Goal: Task Accomplishment & Management: Manage account settings

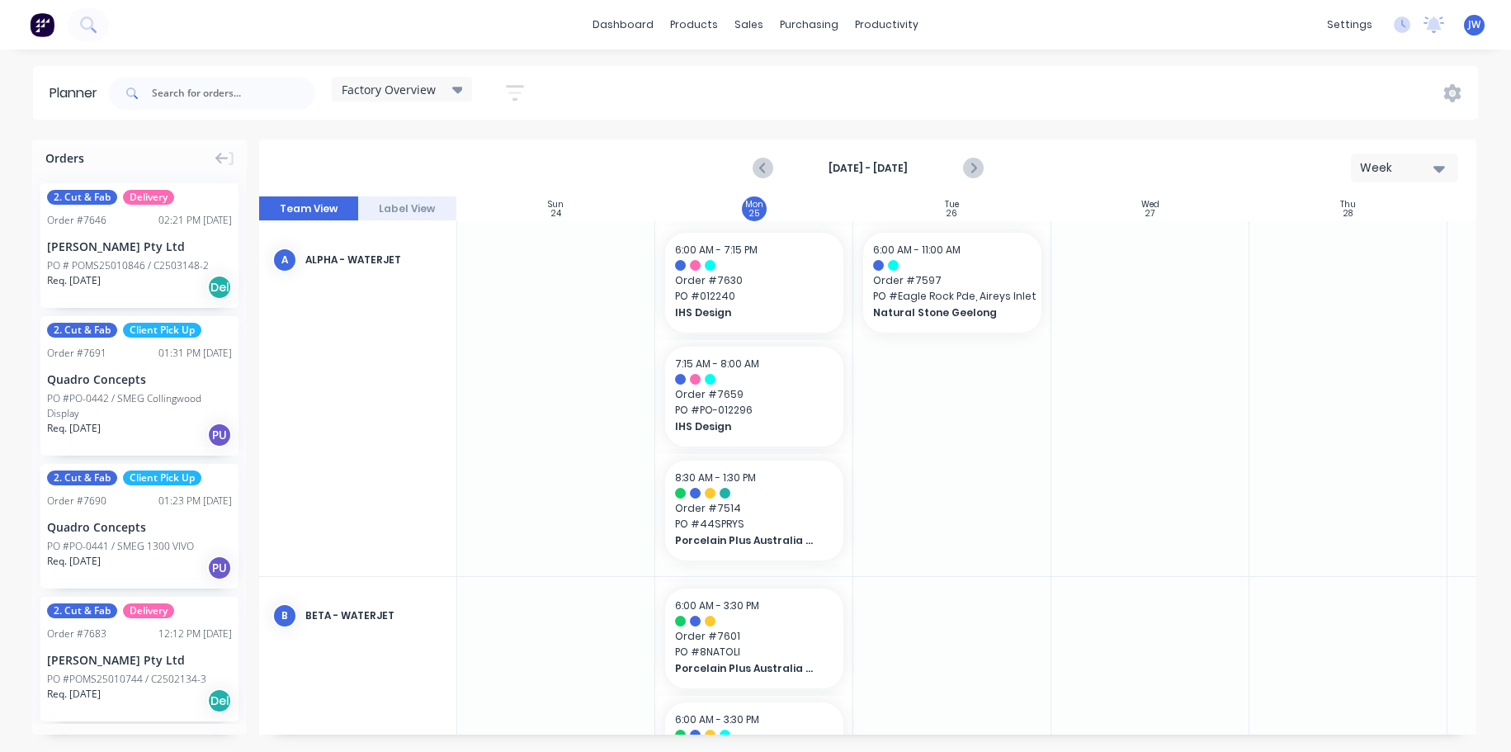
scroll to position [165, 1]
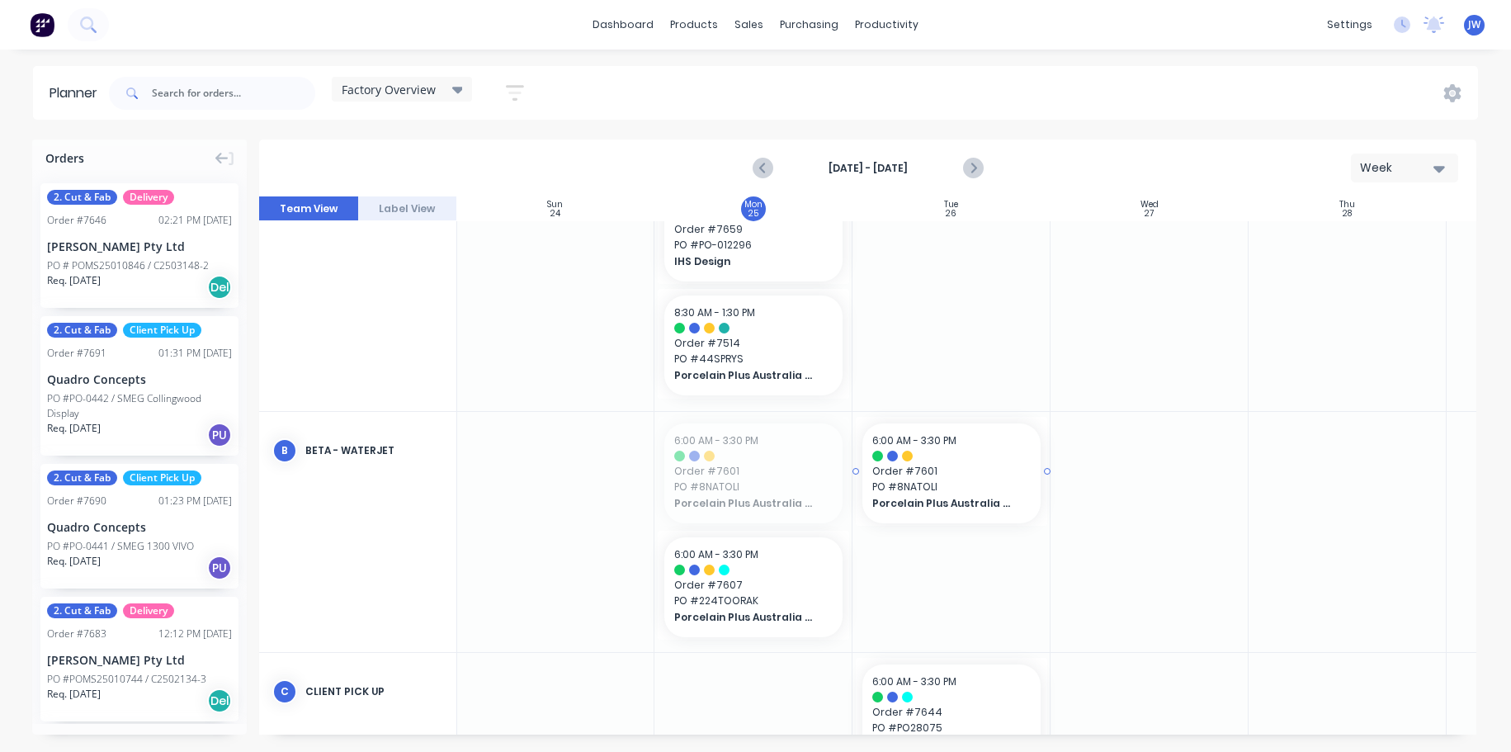
drag, startPoint x: 753, startPoint y: 456, endPoint x: 910, endPoint y: 460, distance: 156.9
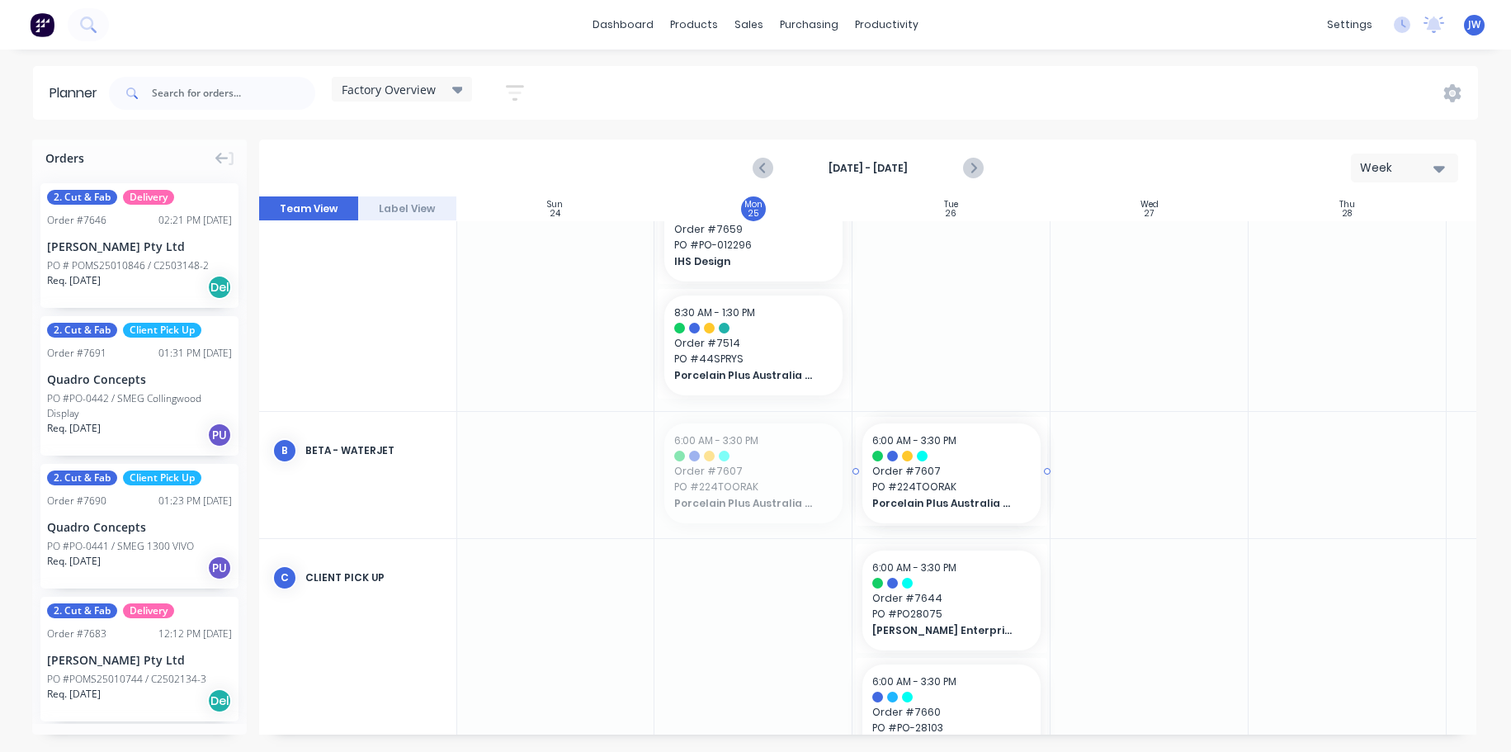
drag, startPoint x: 745, startPoint y: 477, endPoint x: 927, endPoint y: 465, distance: 182.9
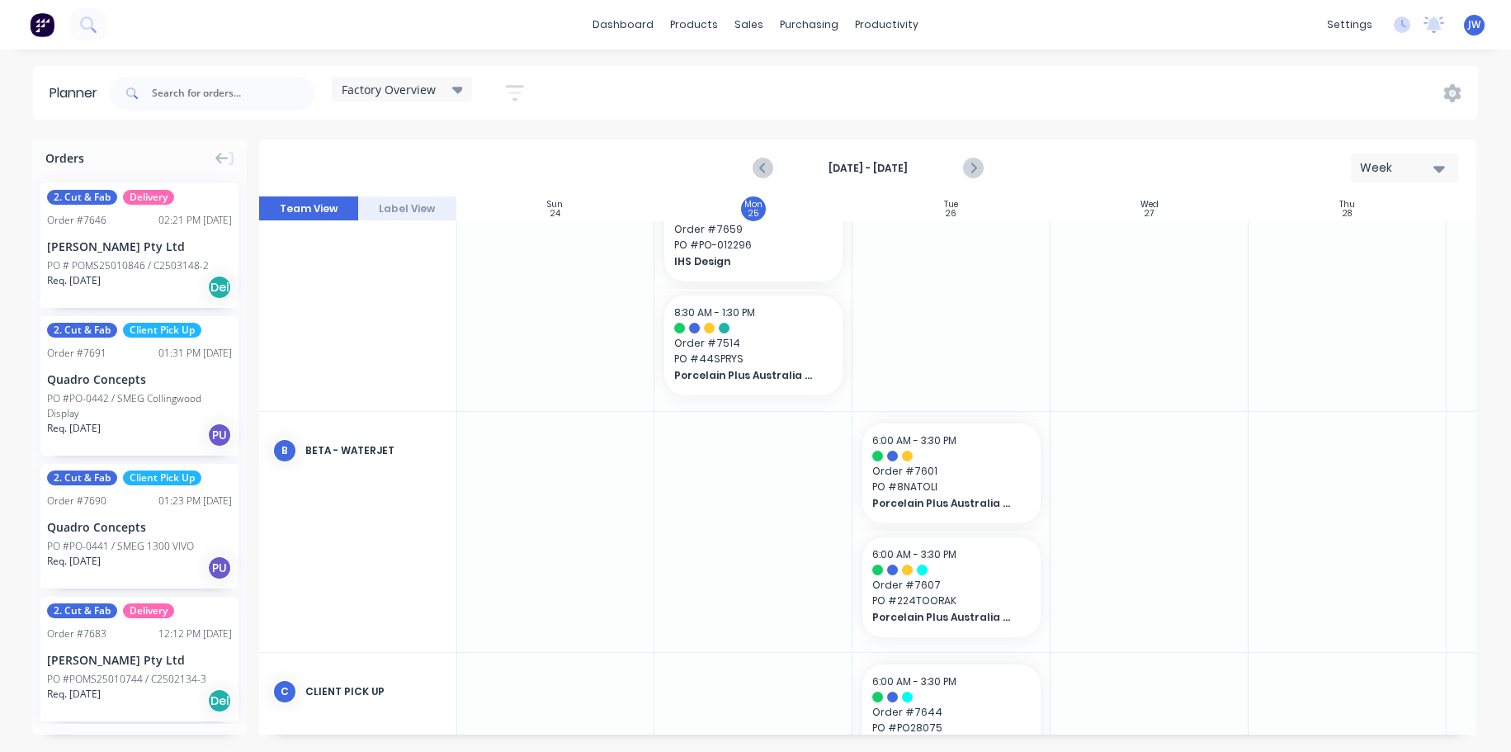
click at [753, 483] on div at bounding box center [754, 532] width 198 height 240
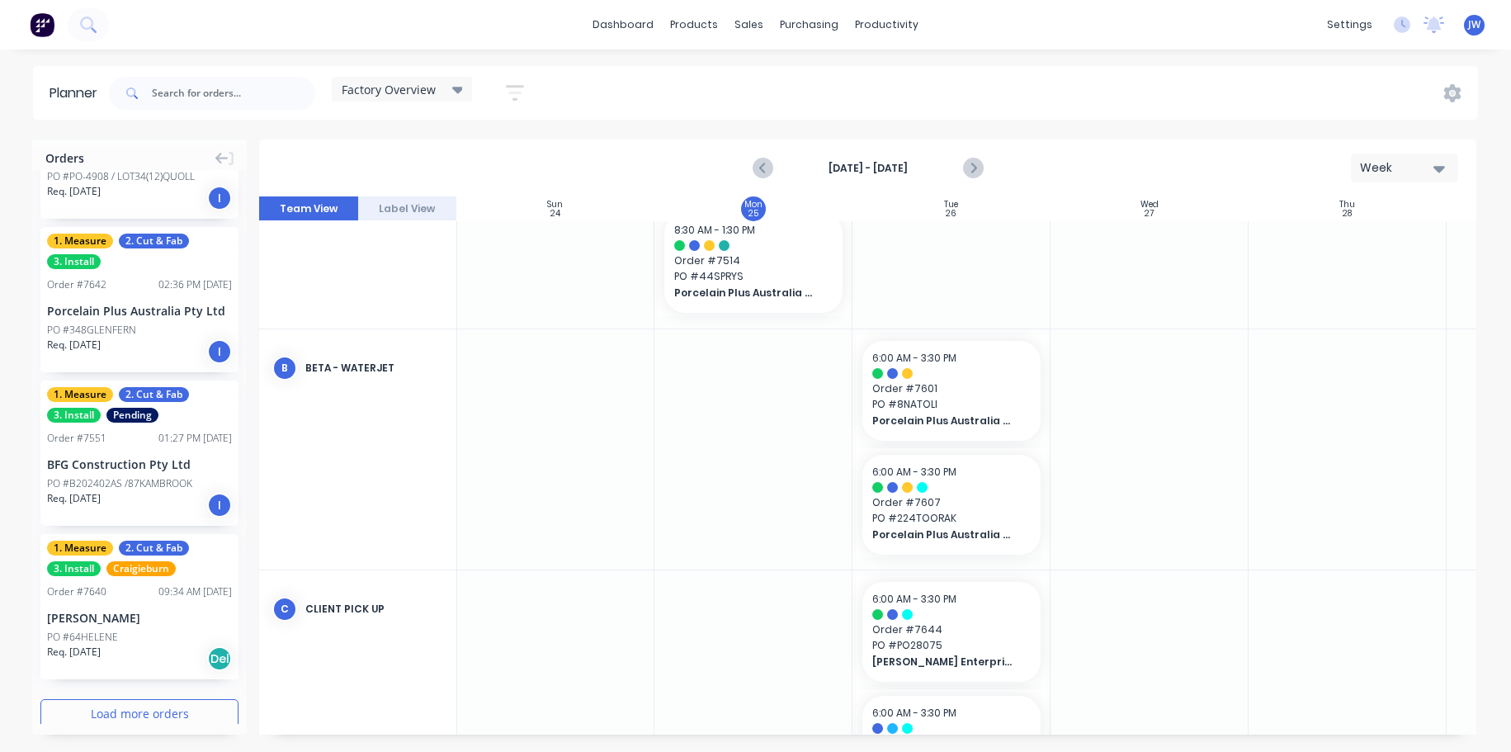
scroll to position [2098, 0]
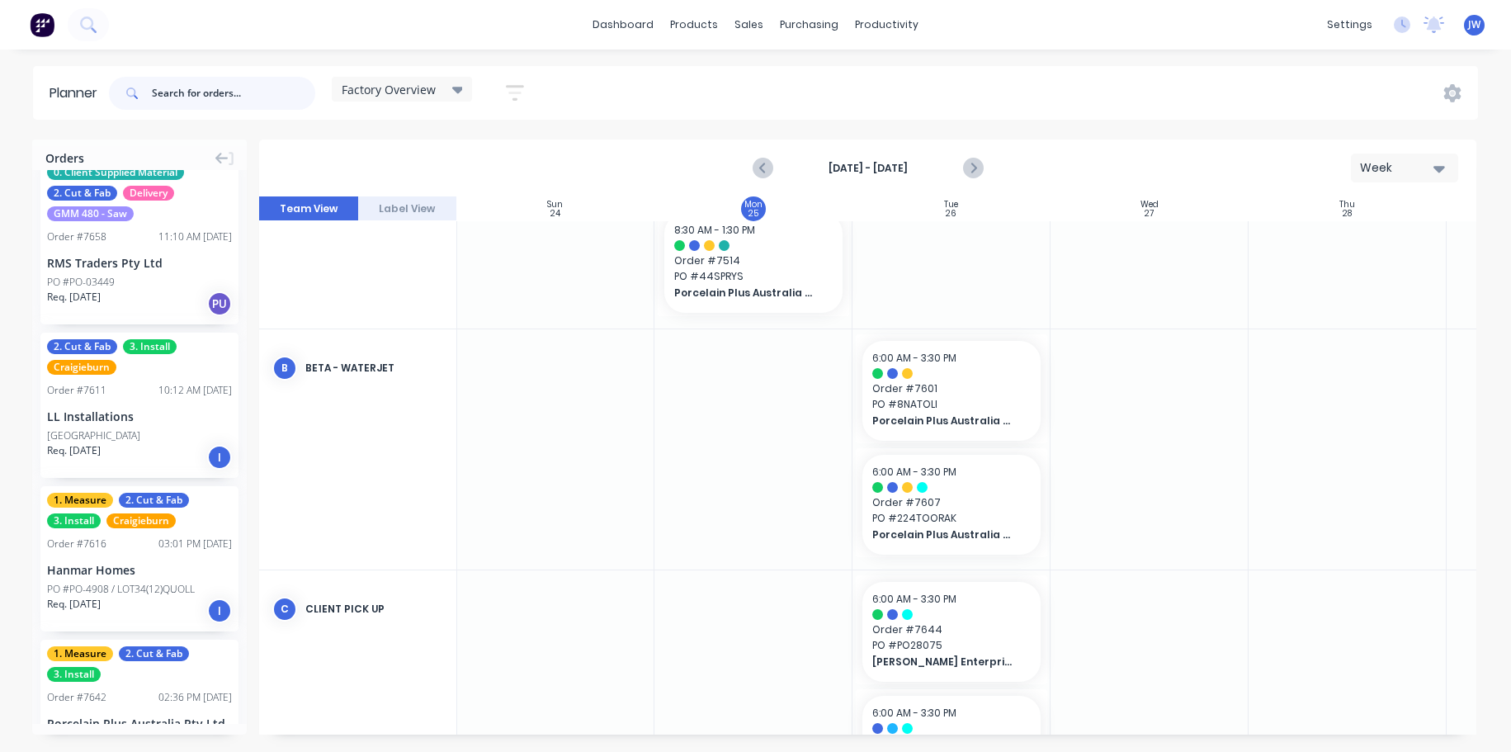
click at [202, 85] on input "text" at bounding box center [233, 93] width 163 height 33
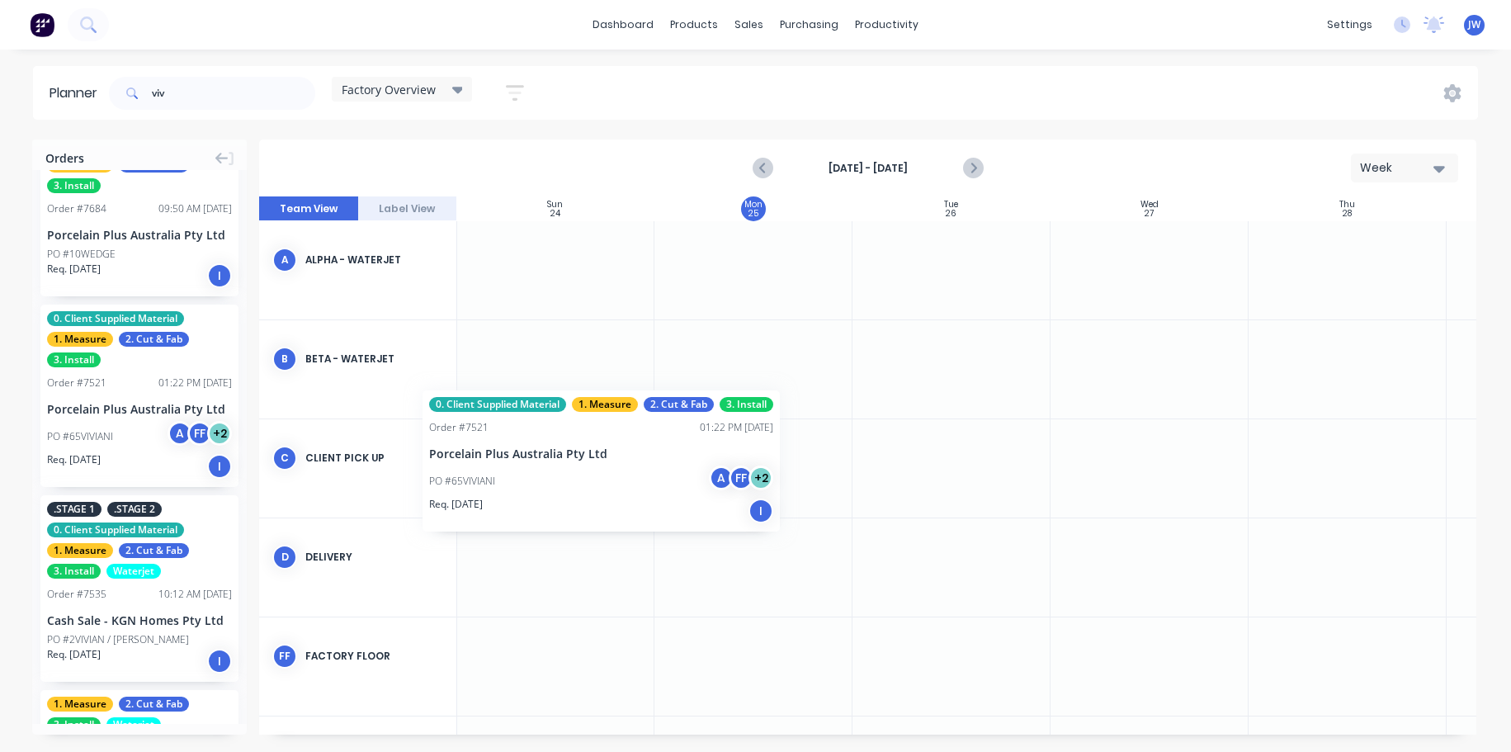
scroll to position [0, 0]
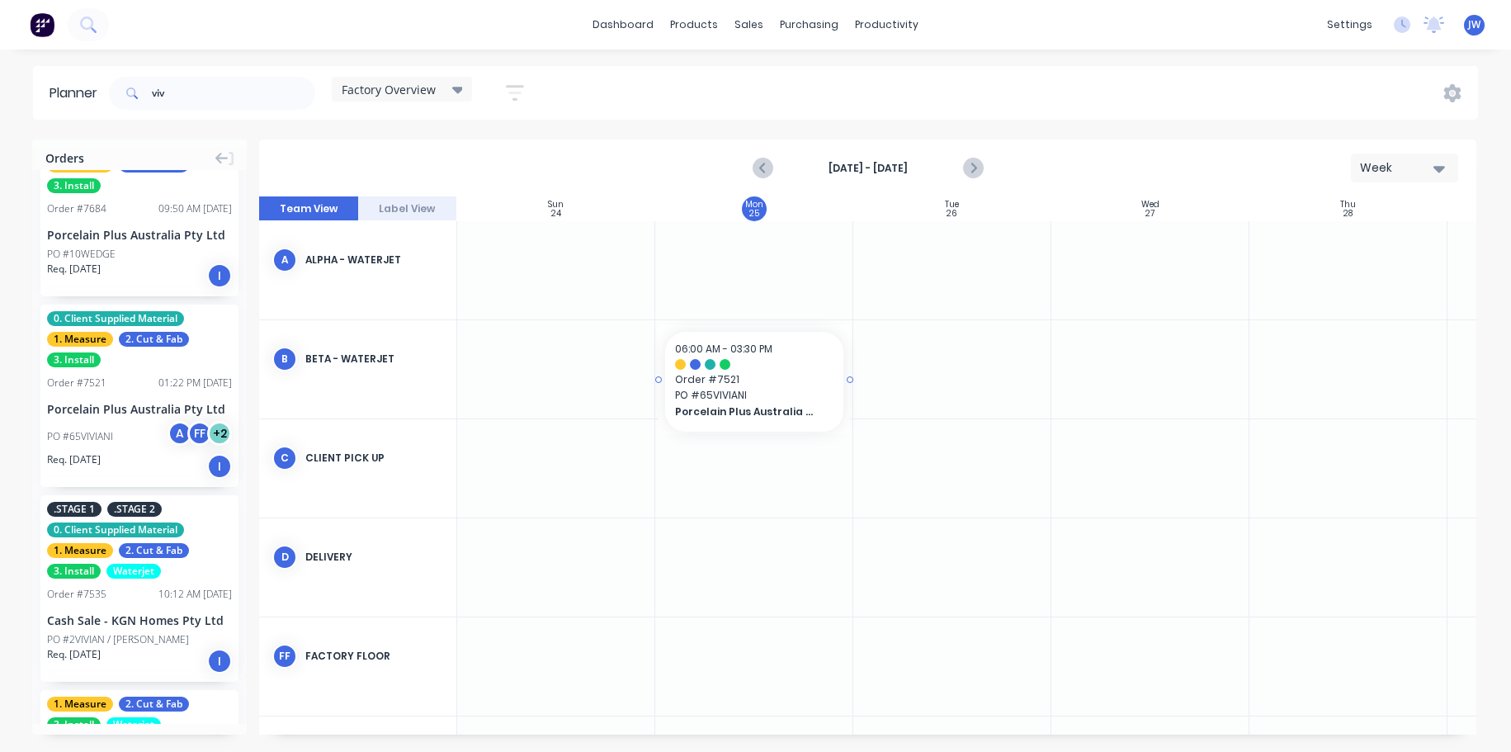
drag, startPoint x: 110, startPoint y: 395, endPoint x: 745, endPoint y: 356, distance: 636.0
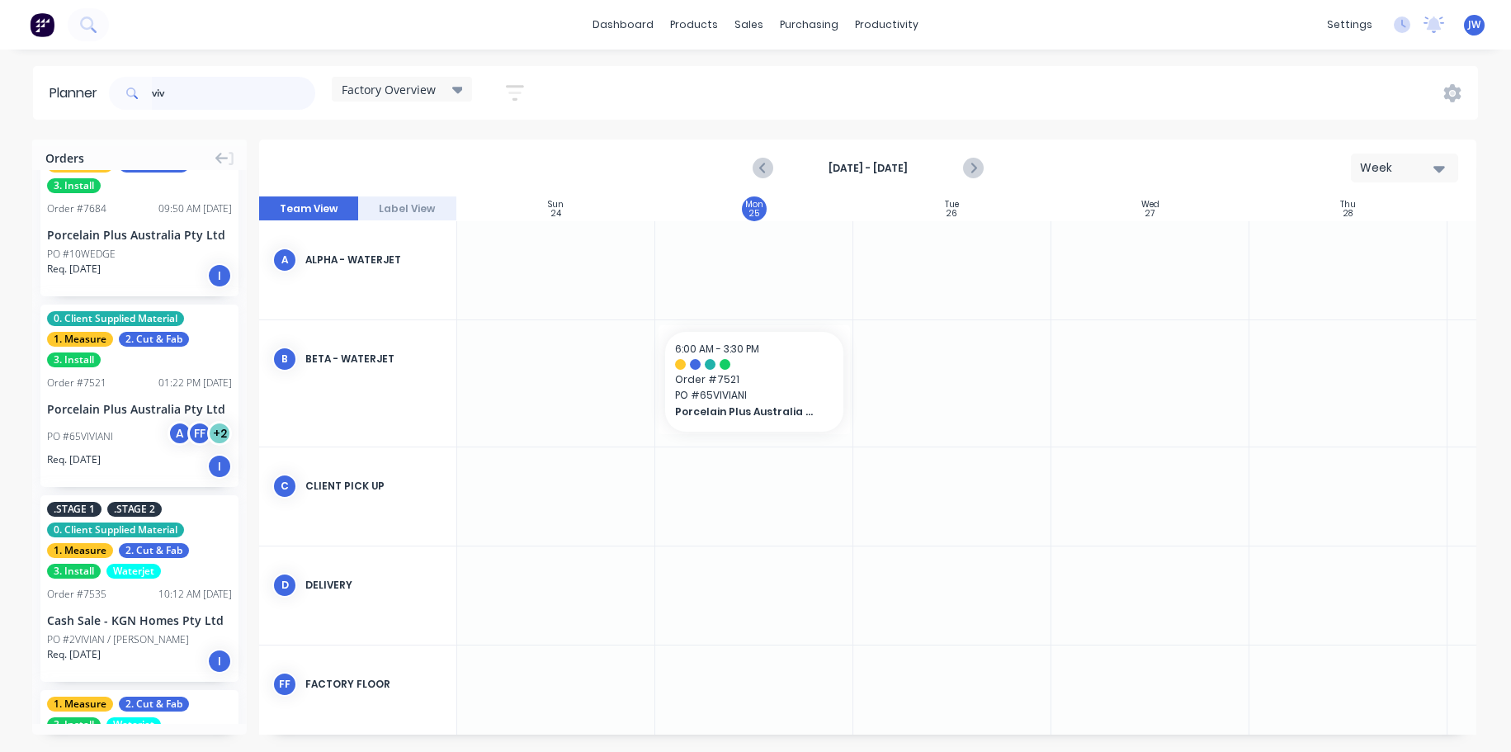
click at [267, 99] on input "viv" at bounding box center [233, 93] width 163 height 33
type input "v"
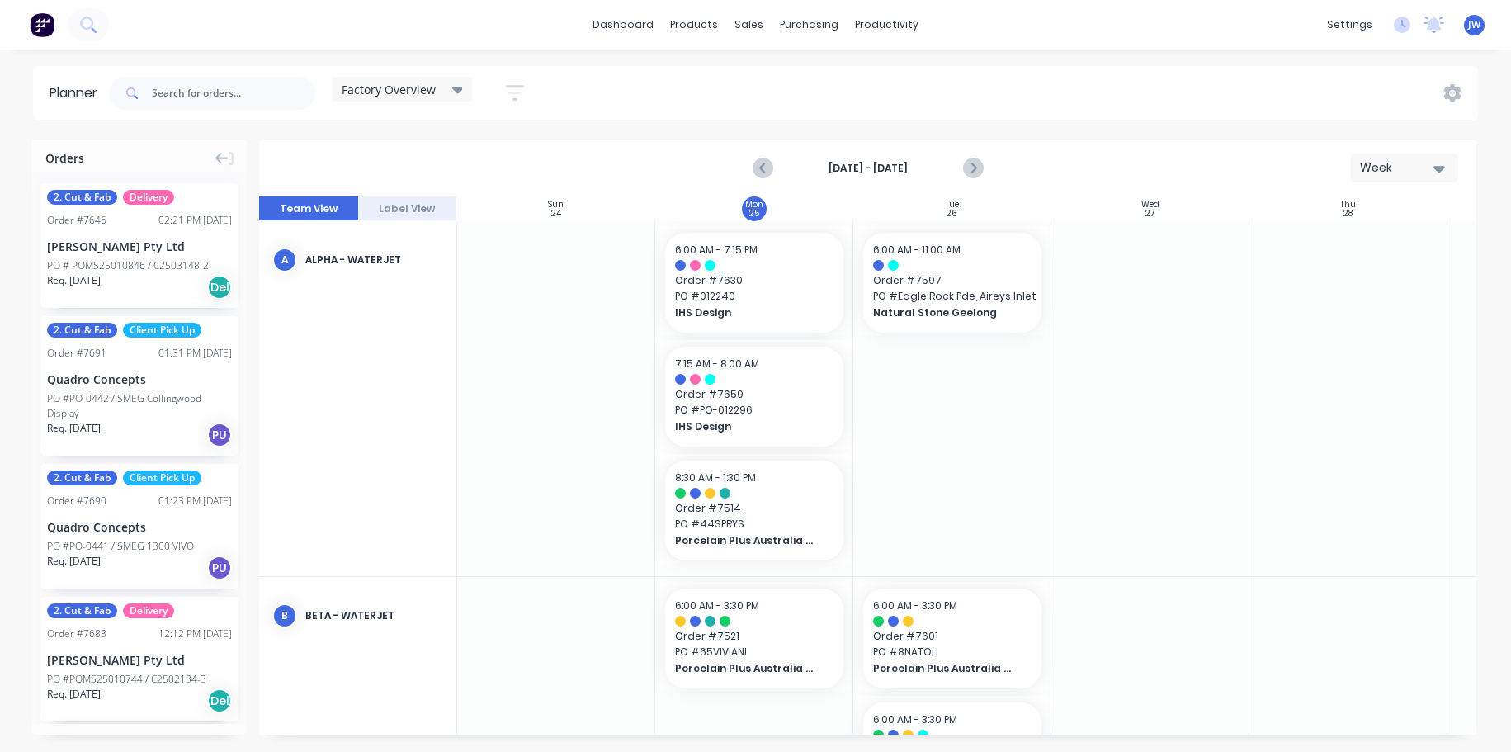
click at [1054, 126] on div "Planner Factory Overview Save new view None (Default) edit Craigieburn Orders e…" at bounding box center [755, 408] width 1511 height 685
drag, startPoint x: 953, startPoint y: 287, endPoint x: 1194, endPoint y: 296, distance: 242.0
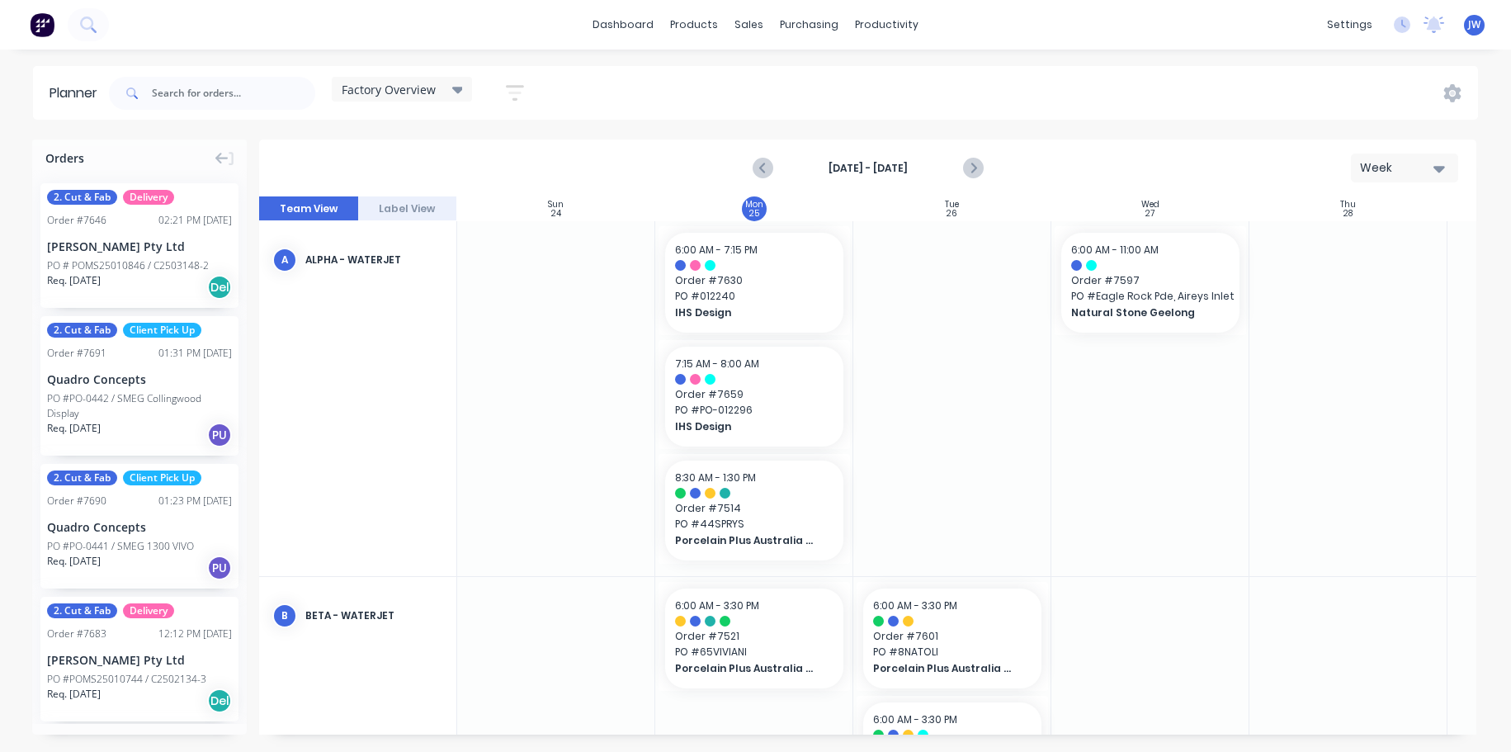
click at [988, 338] on div at bounding box center [953, 398] width 198 height 355
click at [220, 96] on input "text" at bounding box center [233, 93] width 163 height 33
type input "marbut"
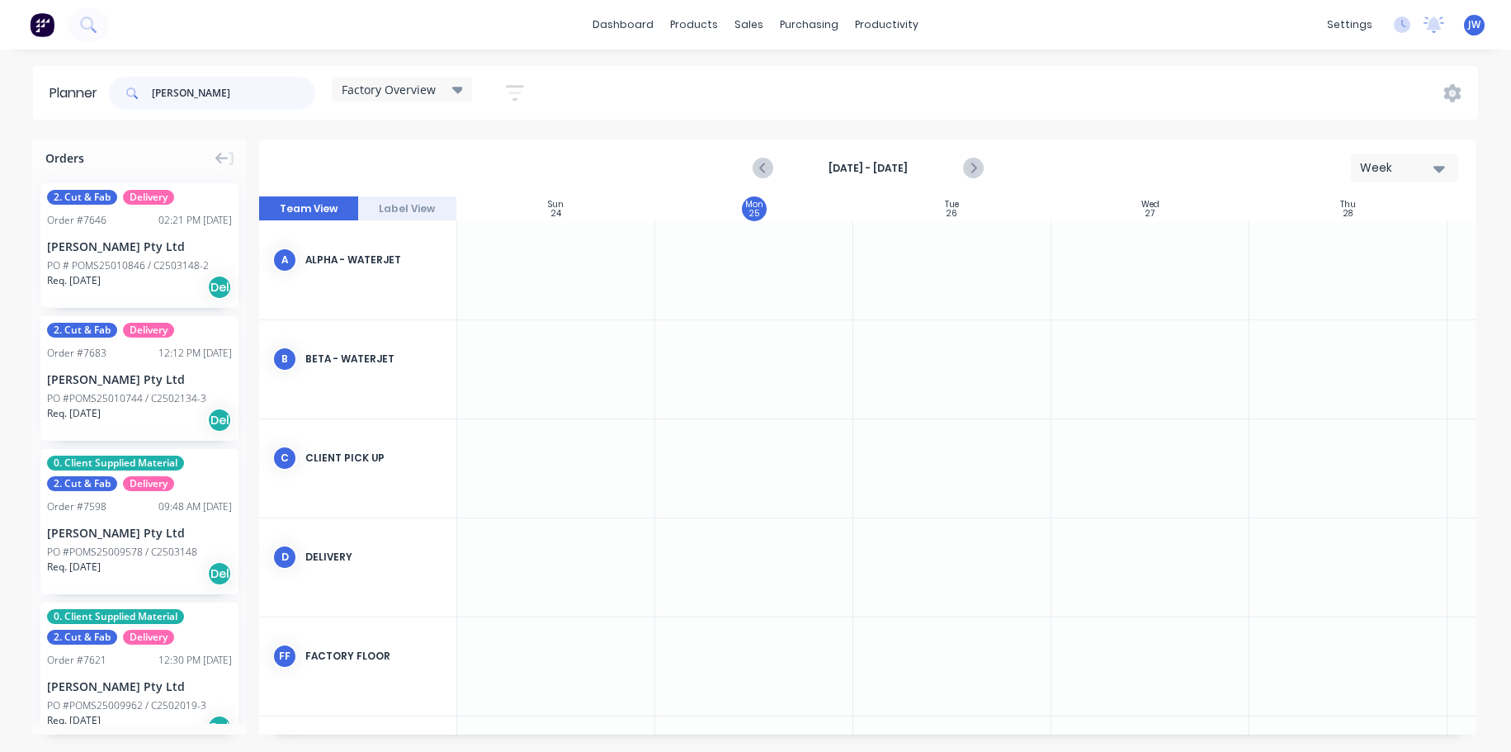
drag, startPoint x: 255, startPoint y: 83, endPoint x: 119, endPoint y: 90, distance: 136.4
click at [119, 90] on div "marbut" at bounding box center [212, 93] width 206 height 33
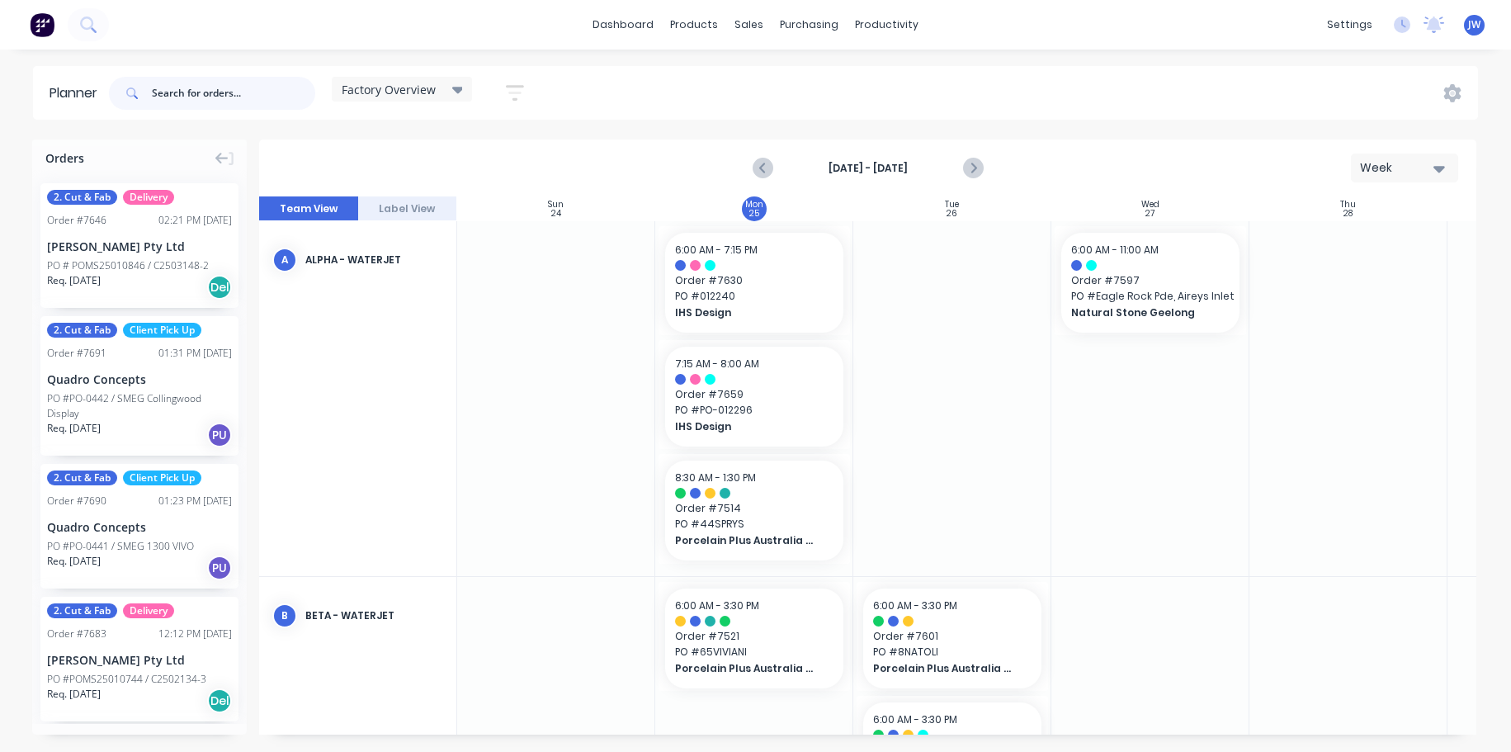
click at [214, 89] on input "text" at bounding box center [233, 93] width 163 height 33
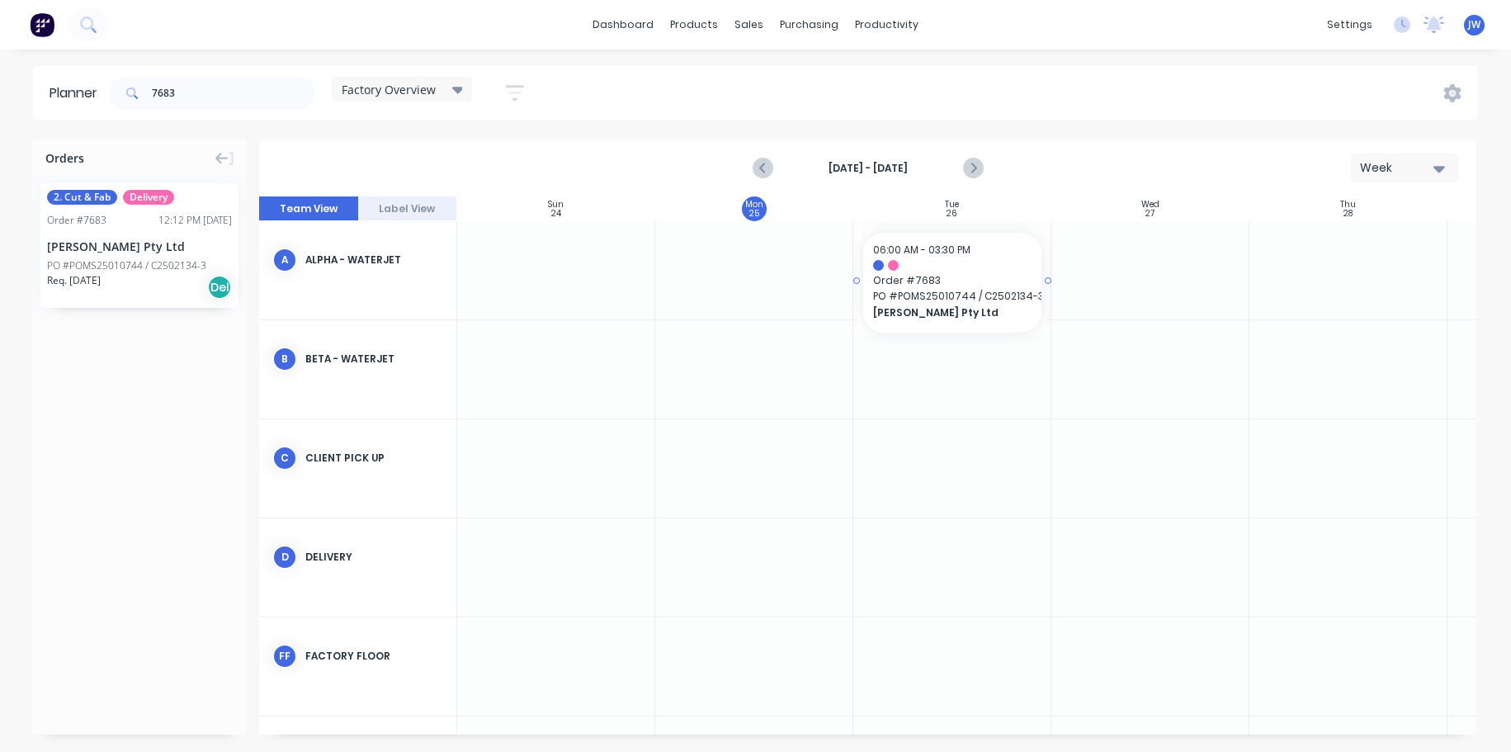
drag, startPoint x: 116, startPoint y: 247, endPoint x: 939, endPoint y: 292, distance: 824.3
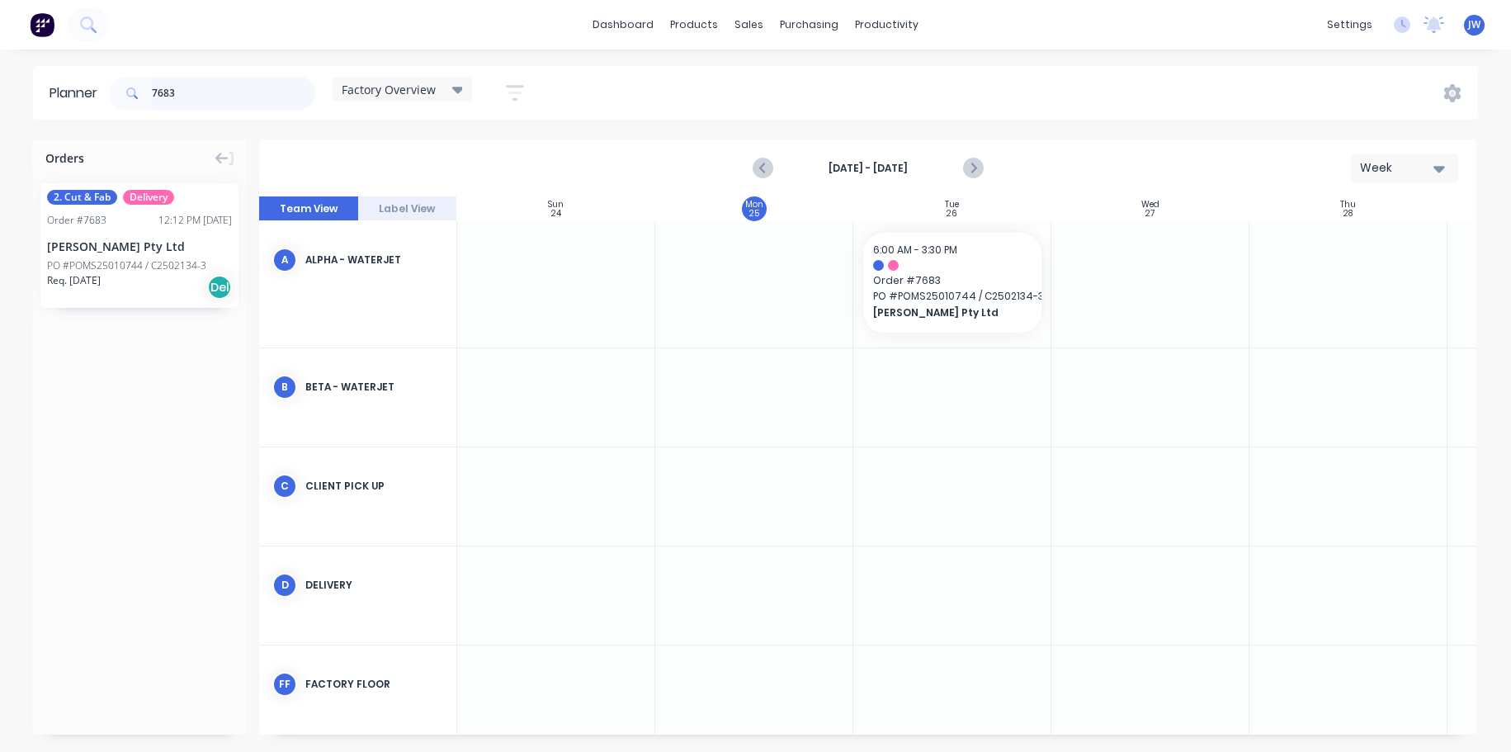
click at [236, 104] on input "7683" at bounding box center [233, 93] width 163 height 33
type input "7"
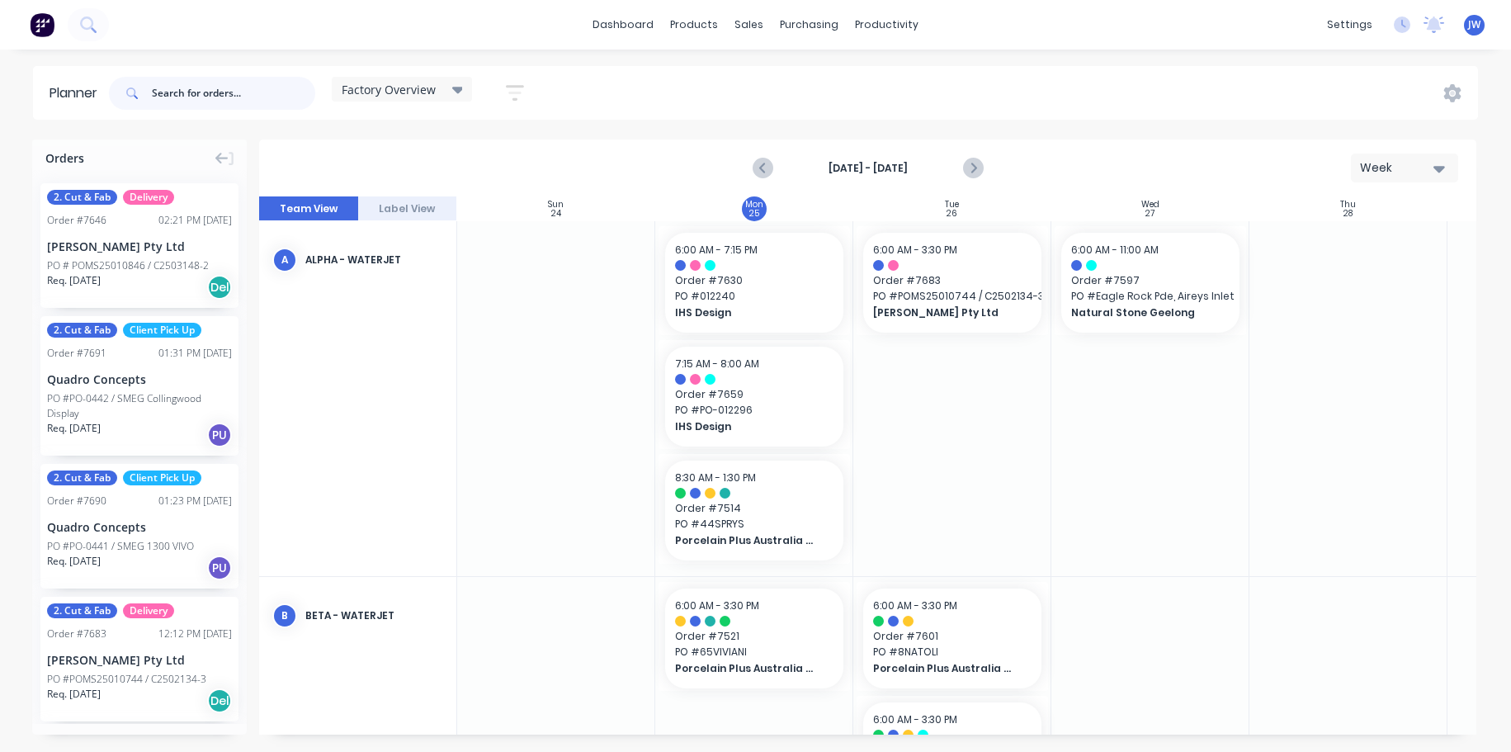
click at [284, 99] on input "text" at bounding box center [233, 93] width 163 height 33
click at [206, 97] on input "text" at bounding box center [233, 93] width 163 height 33
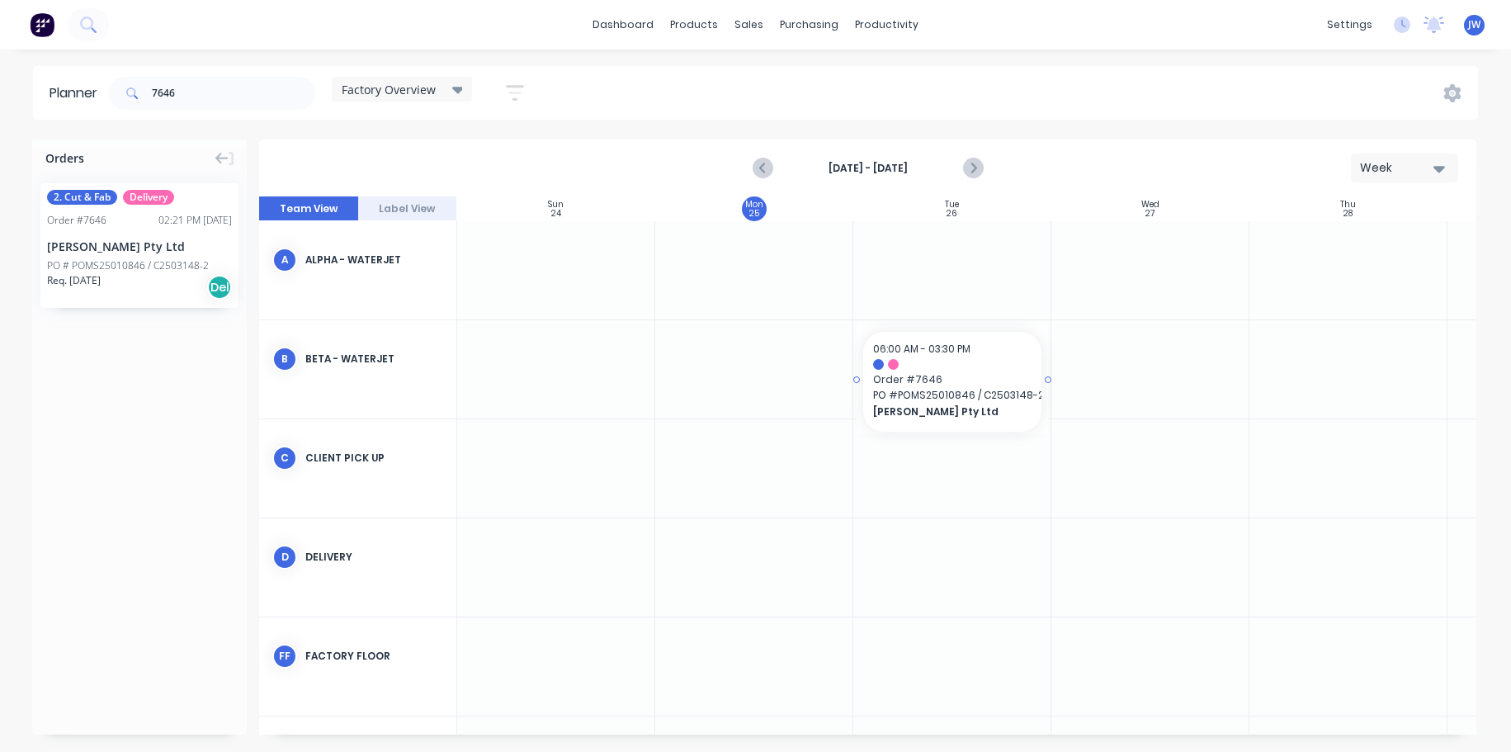
drag, startPoint x: 112, startPoint y: 253, endPoint x: 971, endPoint y: 398, distance: 870.6
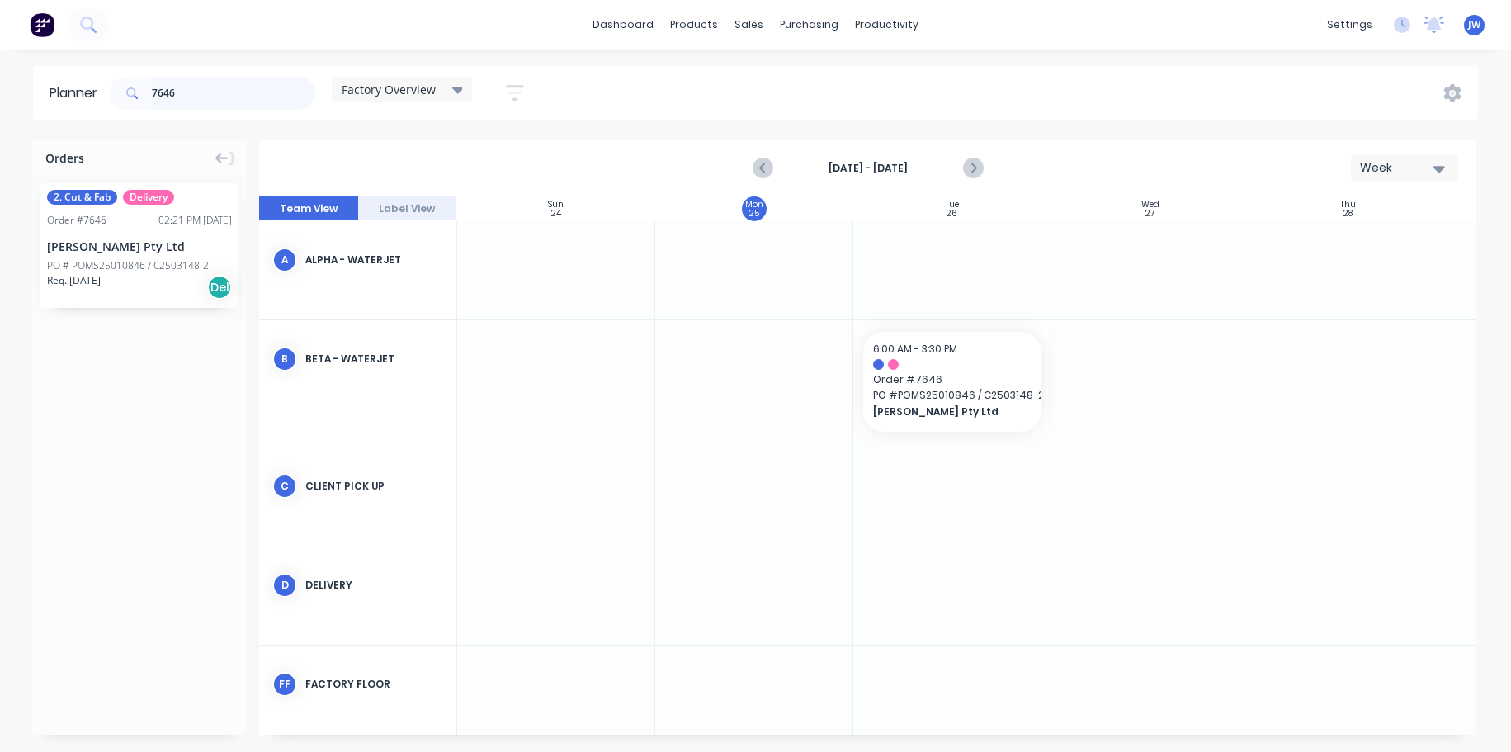
click at [192, 100] on input "7646" at bounding box center [233, 93] width 163 height 33
type input "7"
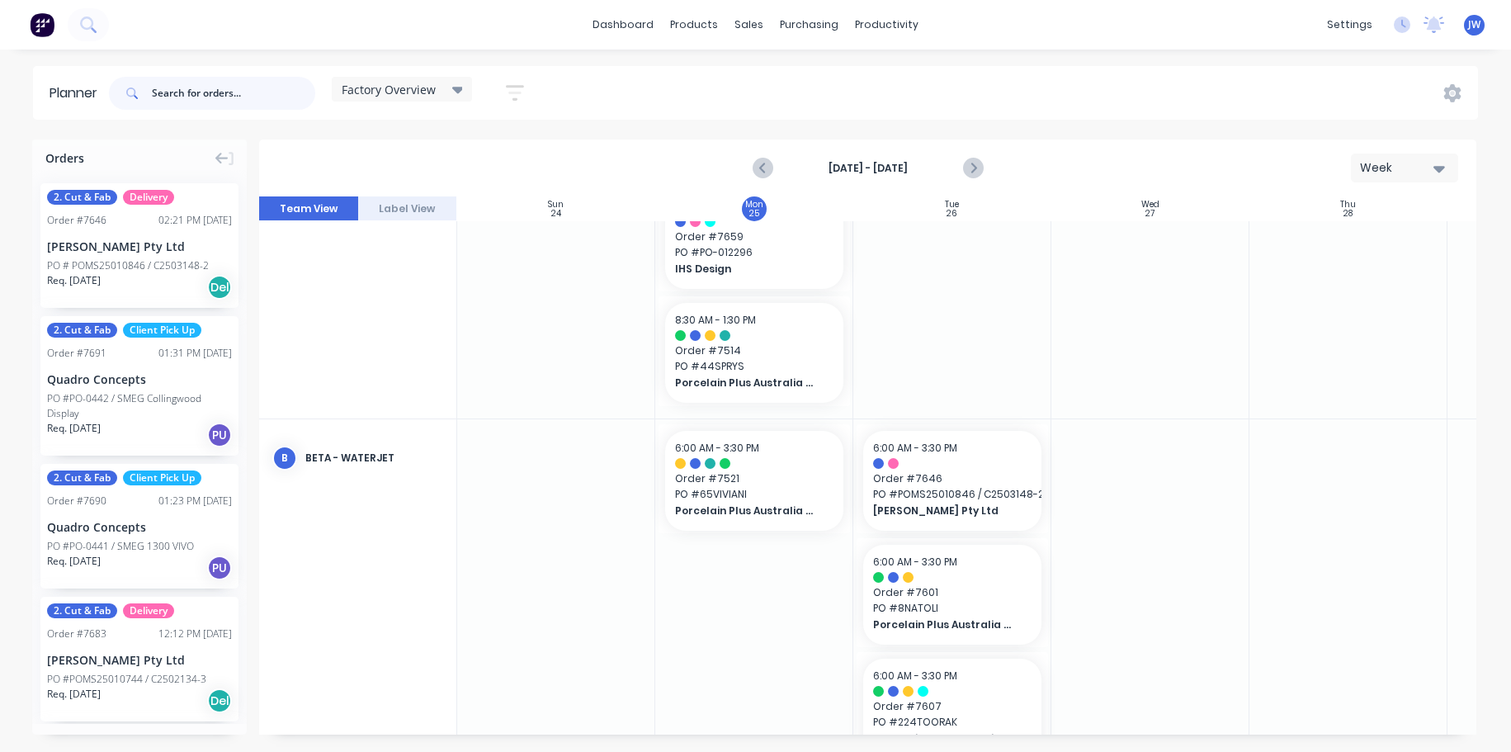
scroll to position [165, 0]
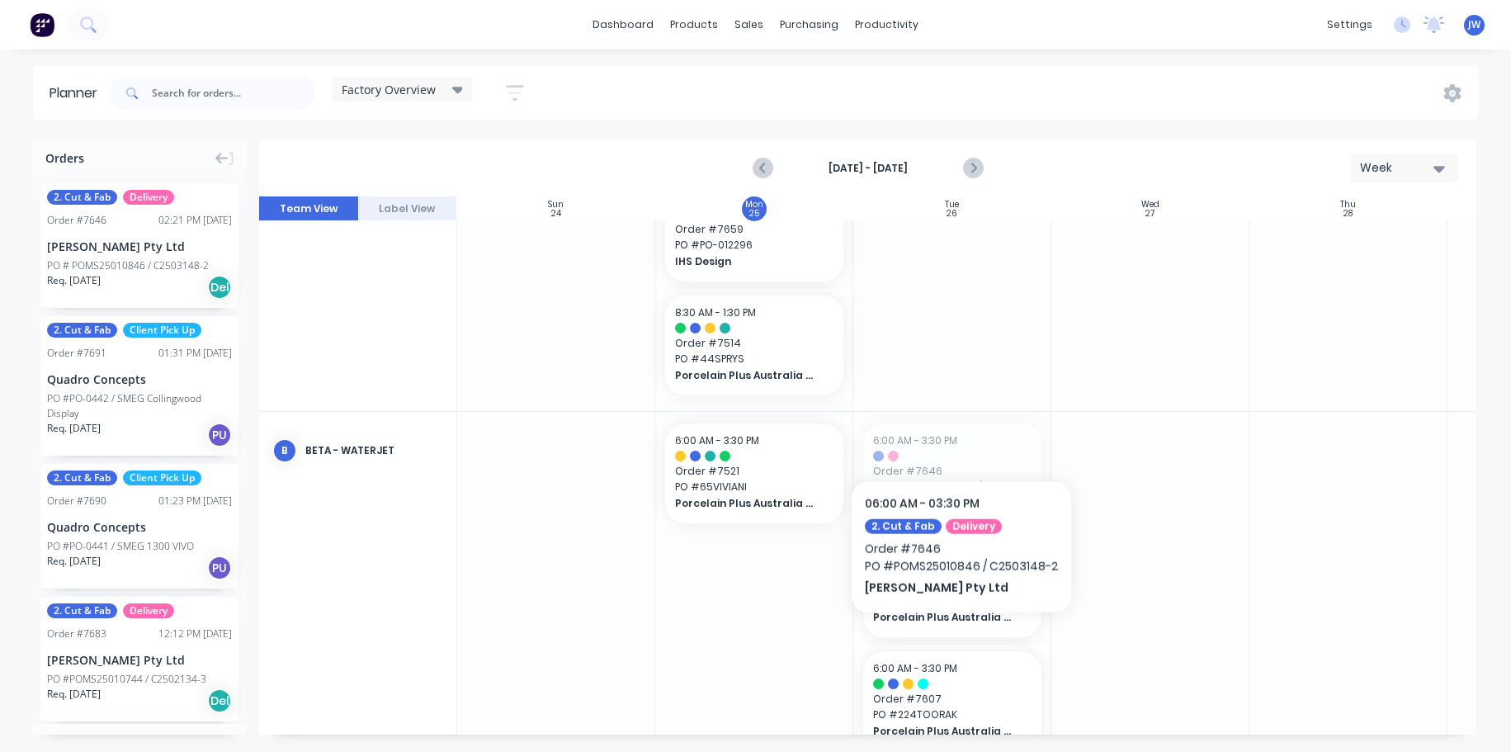
drag, startPoint x: 963, startPoint y: 461, endPoint x: 968, endPoint y: 300, distance: 161.1
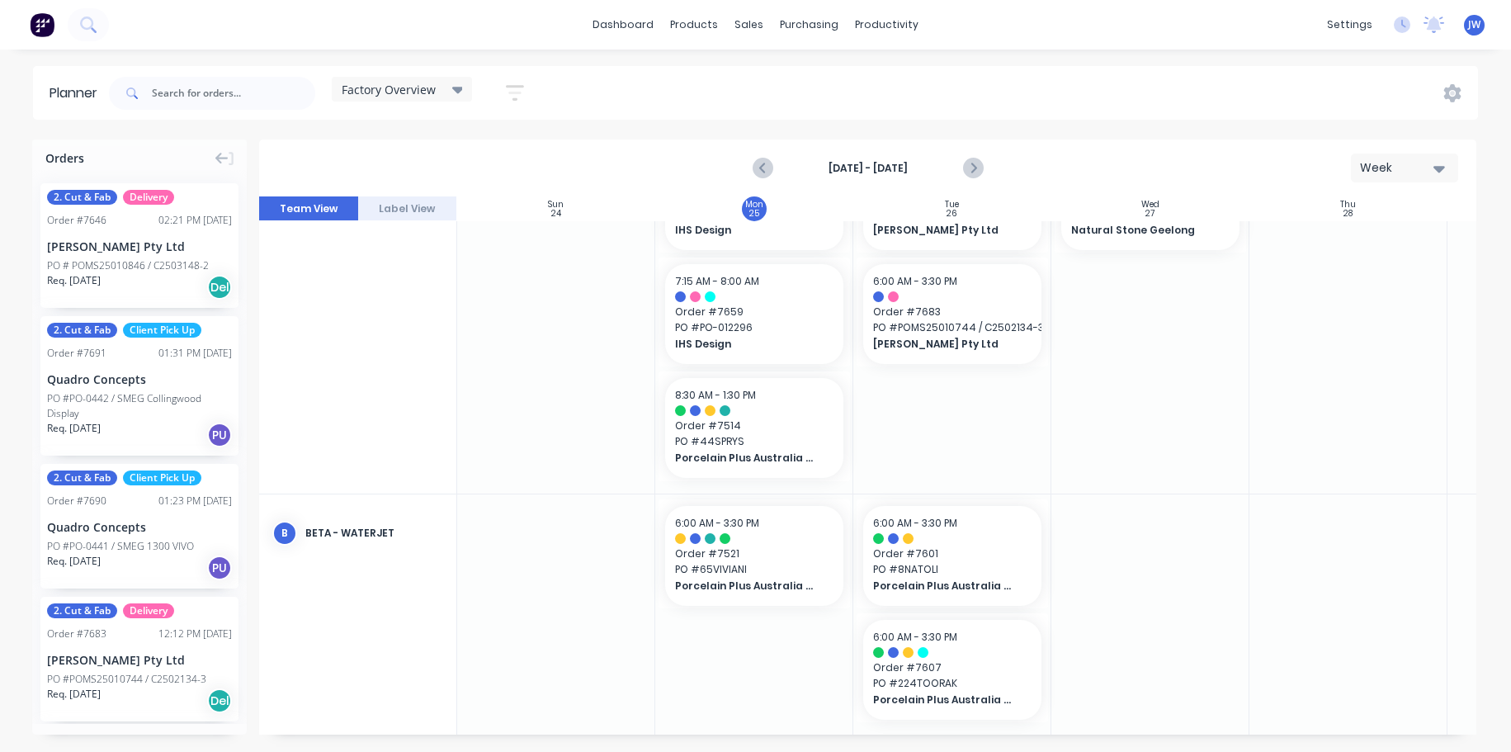
scroll to position [0, 0]
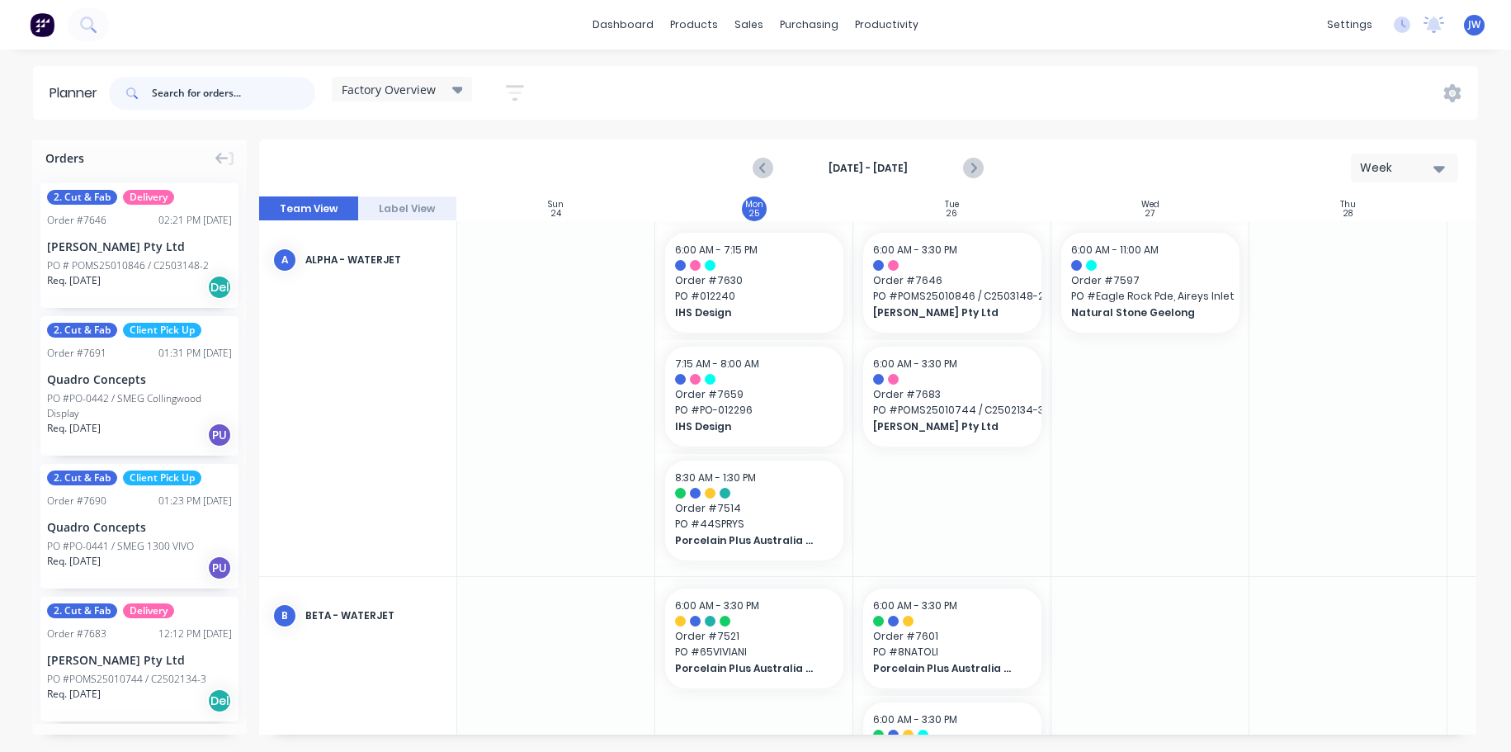
click at [221, 96] on input "text" at bounding box center [233, 93] width 163 height 33
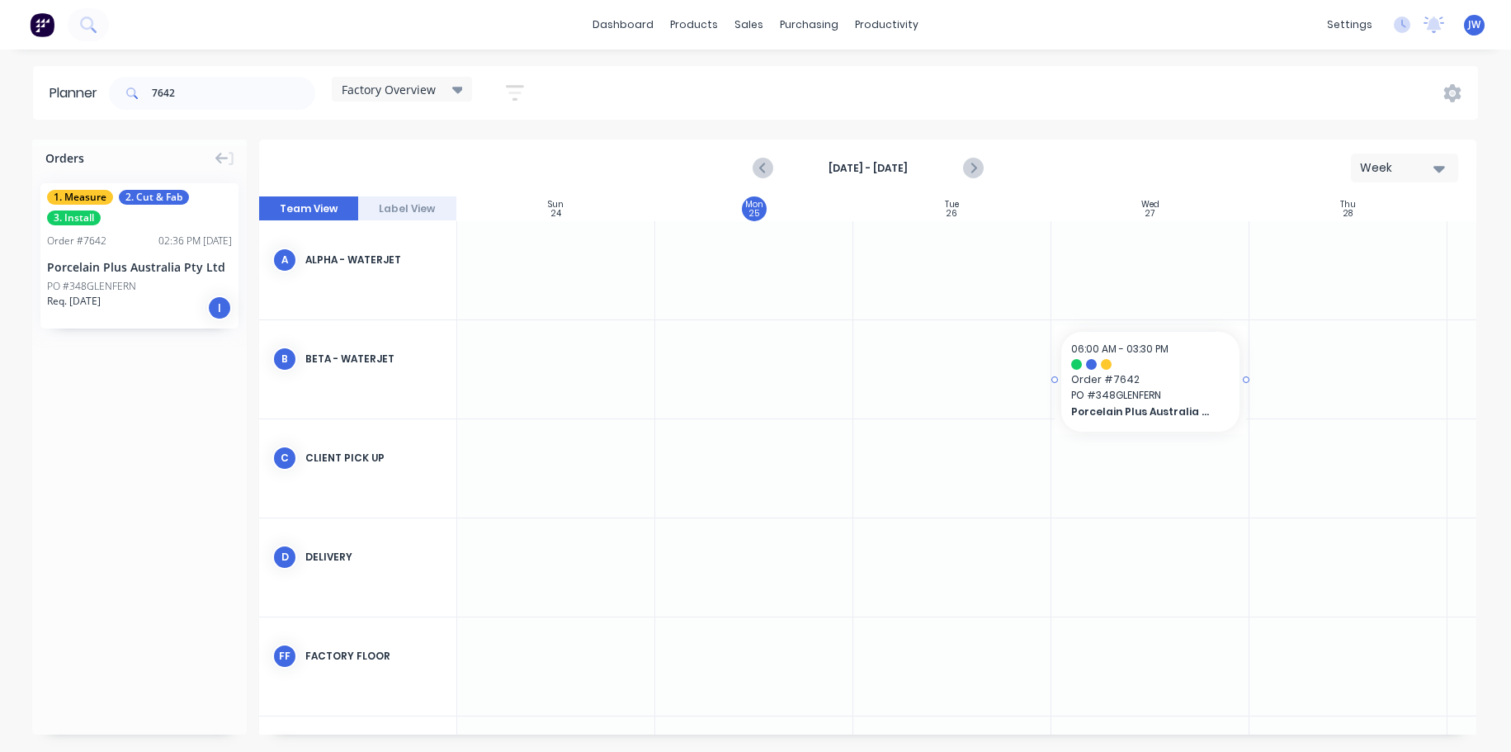
drag, startPoint x: 92, startPoint y: 256, endPoint x: 1157, endPoint y: 364, distance: 1071.2
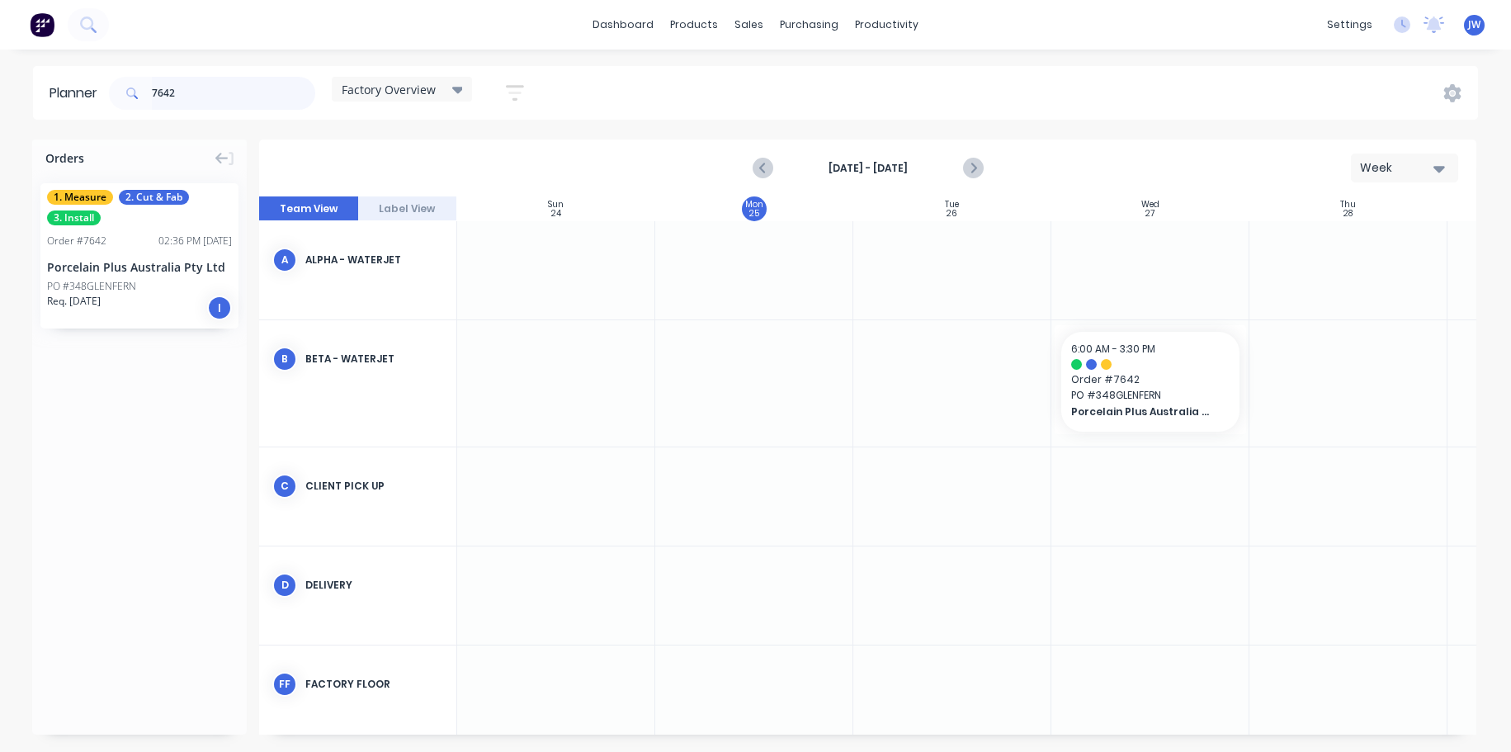
click at [222, 92] on input "7642" at bounding box center [233, 93] width 163 height 33
type input "7"
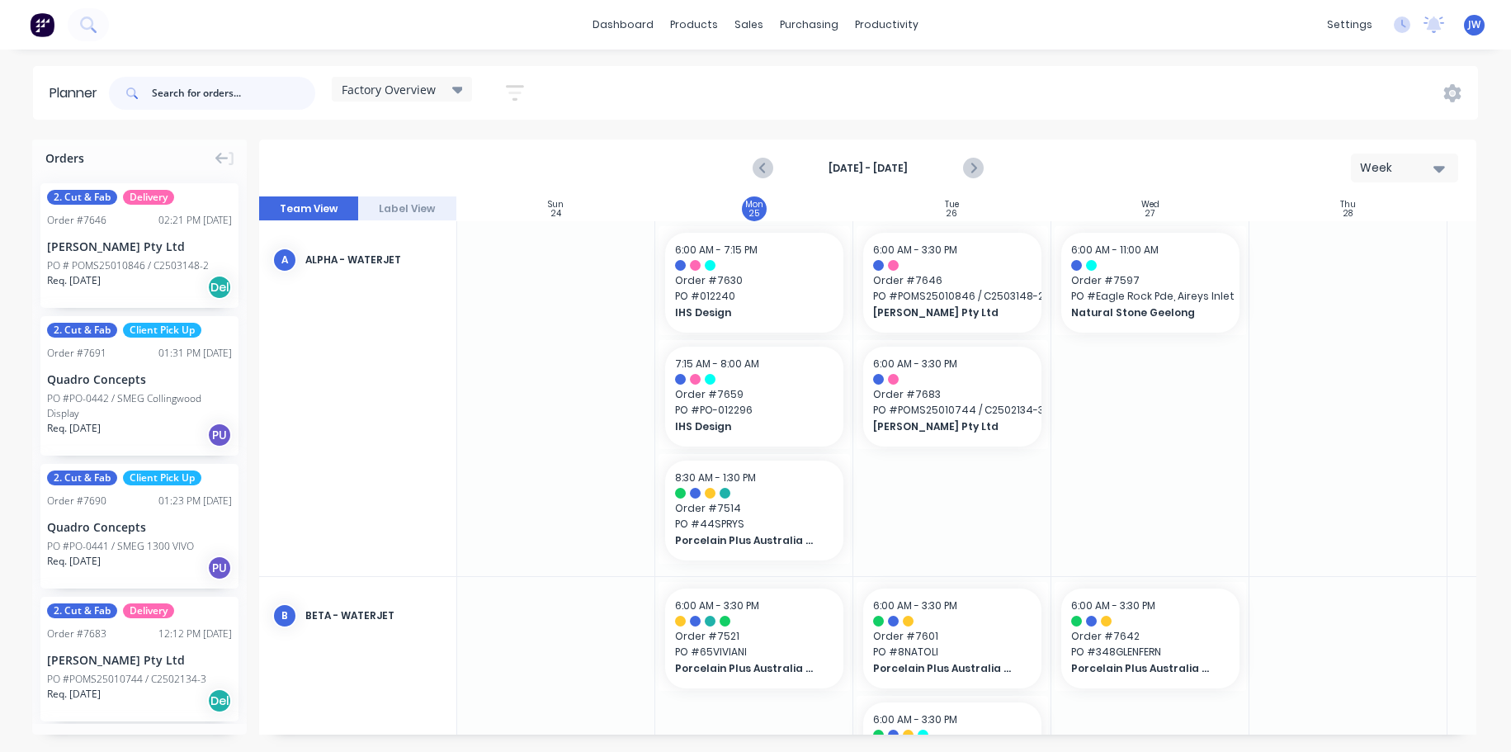
scroll to position [83, 0]
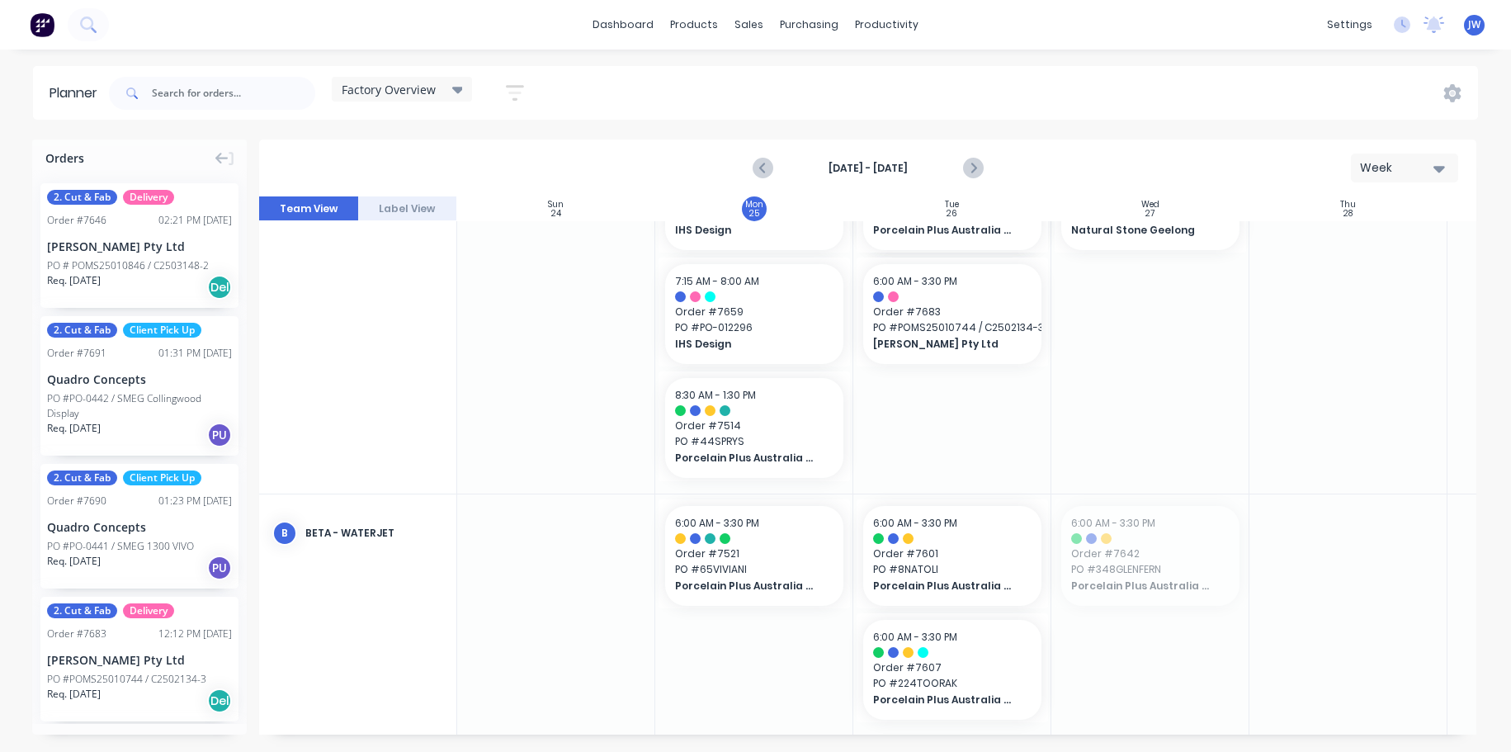
drag, startPoint x: 1147, startPoint y: 549, endPoint x: 958, endPoint y: 410, distance: 234.5
click at [1164, 571] on div at bounding box center [1151, 614] width 198 height 240
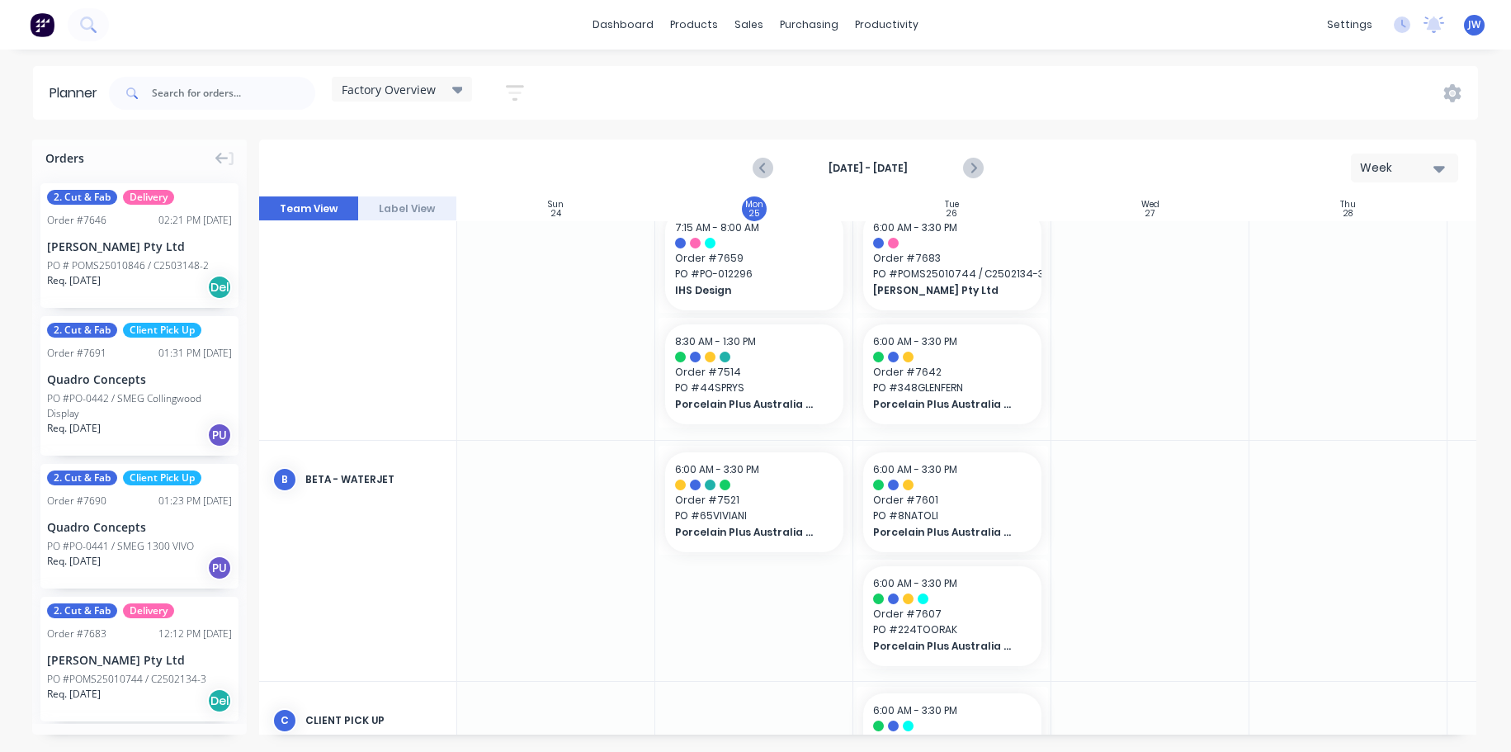
scroll to position [165, 0]
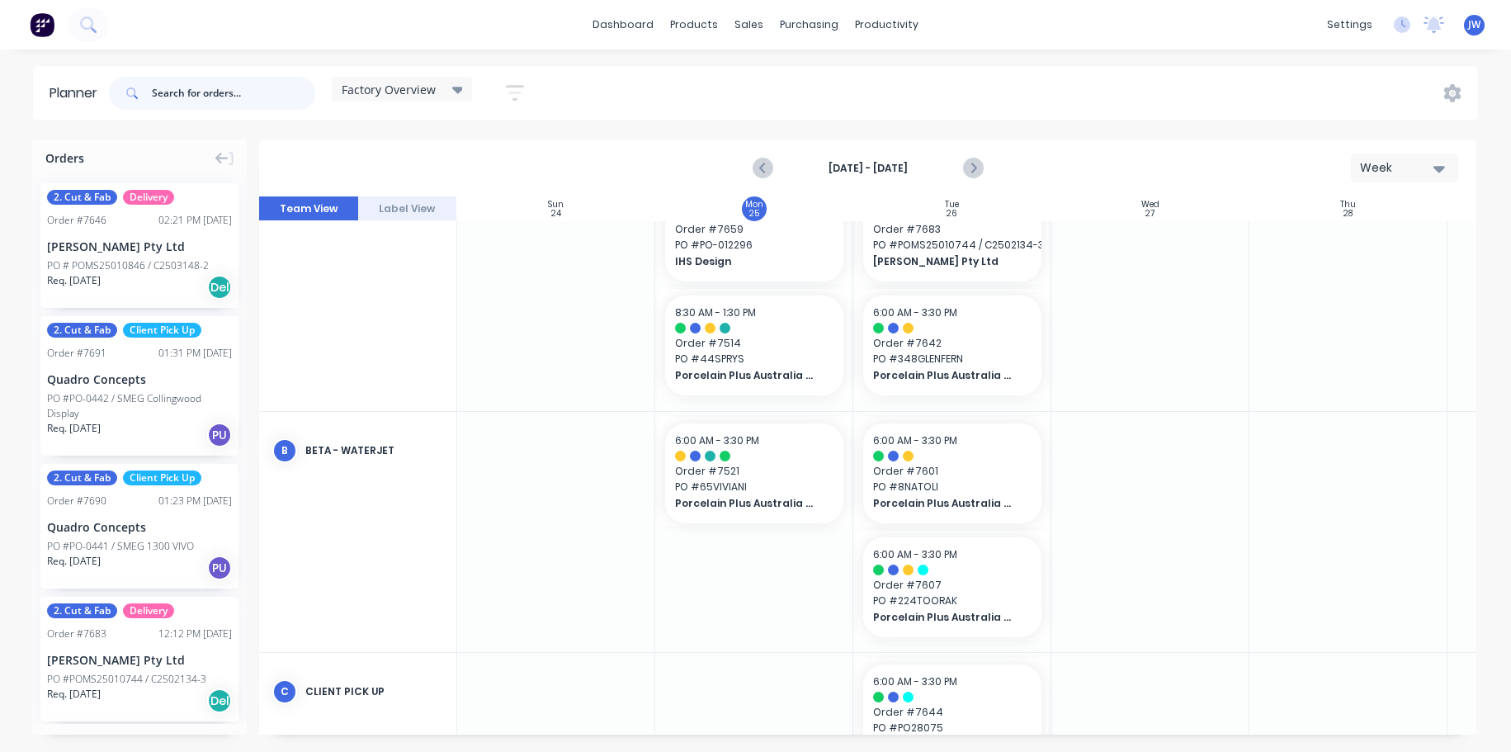
click at [221, 83] on input "text" at bounding box center [233, 93] width 163 height 33
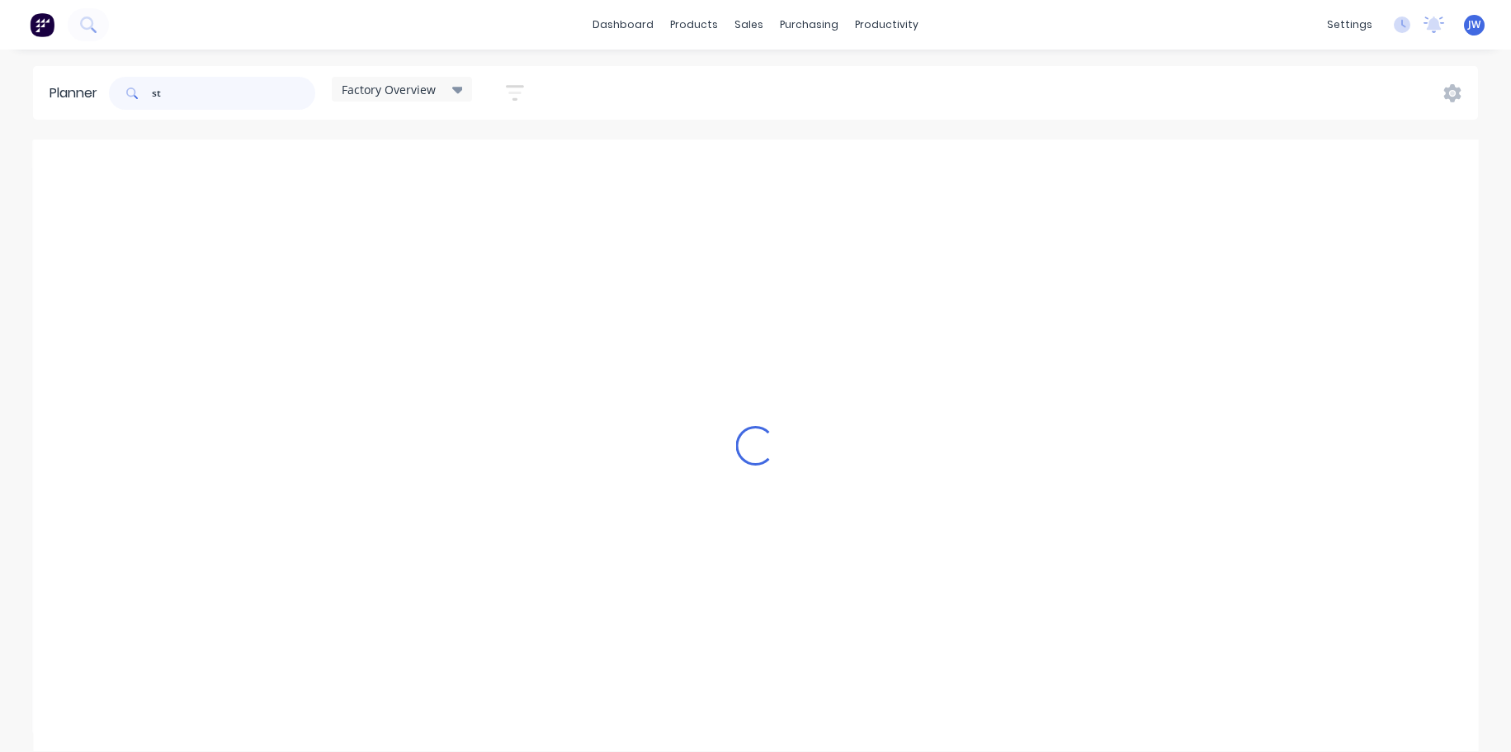
scroll to position [0, 0]
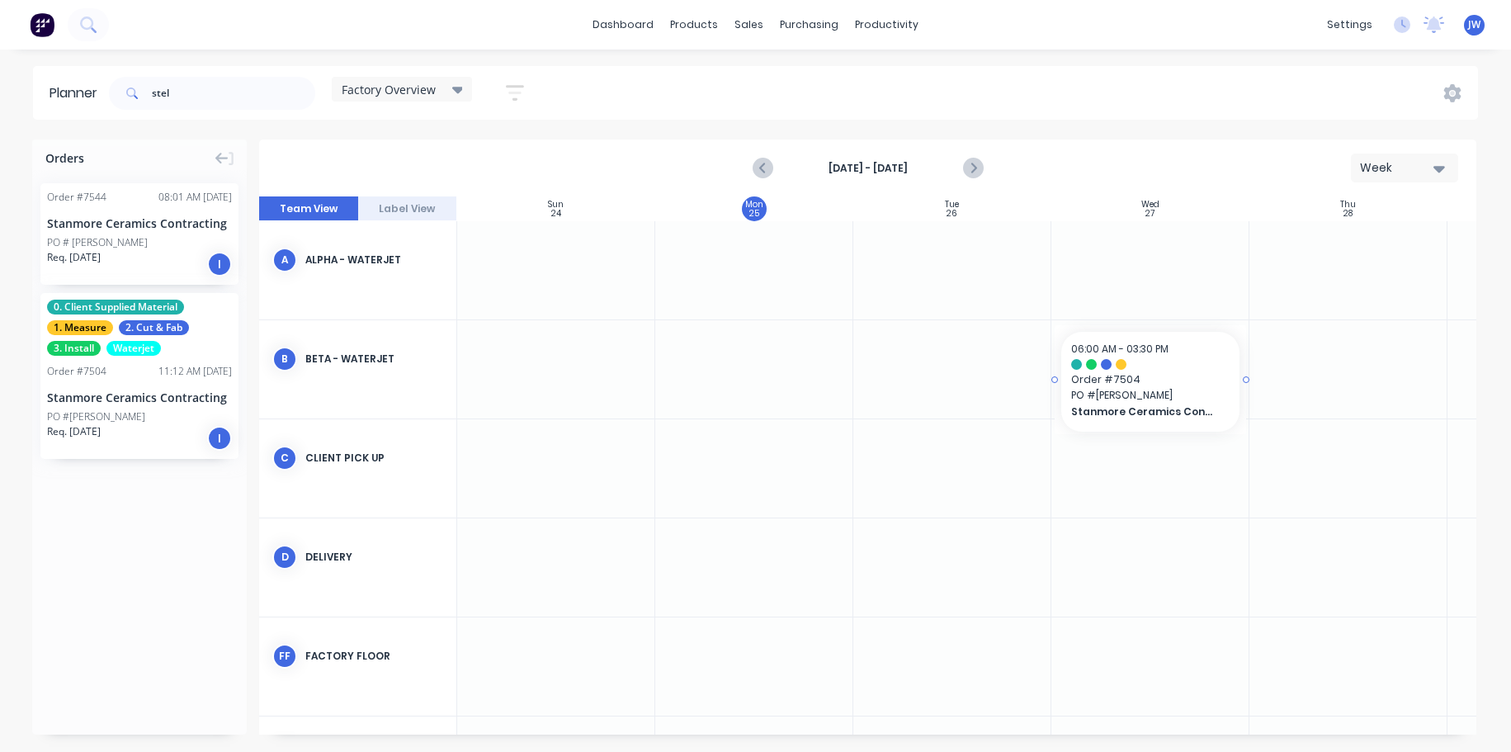
drag, startPoint x: 83, startPoint y: 399, endPoint x: 1182, endPoint y: 367, distance: 1100.0
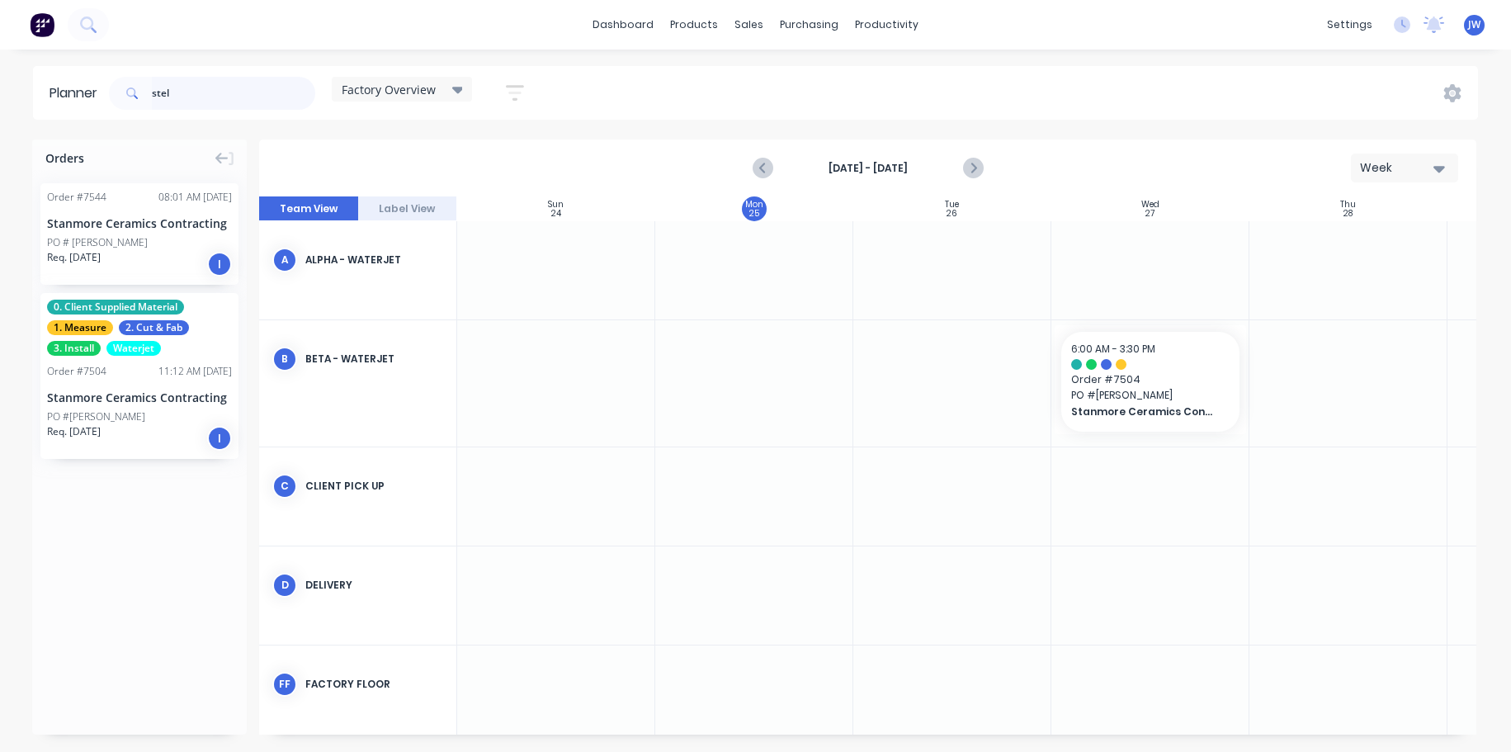
click at [191, 102] on input "stel" at bounding box center [233, 93] width 163 height 33
type input "s"
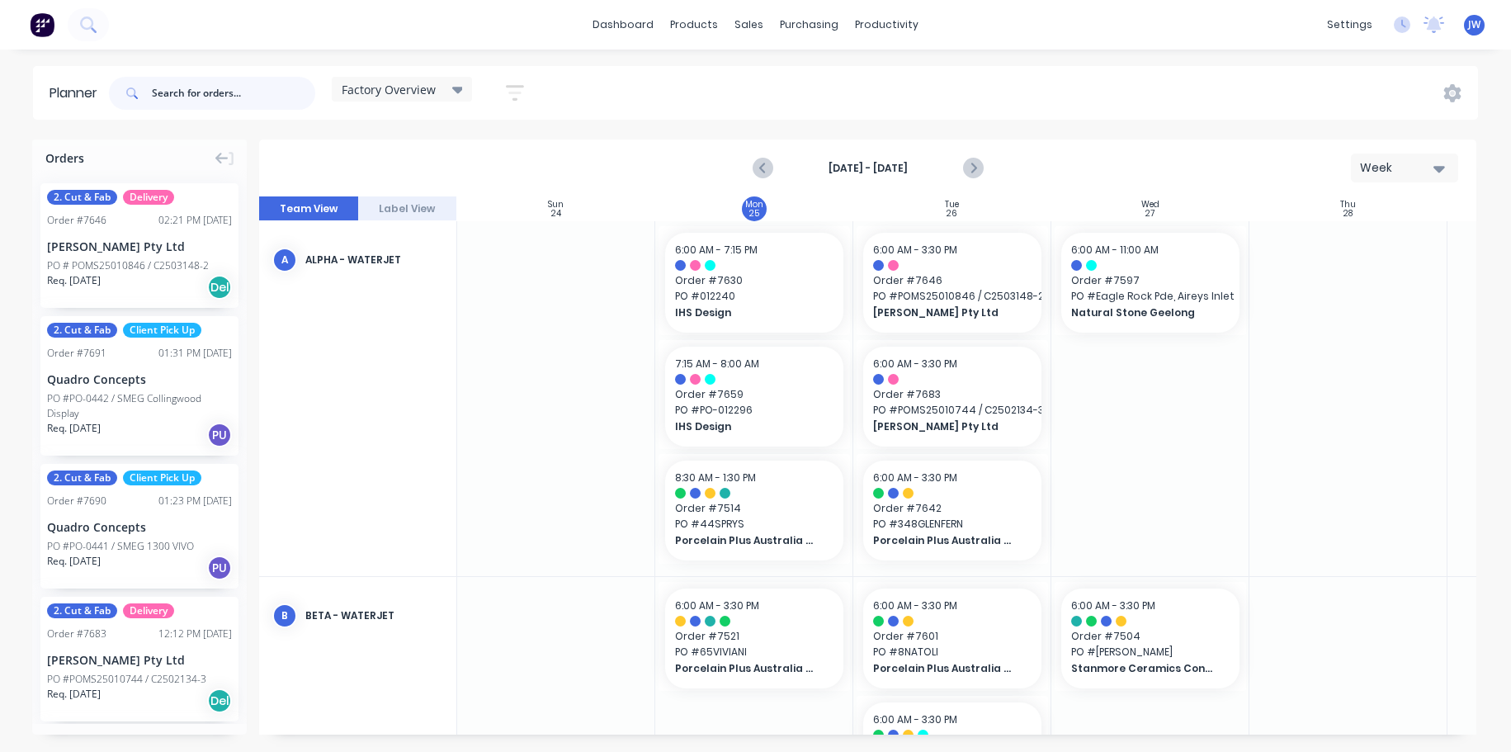
click at [253, 102] on input "text" at bounding box center [233, 93] width 163 height 33
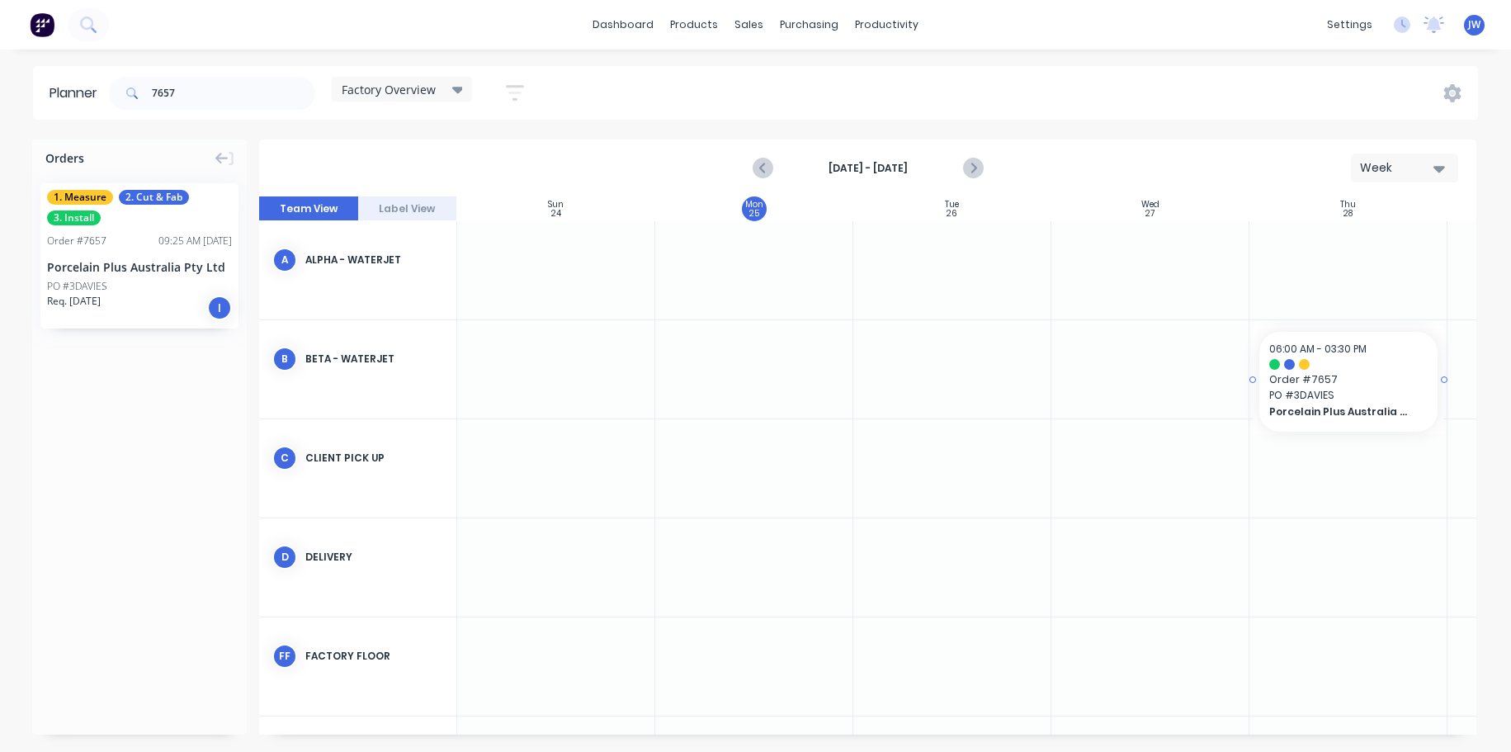
drag, startPoint x: 104, startPoint y: 249, endPoint x: 1317, endPoint y: 372, distance: 1219.7
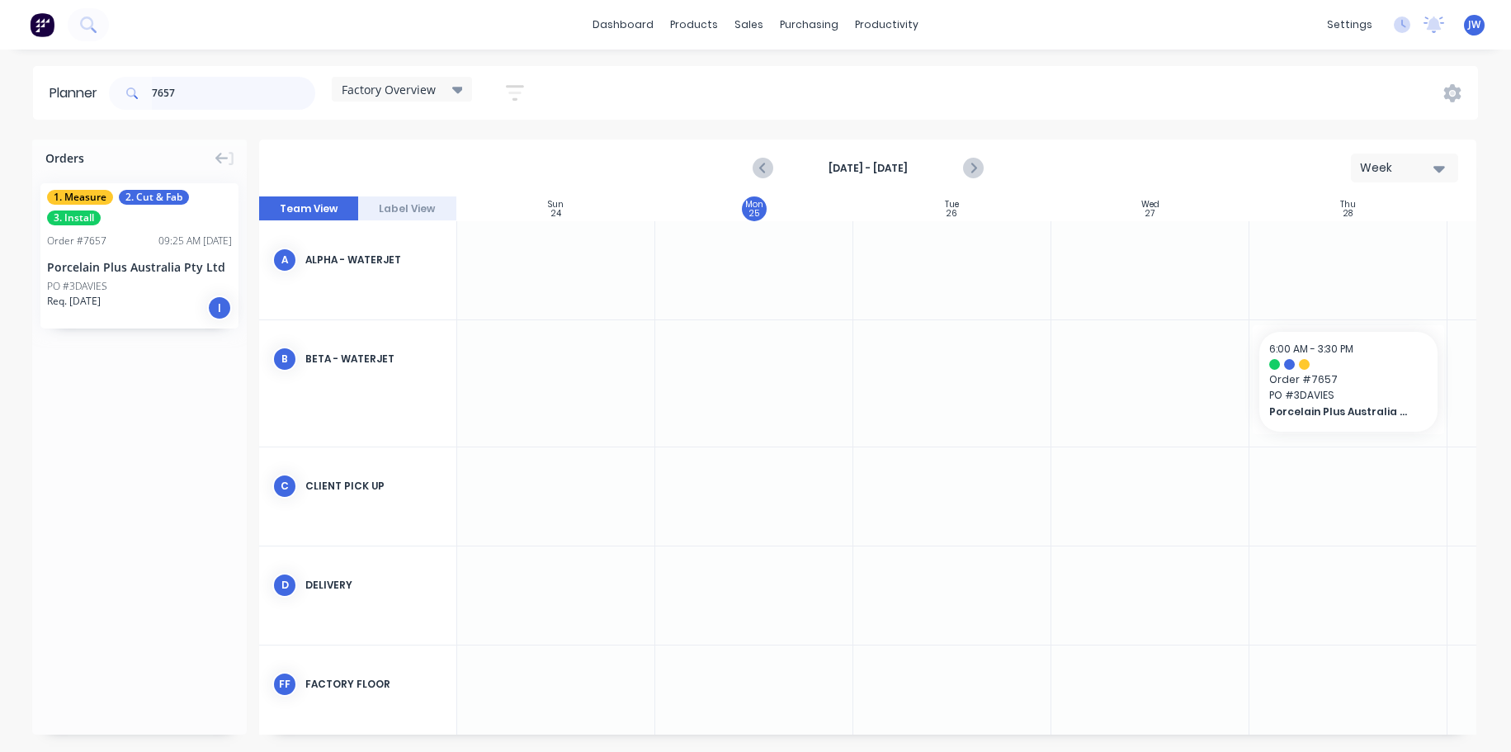
click at [220, 106] on input "7657" at bounding box center [233, 93] width 163 height 33
type input "7"
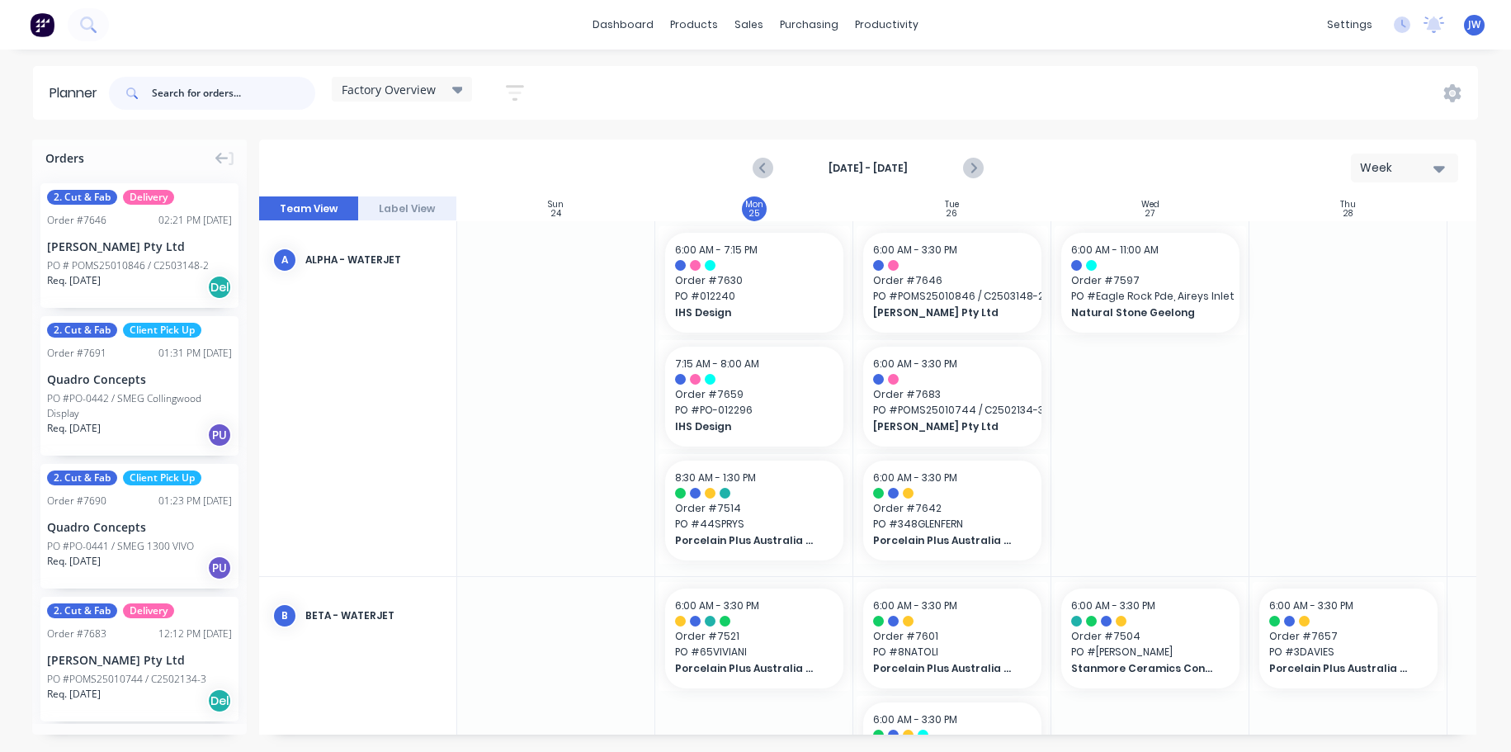
click at [248, 102] on input "text" at bounding box center [233, 93] width 163 height 33
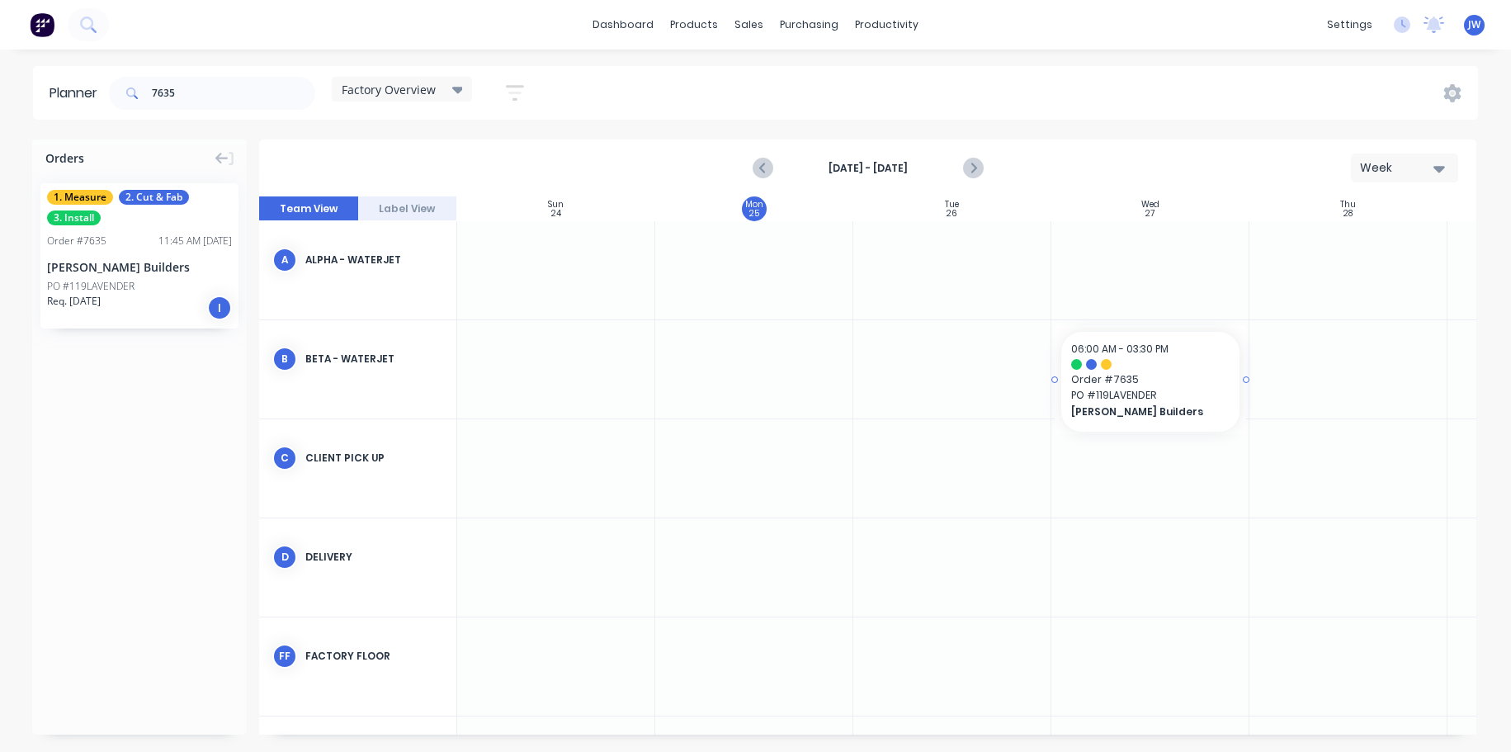
drag, startPoint x: 131, startPoint y: 263, endPoint x: 1146, endPoint y: 368, distance: 1020.0
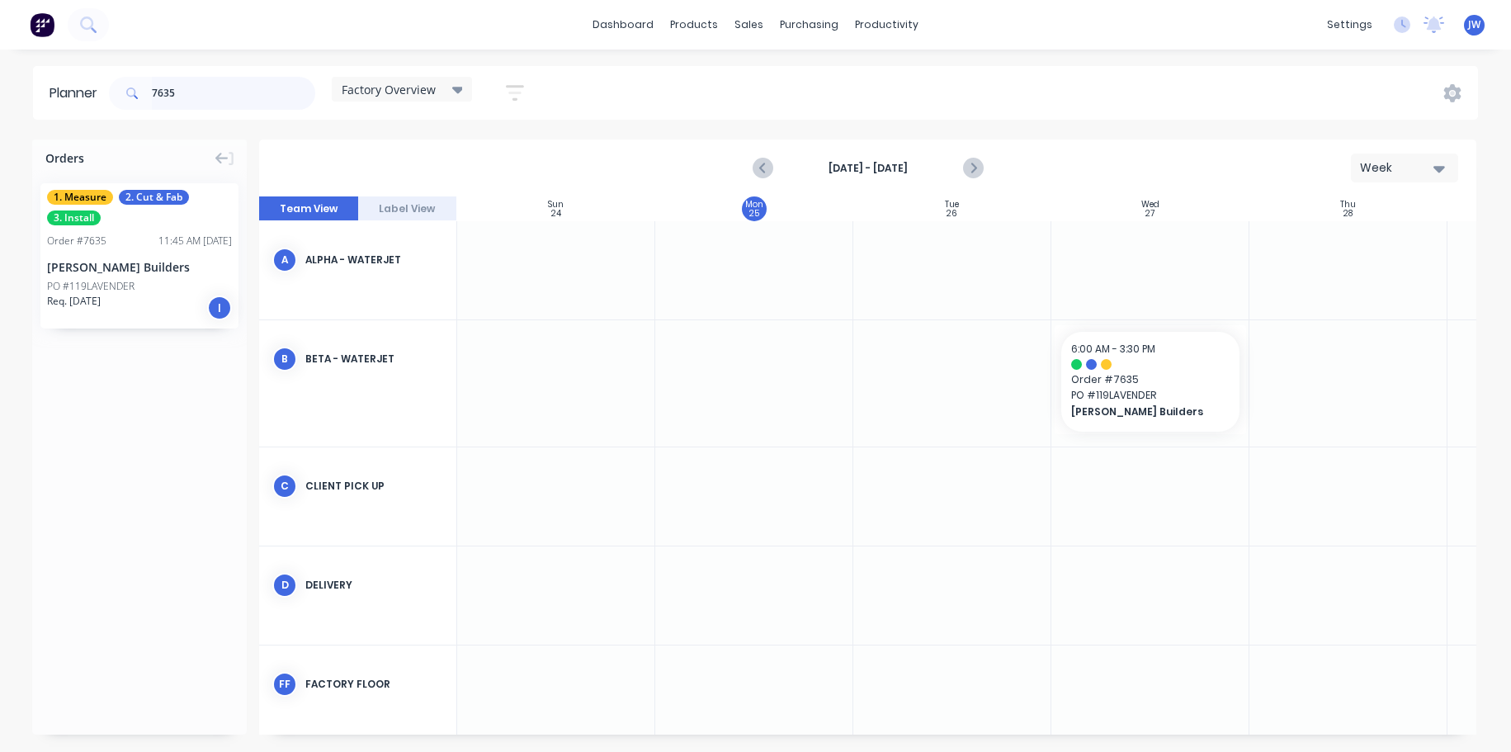
click at [246, 92] on input "7635" at bounding box center [233, 93] width 163 height 33
type input "7"
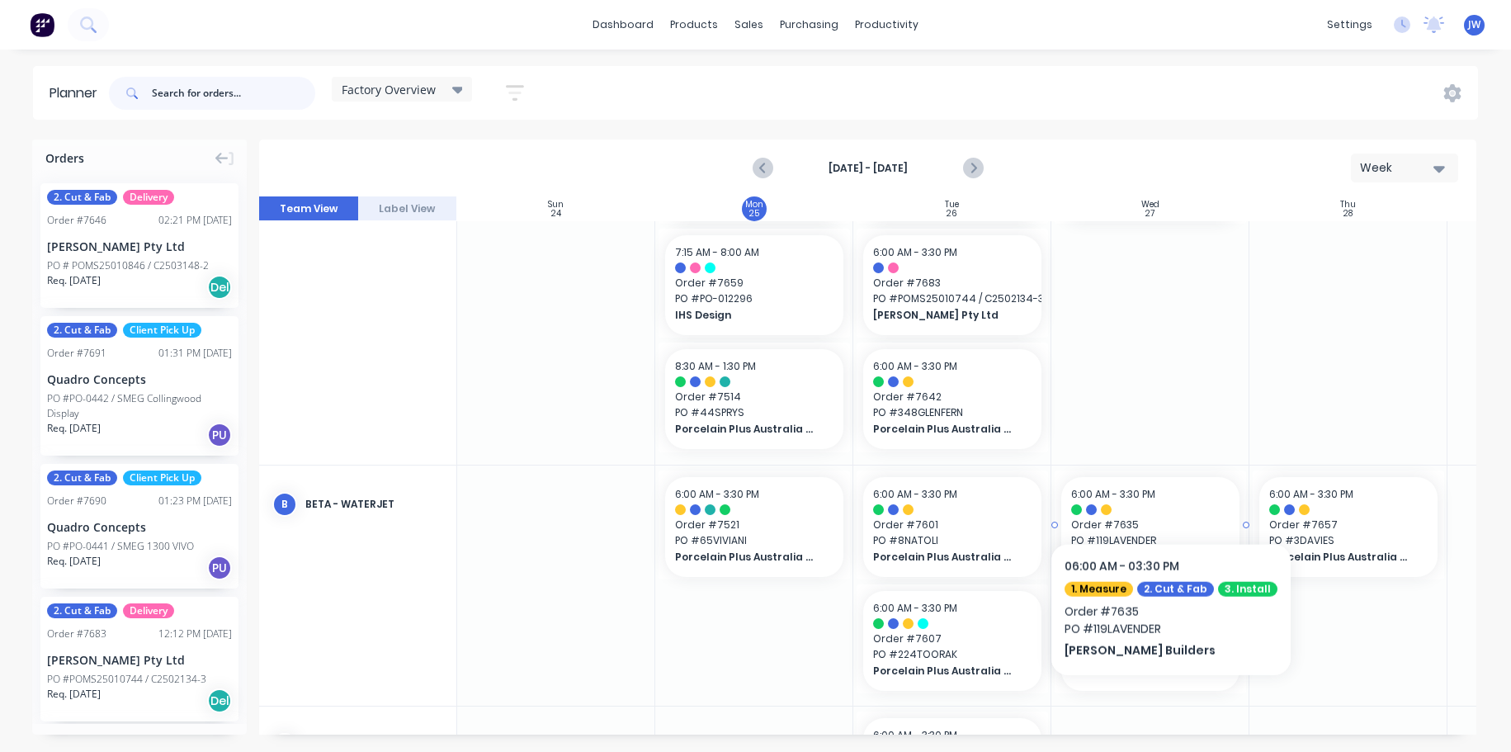
scroll to position [83, 0]
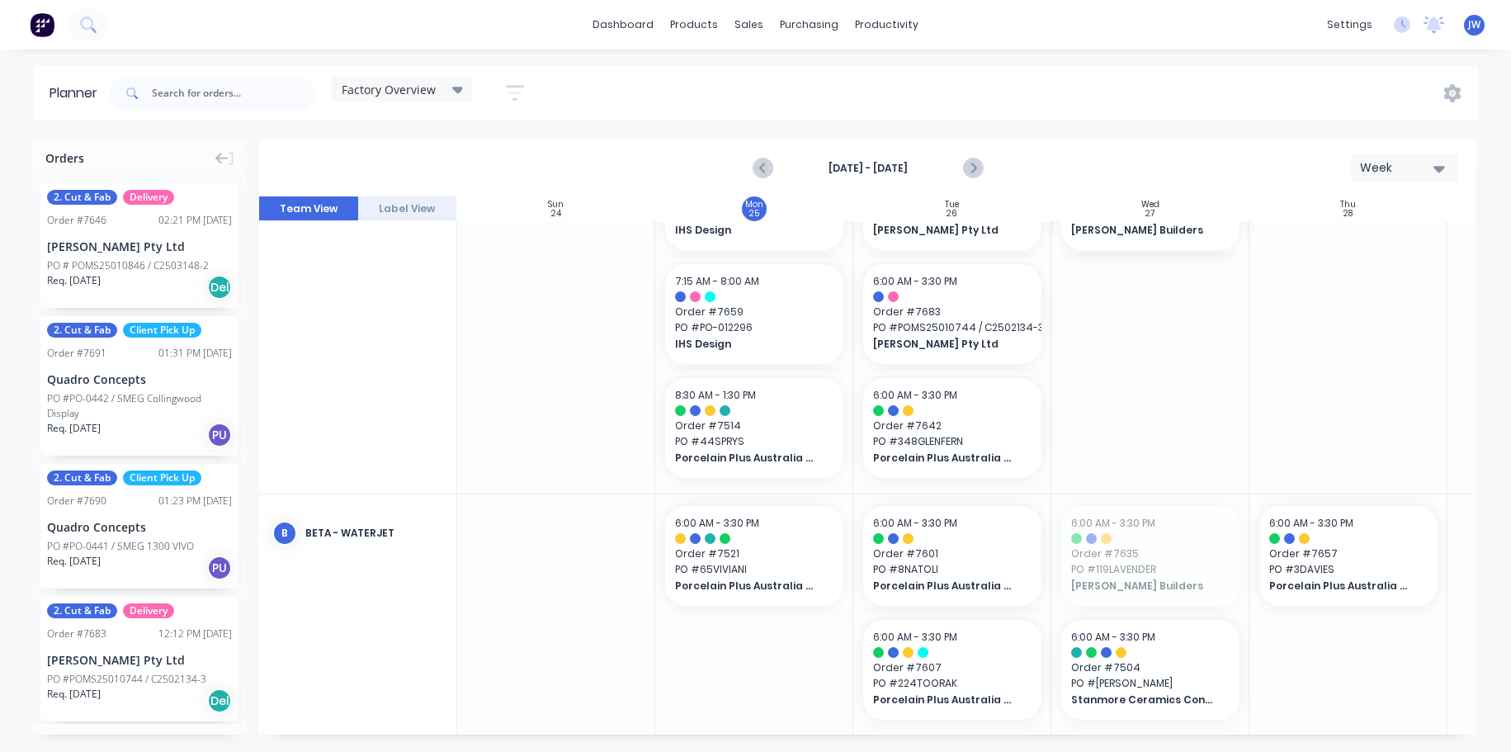
drag, startPoint x: 1141, startPoint y: 526, endPoint x: 1141, endPoint y: 382, distance: 143.6
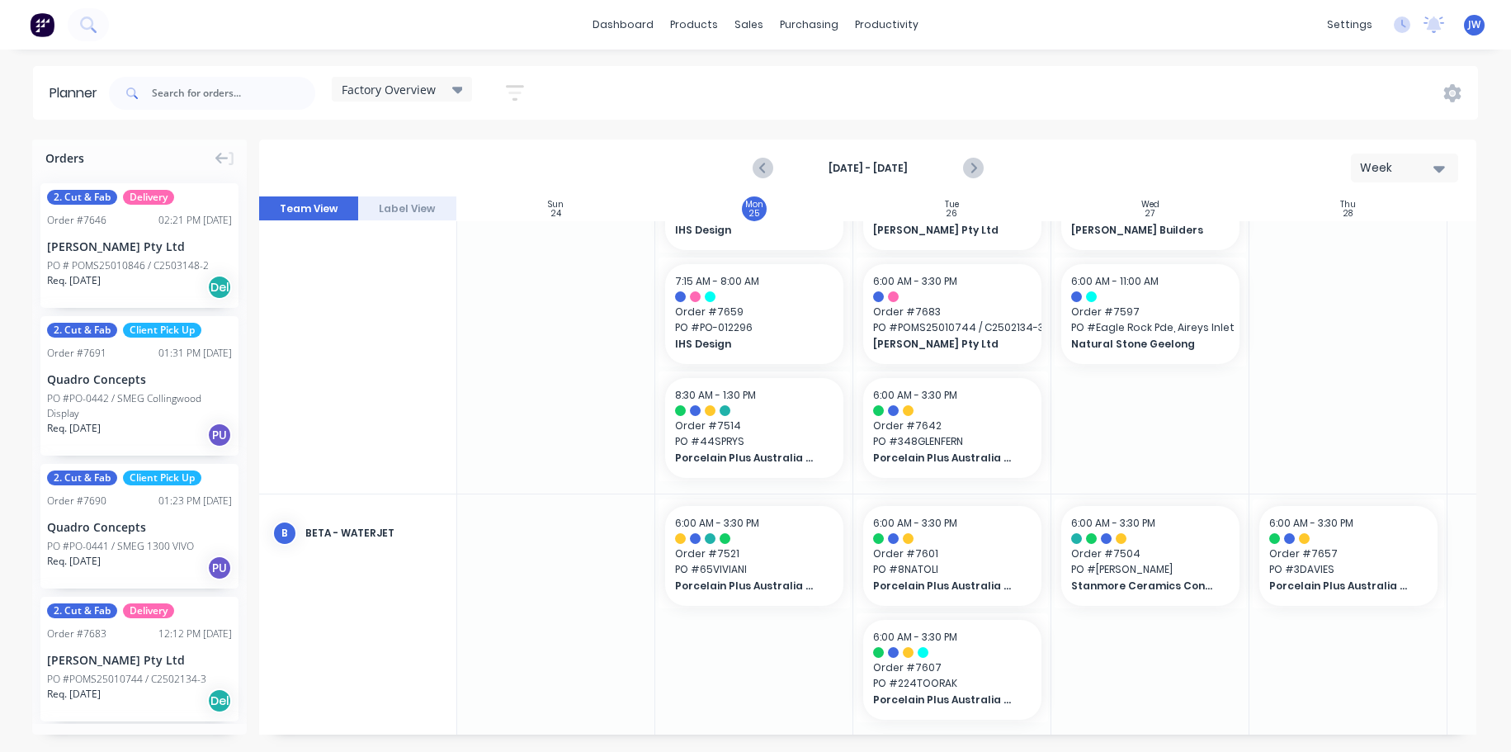
scroll to position [0, 0]
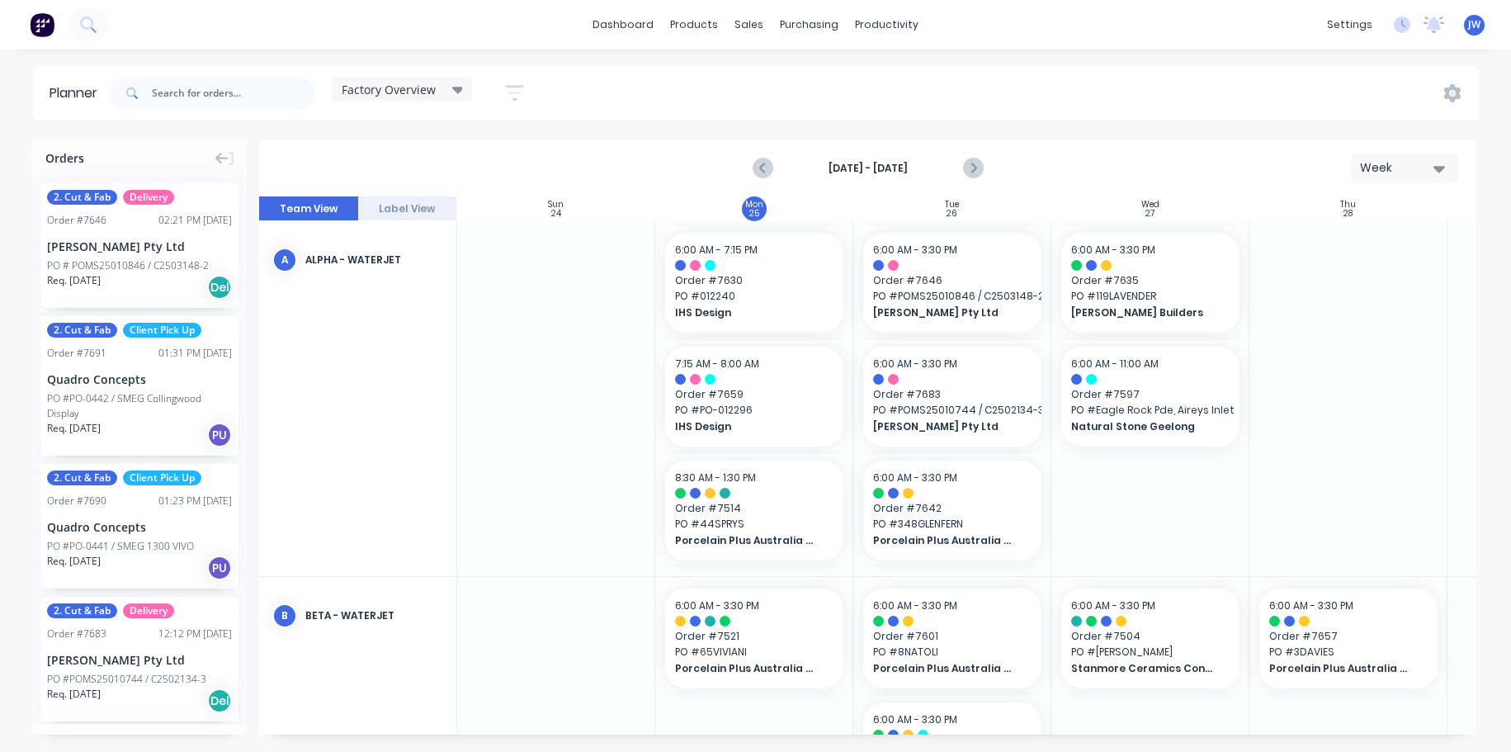
click at [1171, 518] on div at bounding box center [1151, 398] width 198 height 355
click at [1278, 379] on div "Create additional timeslot" at bounding box center [1271, 377] width 177 height 34
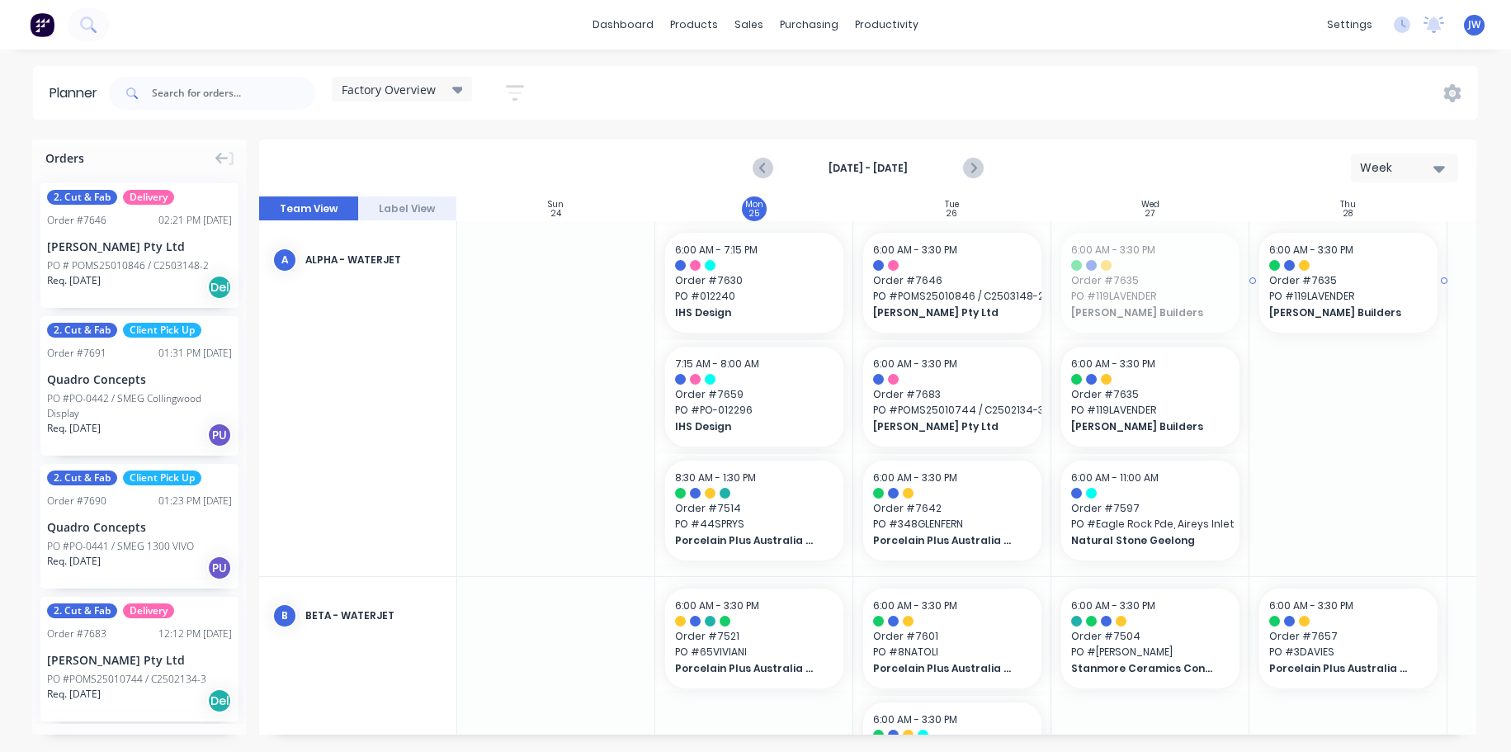
drag, startPoint x: 1123, startPoint y: 290, endPoint x: 1346, endPoint y: 288, distance: 222.9
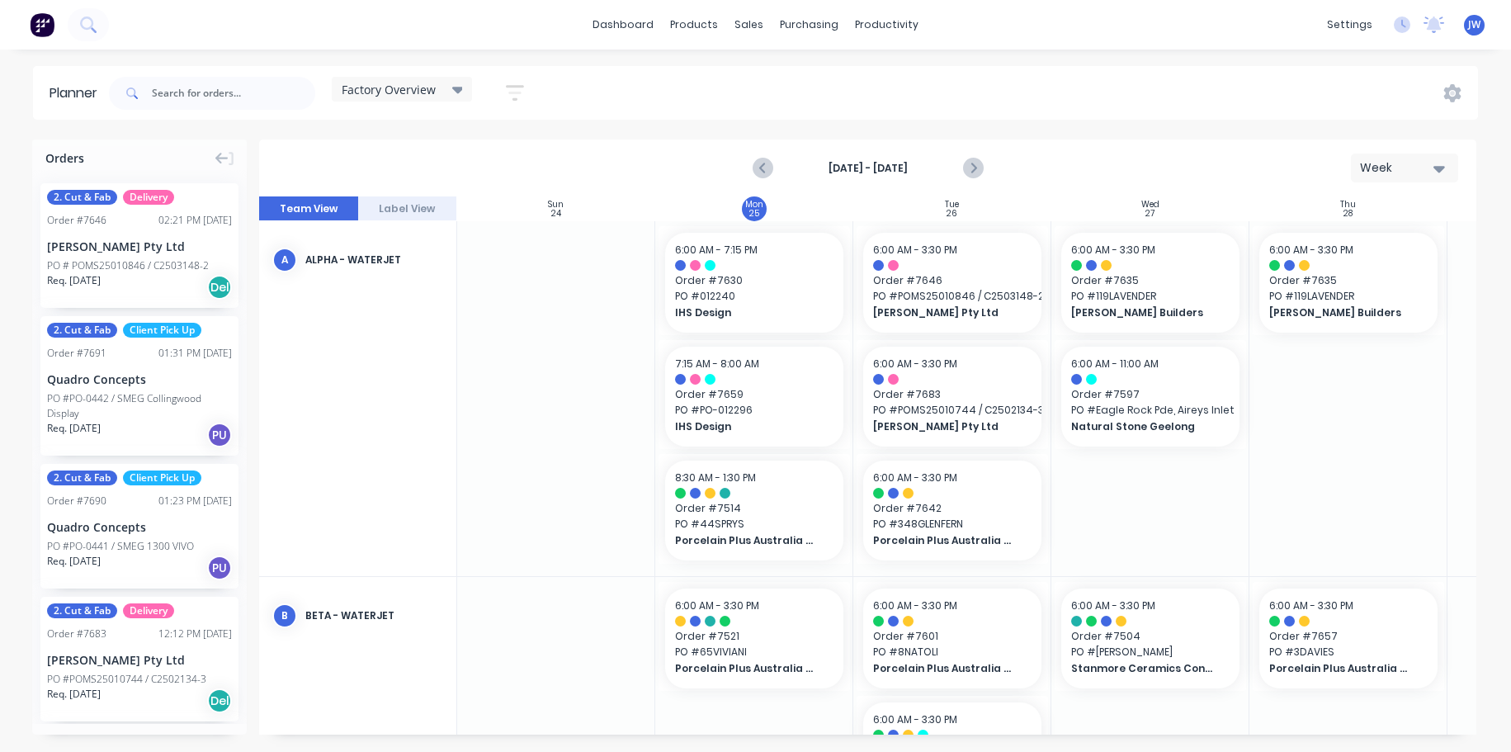
click at [1180, 509] on div at bounding box center [1151, 398] width 198 height 355
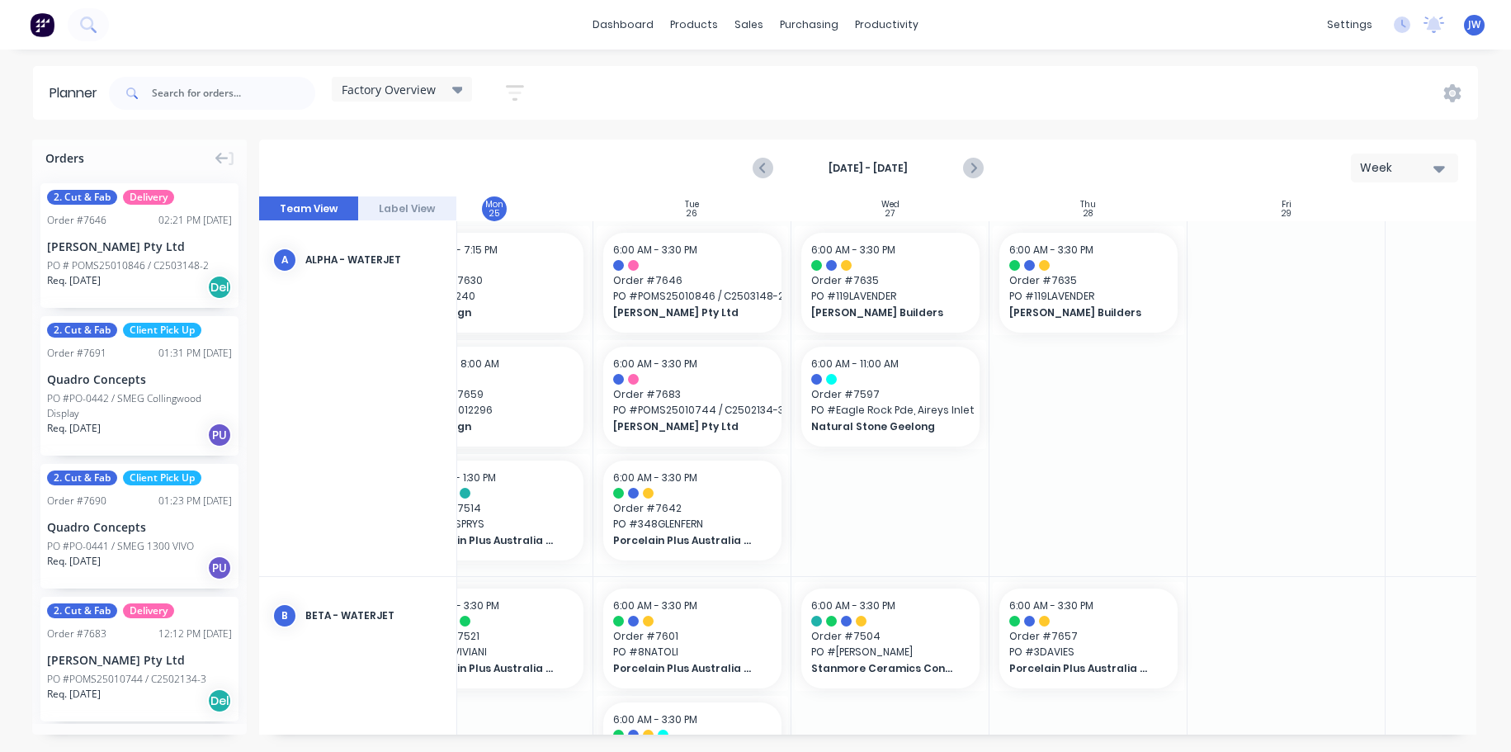
scroll to position [0, 267]
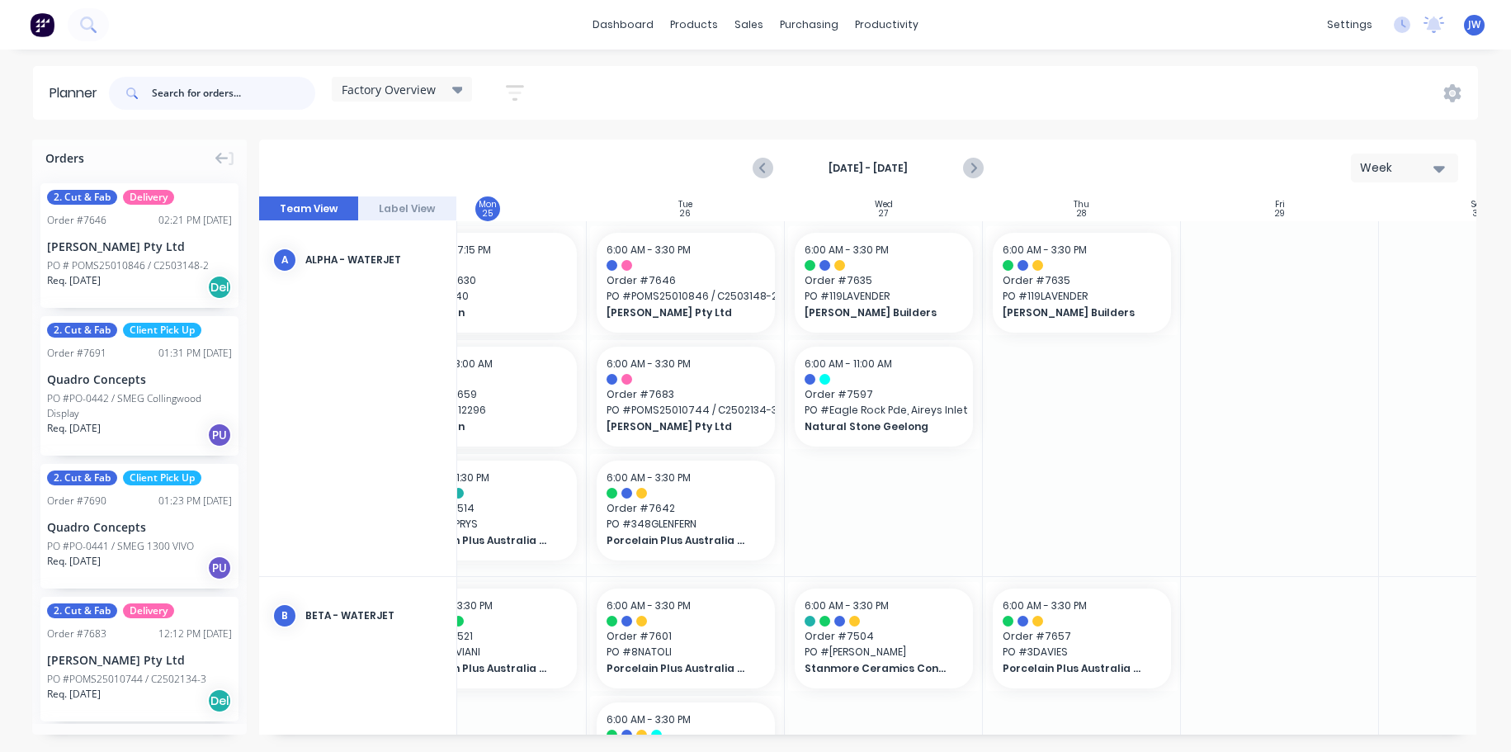
click at [244, 91] on input "text" at bounding box center [233, 93] width 163 height 33
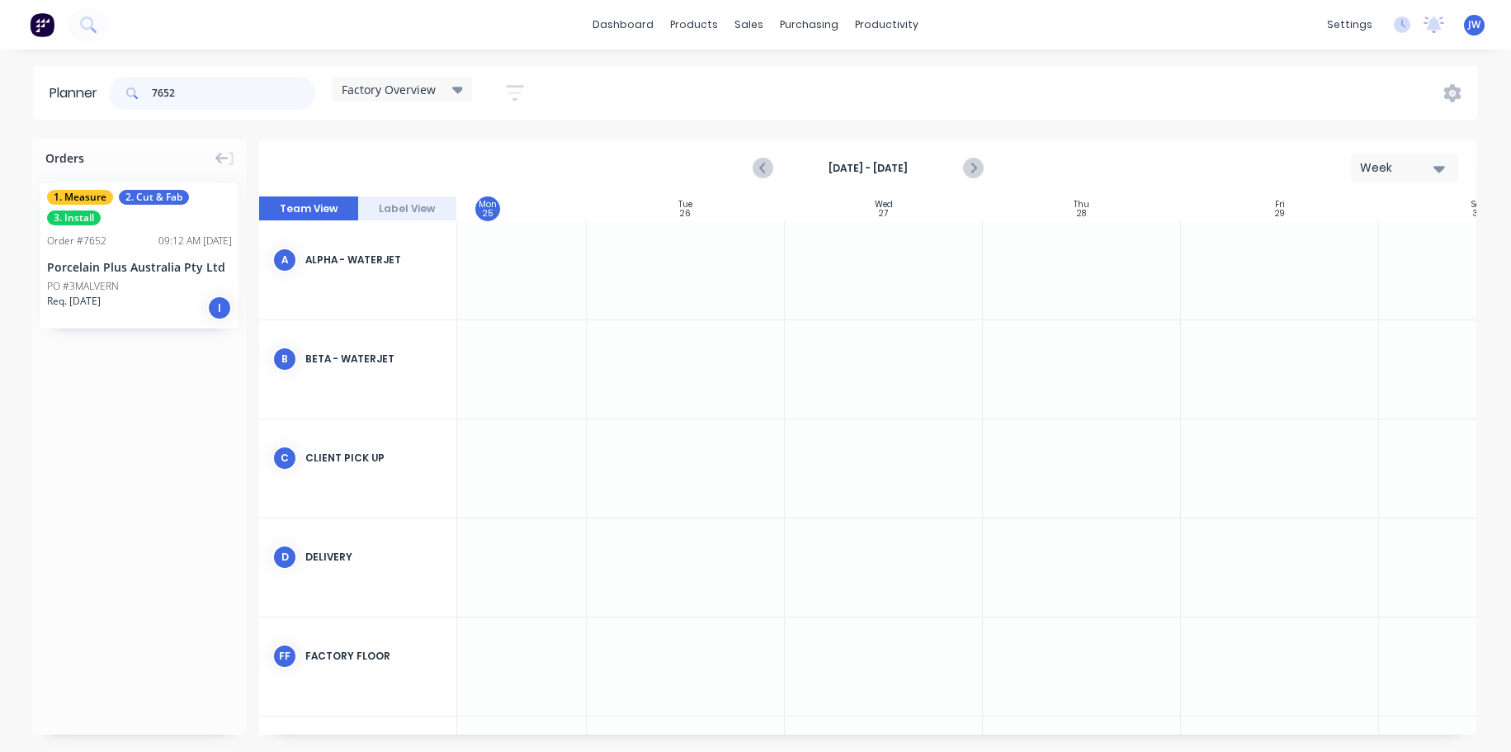
type input "7652"
drag, startPoint x: 87, startPoint y: 271, endPoint x: 1254, endPoint y: 270, distance: 1167.2
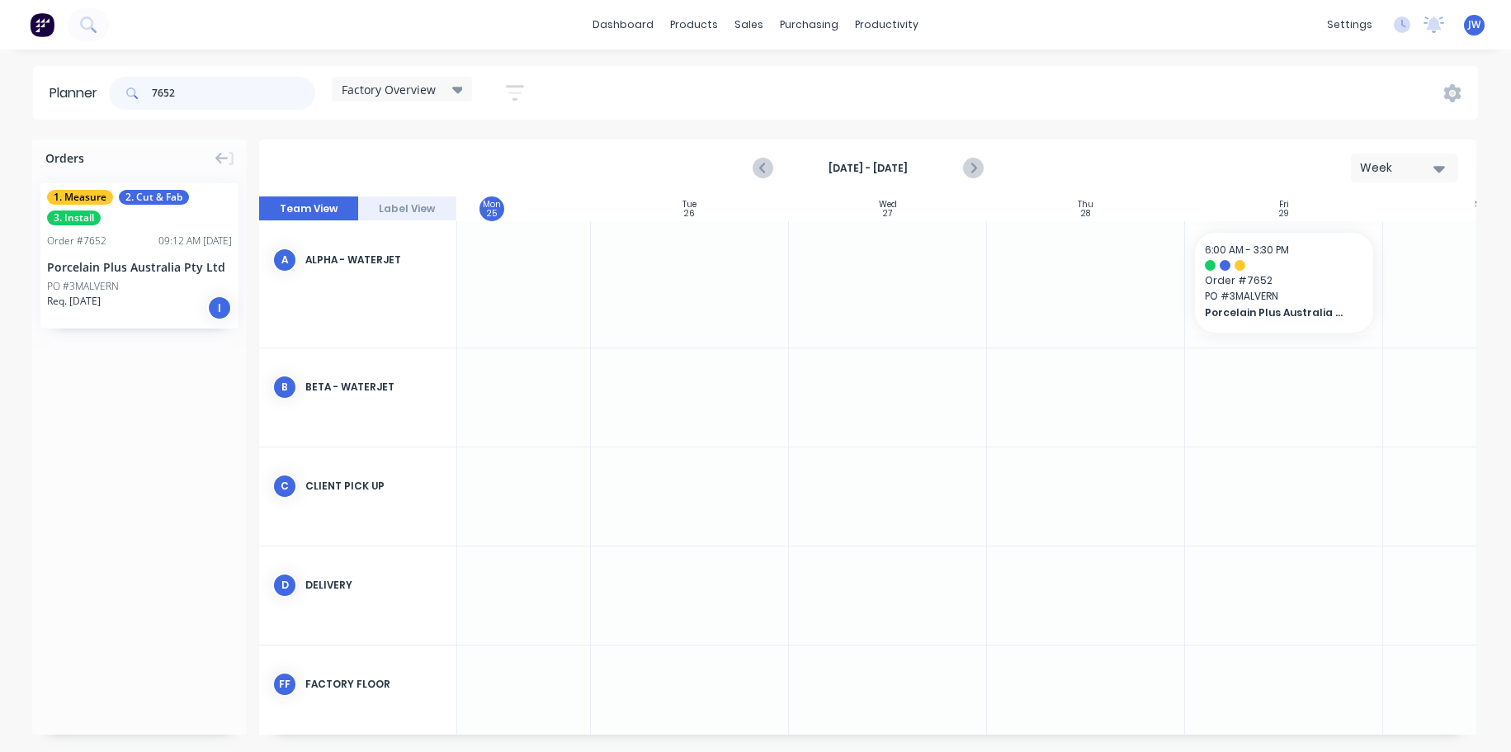
drag, startPoint x: 218, startPoint y: 101, endPoint x: 96, endPoint y: 91, distance: 122.6
click at [96, 91] on header "Planner 7652 Factory Overview Save new view None (Default) edit Craigieburn Ord…" at bounding box center [755, 93] width 1445 height 54
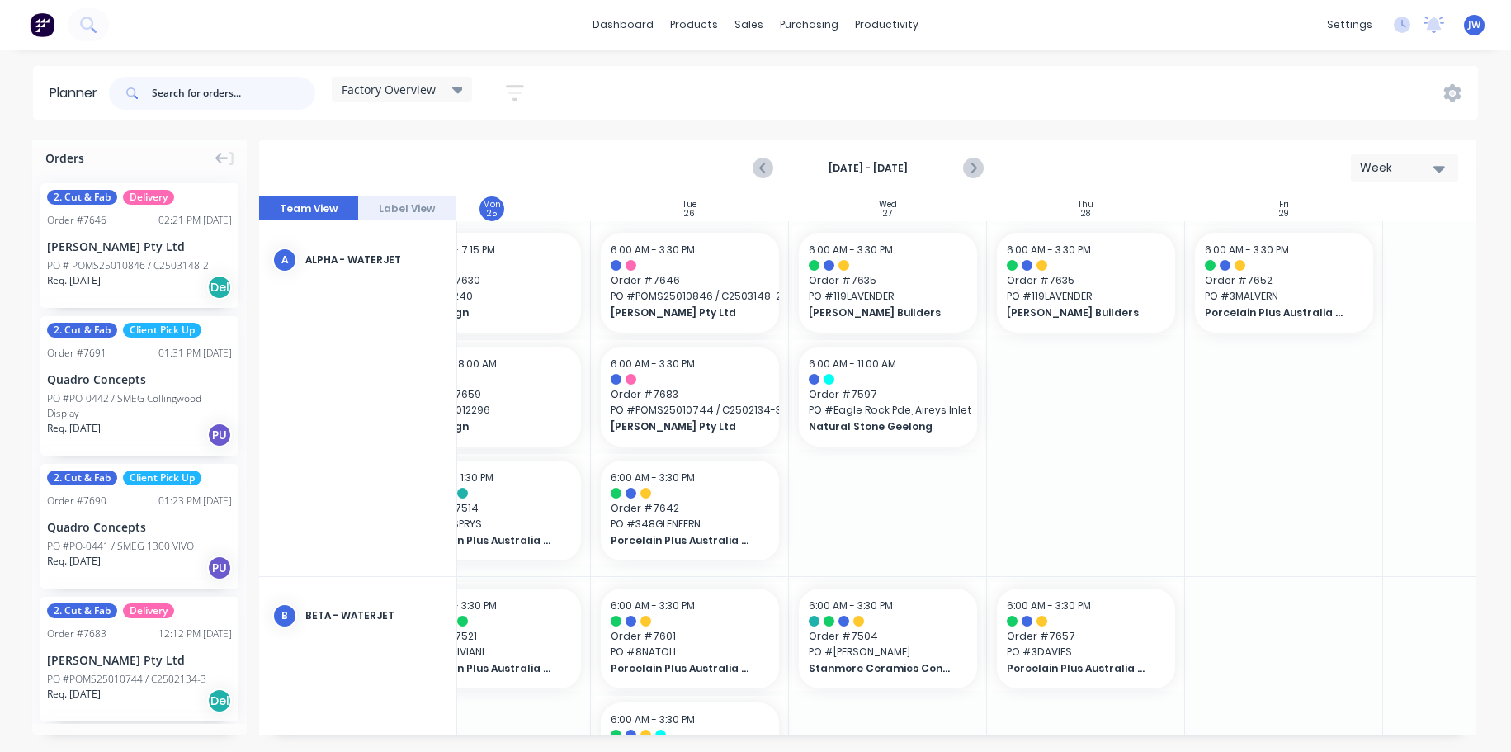
click at [272, 98] on input "text" at bounding box center [233, 93] width 163 height 33
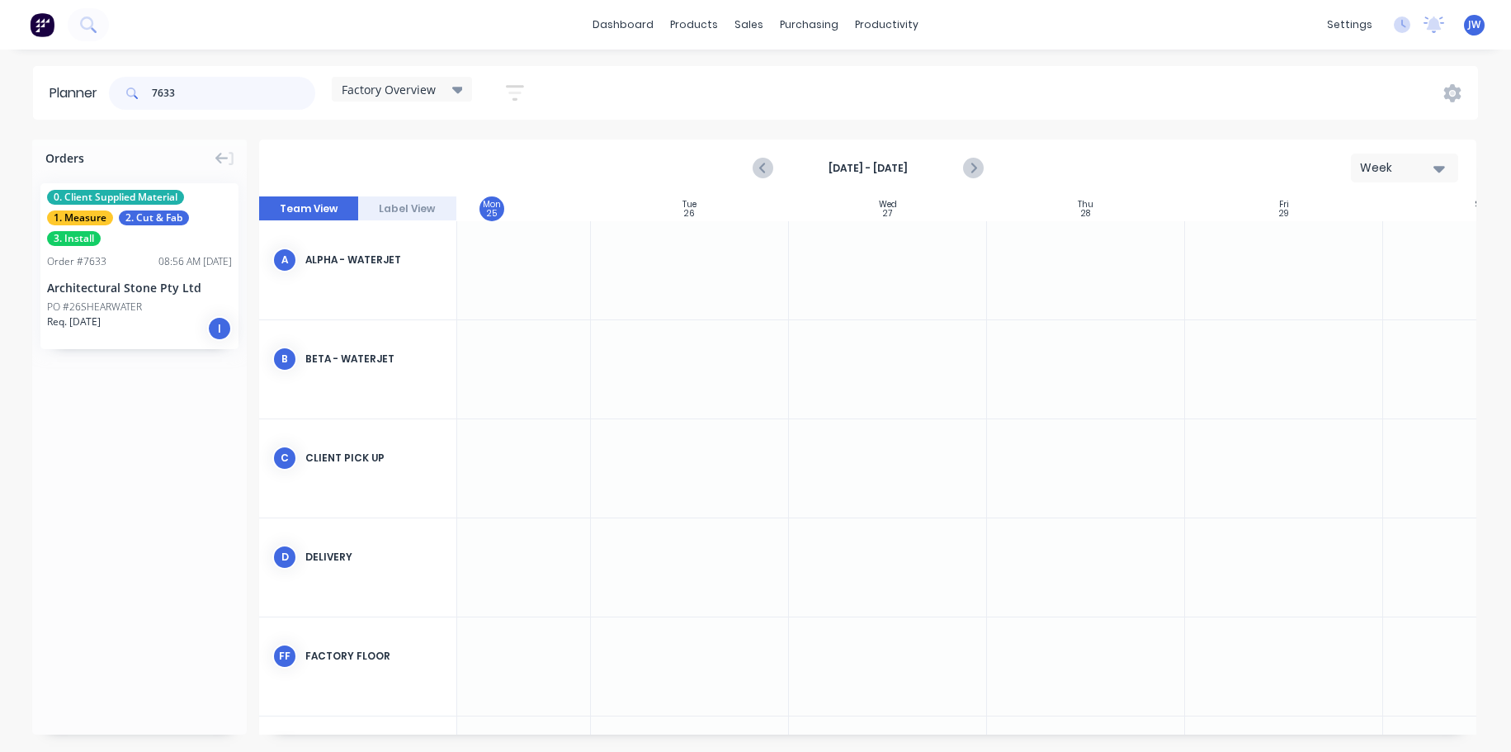
type input "7633"
drag, startPoint x: 106, startPoint y: 273, endPoint x: 1310, endPoint y: 388, distance: 1209.8
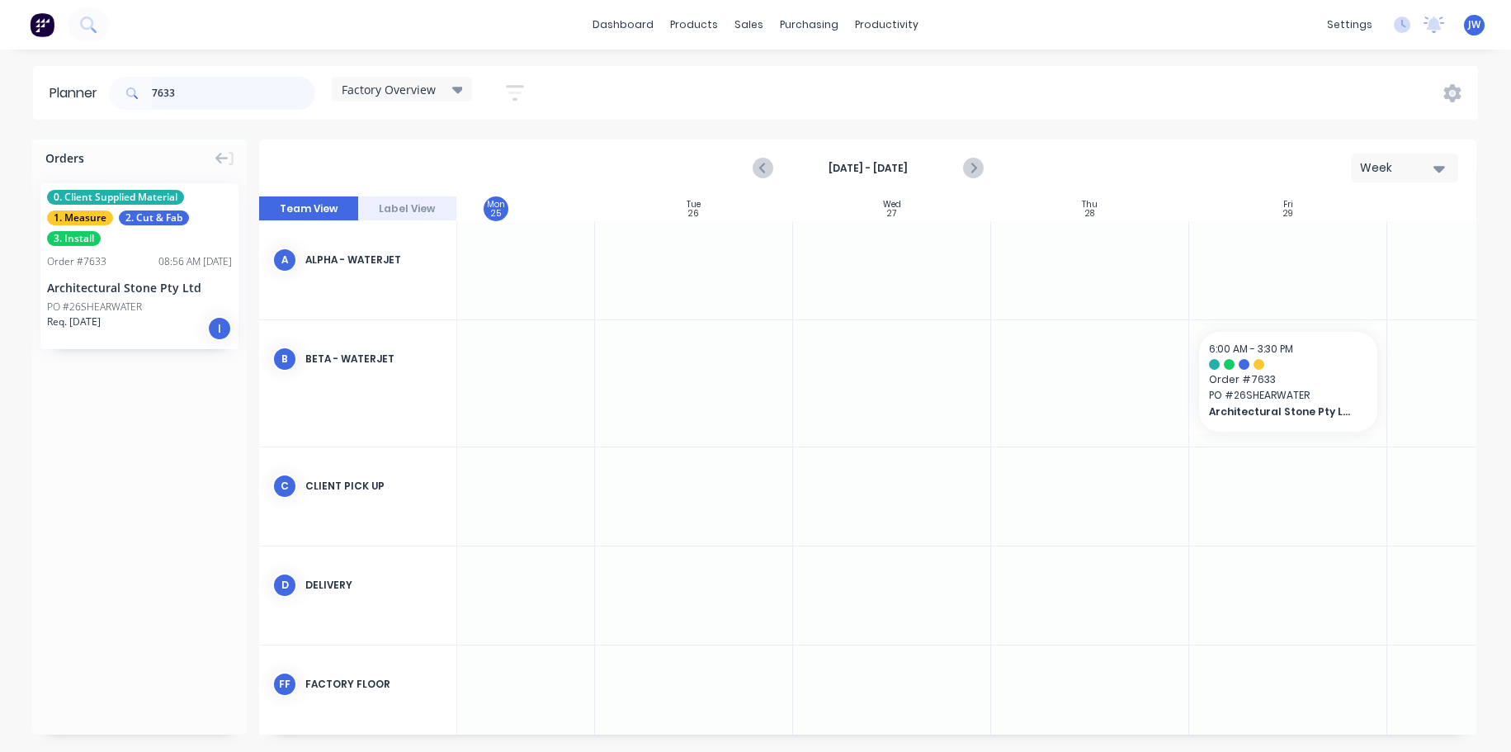
drag, startPoint x: 234, startPoint y: 98, endPoint x: 108, endPoint y: 91, distance: 125.7
click at [108, 91] on div "7633 Factory Overview Save new view None (Default) edit Craigieburn Orders edit…" at bounding box center [324, 94] width 436 height 50
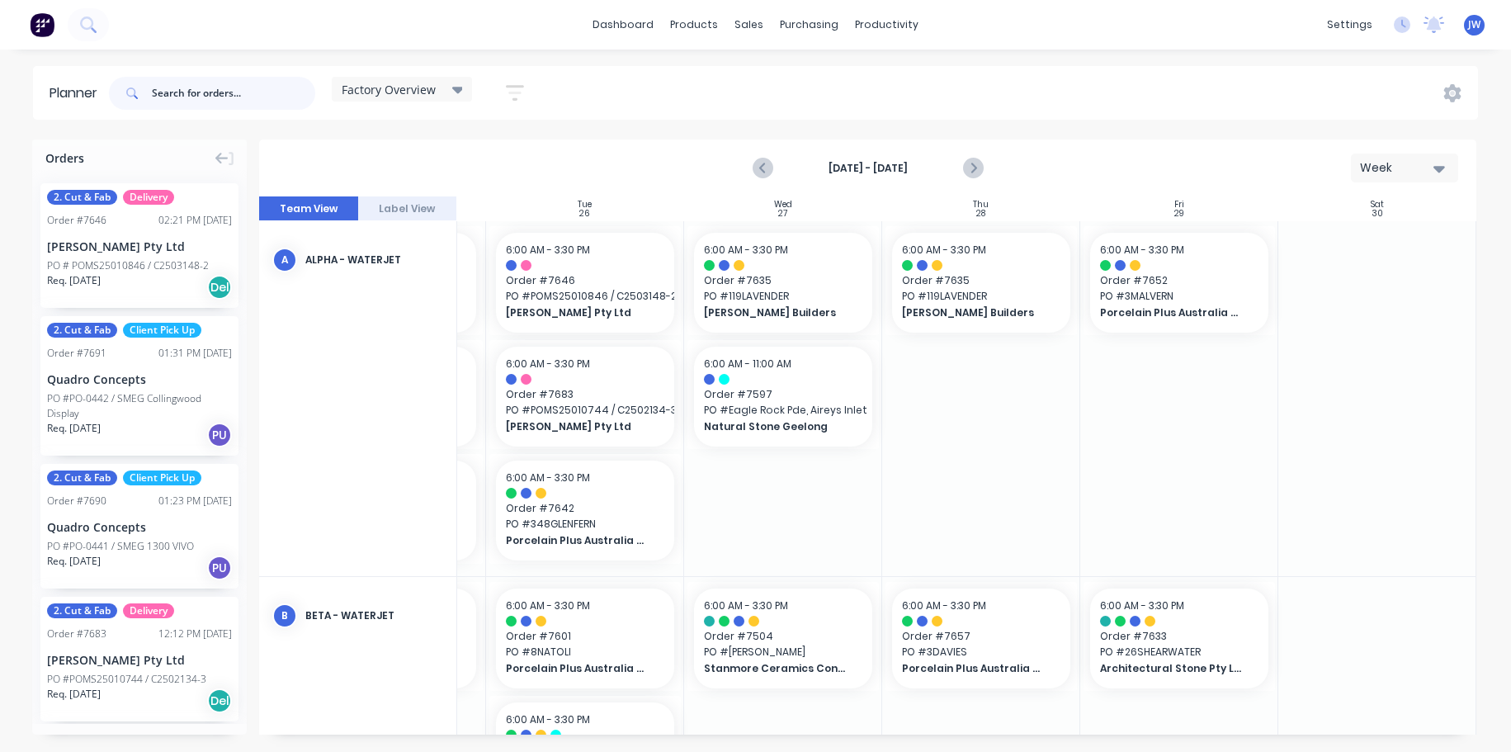
scroll to position [0, 374]
click at [203, 90] on input "text" at bounding box center [233, 93] width 163 height 33
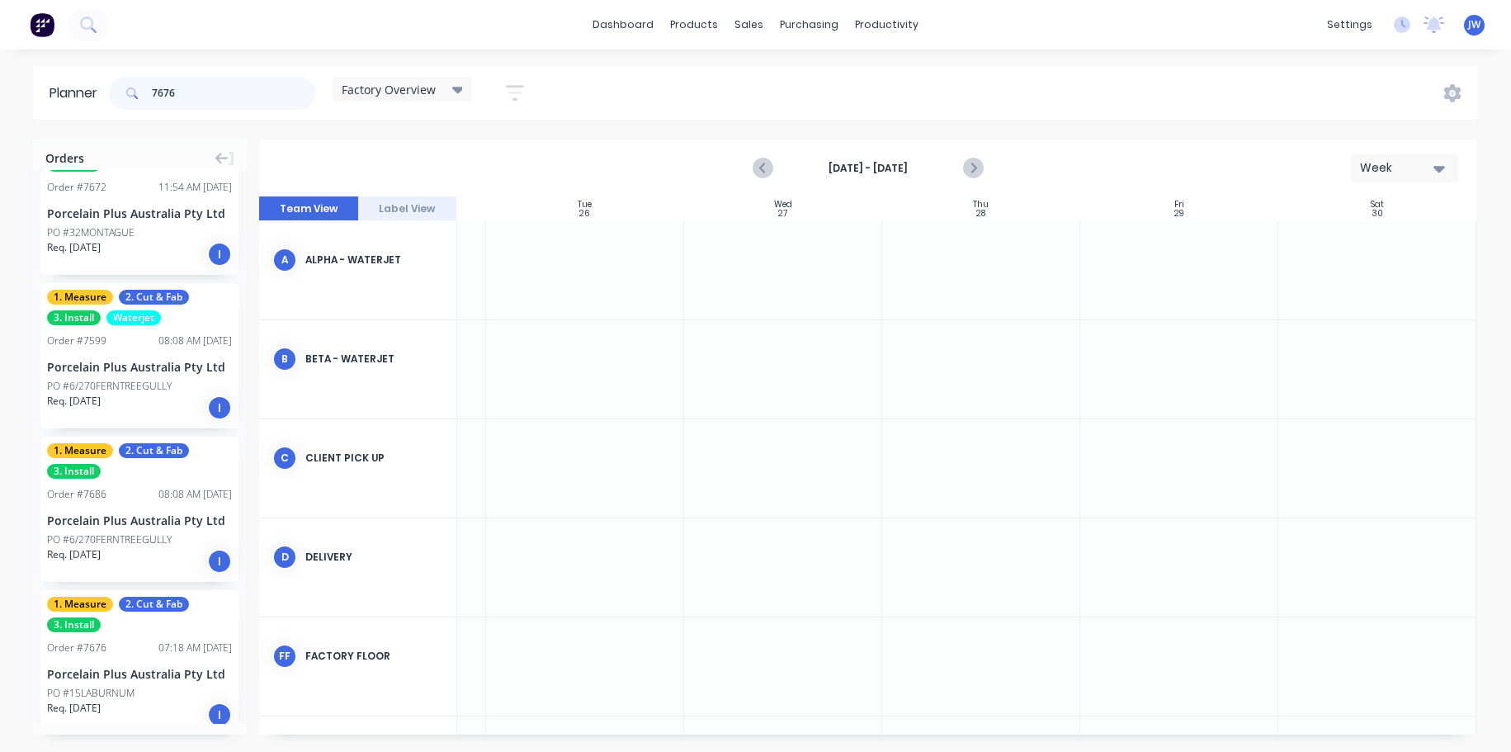
scroll to position [83, 0]
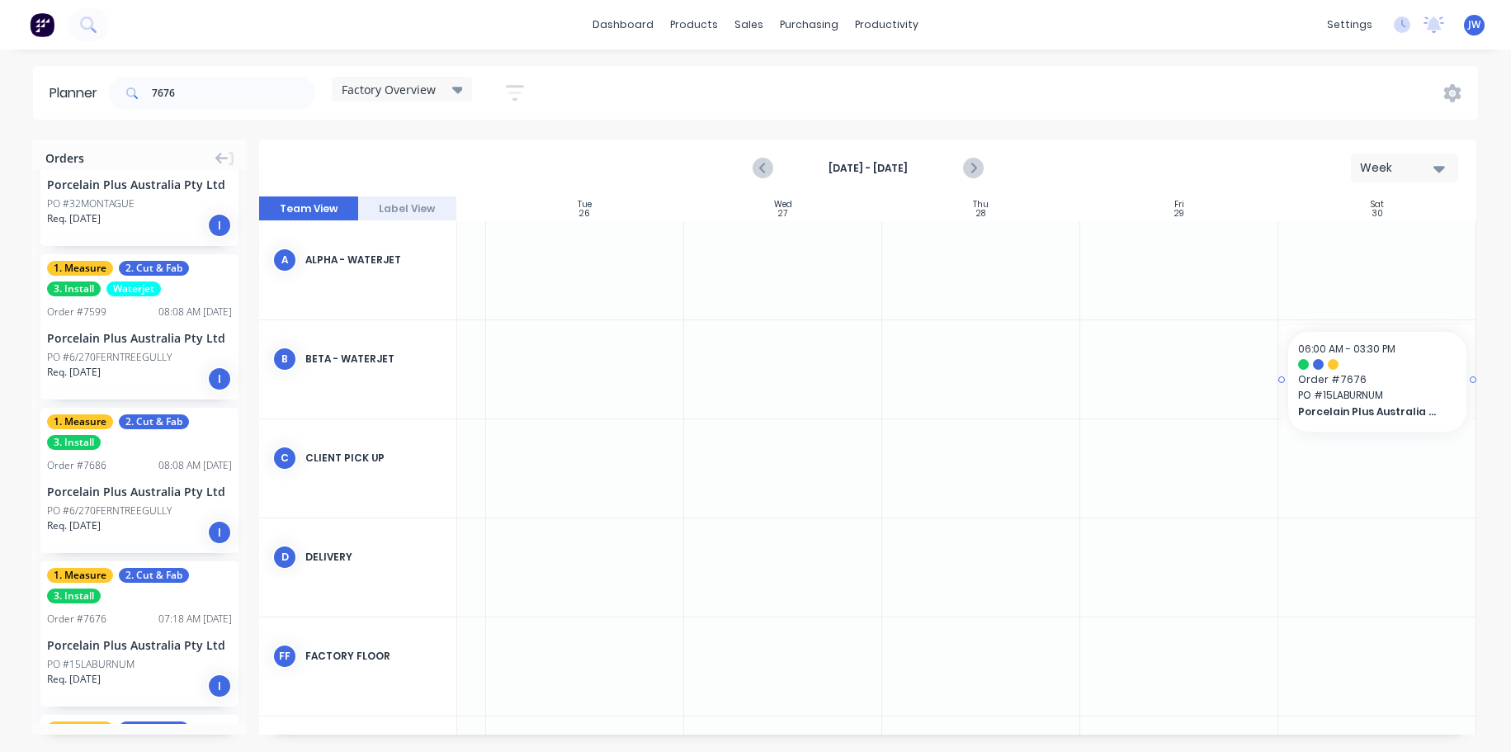
drag, startPoint x: 116, startPoint y: 646, endPoint x: 1389, endPoint y: 382, distance: 1300.7
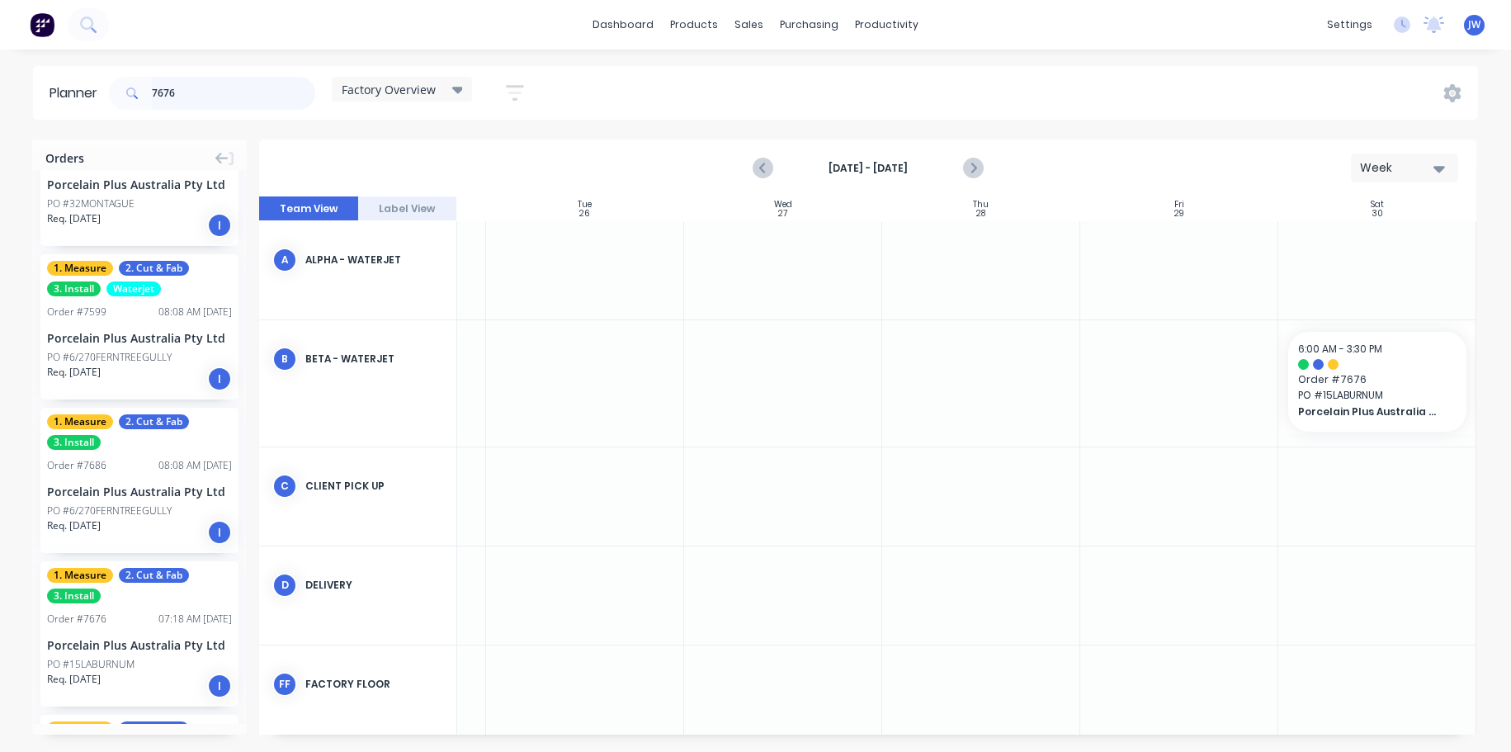
click at [194, 92] on input "7676" at bounding box center [233, 93] width 163 height 33
type input "7"
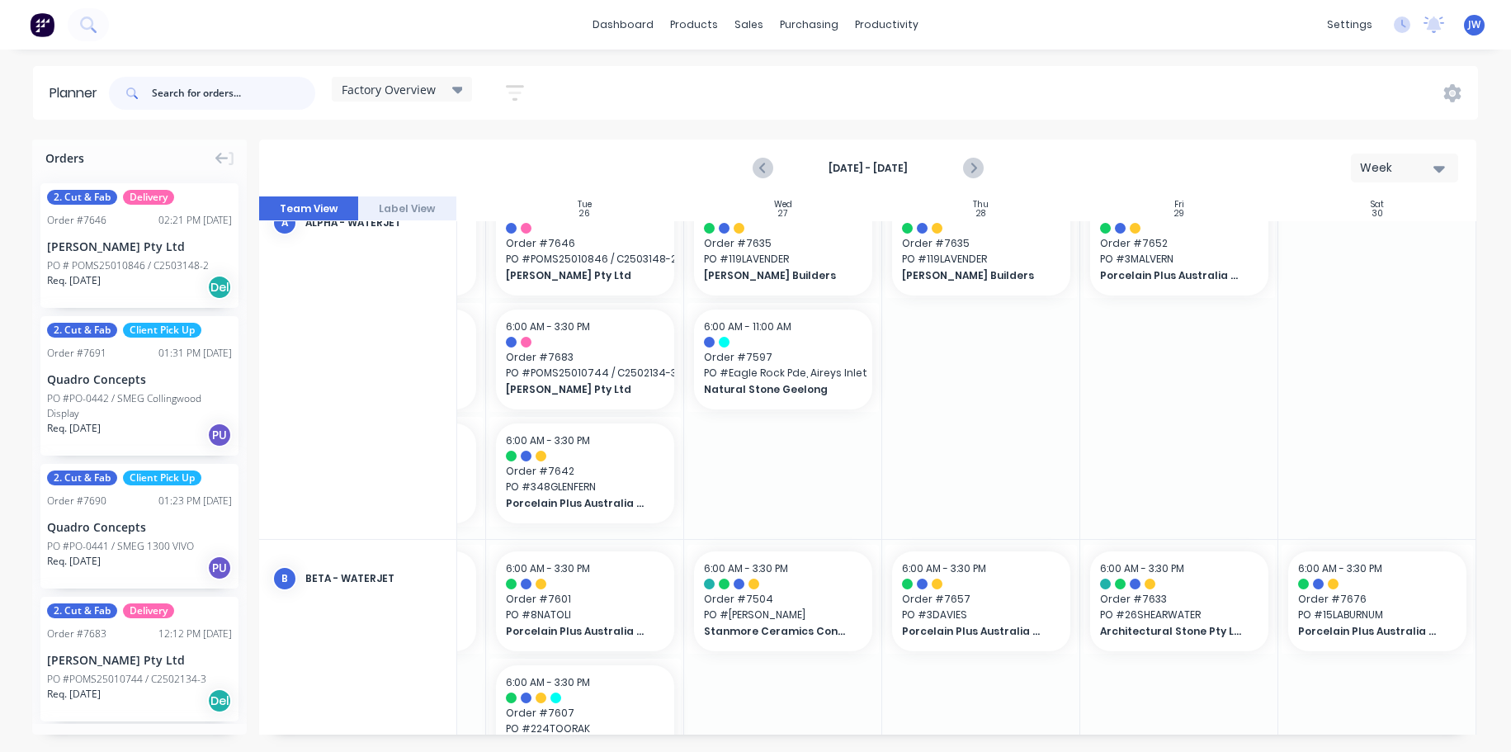
scroll to position [0, 374]
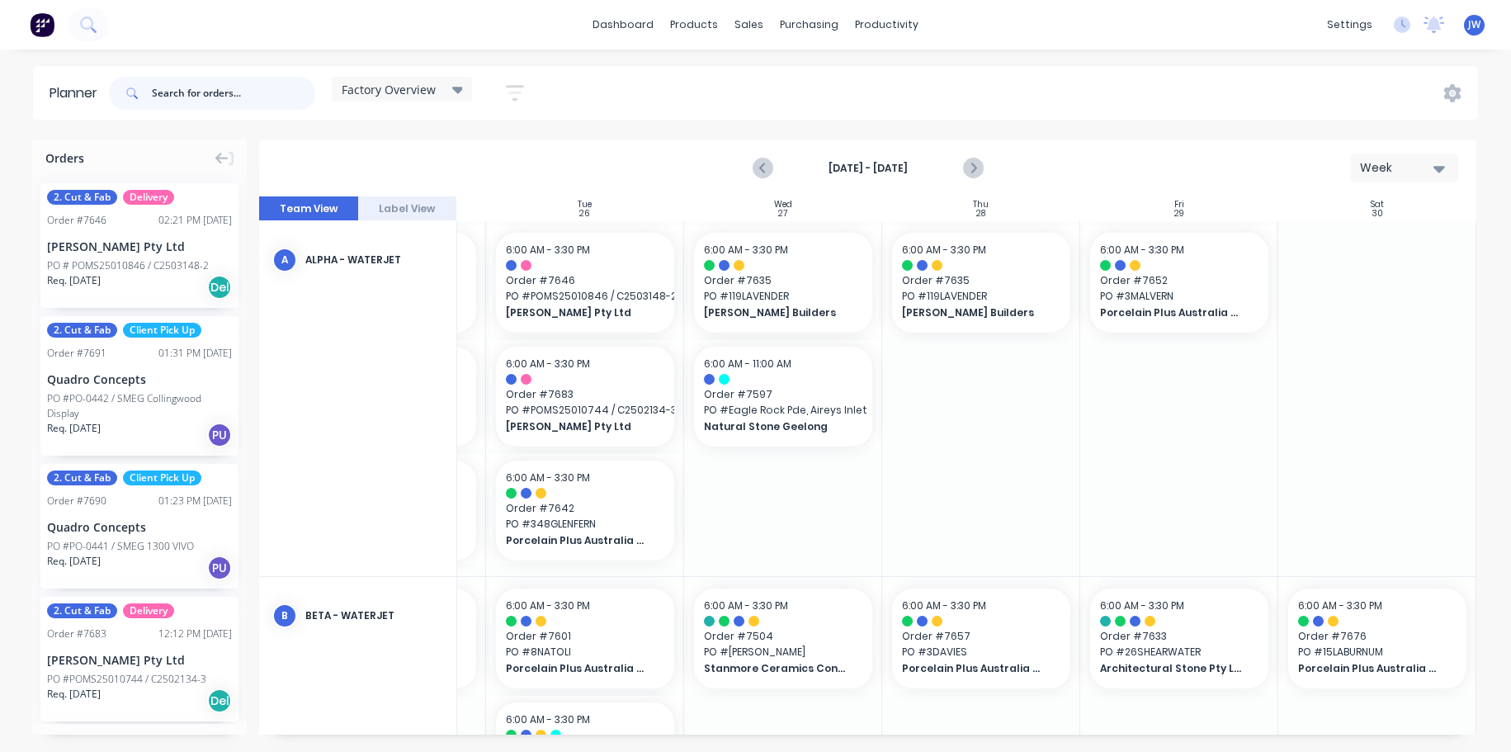
click at [187, 90] on input "text" at bounding box center [233, 93] width 163 height 33
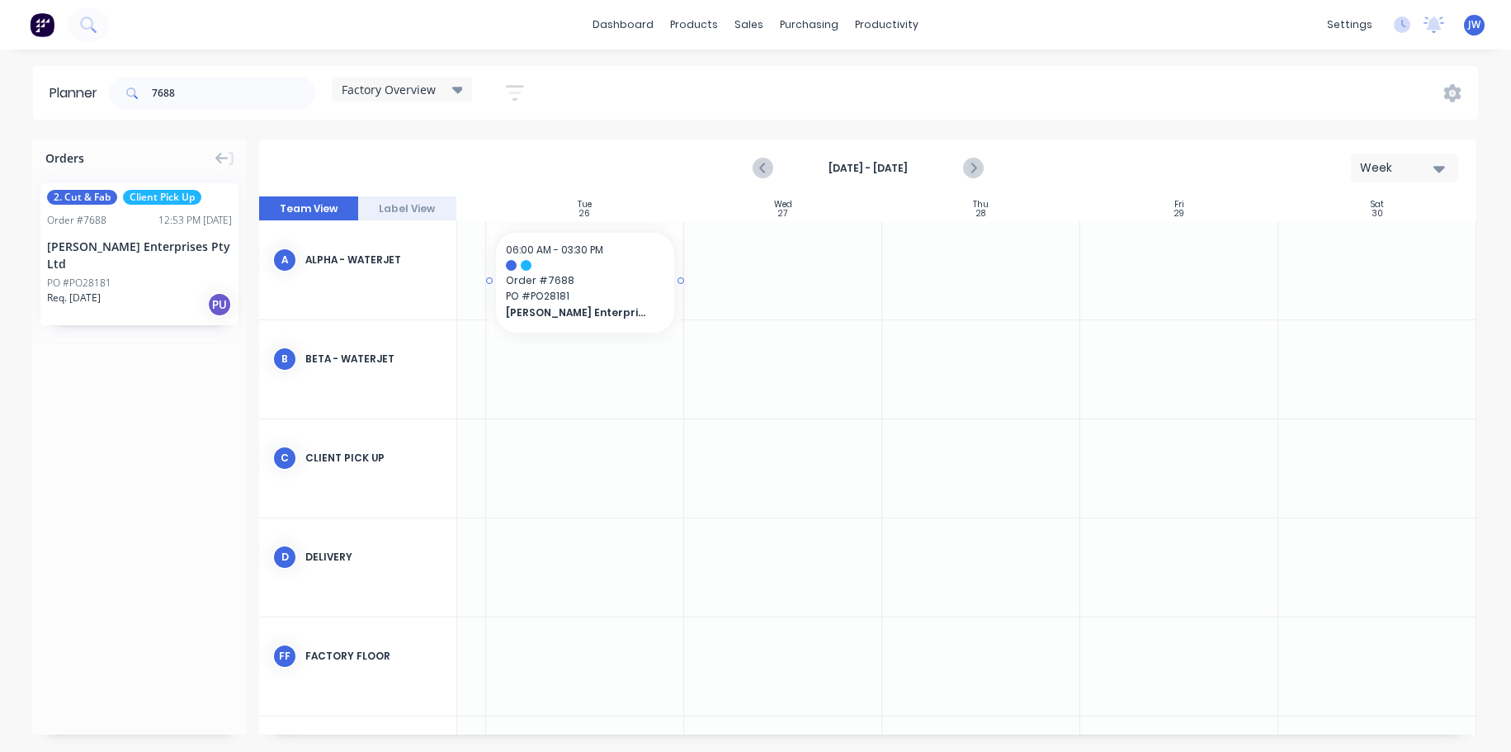
scroll to position [0, 370]
drag, startPoint x: 139, startPoint y: 255, endPoint x: 630, endPoint y: 247, distance: 491.2
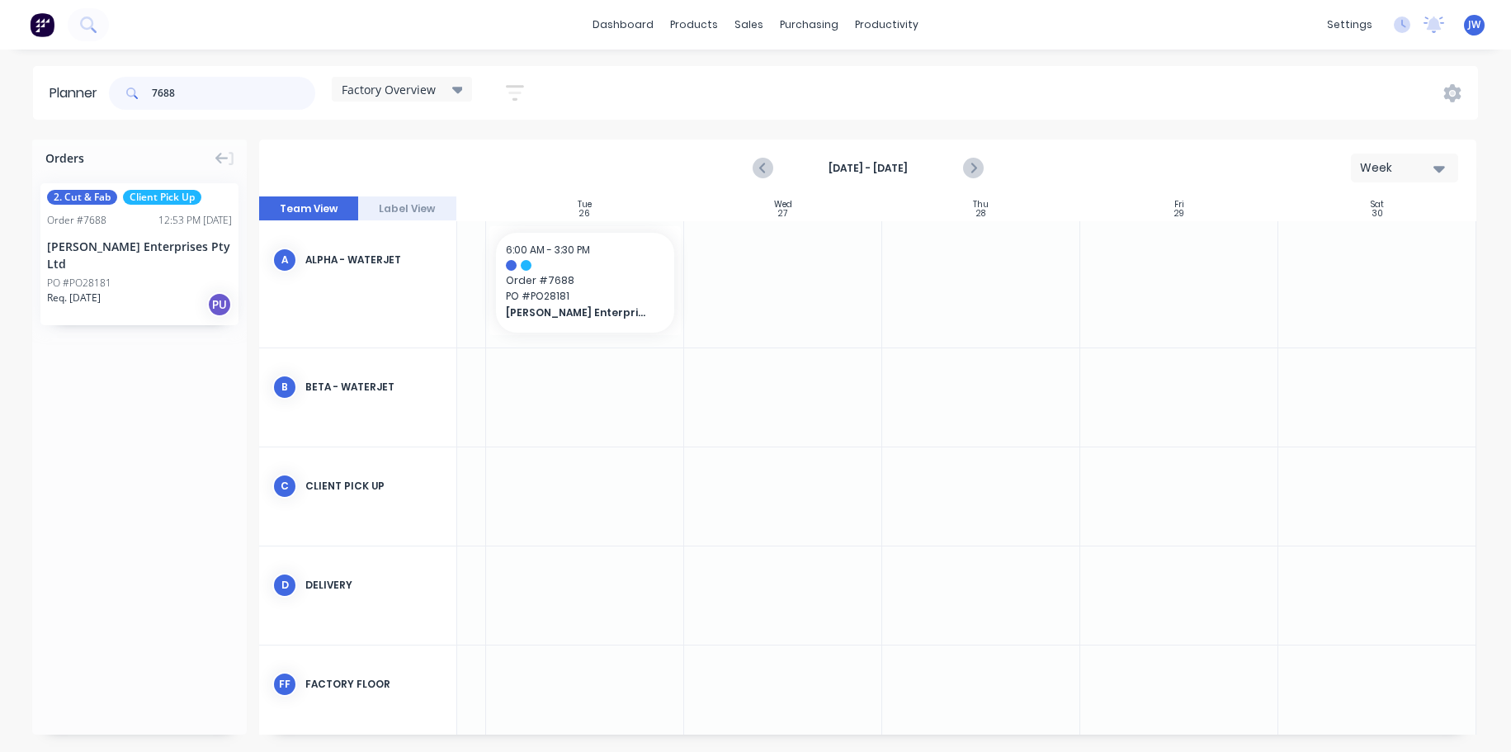
click at [238, 96] on input "7688" at bounding box center [233, 93] width 163 height 33
type input "7"
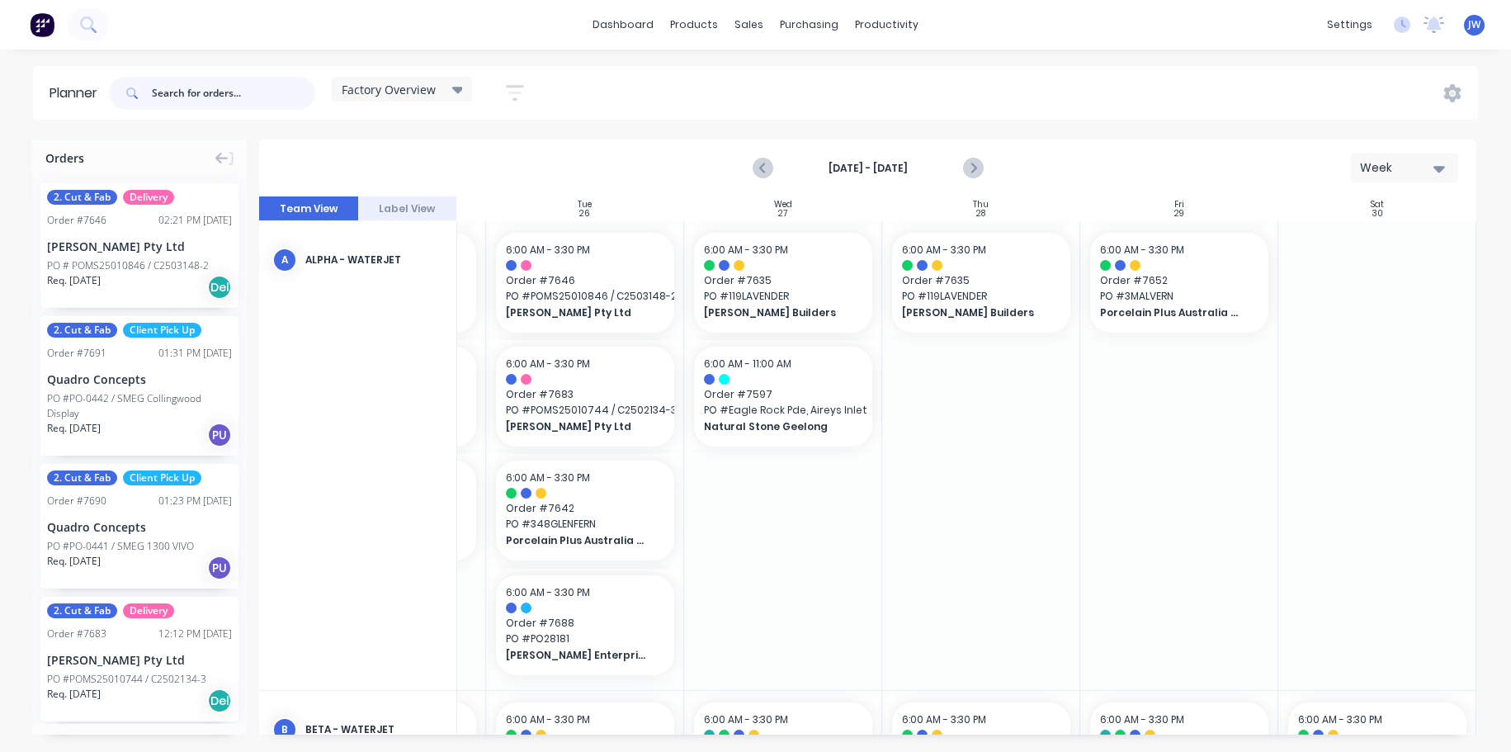
click at [210, 90] on input "text" at bounding box center [233, 93] width 163 height 33
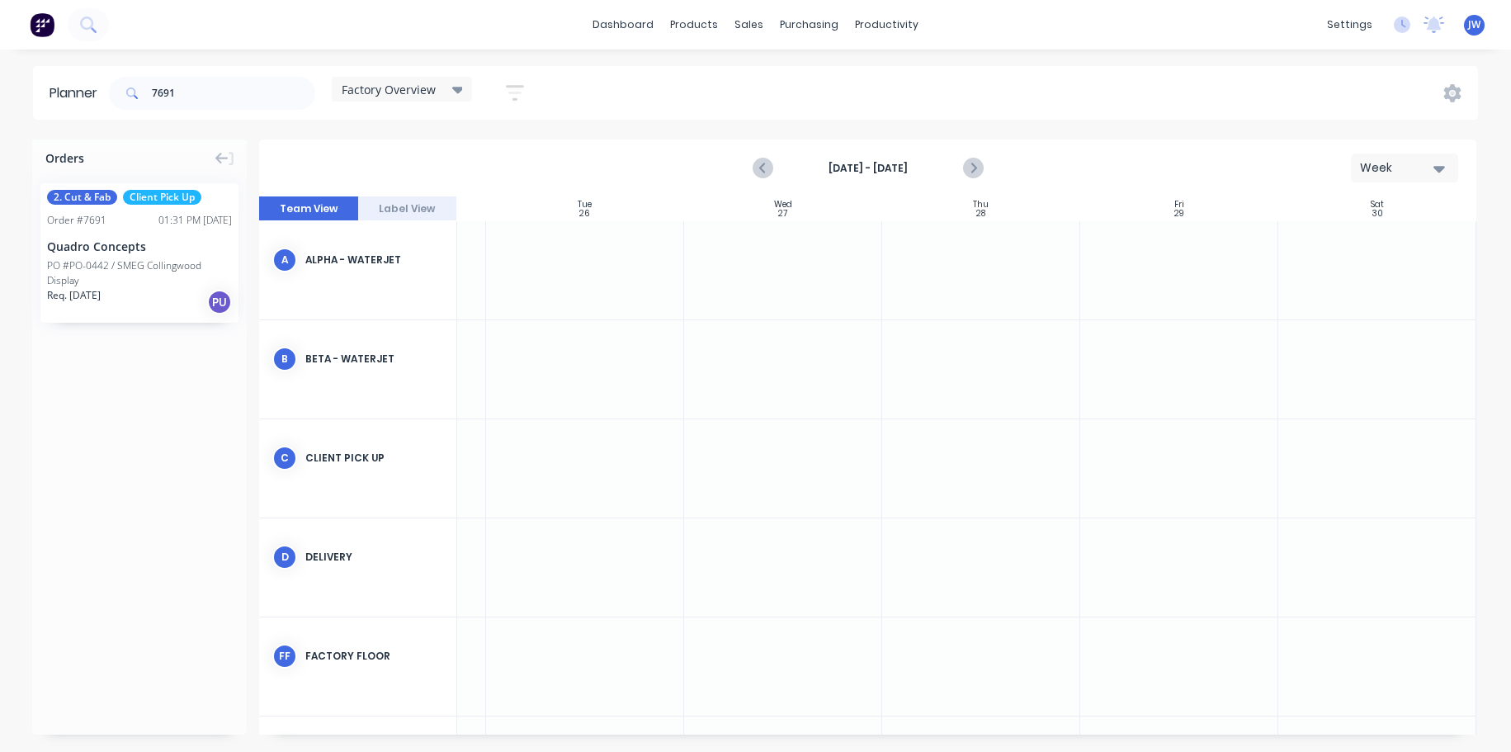
scroll to position [0, 366]
drag, startPoint x: 127, startPoint y: 250, endPoint x: 1391, endPoint y: 271, distance: 1264.0
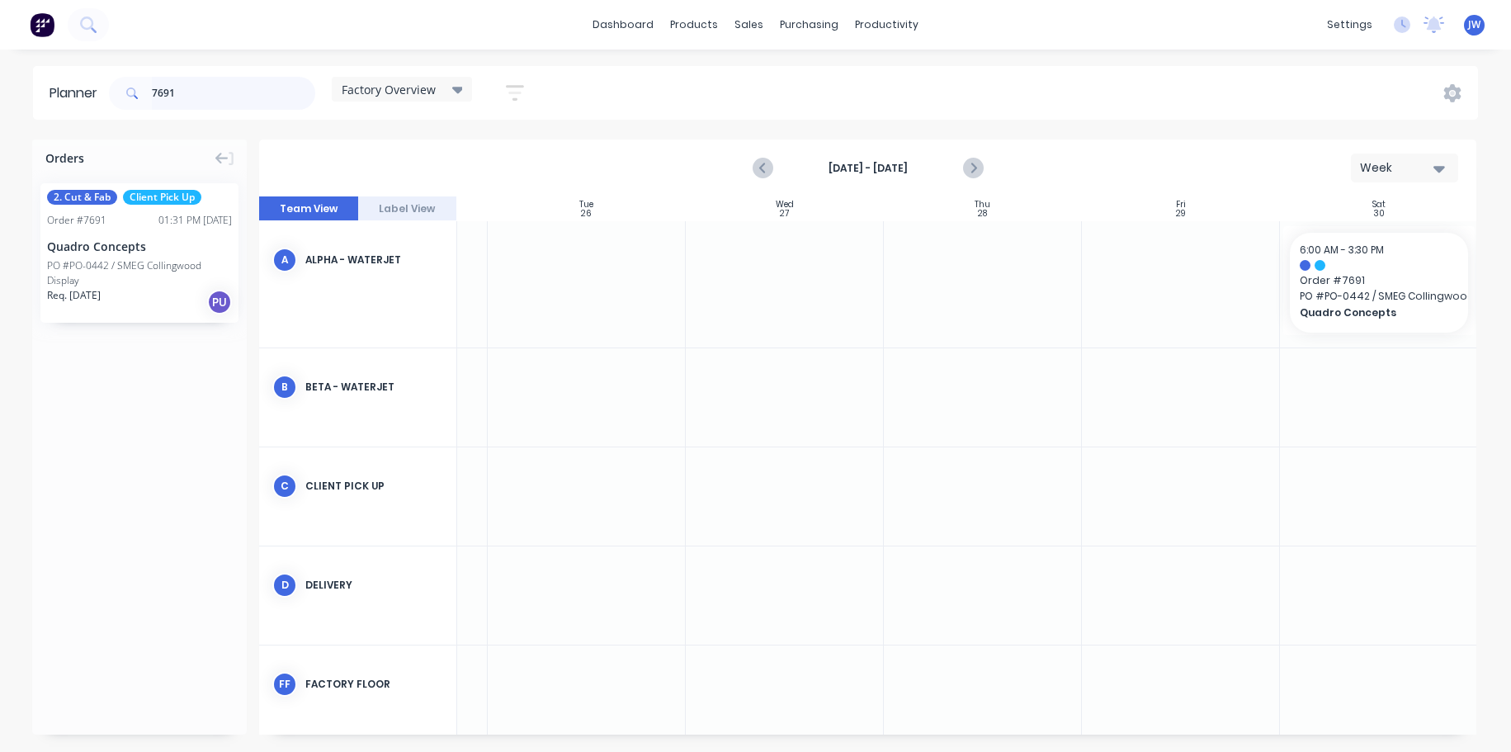
click at [262, 97] on input "7691" at bounding box center [233, 93] width 163 height 33
type input "7"
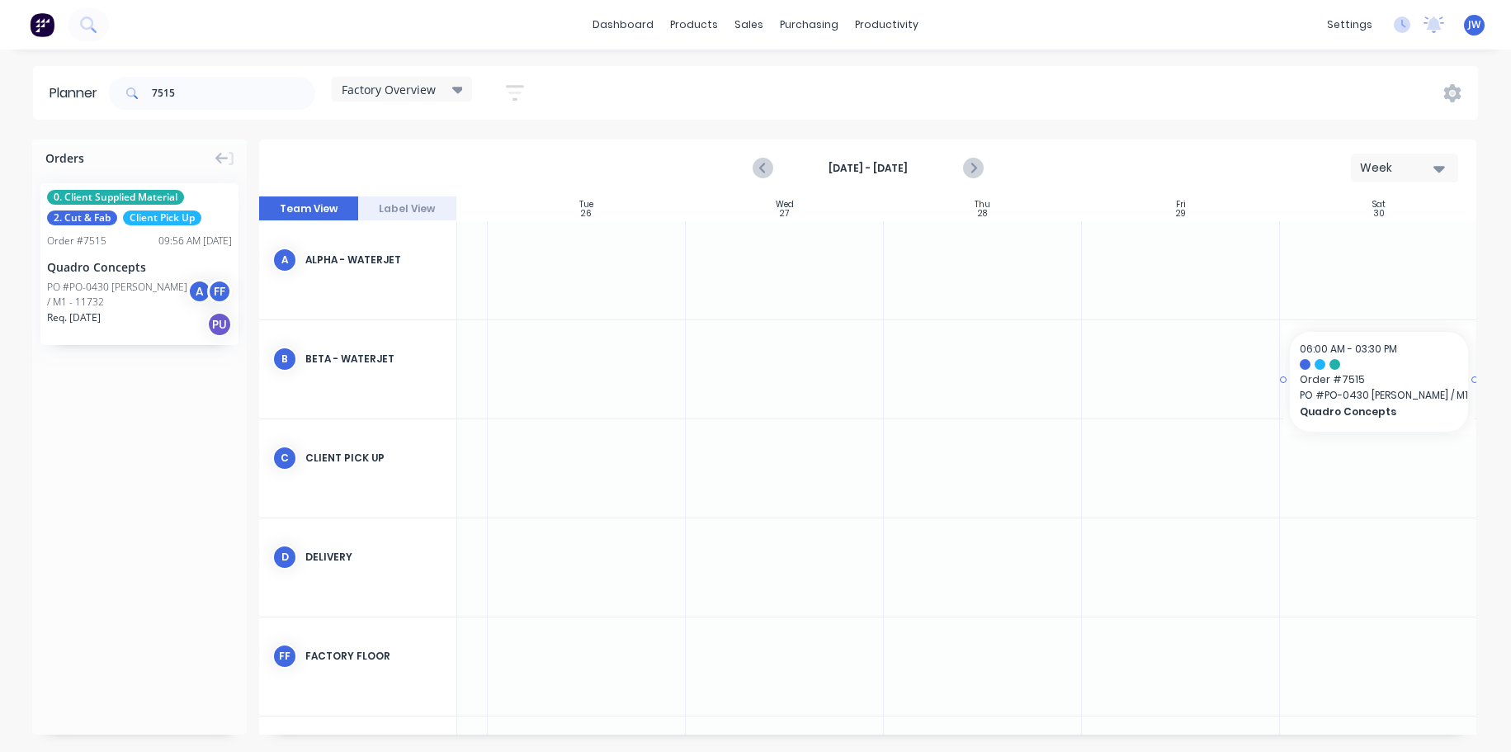
scroll to position [0, 374]
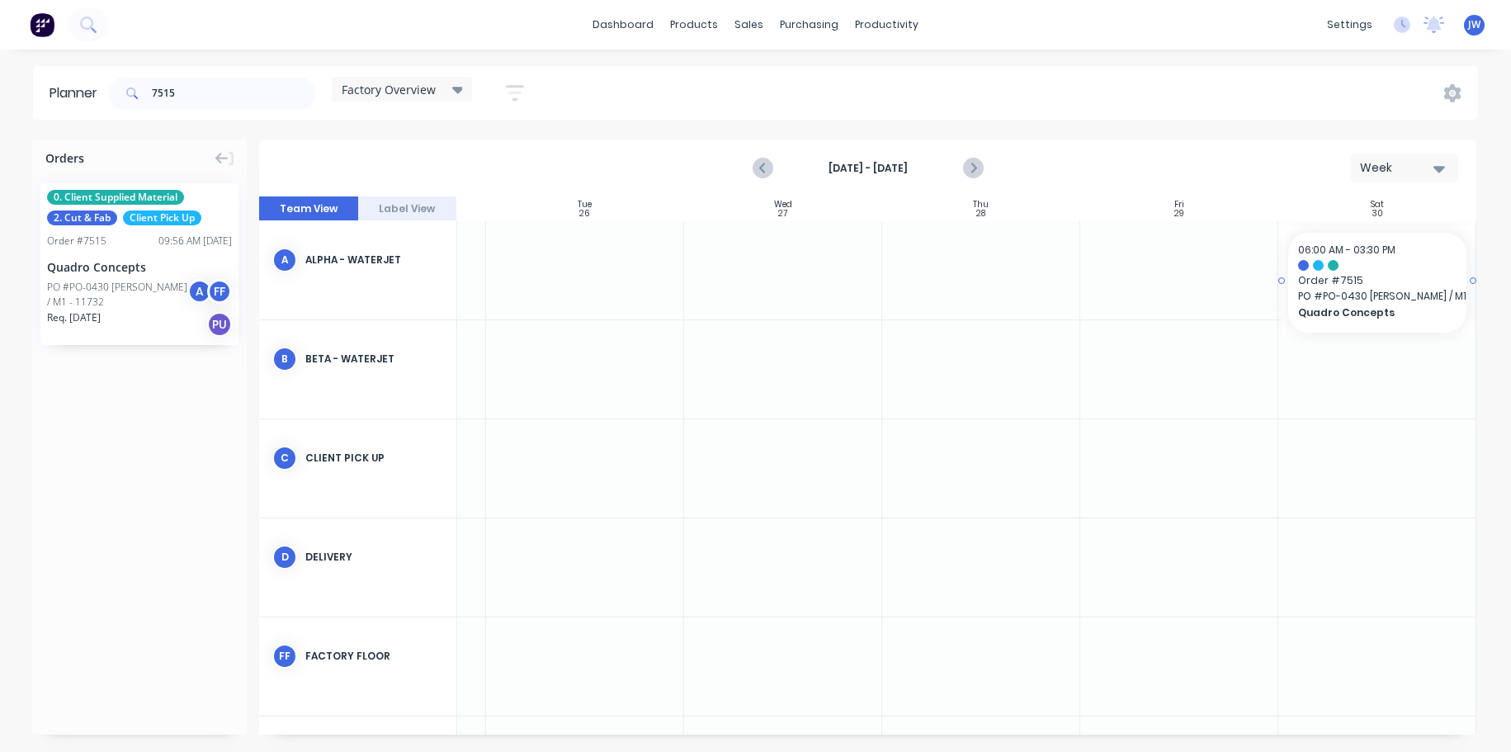
drag, startPoint x: 115, startPoint y: 275, endPoint x: 1421, endPoint y: 282, distance: 1306.8
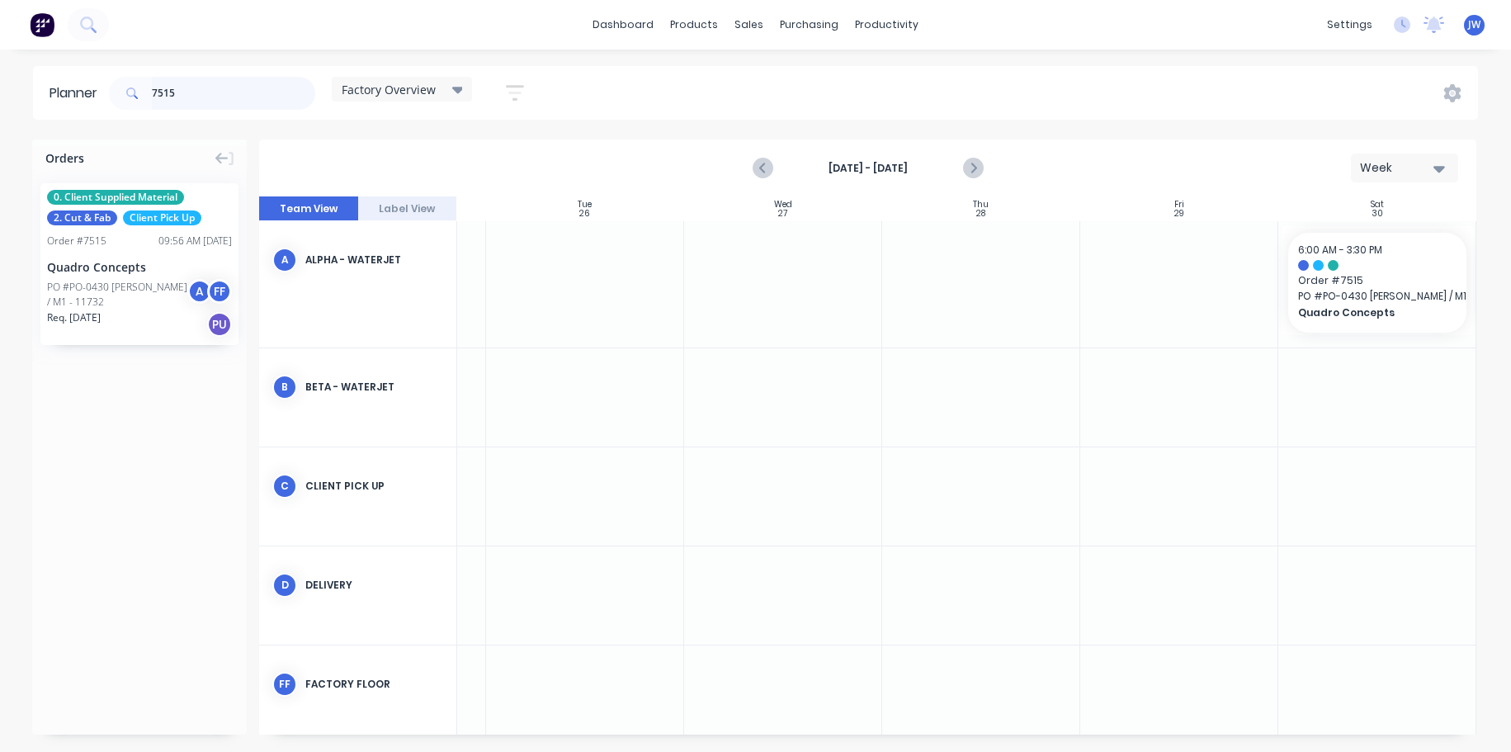
click at [219, 88] on input "7515" at bounding box center [233, 93] width 163 height 33
type input "7"
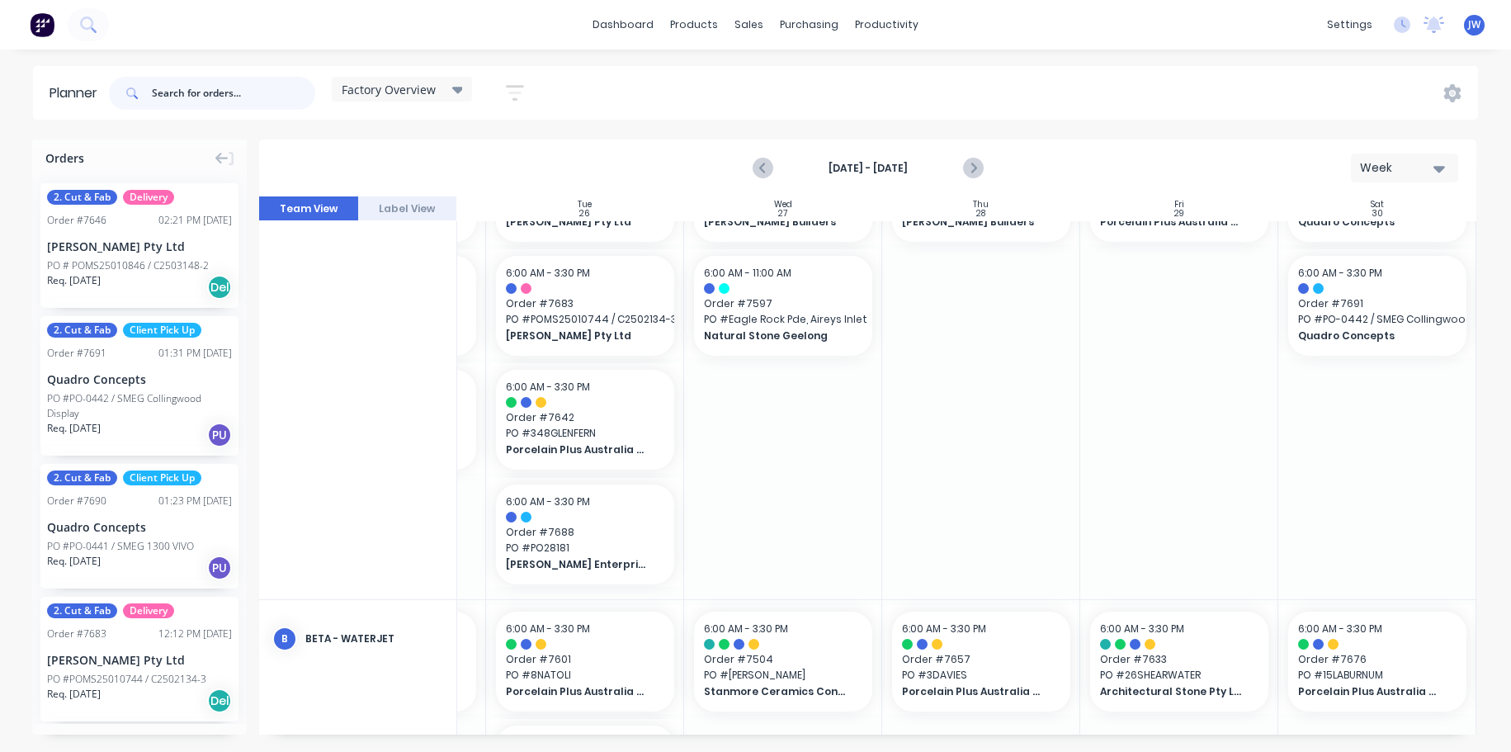
scroll to position [248, 374]
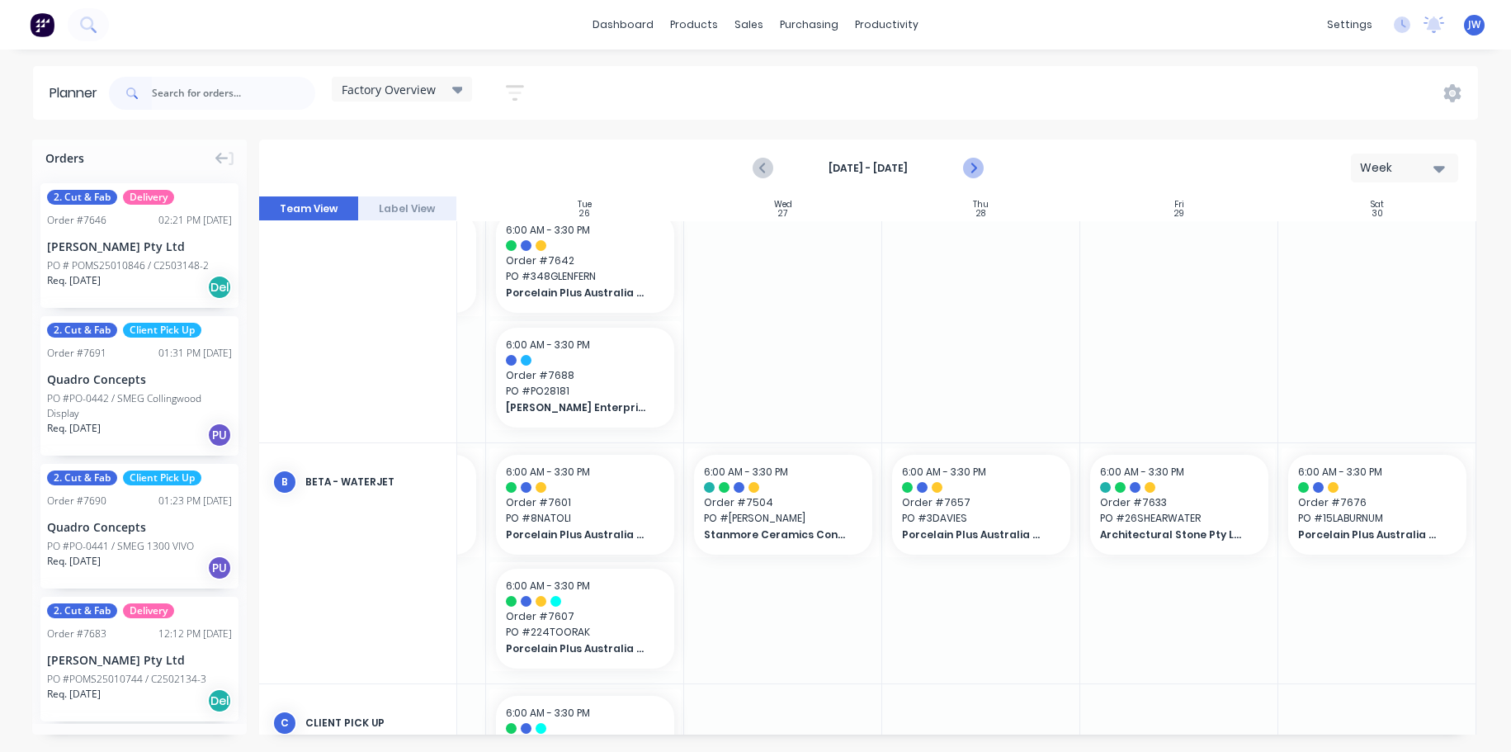
click at [978, 173] on icon "Next page" at bounding box center [973, 168] width 20 height 20
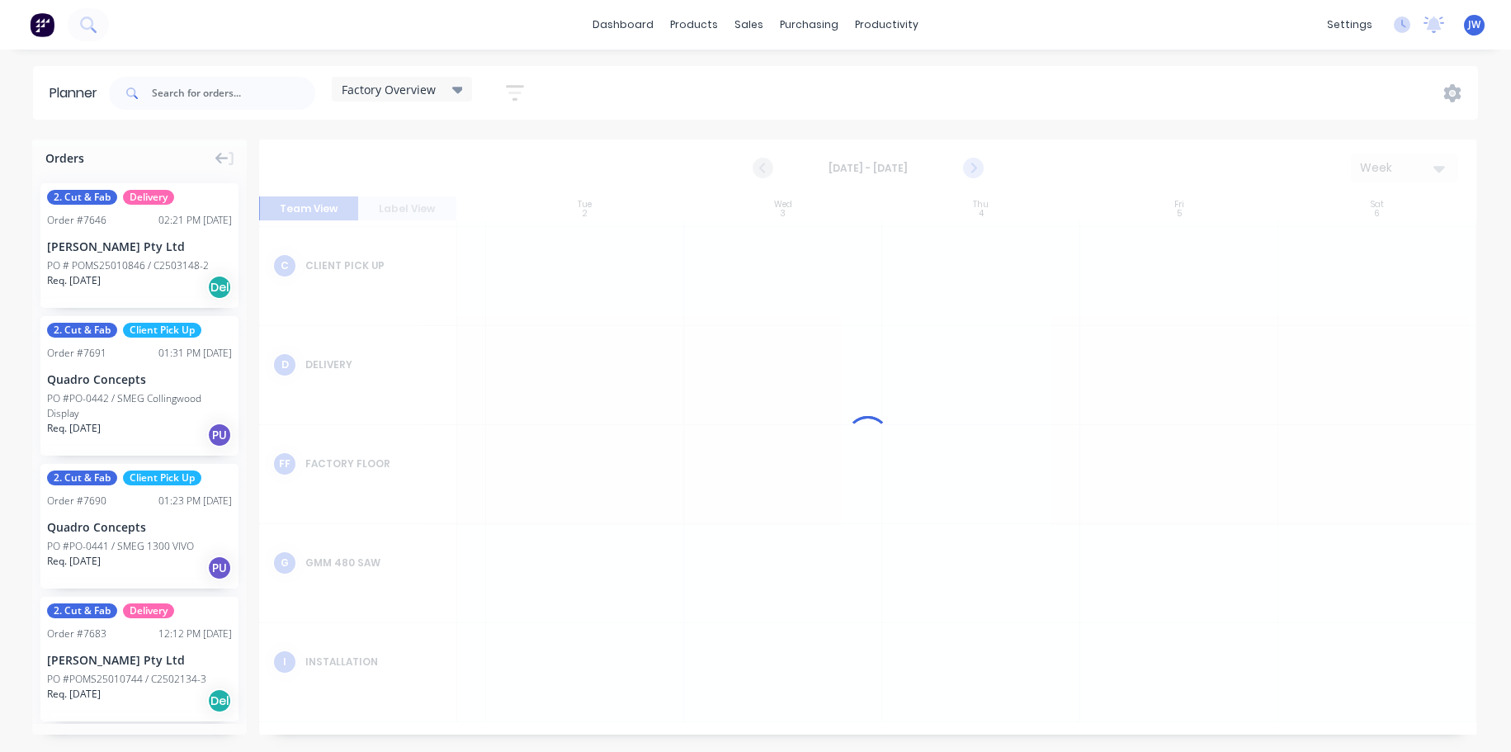
scroll to position [0, 374]
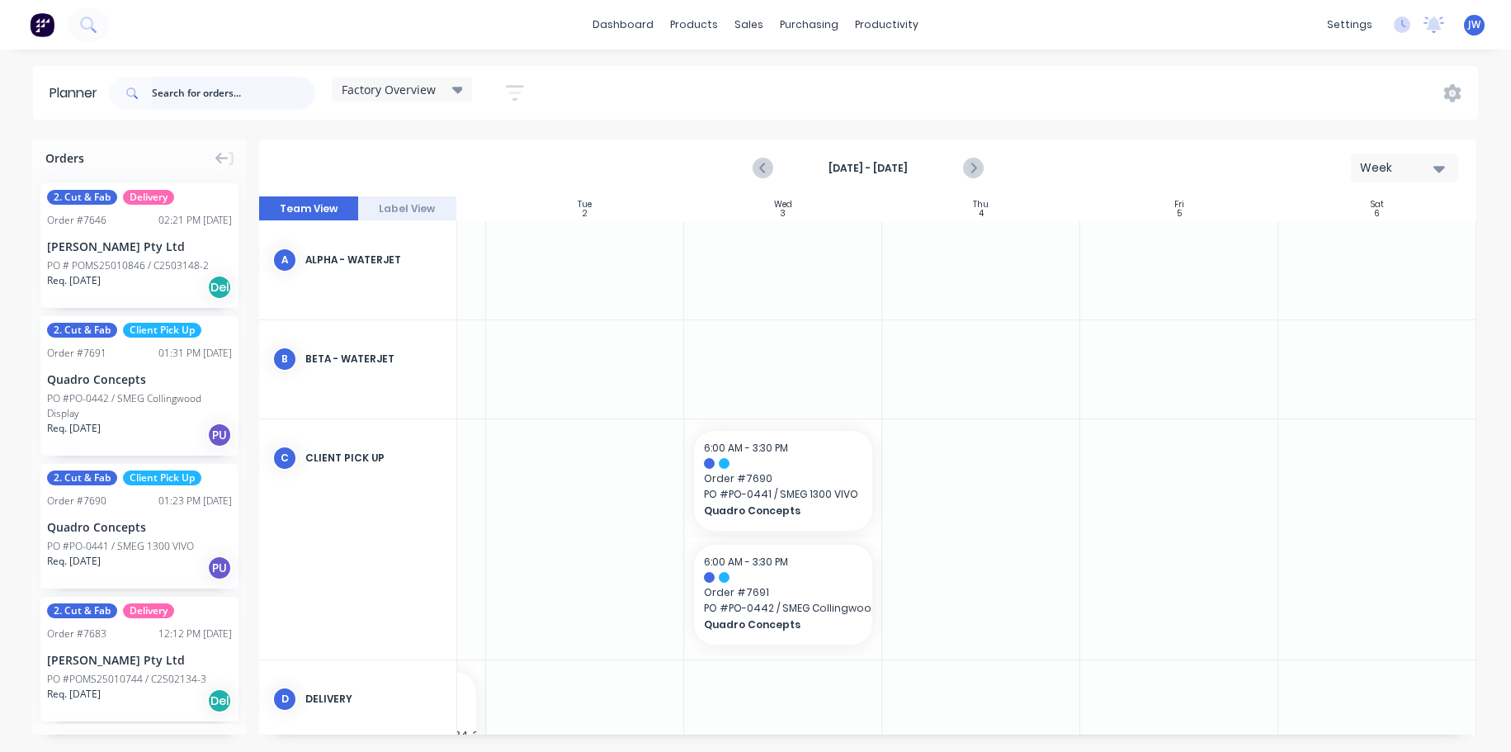
click at [261, 88] on input "text" at bounding box center [233, 93] width 163 height 33
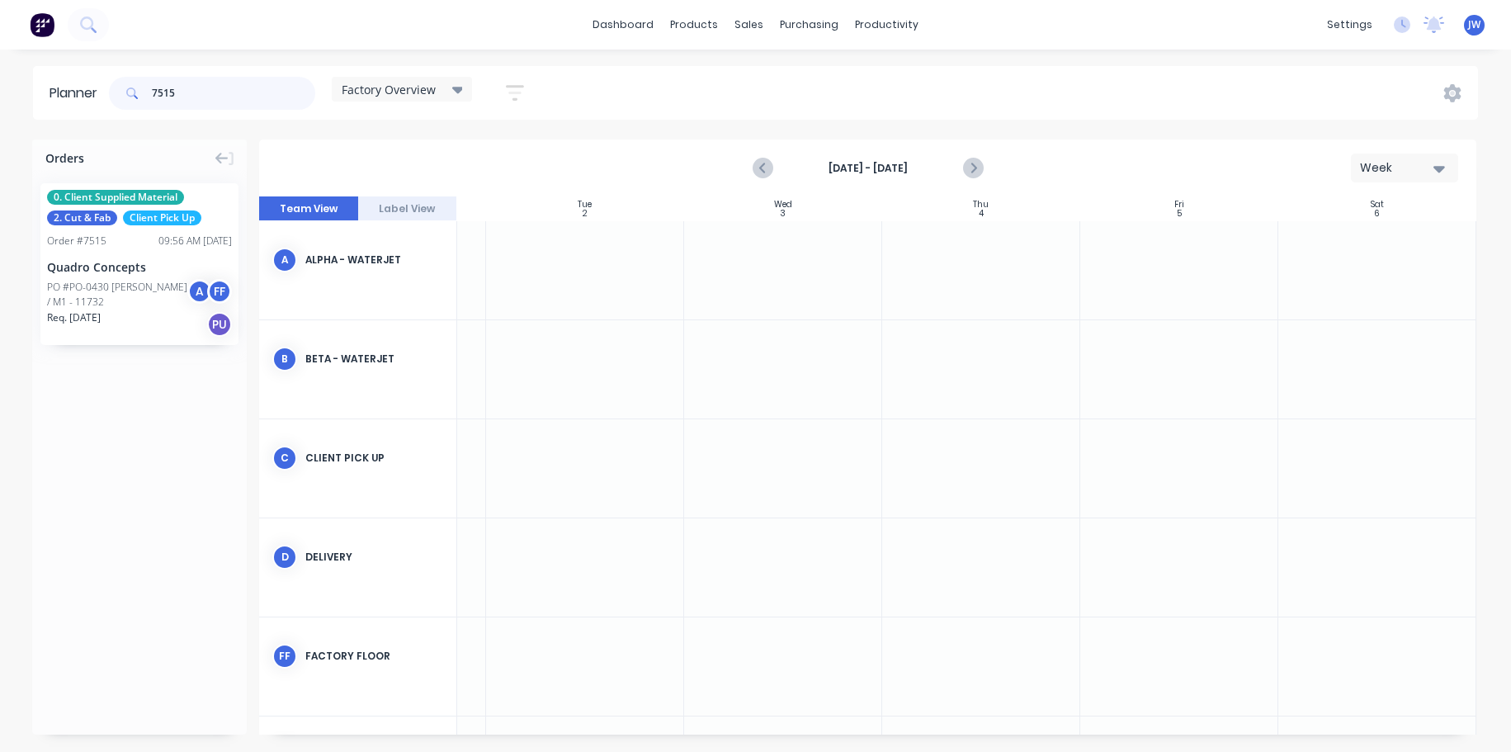
click at [211, 100] on input "7515" at bounding box center [233, 93] width 163 height 33
type input "7"
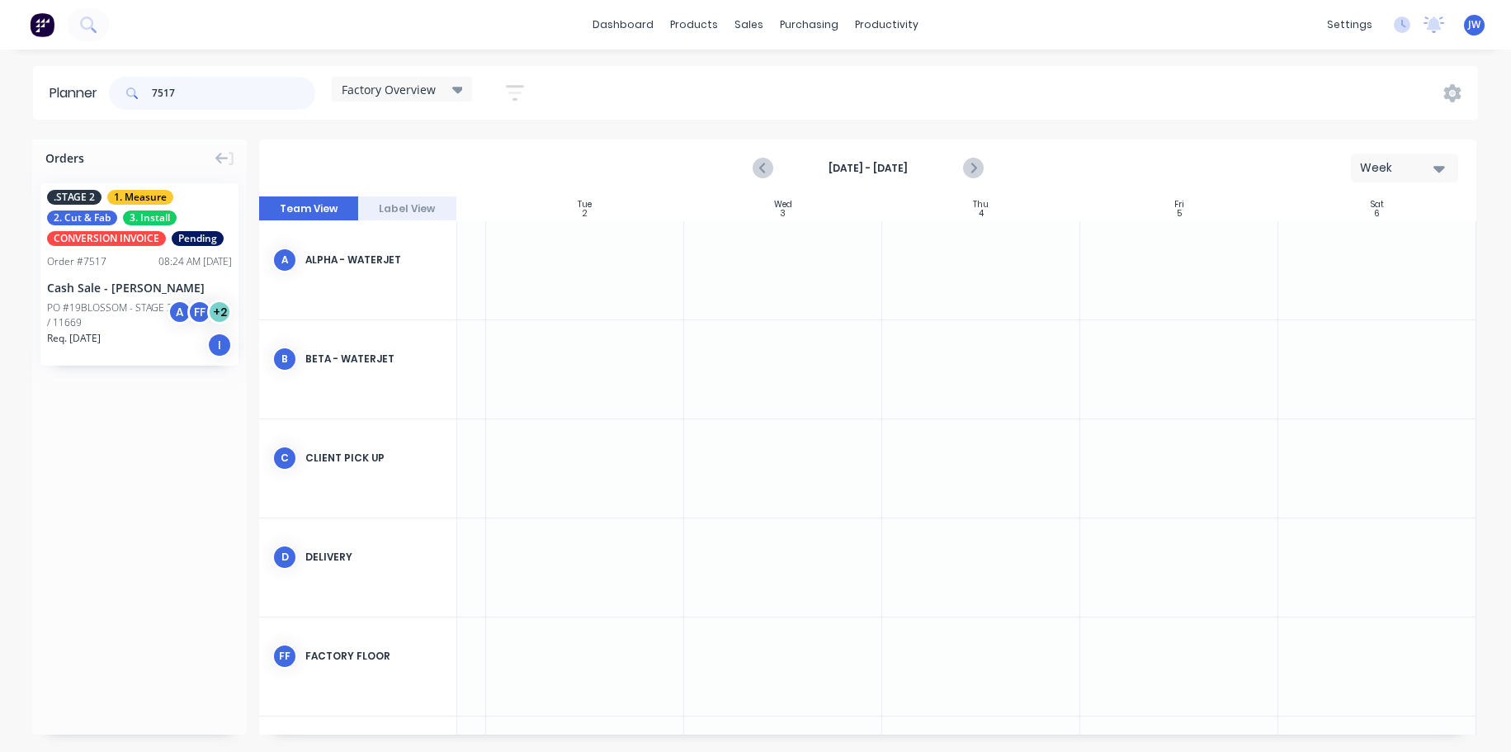
type input "7517"
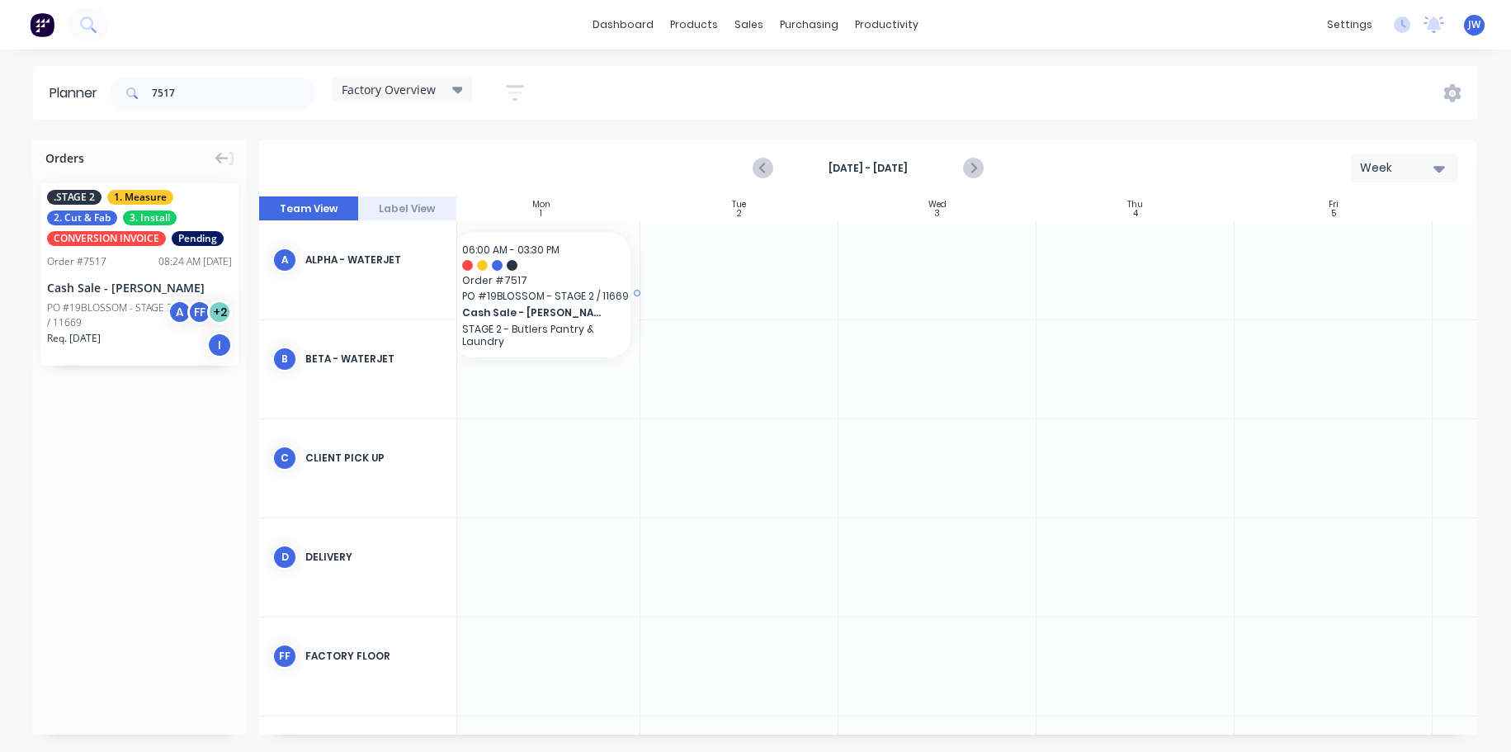
scroll to position [0, 188]
drag, startPoint x: 97, startPoint y: 269, endPoint x: 566, endPoint y: 258, distance: 469.8
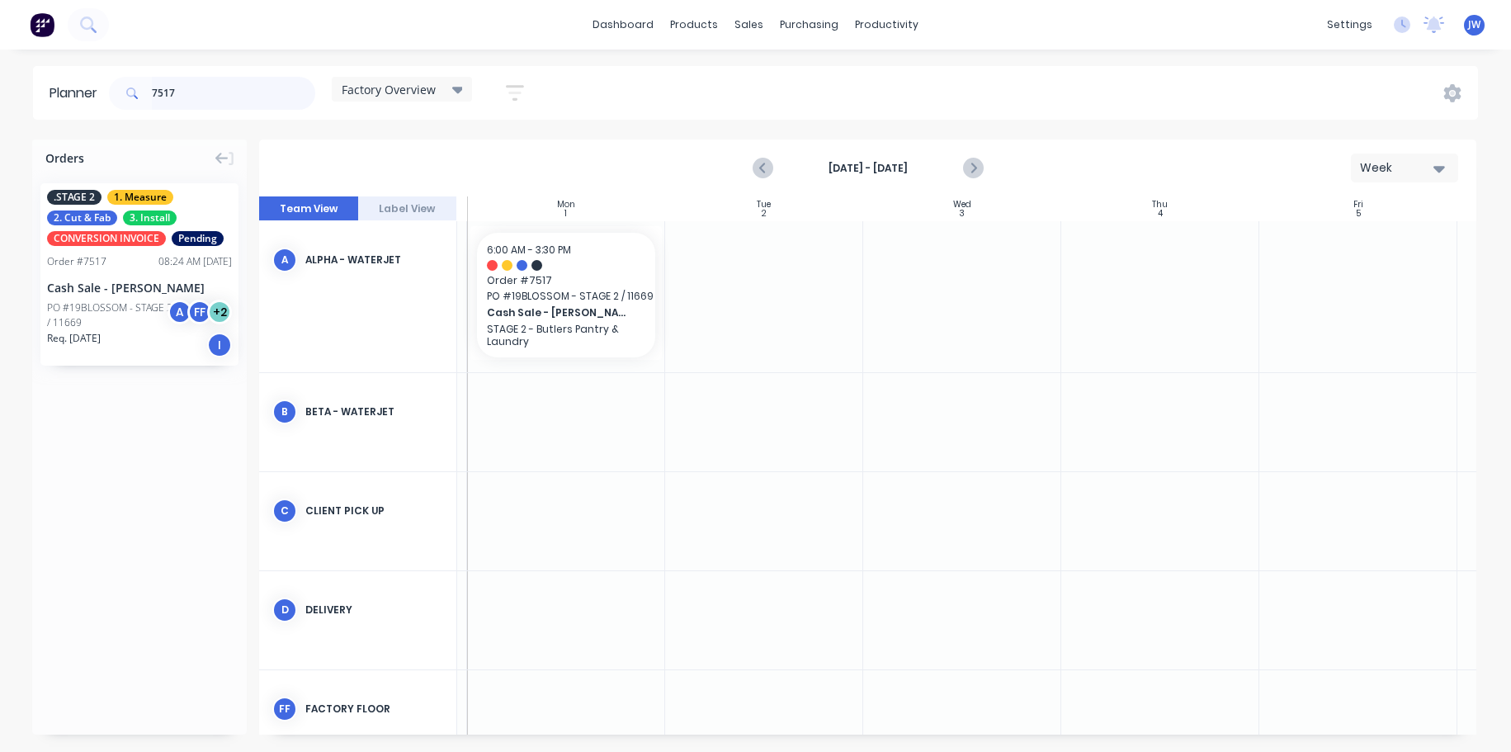
click at [224, 96] on input "7517" at bounding box center [233, 93] width 163 height 33
drag, startPoint x: 218, startPoint y: 91, endPoint x: 71, endPoint y: 92, distance: 146.9
click at [71, 92] on header "Planner 7517 Factory Overview Save new view None (Default) edit Craigieburn Ord…" at bounding box center [755, 93] width 1445 height 54
click at [716, 92] on div "Factory Overview Save new view None (Default) edit Craigieburn Orders edit Dail…" at bounding box center [792, 94] width 1373 height 50
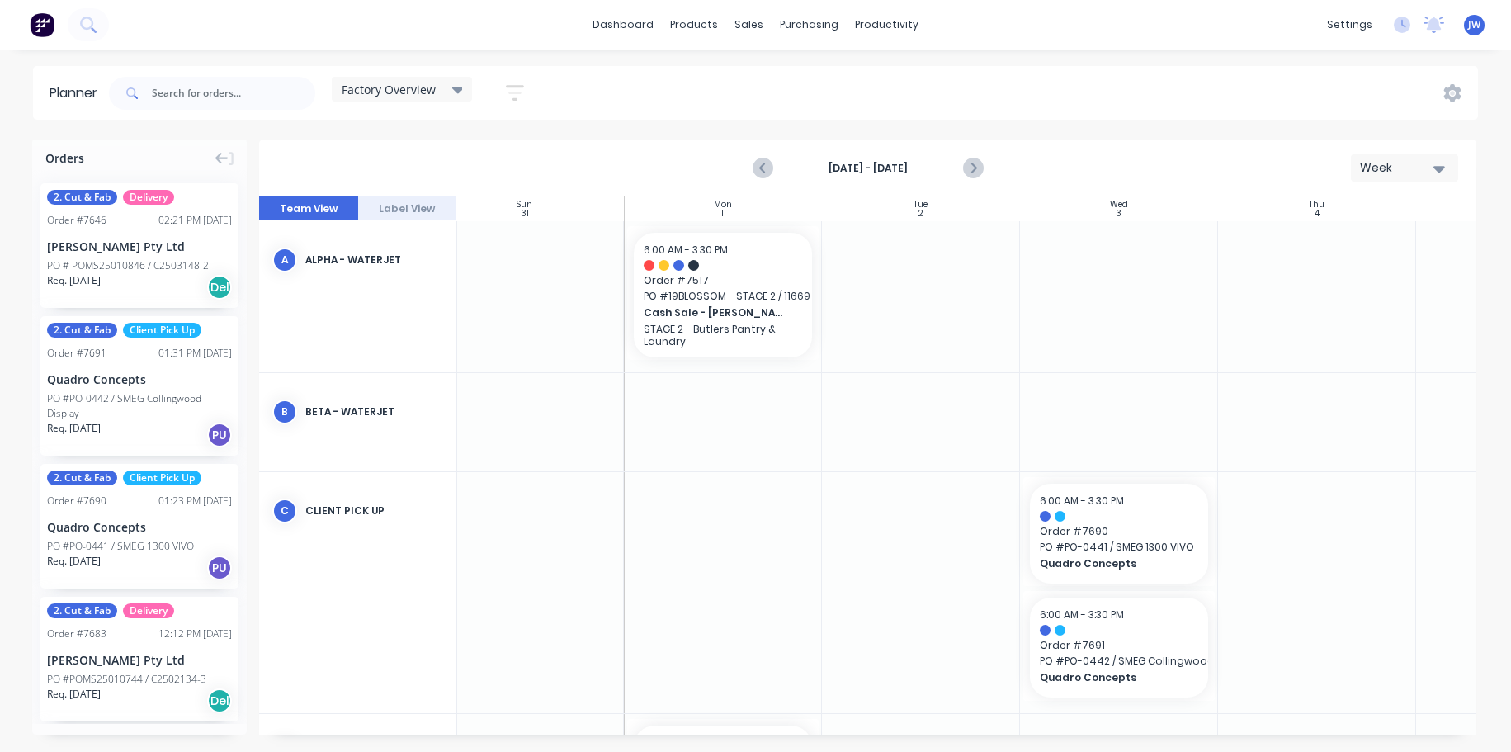
scroll to position [0, 0]
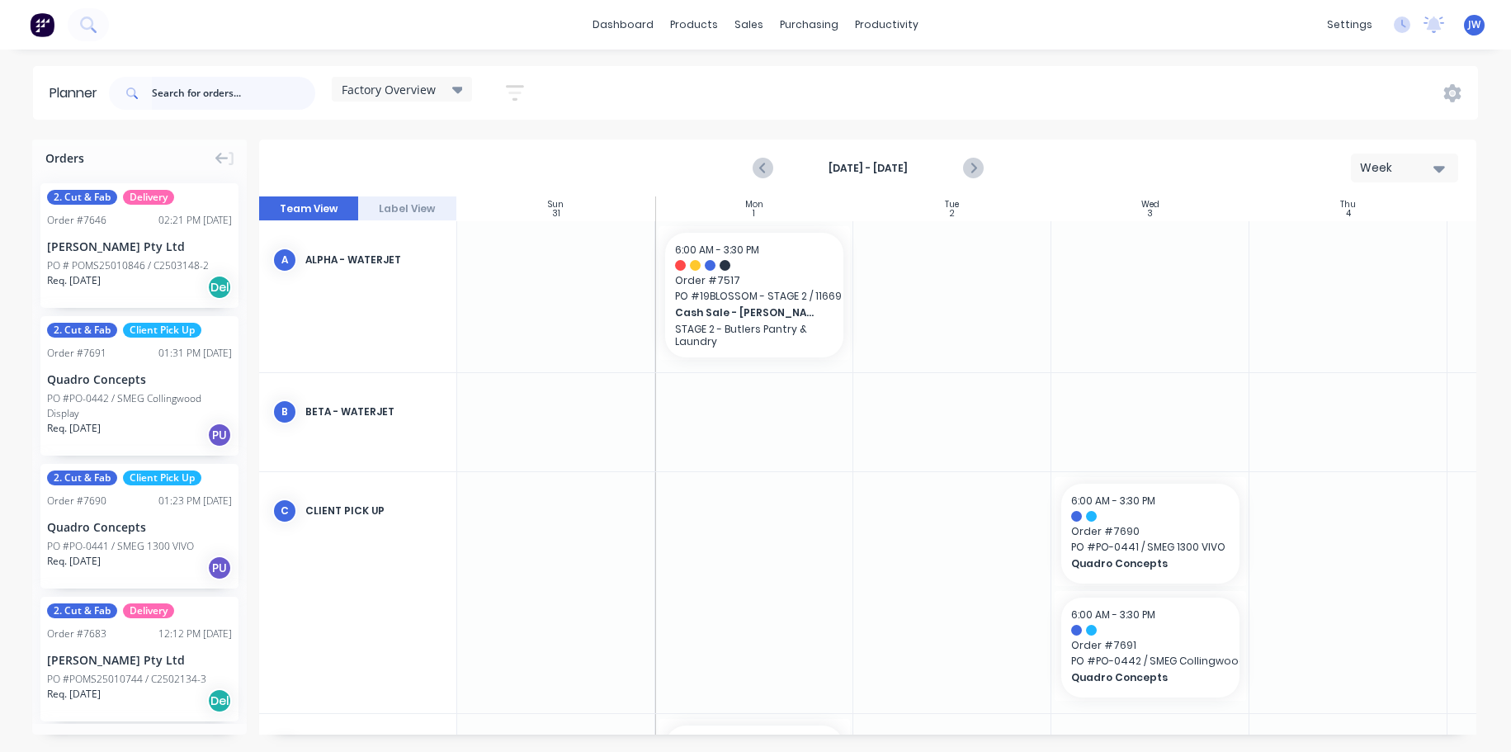
click at [287, 90] on input "text" at bounding box center [233, 93] width 163 height 33
click at [649, 84] on div "Factory Overview Save new view None (Default) edit Craigieburn Orders edit Dail…" at bounding box center [792, 94] width 1373 height 50
click at [769, 174] on icon "Previous page" at bounding box center [764, 168] width 20 height 20
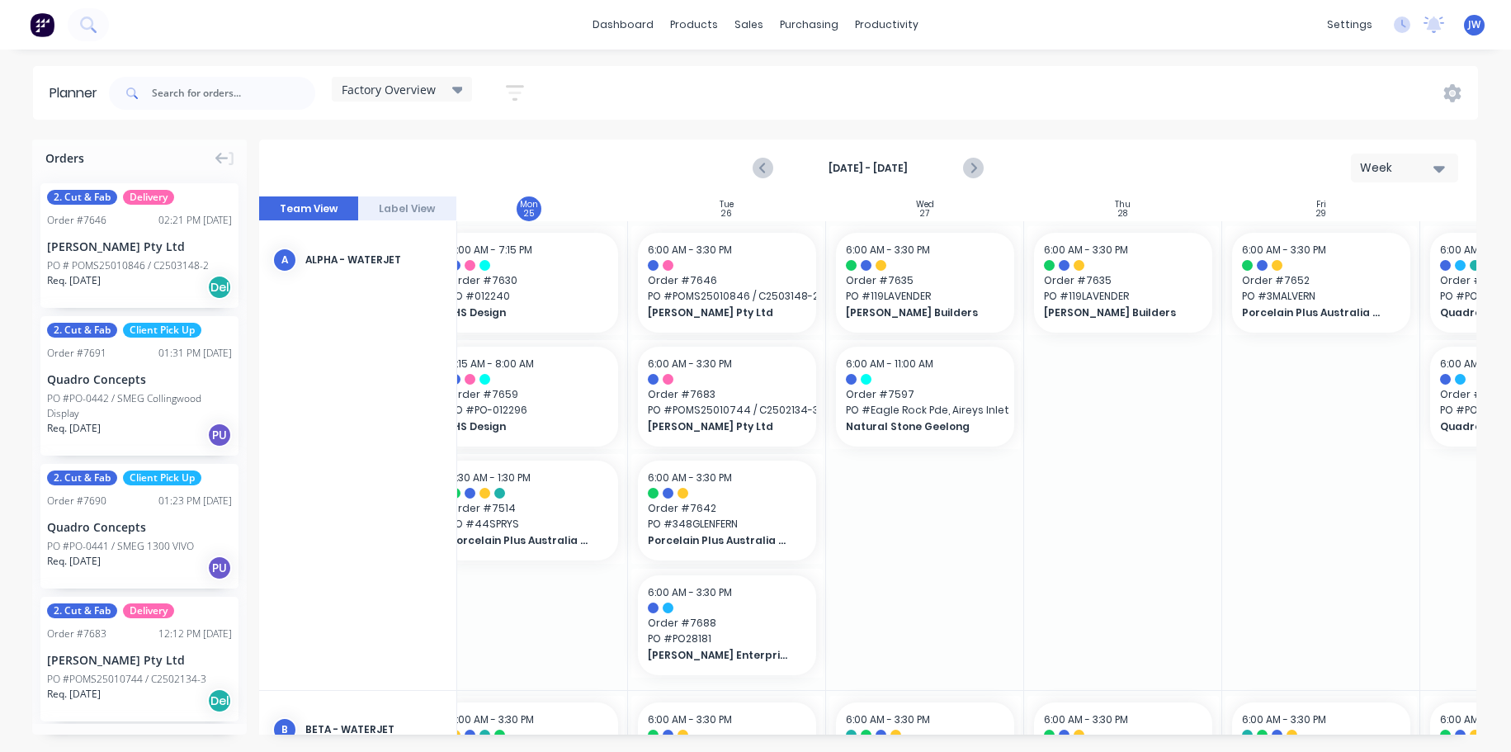
scroll to position [0, 219]
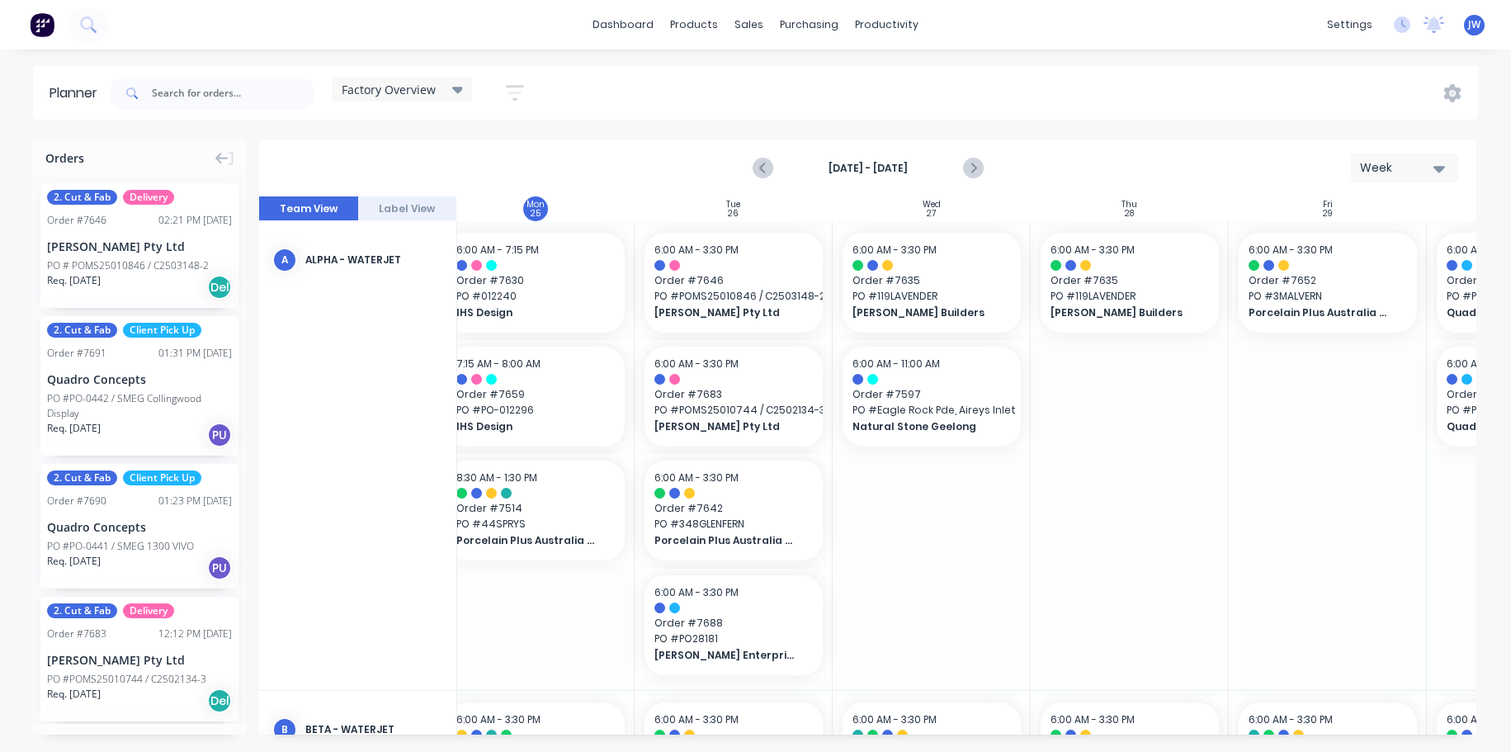
click at [930, 518] on div at bounding box center [932, 455] width 198 height 469
drag, startPoint x: 974, startPoint y: 735, endPoint x: 1041, endPoint y: 722, distance: 68.0
click at [1041, 722] on div "Orders 2. Cut & Fab Delivery Order # 7646 02:21 PM 22/08/25 Marbut Stone Pty Lt…" at bounding box center [755, 446] width 1511 height 612
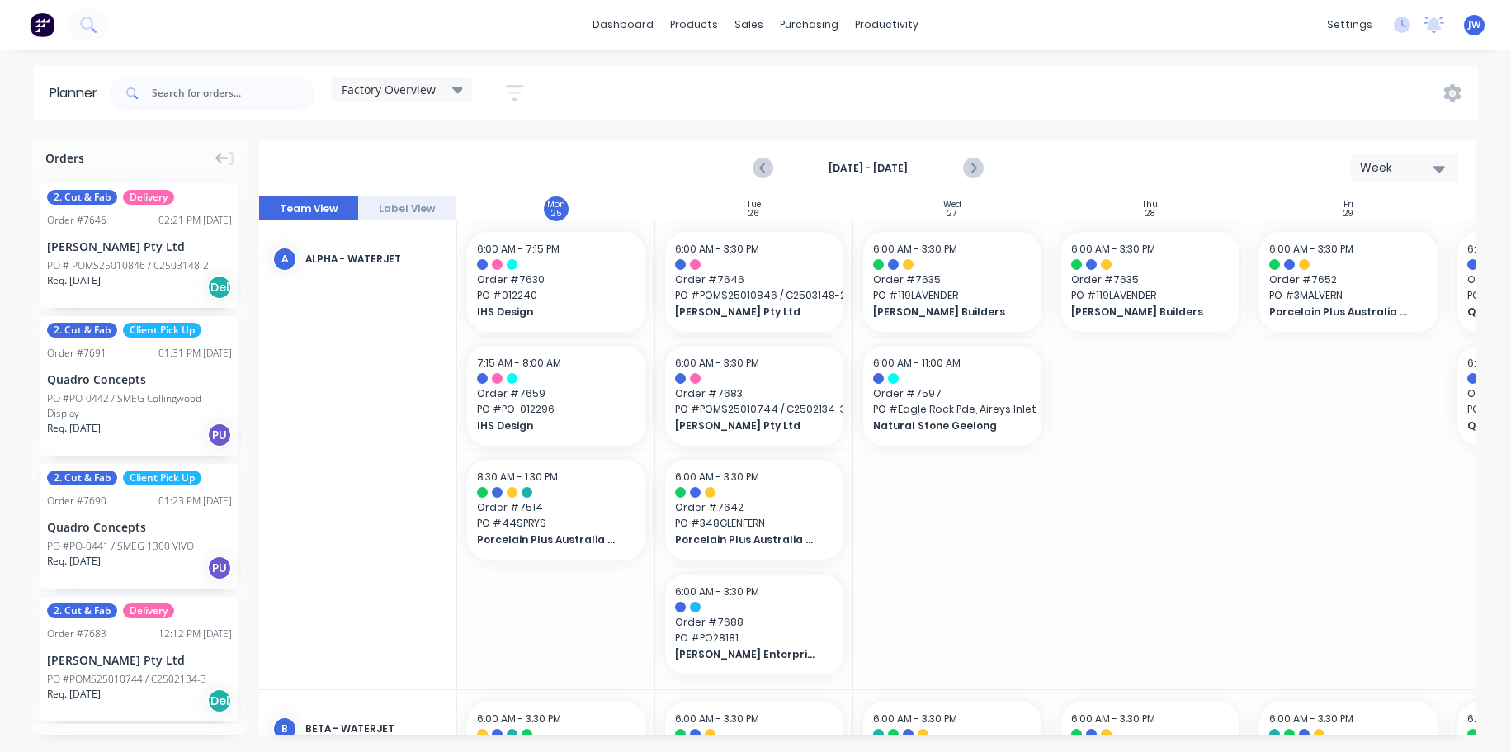
scroll to position [0, 198]
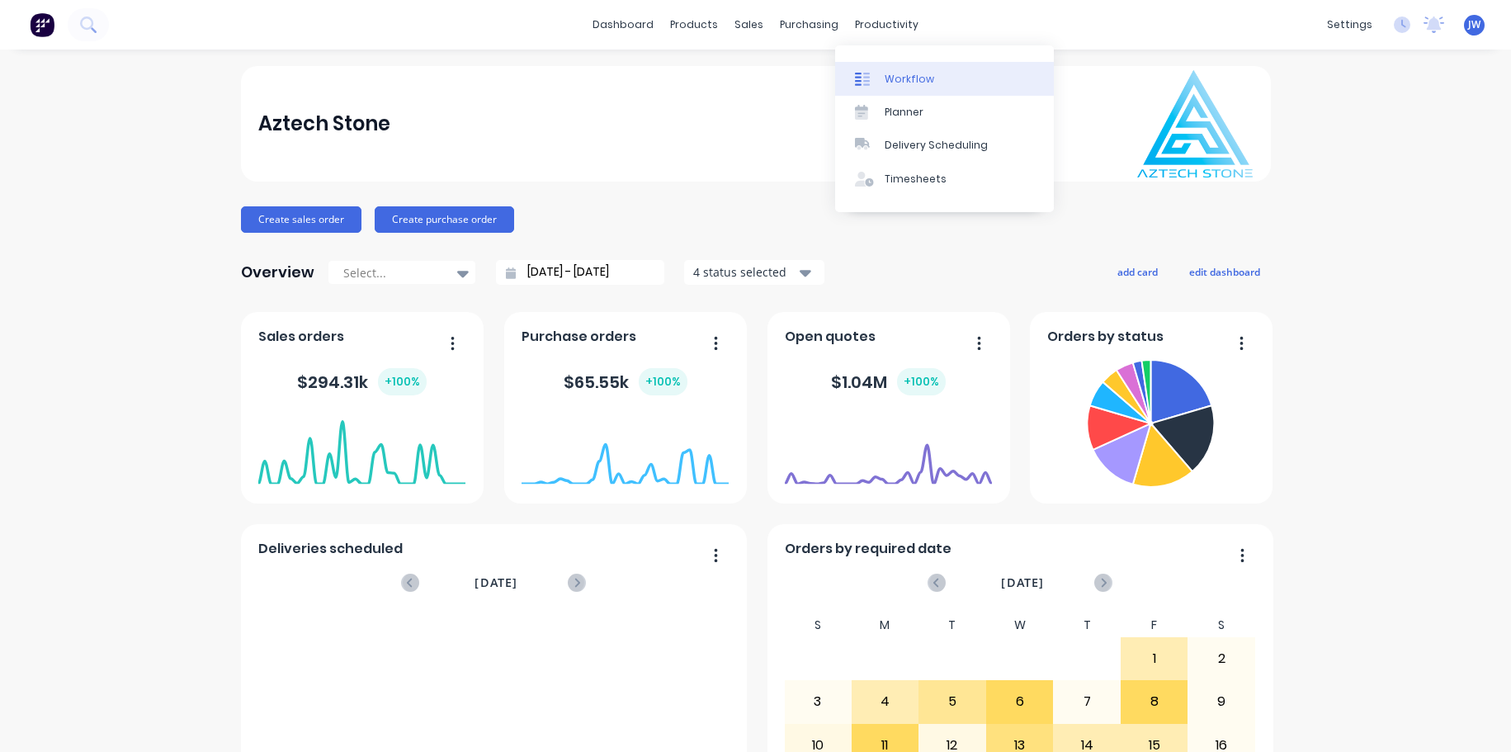
click at [929, 80] on div "Workflow" at bounding box center [910, 79] width 50 height 15
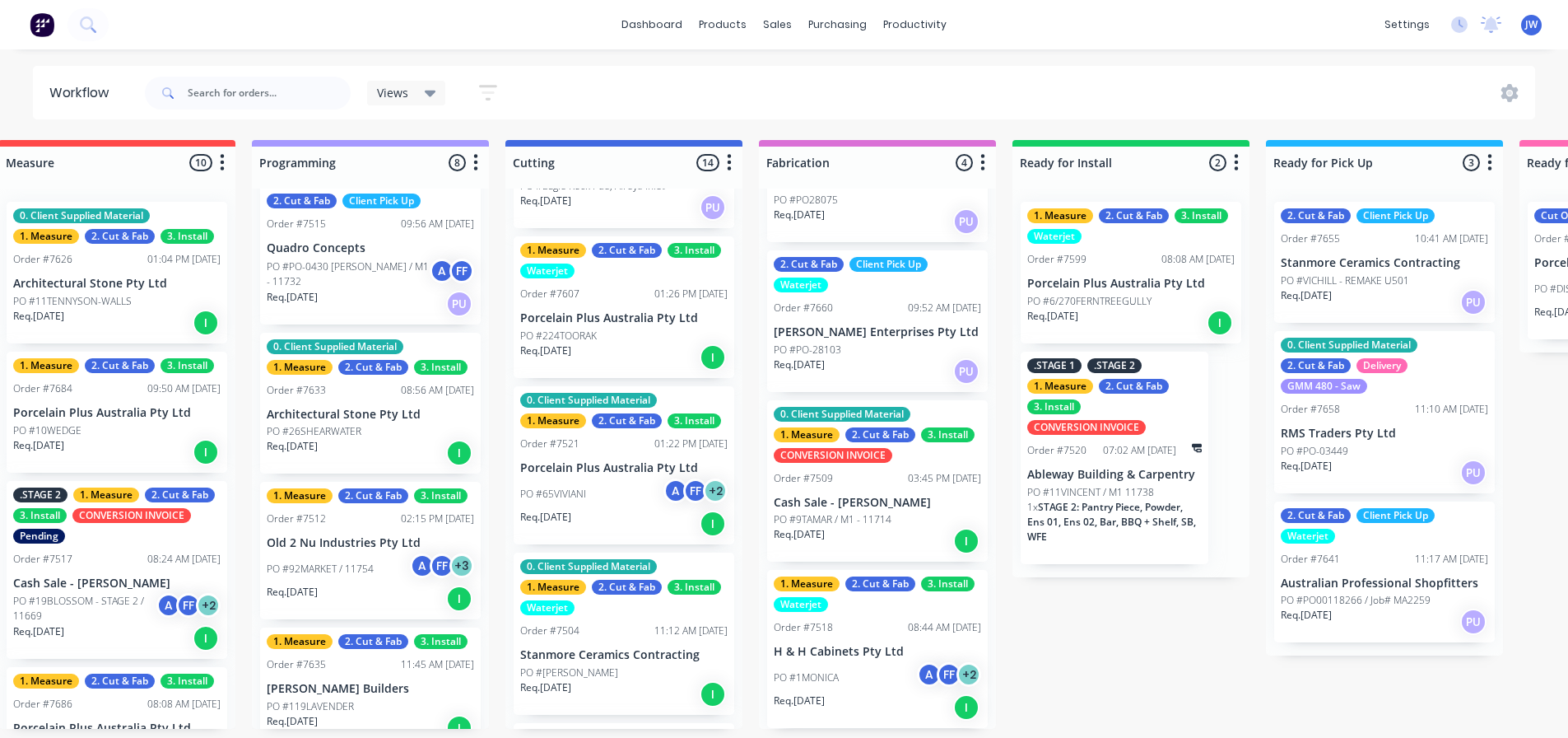
scroll to position [1068, 0]
click at [615, 479] on div "PO #65VIVIANI A FF + 2" at bounding box center [624, 494] width 207 height 31
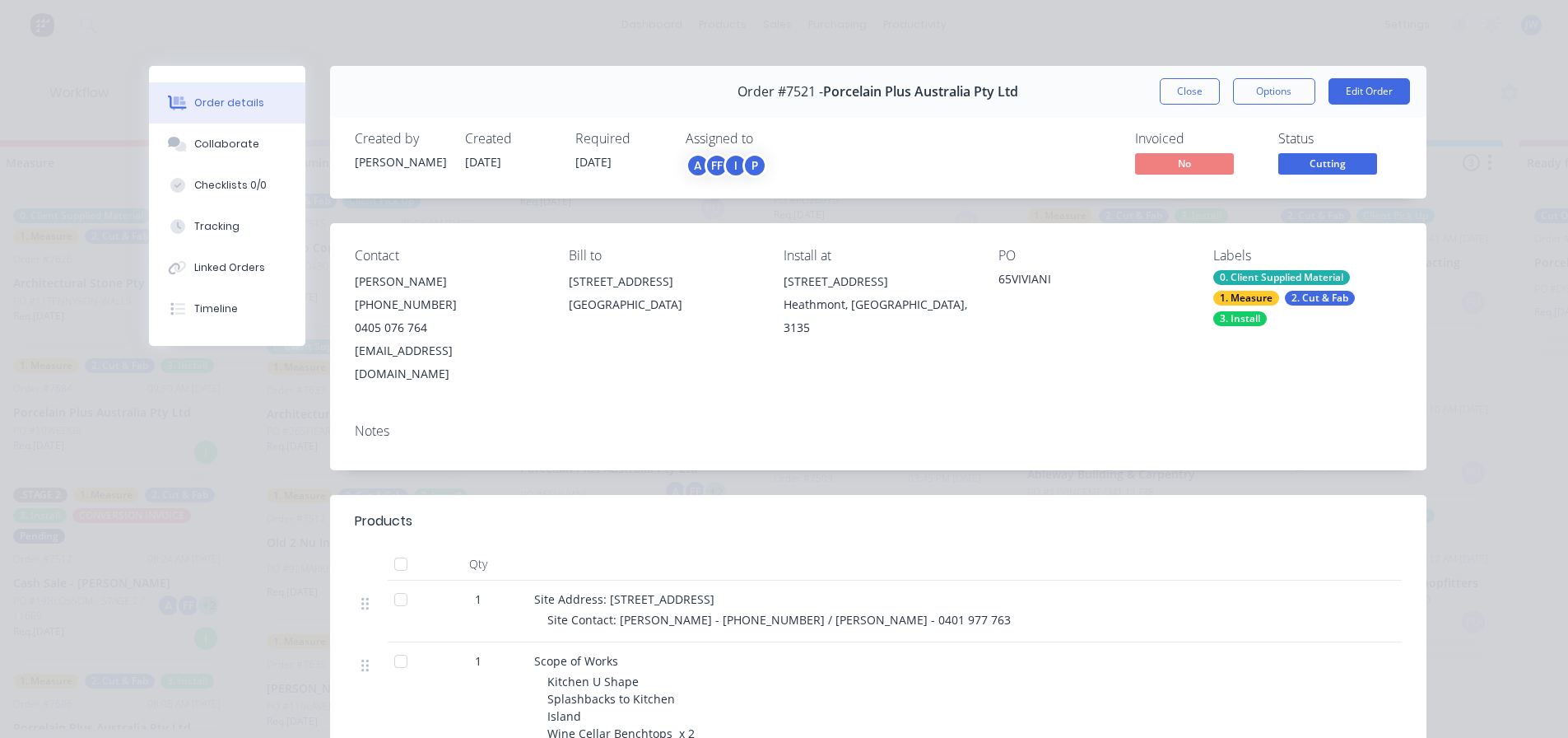
click at [434, 460] on div "Order #7521 - Porcelain Plus Australia Pty Ltd Close Options Edit Order Created…" at bounding box center [786, 656] width 1277 height 1182
click at [1179, 90] on button "Close" at bounding box center [1189, 91] width 60 height 26
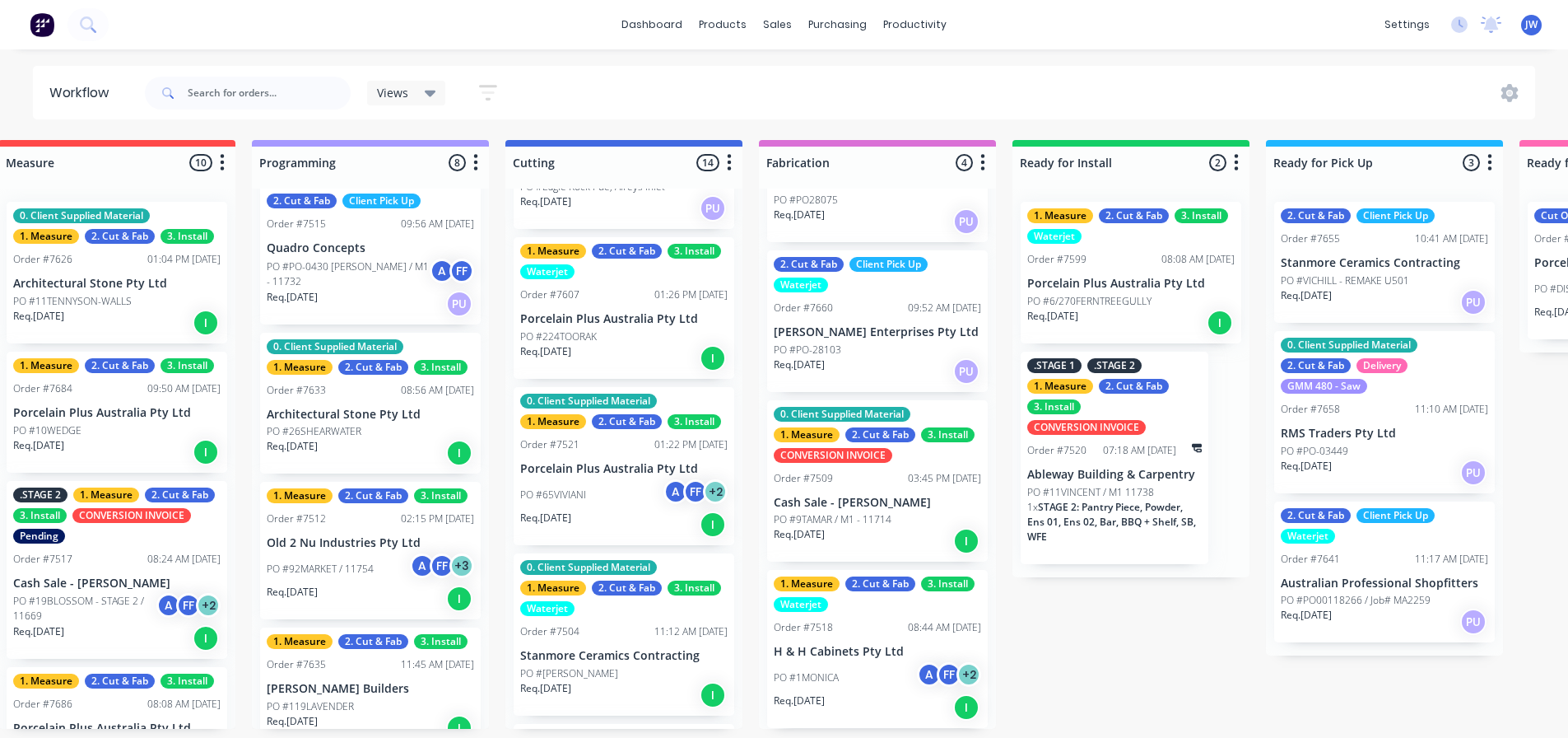
click at [612, 463] on p "Porcelain Plus Australia Pty Ltd" at bounding box center [624, 469] width 207 height 14
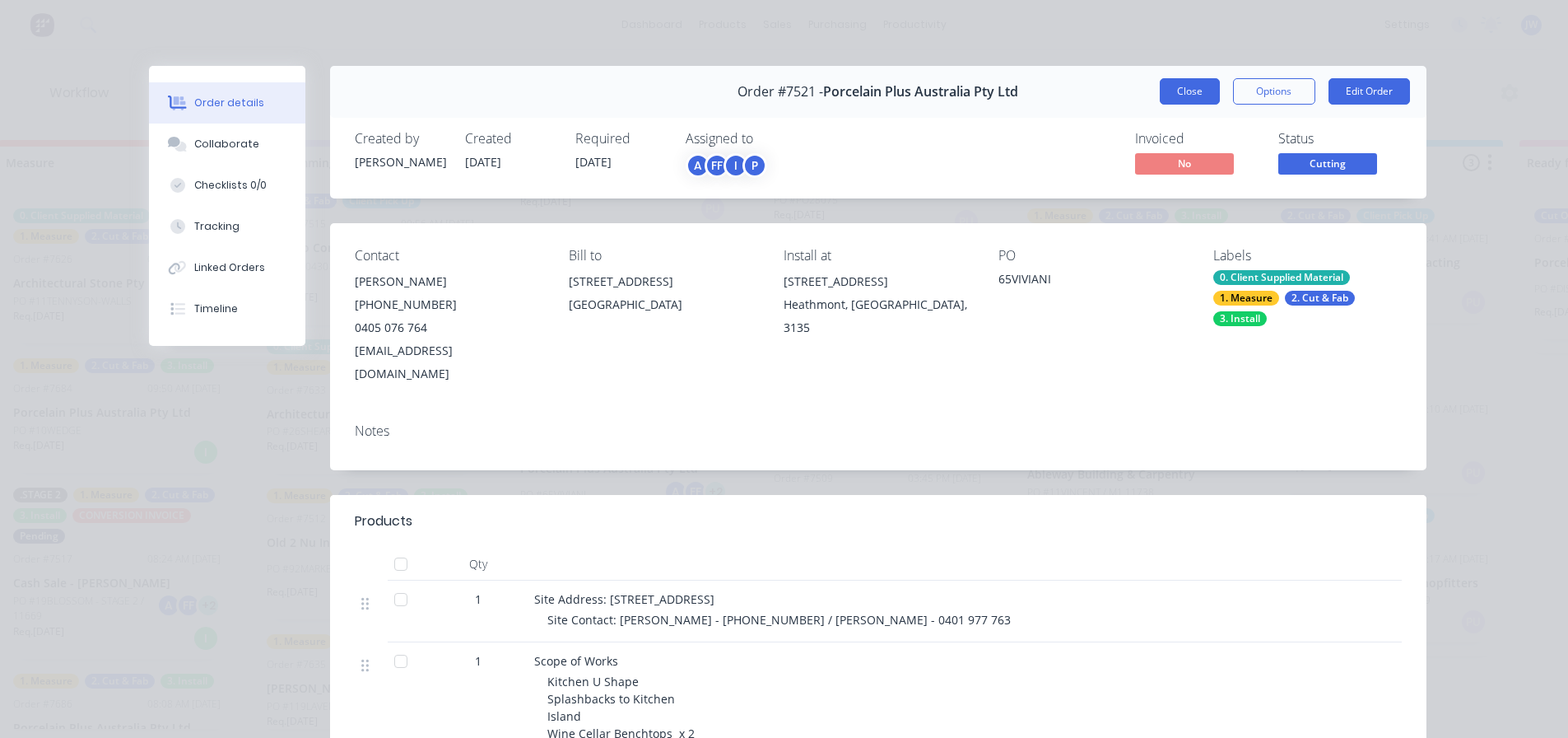
click at [1200, 94] on button "Close" at bounding box center [1189, 91] width 60 height 26
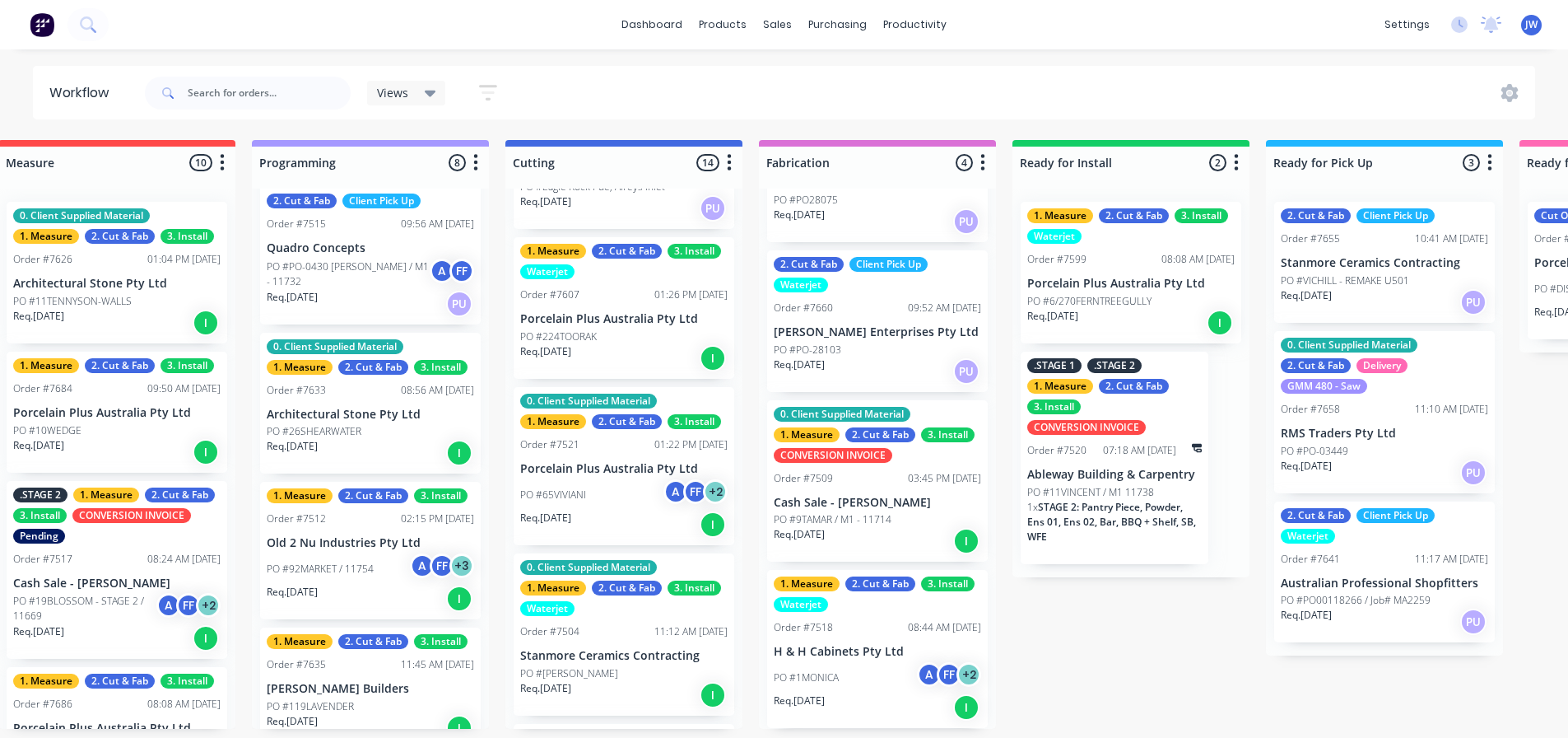
click at [658, 452] on div "0. Client Supplied Material 1. Measure 2. Cut & Fab 3. Install Order #7521 01:2…" at bounding box center [623, 466] width 220 height 158
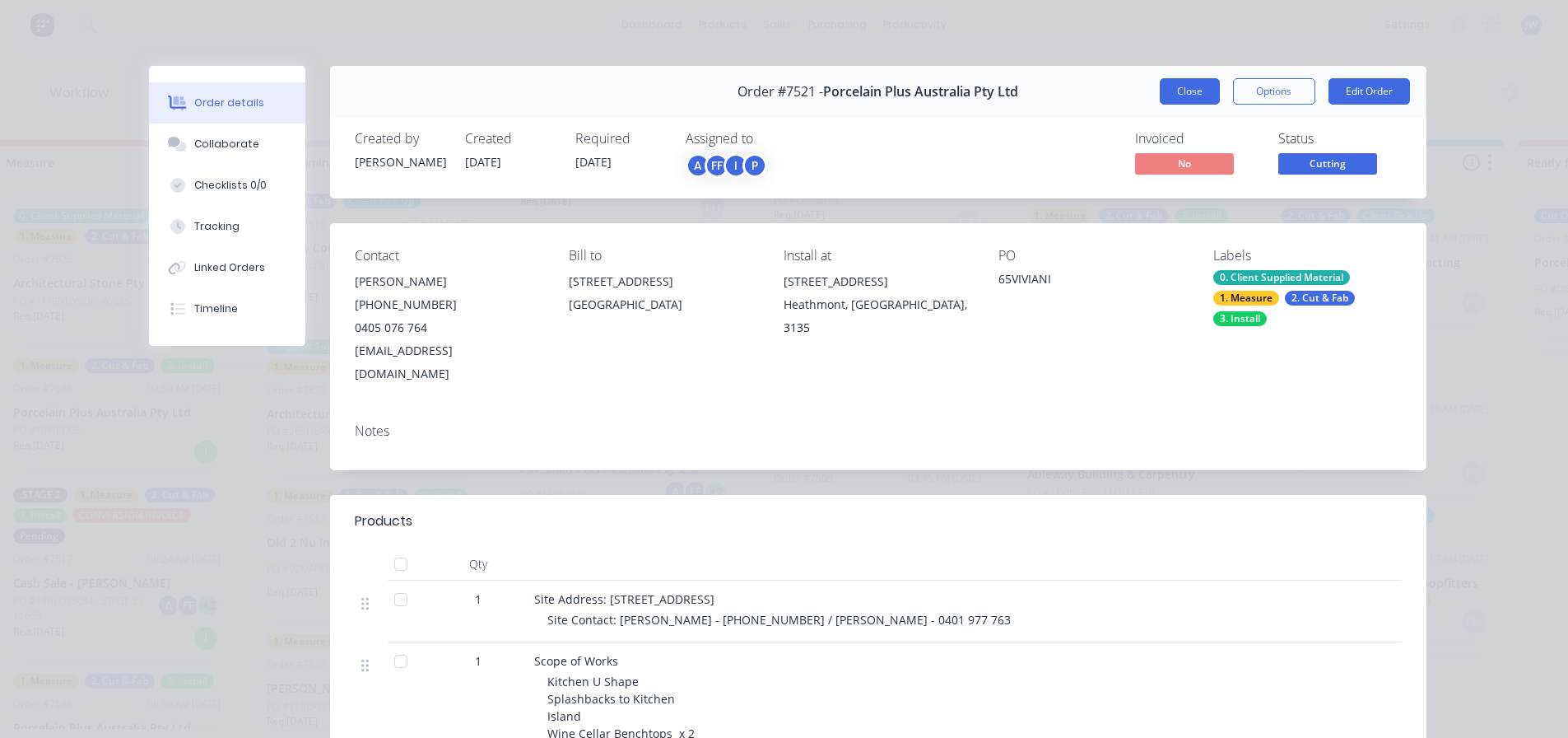
click at [1198, 90] on button "Close" at bounding box center [1189, 91] width 60 height 26
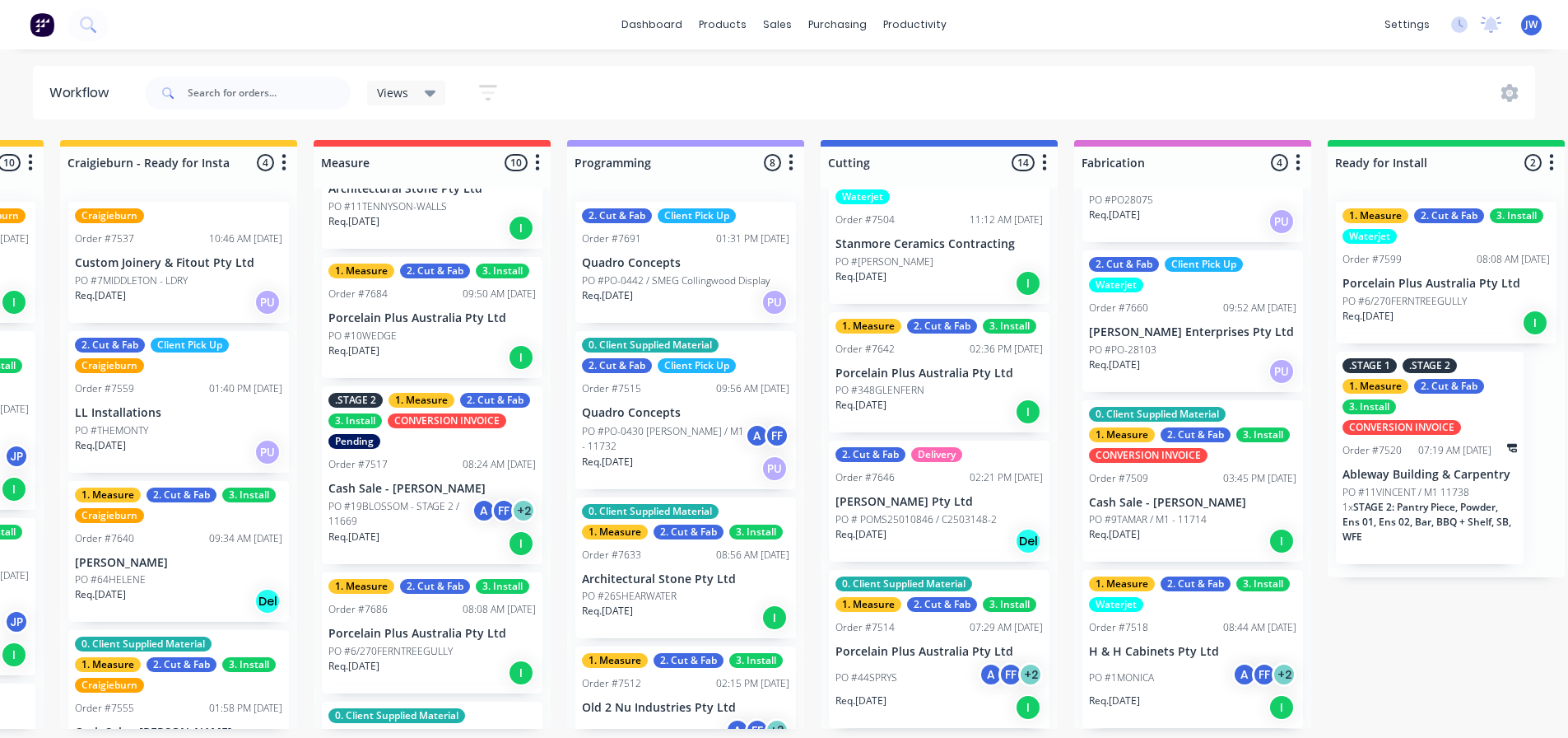
scroll to position [0, 0]
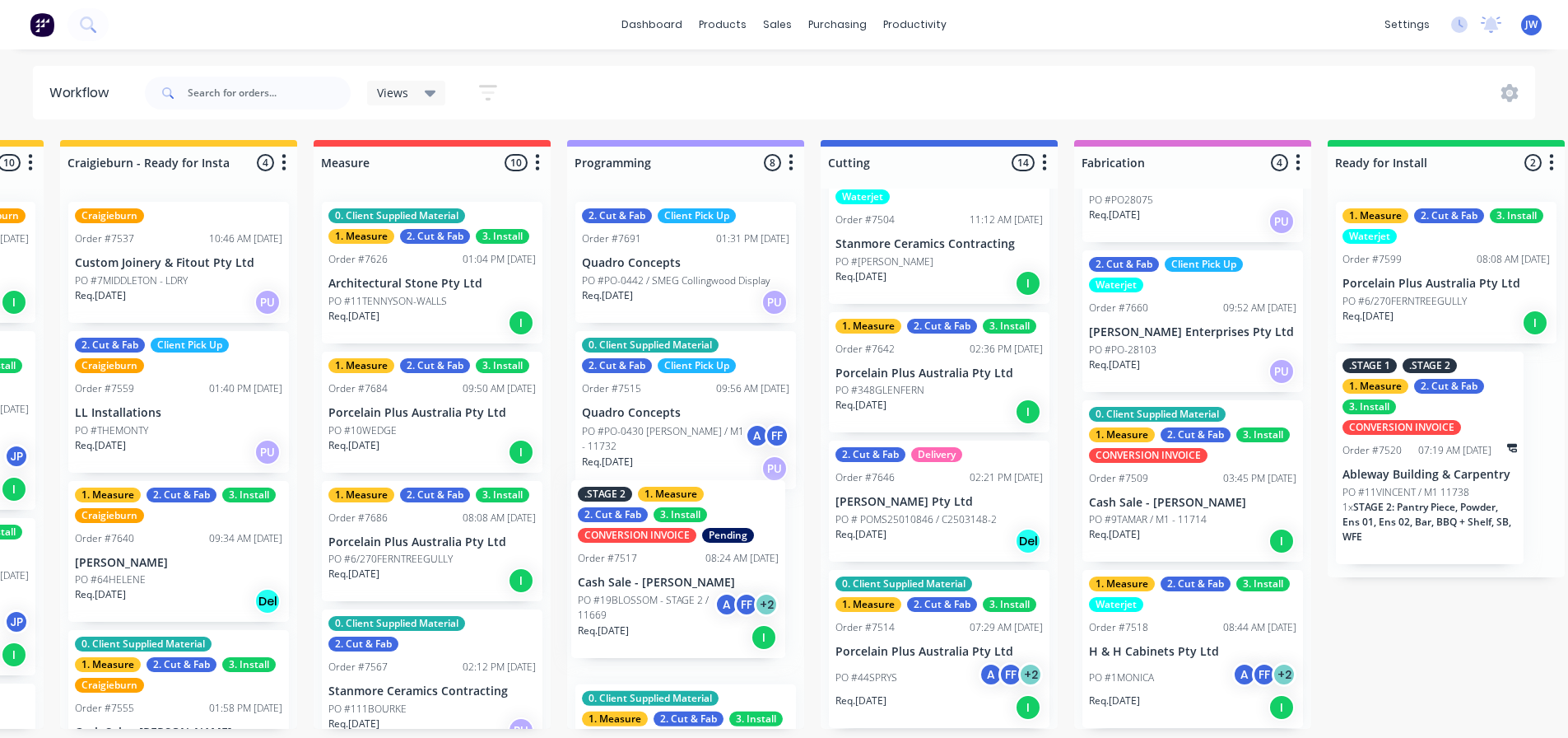
drag, startPoint x: 375, startPoint y: 593, endPoint x: 644, endPoint y: 594, distance: 269.0
click at [644, 594] on div "Submitted 18 Status colour #273444 hex #273444 Save Cancel Summaries Total orde…" at bounding box center [1116, 434] width 3222 height 588
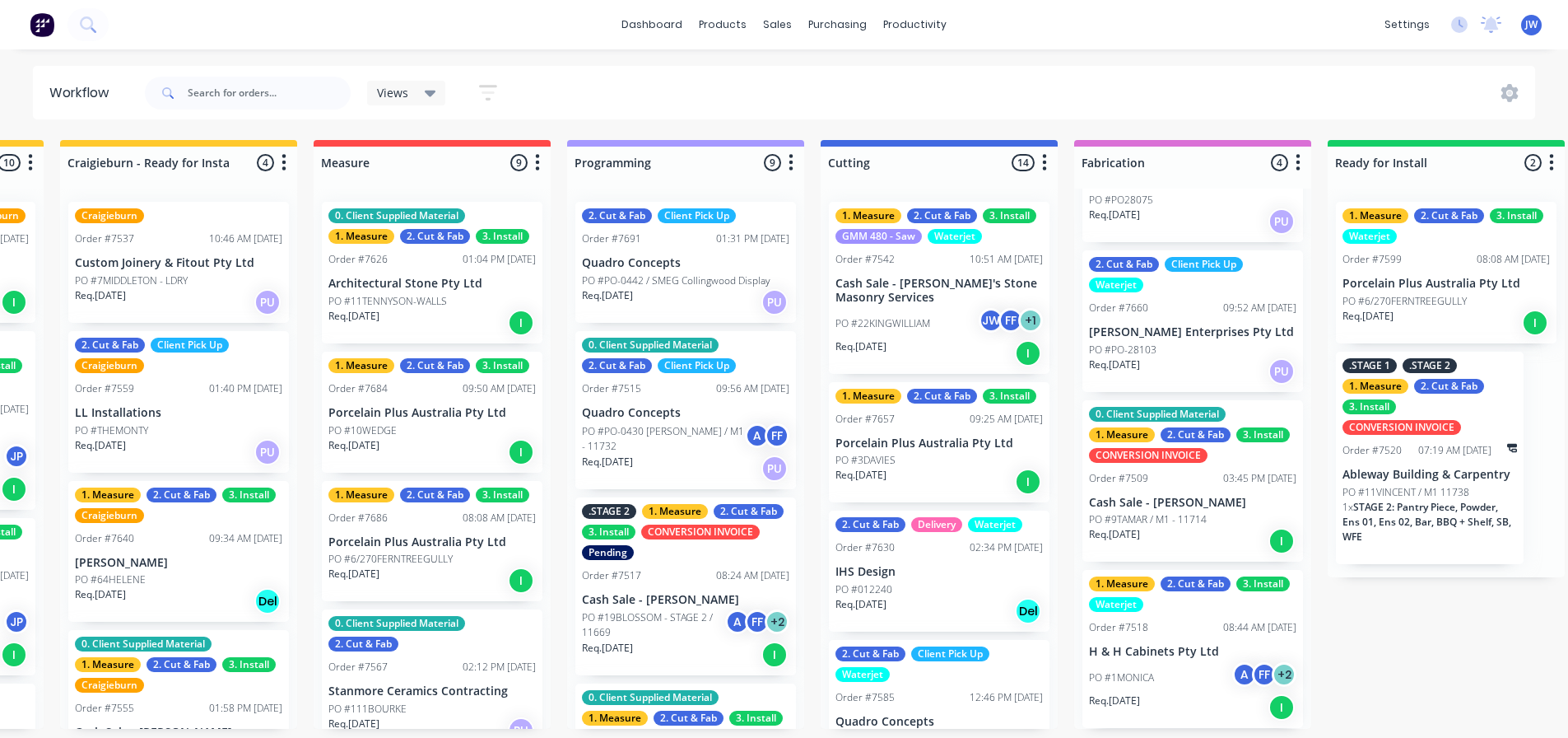
click at [1063, 65] on div "dashboard products sales purchasing productivity dashboard products Product Cat…" at bounding box center [301, 319] width 1568 height 639
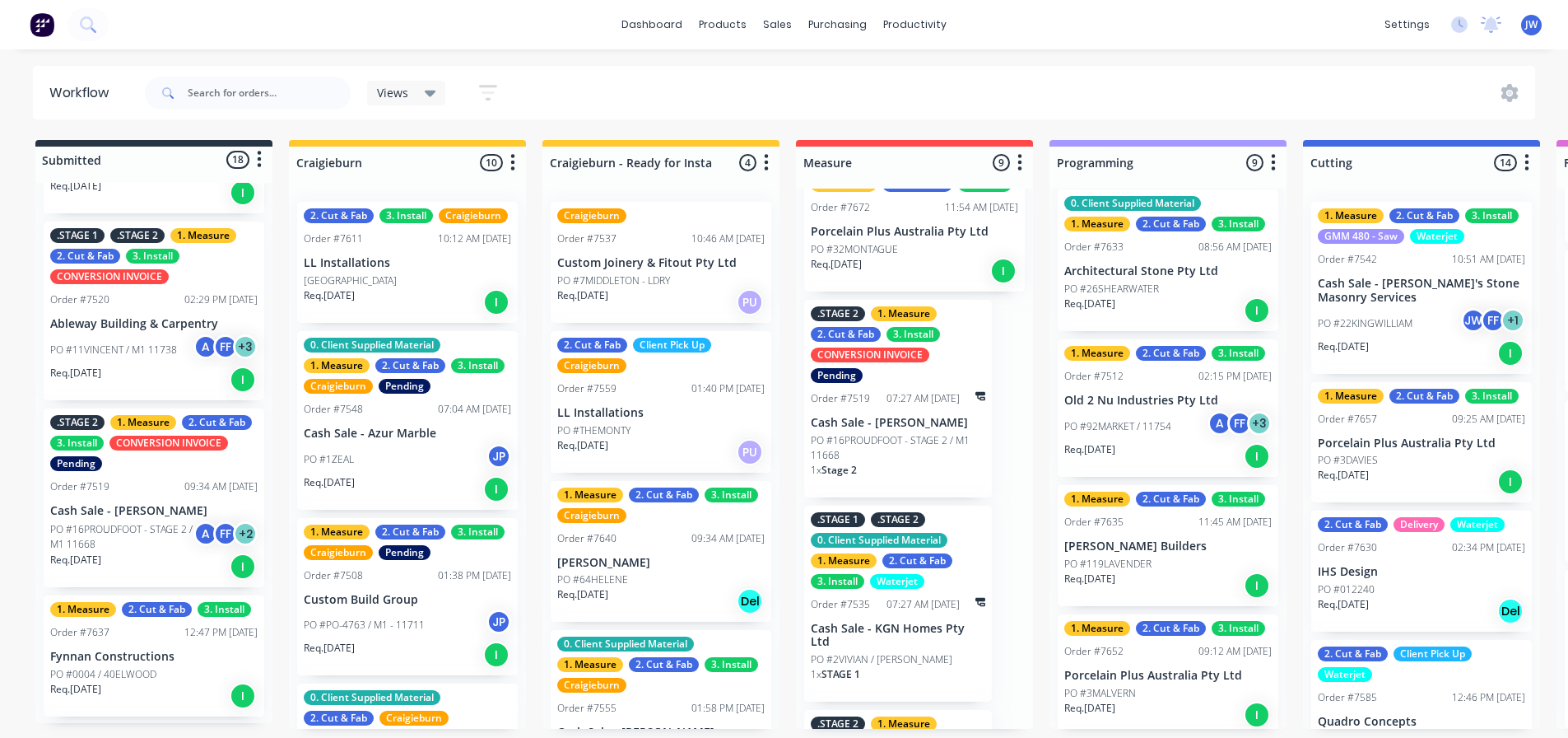
scroll to position [576, 0]
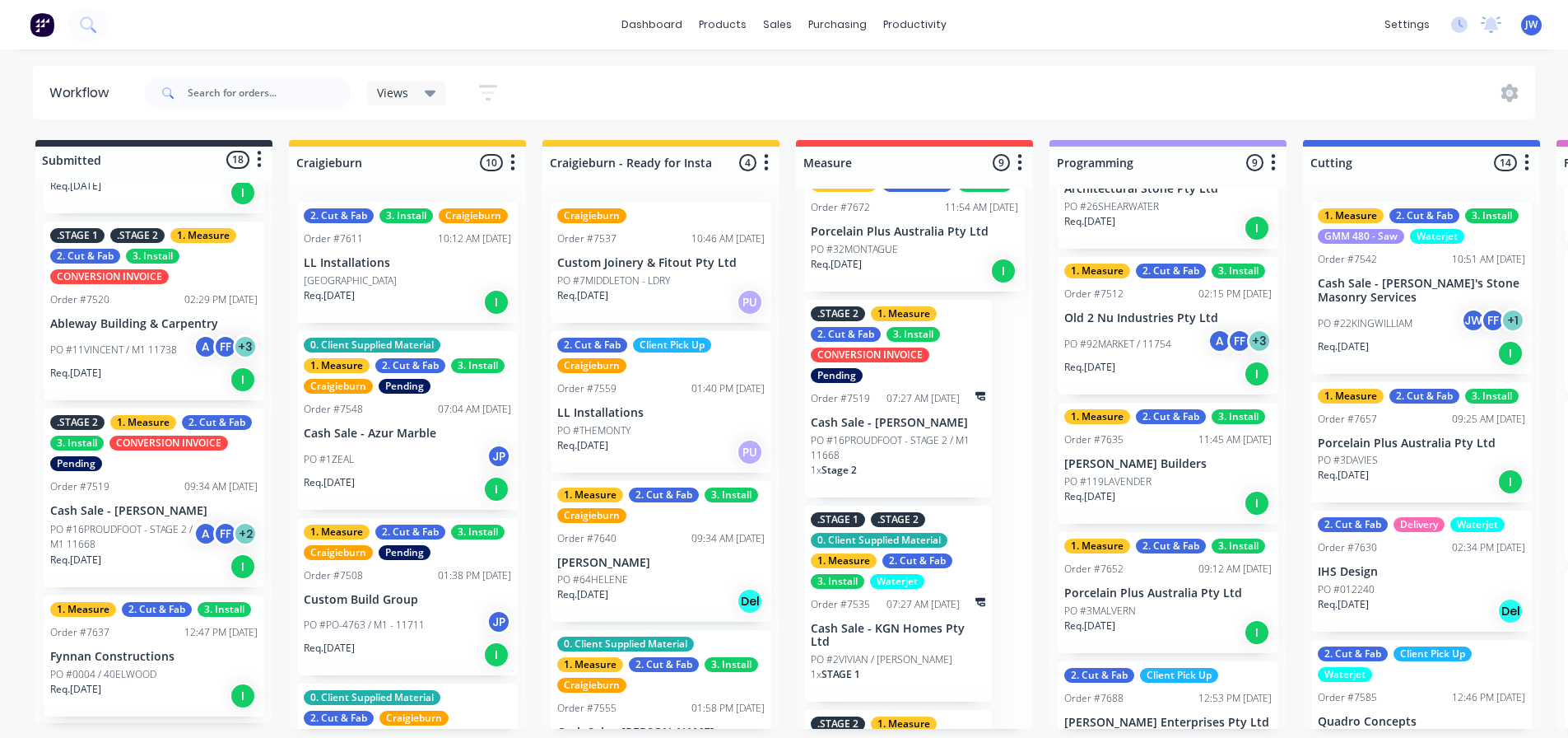
click at [1143, 470] on p "[PERSON_NAME] Builders" at bounding box center [1167, 464] width 207 height 14
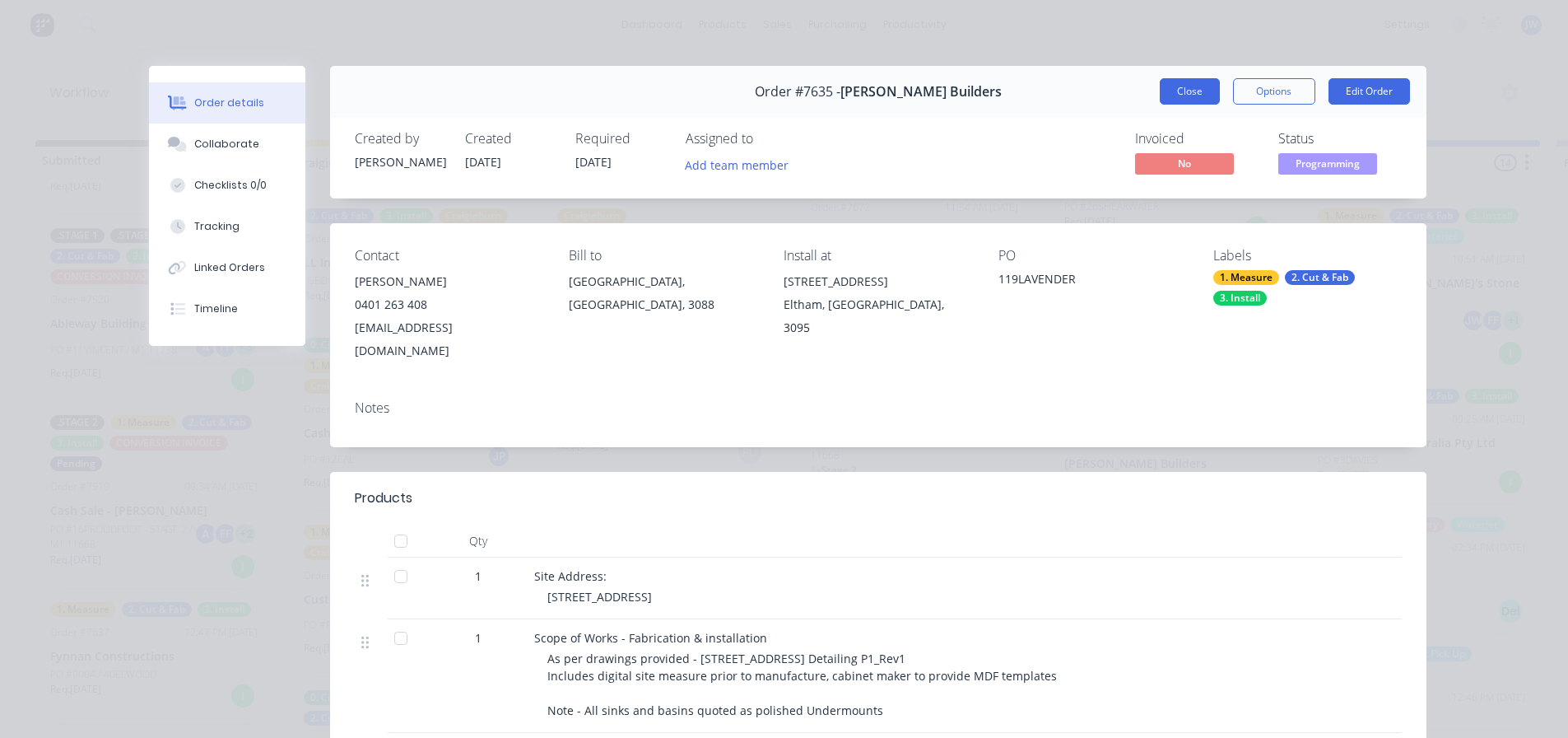
click at [1171, 88] on button "Close" at bounding box center [1189, 91] width 60 height 26
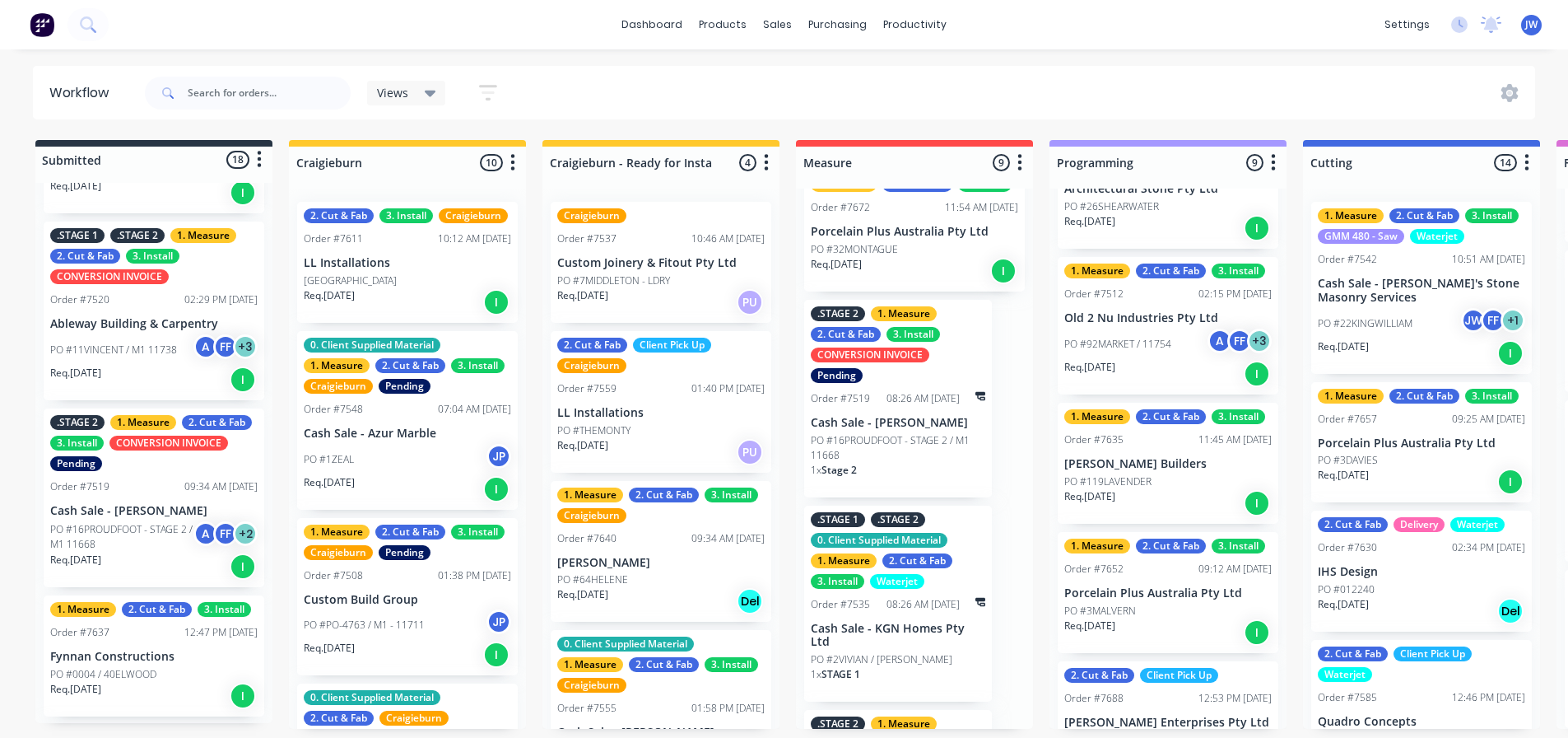
click at [1109, 57] on div "dashboard products sales purchasing productivity dashboard products Product Cat…" at bounding box center [784, 319] width 1568 height 639
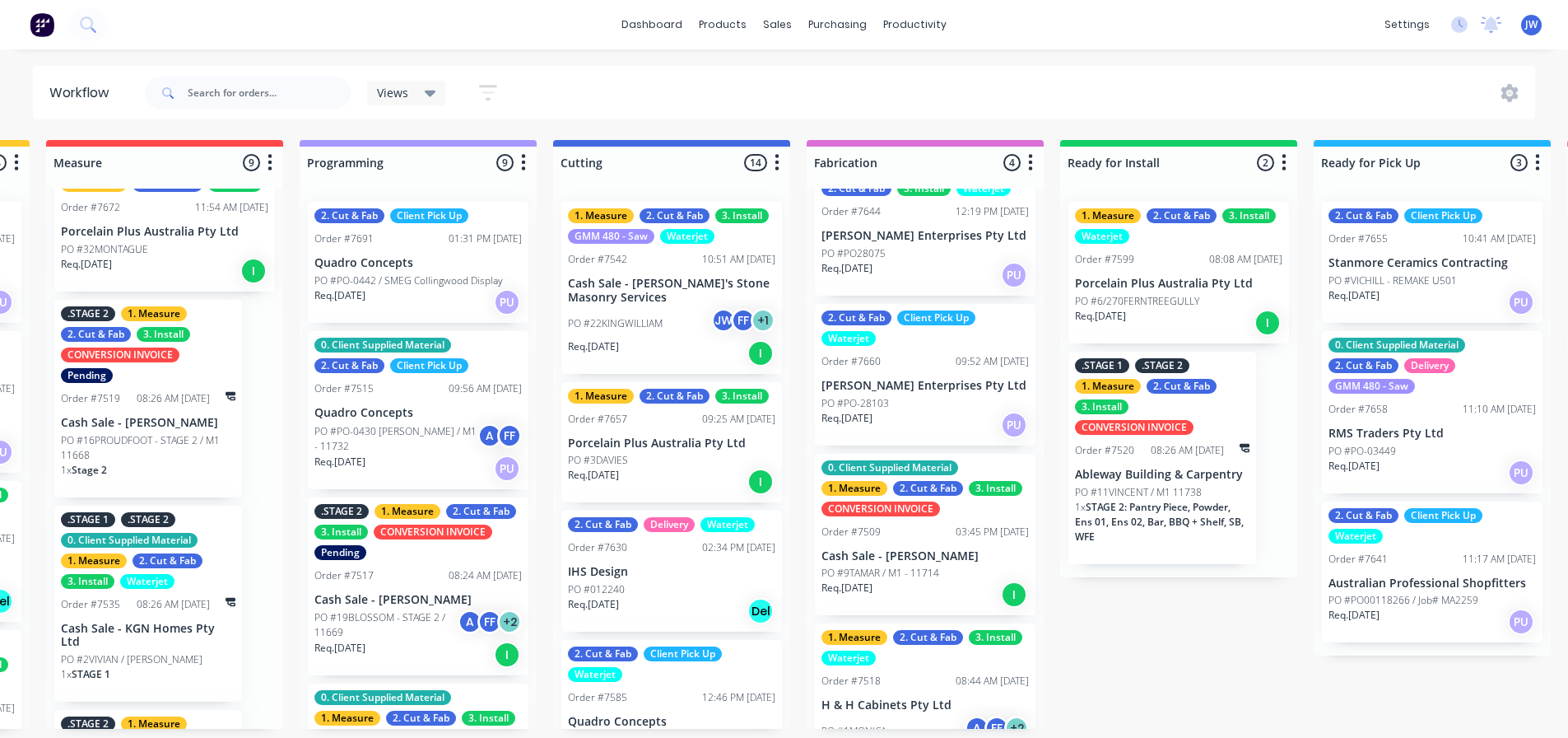
scroll to position [0, 0]
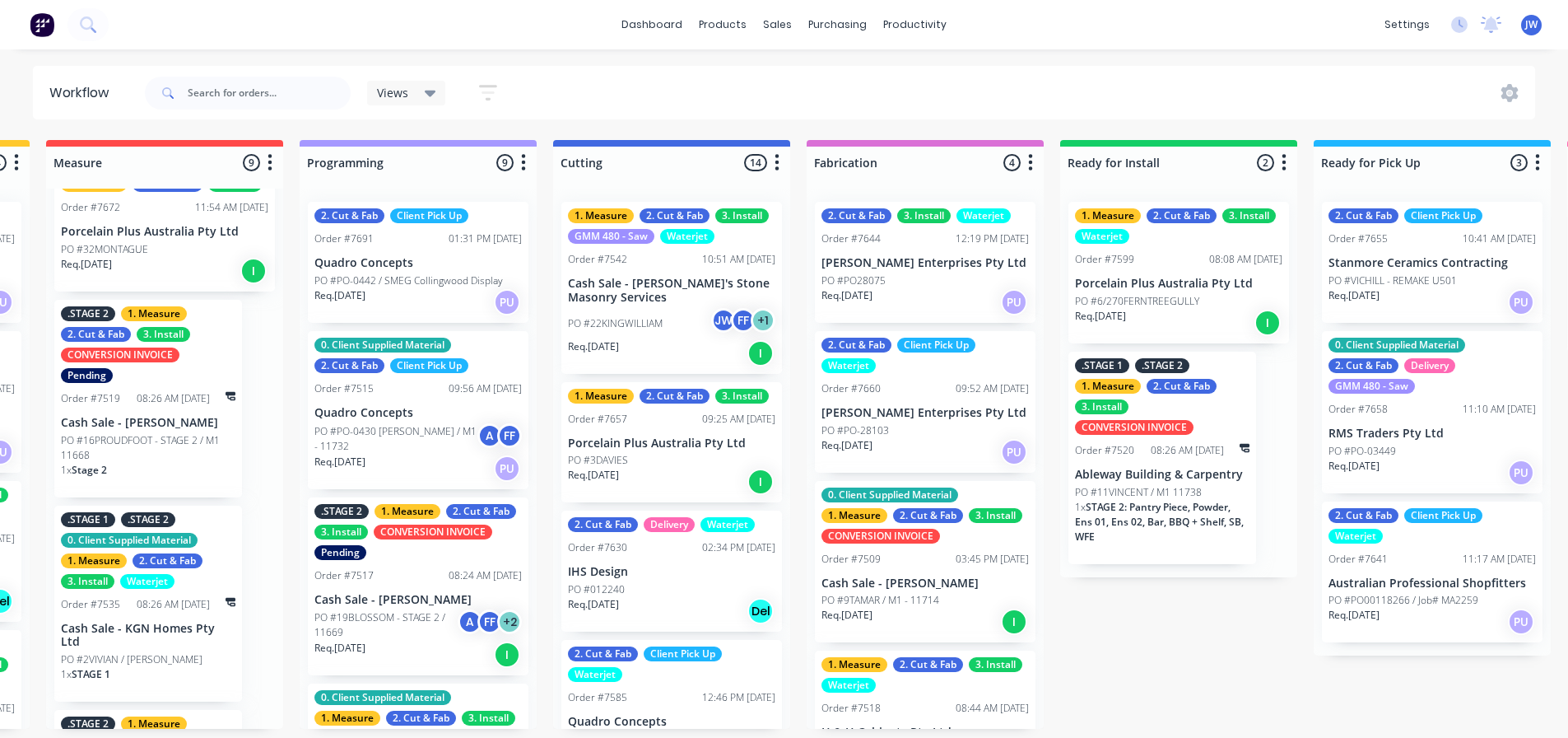
click at [784, 170] on button "button" at bounding box center [777, 164] width 20 height 20
click at [699, 255] on button "Summaries" at bounding box center [704, 251] width 164 height 27
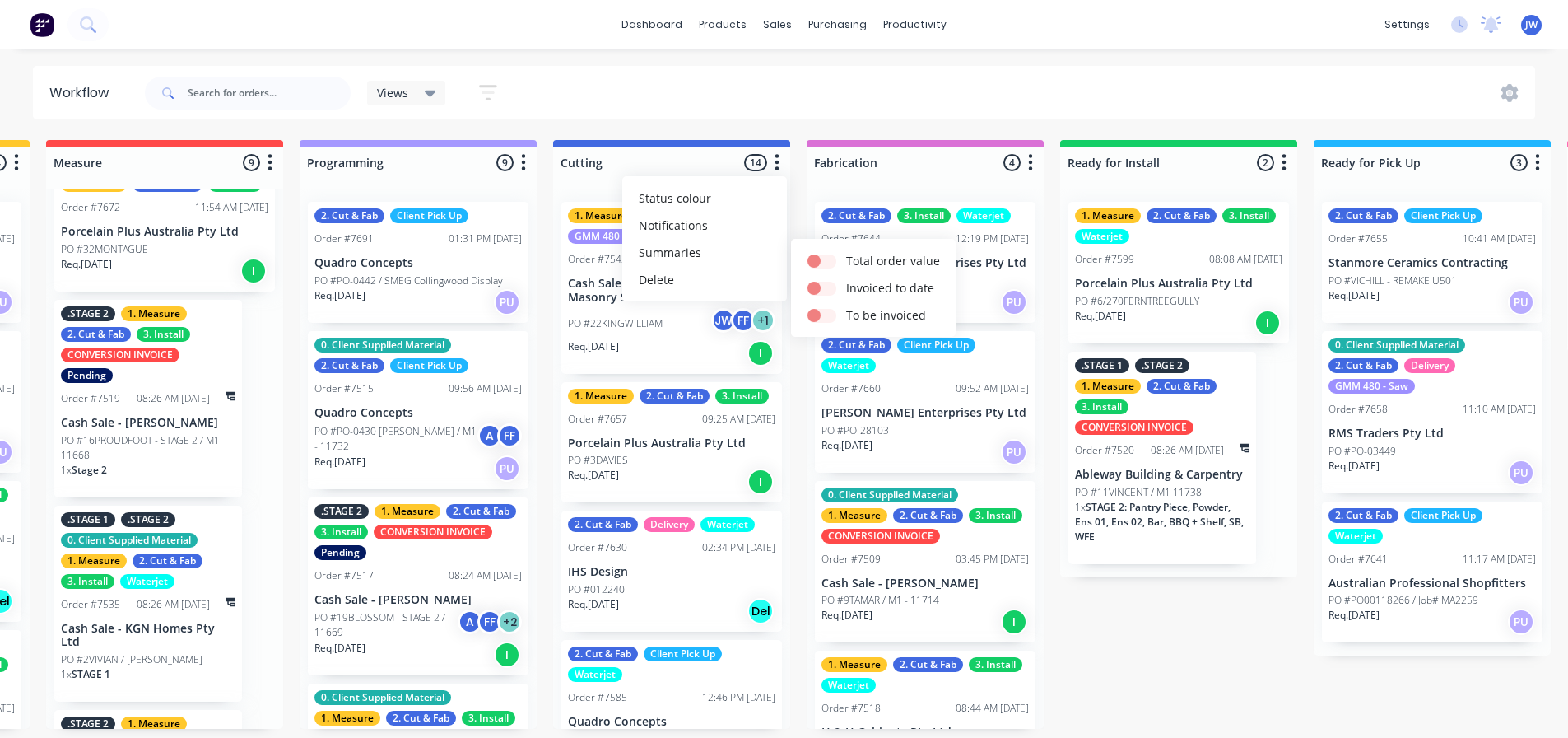
click at [818, 126] on html "dashboard products sales purchasing productivity dashboard products Product Cat…" at bounding box center [34, 319] width 1568 height 639
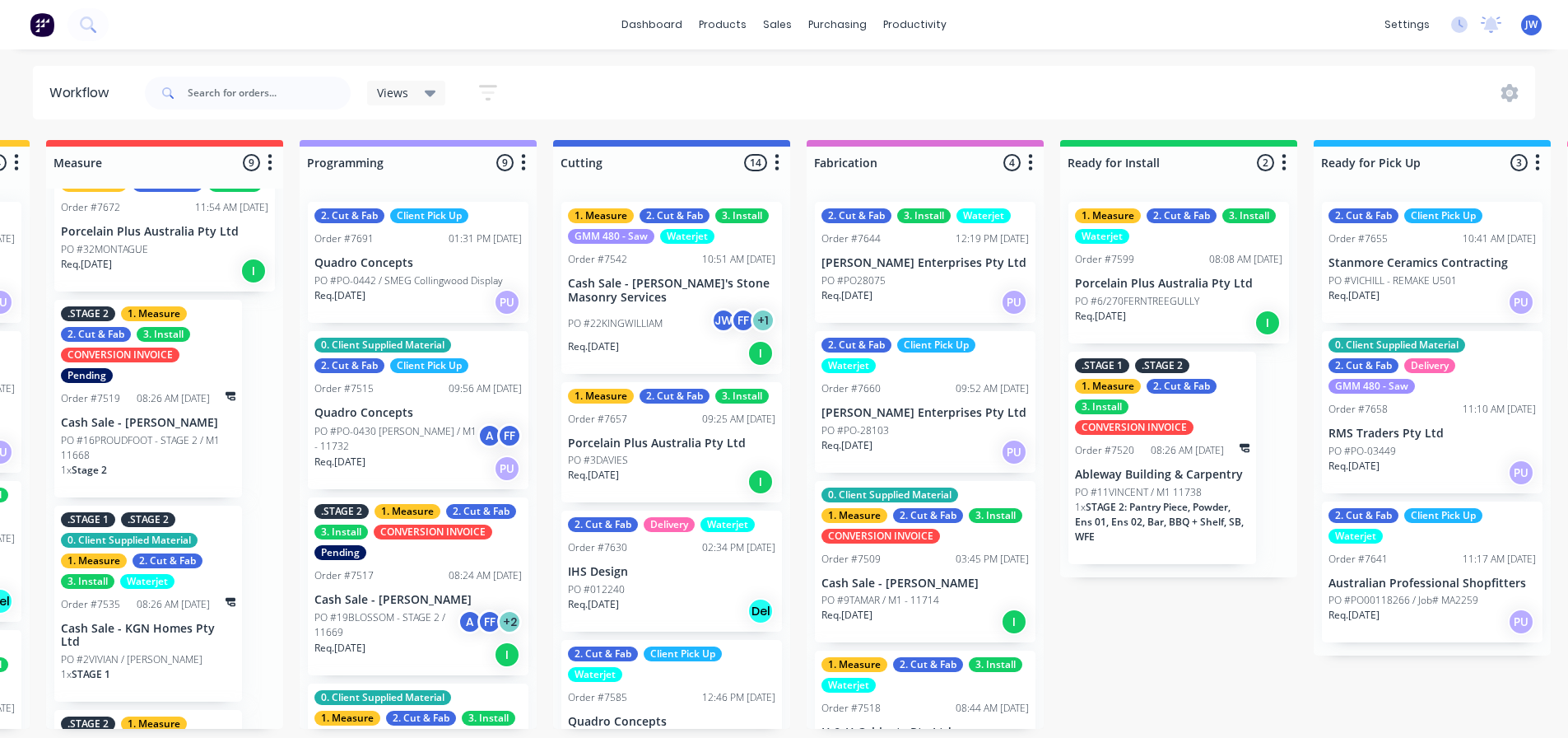
click at [1029, 165] on icon "button" at bounding box center [1030, 163] width 5 height 21
click at [941, 252] on button "Summaries" at bounding box center [957, 251] width 164 height 27
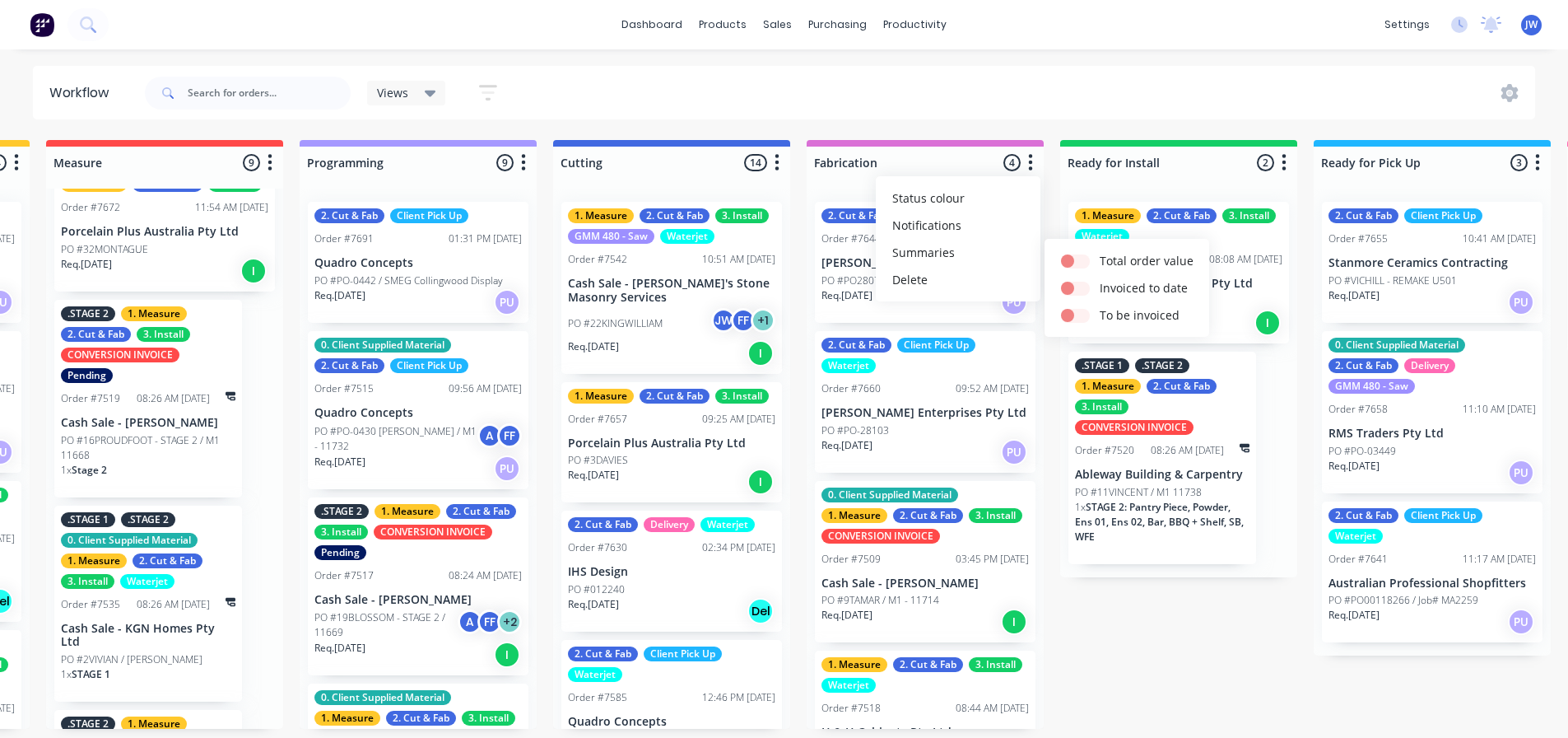
click at [877, 111] on div "Views Save new view None (Default) edit Value edit Show/Hide statuses Show line…" at bounding box center [838, 94] width 1394 height 50
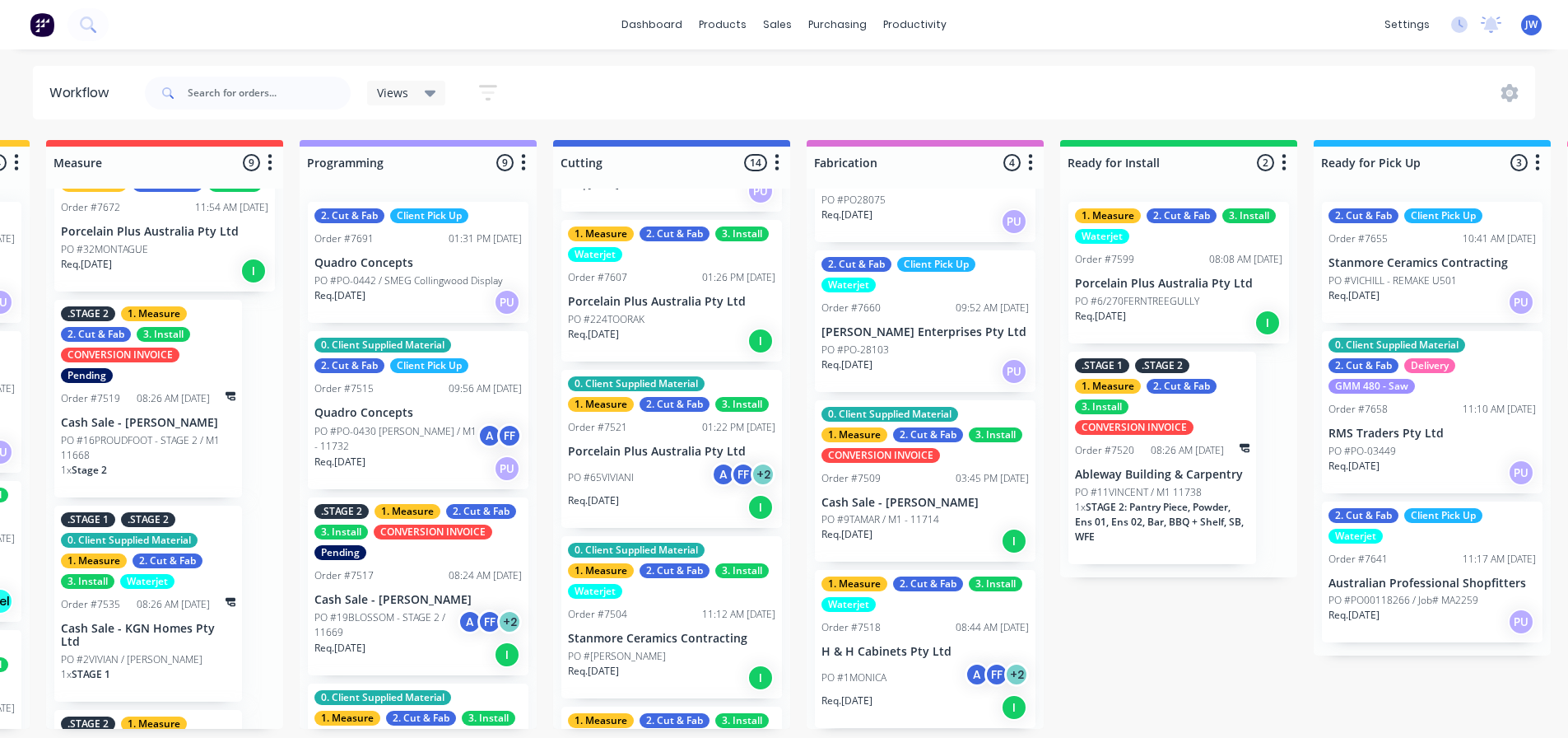
scroll to position [986, 0]
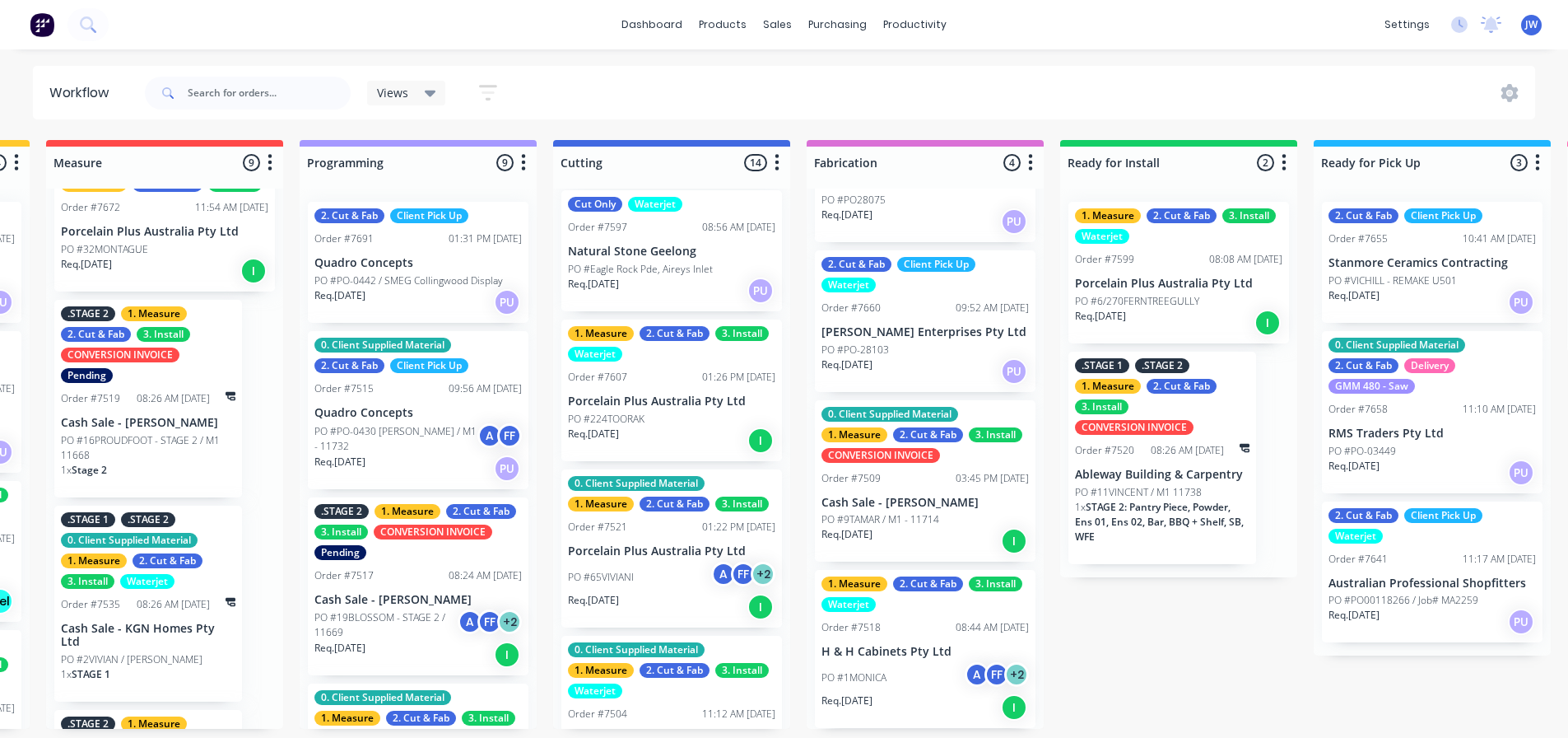
click at [648, 561] on div "PO #65VIVIANI A FF + 2" at bounding box center [672, 576] width 207 height 31
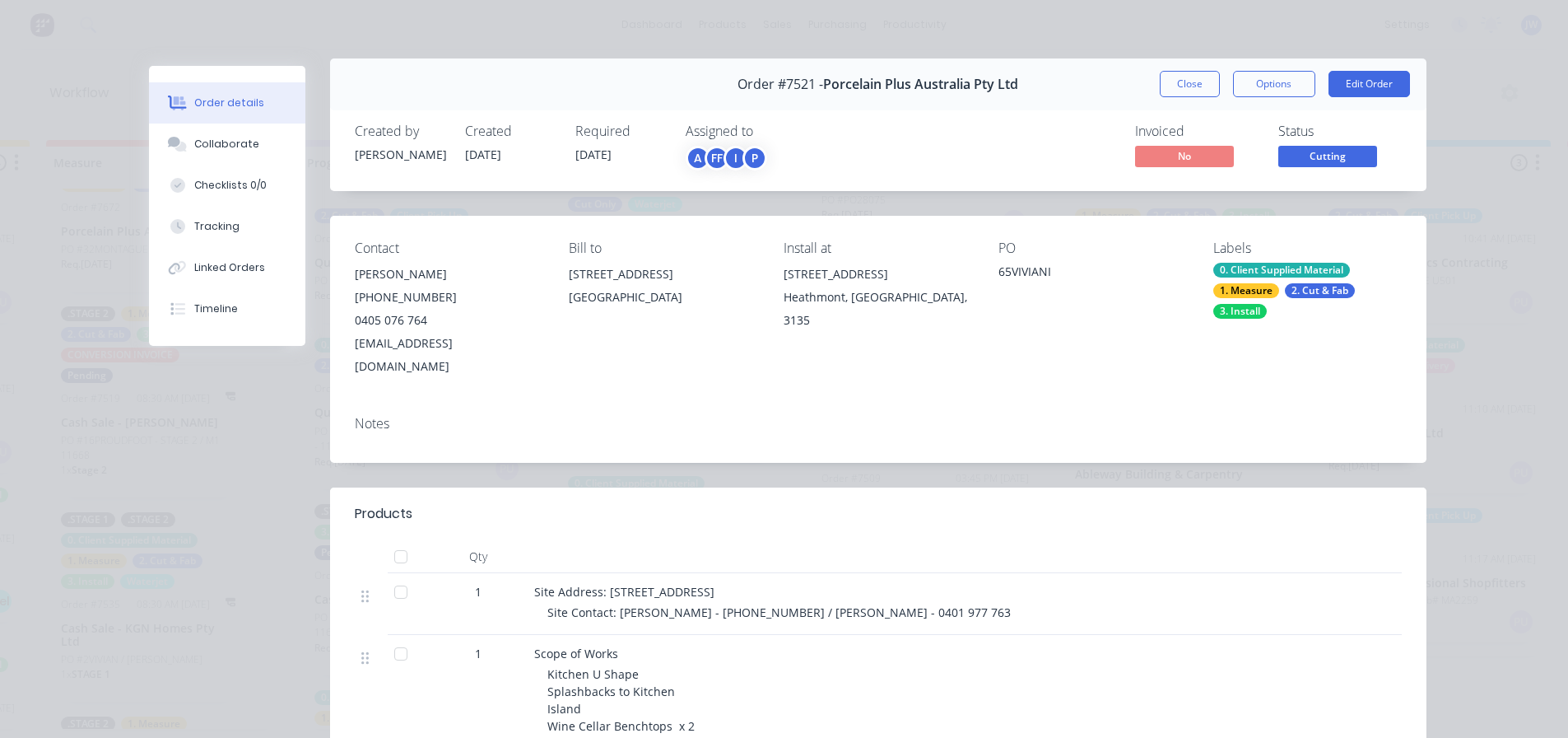
scroll to position [0, 0]
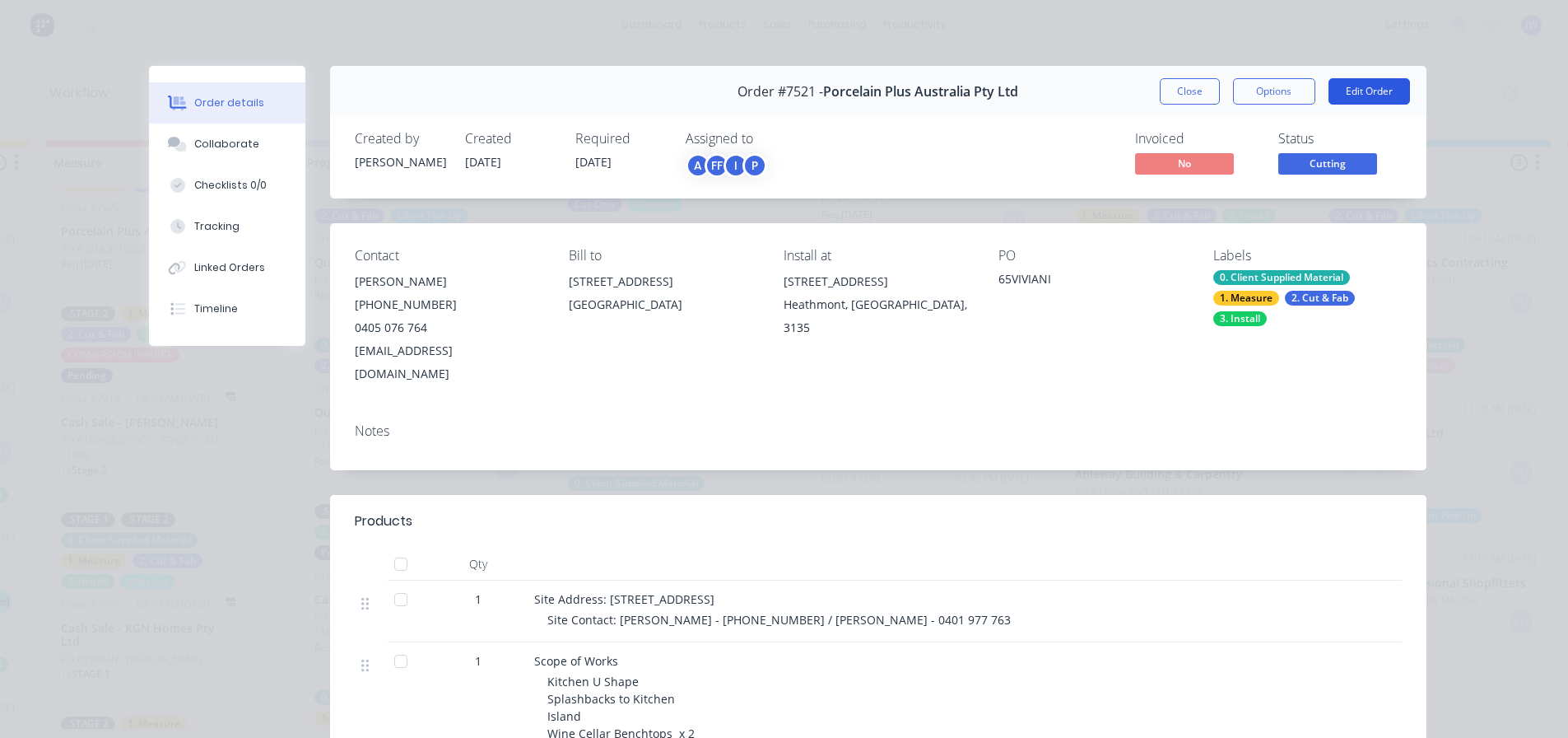
click at [1363, 93] on button "Edit Order" at bounding box center [1369, 91] width 82 height 26
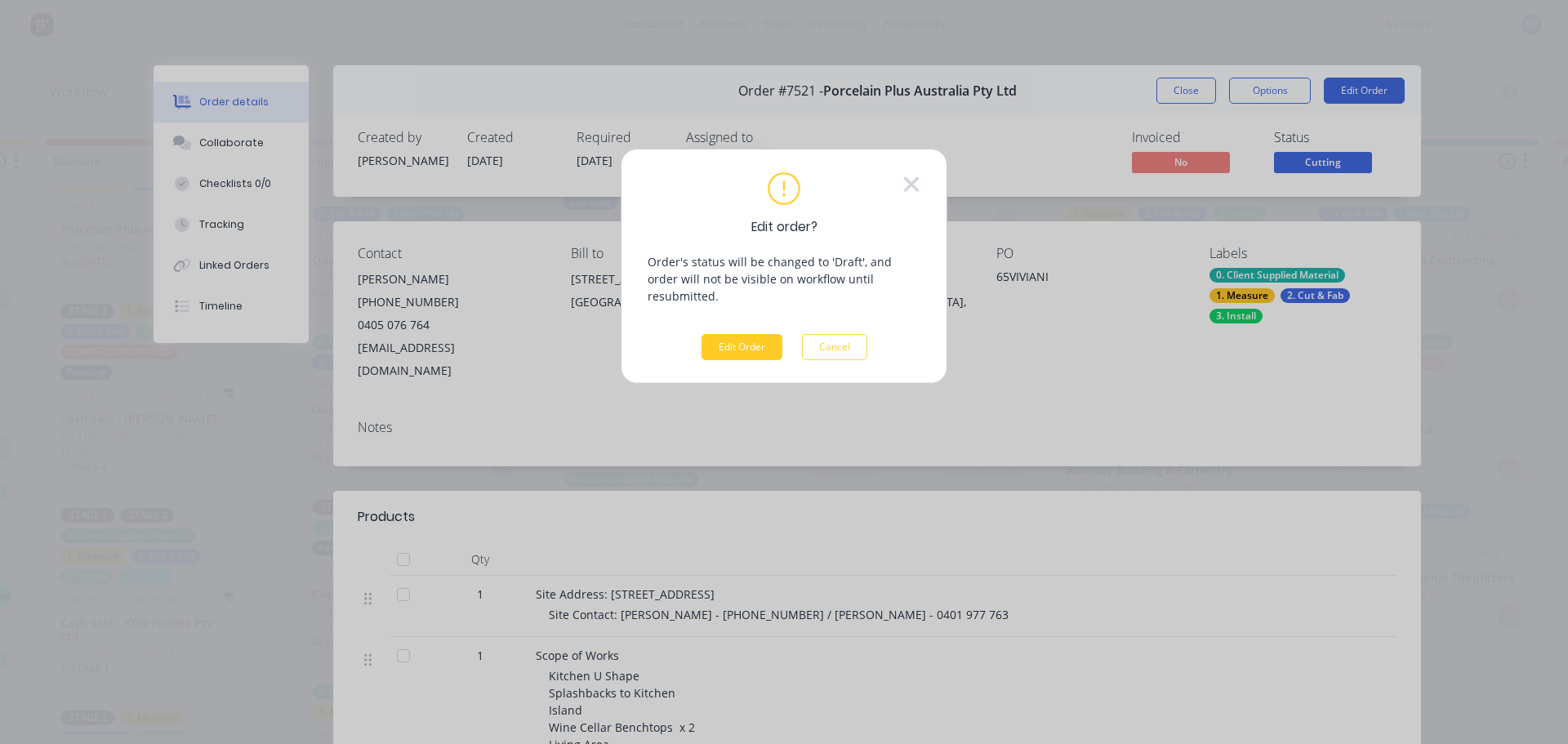
click at [738, 334] on button "Edit Order" at bounding box center [742, 347] width 81 height 26
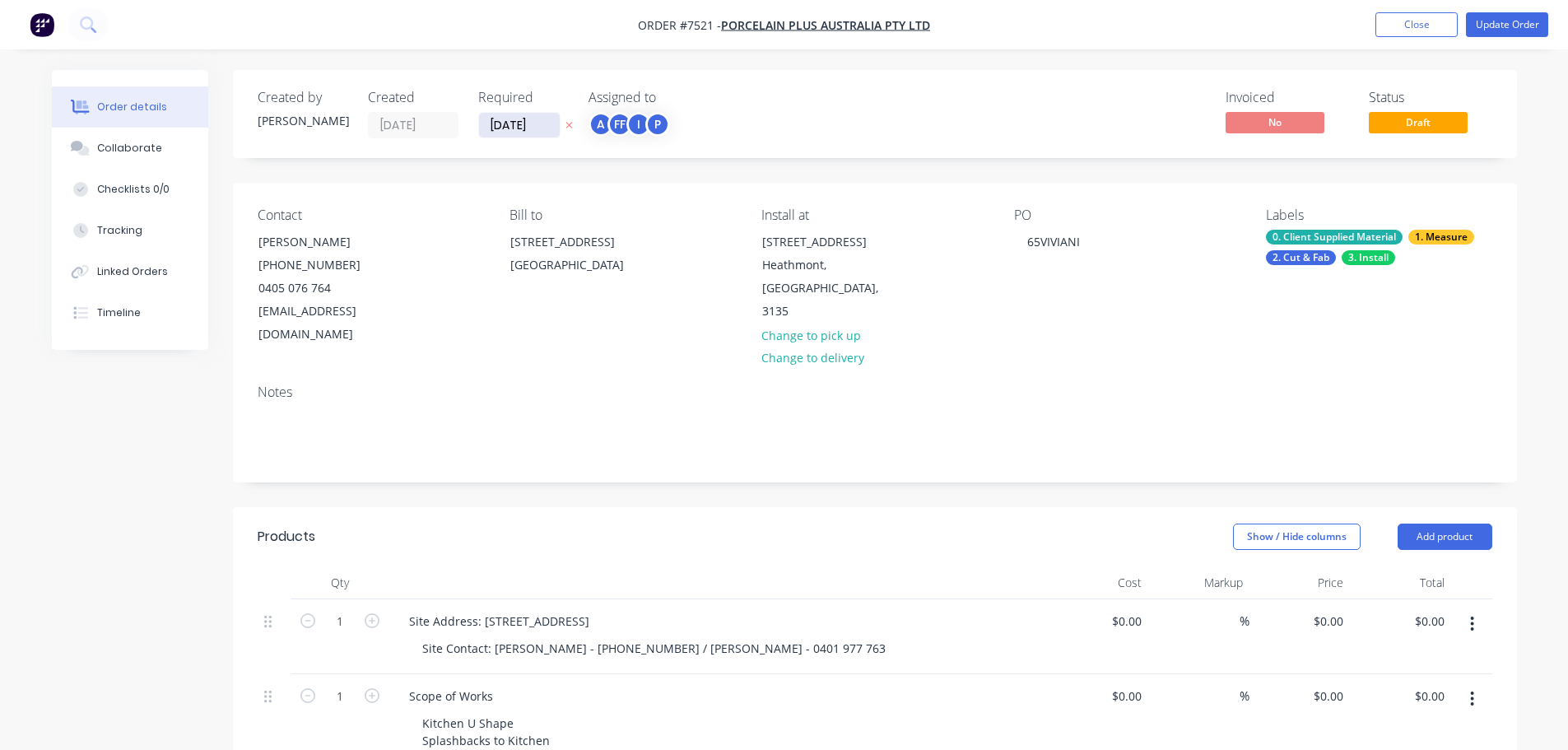
click at [501, 123] on input "[DATE]" at bounding box center [518, 125] width 81 height 25
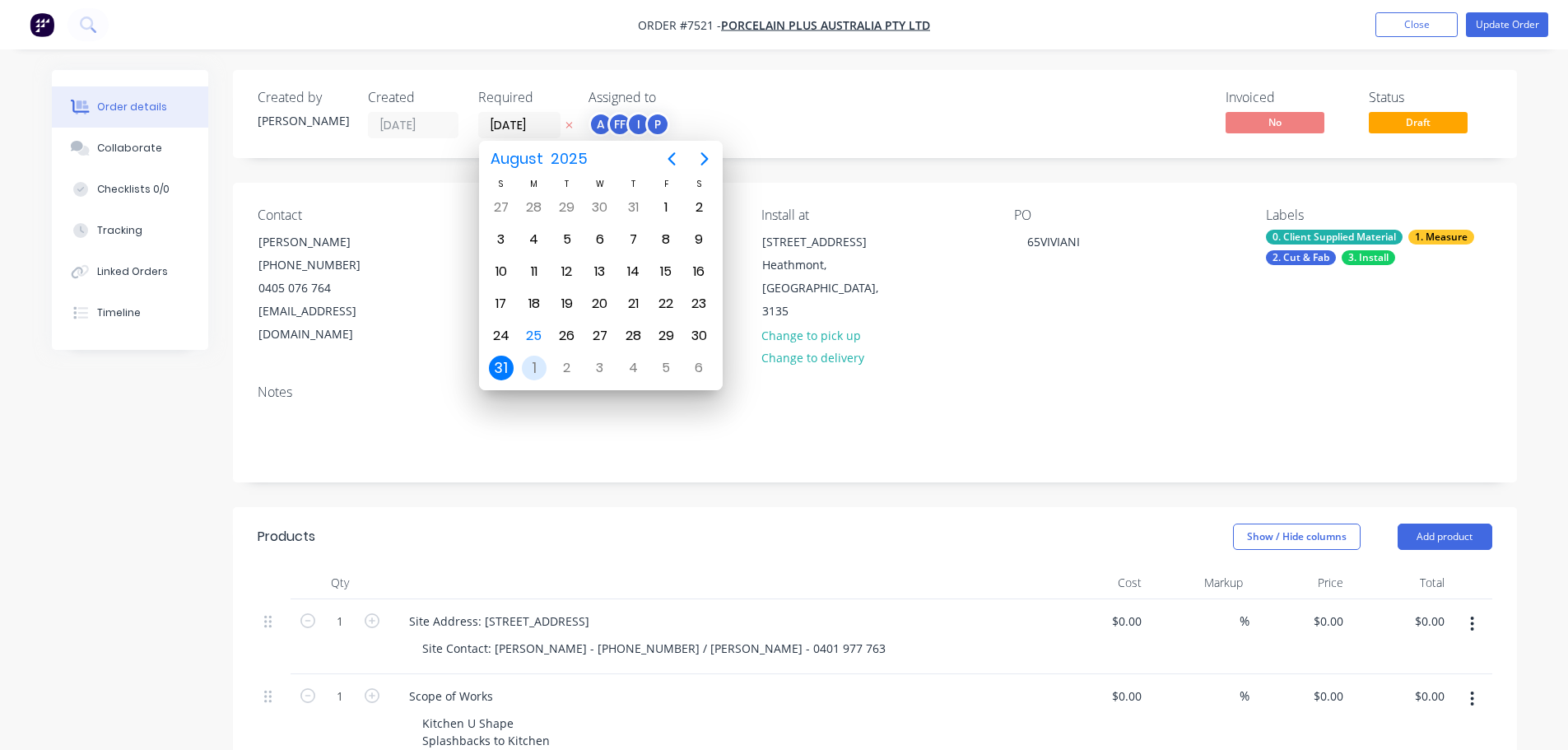
click at [536, 366] on div "1" at bounding box center [533, 368] width 25 height 25
type input "[DATE]"
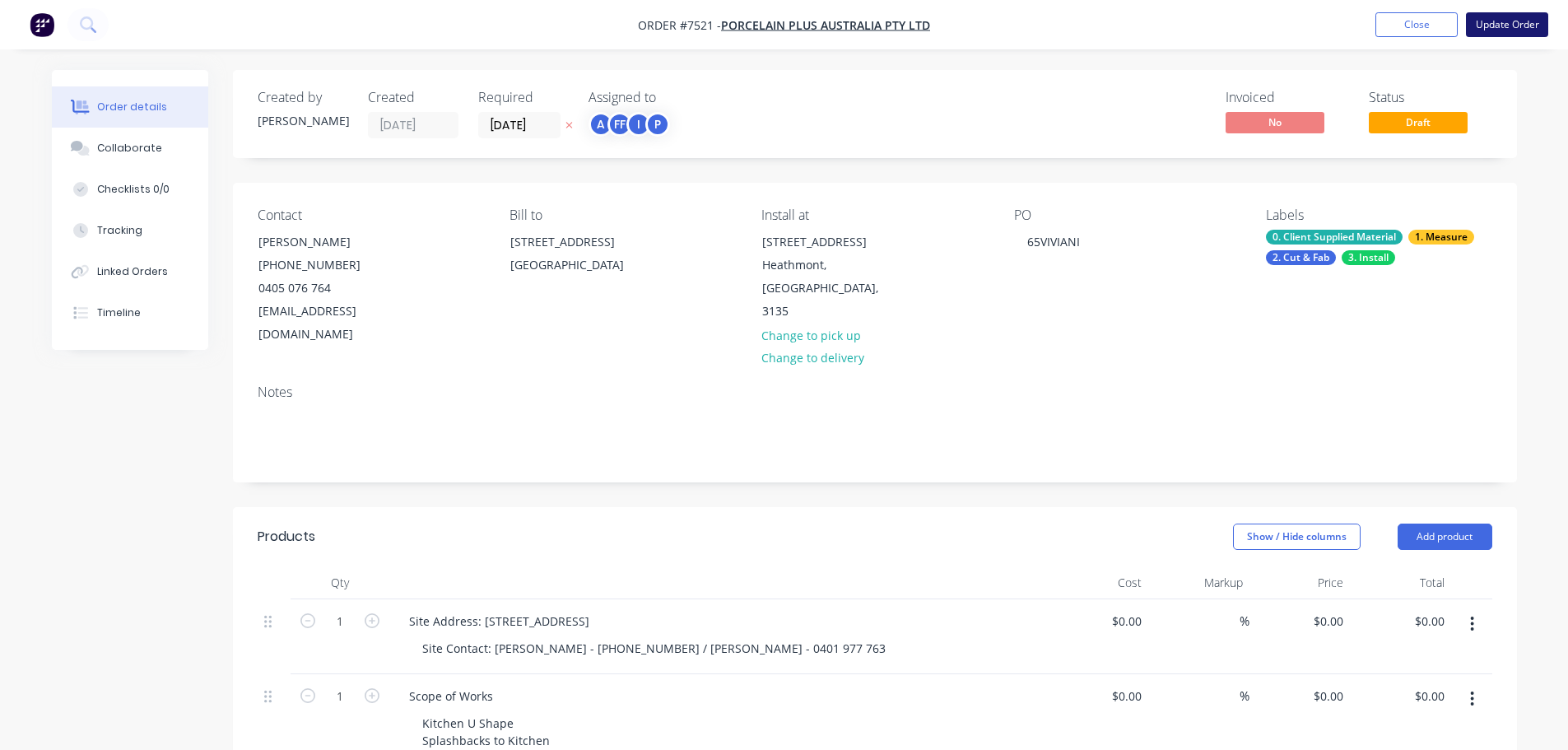
click at [1506, 18] on button "Update Order" at bounding box center [1506, 24] width 83 height 25
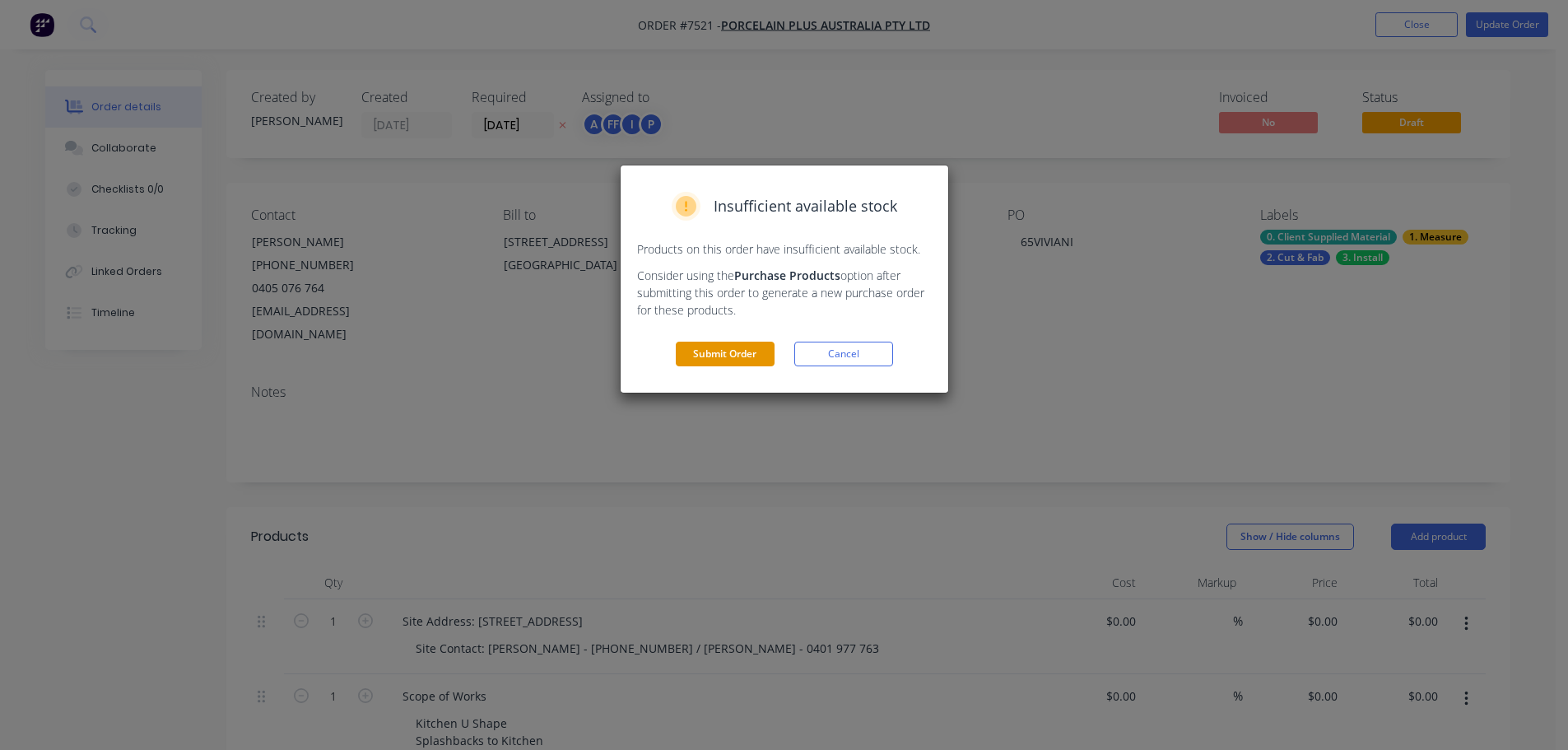
click at [750, 359] on button "Submit Order" at bounding box center [725, 354] width 99 height 25
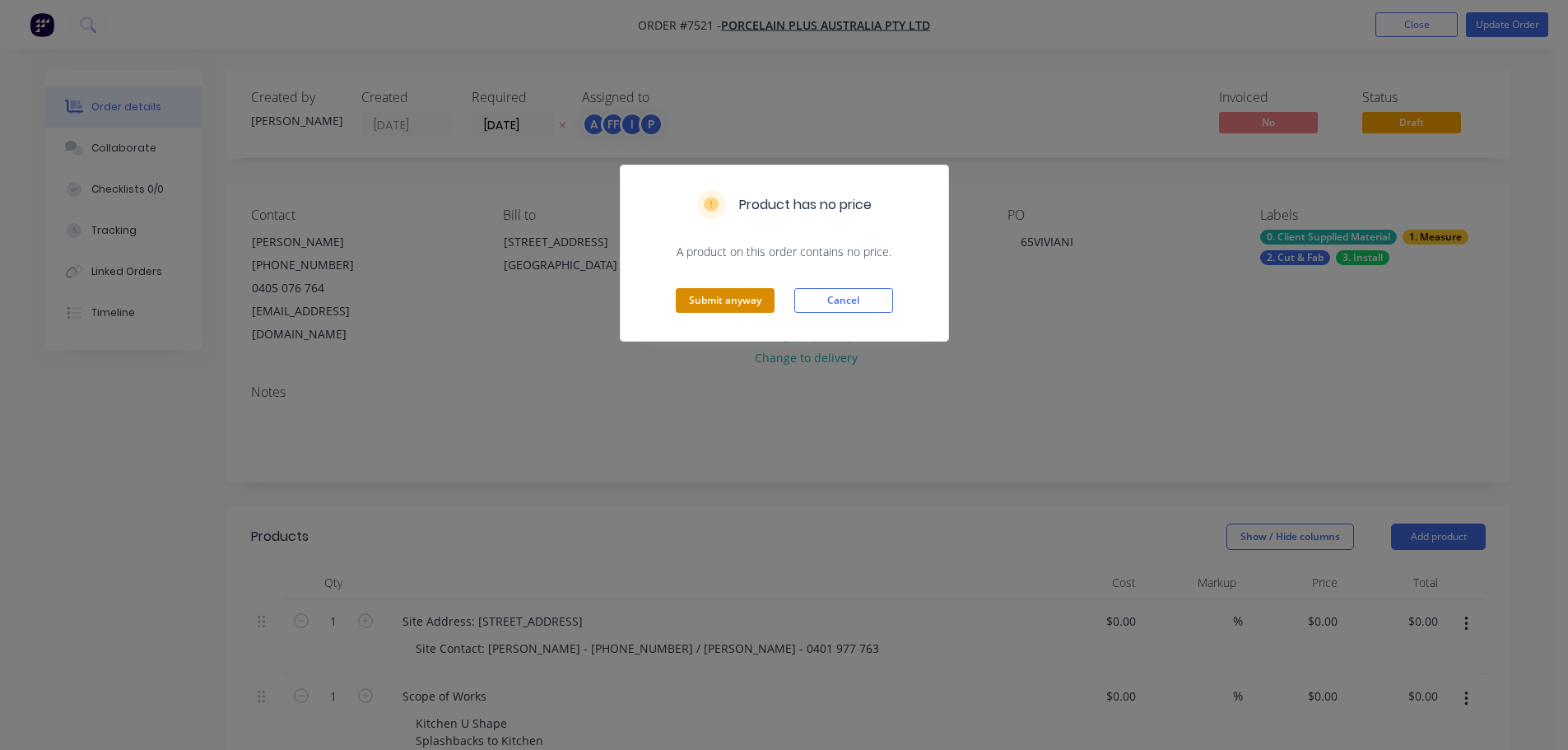
click at [751, 303] on button "Submit anyway" at bounding box center [725, 300] width 99 height 25
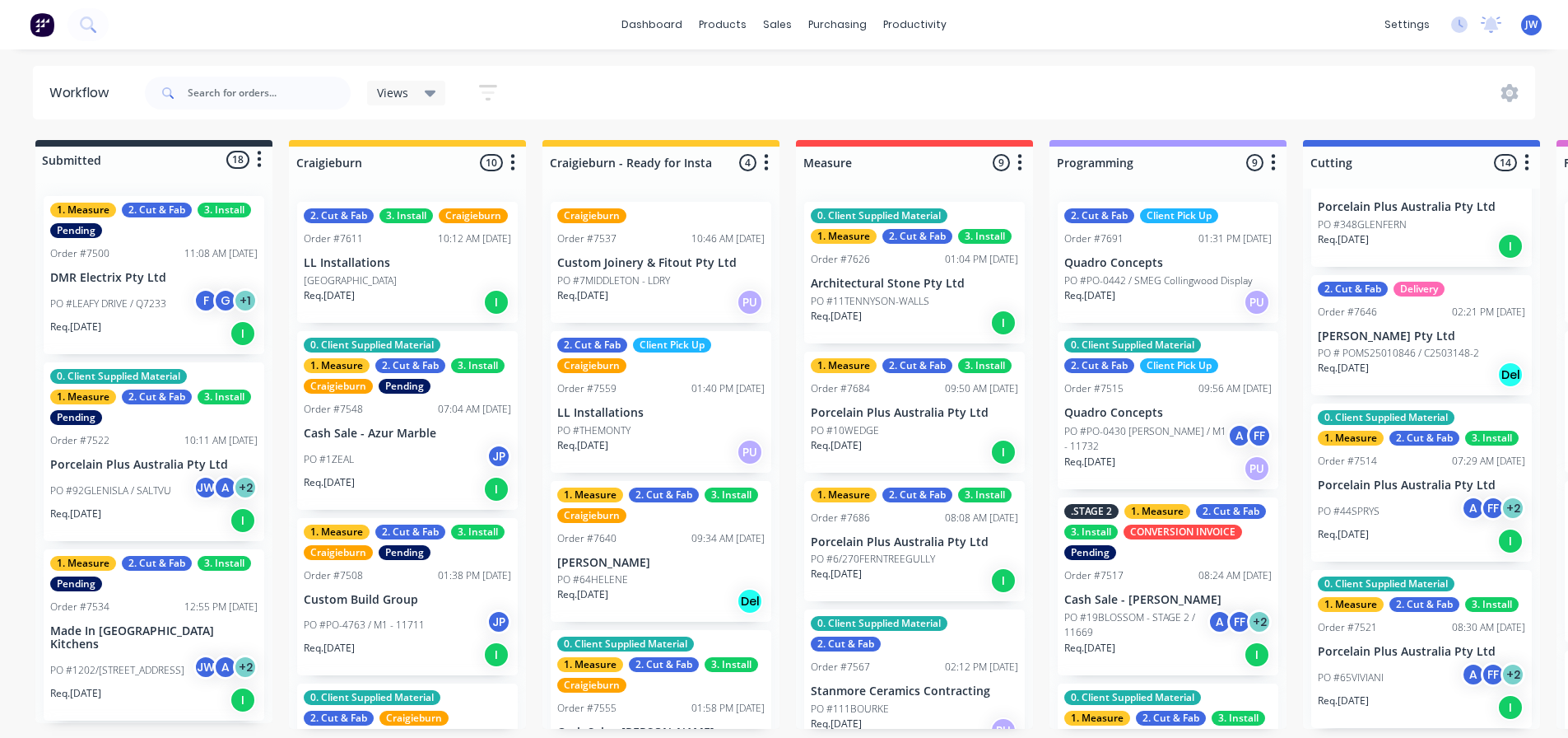
scroll to position [3, 0]
click at [1403, 652] on p "Porcelain Plus Australia Pty Ltd" at bounding box center [1421, 651] width 207 height 14
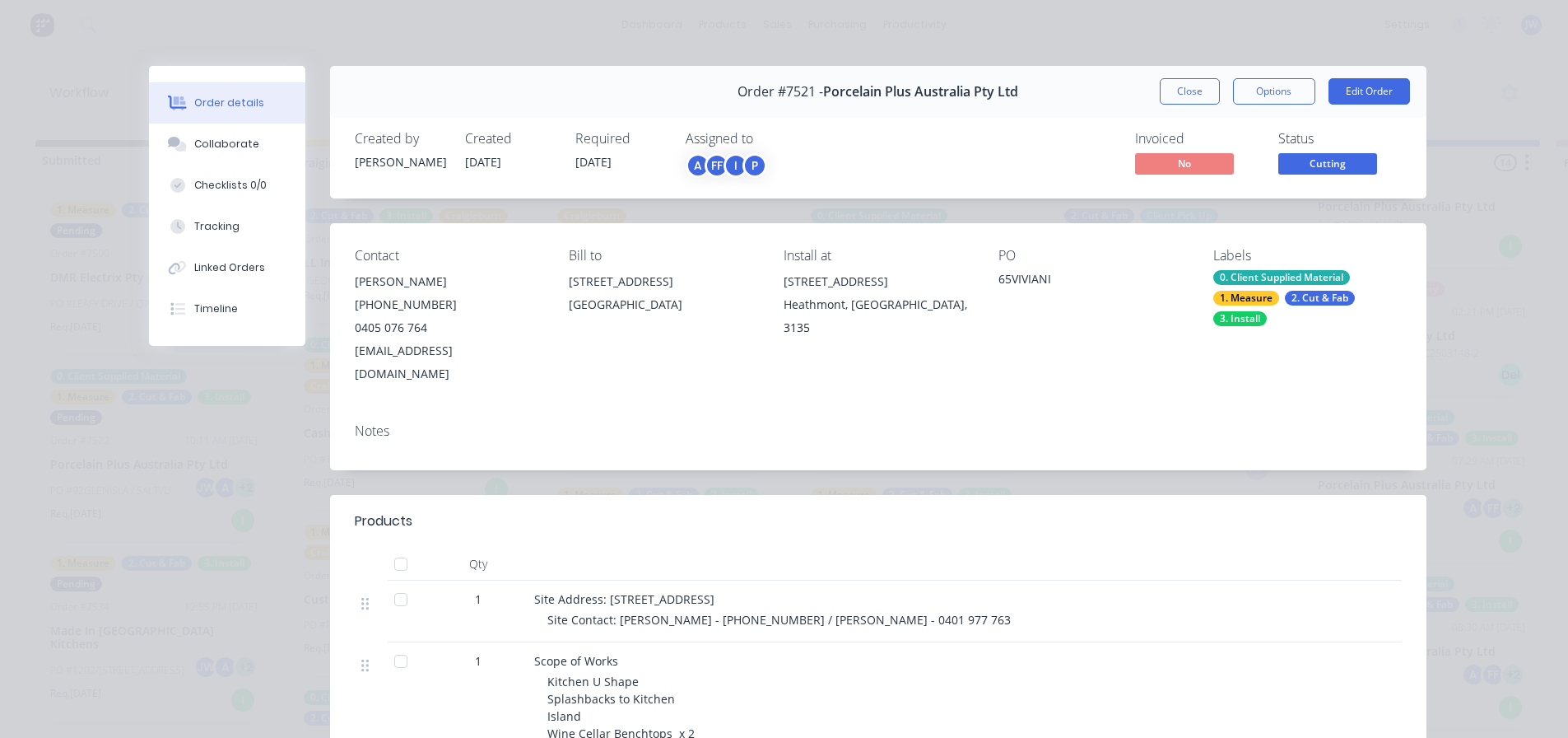
click at [1054, 149] on div "Invoiced No Status Cutting" at bounding box center [1125, 155] width 551 height 48
click at [1186, 87] on button "Close" at bounding box center [1189, 91] width 60 height 26
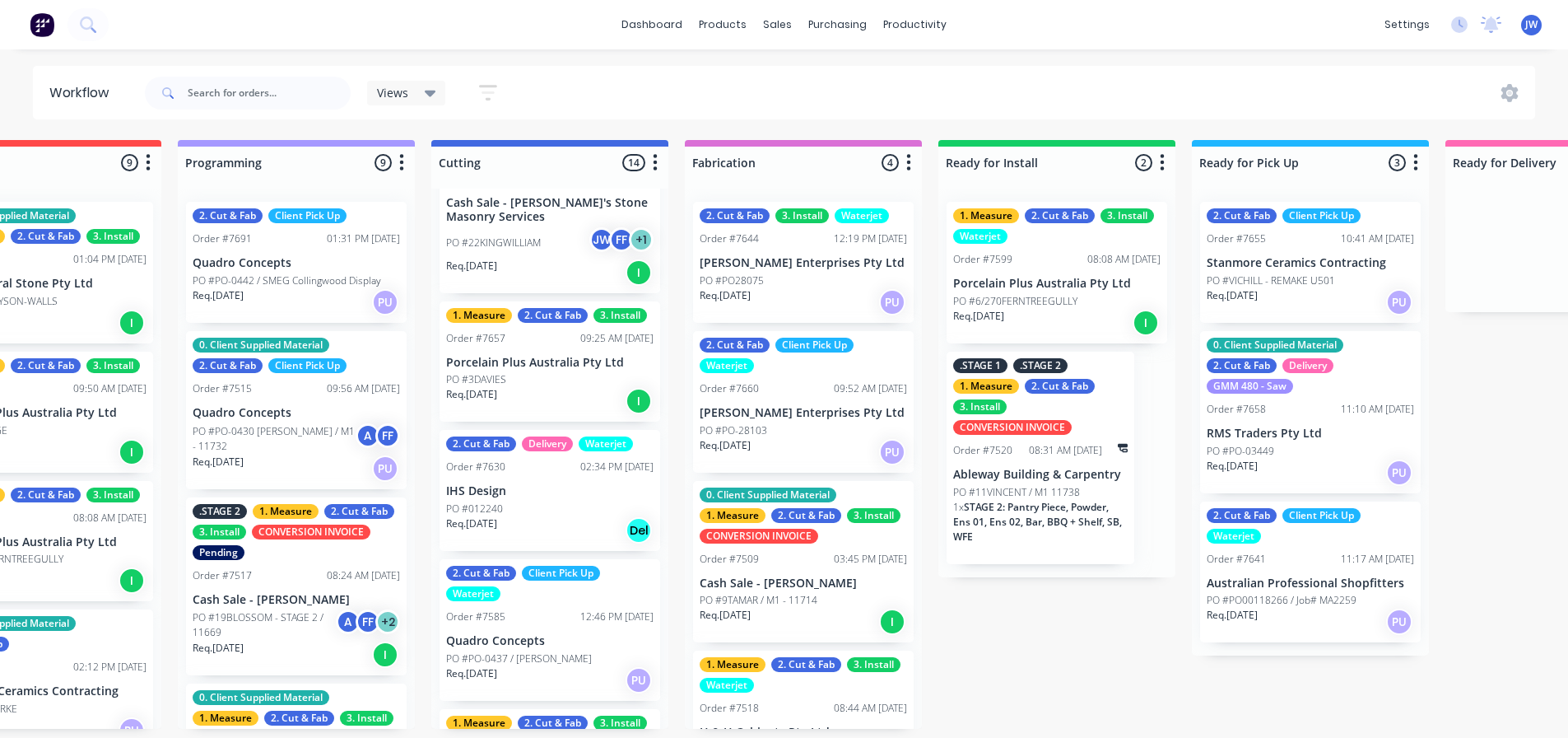
scroll to position [0, 0]
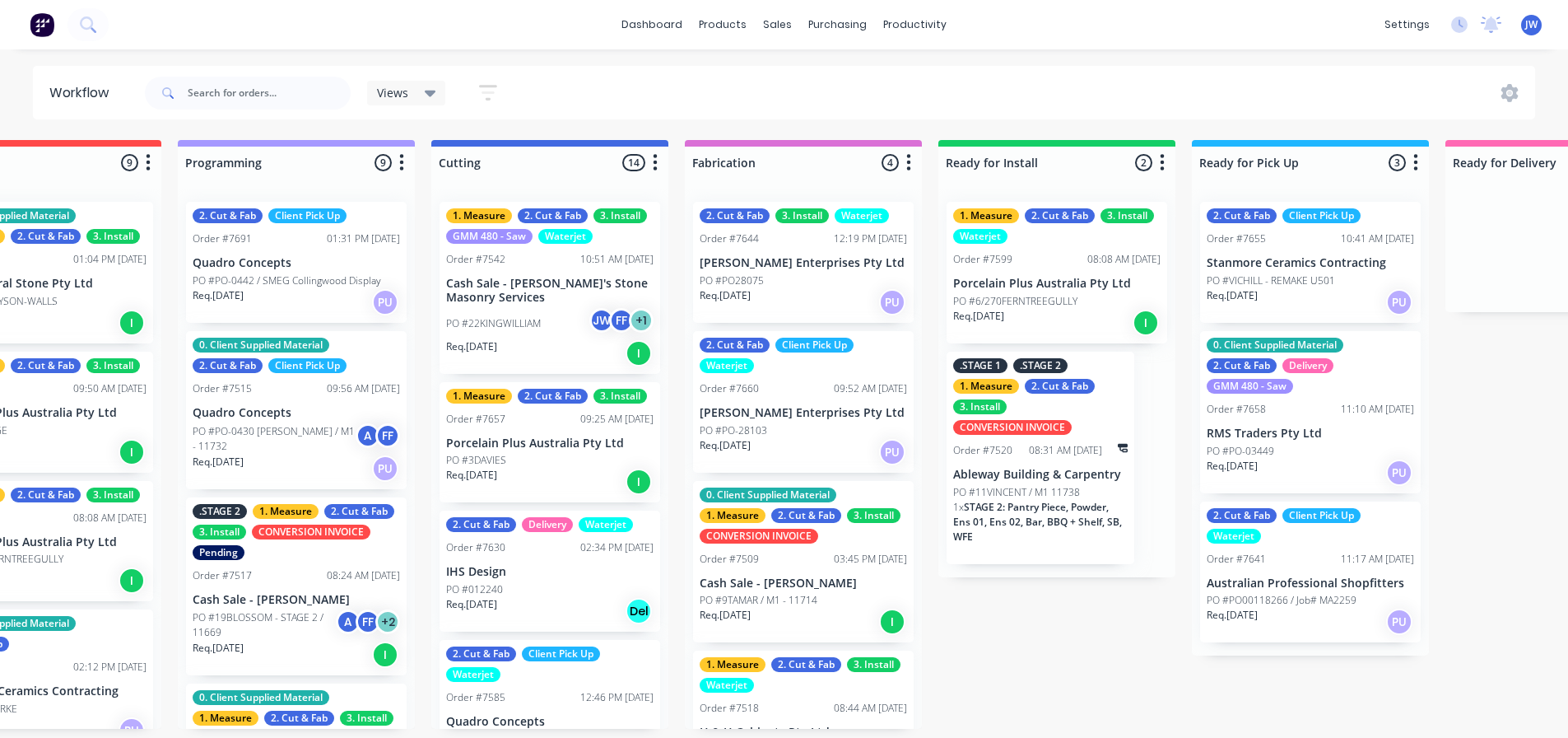
click at [561, 447] on div "1. Measure 2. Cut & Fab 3. Install Order #7657 09:25 AM 21/08/25 Porcelain Plus…" at bounding box center [549, 442] width 220 height 121
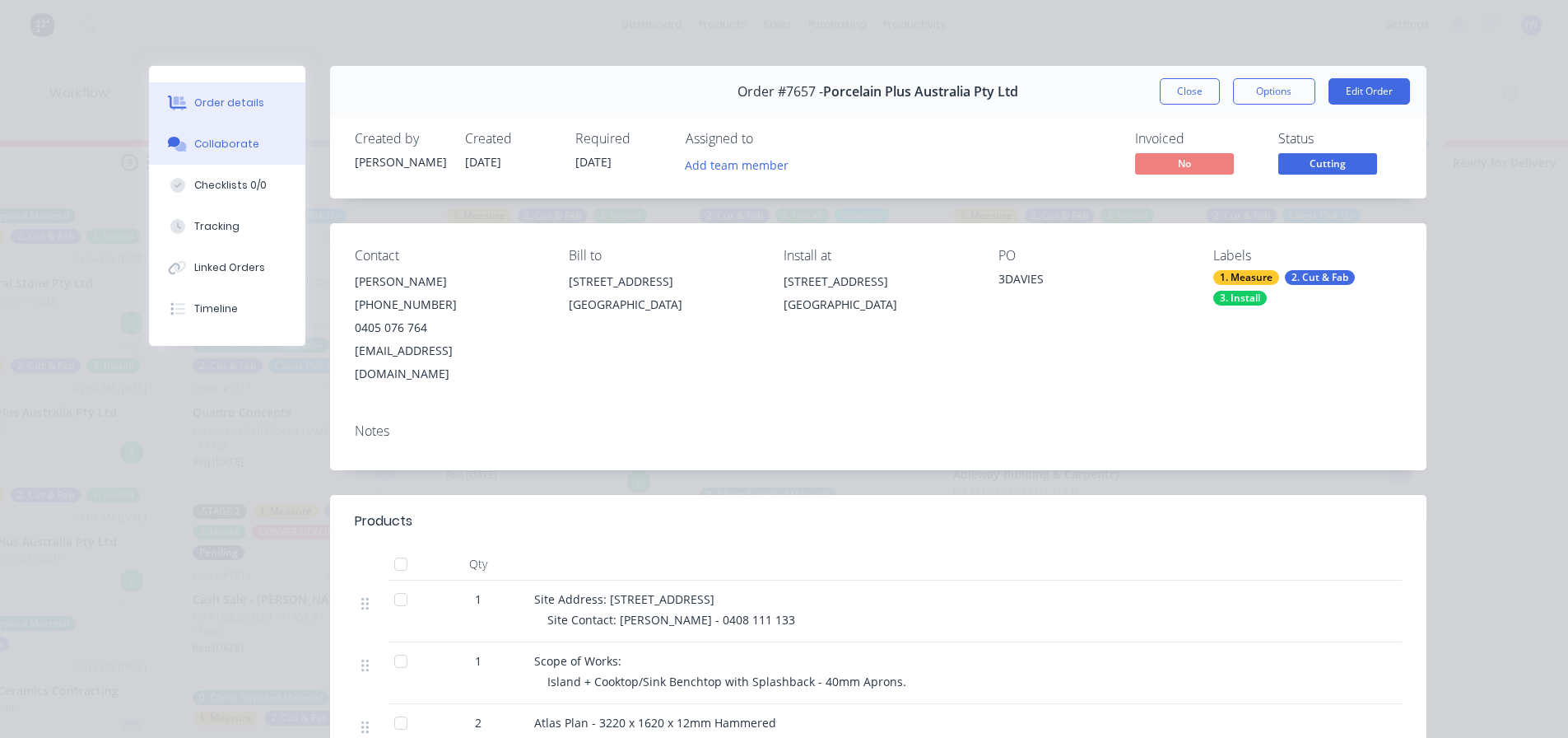
click at [245, 144] on div "Collaborate" at bounding box center [226, 144] width 65 height 15
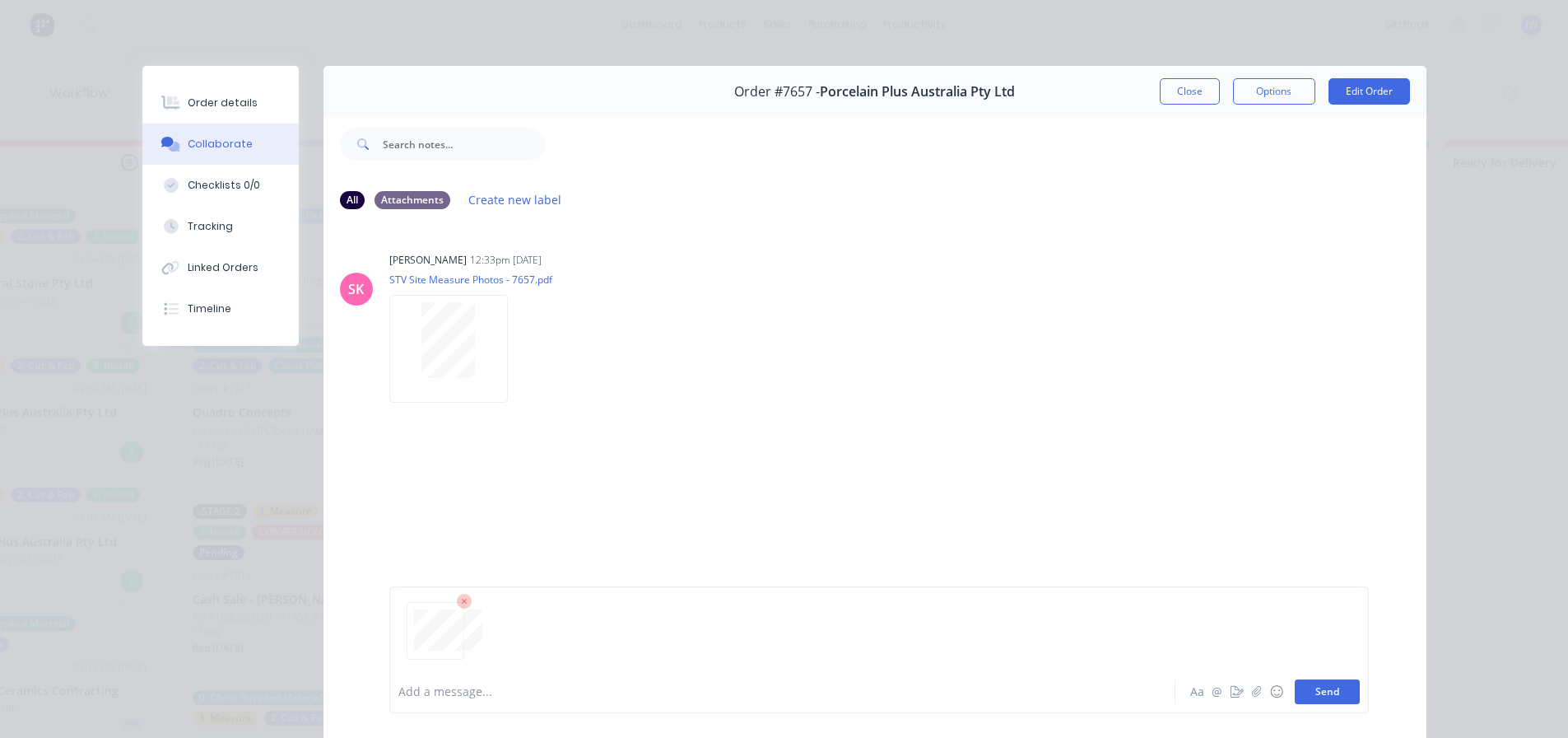
click at [1335, 691] on button "Send" at bounding box center [1326, 691] width 65 height 25
click at [1047, 37] on div "Order details Collaborate Checklists 0/0 Tracking Linked Orders Timeline Order …" at bounding box center [784, 369] width 1568 height 738
click at [1187, 95] on button "Close" at bounding box center [1189, 91] width 60 height 26
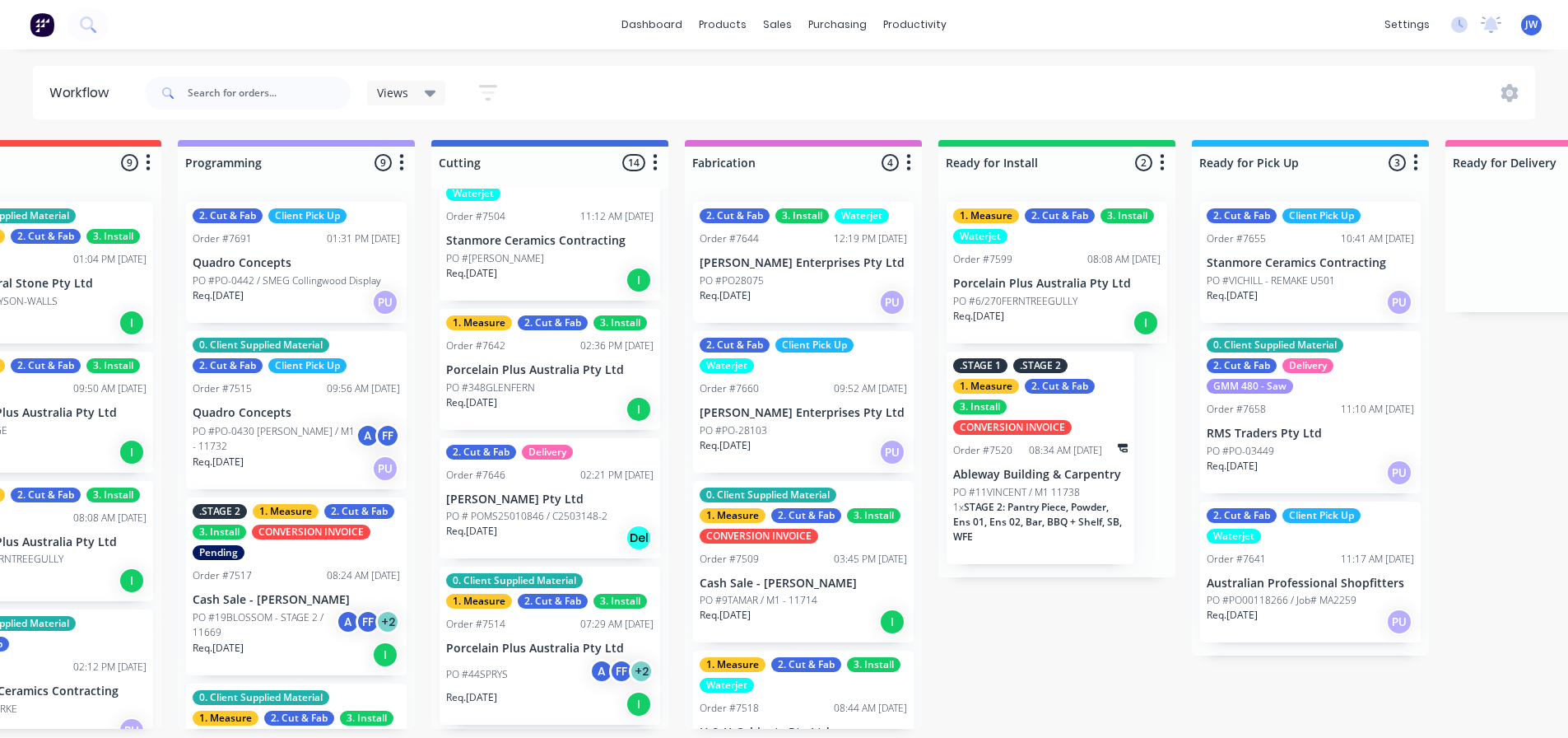
scroll to position [1399, 0]
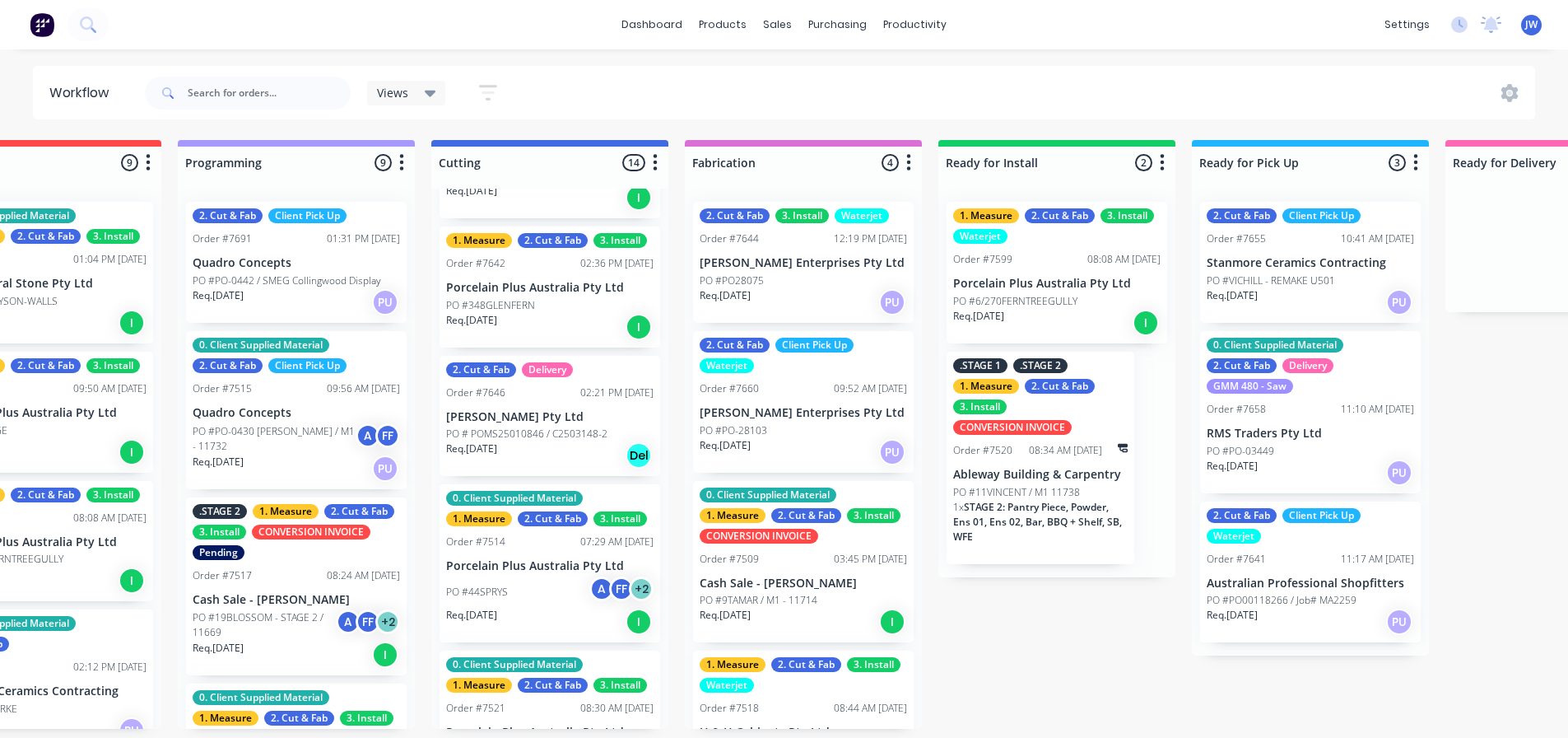
click at [545, 301] on div "PO #348GLENFERN" at bounding box center [549, 305] width 207 height 15
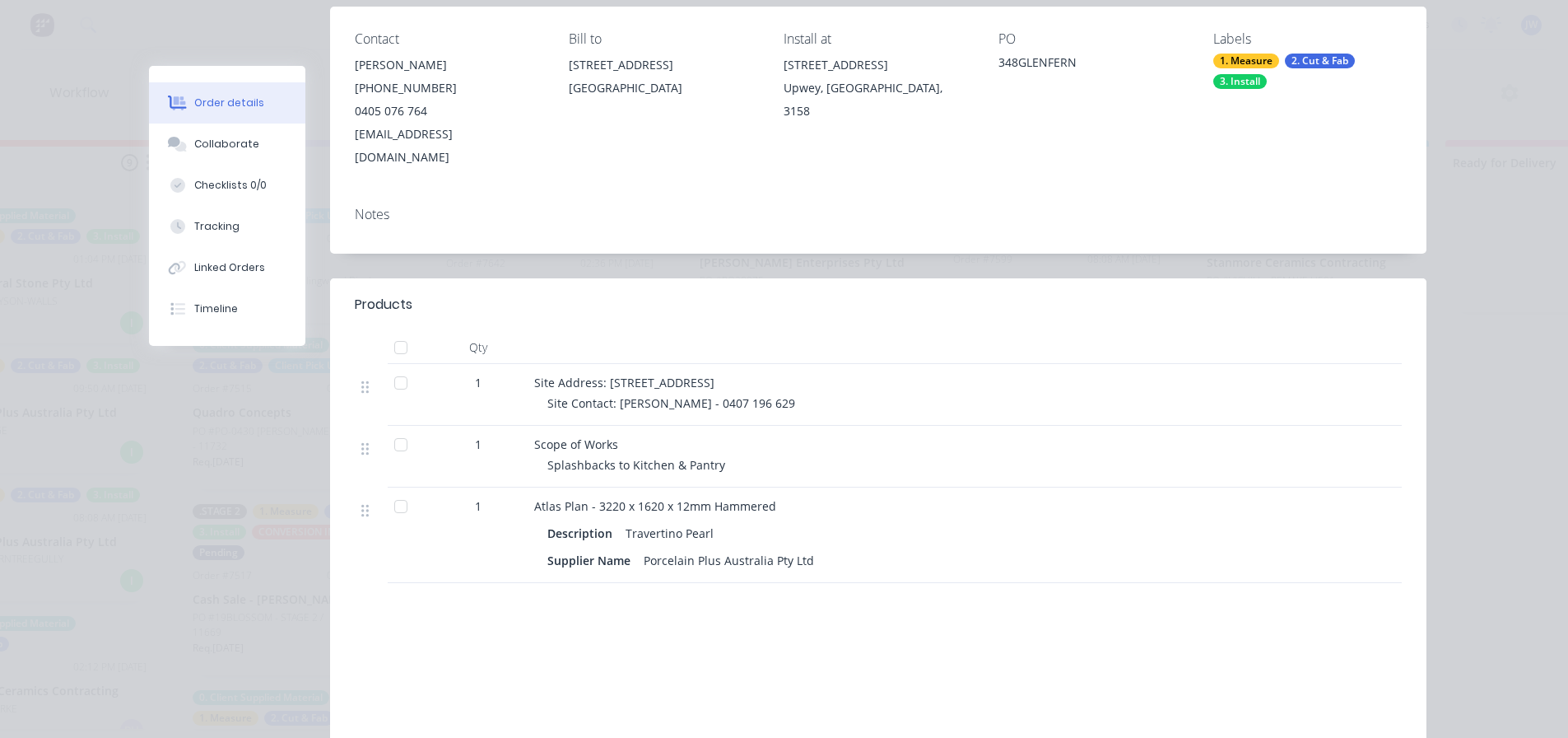
scroll to position [247, 0]
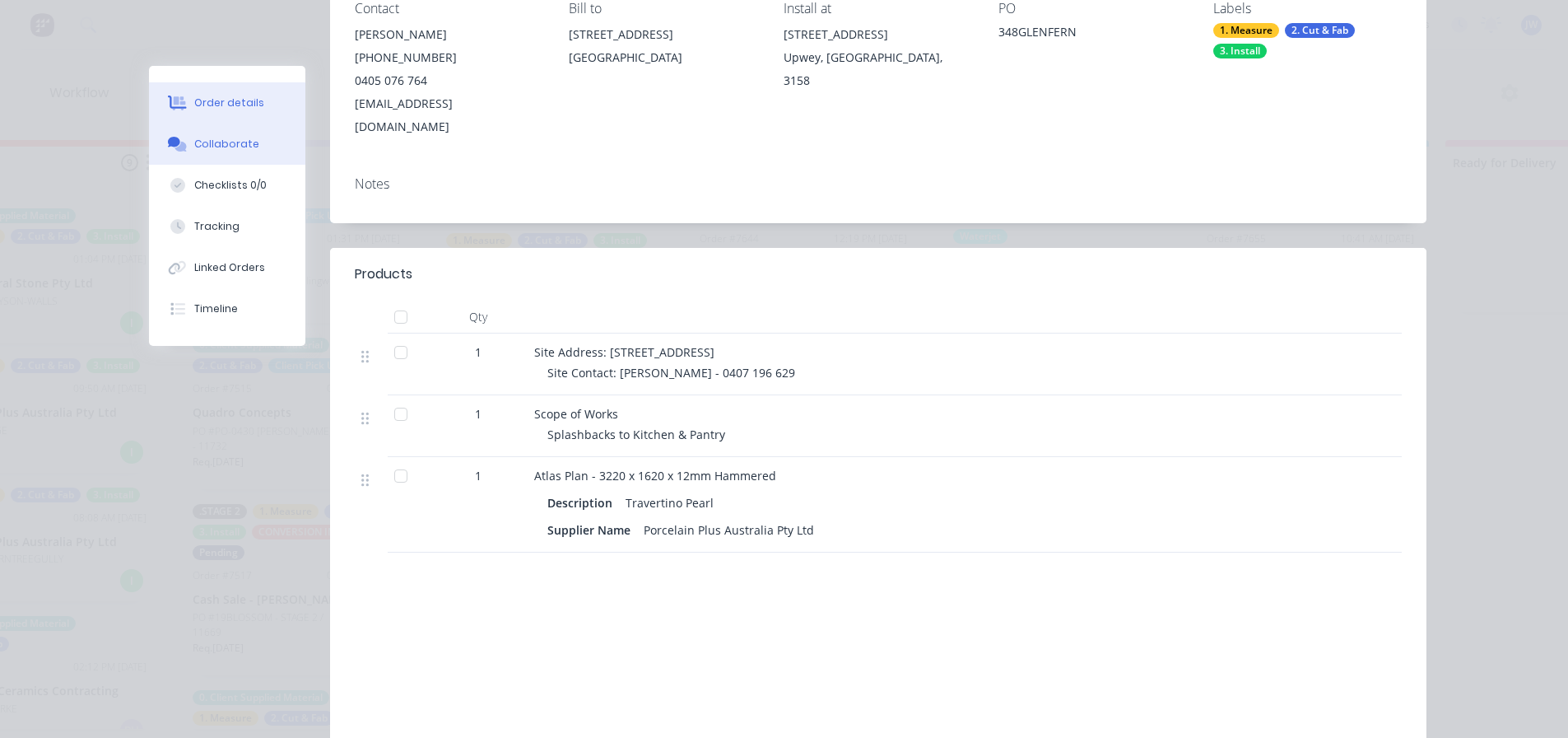
click at [262, 151] on button "Collaborate" at bounding box center [226, 144] width 157 height 41
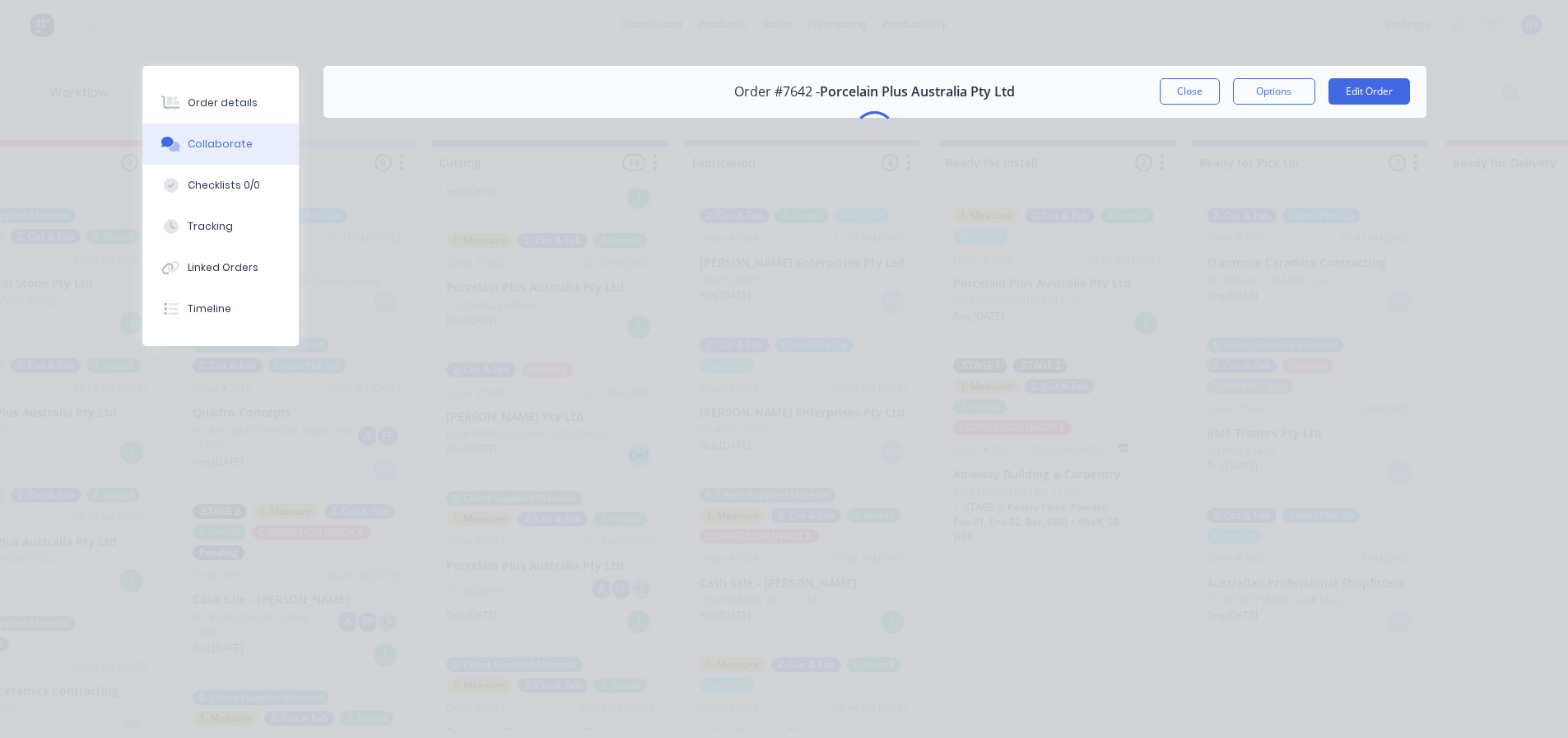
scroll to position [0, 0]
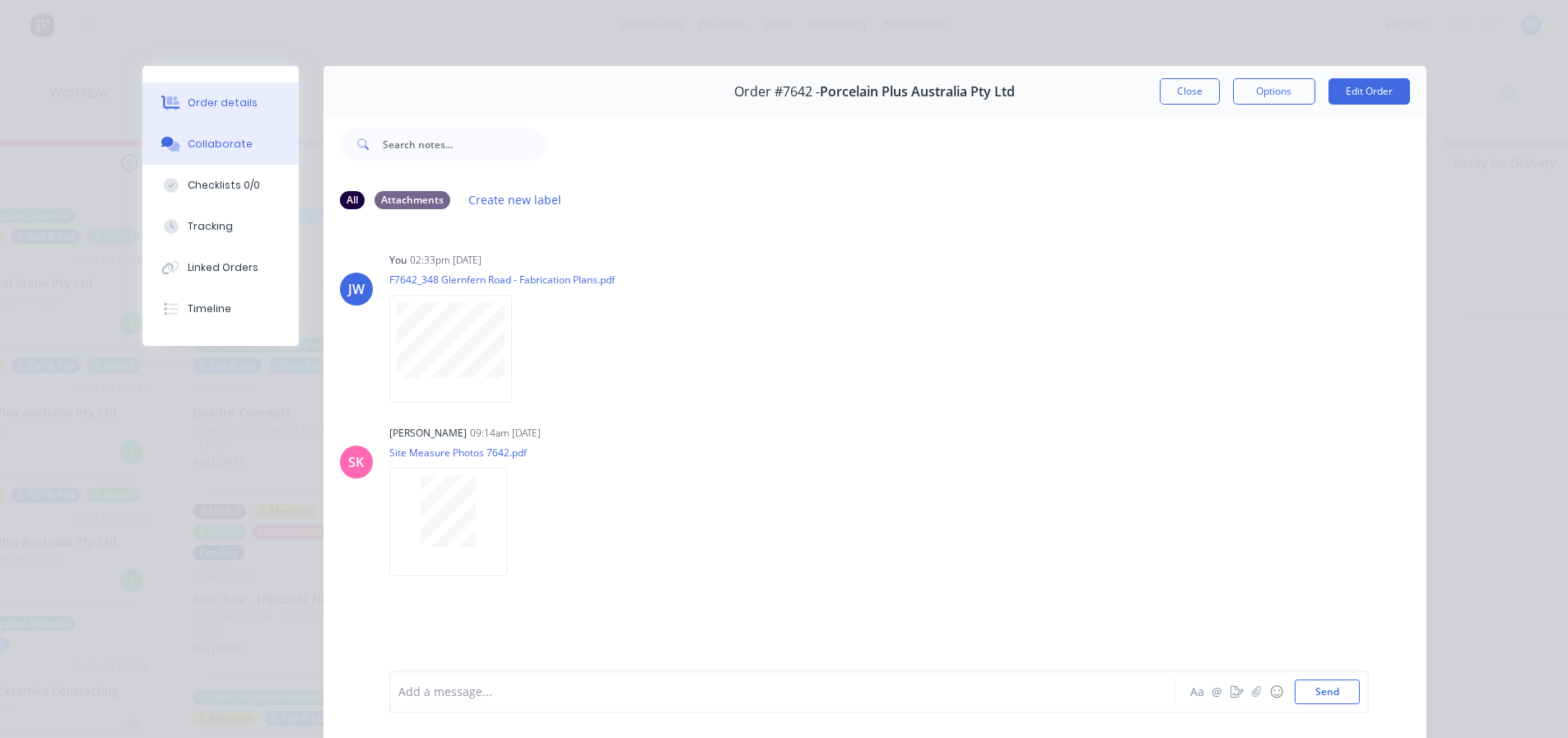
click at [218, 89] on button "Order details" at bounding box center [220, 103] width 157 height 41
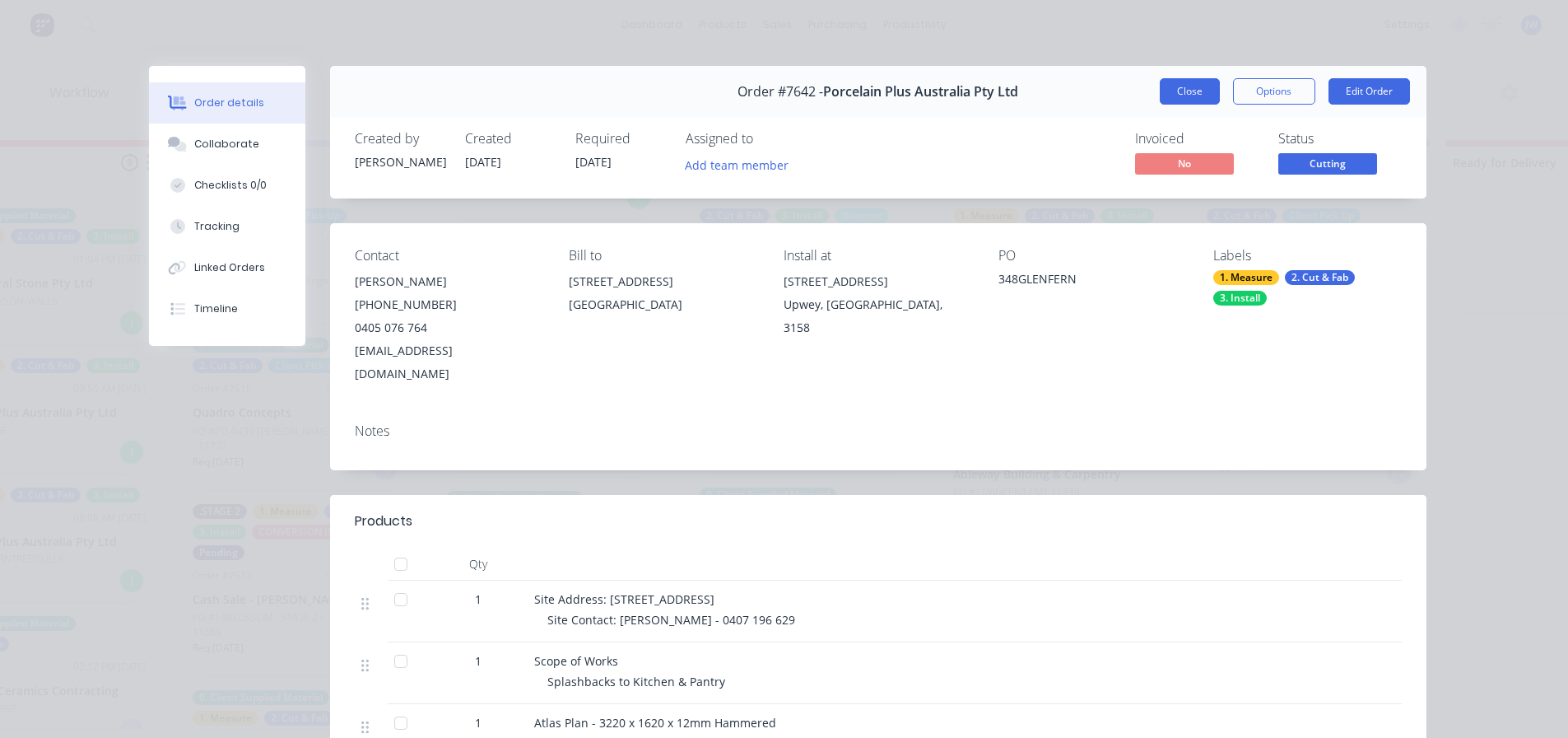
click at [1195, 83] on button "Close" at bounding box center [1189, 91] width 60 height 26
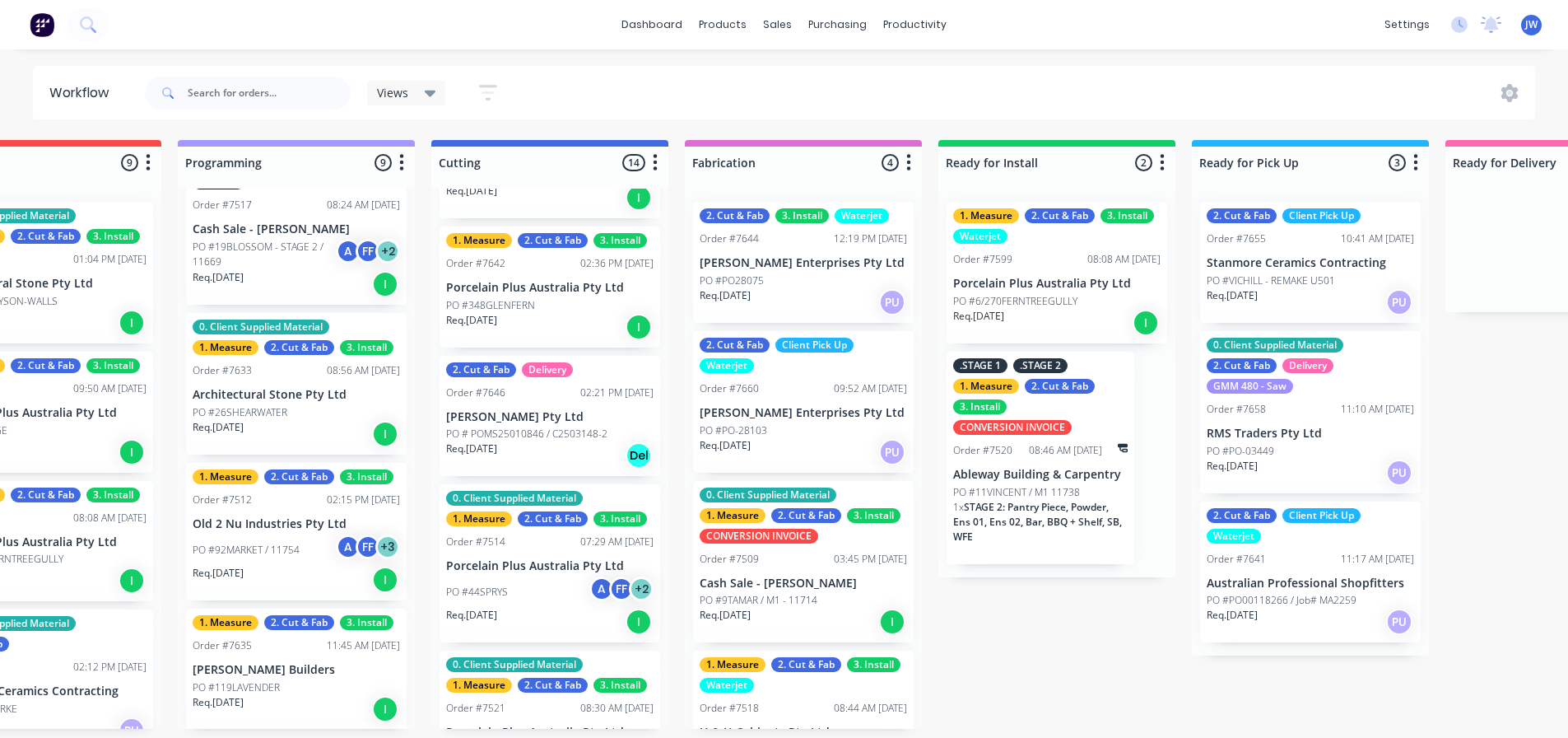
scroll to position [412, 0]
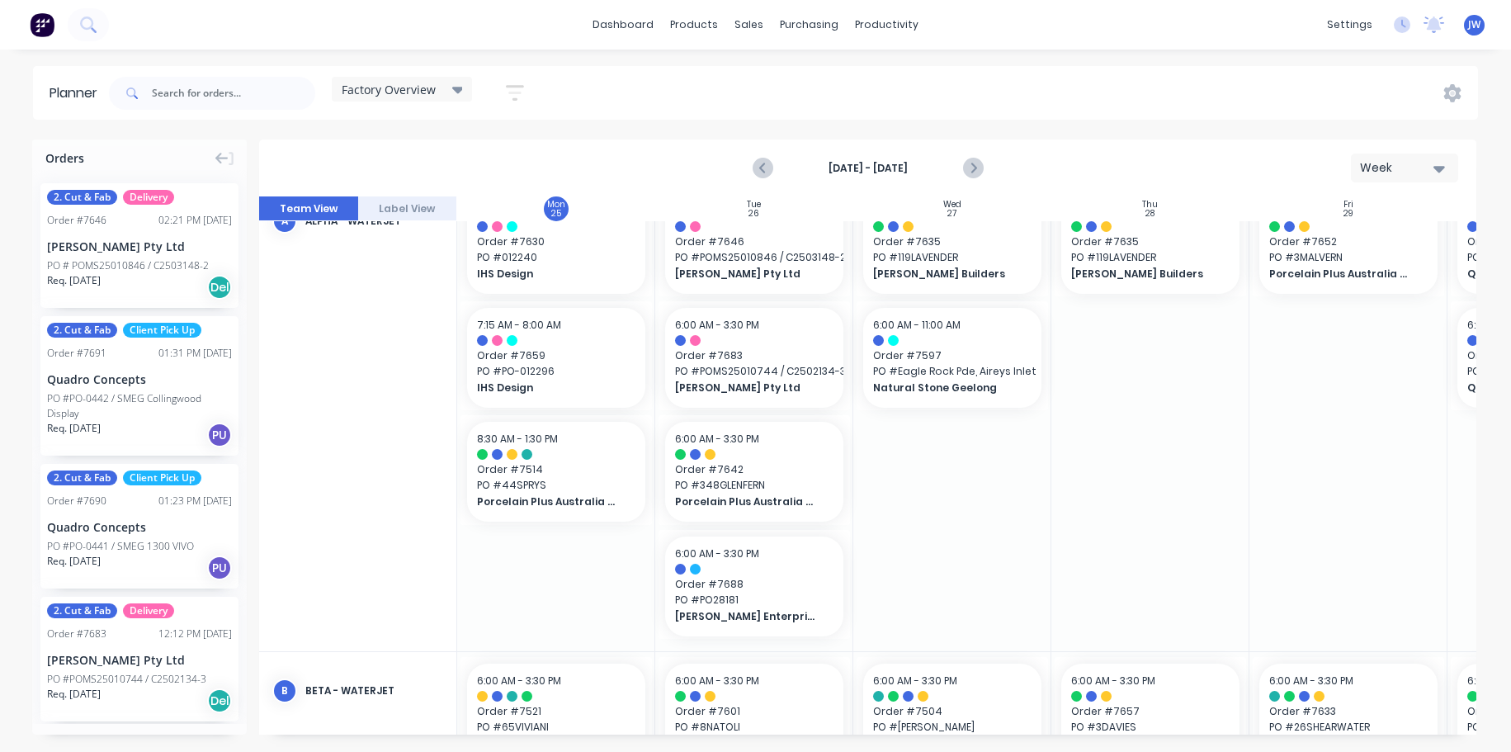
scroll to position [0, 198]
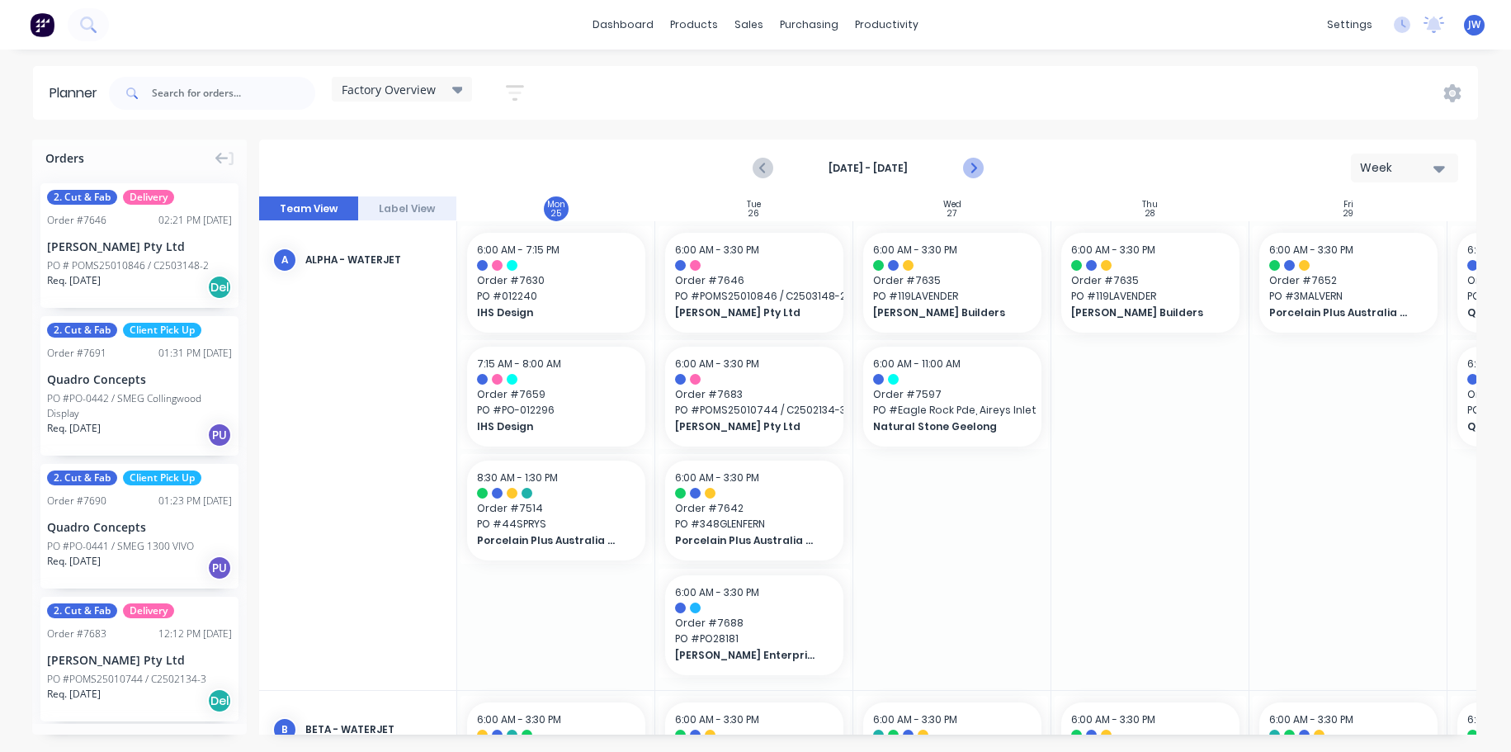
click at [981, 169] on icon "Next page" at bounding box center [973, 168] width 20 height 20
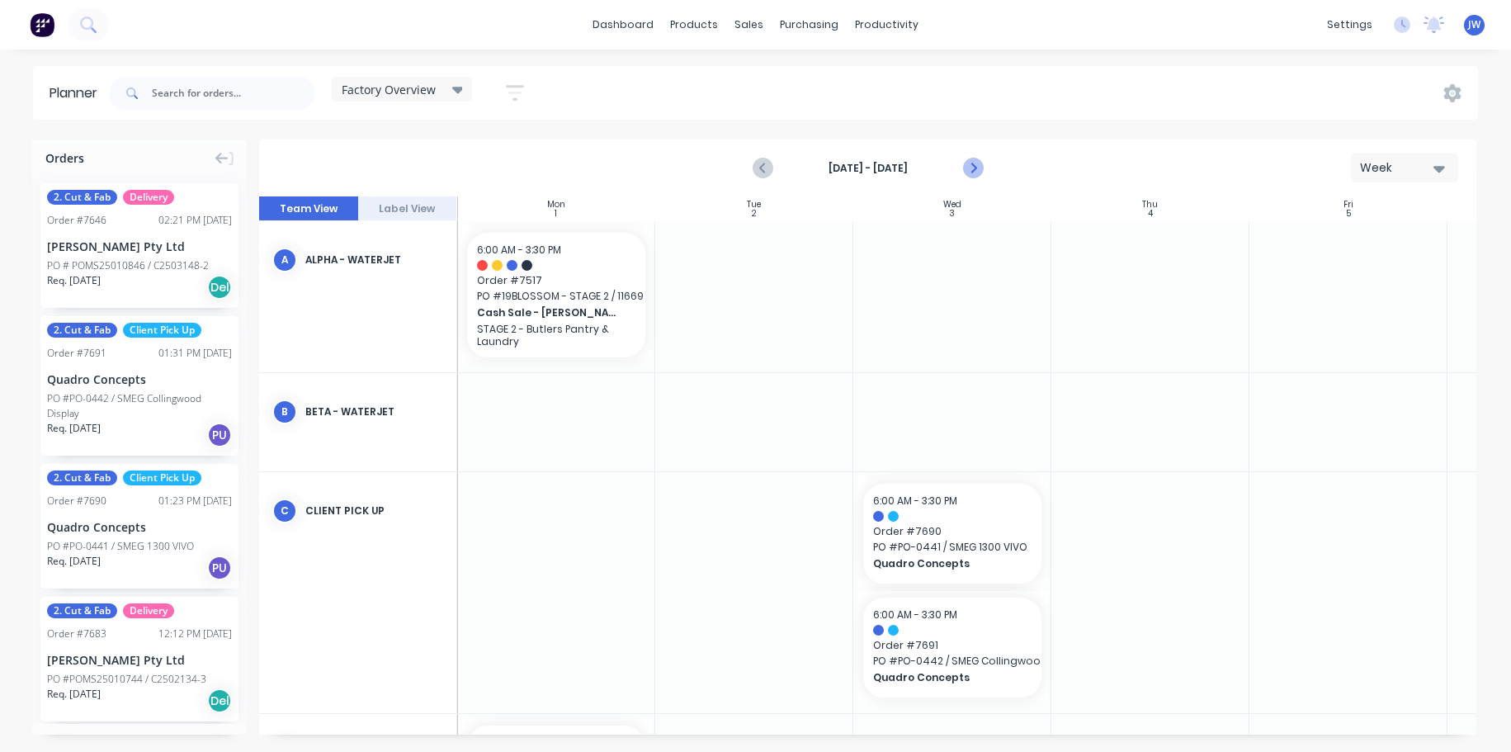
click at [981, 169] on icon "Next page" at bounding box center [973, 168] width 20 height 20
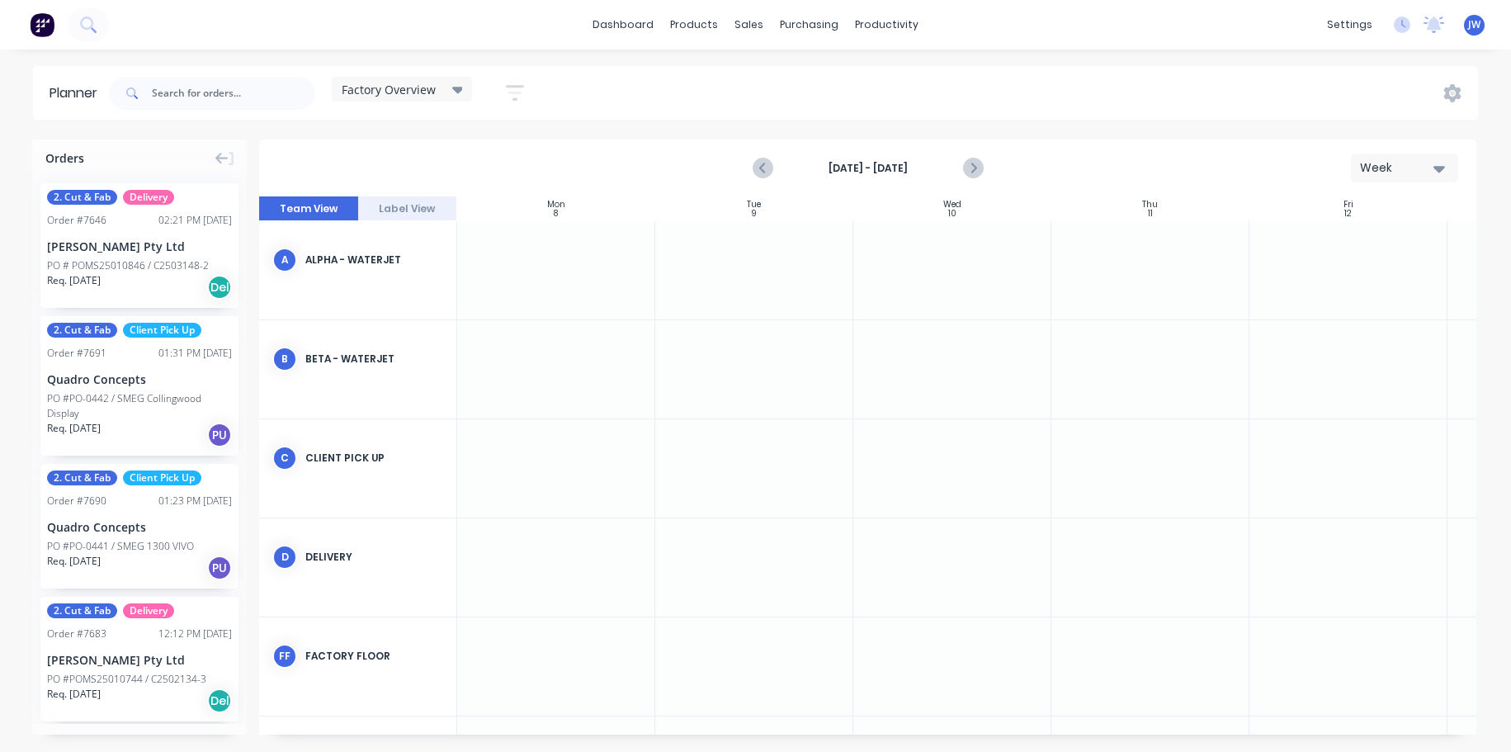
click at [1055, 59] on div "dashboard products sales purchasing productivity dashboard products Product Cat…" at bounding box center [755, 376] width 1511 height 752
click at [930, 132] on div "Planner Factory Overview Save new view None (Default) edit Craigieburn Orders e…" at bounding box center [755, 408] width 1511 height 685
click at [1012, 61] on div "dashboard products sales purchasing productivity dashboard products Product Cat…" at bounding box center [755, 376] width 1511 height 752
click at [925, 60] on div "dashboard products sales purchasing productivity dashboard products Product Cat…" at bounding box center [755, 376] width 1511 height 752
click at [912, 111] on div "Planner" at bounding box center [911, 112] width 39 height 15
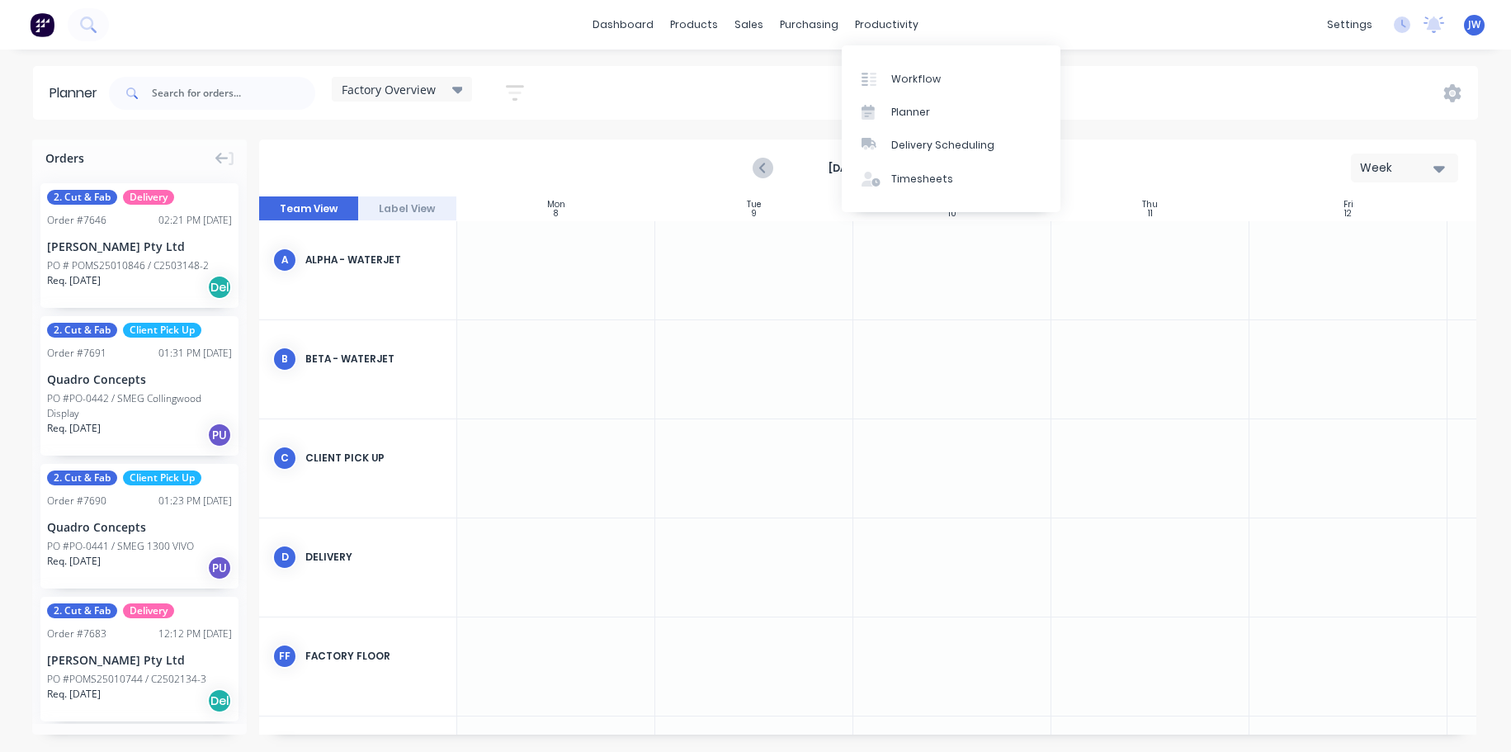
click at [794, 120] on div "Planner Factory Overview Save new view None (Default) edit Craigieburn Orders e…" at bounding box center [755, 408] width 1511 height 685
click at [760, 167] on icon "Previous page" at bounding box center [764, 168] width 20 height 20
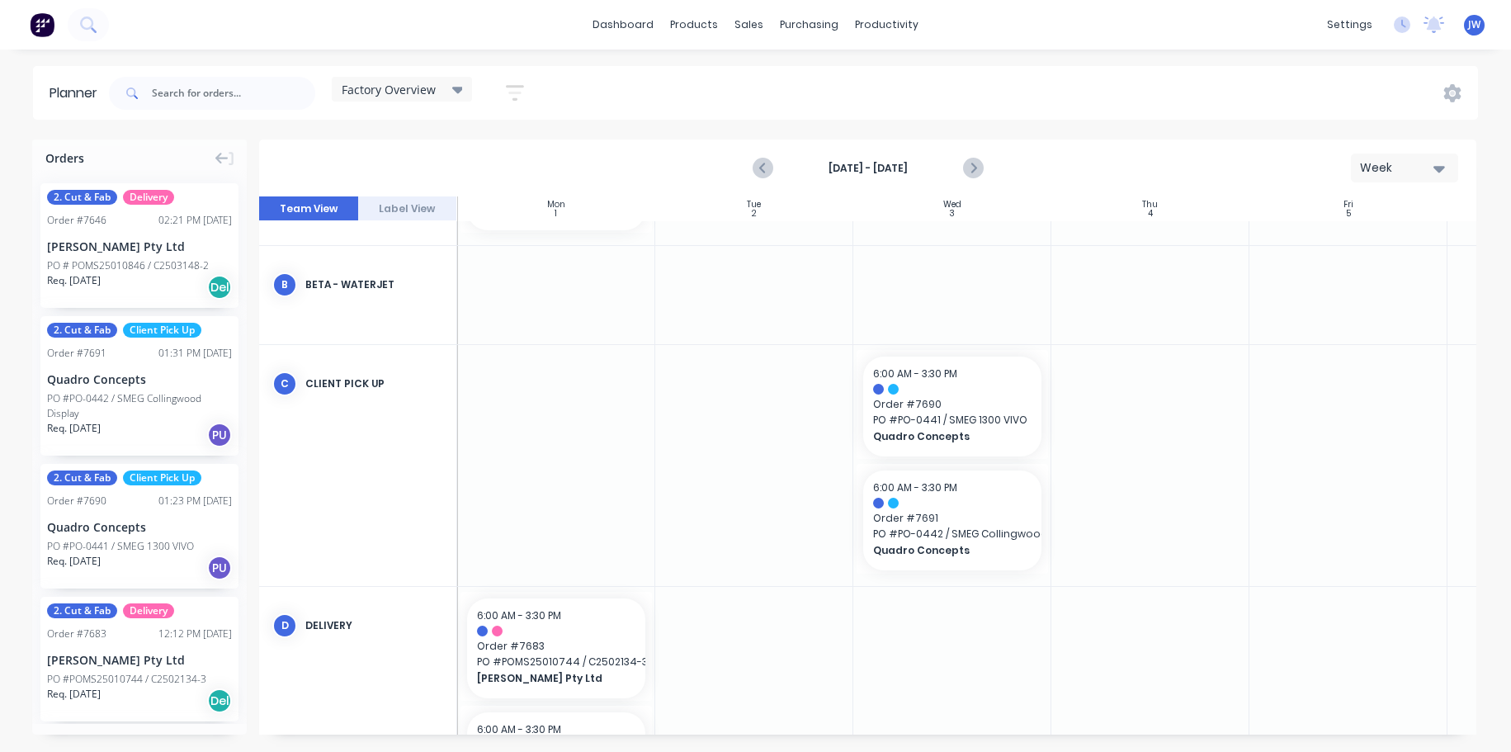
scroll to position [165, 198]
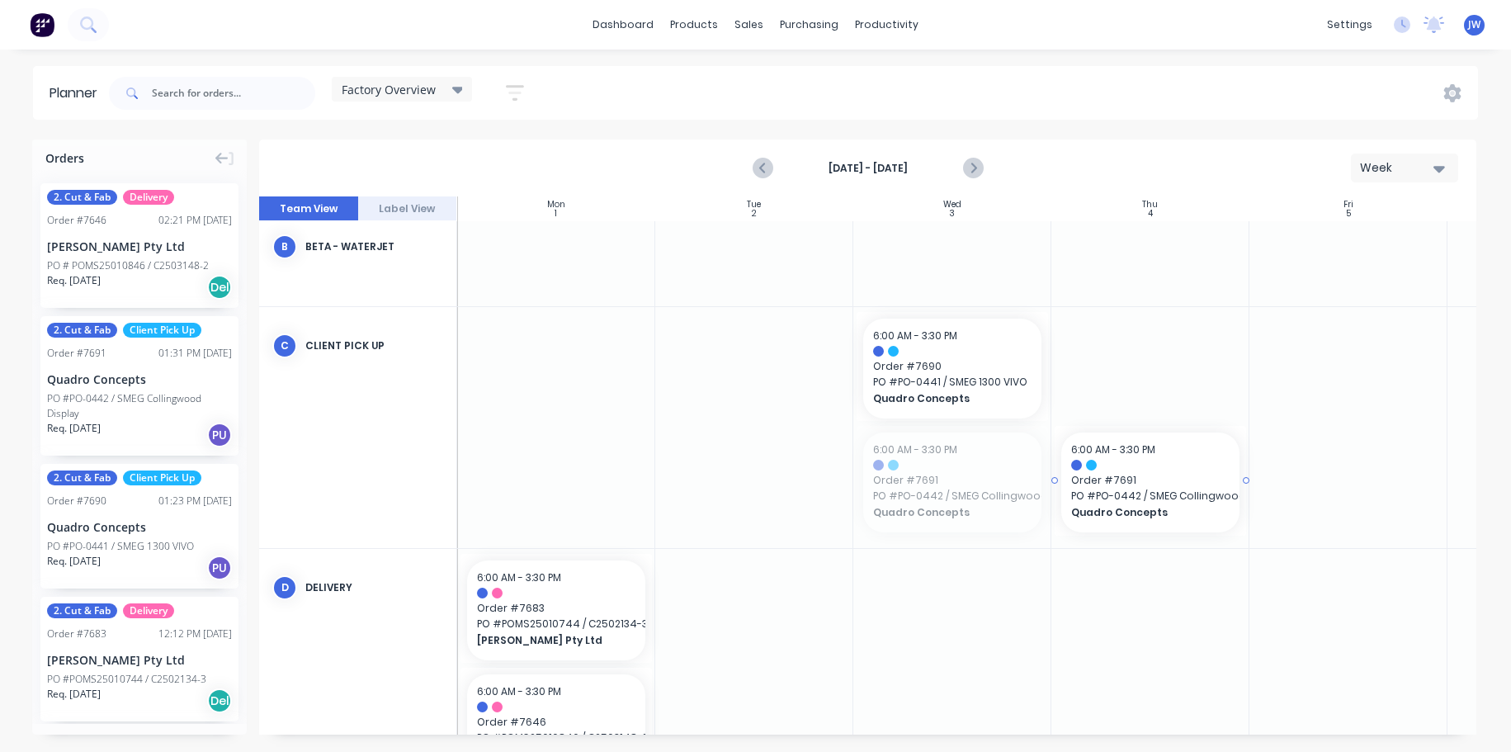
drag, startPoint x: 943, startPoint y: 489, endPoint x: 1140, endPoint y: 443, distance: 202.4
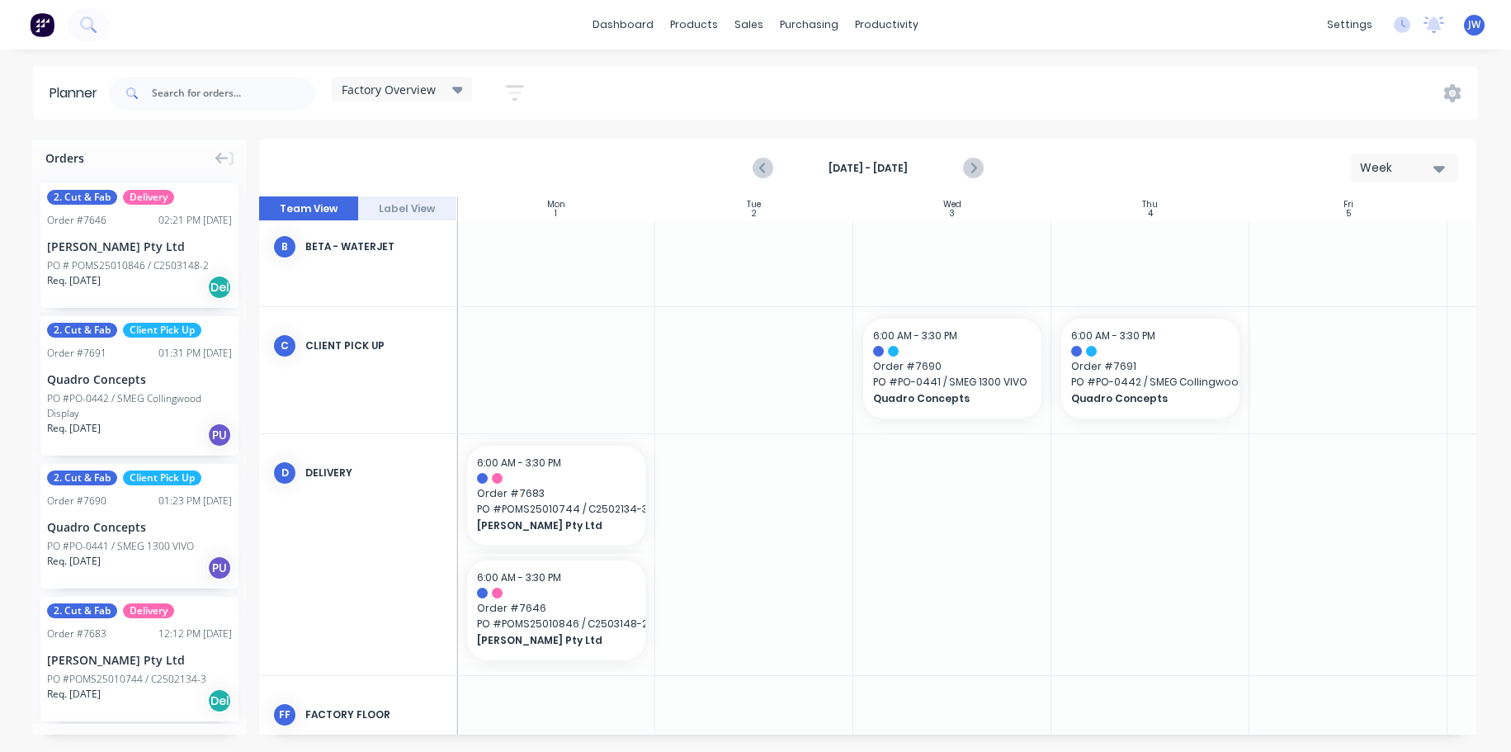
click at [749, 354] on div at bounding box center [754, 370] width 198 height 126
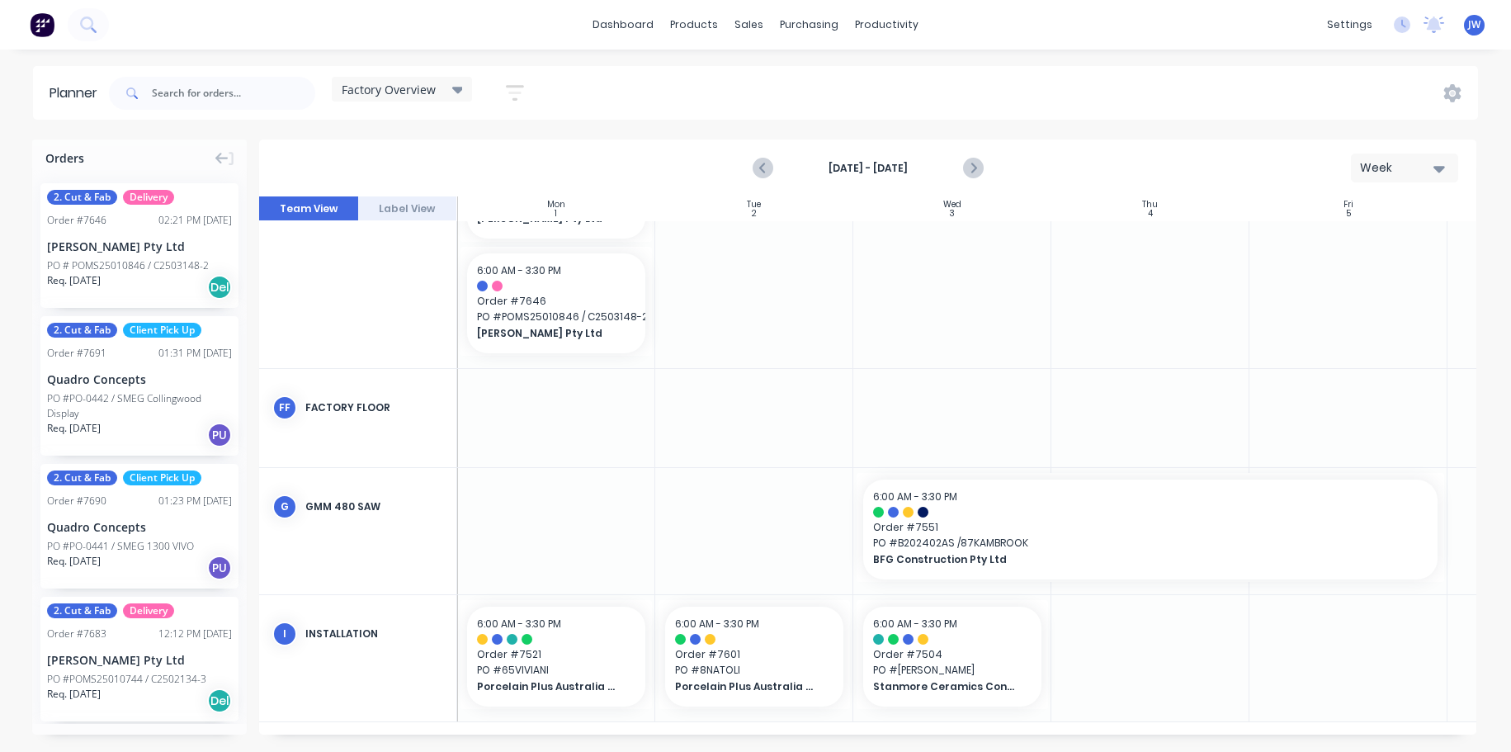
scroll to position [479, 198]
drag, startPoint x: 740, startPoint y: 641, endPoint x: 1146, endPoint y: 647, distance: 405.4
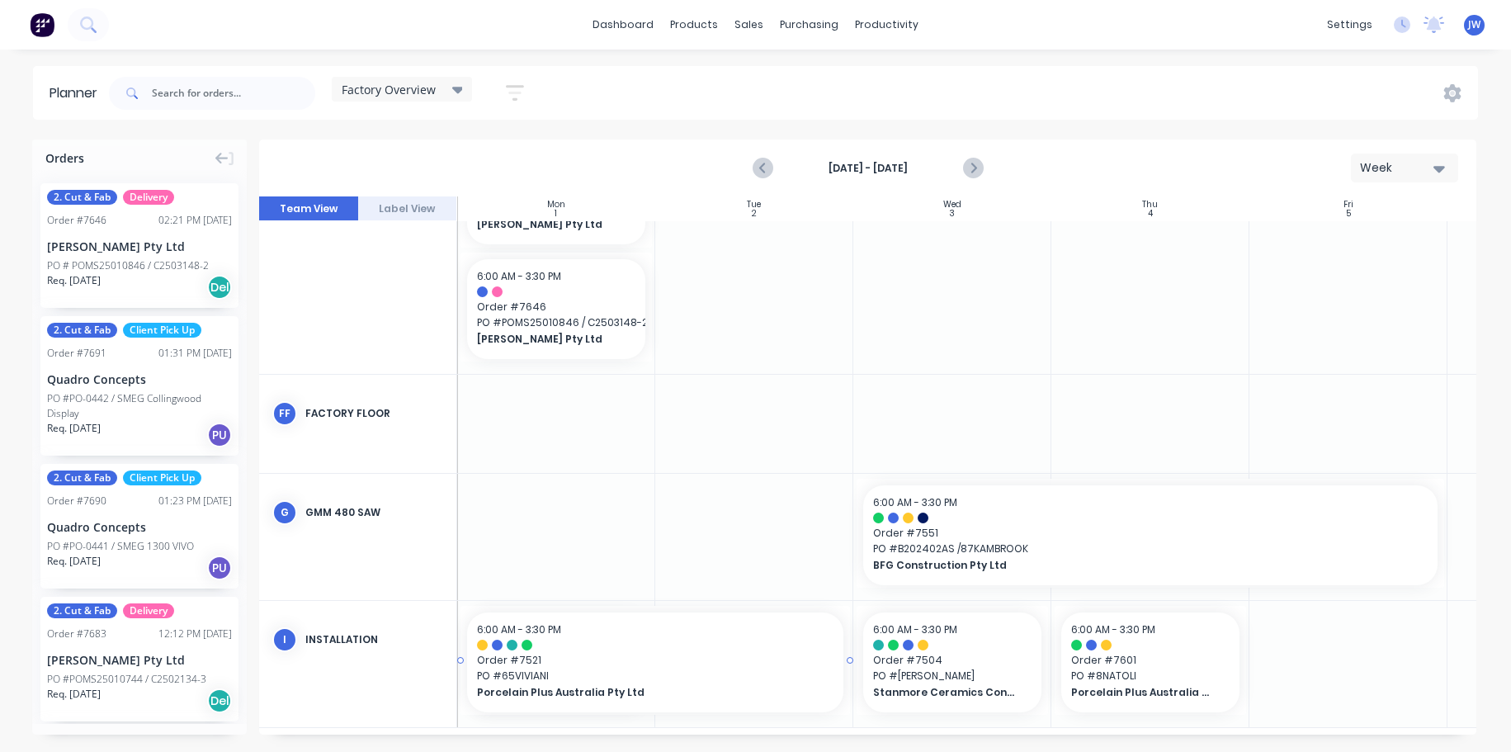
drag, startPoint x: 650, startPoint y: 660, endPoint x: 686, endPoint y: 660, distance: 35.5
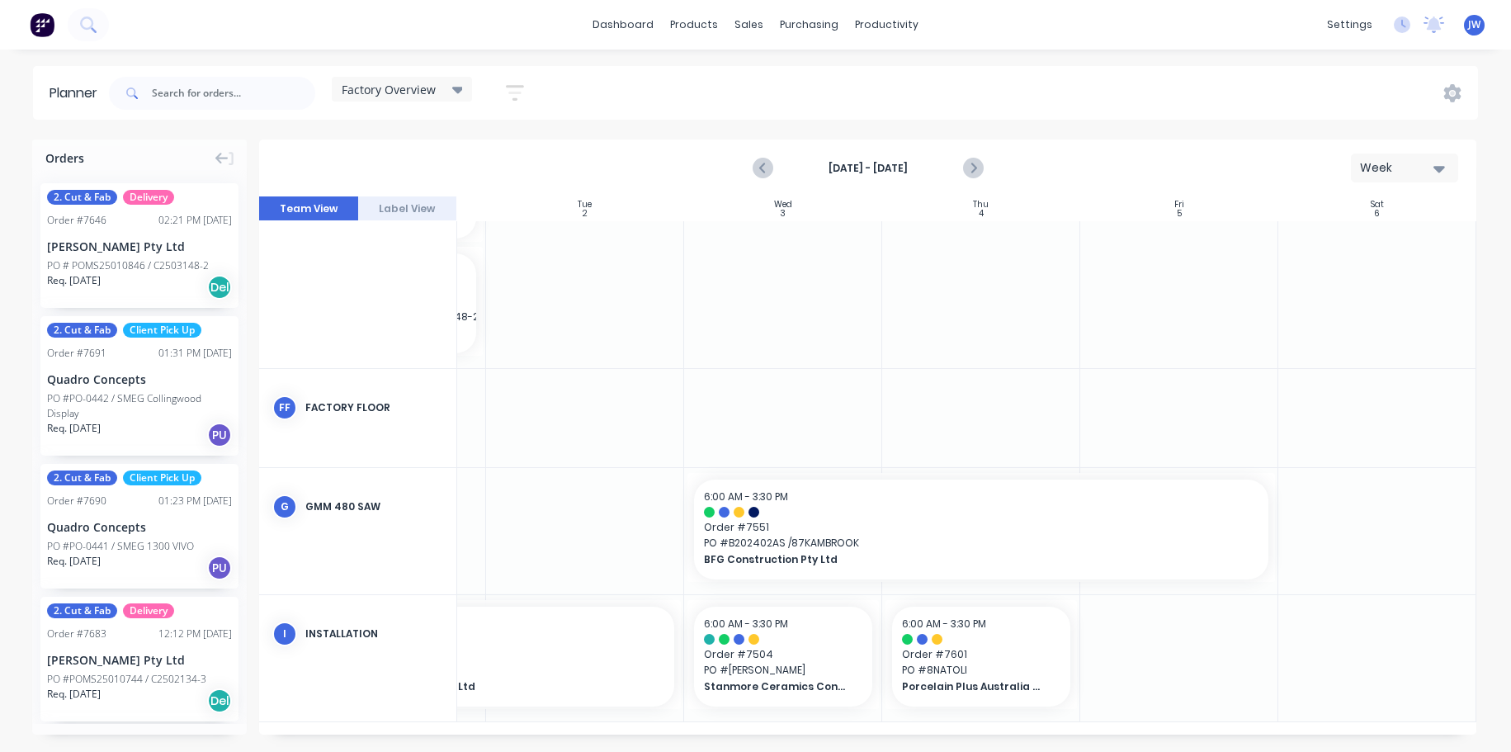
scroll to position [479, 374]
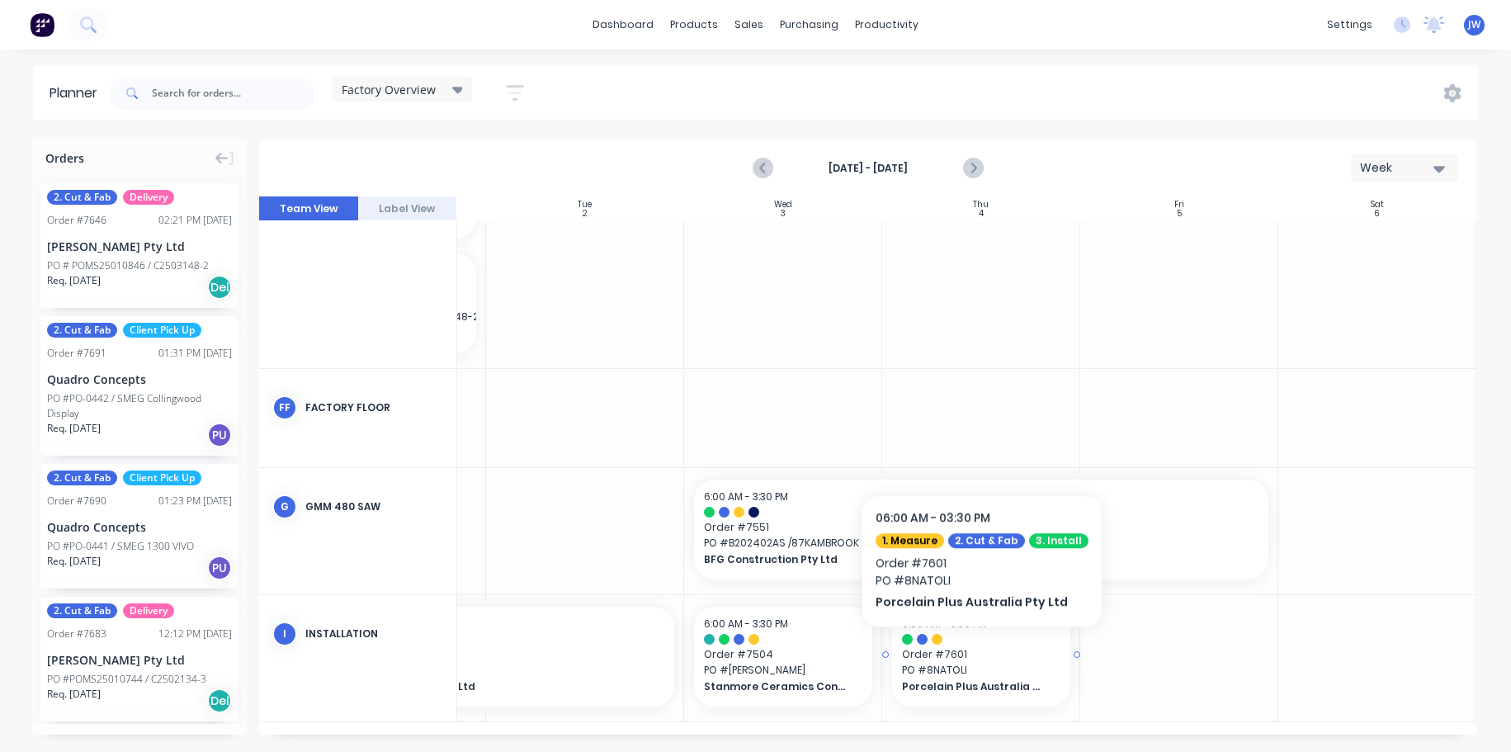
click at [975, 651] on span "Order # 7601" at bounding box center [981, 654] width 158 height 15
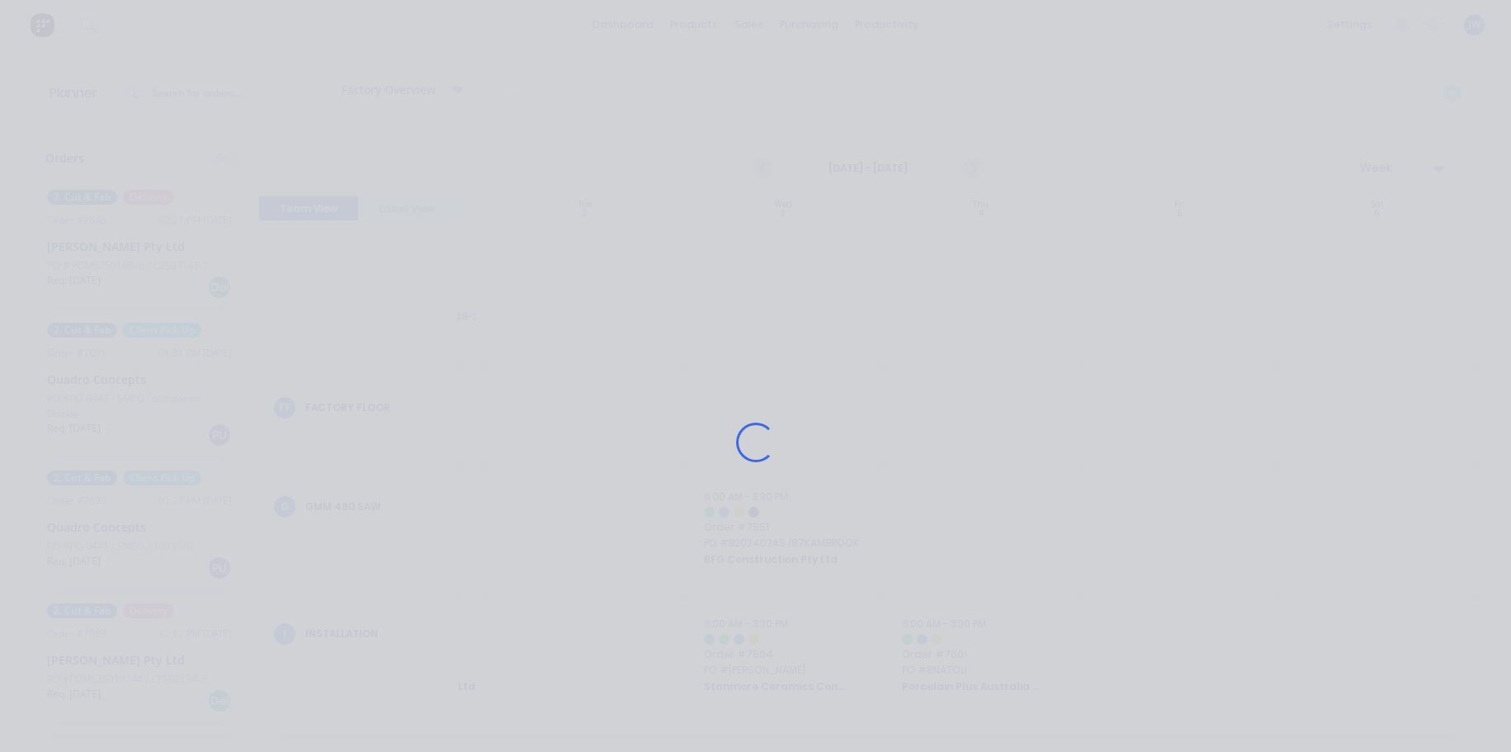
scroll to position [466, 374]
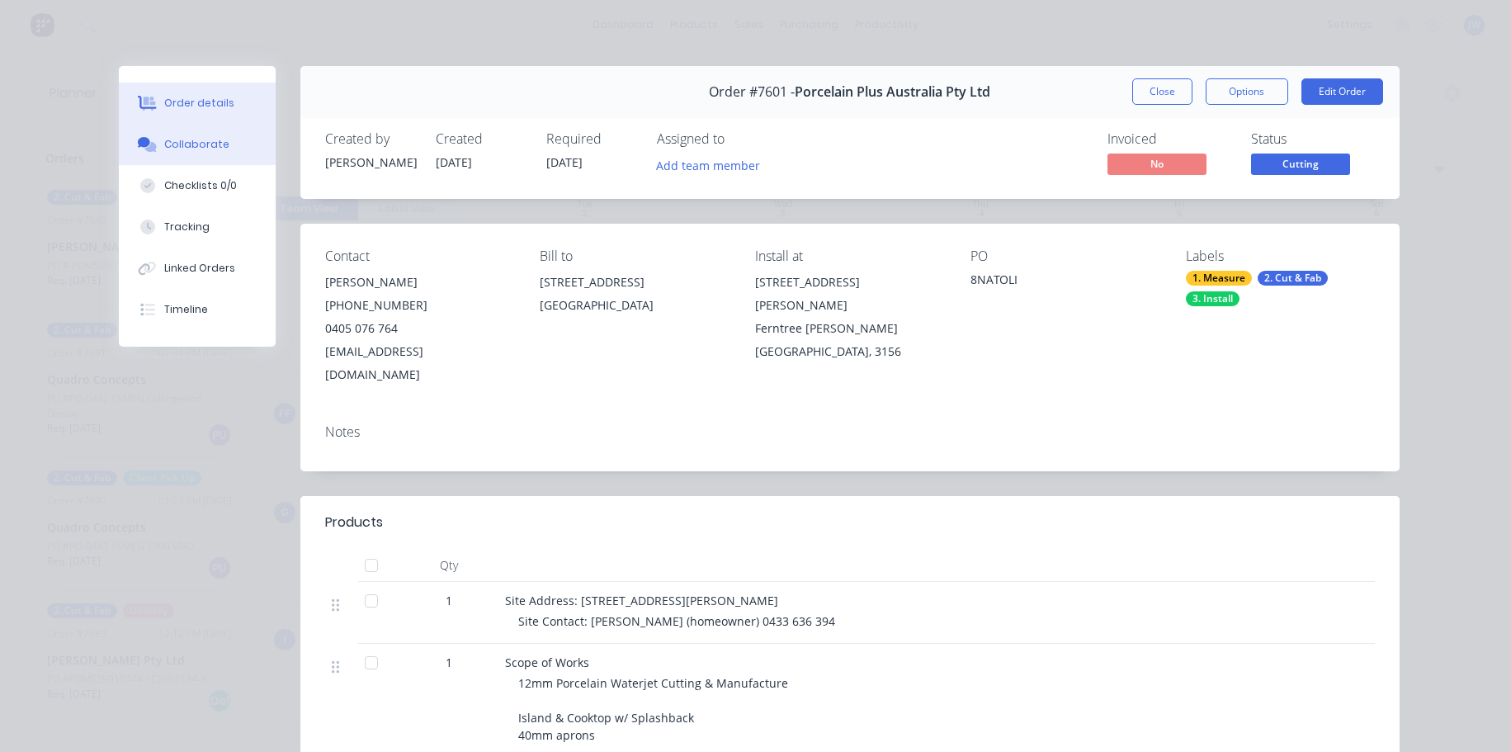
click at [221, 160] on button "Collaborate" at bounding box center [197, 144] width 157 height 41
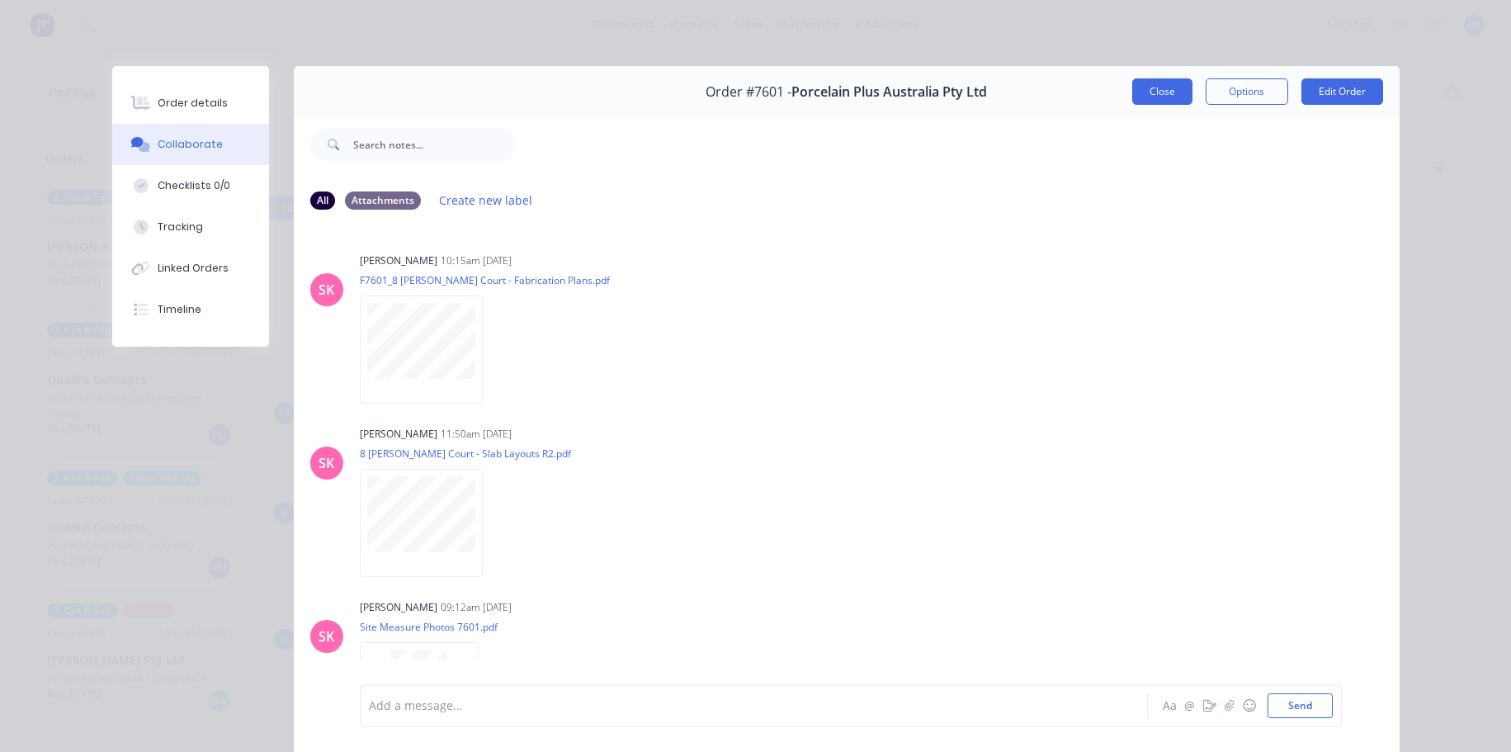
click at [1152, 89] on button "Close" at bounding box center [1163, 91] width 60 height 26
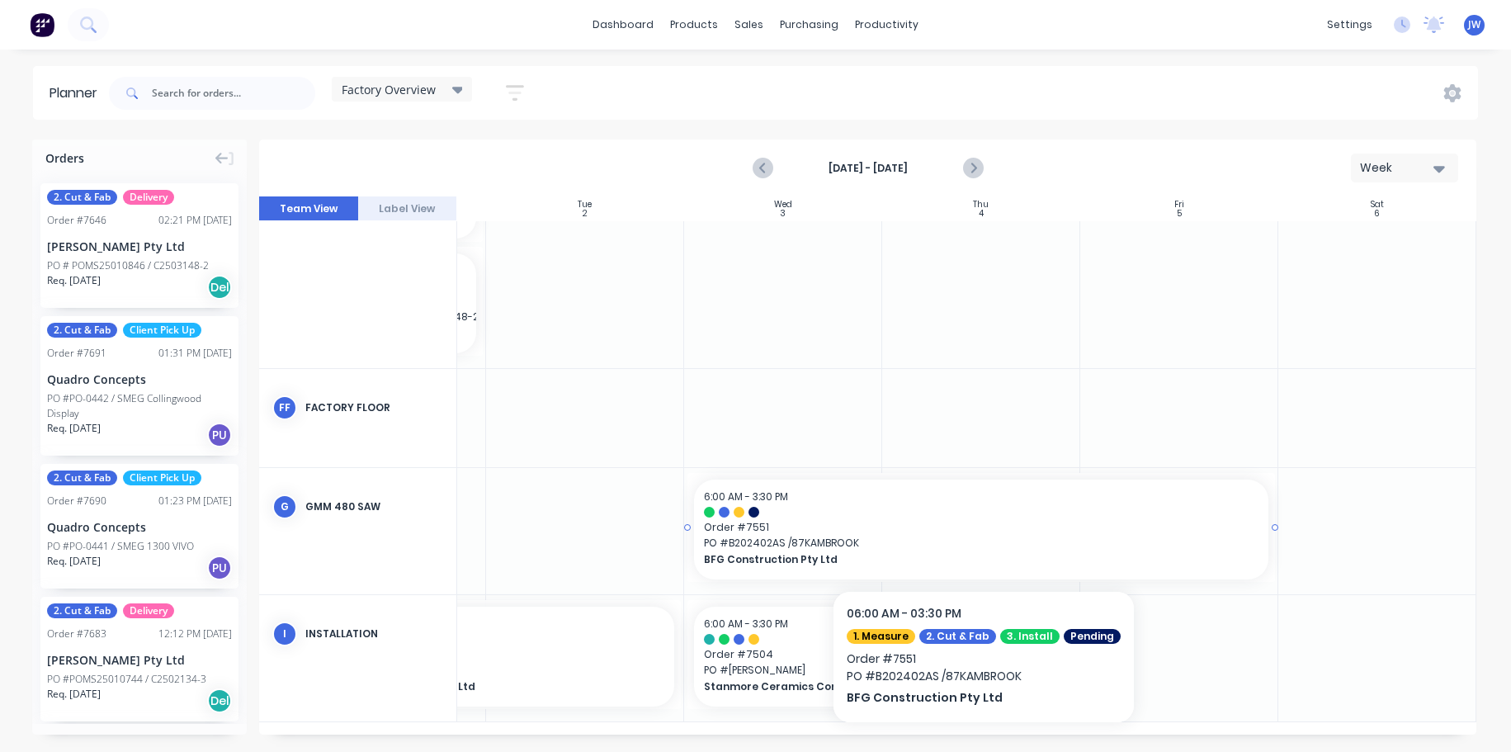
scroll to position [479, 374]
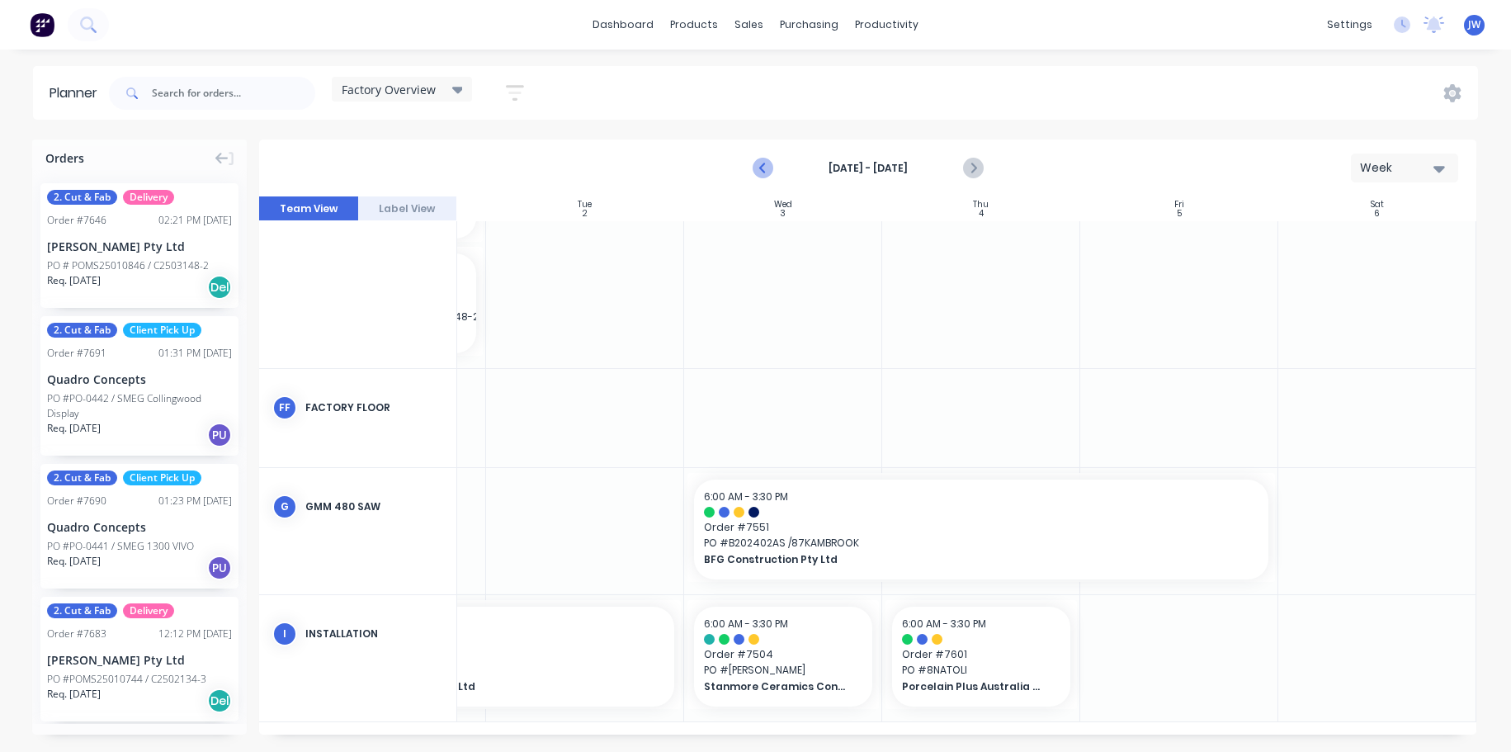
click at [773, 173] on button "Previous page" at bounding box center [763, 168] width 33 height 33
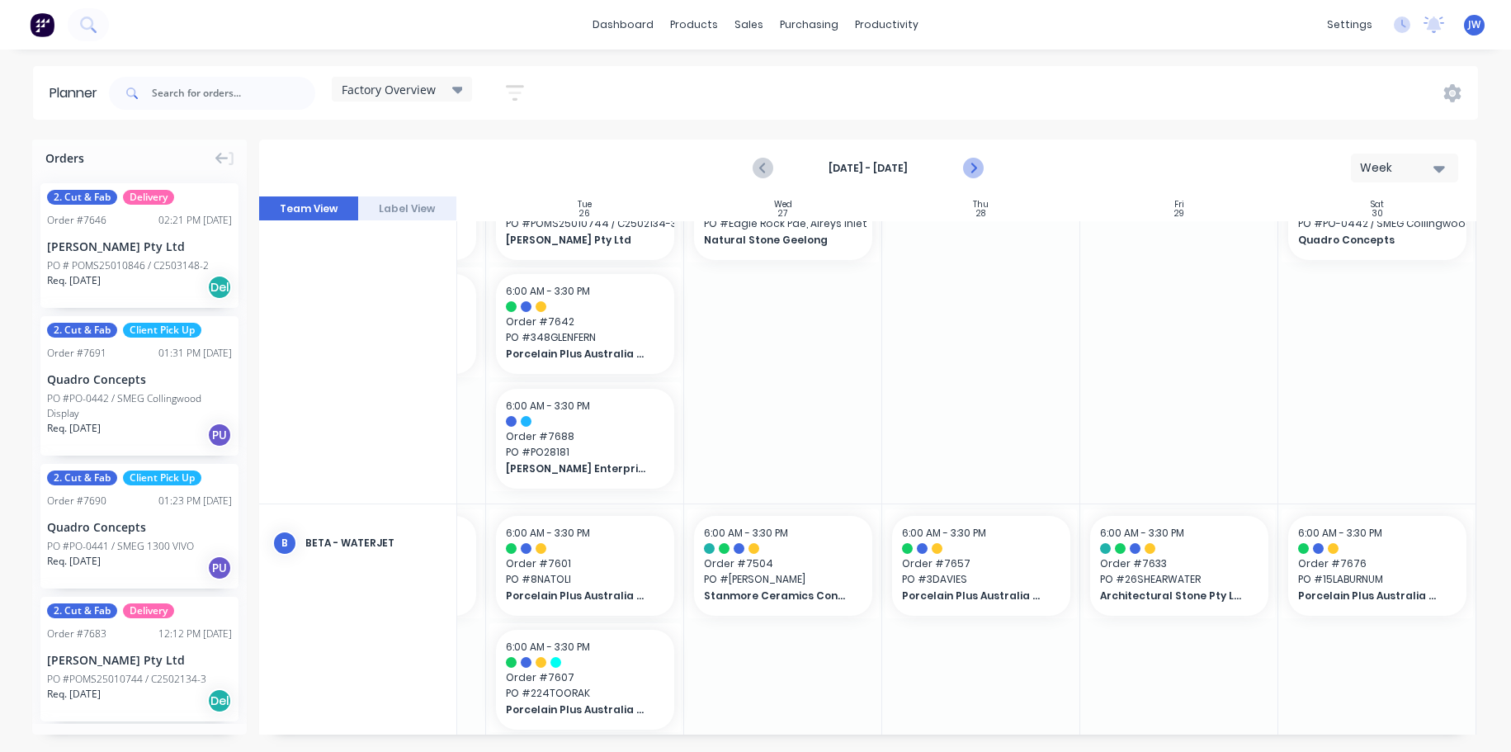
scroll to position [199, 374]
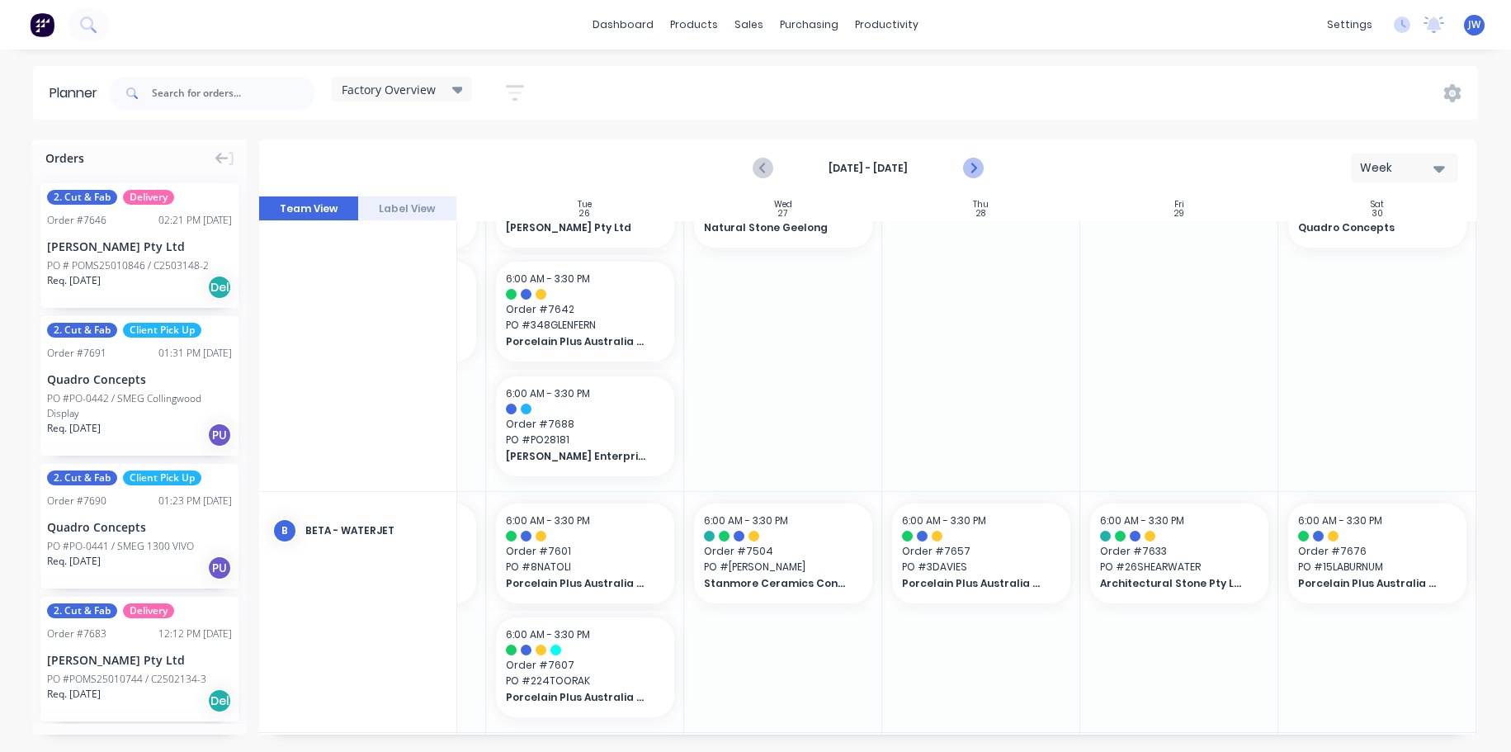
click at [974, 175] on icon "Next page" at bounding box center [973, 168] width 20 height 20
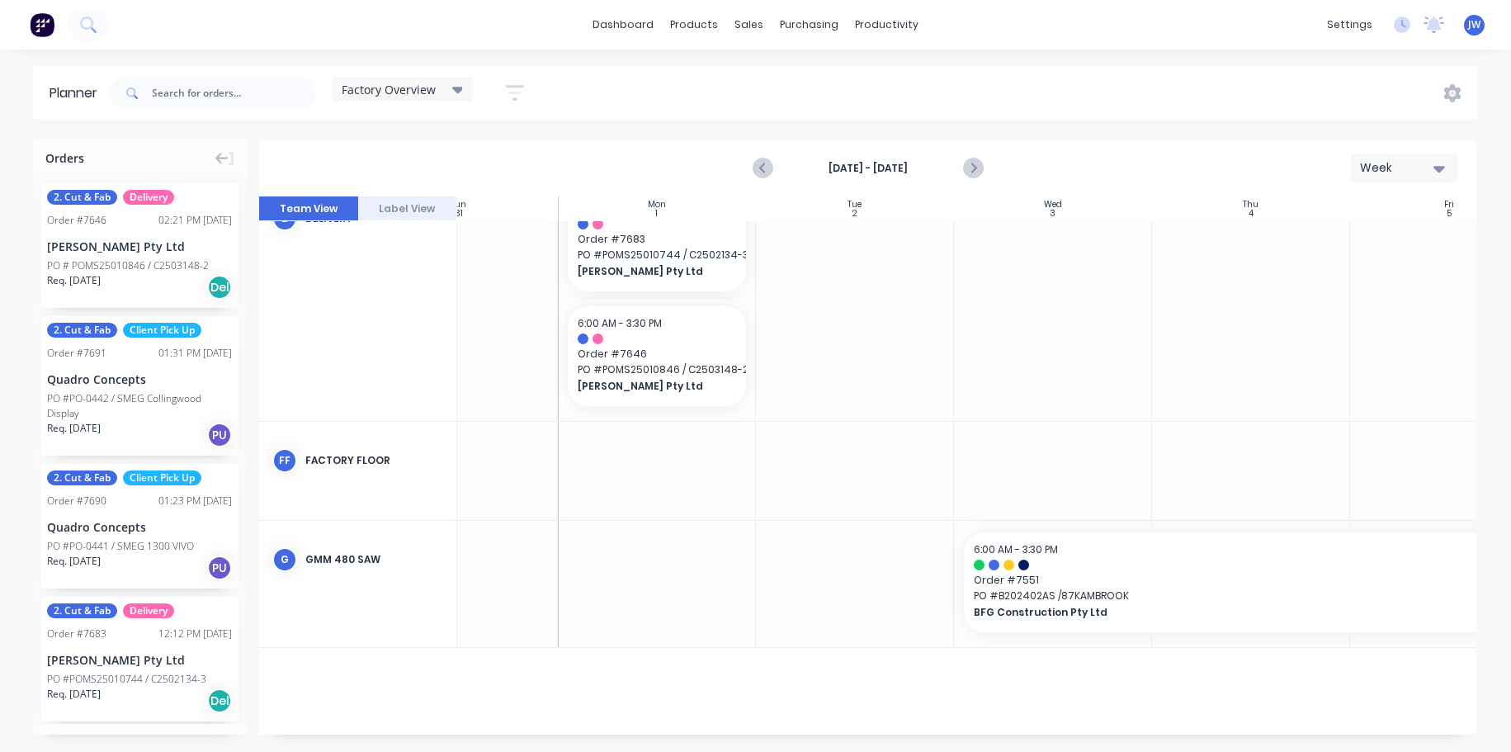
scroll to position [479, 97]
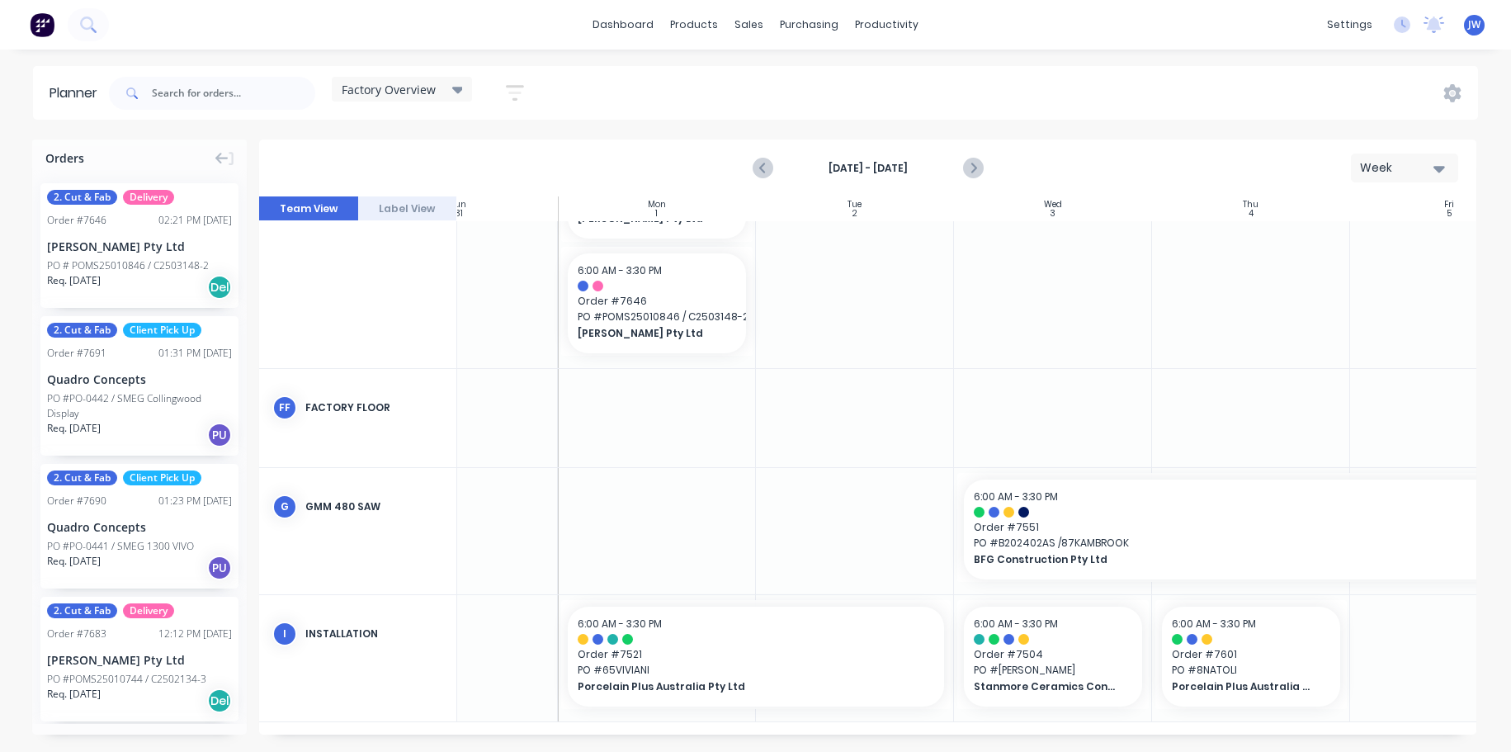
drag, startPoint x: 871, startPoint y: 735, endPoint x: 933, endPoint y: 735, distance: 61.9
click at [933, 735] on div "Orders 2. Cut & Fab Delivery Order # 7646 02:21 PM 22/08/25 Marbut Stone Pty Lt…" at bounding box center [755, 446] width 1511 height 612
drag, startPoint x: 963, startPoint y: 735, endPoint x: 1005, endPoint y: 734, distance: 42.1
click at [1005, 734] on div "Orders 2. Cut & Fab Delivery Order # 7646 02:21 PM 22/08/25 Marbut Stone Pty Lt…" at bounding box center [755, 446] width 1511 height 612
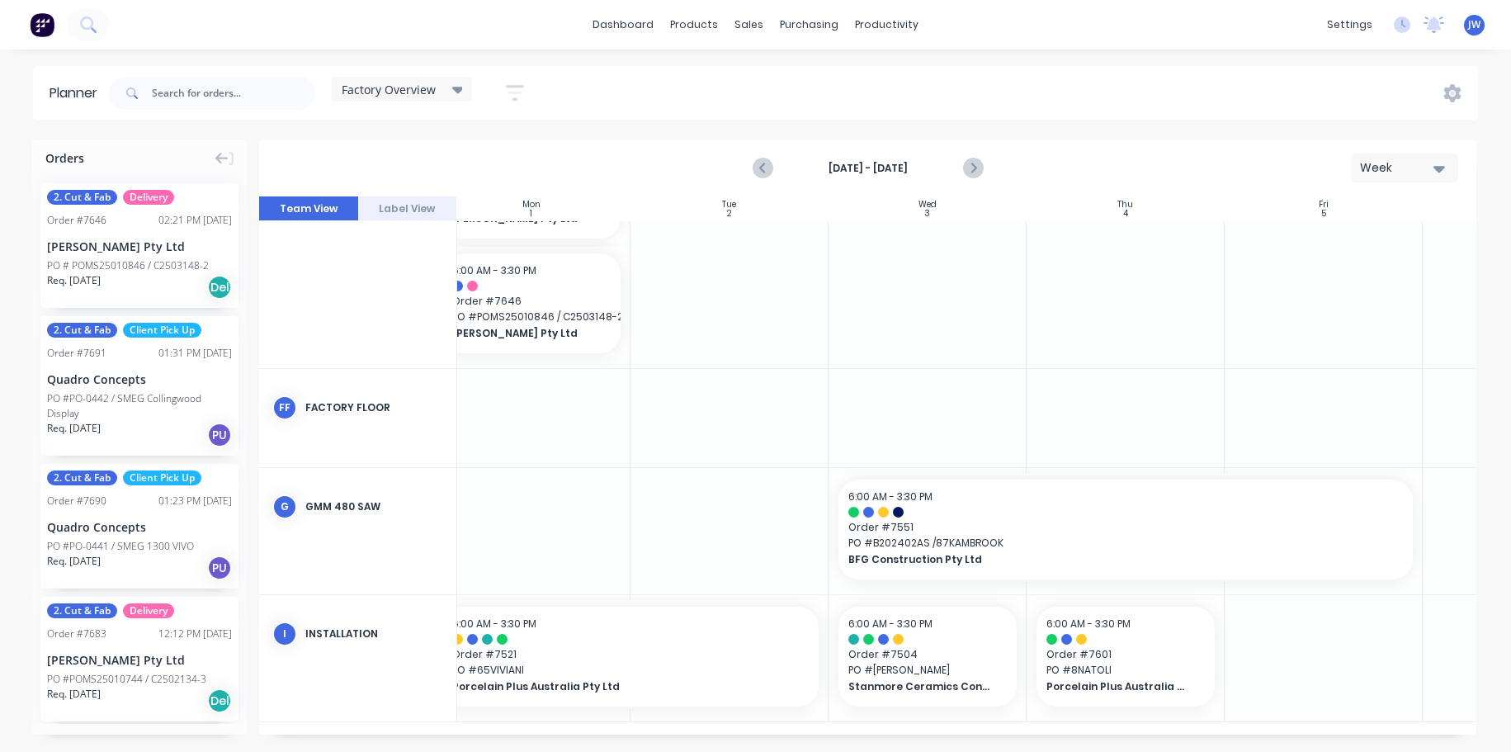
scroll to position [479, 231]
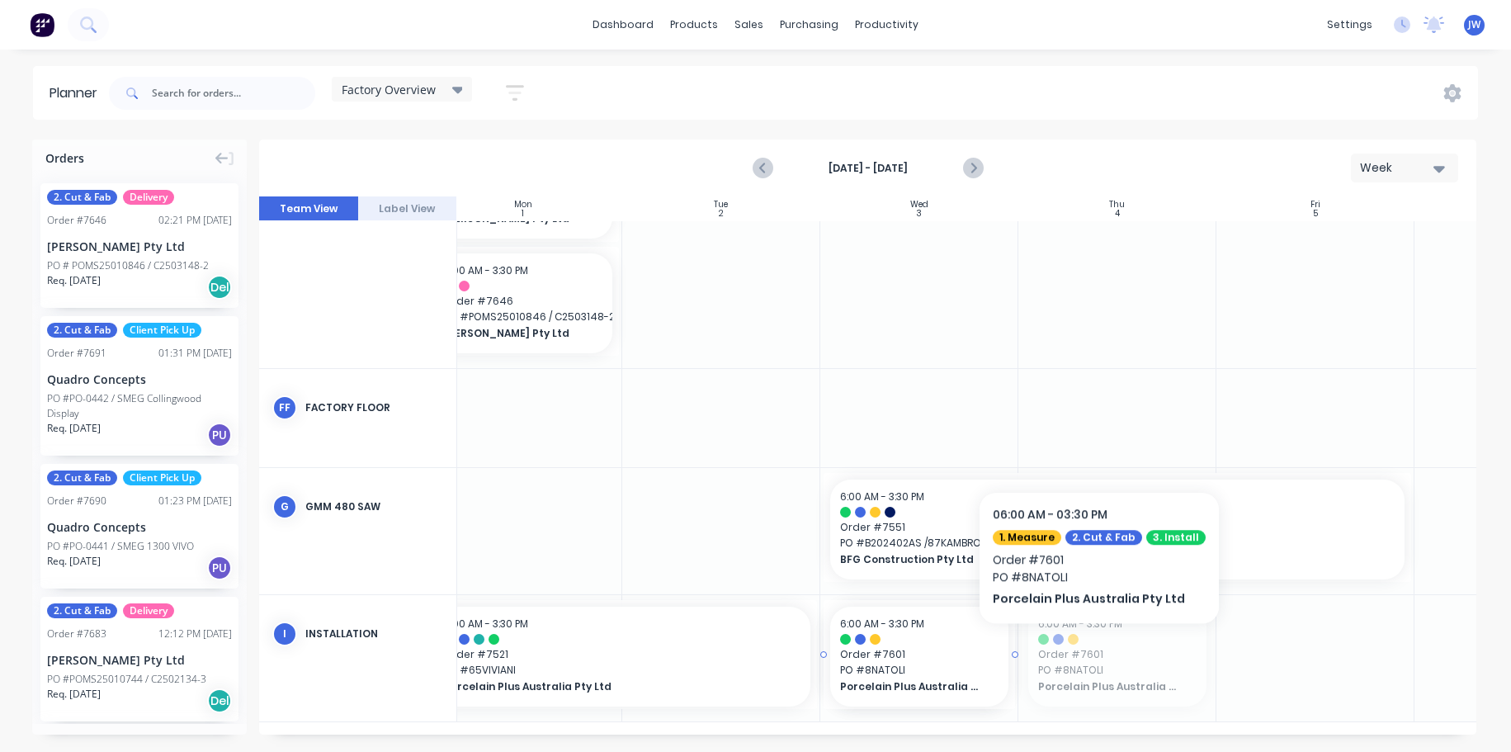
drag, startPoint x: 1117, startPoint y: 646, endPoint x: 896, endPoint y: 653, distance: 221.4
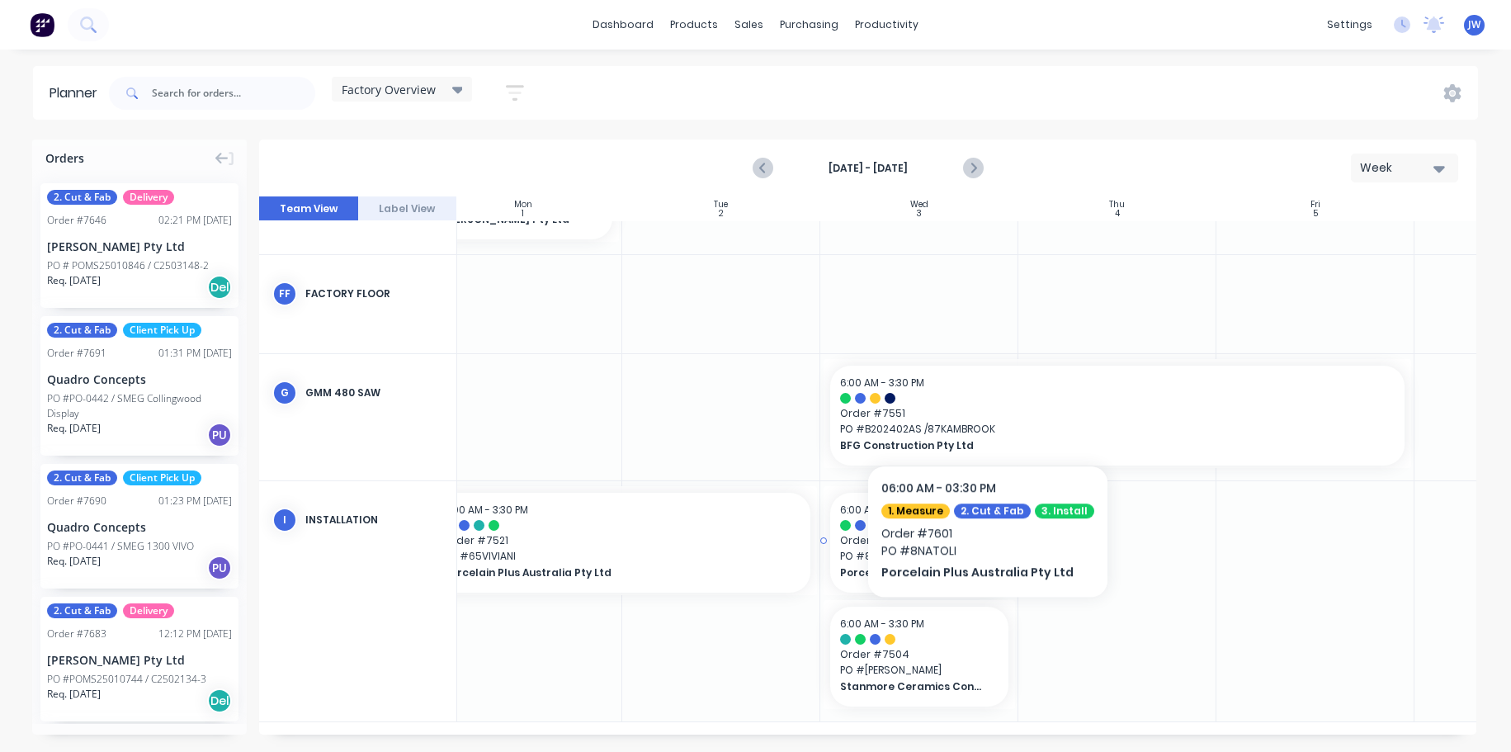
scroll to position [593, 231]
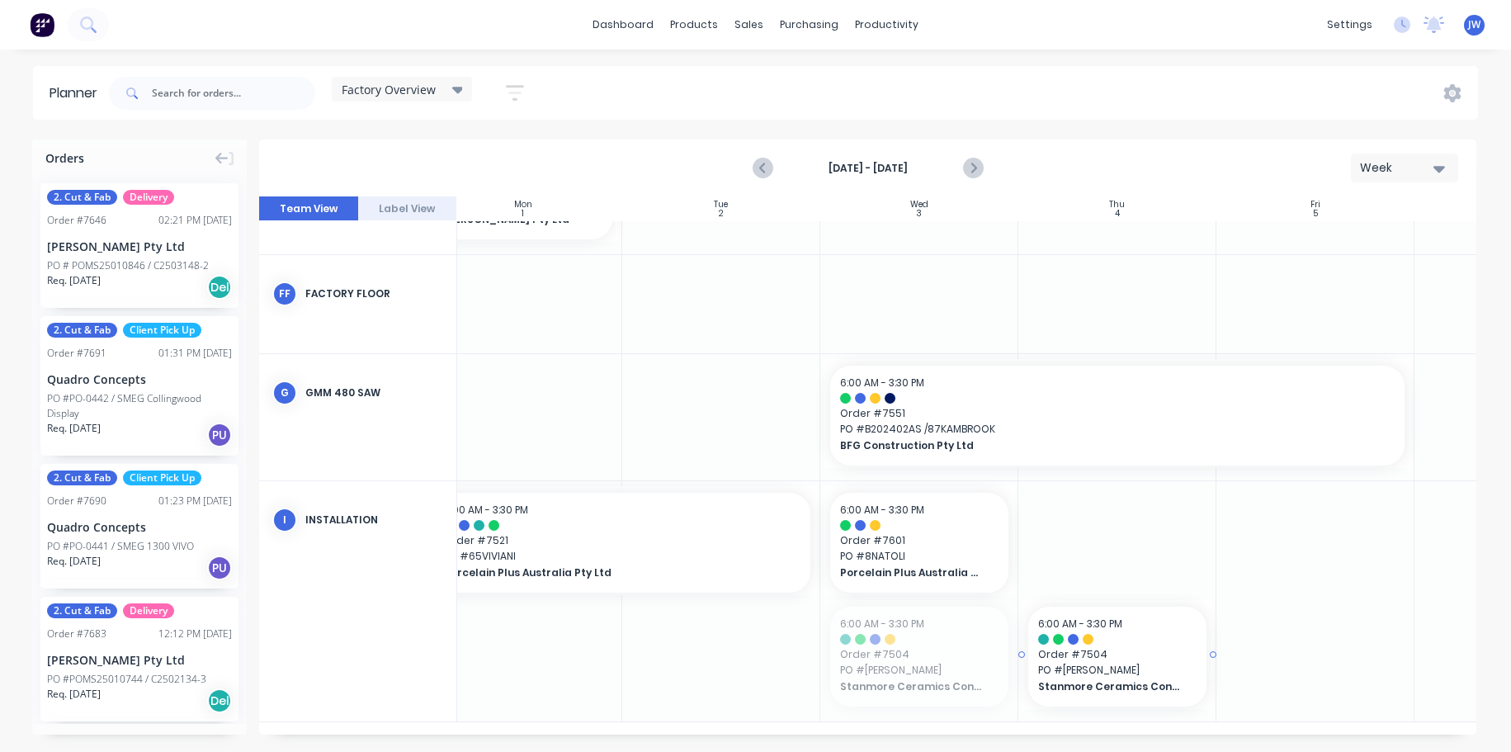
drag, startPoint x: 906, startPoint y: 660, endPoint x: 1125, endPoint y: 561, distance: 240.9
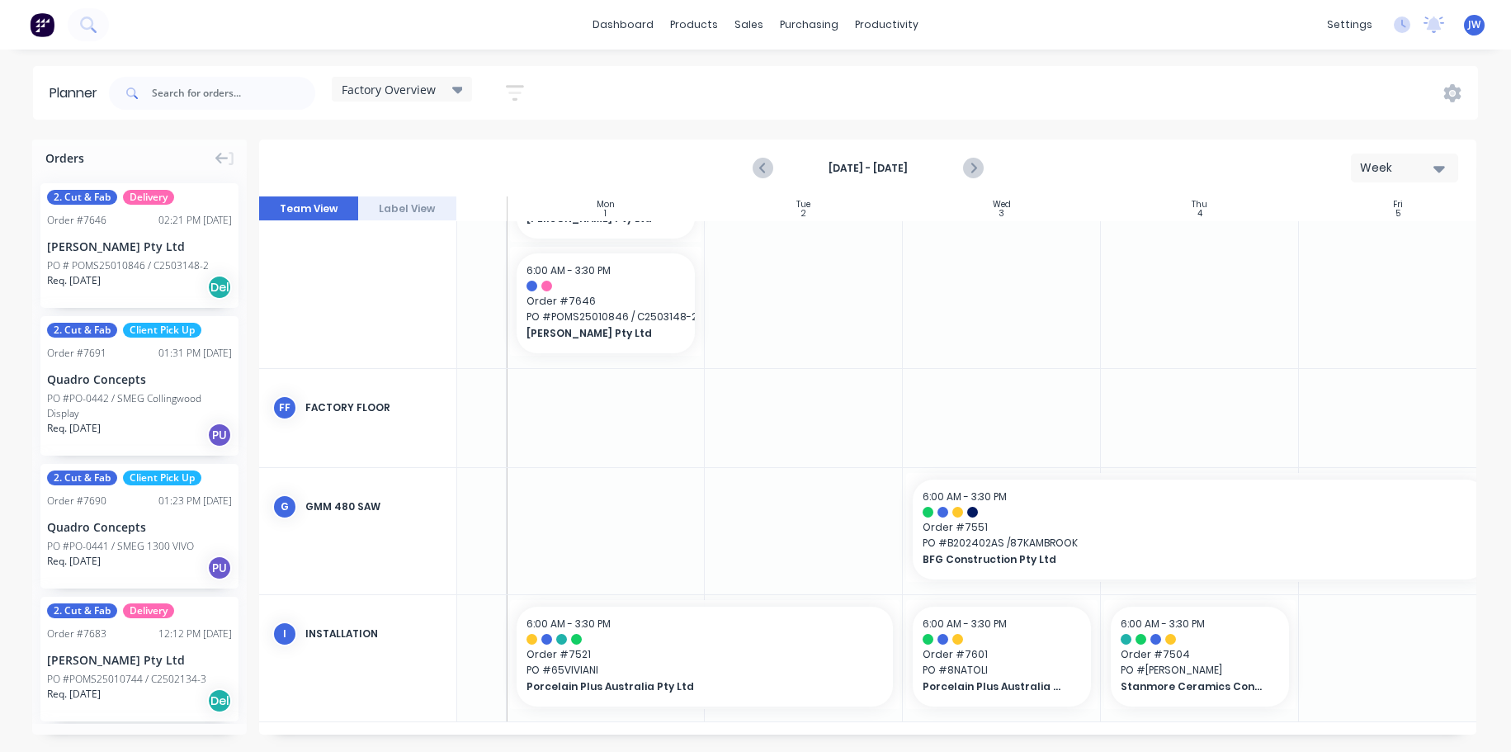
scroll to position [479, 144]
drag, startPoint x: 906, startPoint y: 648, endPoint x: 638, endPoint y: 644, distance: 268.3
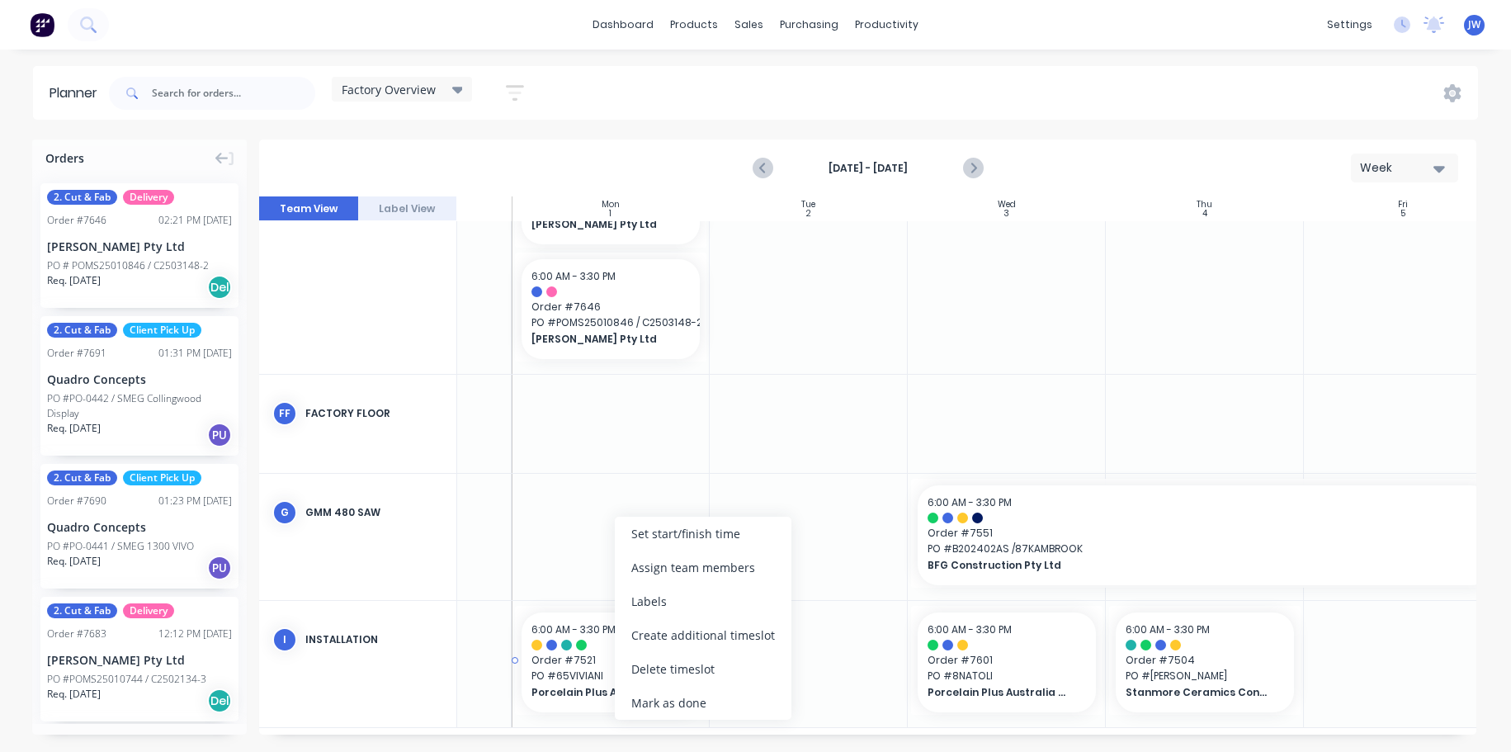
click at [594, 660] on span "Order # 7521" at bounding box center [611, 660] width 158 height 15
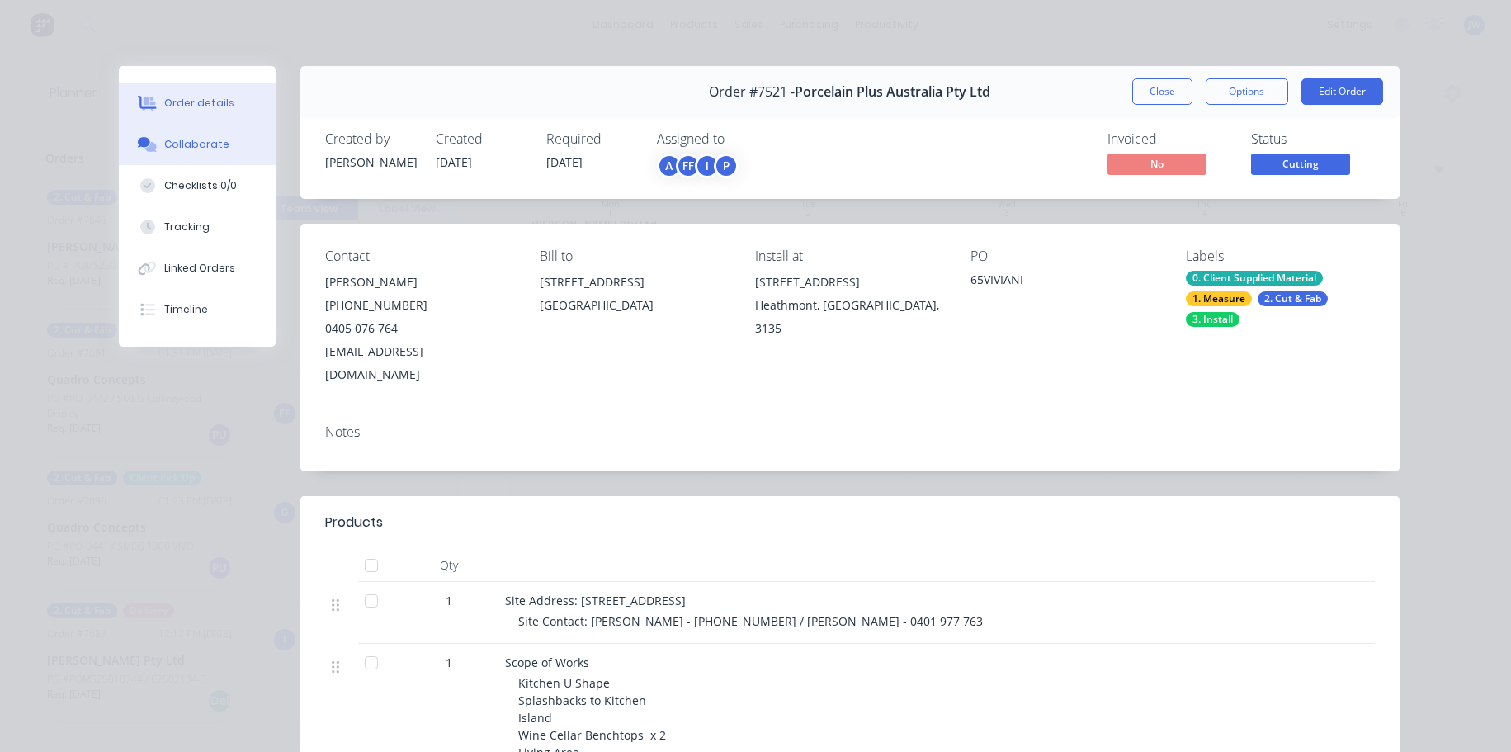
click at [216, 149] on div "Collaborate" at bounding box center [196, 144] width 65 height 15
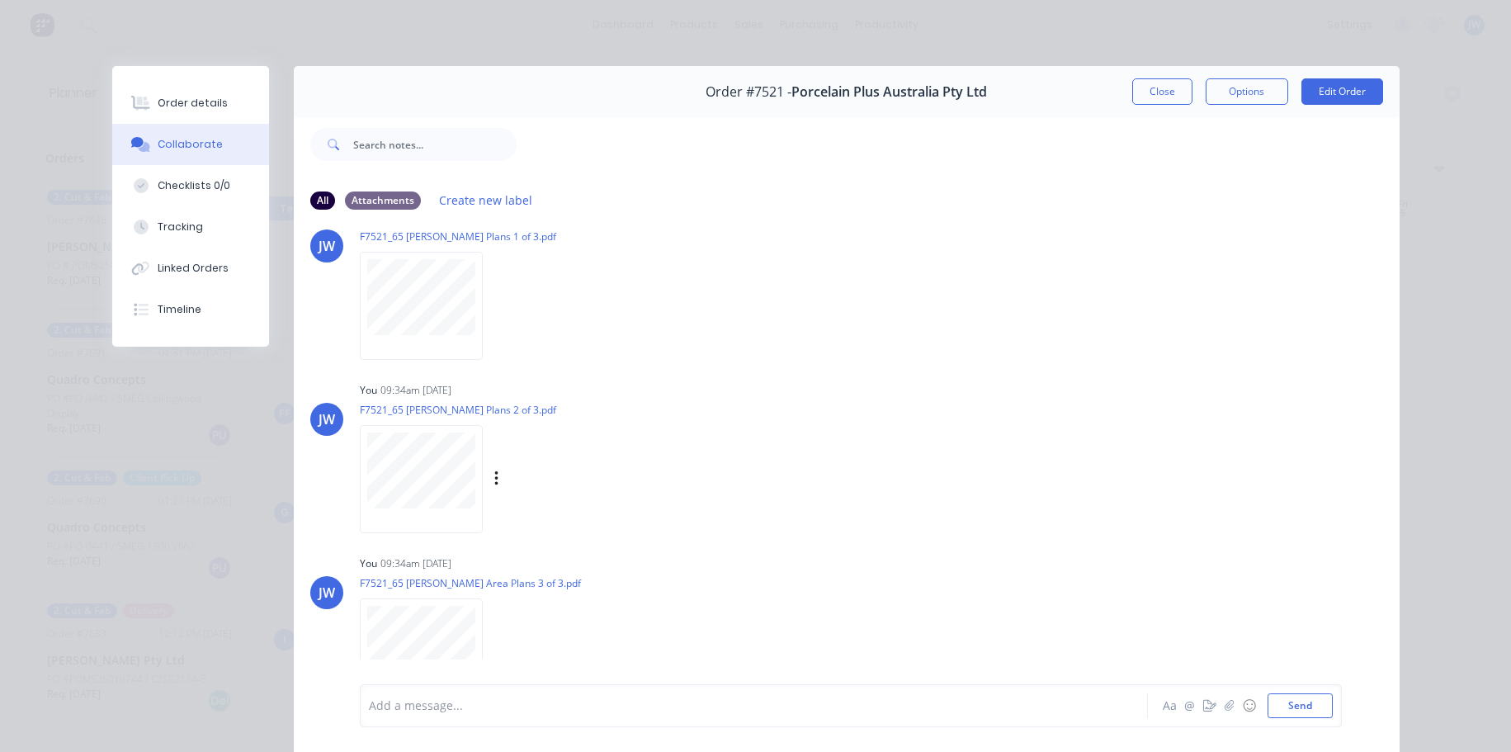
scroll to position [413, 0]
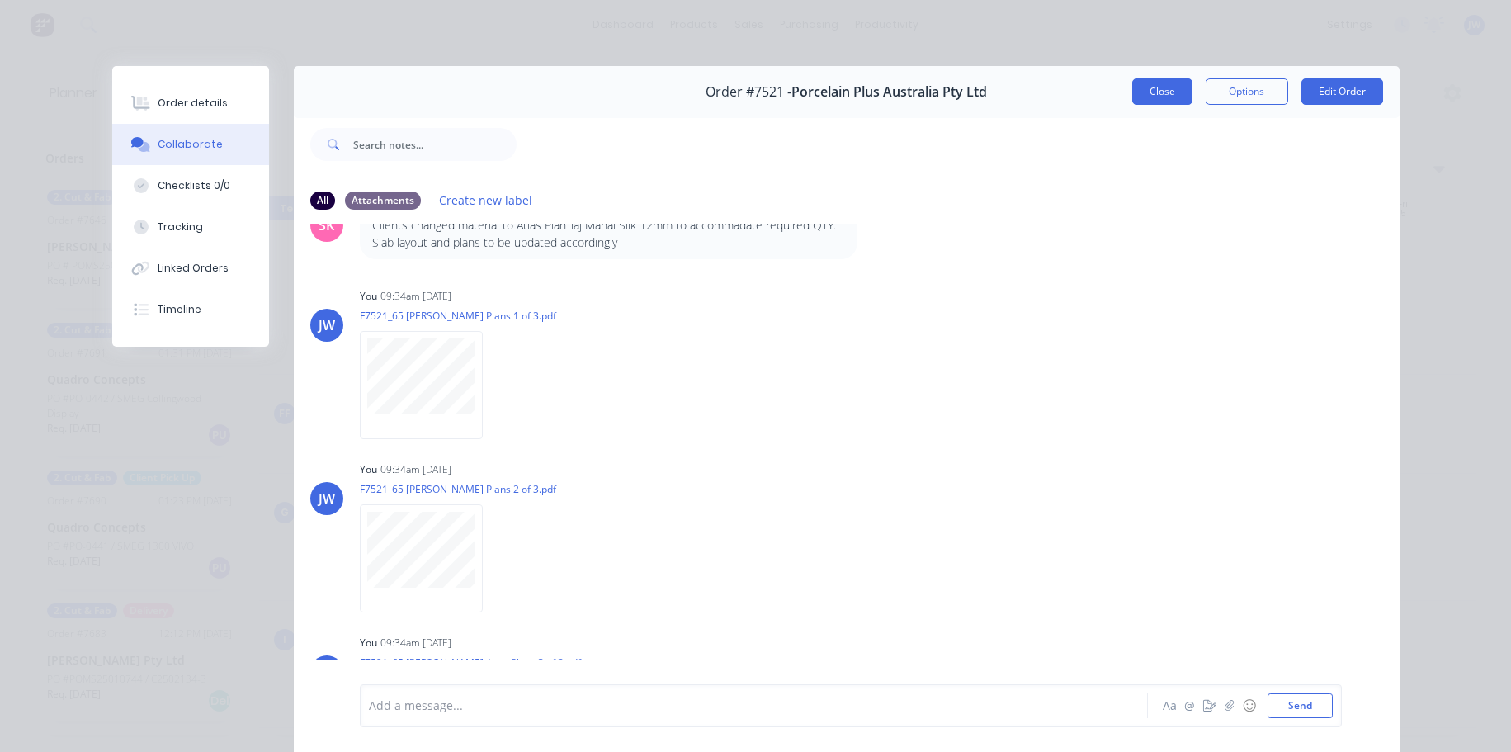
click at [1167, 92] on button "Close" at bounding box center [1163, 91] width 60 height 26
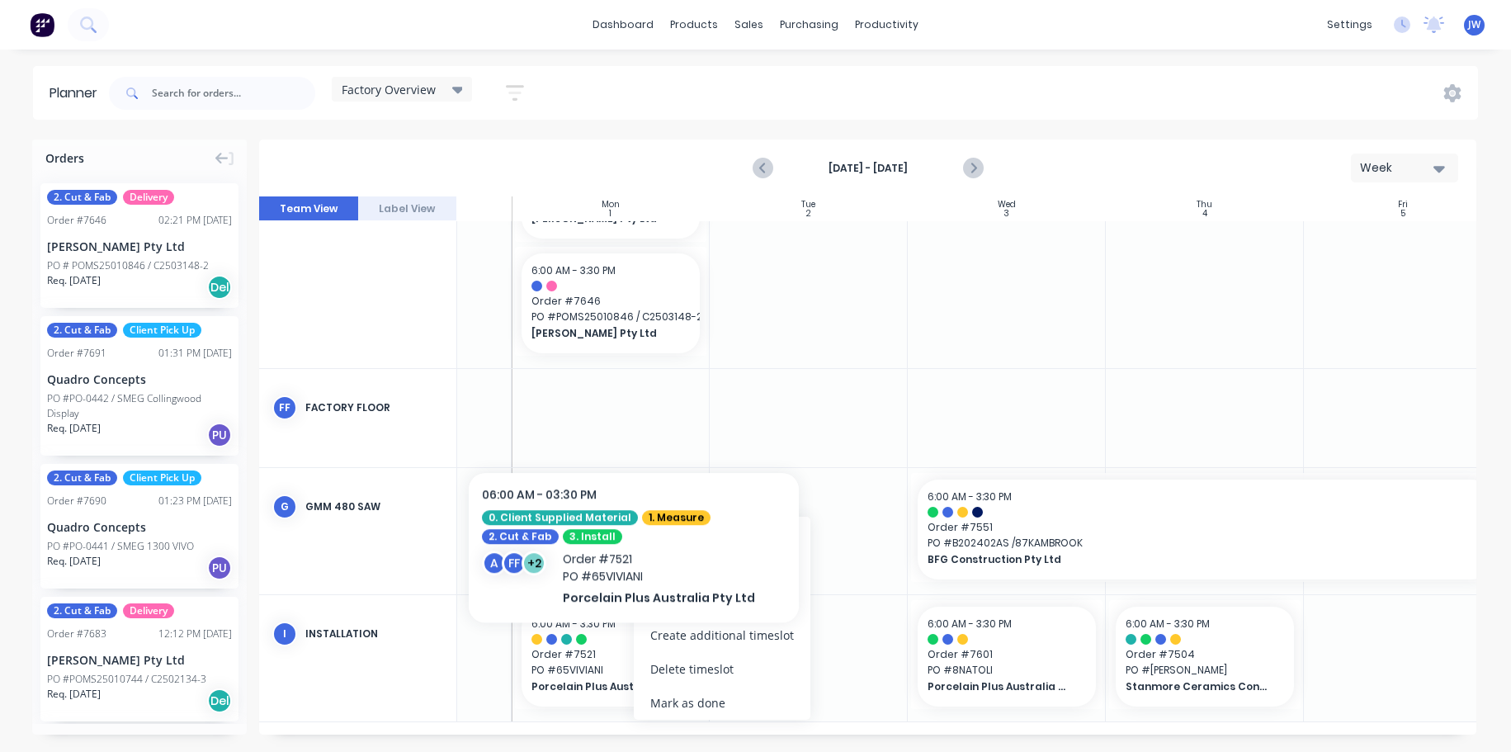
scroll to position [466, 144]
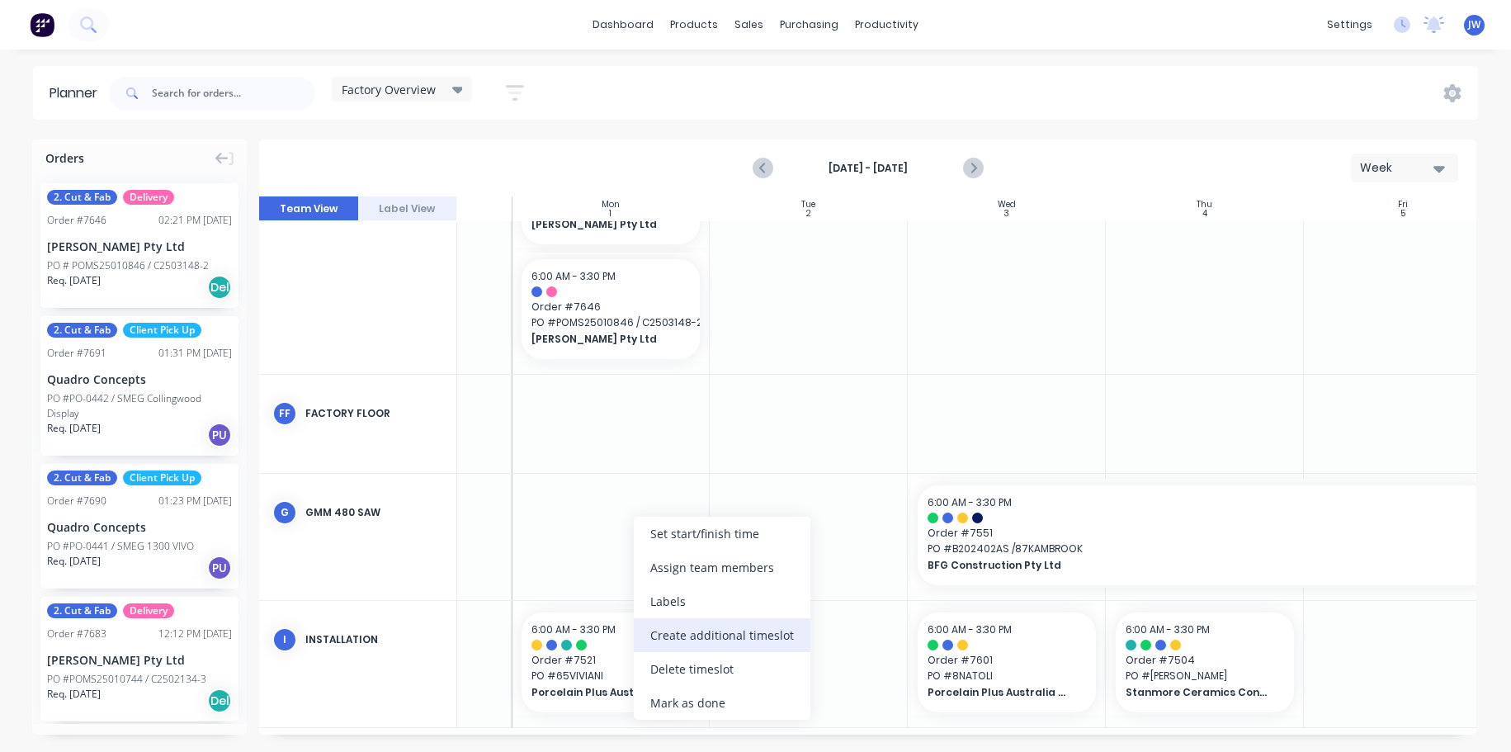
click at [735, 638] on div "Create additional timeslot" at bounding box center [722, 635] width 177 height 34
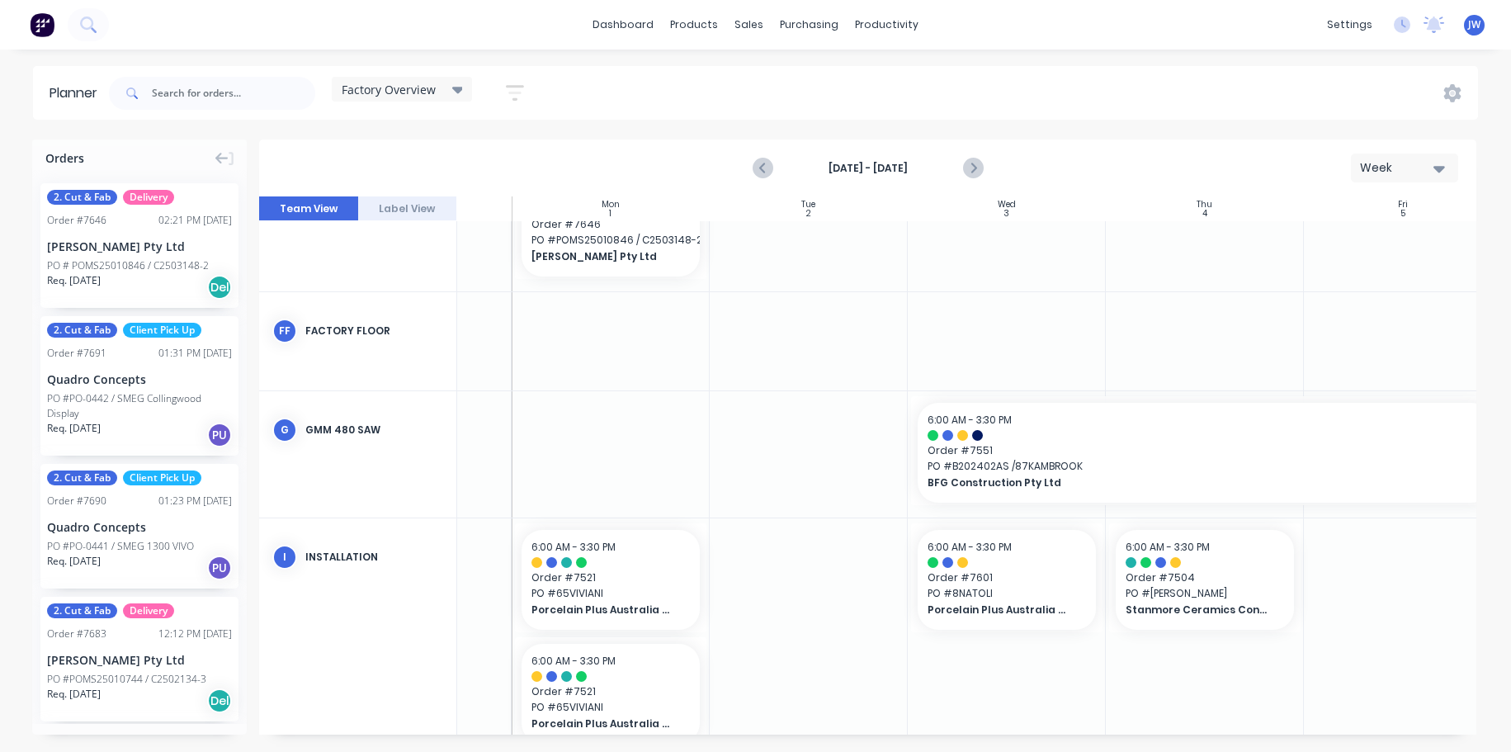
scroll to position [593, 144]
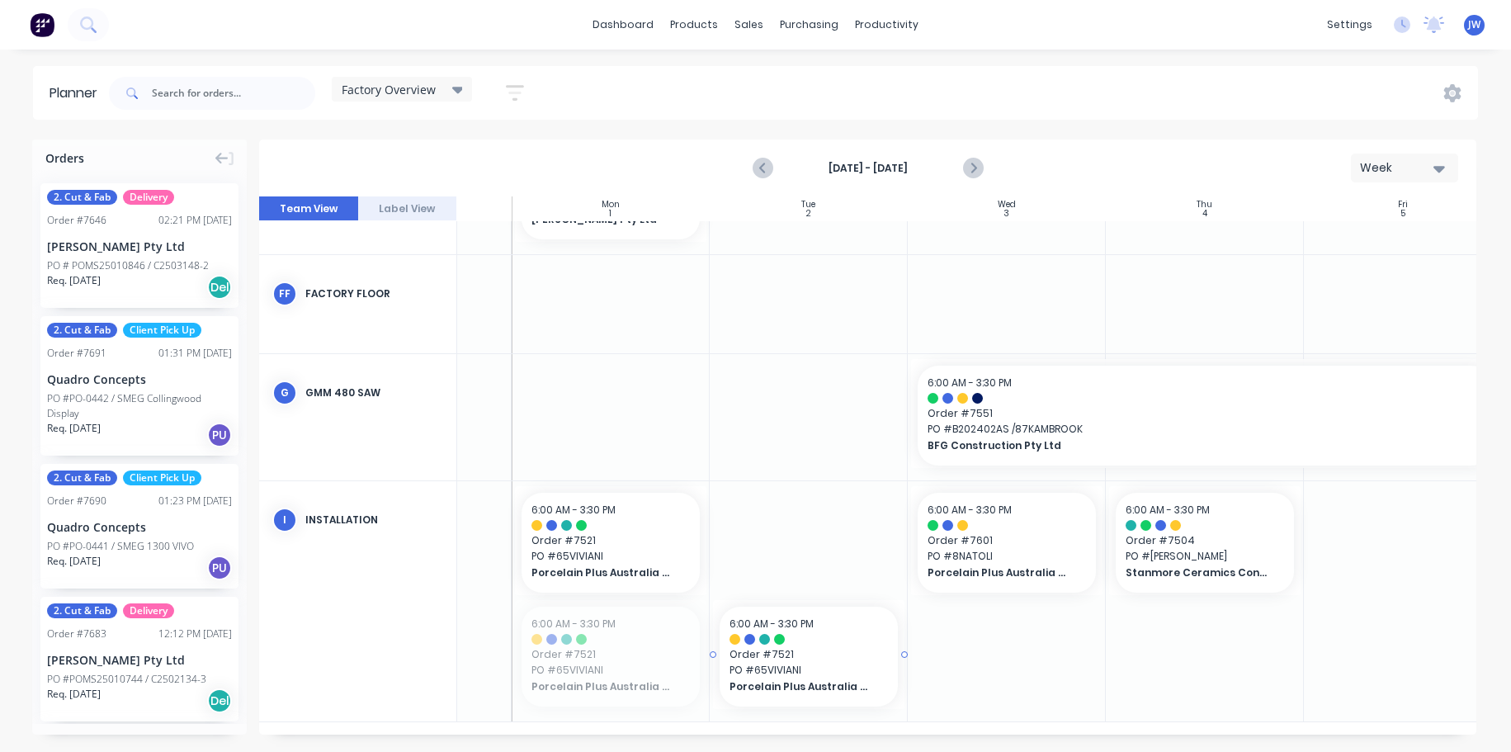
drag, startPoint x: 564, startPoint y: 658, endPoint x: 764, endPoint y: 555, distance: 224.8
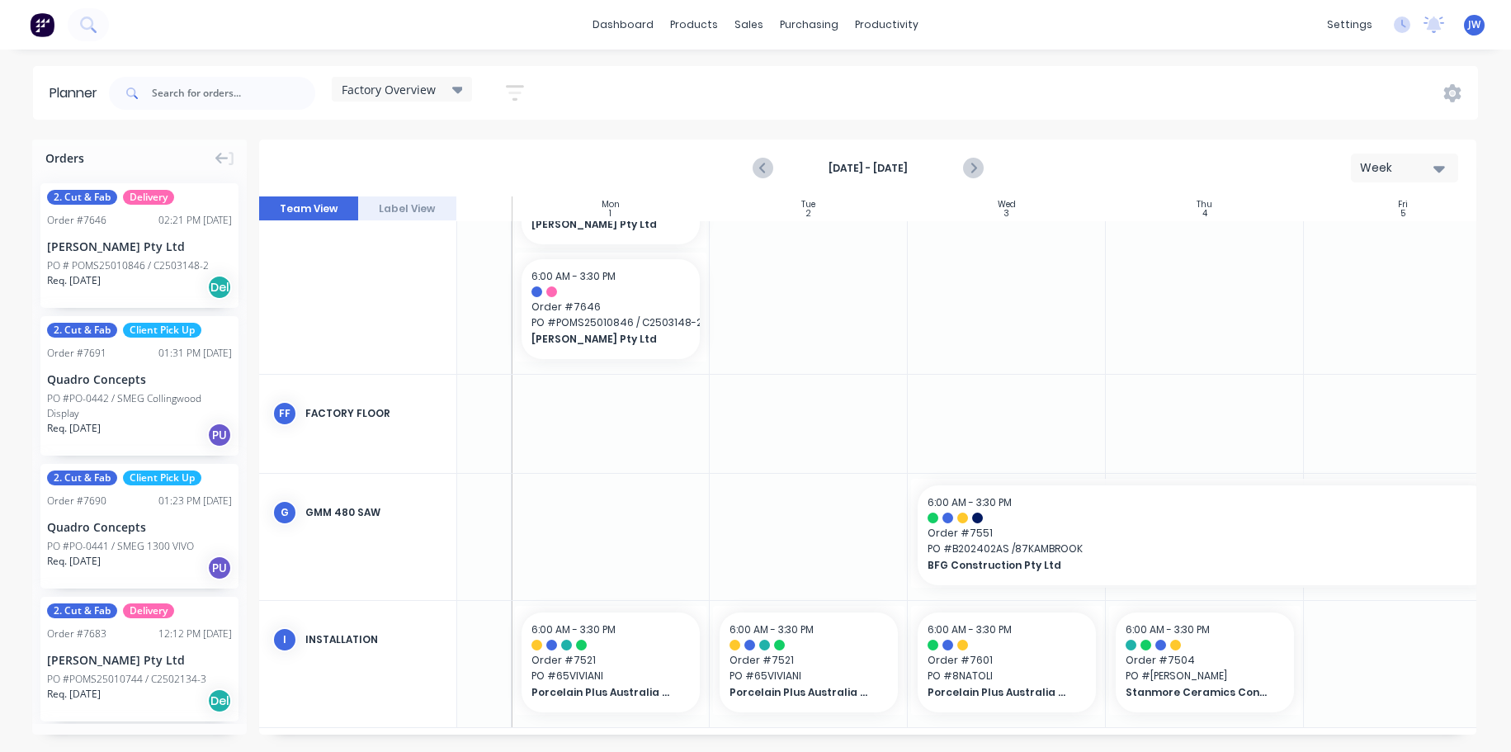
scroll to position [479, 144]
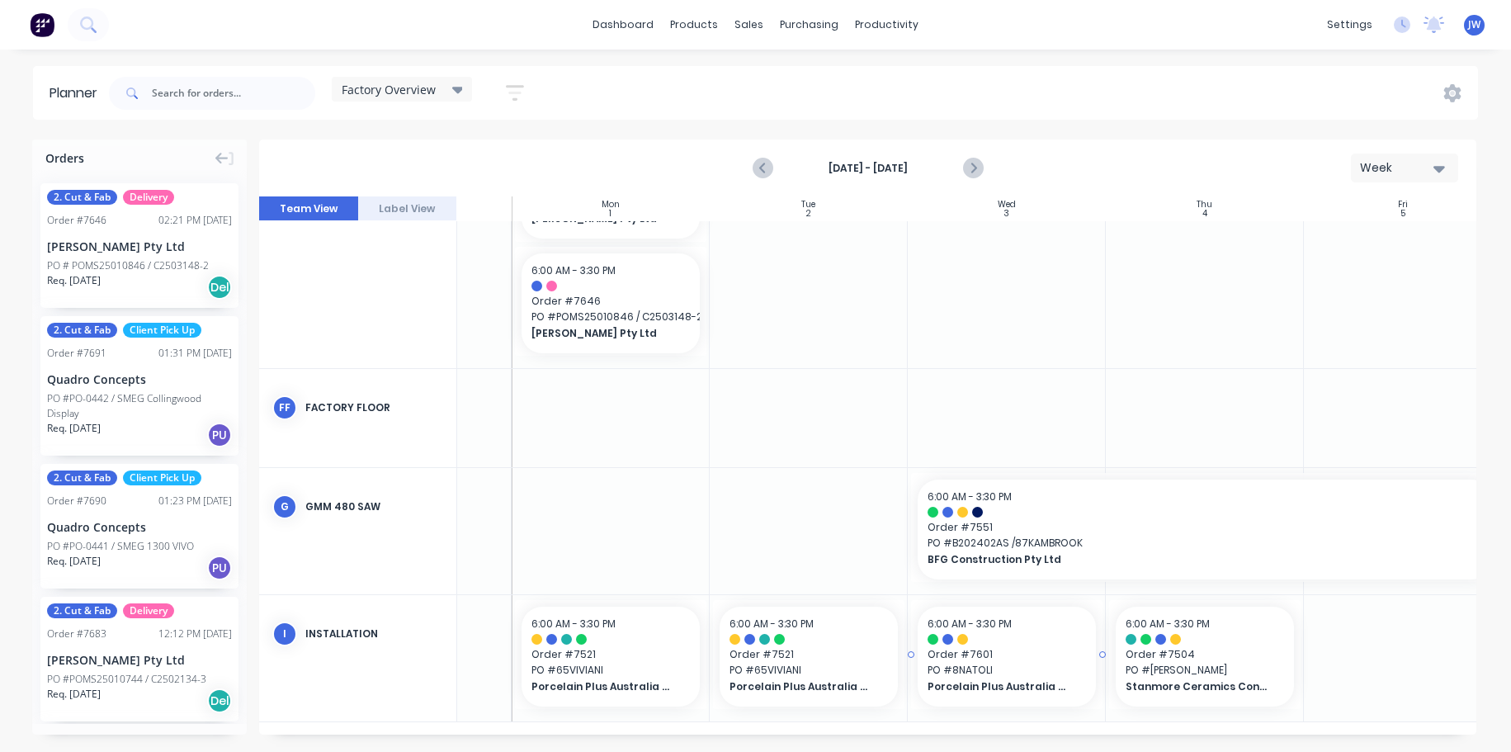
click at [1013, 651] on span "Order # 7601" at bounding box center [1007, 654] width 158 height 15
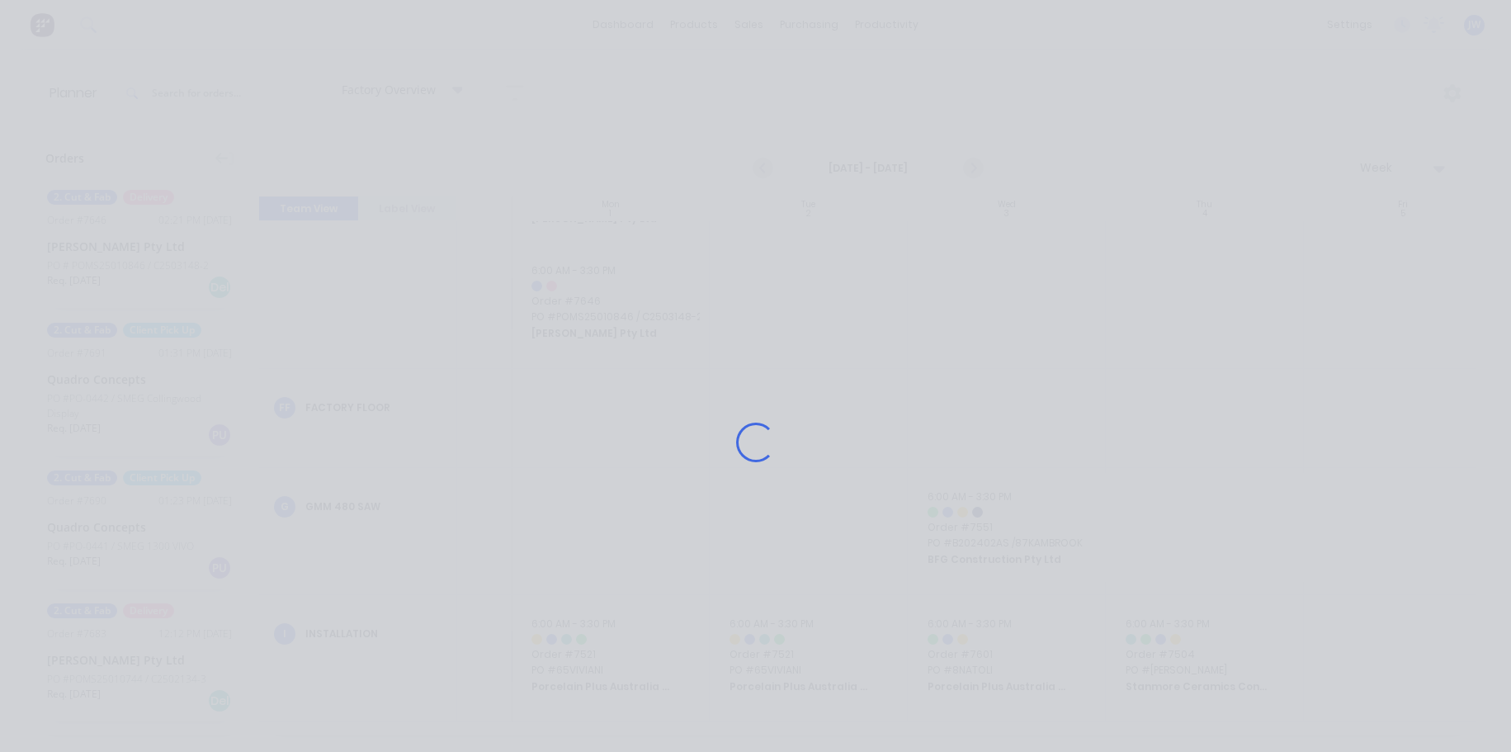
scroll to position [466, 144]
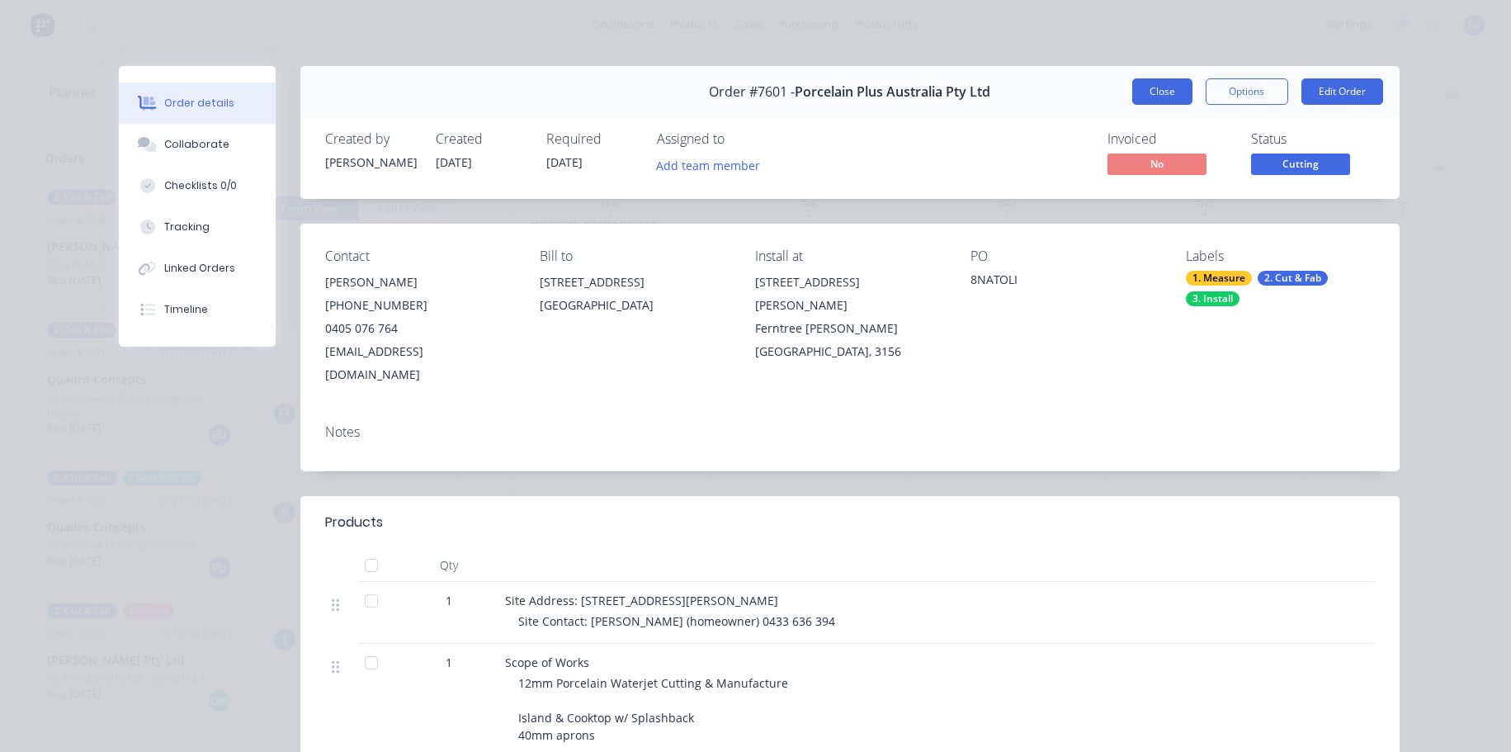
click at [1149, 94] on button "Close" at bounding box center [1163, 91] width 60 height 26
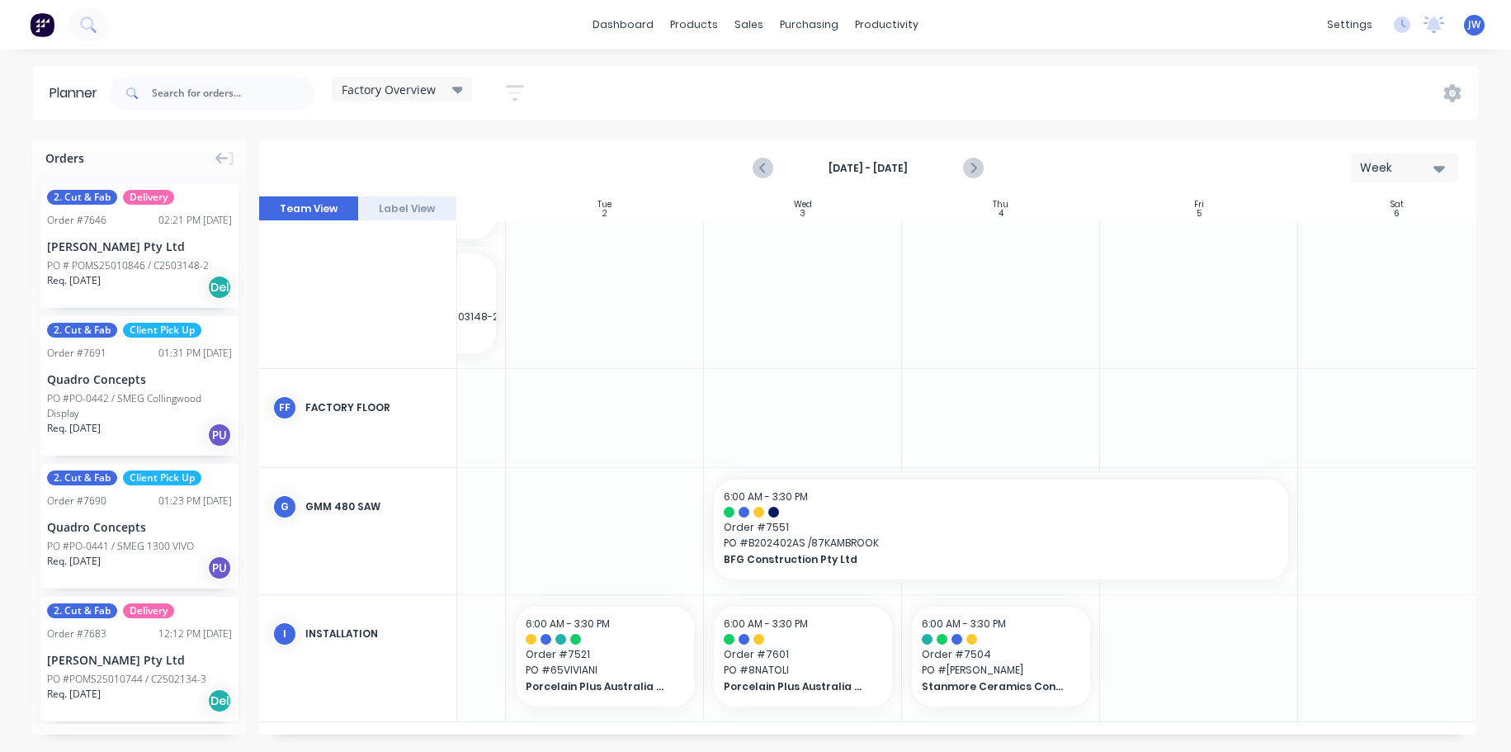
scroll to position [479, 374]
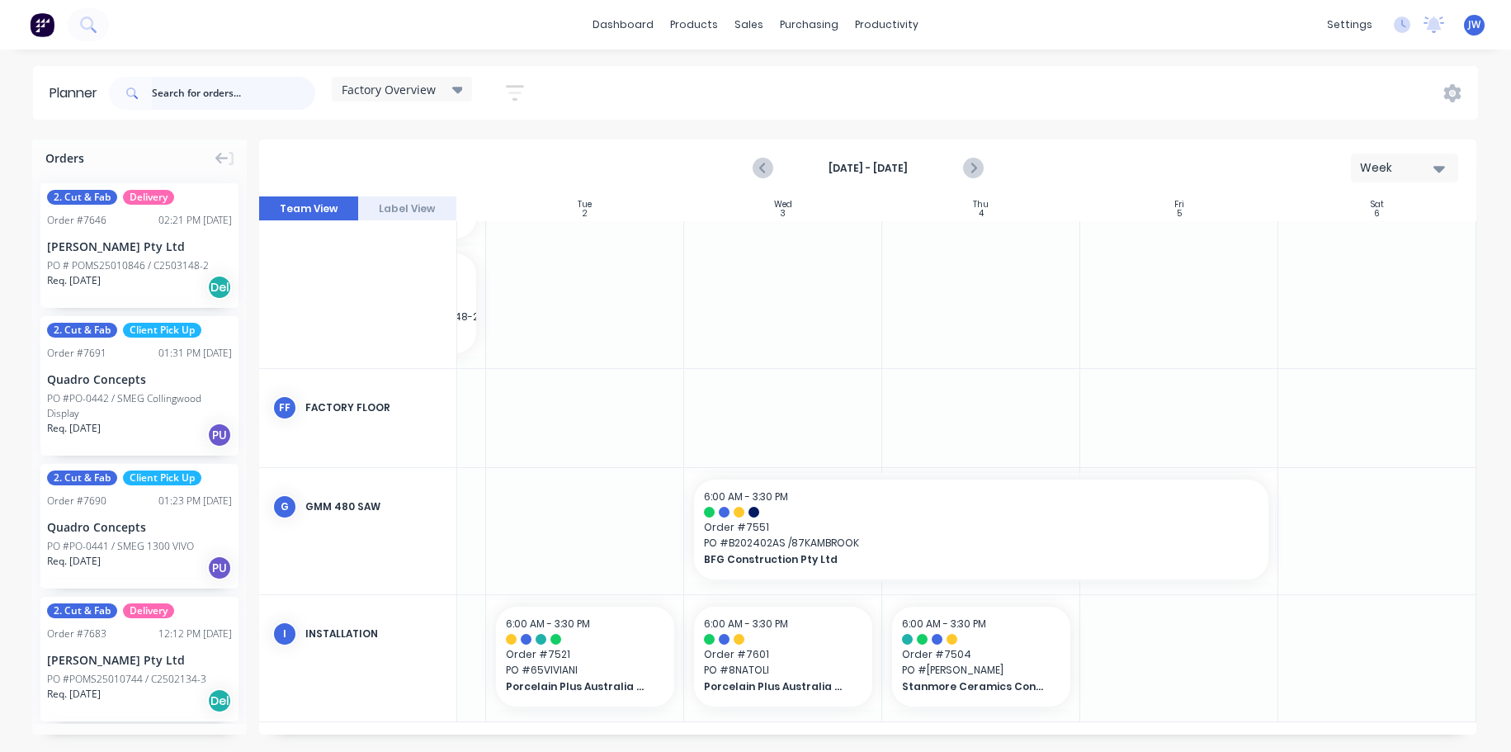
click at [234, 83] on input "text" at bounding box center [233, 93] width 163 height 33
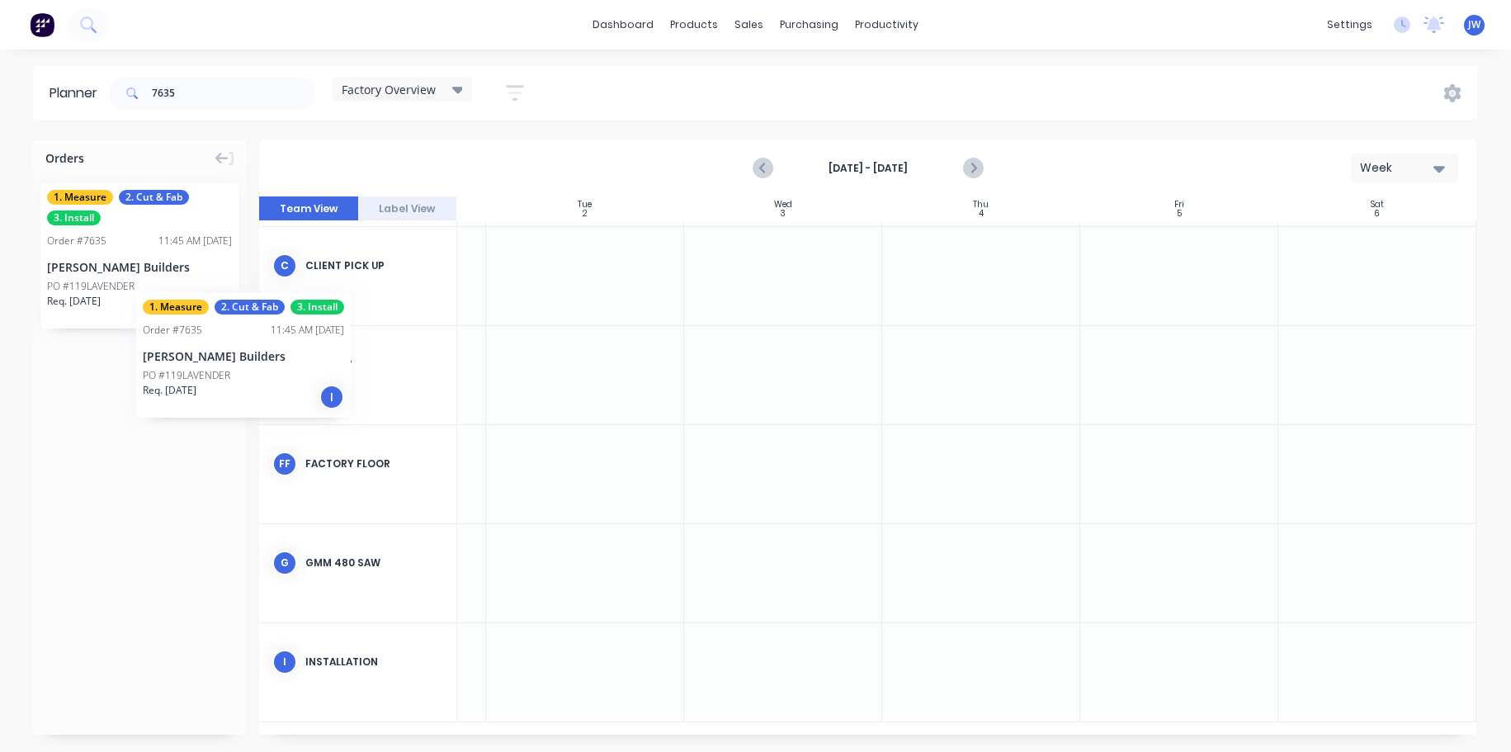
scroll to position [199, 370]
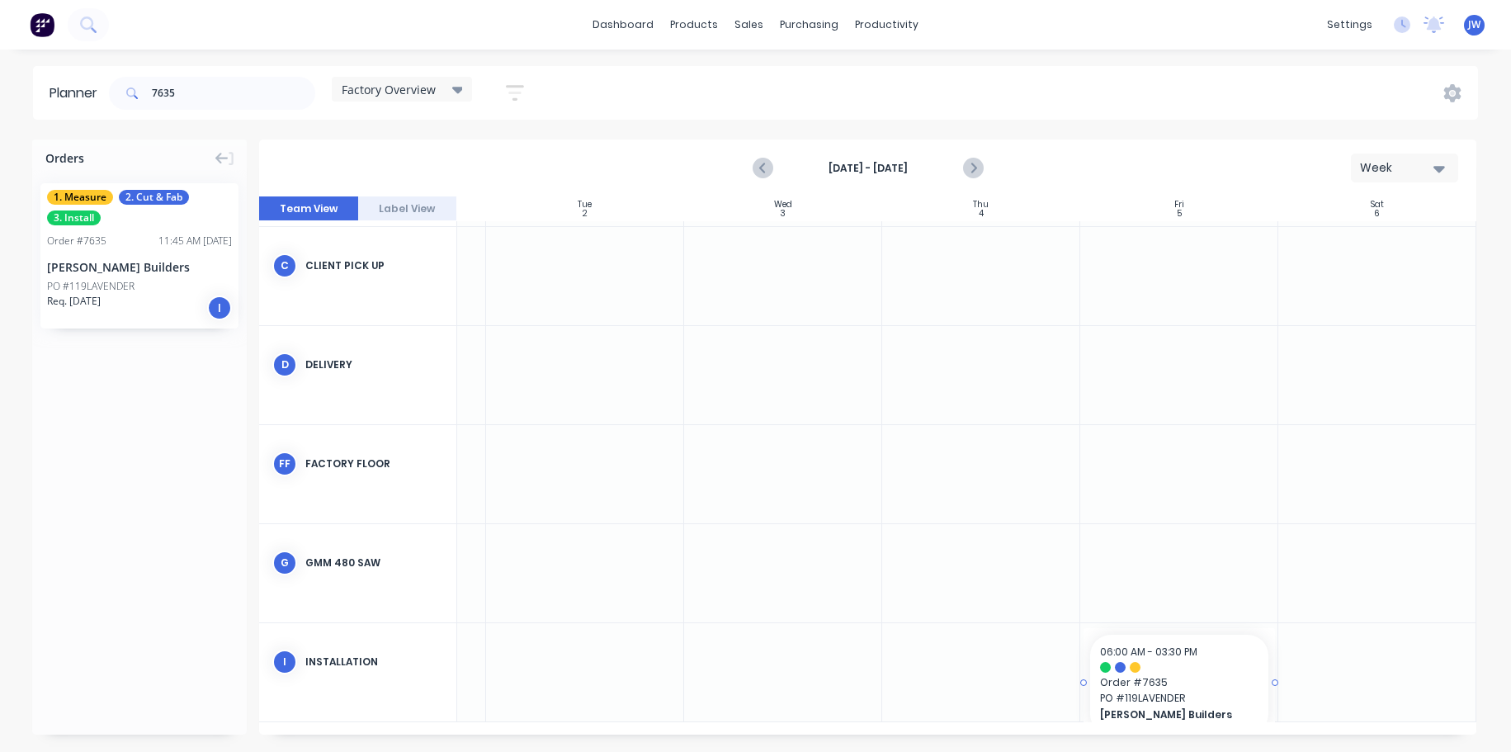
drag, startPoint x: 108, startPoint y: 277, endPoint x: 1181, endPoint y: 662, distance: 1140.3
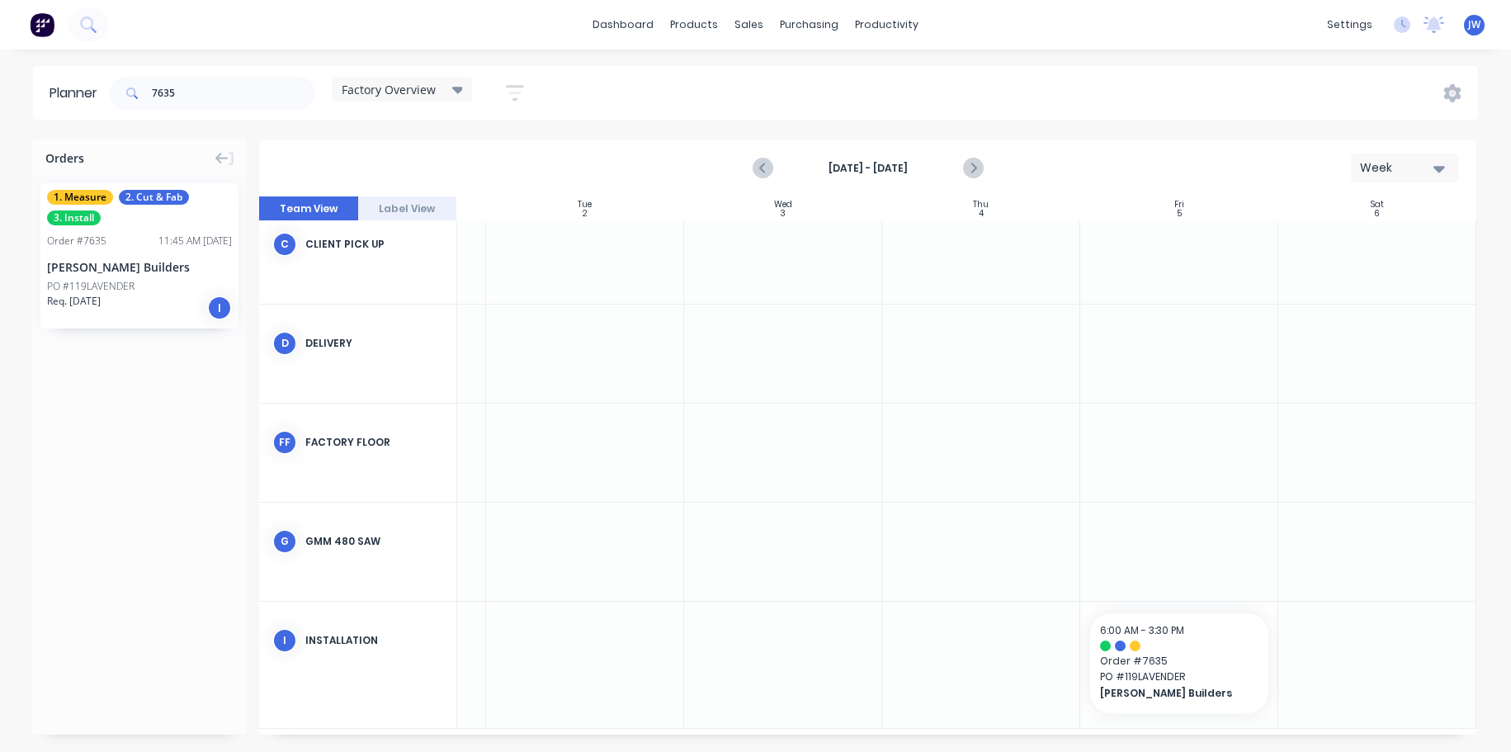
scroll to position [227, 370]
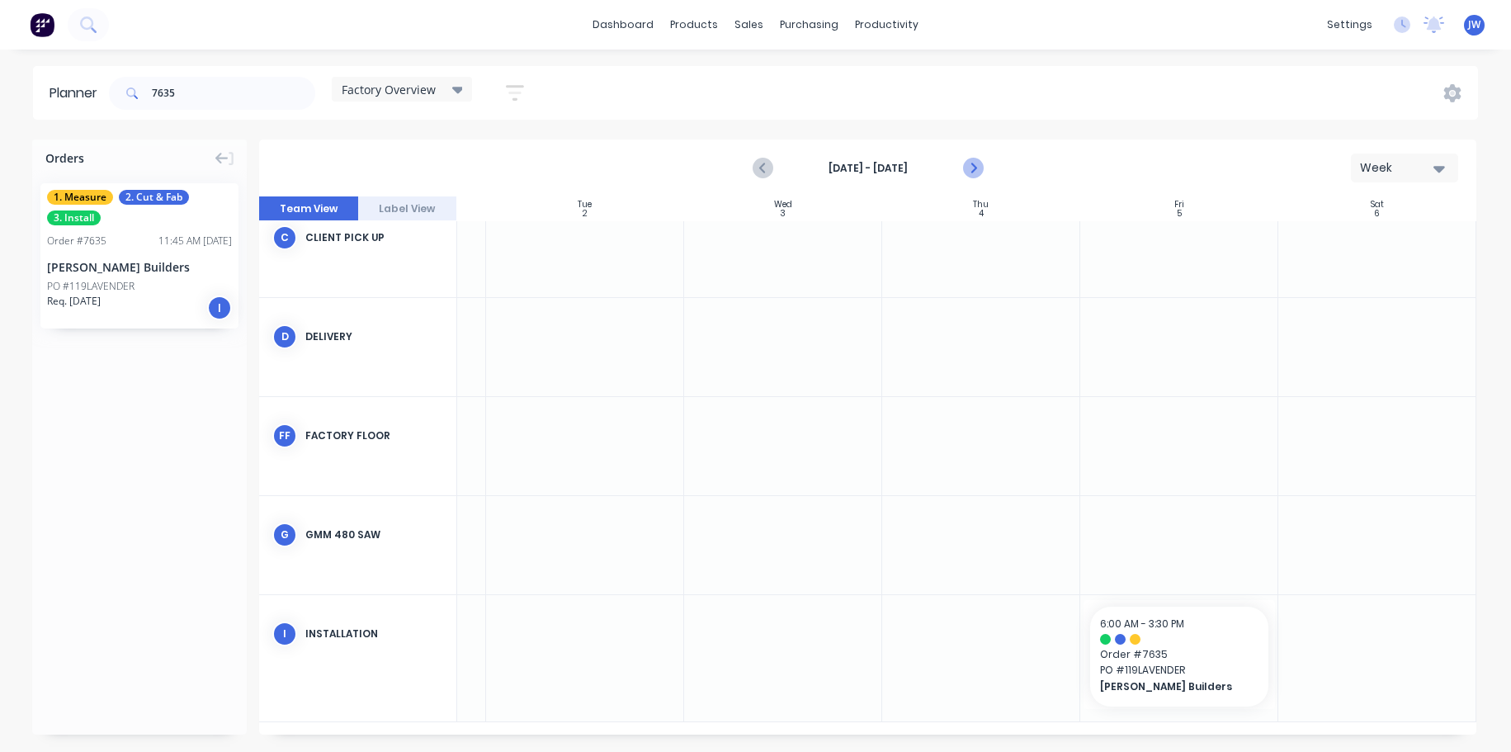
click at [973, 168] on icon "Next page" at bounding box center [973, 168] width 20 height 20
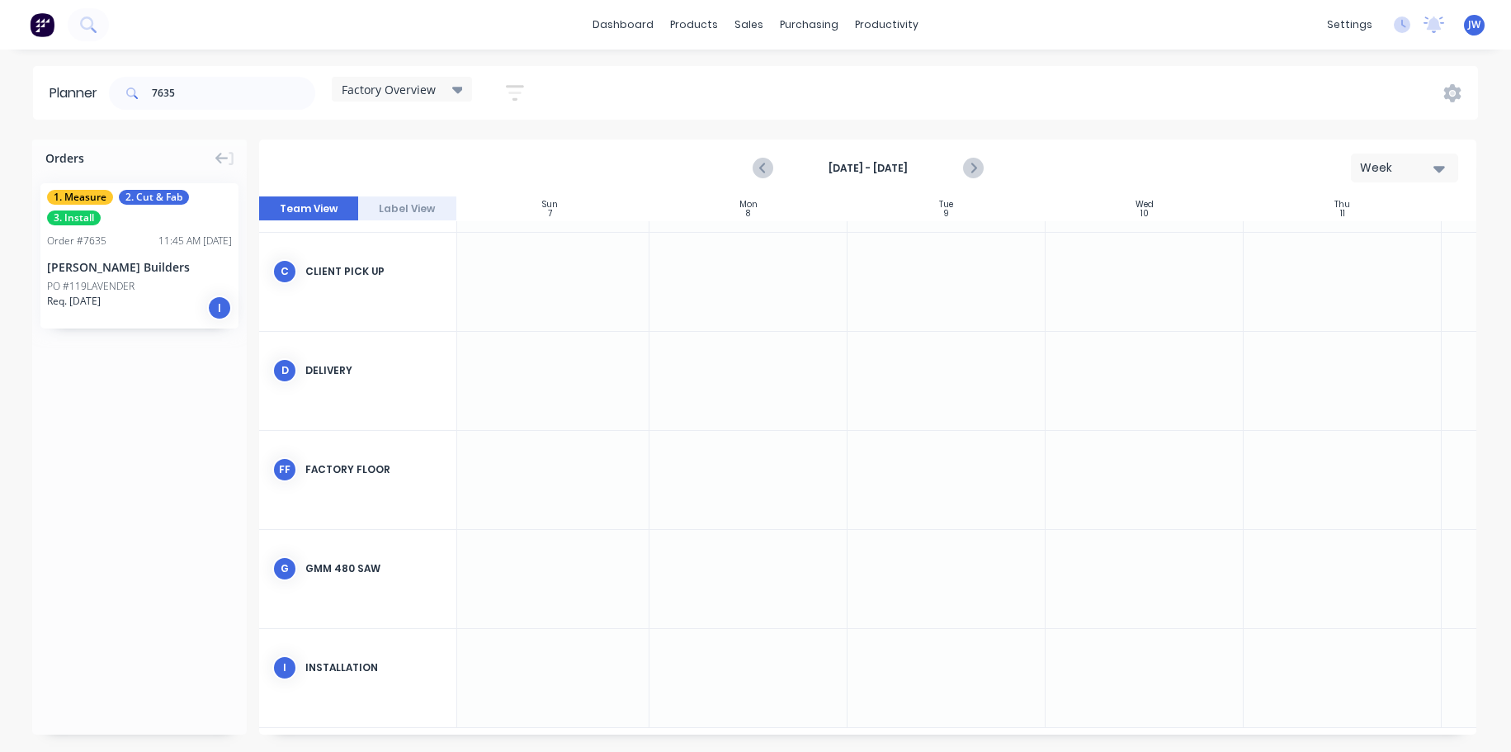
scroll to position [187, 2]
drag, startPoint x: 111, startPoint y: 244, endPoint x: 717, endPoint y: 660, distance: 735.5
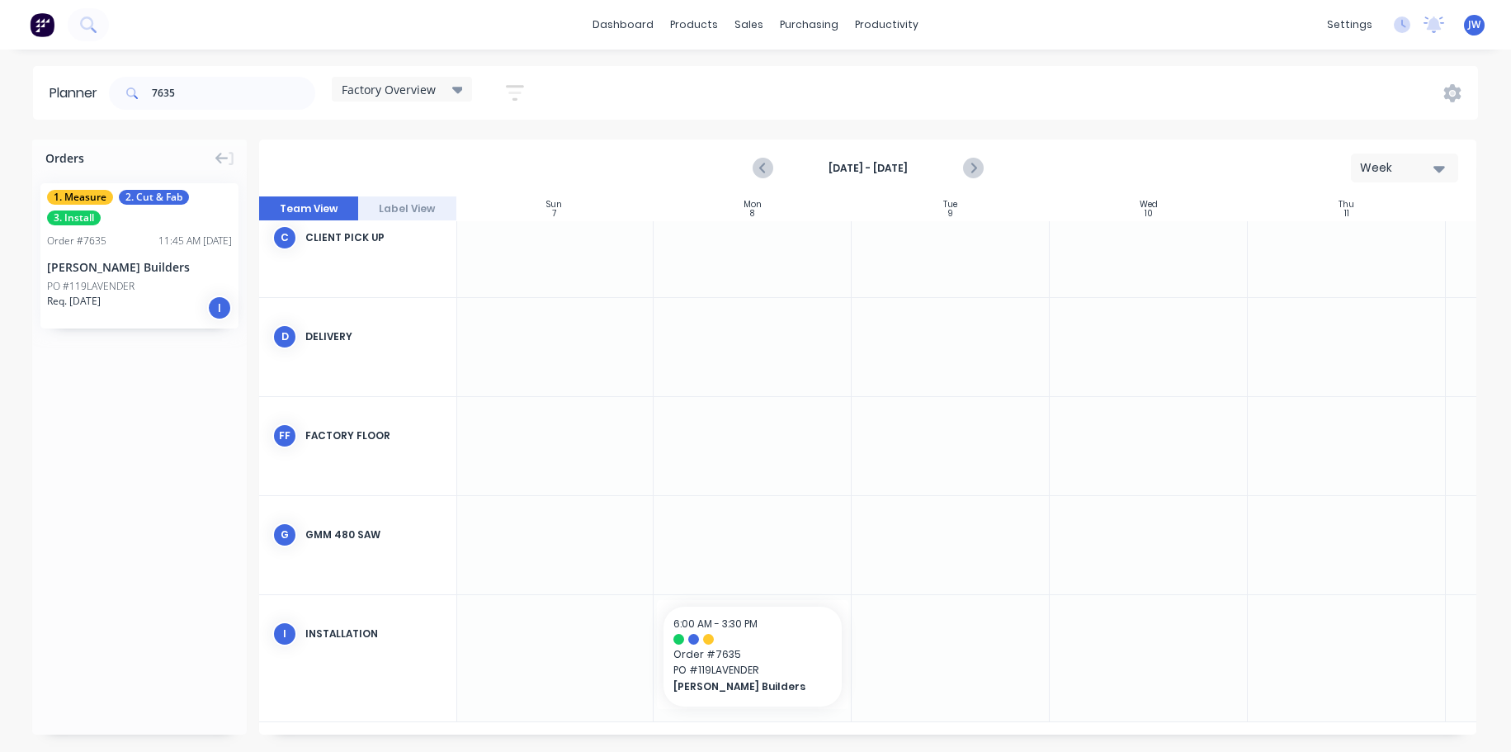
scroll to position [227, 0]
click at [768, 171] on icon "Previous page" at bounding box center [764, 168] width 20 height 20
click at [769, 166] on icon "Previous page" at bounding box center [764, 168] width 20 height 20
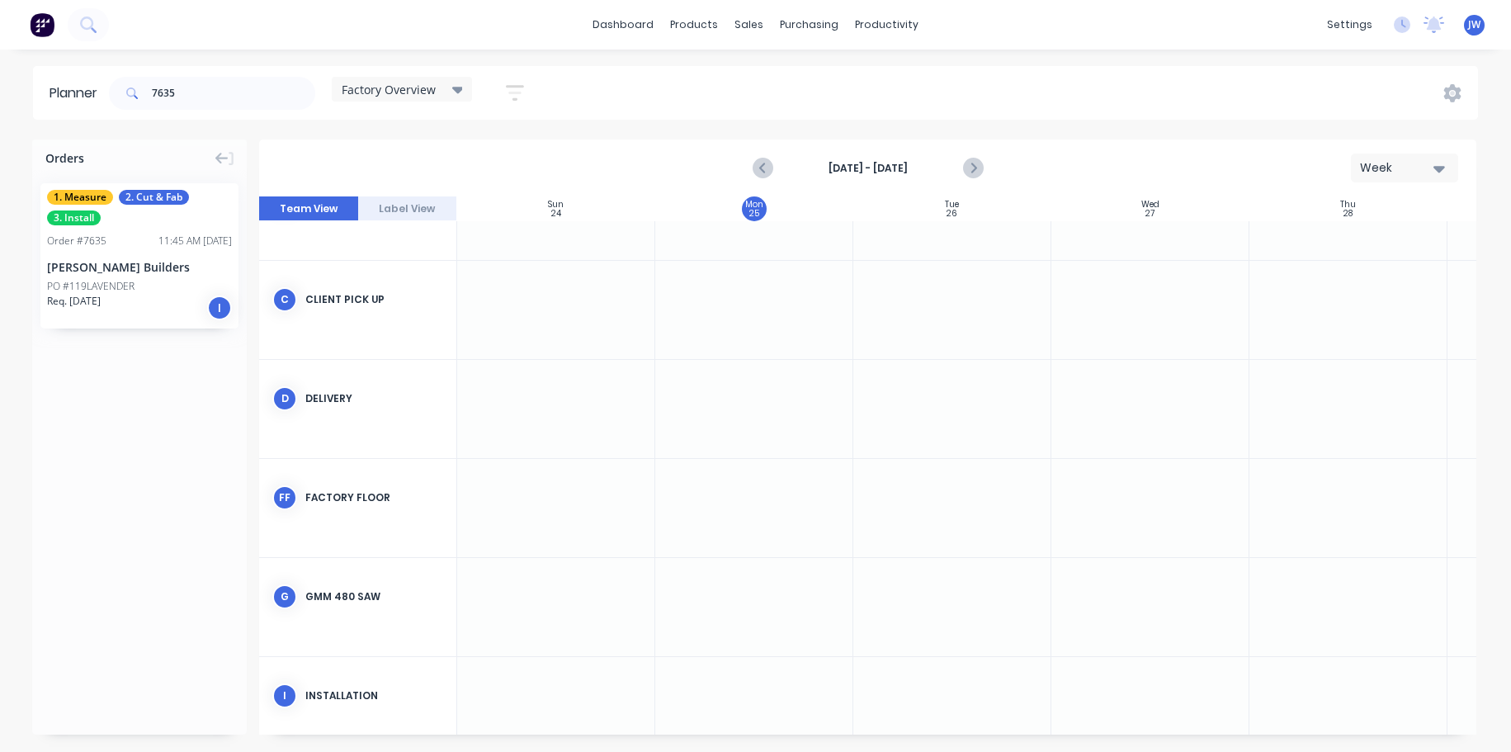
scroll to position [199, 0]
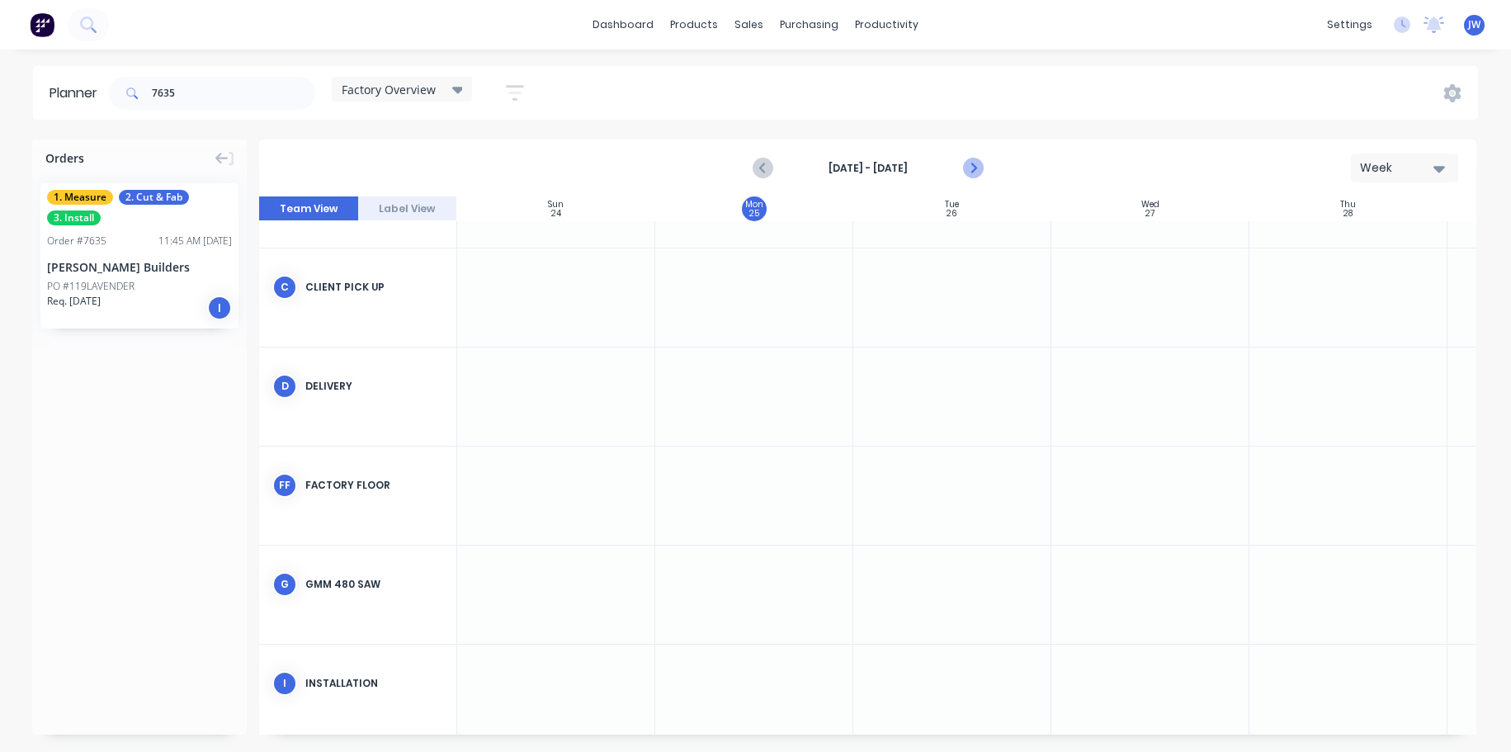
click at [982, 168] on button "Next page" at bounding box center [972, 168] width 33 height 33
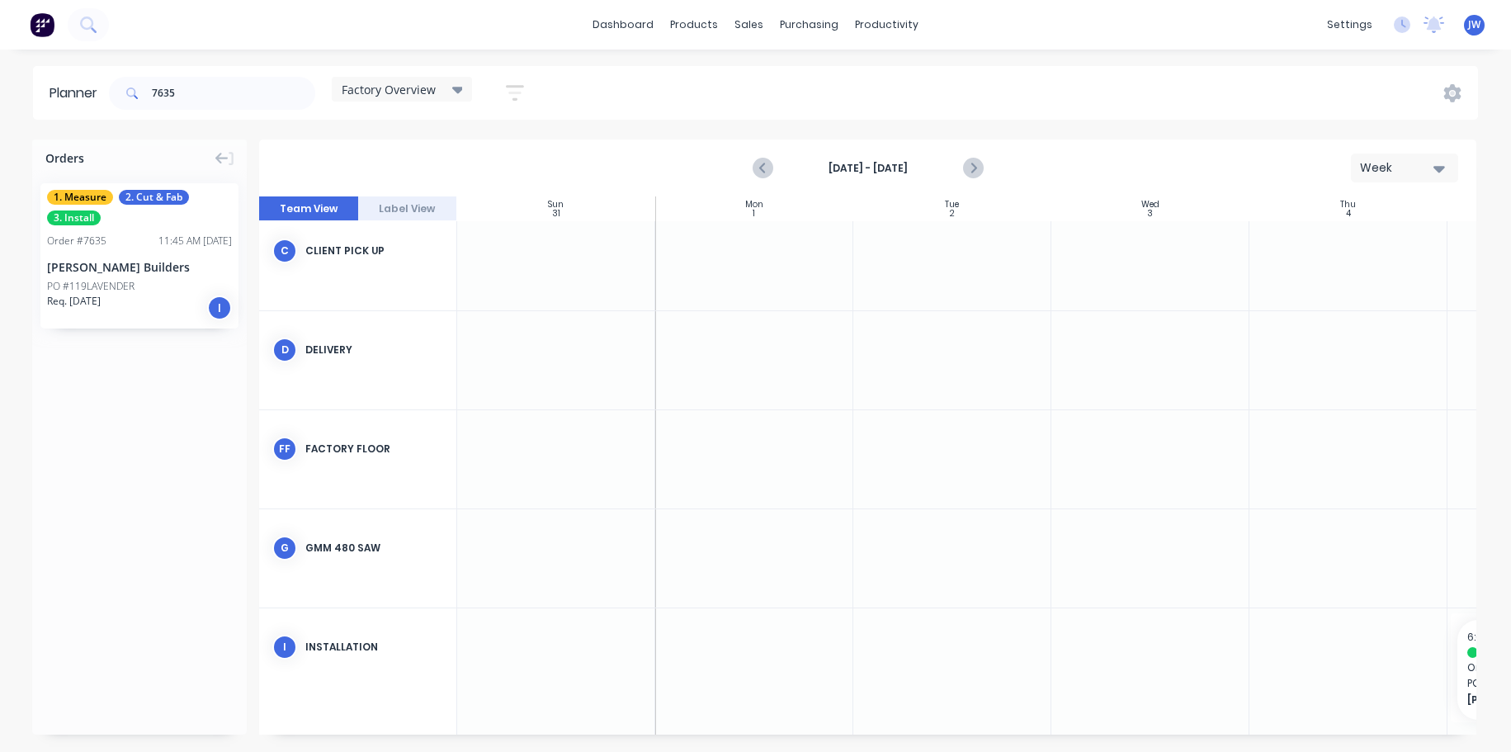
scroll to position [227, 0]
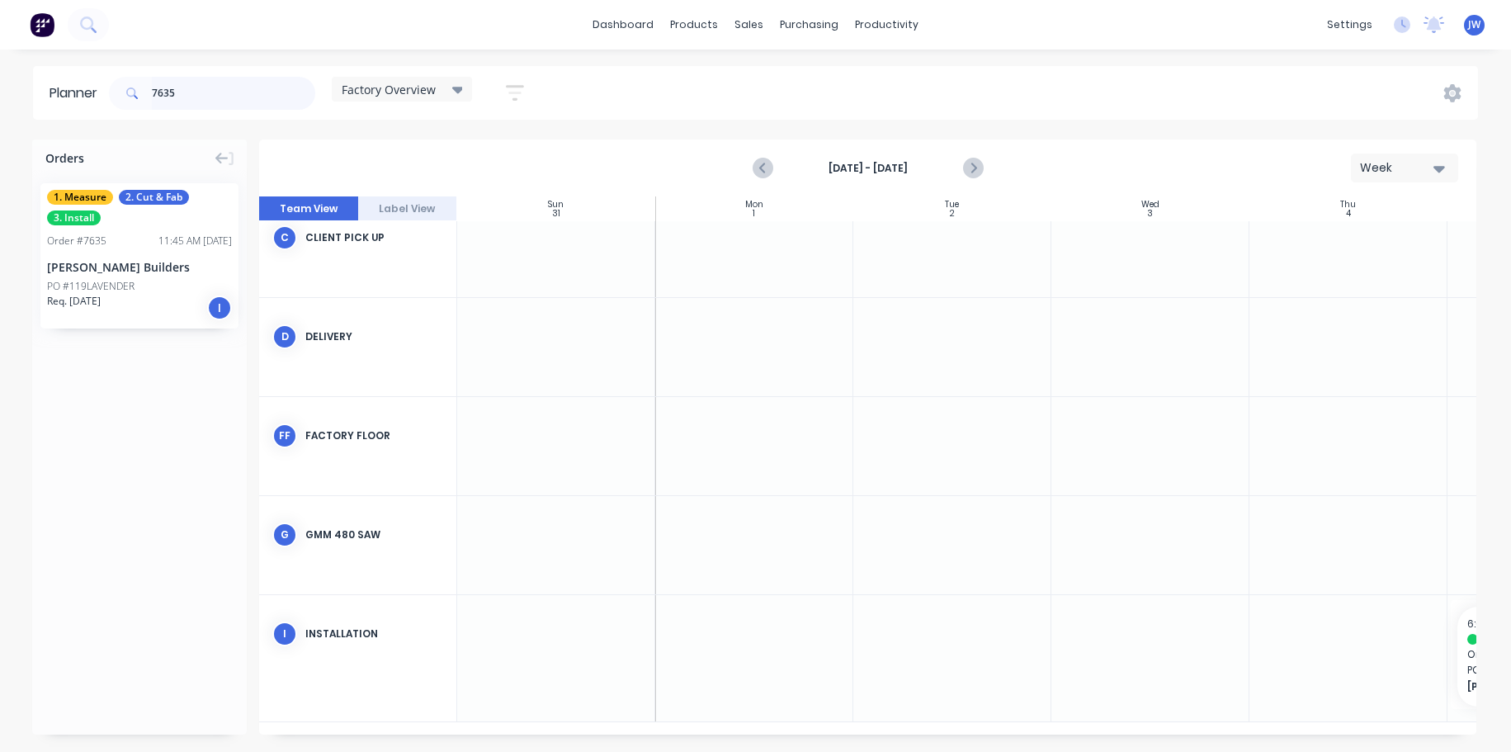
click at [273, 92] on input "7635" at bounding box center [233, 93] width 163 height 33
type input "7"
click at [1104, 130] on div "Planner Factory Overview Save new view None (Default) edit Craigieburn Orders e…" at bounding box center [755, 408] width 1511 height 685
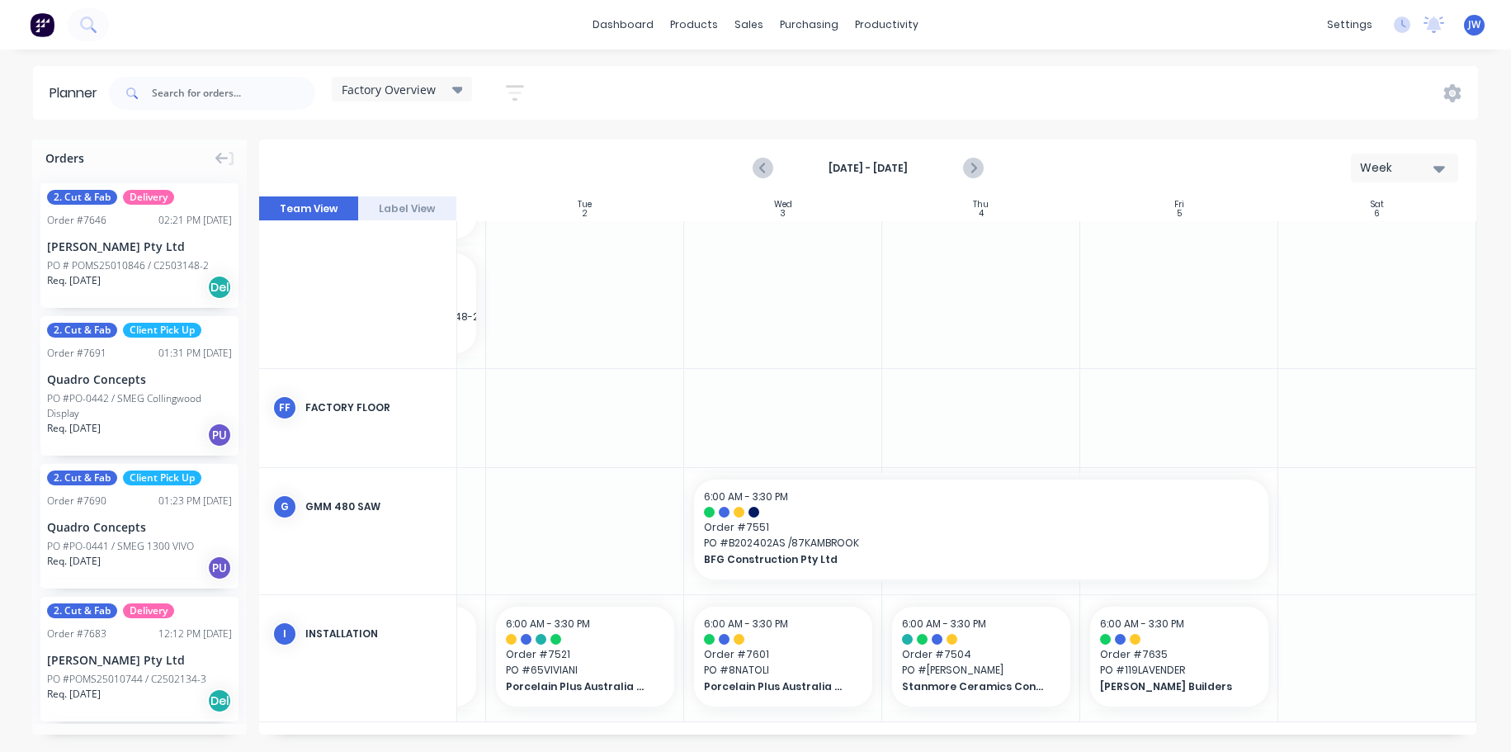
scroll to position [479, 374]
drag, startPoint x: 1128, startPoint y: 736, endPoint x: 1161, endPoint y: 733, distance: 33.1
click at [1161, 733] on div "Orders 2. Cut & Fab Delivery Order # 7646 02:21 PM 22/08/25 Marbut Stone Pty Lt…" at bounding box center [755, 446] width 1511 height 612
click at [977, 172] on icon "Next page" at bounding box center [973, 168] width 20 height 20
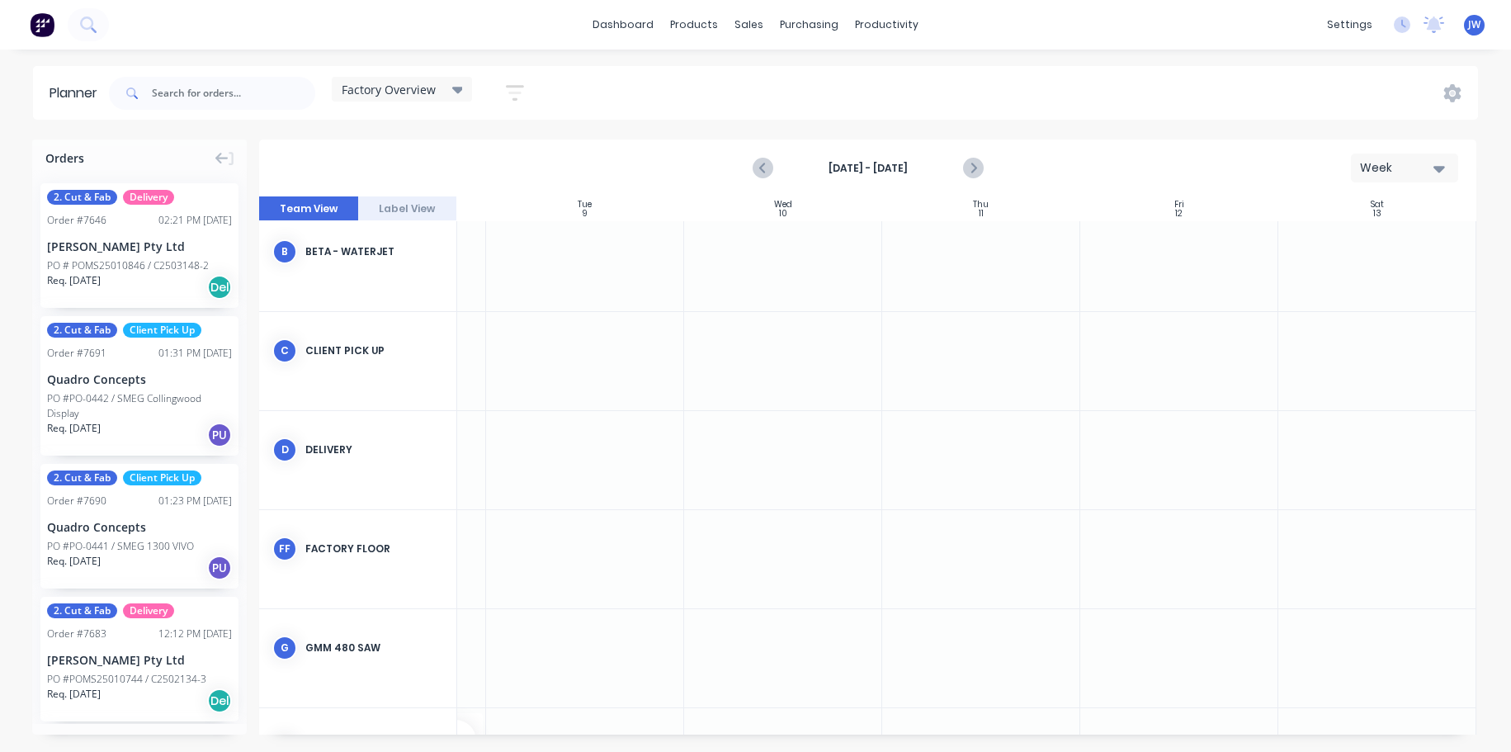
scroll to position [227, 374]
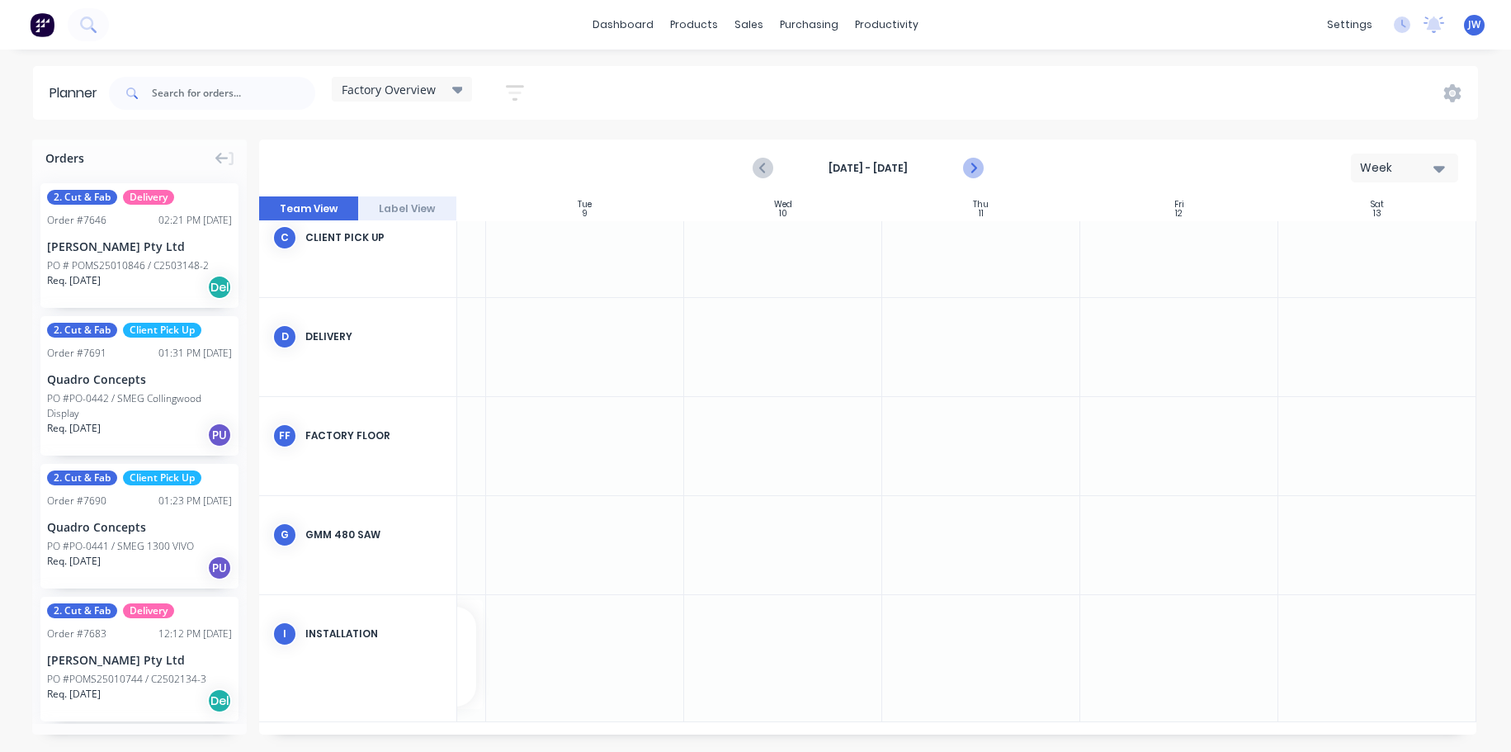
click at [968, 170] on icon "Next page" at bounding box center [973, 168] width 20 height 20
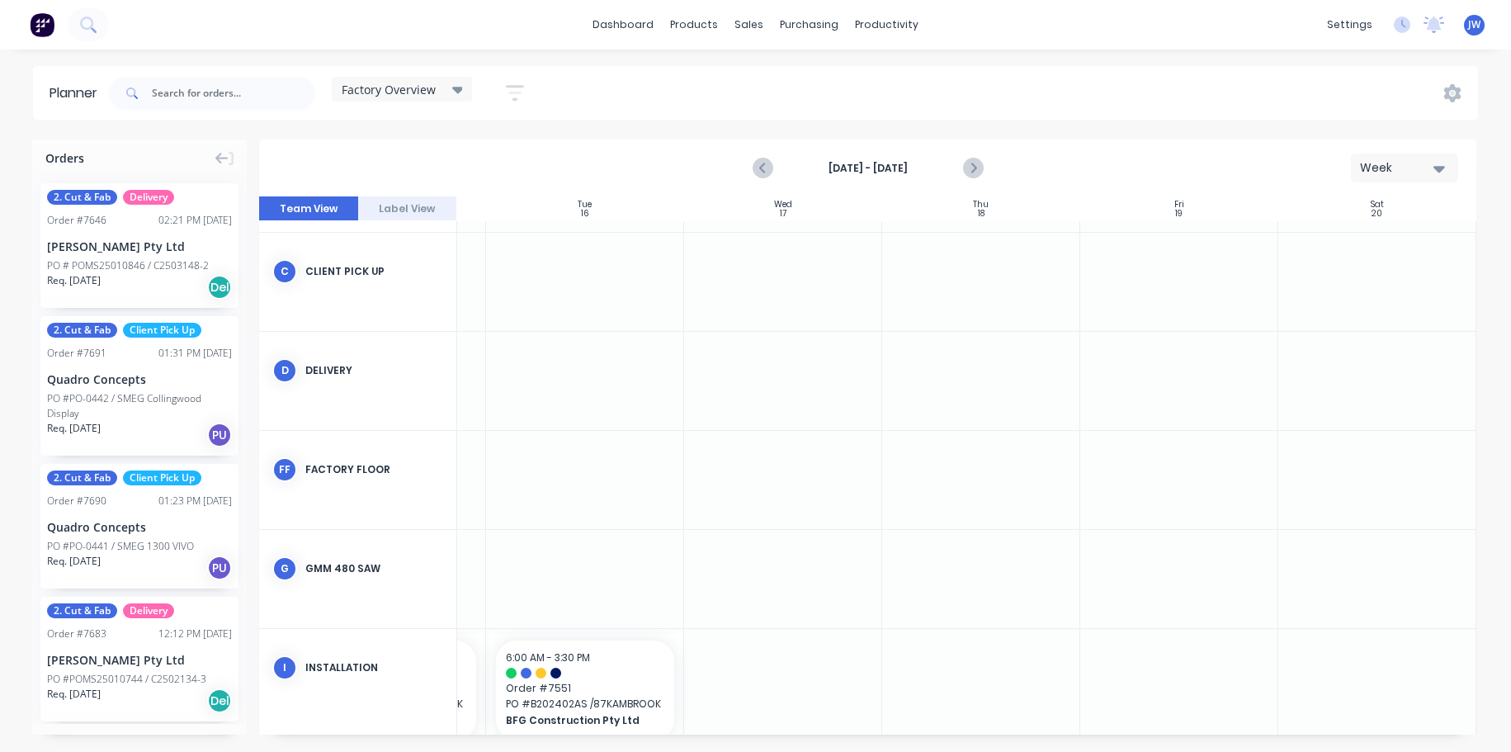
scroll to position [341, 374]
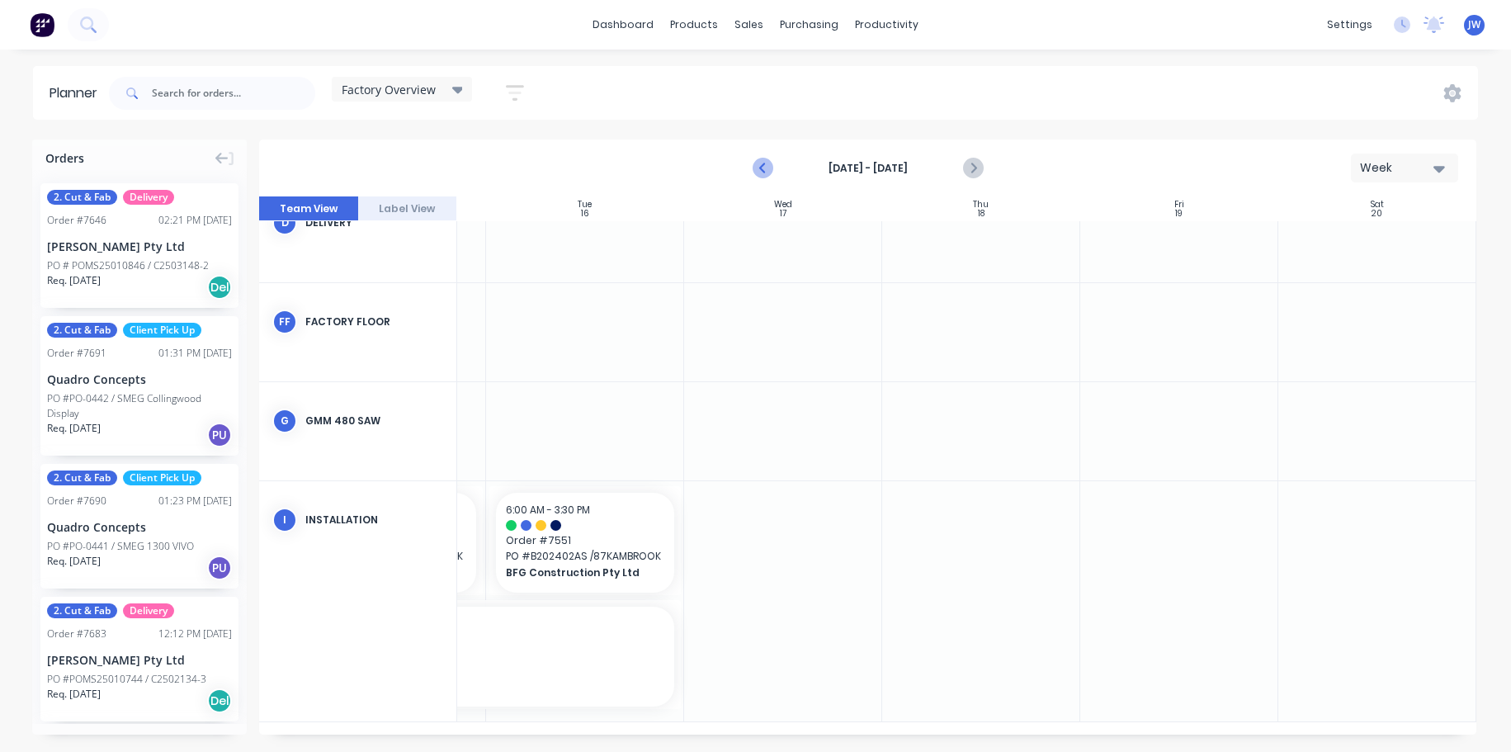
click at [762, 163] on icon "Previous page" at bounding box center [764, 168] width 20 height 20
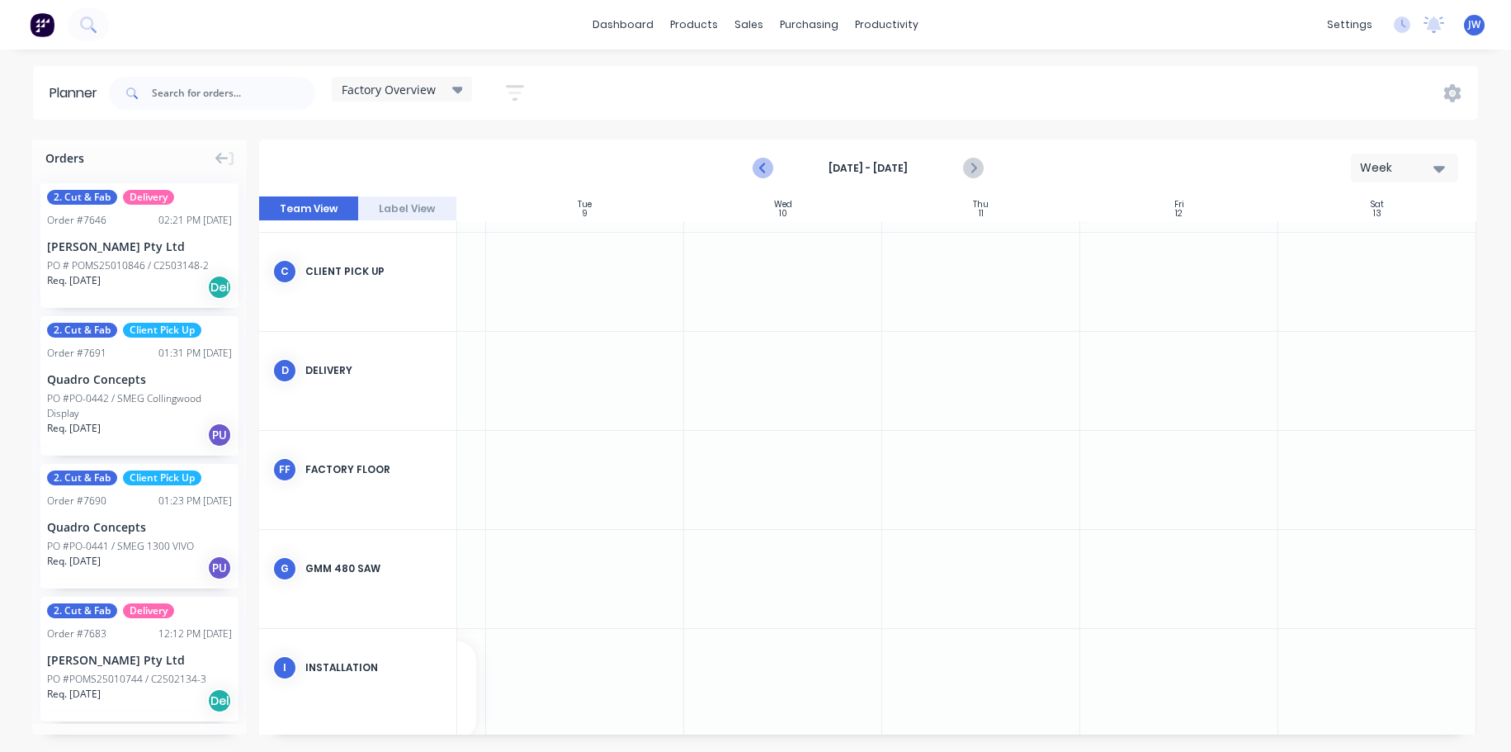
click at [762, 163] on icon "Previous page" at bounding box center [764, 168] width 20 height 20
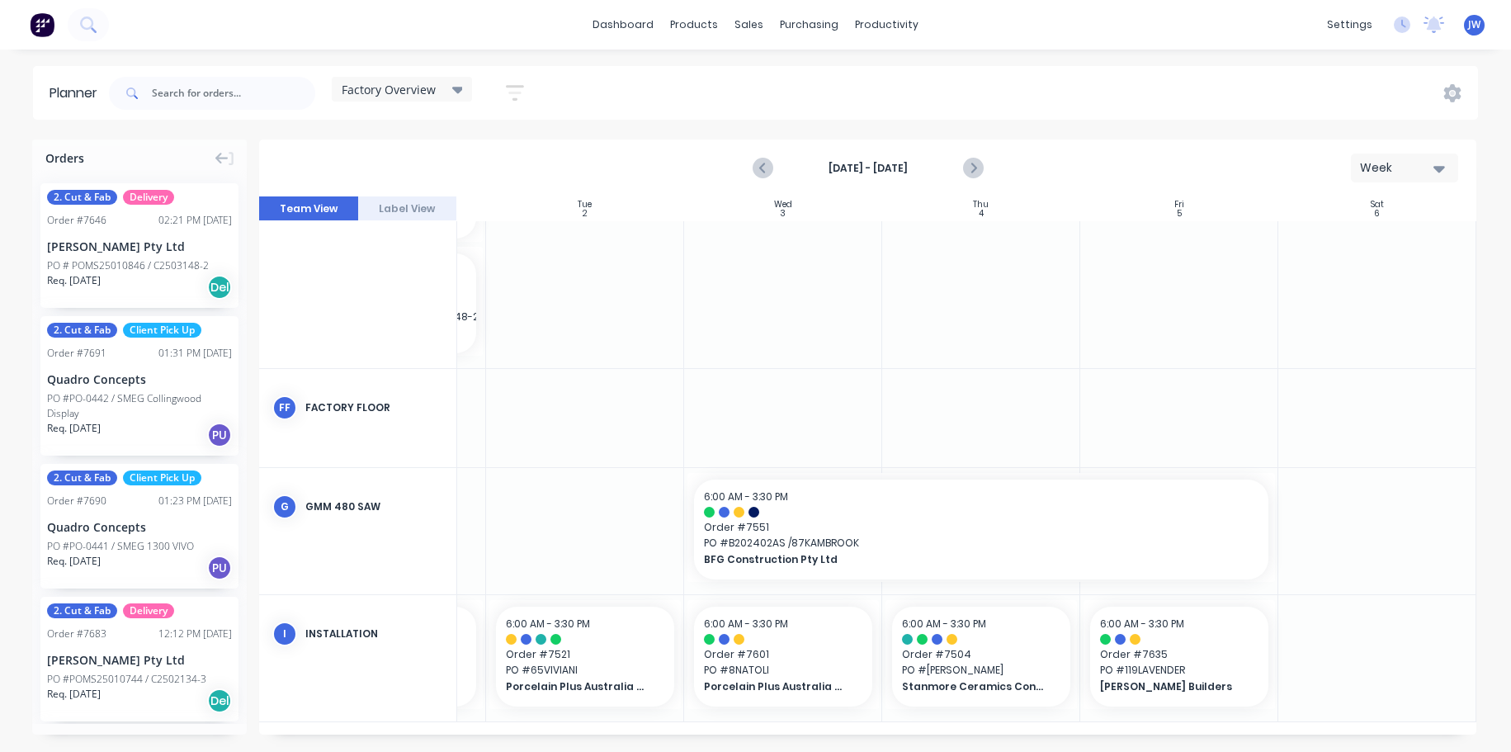
scroll to position [479, 374]
click at [977, 166] on icon "Next page" at bounding box center [973, 168] width 20 height 20
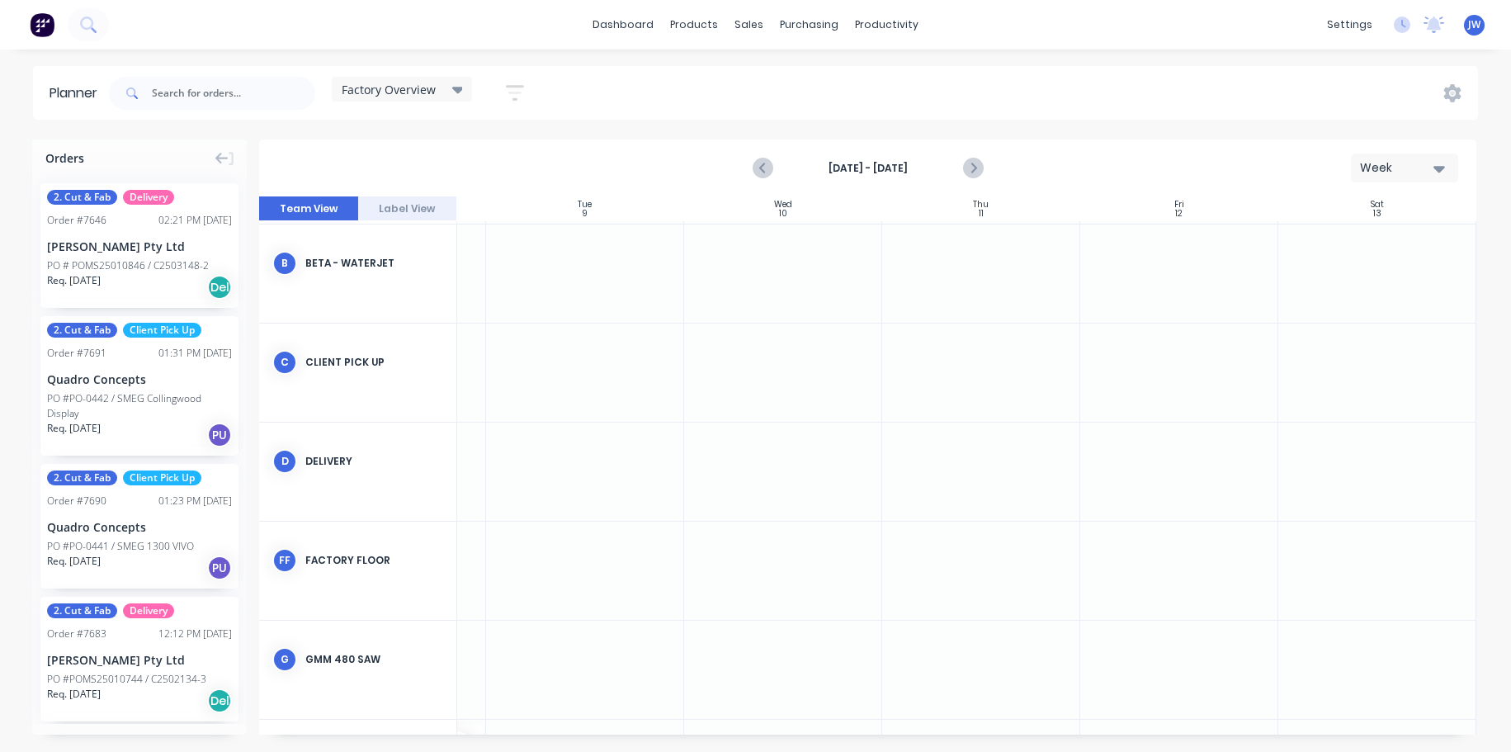
scroll to position [227, 374]
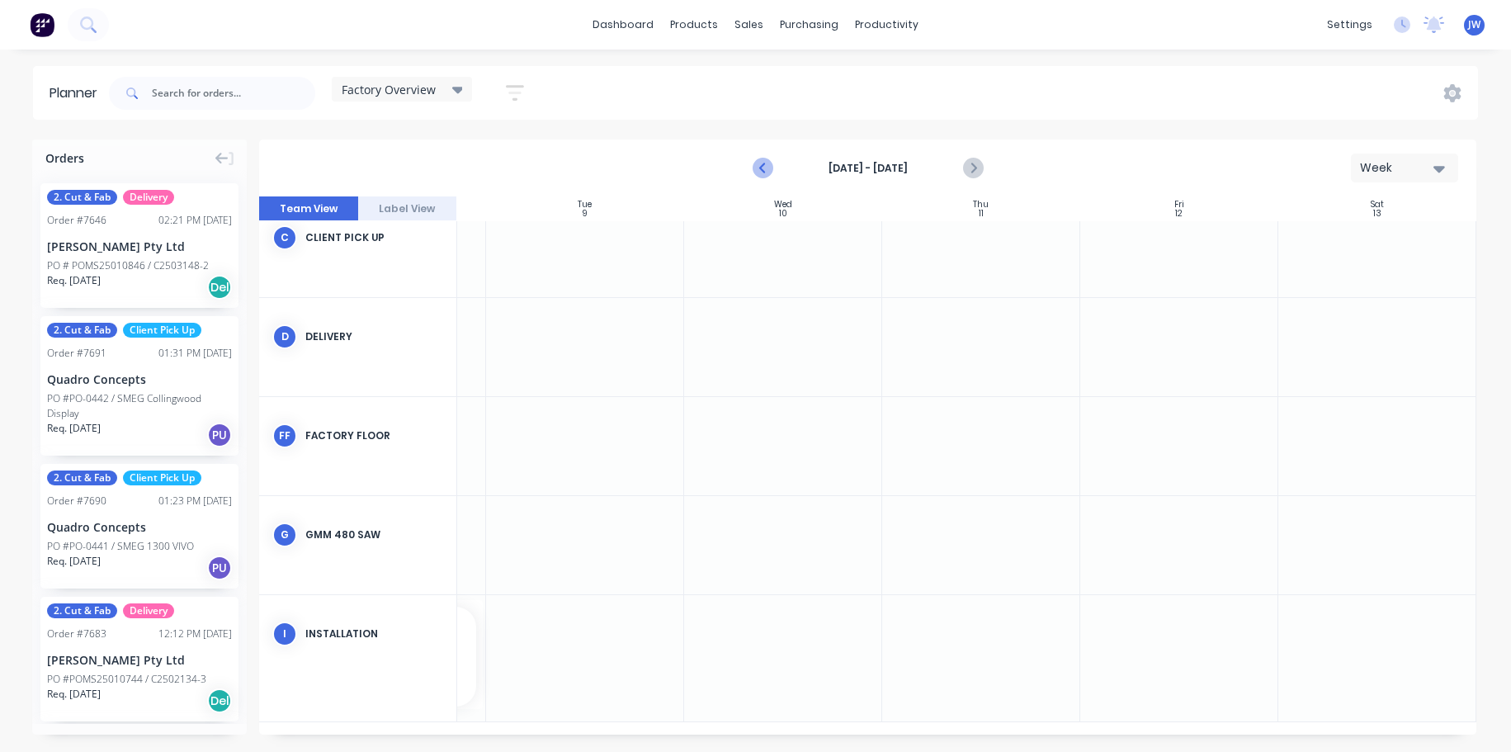
click at [767, 172] on icon "Previous page" at bounding box center [764, 168] width 20 height 20
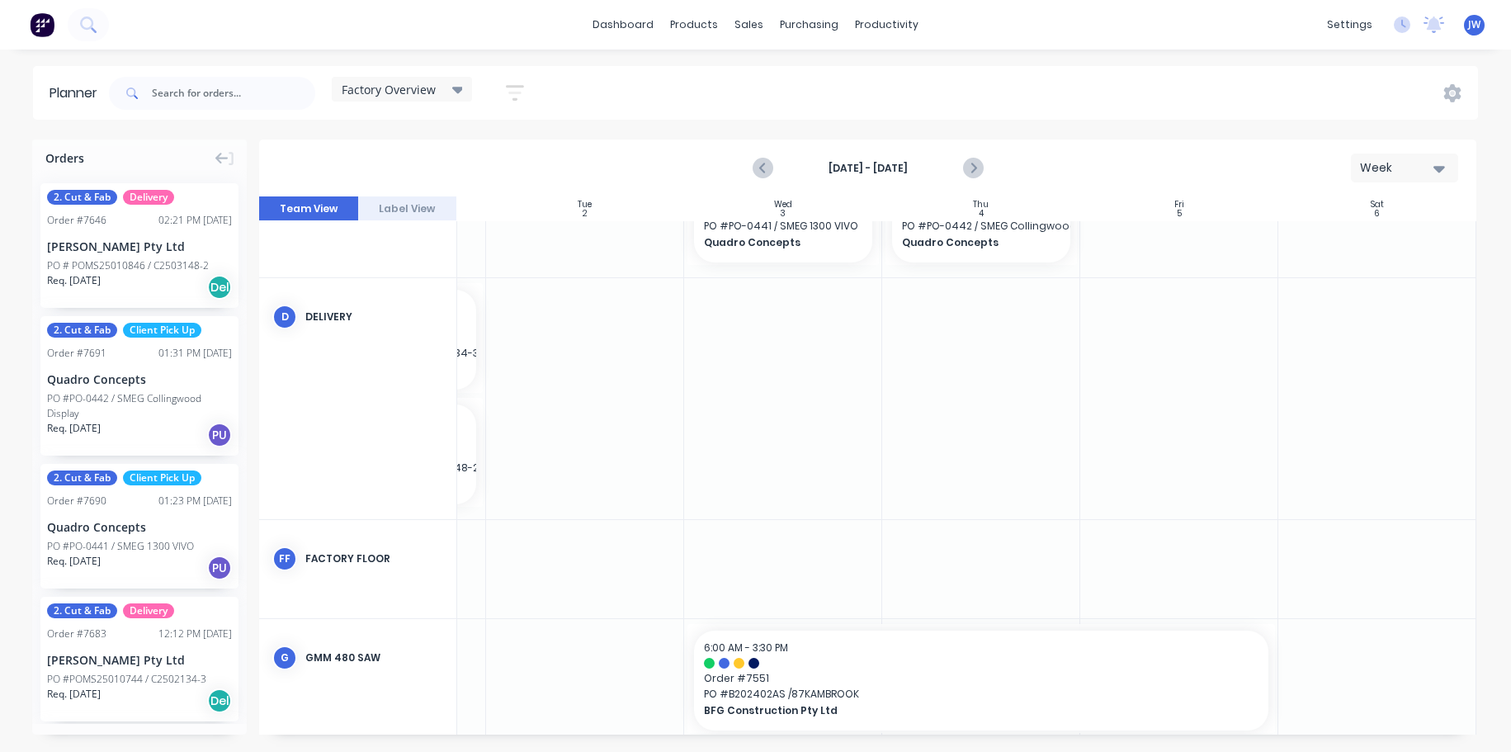
scroll to position [479, 374]
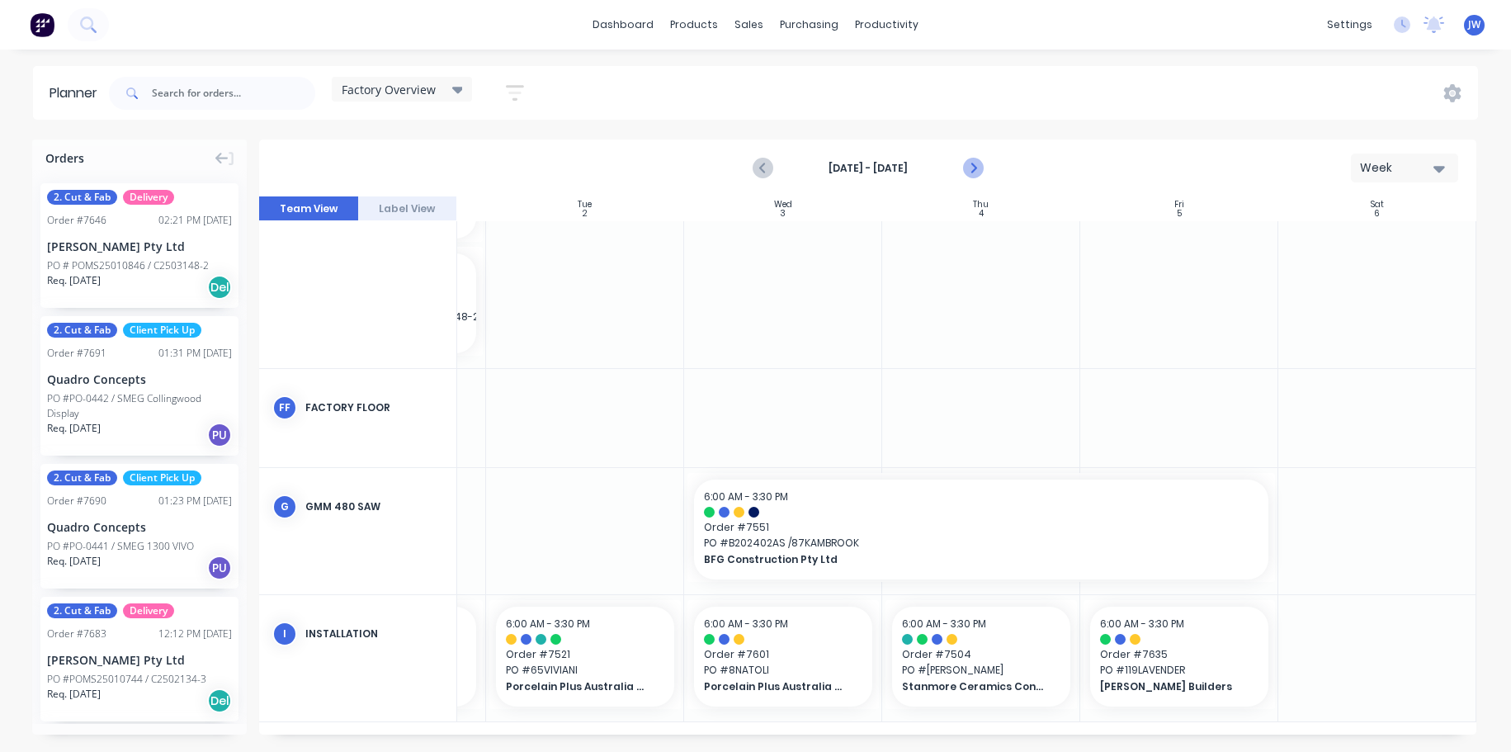
click at [973, 164] on icon "Next page" at bounding box center [973, 168] width 20 height 20
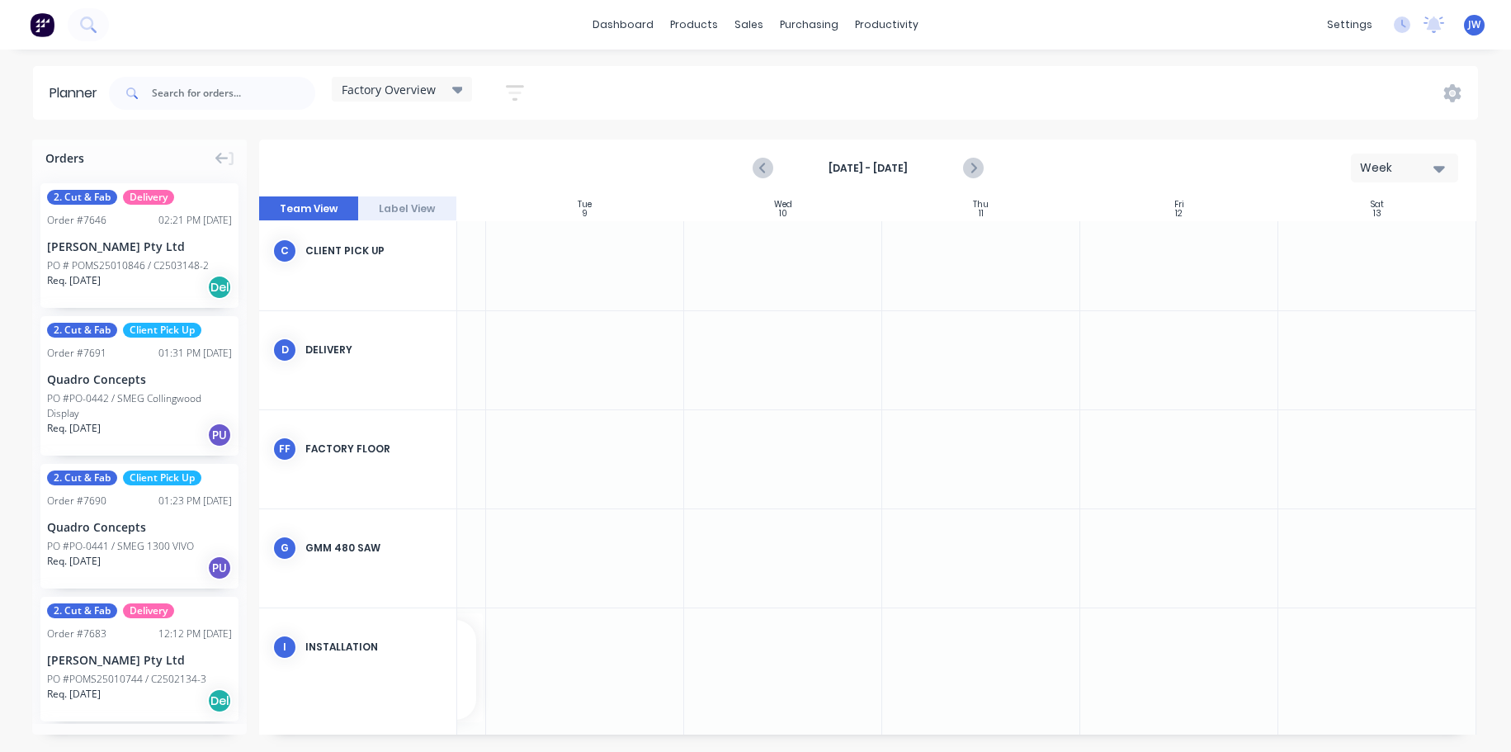
scroll to position [227, 374]
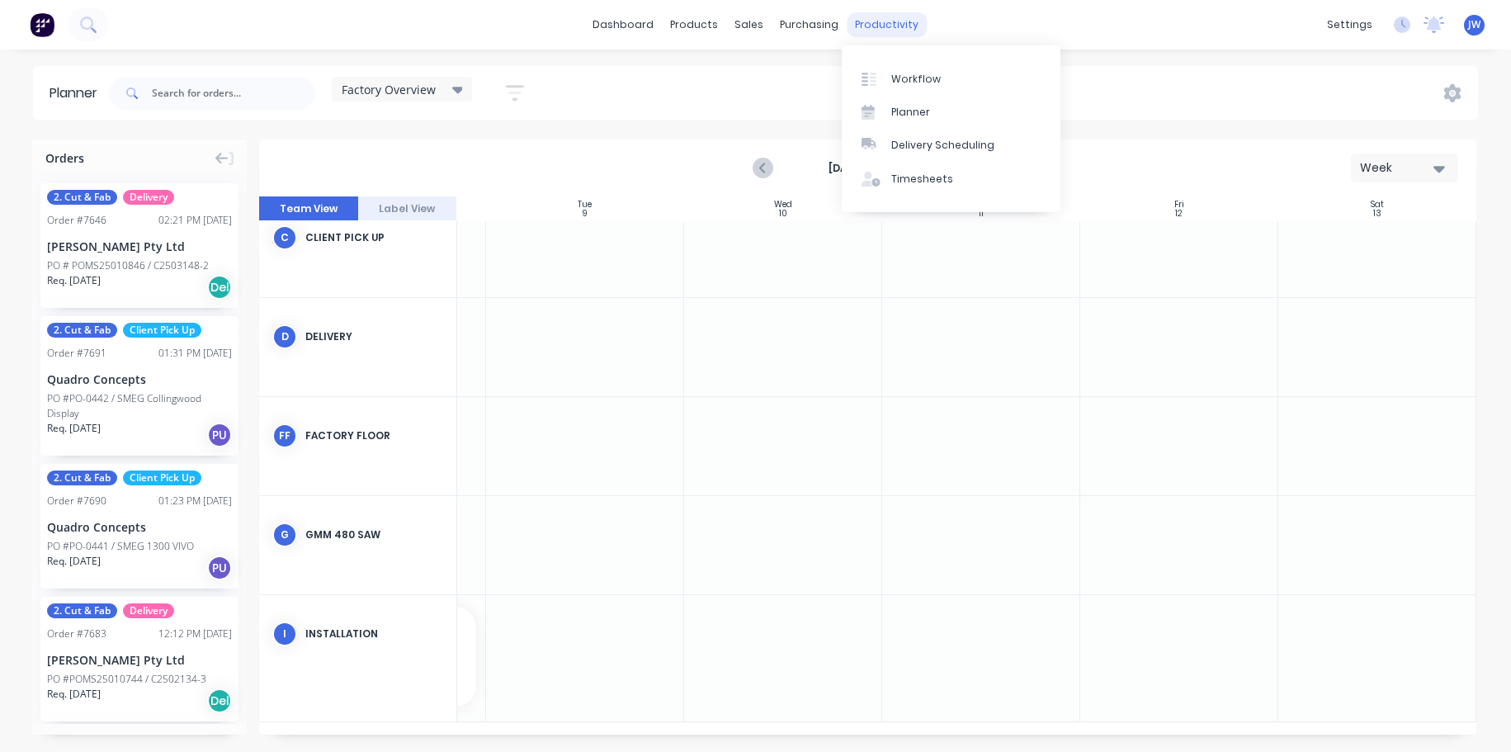
click at [899, 32] on div "productivity" at bounding box center [887, 24] width 80 height 25
click at [915, 111] on div "Planner" at bounding box center [911, 112] width 39 height 15
drag, startPoint x: 868, startPoint y: 26, endPoint x: 878, endPoint y: 35, distance: 14.0
click at [868, 26] on div "productivity" at bounding box center [887, 24] width 80 height 25
click at [905, 75] on div "Workflow" at bounding box center [917, 79] width 50 height 15
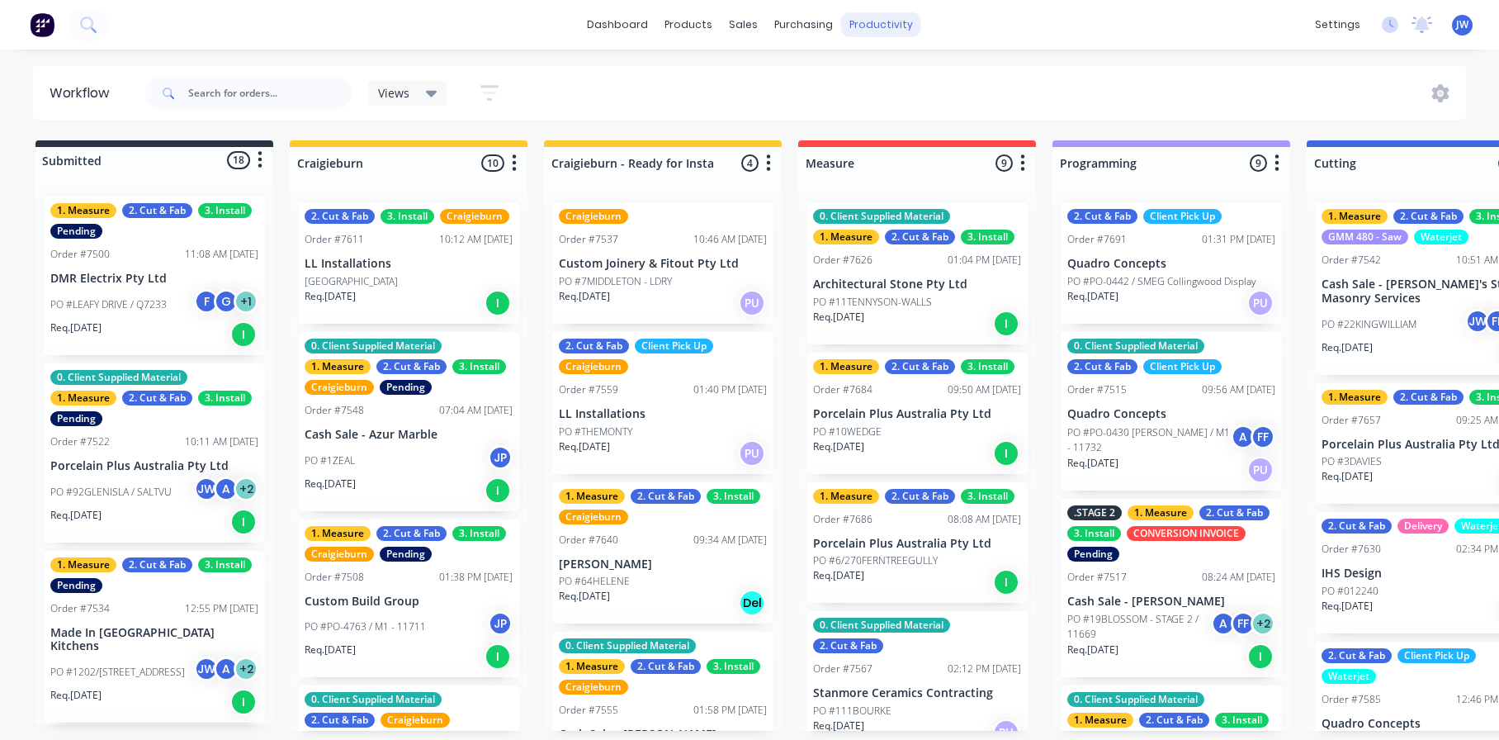
click at [884, 31] on div "productivity" at bounding box center [881, 24] width 80 height 25
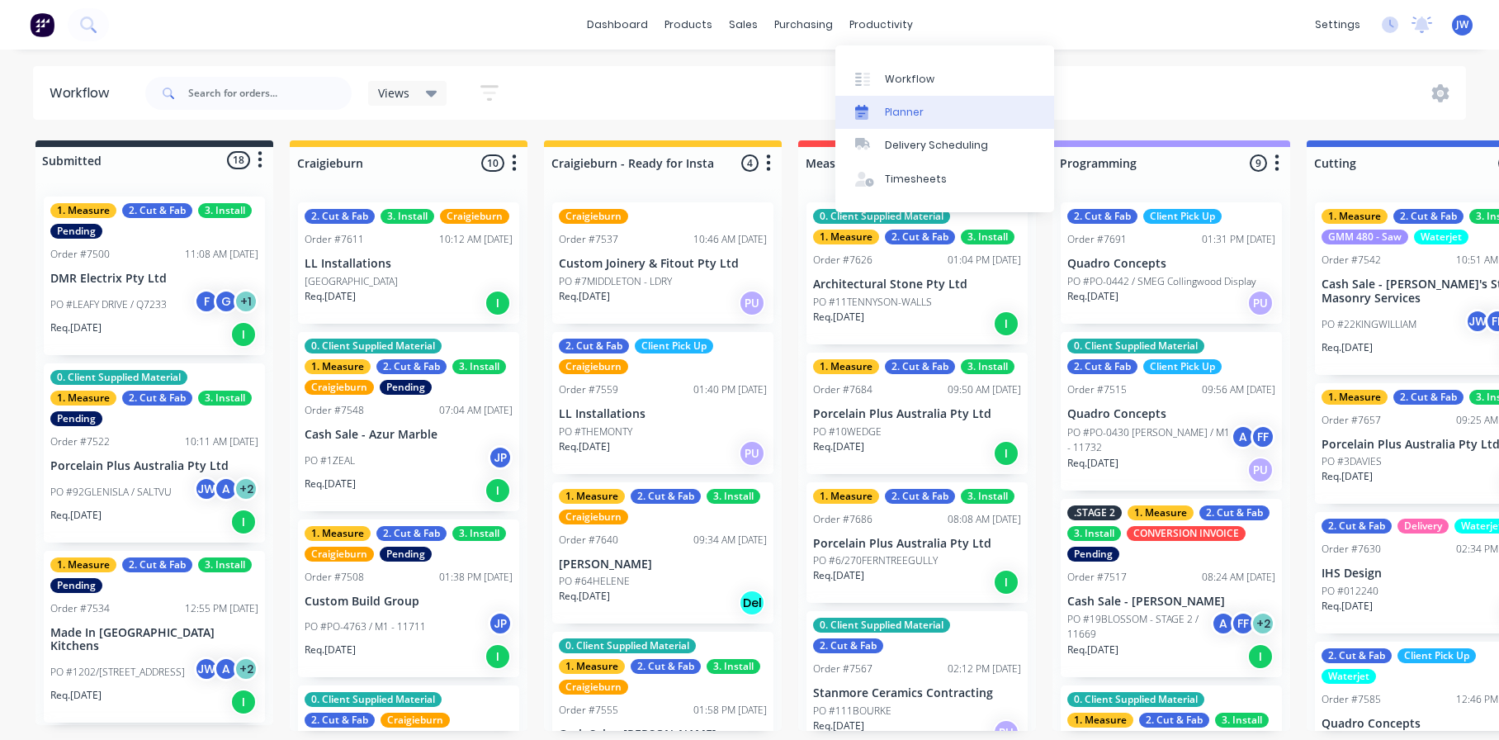
click at [913, 108] on div "Planner" at bounding box center [904, 112] width 39 height 15
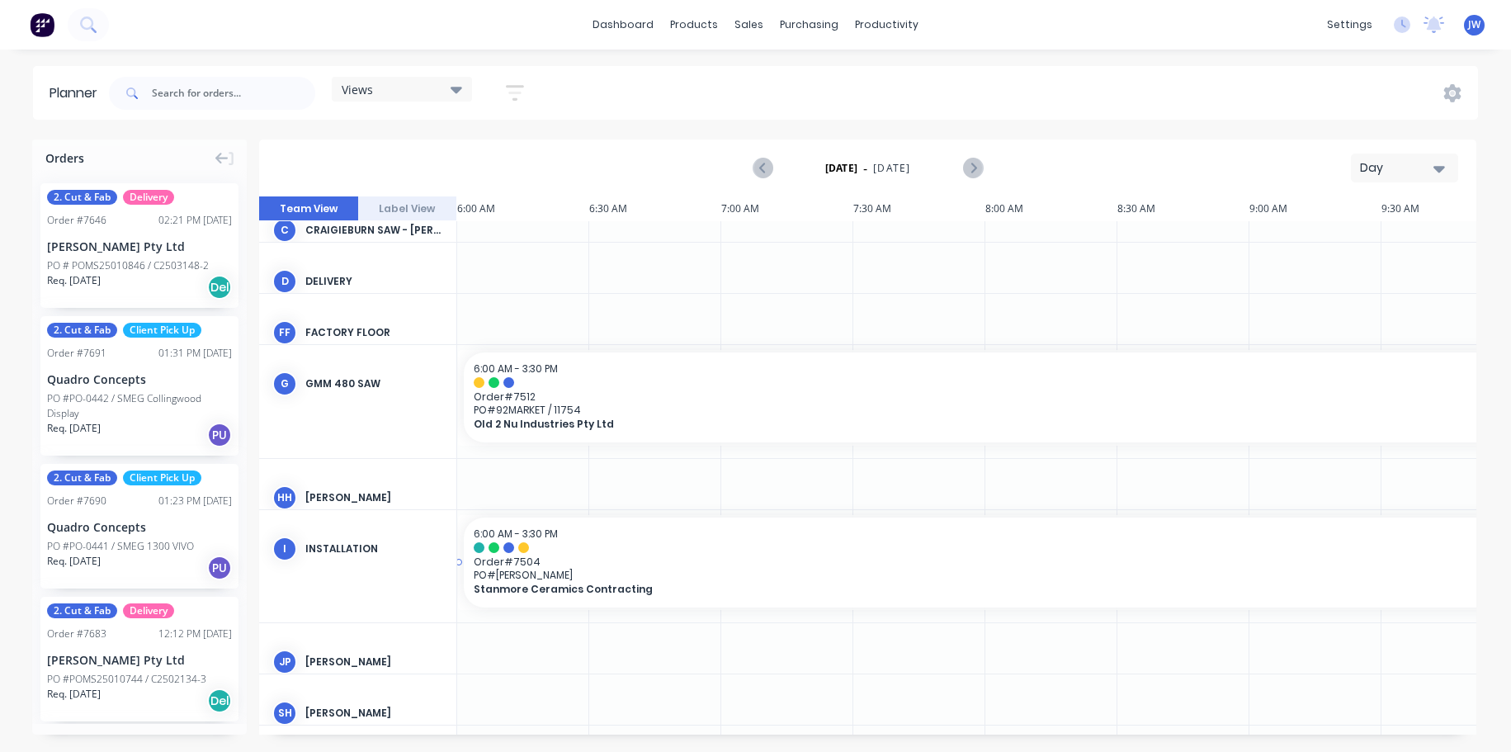
scroll to position [776, 0]
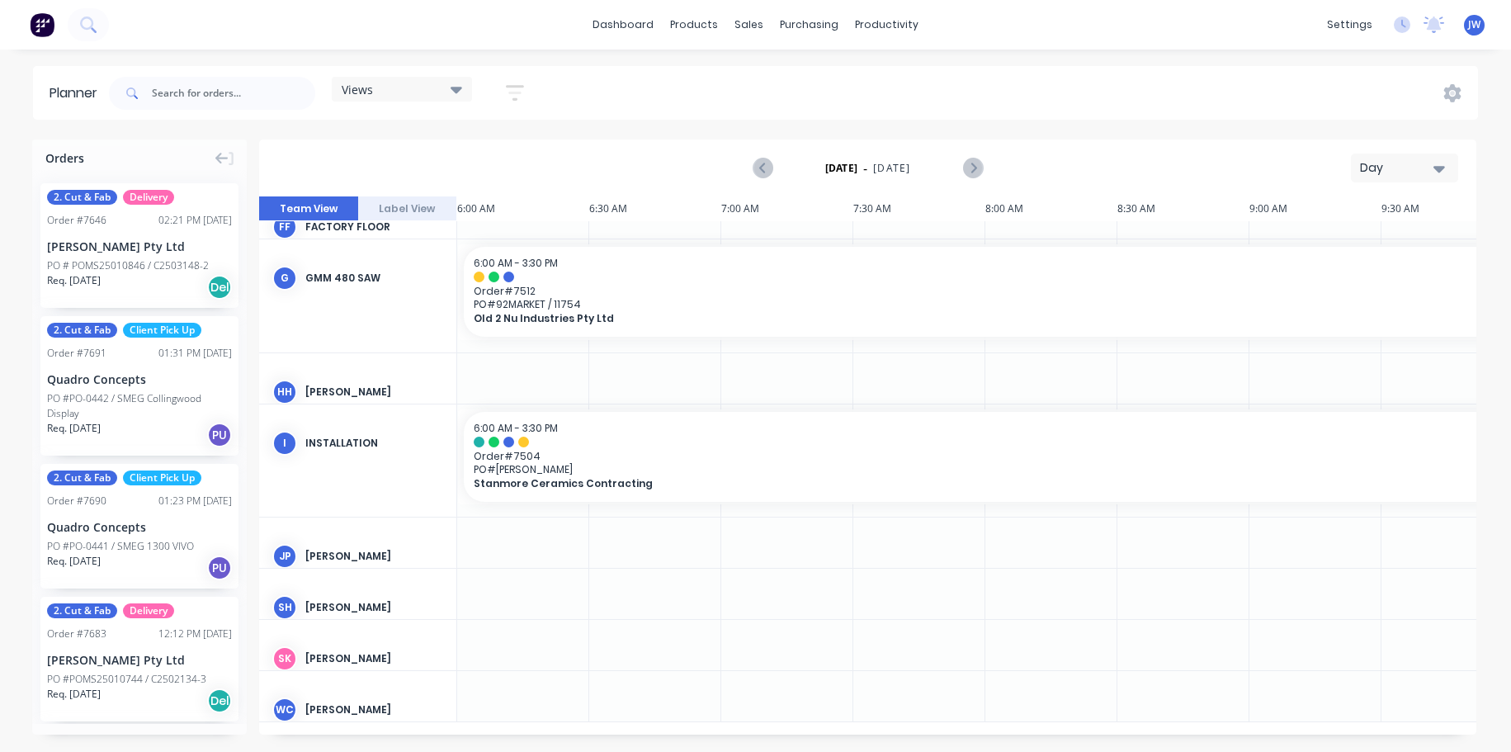
click at [462, 100] on div "Views" at bounding box center [402, 89] width 140 height 25
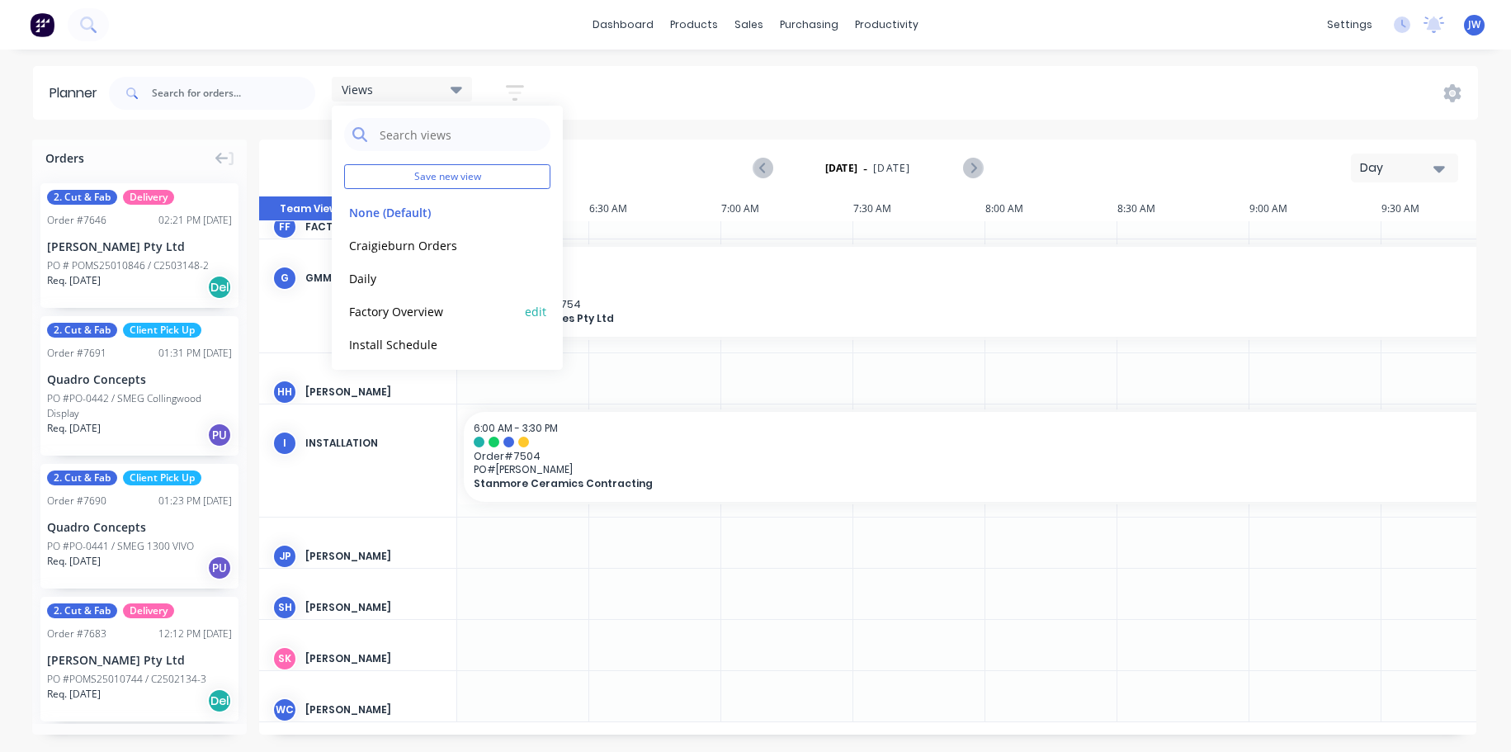
click at [429, 312] on button "Factory Overview" at bounding box center [432, 310] width 176 height 19
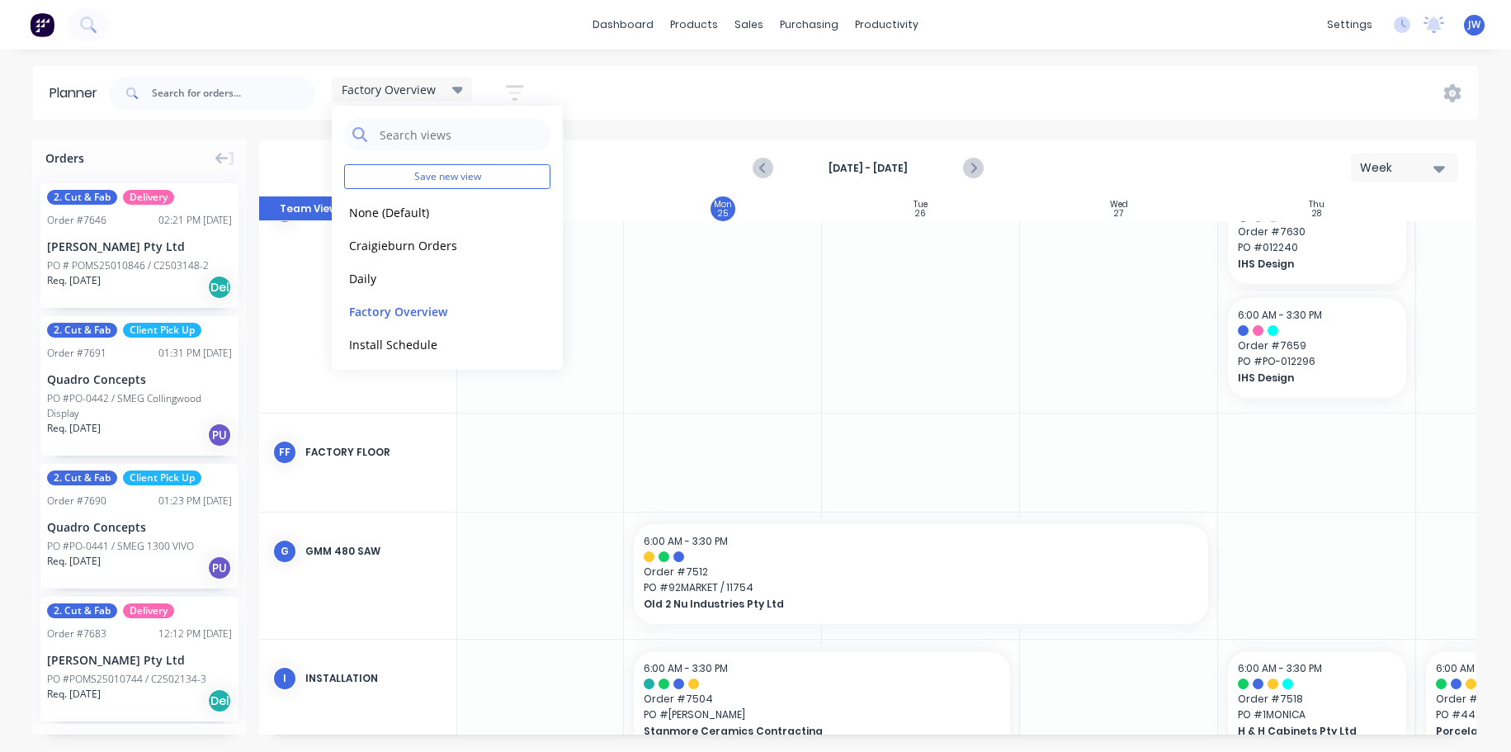
scroll to position [1166, 31]
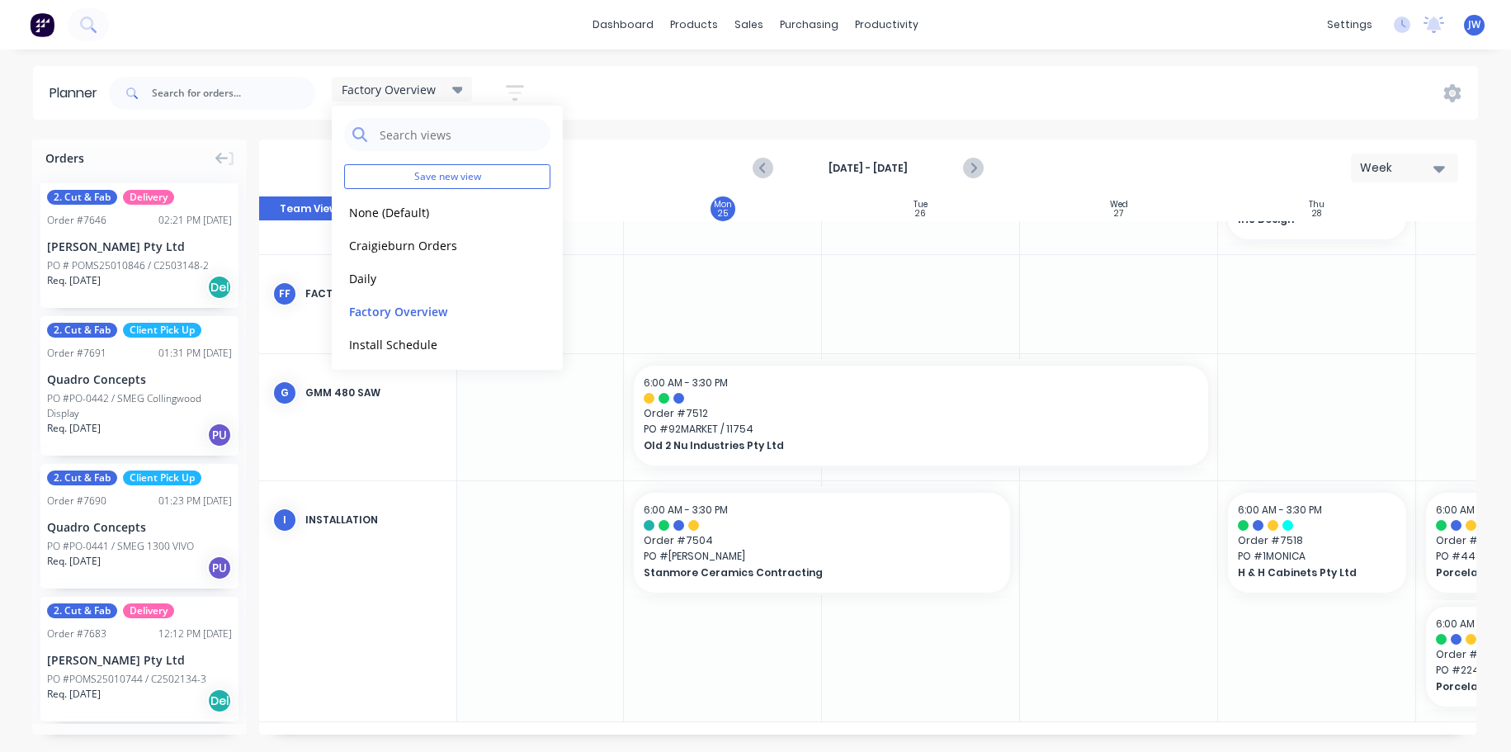
click at [634, 104] on div "Factory Overview Save new view None (Default) edit Craigieburn Orders edit Dail…" at bounding box center [792, 94] width 1373 height 50
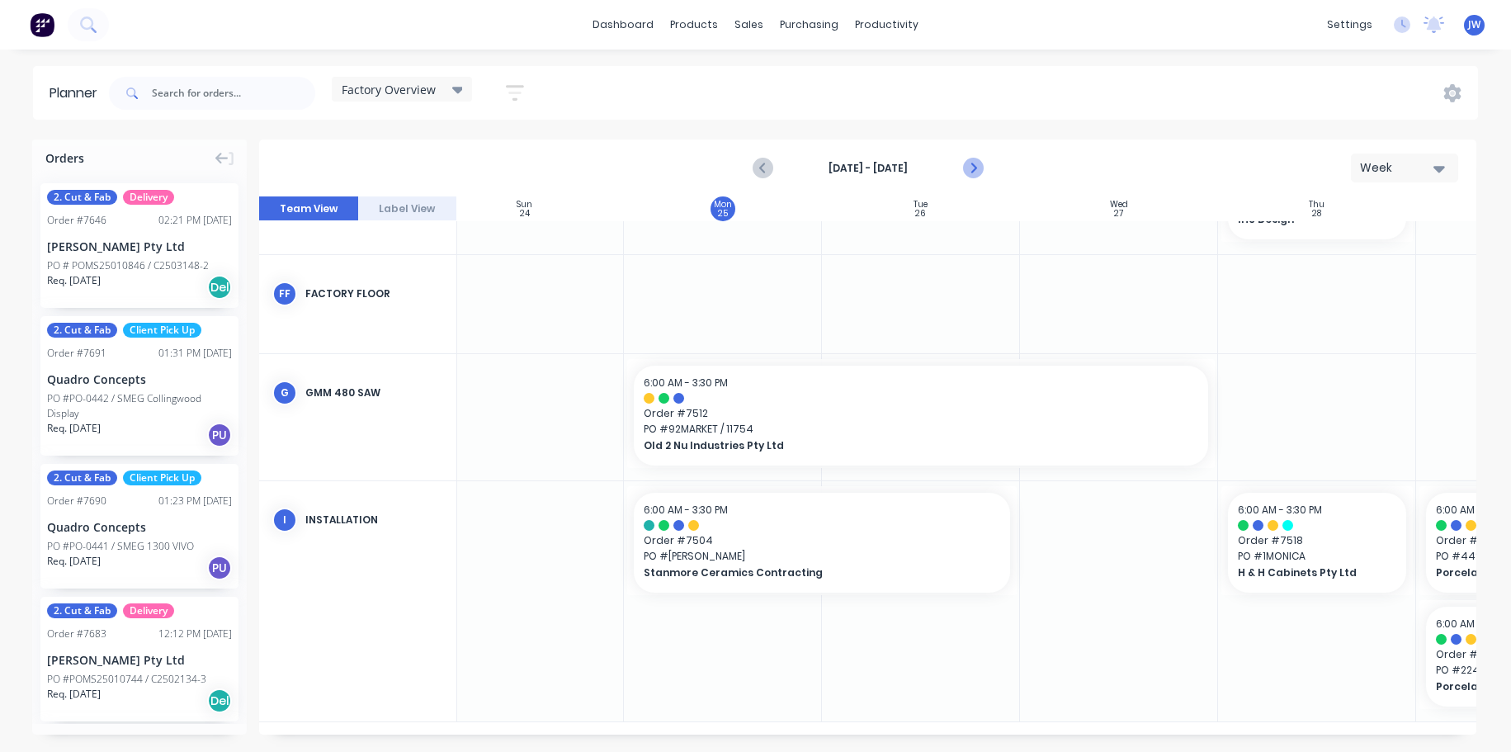
click at [977, 168] on icon "Next page" at bounding box center [973, 168] width 20 height 20
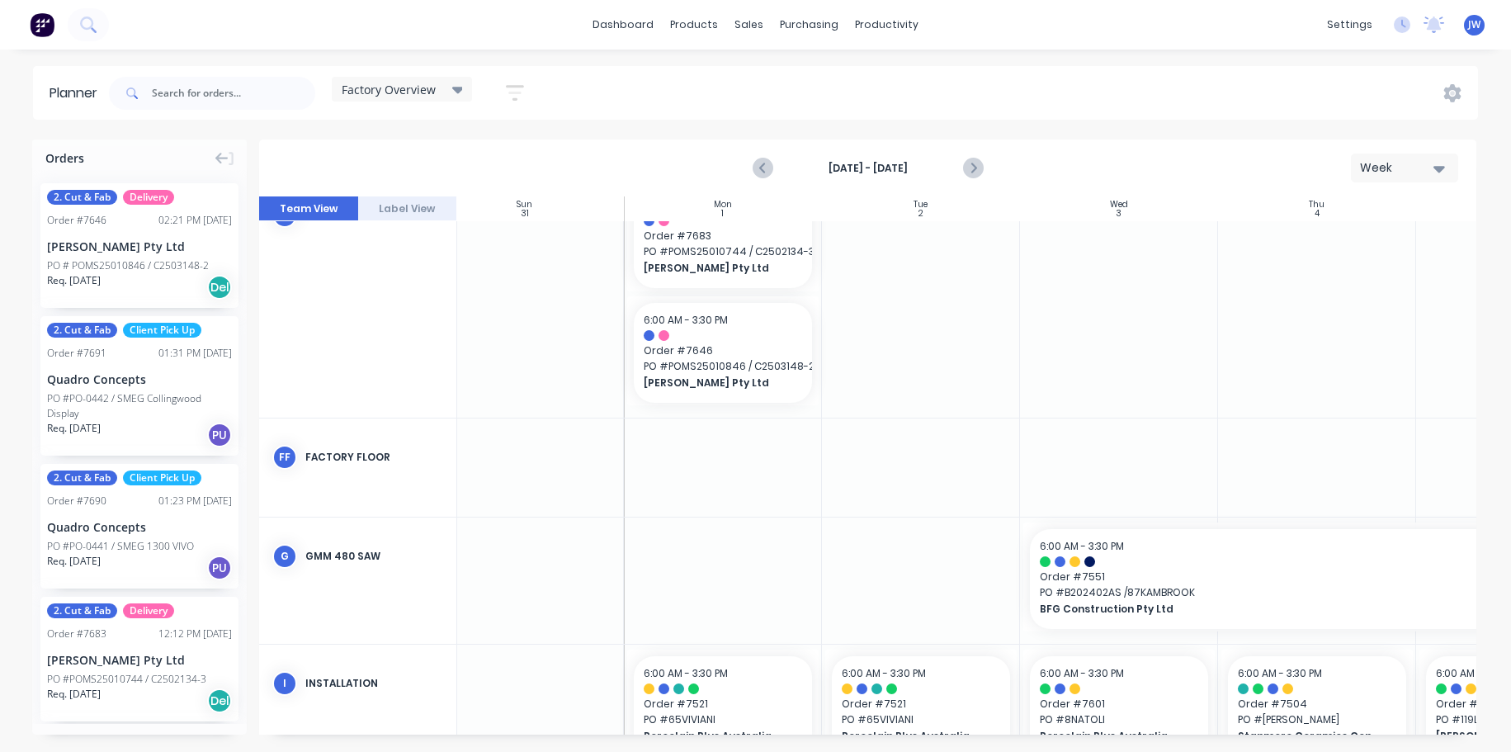
scroll to position [479, 31]
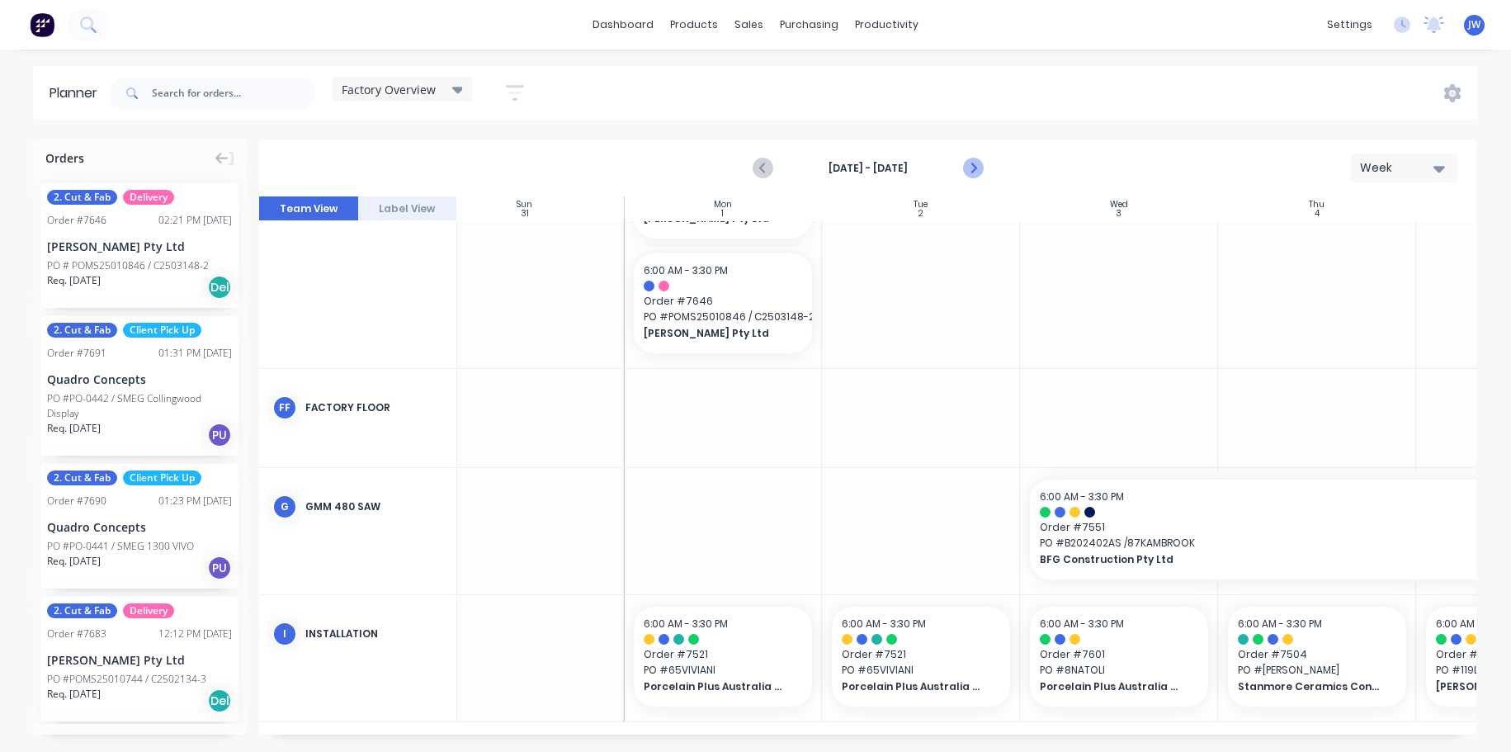
click at [977, 169] on icon "Next page" at bounding box center [973, 168] width 20 height 20
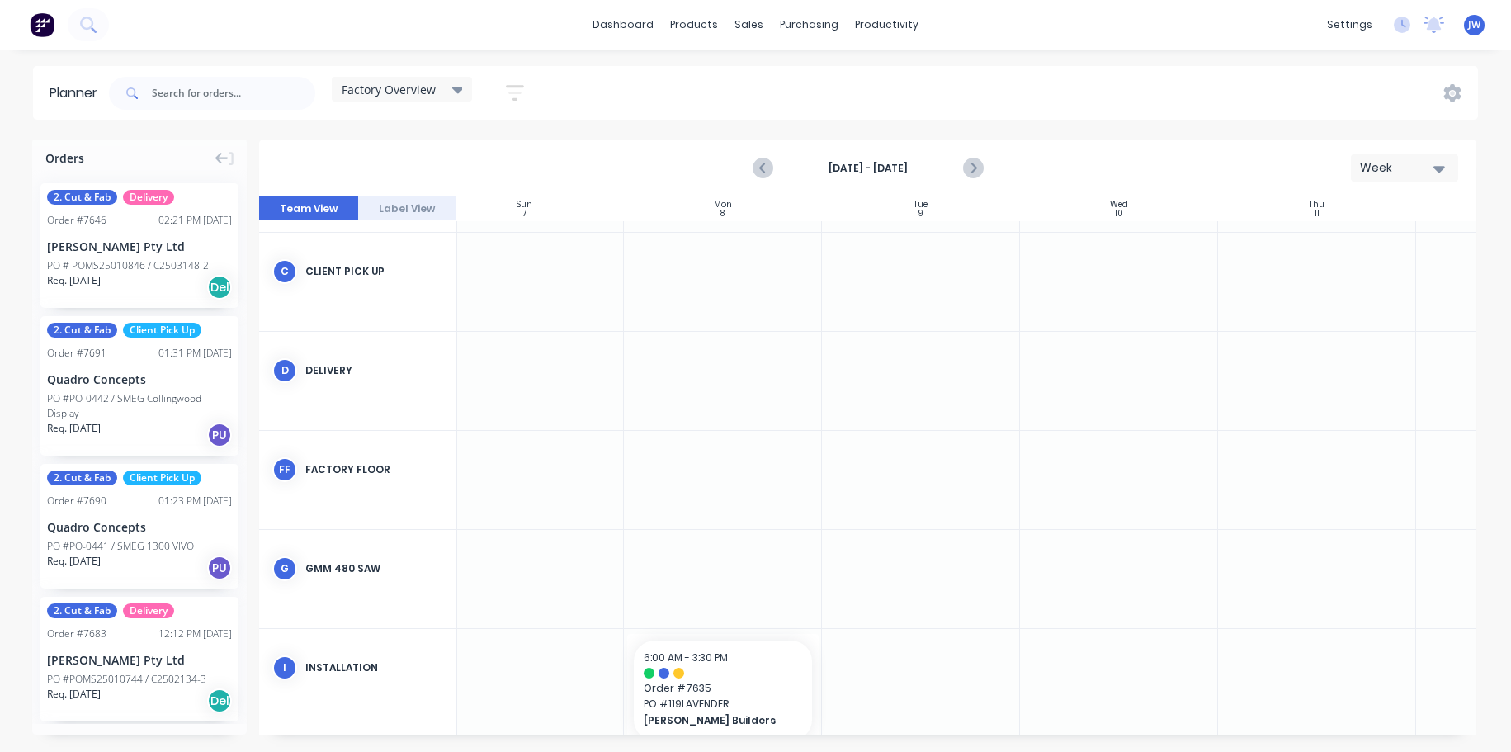
scroll to position [227, 31]
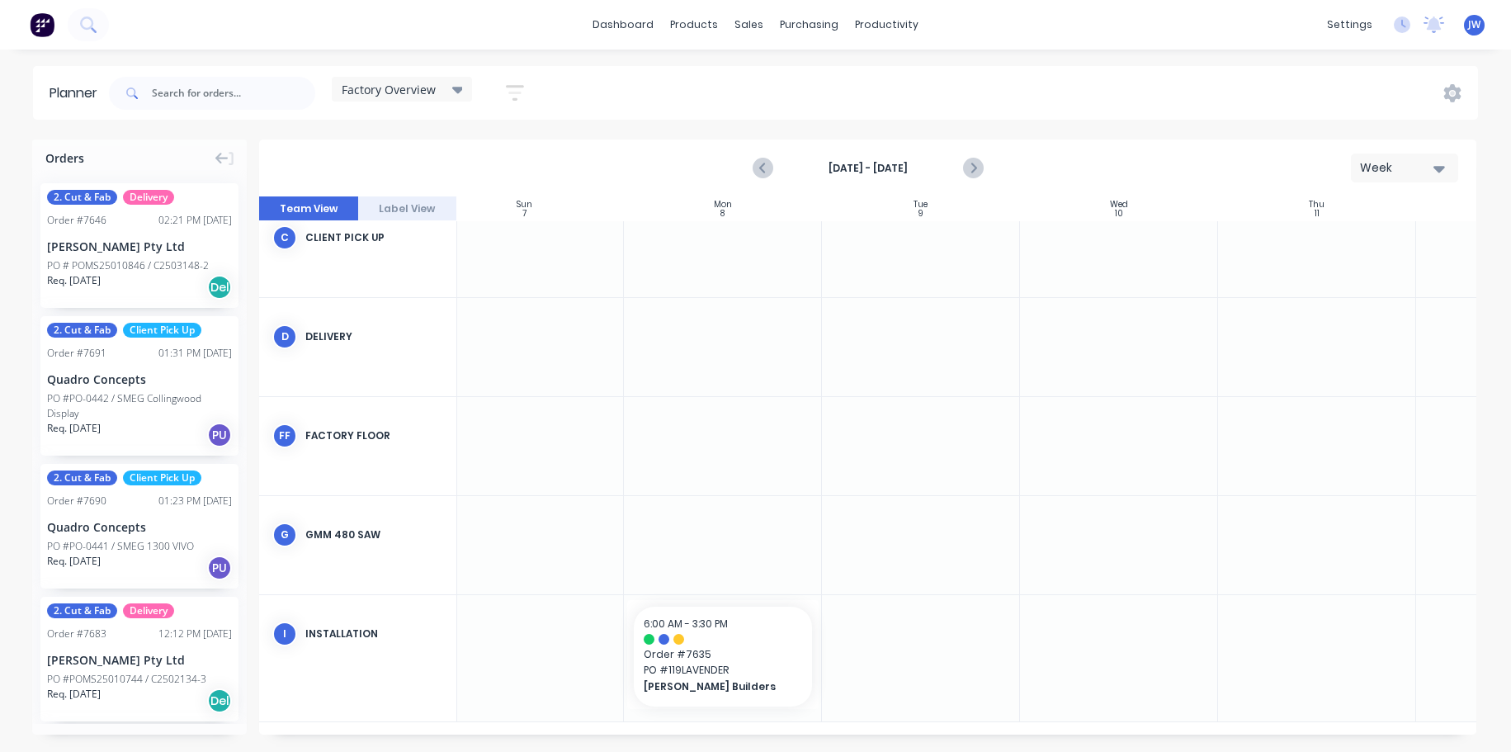
click at [936, 652] on div at bounding box center [921, 658] width 198 height 126
click at [237, 98] on input "text" at bounding box center [233, 93] width 163 height 33
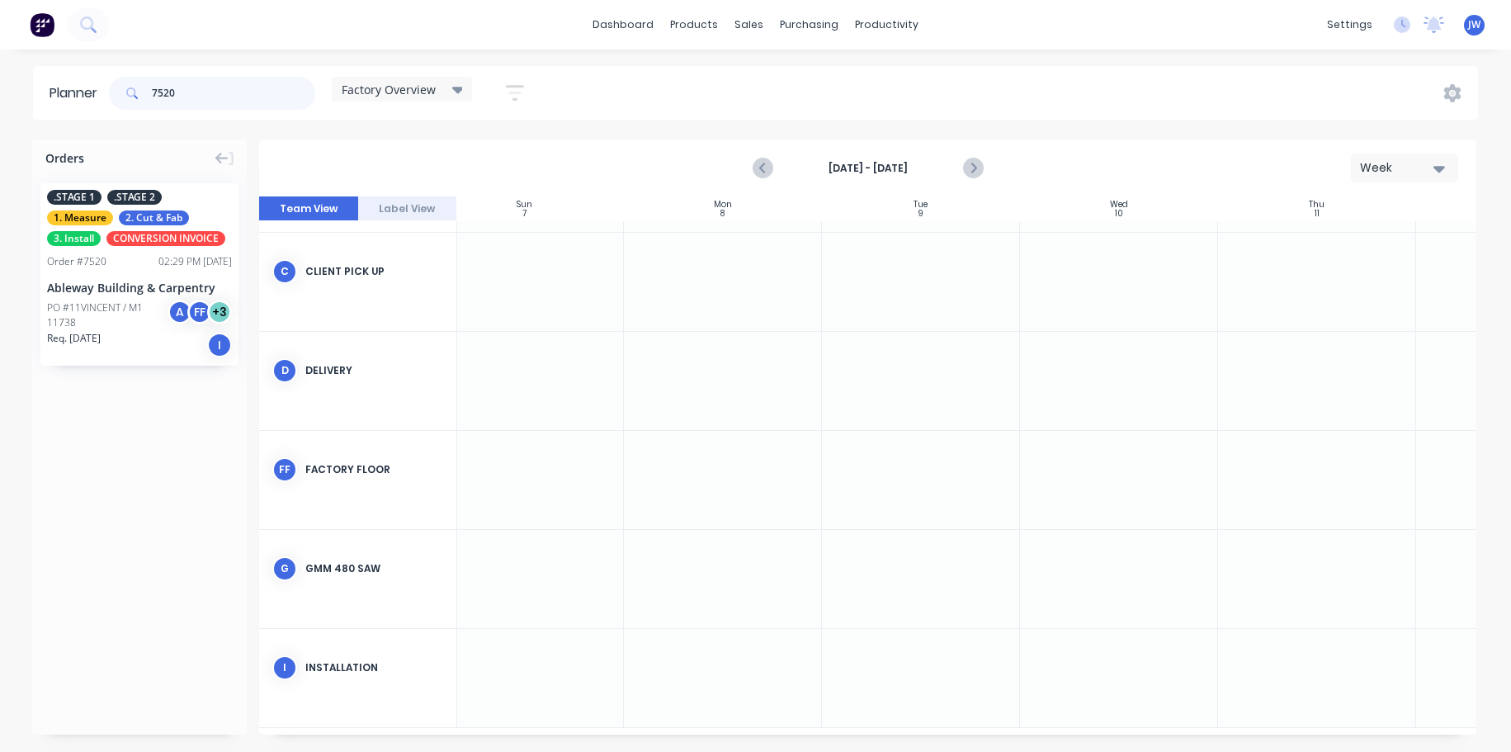
scroll to position [199, 31]
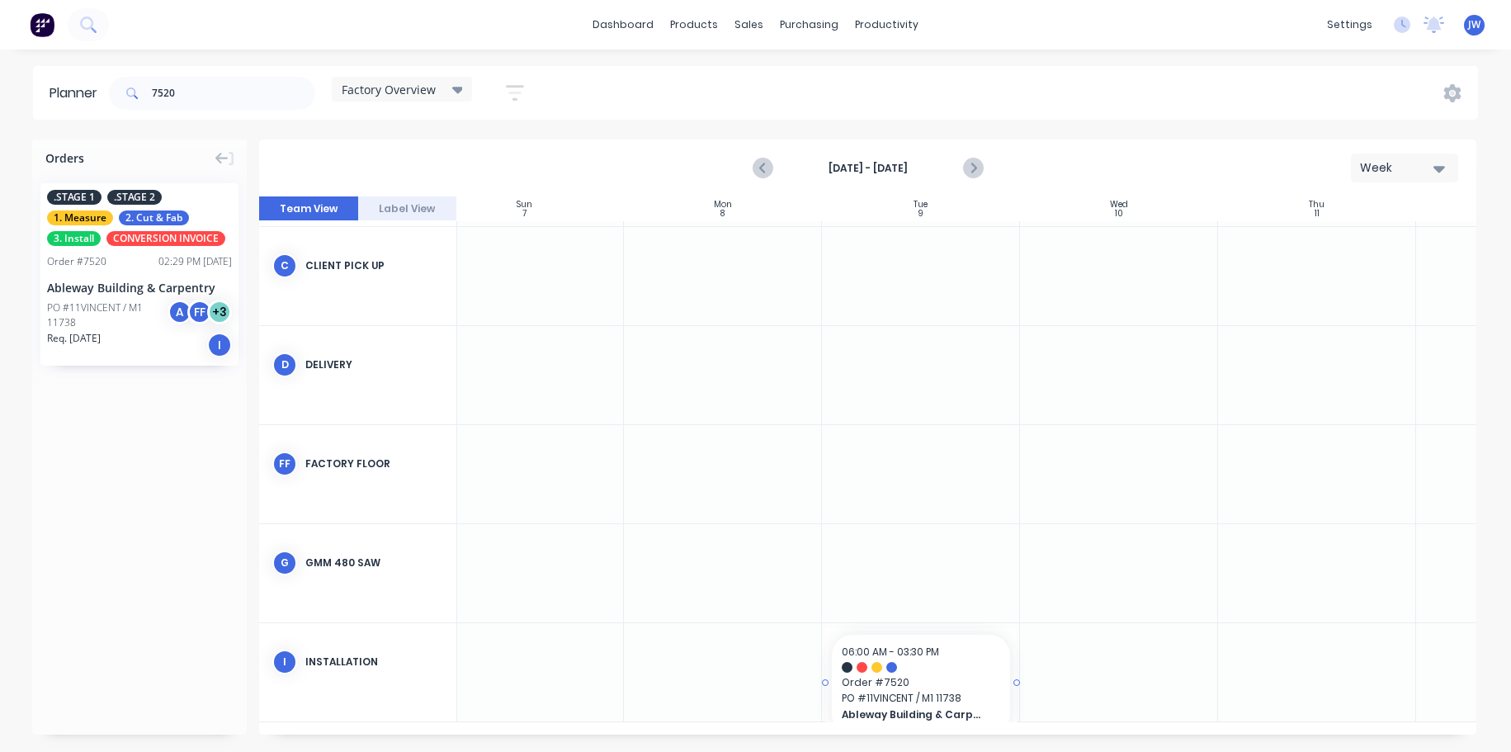
drag, startPoint x: 102, startPoint y: 262, endPoint x: 881, endPoint y: 649, distance: 870.1
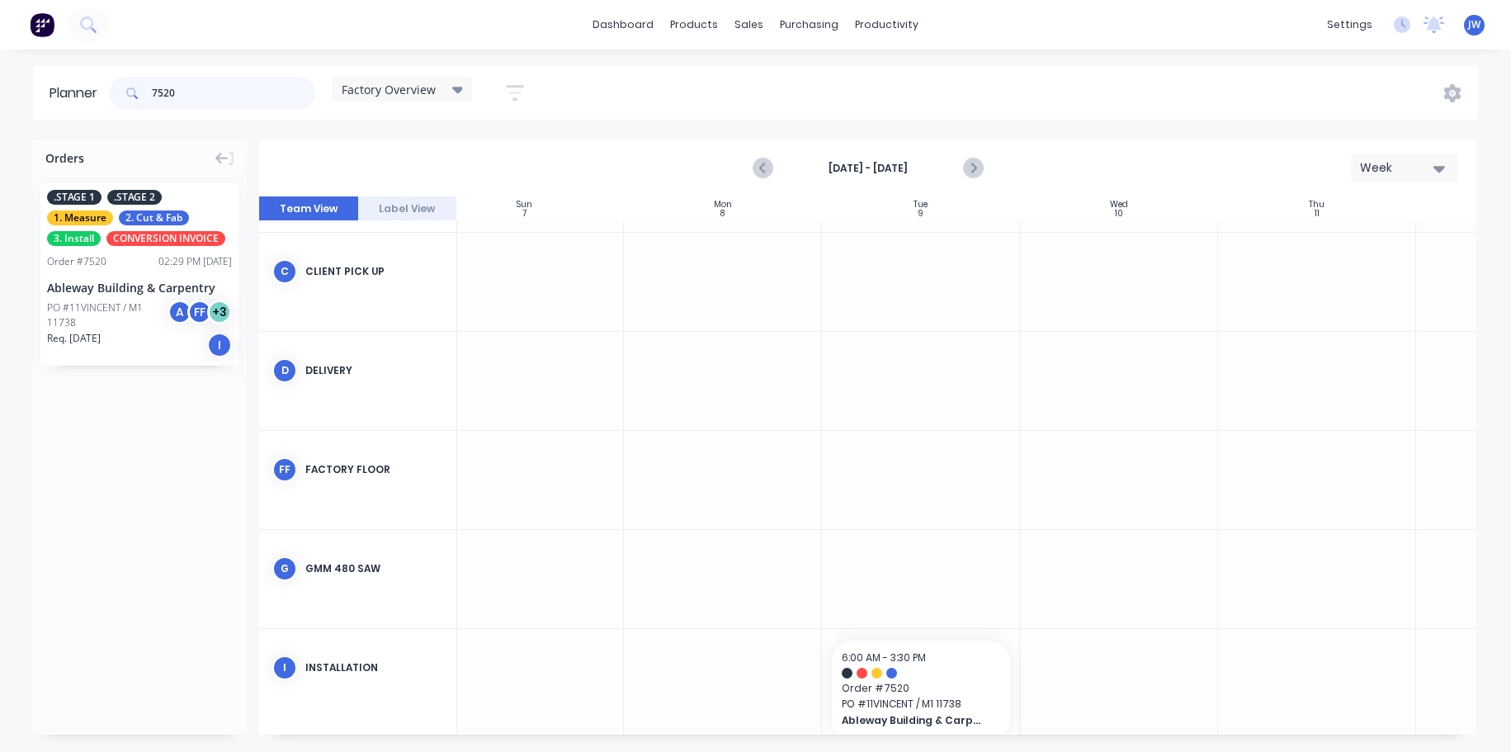
click at [223, 99] on input "7520" at bounding box center [233, 93] width 163 height 33
type input "7"
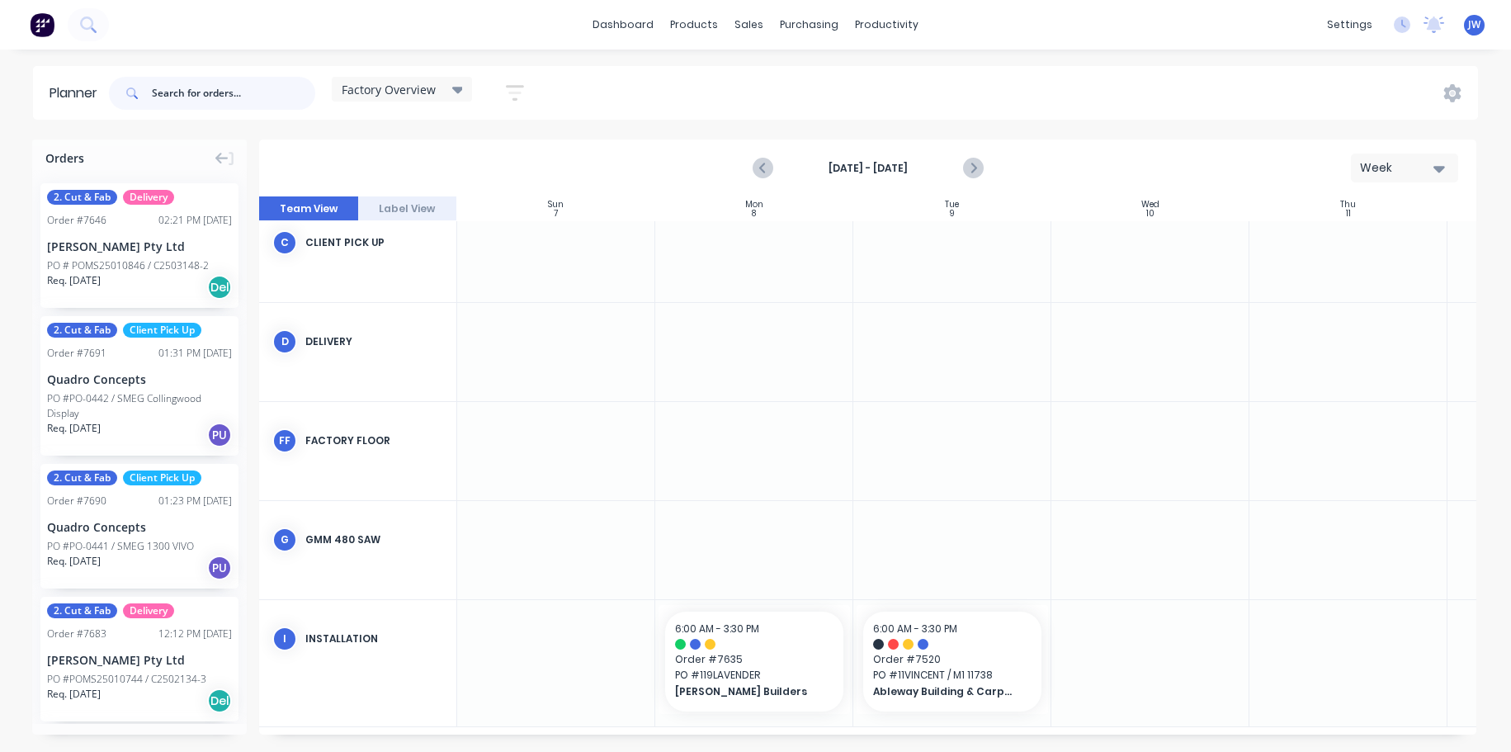
scroll to position [227, 0]
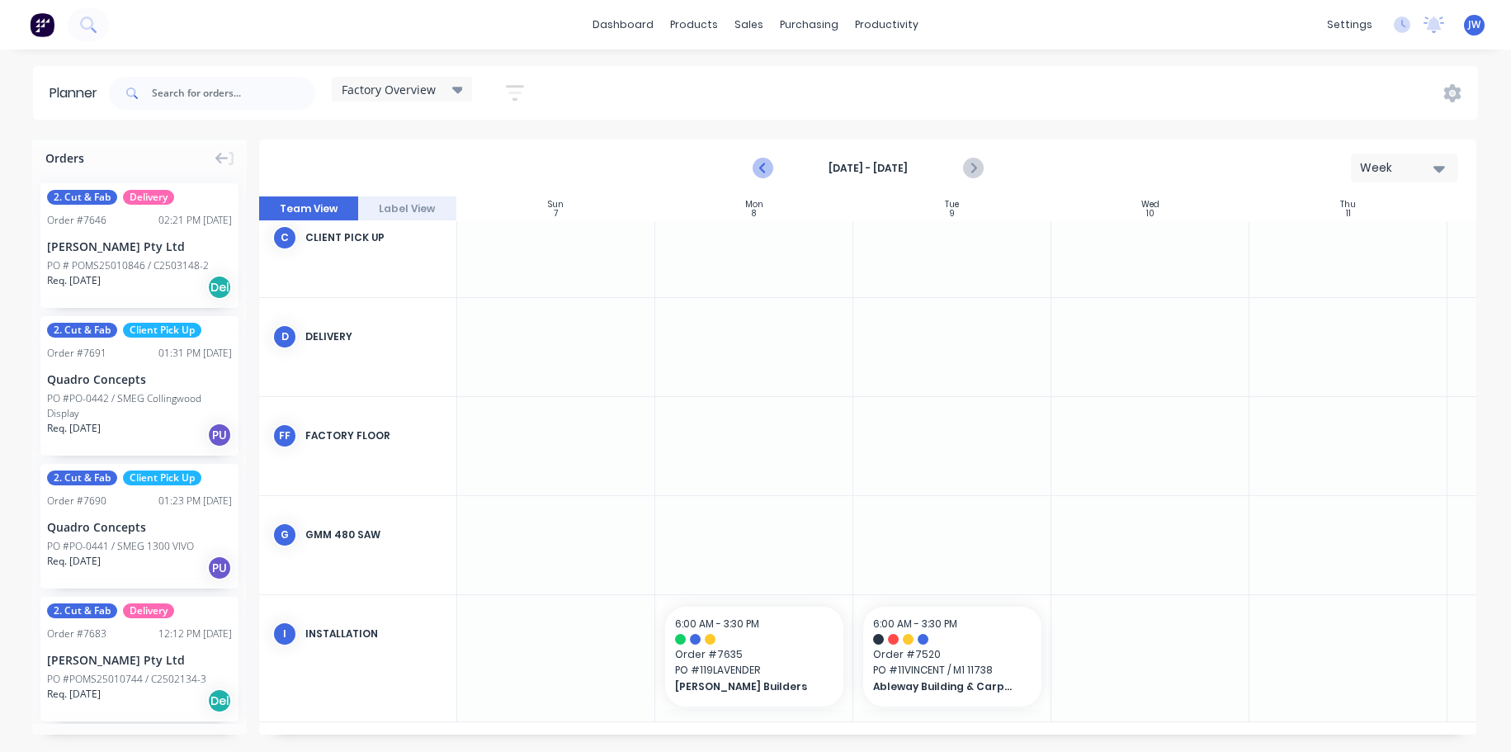
click at [773, 167] on icon "Previous page" at bounding box center [764, 168] width 20 height 20
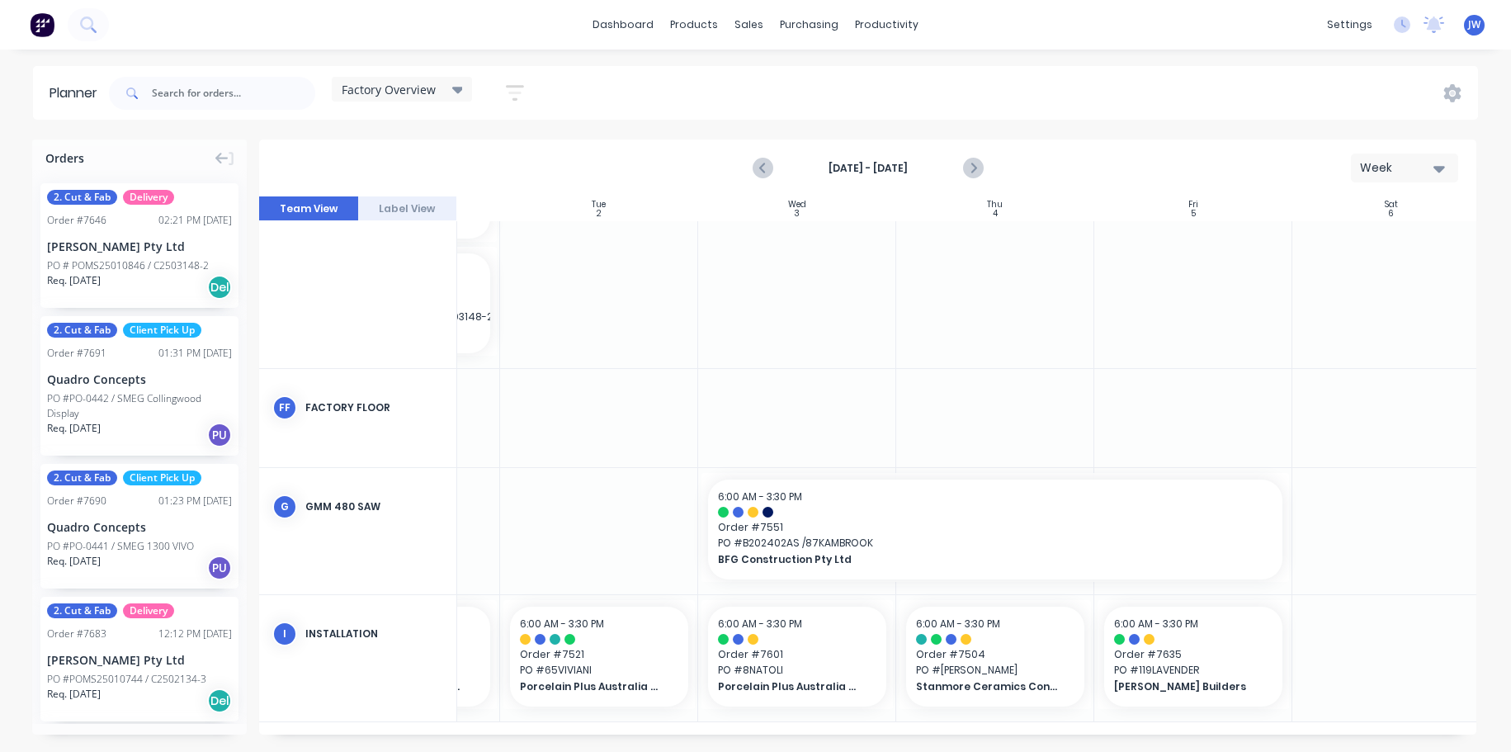
scroll to position [479, 374]
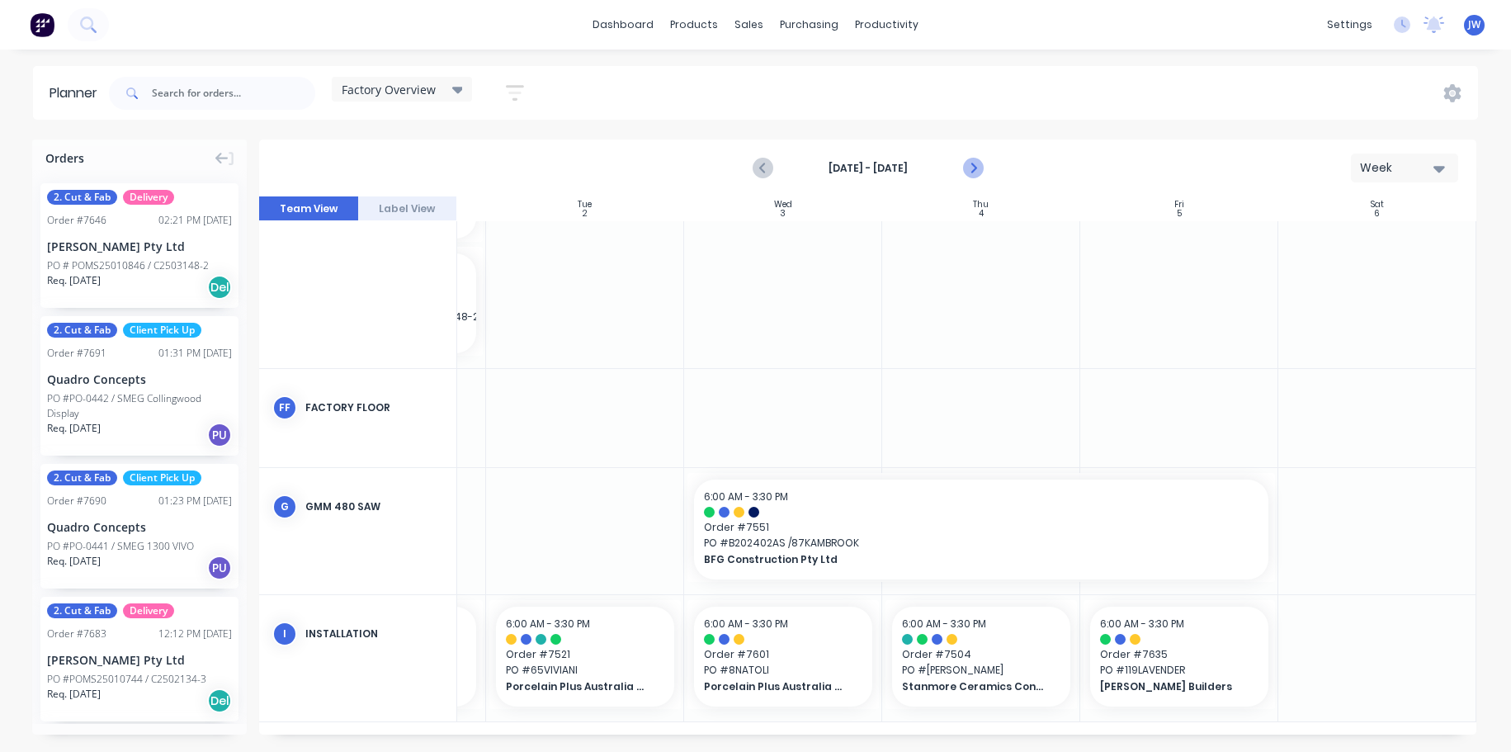
click at [977, 163] on icon "Next page" at bounding box center [973, 168] width 20 height 20
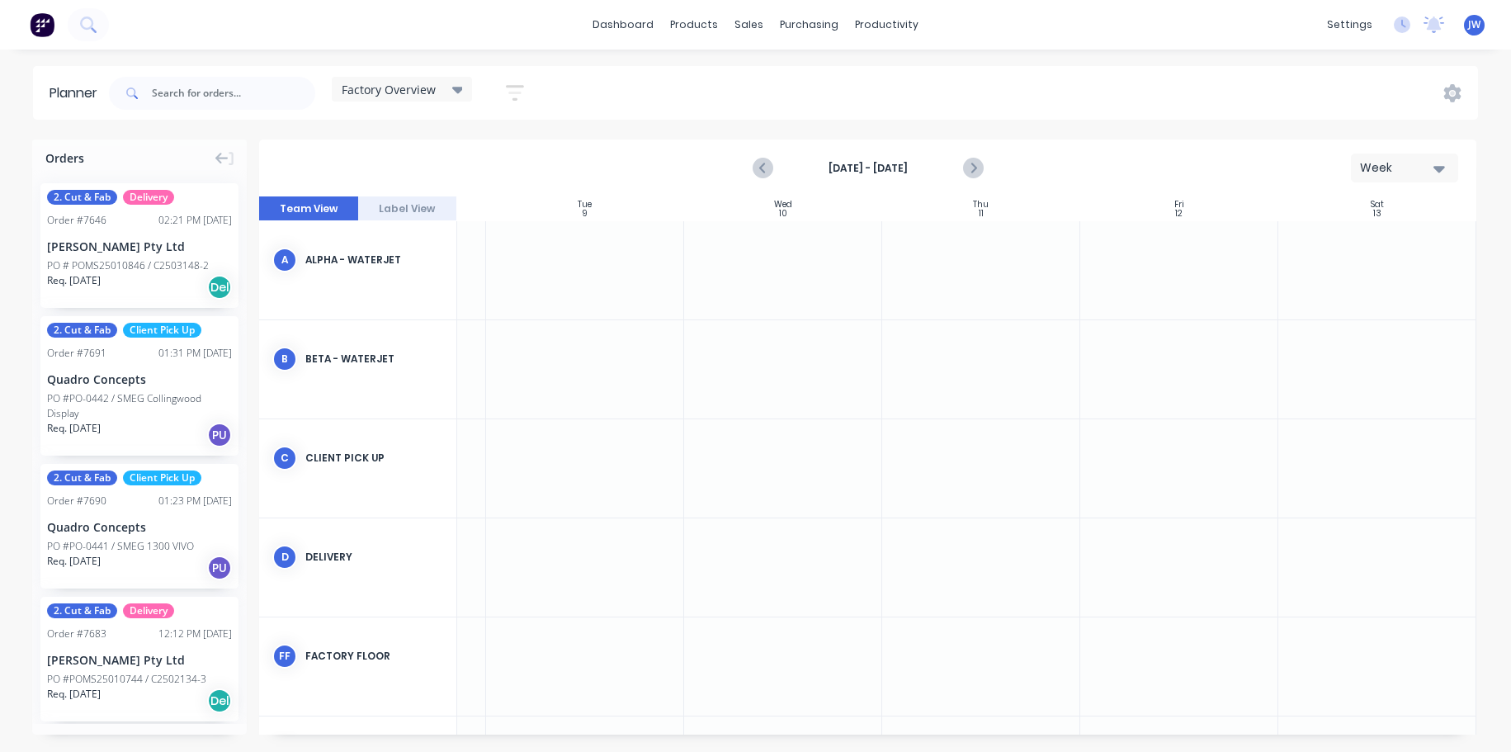
scroll to position [227, 374]
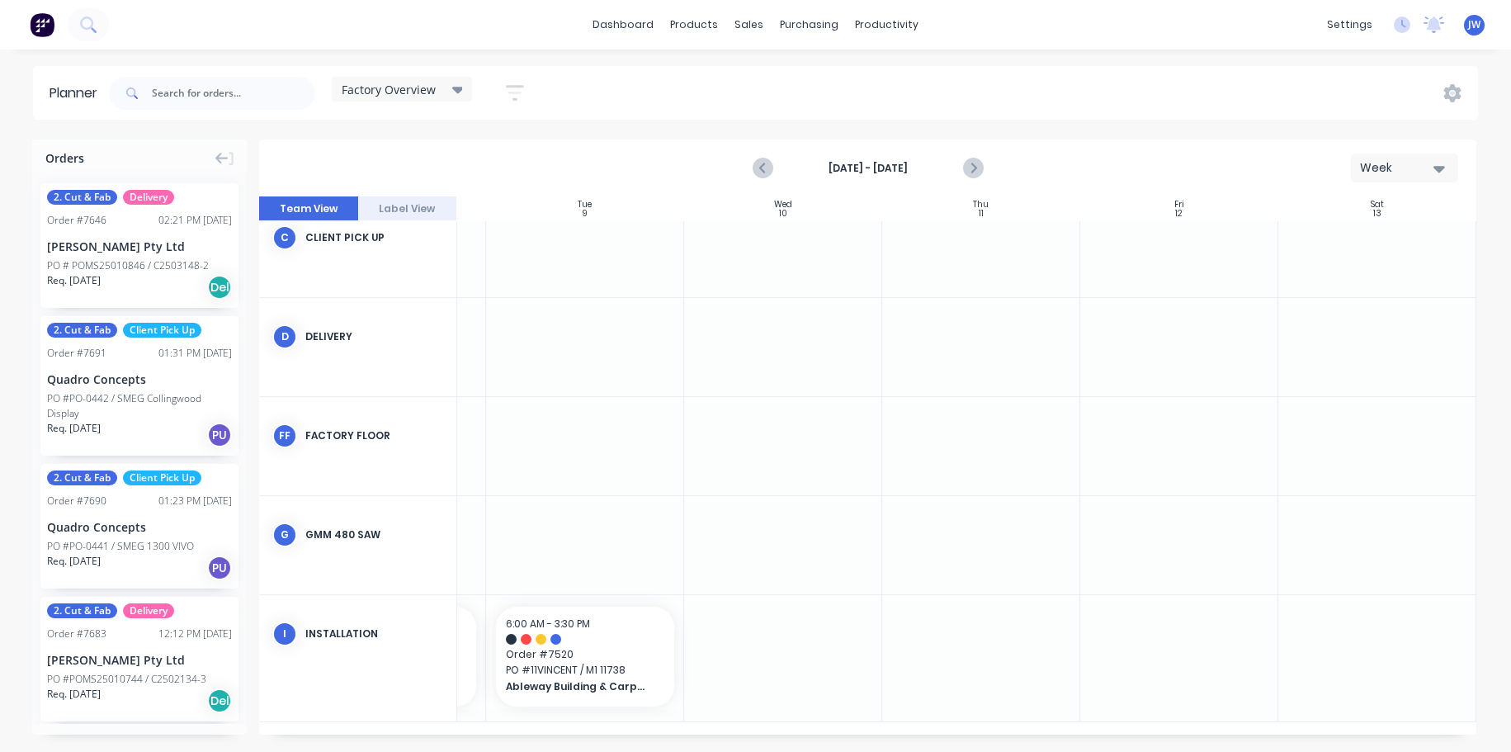
click at [821, 650] on div at bounding box center [783, 658] width 198 height 126
click at [820, 521] on div at bounding box center [783, 545] width 198 height 98
click at [268, 86] on input "text" at bounding box center [233, 93] width 163 height 33
click at [755, 168] on icon "Previous page" at bounding box center [764, 168] width 20 height 20
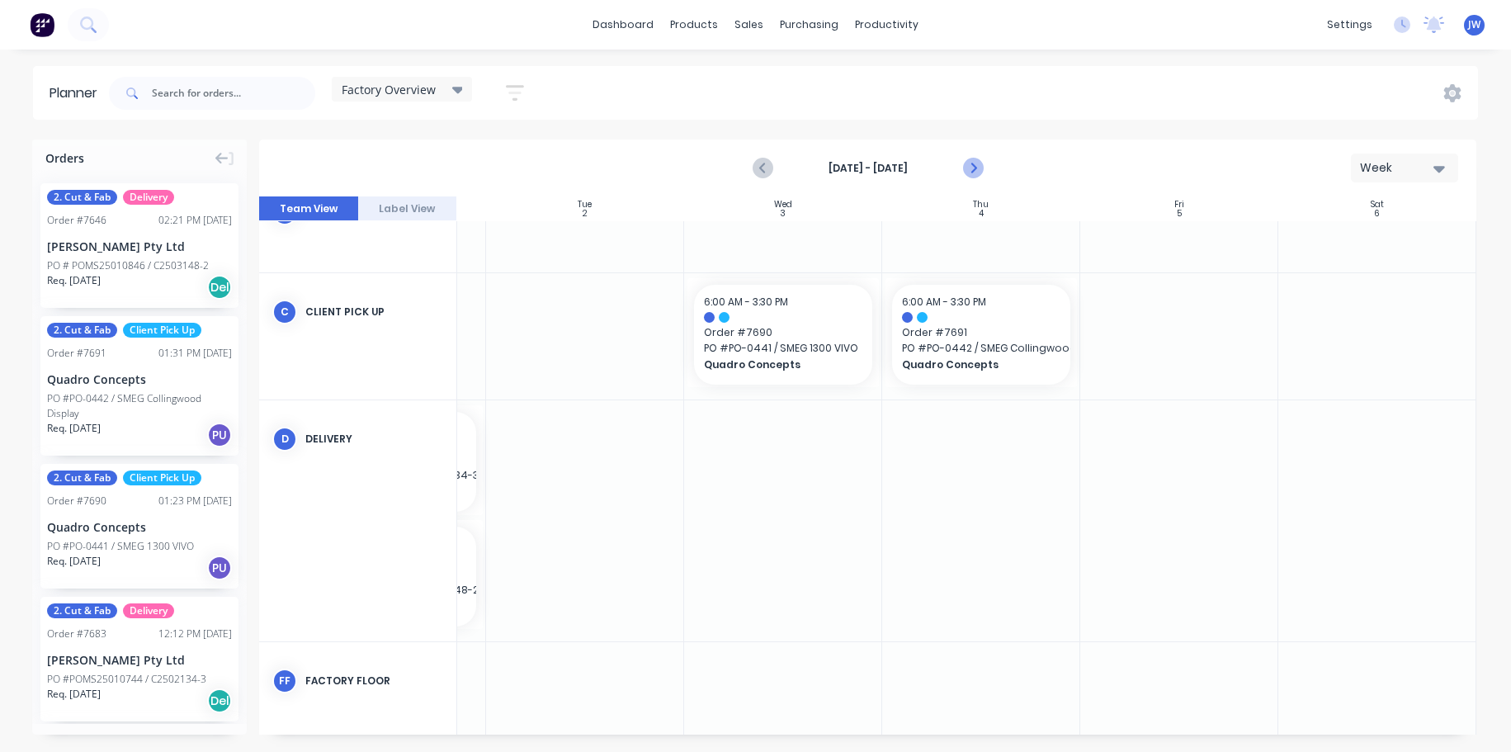
click at [971, 177] on icon "Next page" at bounding box center [973, 168] width 20 height 20
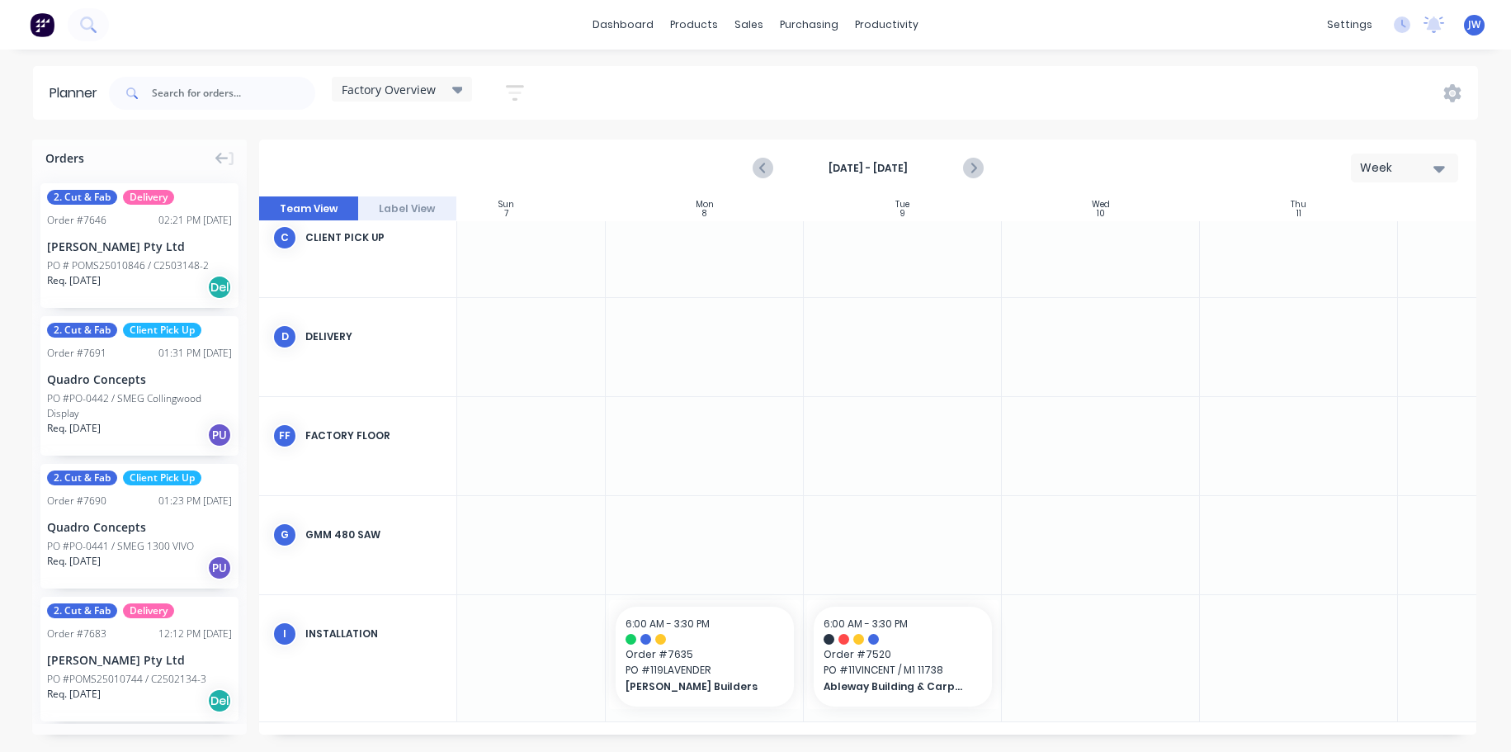
scroll to position [227, 48]
click at [768, 166] on icon "Previous page" at bounding box center [764, 168] width 20 height 20
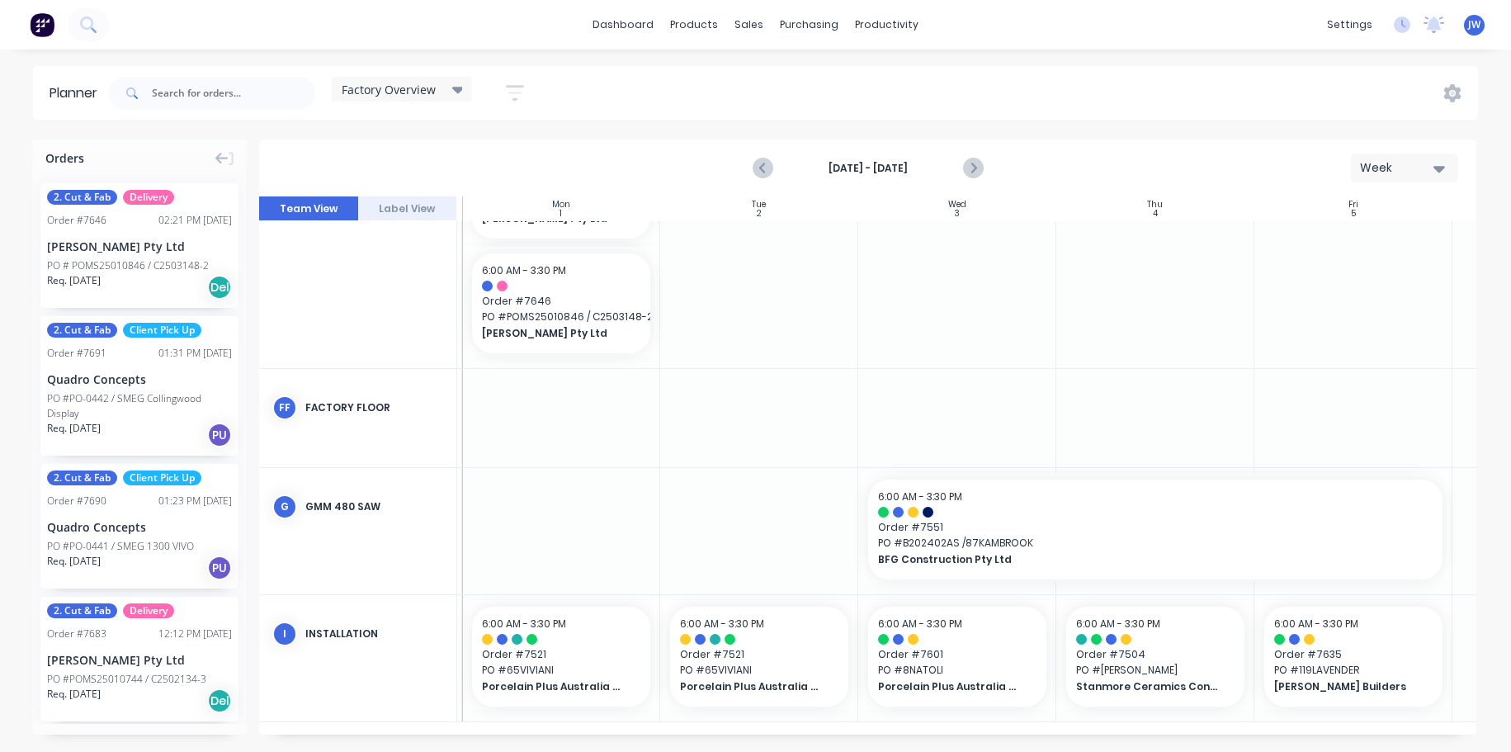
scroll to position [479, 0]
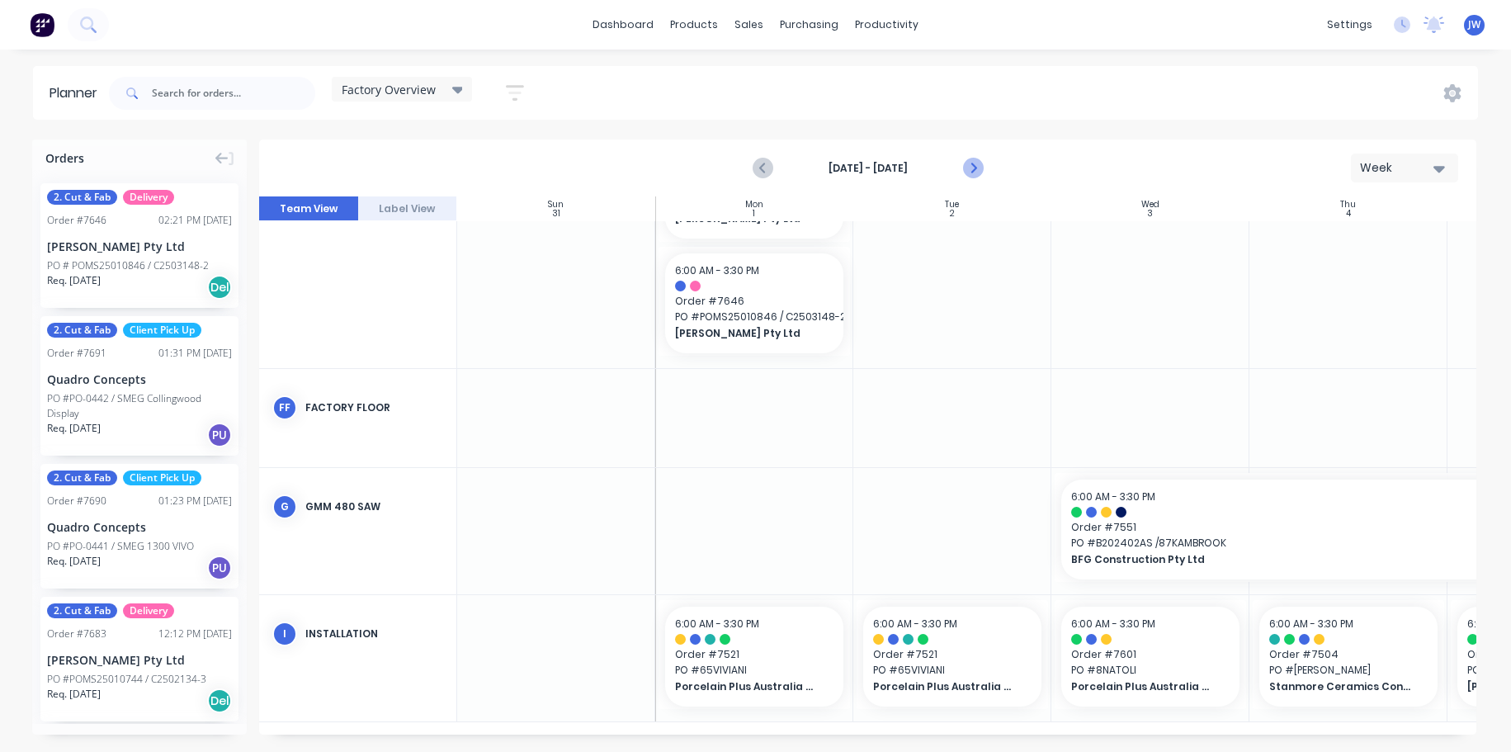
click at [985, 172] on button "Next page" at bounding box center [972, 168] width 33 height 33
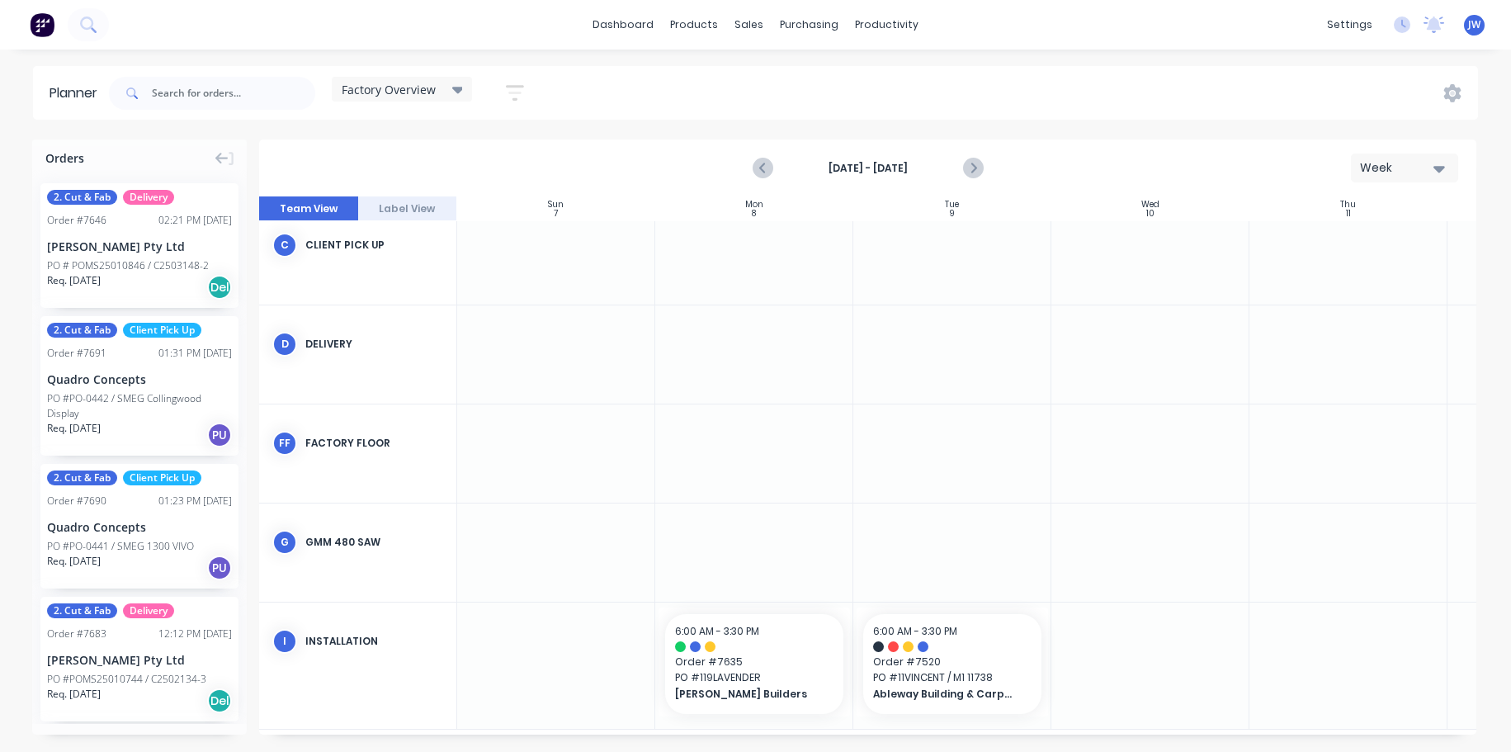
scroll to position [227, 0]
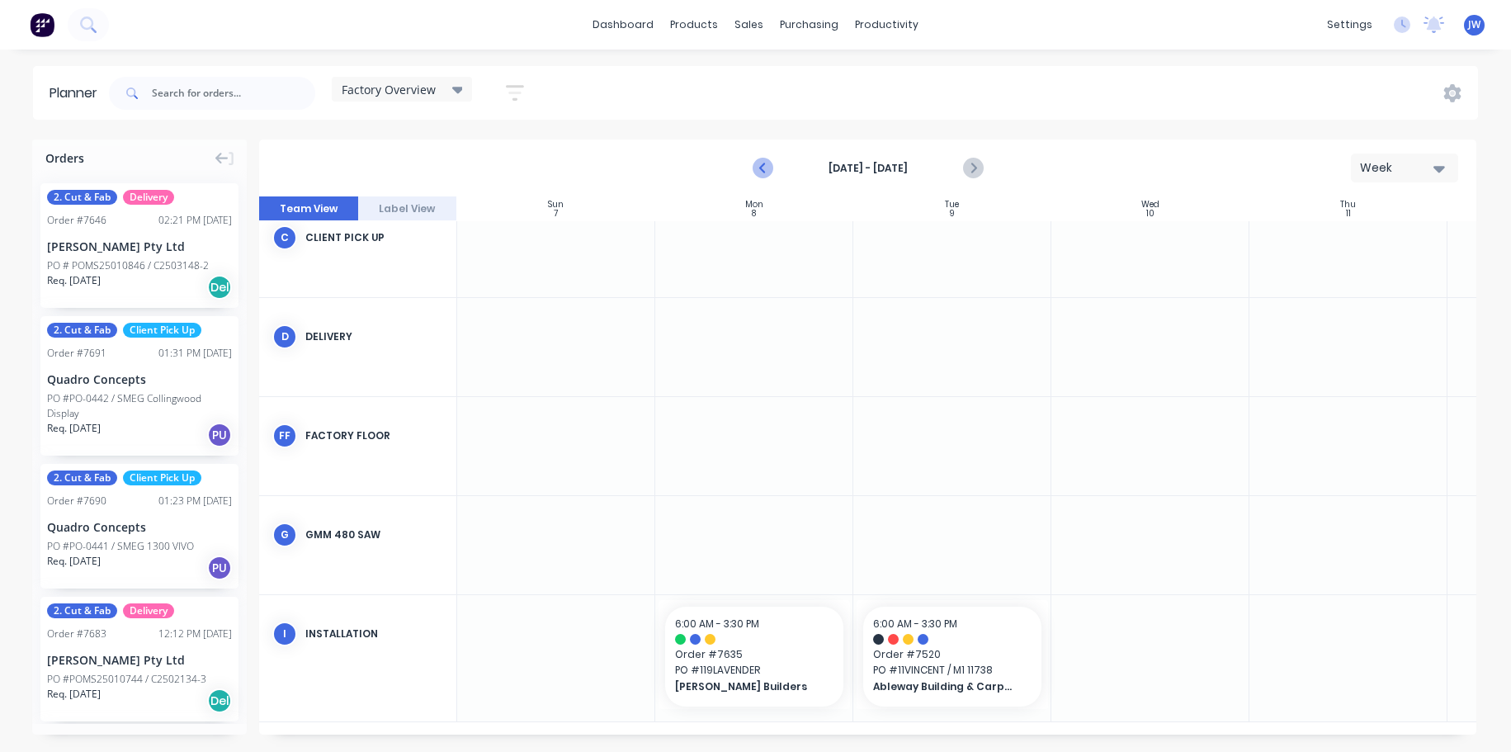
click at [765, 167] on icon "Previous page" at bounding box center [764, 168] width 20 height 20
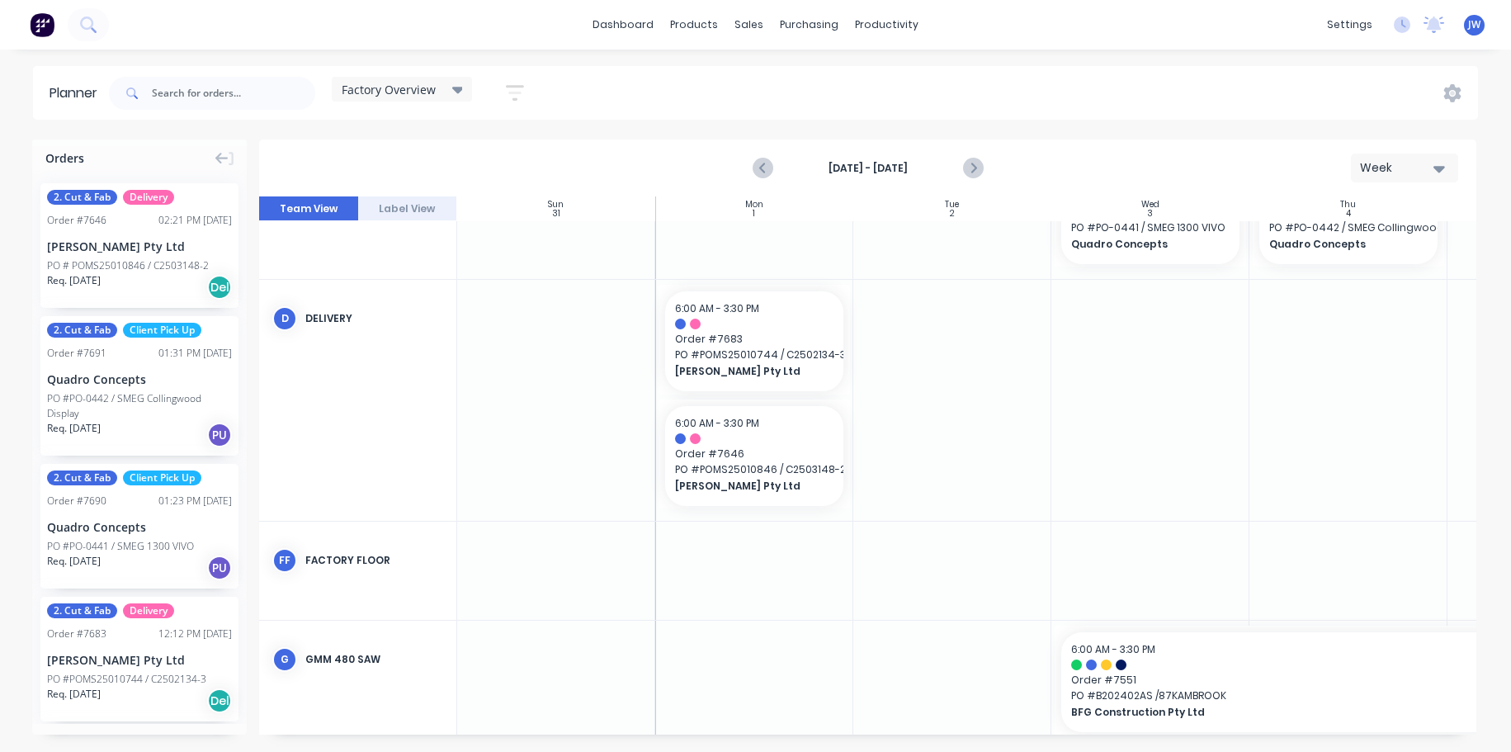
scroll to position [479, 0]
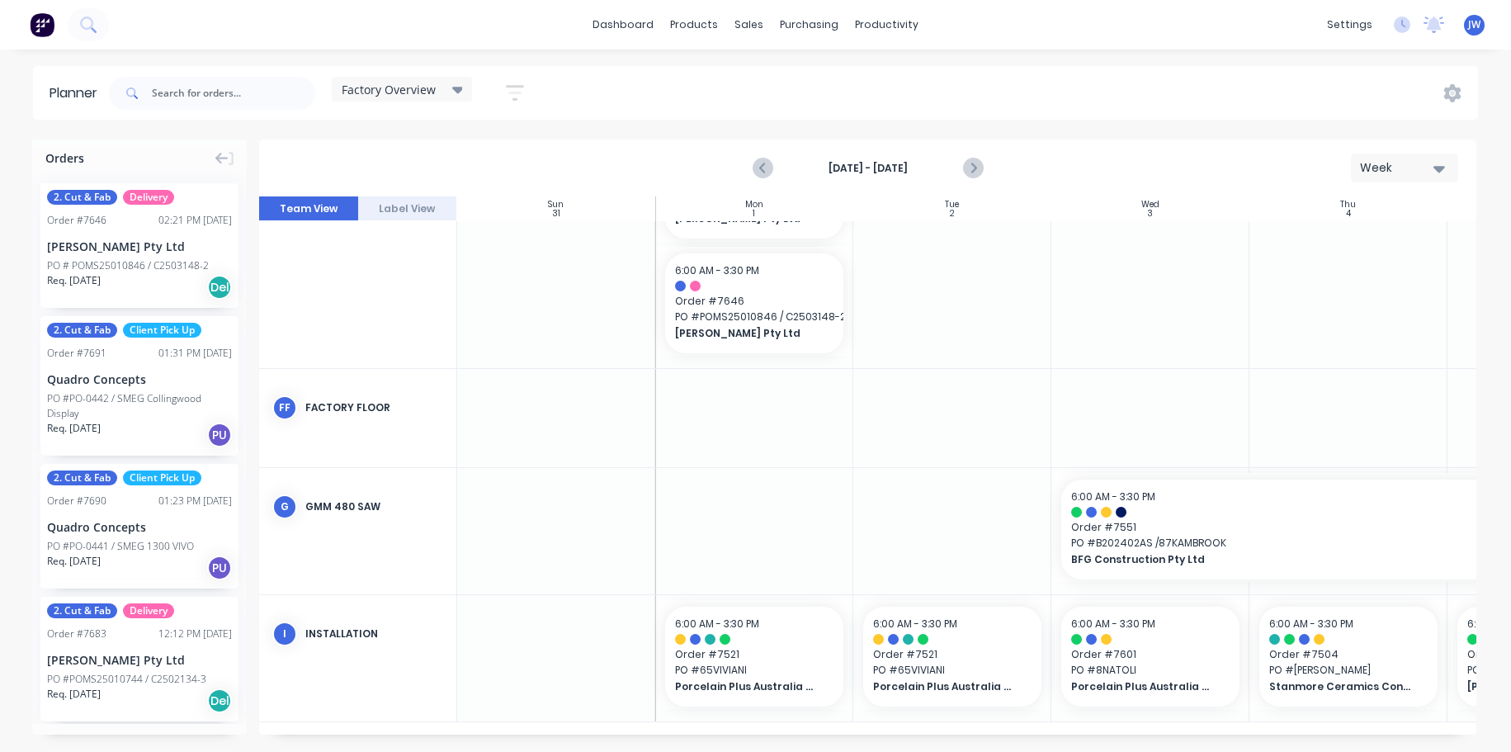
drag, startPoint x: 998, startPoint y: 735, endPoint x: 1170, endPoint y: 732, distance: 171.7
click at [1170, 732] on div "Orders 2. Cut & Fab Delivery Order # 7646 02:21 PM 22/08/25 Marbut Stone Pty Lt…" at bounding box center [755, 446] width 1511 height 612
drag, startPoint x: 1159, startPoint y: 727, endPoint x: 1386, endPoint y: 731, distance: 227.0
click at [1386, 731] on div "Sun 31 Sunday, August 31, 2025 Mon 1 Monday, September 1, 2025 Tue 2 Tuesday, S…" at bounding box center [868, 465] width 1218 height 538
click at [774, 169] on button "Previous page" at bounding box center [763, 168] width 33 height 33
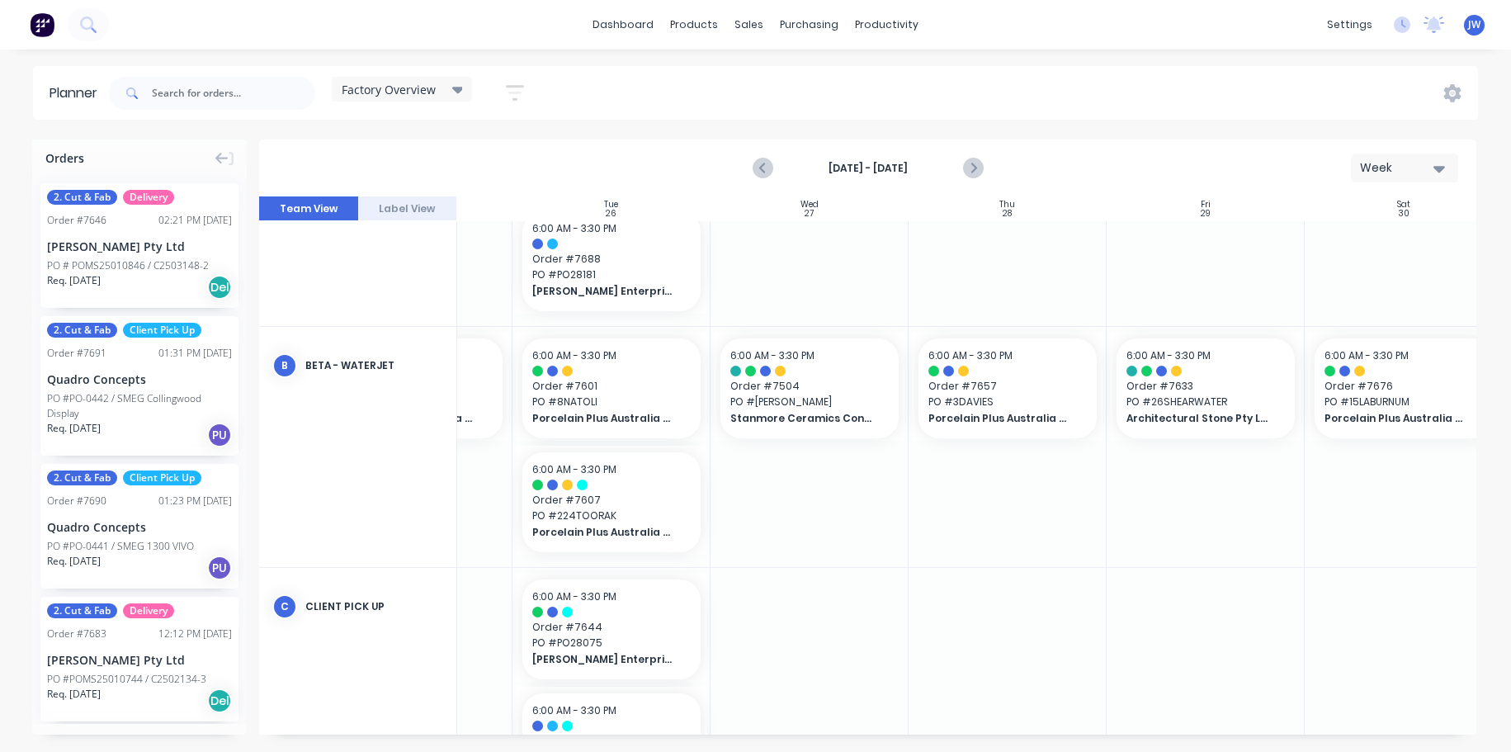
scroll to position [364, 374]
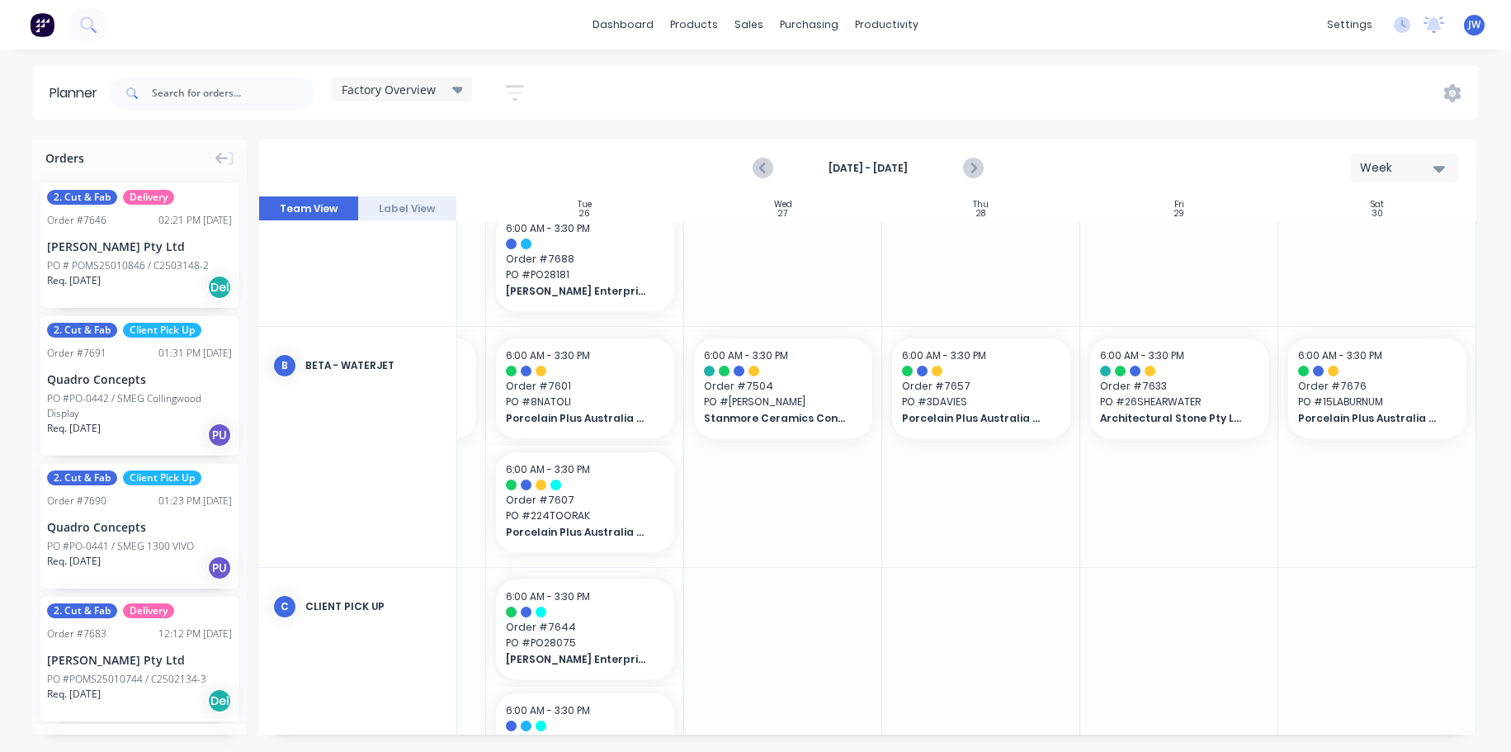
click at [1137, 524] on div at bounding box center [1180, 447] width 198 height 240
click at [961, 166] on button "Next page" at bounding box center [972, 168] width 33 height 33
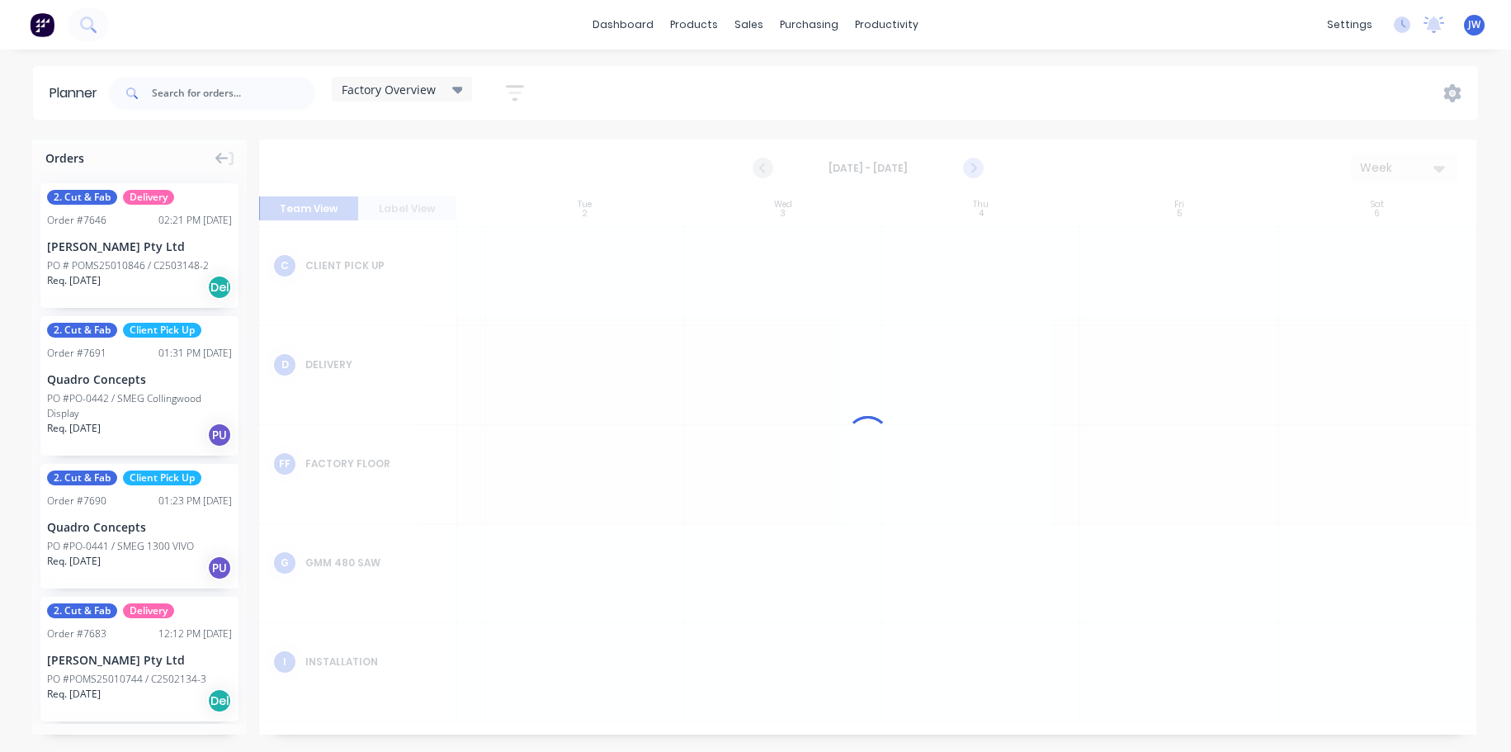
scroll to position [0, 374]
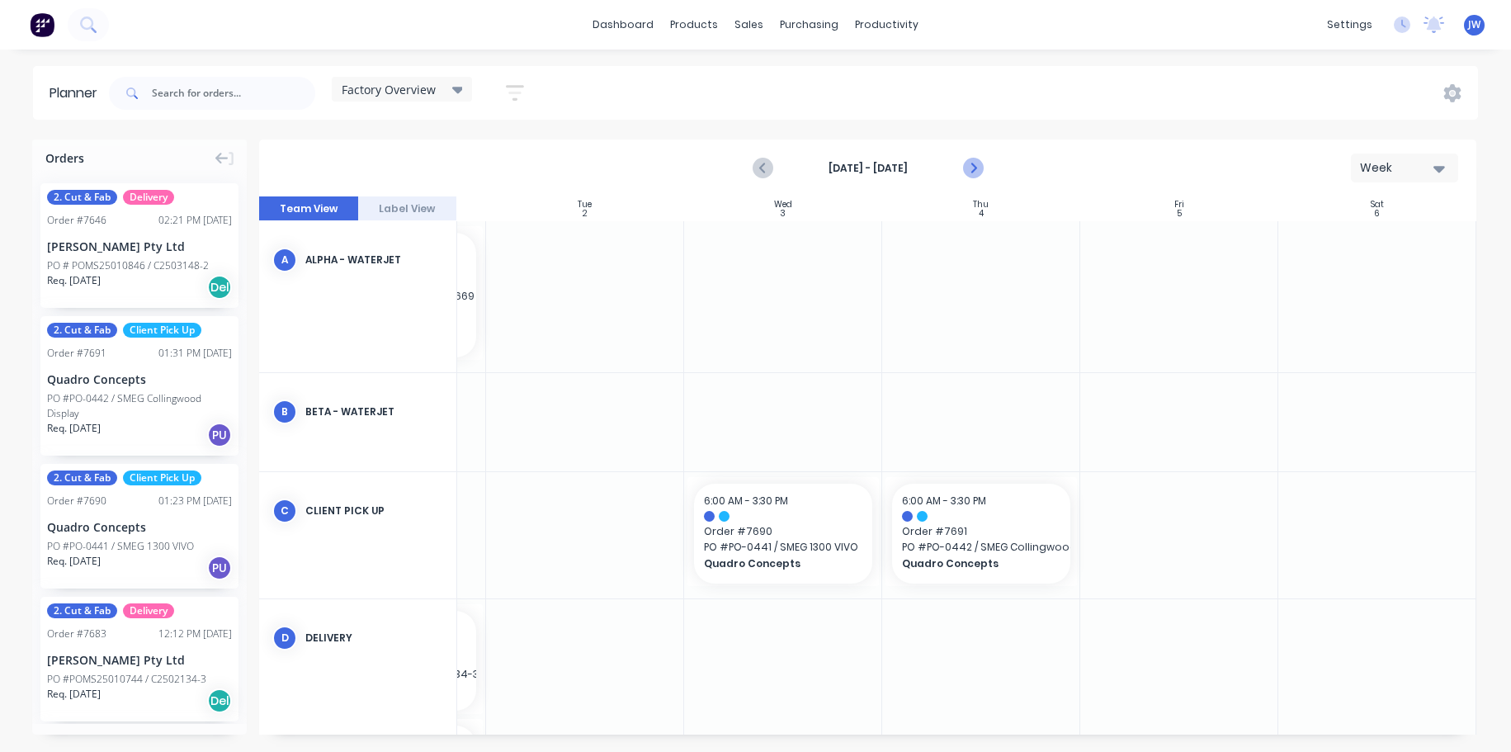
click at [978, 159] on icon "Next page" at bounding box center [973, 168] width 20 height 20
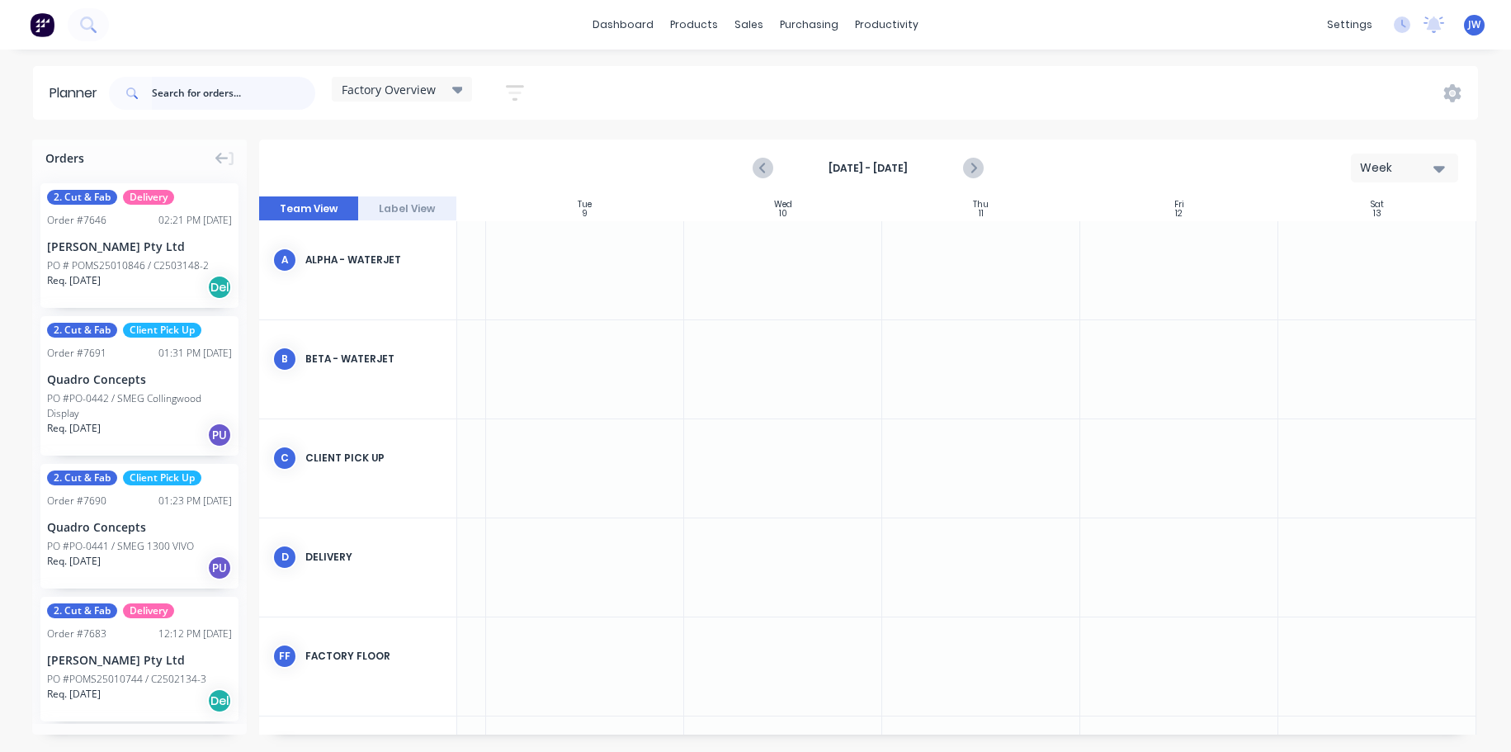
click at [250, 99] on input "text" at bounding box center [233, 93] width 163 height 33
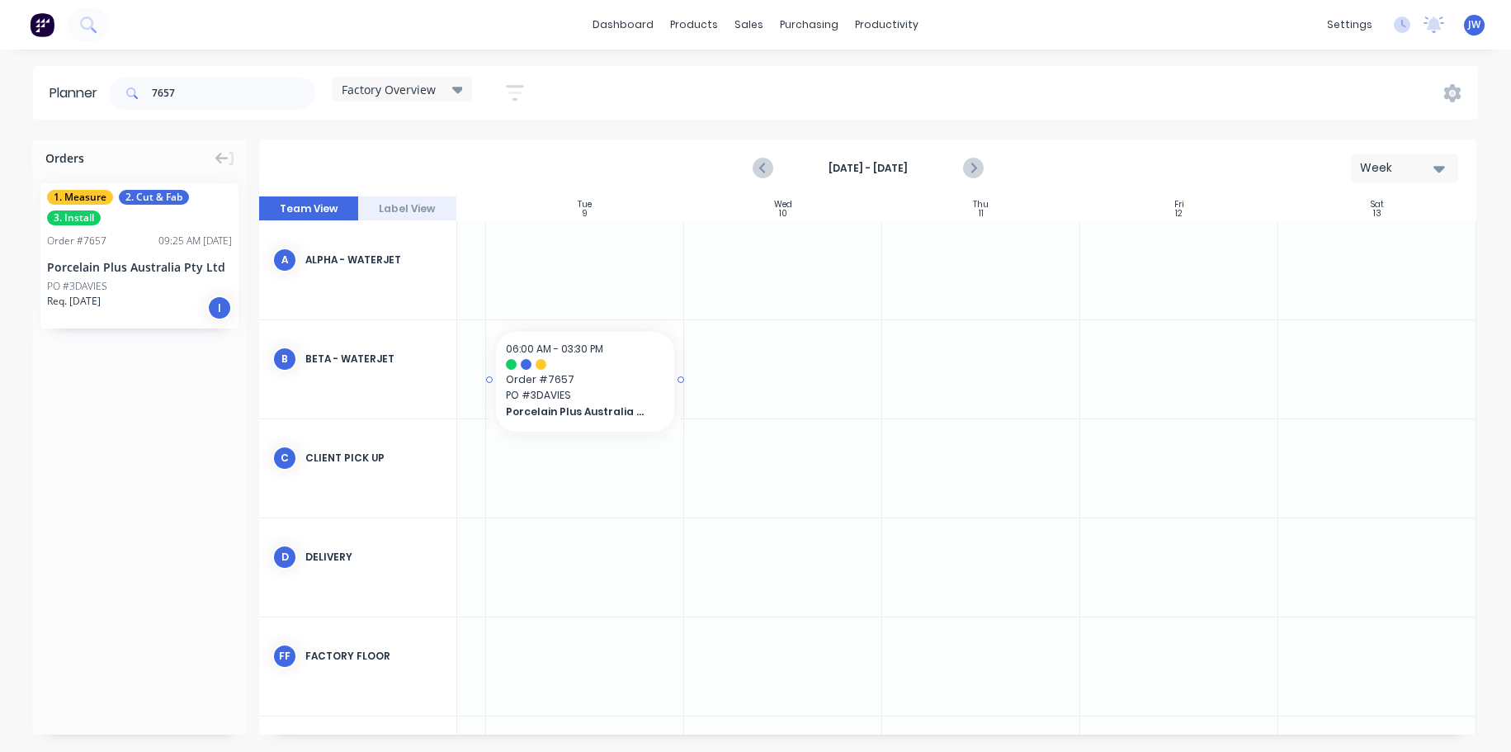
scroll to position [0, 370]
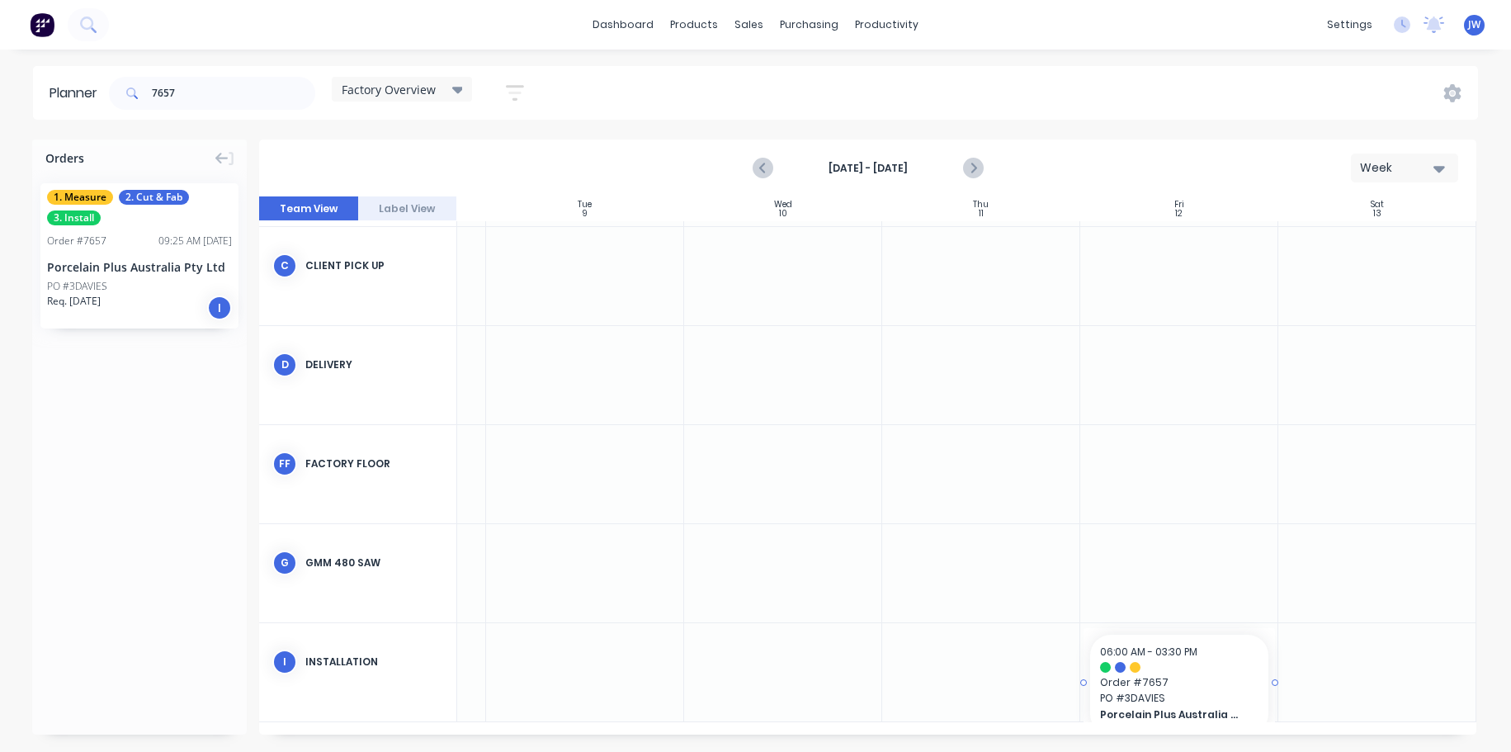
drag, startPoint x: 105, startPoint y: 267, endPoint x: 1188, endPoint y: 674, distance: 1157.0
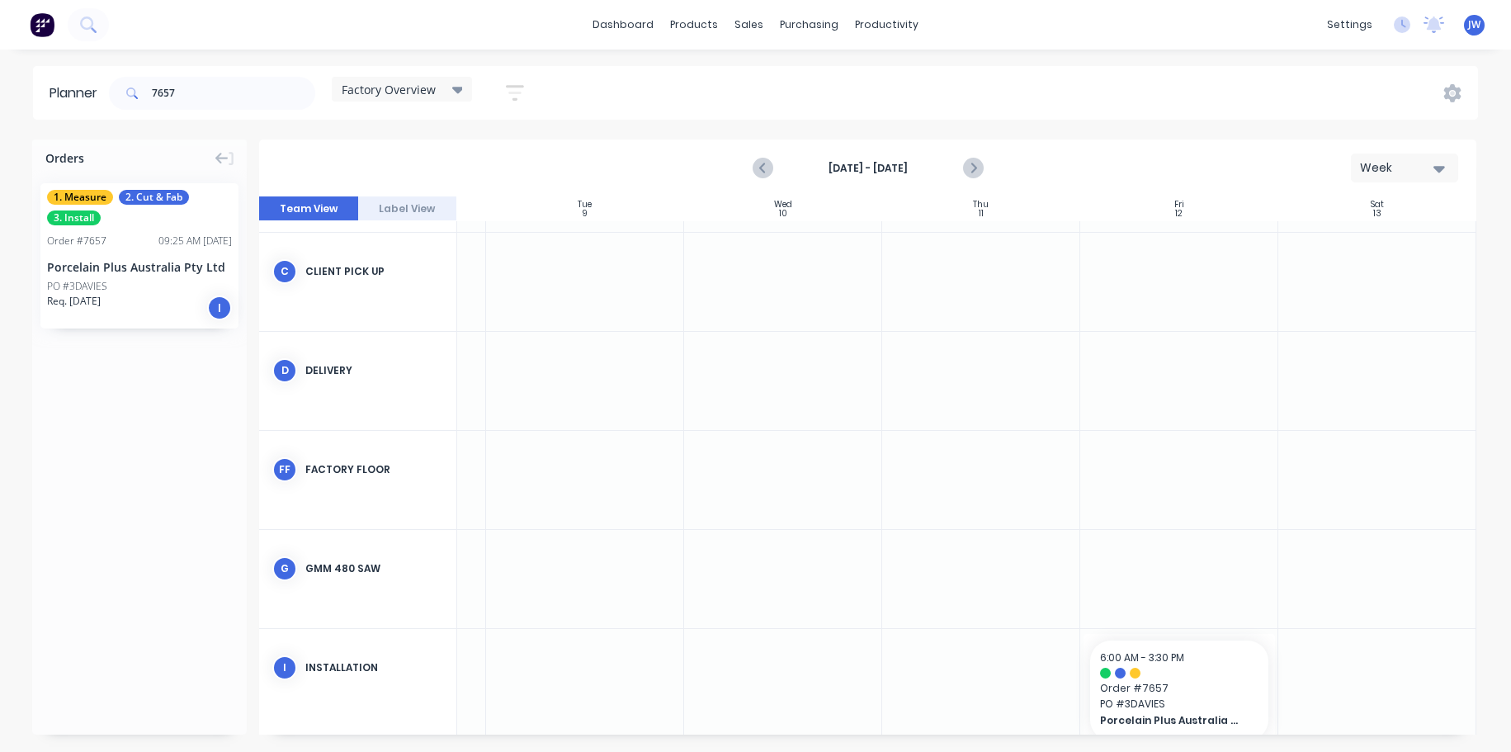
scroll to position [227, 370]
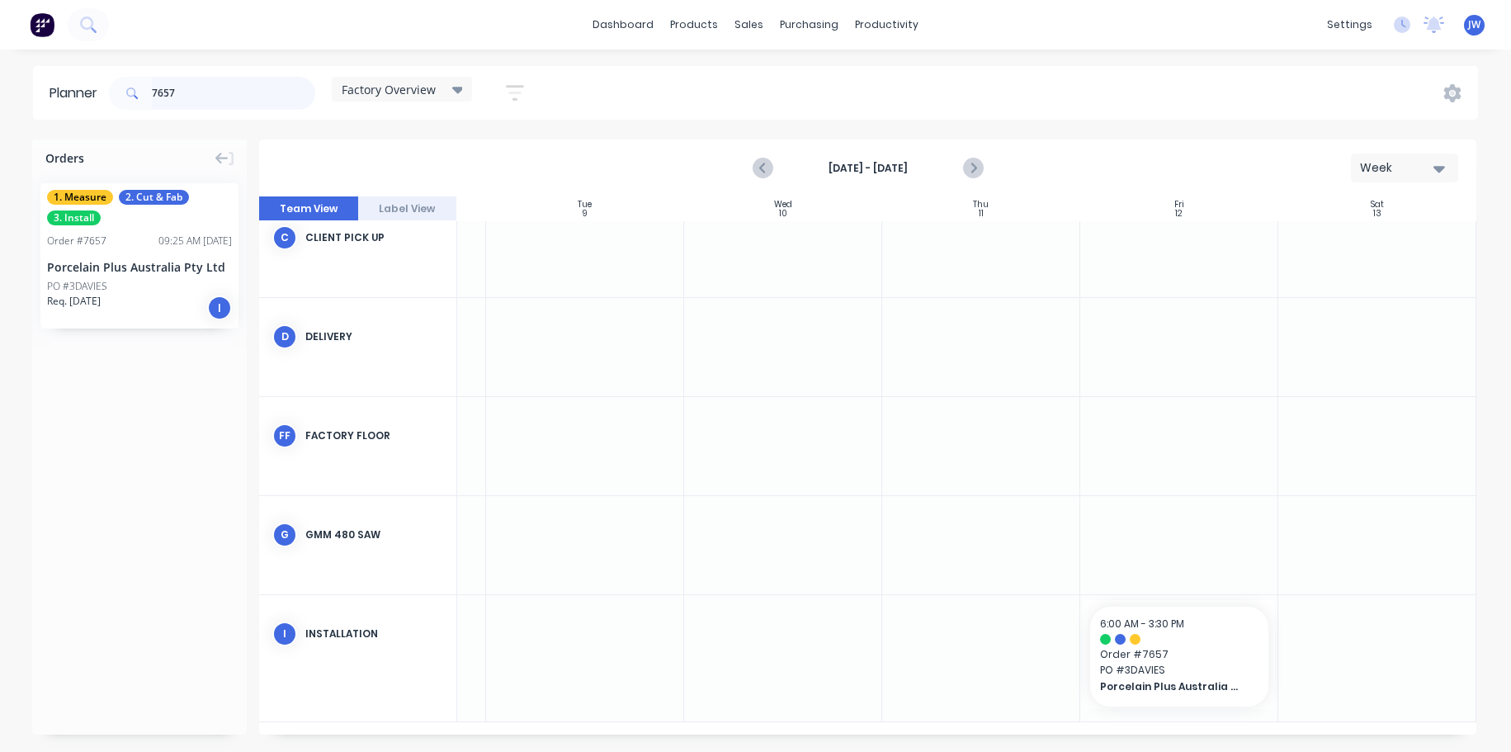
click at [259, 90] on input "7657" at bounding box center [233, 93] width 163 height 33
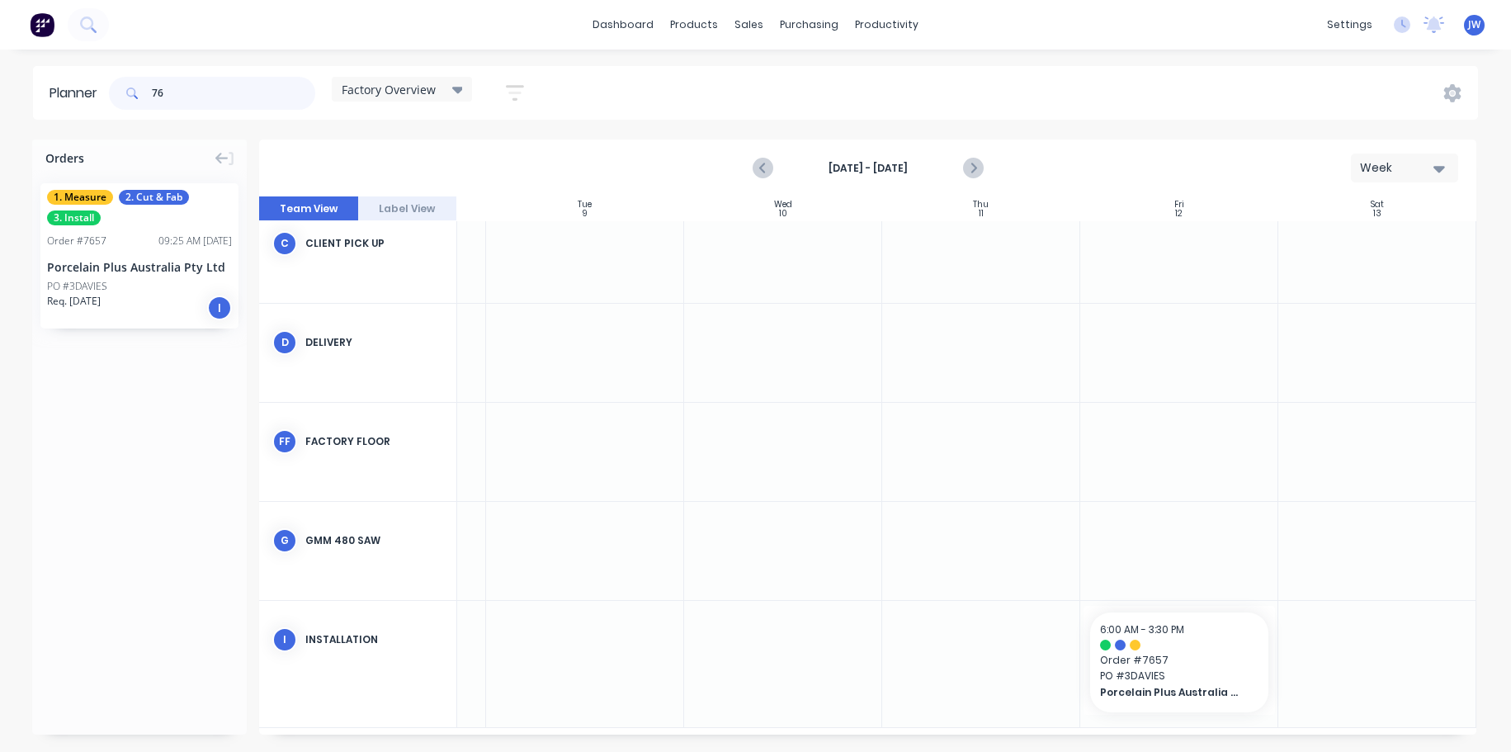
type input "7"
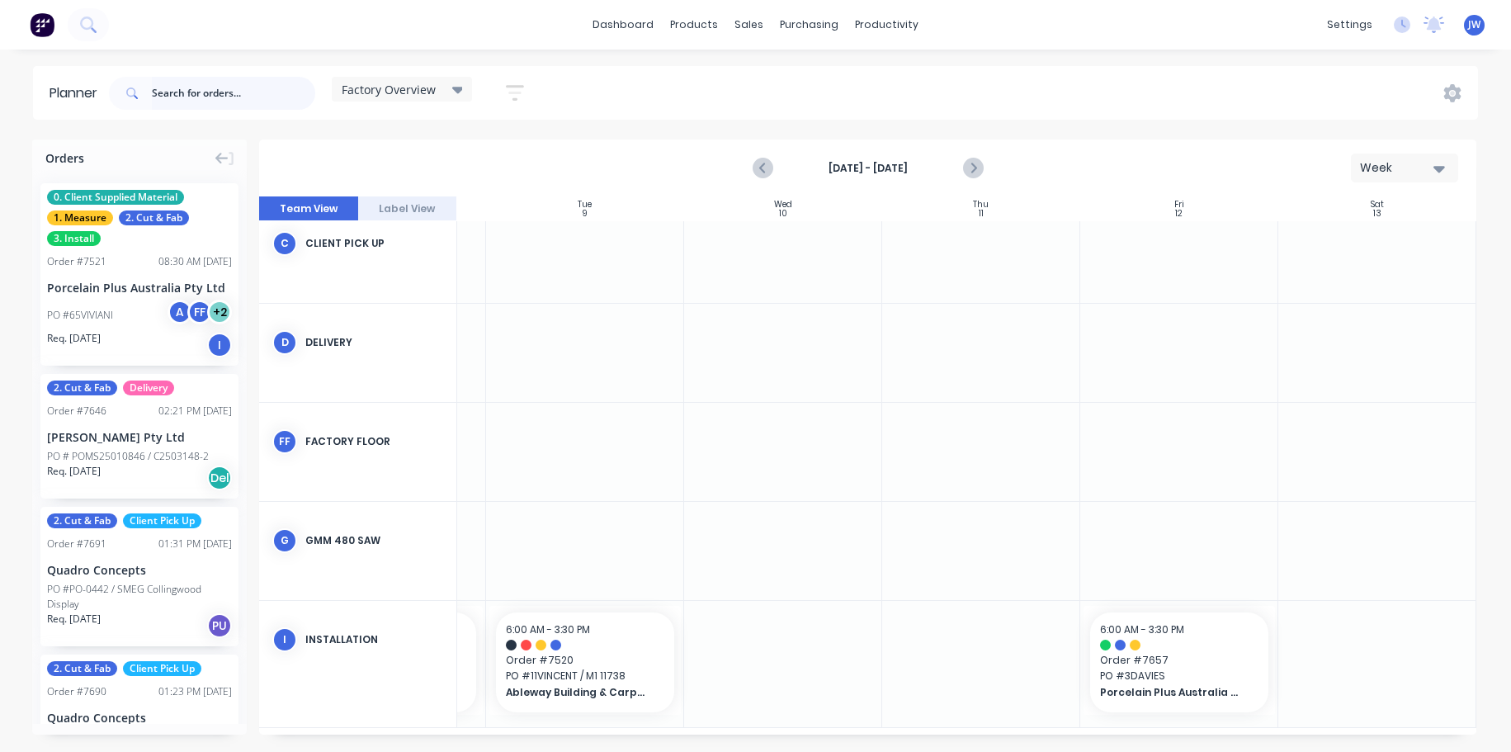
click at [277, 97] on input "text" at bounding box center [233, 93] width 163 height 33
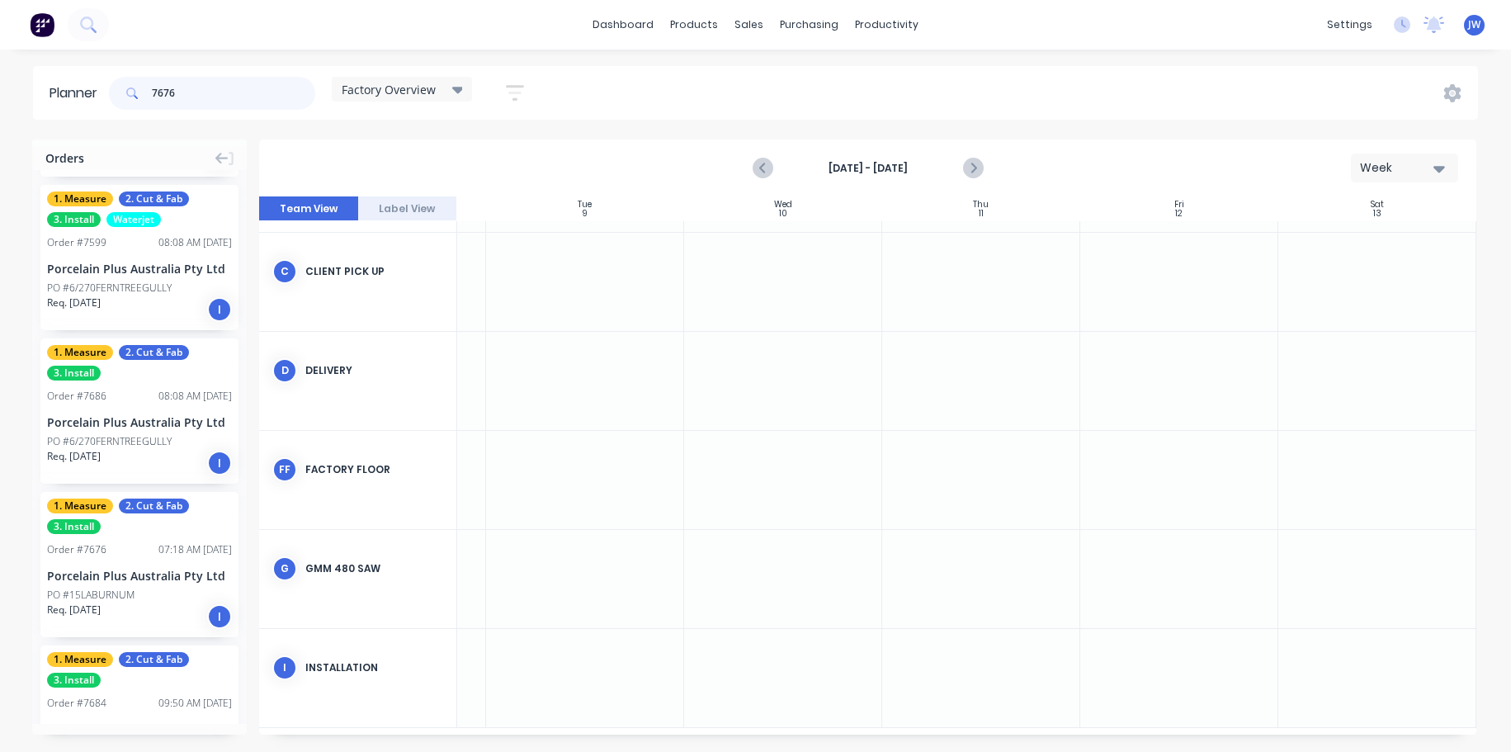
scroll to position [413, 0]
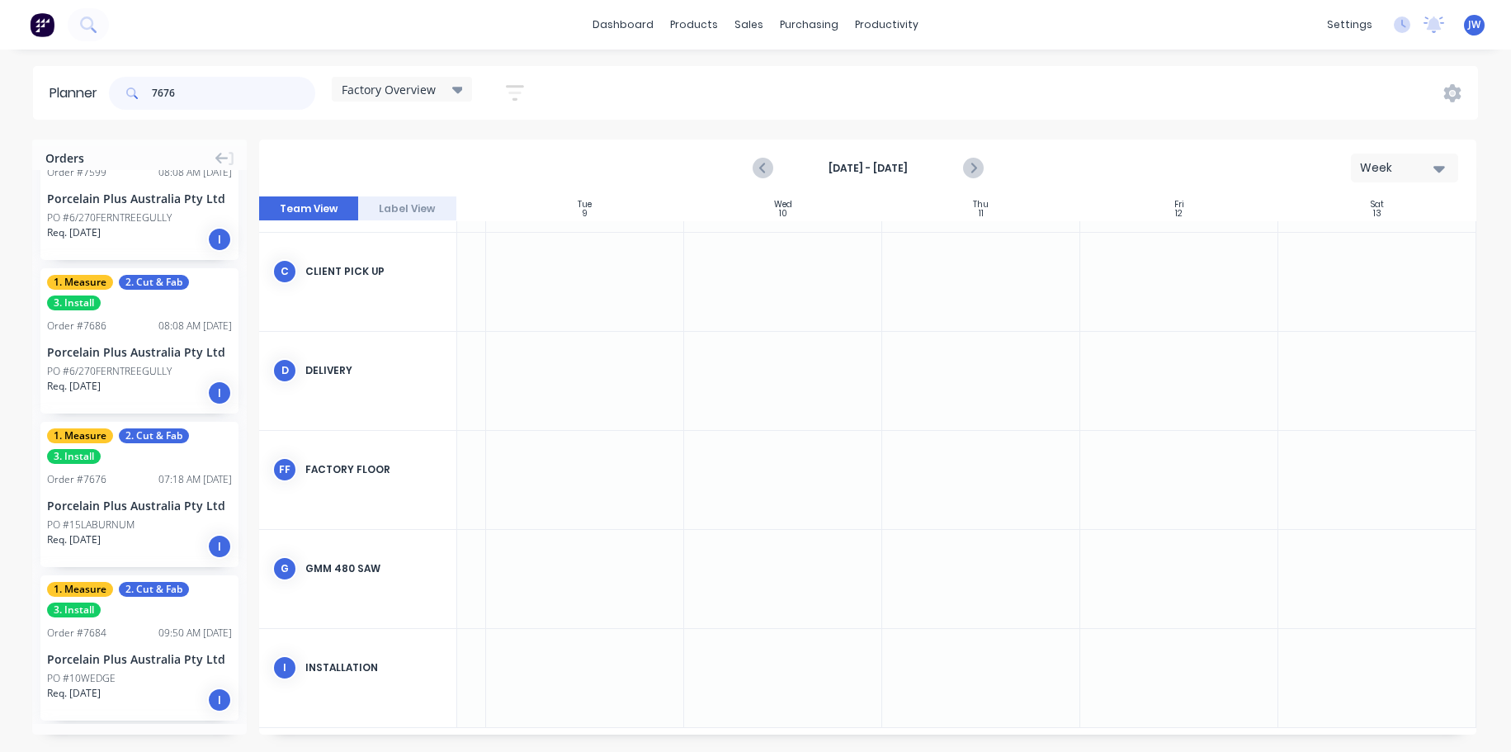
type input "7676"
drag, startPoint x: 140, startPoint y: 490, endPoint x: 989, endPoint y: 694, distance: 873.8
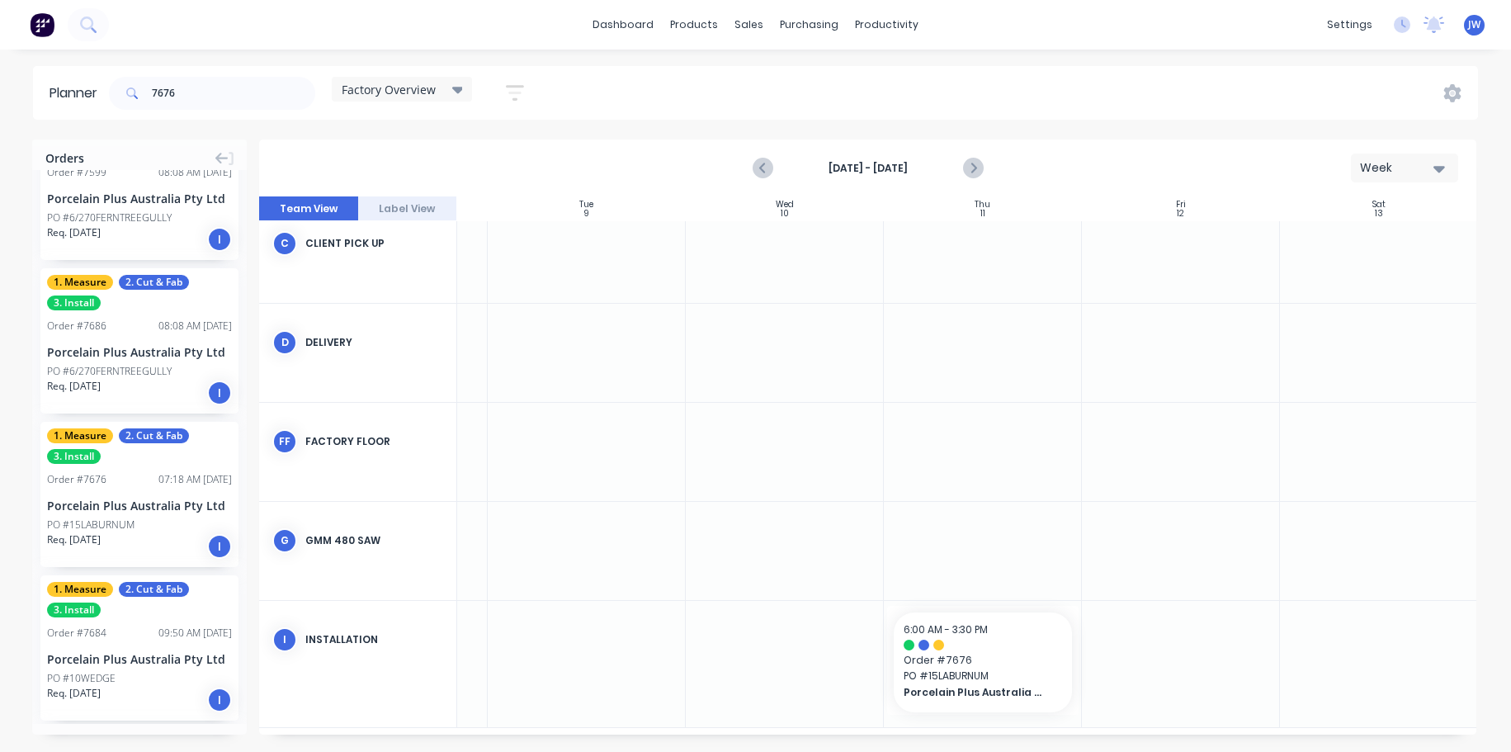
scroll to position [227, 366]
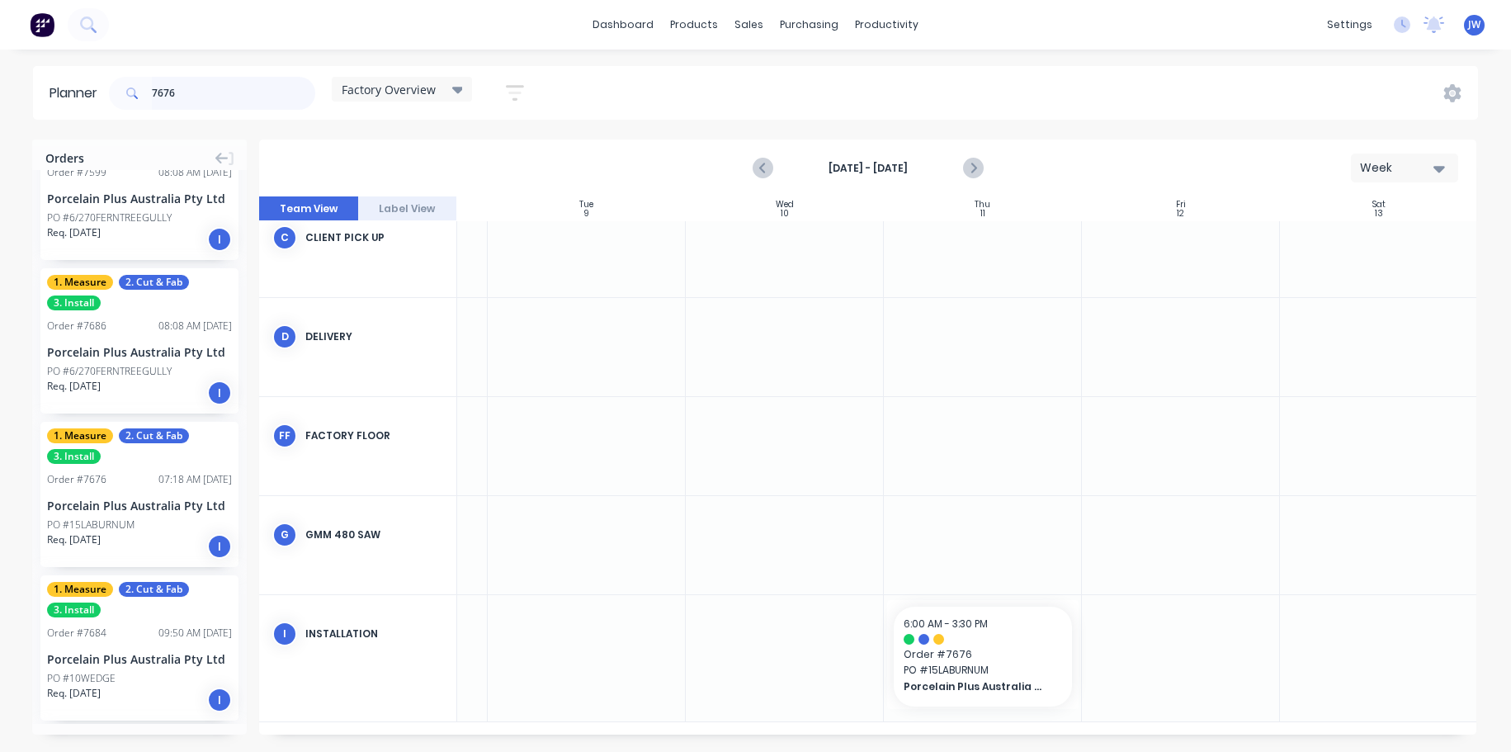
drag, startPoint x: 226, startPoint y: 96, endPoint x: 35, endPoint y: 95, distance: 190.7
click at [35, 95] on header "Planner 7676 Factory Overview Save new view None (Default) edit Craigieburn Ord…" at bounding box center [755, 93] width 1445 height 54
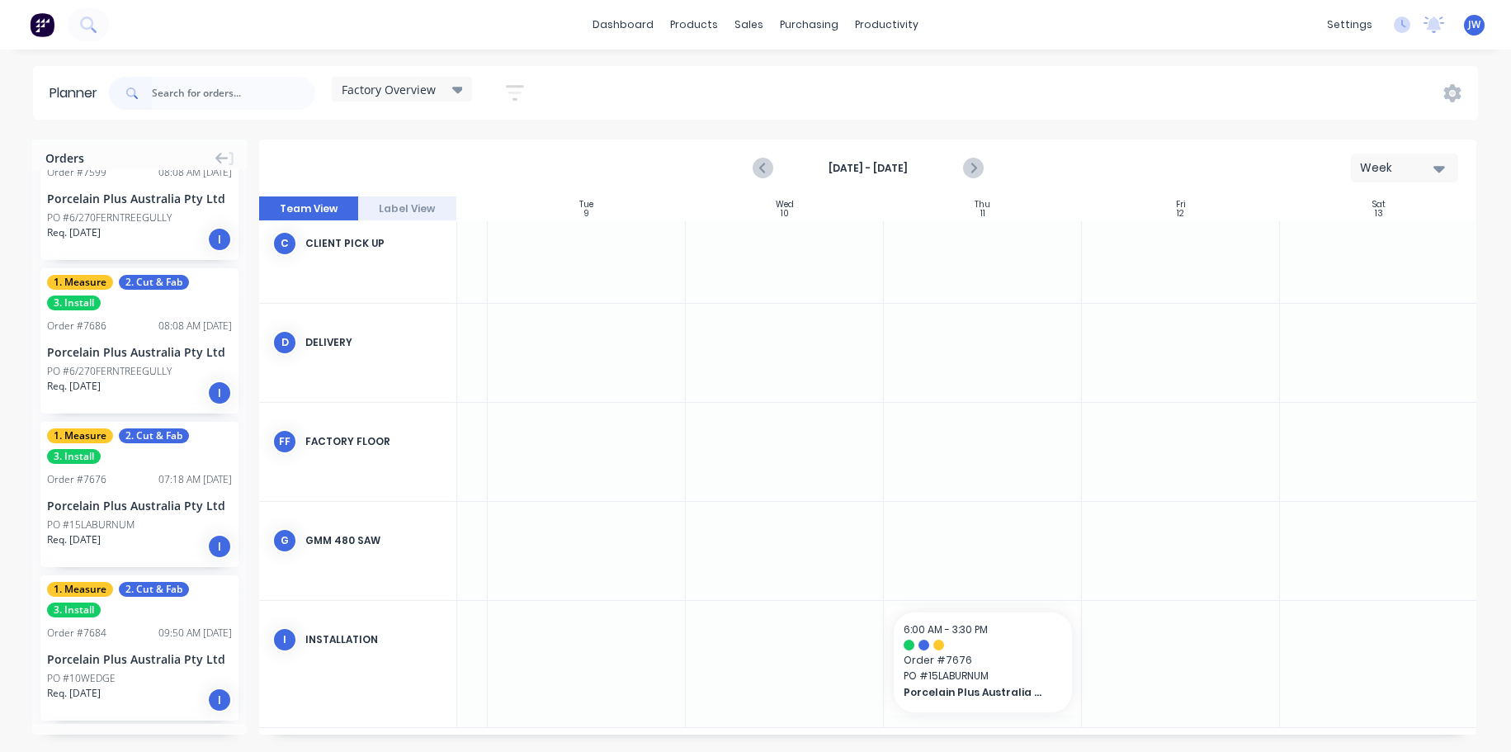
click at [665, 85] on div "Factory Overview Save new view None (Default) edit Craigieburn Orders edit Dail…" at bounding box center [792, 94] width 1373 height 50
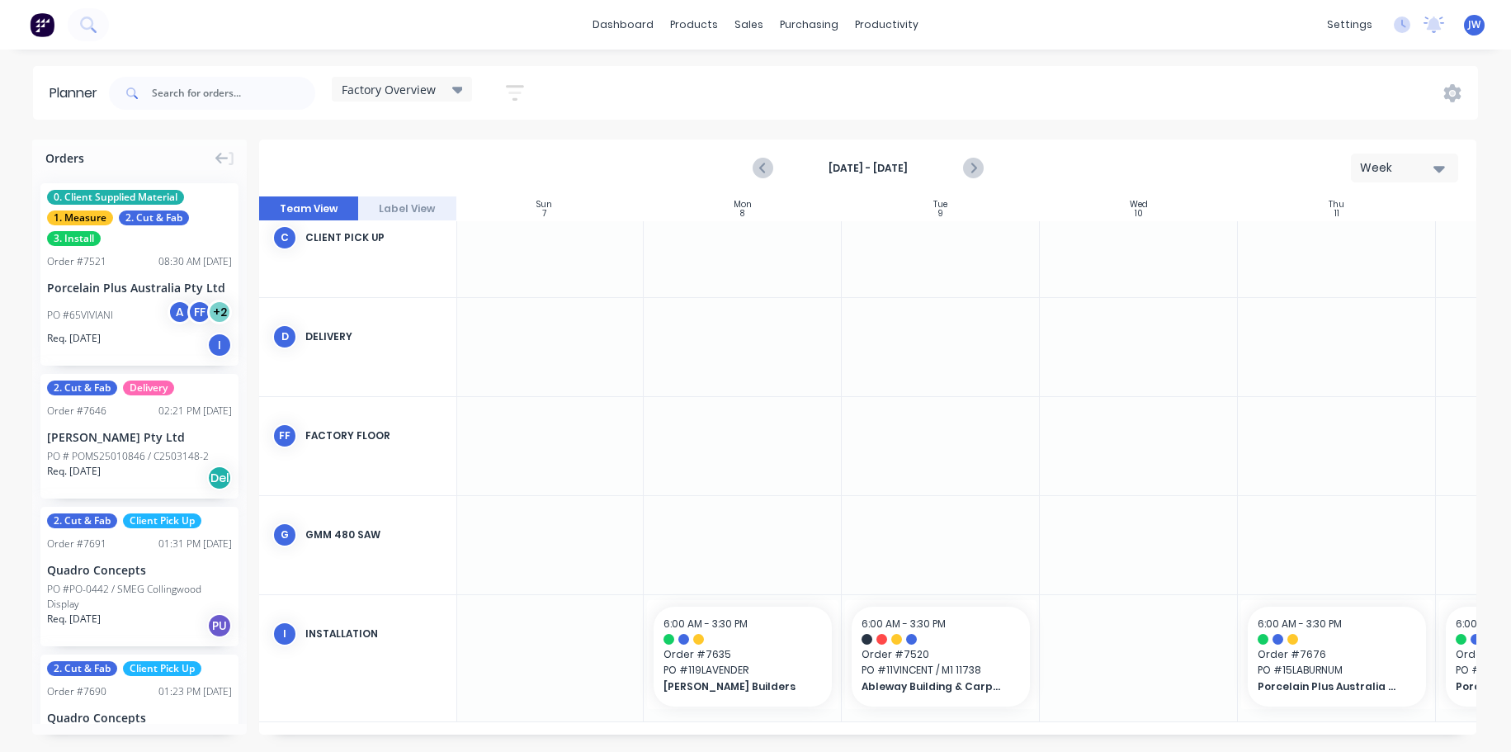
scroll to position [227, 0]
click at [766, 175] on icon "Previous page" at bounding box center [764, 168] width 20 height 20
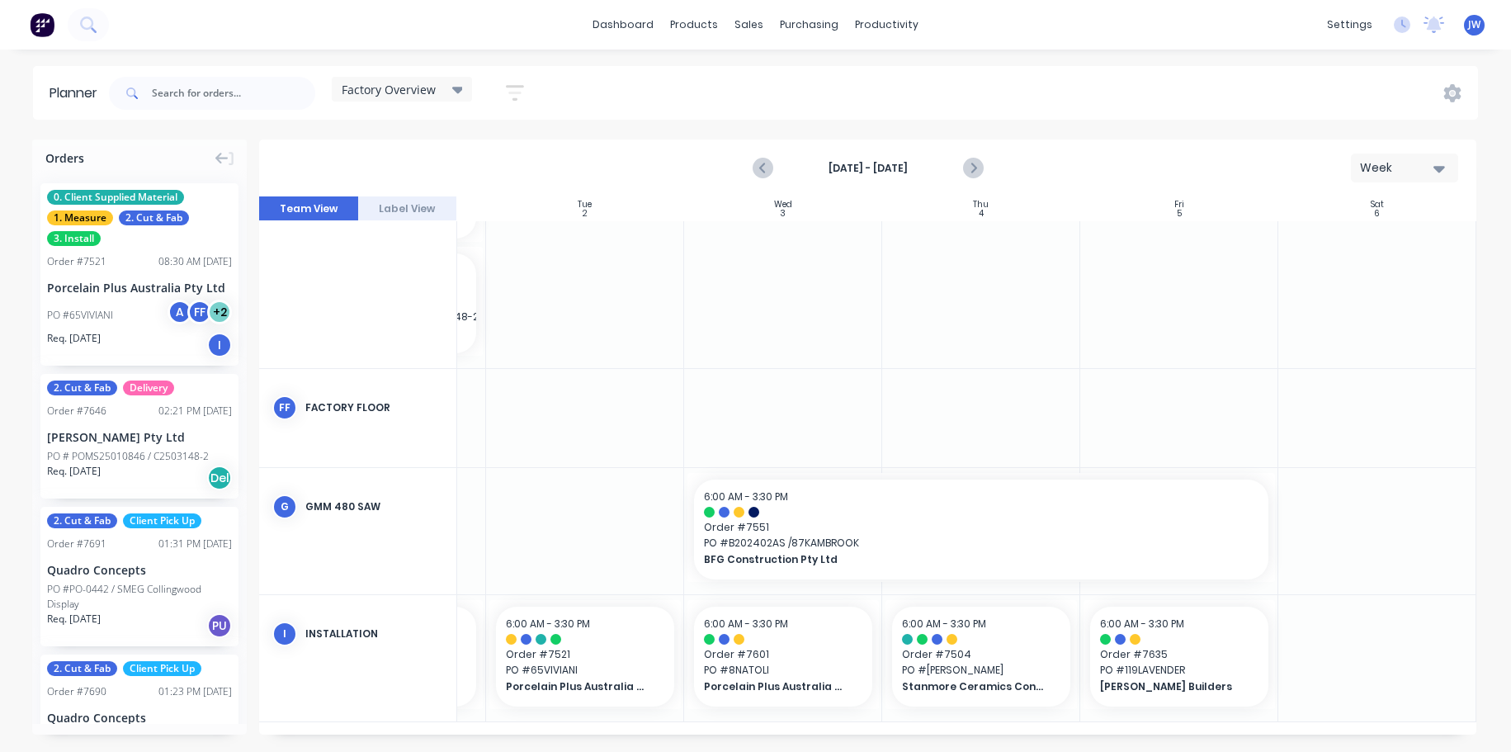
scroll to position [479, 374]
click at [972, 173] on icon "Next page" at bounding box center [971, 168] width 7 height 13
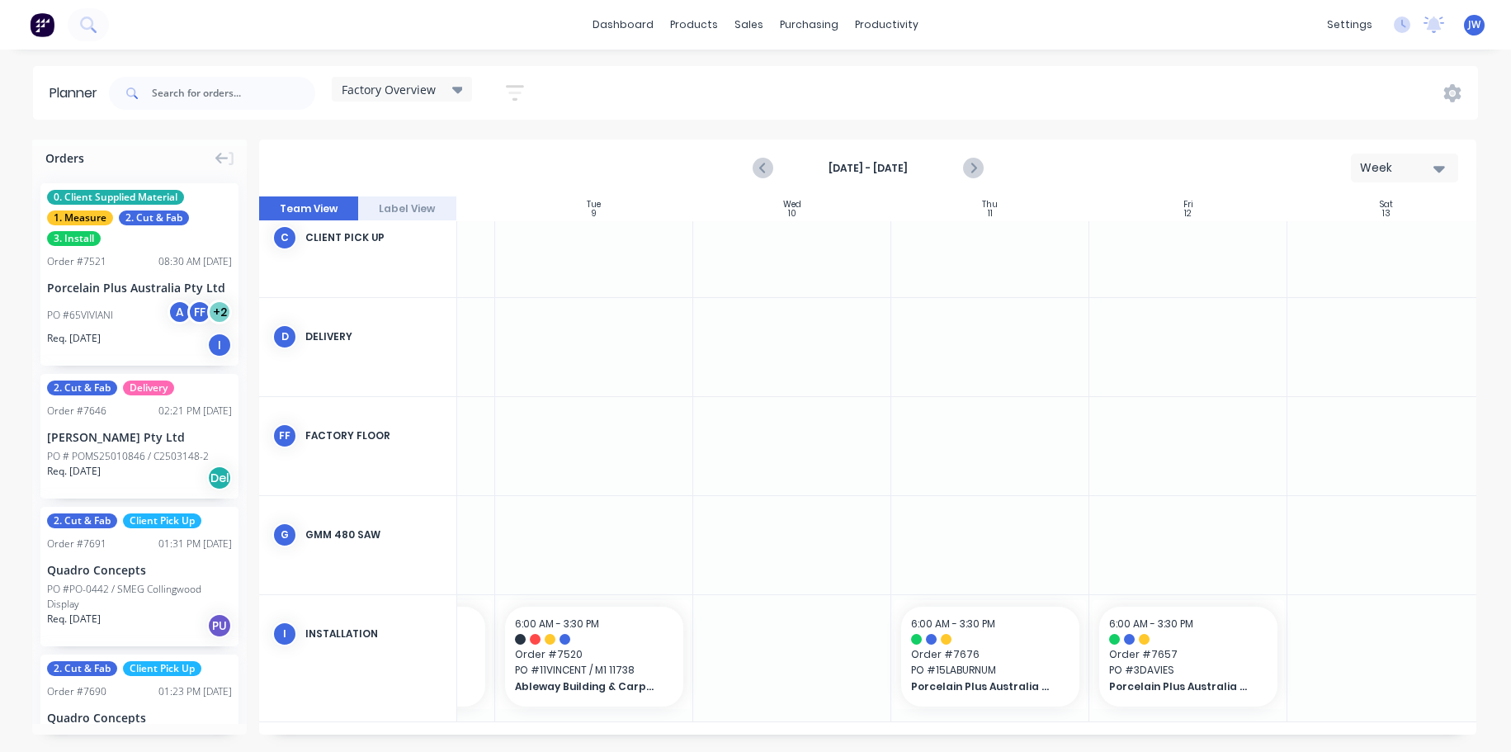
scroll to position [227, 366]
click at [967, 655] on div "6:00 AM - 3:30 PM Order # 7676 PO # 15LABURNUM Porcelain Plus Australia Pty Ltd" at bounding box center [983, 657] width 178 height 100
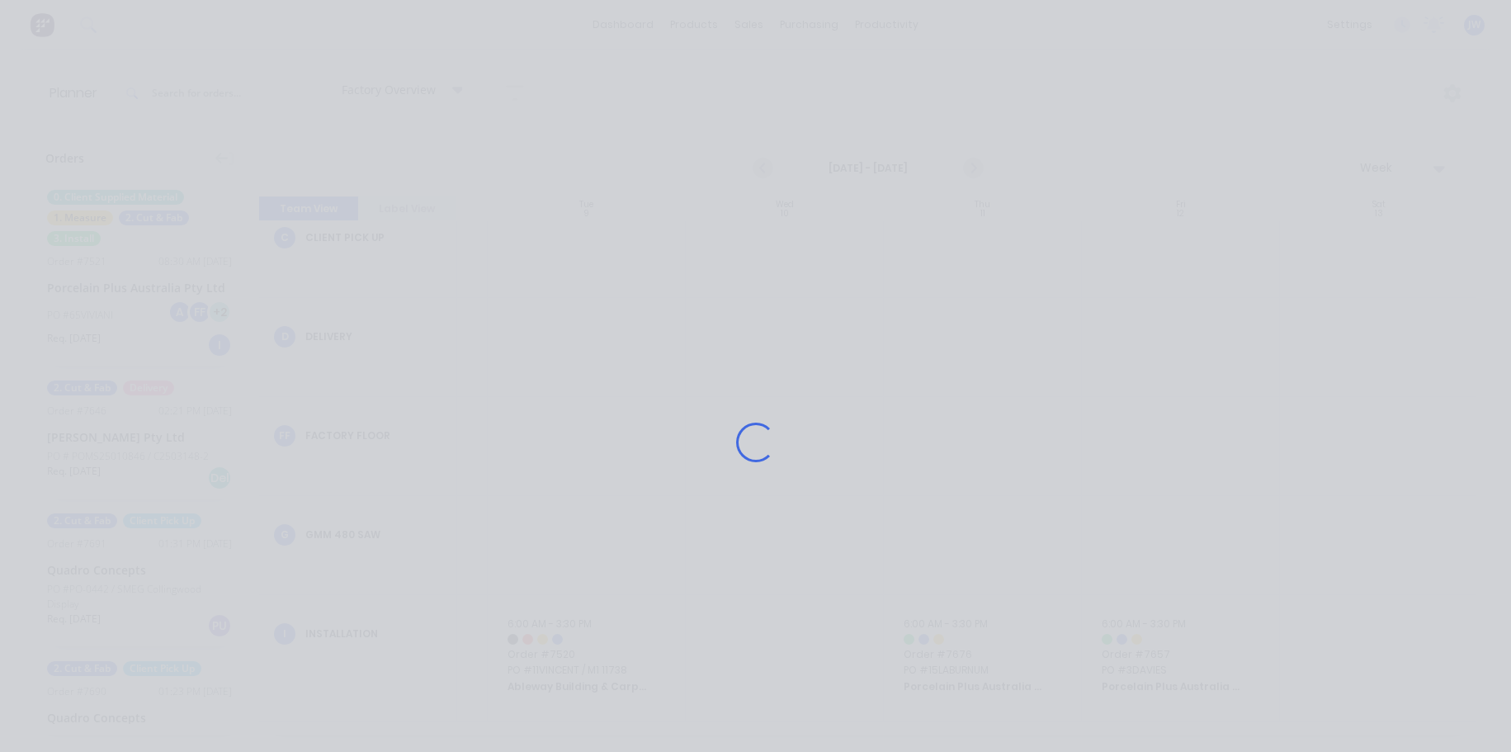
scroll to position [215, 366]
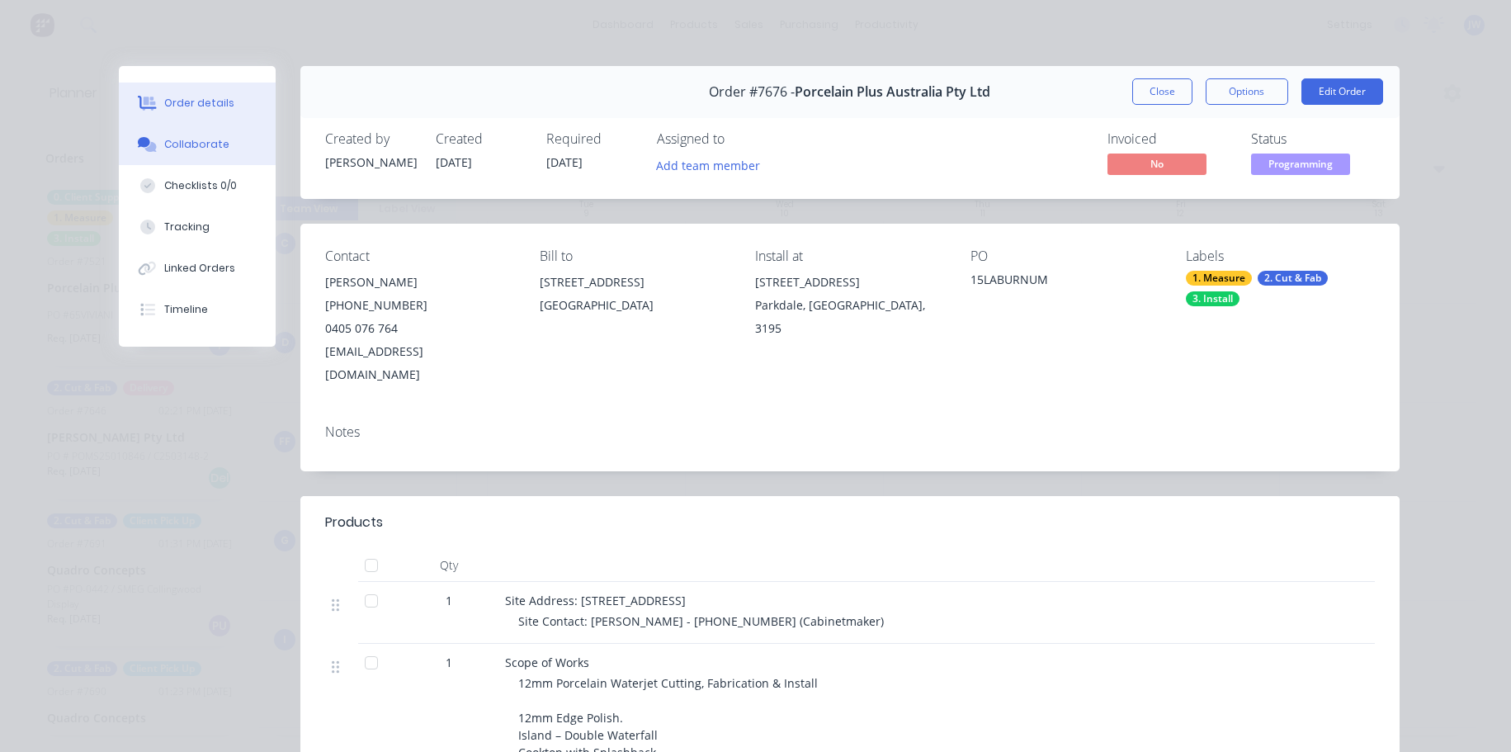
click at [215, 148] on div "Collaborate" at bounding box center [196, 144] width 65 height 15
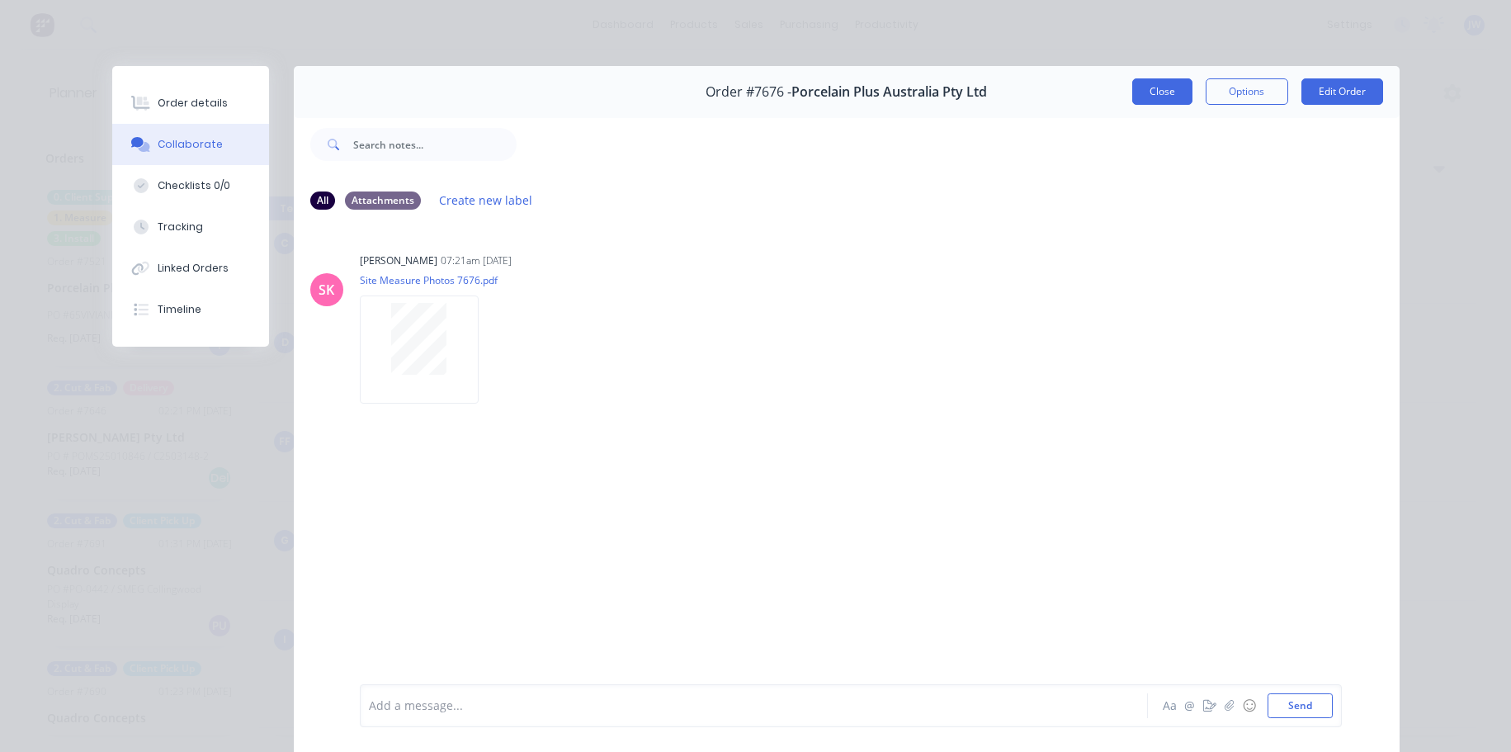
click at [1133, 85] on button "Close" at bounding box center [1163, 91] width 60 height 26
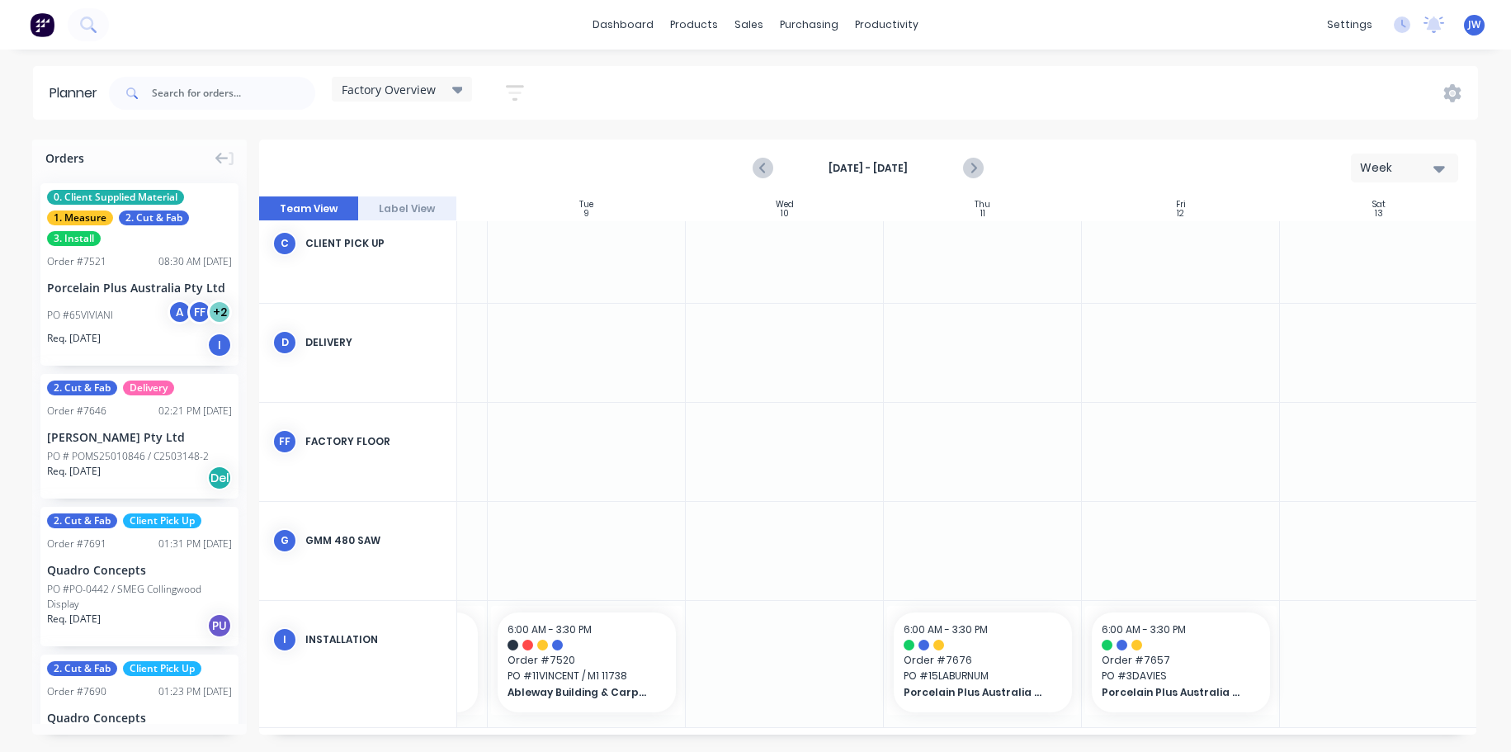
scroll to position [227, 366]
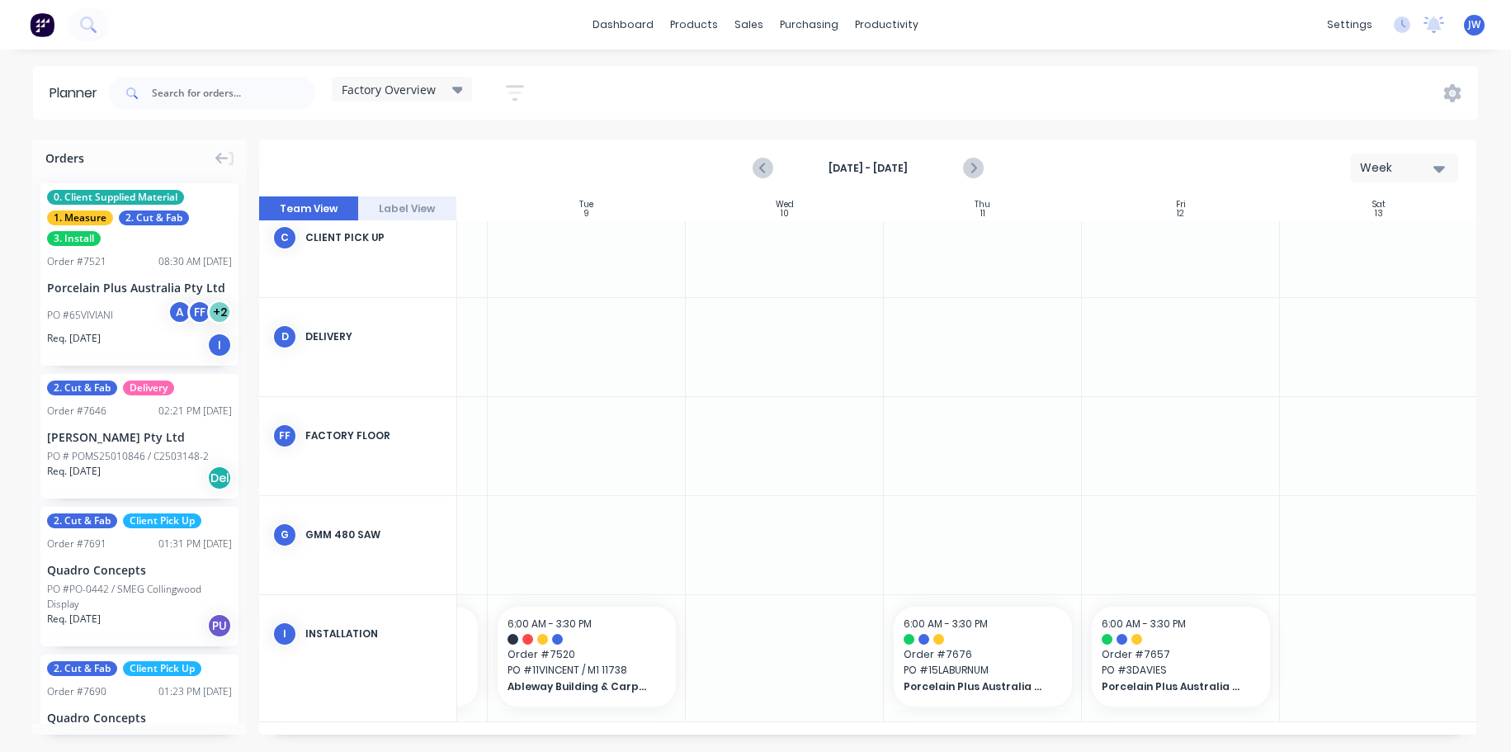
click at [795, 641] on div at bounding box center [785, 658] width 198 height 126
click at [551, 647] on span "Order # 7520" at bounding box center [587, 654] width 158 height 15
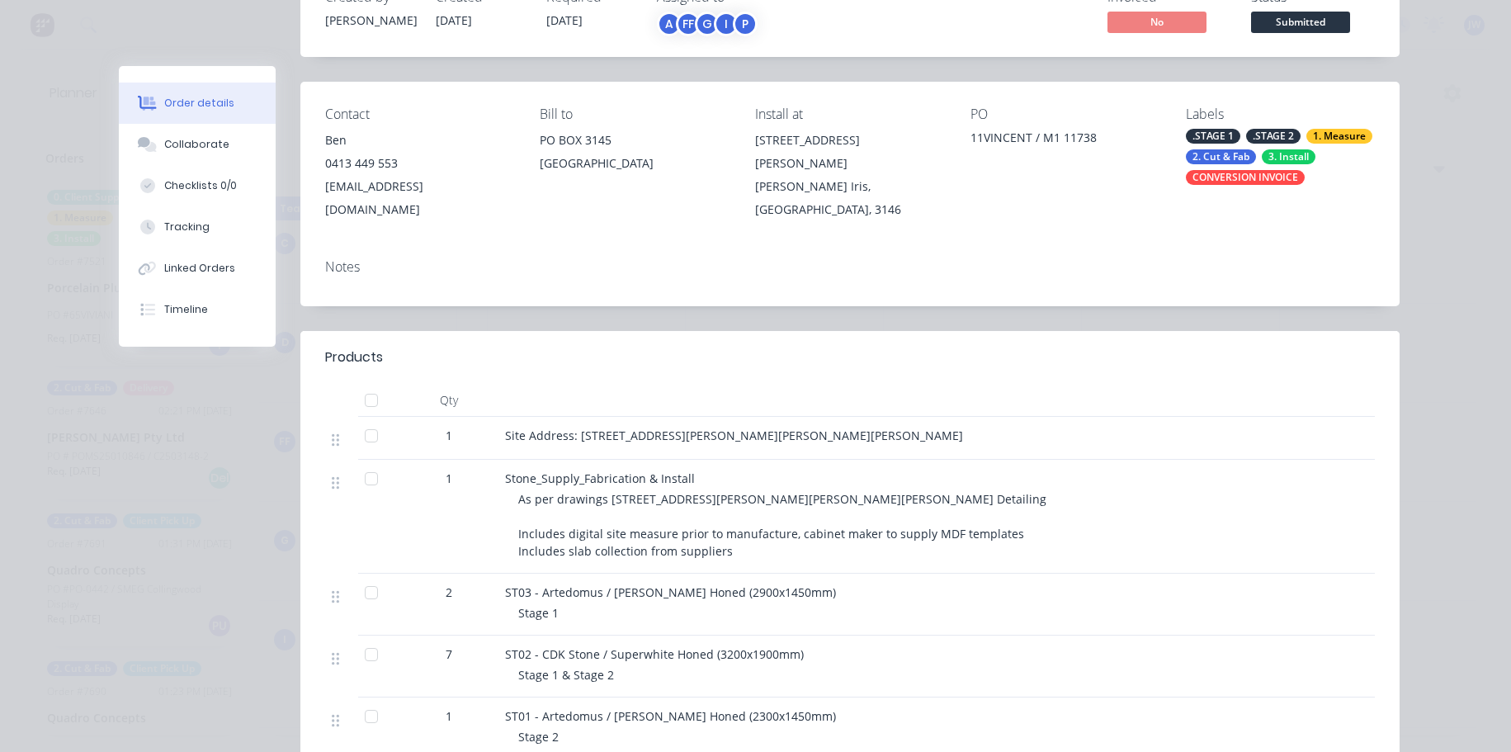
scroll to position [0, 0]
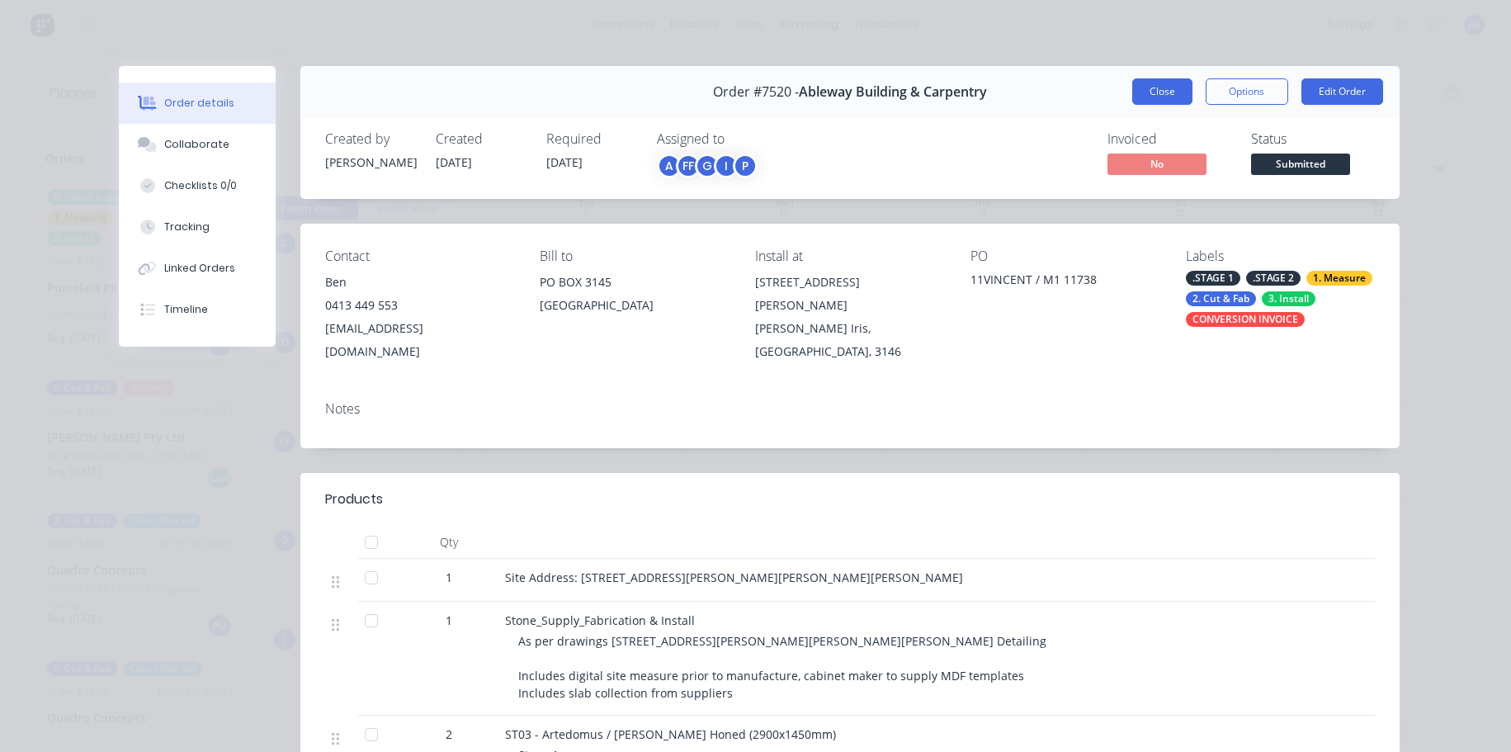
click at [1166, 94] on button "Close" at bounding box center [1163, 91] width 60 height 26
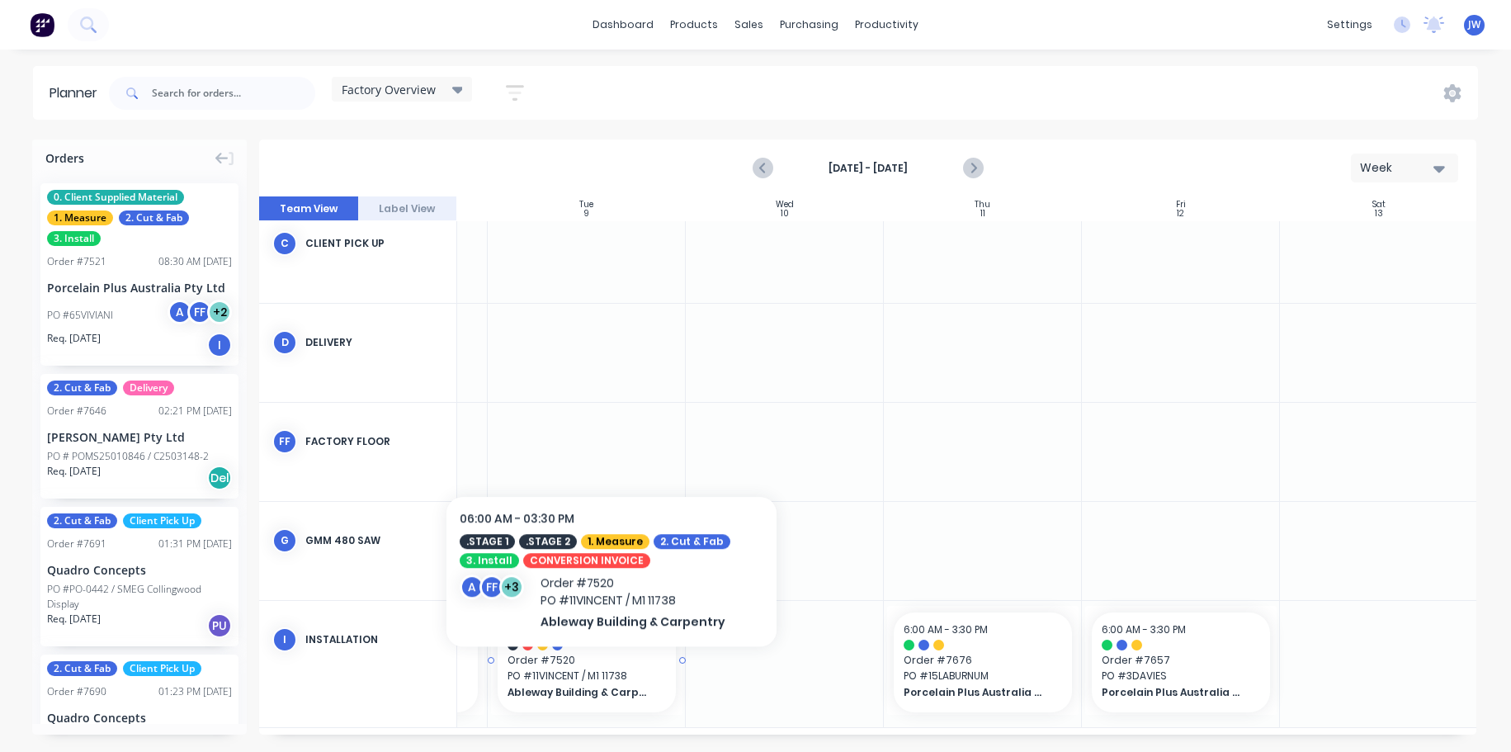
click at [612, 674] on span "PO # 11VINCENT / M1 11738" at bounding box center [587, 676] width 158 height 15
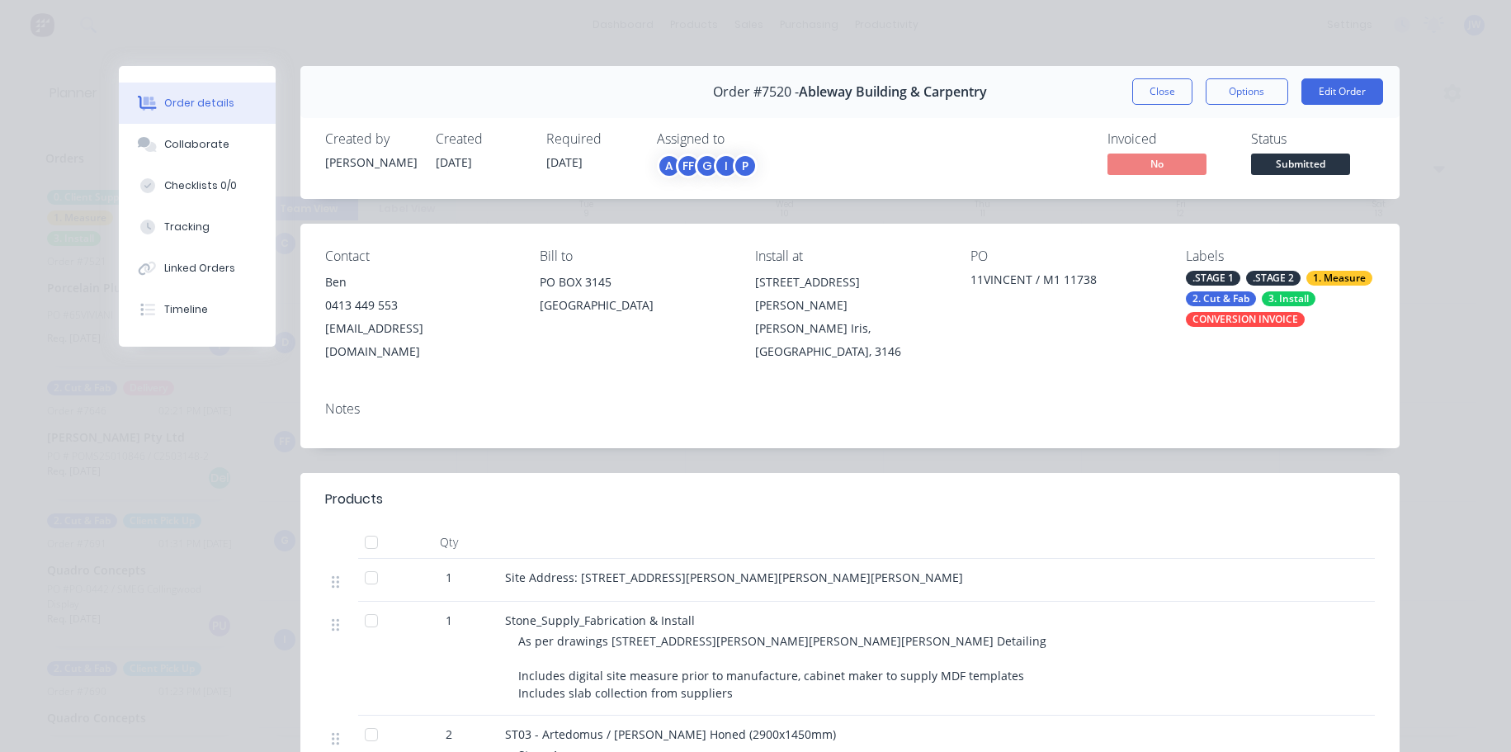
click at [1161, 88] on button "Close" at bounding box center [1163, 91] width 60 height 26
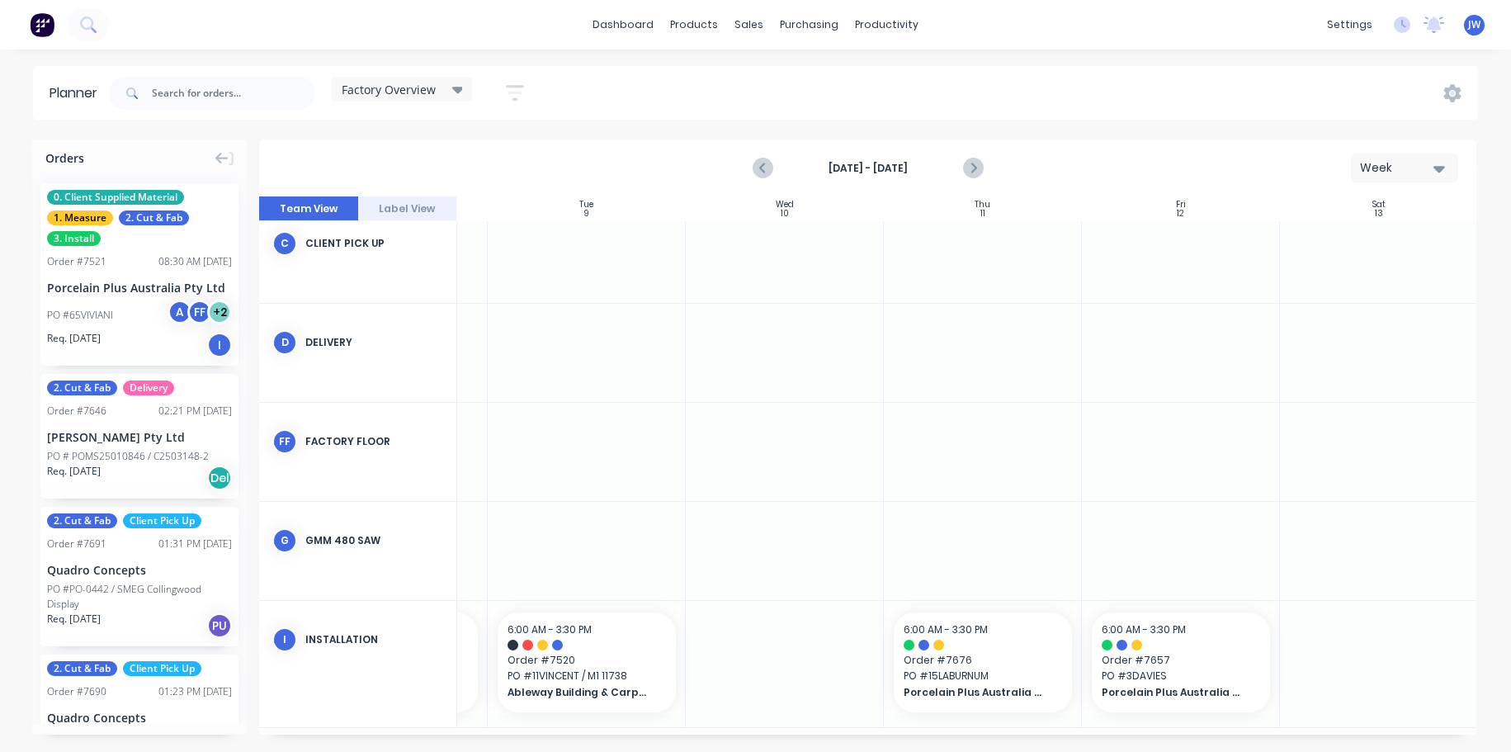
scroll to position [227, 366]
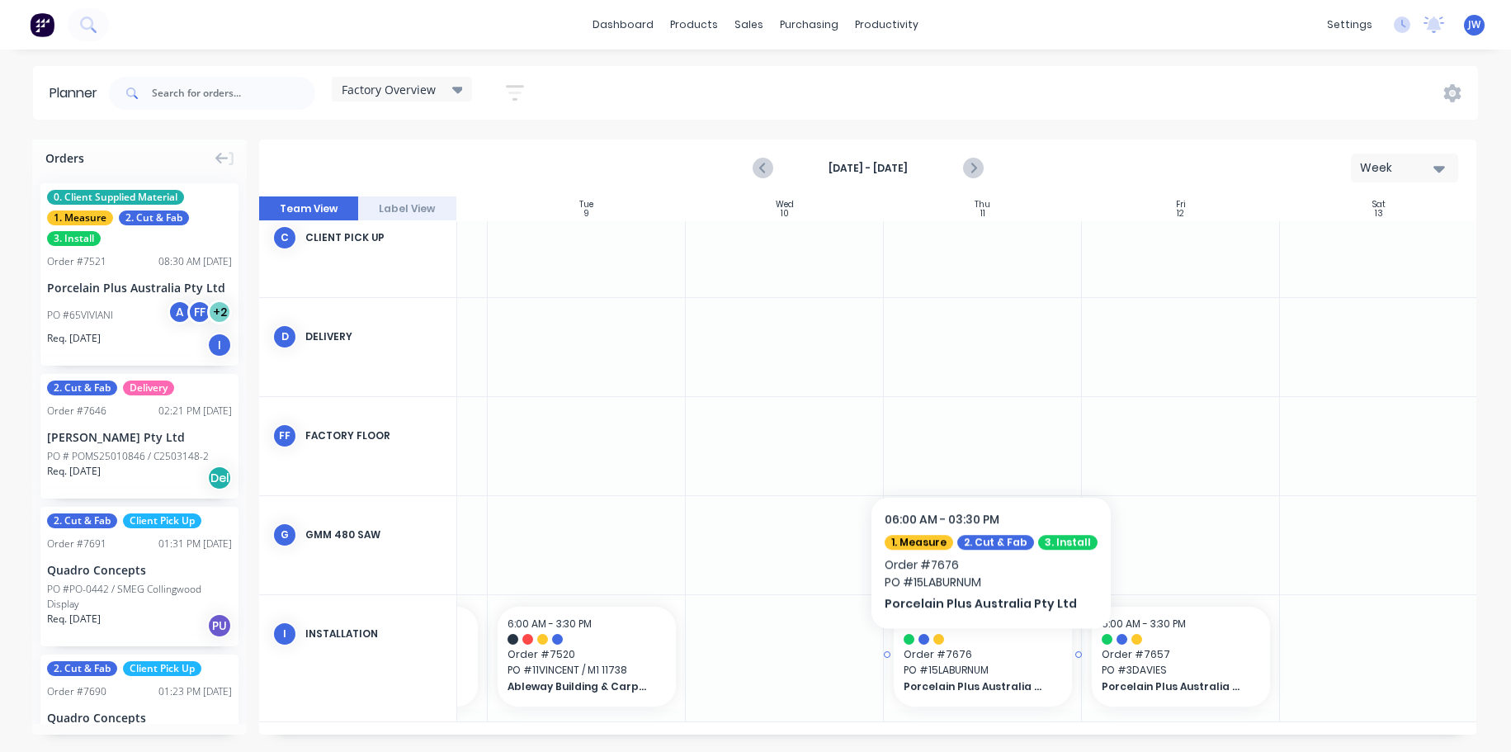
click at [984, 653] on span "Order # 7676" at bounding box center [983, 654] width 158 height 15
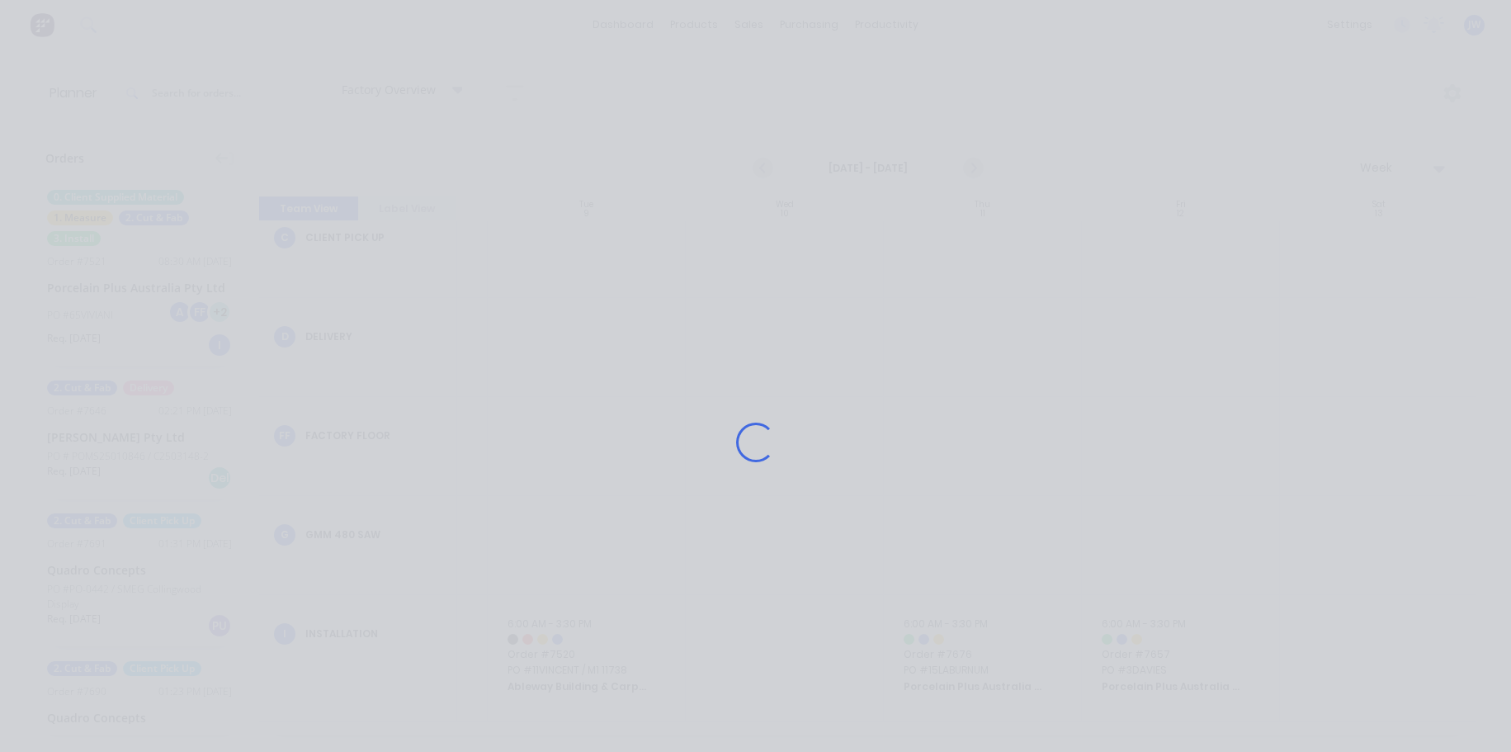
scroll to position [215, 366]
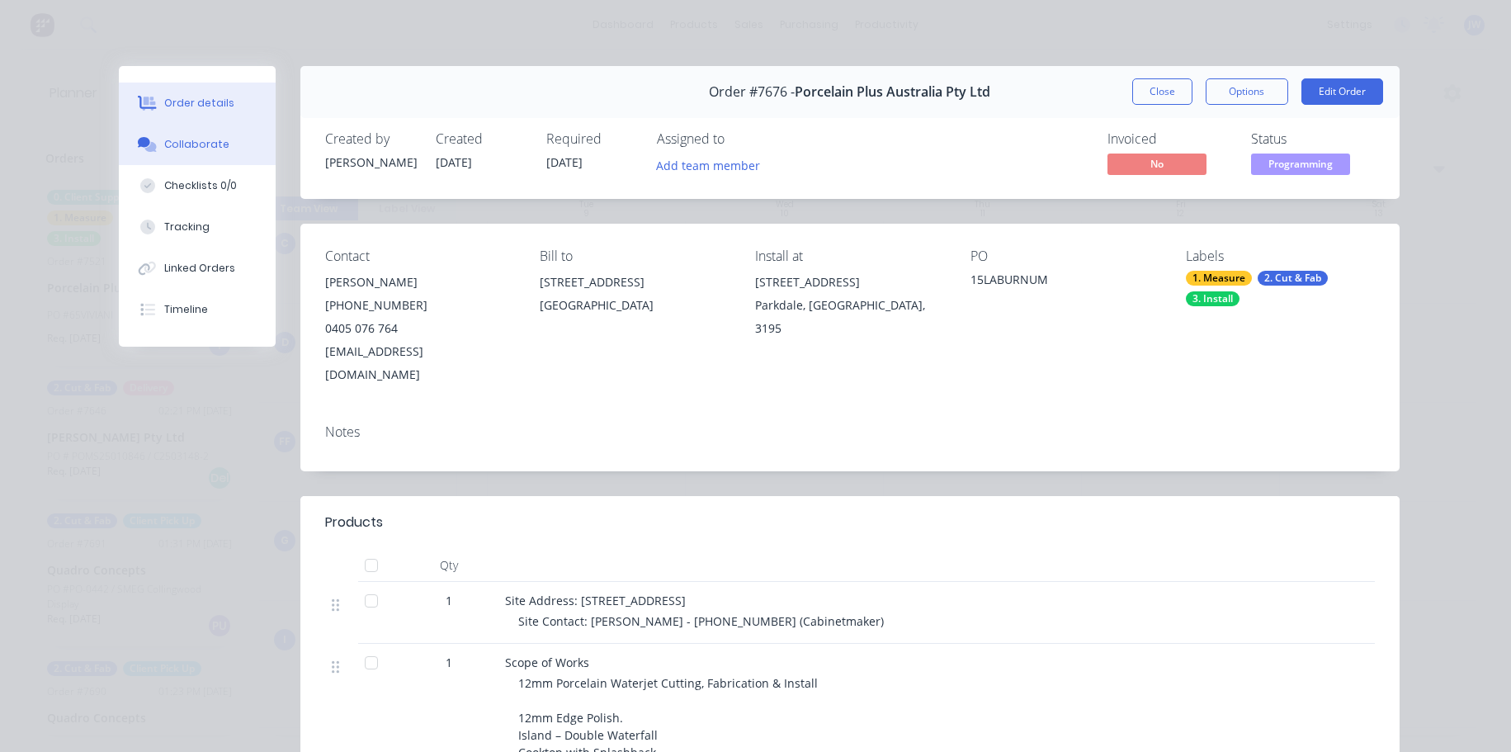
click at [207, 139] on div "Collaborate" at bounding box center [196, 144] width 65 height 15
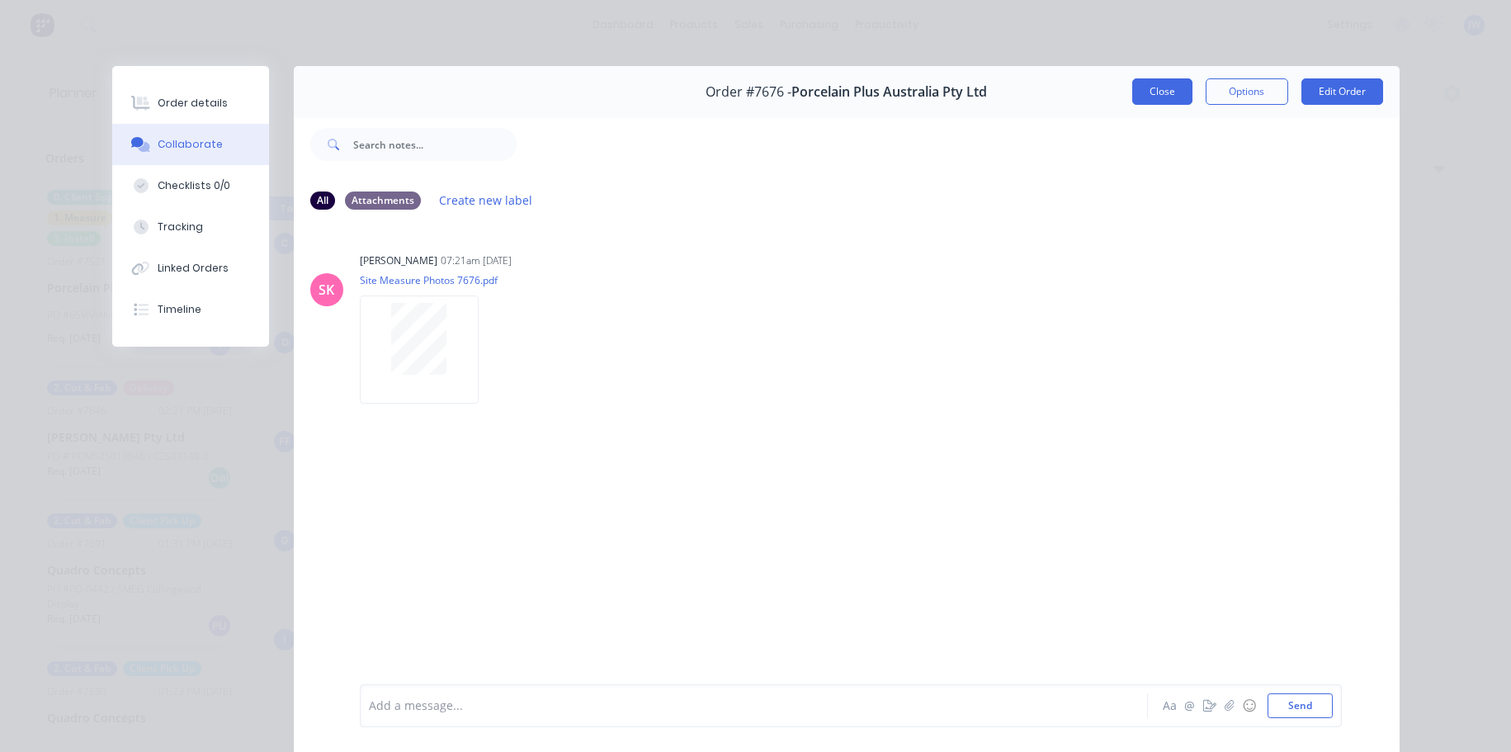
click at [1157, 88] on button "Close" at bounding box center [1163, 91] width 60 height 26
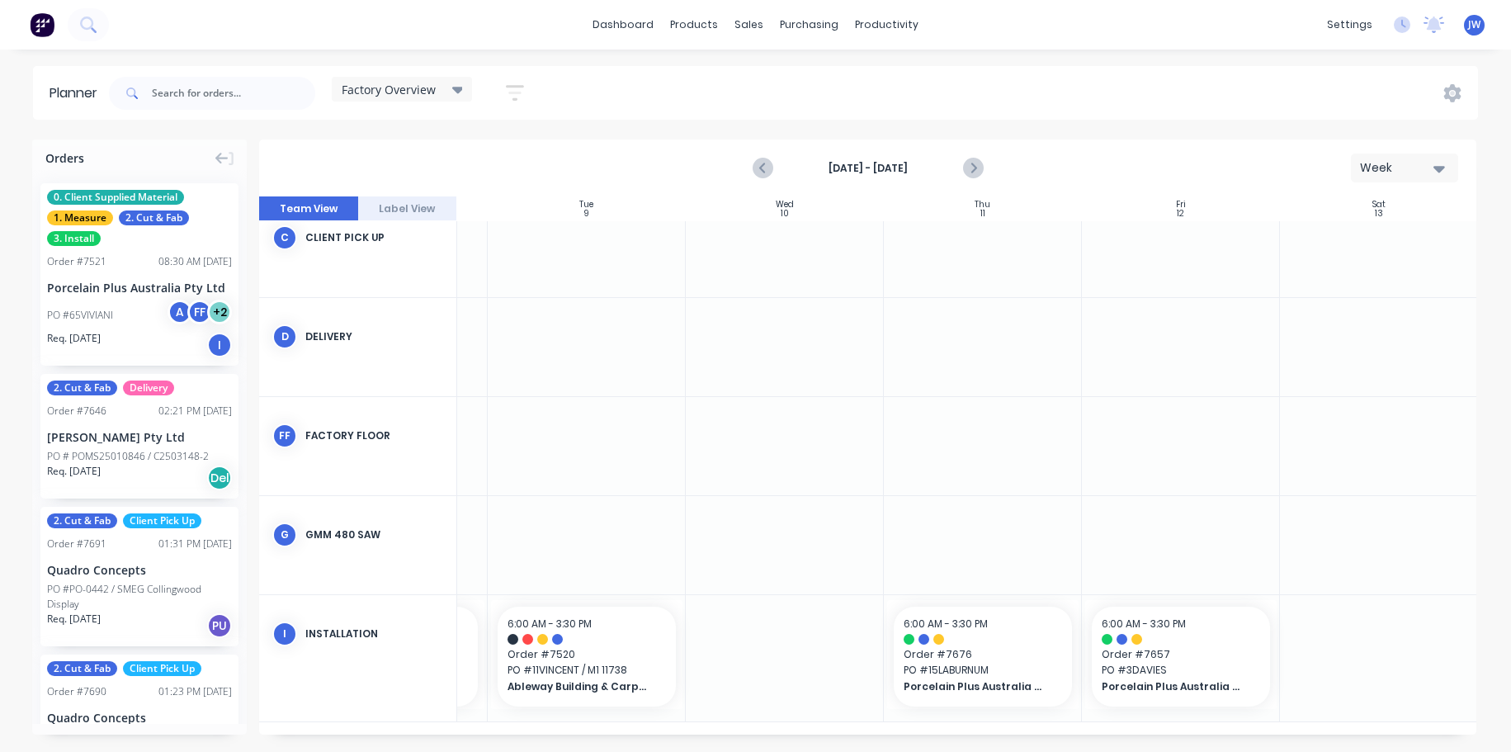
scroll to position [227, 366]
click at [776, 653] on div at bounding box center [785, 658] width 198 height 126
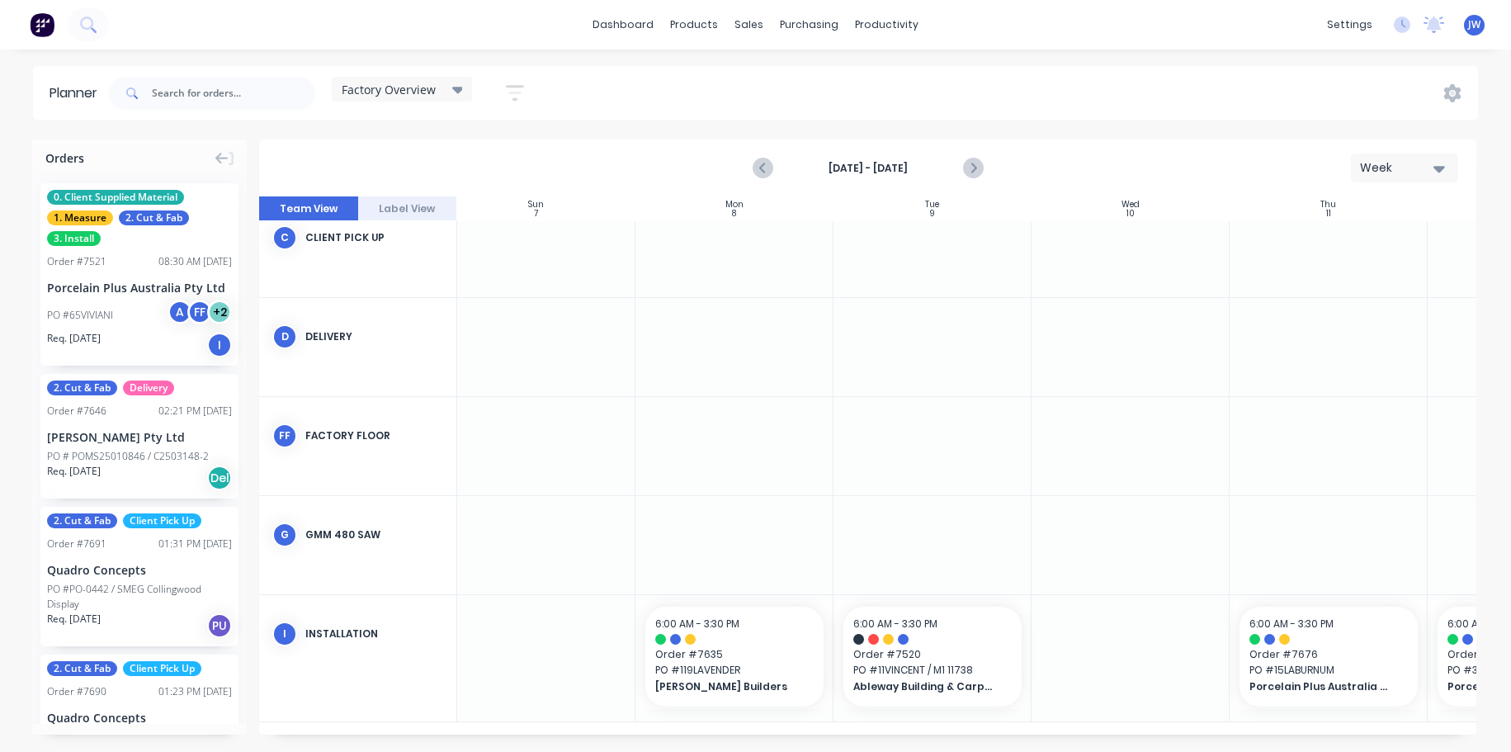
scroll to position [227, 0]
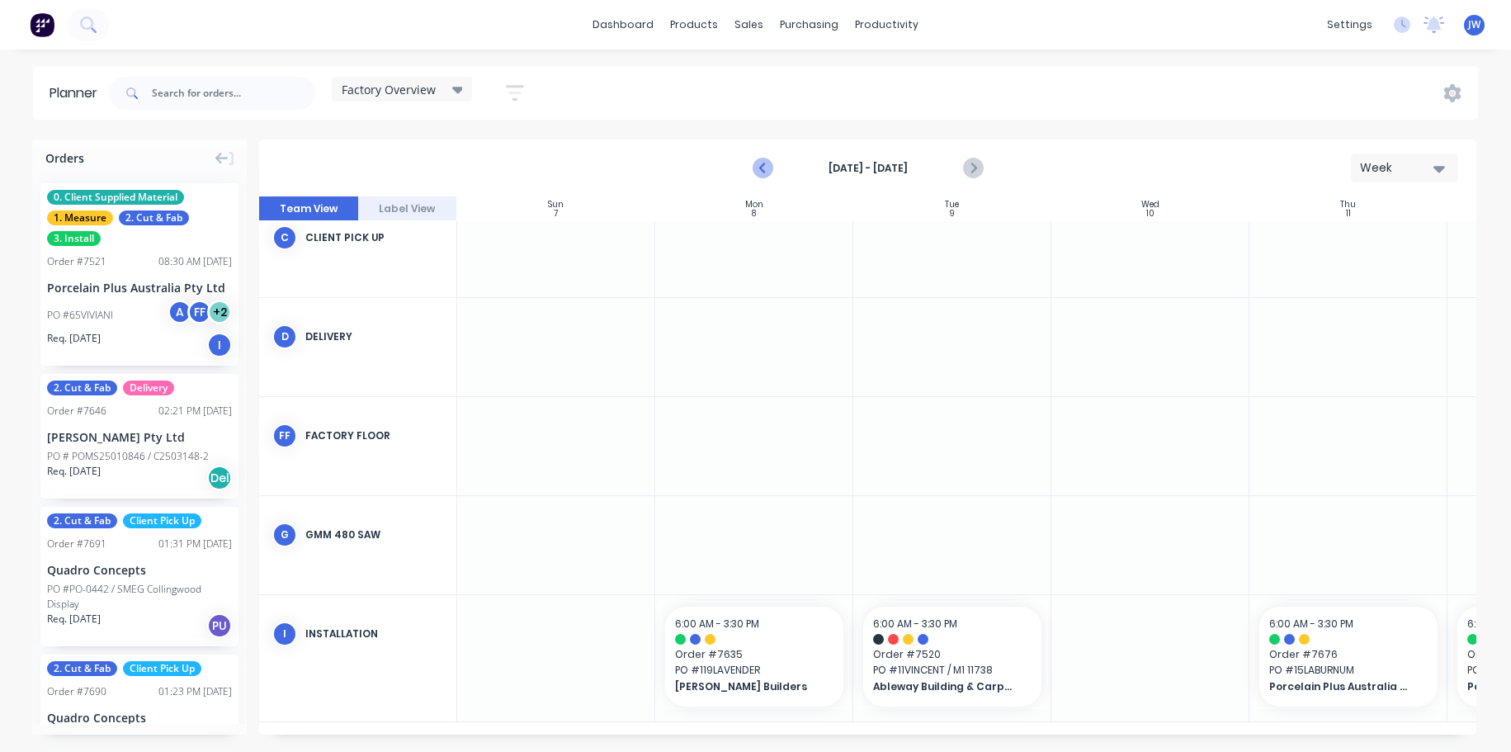
click at [765, 162] on icon "Previous page" at bounding box center [764, 168] width 20 height 20
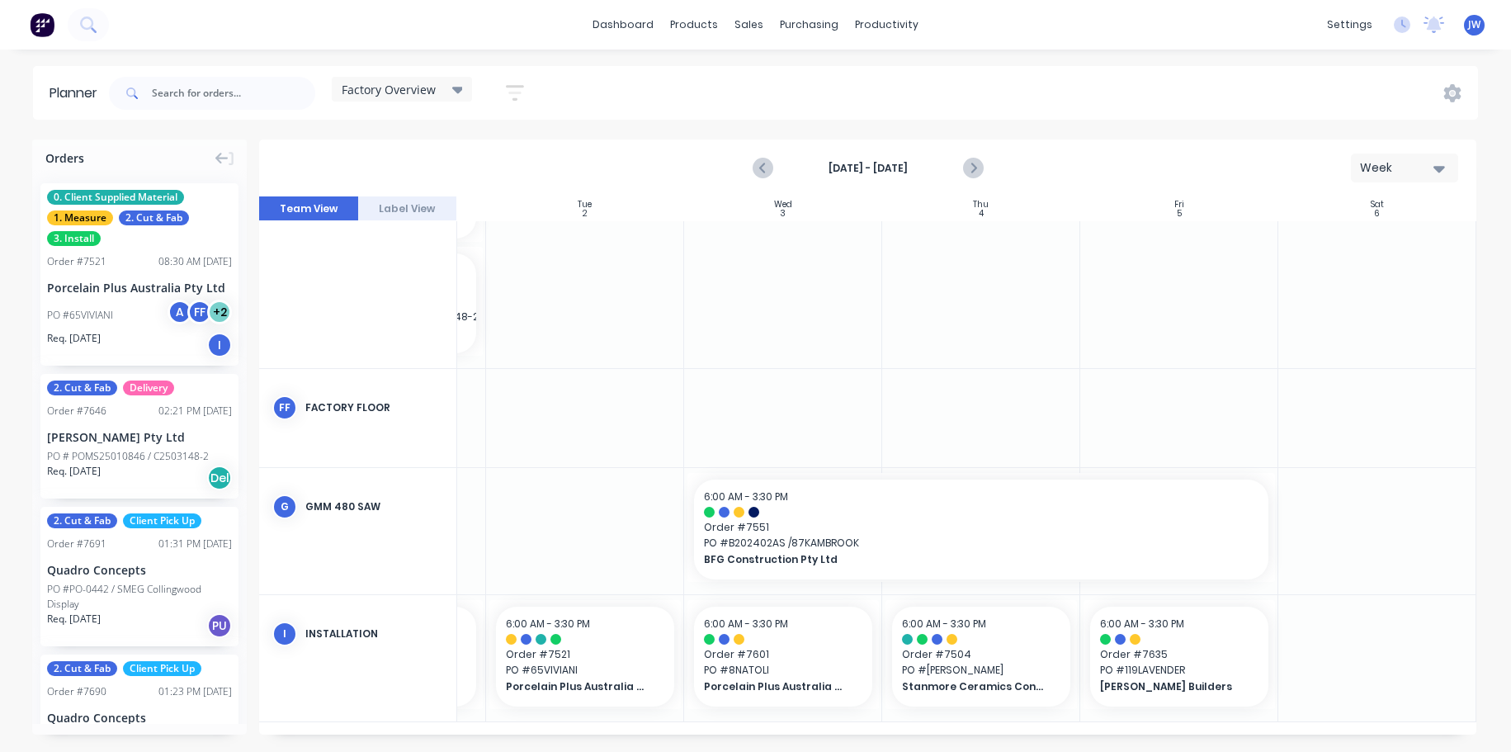
scroll to position [479, 374]
drag, startPoint x: 1265, startPoint y: 727, endPoint x: 1232, endPoint y: 736, distance: 33.2
click at [1232, 736] on div "Orders 0. Client Supplied Material 1. Measure 2. Cut & Fab 3. Install Order # 7…" at bounding box center [755, 446] width 1511 height 612
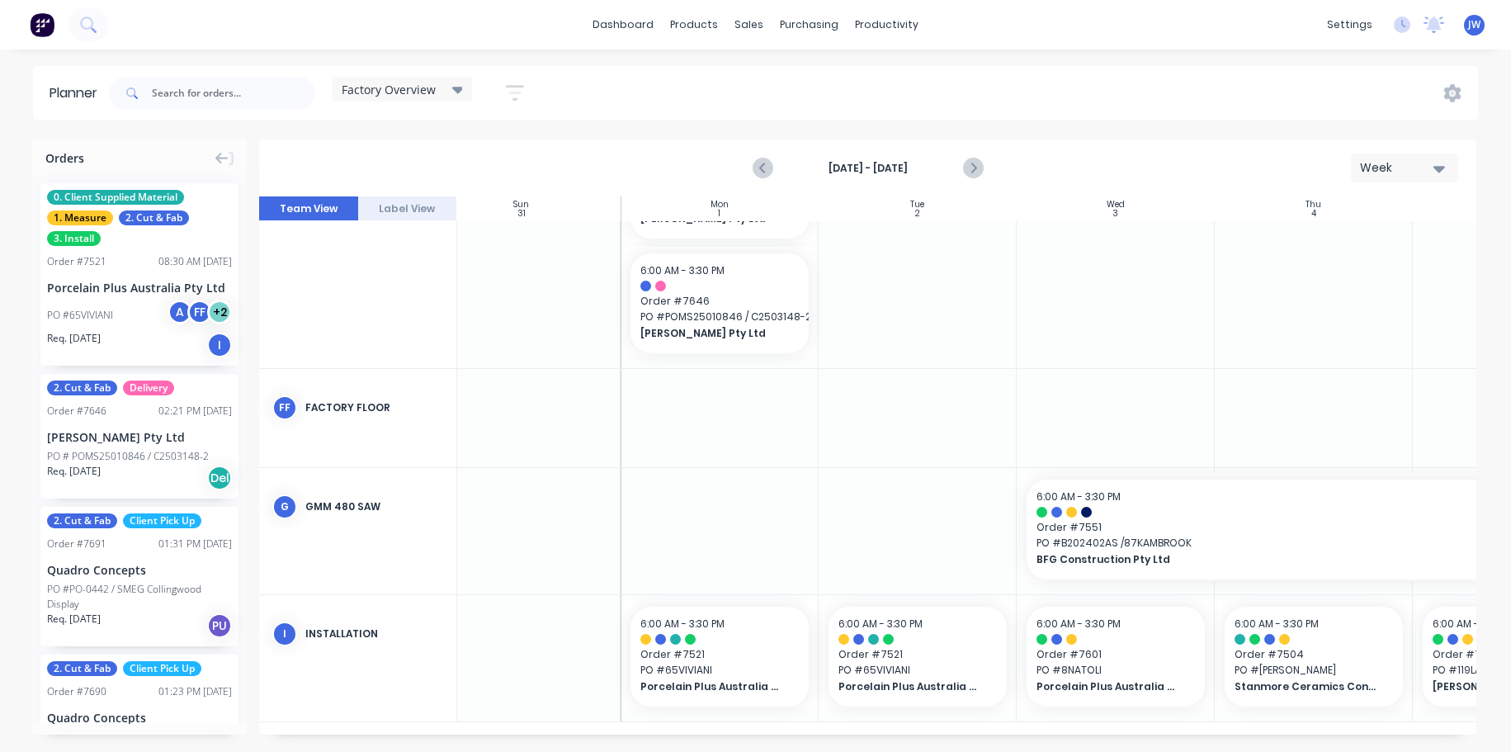
scroll to position [479, 0]
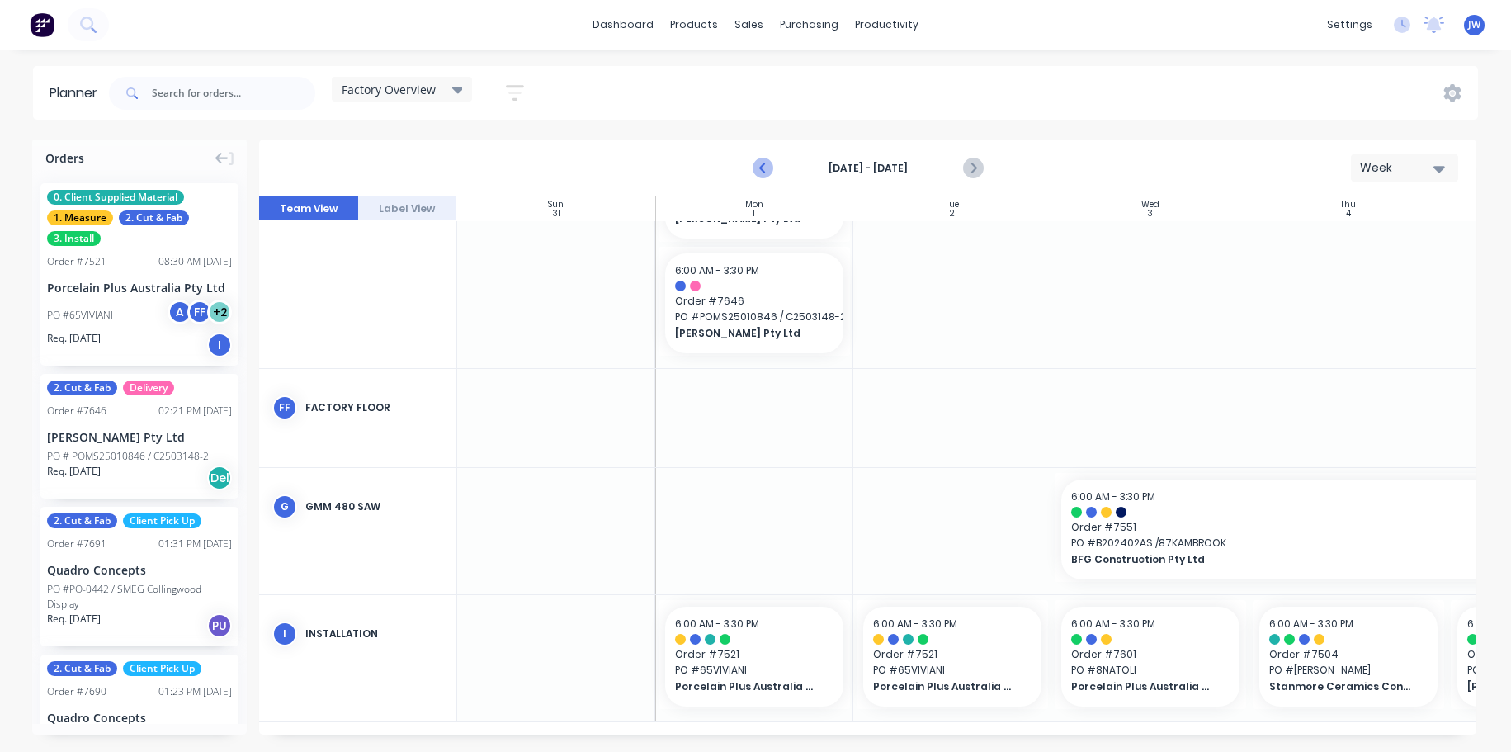
click at [764, 164] on icon "Previous page" at bounding box center [763, 168] width 7 height 13
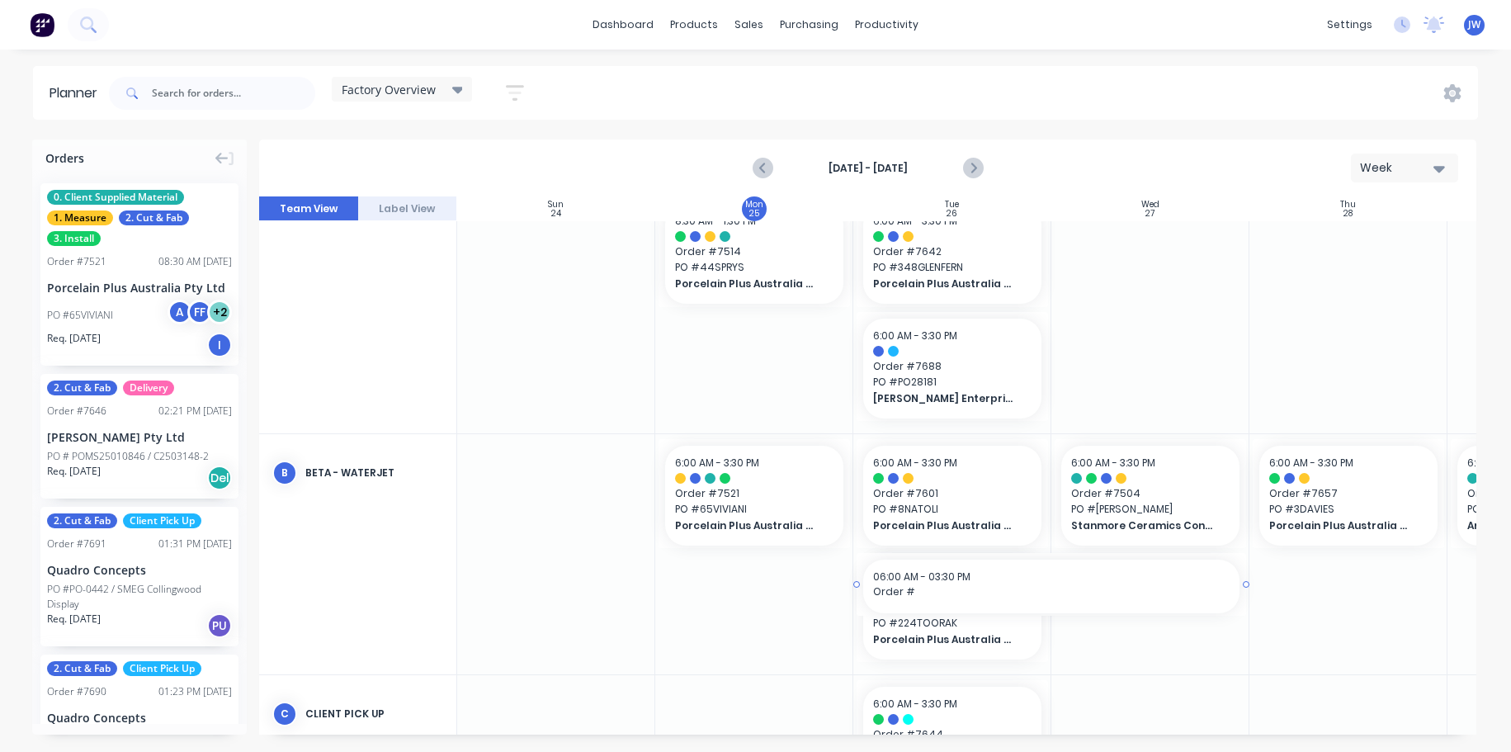
scroll to position [281, 0]
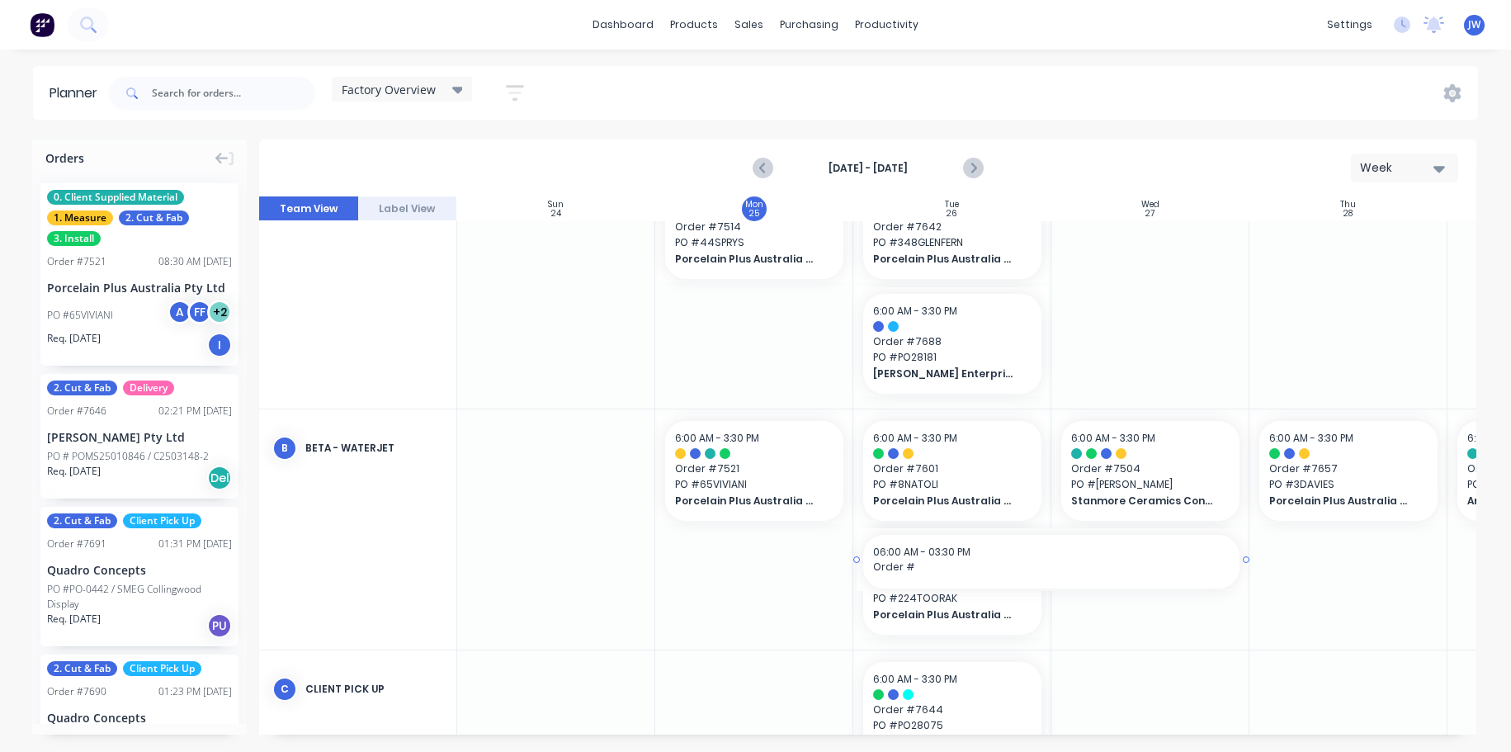
drag, startPoint x: 1015, startPoint y: 727, endPoint x: 1150, endPoint y: 732, distance: 134.6
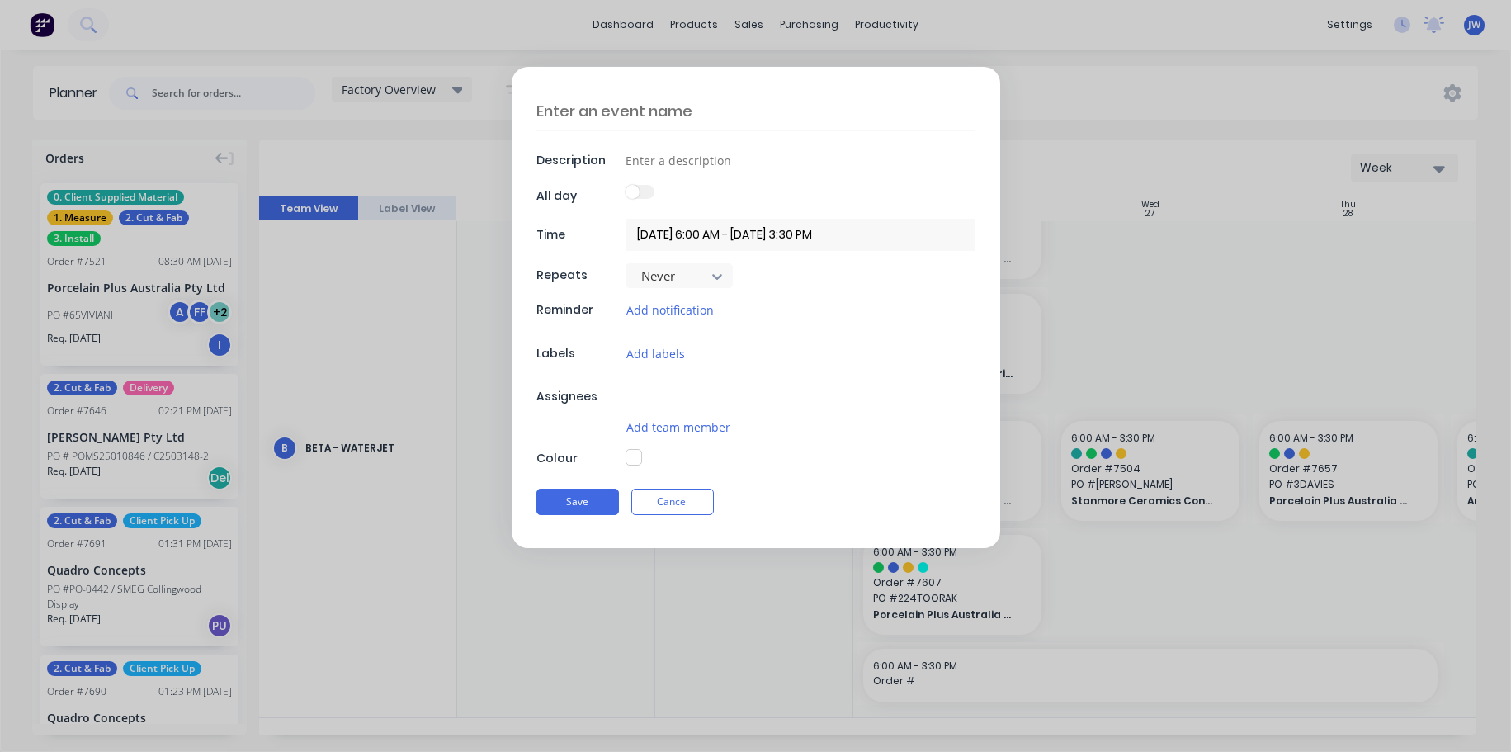
type textarea "x"
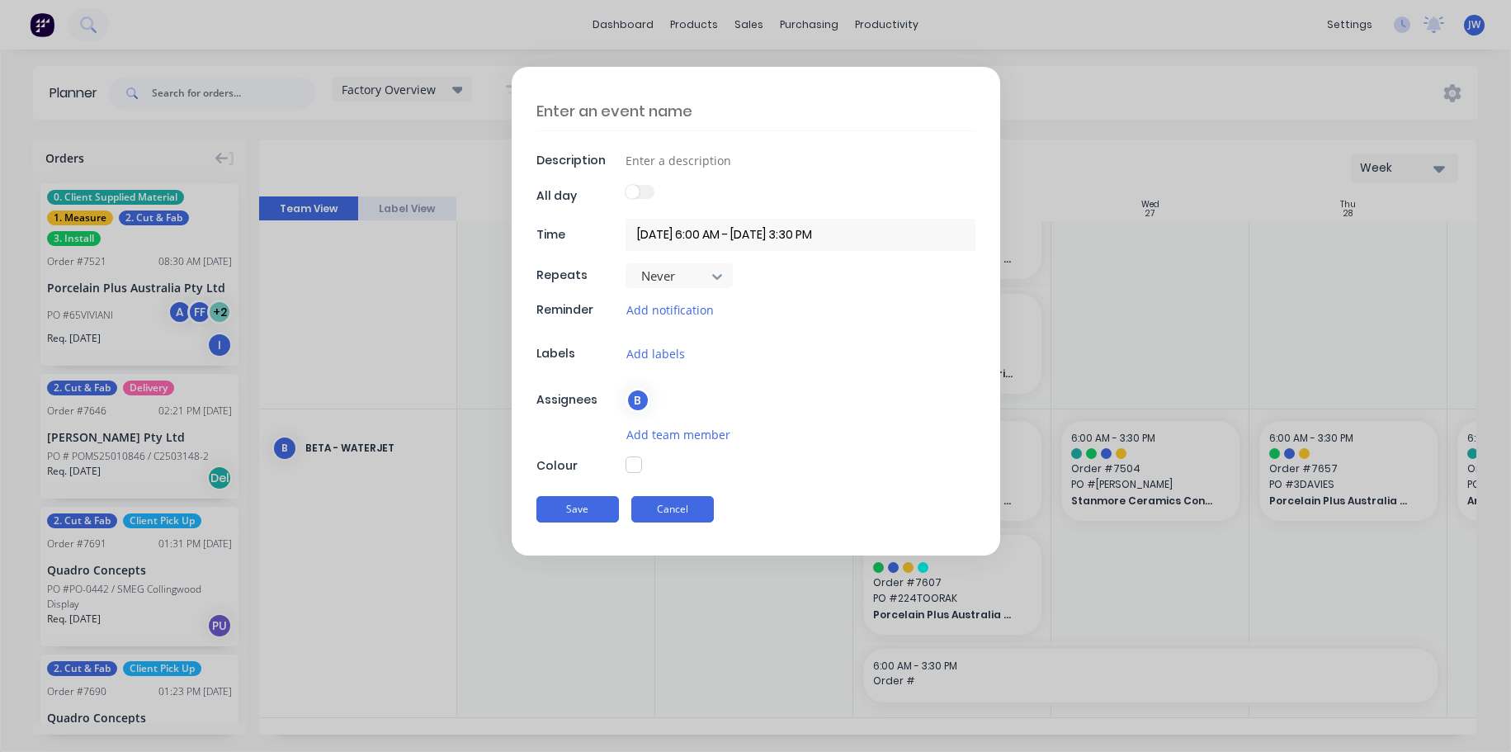
click at [680, 521] on button "Cancel" at bounding box center [673, 509] width 83 height 26
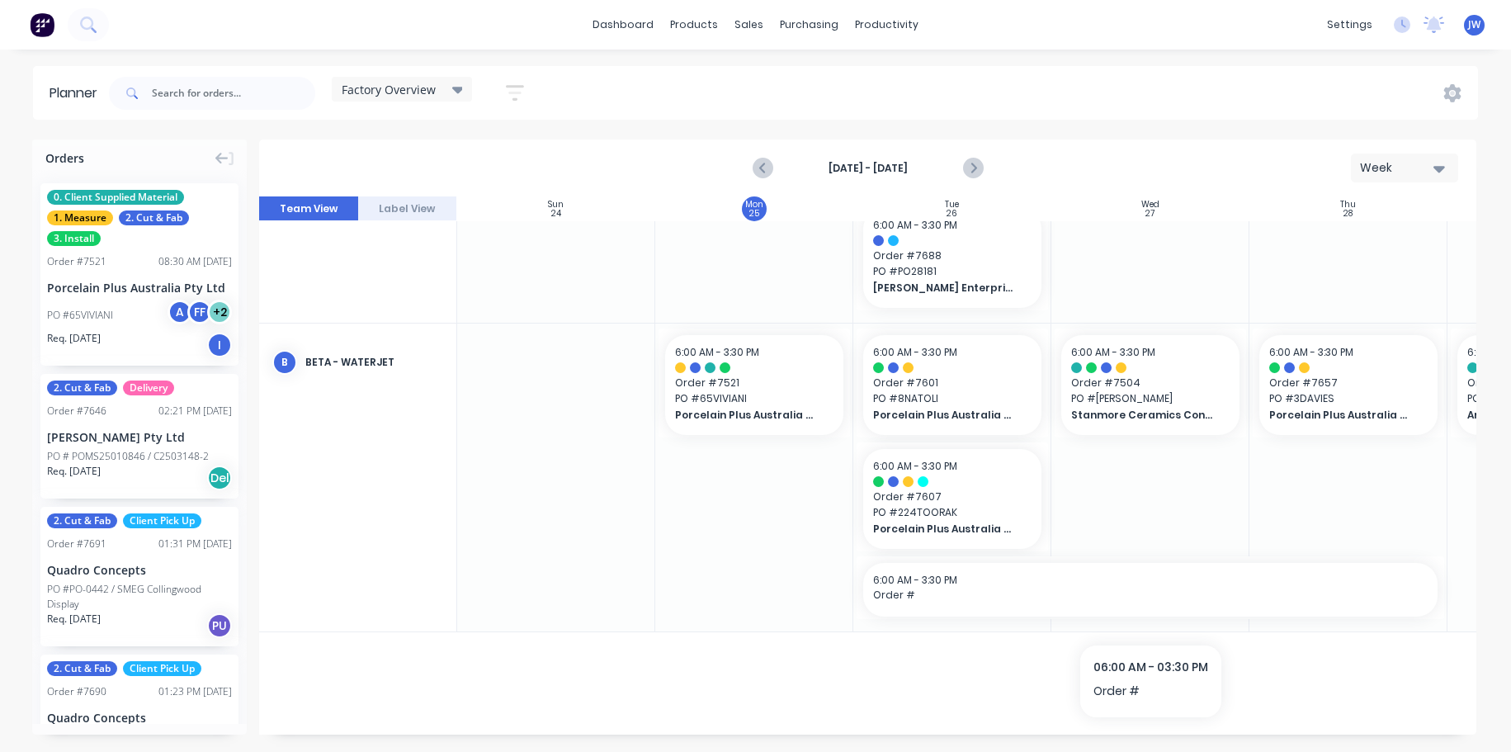
scroll to position [447, 0]
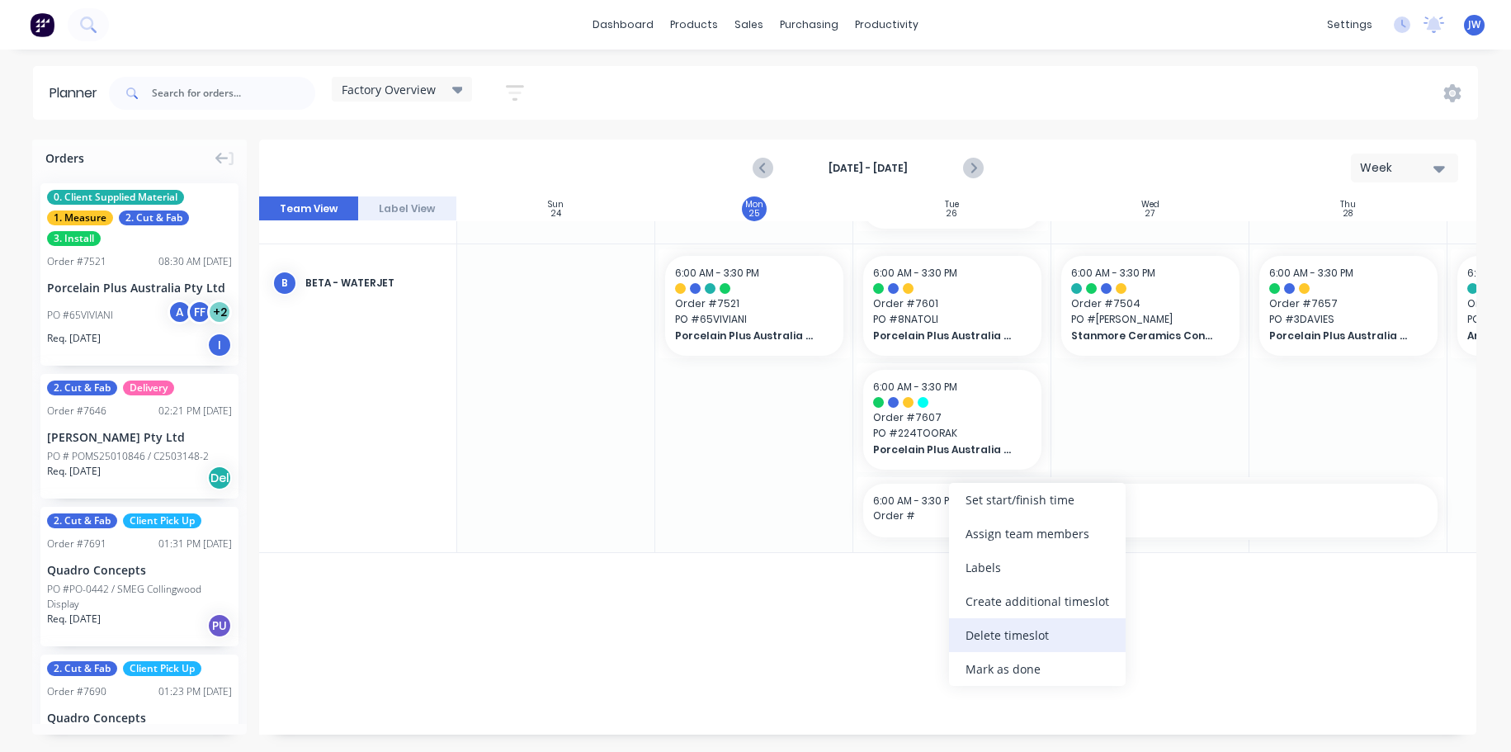
click at [1021, 633] on div "Delete timeslot" at bounding box center [1037, 635] width 177 height 34
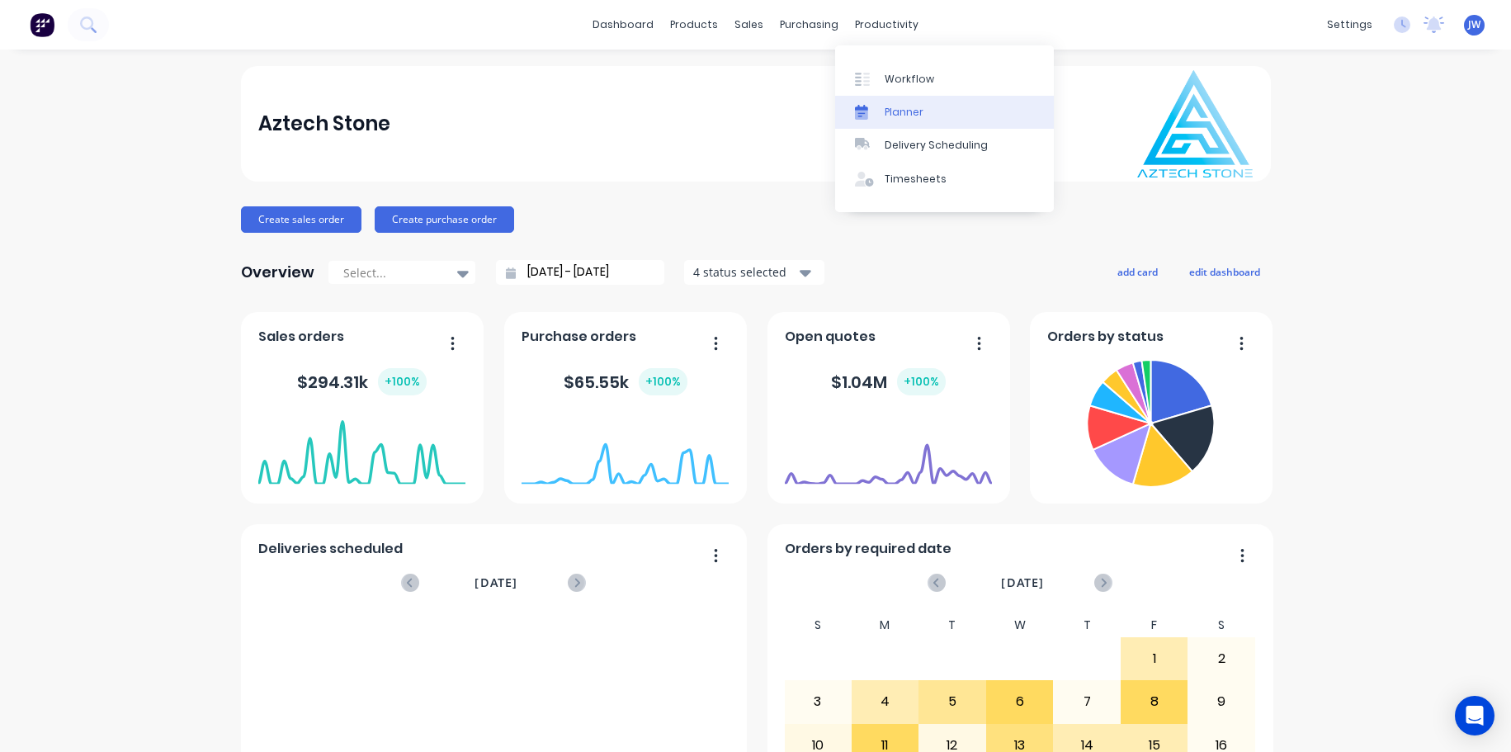
click at [906, 111] on div "Planner" at bounding box center [904, 112] width 39 height 15
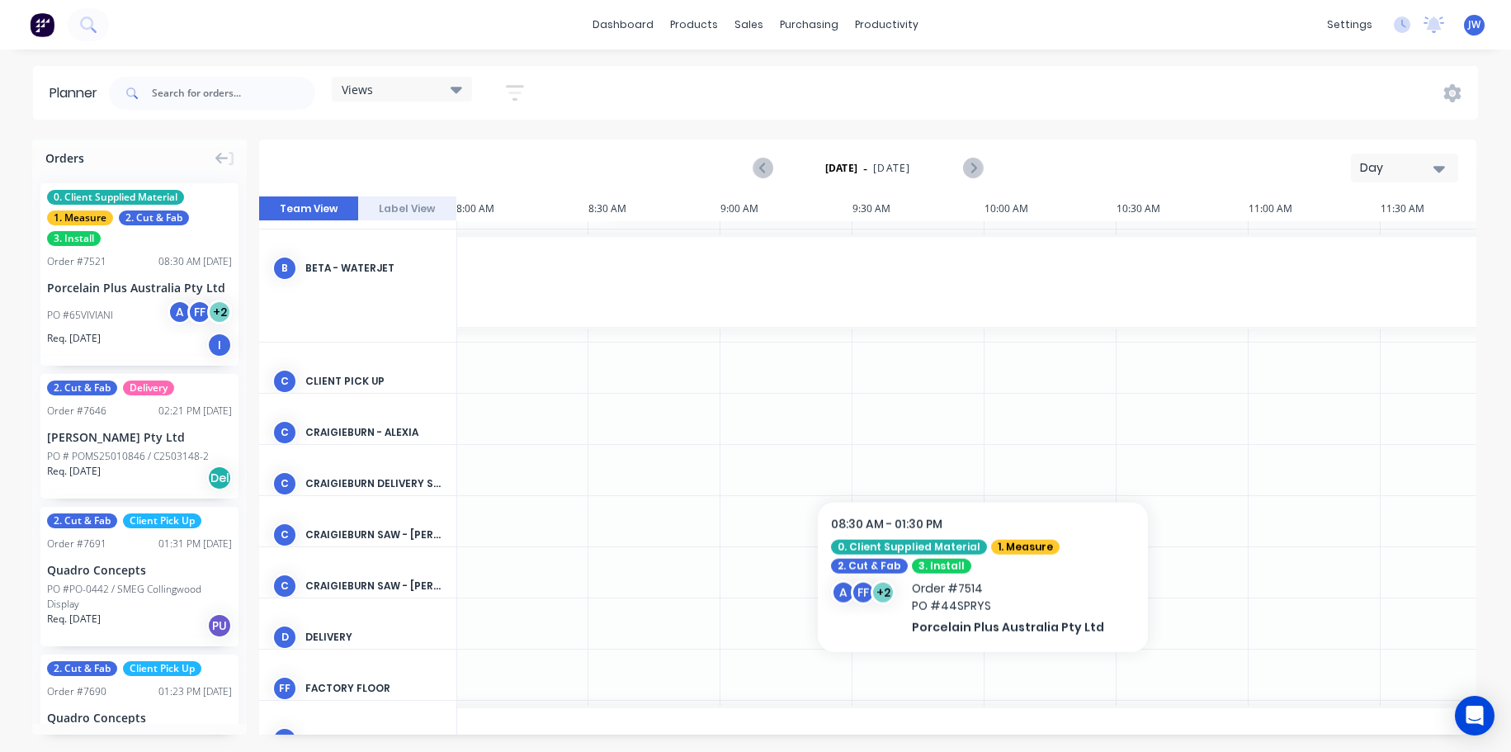
scroll to position [413, 529]
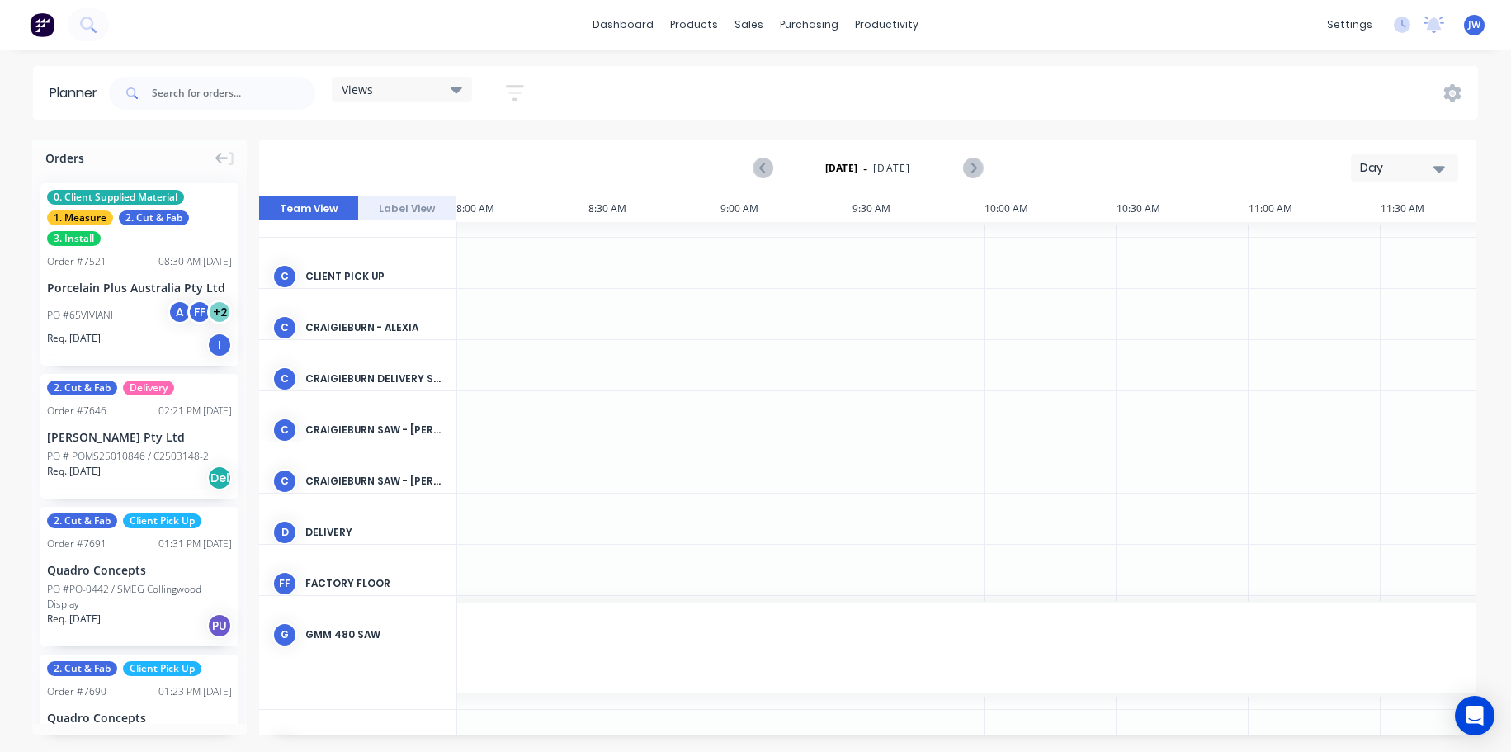
click at [509, 89] on icon "button" at bounding box center [515, 93] width 18 height 21
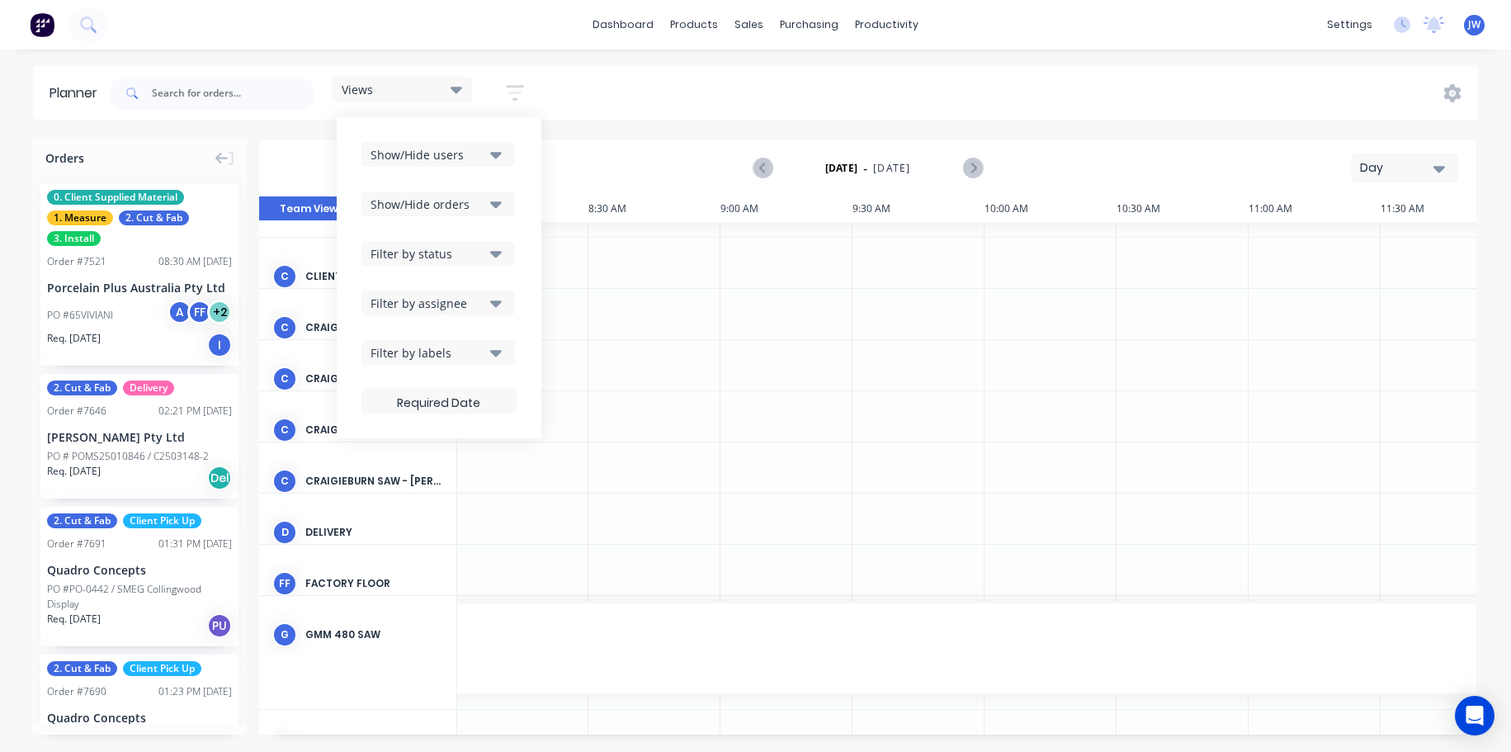
click at [594, 88] on div "Views Save new view None (Default) edit Craigieburn Orders edit Daily edit Fact…" at bounding box center [792, 94] width 1373 height 50
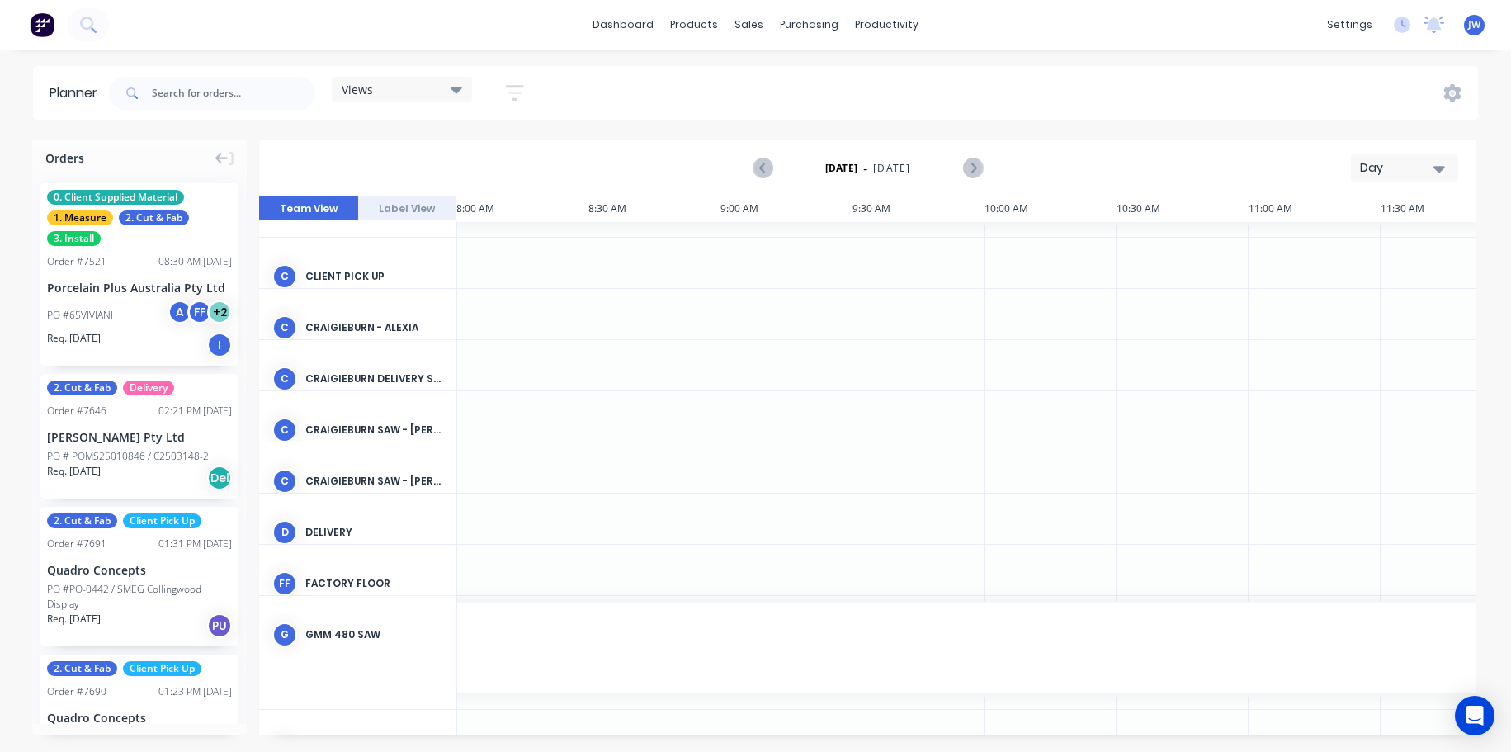
click at [459, 92] on icon at bounding box center [457, 90] width 12 height 7
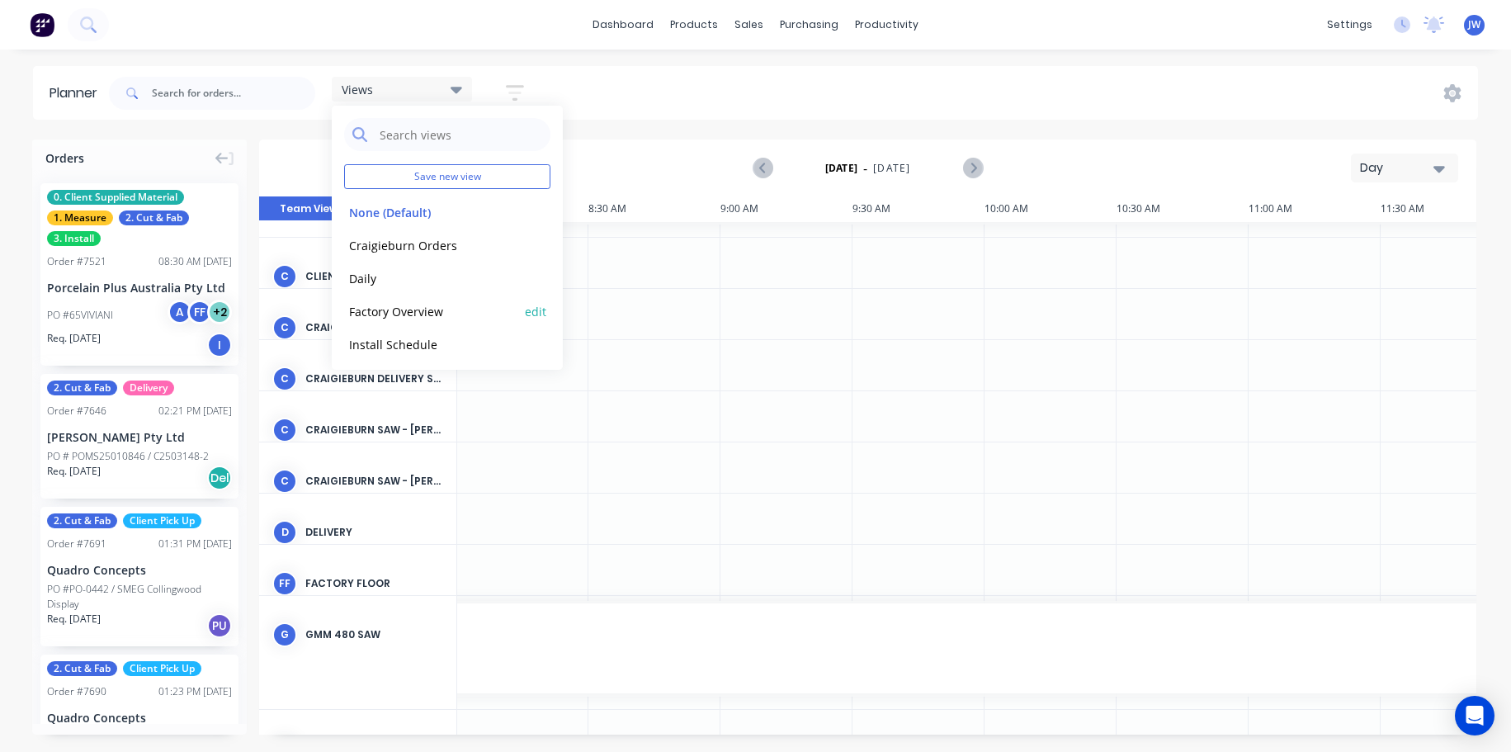
click at [426, 313] on button "Factory Overview" at bounding box center [432, 310] width 176 height 19
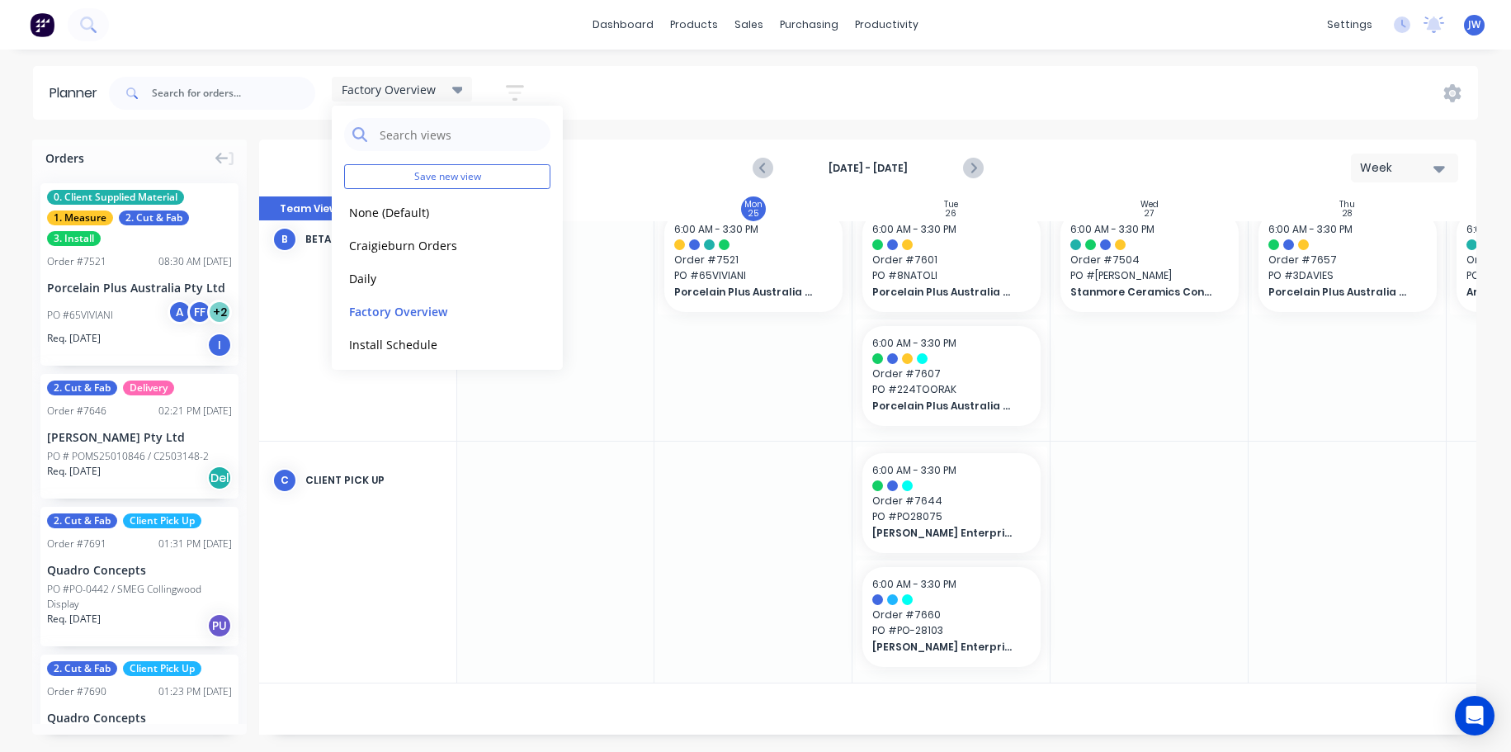
scroll to position [495, 1]
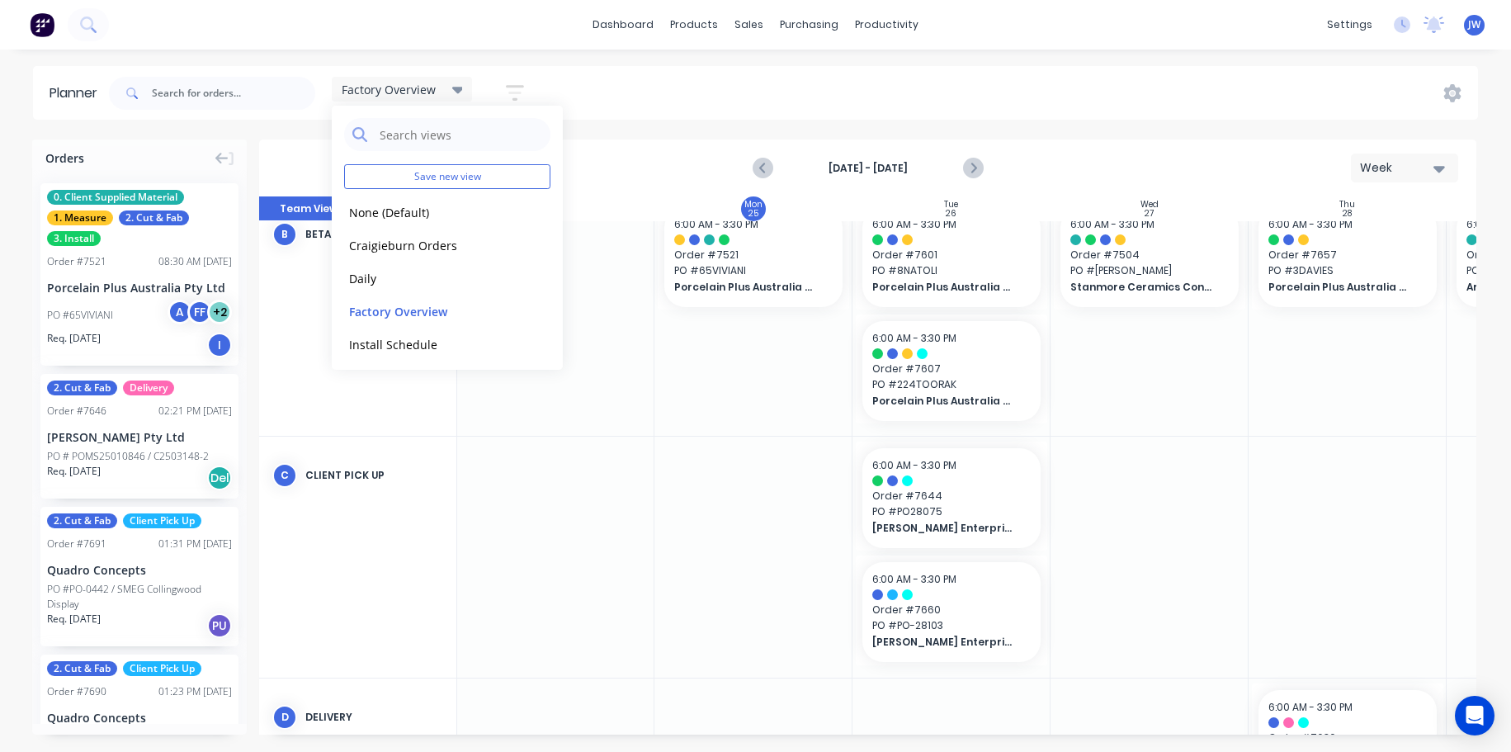
click at [1105, 54] on div "dashboard products sales purchasing productivity dashboard products Product Cat…" at bounding box center [755, 376] width 1511 height 752
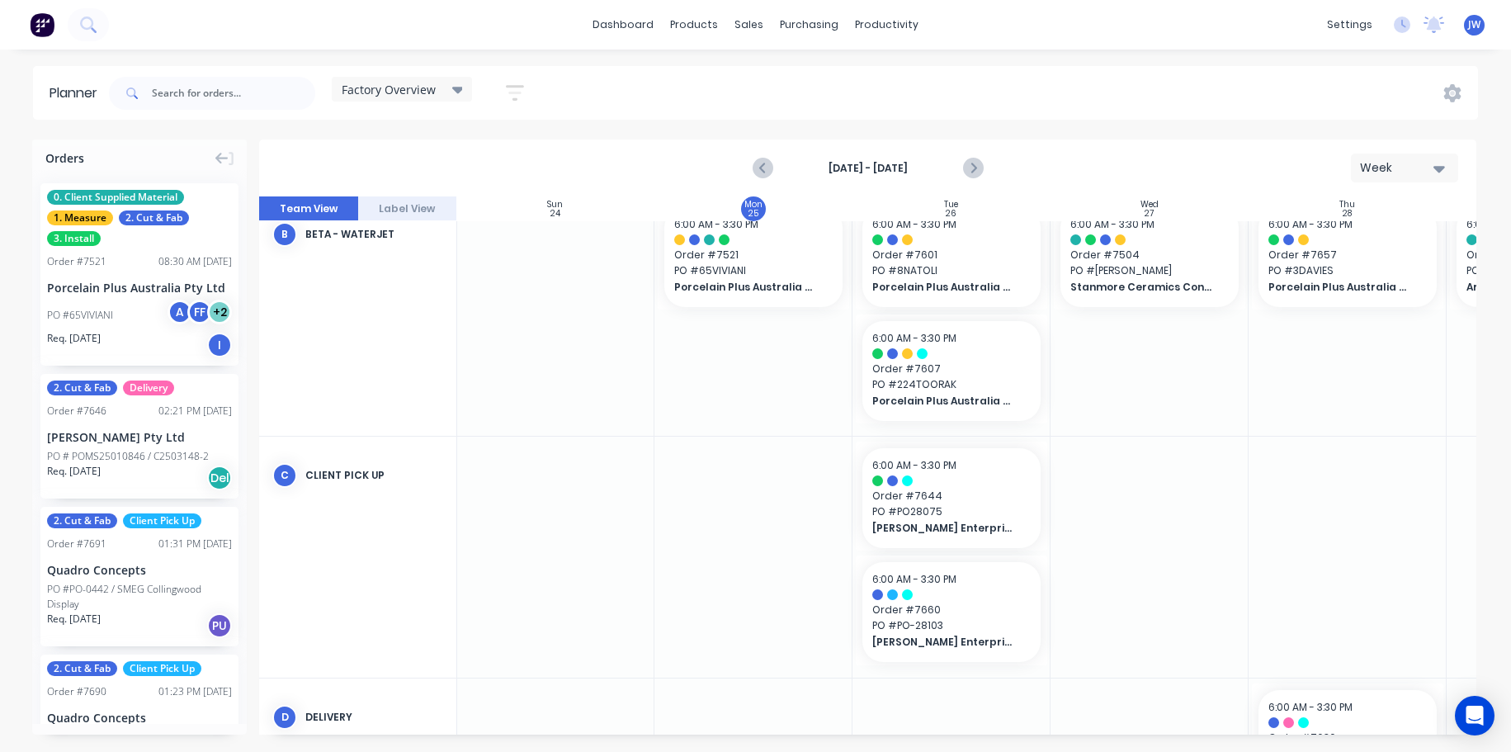
click at [1094, 53] on div "dashboard products sales purchasing productivity dashboard products Product Cat…" at bounding box center [755, 376] width 1511 height 752
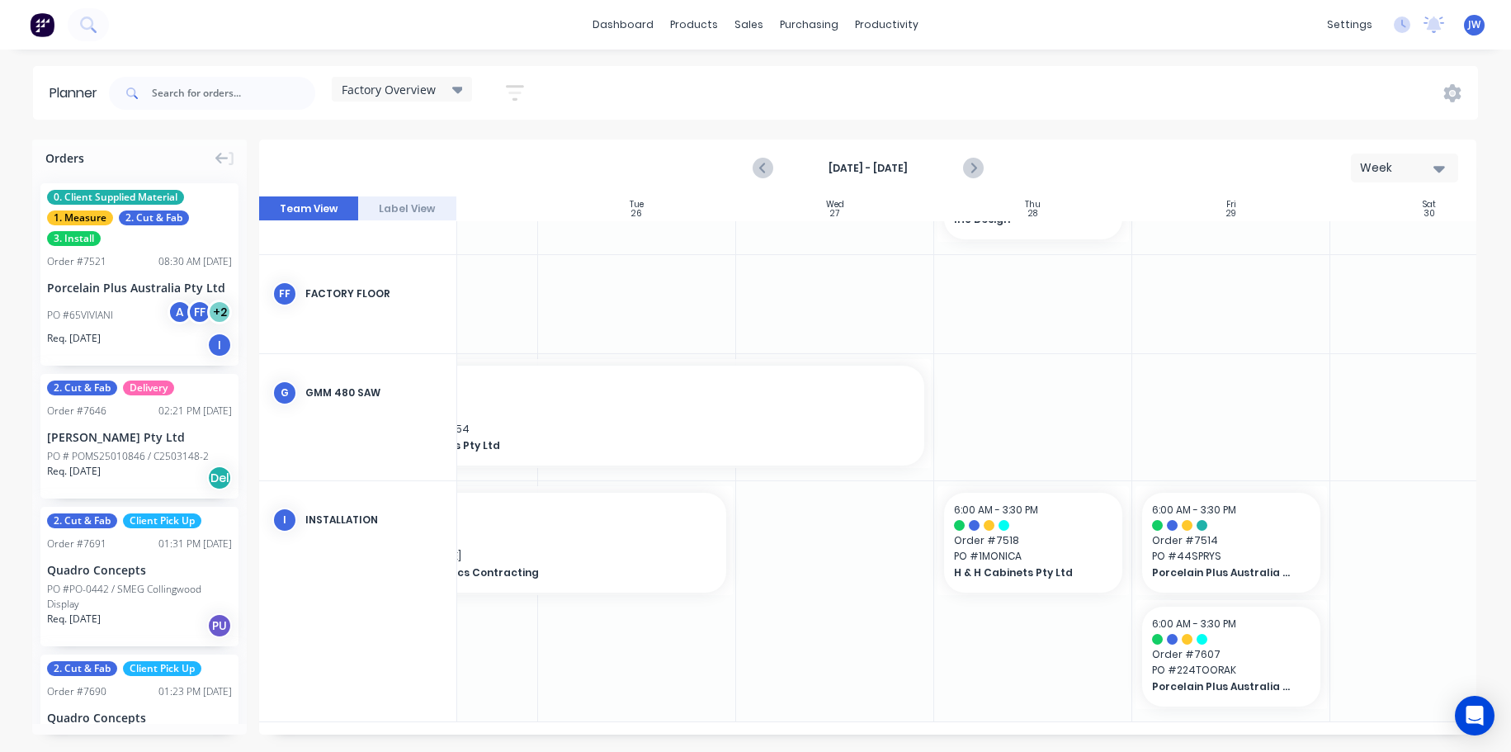
scroll to position [1166, 374]
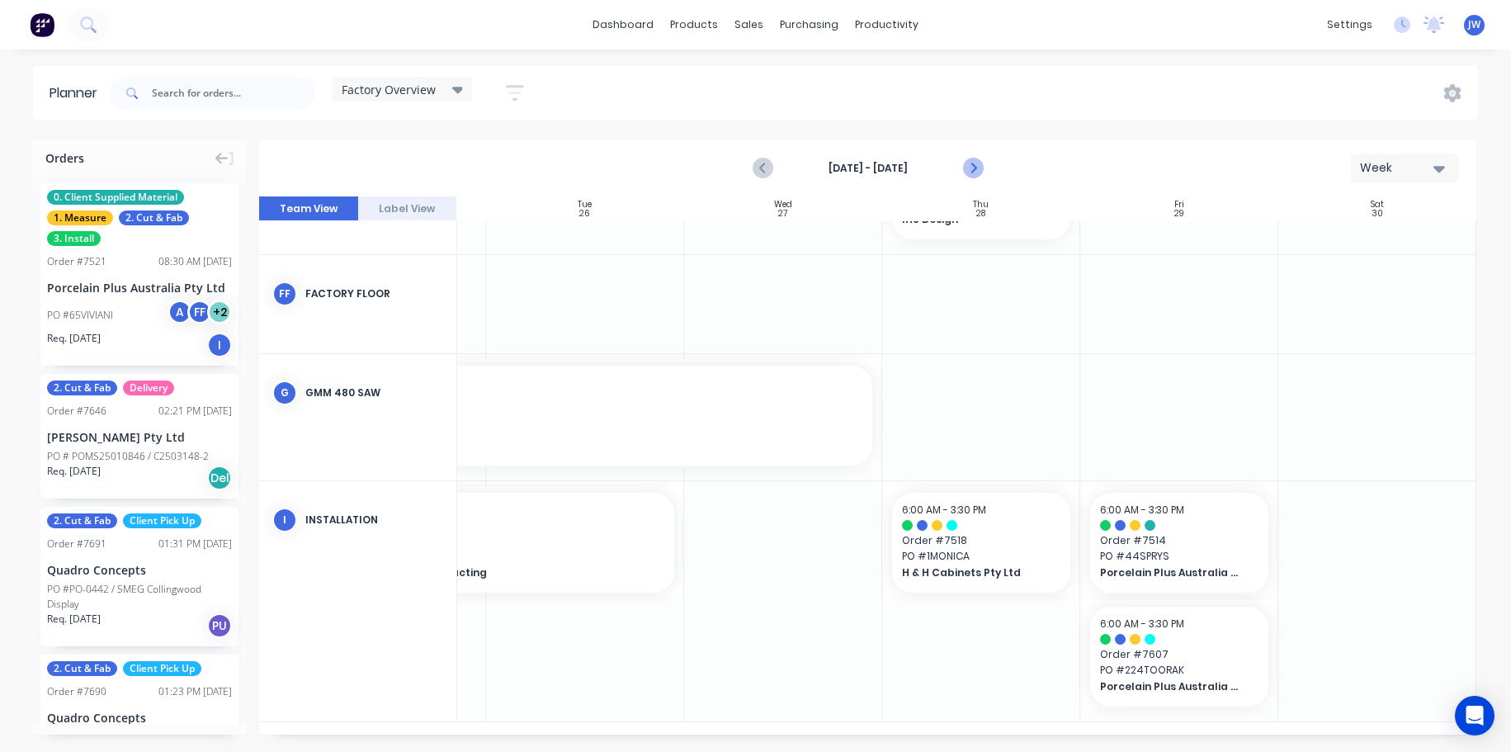
click at [973, 169] on icon "Next page" at bounding box center [971, 168] width 7 height 13
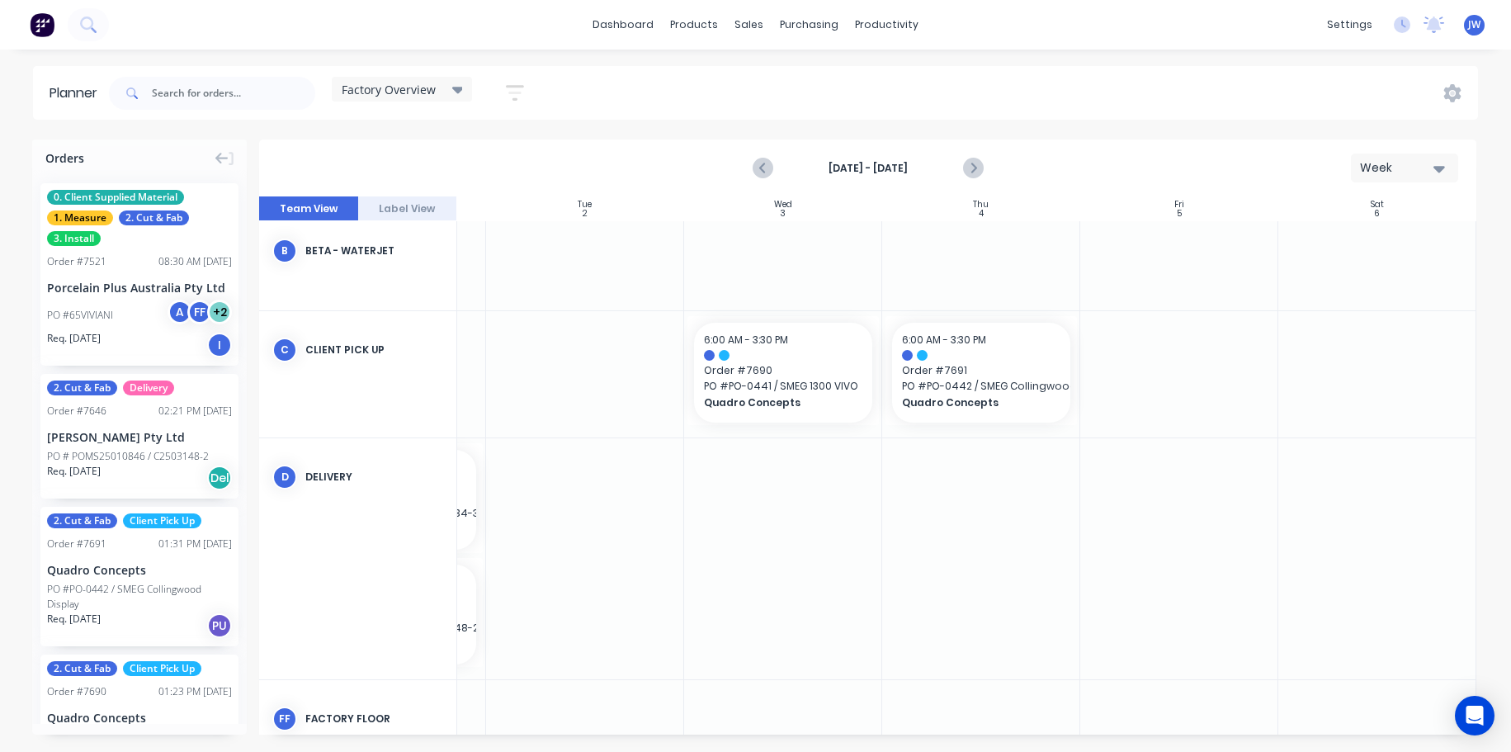
scroll to position [199, 374]
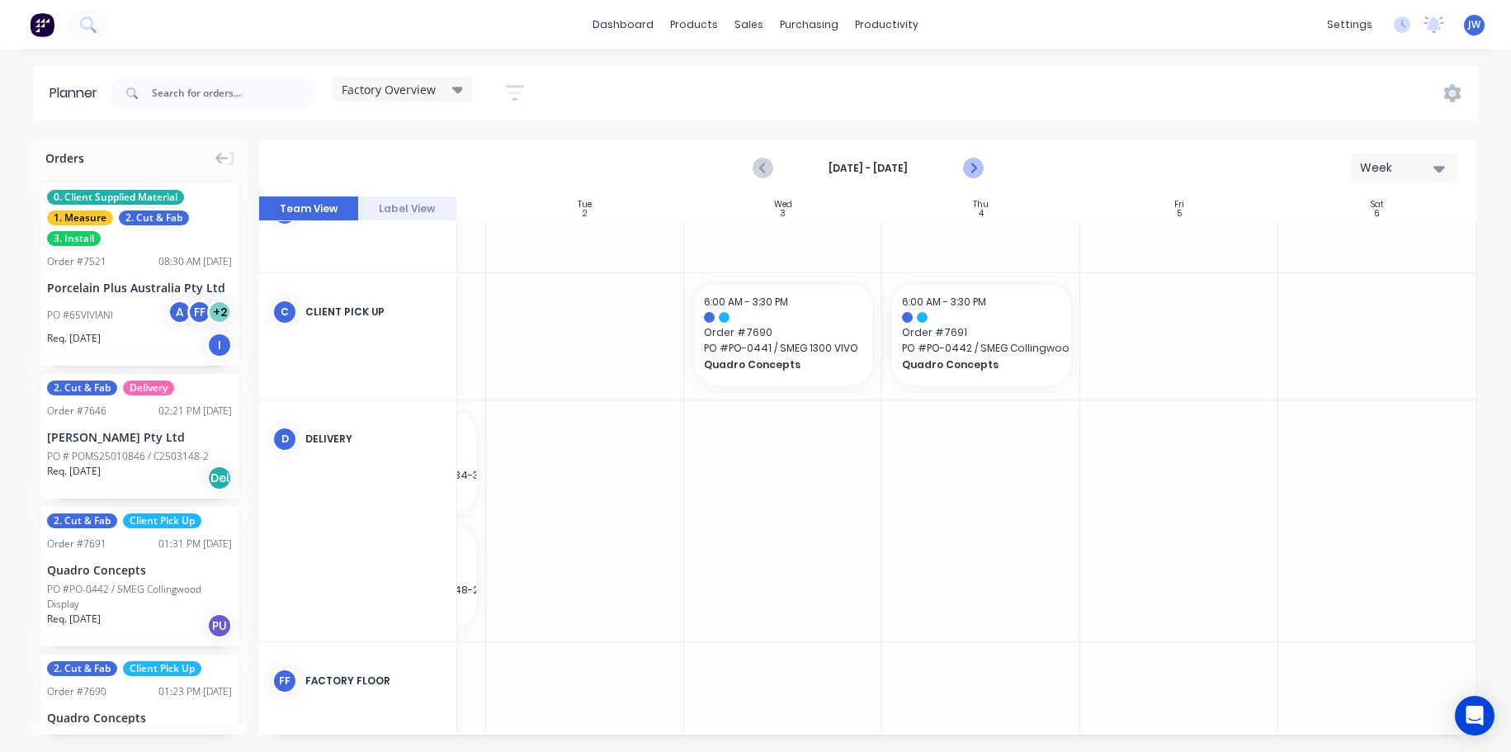
click at [972, 166] on icon "Next page" at bounding box center [973, 168] width 20 height 20
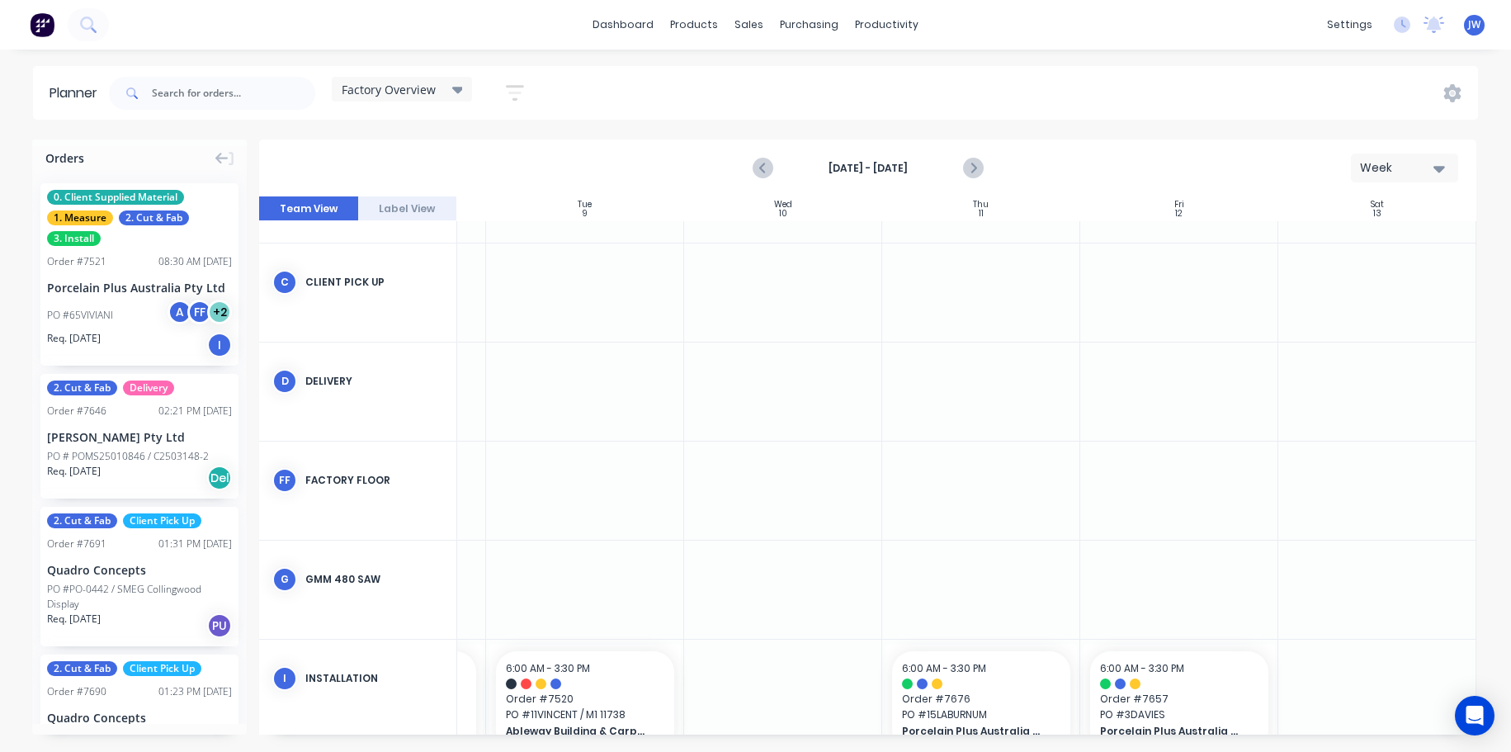
scroll to position [227, 374]
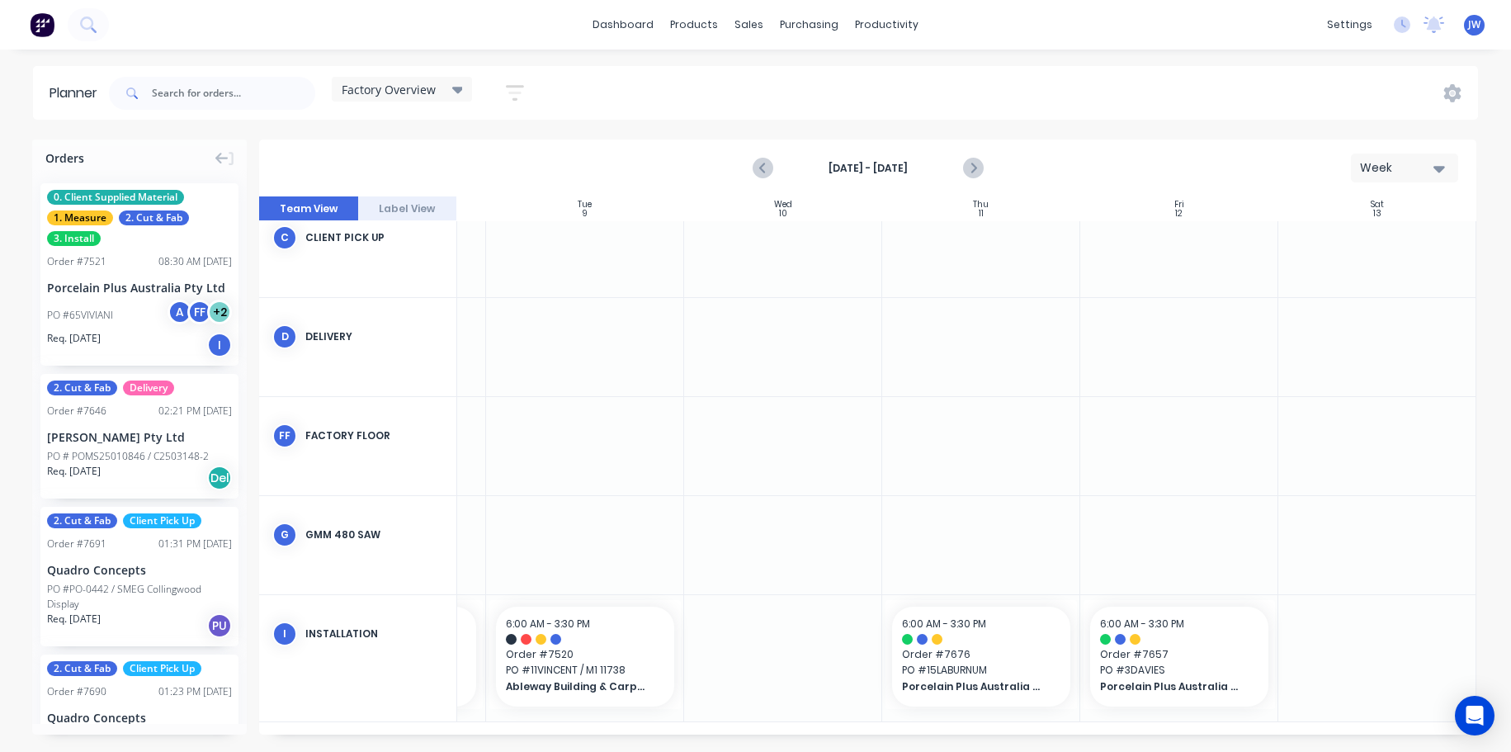
click at [830, 672] on div at bounding box center [783, 658] width 198 height 126
click at [1009, 457] on div at bounding box center [981, 446] width 198 height 98
click at [968, 172] on icon "Next page" at bounding box center [973, 168] width 20 height 20
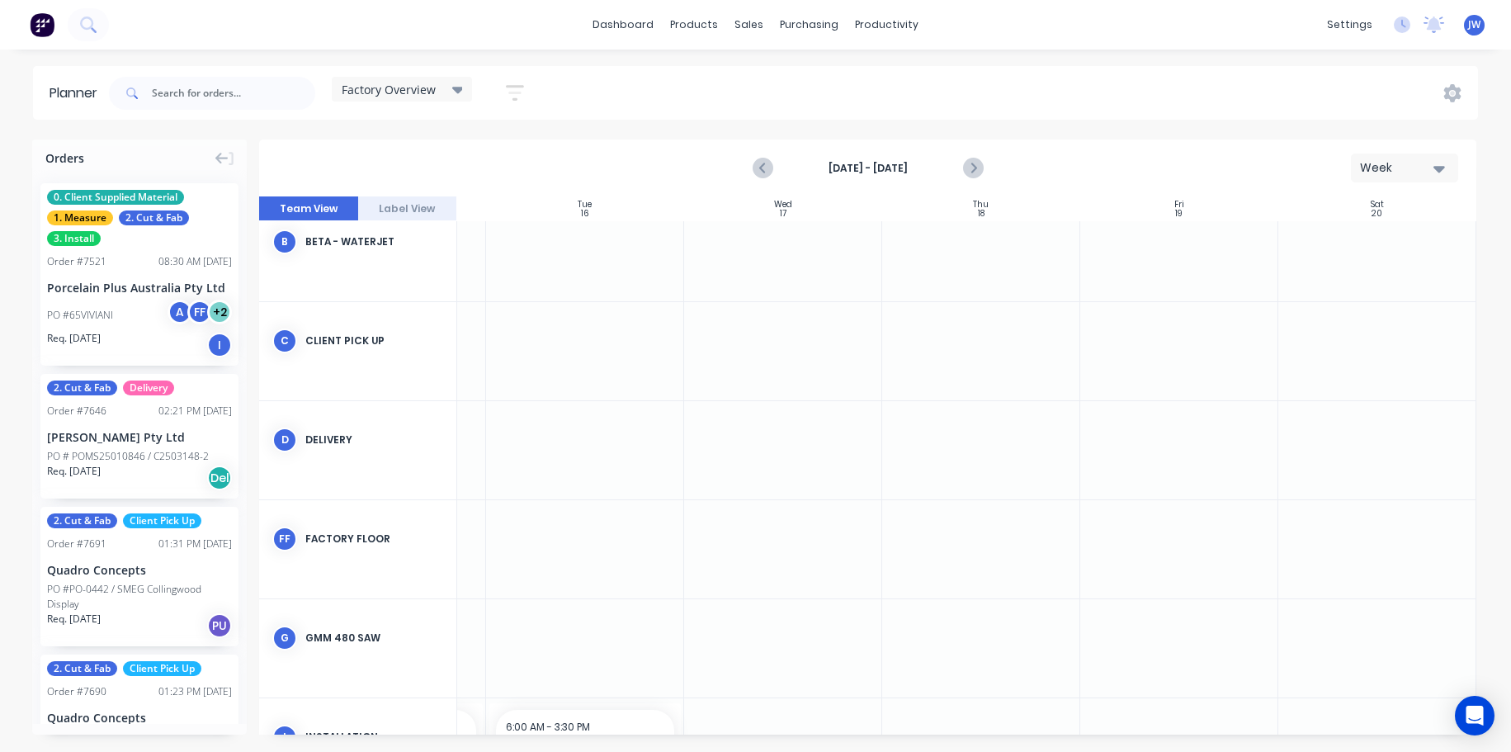
scroll to position [93, 374]
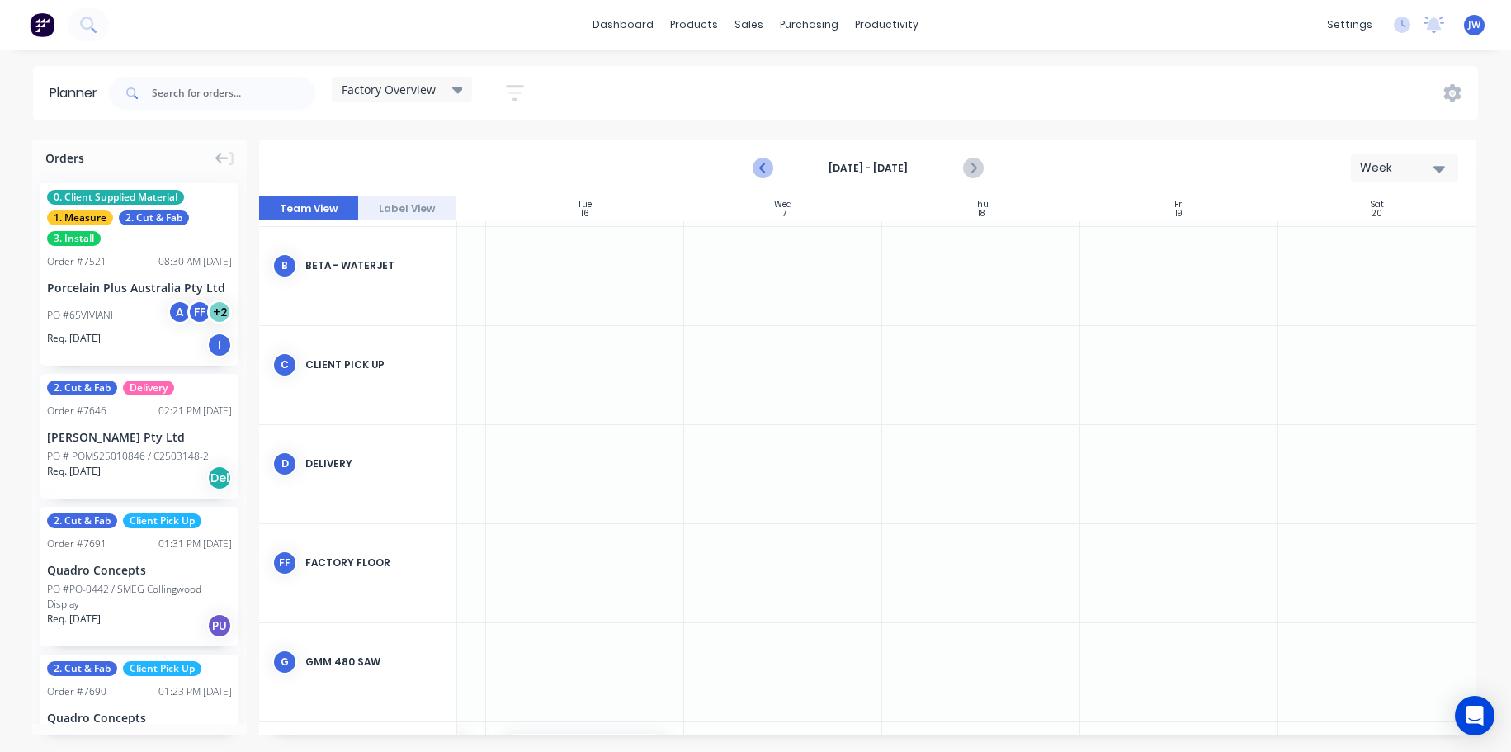
click at [764, 175] on icon "Previous page" at bounding box center [764, 168] width 20 height 20
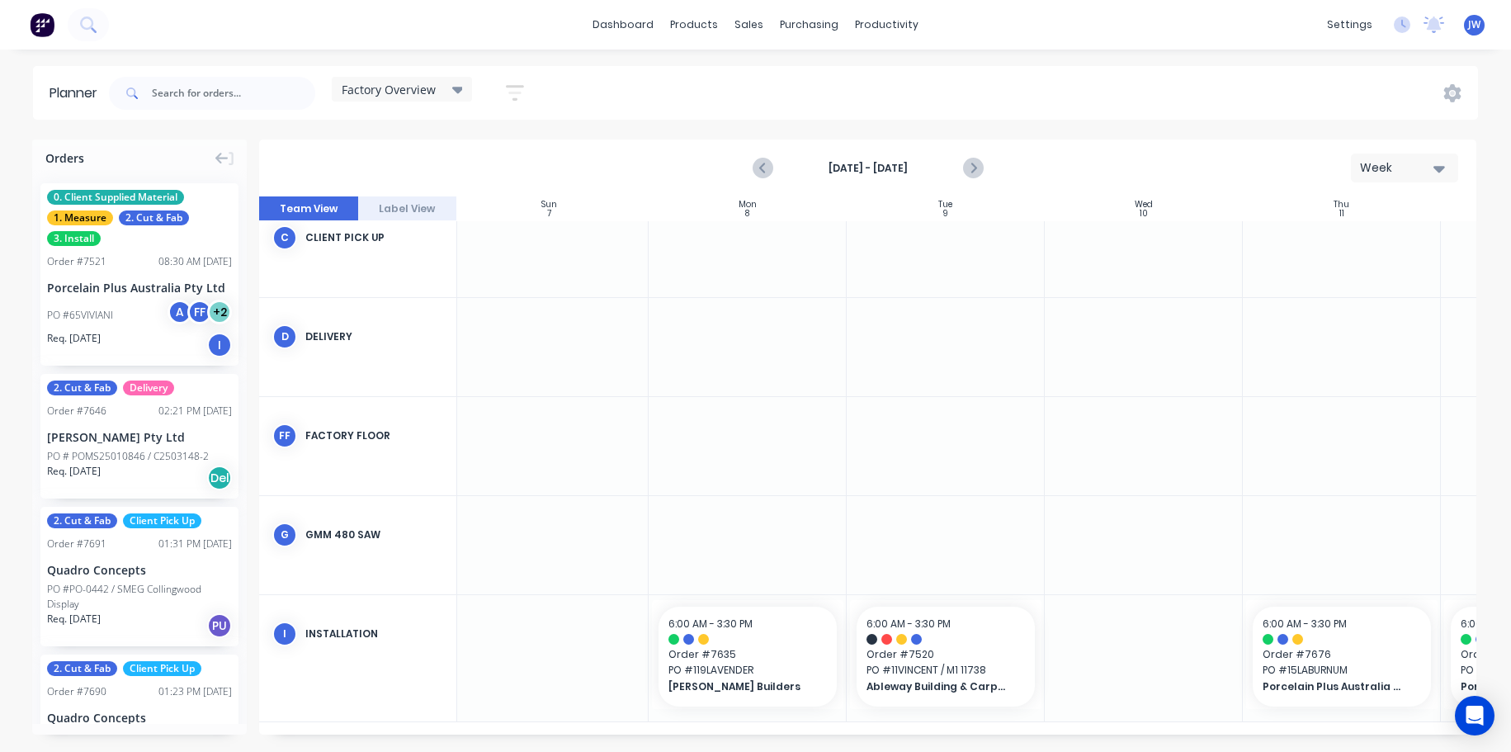
scroll to position [227, 0]
click at [759, 168] on icon "Previous page" at bounding box center [764, 168] width 20 height 20
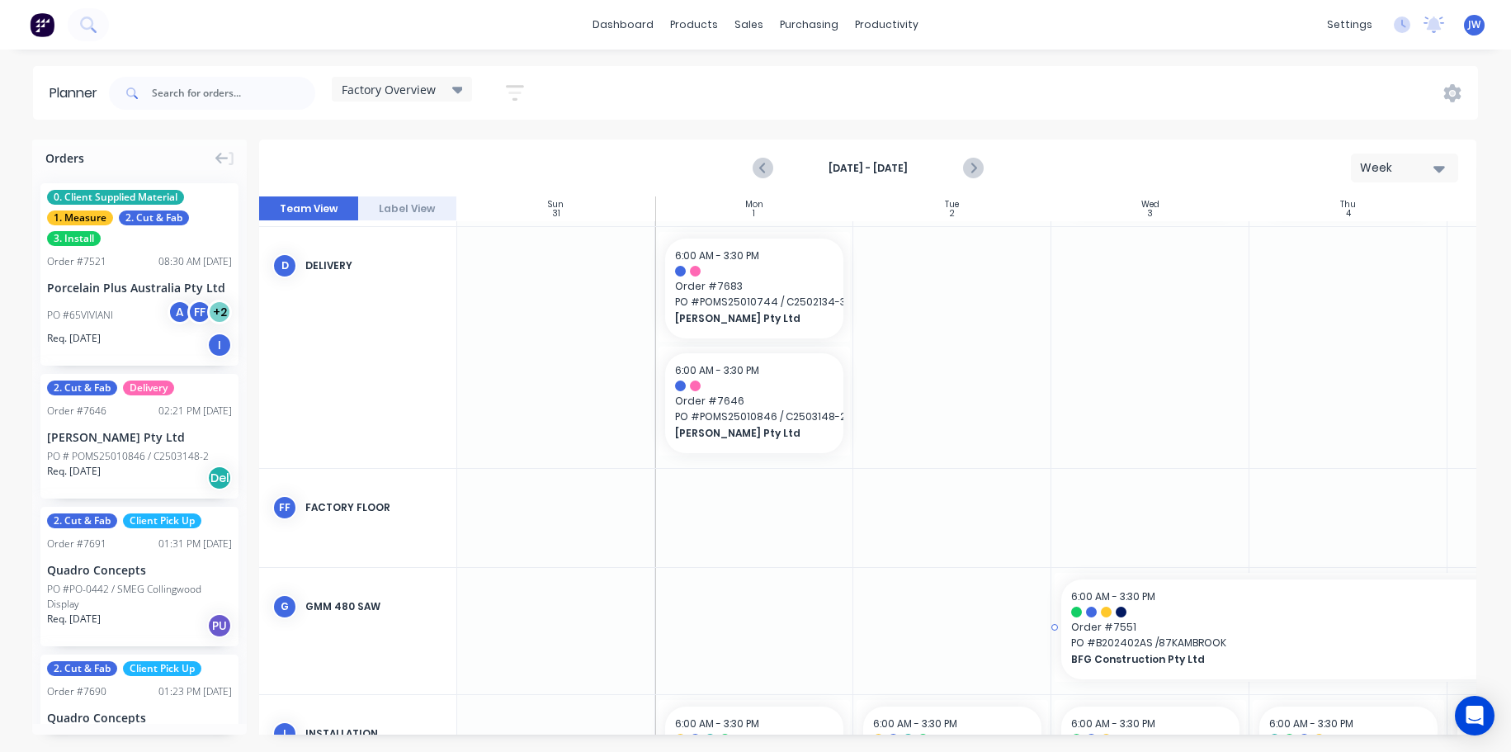
scroll to position [479, 0]
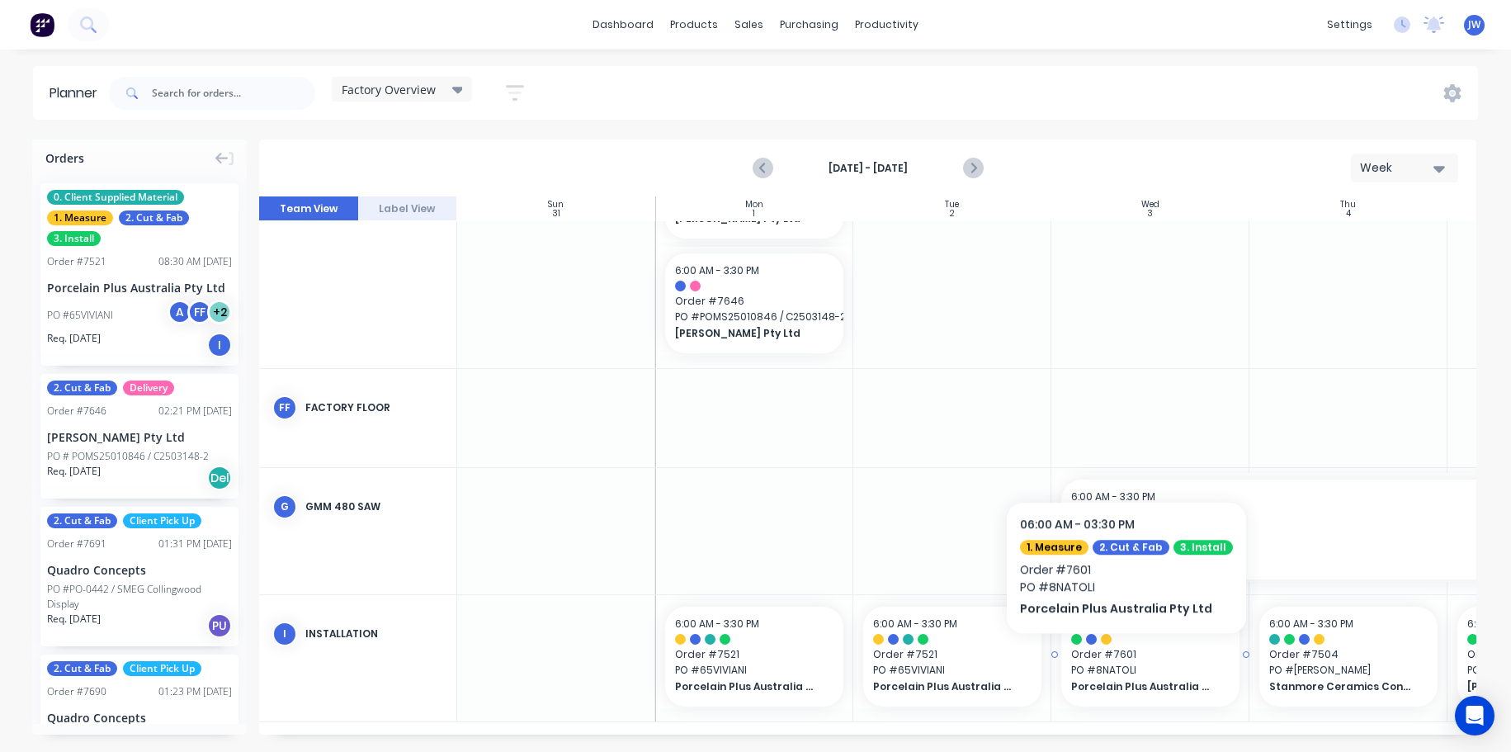
click at [1119, 663] on span "PO # 8NATOLI" at bounding box center [1150, 670] width 158 height 15
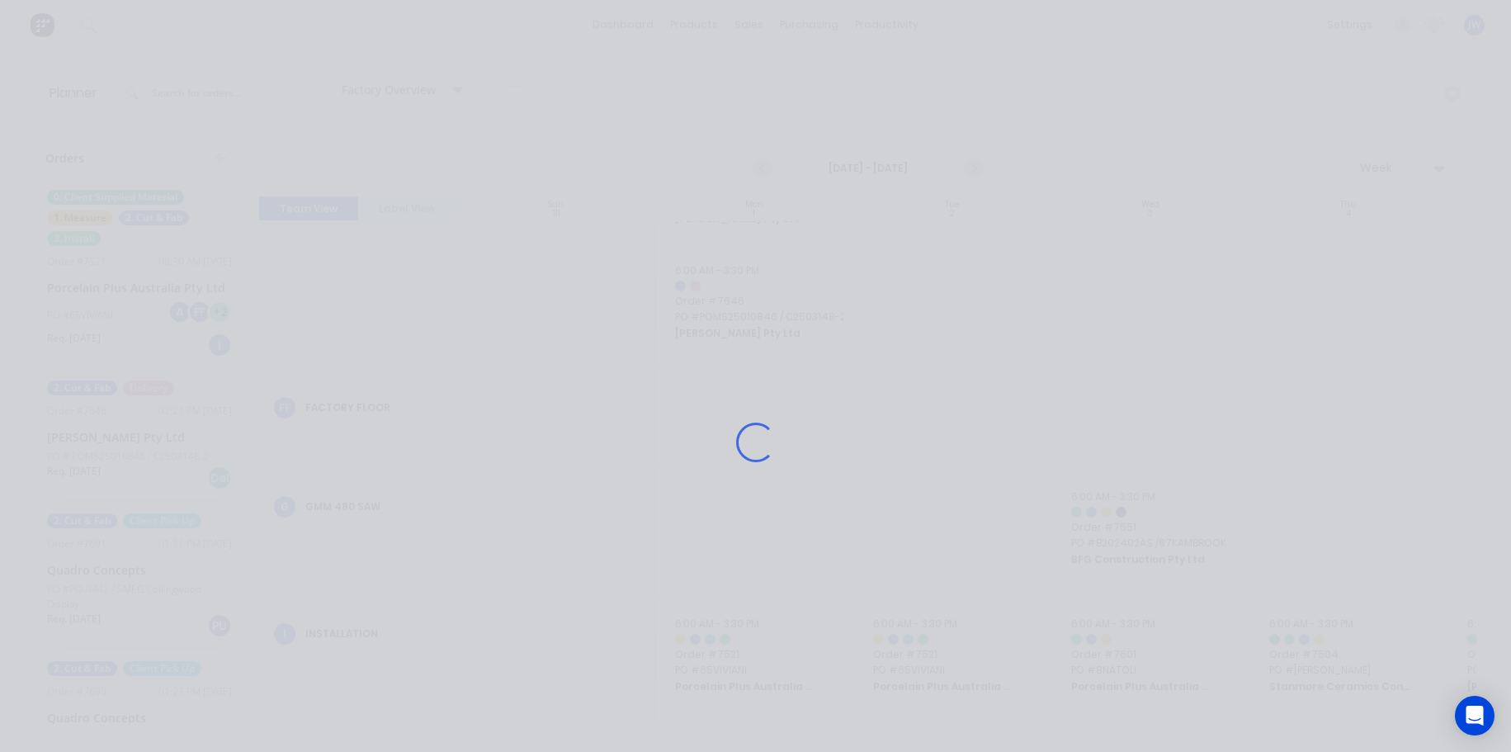
scroll to position [466, 0]
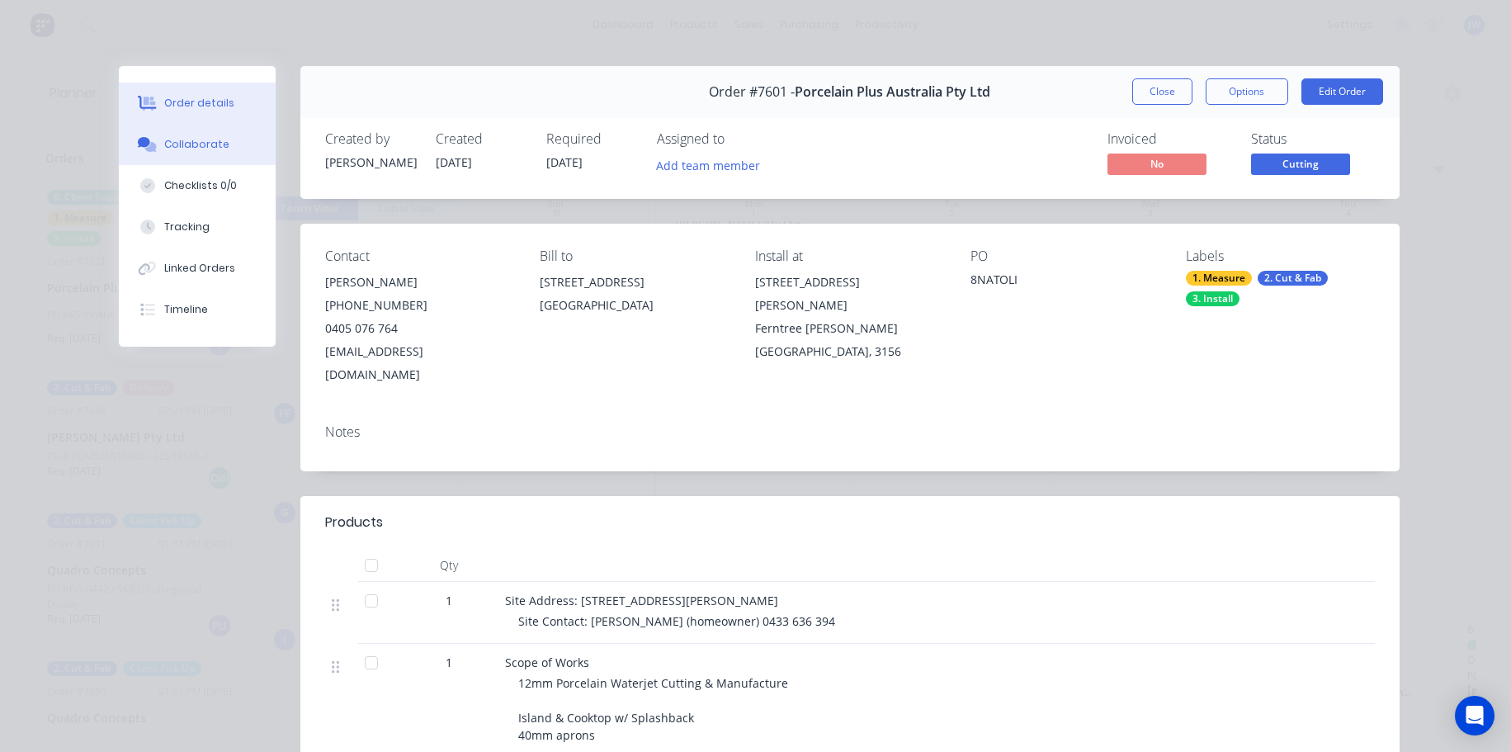
click at [197, 145] on div "Collaborate" at bounding box center [196, 144] width 65 height 15
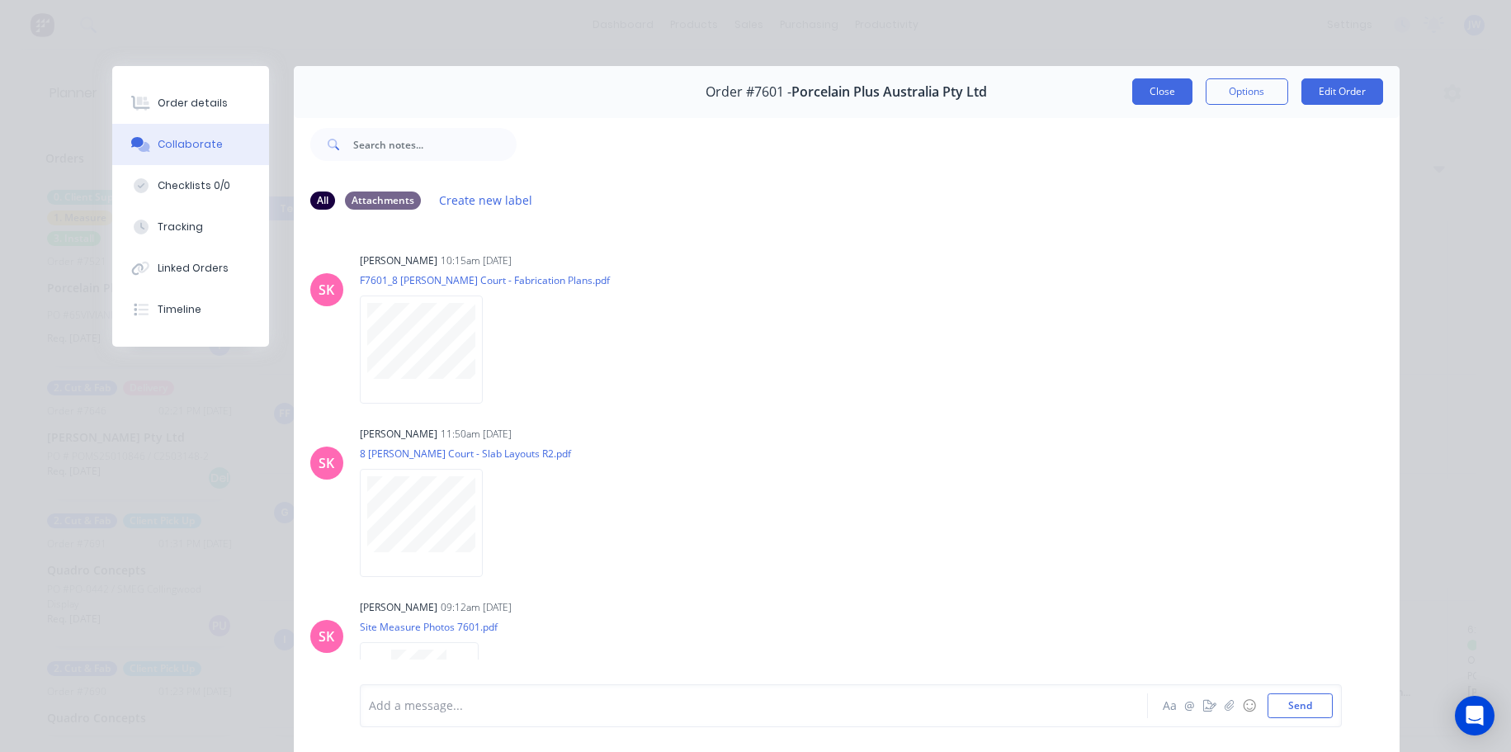
click at [1161, 93] on button "Close" at bounding box center [1163, 91] width 60 height 26
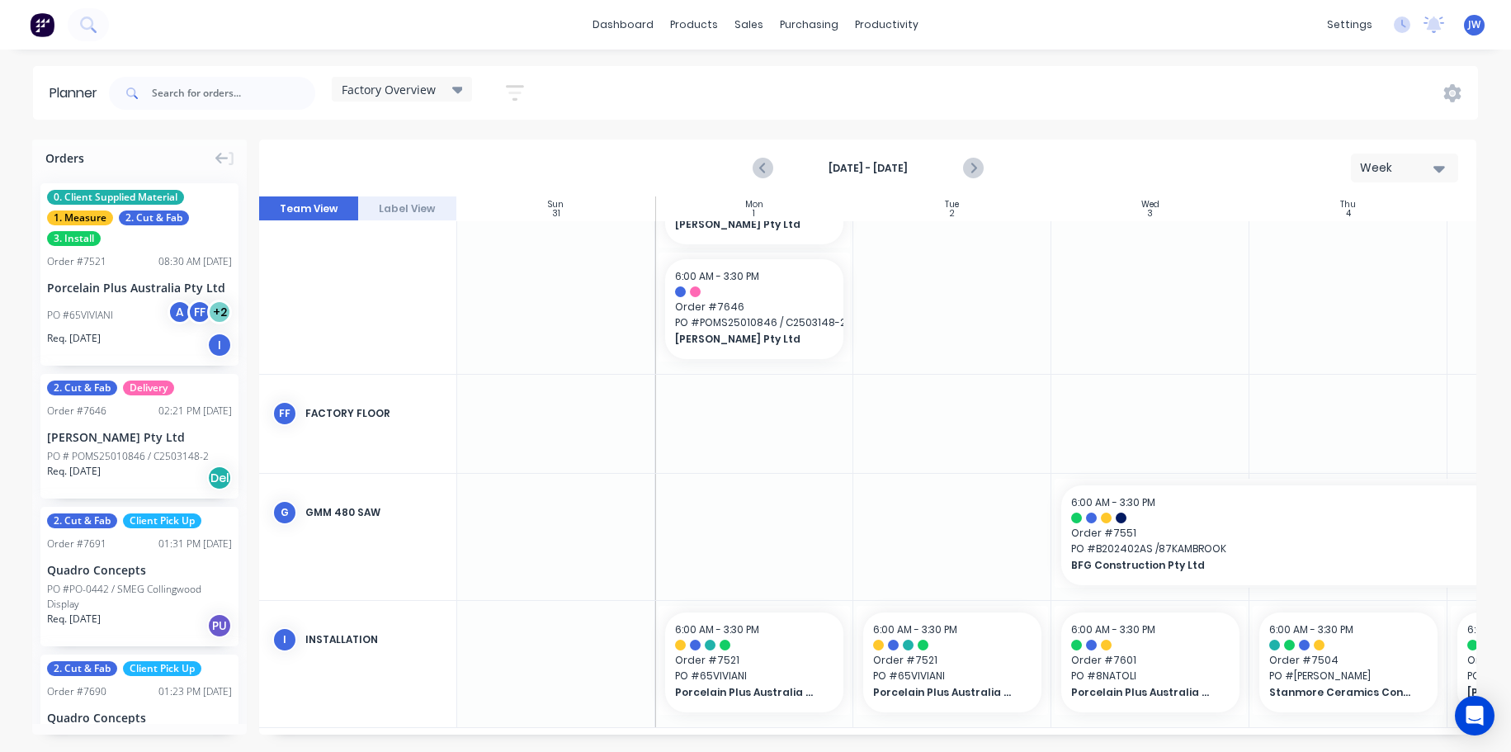
scroll to position [479, 0]
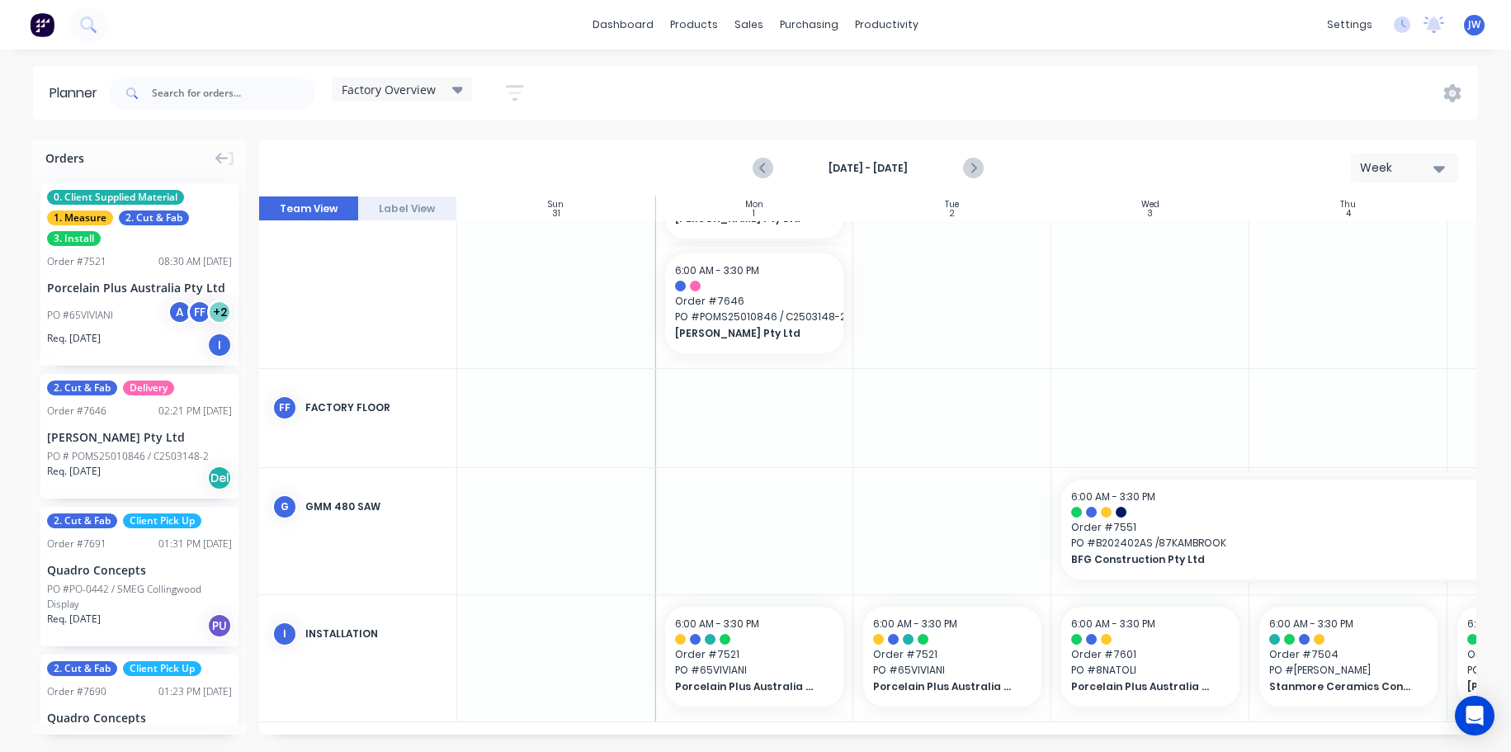
drag, startPoint x: 1067, startPoint y: 736, endPoint x: 1026, endPoint y: 735, distance: 40.5
click at [1026, 735] on div "Orders 0. Client Supplied Material 1. Measure 2. Cut & Fab 3. Install Order # 7…" at bounding box center [755, 446] width 1511 height 612
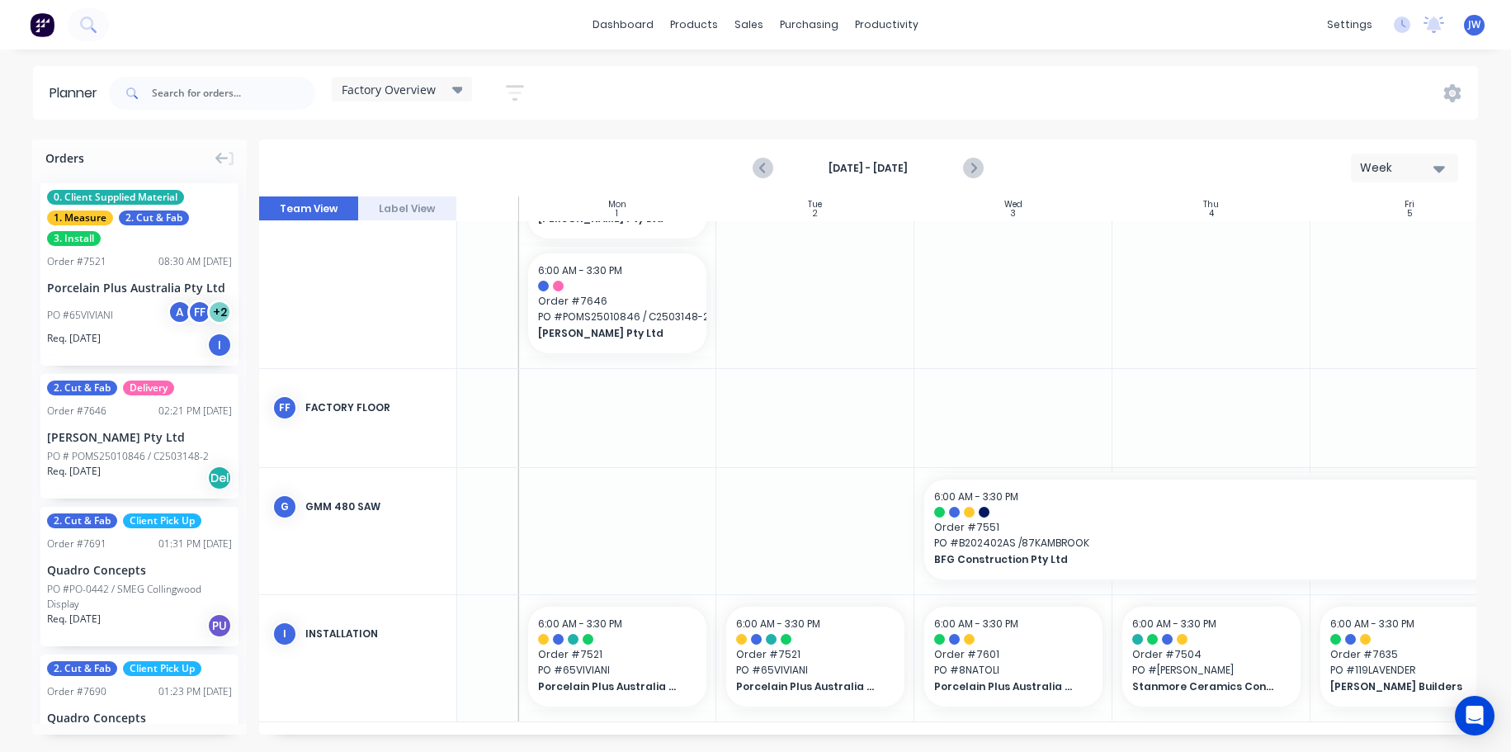
scroll to position [479, 131]
drag, startPoint x: 1142, startPoint y: 736, endPoint x: 1226, endPoint y: 728, distance: 83.8
click at [1226, 728] on div "Orders 0. Client Supplied Material 1. Measure 2. Cut & Fab 3. Install Order # 7…" at bounding box center [755, 446] width 1511 height 612
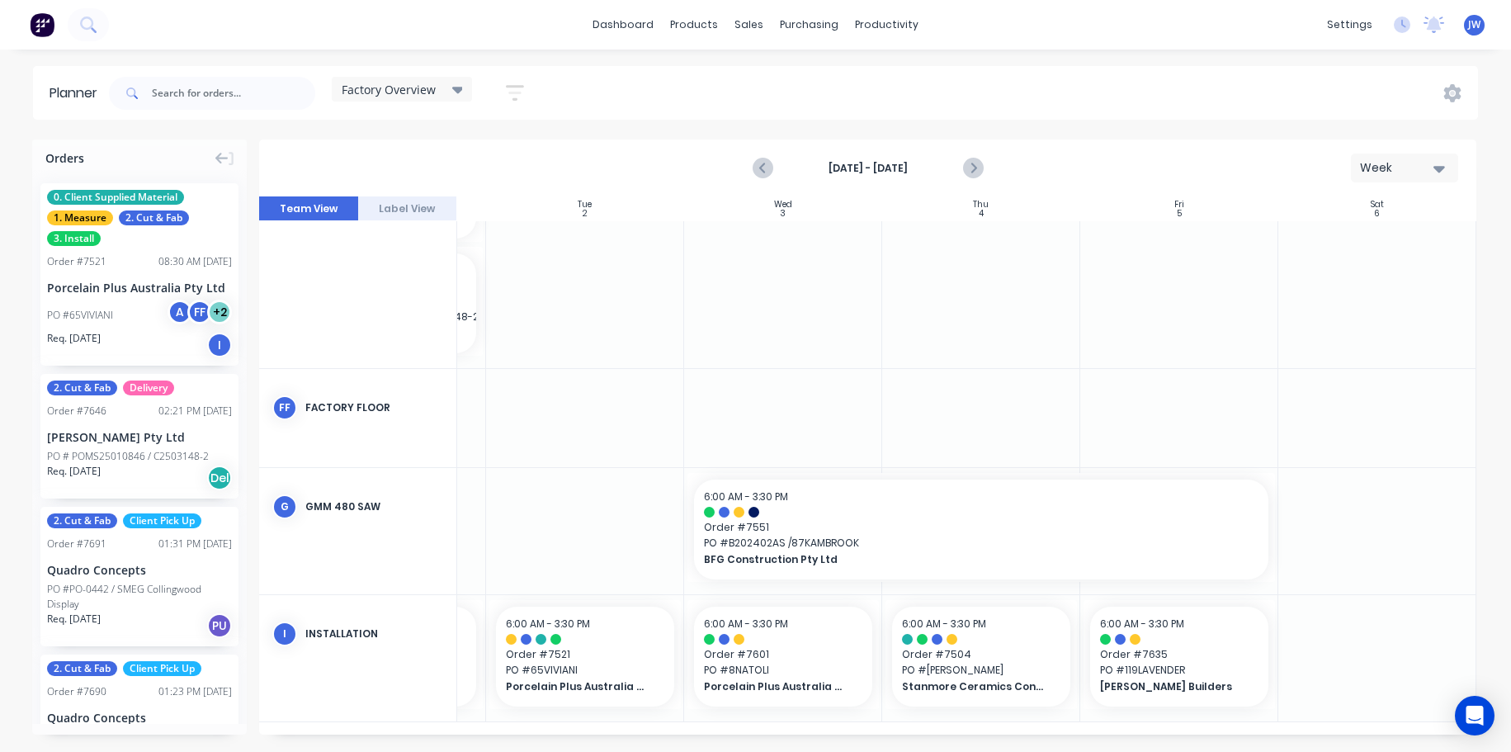
scroll to position [479, 374]
click at [978, 171] on icon "Next page" at bounding box center [973, 168] width 20 height 20
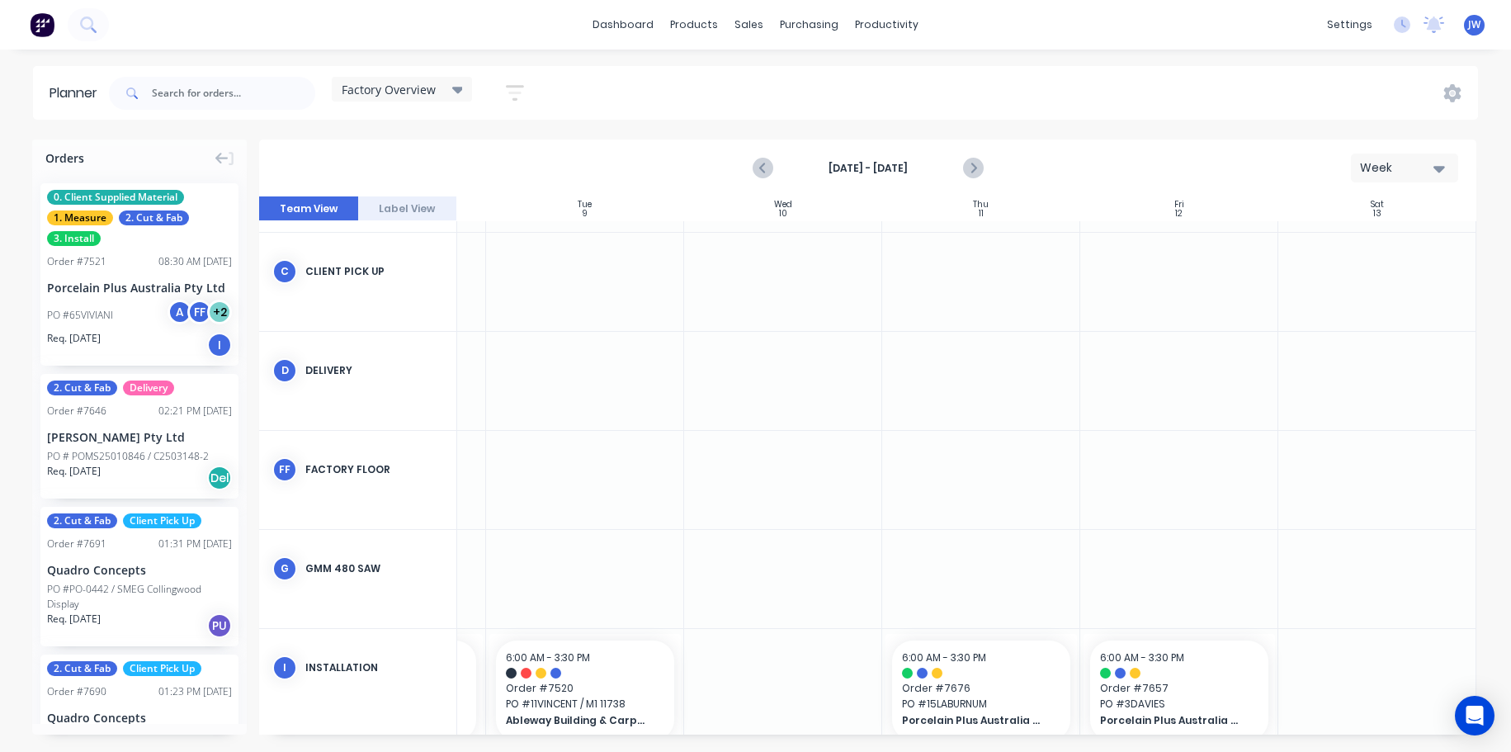
scroll to position [227, 374]
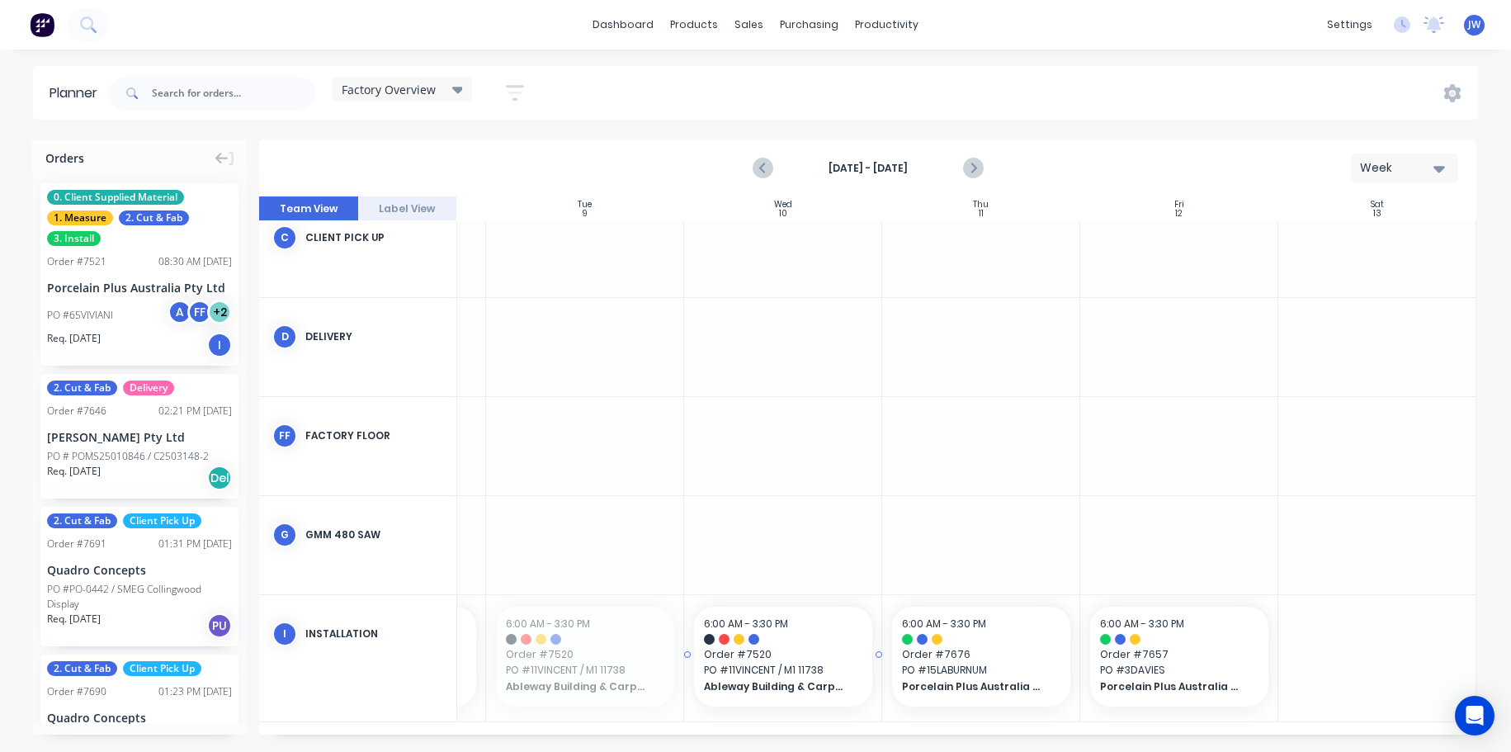
drag, startPoint x: 597, startPoint y: 655, endPoint x: 793, endPoint y: 657, distance: 196.5
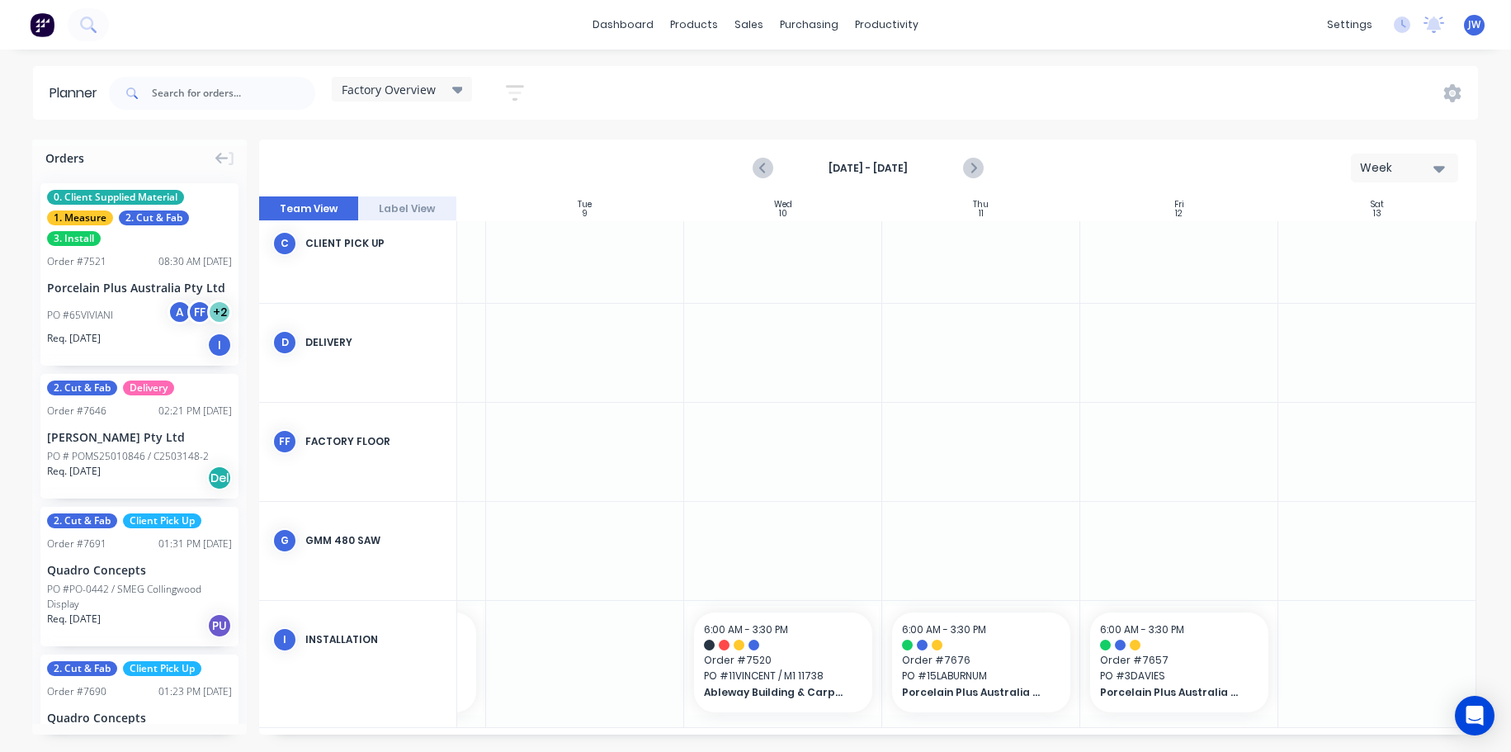
click at [599, 649] on div at bounding box center [585, 664] width 198 height 126
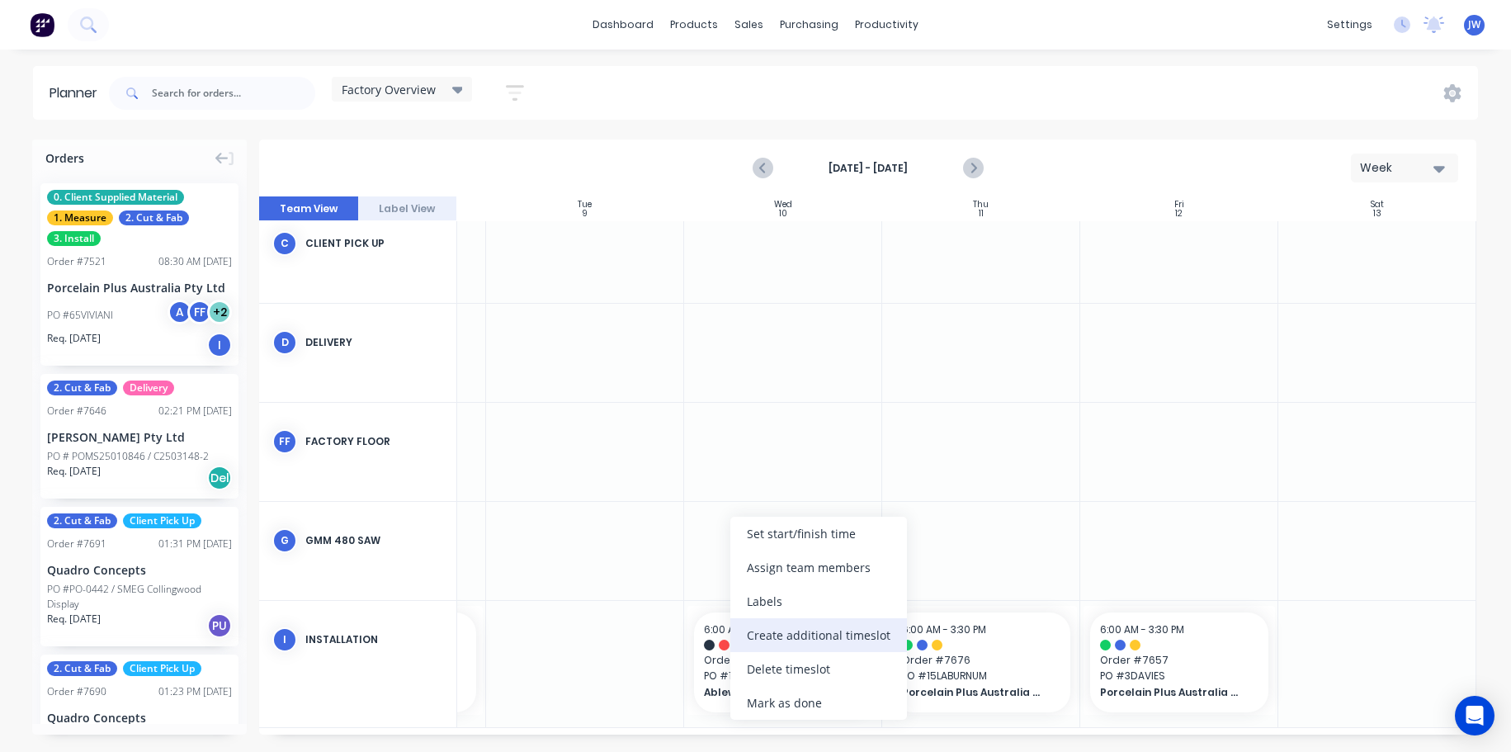
click at [808, 635] on div "Create additional timeslot" at bounding box center [819, 635] width 177 height 34
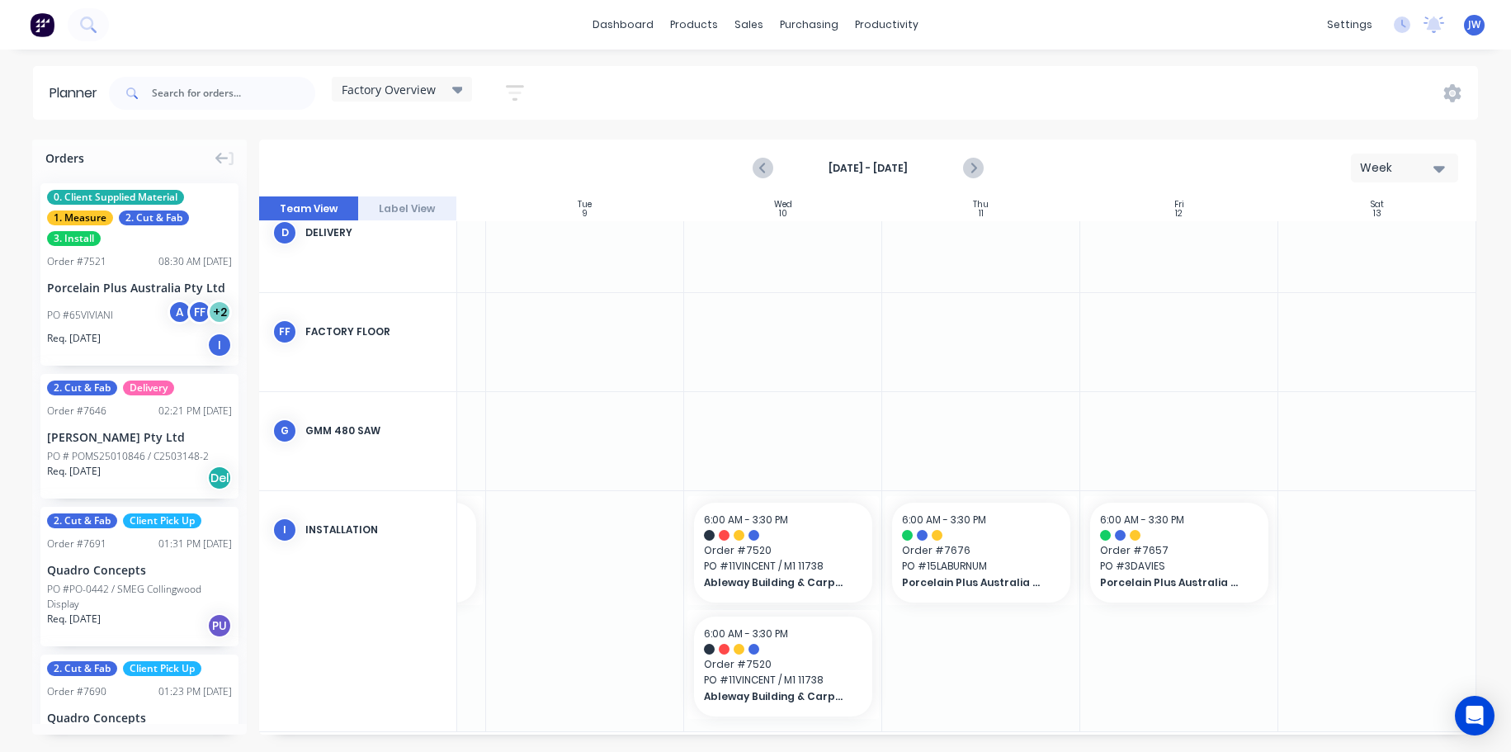
scroll to position [341, 374]
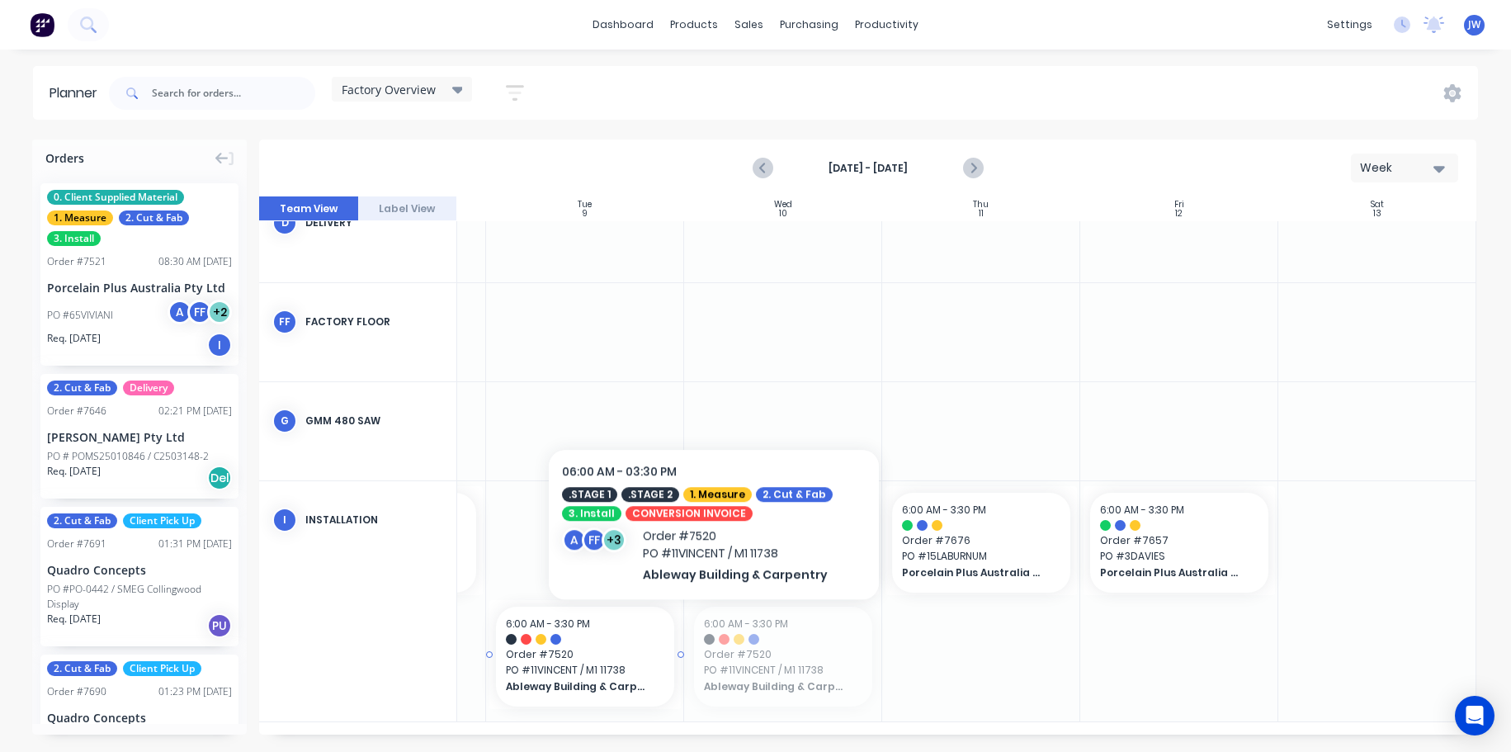
drag, startPoint x: 785, startPoint y: 637, endPoint x: 586, endPoint y: 527, distance: 227.6
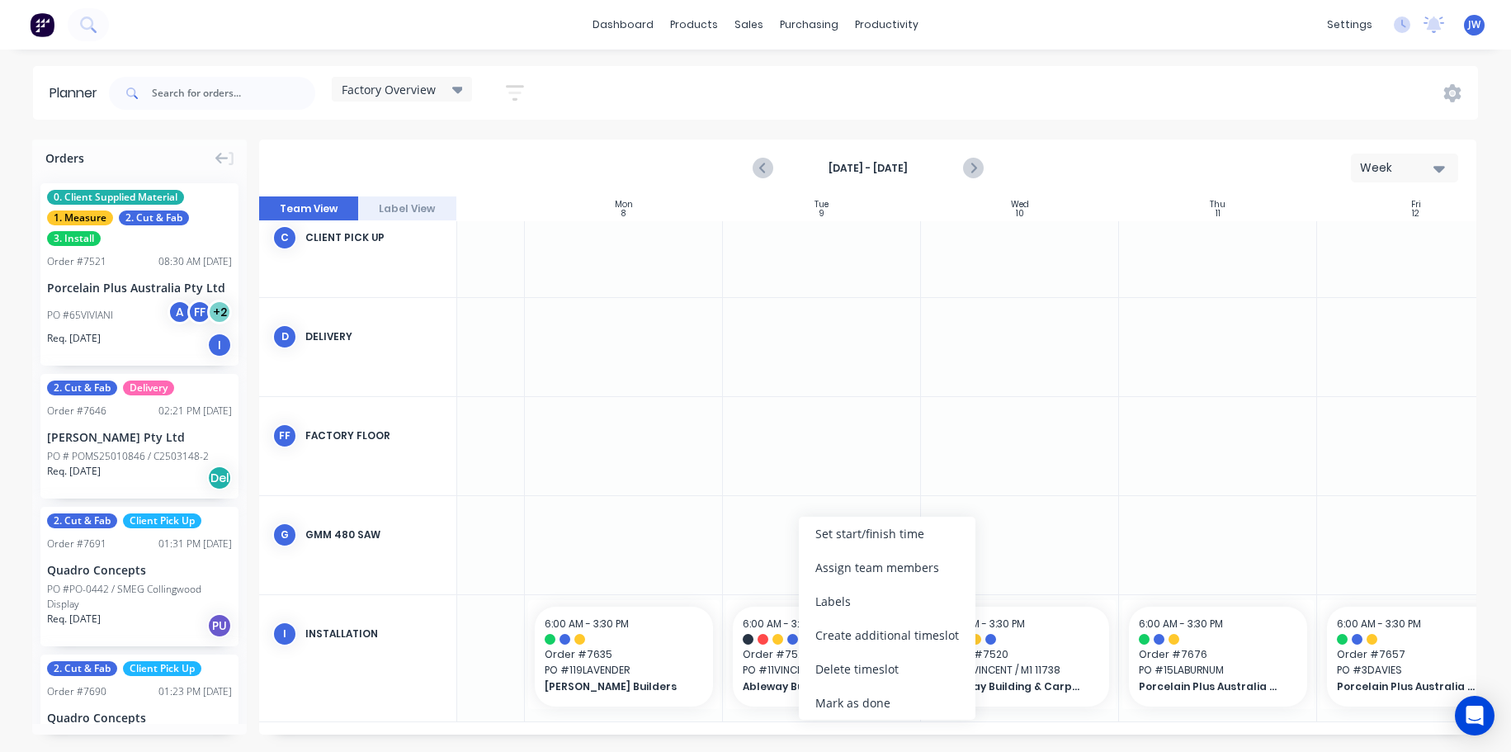
scroll to position [215, 130]
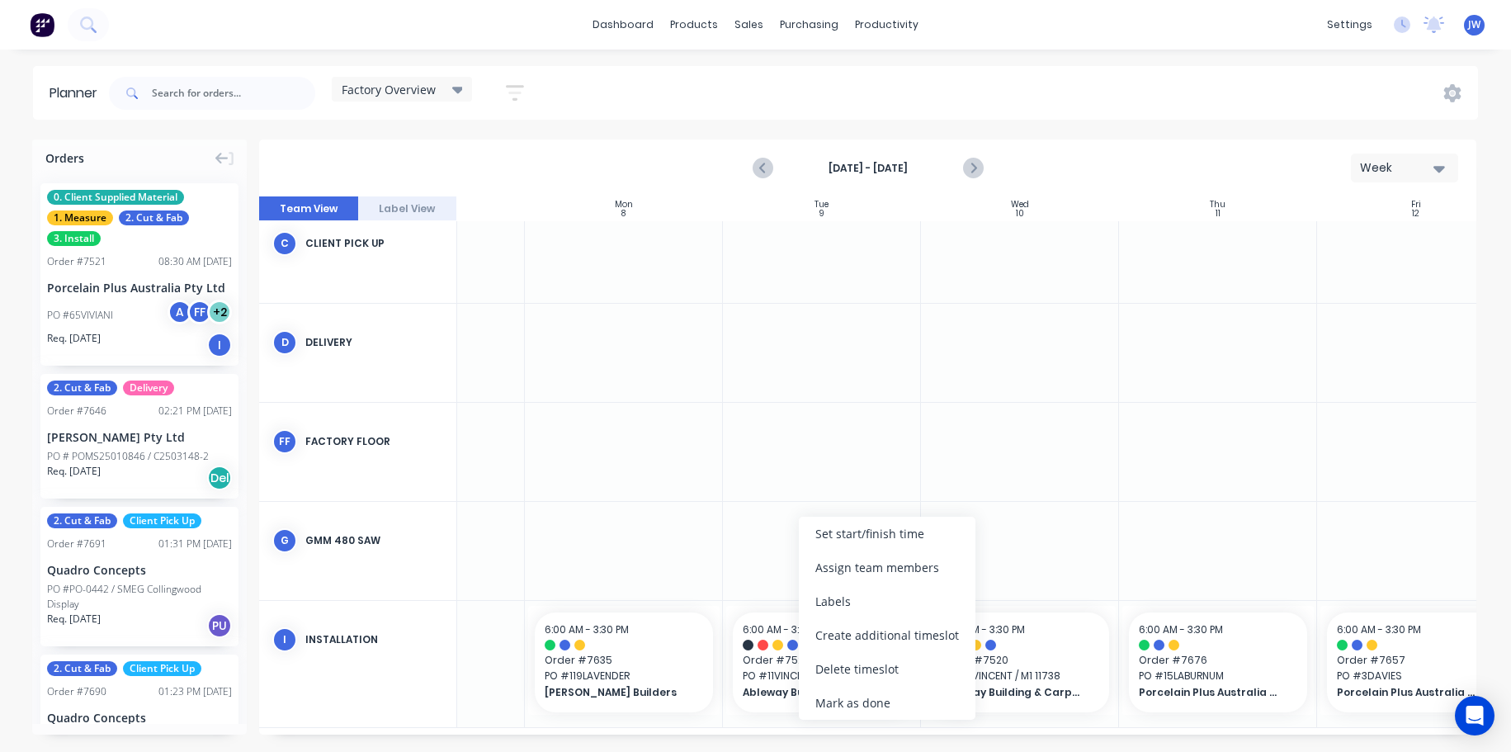
click at [880, 677] on div "Delete timeslot" at bounding box center [887, 669] width 177 height 34
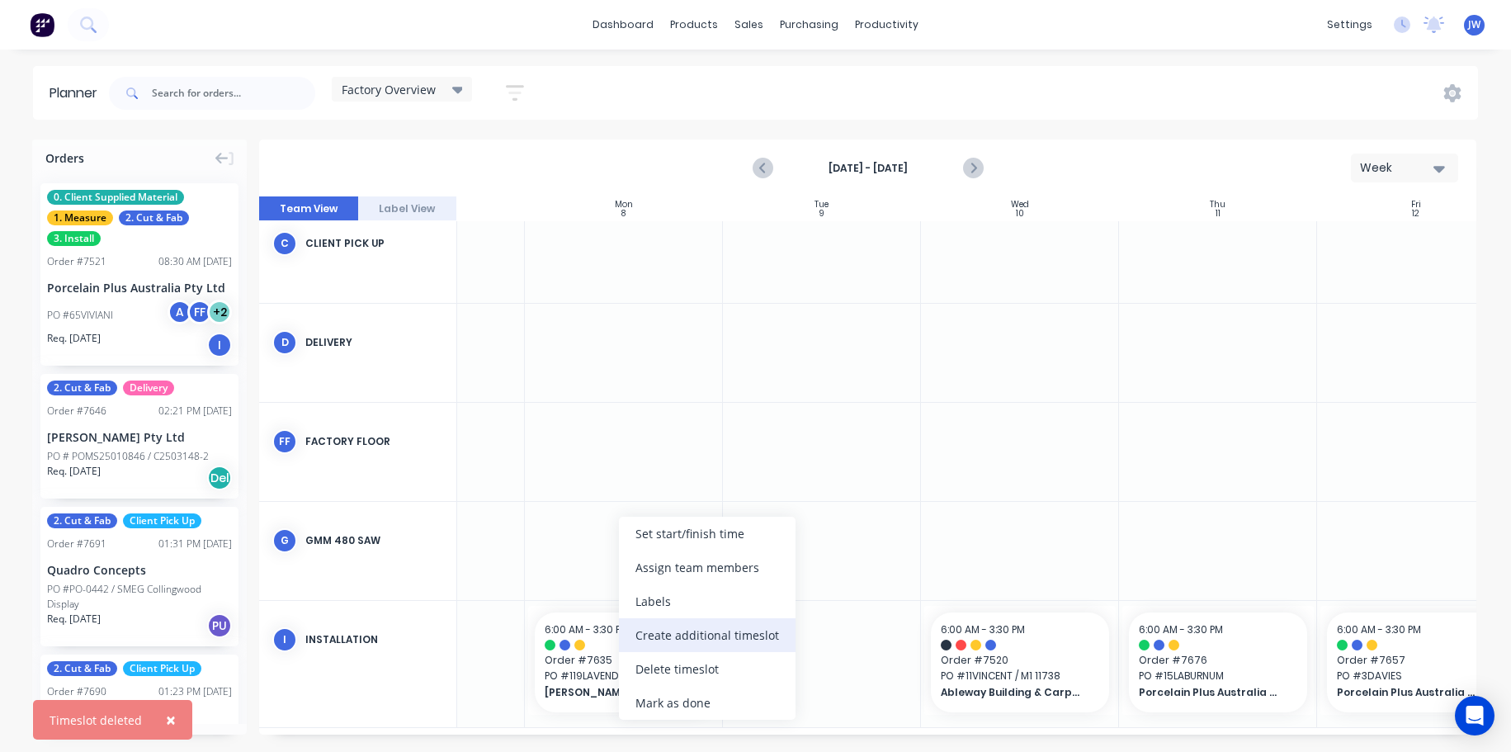
click at [719, 634] on div "Create additional timeslot" at bounding box center [707, 635] width 177 height 34
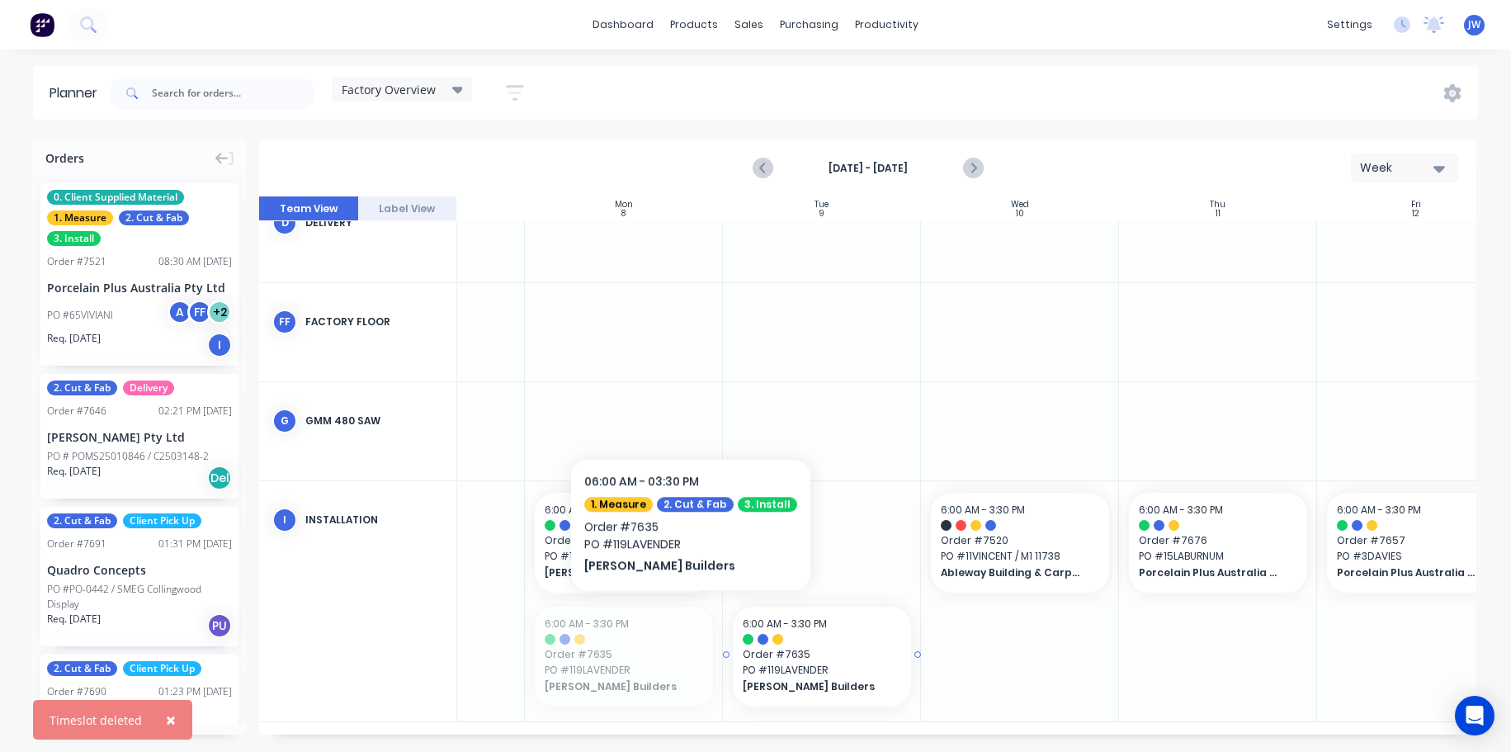
drag, startPoint x: 628, startPoint y: 635, endPoint x: 819, endPoint y: 545, distance: 210.9
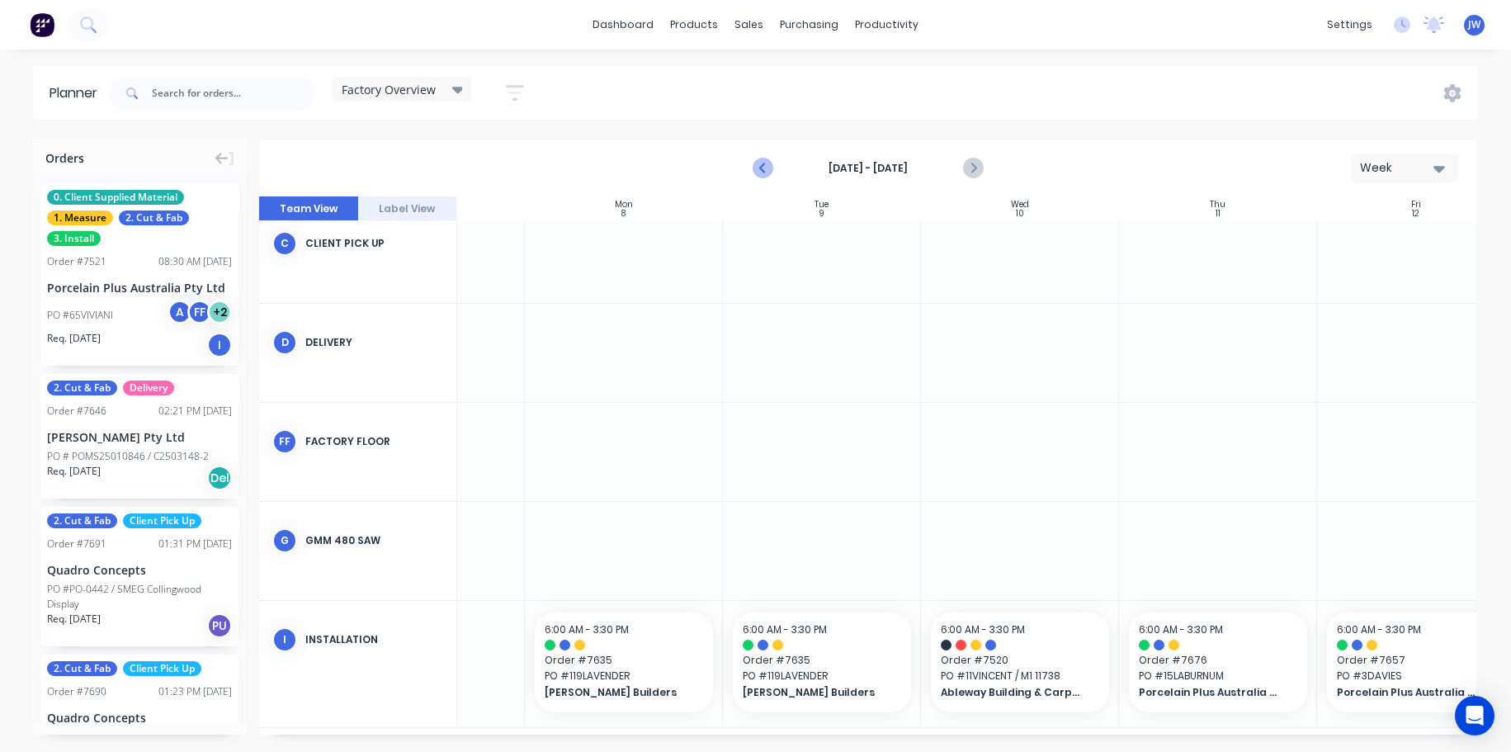
click at [758, 172] on icon "Previous page" at bounding box center [764, 168] width 20 height 20
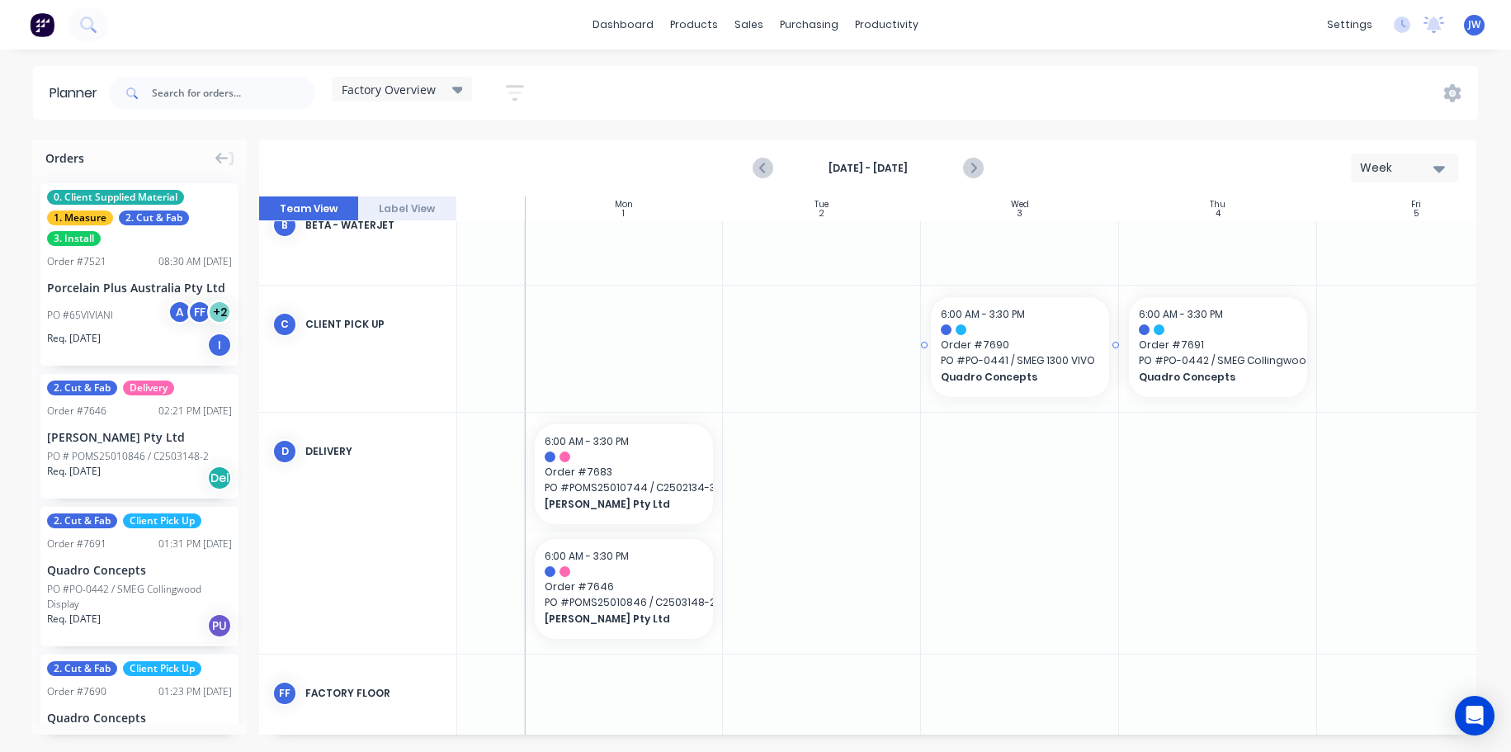
scroll to position [199, 130]
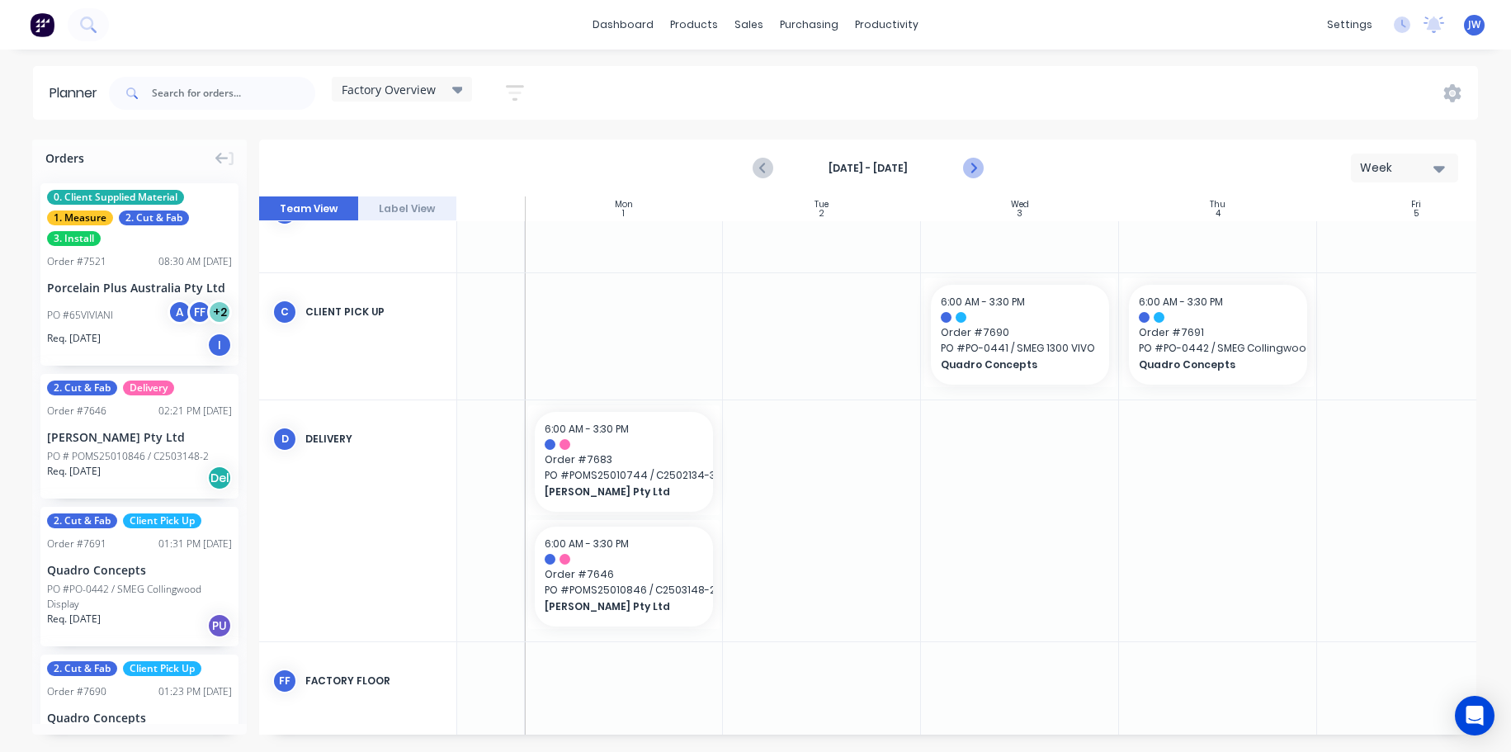
click at [977, 165] on icon "Next page" at bounding box center [973, 168] width 20 height 20
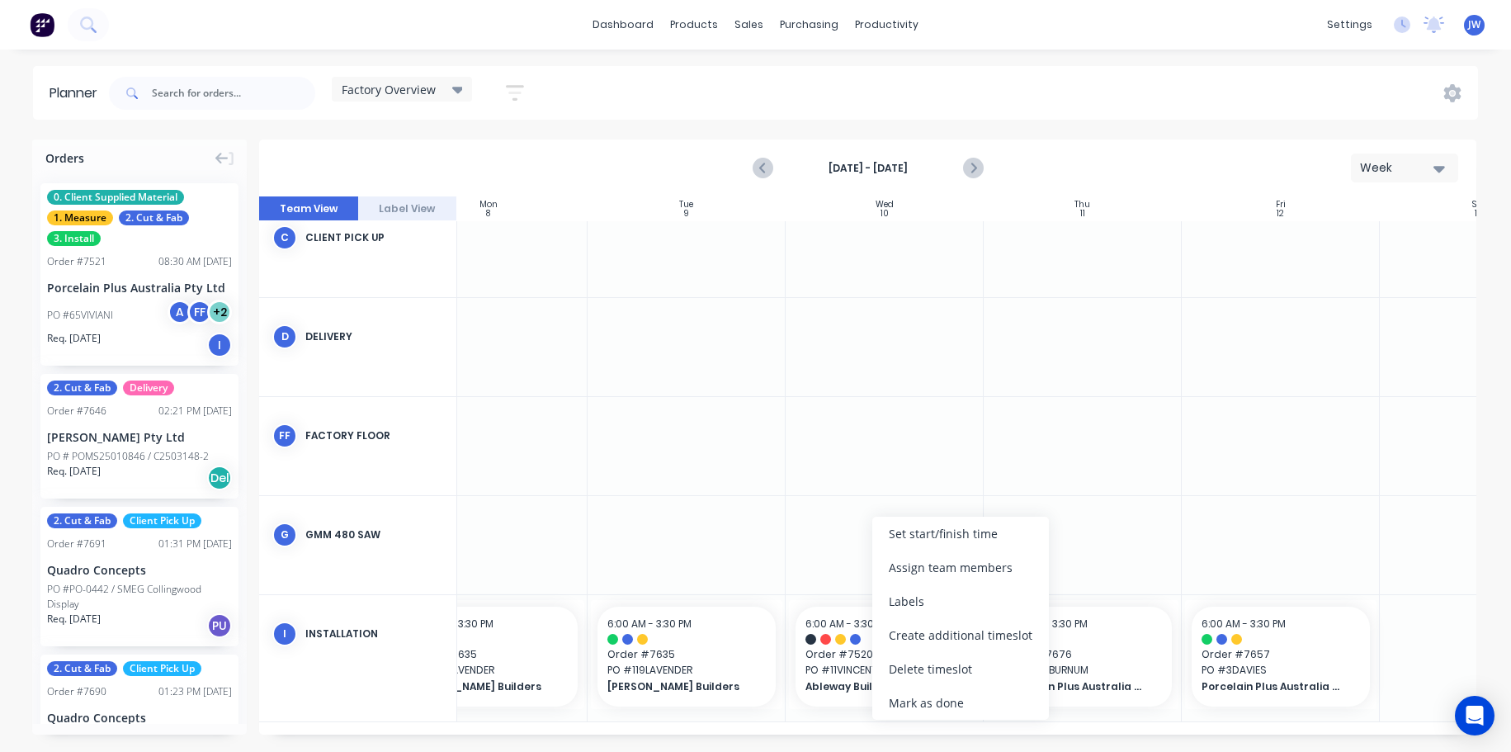
scroll to position [215, 266]
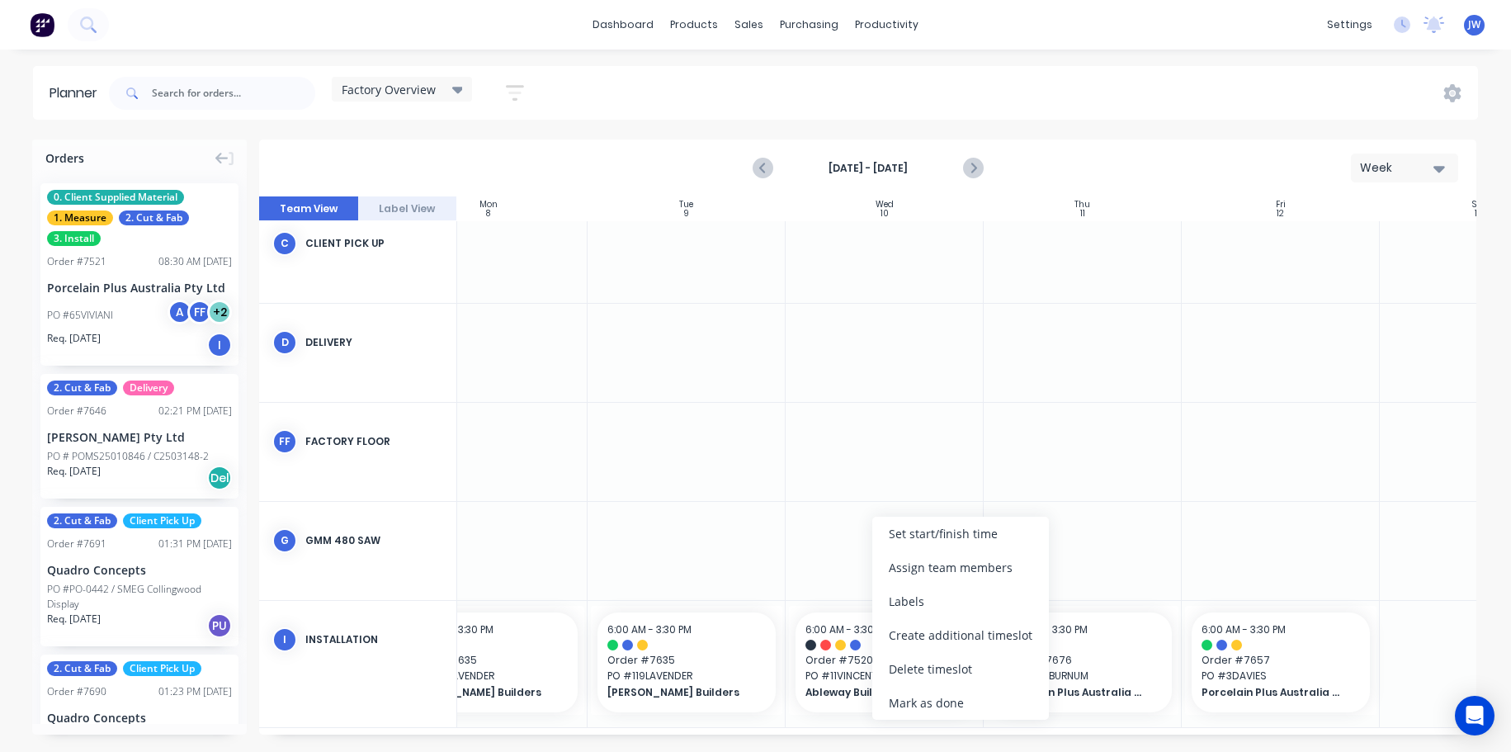
click at [941, 462] on div at bounding box center [885, 452] width 198 height 98
click at [957, 672] on div "Delete timeslot" at bounding box center [960, 669] width 177 height 34
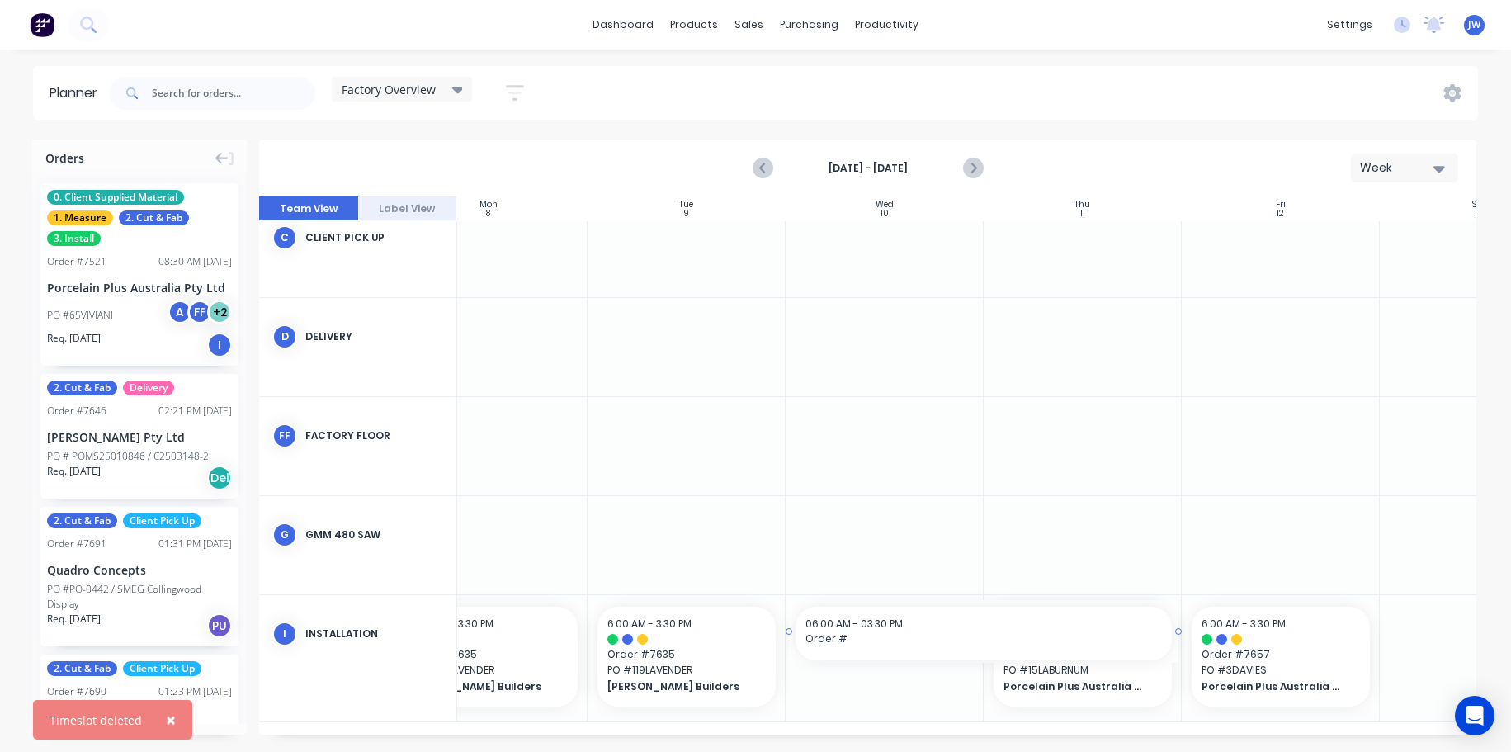
drag, startPoint x: 1012, startPoint y: 727, endPoint x: 769, endPoint y: 738, distance: 242.9
click at [769, 738] on div "Orders 0. Client Supplied Material 1. Measure 2. Cut & Fab 3. Install Order # 7…" at bounding box center [755, 446] width 1511 height 612
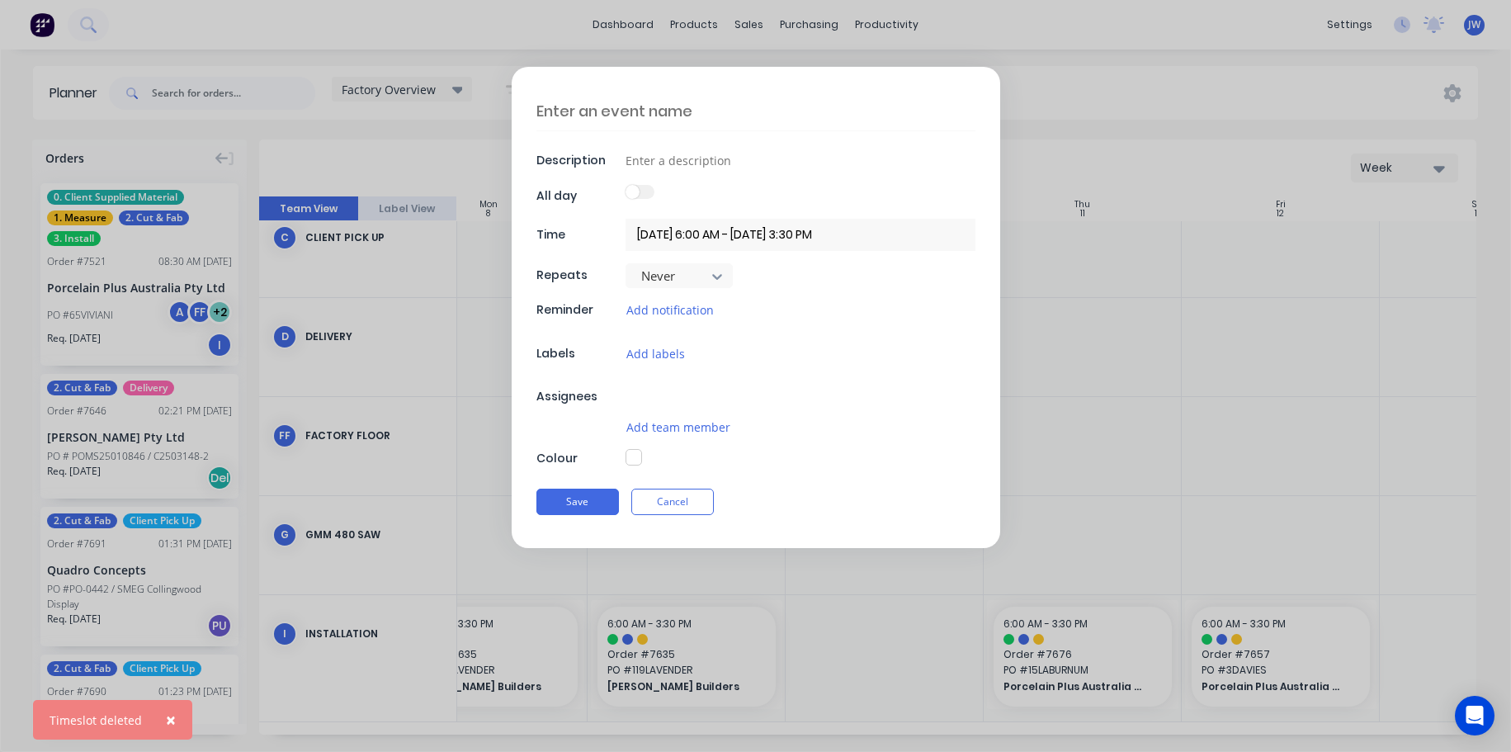
type textarea "x"
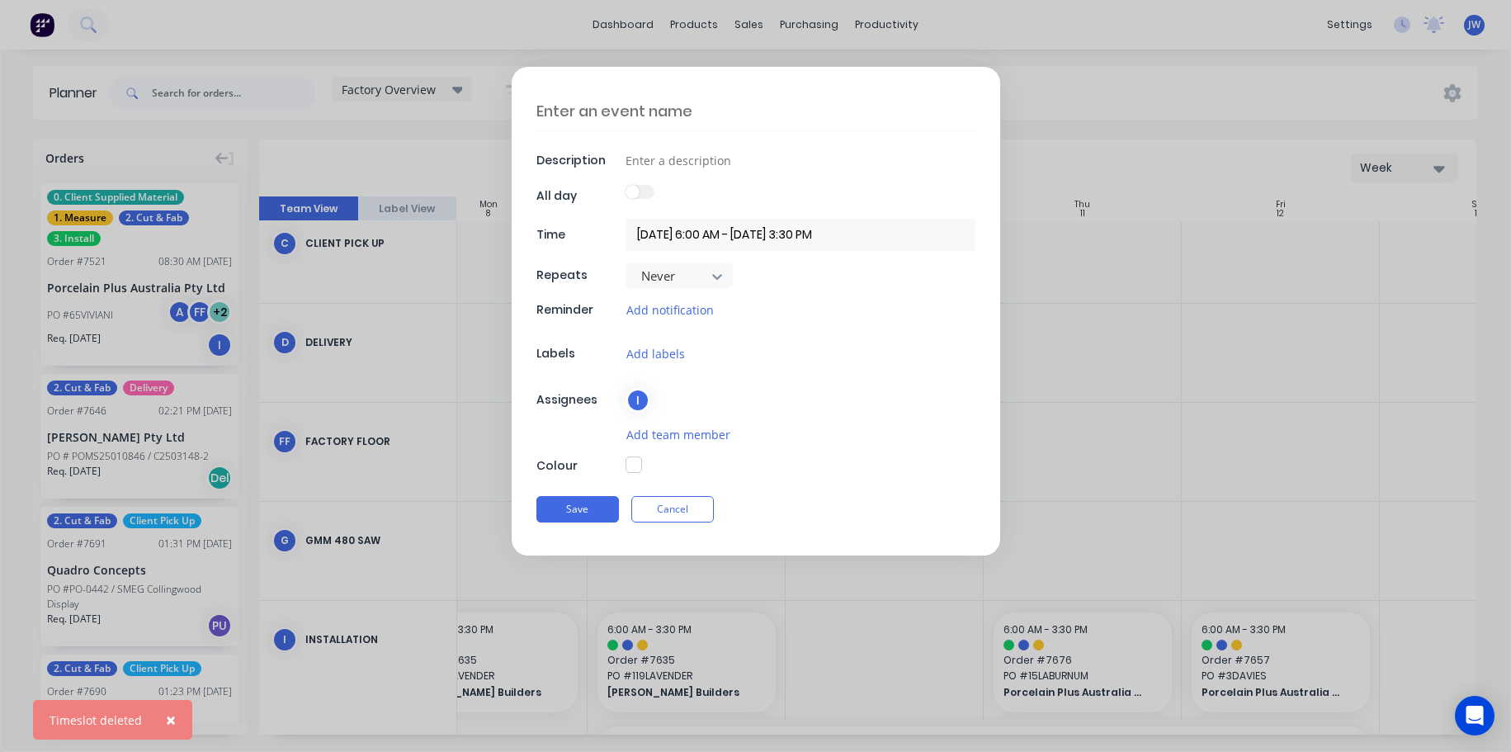
click at [683, 510] on button "Cancel" at bounding box center [673, 509] width 83 height 26
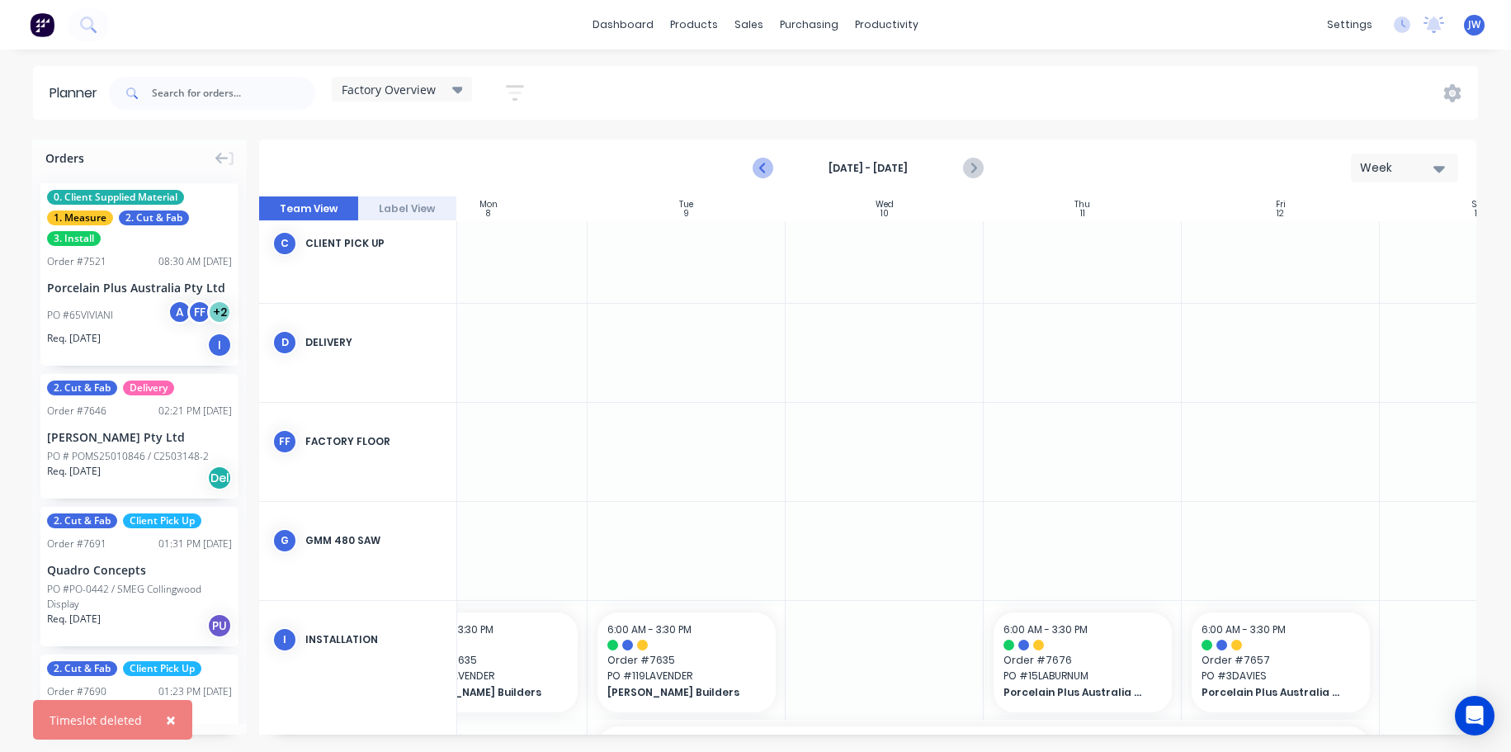
click at [758, 156] on button "Previous page" at bounding box center [763, 168] width 33 height 33
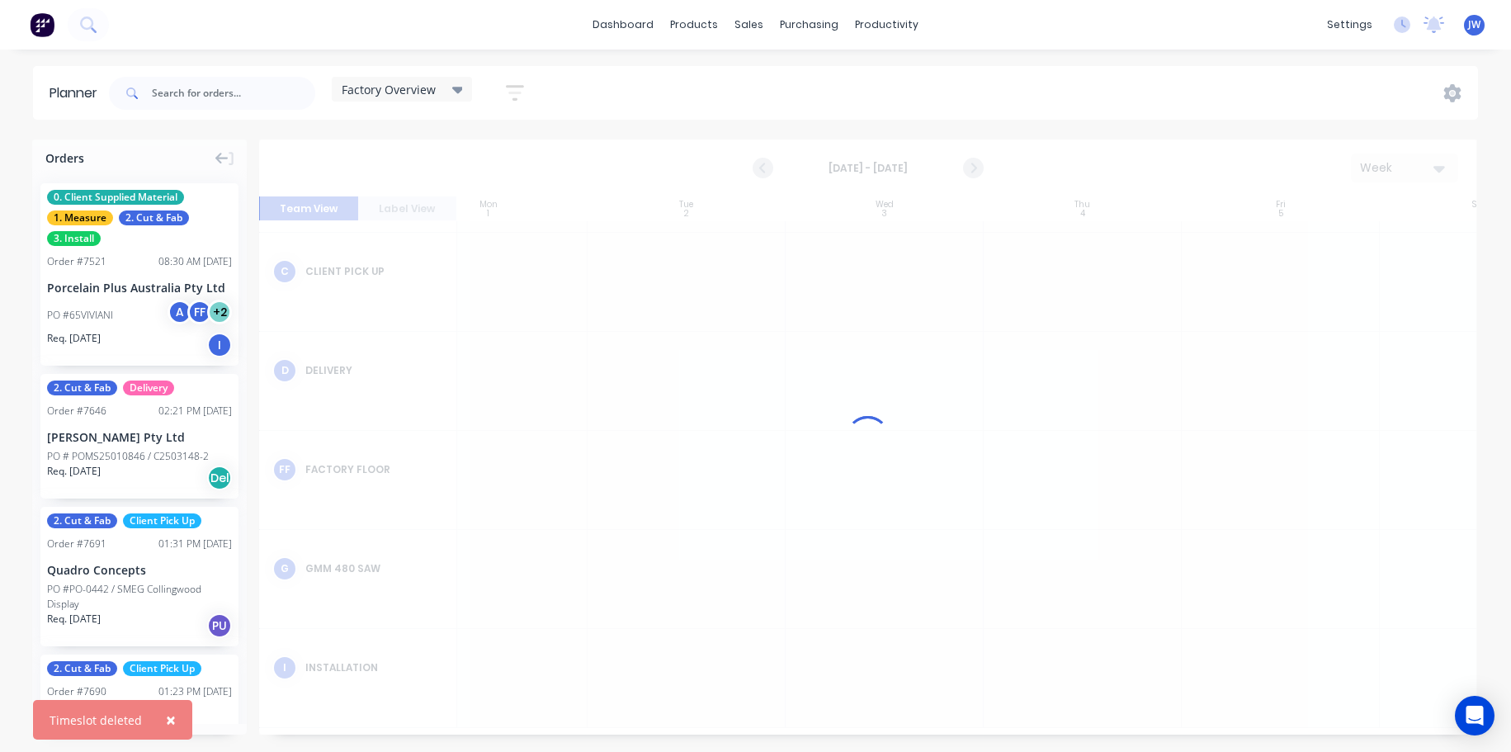
scroll to position [199, 266]
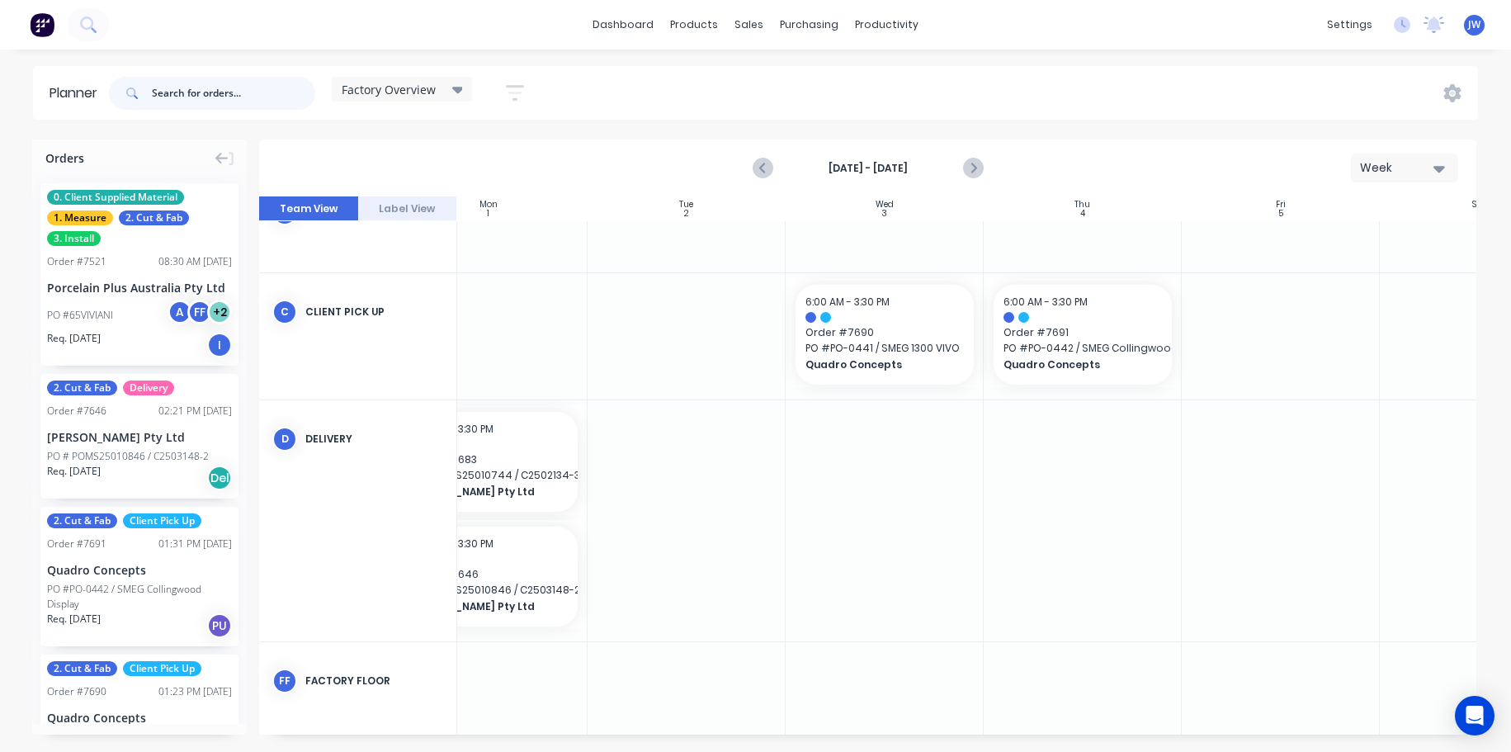
click at [241, 84] on input "text" at bounding box center [233, 93] width 163 height 33
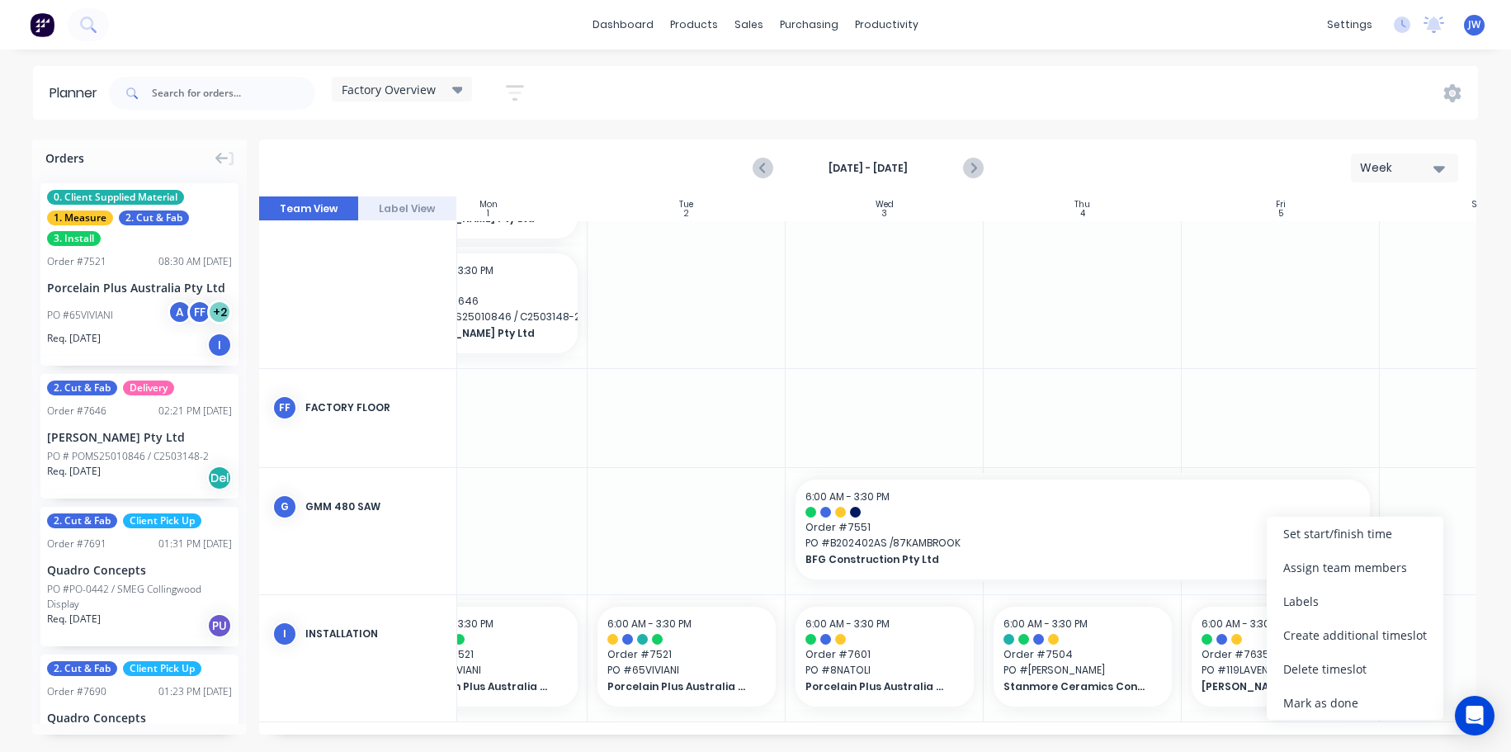
scroll to position [466, 266]
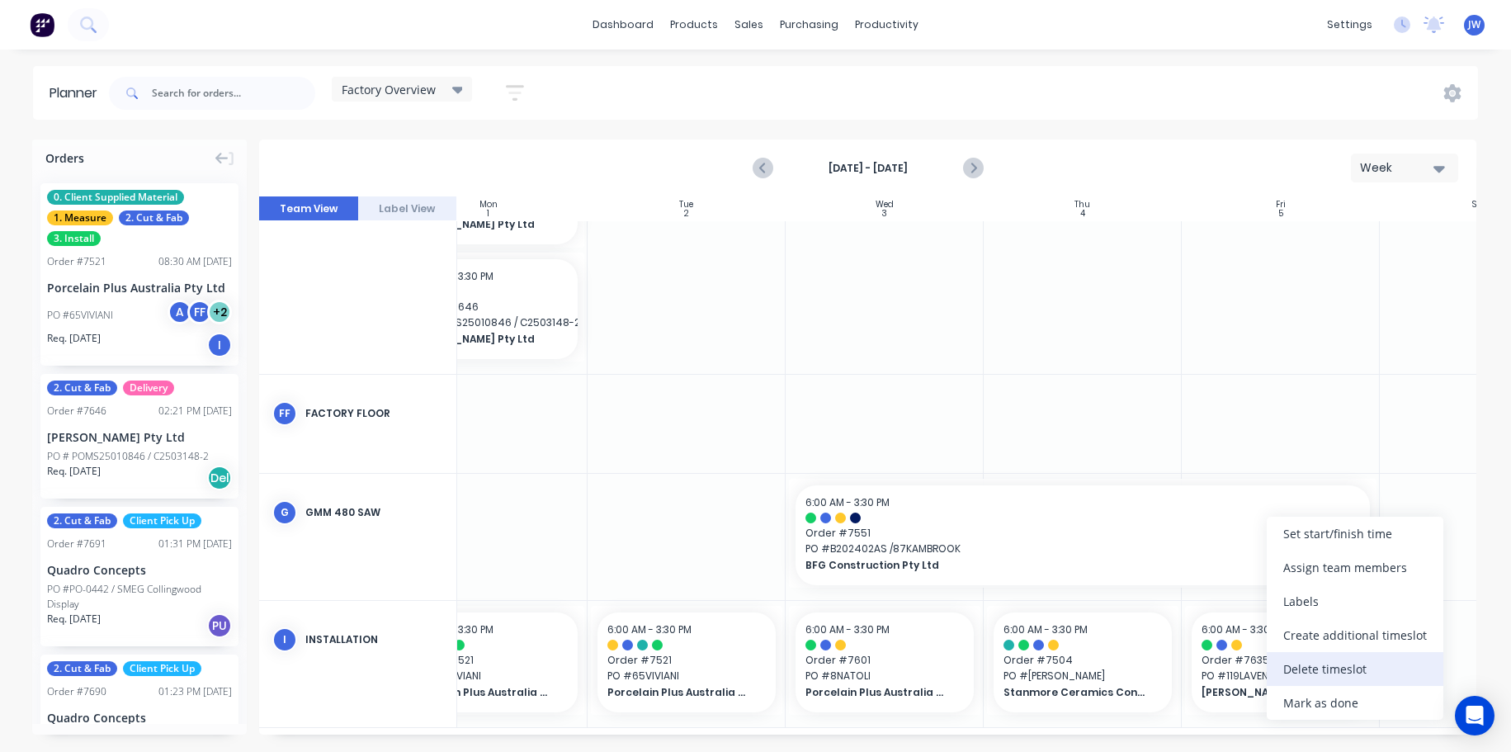
click at [1327, 668] on div "Delete timeslot" at bounding box center [1355, 669] width 177 height 34
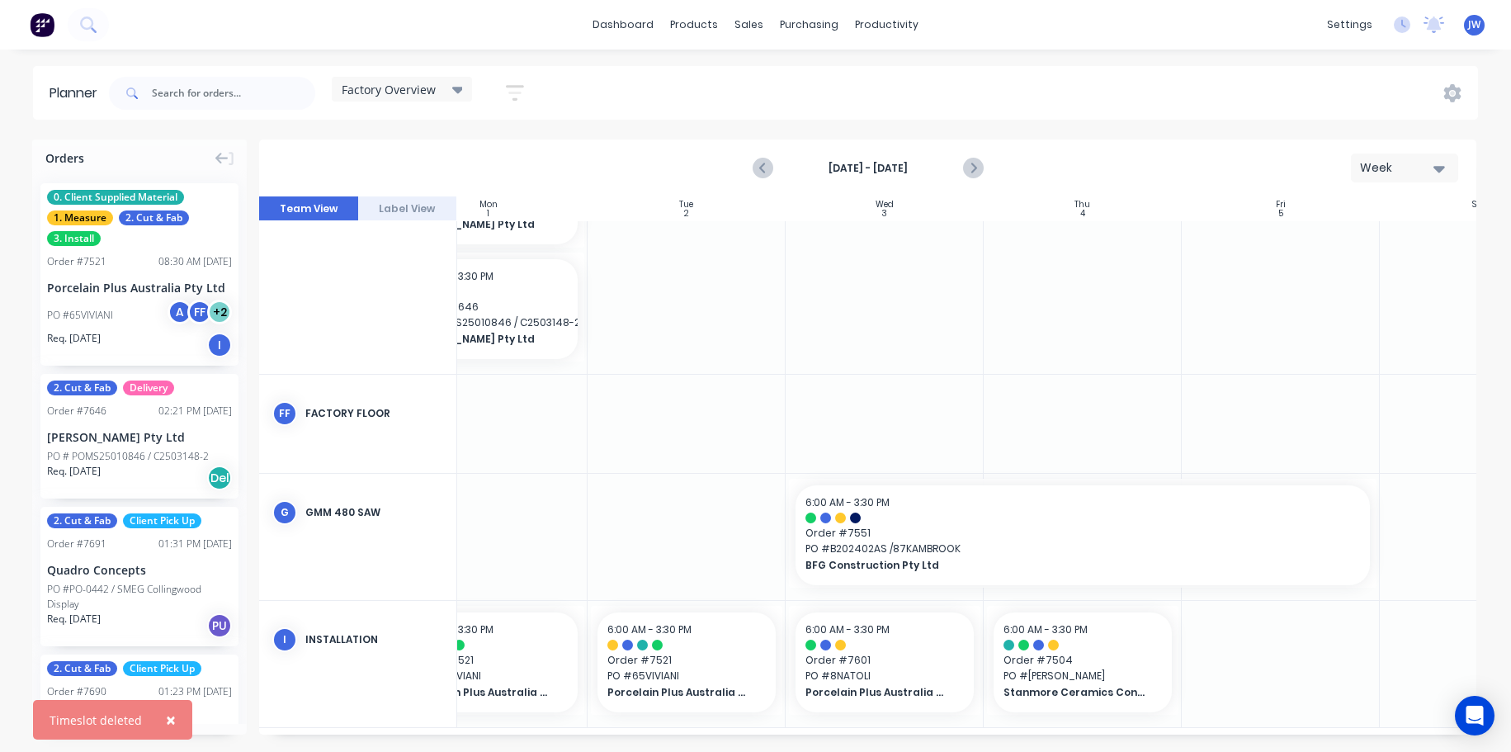
click at [1270, 658] on div at bounding box center [1281, 664] width 198 height 126
click at [1260, 653] on div at bounding box center [1281, 664] width 198 height 126
click at [244, 92] on input "text" at bounding box center [233, 93] width 163 height 33
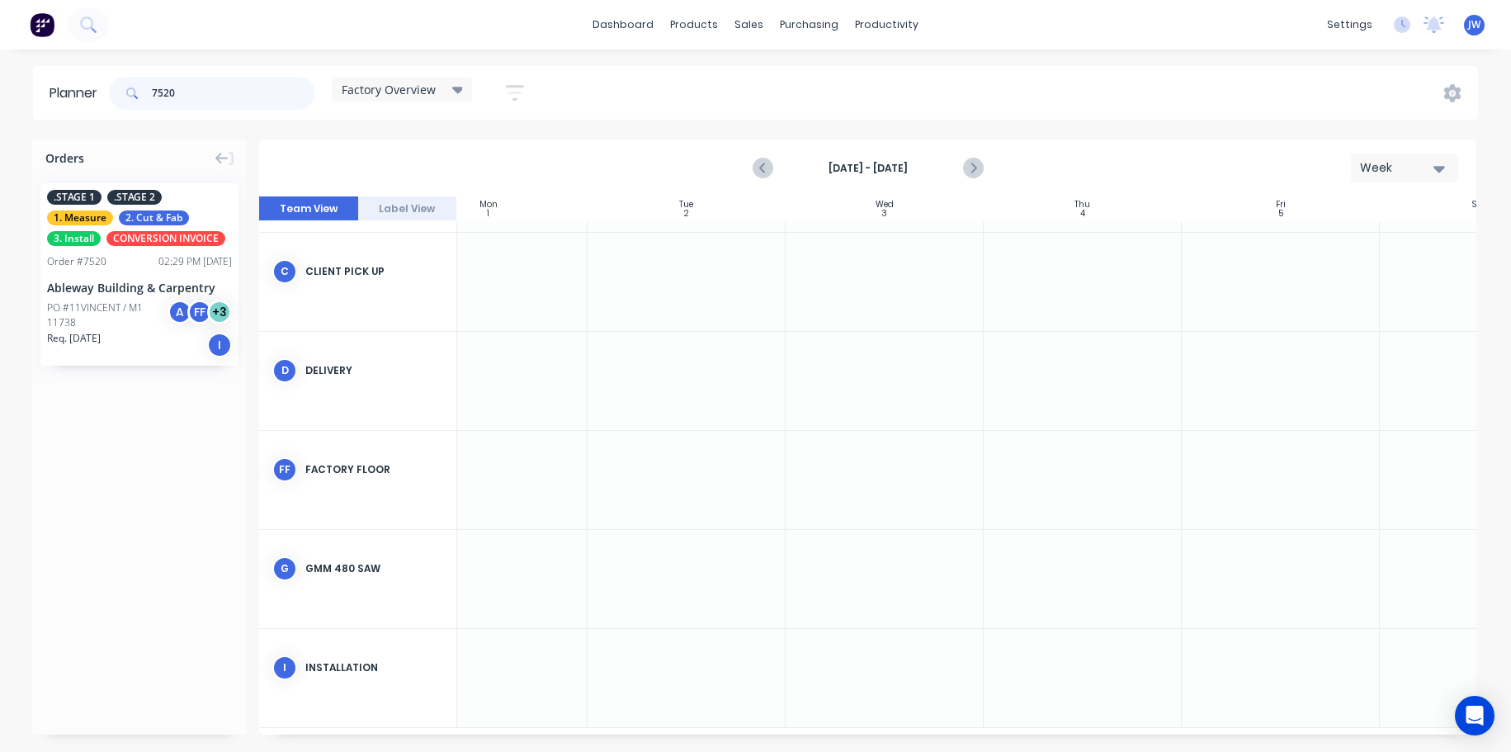
scroll to position [199, 266]
type input "7520"
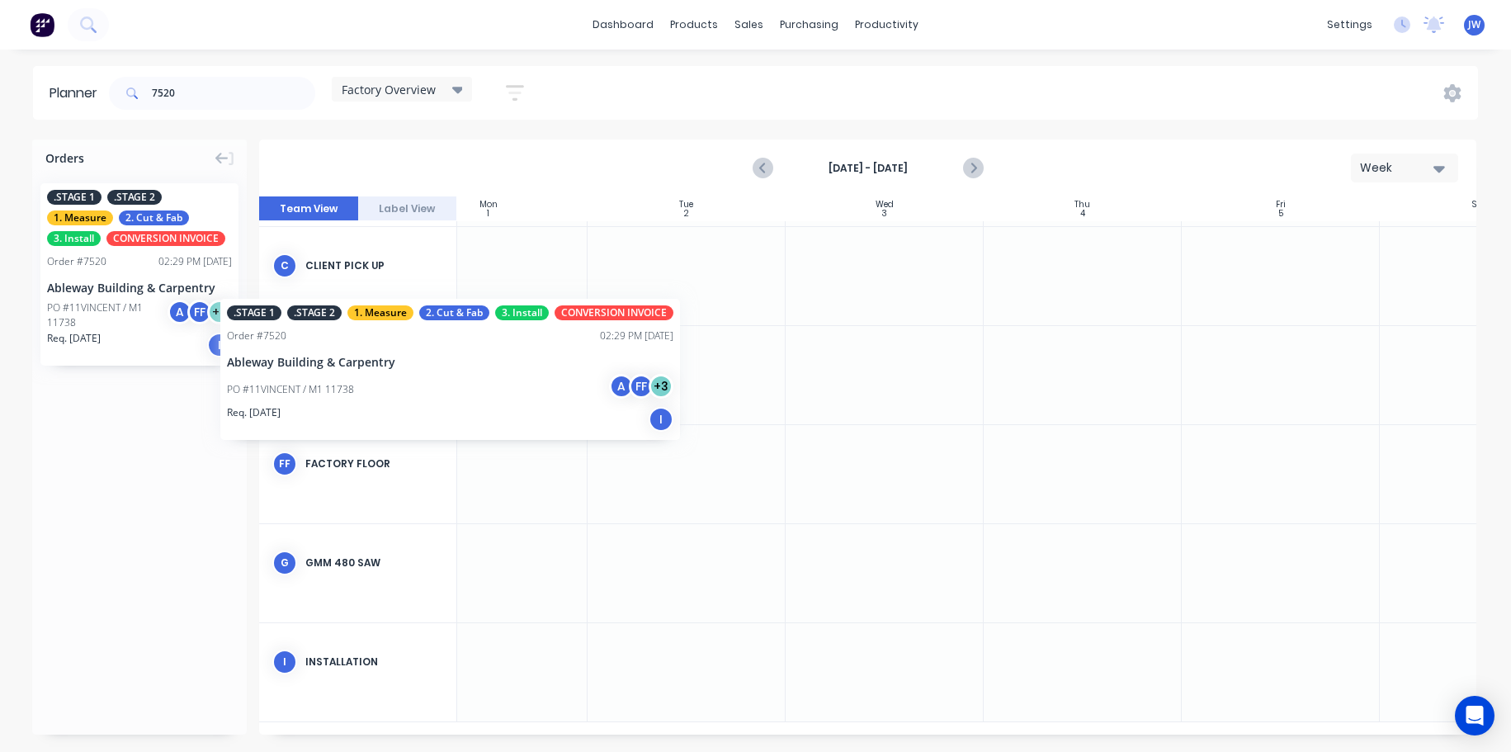
scroll to position [199, 262]
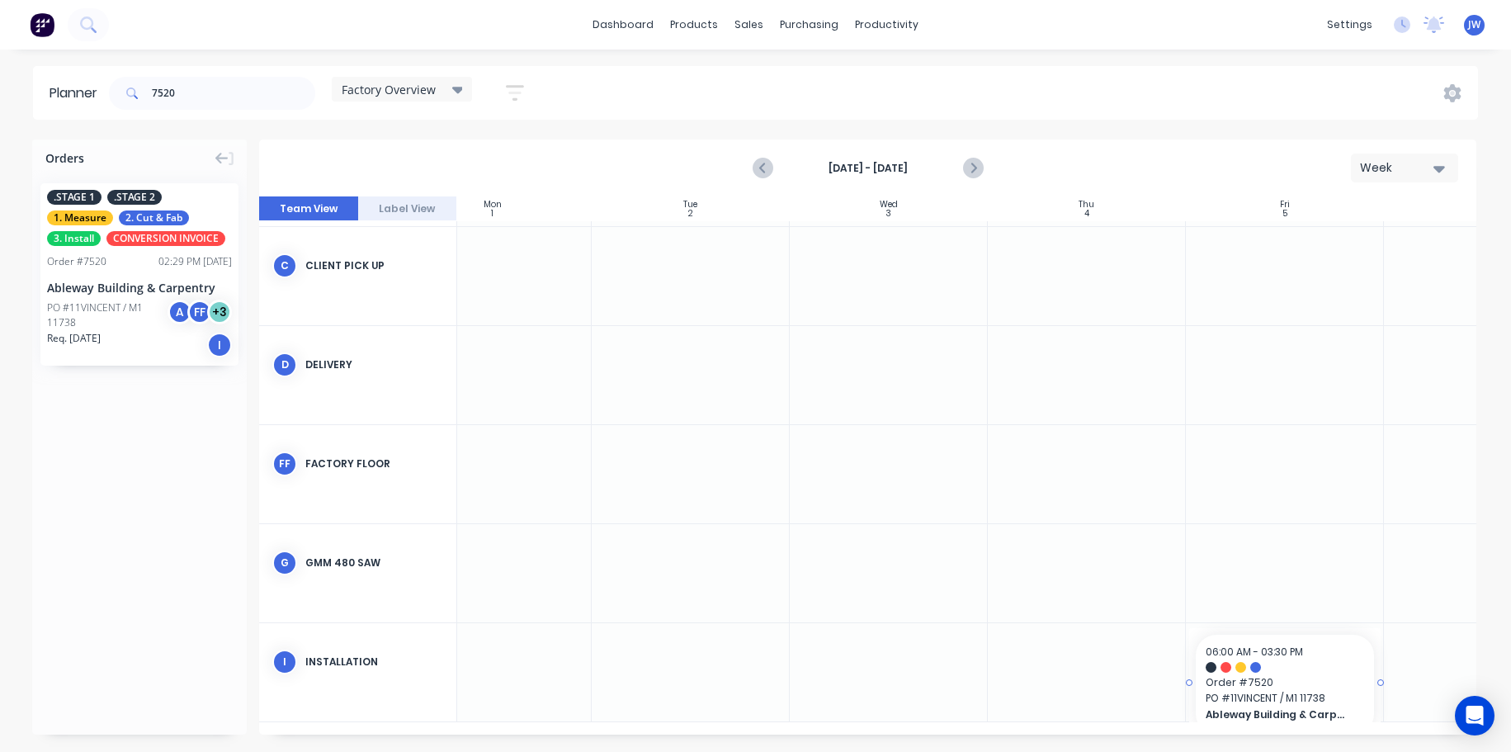
drag, startPoint x: 131, startPoint y: 277, endPoint x: 1235, endPoint y: 655, distance: 1166.6
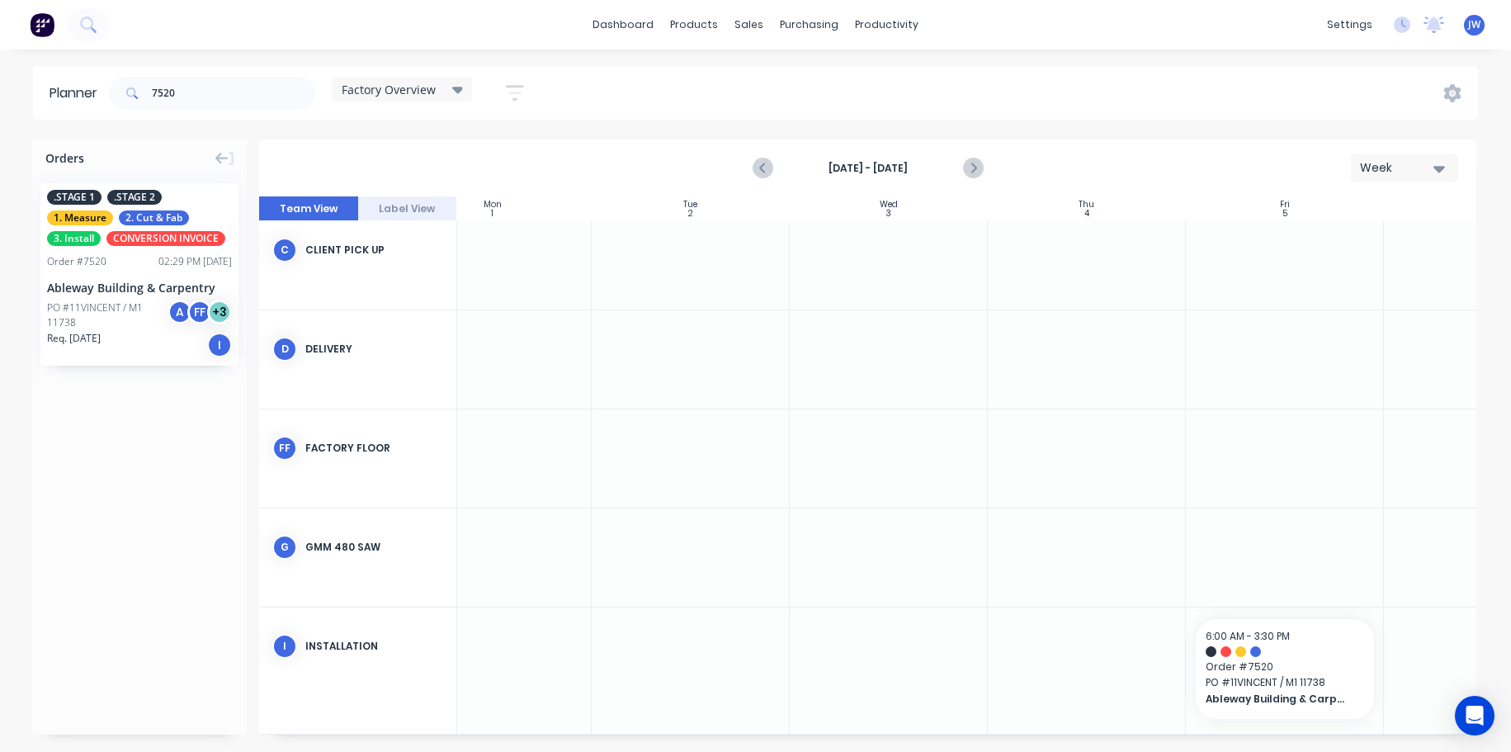
scroll to position [227, 262]
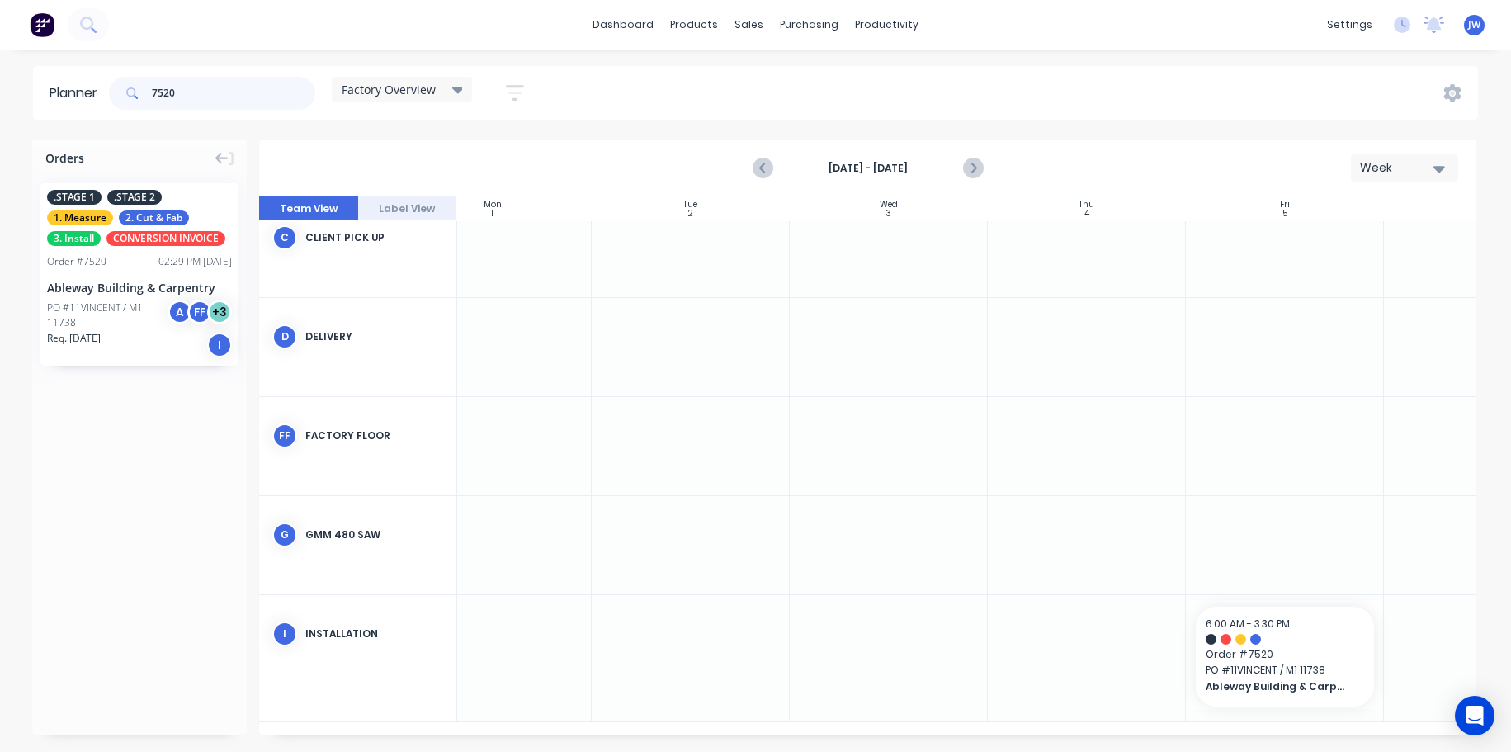
drag, startPoint x: 197, startPoint y: 90, endPoint x: 152, endPoint y: 87, distance: 45.5
click at [152, 87] on div "7520" at bounding box center [212, 93] width 206 height 33
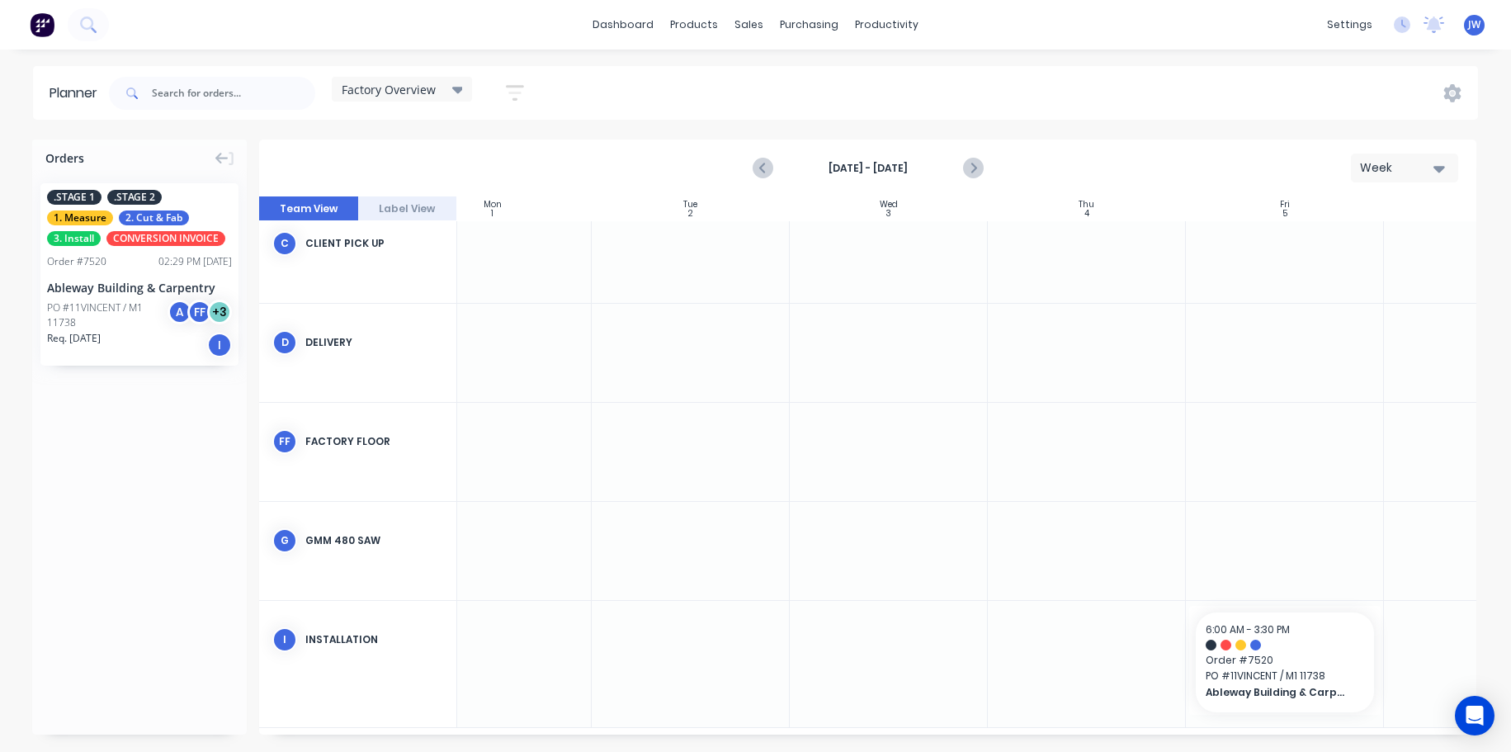
click at [753, 99] on div "Factory Overview Save new view None (Default) edit Craigieburn Orders edit Dail…" at bounding box center [792, 94] width 1373 height 50
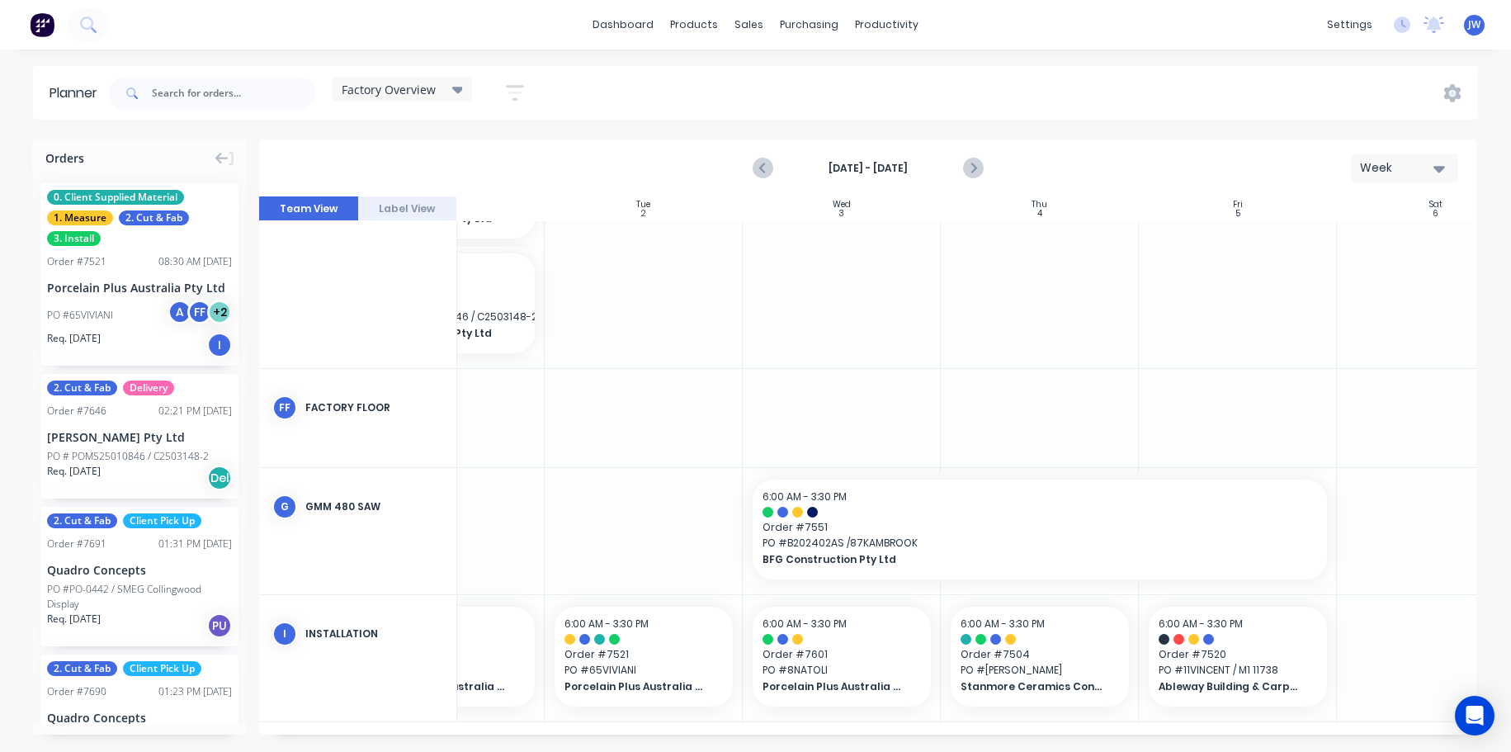
scroll to position [479, 374]
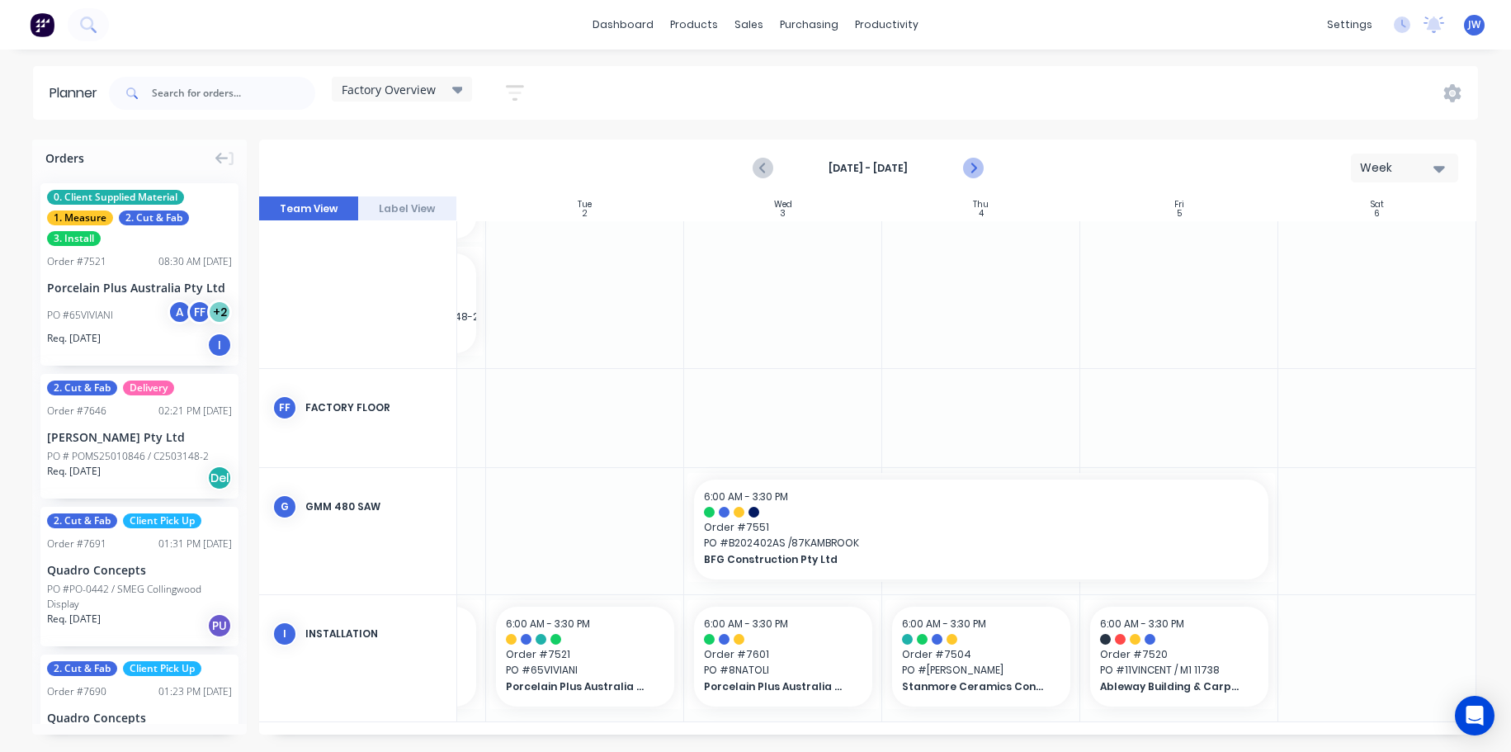
click at [977, 161] on icon "Next page" at bounding box center [973, 168] width 20 height 20
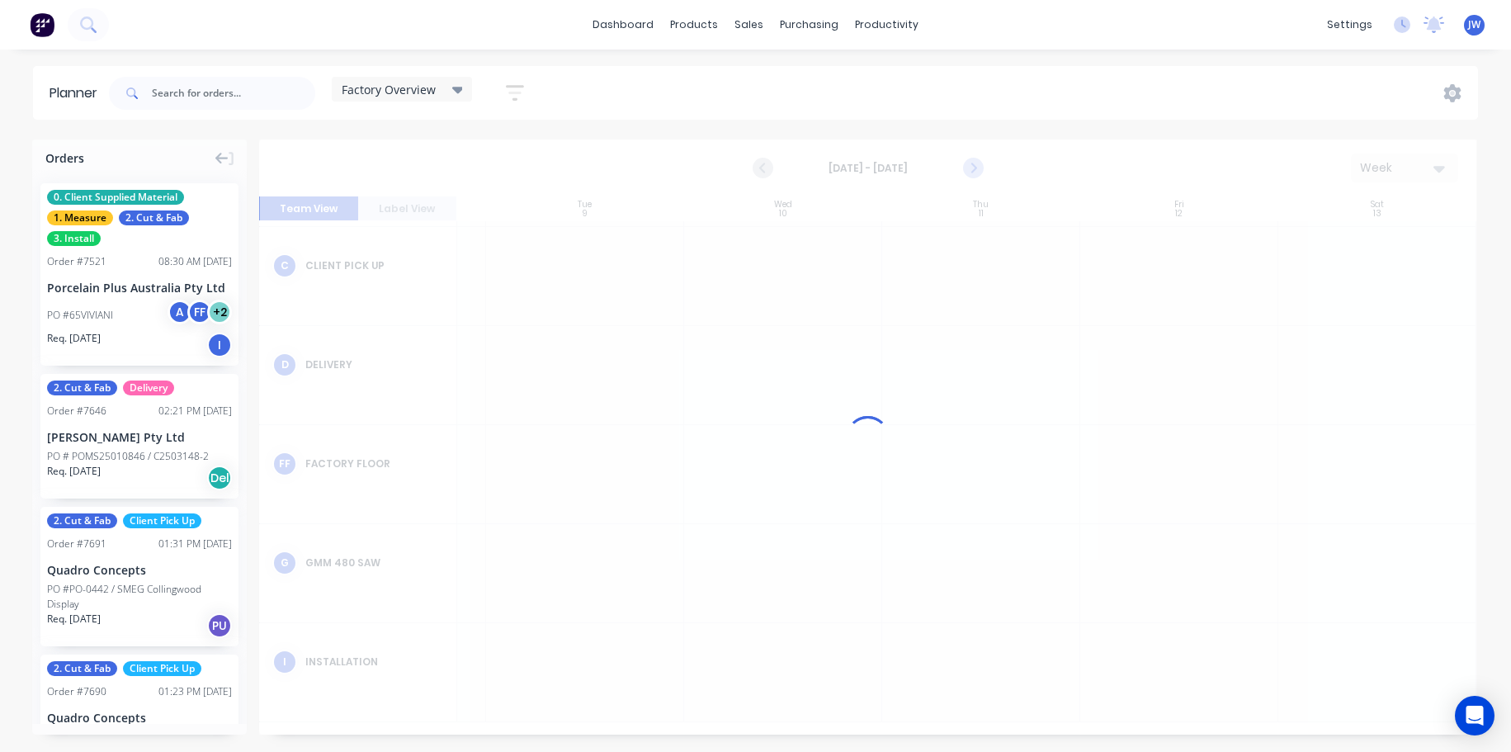
scroll to position [187, 374]
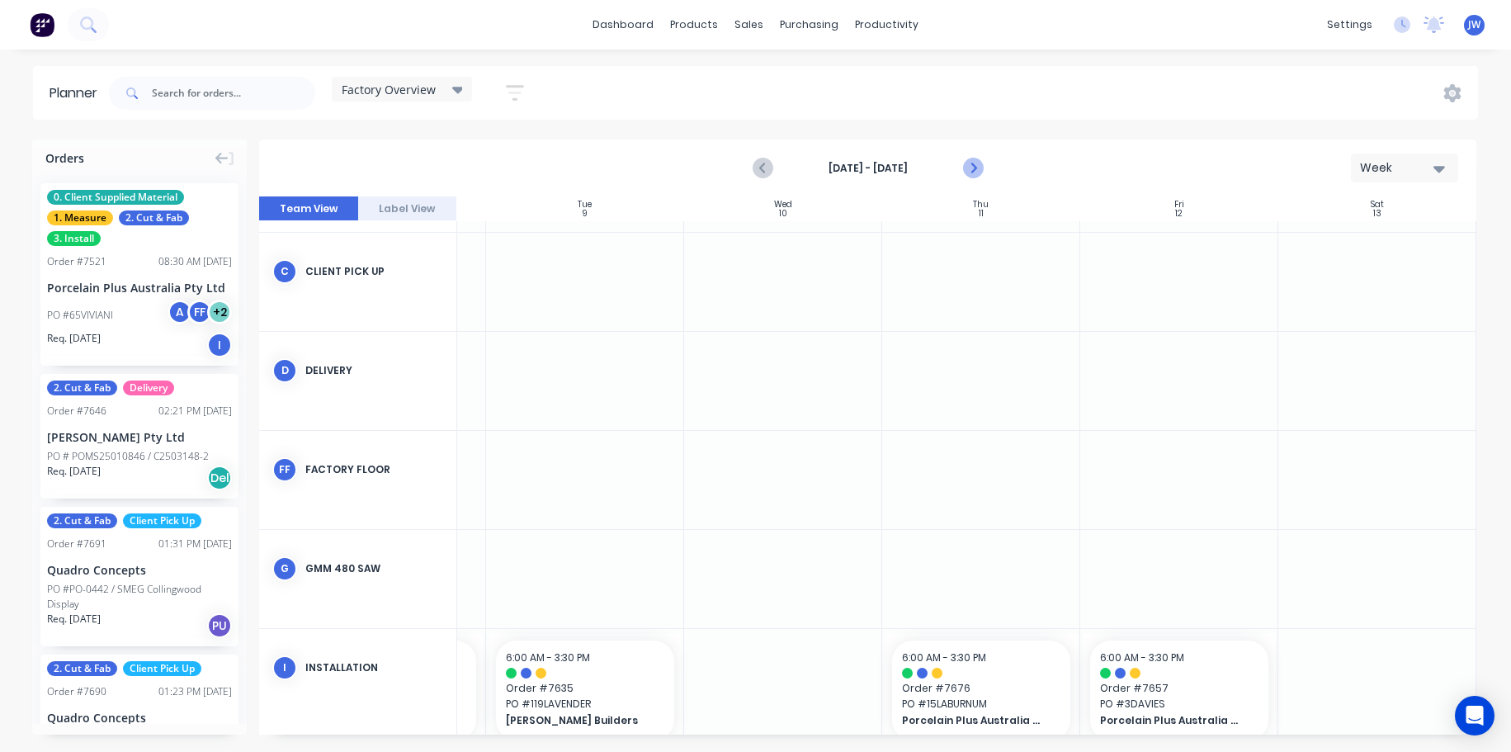
click at [976, 170] on icon "Next page" at bounding box center [973, 168] width 20 height 20
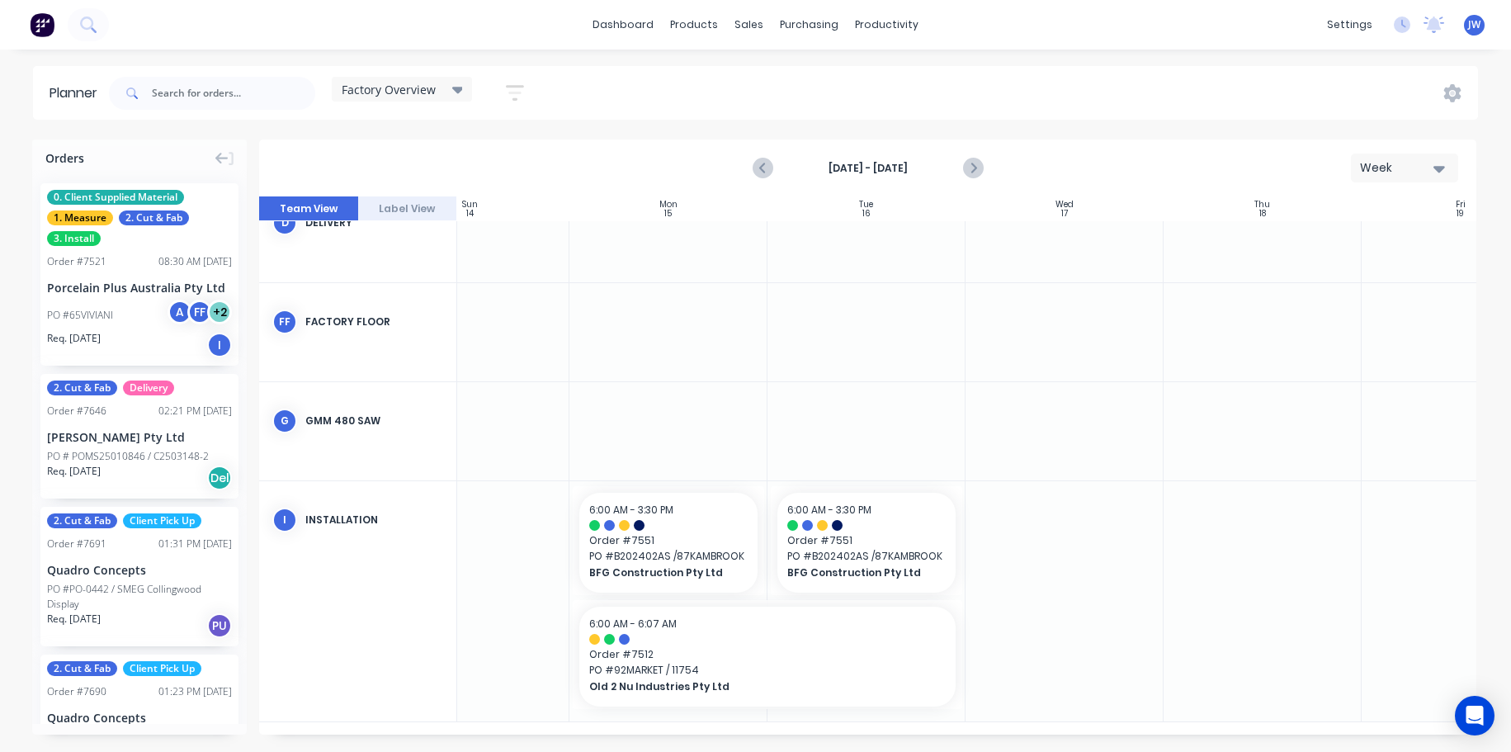
scroll to position [341, 26]
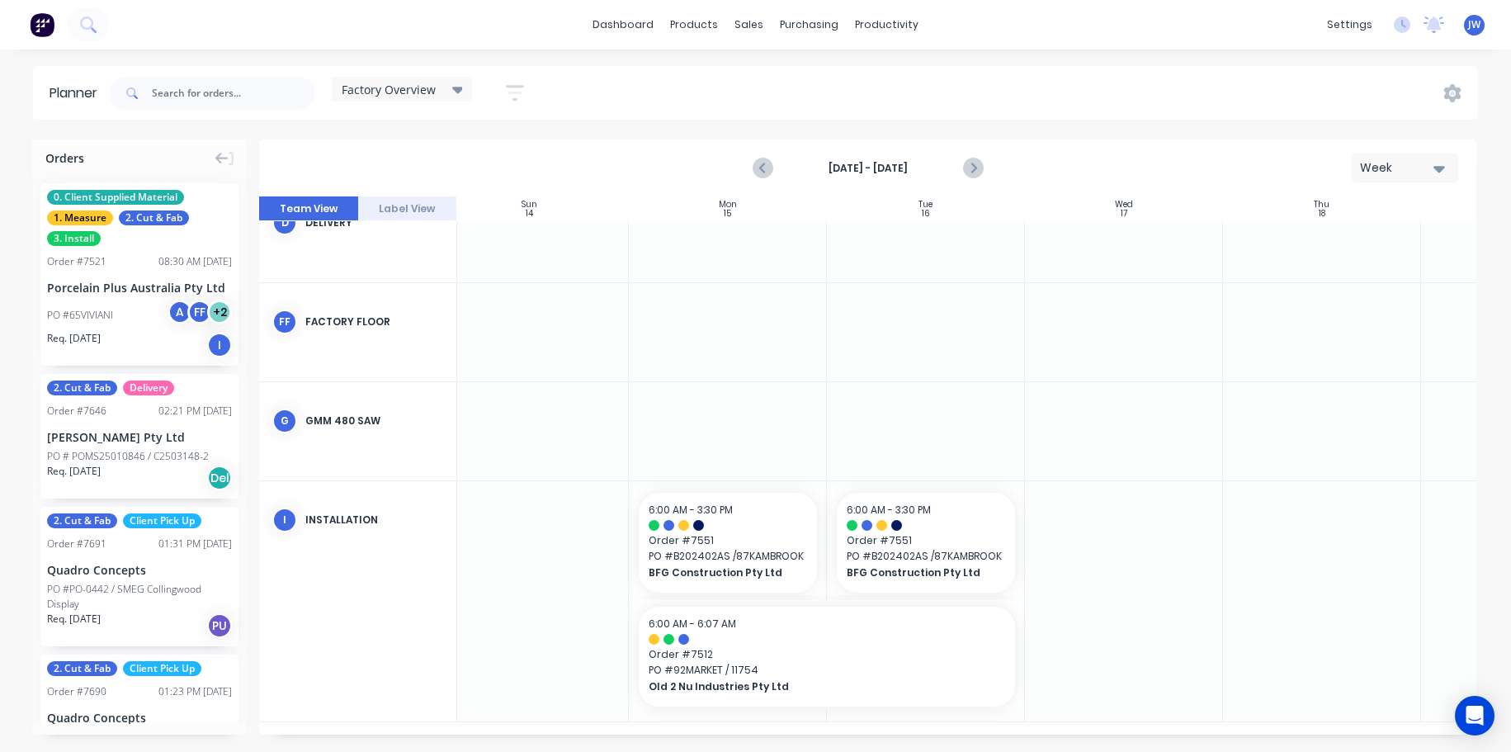
drag, startPoint x: 1025, startPoint y: 735, endPoint x: 972, endPoint y: 732, distance: 53.7
click at [972, 732] on div "Orders 0. Client Supplied Material 1. Measure 2. Cut & Fab 3. Install Order # 7…" at bounding box center [755, 446] width 1511 height 612
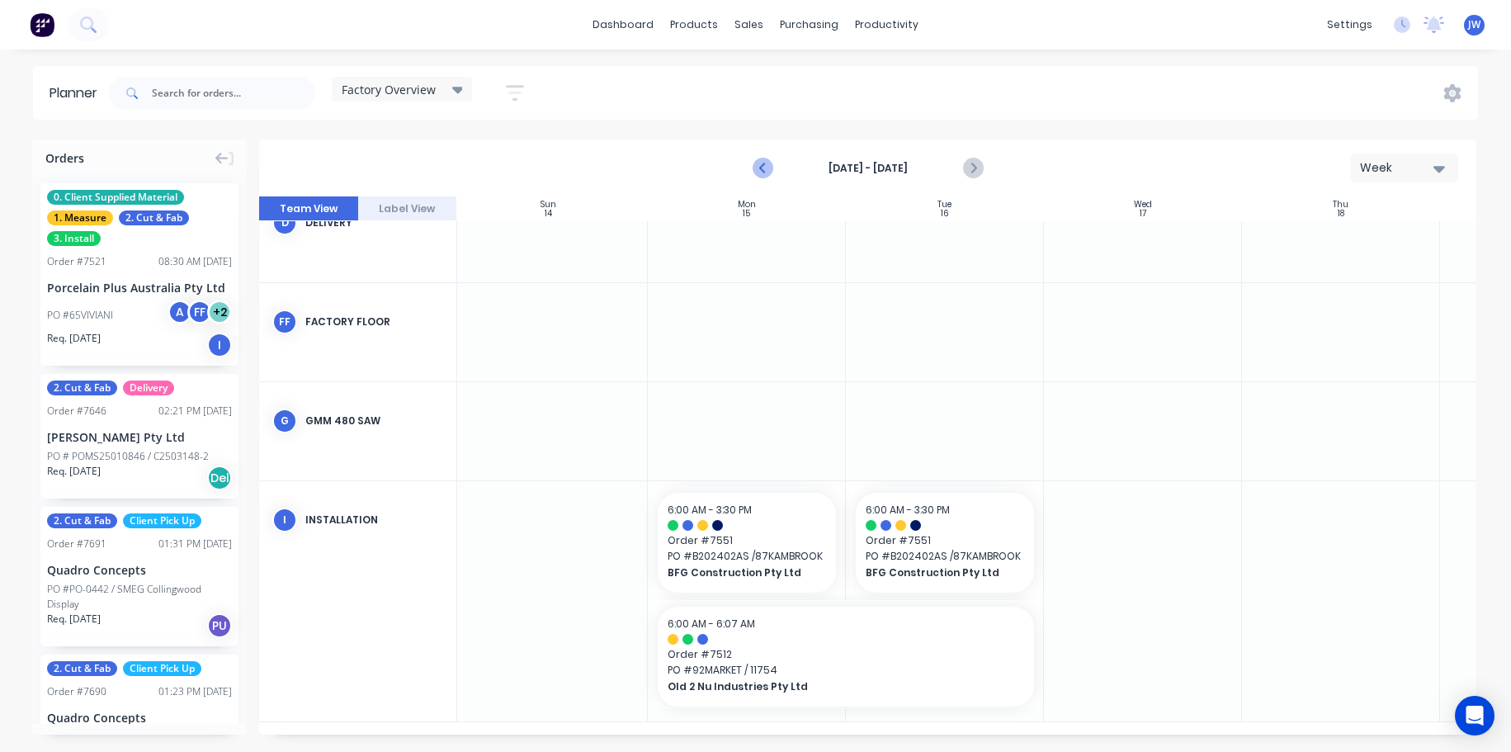
click at [769, 173] on icon "Previous page" at bounding box center [764, 168] width 20 height 20
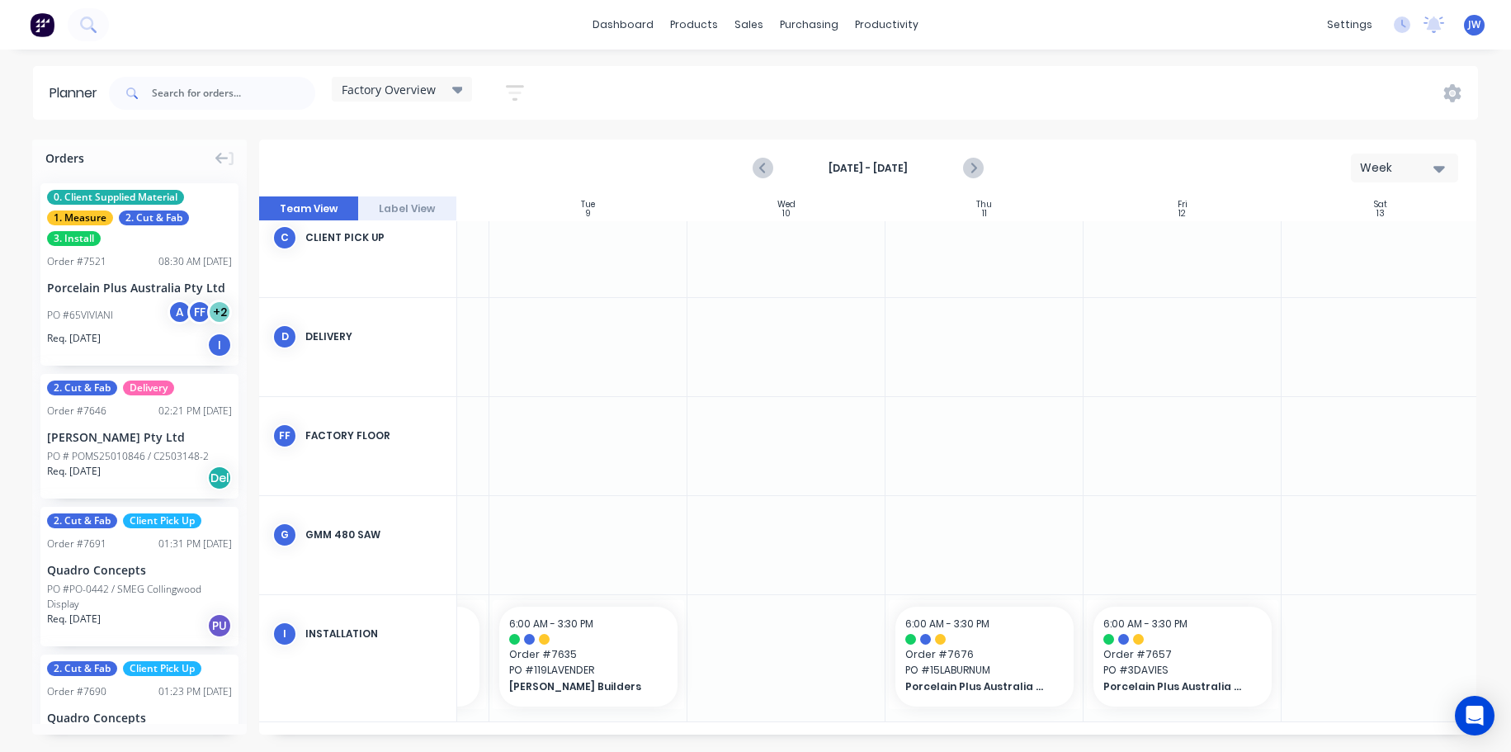
scroll to position [227, 374]
click at [974, 168] on icon "Next page" at bounding box center [971, 168] width 7 height 13
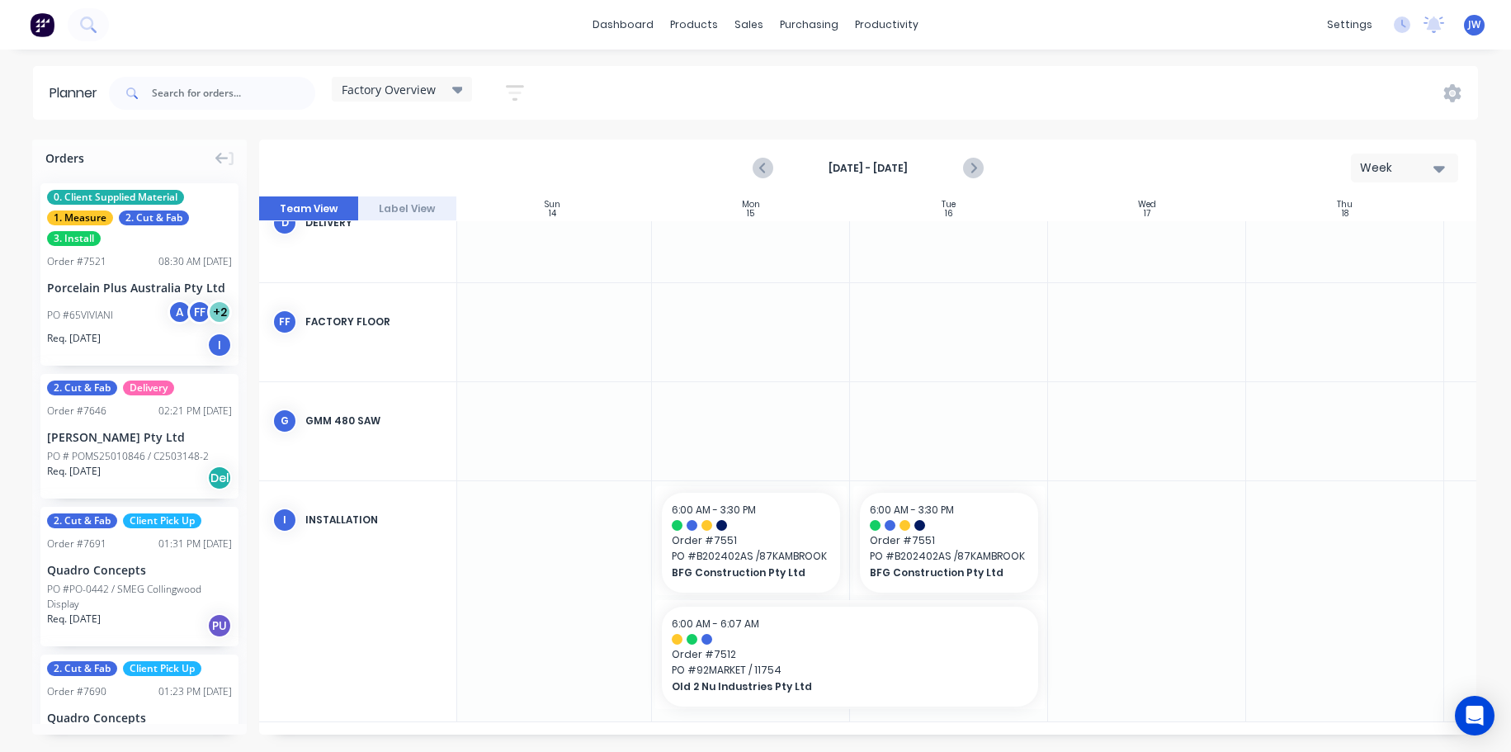
scroll to position [341, 0]
click at [762, 173] on icon "Previous page" at bounding box center [764, 168] width 20 height 20
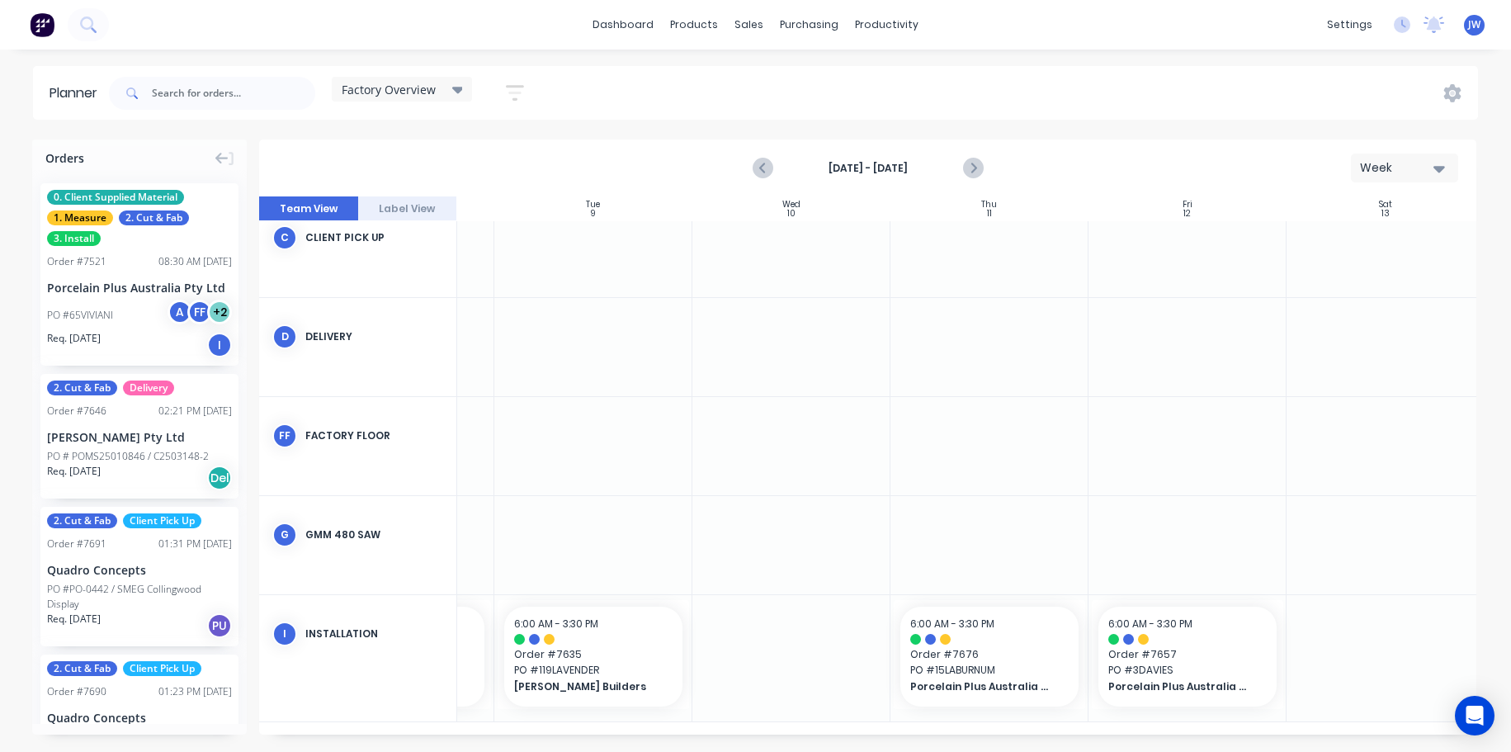
scroll to position [227, 374]
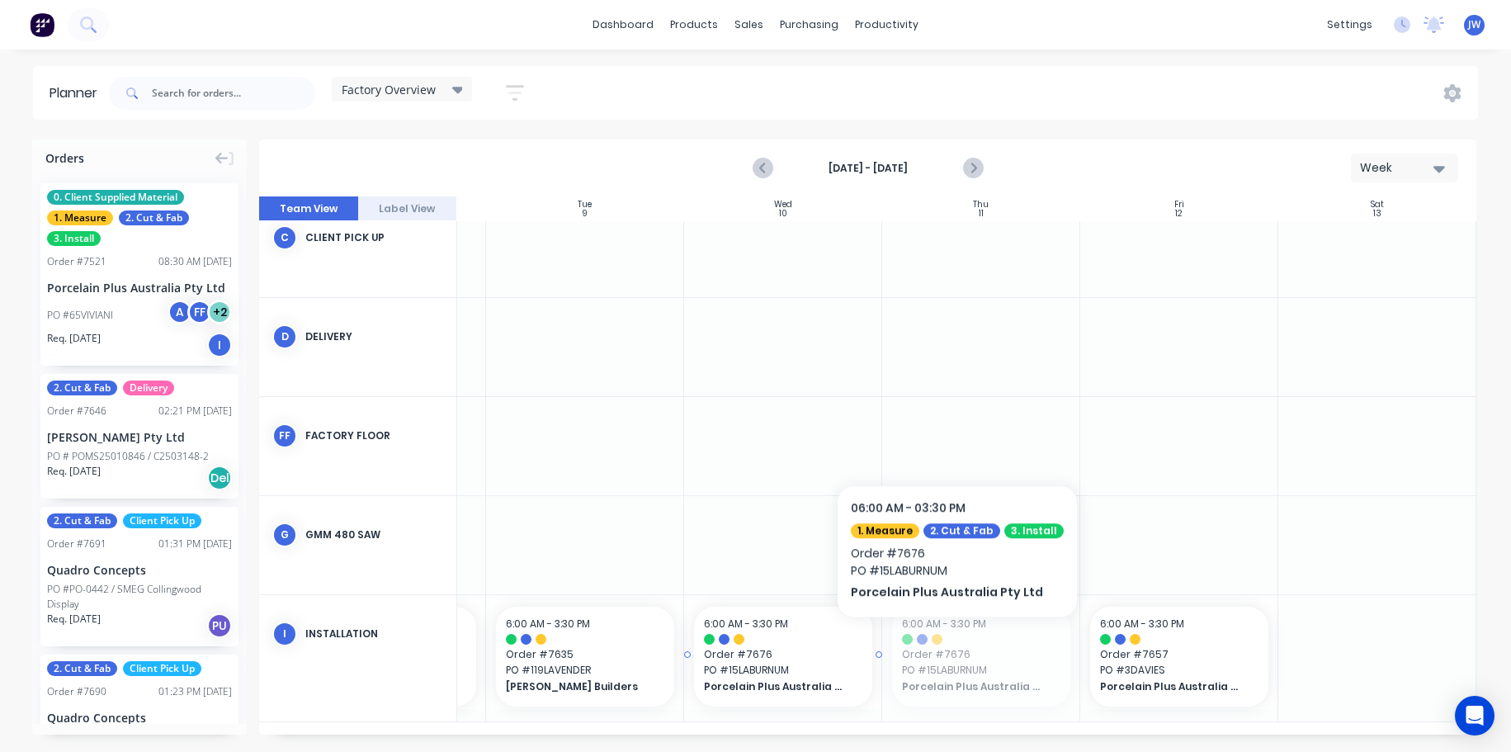
drag, startPoint x: 986, startPoint y: 641, endPoint x: 769, endPoint y: 643, distance: 217.9
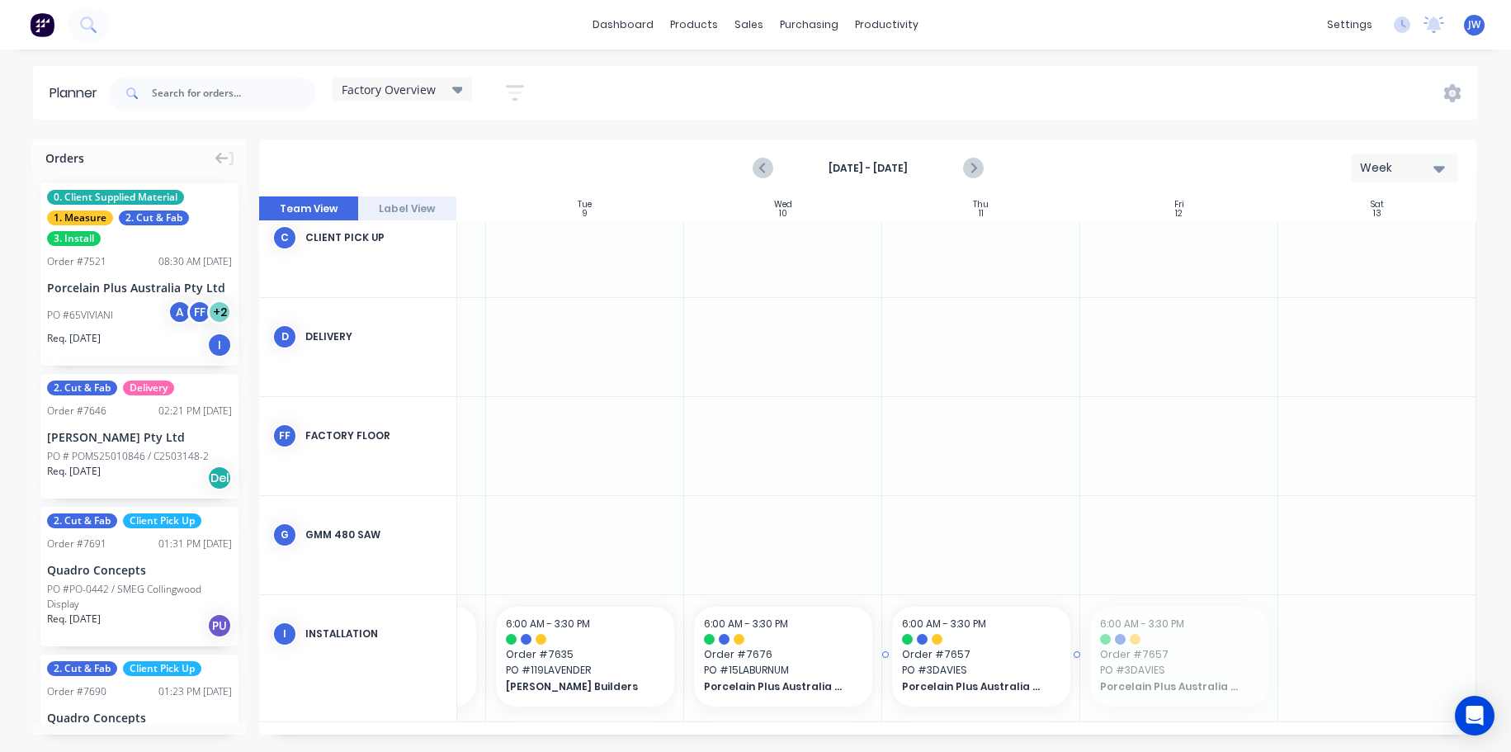
drag, startPoint x: 1186, startPoint y: 642, endPoint x: 965, endPoint y: 650, distance: 221.4
click at [1157, 638] on div at bounding box center [1180, 658] width 198 height 126
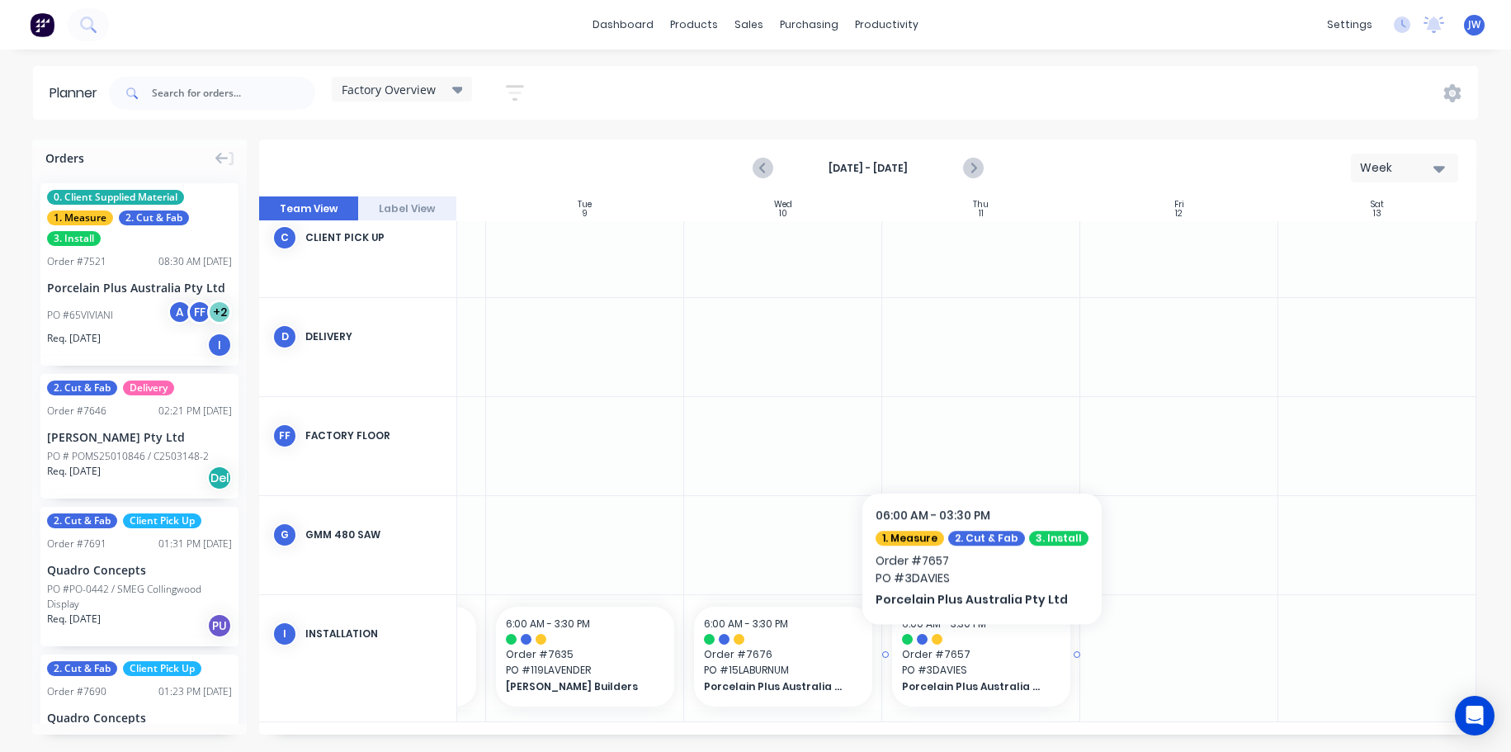
click at [975, 649] on span "Order # 7657" at bounding box center [981, 654] width 158 height 15
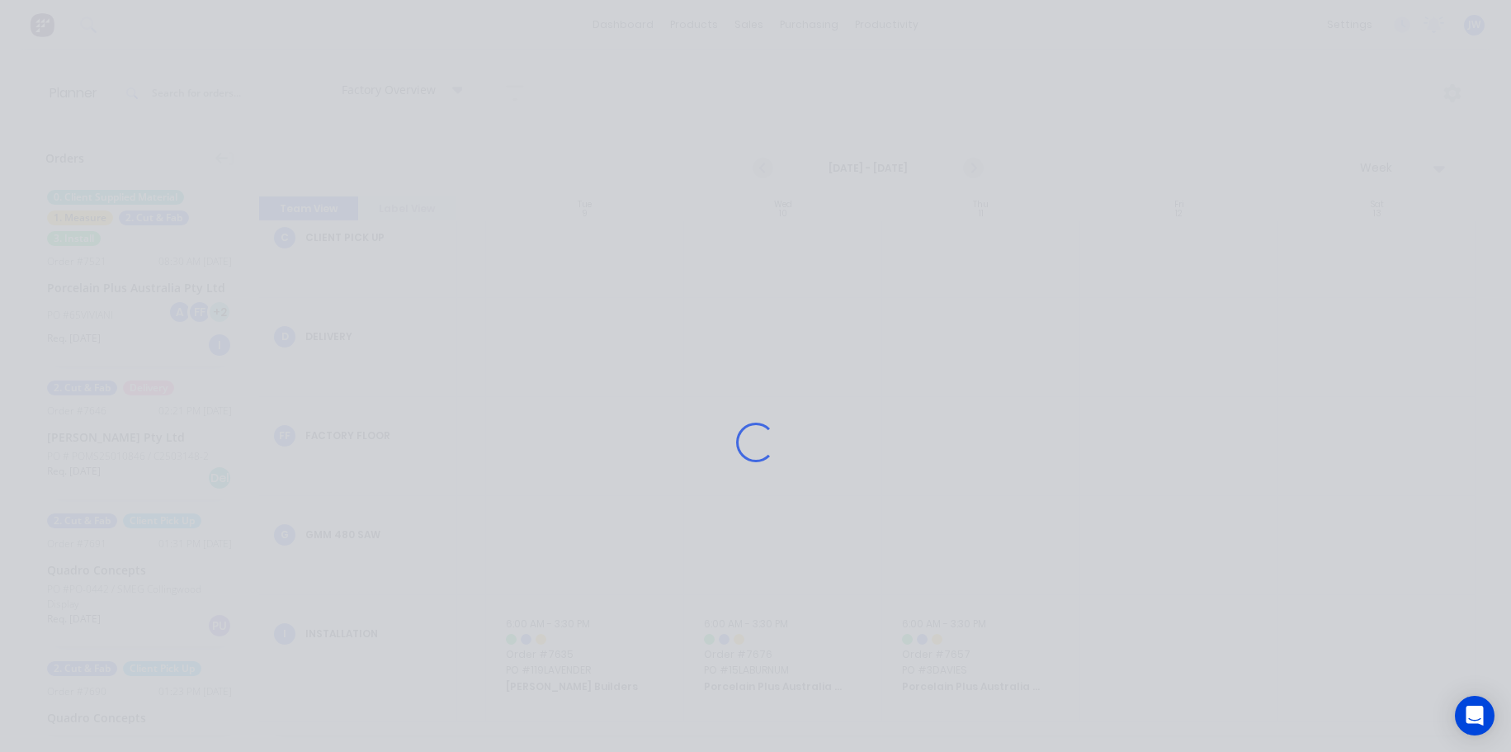
scroll to position [215, 374]
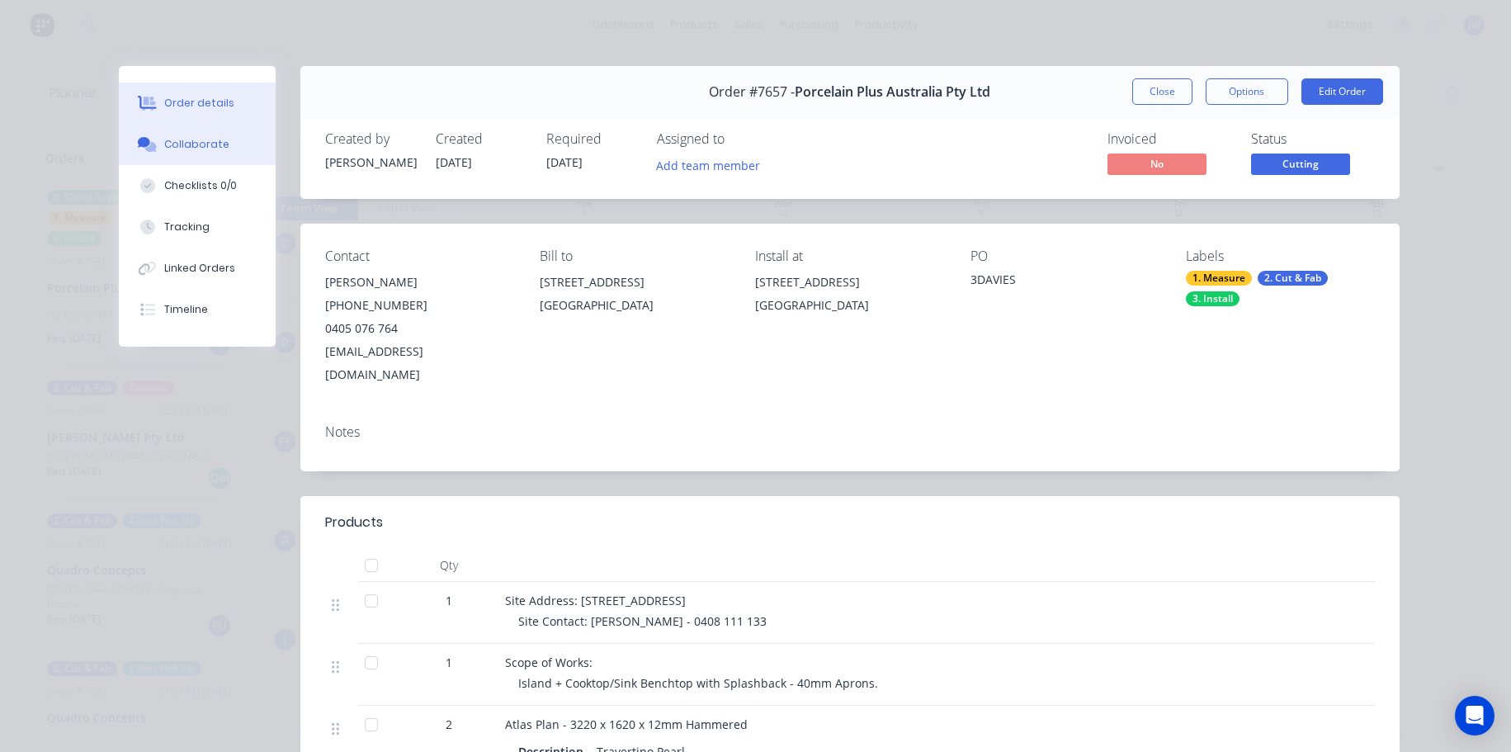
click at [172, 142] on div "Collaborate" at bounding box center [196, 144] width 65 height 15
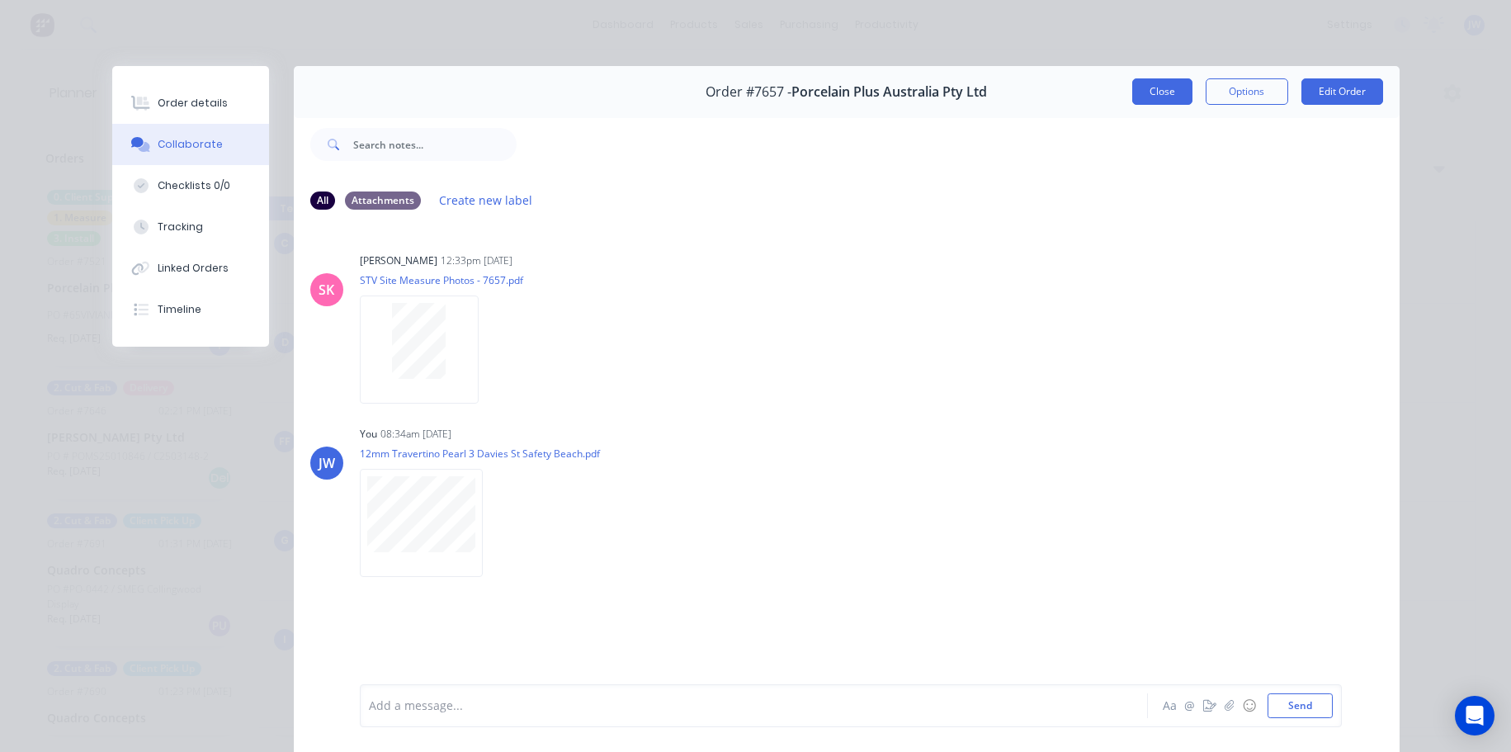
click at [1176, 89] on button "Close" at bounding box center [1163, 91] width 60 height 26
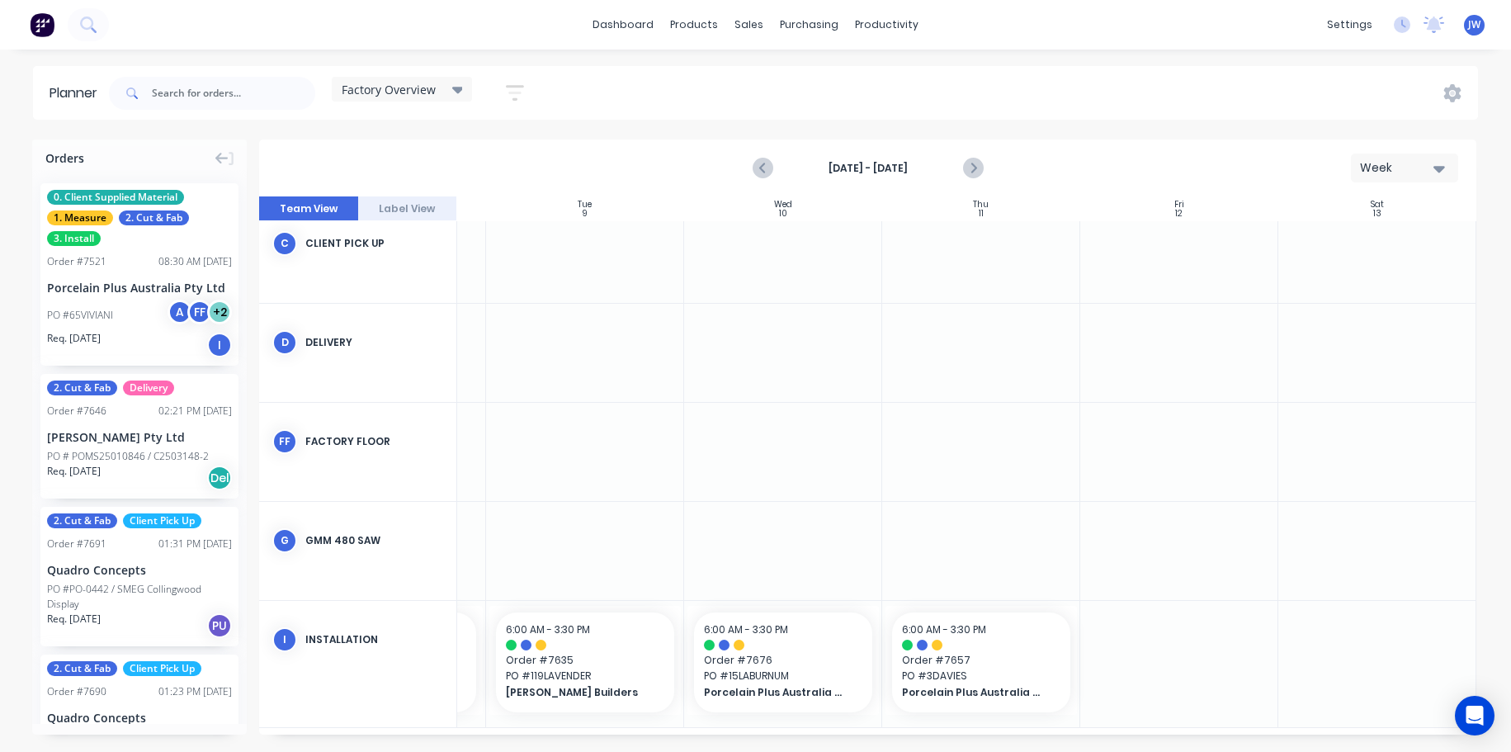
scroll to position [227, 374]
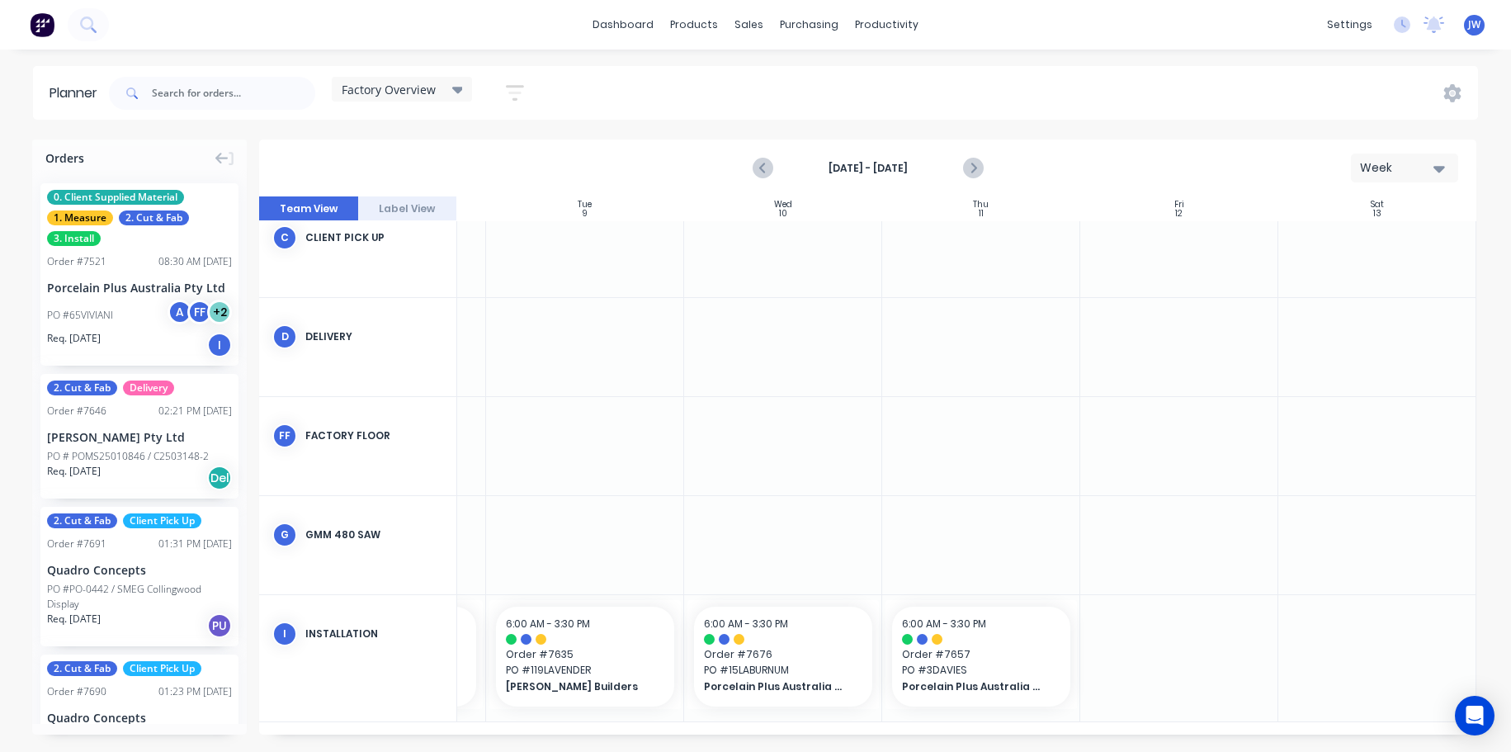
drag, startPoint x: 1091, startPoint y: 735, endPoint x: 1152, endPoint y: 735, distance: 60.3
click at [1152, 735] on div "Orders 0. Client Supplied Material 1. Measure 2. Cut & Fab 3. Install Order # 7…" at bounding box center [755, 446] width 1511 height 612
drag, startPoint x: 1171, startPoint y: 736, endPoint x: 1243, endPoint y: 740, distance: 72.8
click at [1224, 740] on div "Orders 0. Client Supplied Material 1. Measure 2. Cut & Fab 3. Install Order # 7…" at bounding box center [755, 446] width 1511 height 612
click at [971, 174] on icon "Next page" at bounding box center [973, 168] width 20 height 20
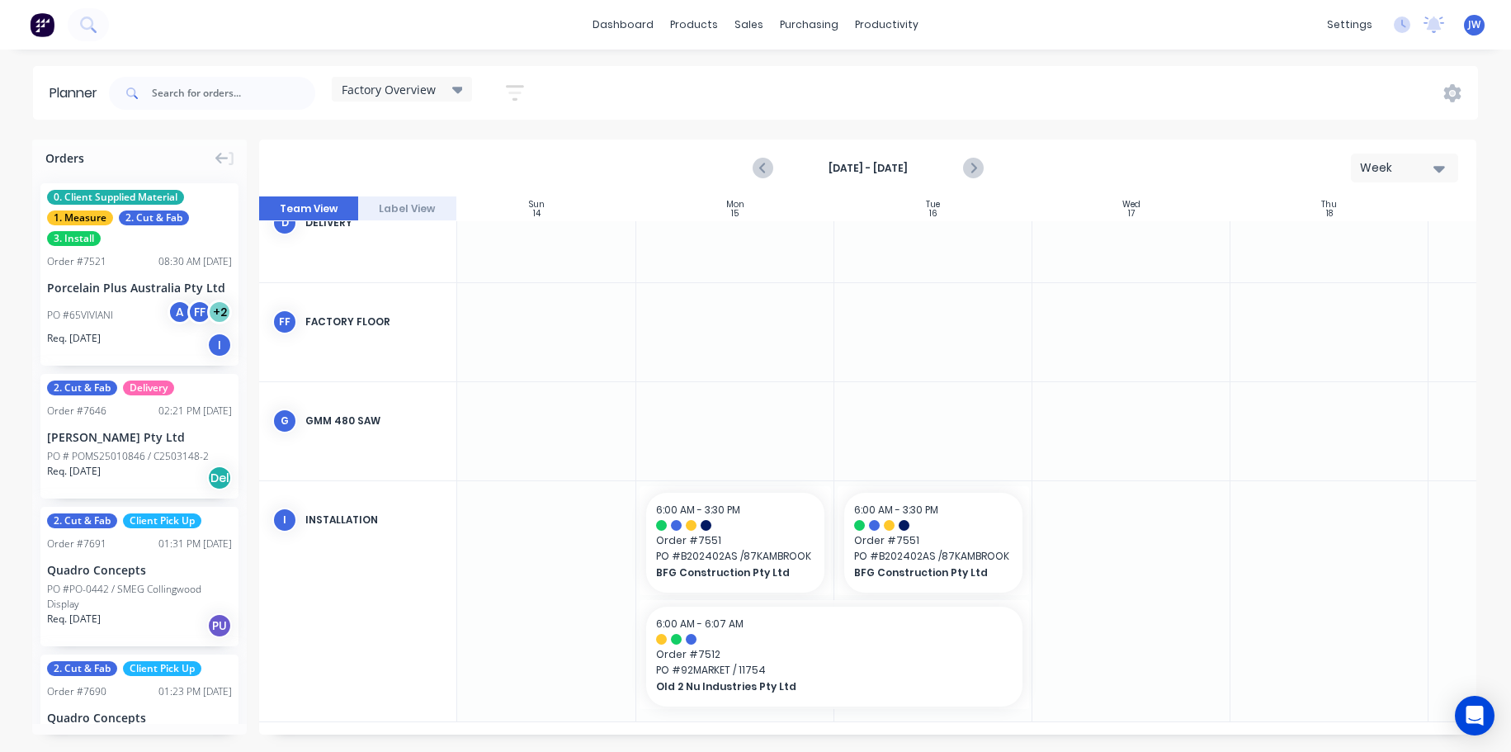
scroll to position [341, 0]
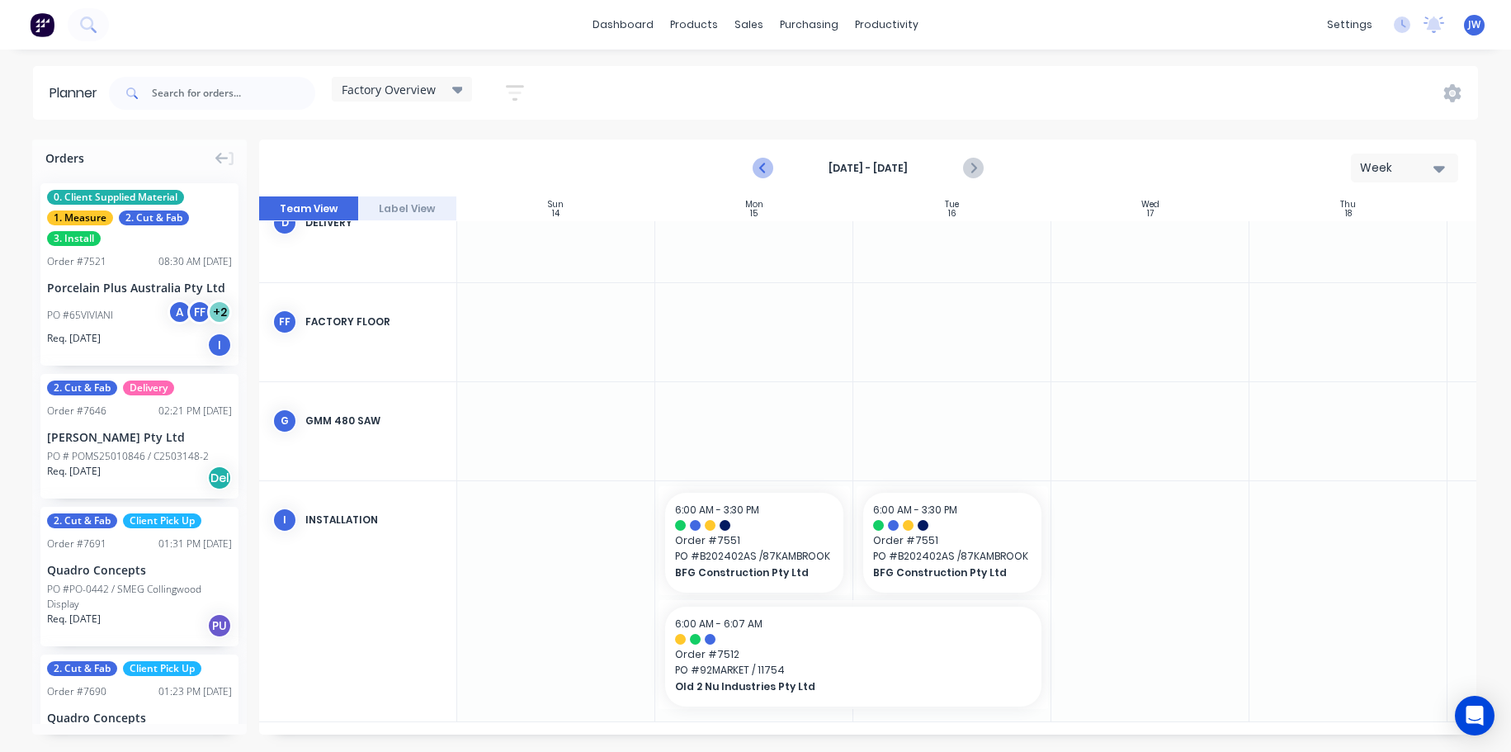
click at [768, 172] on icon "Previous page" at bounding box center [764, 168] width 20 height 20
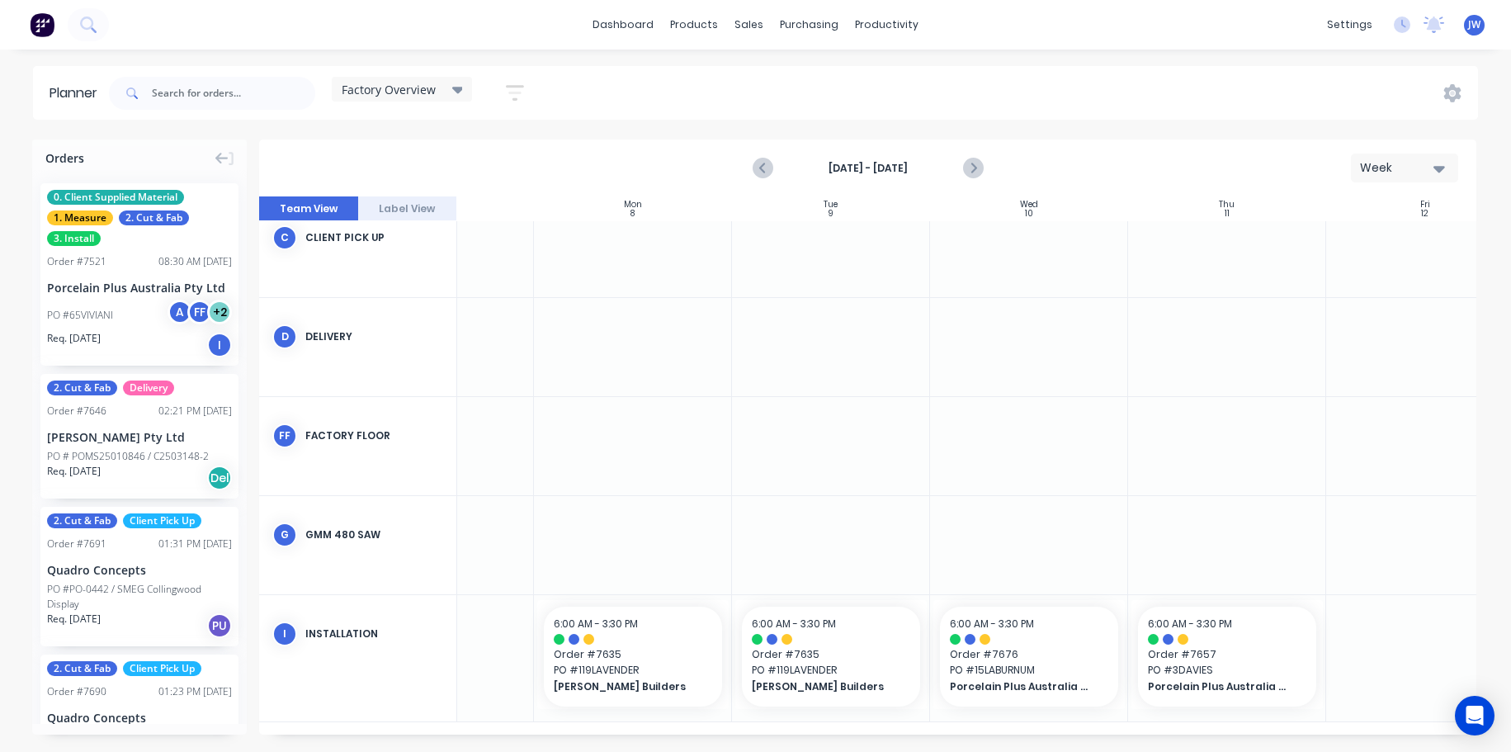
scroll to position [227, 116]
click at [977, 176] on icon "Next page" at bounding box center [973, 168] width 20 height 20
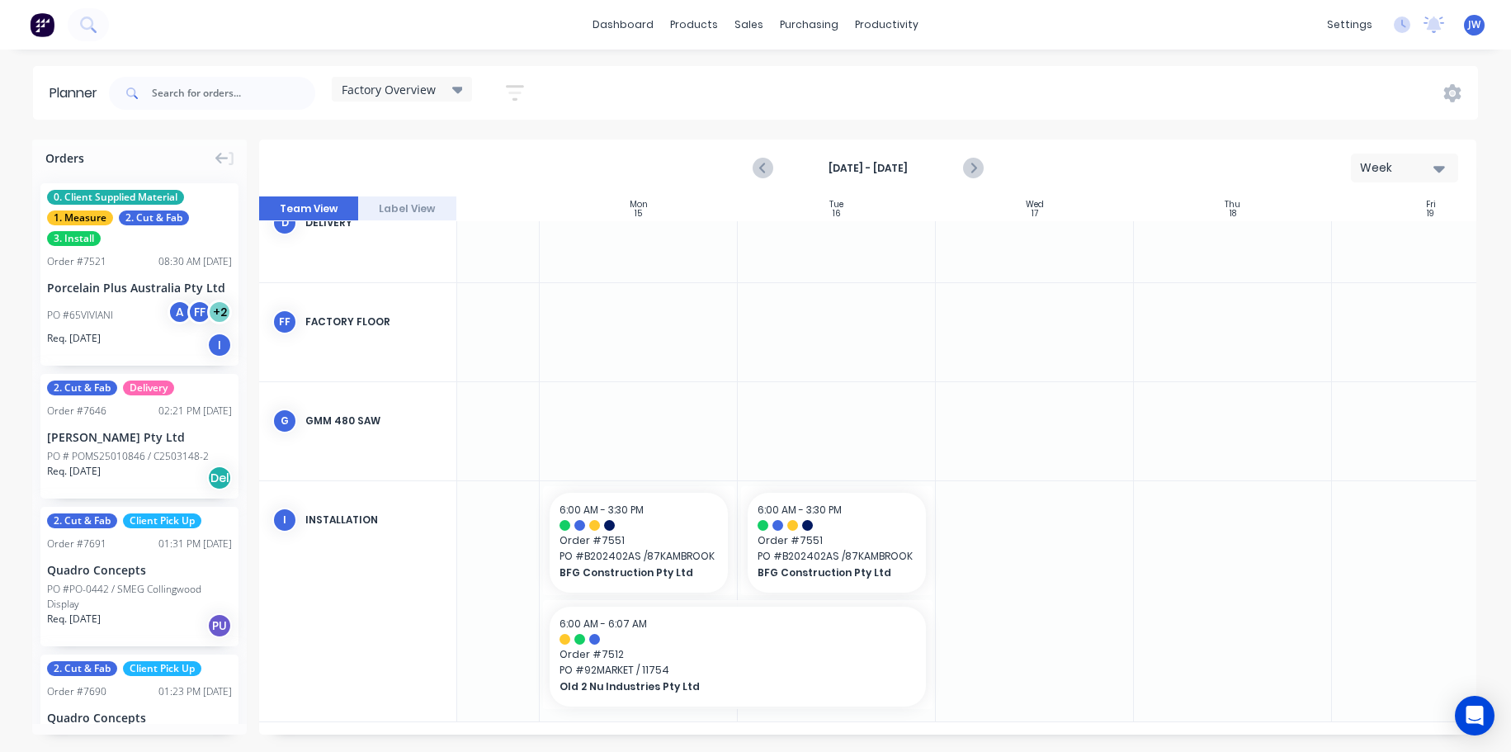
scroll to position [341, 116]
drag, startPoint x: 1135, startPoint y: 737, endPoint x: 1029, endPoint y: 750, distance: 107.3
click at [1034, 751] on html "dashboard products sales purchasing productivity dashboard products Product Cat…" at bounding box center [755, 376] width 1511 height 752
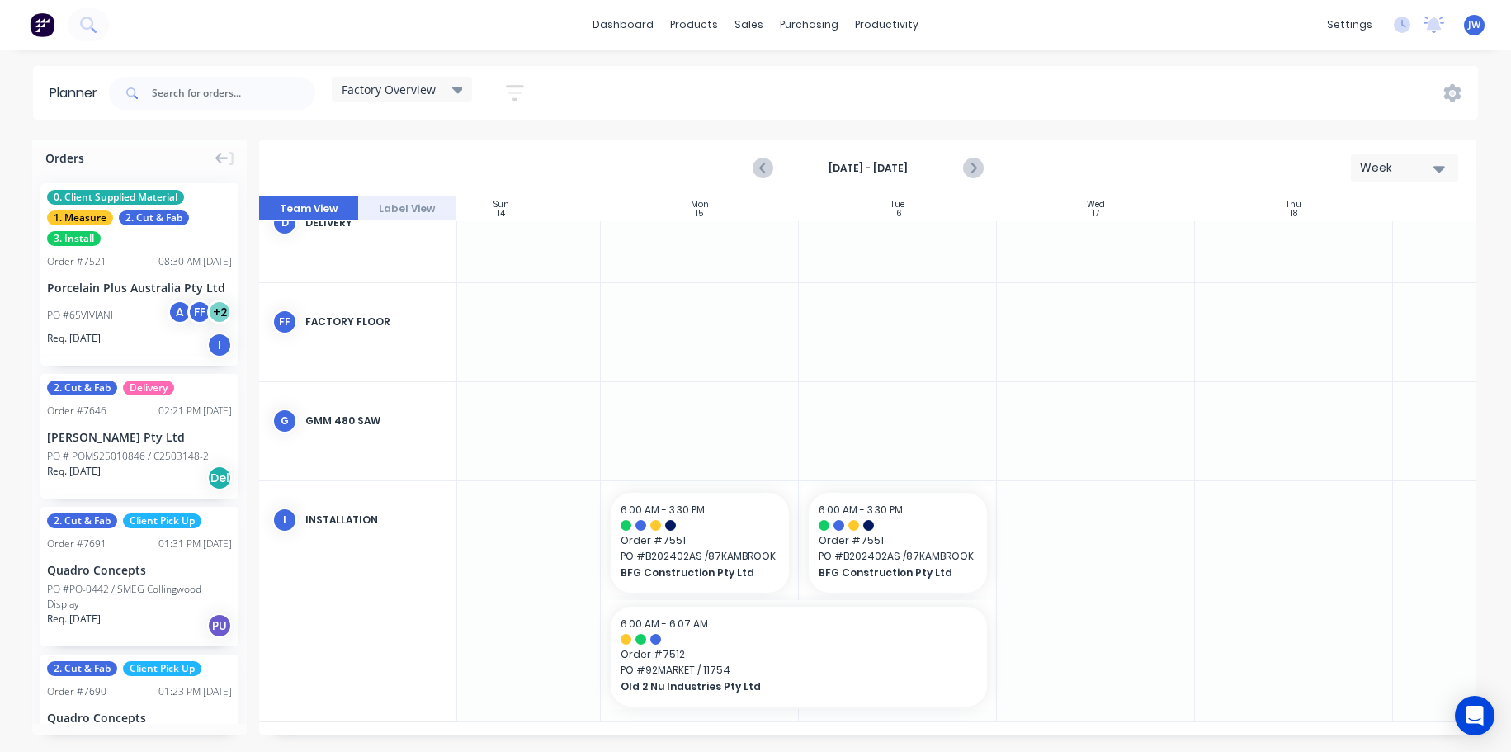
scroll to position [341, 43]
drag, startPoint x: 1072, startPoint y: 727, endPoint x: 1034, endPoint y: 731, distance: 38.9
click at [1034, 731] on div "Sun 14 Sunday, September 14, 2025 Mon 15 Monday, September 15, 2025 Tue 16 Tues…" at bounding box center [868, 465] width 1218 height 538
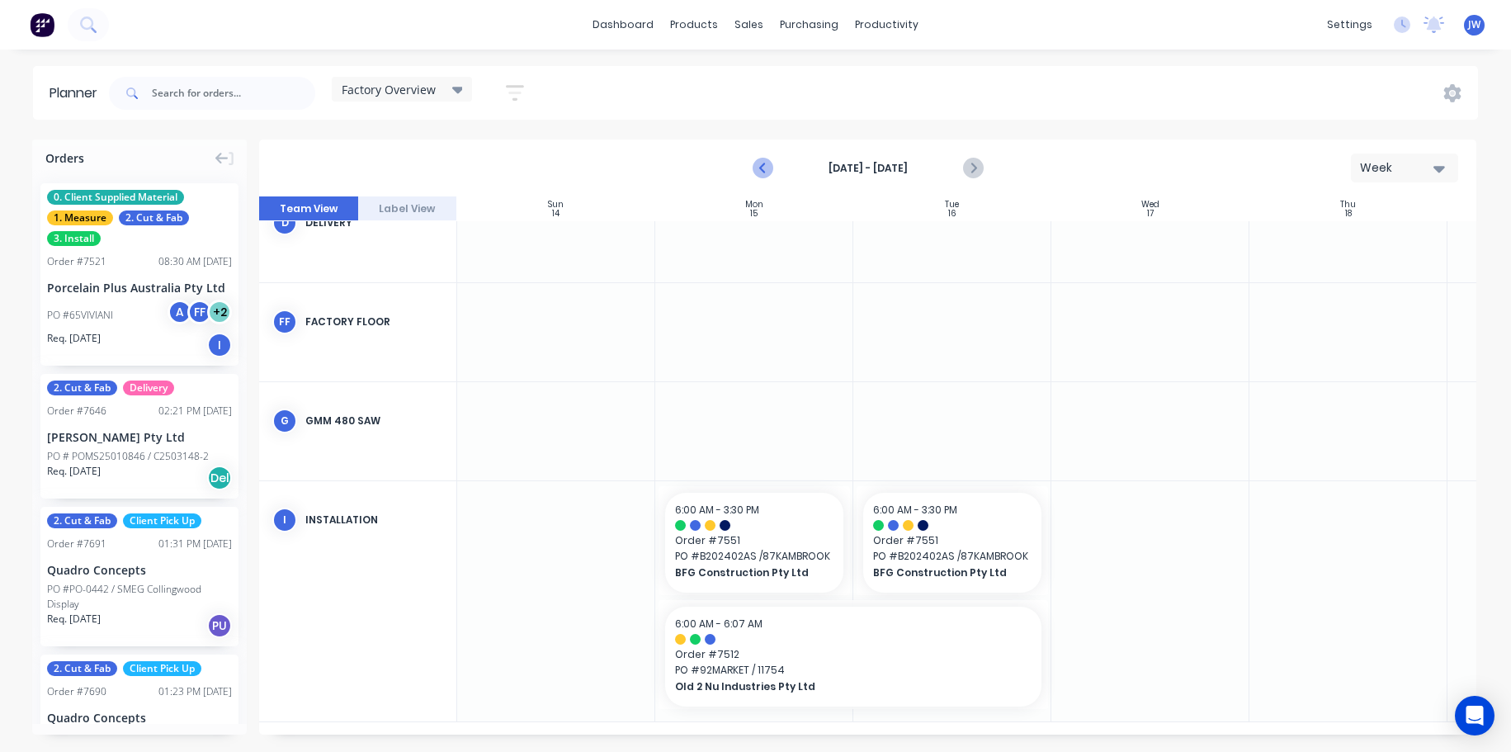
click at [773, 167] on button "Previous page" at bounding box center [763, 168] width 33 height 33
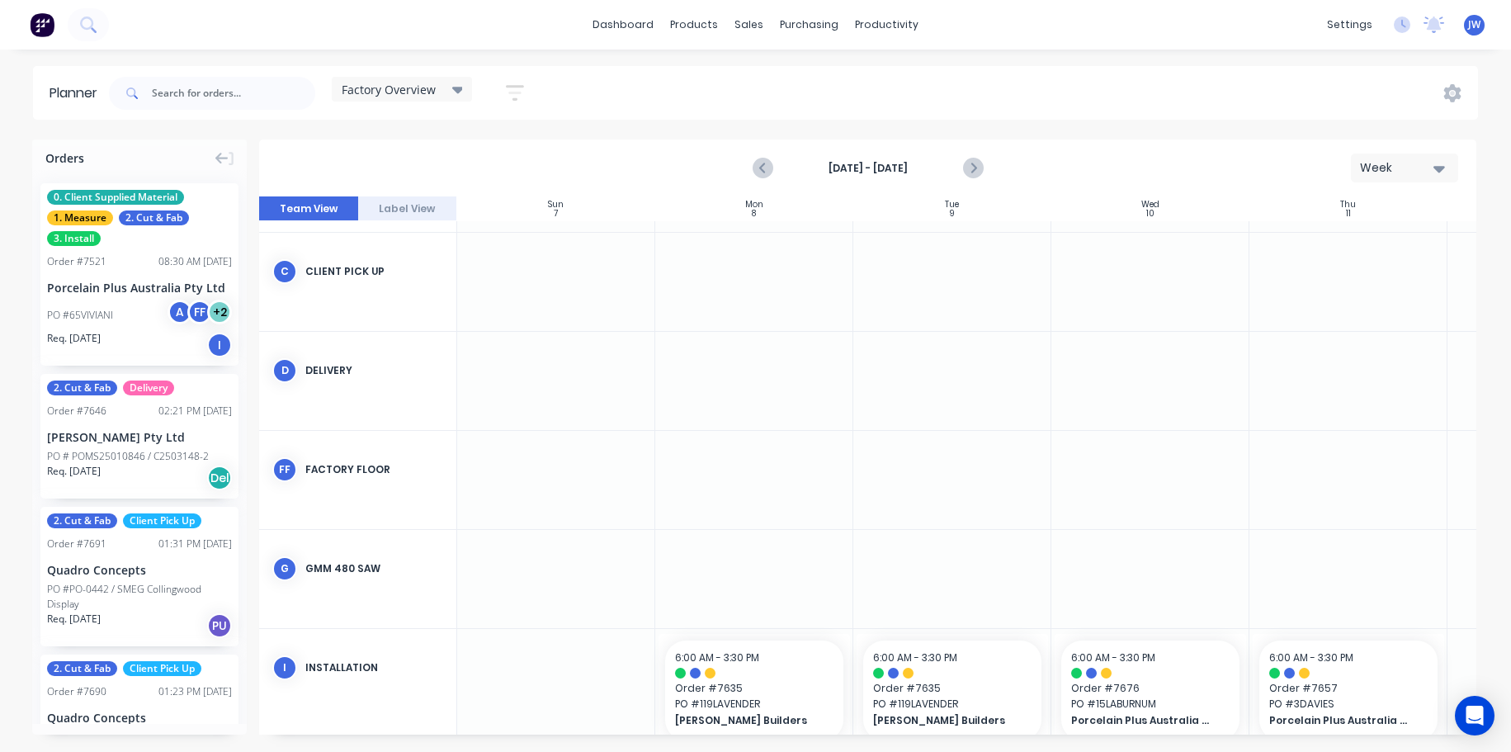
scroll to position [227, 0]
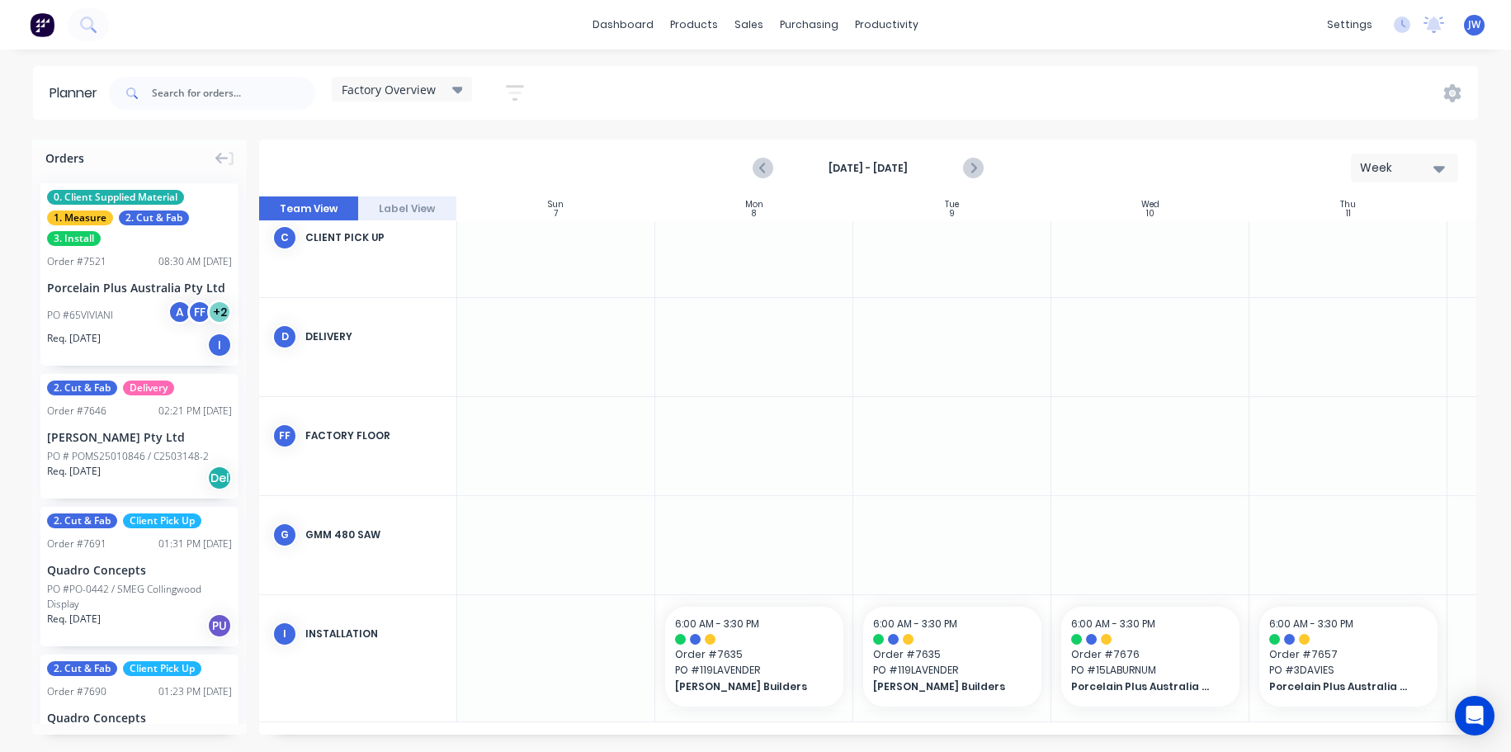
drag, startPoint x: 1159, startPoint y: 736, endPoint x: 1284, endPoint y: 725, distance: 125.9
click at [1284, 725] on div "Orders 0. Client Supplied Material 1. Measure 2. Cut & Fab 3. Install Order # 7…" at bounding box center [755, 446] width 1511 height 612
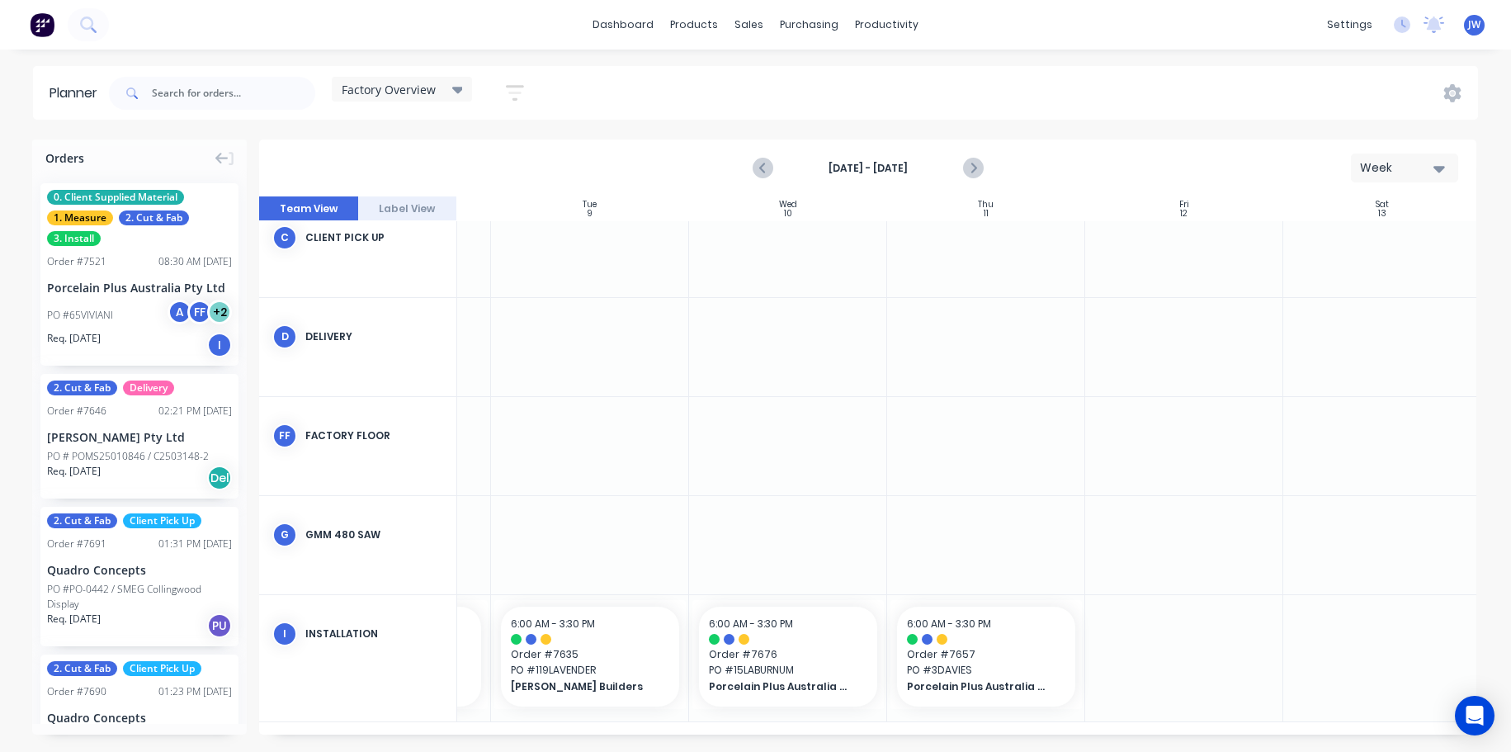
scroll to position [227, 363]
click at [1050, 12] on div "dashboard products sales purchasing productivity dashboard products Product Cat…" at bounding box center [755, 25] width 1511 height 50
click at [1053, 23] on div "dashboard products sales purchasing productivity dashboard products Product Cat…" at bounding box center [755, 25] width 1511 height 50
click at [1082, 27] on div "dashboard products sales purchasing productivity dashboard products Product Cat…" at bounding box center [755, 25] width 1511 height 50
click at [1233, 131] on div "Planner Factory Overview Save new view None (Default) edit Craigieburn Orders e…" at bounding box center [755, 408] width 1511 height 685
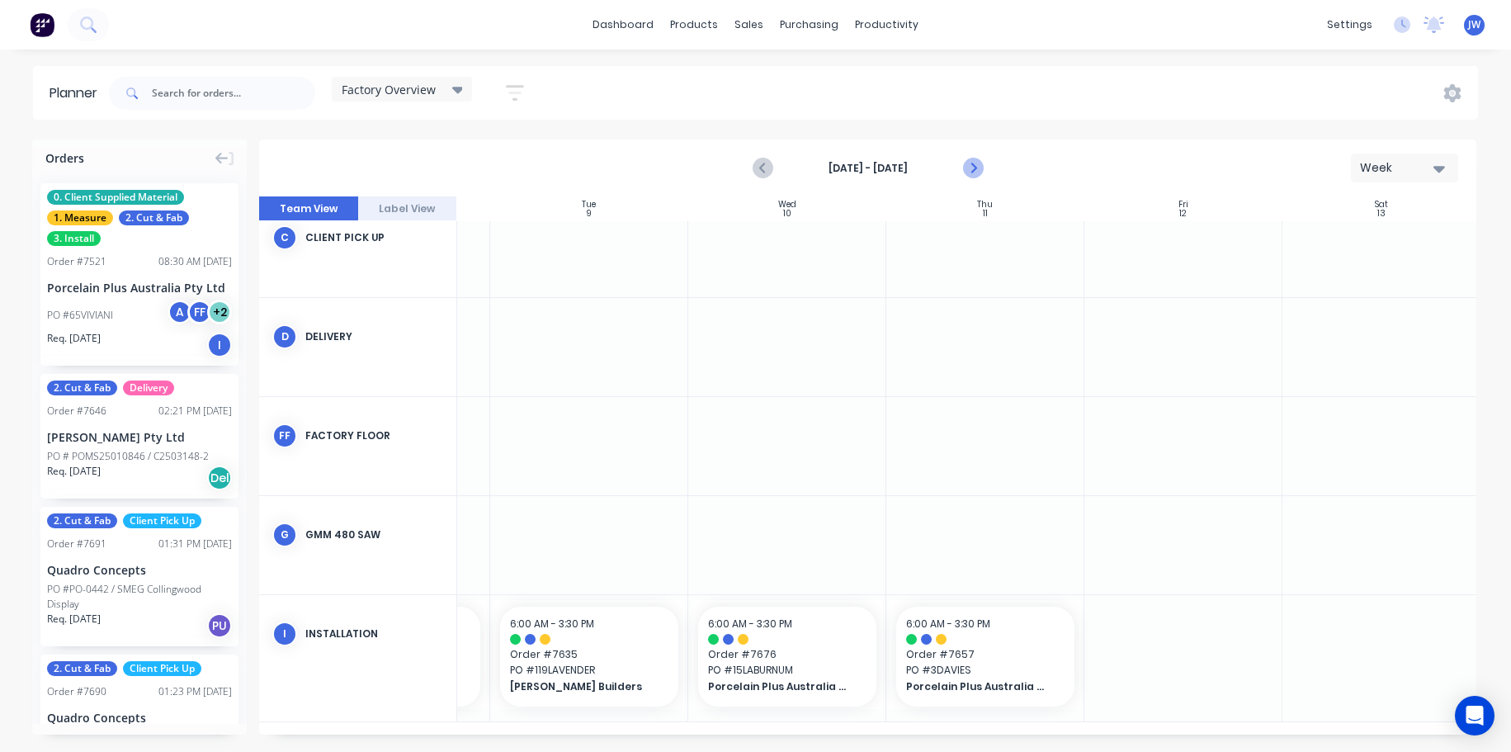
click at [980, 174] on icon "Next page" at bounding box center [973, 168] width 20 height 20
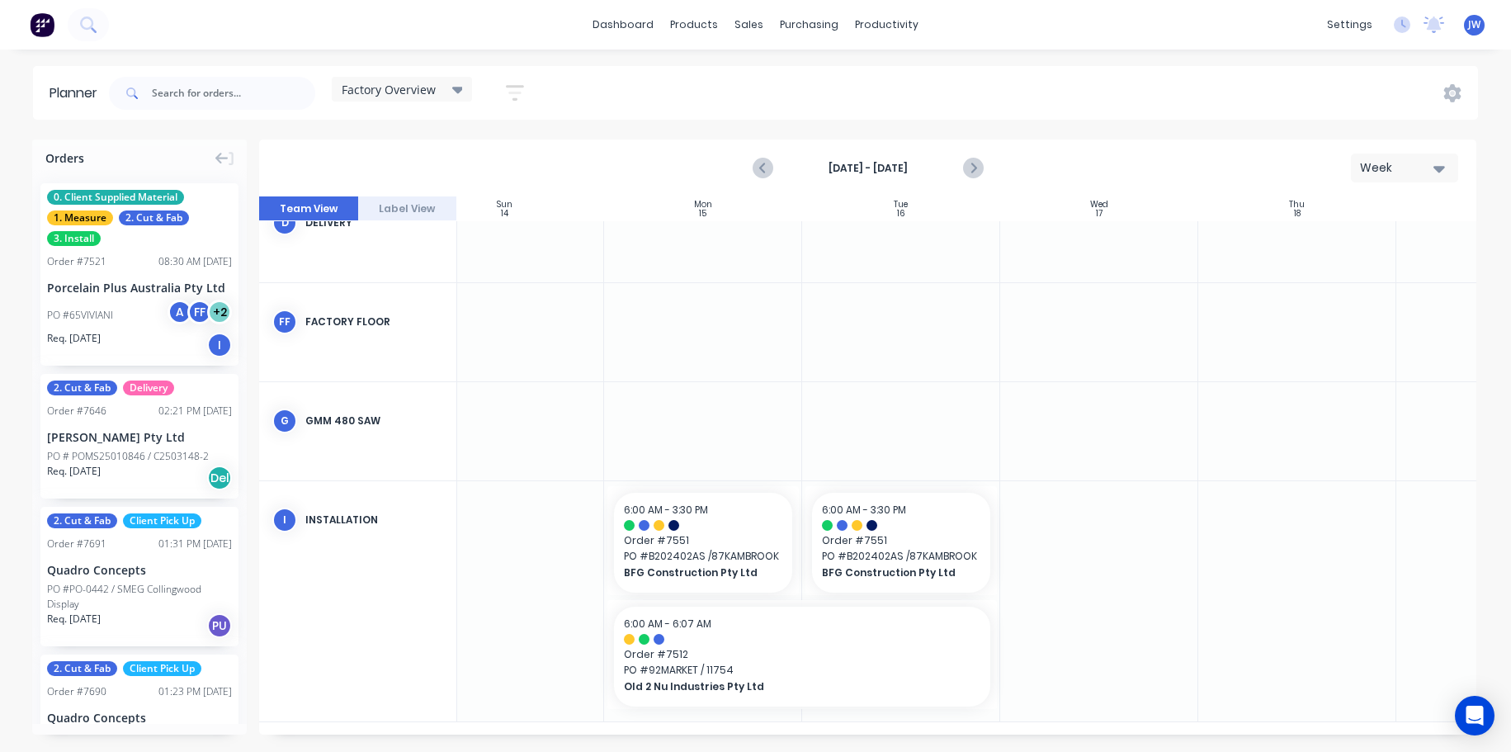
scroll to position [341, 0]
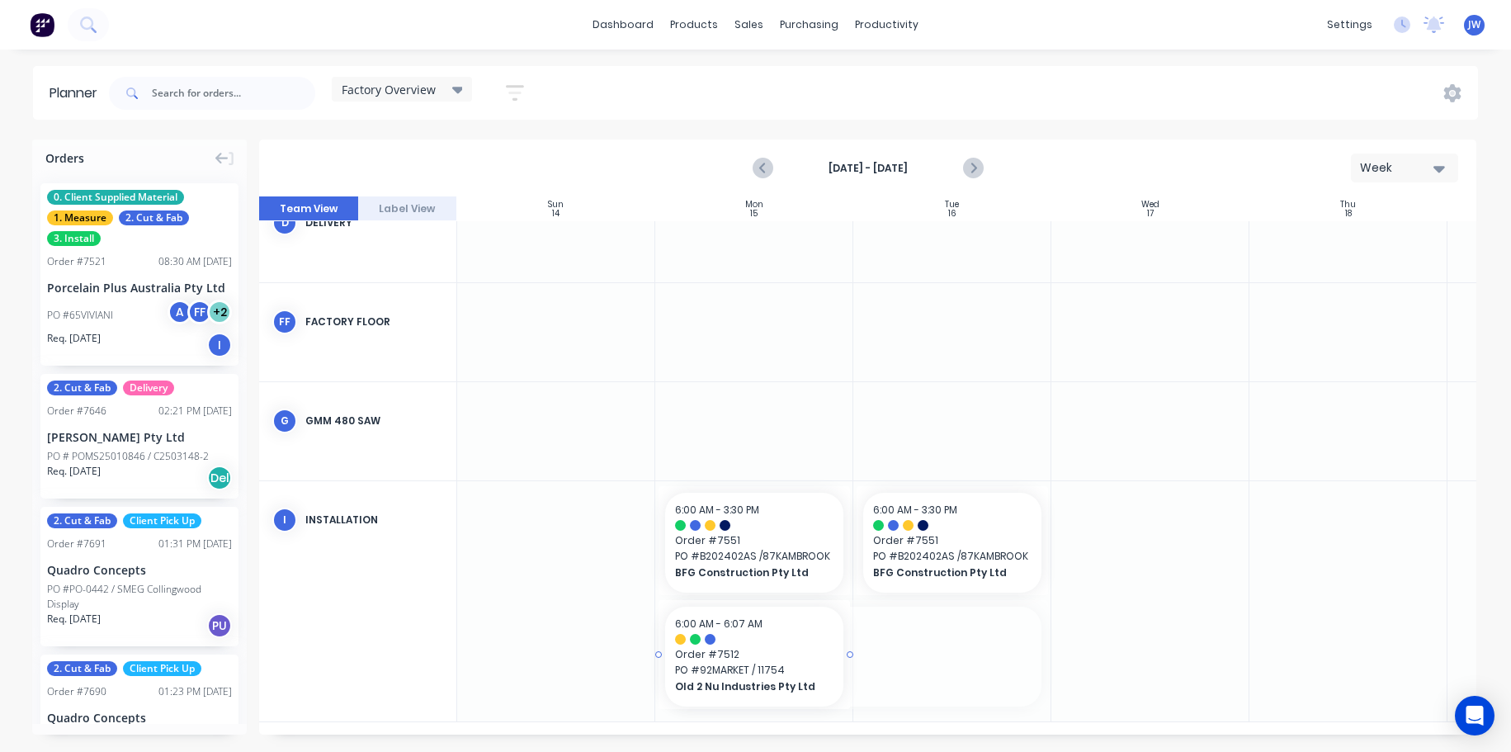
drag, startPoint x: 1048, startPoint y: 649, endPoint x: 839, endPoint y: 648, distance: 209.7
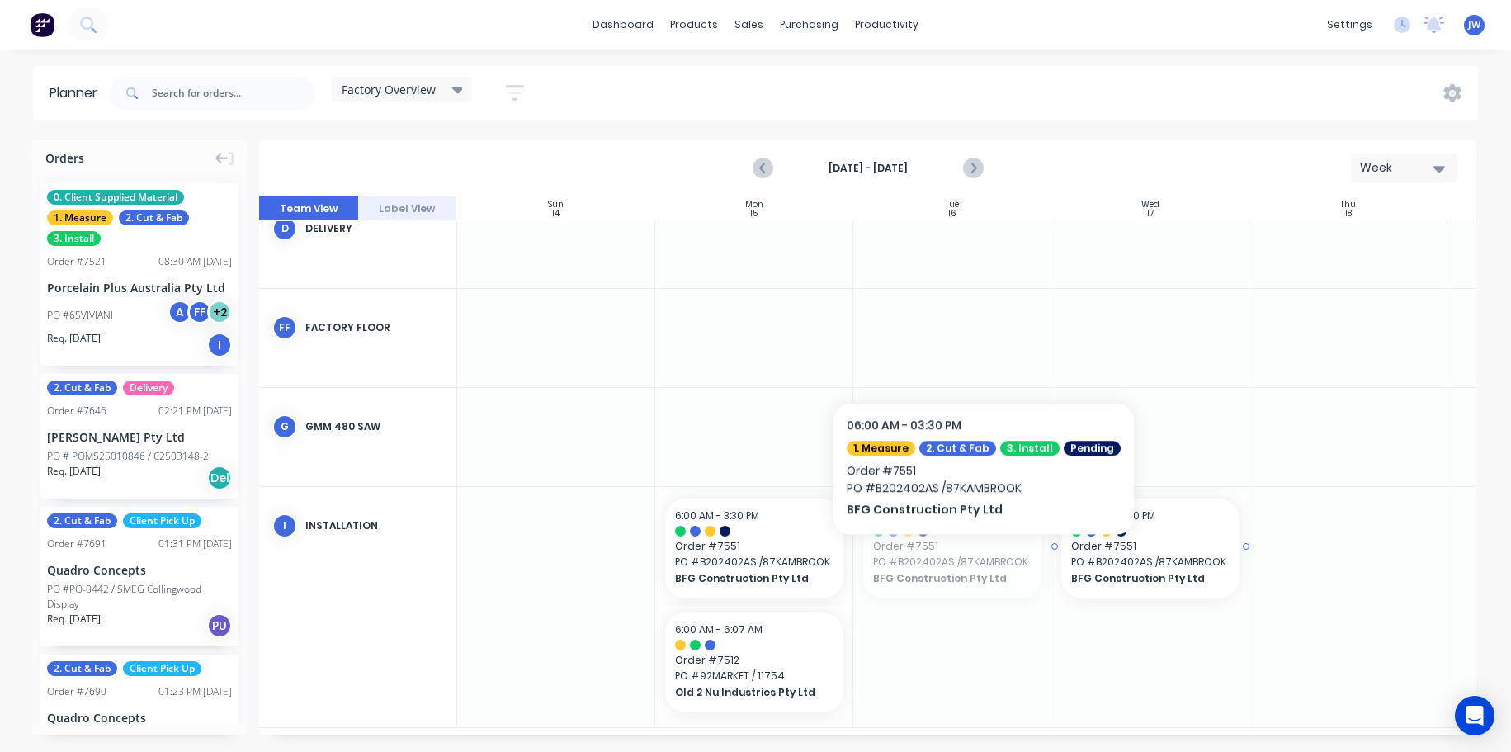
drag, startPoint x: 948, startPoint y: 563, endPoint x: 1096, endPoint y: 549, distance: 148.4
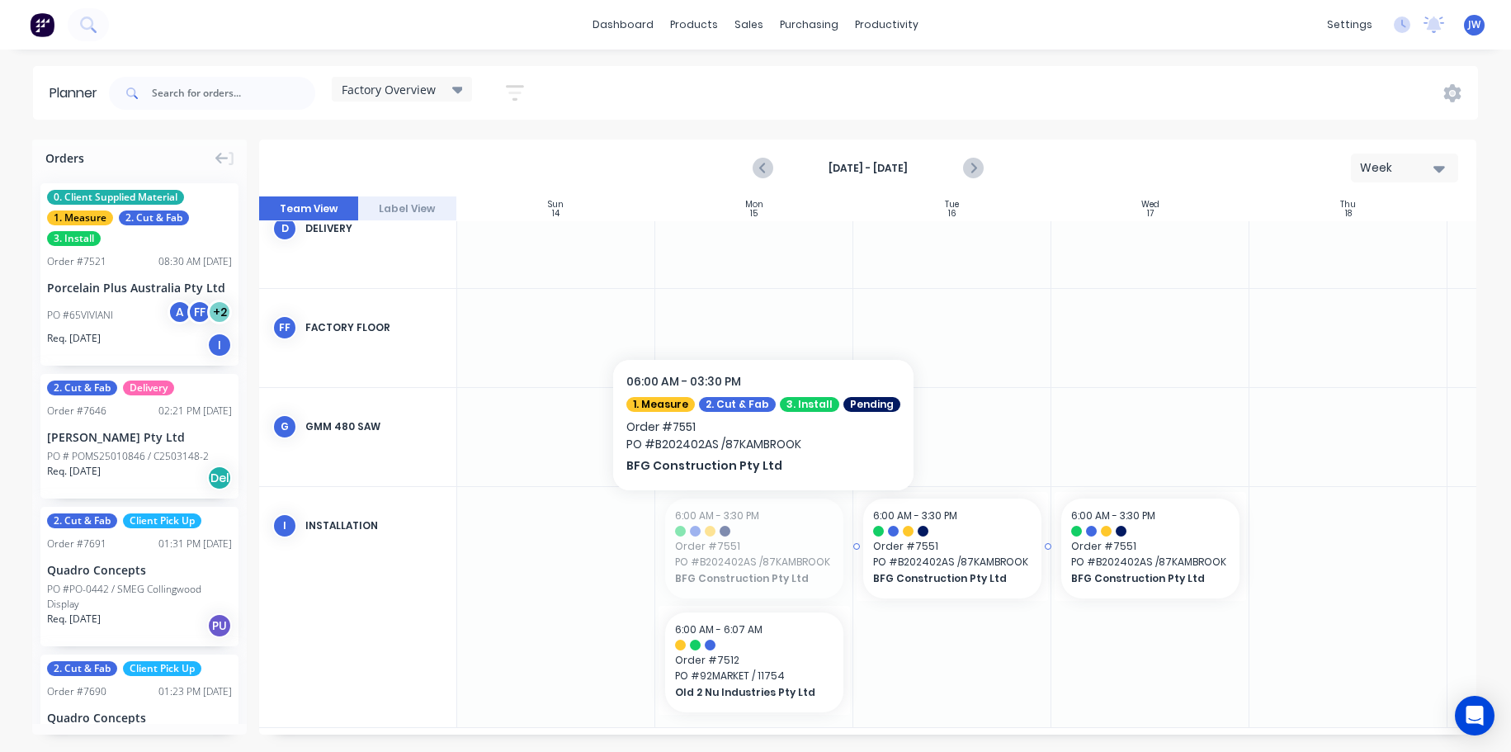
drag, startPoint x: 752, startPoint y: 546, endPoint x: 923, endPoint y: 528, distance: 171.8
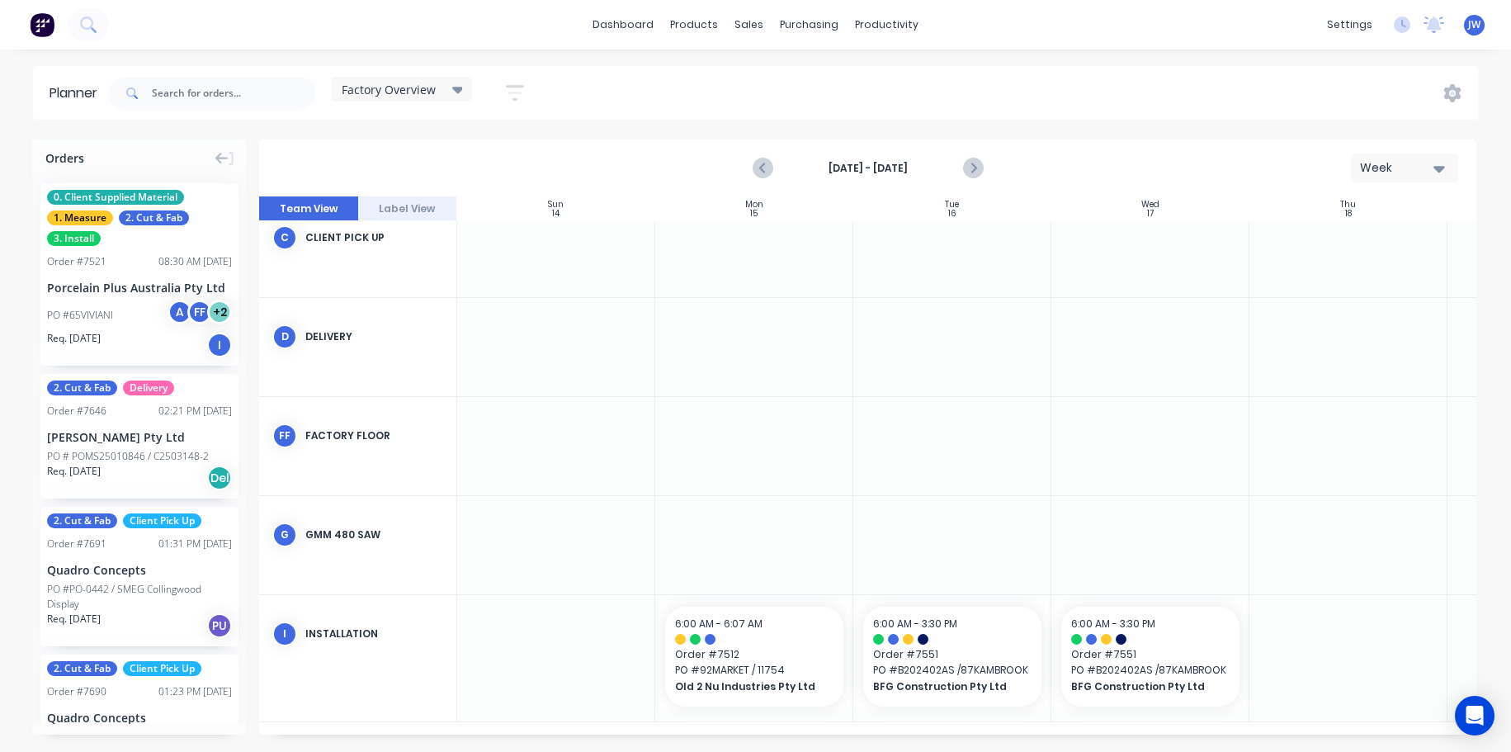
scroll to position [215, 0]
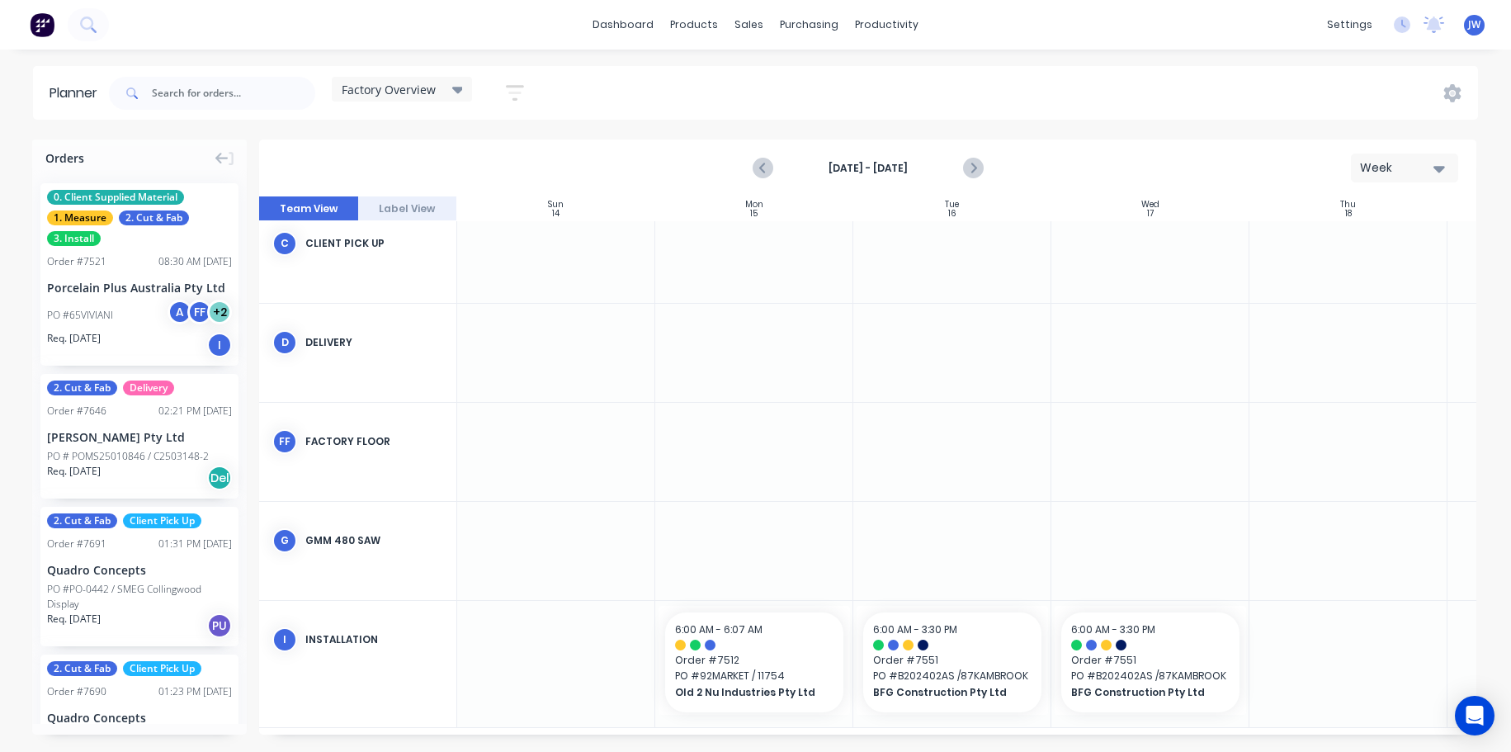
click at [1112, 132] on div "Planner Factory Overview Save new view None (Default) edit Craigieburn Orders e…" at bounding box center [755, 408] width 1511 height 685
click at [762, 173] on icon "Previous page" at bounding box center [764, 168] width 20 height 20
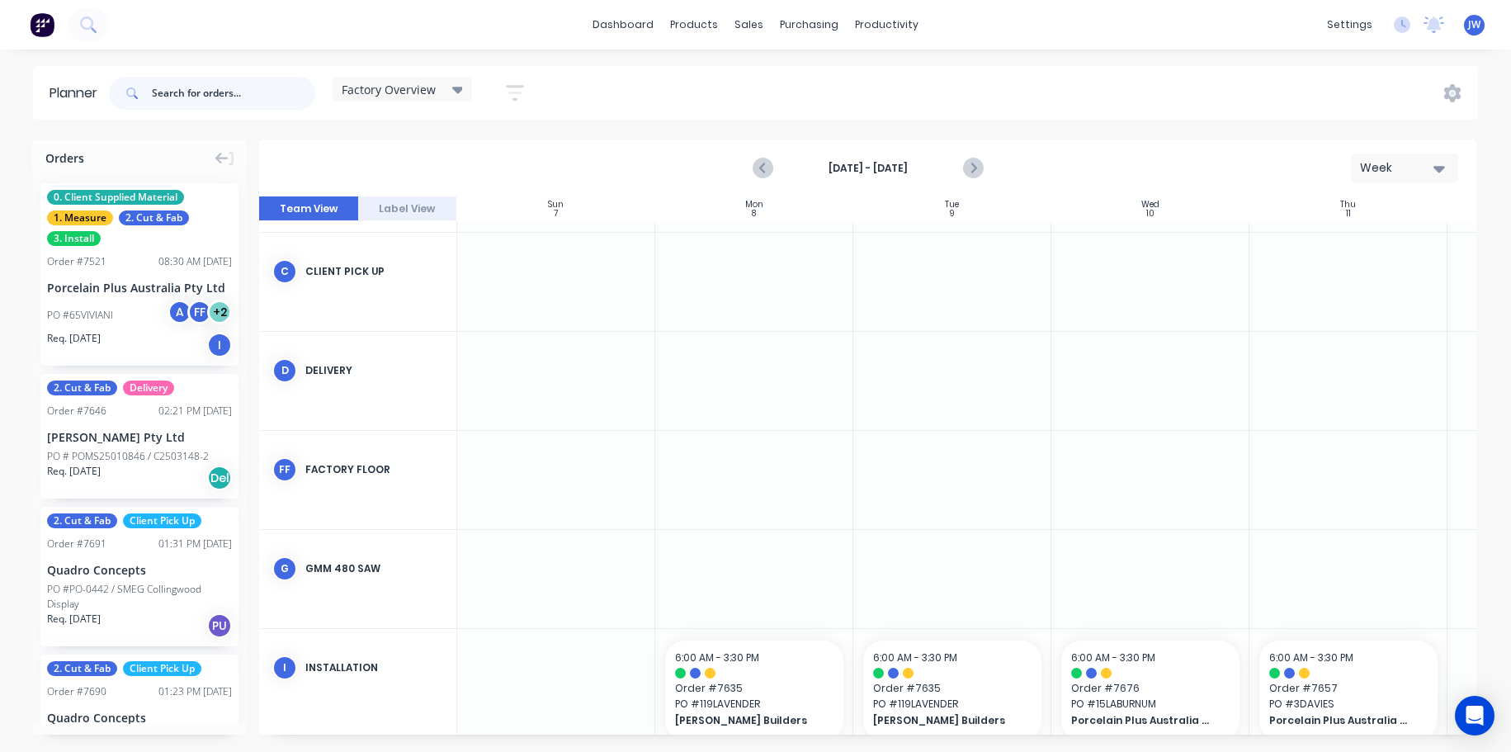
click at [261, 100] on input "text" at bounding box center [233, 93] width 163 height 33
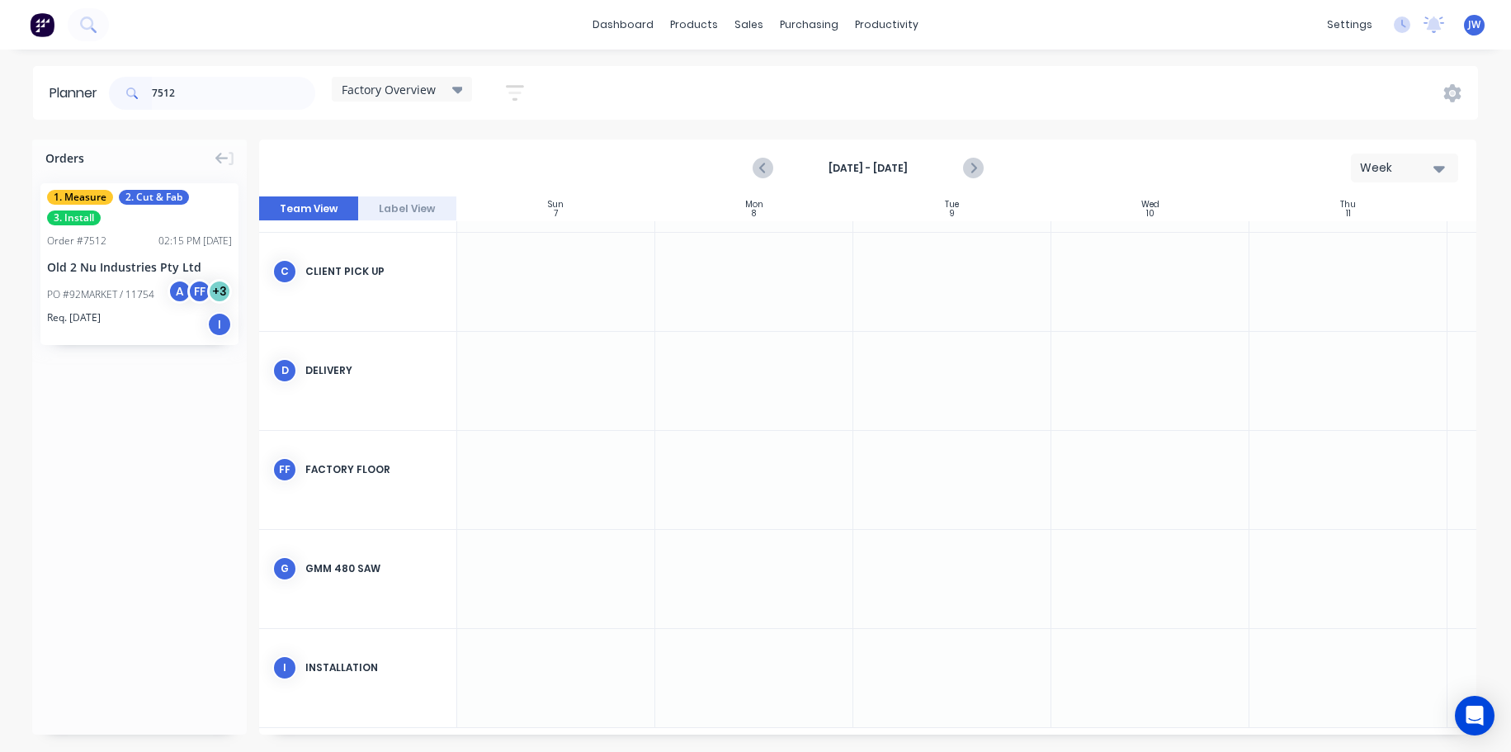
click at [977, 130] on div "Planner 7512 Factory Overview Save new view None (Default) edit Craigieburn Ord…" at bounding box center [755, 408] width 1511 height 685
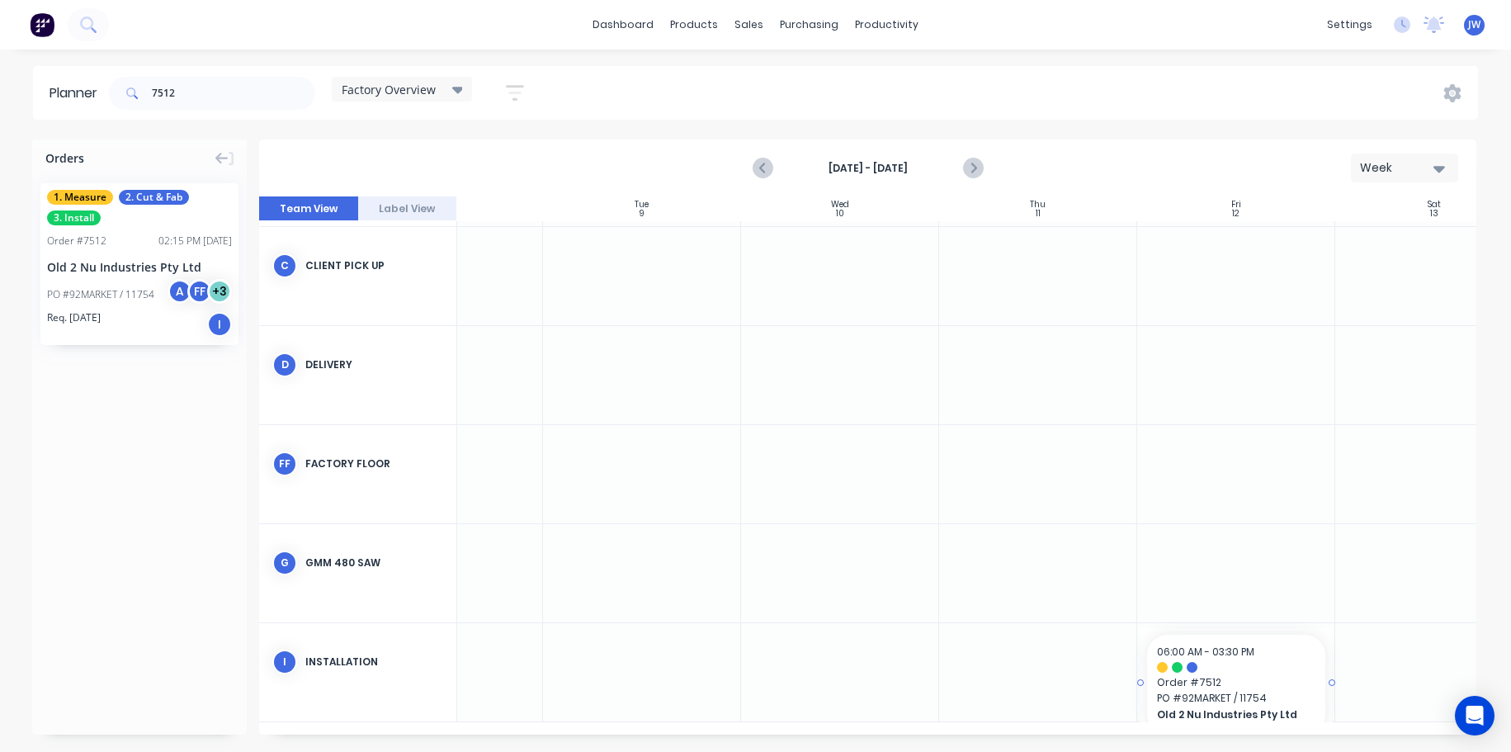
drag, startPoint x: 116, startPoint y: 254, endPoint x: 1275, endPoint y: 688, distance: 1237.4
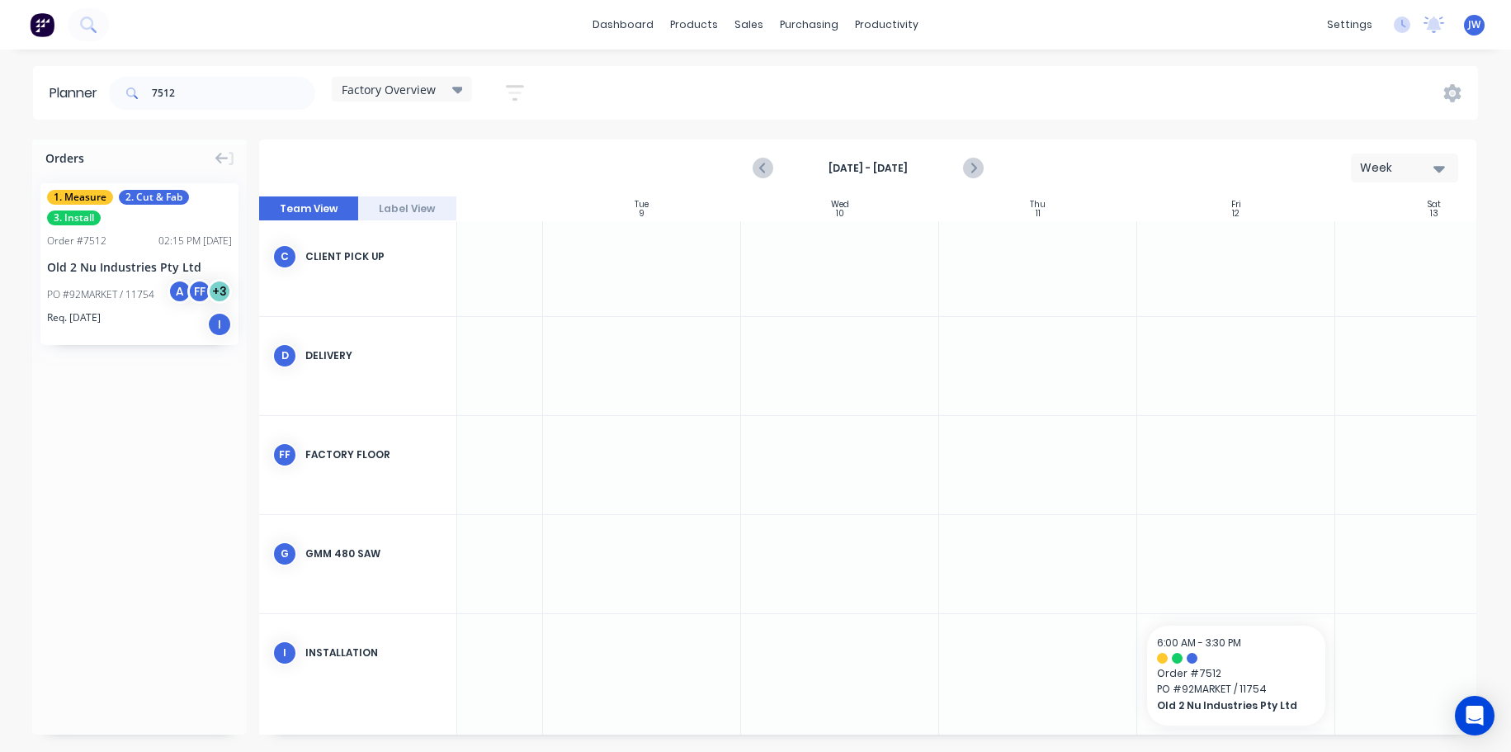
scroll to position [227, 310]
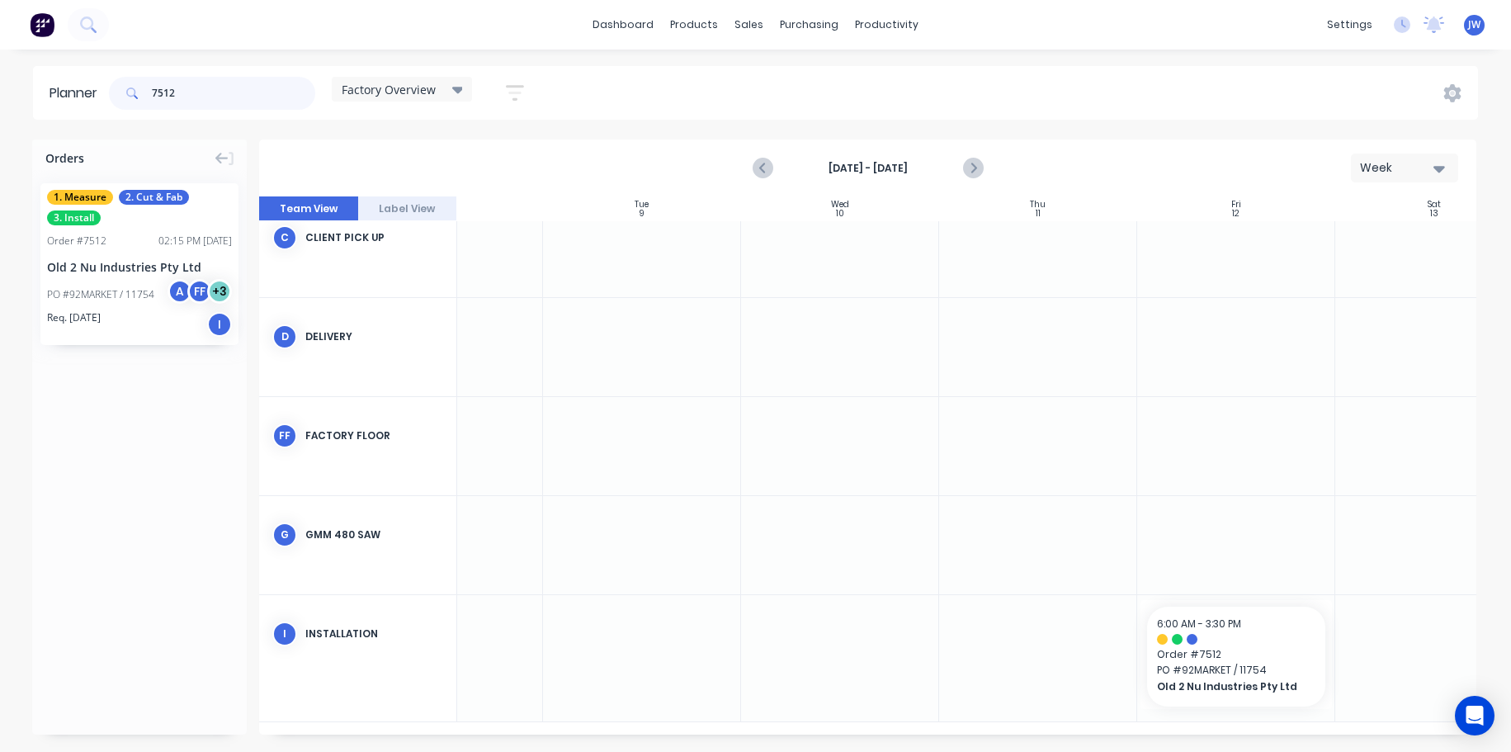
drag, startPoint x: 225, startPoint y: 92, endPoint x: 168, endPoint y: 92, distance: 57.0
click at [168, 92] on input "7512" at bounding box center [233, 93] width 163 height 33
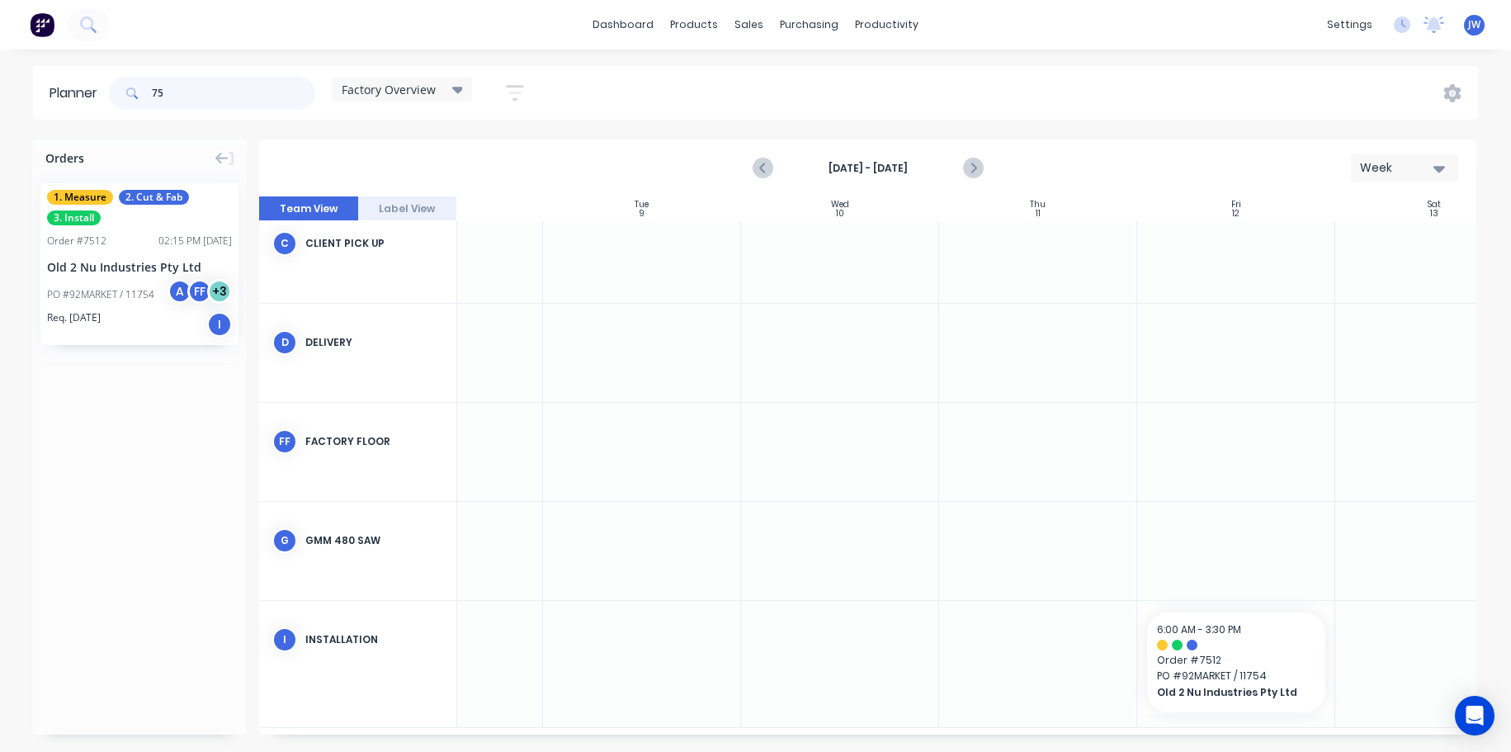
type input "7"
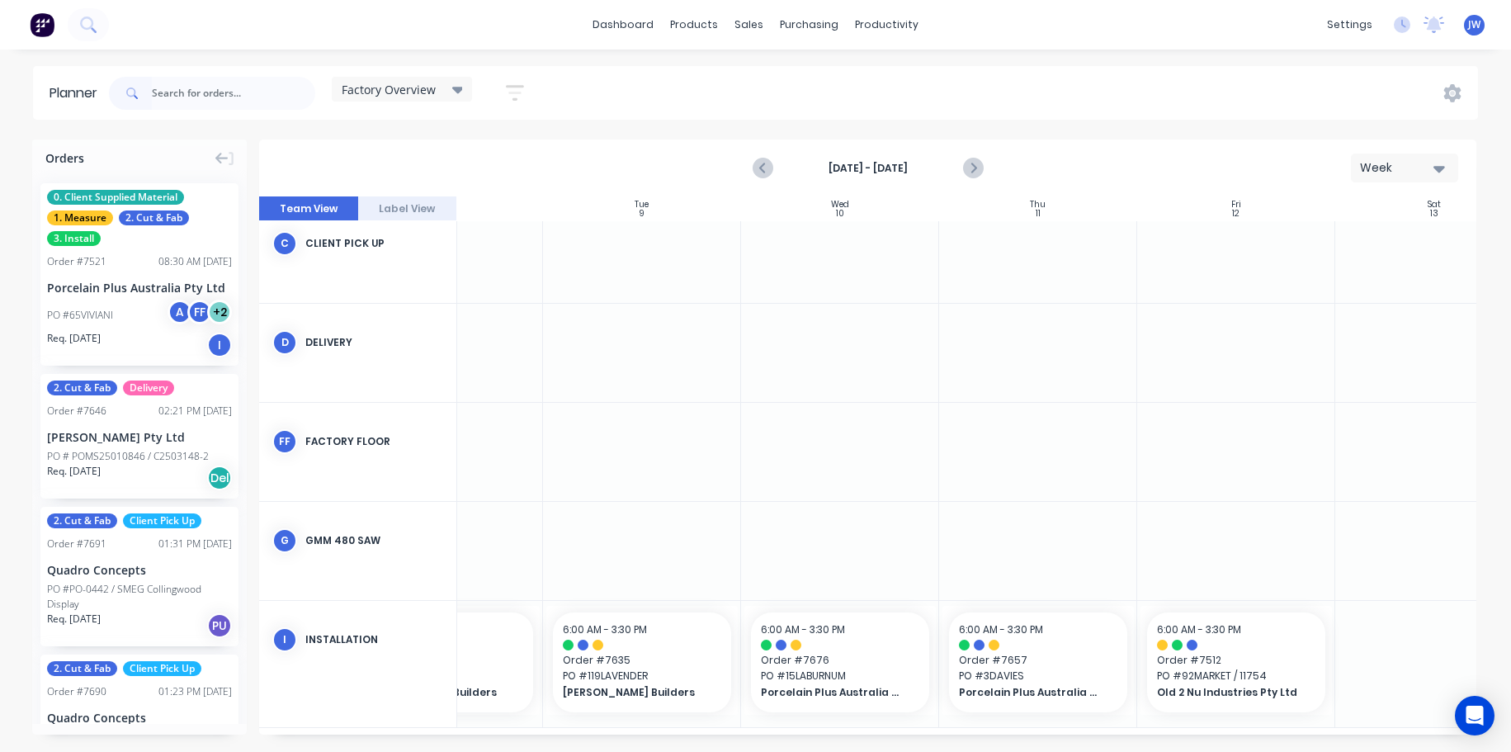
click at [973, 57] on div "dashboard products sales purchasing productivity dashboard products Product Cat…" at bounding box center [755, 376] width 1511 height 752
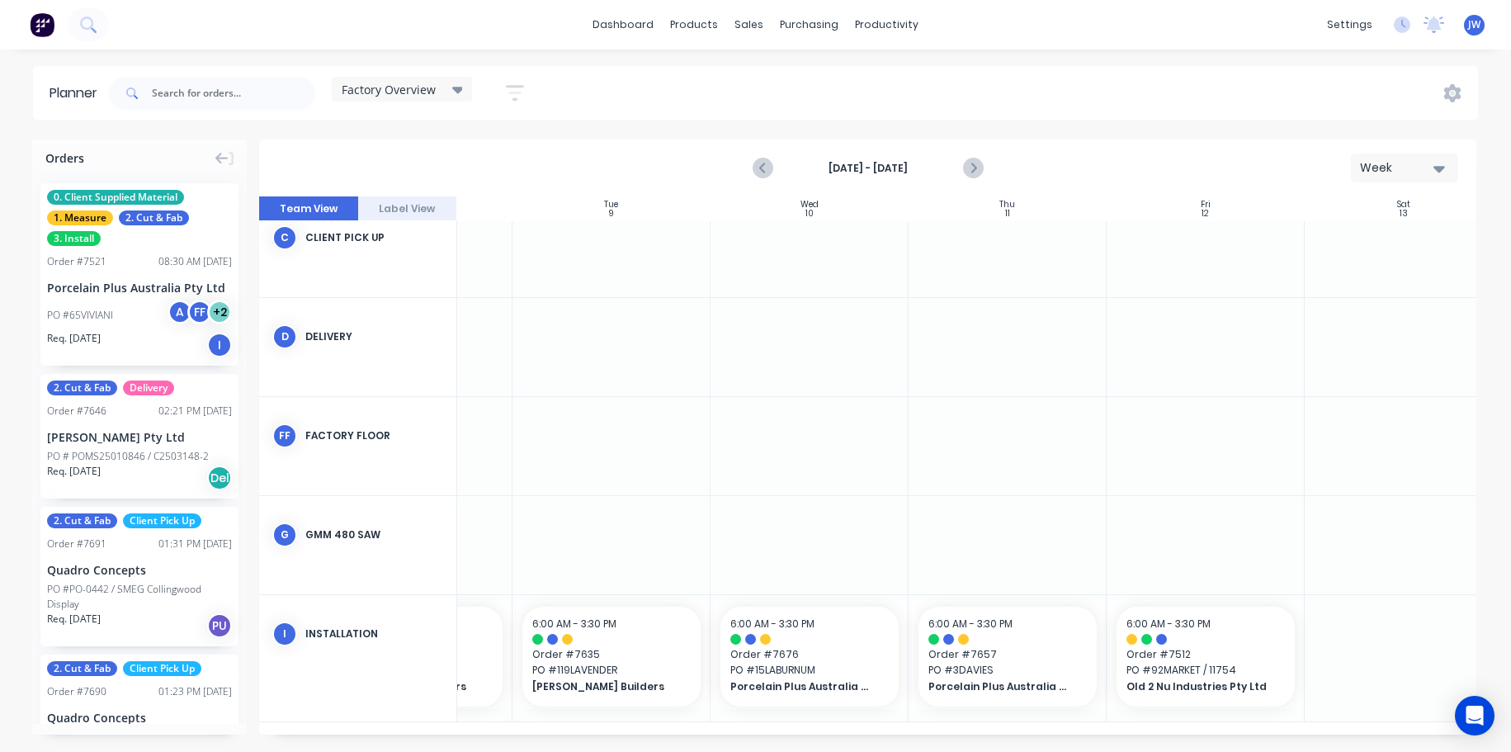
scroll to position [227, 373]
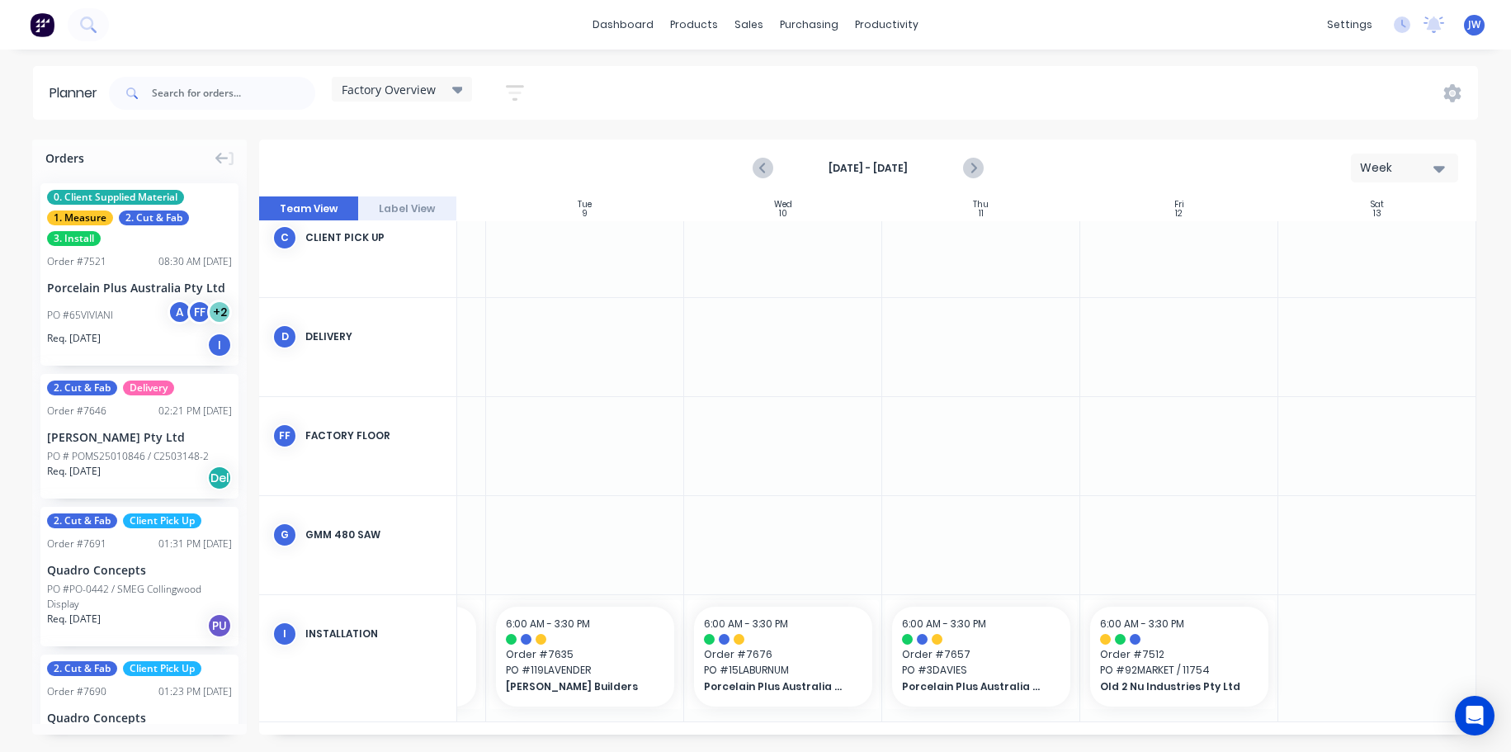
click at [1058, 132] on div "Planner Factory Overview Save new view None (Default) edit Craigieburn Orders e…" at bounding box center [755, 408] width 1511 height 685
click at [1097, 133] on div "Planner Factory Overview Save new view None (Default) edit Craigieburn Orders e…" at bounding box center [755, 408] width 1511 height 685
click at [1097, 134] on div "Planner Factory Overview Save new view None (Default) edit Craigieburn Orders e…" at bounding box center [755, 408] width 1511 height 685
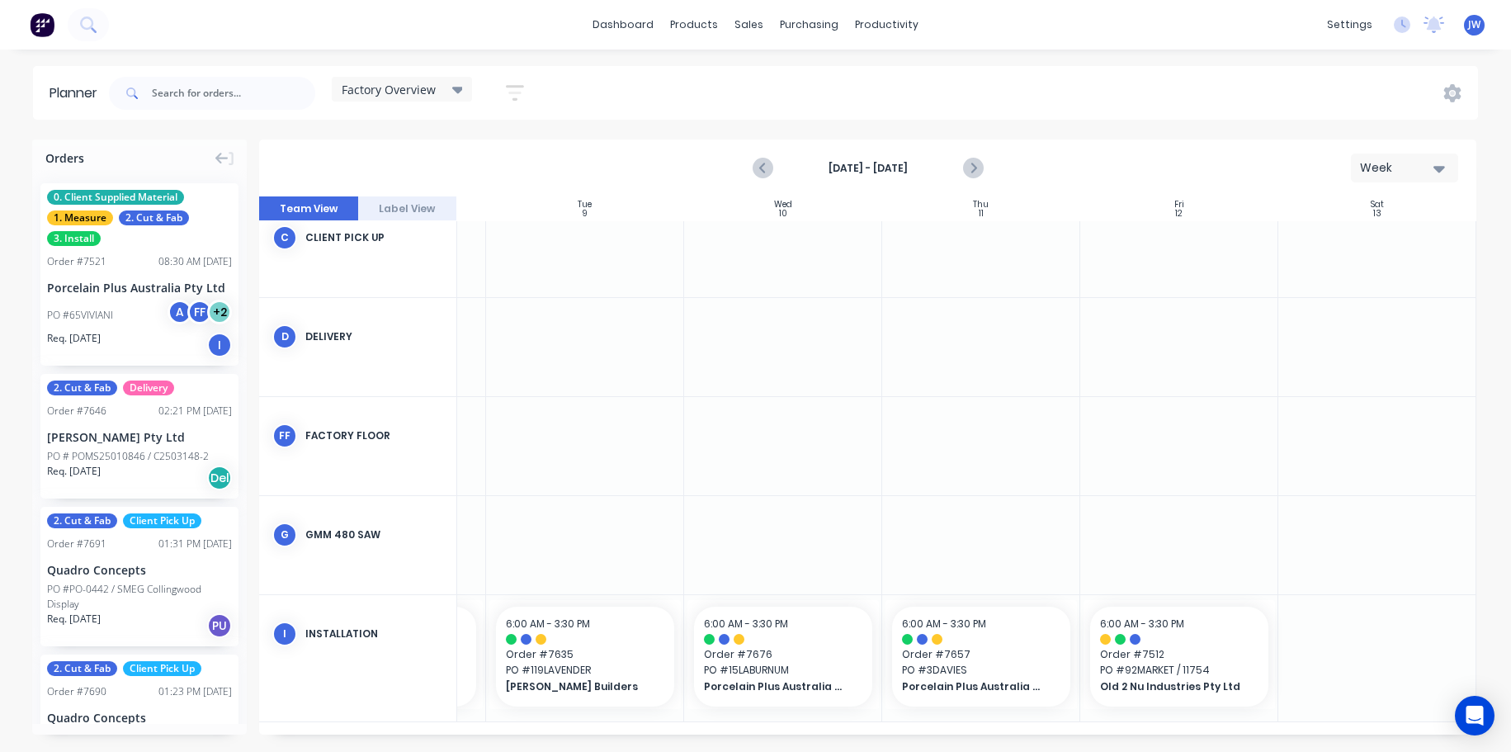
click at [1152, 126] on div "Planner Factory Overview Save new view None (Default) edit Craigieburn Orders e…" at bounding box center [755, 408] width 1511 height 685
drag, startPoint x: 1312, startPoint y: 736, endPoint x: 1332, endPoint y: 734, distance: 20.8
click at [1332, 734] on div "Orders 0. Client Supplied Material 1. Measure 2. Cut & Fab 3. Install Order # 7…" at bounding box center [755, 446] width 1511 height 612
click at [1230, 130] on div "Planner Factory Overview Save new view None (Default) edit Craigieburn Orders e…" at bounding box center [755, 408] width 1511 height 685
click at [974, 167] on icon "Next page" at bounding box center [971, 168] width 7 height 13
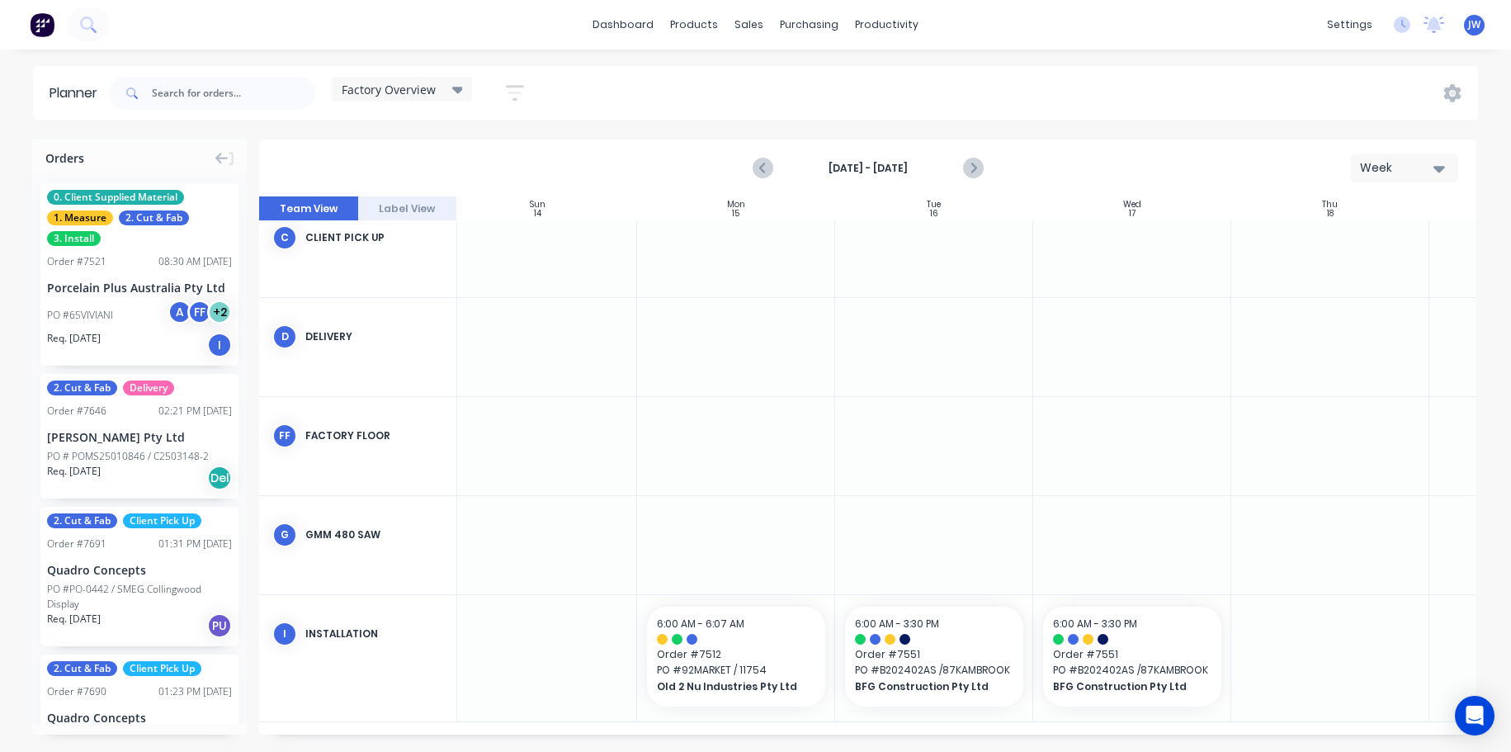
scroll to position [227, 0]
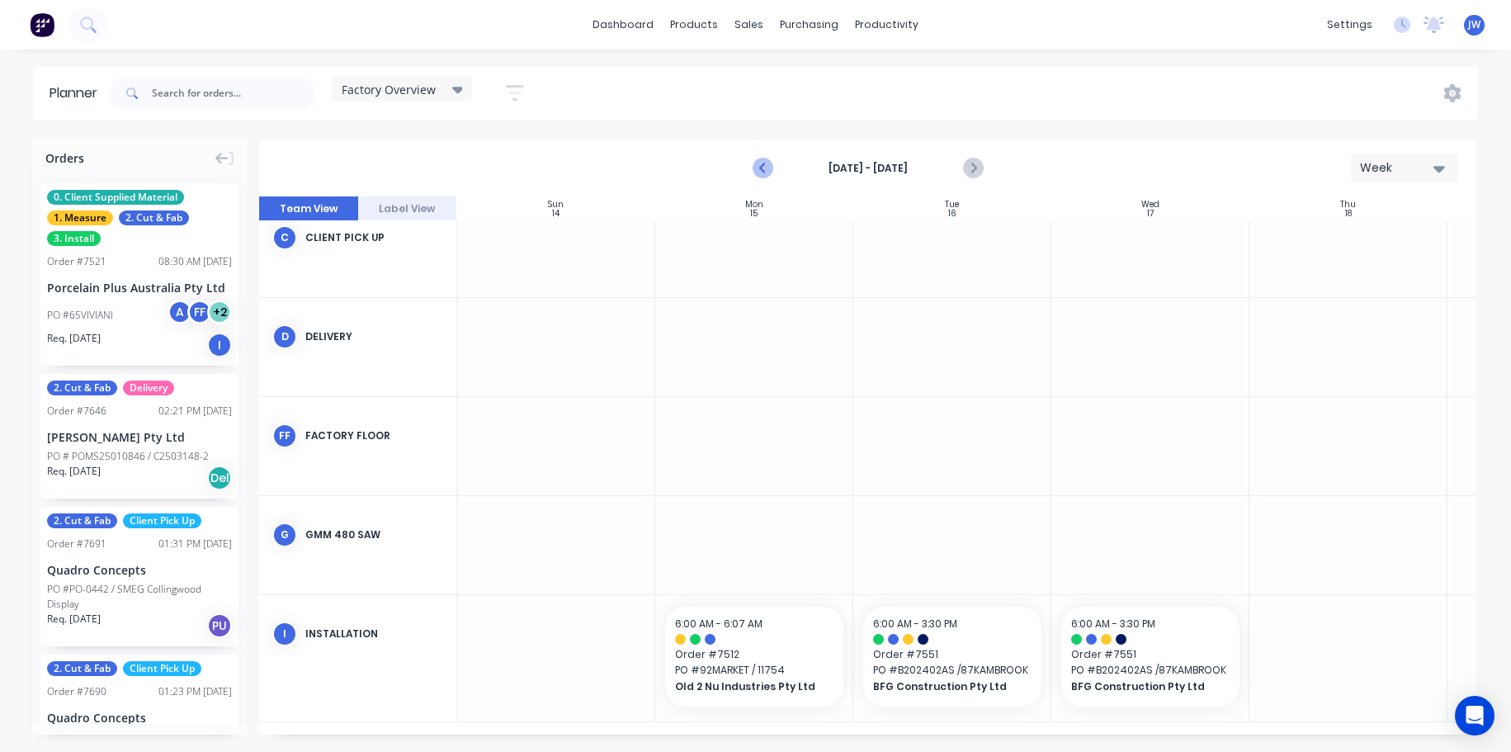
click at [768, 173] on icon "Previous page" at bounding box center [764, 168] width 20 height 20
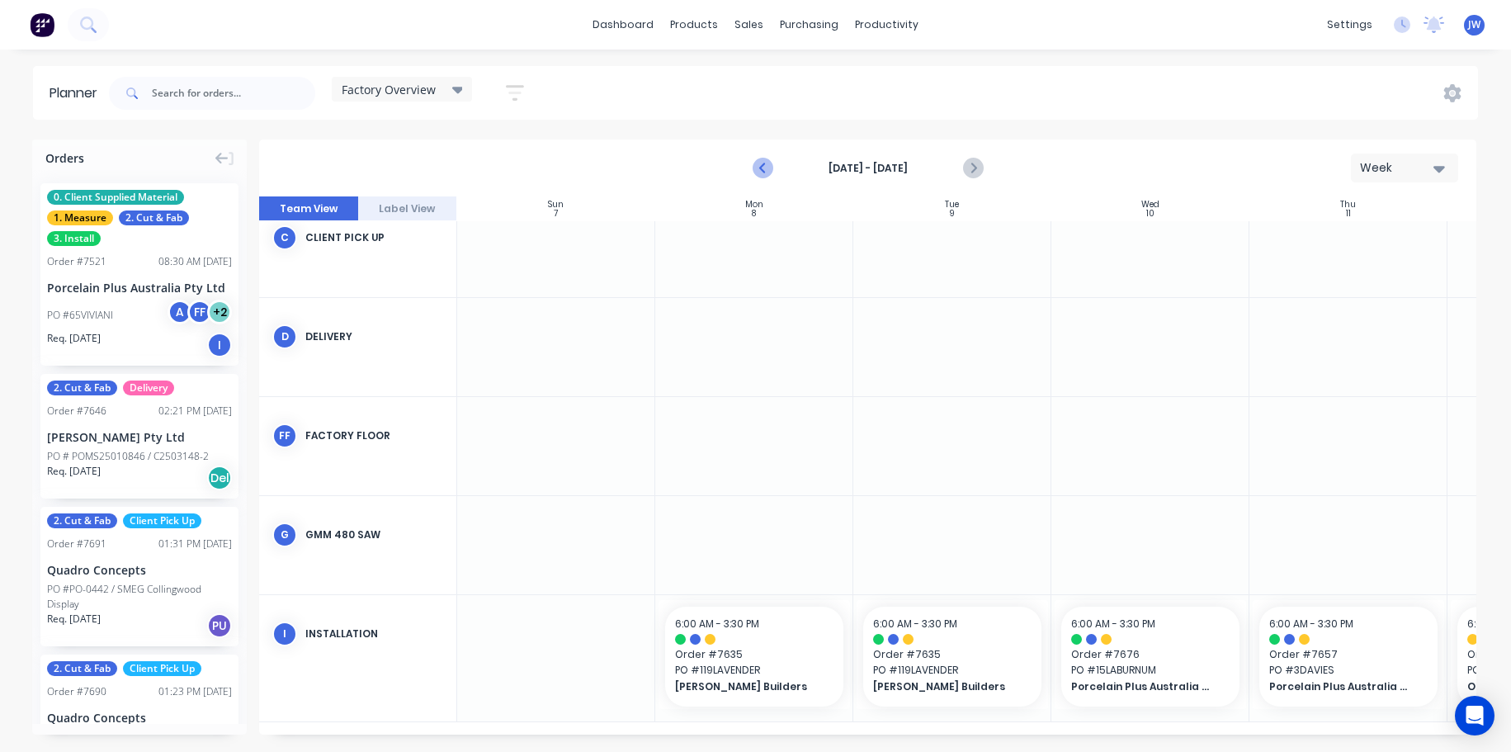
click at [759, 169] on icon "Previous page" at bounding box center [764, 168] width 20 height 20
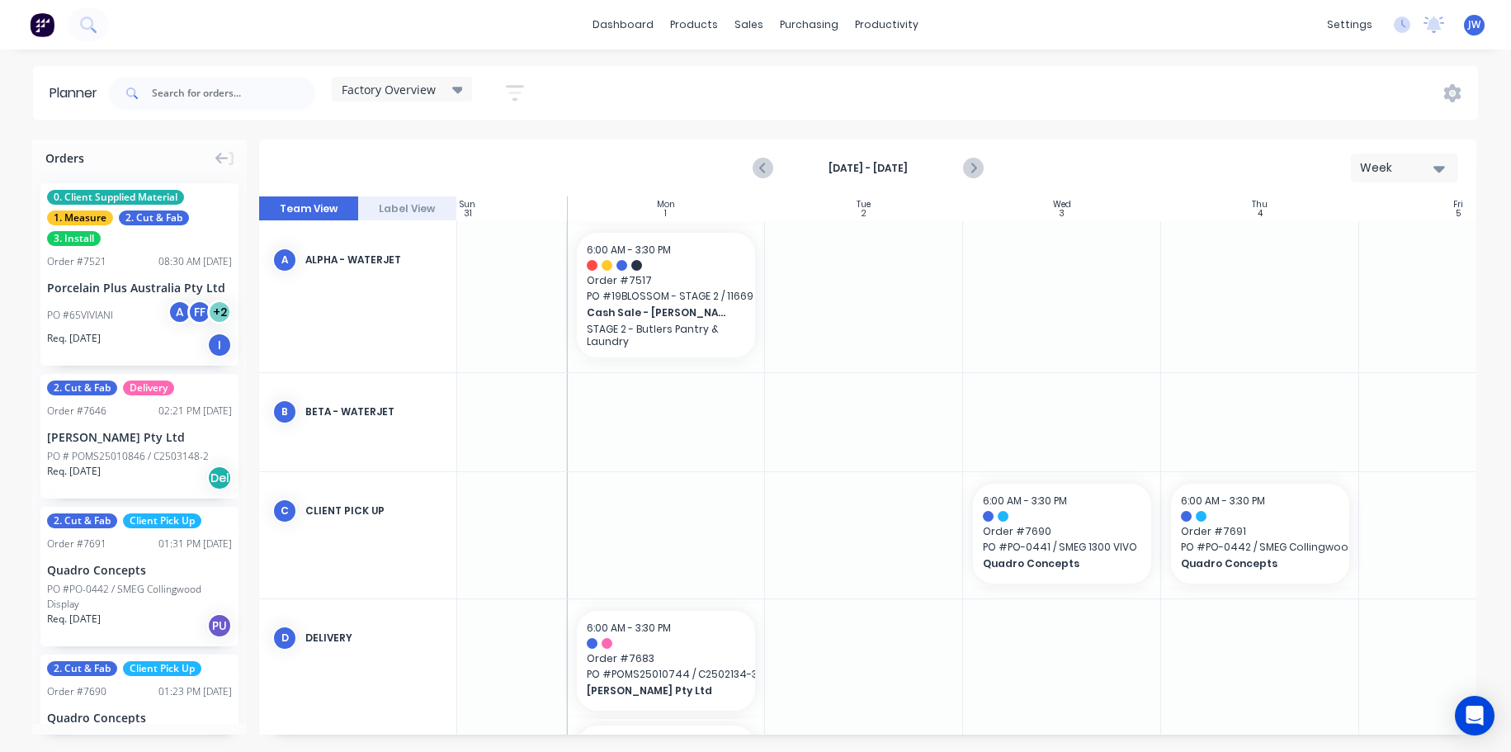
scroll to position [0, 0]
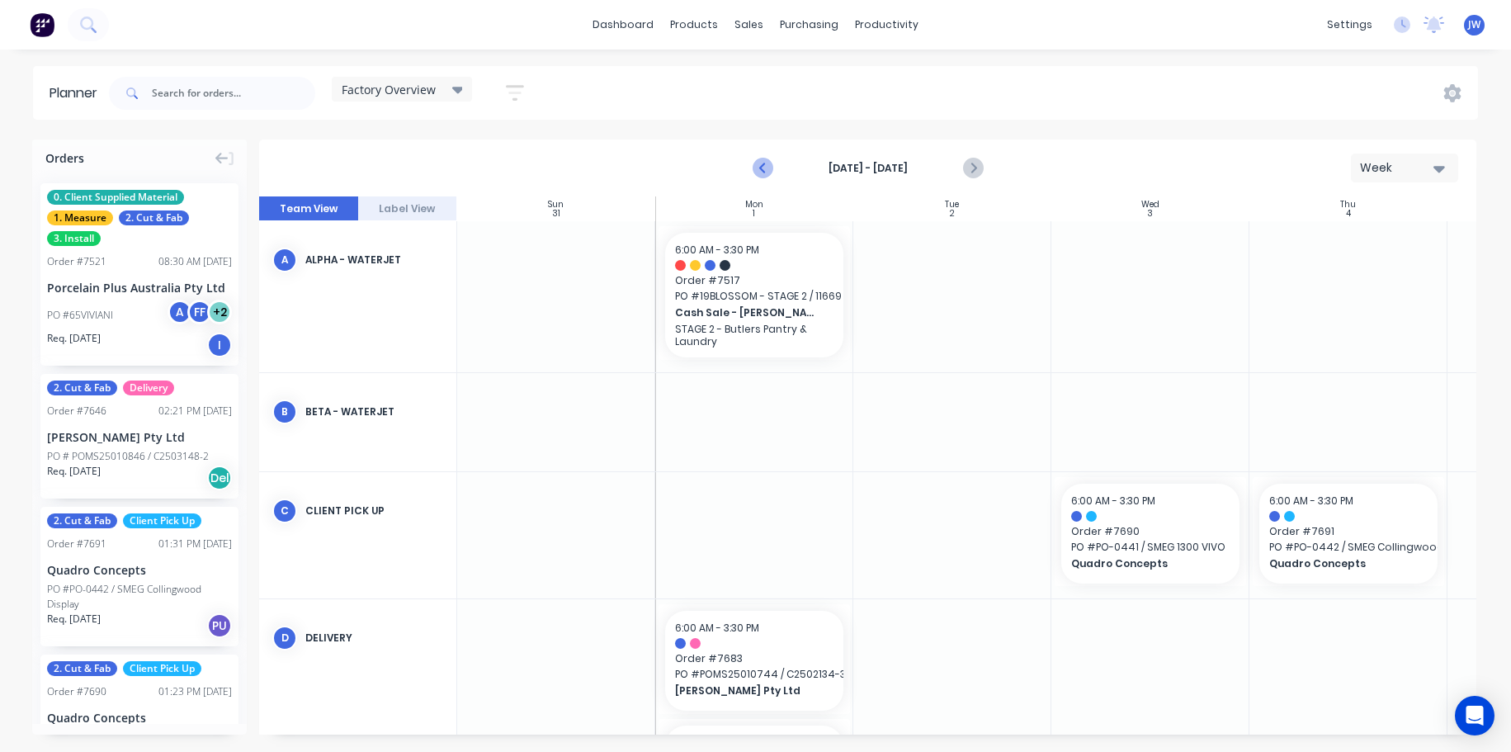
click at [765, 173] on icon "Previous page" at bounding box center [763, 168] width 7 height 13
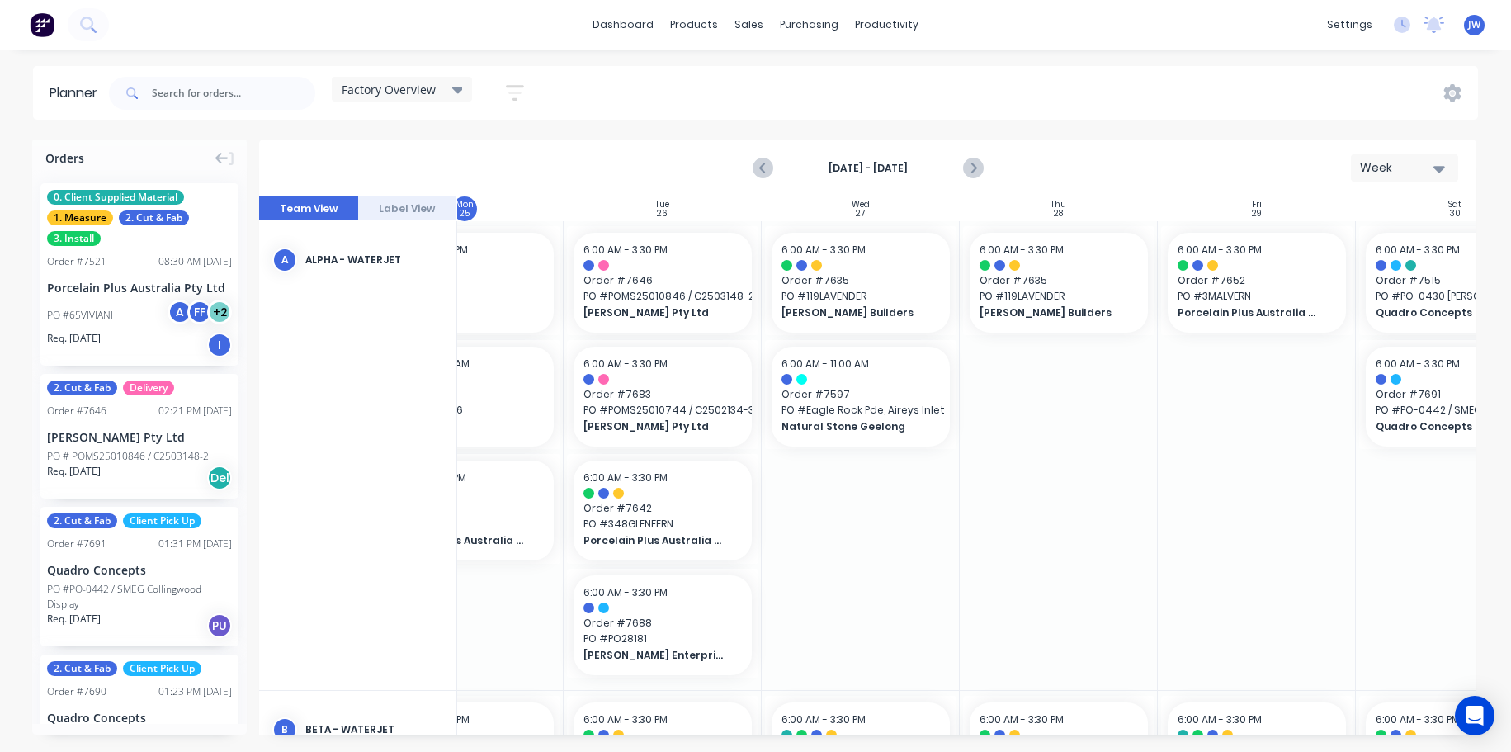
scroll to position [0, 286]
click at [979, 168] on icon "Next page" at bounding box center [973, 168] width 20 height 20
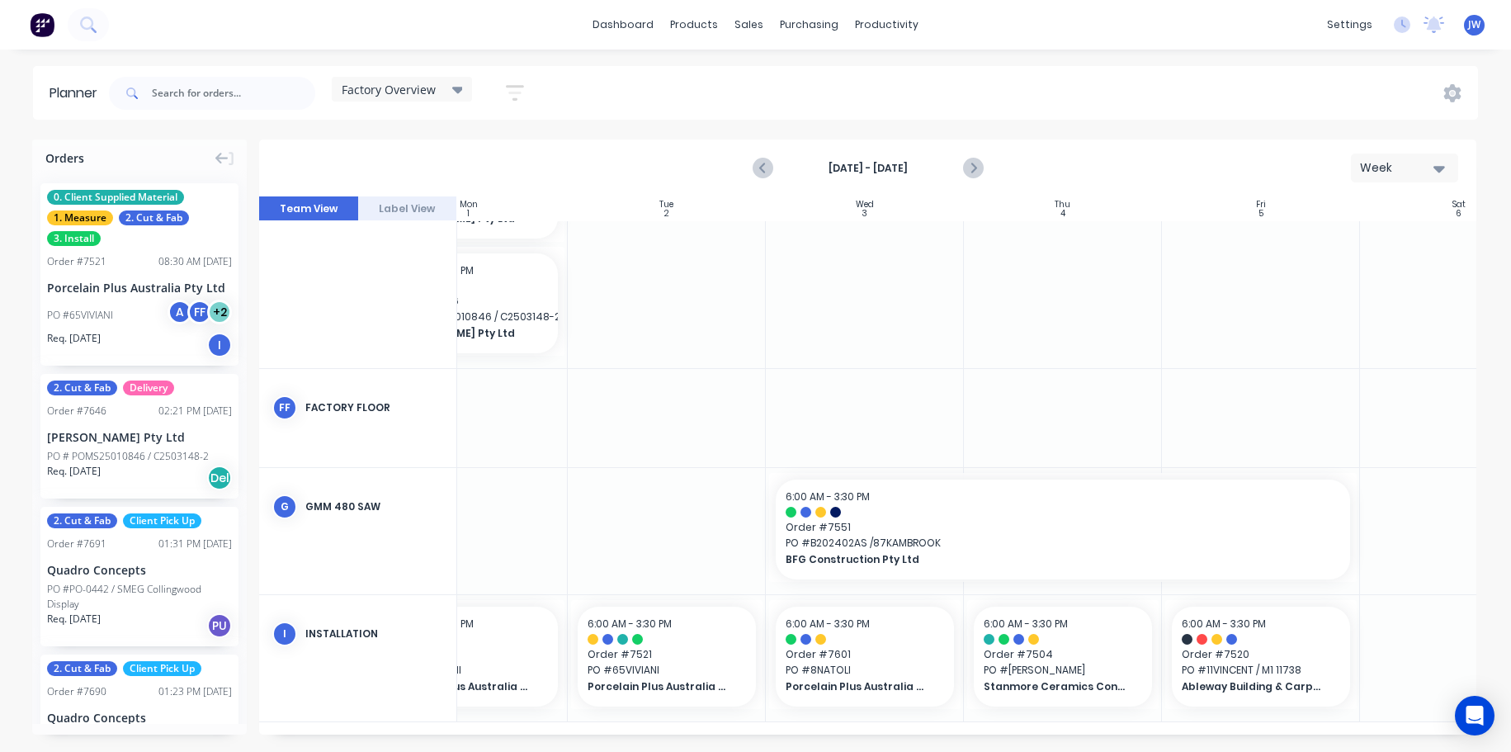
scroll to position [479, 286]
click at [752, 168] on button "Previous page" at bounding box center [763, 168] width 33 height 33
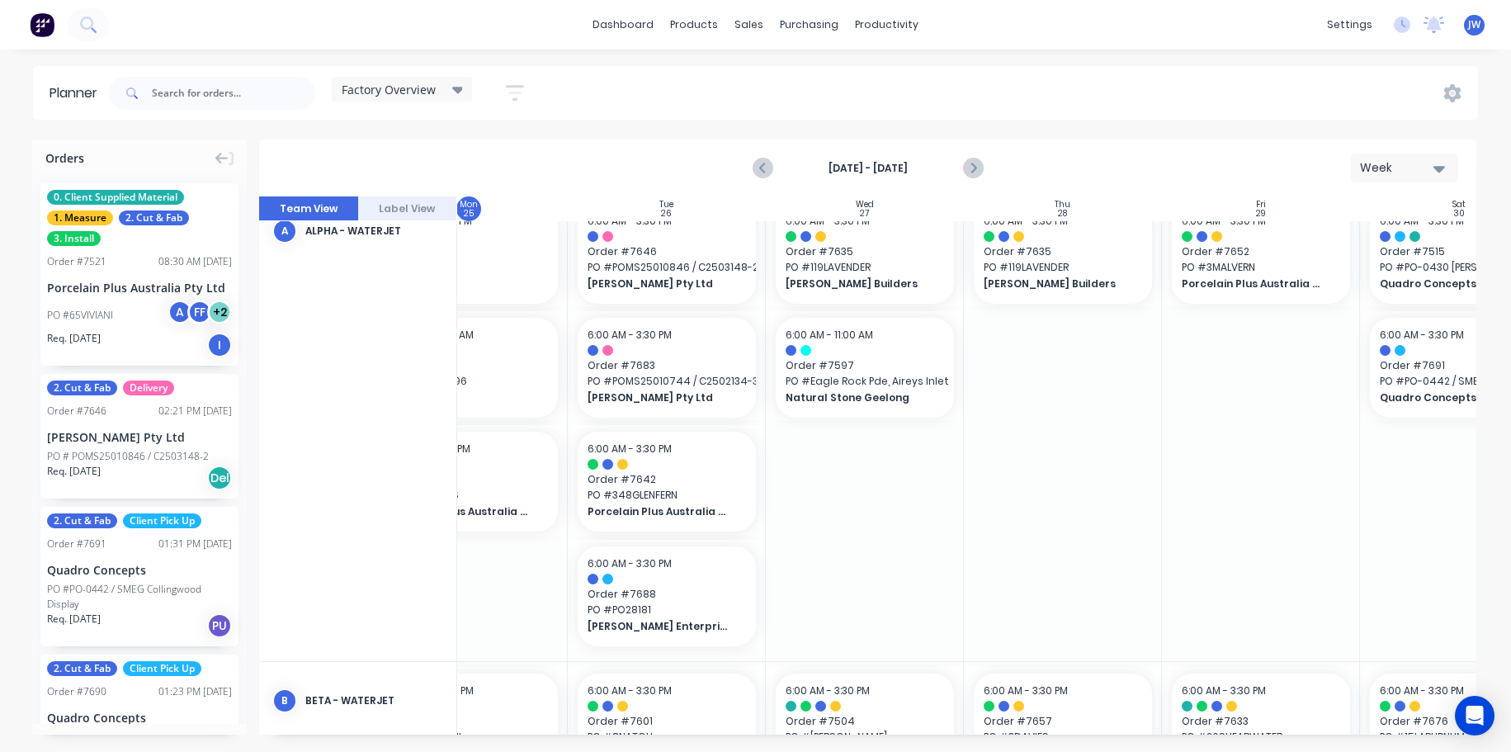
scroll to position [0, 286]
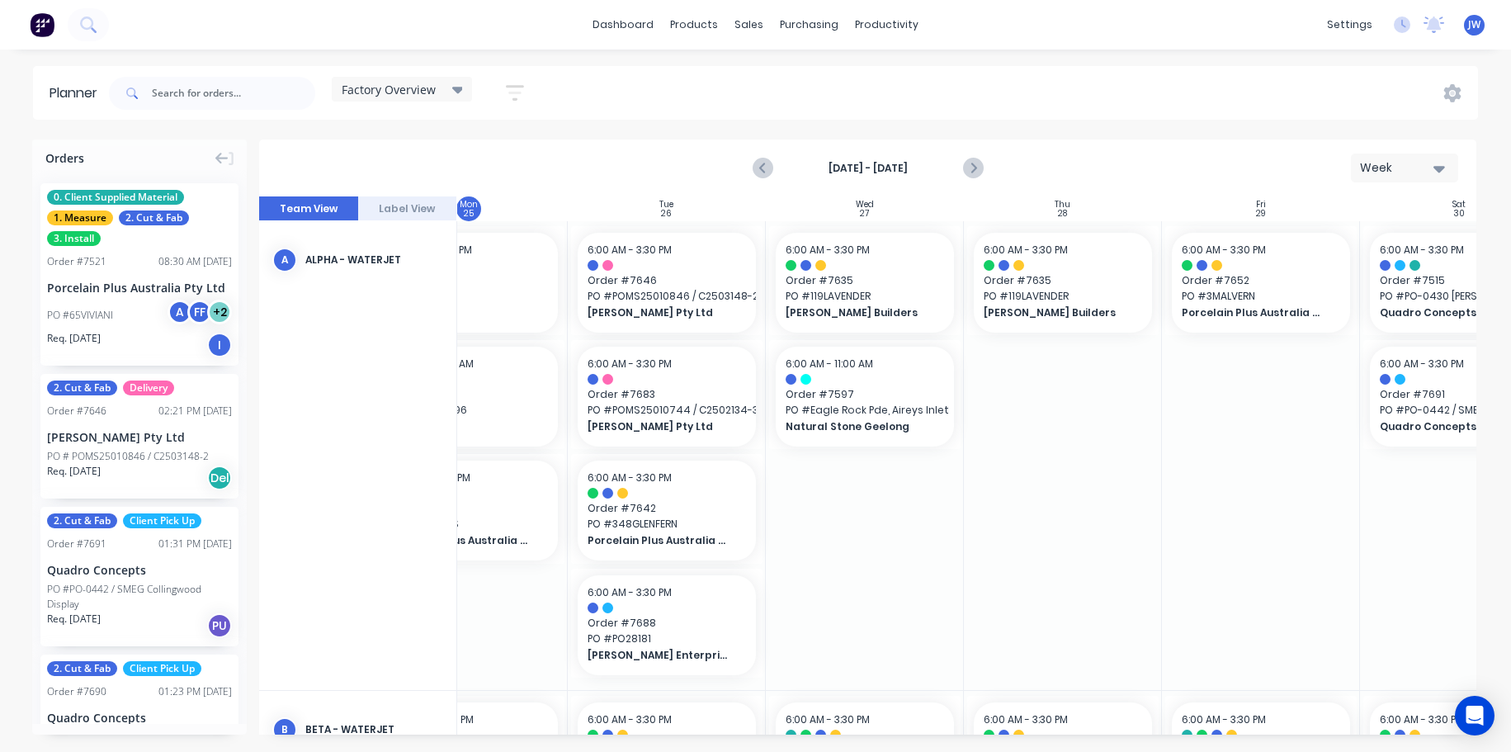
click at [1066, 396] on div at bounding box center [1063, 455] width 198 height 469
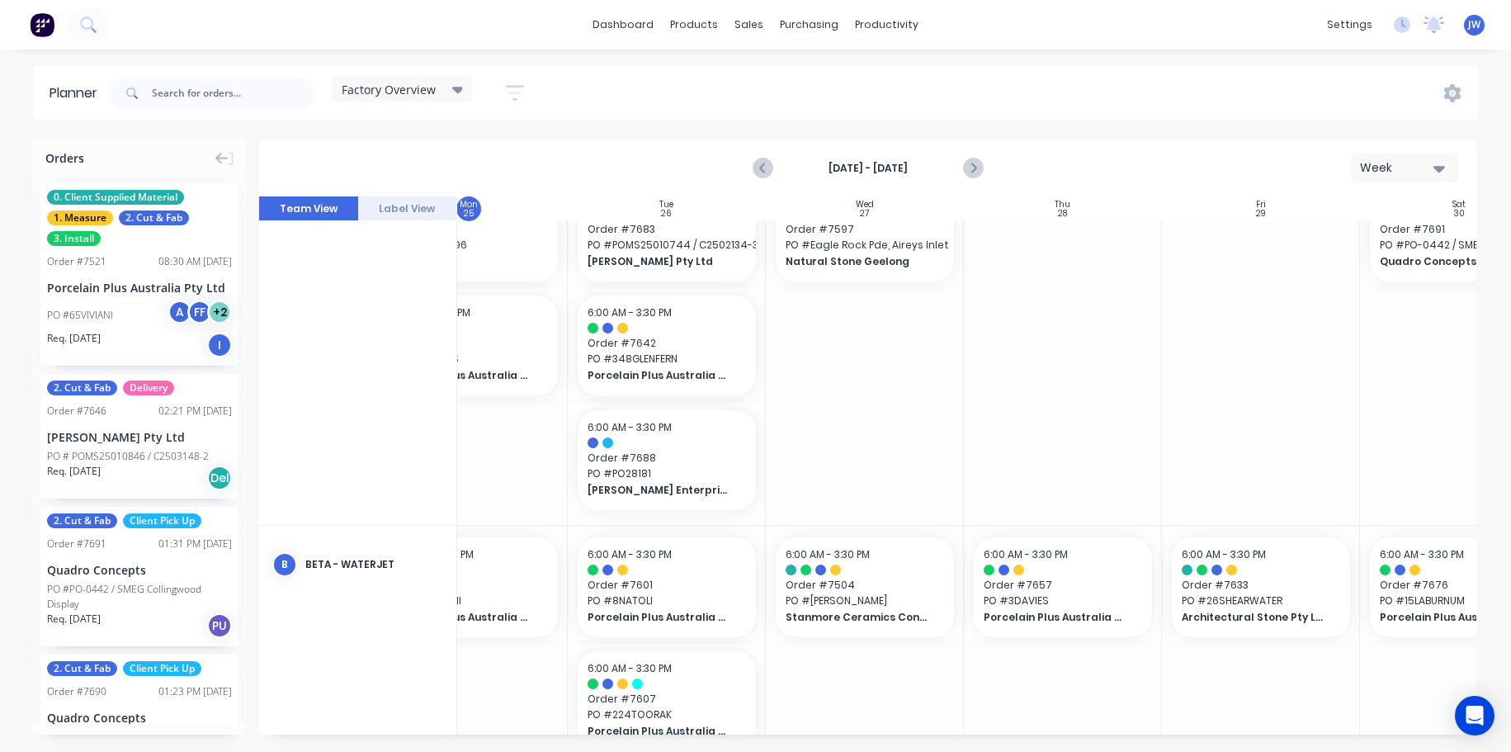
scroll to position [83, 286]
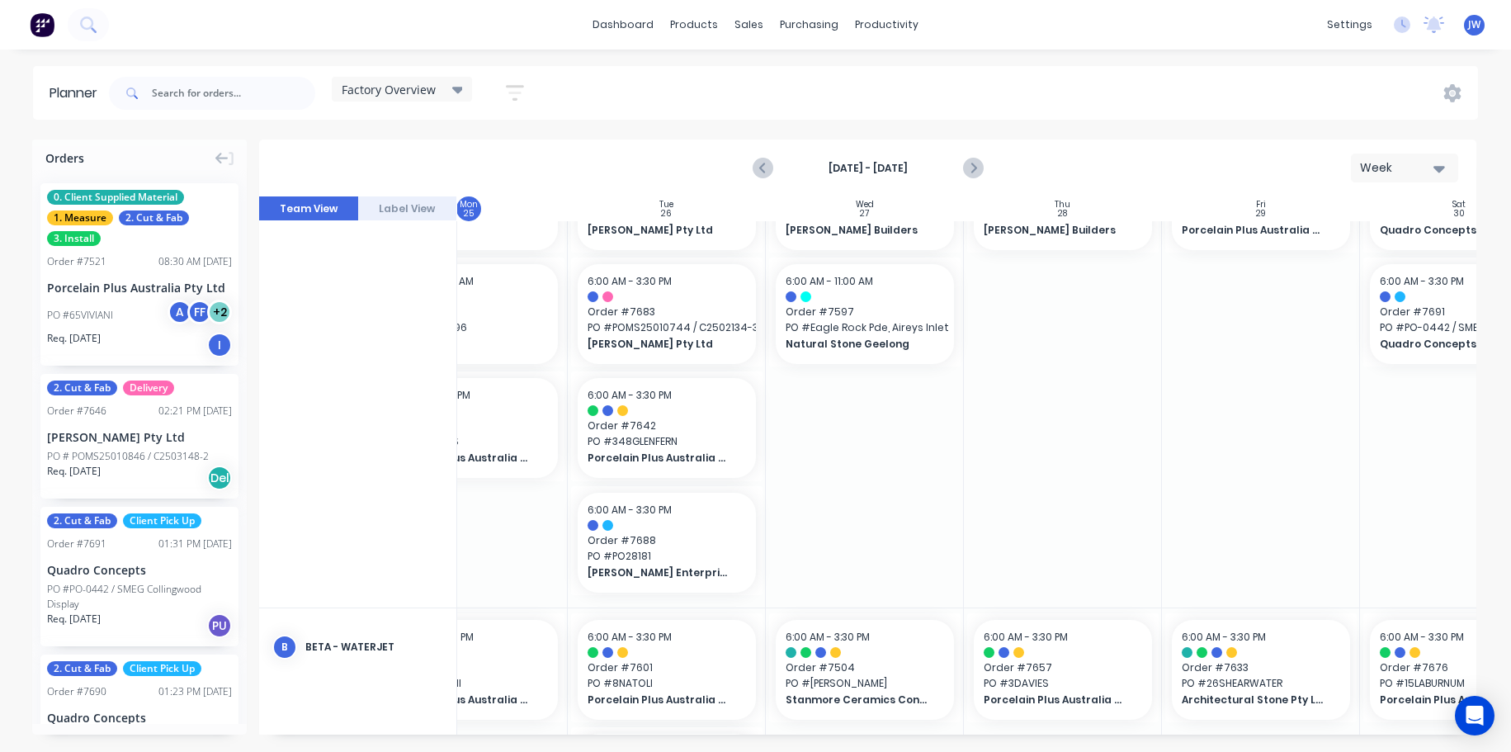
click at [906, 471] on div at bounding box center [865, 373] width 198 height 469
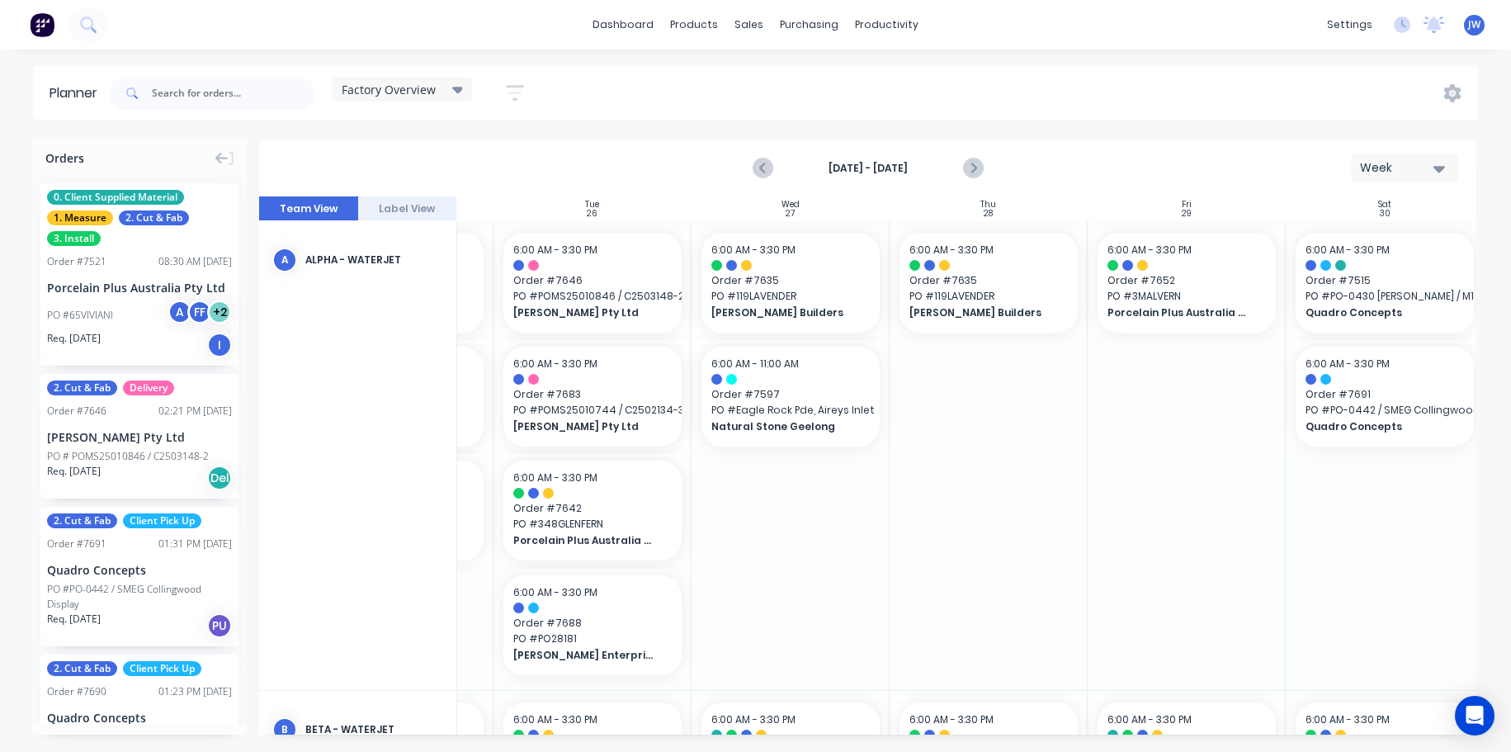
scroll to position [0, 374]
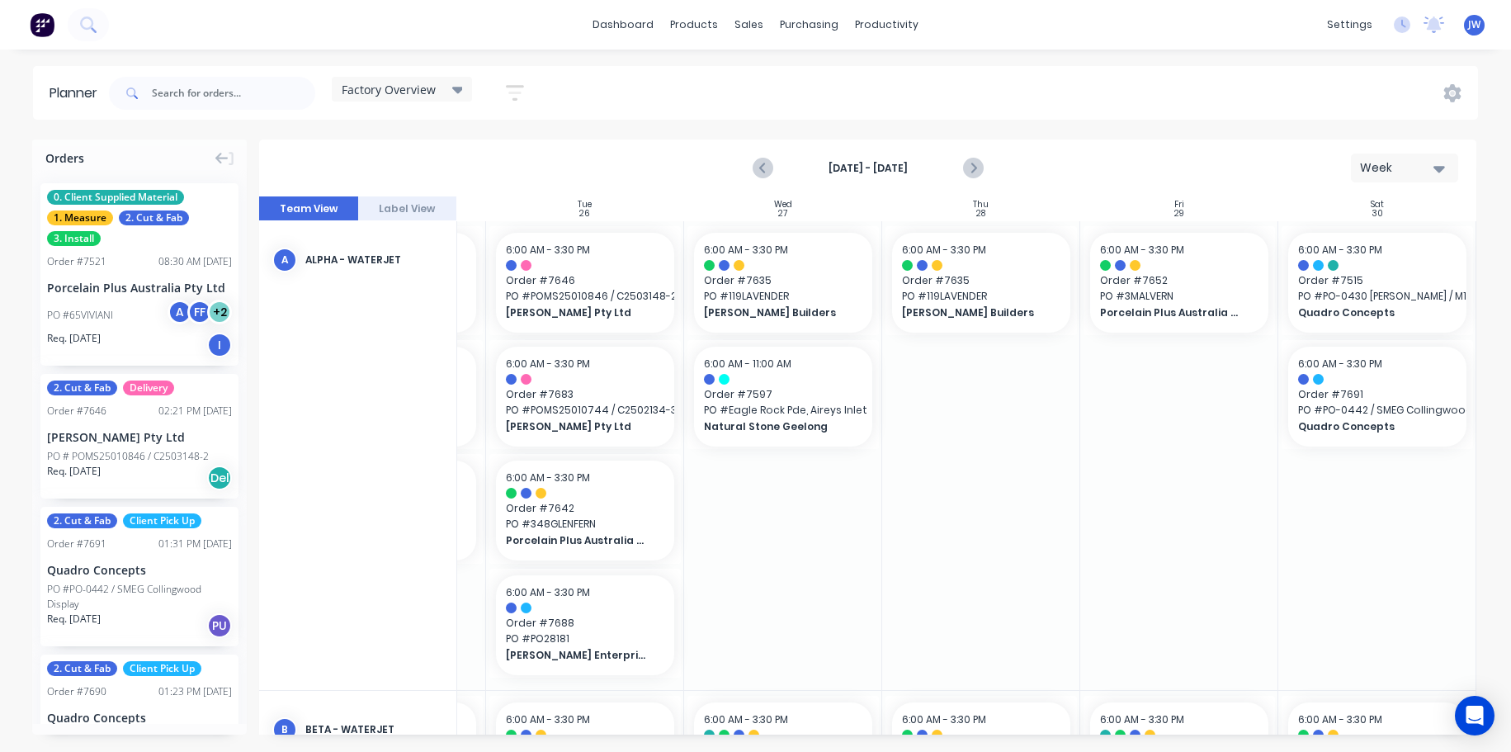
click at [1145, 479] on div at bounding box center [1180, 455] width 198 height 469
click at [198, 88] on input "text" at bounding box center [233, 93] width 163 height 33
click at [232, 86] on input "text" at bounding box center [233, 93] width 163 height 33
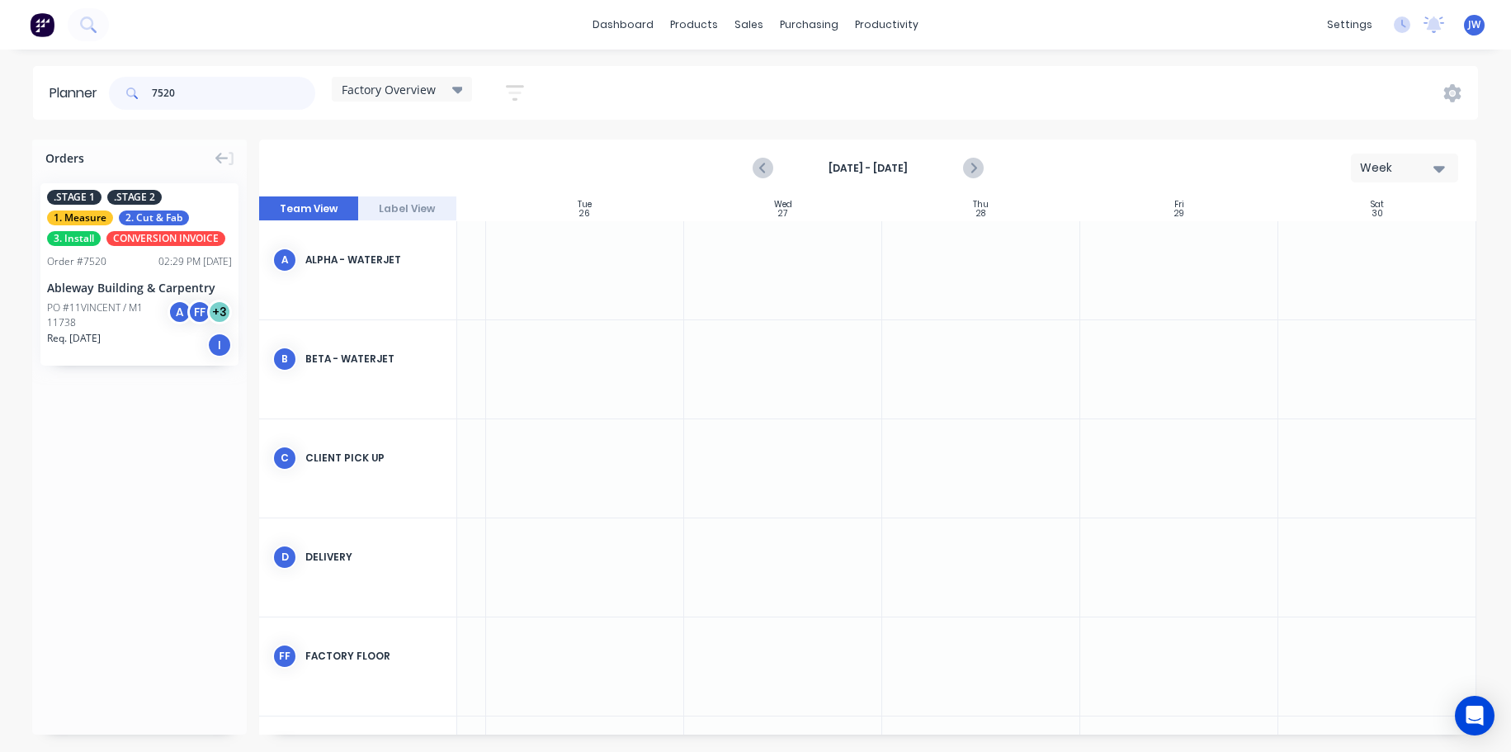
type input "7520"
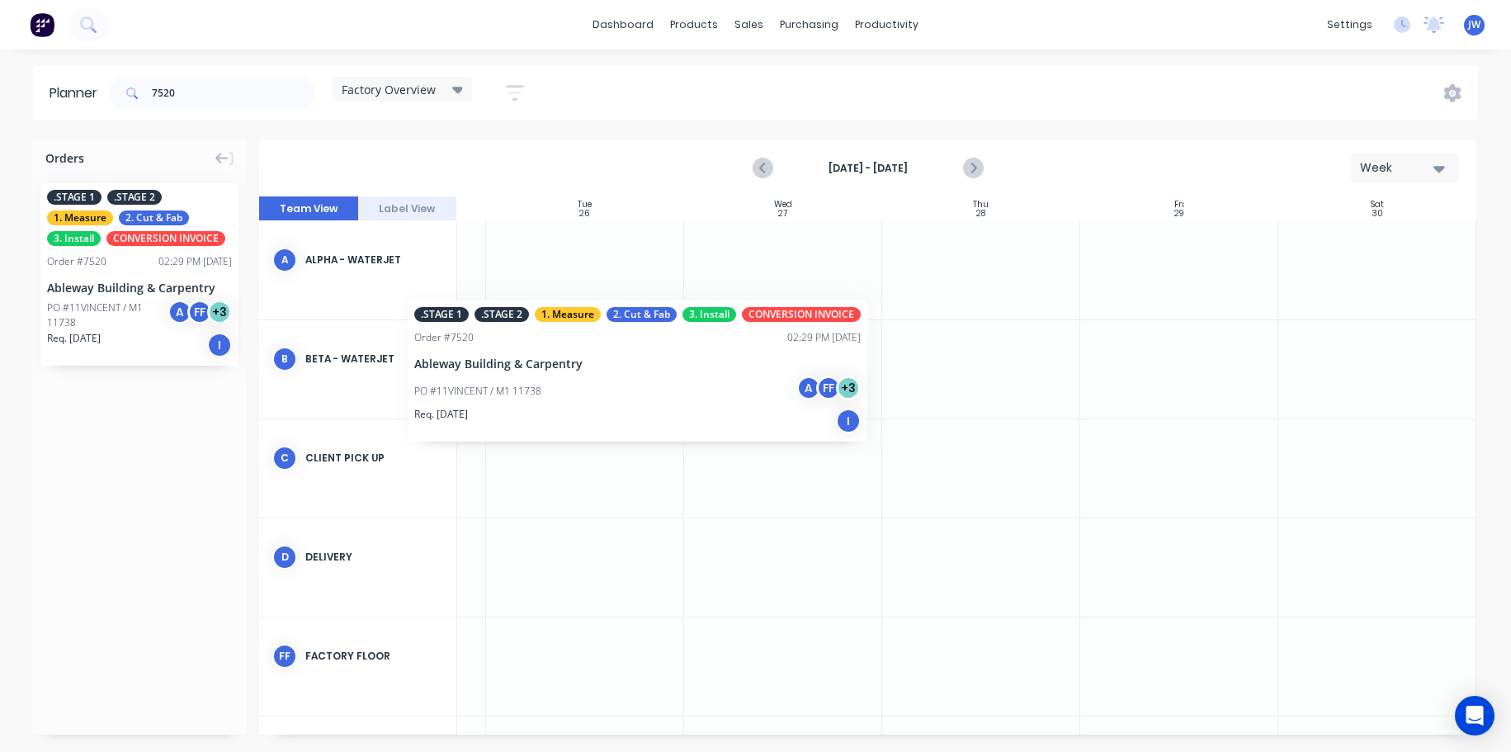
scroll to position [0, 370]
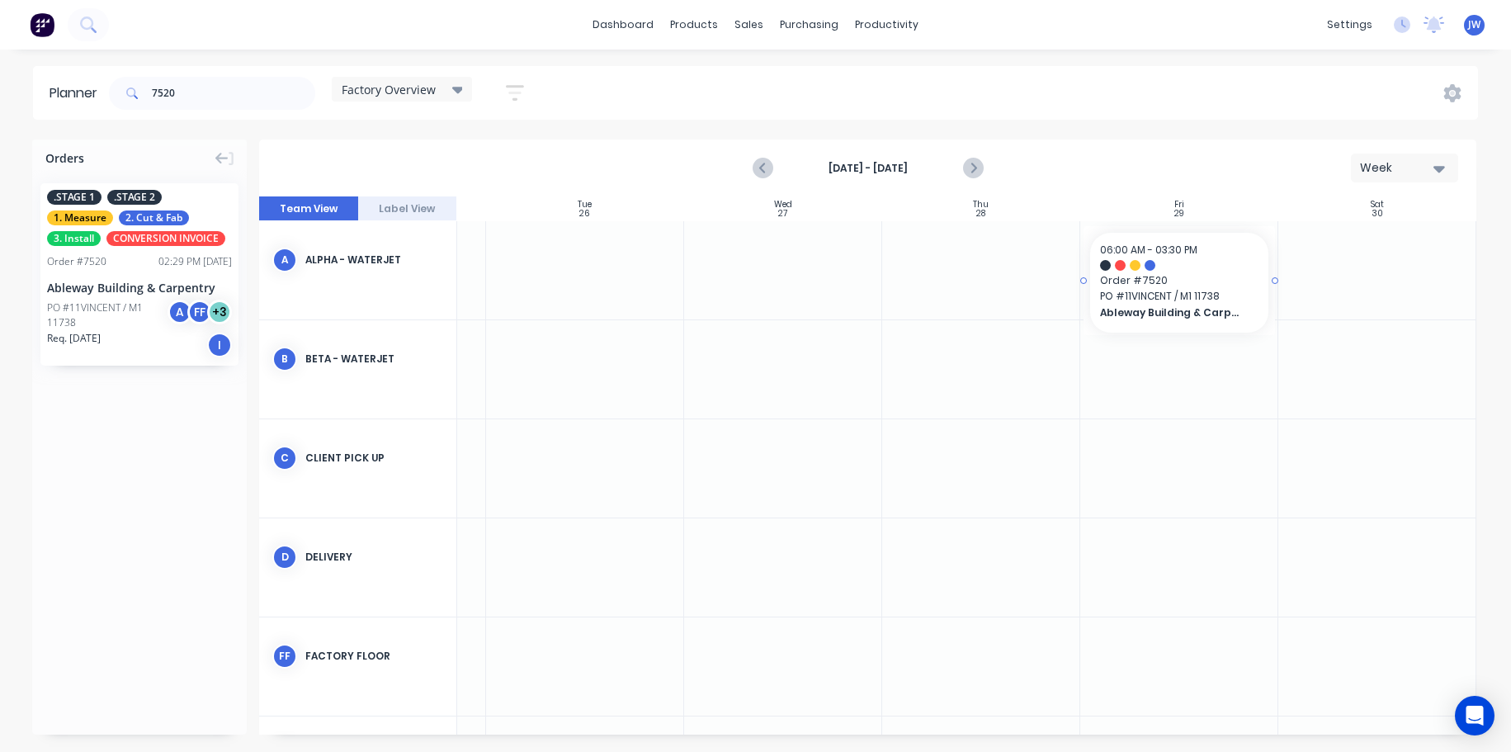
drag, startPoint x: 104, startPoint y: 283, endPoint x: 1204, endPoint y: 294, distance: 1099.6
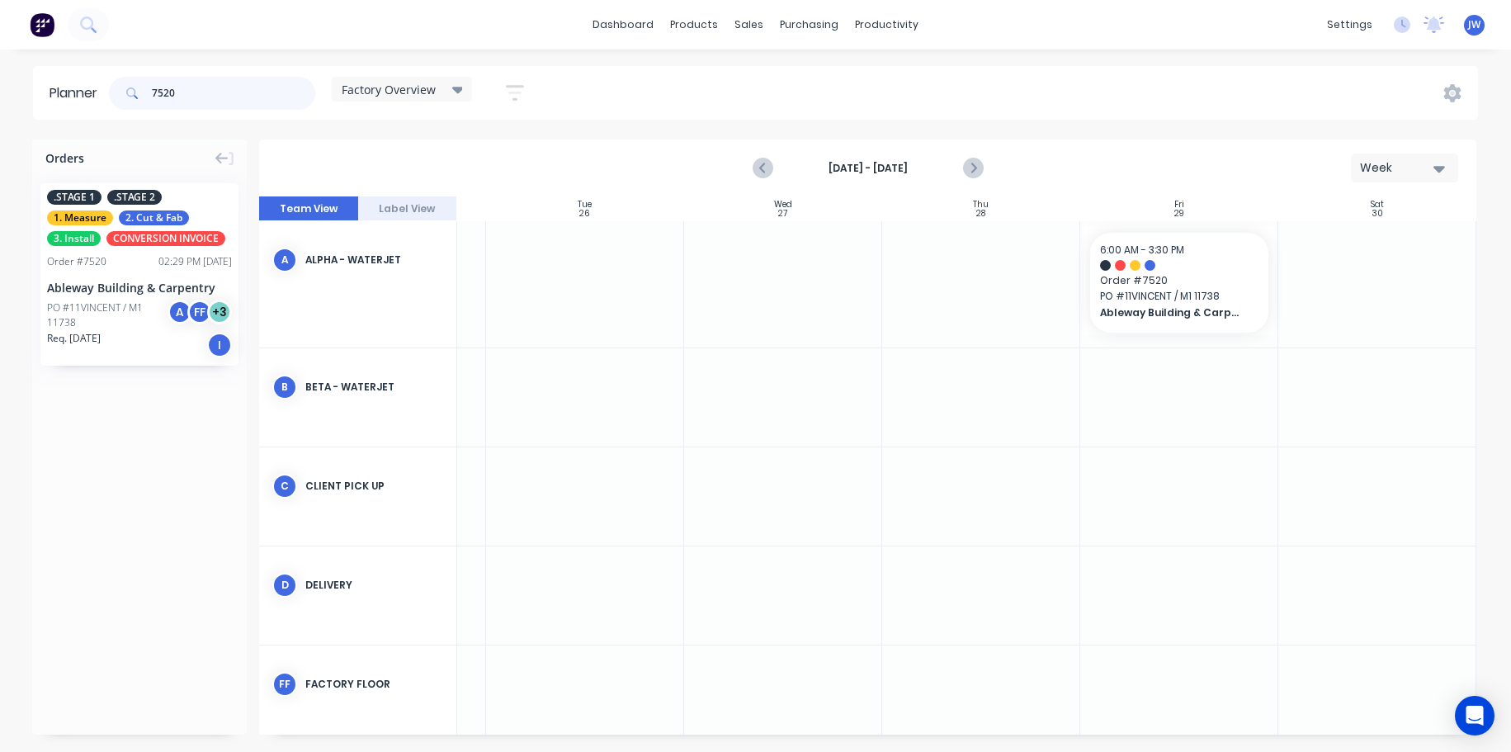
drag, startPoint x: 204, startPoint y: 84, endPoint x: 156, endPoint y: 72, distance: 49.5
click at [156, 72] on div "7520" at bounding box center [212, 94] width 206 height 50
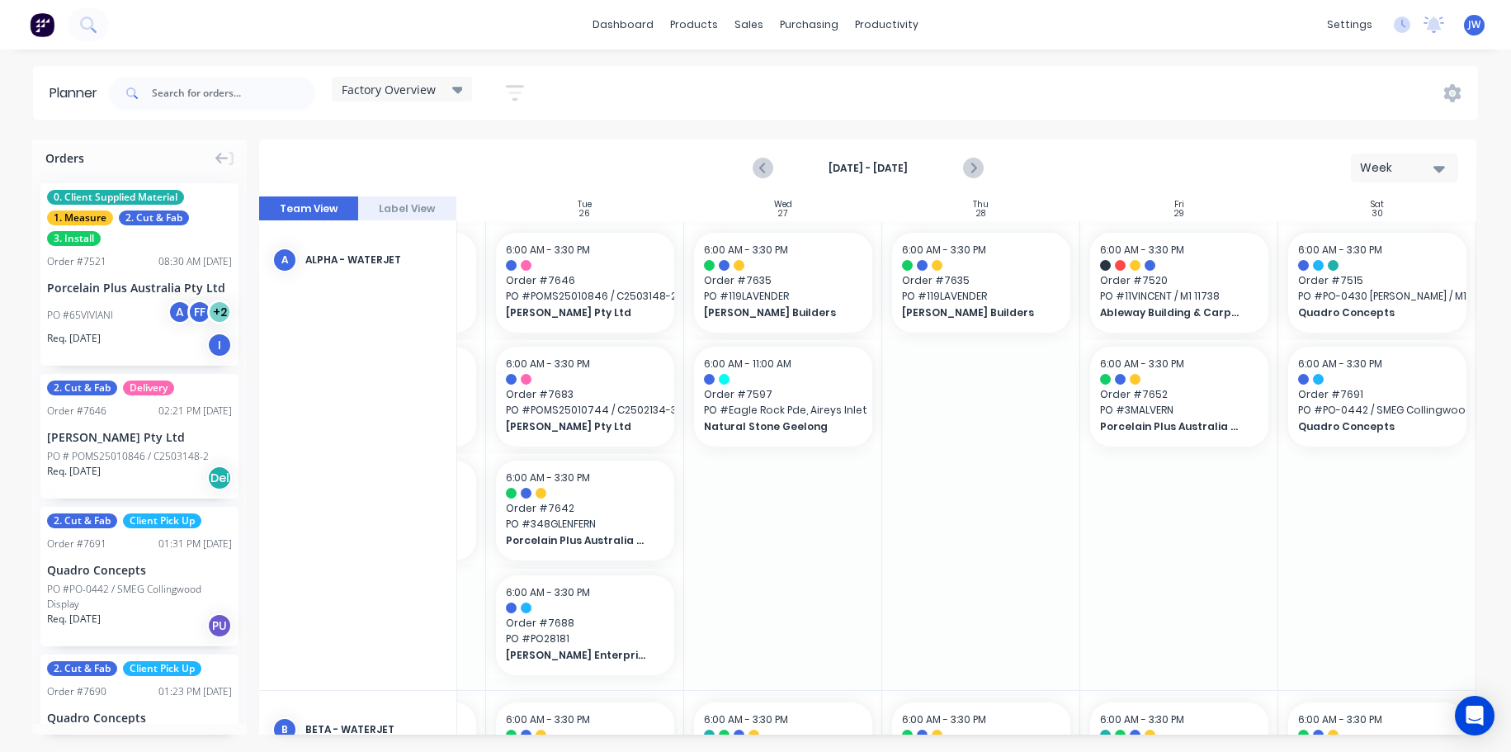
click at [1168, 59] on div "dashboard products sales purchasing productivity dashboard products Product Cat…" at bounding box center [755, 376] width 1511 height 752
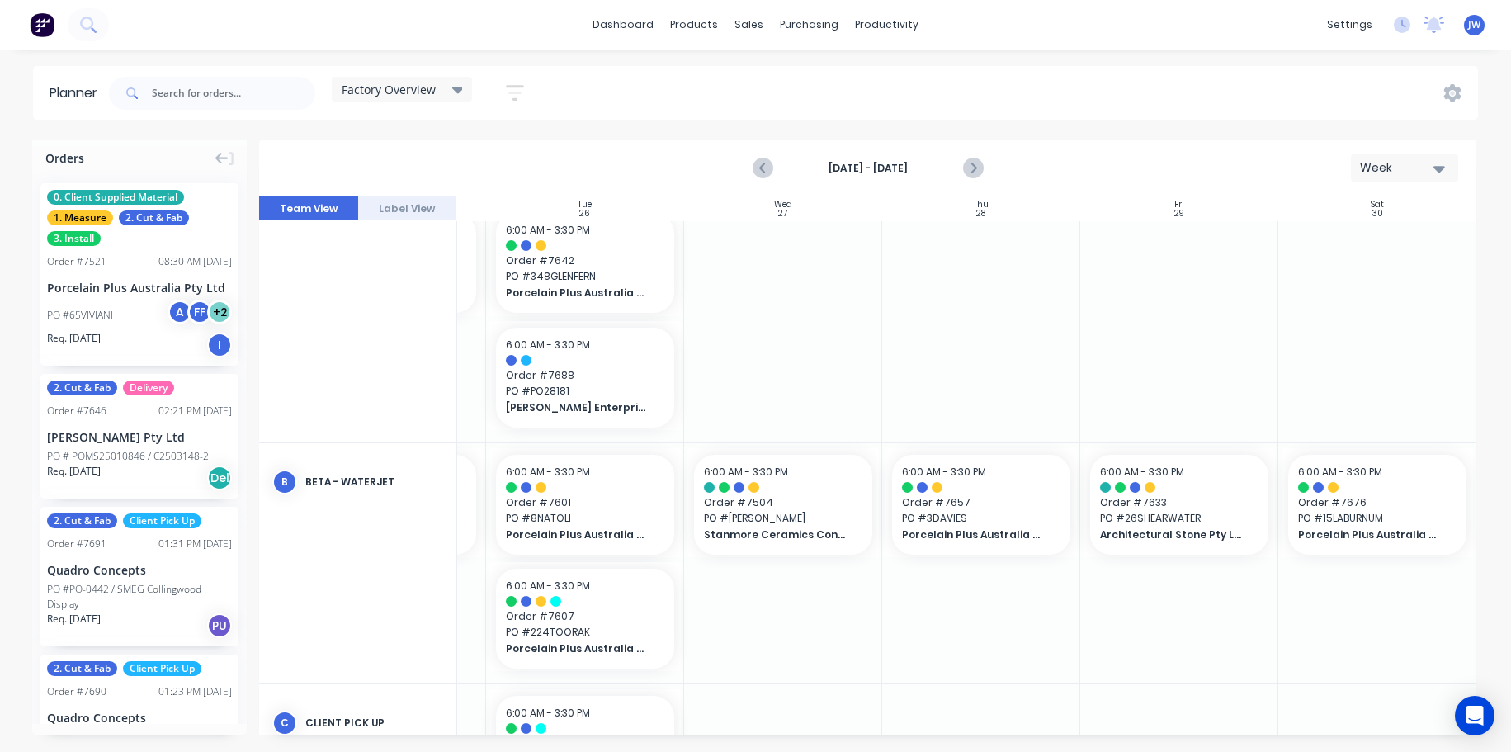
scroll to position [330, 374]
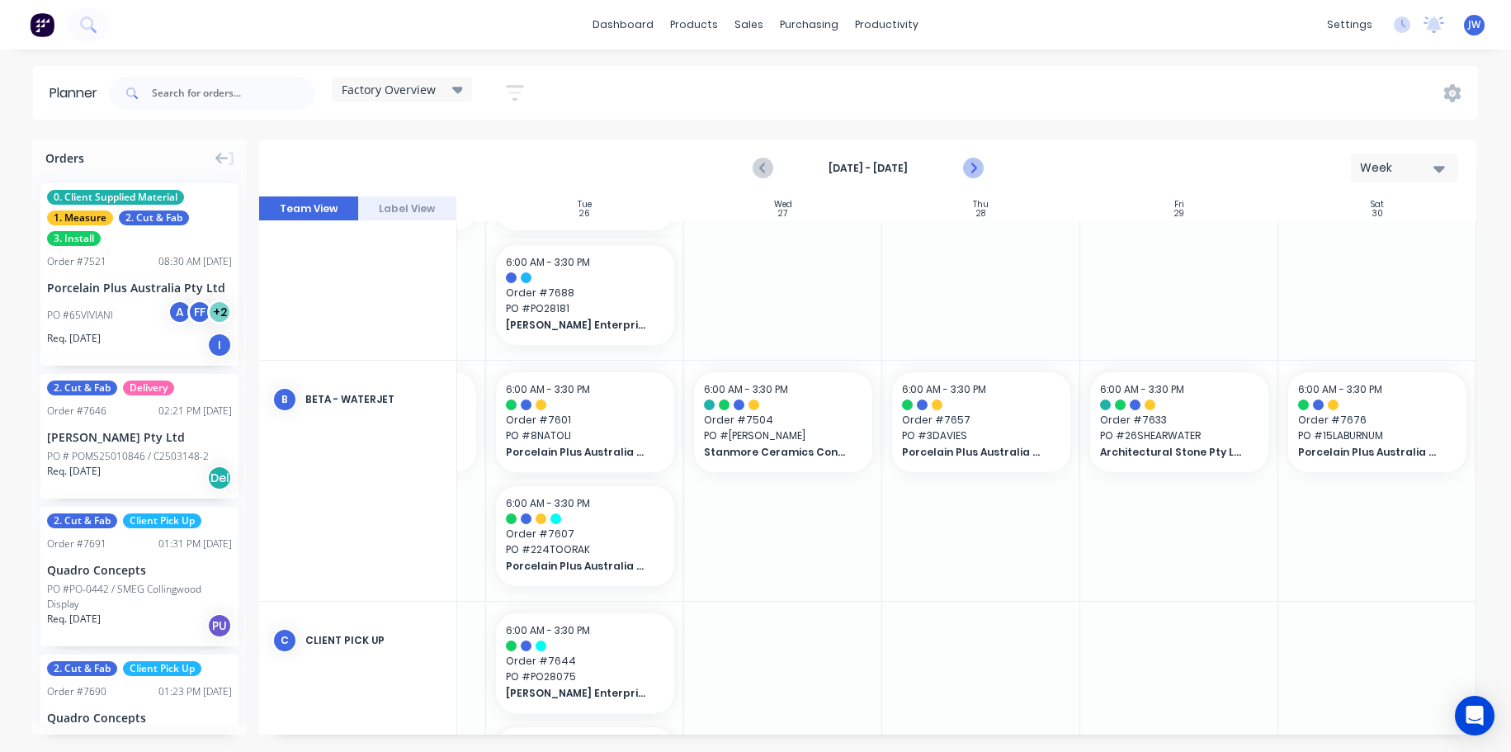
click at [987, 163] on button "Next page" at bounding box center [972, 168] width 33 height 33
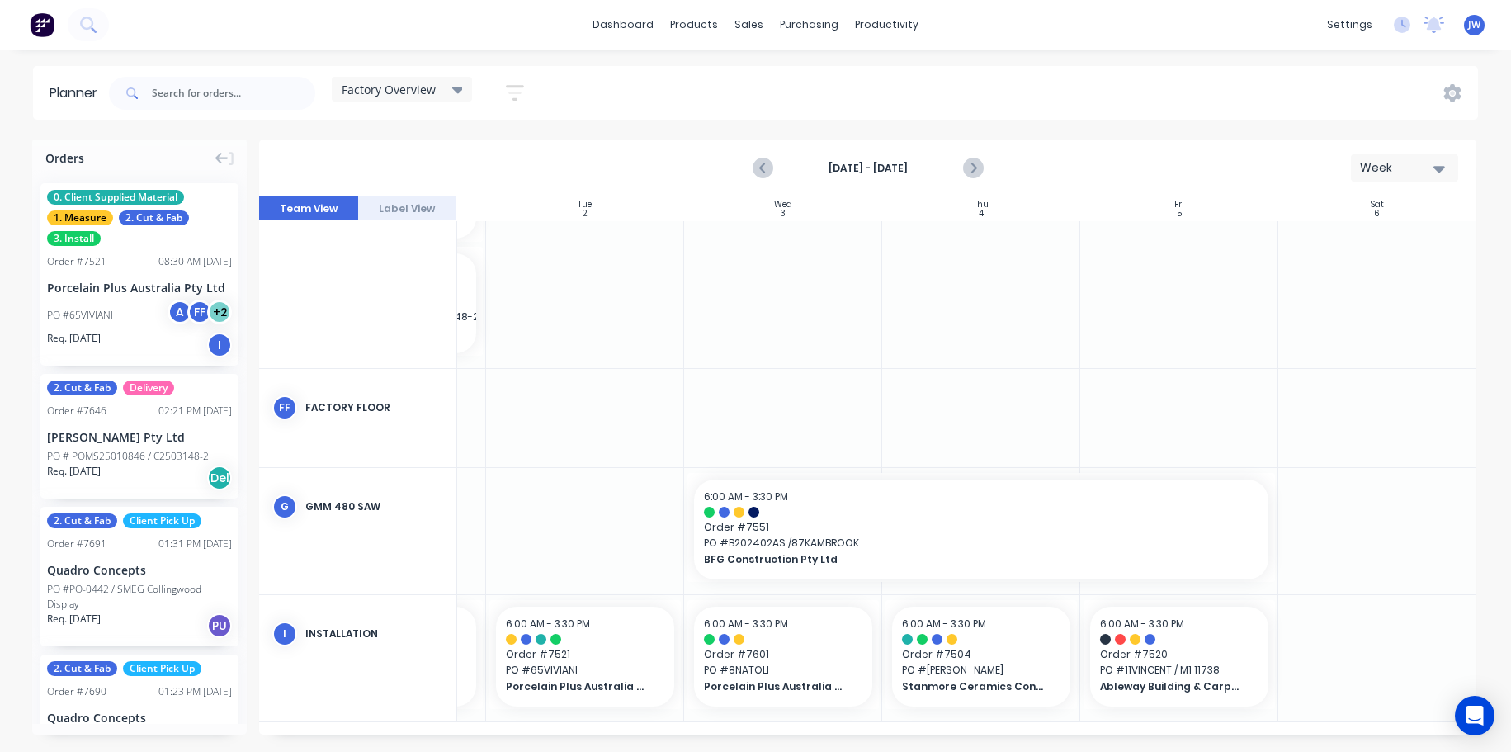
scroll to position [479, 374]
click at [767, 176] on icon "Previous page" at bounding box center [764, 168] width 20 height 20
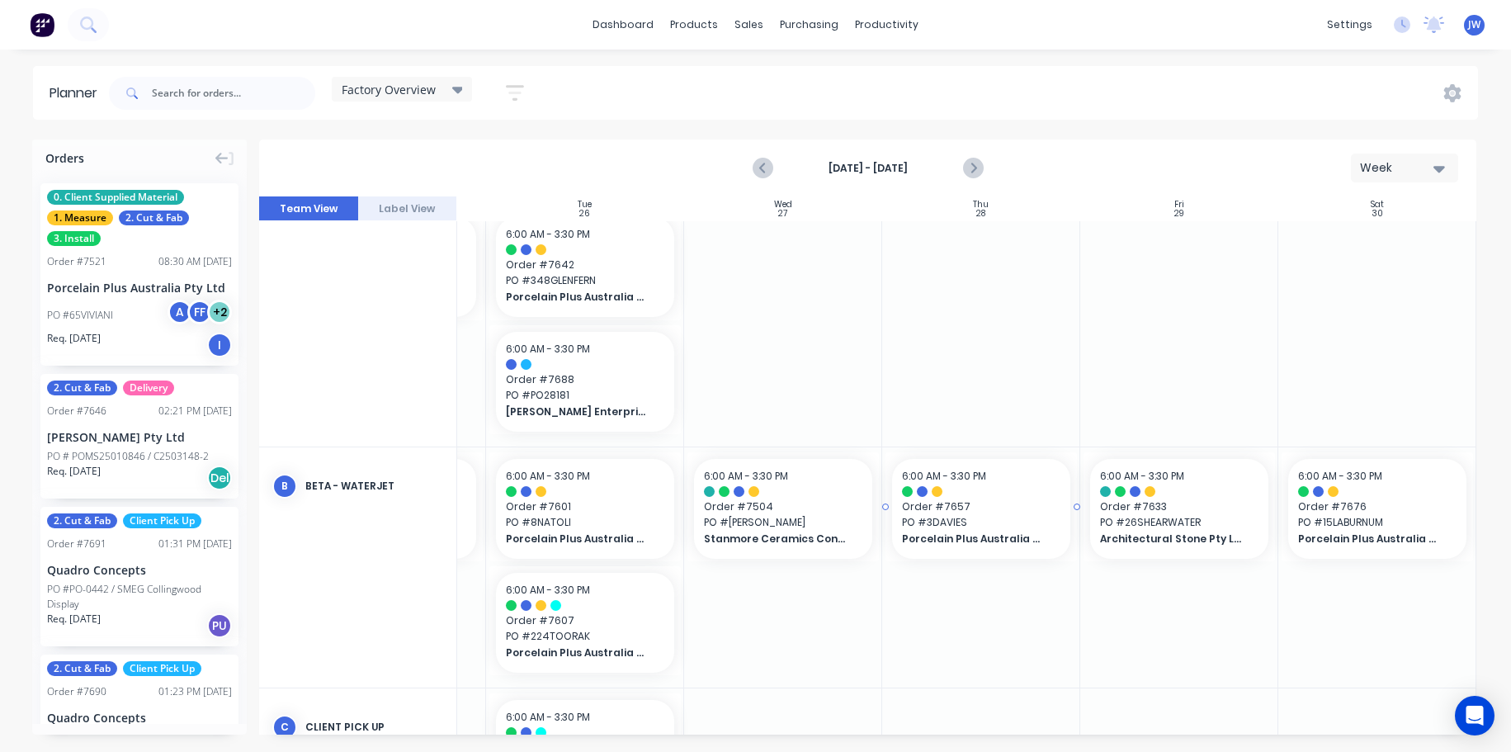
scroll to position [447, 374]
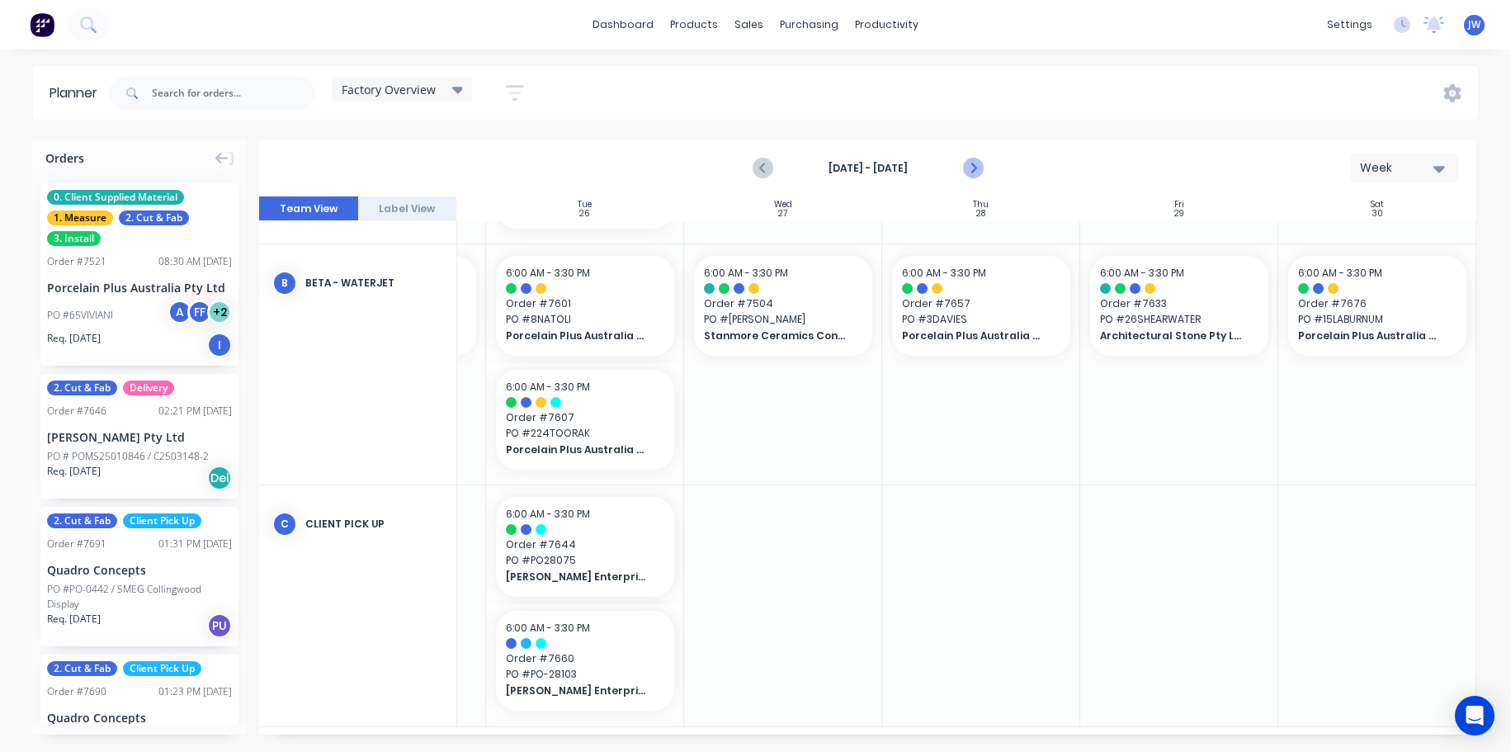
click at [973, 169] on icon "Next page" at bounding box center [971, 168] width 7 height 13
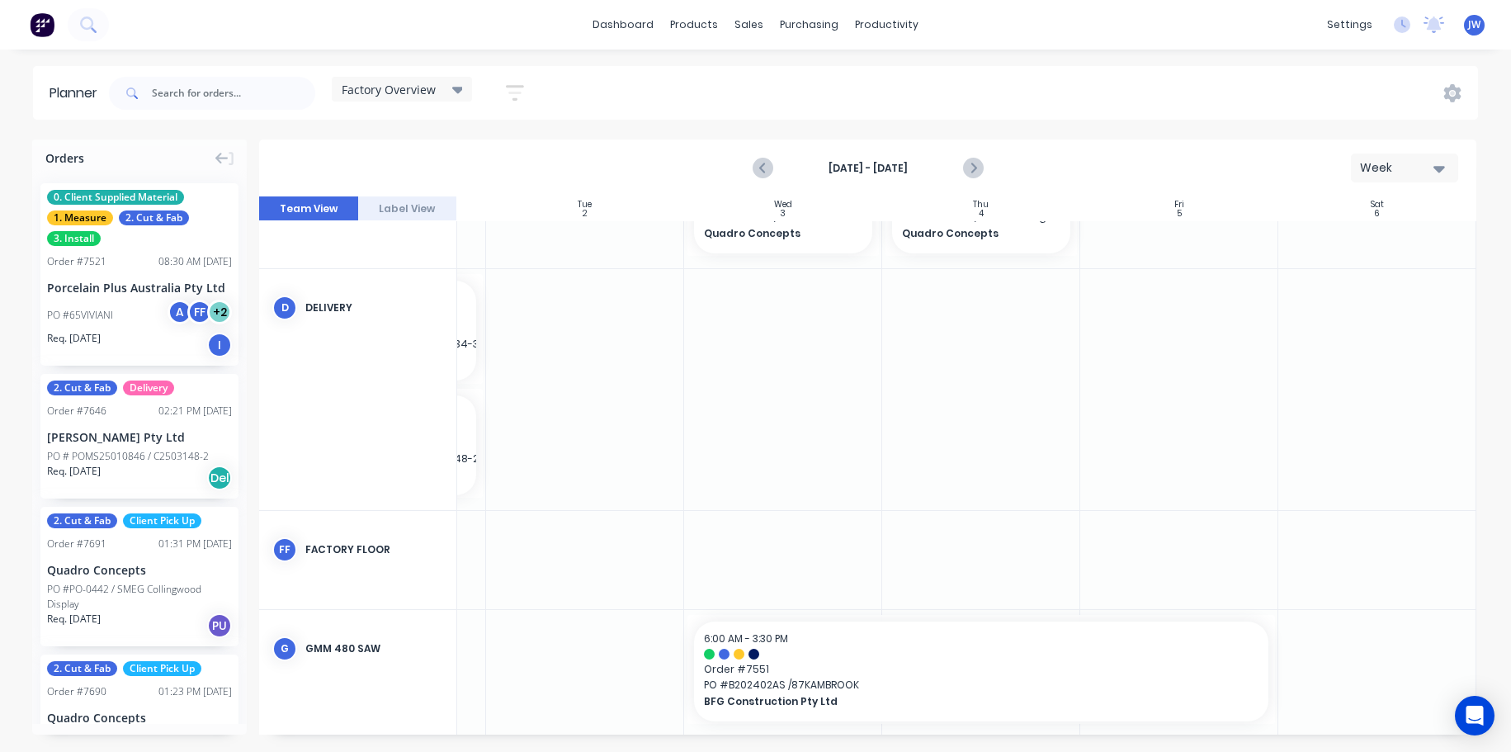
scroll to position [479, 374]
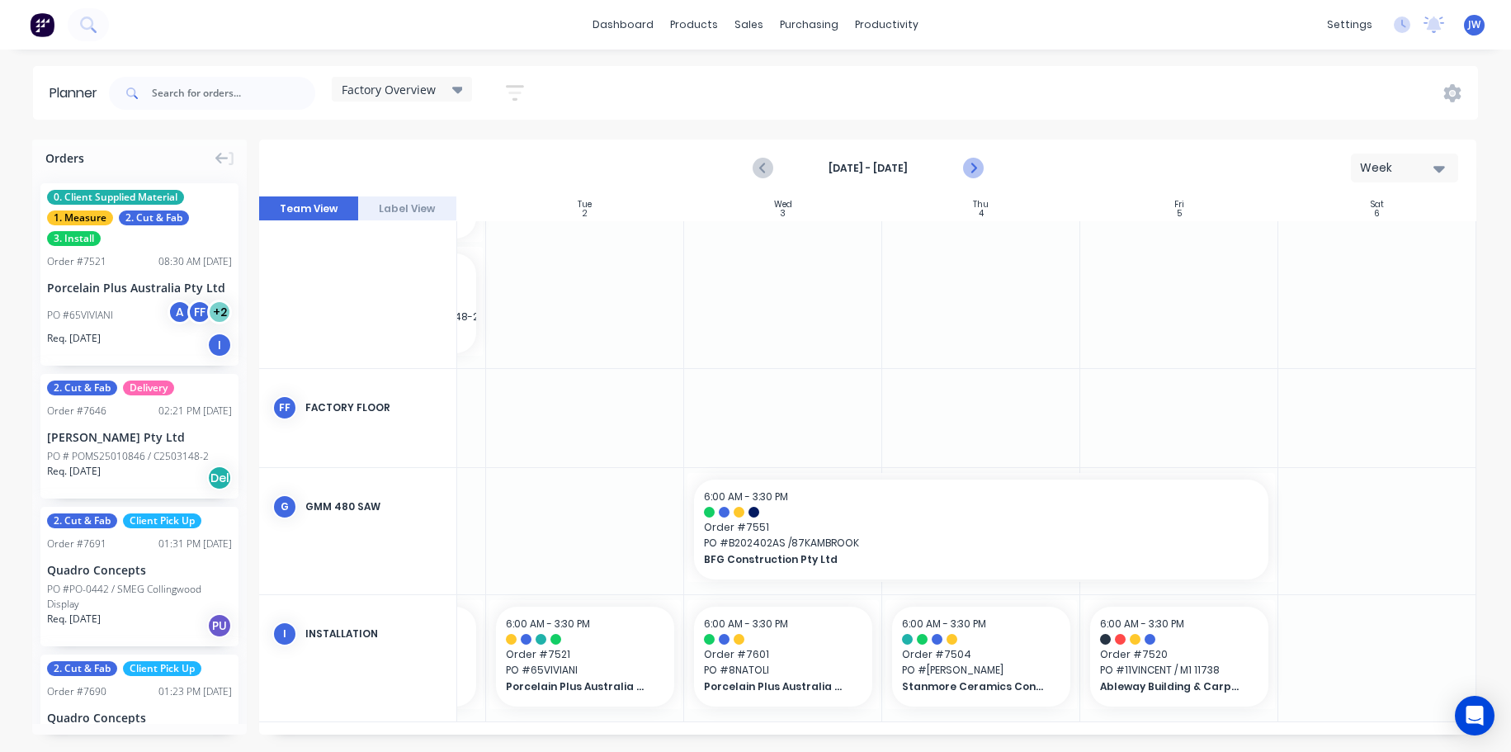
click at [974, 169] on icon "Next page" at bounding box center [971, 168] width 7 height 13
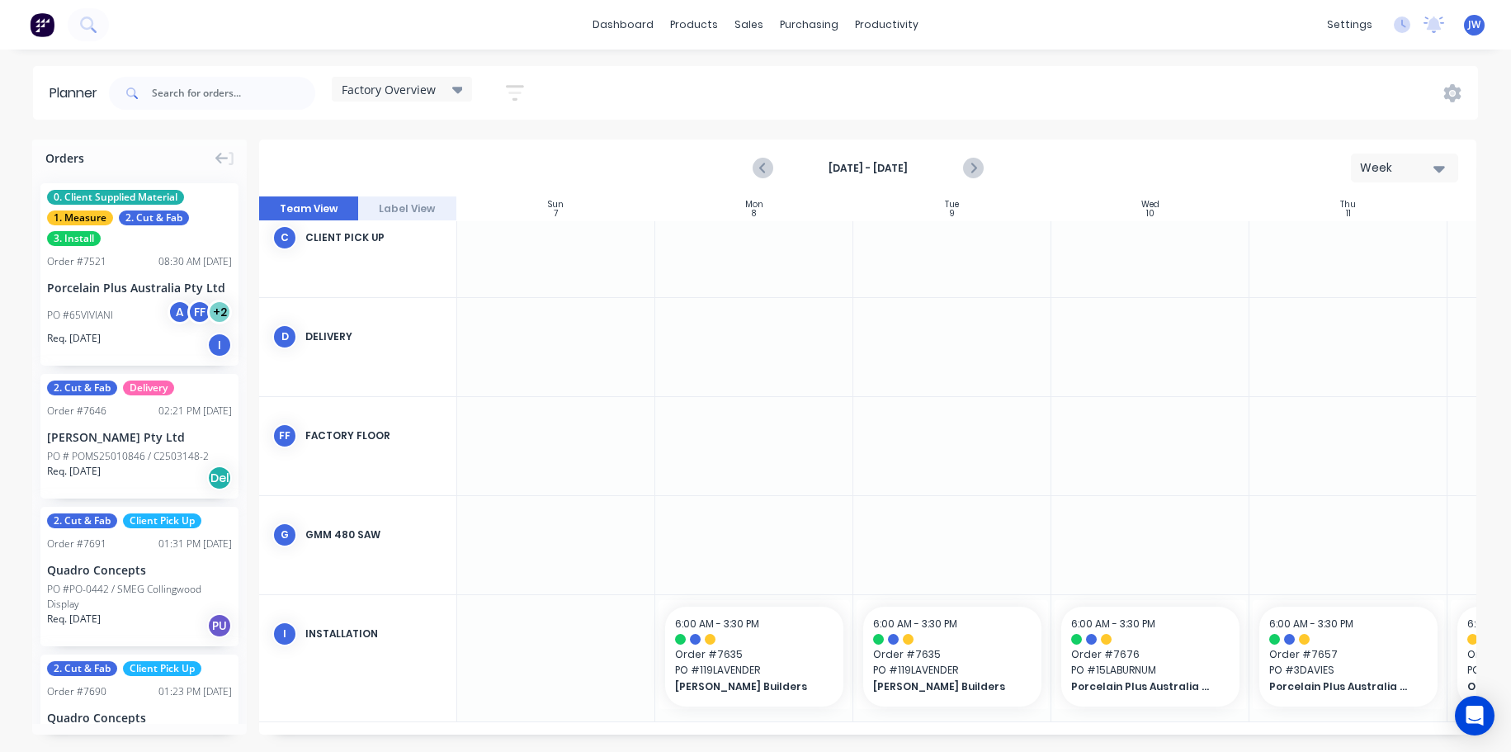
scroll to position [227, 0]
click at [1115, 484] on div at bounding box center [1151, 446] width 198 height 98
click at [1113, 527] on div at bounding box center [1151, 545] width 198 height 98
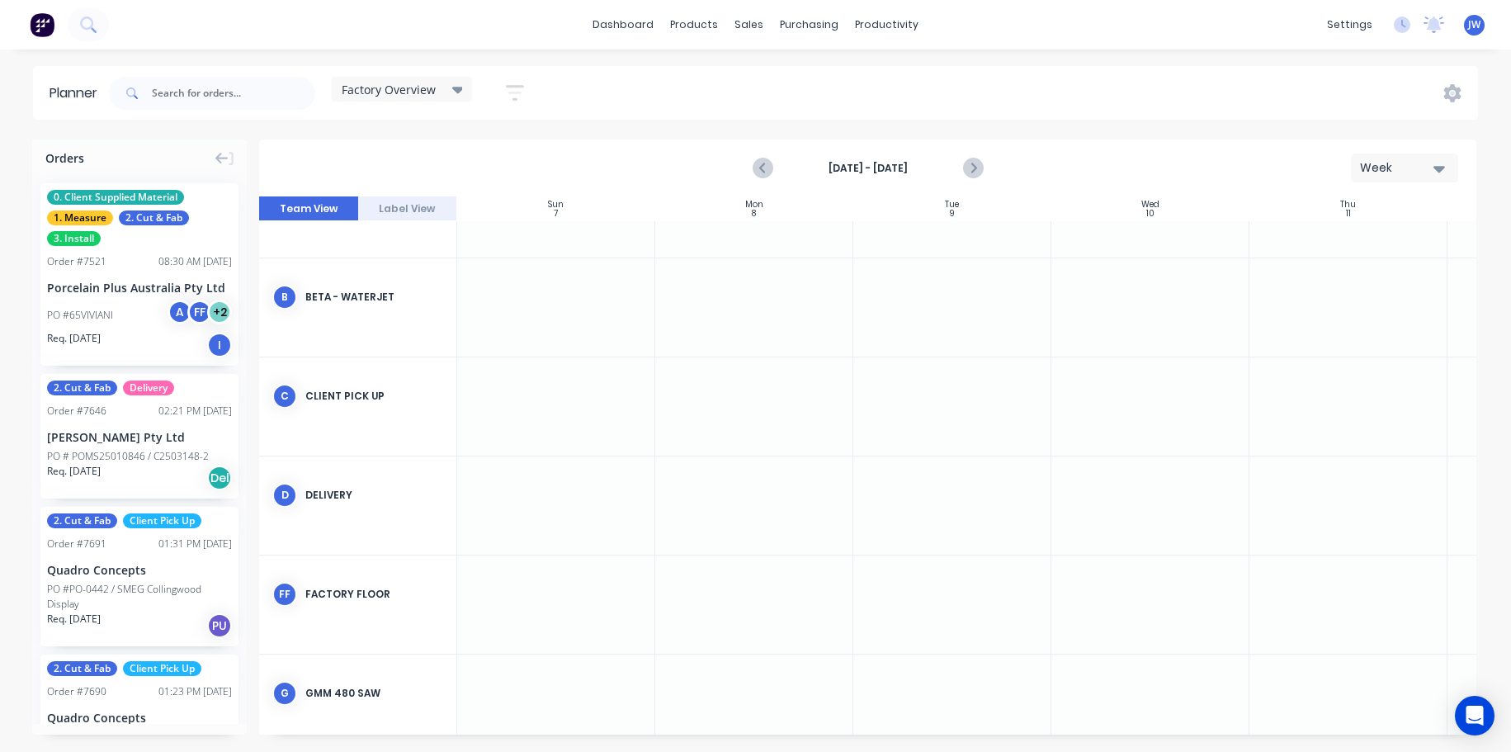
scroll to position [0, 0]
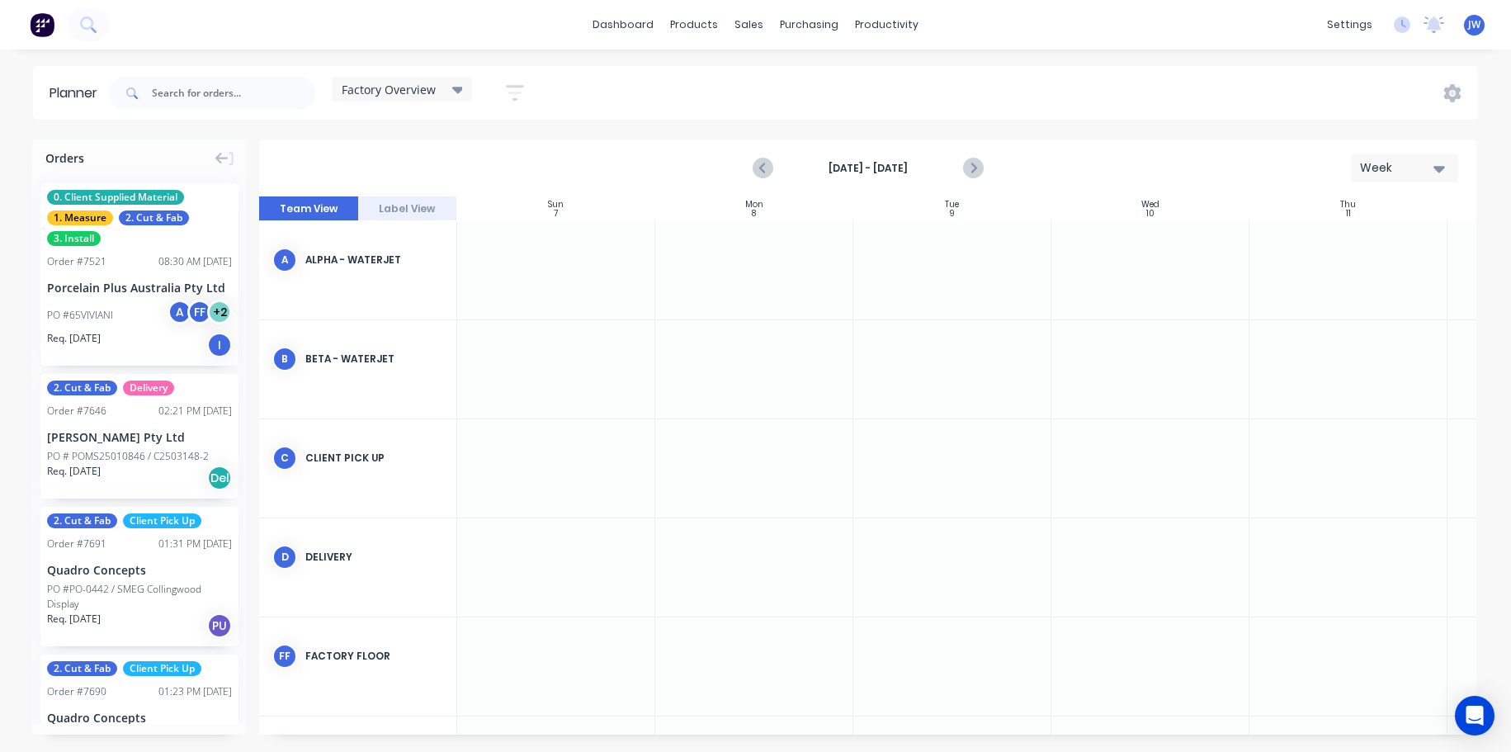
click at [1130, 449] on div at bounding box center [1151, 468] width 198 height 98
click at [173, 81] on input "text" at bounding box center [233, 93] width 163 height 33
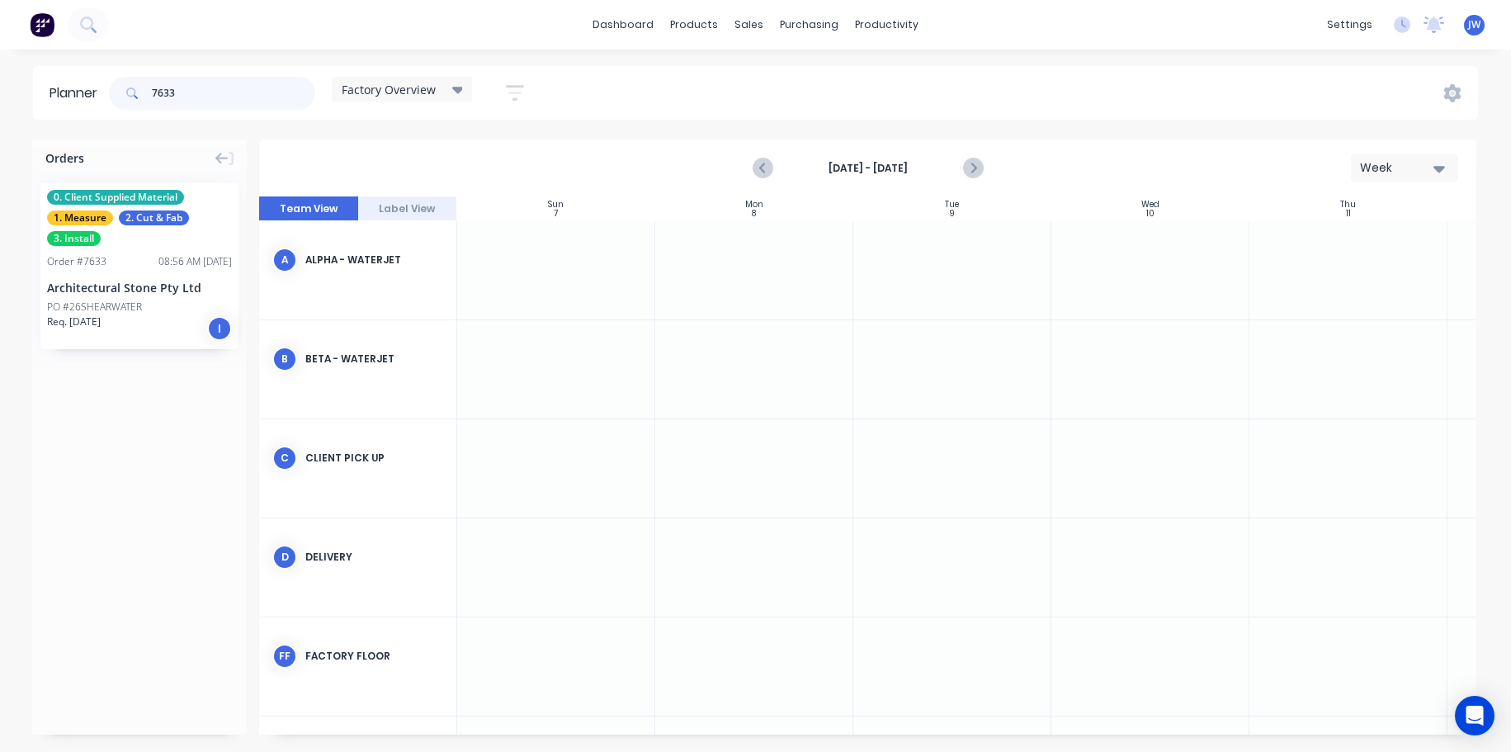
type input "7633"
drag, startPoint x: 130, startPoint y: 270, endPoint x: 1100, endPoint y: 459, distance: 989.0
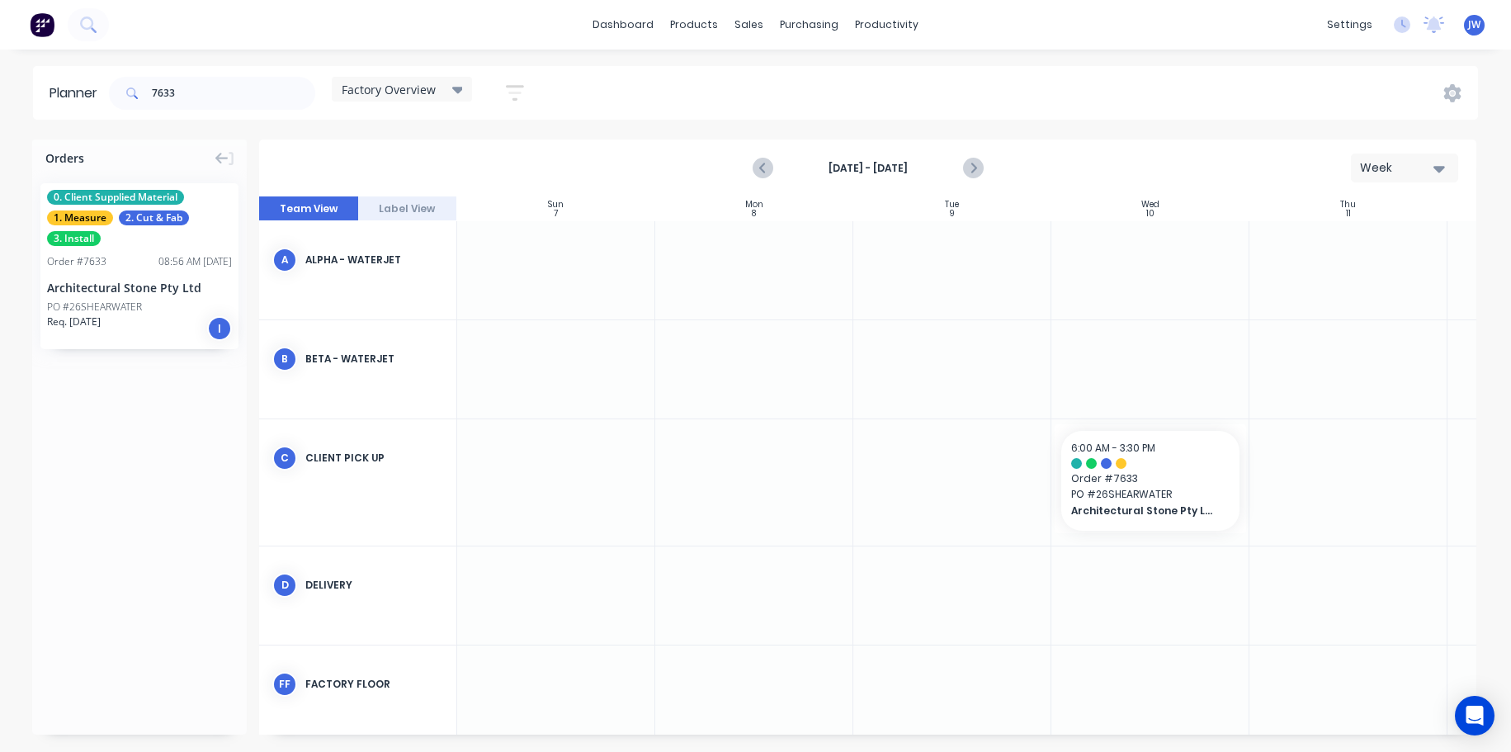
click at [925, 372] on div at bounding box center [953, 369] width 198 height 98
drag, startPoint x: 212, startPoint y: 92, endPoint x: 146, endPoint y: 85, distance: 66.4
click at [146, 85] on div "7633" at bounding box center [212, 93] width 206 height 33
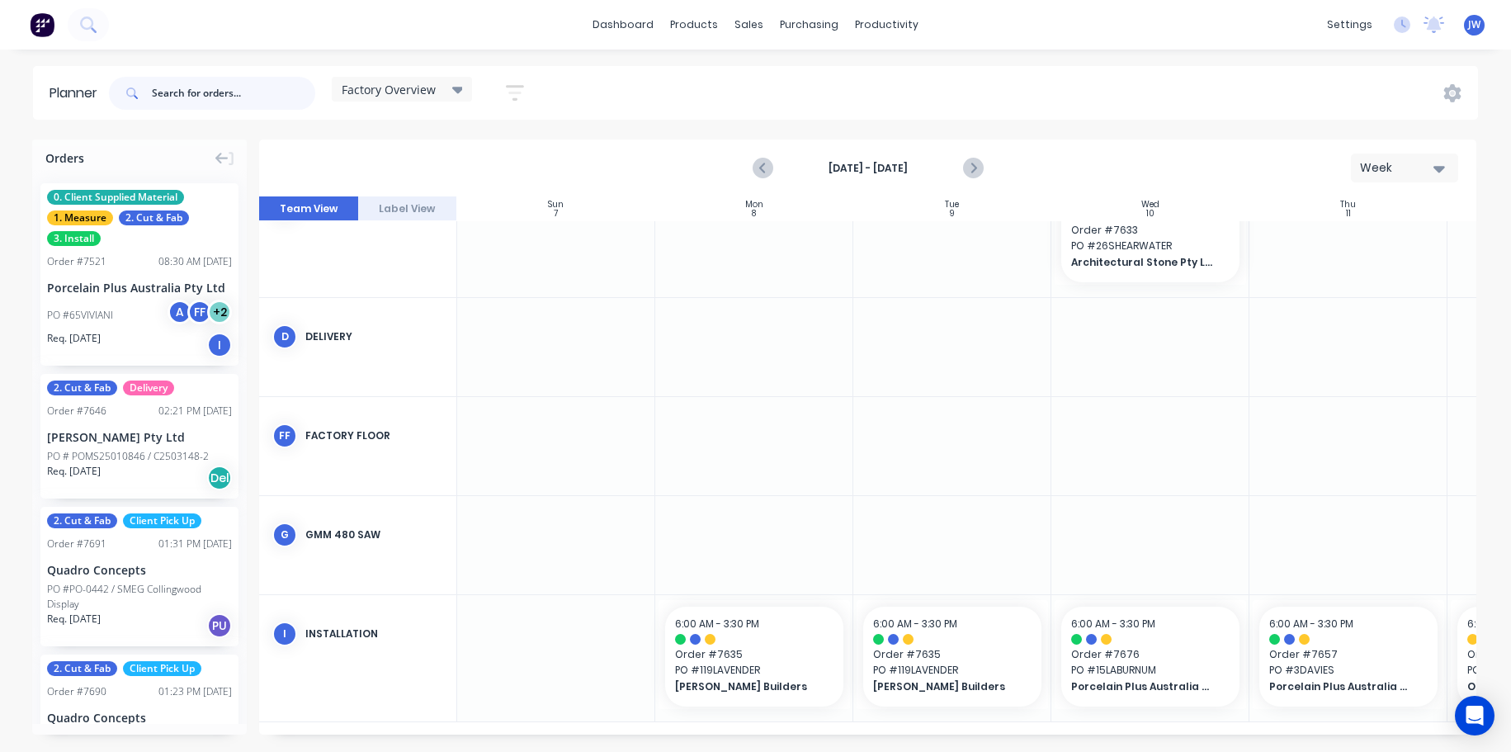
scroll to position [255, 0]
click at [763, 171] on icon "Previous page" at bounding box center [763, 168] width 7 height 13
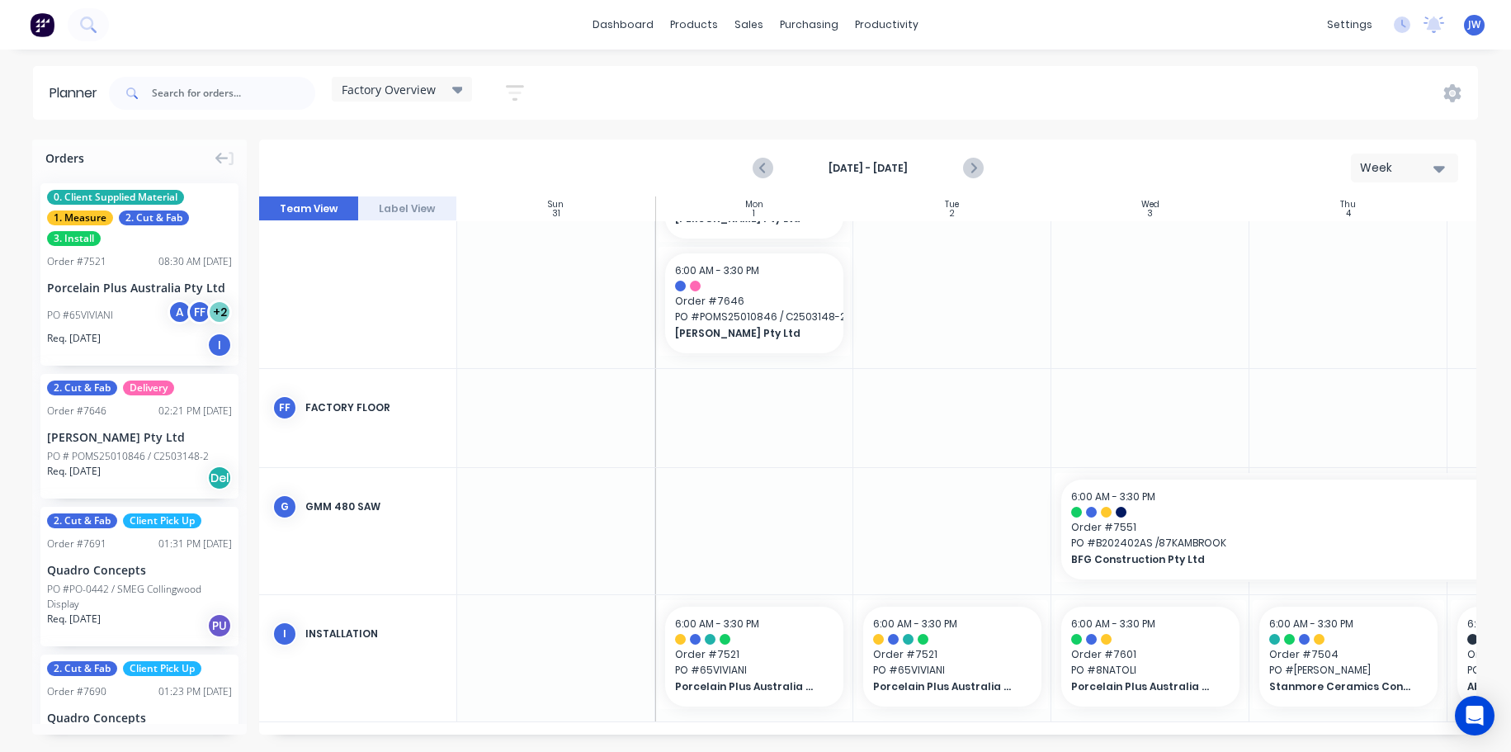
scroll to position [479, 0]
click at [766, 164] on icon "Previous page" at bounding box center [764, 168] width 20 height 20
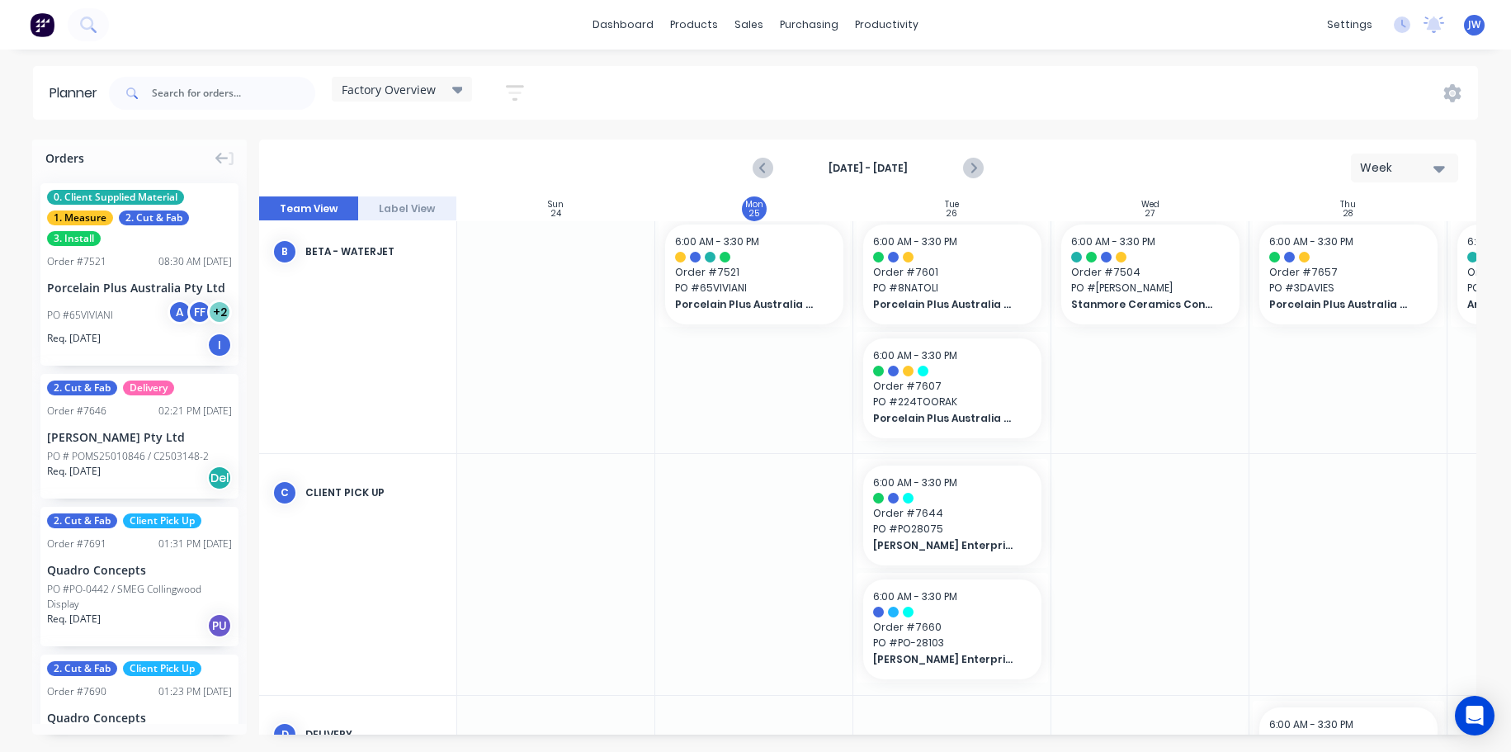
scroll to position [529, 0]
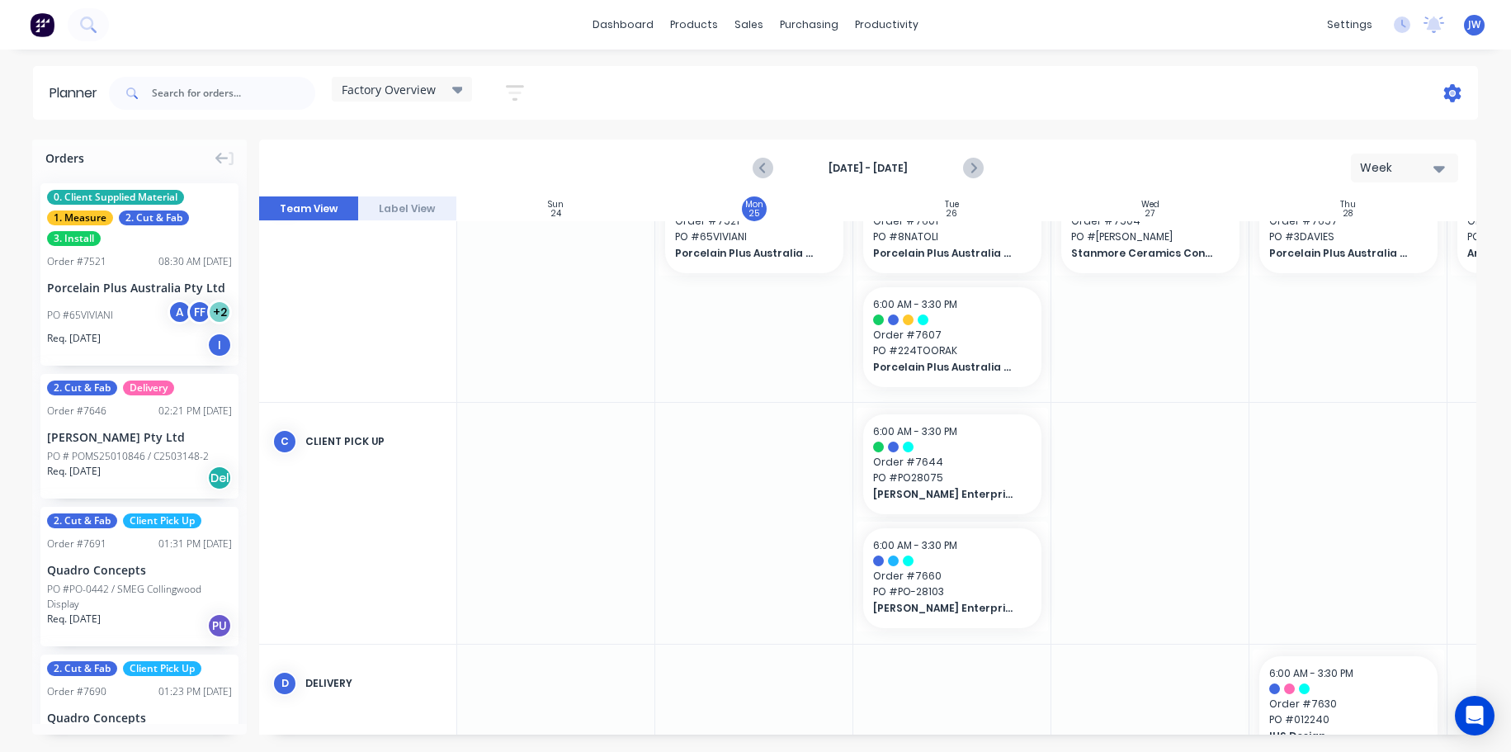
click at [1458, 91] on icon at bounding box center [1453, 93] width 17 height 18
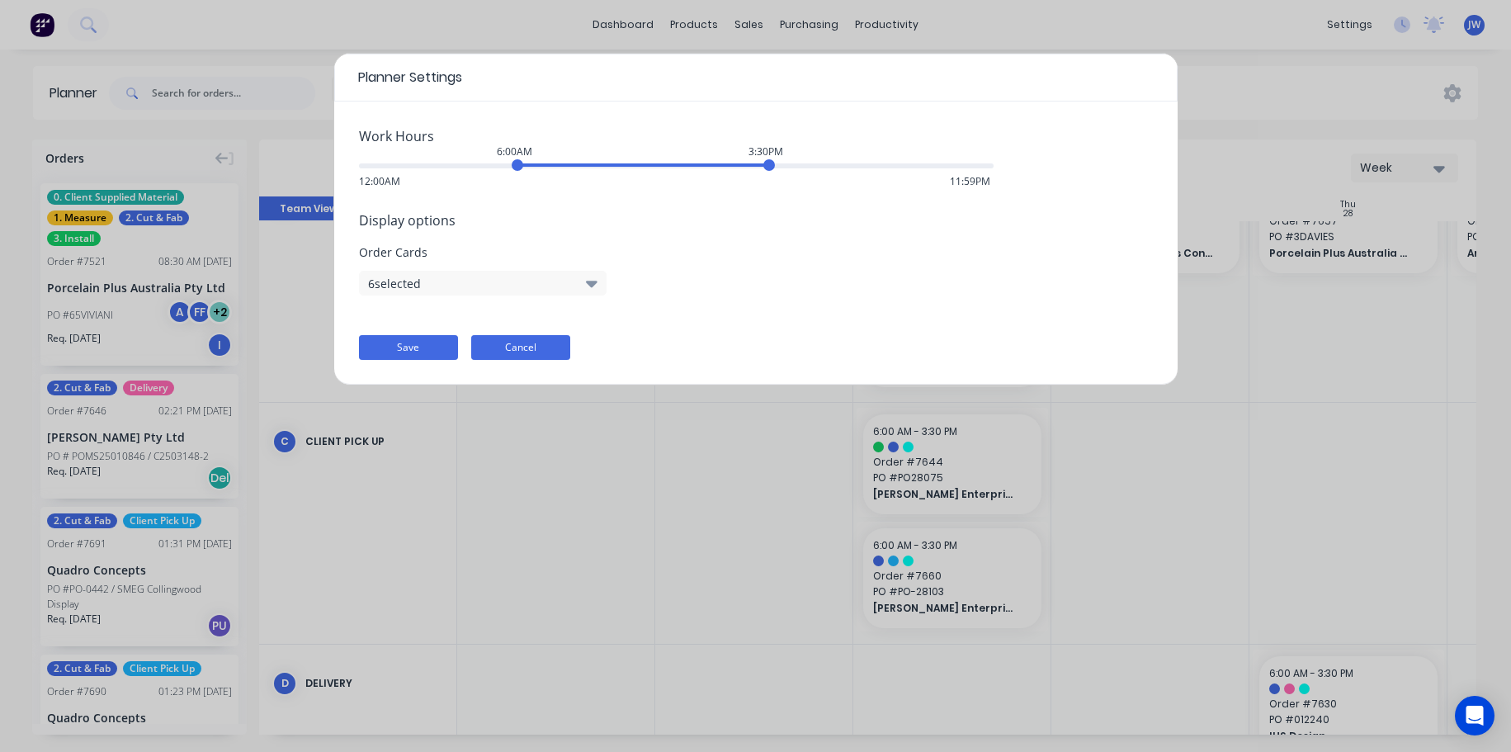
click at [542, 351] on button "Cancel" at bounding box center [520, 347] width 99 height 25
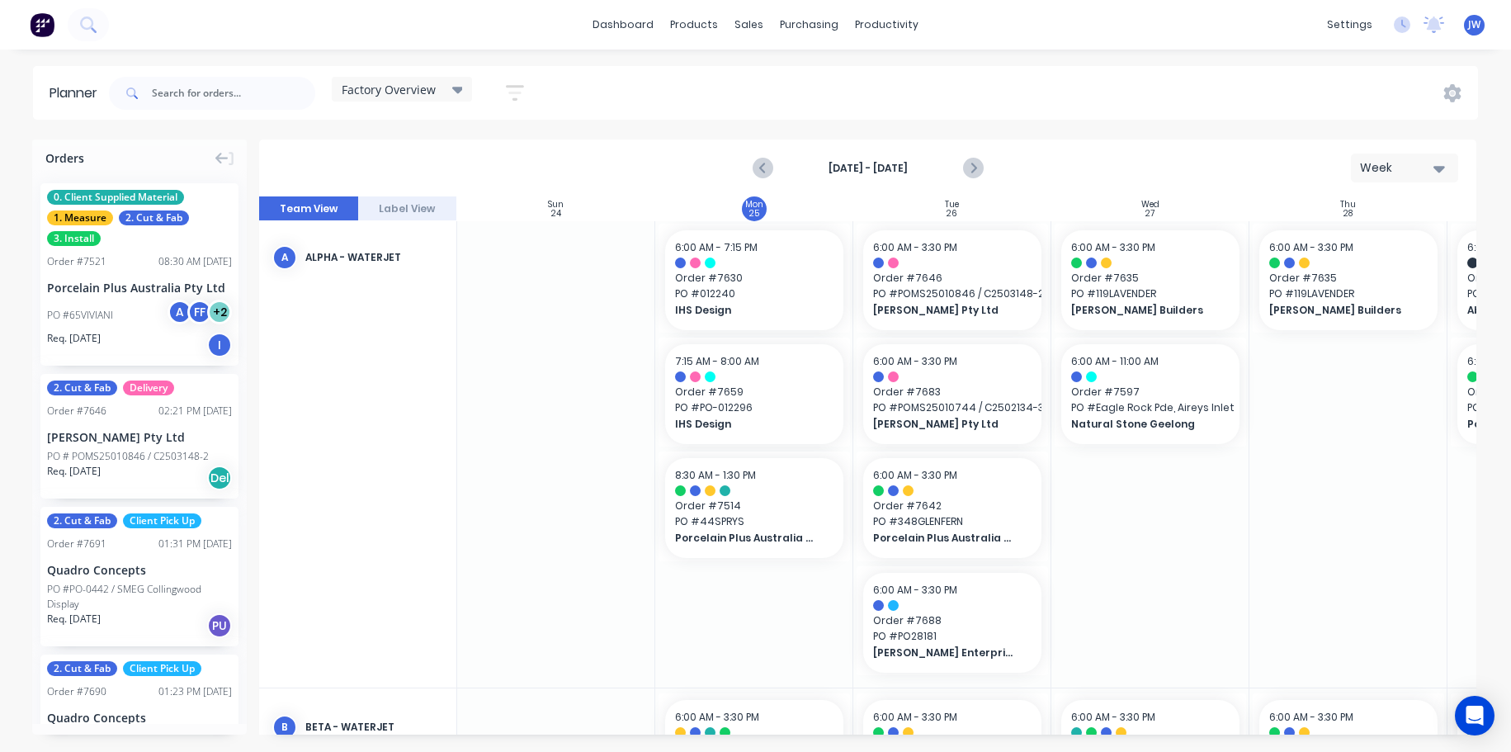
scroll to position [0, 0]
click at [1462, 86] on div "Factory Overview Save new view None (Default) edit Craigieburn Orders edit Dail…" at bounding box center [792, 94] width 1373 height 50
click at [1453, 96] on icon at bounding box center [1453, 93] width 18 height 18
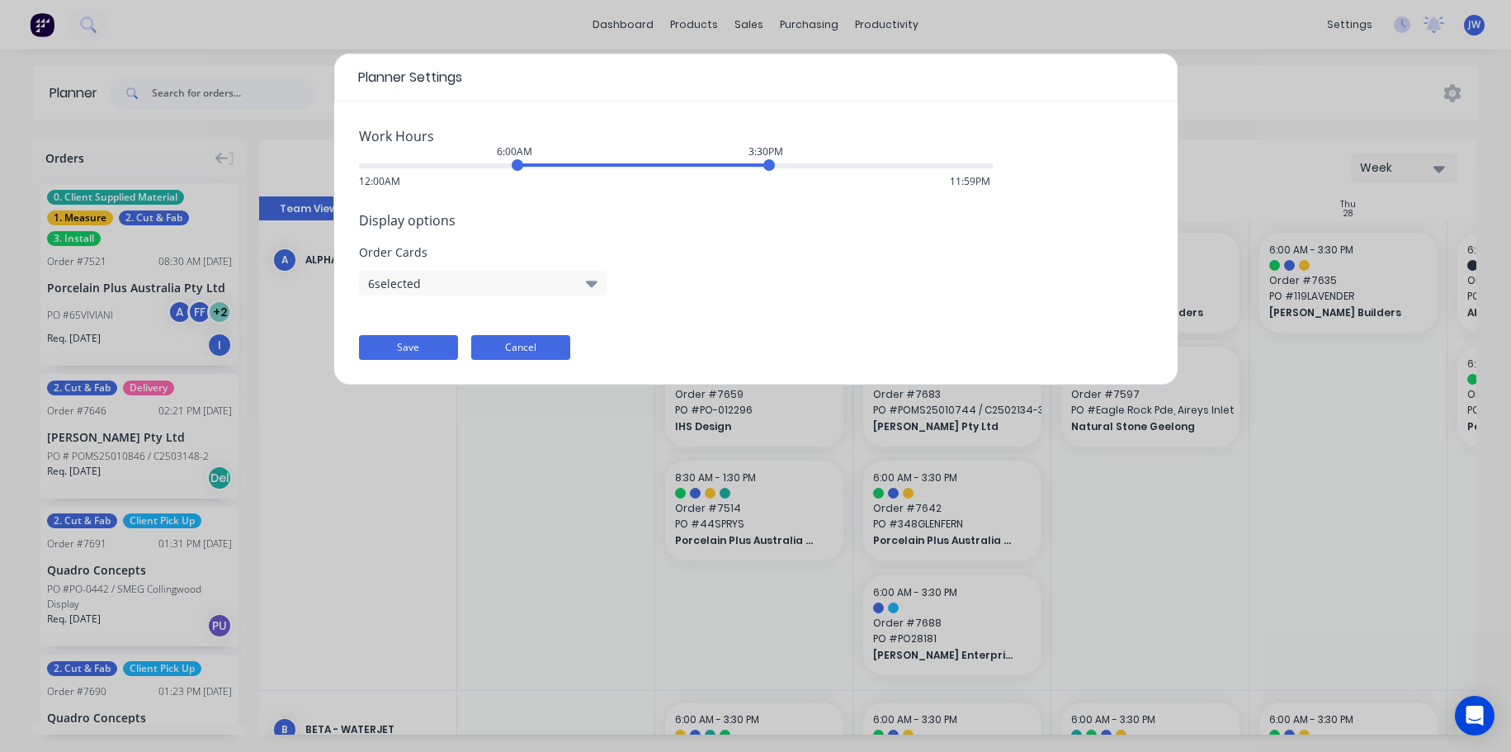
click at [500, 351] on button "Cancel" at bounding box center [520, 347] width 99 height 25
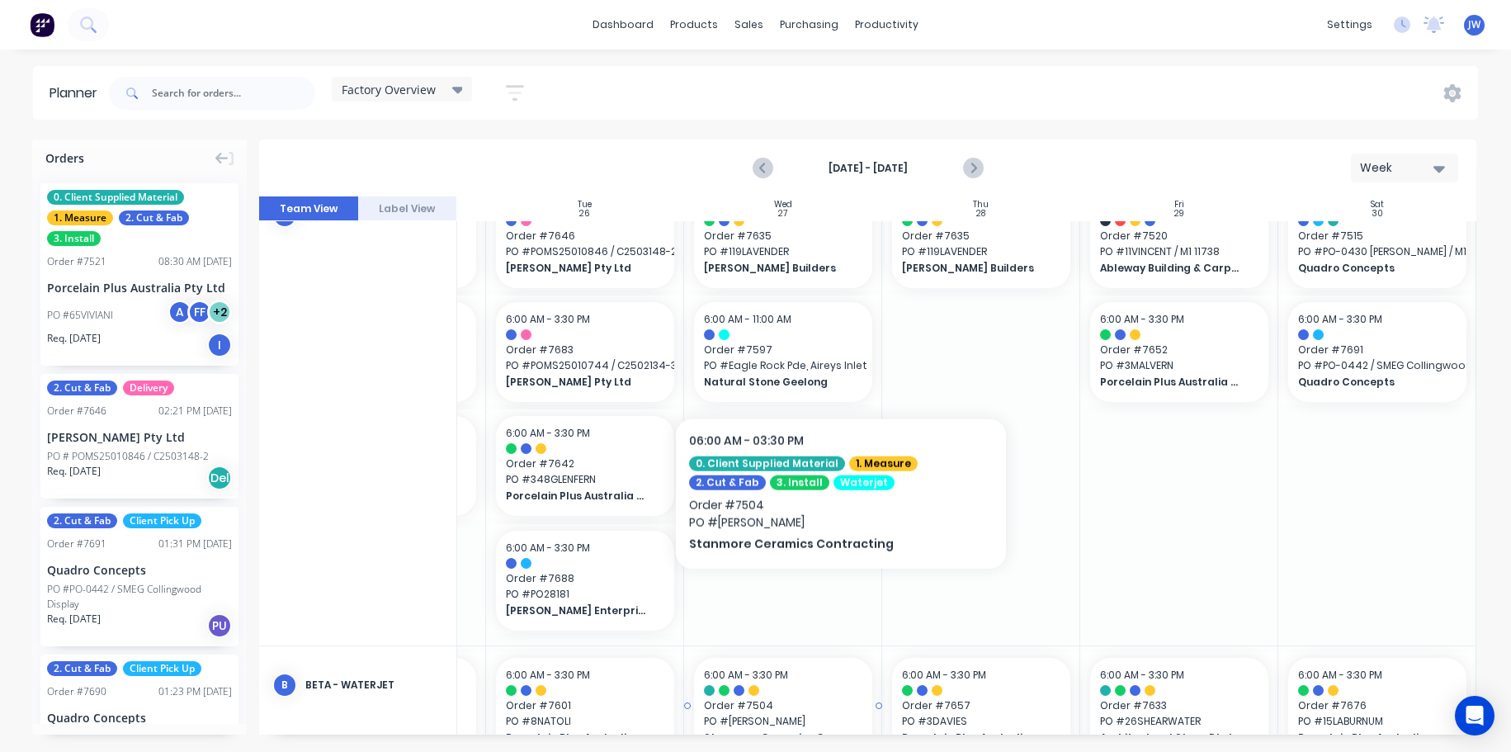
scroll to position [0, 374]
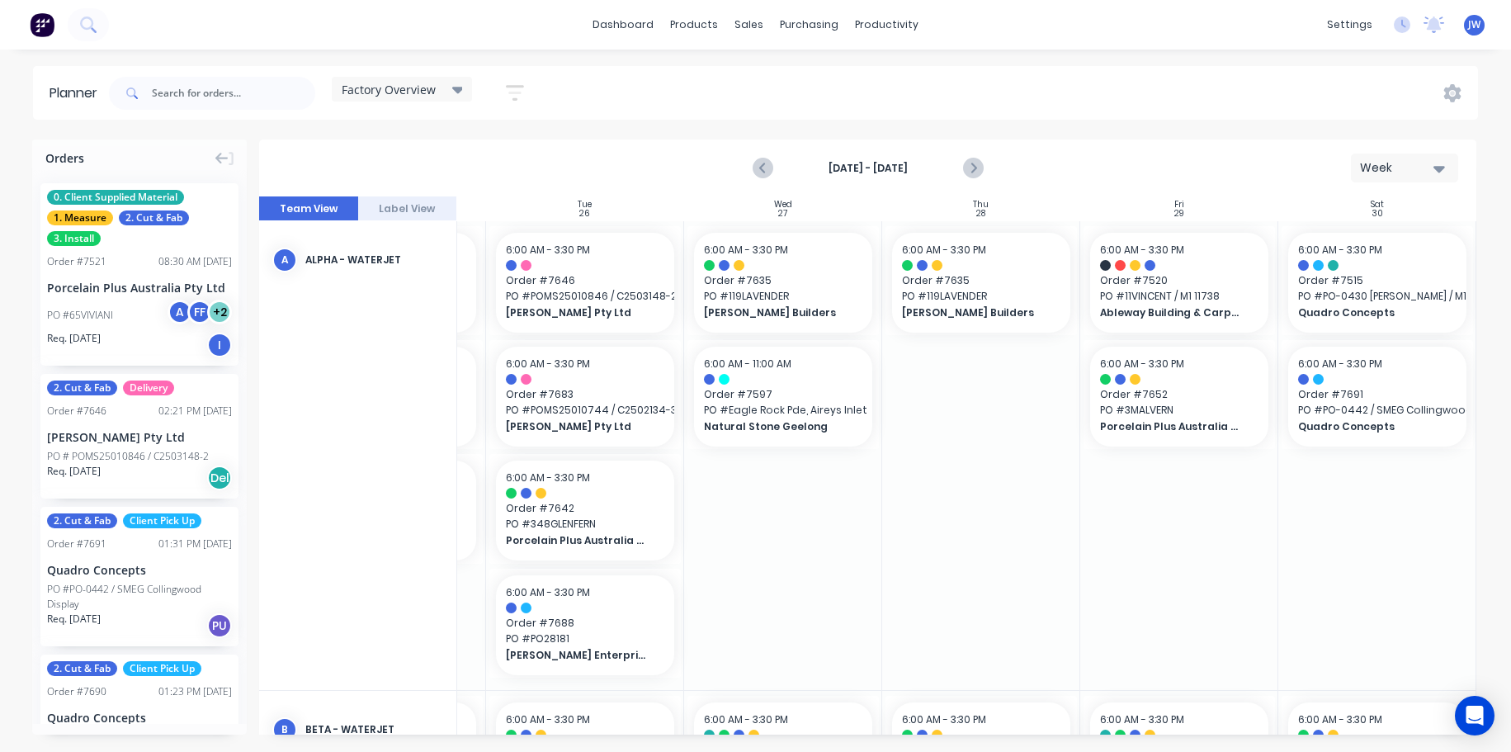
click at [512, 95] on icon "button" at bounding box center [515, 93] width 18 height 21
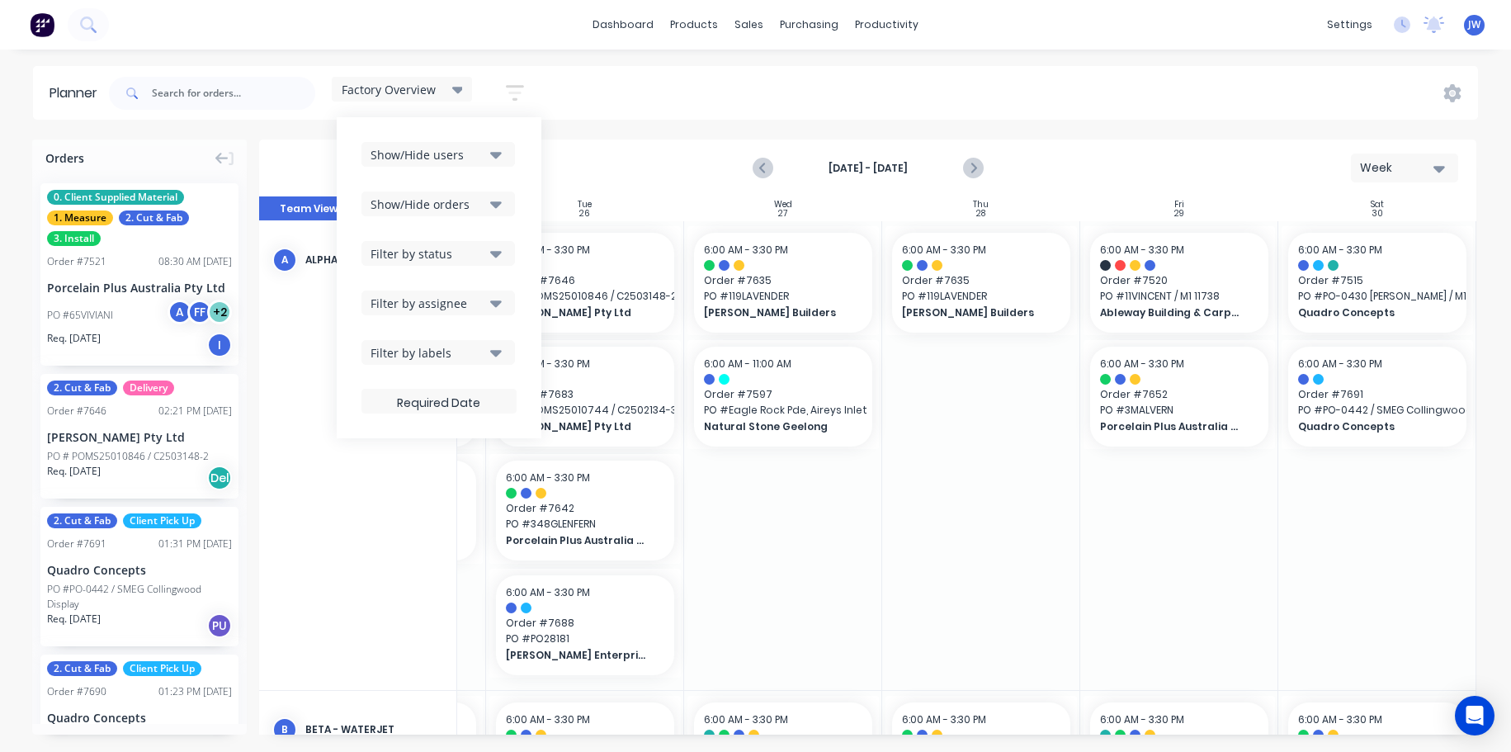
click at [754, 95] on div "Factory Overview Save new view None (Default) edit Craigieburn Orders edit Dail…" at bounding box center [792, 94] width 1373 height 50
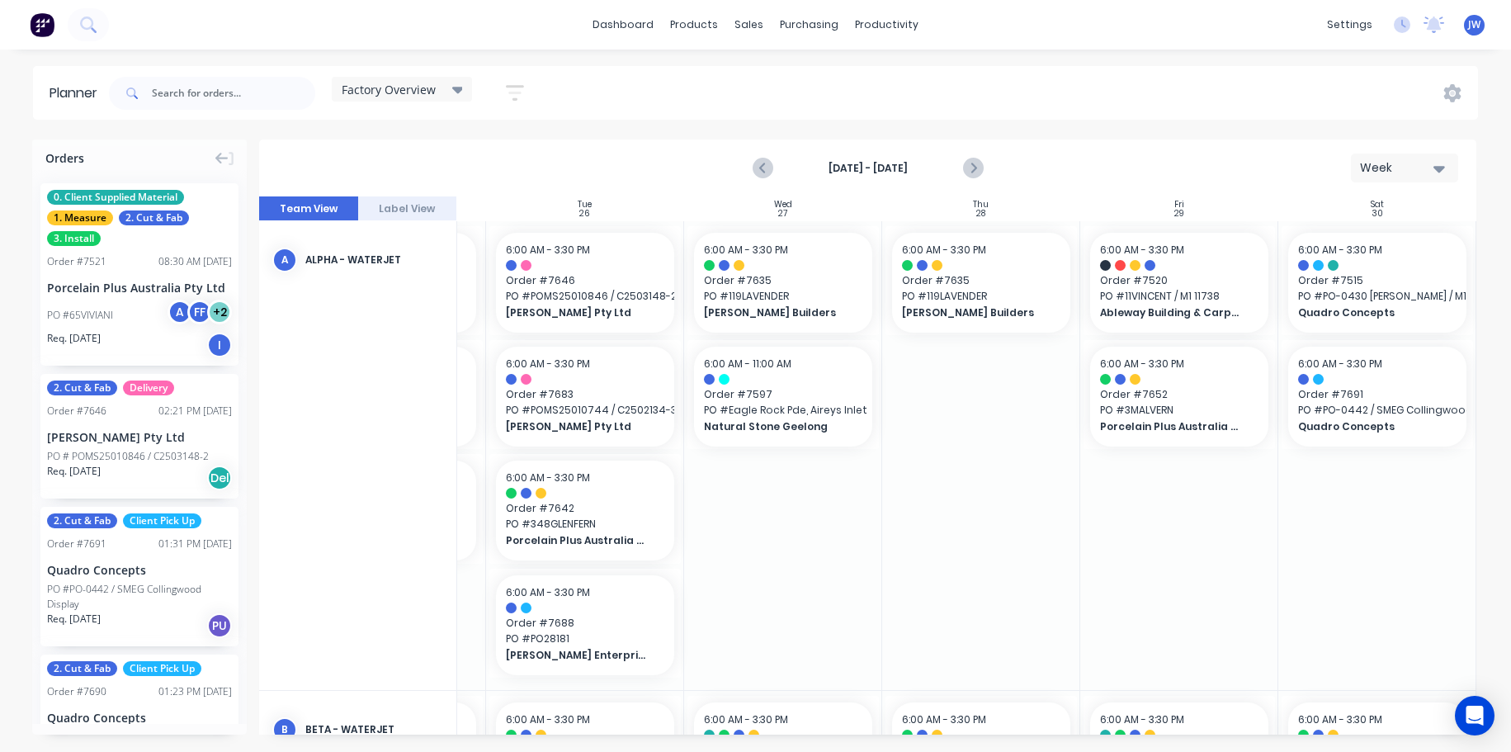
click at [411, 208] on button "Label View" at bounding box center [407, 208] width 99 height 25
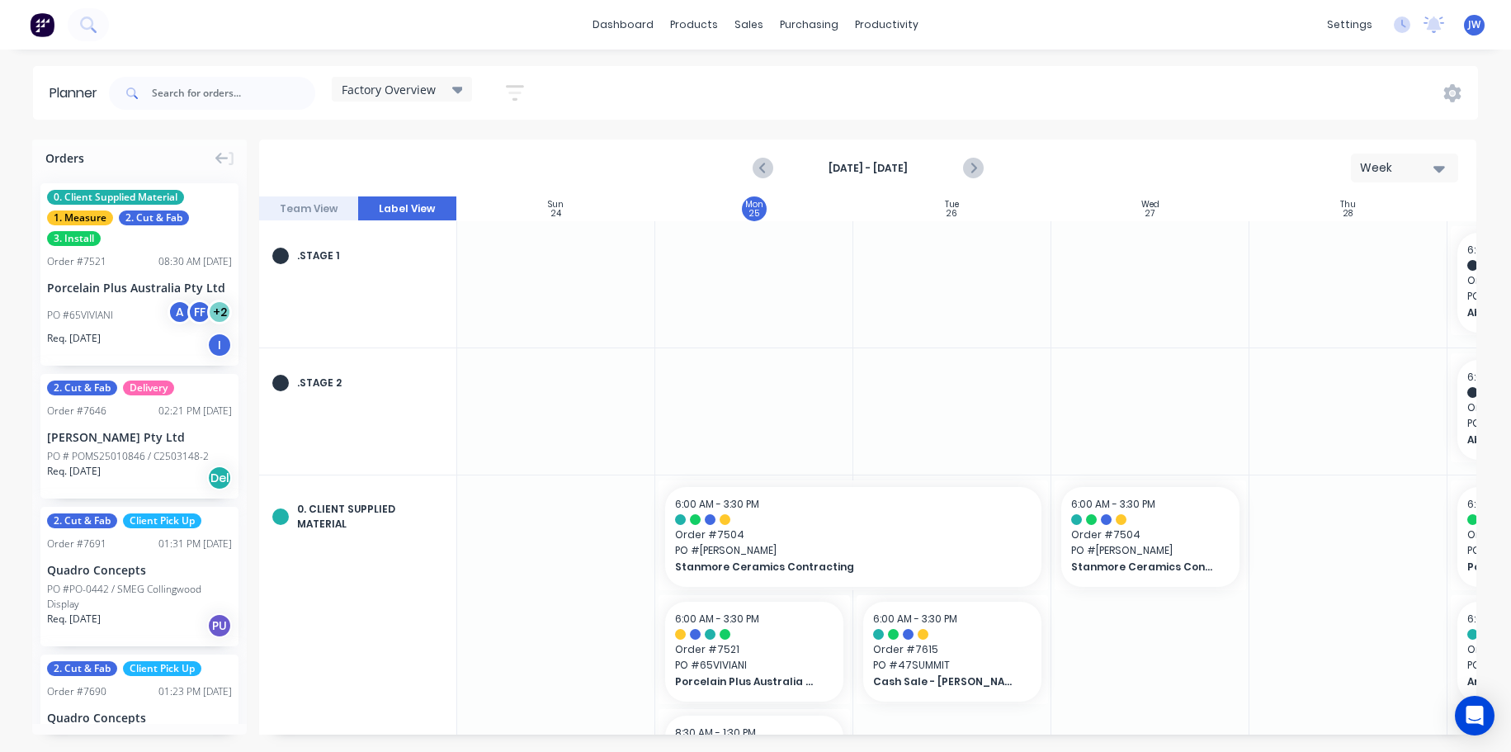
scroll to position [0, 1]
click at [315, 212] on button "Team View" at bounding box center [308, 208] width 99 height 25
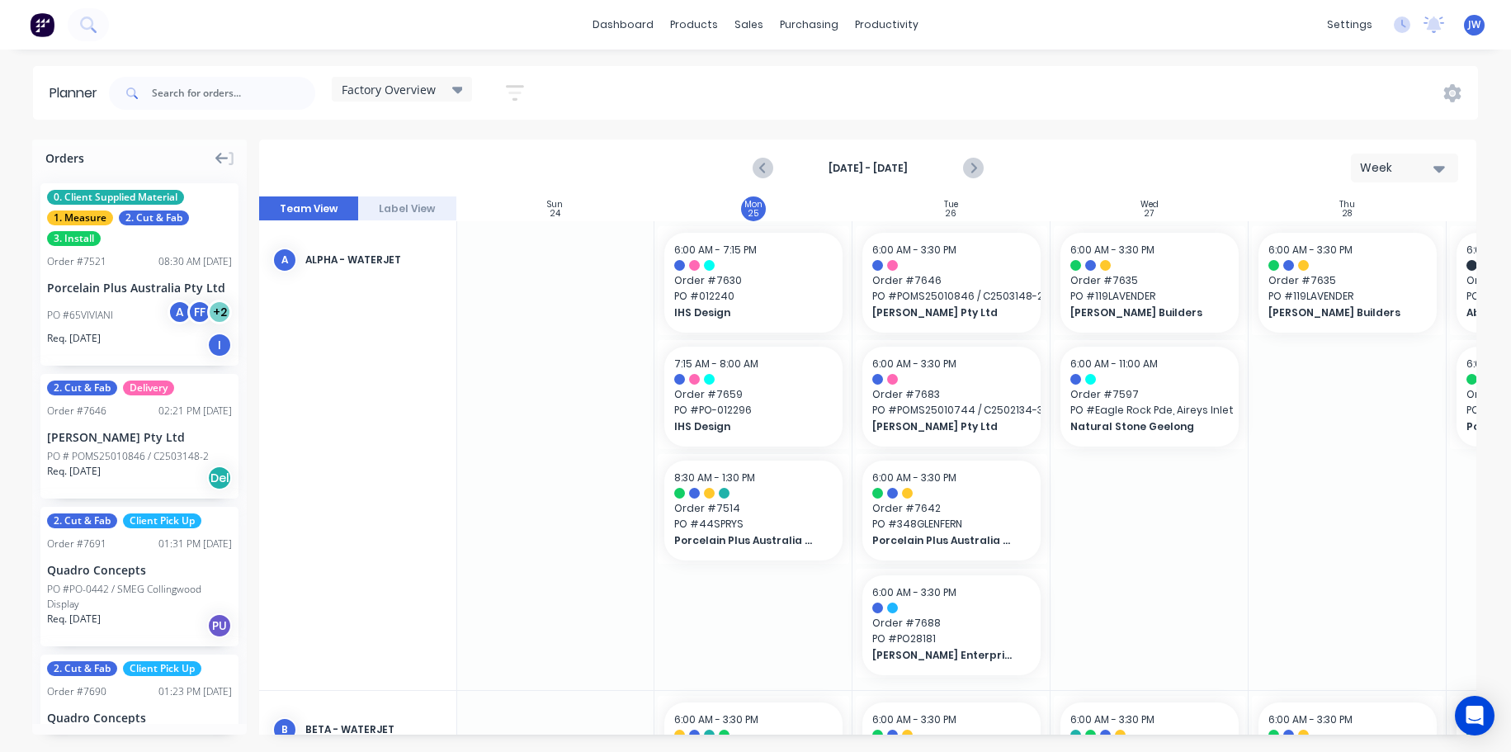
click at [226, 155] on icon at bounding box center [221, 158] width 13 height 15
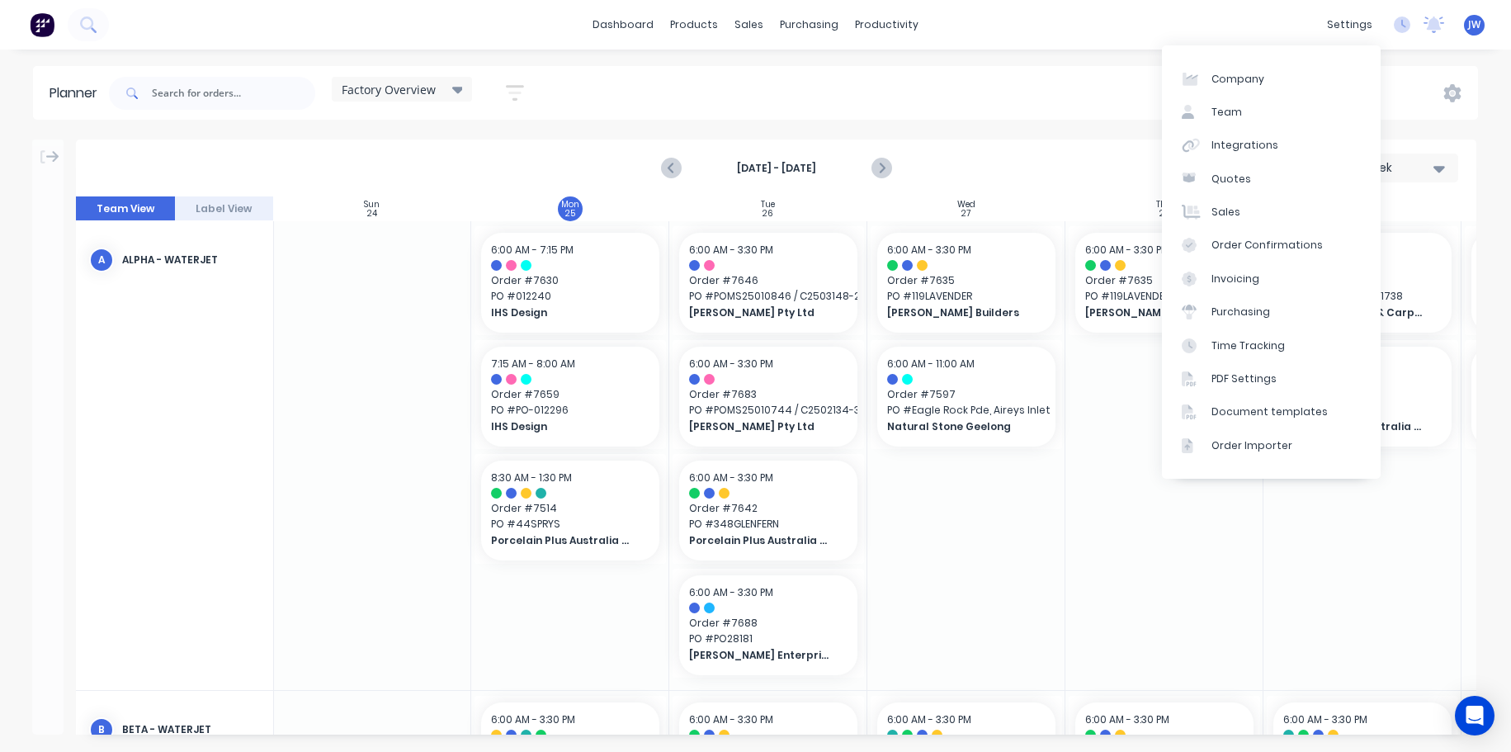
click at [1128, 126] on div "Planner Factory Overview Save new view None (Default) edit Craigieburn Orders e…" at bounding box center [755, 408] width 1511 height 685
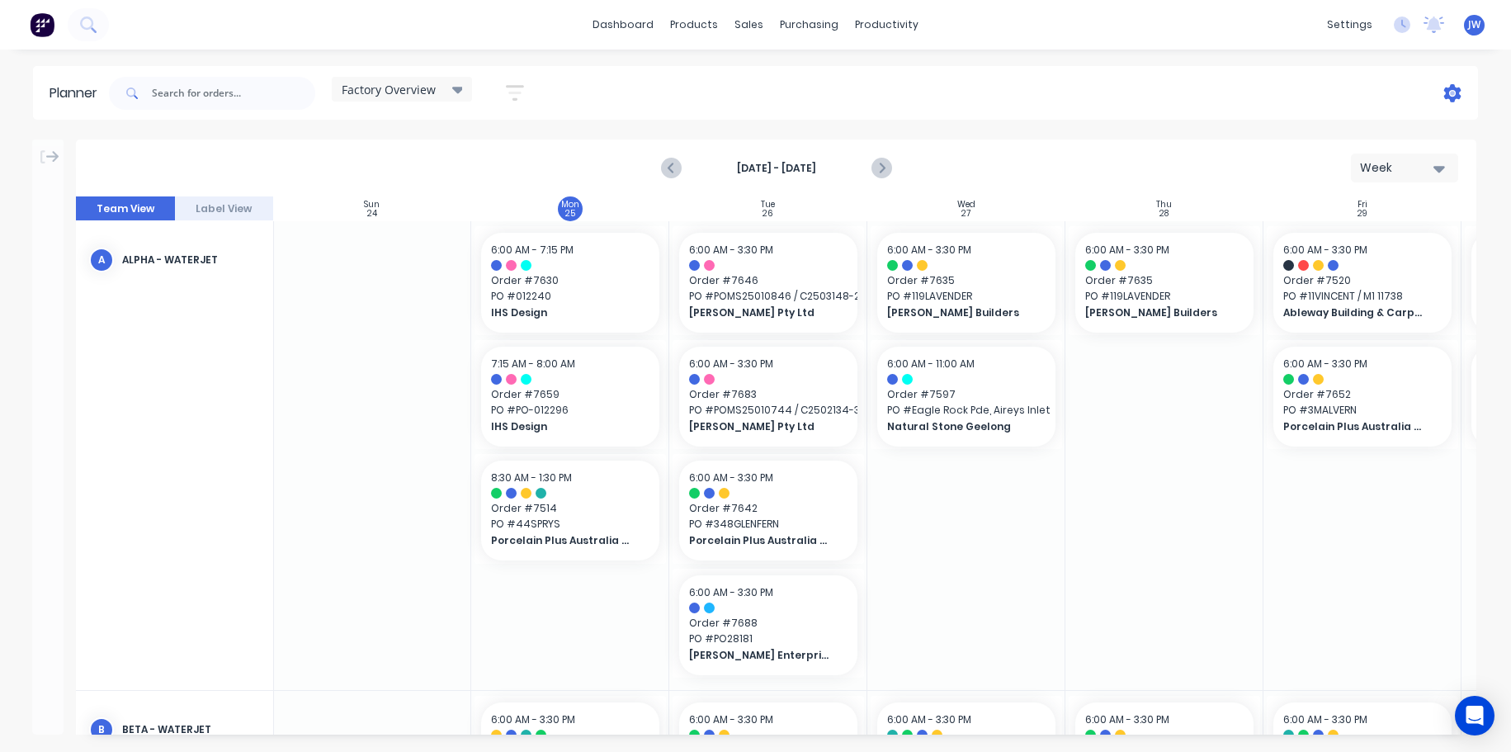
click at [1459, 94] on icon at bounding box center [1453, 93] width 17 height 18
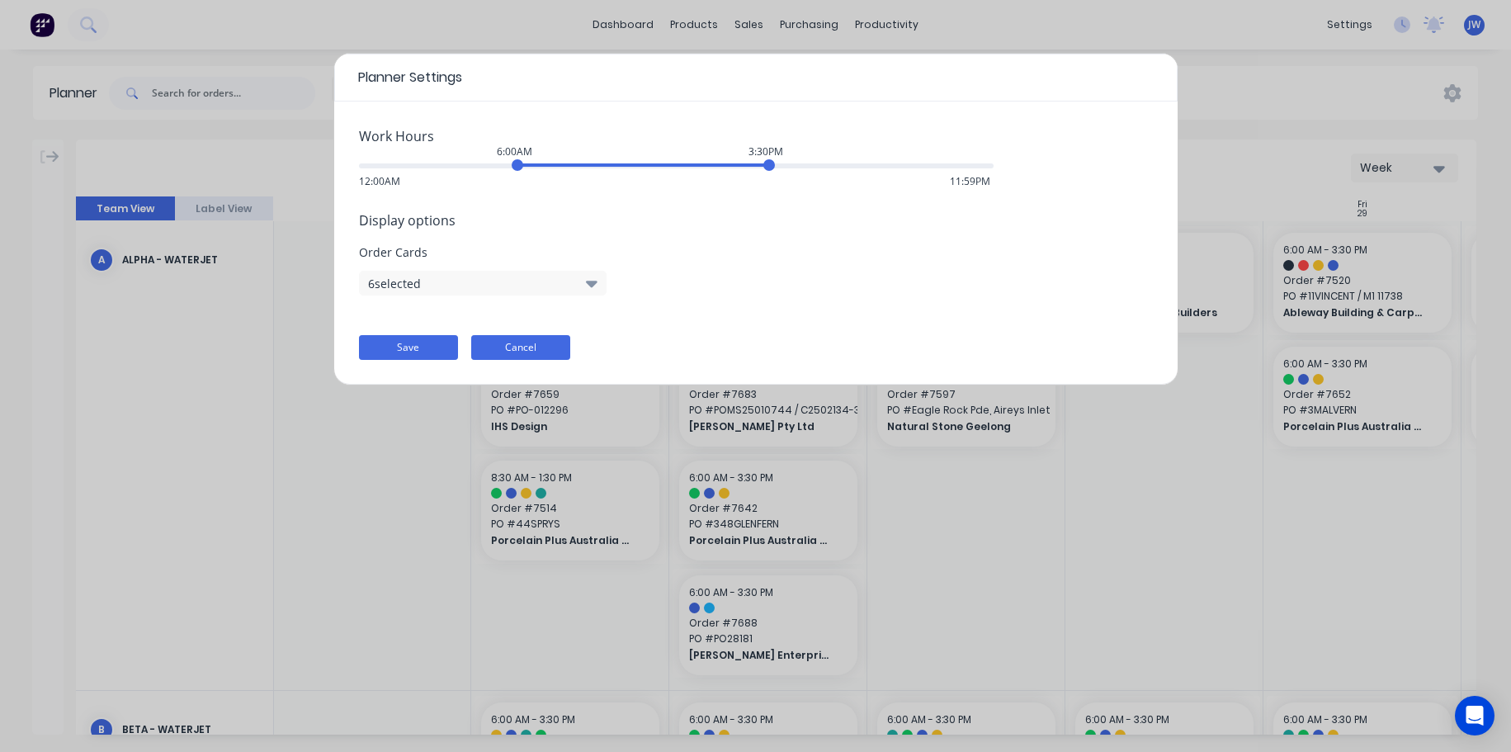
click at [525, 343] on button "Cancel" at bounding box center [520, 347] width 99 height 25
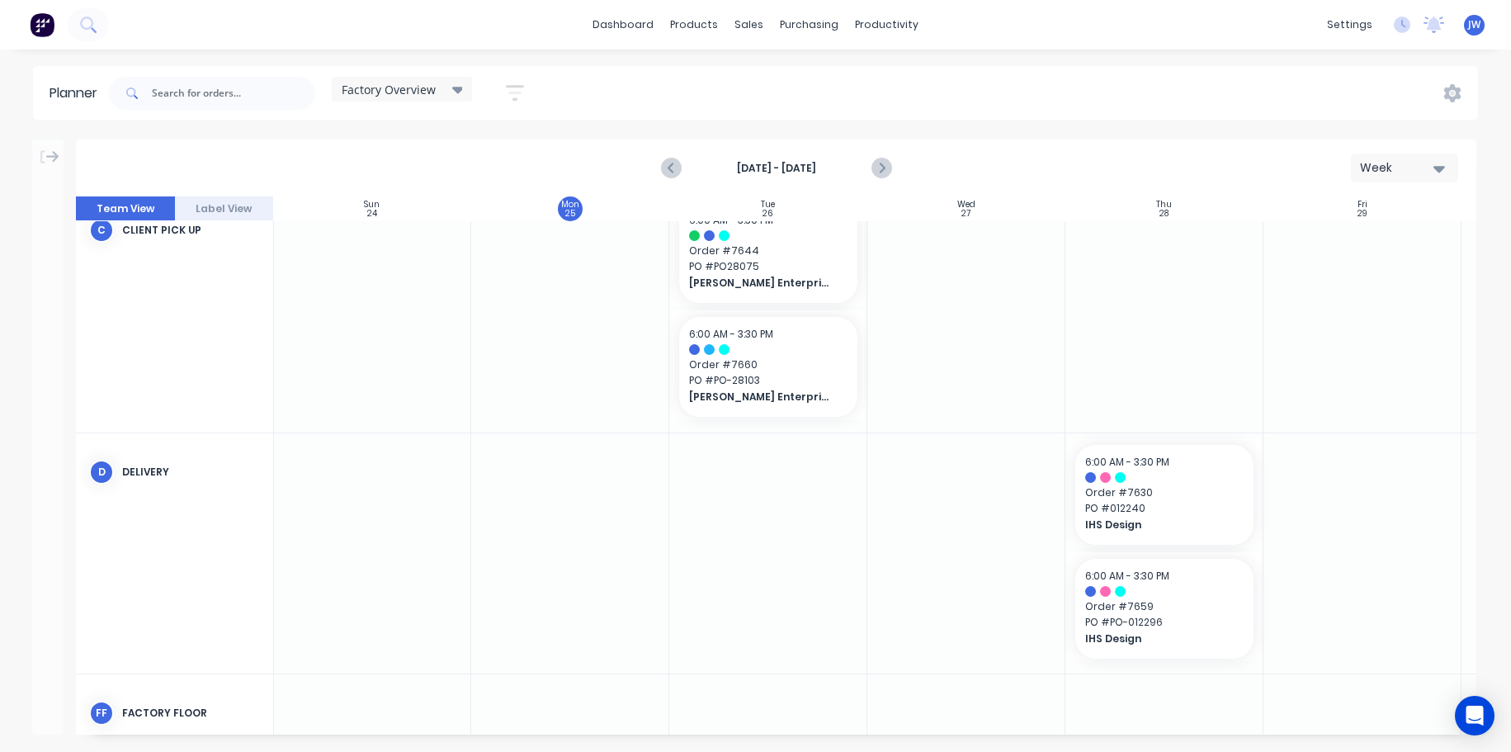
scroll to position [671, 1]
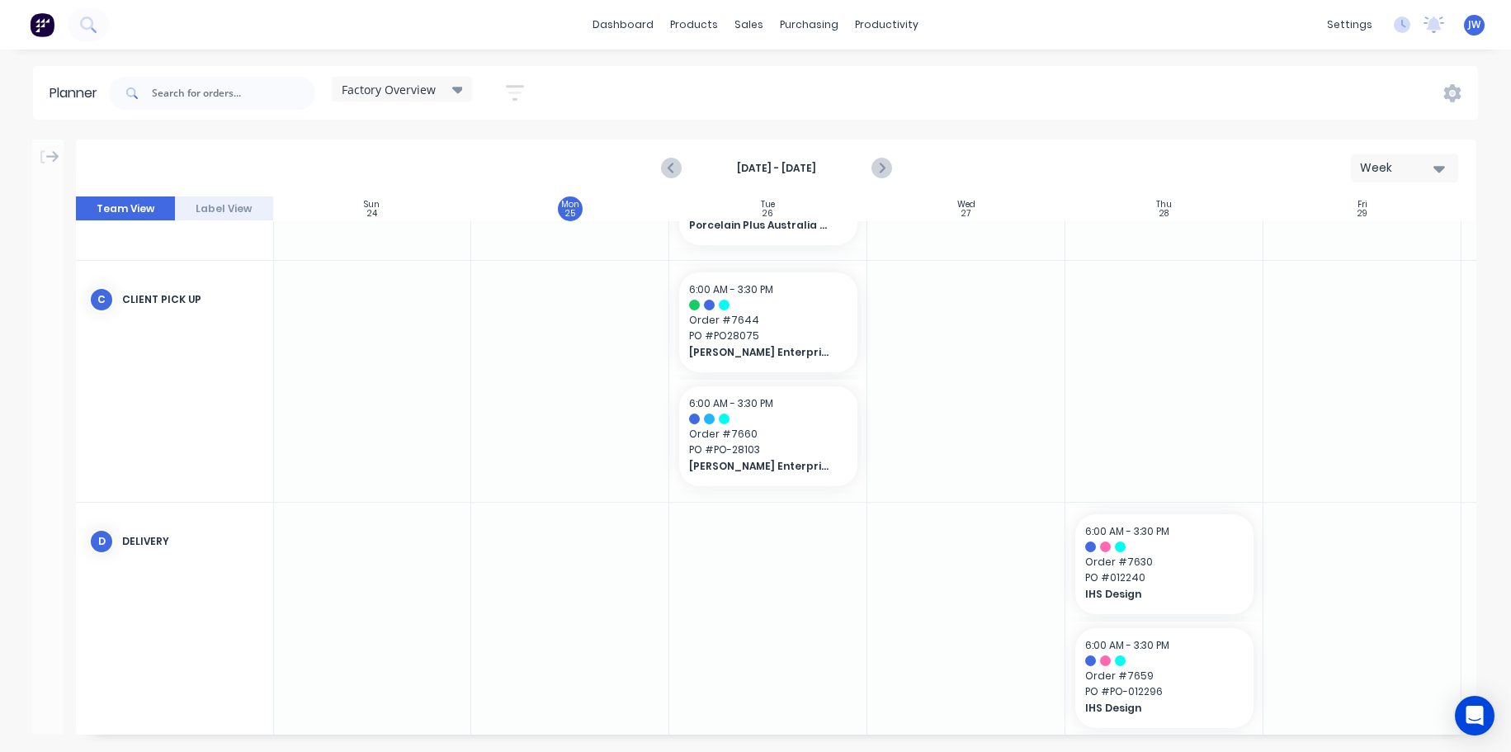
click at [655, 106] on div "Factory Overview Save new view None (Default) edit Craigieburn Orders edit Dail…" at bounding box center [792, 94] width 1373 height 50
click at [635, 78] on div "Factory Overview Save new view None (Default) edit Craigieburn Orders edit Dail…" at bounding box center [792, 94] width 1373 height 50
click at [518, 97] on icon "button" at bounding box center [515, 93] width 18 height 21
click at [688, 89] on div "Factory Overview Save new view None (Default) edit Craigieburn Orders edit Dail…" at bounding box center [792, 94] width 1373 height 50
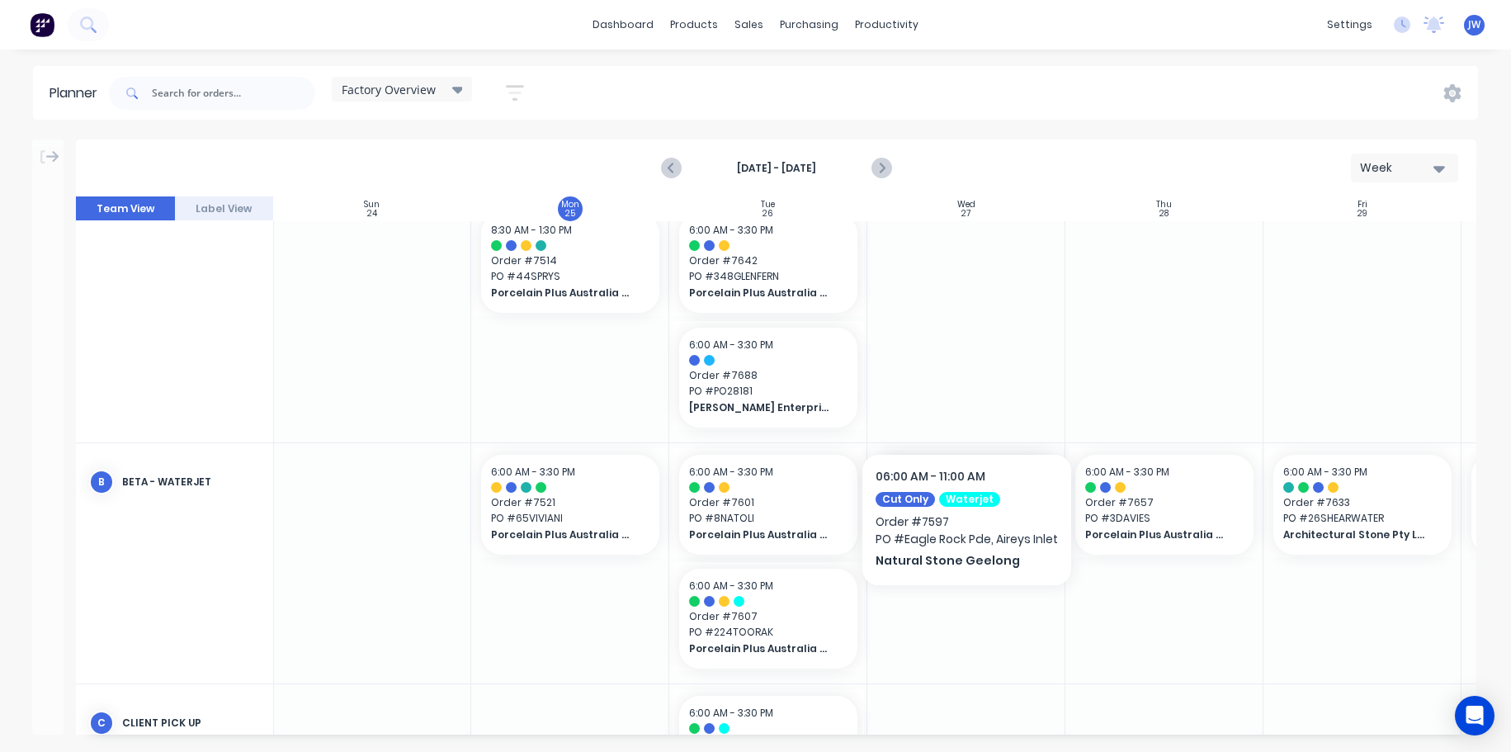
scroll to position [0, 1]
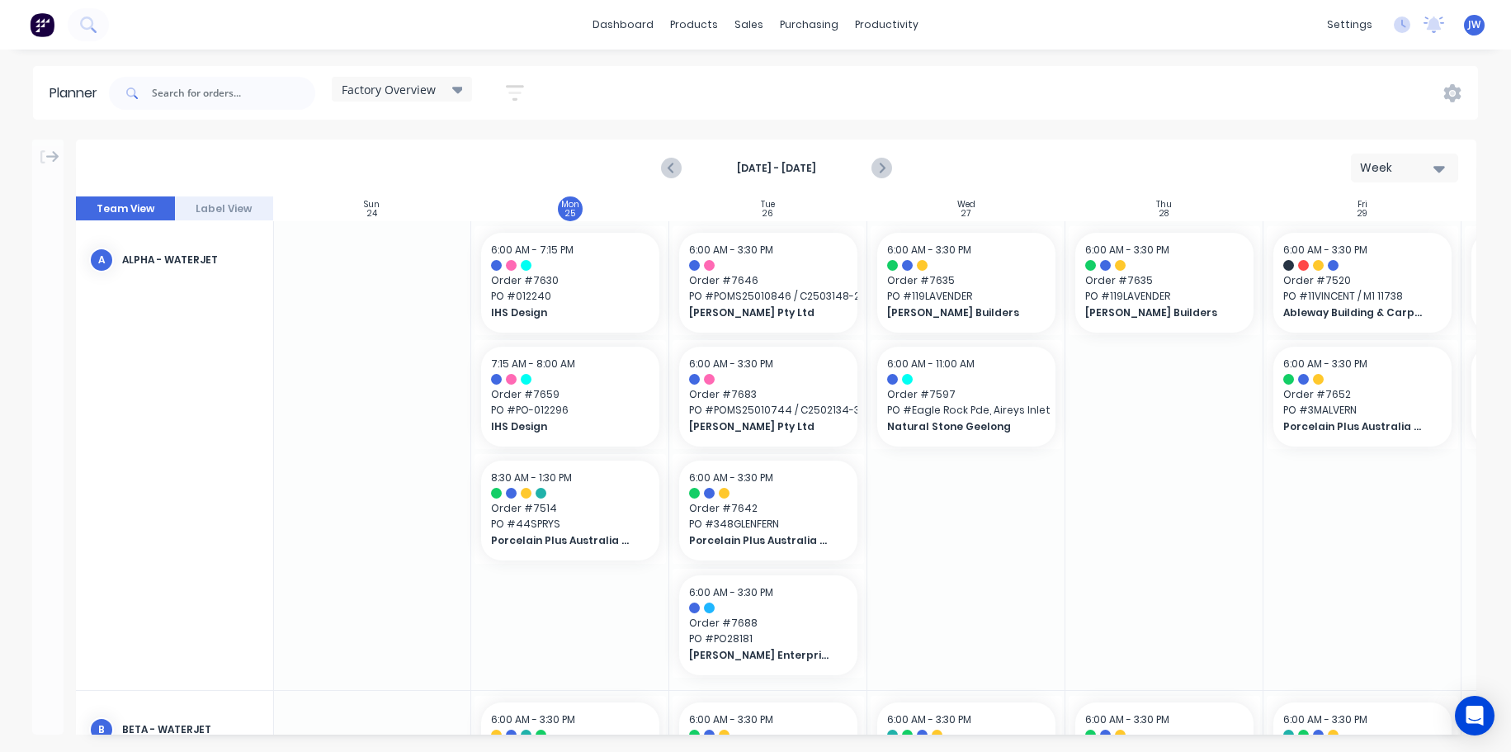
click at [1073, 130] on div "Planner Factory Overview Save new view None (Default) edit Craigieburn Orders e…" at bounding box center [755, 408] width 1511 height 685
click at [1152, 53] on div "dashboard products sales purchasing productivity dashboard products Product Cat…" at bounding box center [755, 376] width 1511 height 752
click at [1163, 132] on div "Planner Factory Overview Save new view None (Default) edit Craigieburn Orders e…" at bounding box center [755, 408] width 1511 height 685
click at [886, 172] on icon "Next page" at bounding box center [881, 168] width 20 height 20
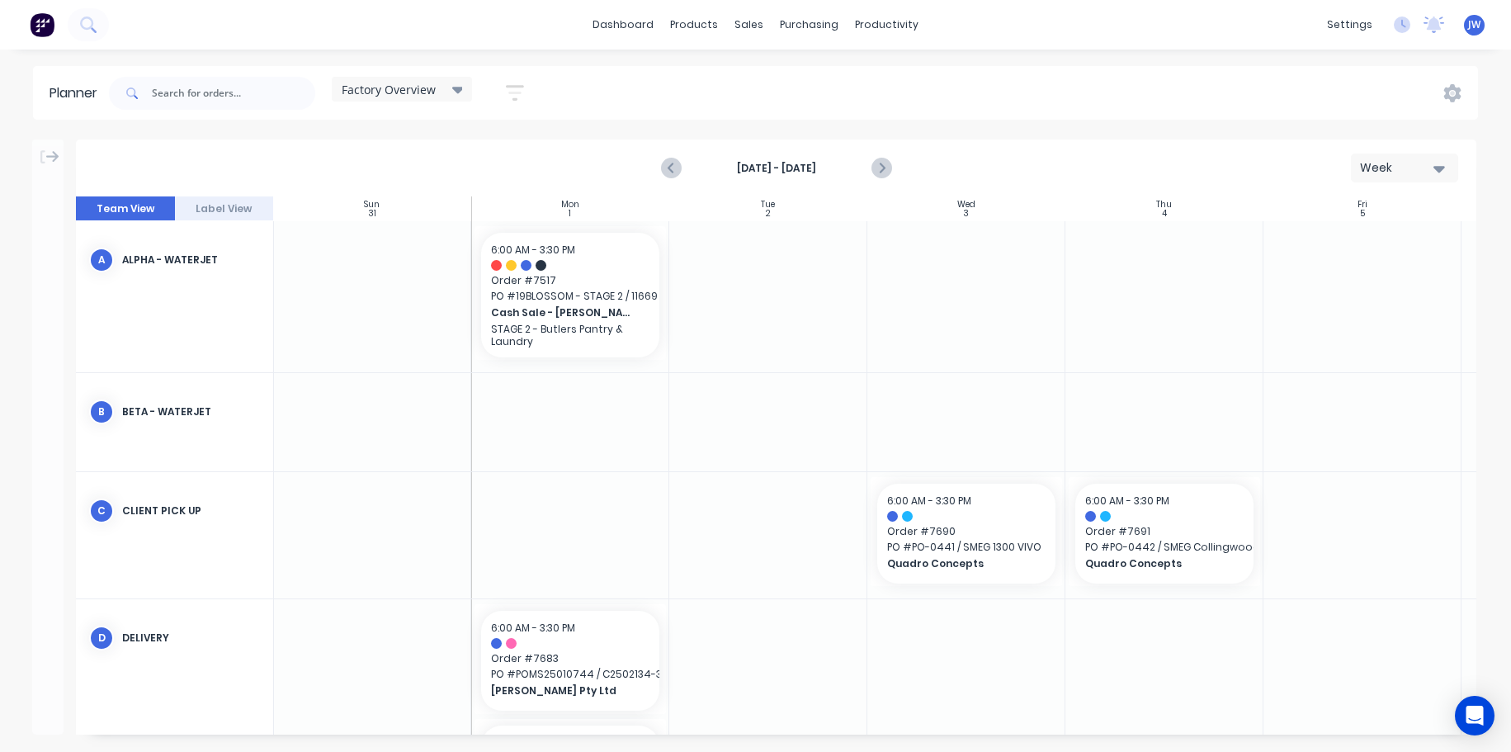
click at [1445, 173] on button "Week" at bounding box center [1404, 168] width 107 height 29
click at [1369, 283] on div "Month" at bounding box center [1375, 278] width 163 height 33
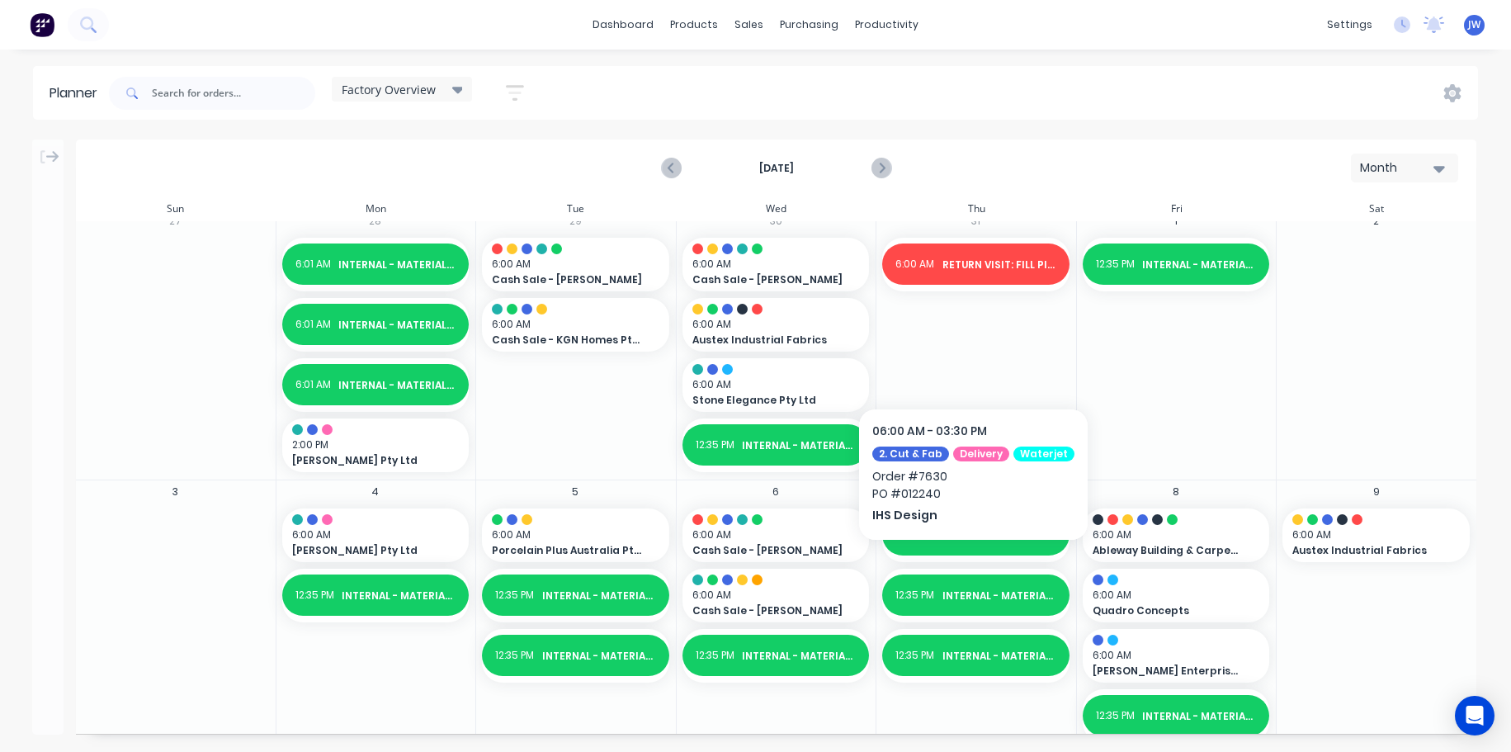
scroll to position [0, 0]
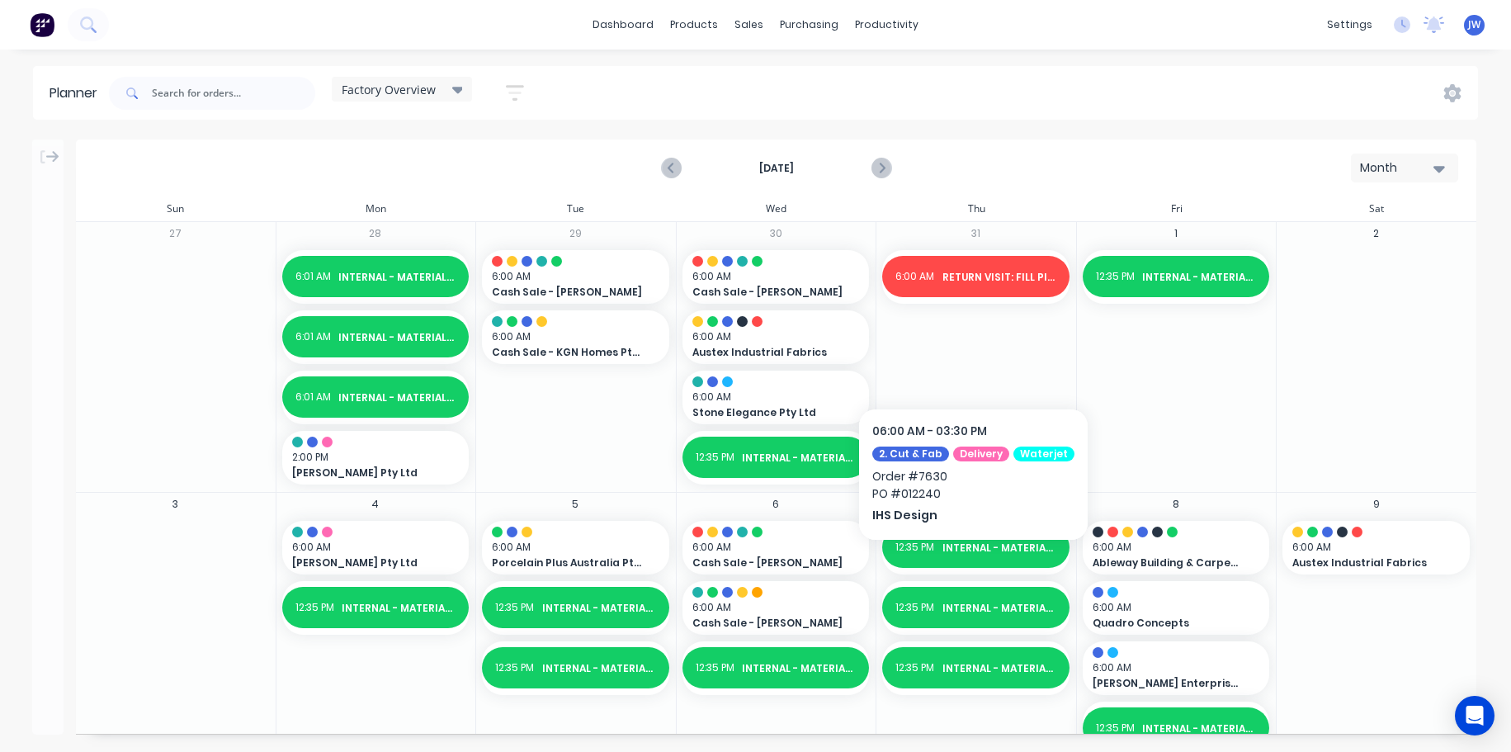
click at [1433, 176] on div "Month" at bounding box center [1398, 167] width 76 height 17
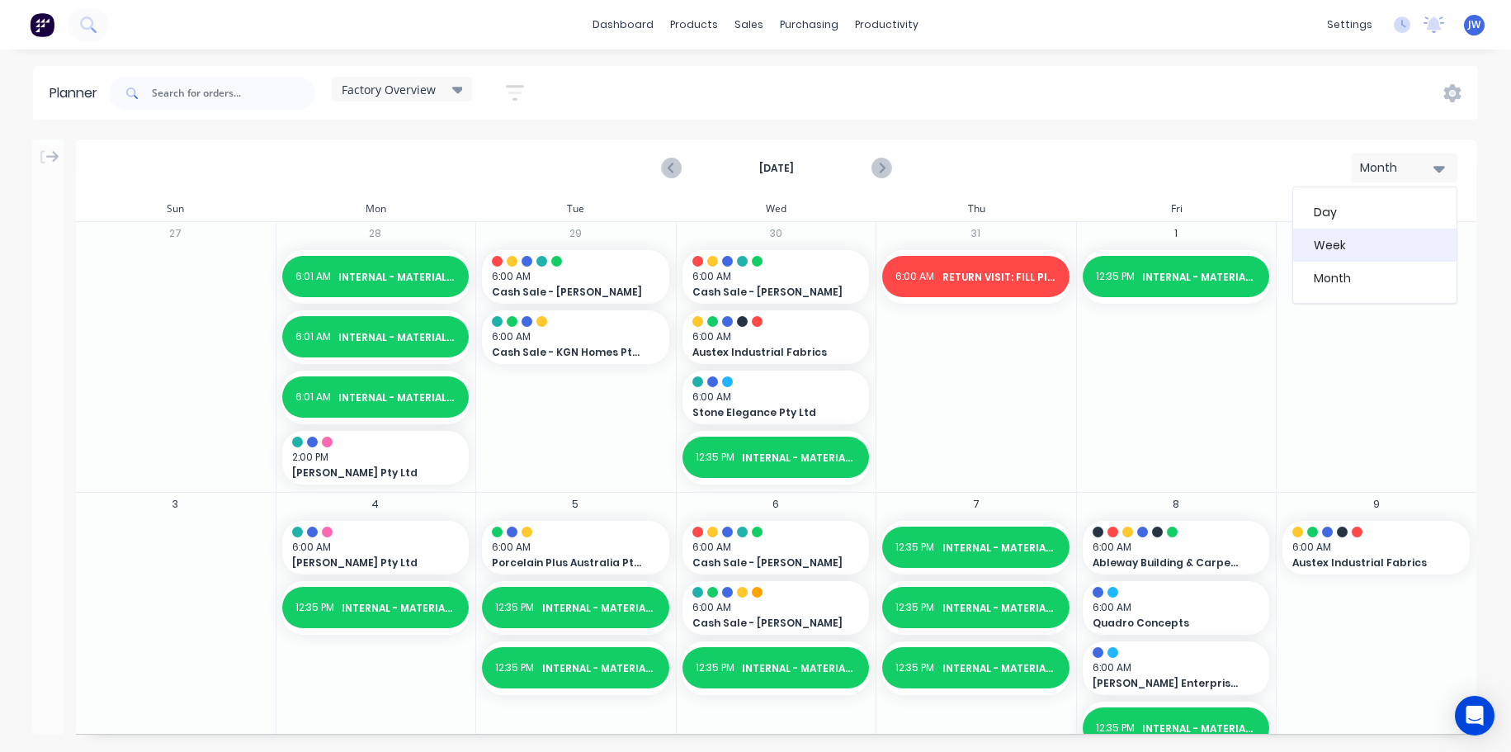
click at [1398, 239] on div "Week" at bounding box center [1375, 245] width 163 height 33
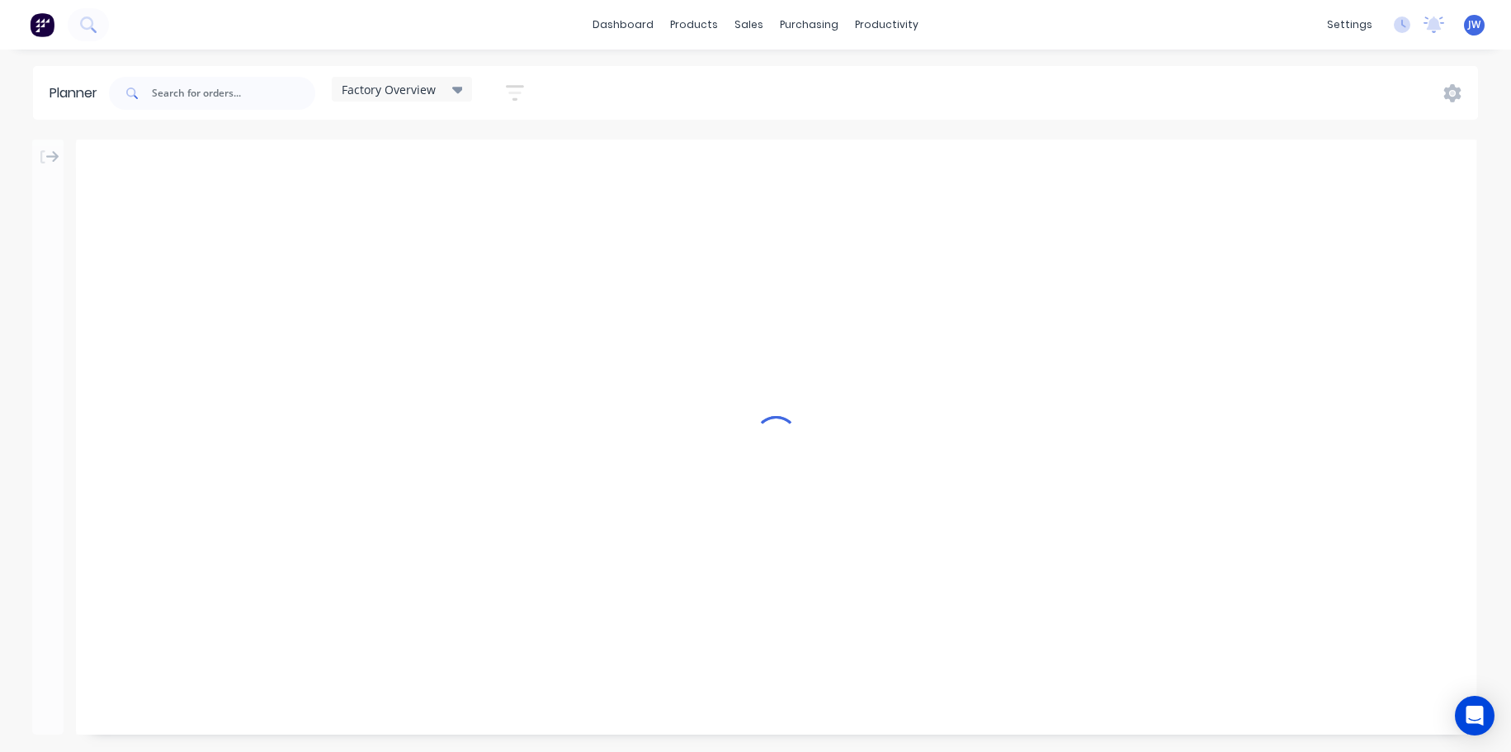
scroll to position [0, 1]
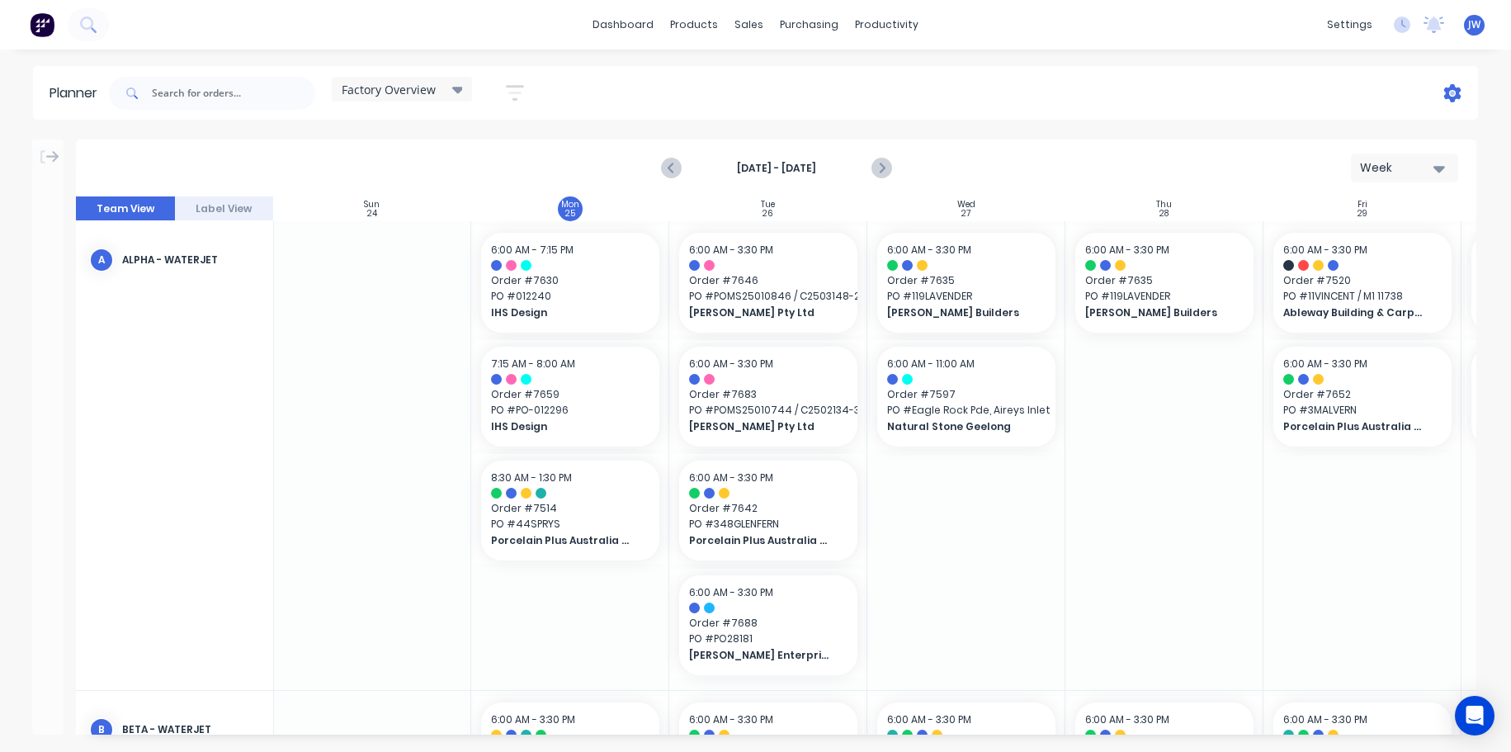
click at [1448, 101] on icon at bounding box center [1453, 93] width 18 height 18
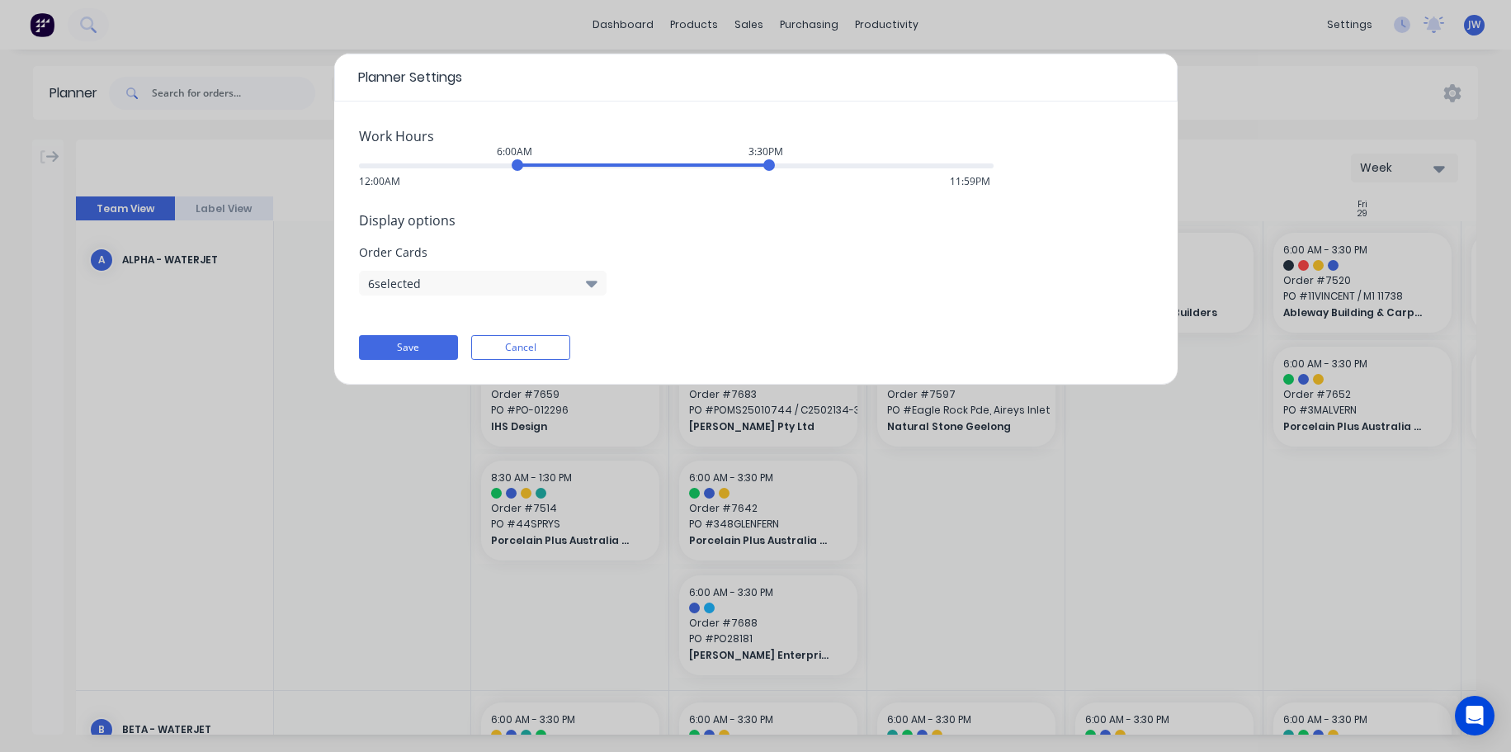
click at [593, 284] on icon "button" at bounding box center [592, 284] width 12 height 7
click at [861, 291] on div "Display options Order Cards 6 selected" at bounding box center [756, 253] width 794 height 85
click at [499, 341] on button "Cancel" at bounding box center [520, 347] width 99 height 25
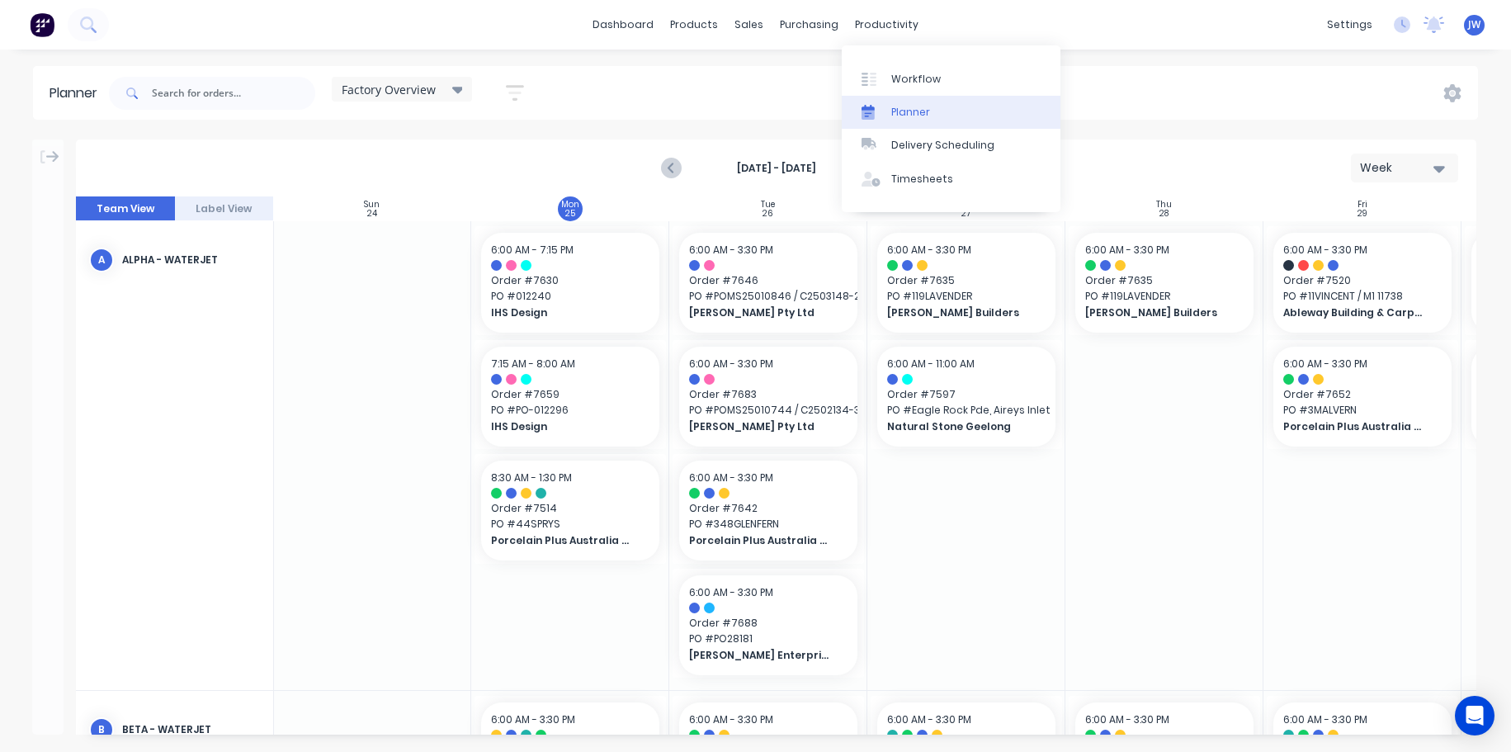
click at [912, 116] on div "Planner" at bounding box center [911, 112] width 39 height 15
click at [895, 114] on div "Planner" at bounding box center [911, 112] width 39 height 15
click at [786, 89] on div "Factory Overview Save new view None (Default) edit Craigieburn Orders edit Dail…" at bounding box center [792, 94] width 1373 height 50
click at [462, 90] on icon at bounding box center [458, 90] width 12 height 7
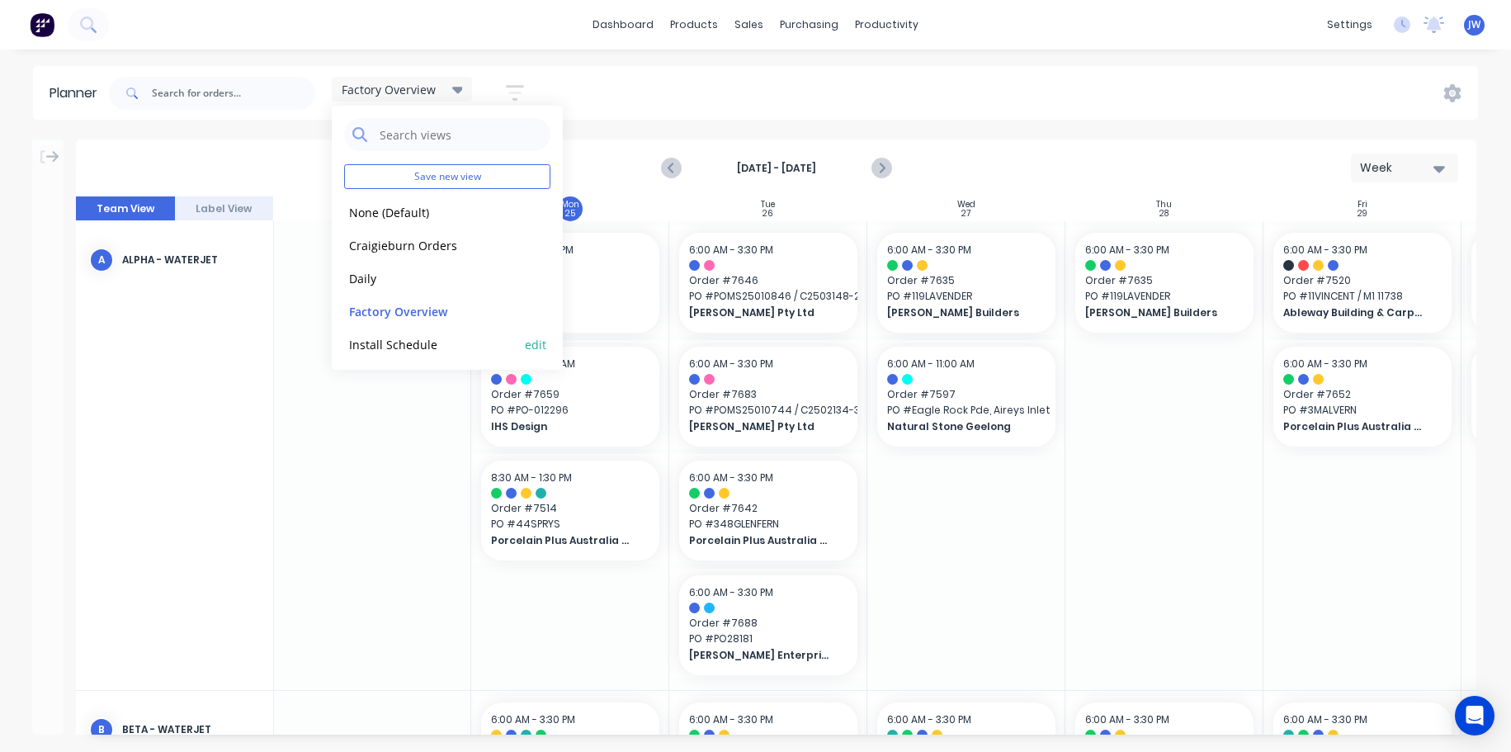
click at [413, 343] on button "Install Schedule" at bounding box center [432, 343] width 176 height 19
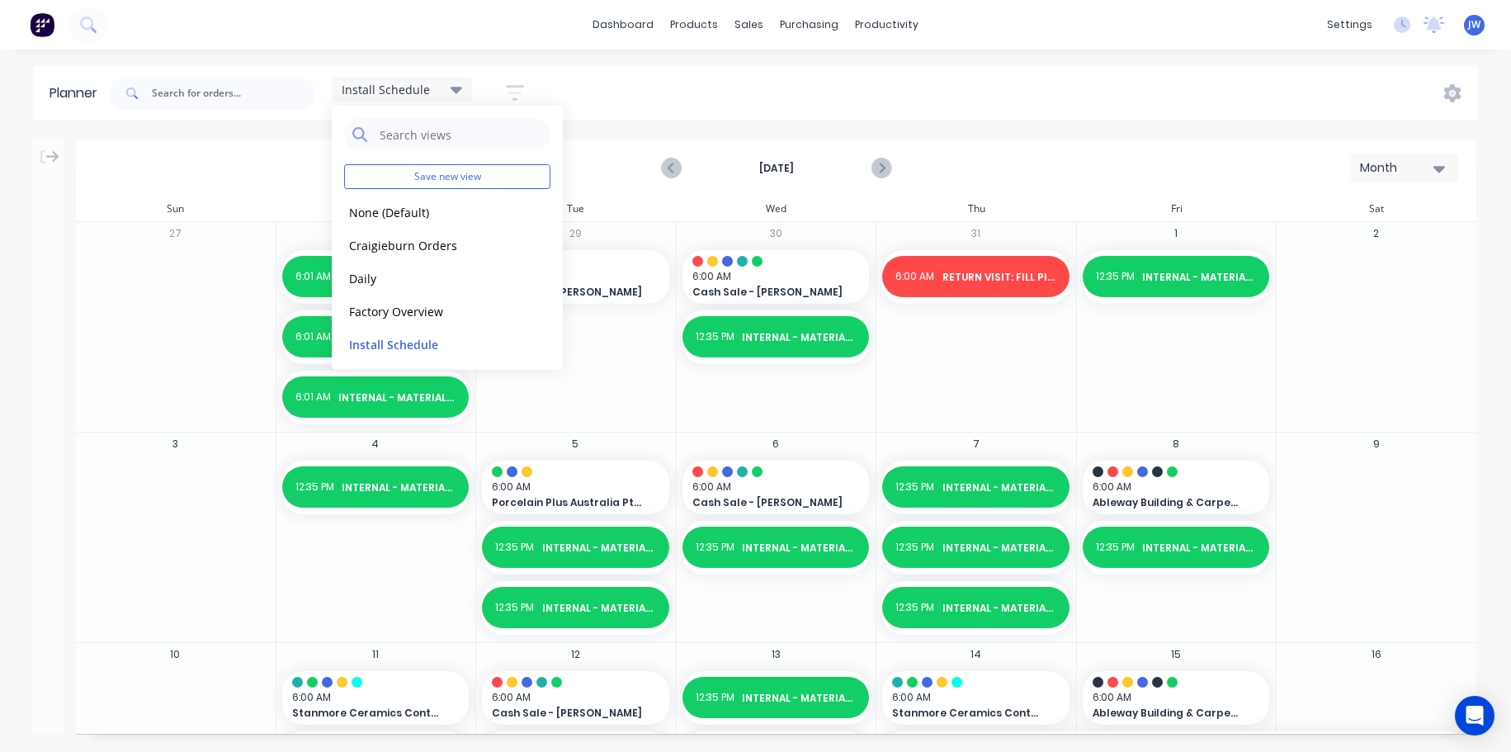
click at [747, 112] on div "Install Schedule Save new view None (Default) edit Craigieburn Orders edit Dail…" at bounding box center [792, 94] width 1373 height 50
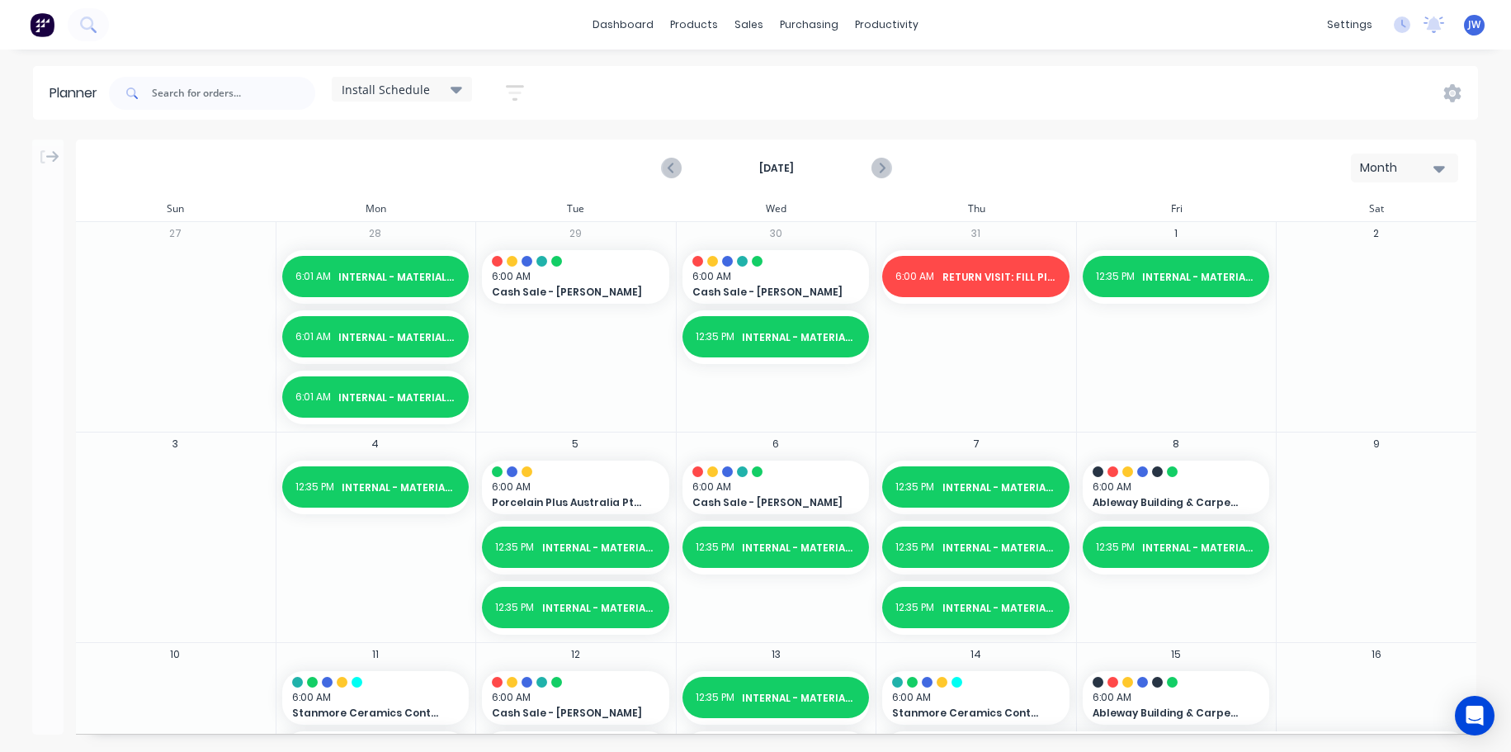
click at [1412, 180] on button "Month" at bounding box center [1404, 168] width 107 height 29
click at [1378, 244] on div "Week" at bounding box center [1375, 245] width 163 height 33
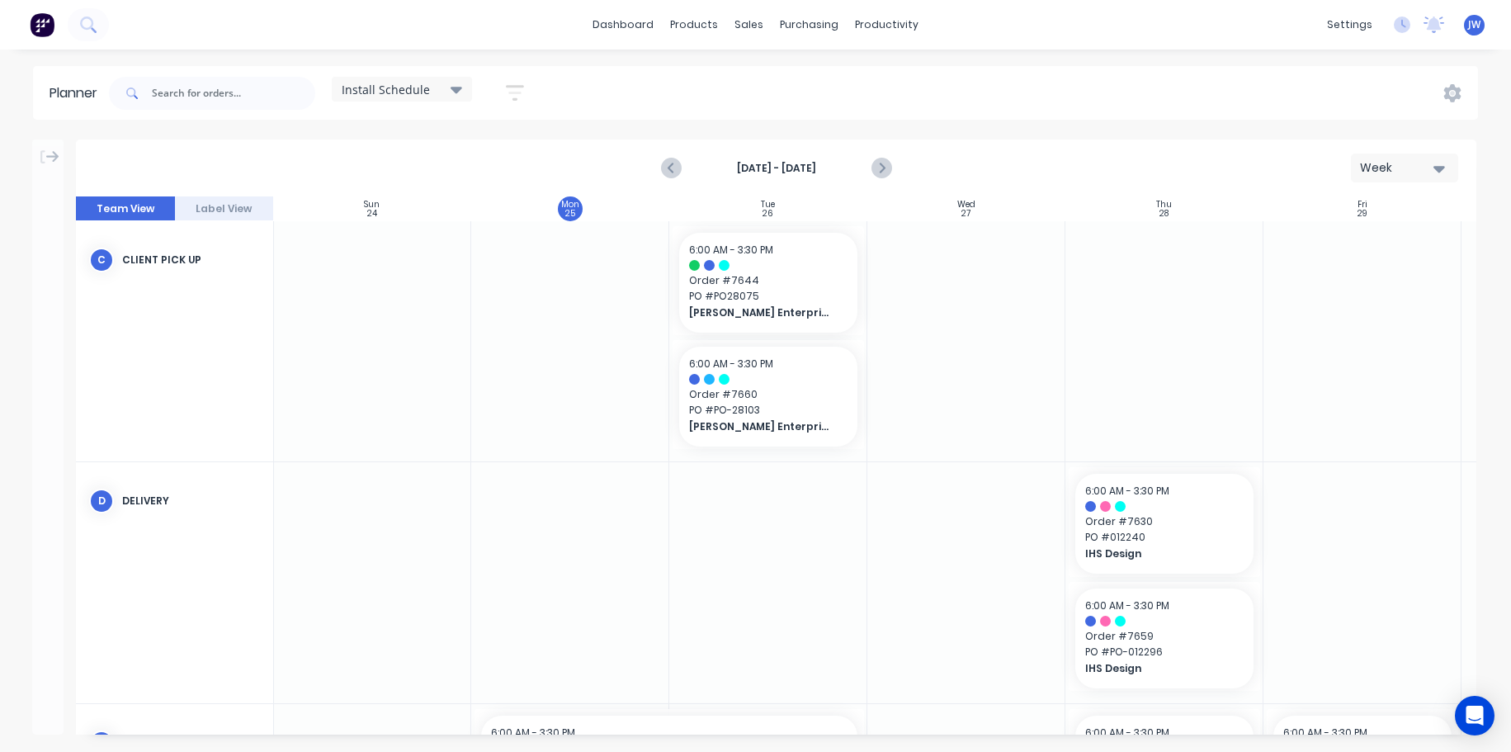
click at [1421, 162] on div "Week" at bounding box center [1398, 167] width 76 height 17
click at [1360, 282] on div "Month" at bounding box center [1375, 278] width 163 height 33
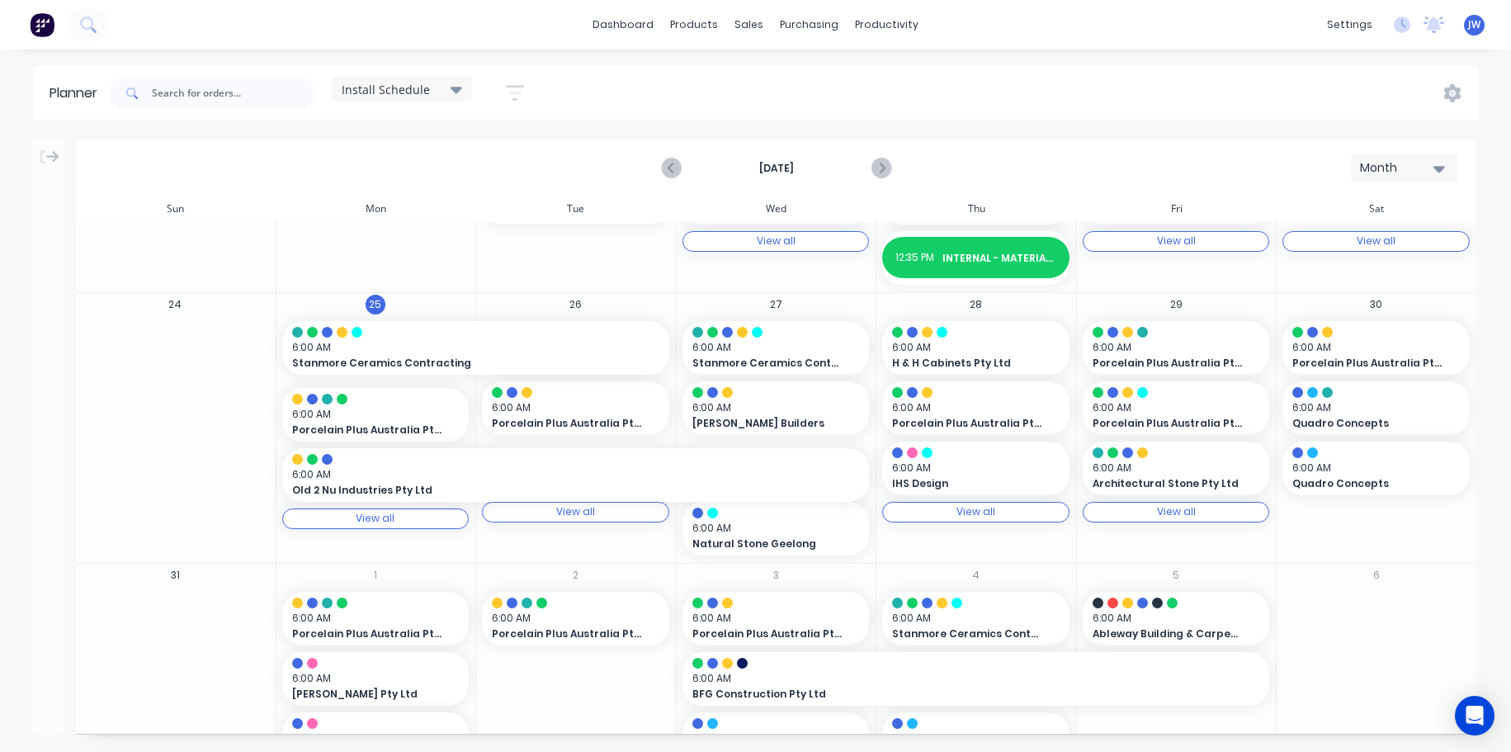
scroll to position [908, 0]
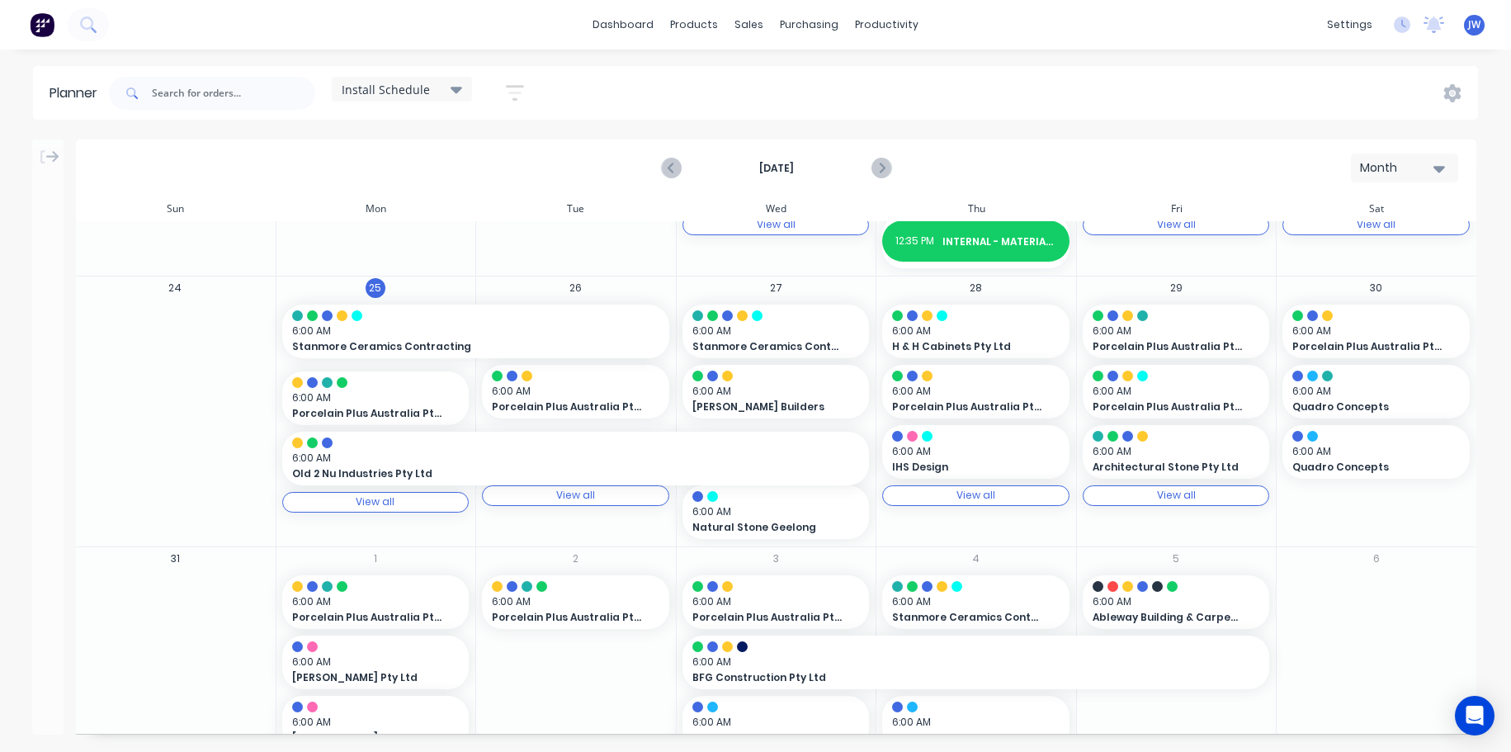
click at [1217, 504] on div "View all View all" at bounding box center [1176, 495] width 187 height 21
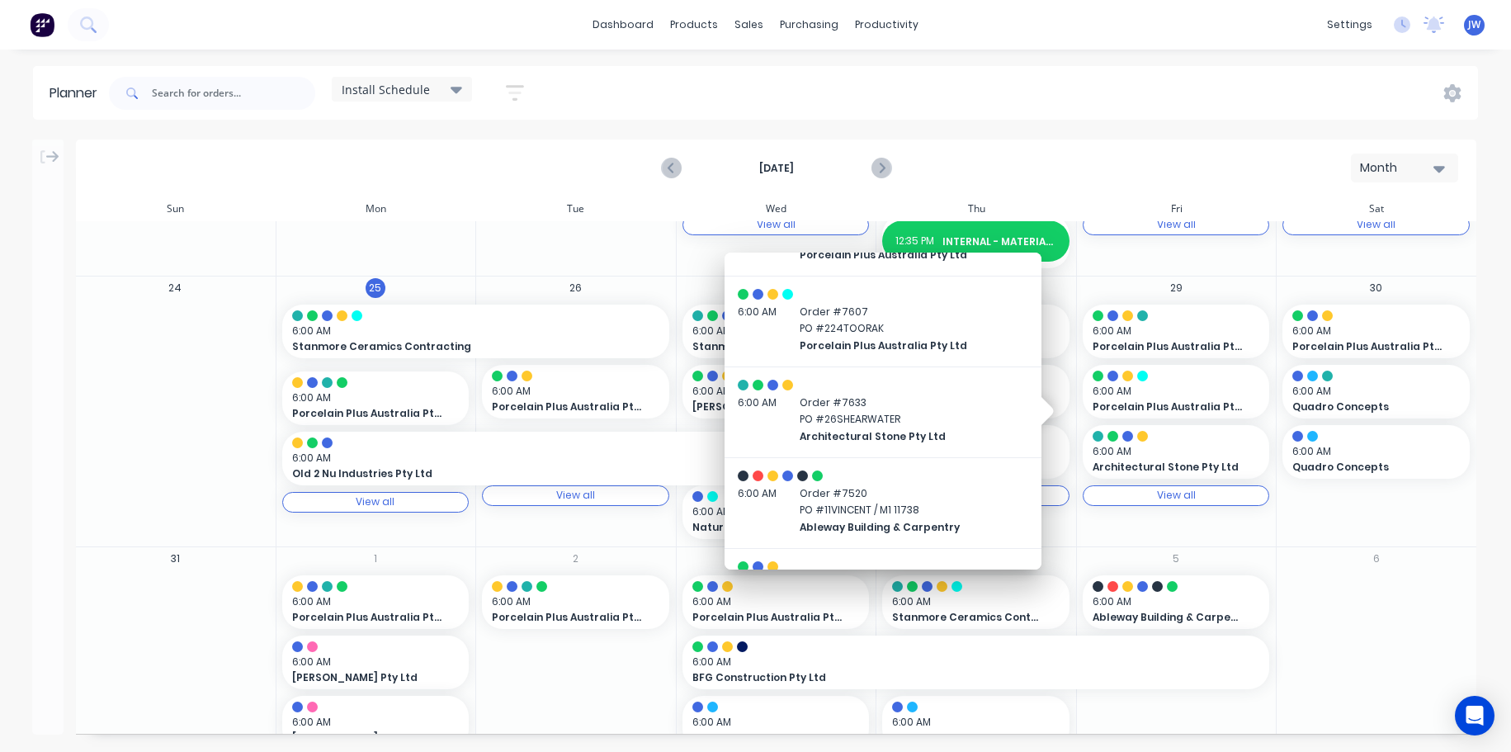
scroll to position [0, 0]
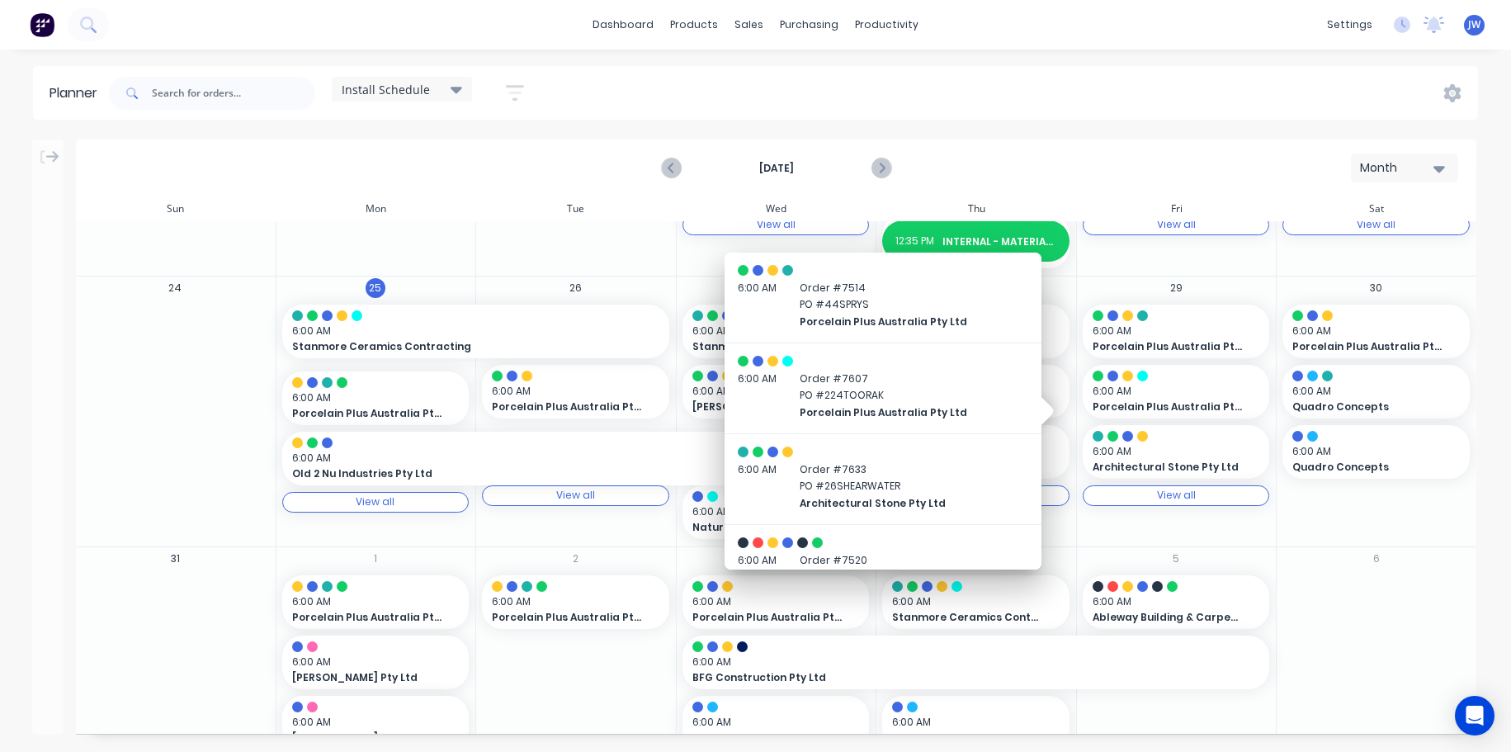
click at [1440, 643] on div "6" at bounding box center [1376, 682] width 201 height 270
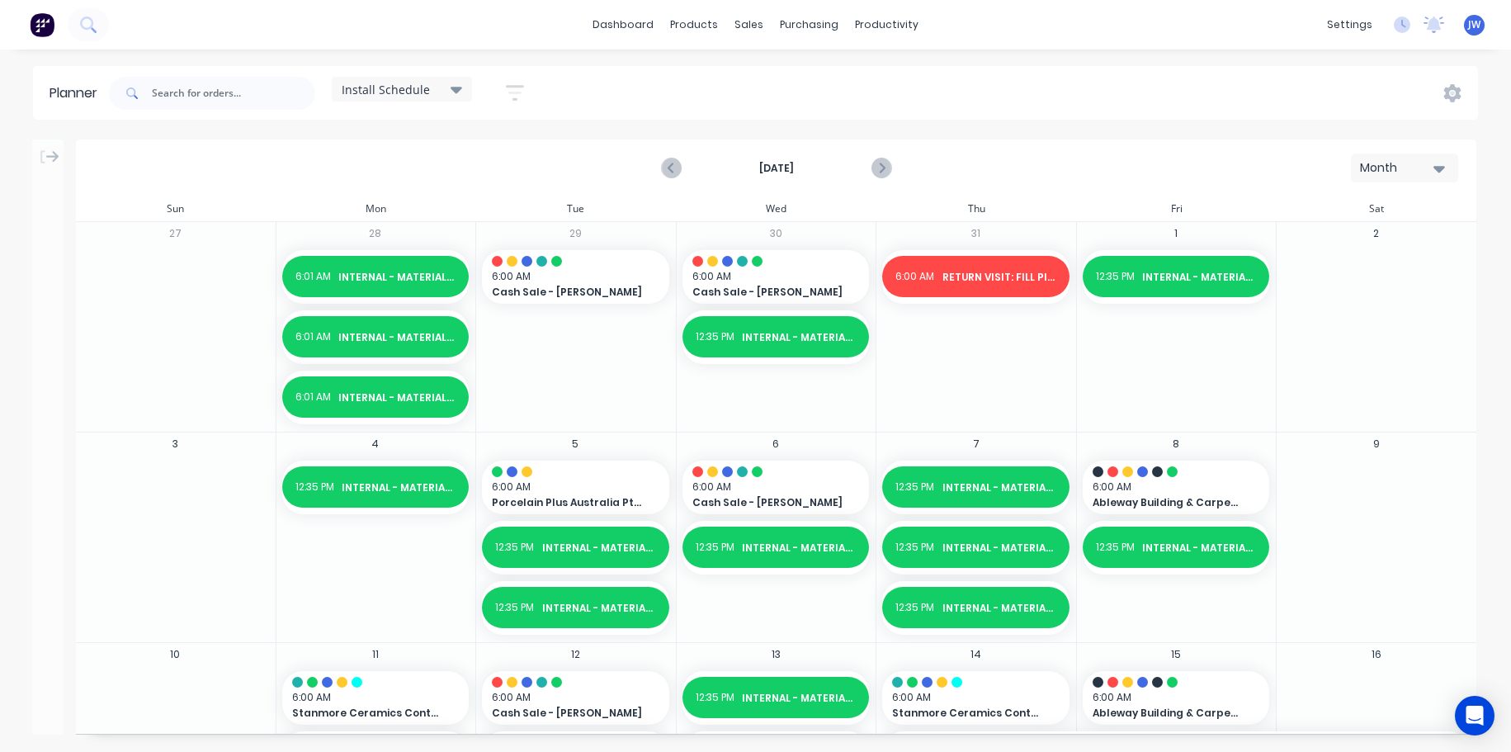
click at [459, 87] on icon at bounding box center [457, 89] width 12 height 18
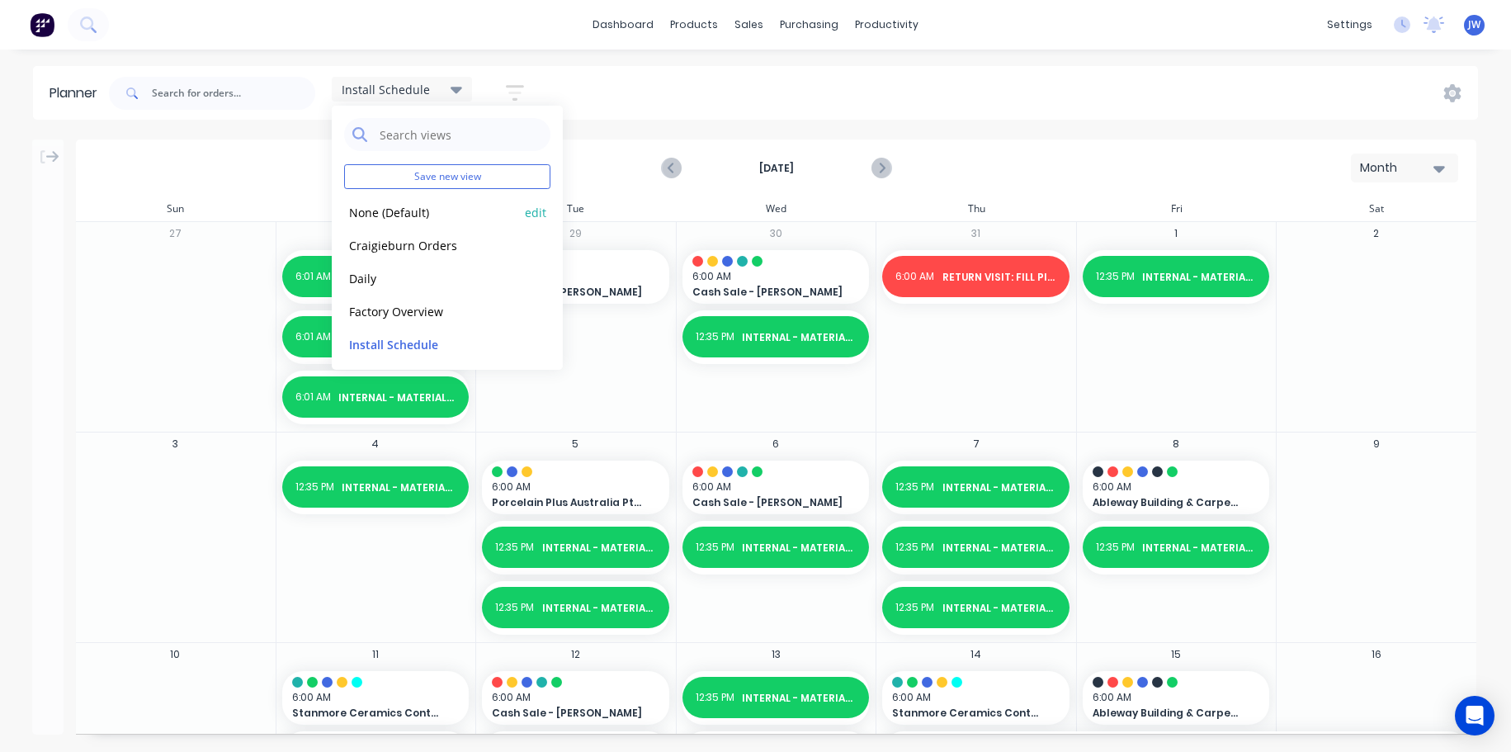
click at [428, 215] on button "None (Default)" at bounding box center [432, 211] width 176 height 19
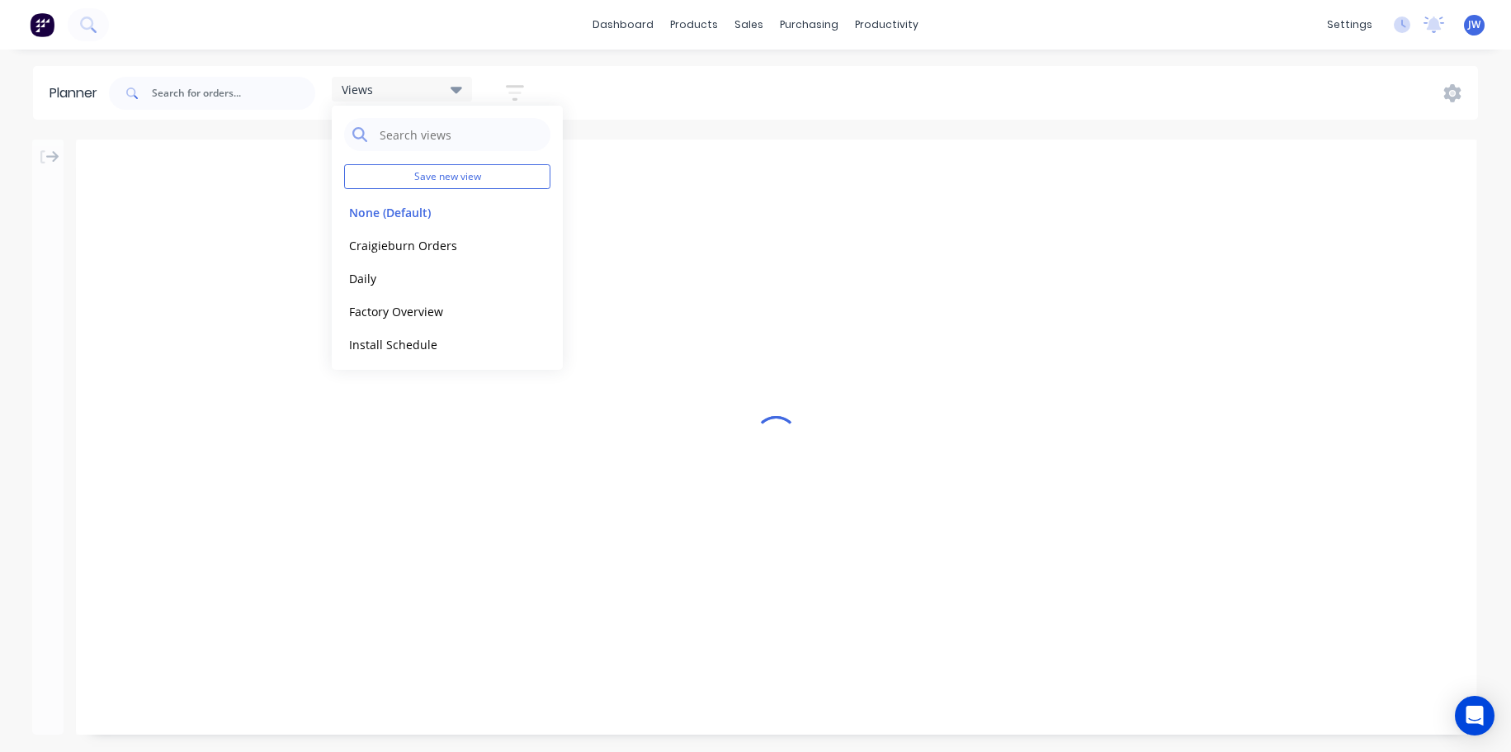
scroll to position [0, 793]
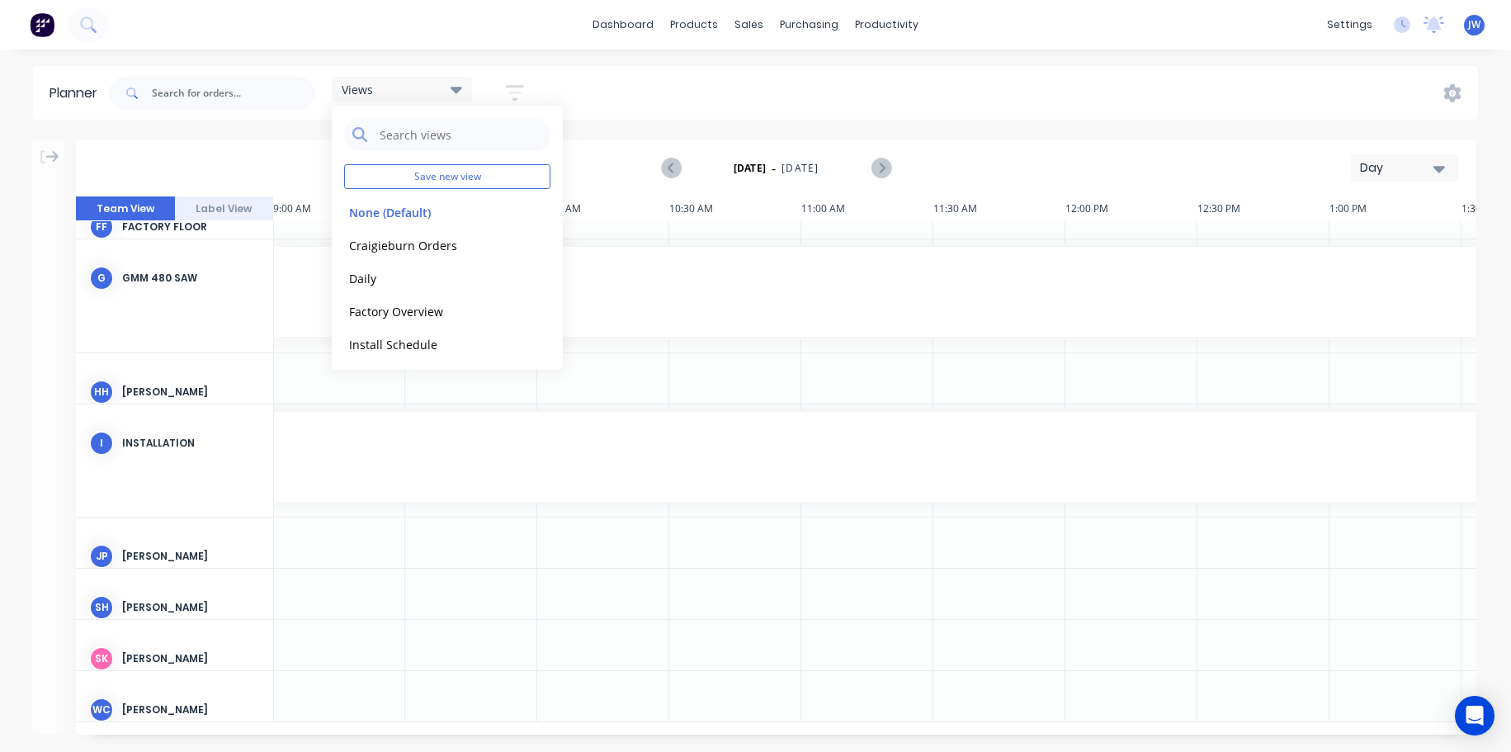
click at [144, 436] on div "Installation" at bounding box center [191, 443] width 138 height 15
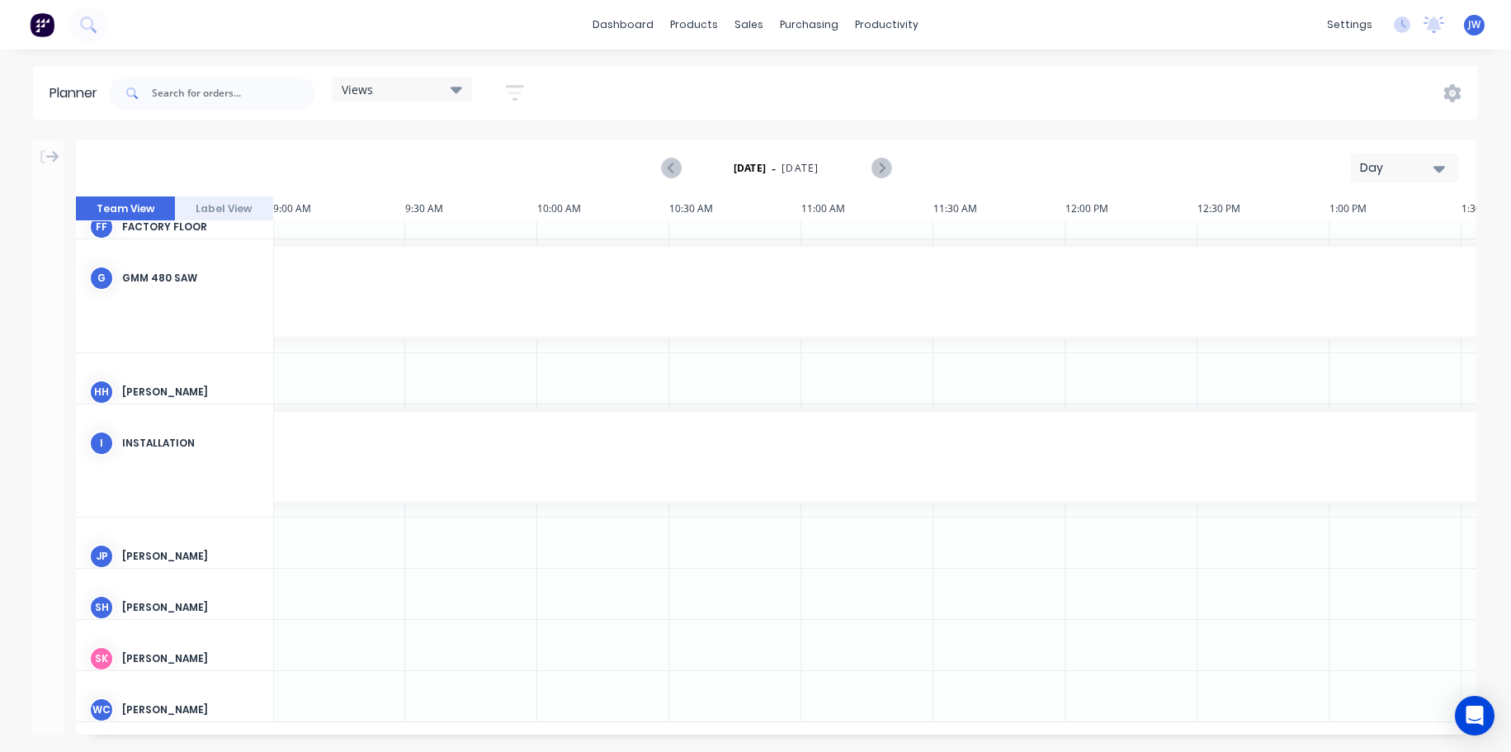
scroll to position [764, 793]
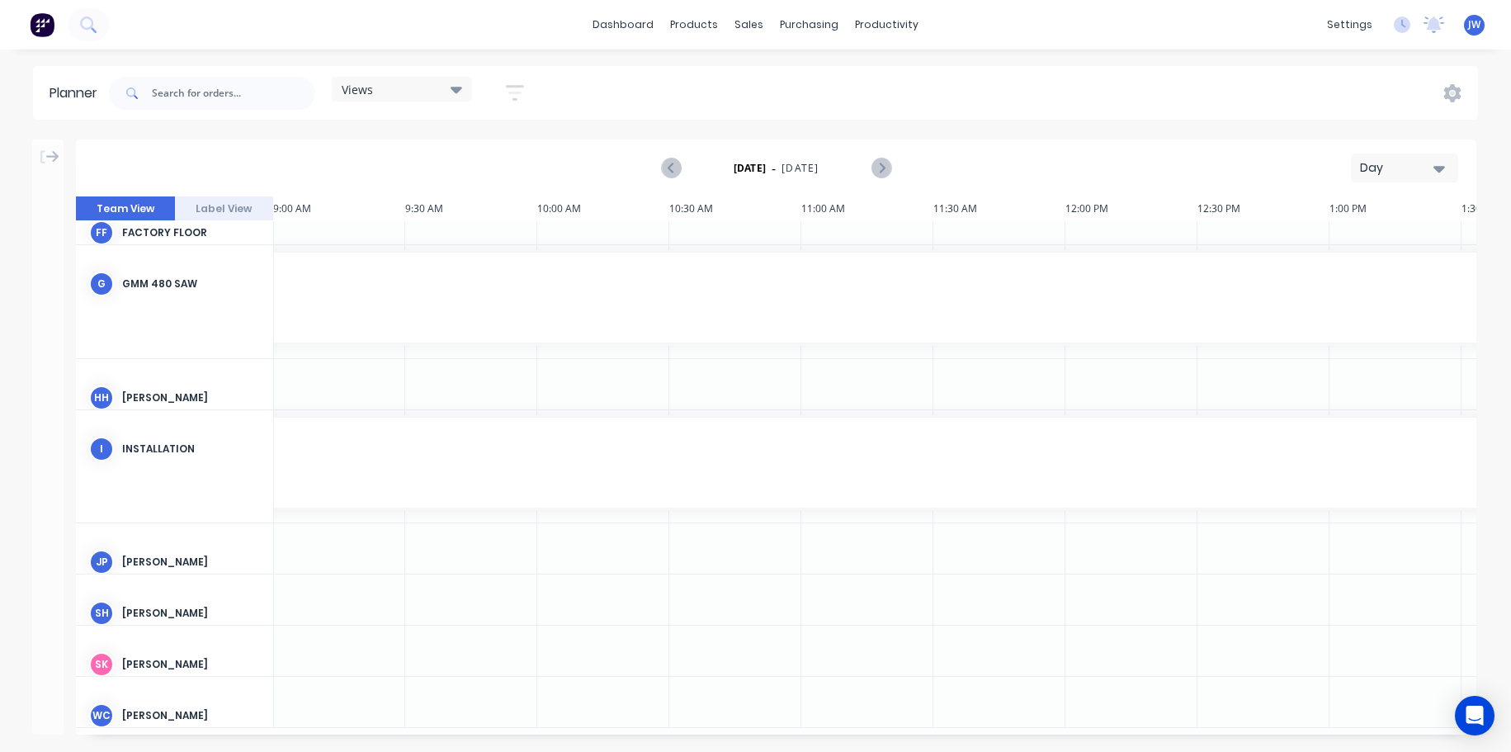
click at [140, 447] on div "Installation" at bounding box center [191, 449] width 138 height 15
drag, startPoint x: 688, startPoint y: 735, endPoint x: 503, endPoint y: 713, distance: 186.2
click at [503, 713] on div "Monday - 25/08/25 Day Team View Label View 25 Mon 9:27 AM 9:30 AM 25 Mon Monday…" at bounding box center [755, 446] width 1511 height 612
click at [1431, 168] on div "Day" at bounding box center [1398, 167] width 76 height 17
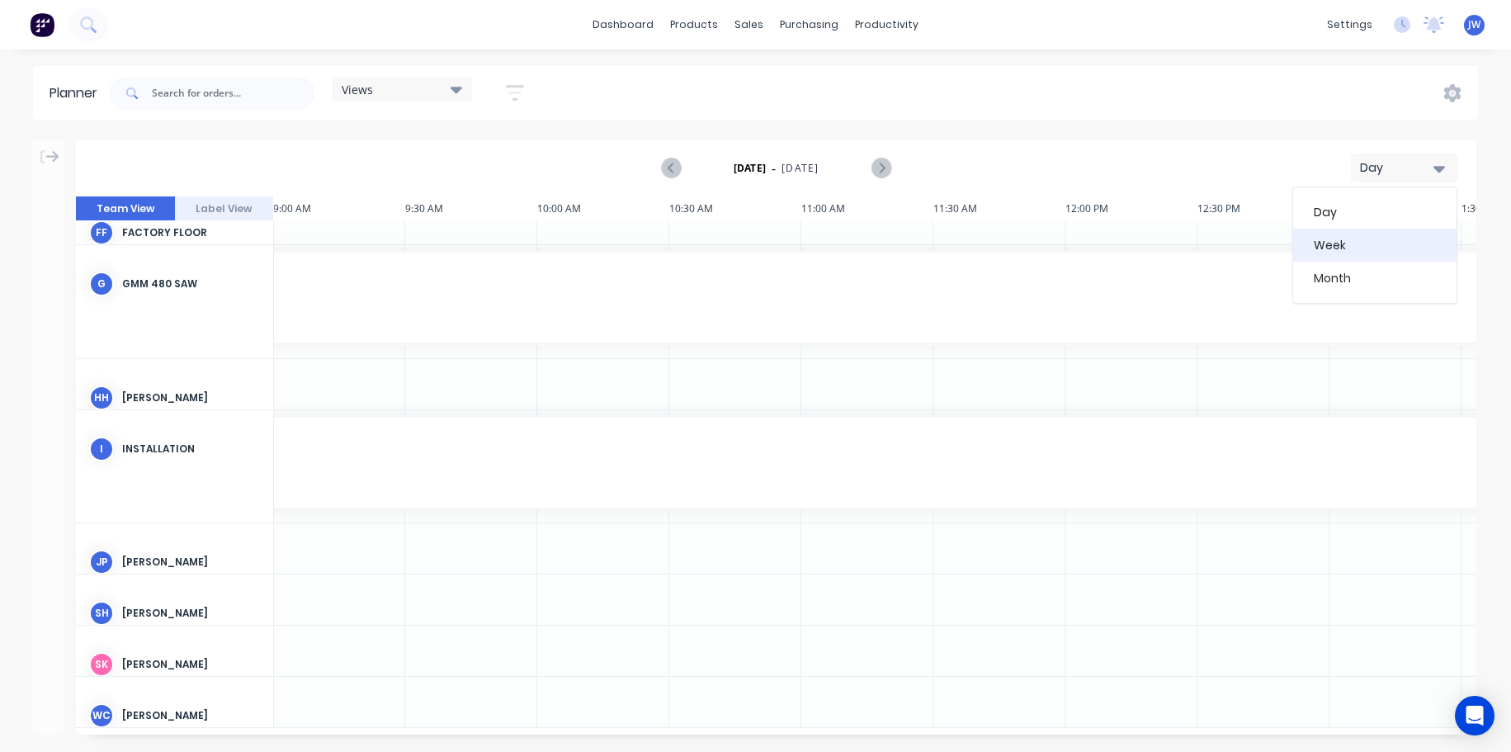
click at [1380, 254] on div "Week" at bounding box center [1375, 245] width 163 height 33
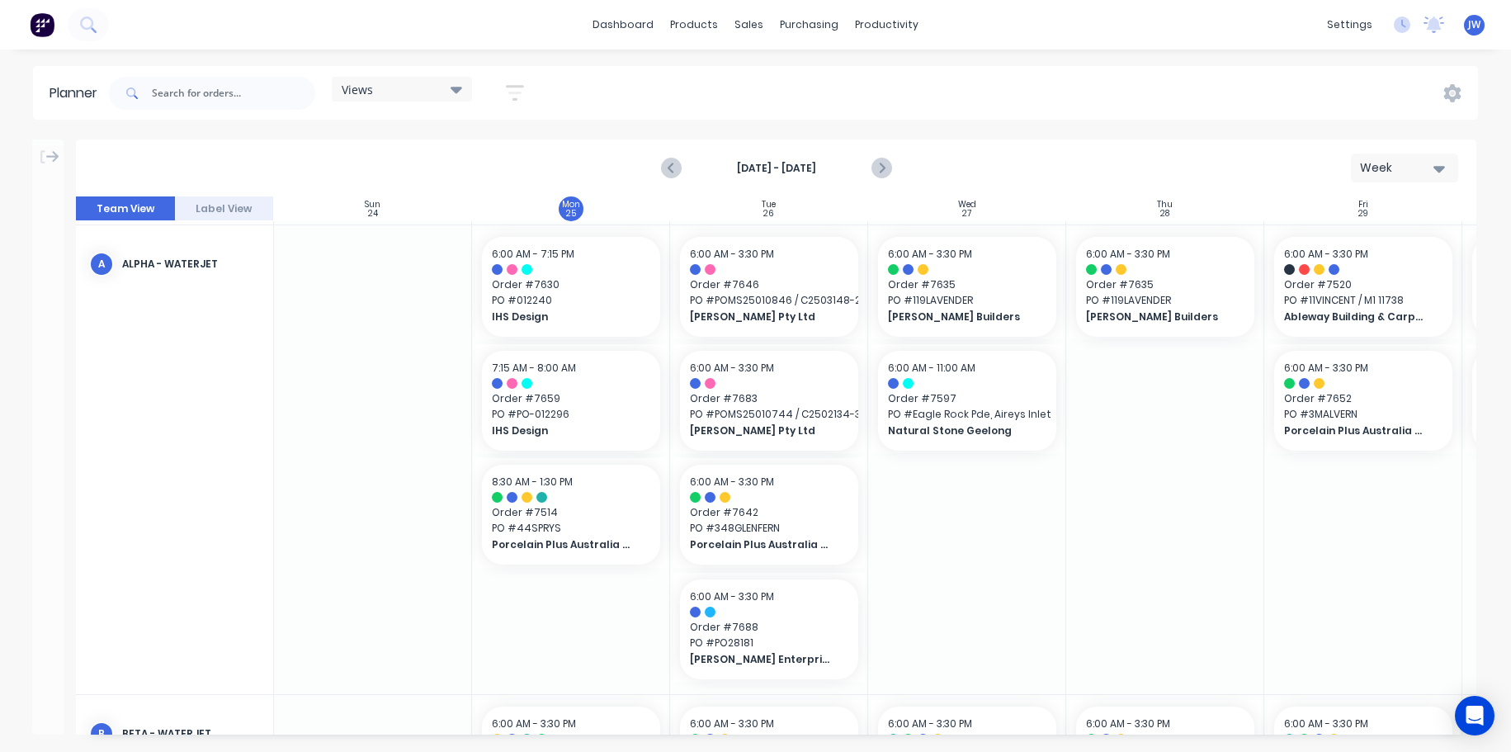
scroll to position [165, 0]
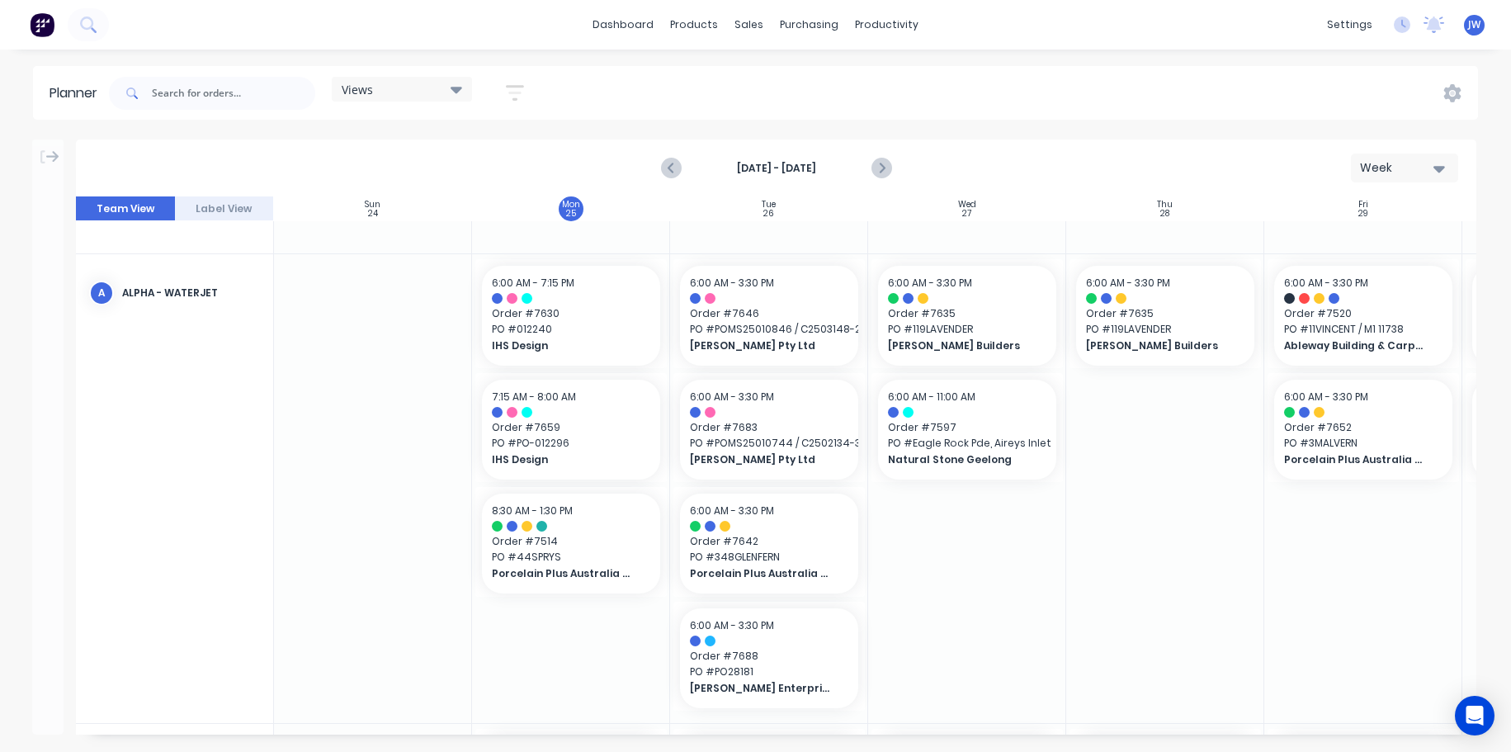
click at [778, 133] on div "Planner Views Save new view None (Default) edit Craigieburn Orders edit Daily e…" at bounding box center [755, 408] width 1511 height 685
click at [457, 87] on icon at bounding box center [457, 89] width 12 height 18
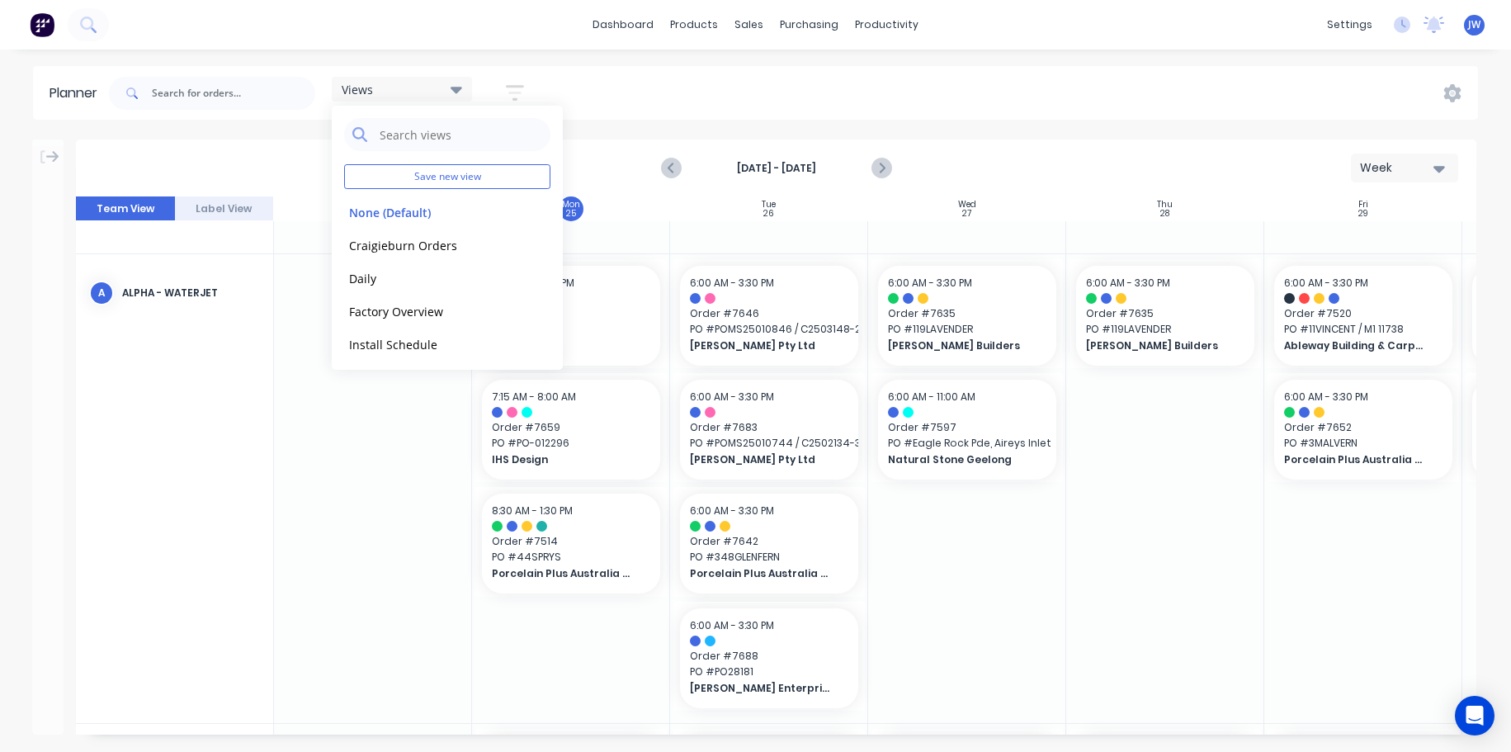
click at [588, 79] on div "Views Save new view None (Default) edit Craigieburn Orders edit Daily edit Fact…" at bounding box center [792, 94] width 1373 height 50
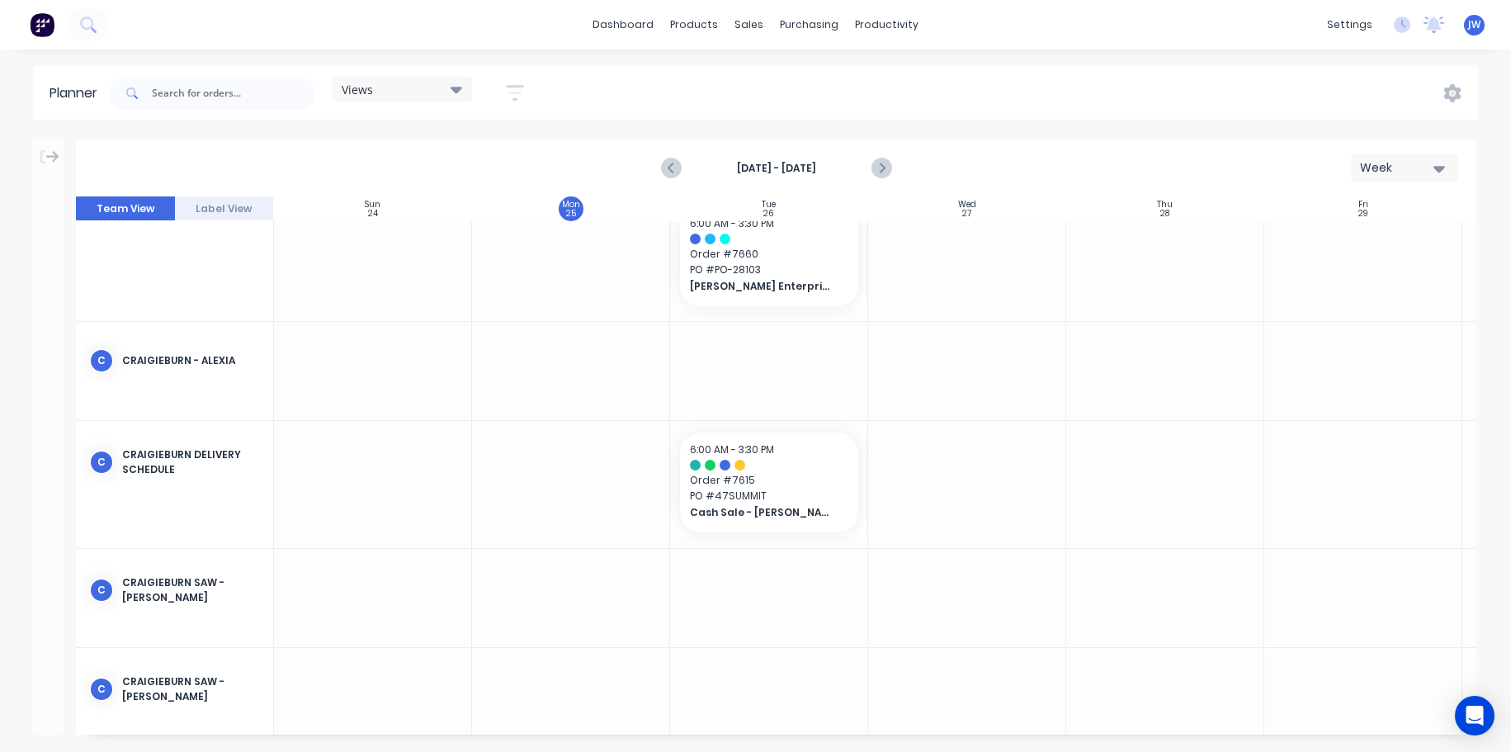
scroll to position [1047, 0]
click at [518, 88] on icon "button" at bounding box center [515, 93] width 18 height 21
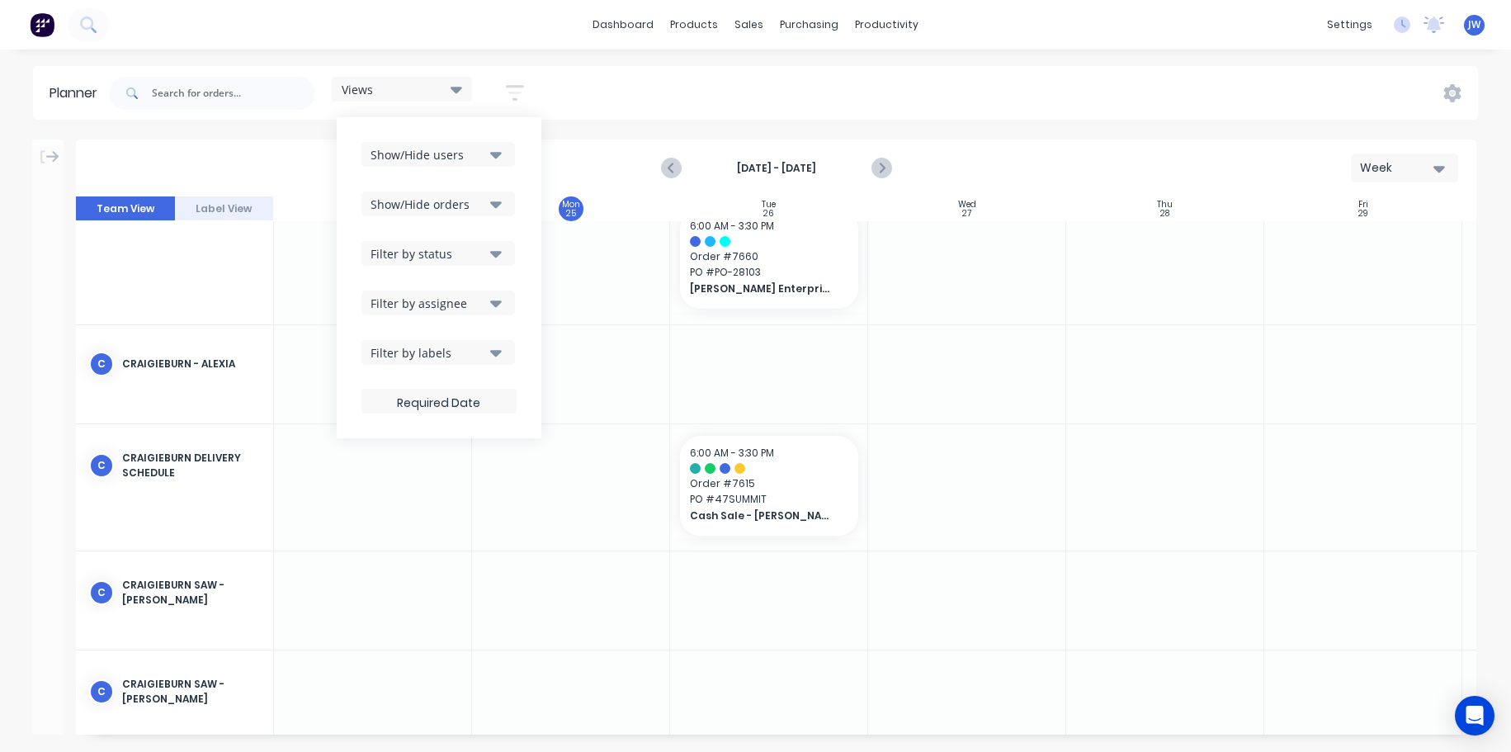
click at [502, 157] on icon "button" at bounding box center [496, 154] width 12 height 18
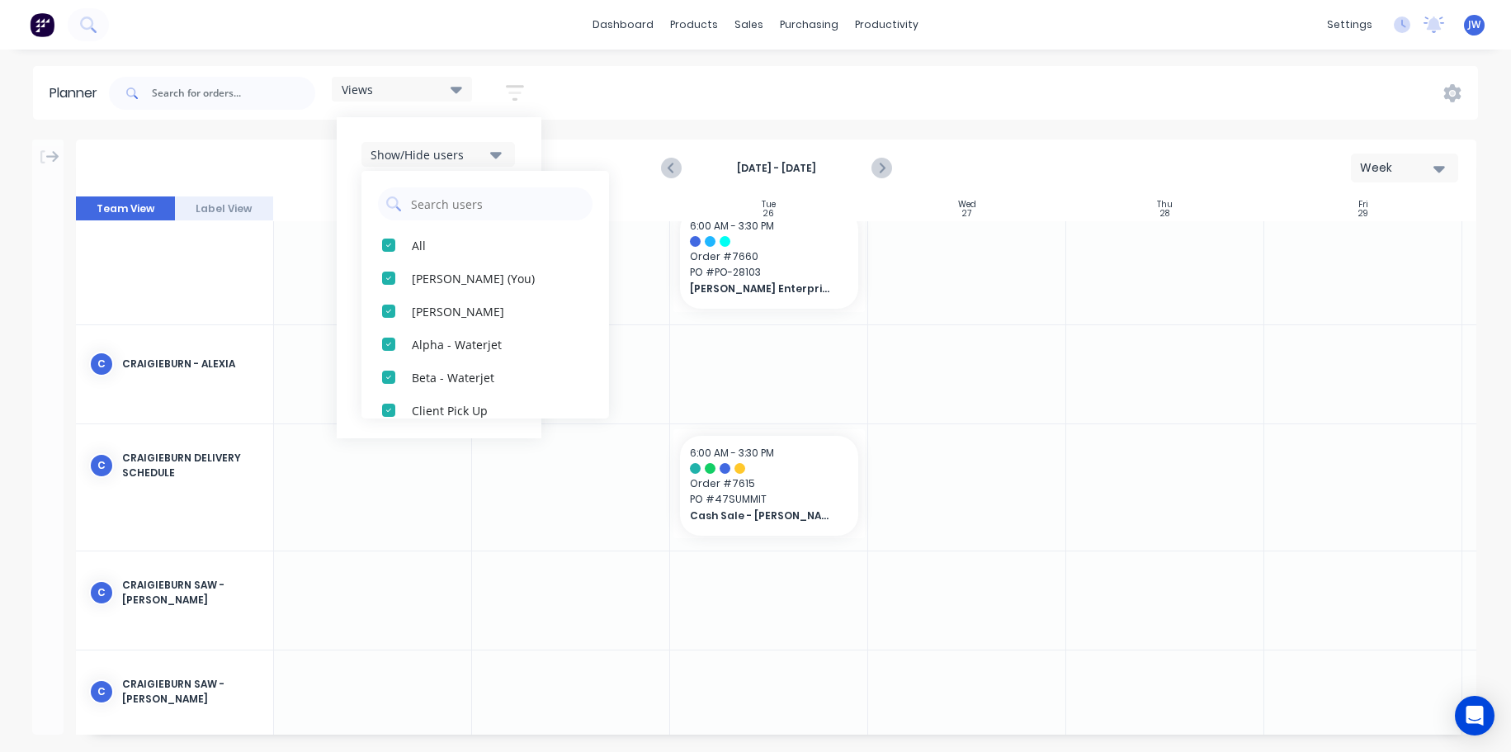
click at [601, 127] on div "Planner Views Save new view None (Default) edit Craigieburn Orders edit Daily e…" at bounding box center [755, 408] width 1511 height 685
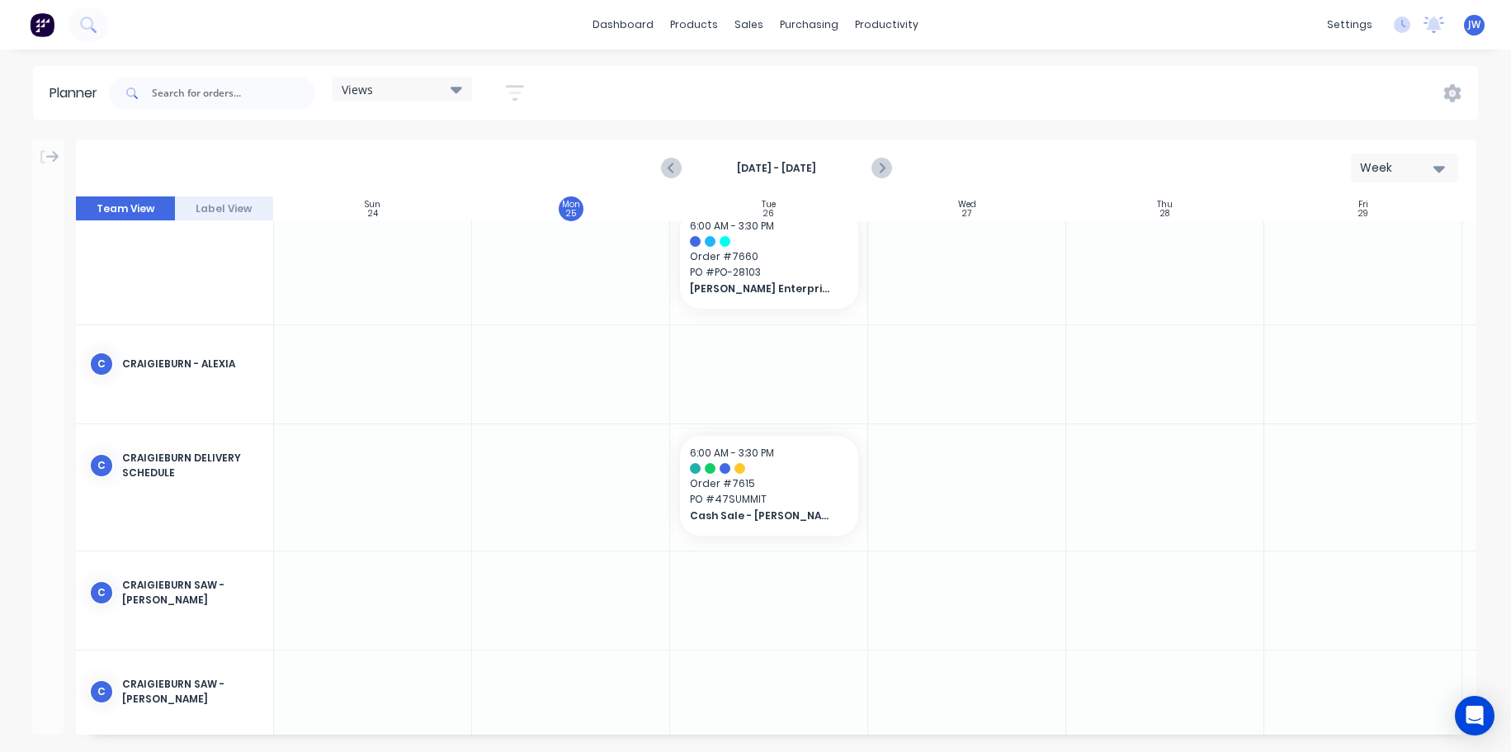
click at [510, 96] on icon "button" at bounding box center [515, 93] width 18 height 21
click at [608, 130] on div "Planner Views Save new view None (Default) edit Craigieburn Orders edit Daily e…" at bounding box center [755, 408] width 1511 height 685
click at [524, 99] on icon "button" at bounding box center [515, 93] width 18 height 21
click at [619, 135] on div "Planner Views Save new view None (Default) edit Craigieburn Orders edit Daily e…" at bounding box center [755, 408] width 1511 height 685
click at [611, 94] on div "Views Save new view None (Default) edit Craigieburn Orders edit Daily edit Fact…" at bounding box center [792, 94] width 1373 height 50
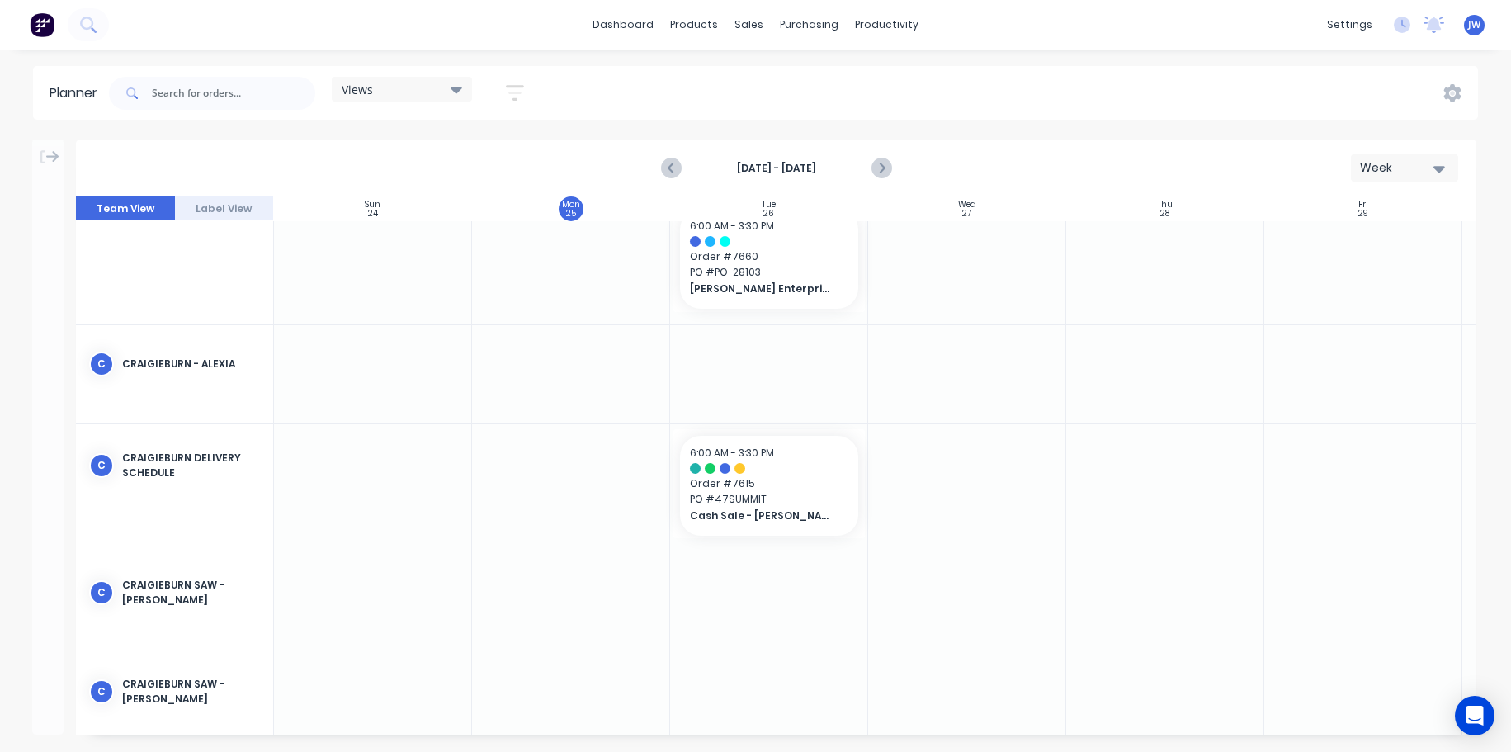
click at [513, 92] on icon "button" at bounding box center [515, 93] width 13 height 2
click at [699, 130] on div "Planner Views Save new view None (Default) edit Craigieburn Orders edit Daily e…" at bounding box center [755, 408] width 1511 height 685
click at [997, 130] on div "Planner Views Save new view None (Default) edit Craigieburn Orders edit Daily e…" at bounding box center [755, 408] width 1511 height 685
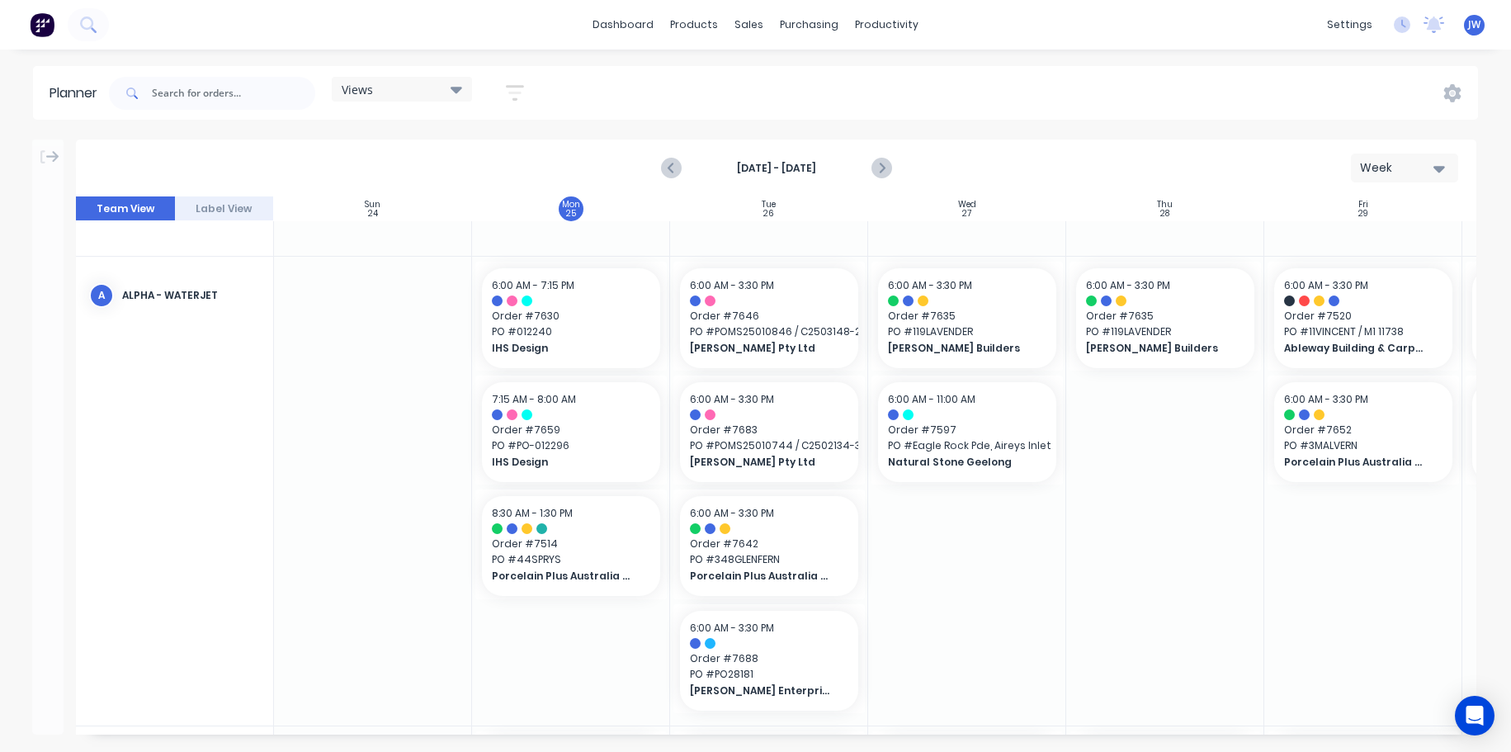
scroll to position [0, 0]
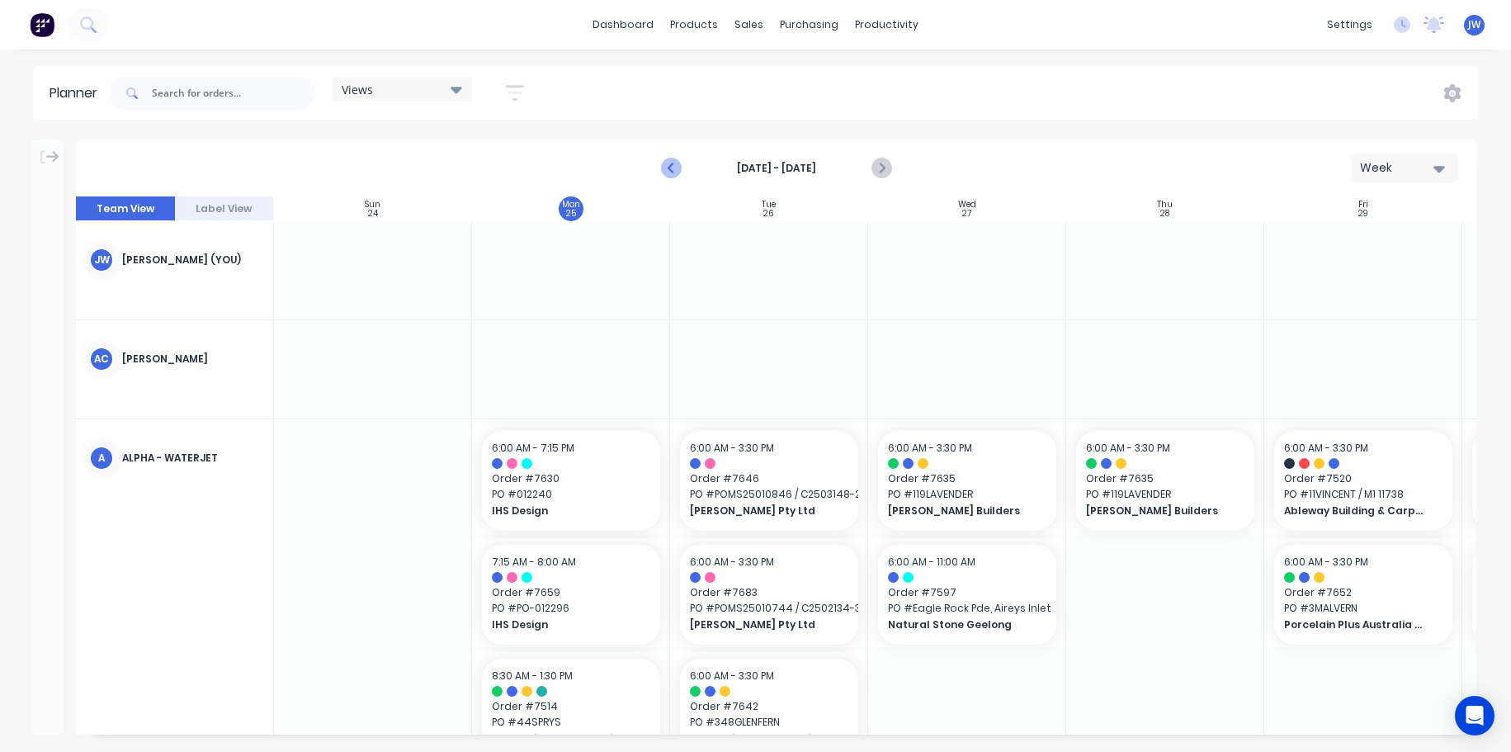
click at [670, 168] on icon "Previous page" at bounding box center [672, 168] width 7 height 13
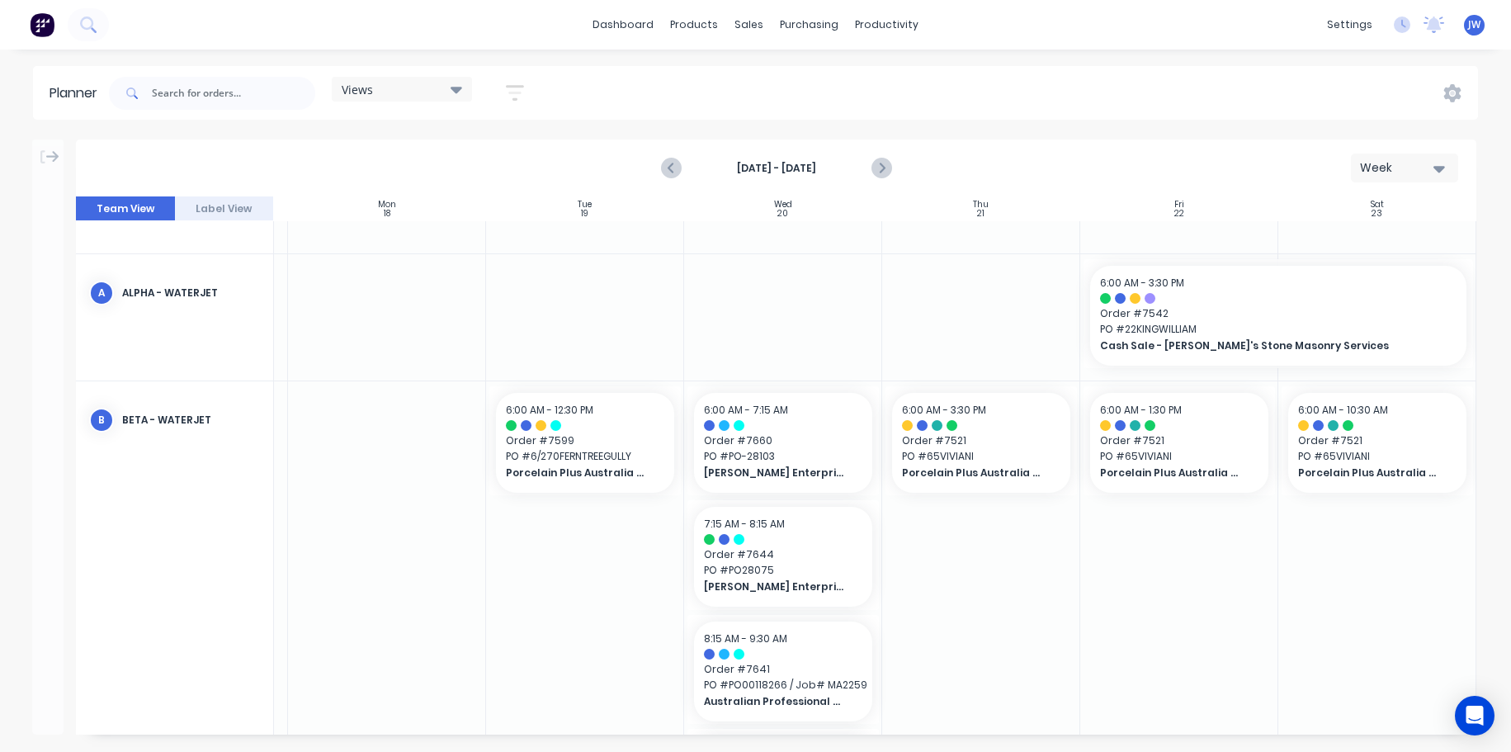
scroll to position [165, 191]
click at [889, 171] on icon "Next page" at bounding box center [881, 168] width 20 height 20
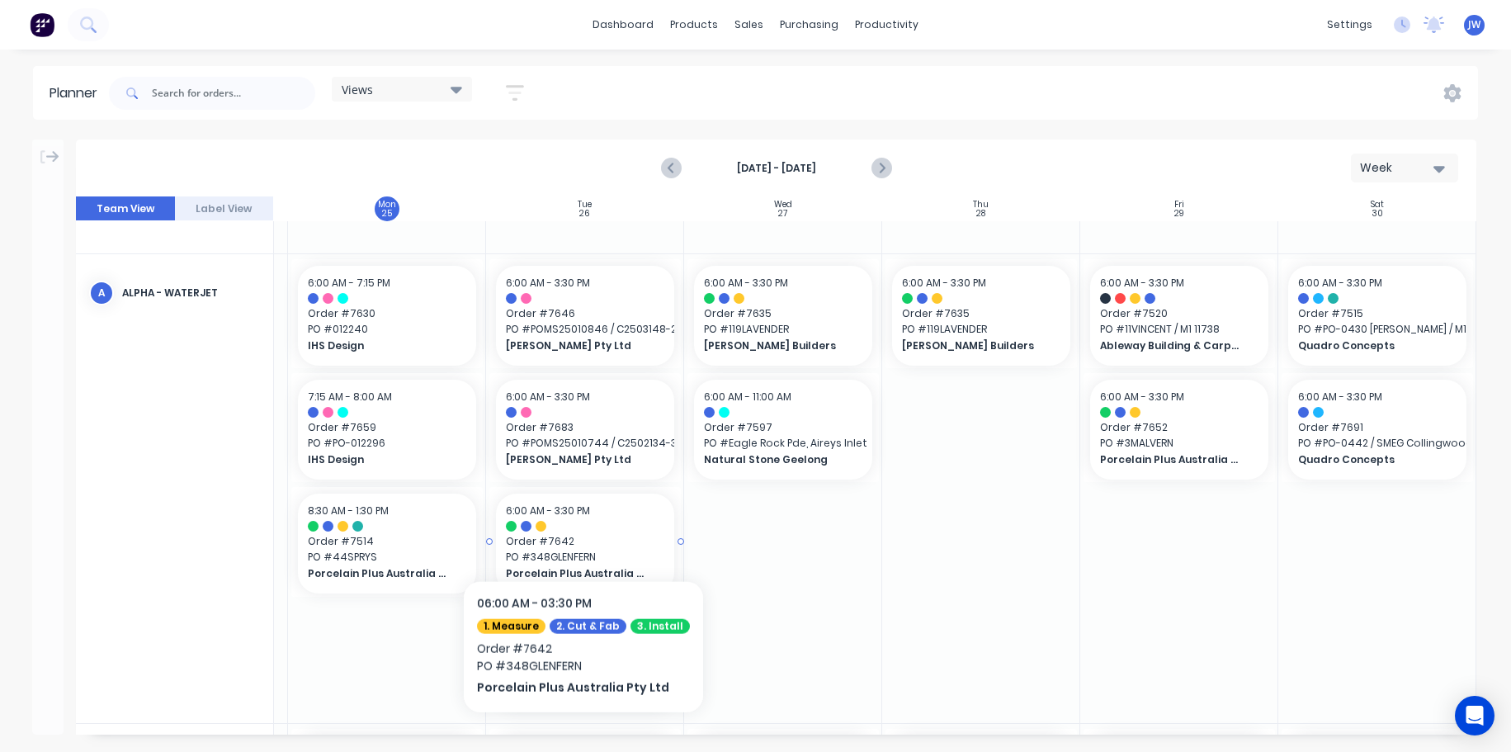
click at [576, 530] on div at bounding box center [585, 526] width 158 height 11
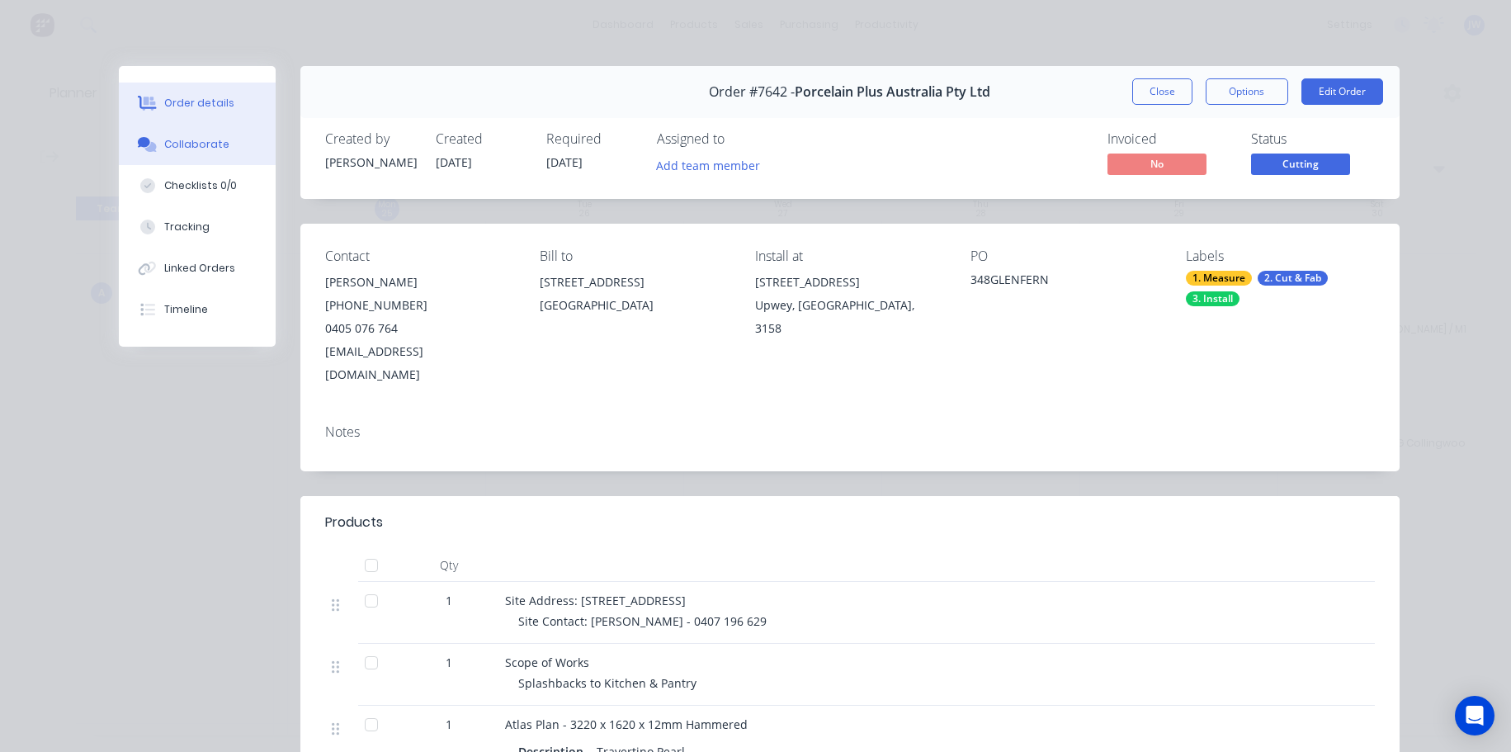
click at [180, 150] on div "Collaborate" at bounding box center [196, 144] width 65 height 15
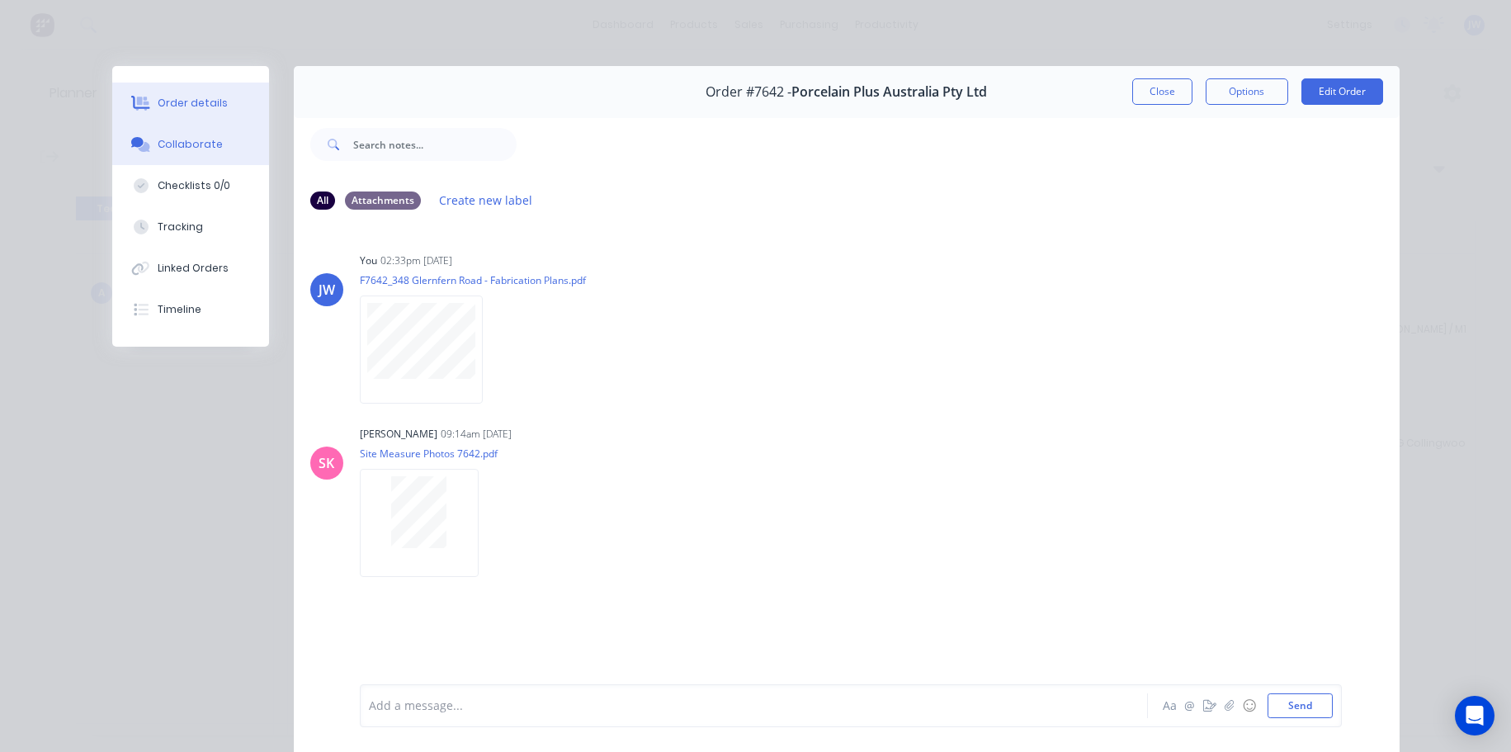
click at [190, 97] on div "Order details" at bounding box center [193, 103] width 70 height 15
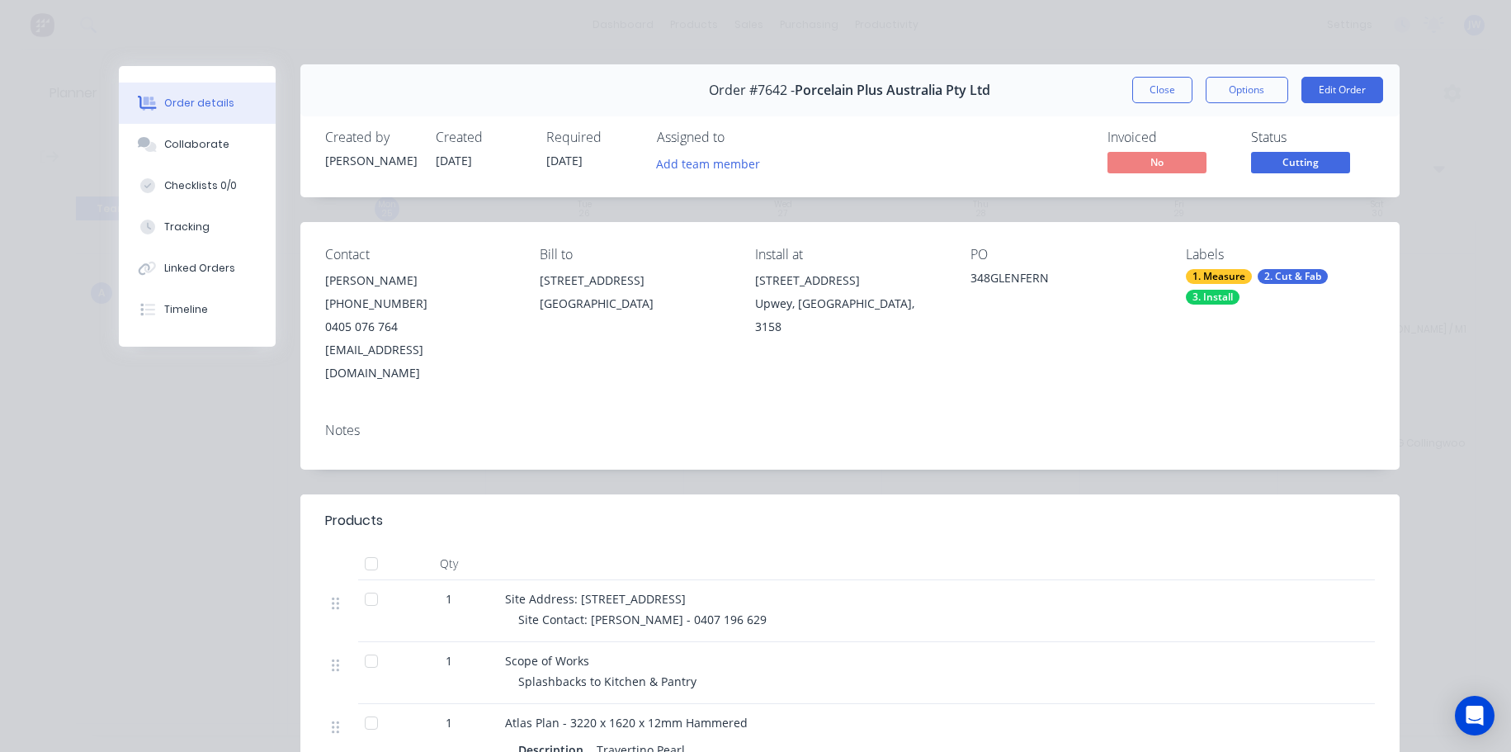
scroll to position [0, 0]
click at [1162, 83] on button "Close" at bounding box center [1163, 91] width 60 height 26
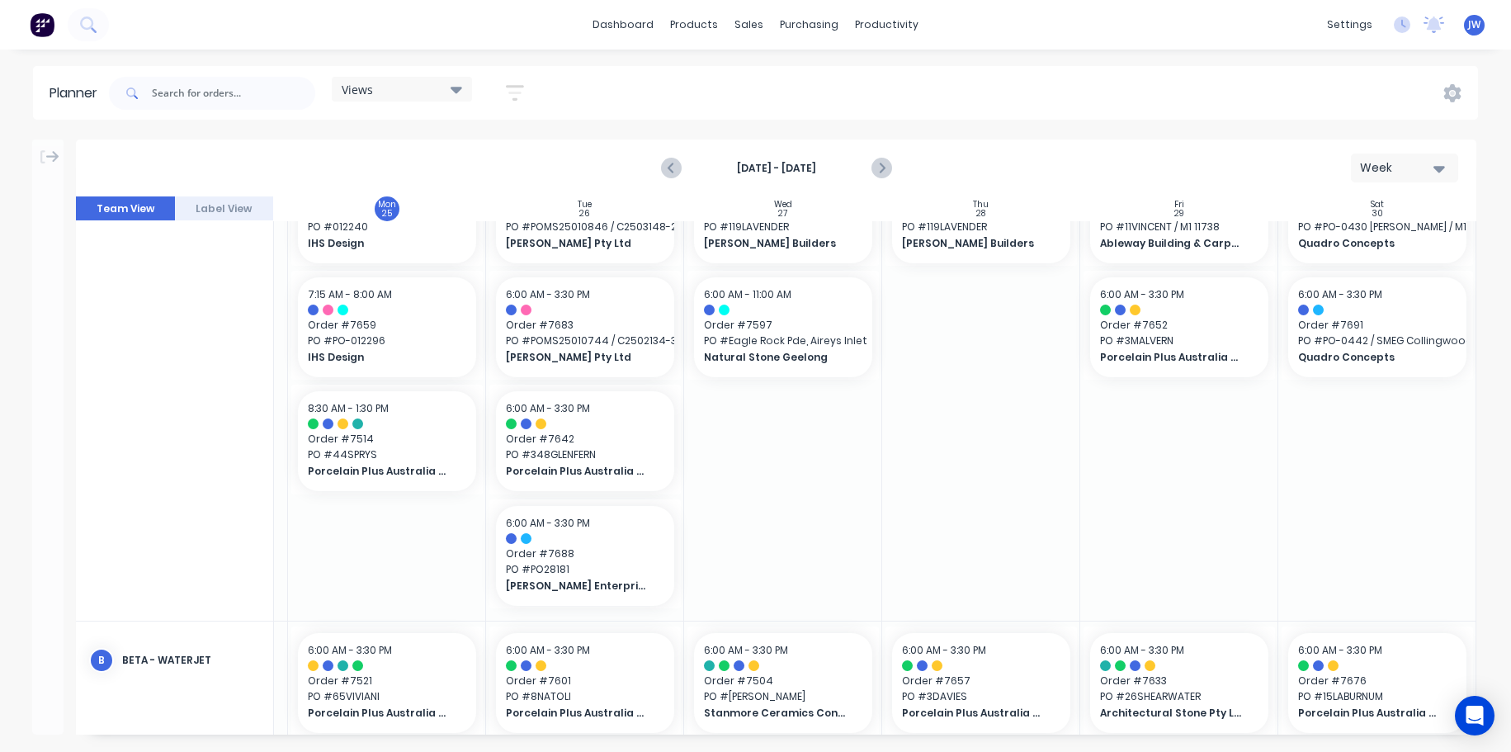
scroll to position [330, 191]
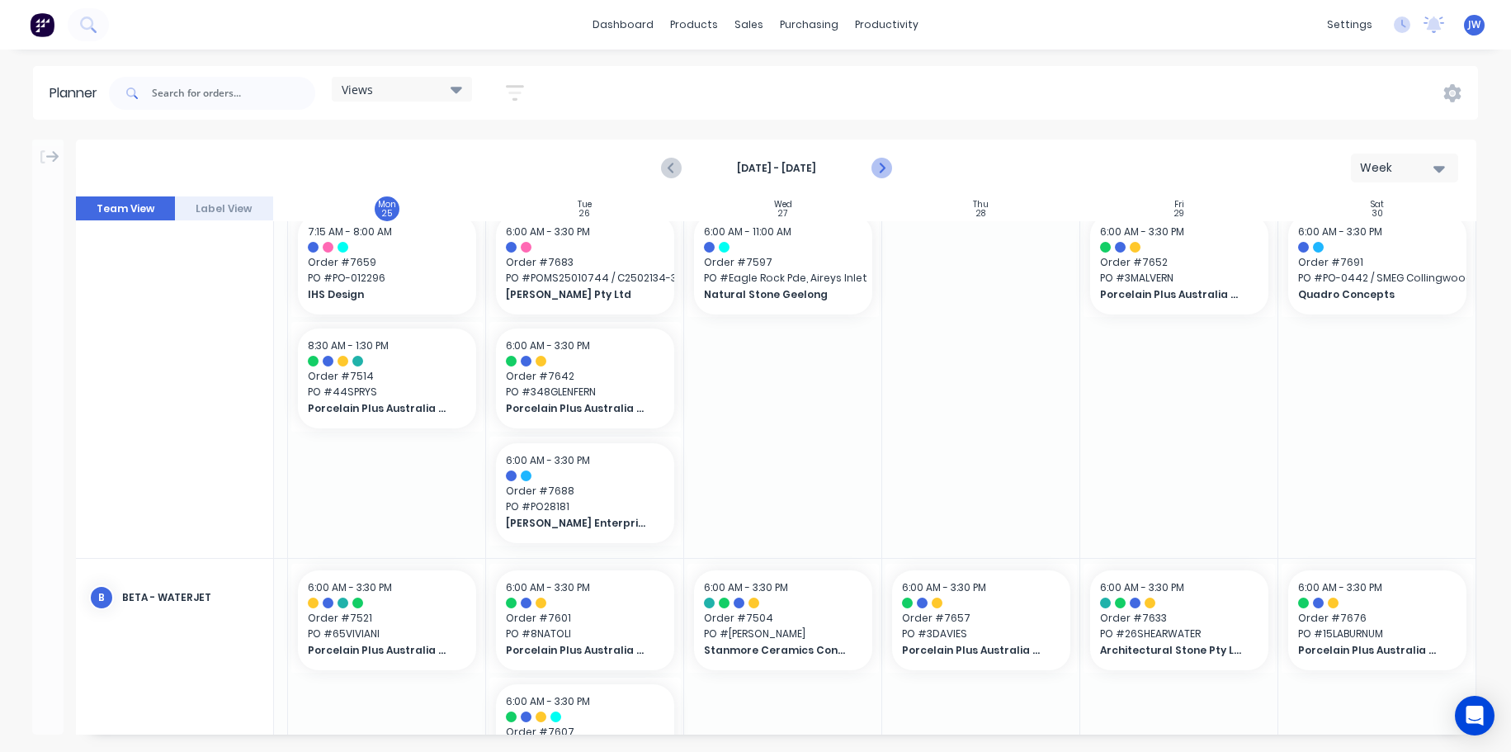
click at [887, 169] on icon "Next page" at bounding box center [881, 168] width 20 height 20
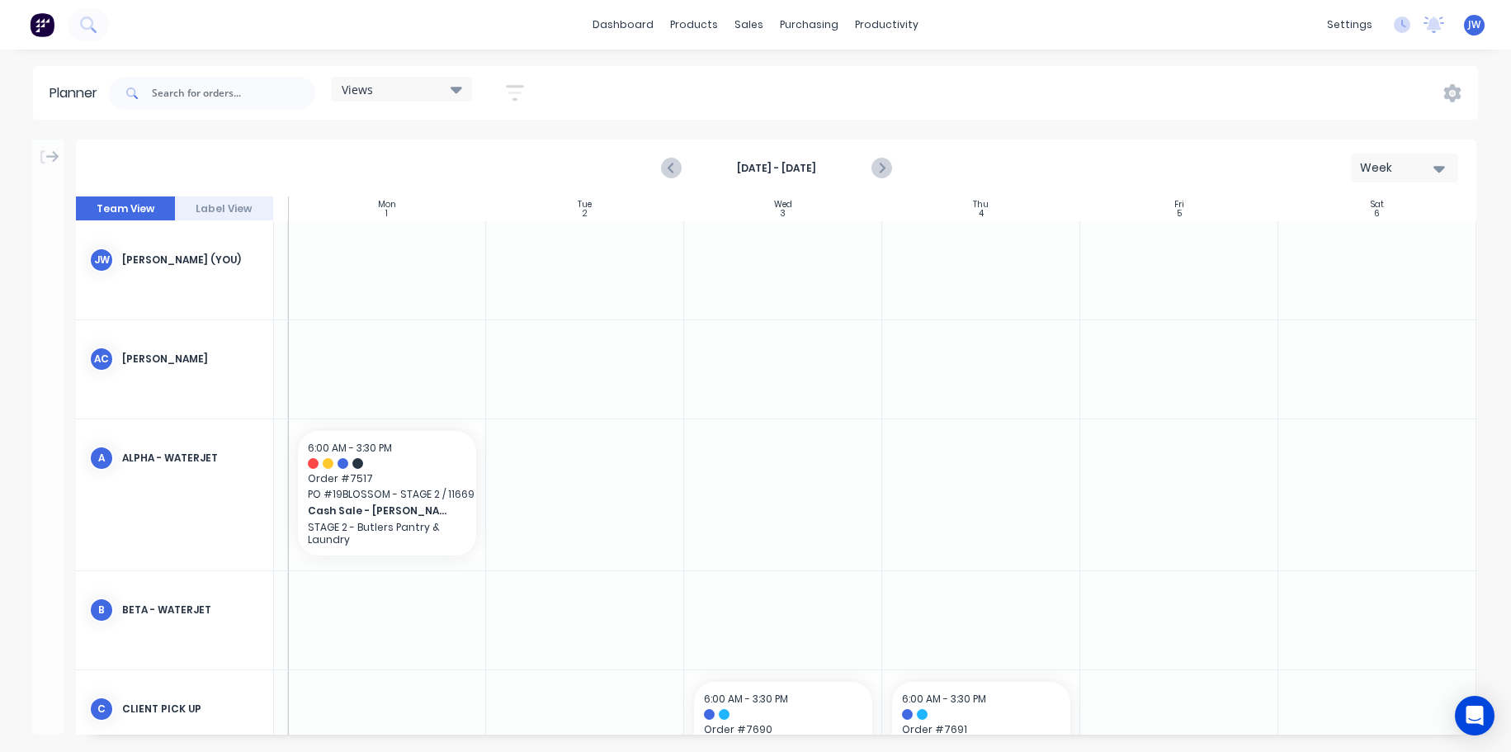
scroll to position [165, 191]
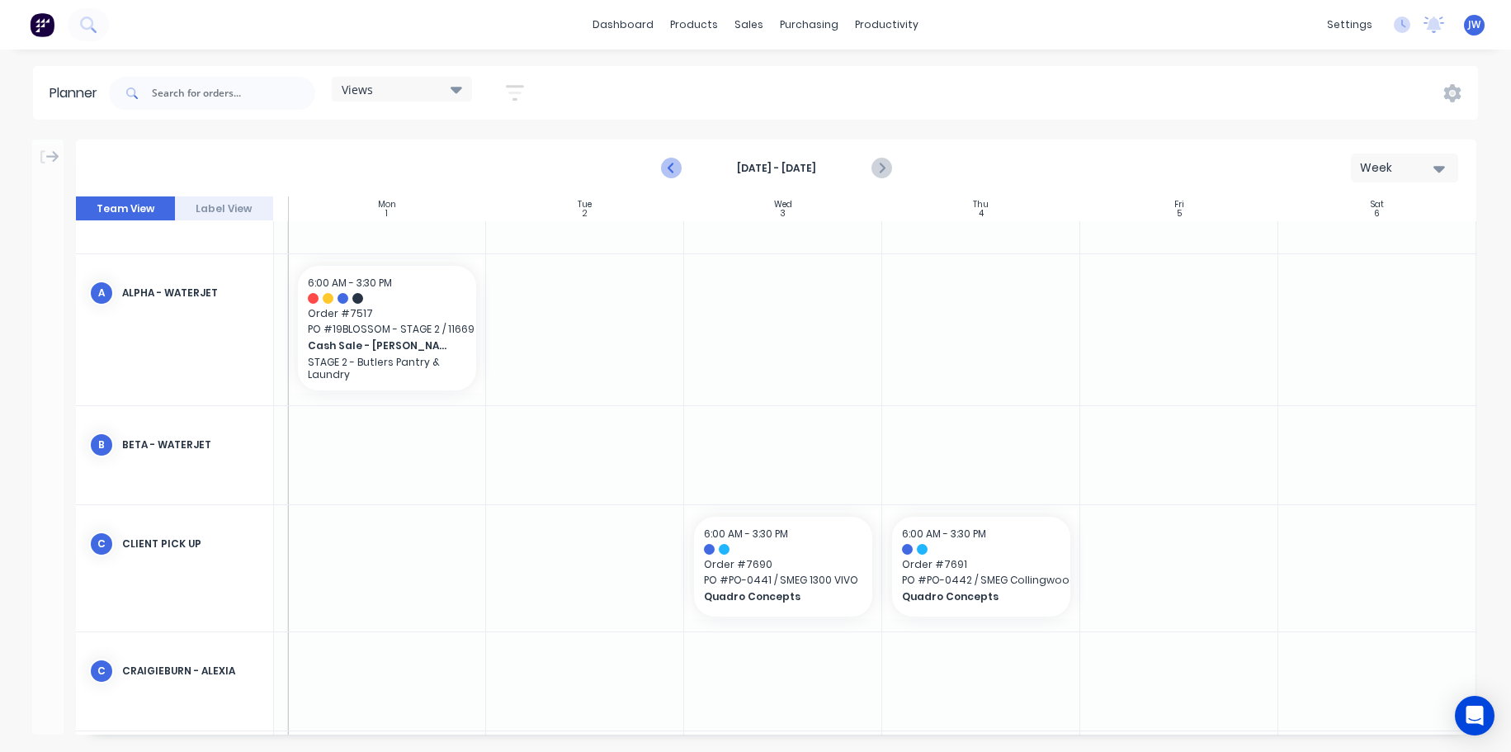
click at [682, 163] on button "Previous page" at bounding box center [671, 168] width 33 height 33
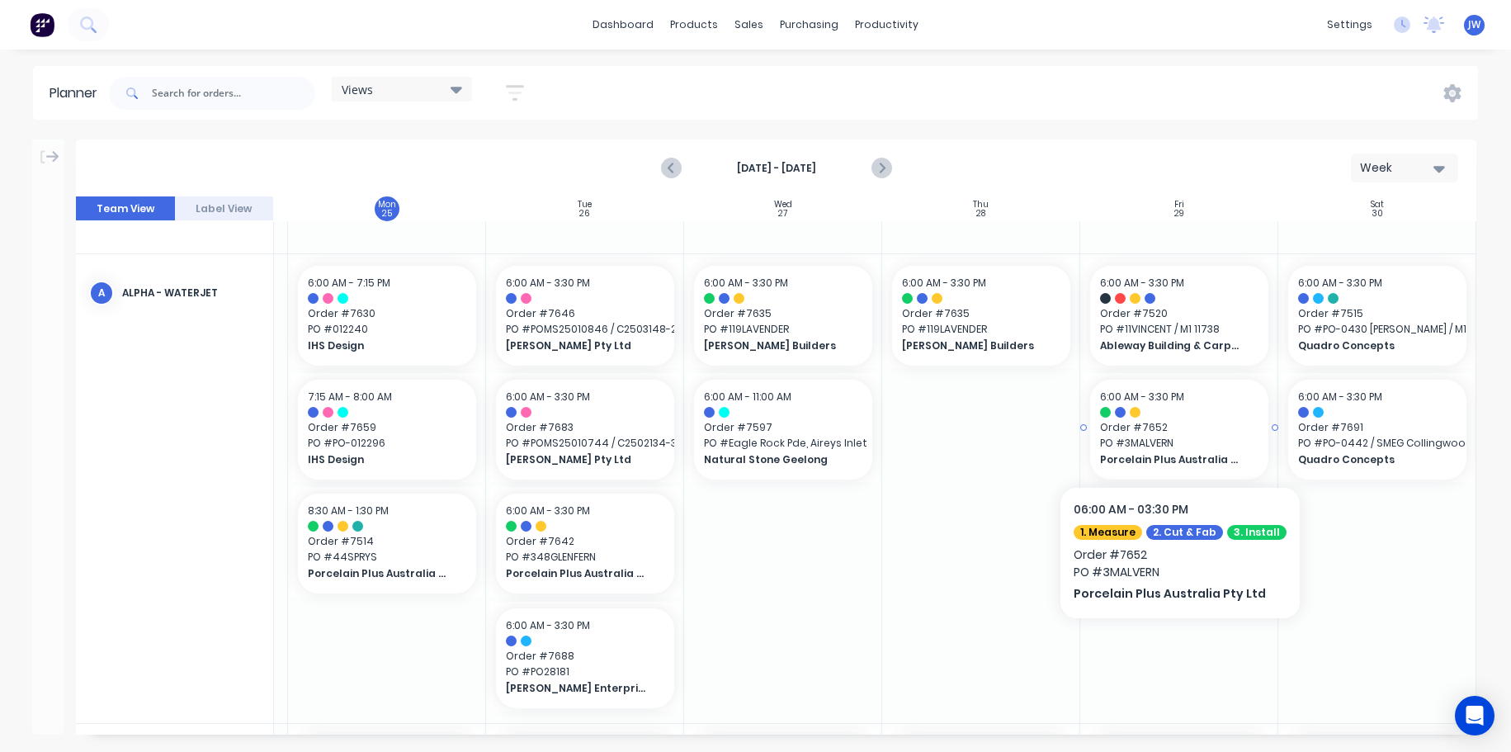
click at [1169, 434] on span "Order # 7652" at bounding box center [1179, 427] width 158 height 15
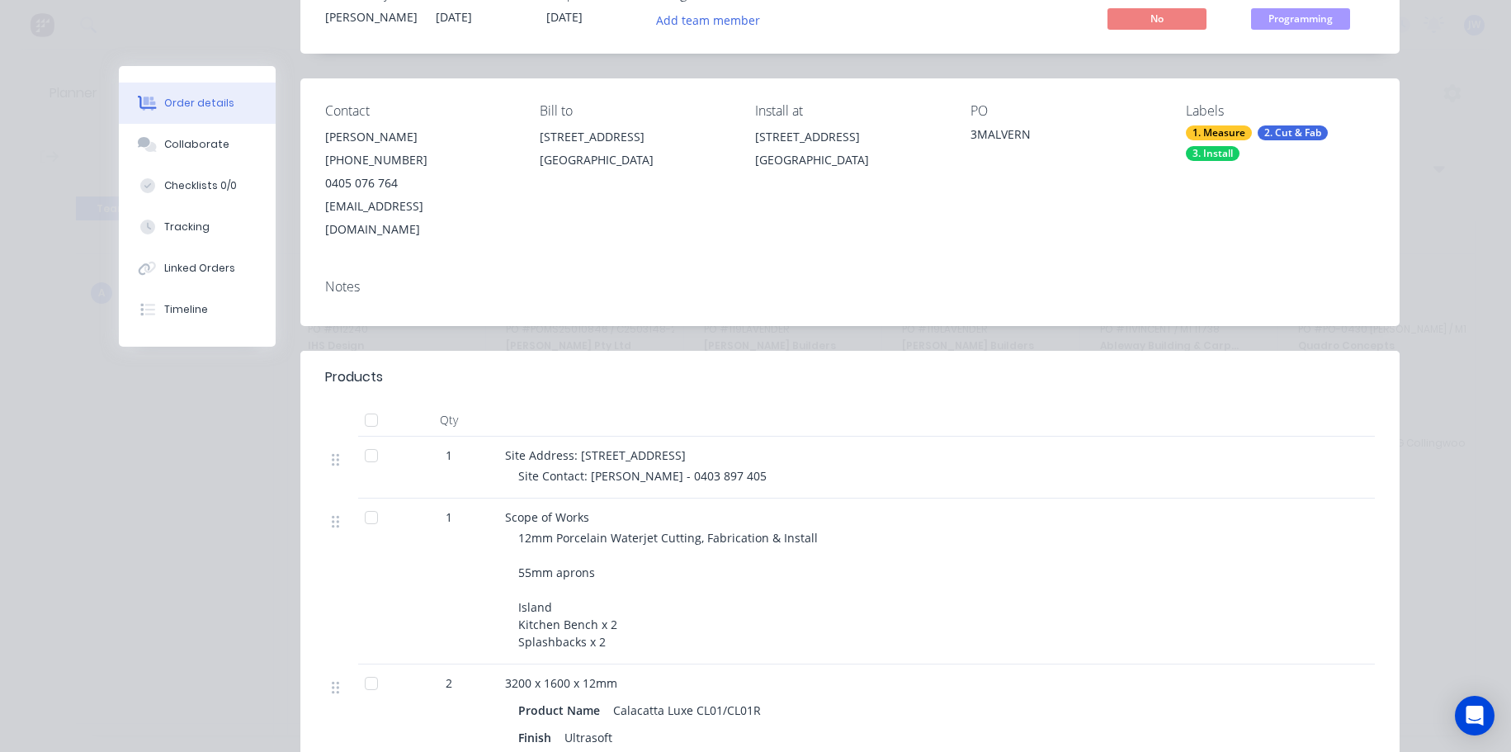
scroll to position [0, 0]
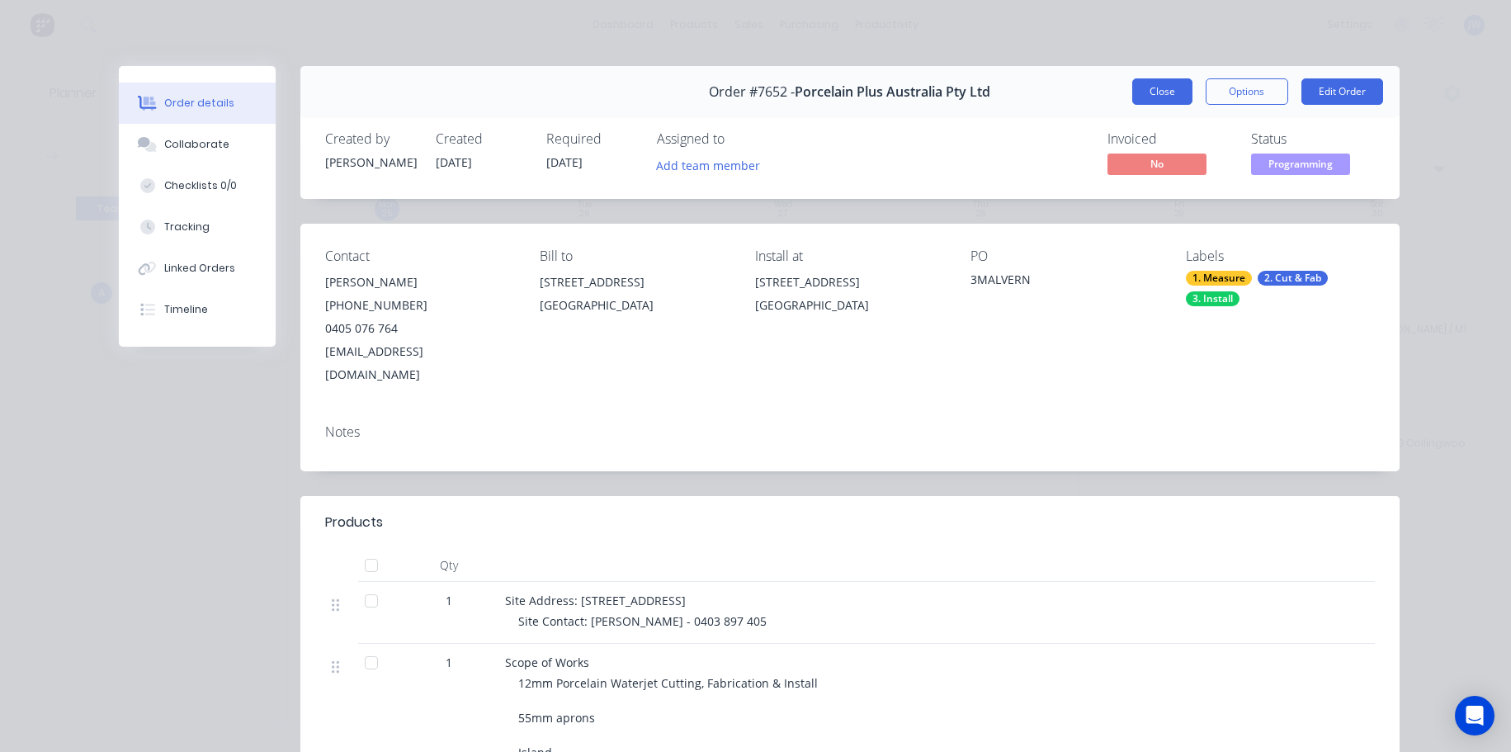
click at [1164, 93] on button "Close" at bounding box center [1163, 91] width 60 height 26
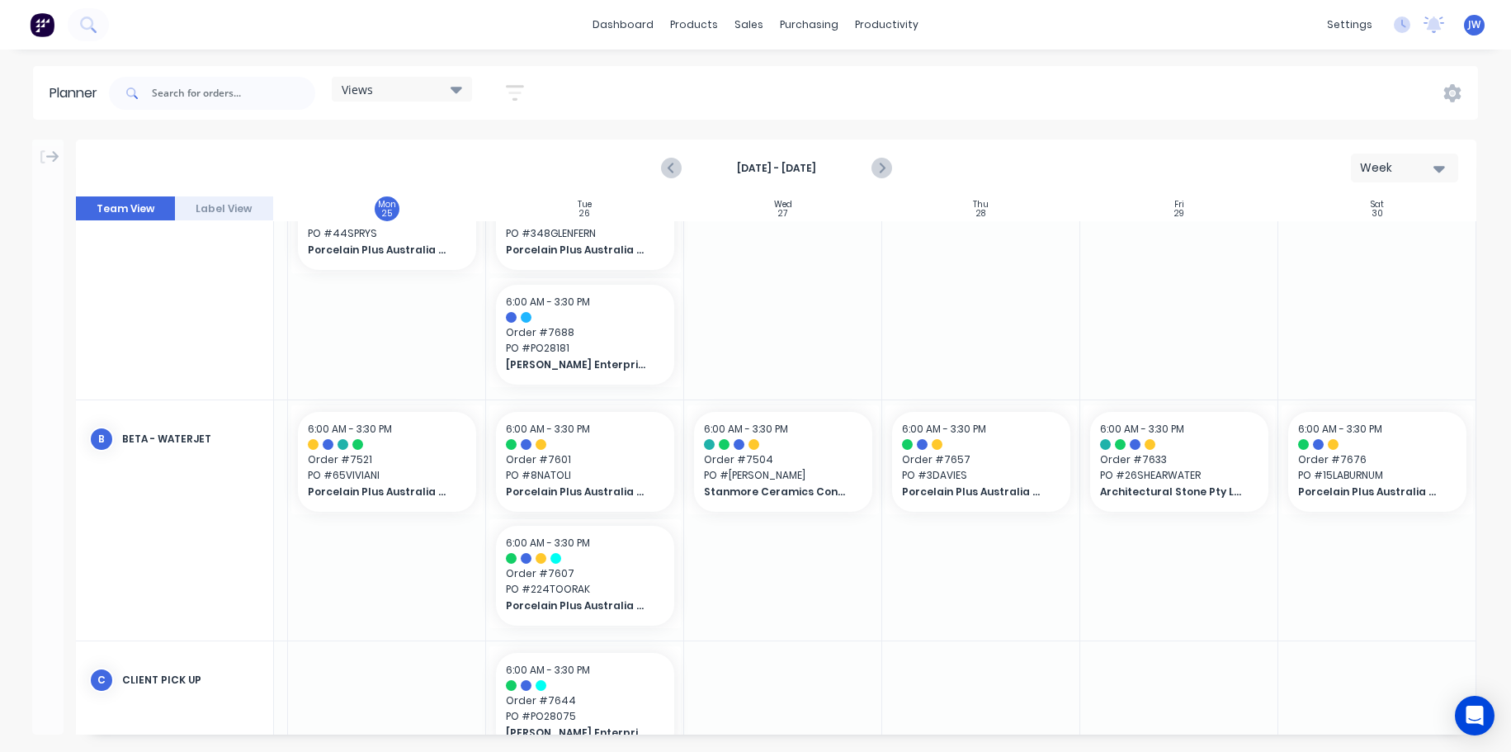
scroll to position [495, 191]
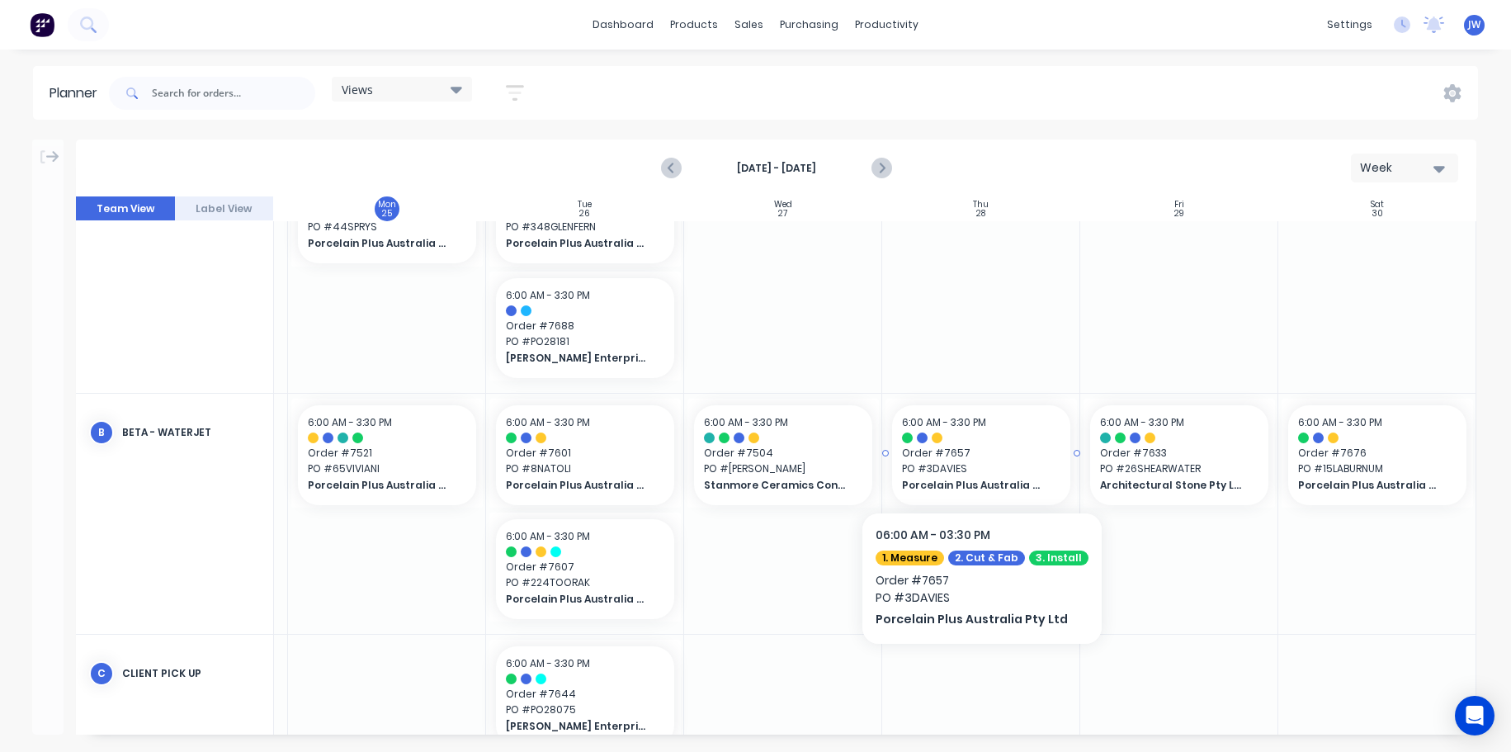
click at [978, 466] on span "PO # 3DAVIES" at bounding box center [981, 468] width 158 height 15
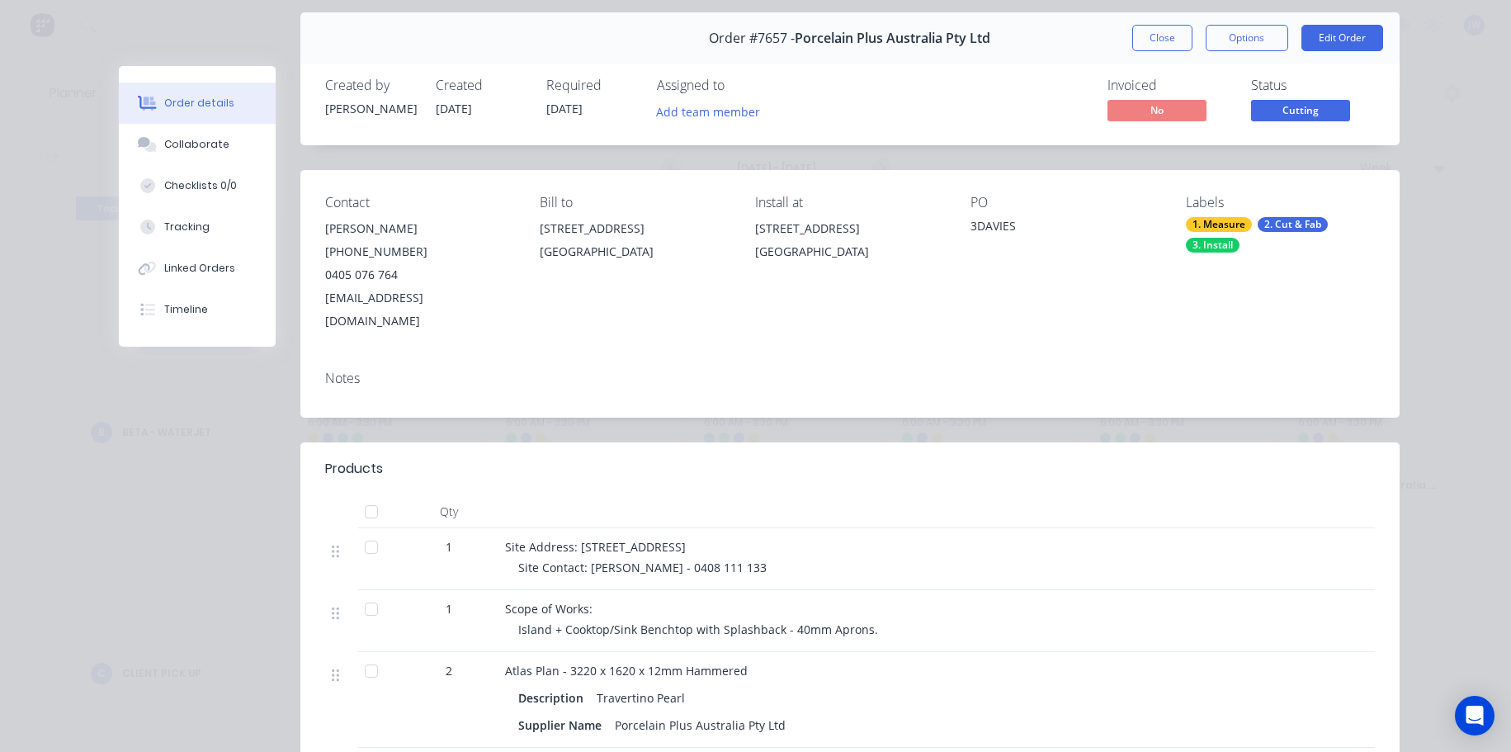
scroll to position [83, 0]
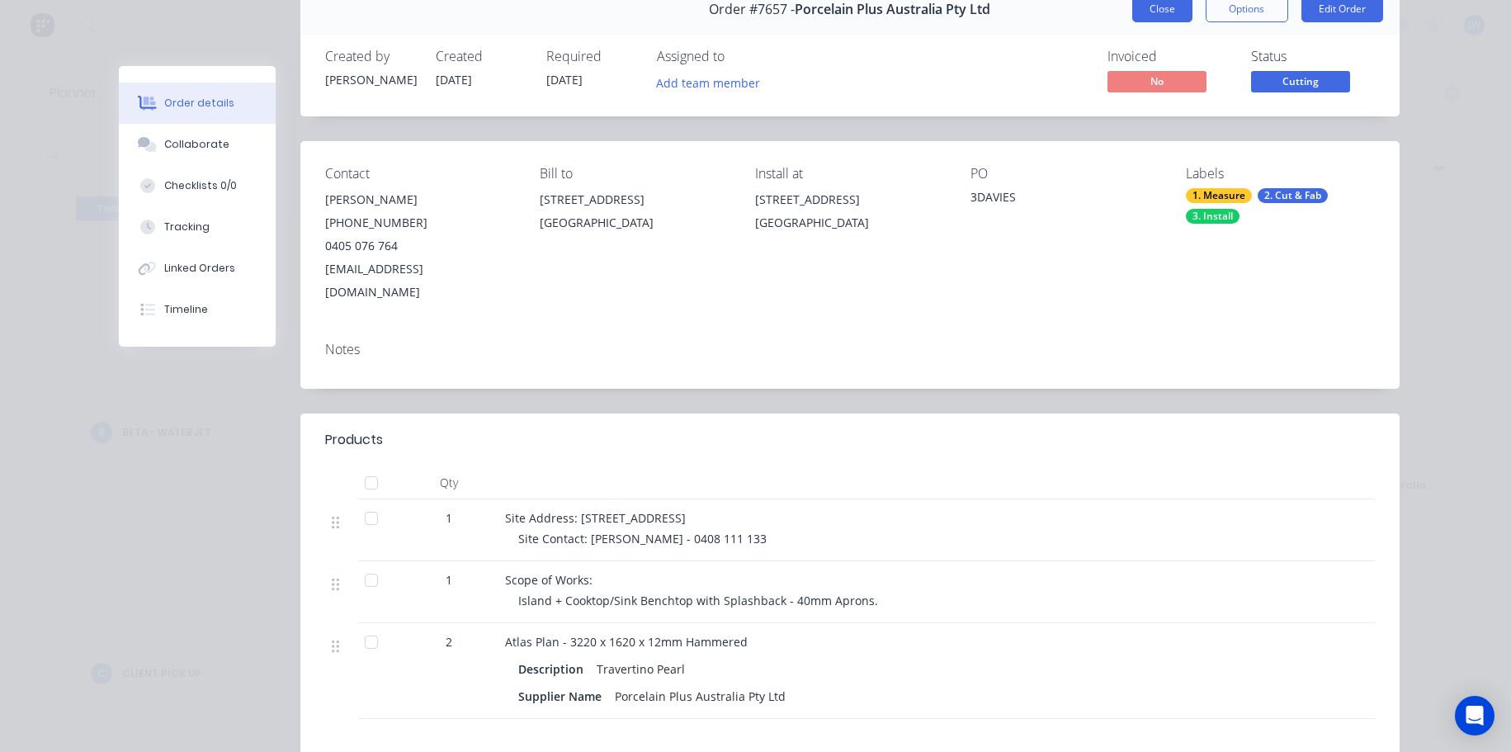
click at [1167, 16] on button "Close" at bounding box center [1163, 9] width 60 height 26
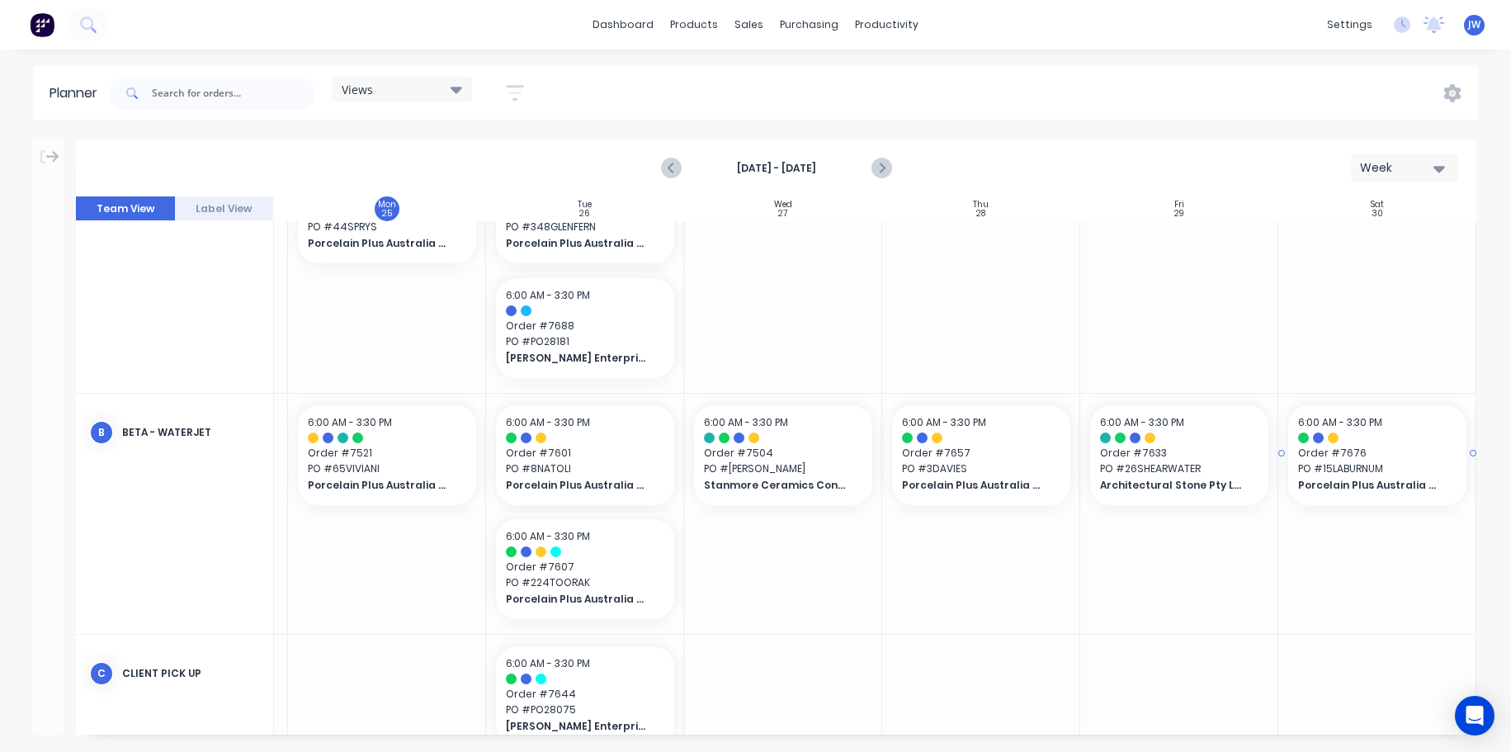
click at [1332, 435] on div at bounding box center [1333, 438] width 11 height 11
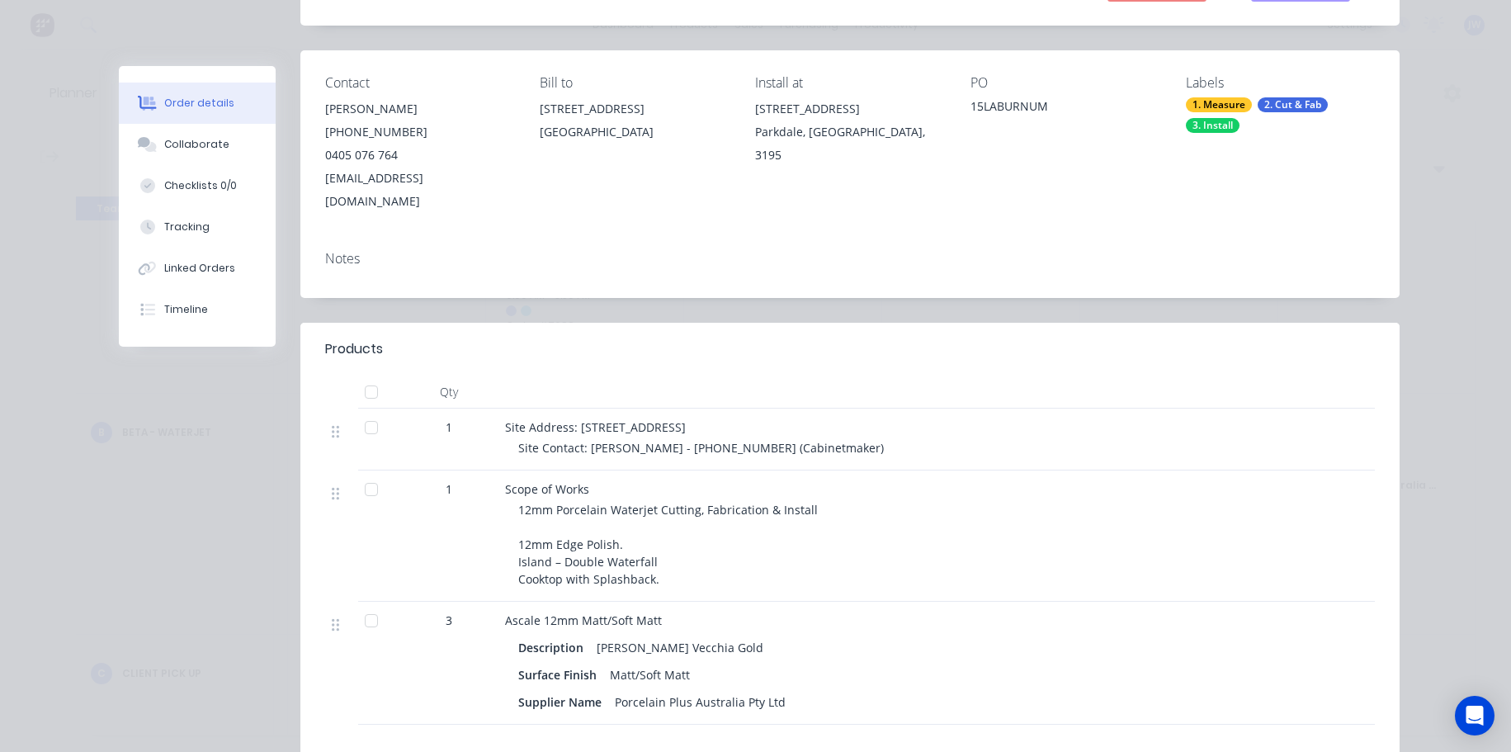
scroll to position [0, 0]
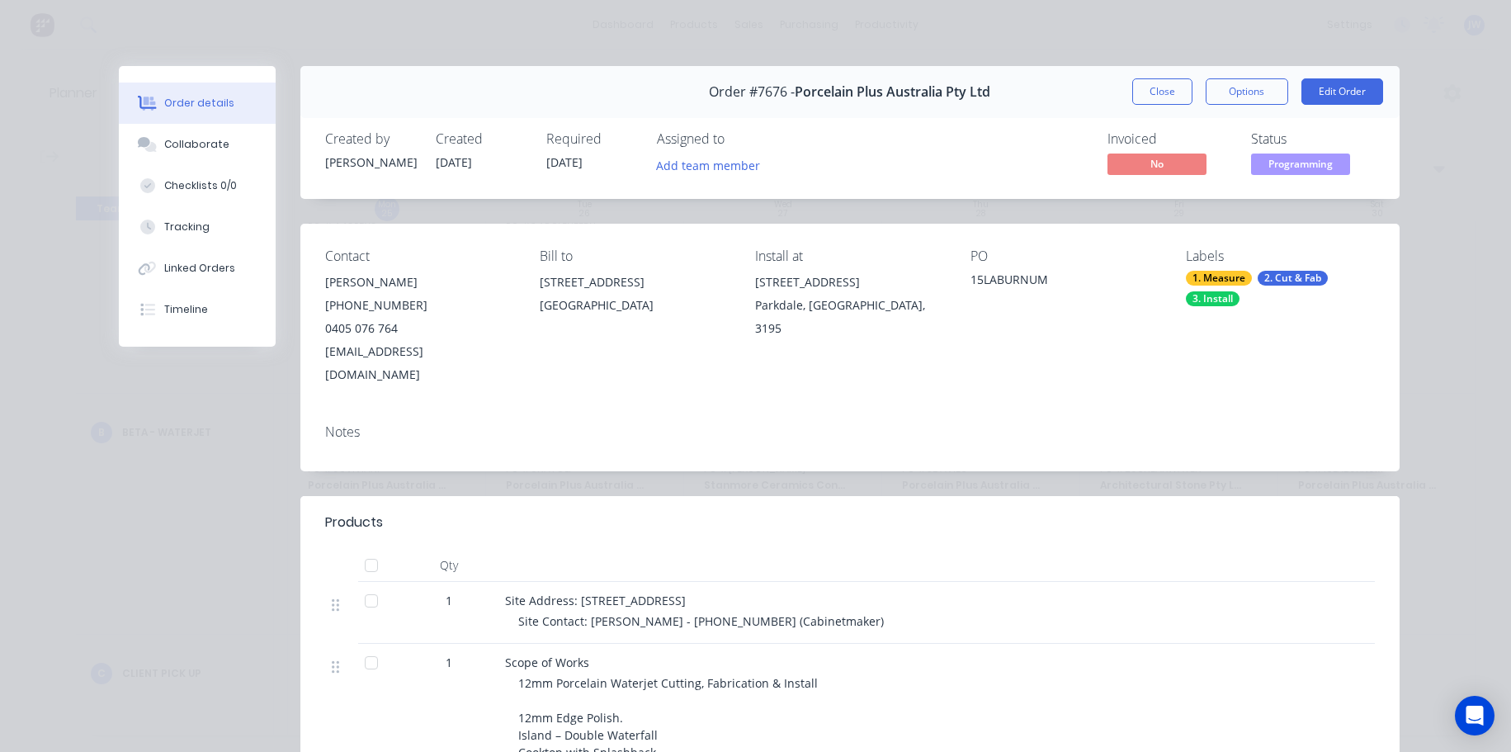
click at [1156, 85] on button "Close" at bounding box center [1163, 91] width 60 height 26
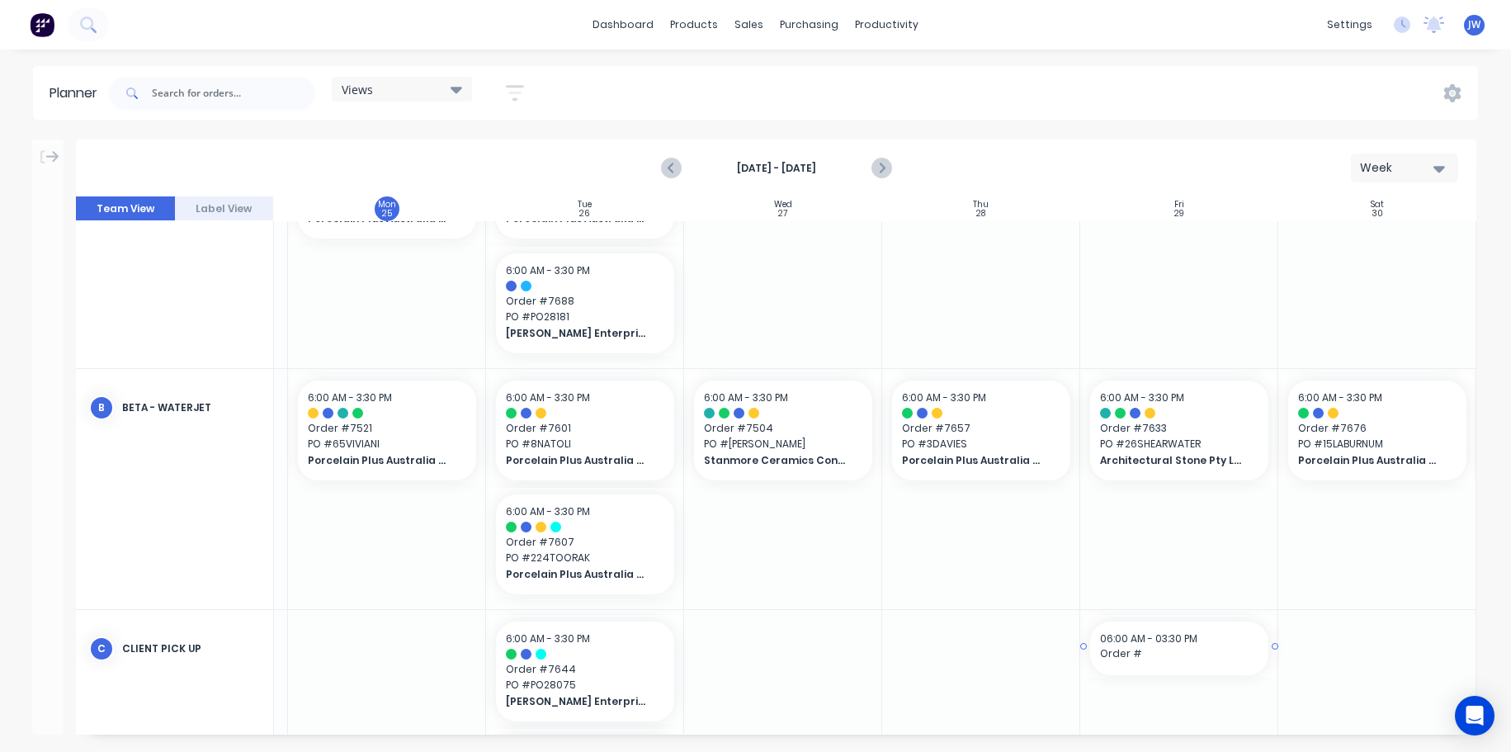
drag, startPoint x: 1106, startPoint y: 727, endPoint x: 1129, endPoint y: 728, distance: 23.1
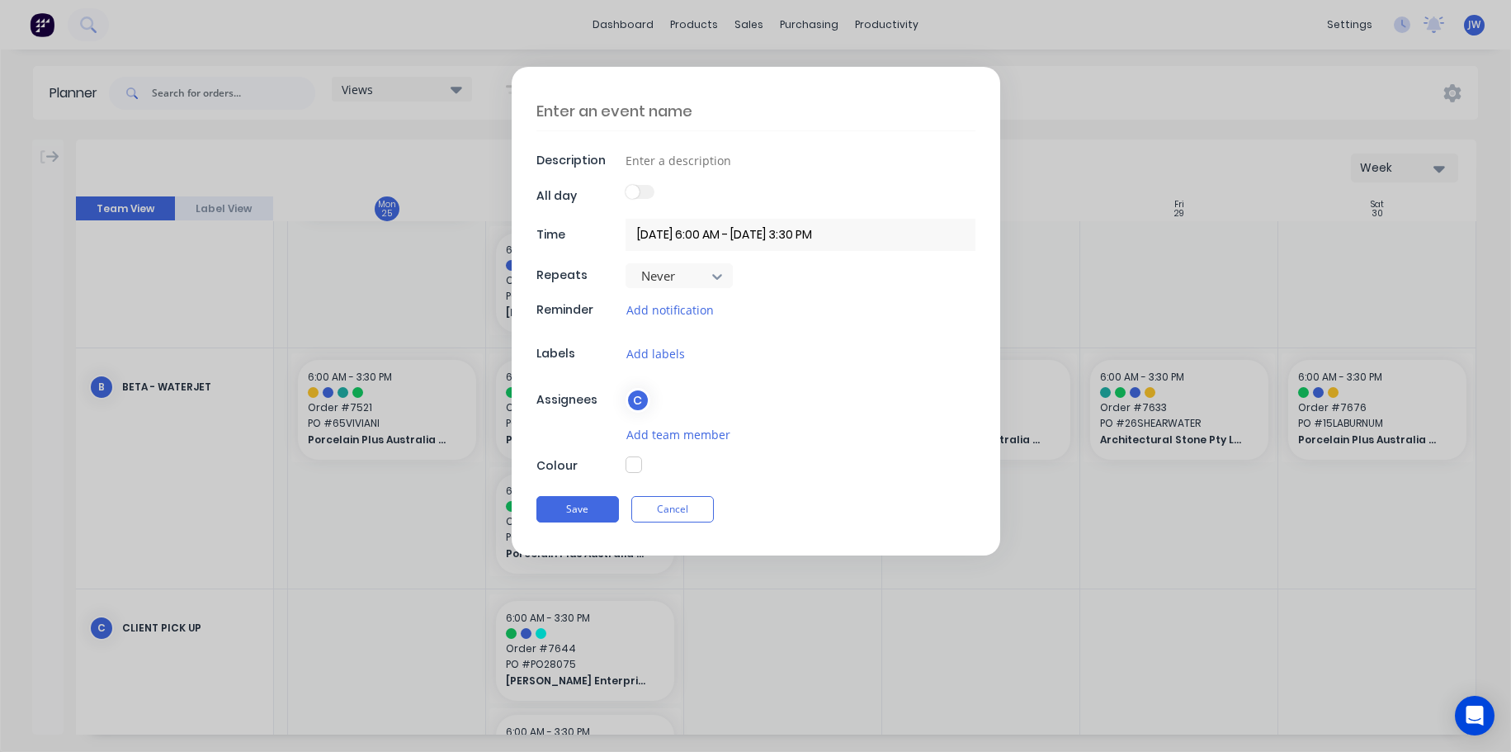
type textarea "x"
click at [684, 504] on button "Cancel" at bounding box center [673, 509] width 83 height 26
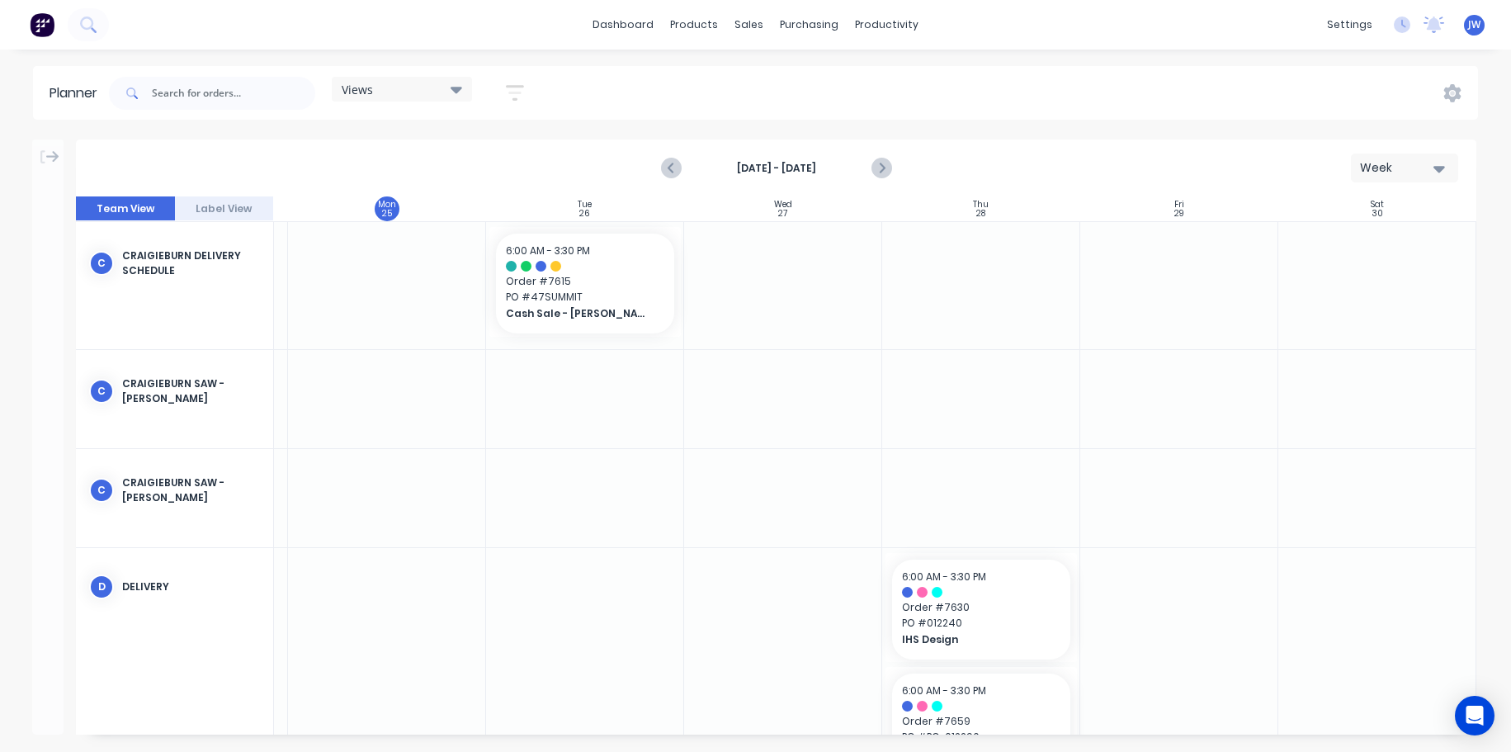
scroll to position [1284, 191]
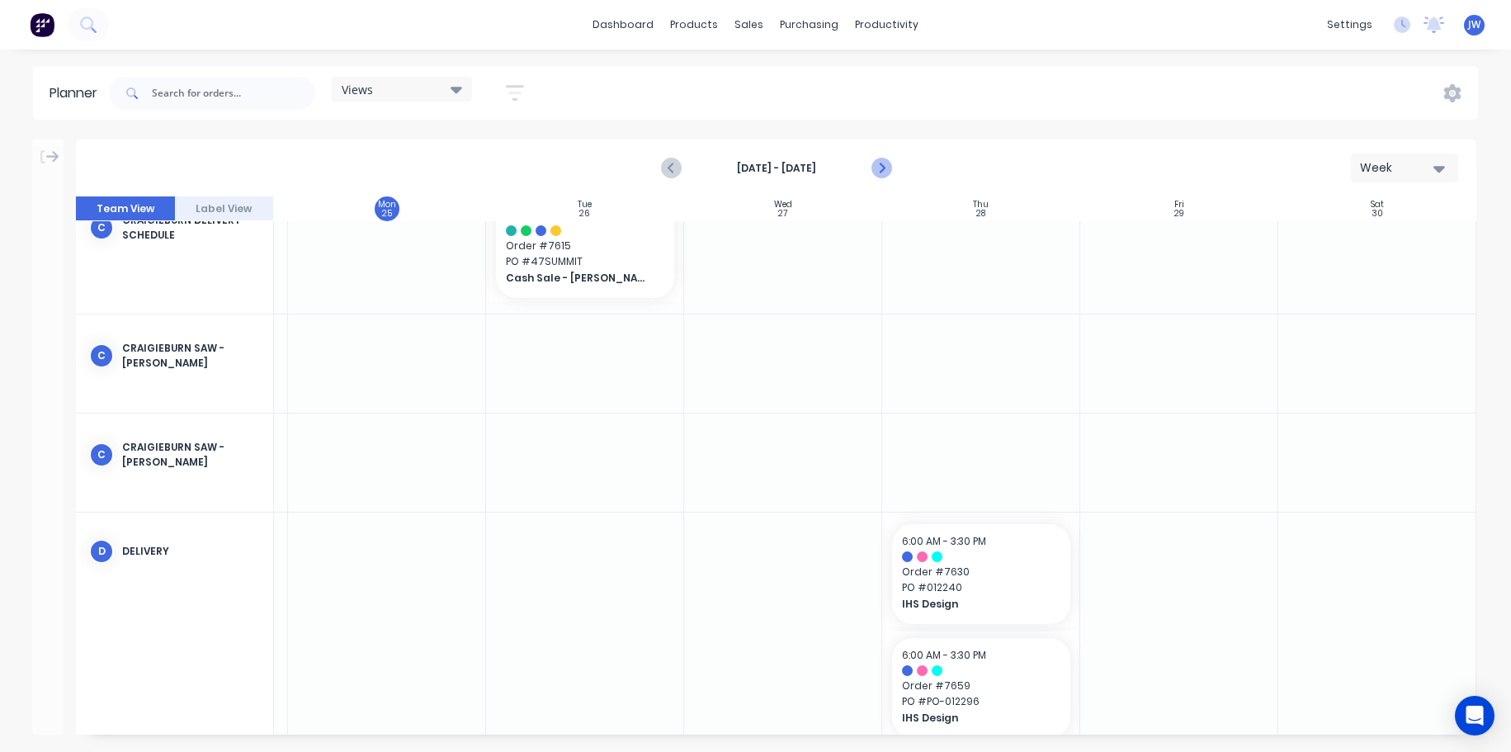
click at [889, 163] on icon "Next page" at bounding box center [881, 168] width 20 height 20
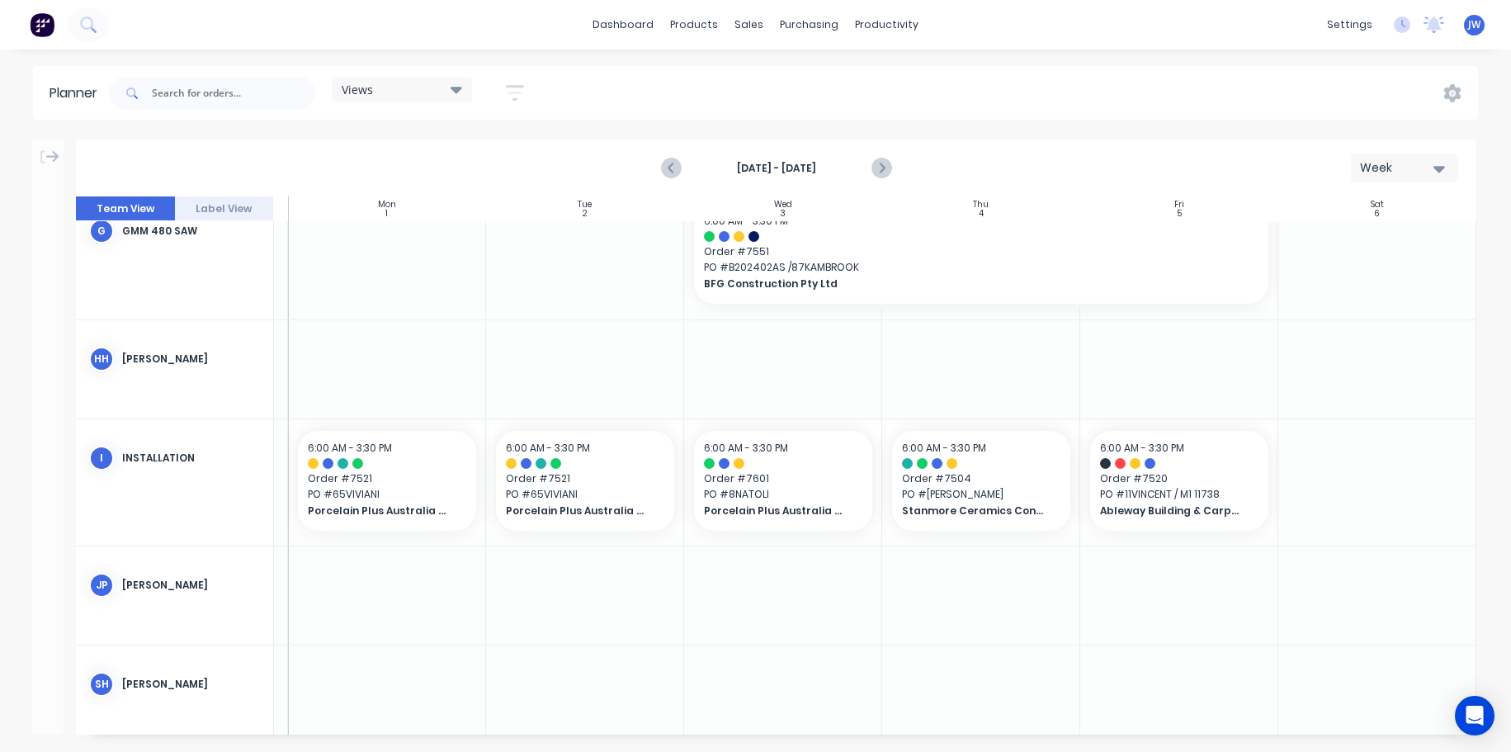
scroll to position [1659, 189]
click at [671, 168] on icon "Previous page" at bounding box center [672, 168] width 20 height 20
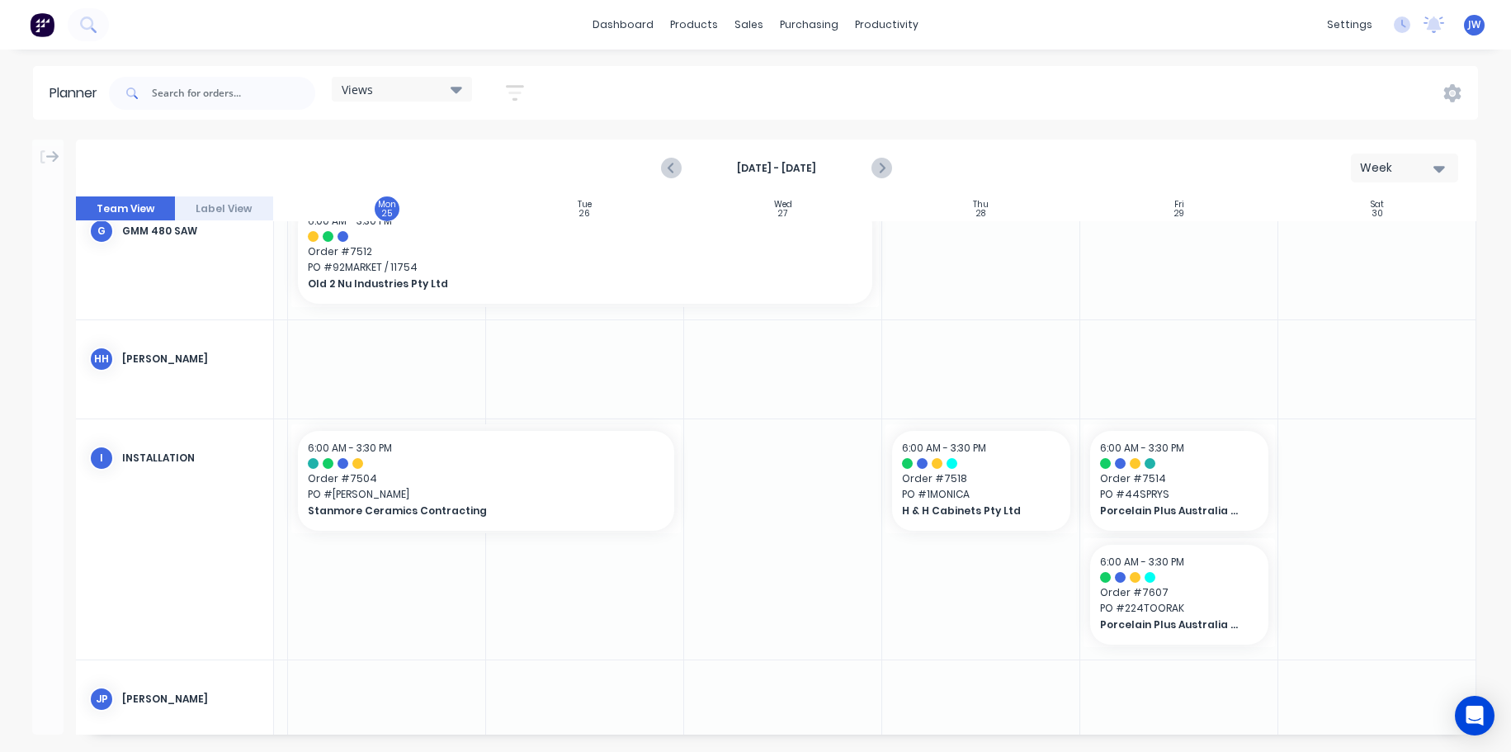
scroll to position [1742, 189]
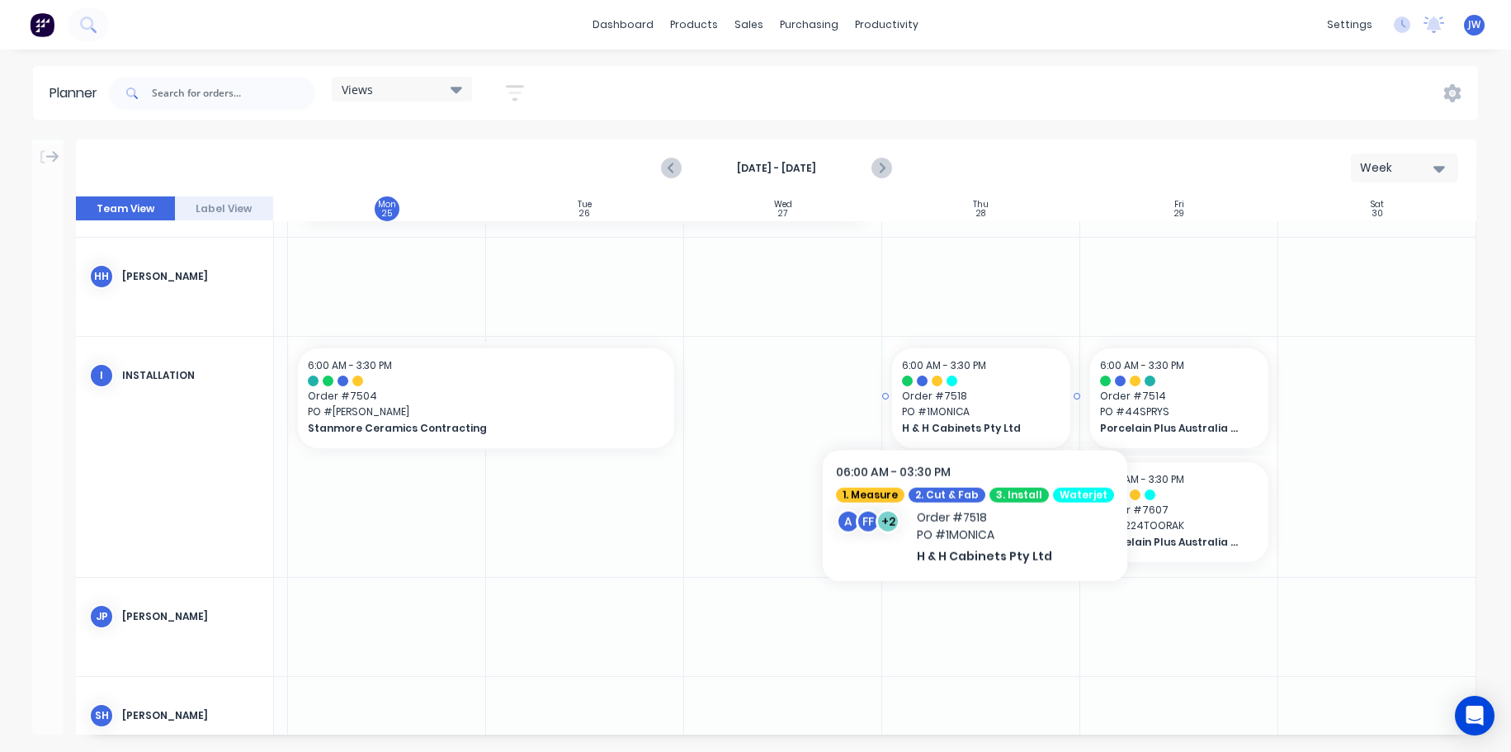
click at [966, 399] on span "Order # 7518" at bounding box center [981, 396] width 158 height 15
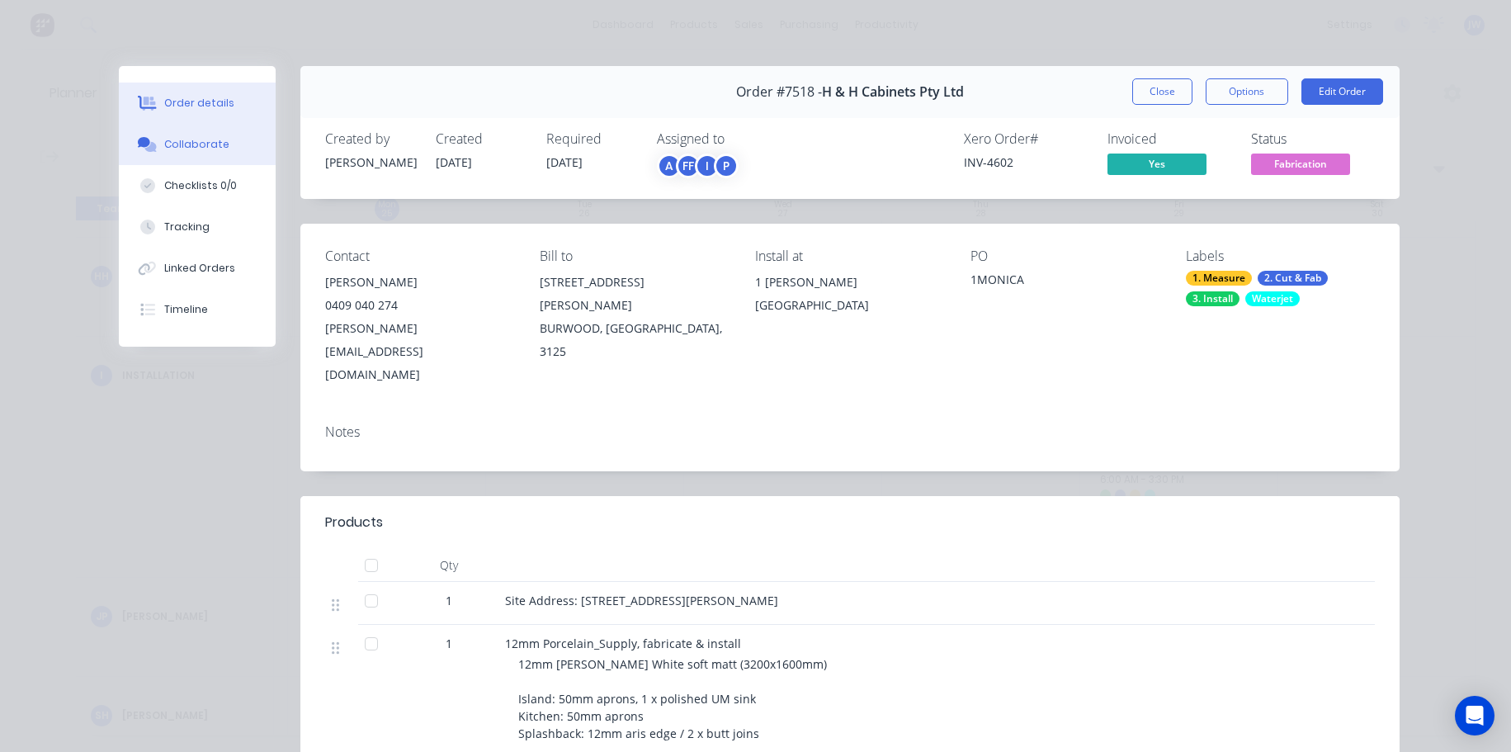
click at [185, 145] on div "Collaborate" at bounding box center [196, 144] width 65 height 15
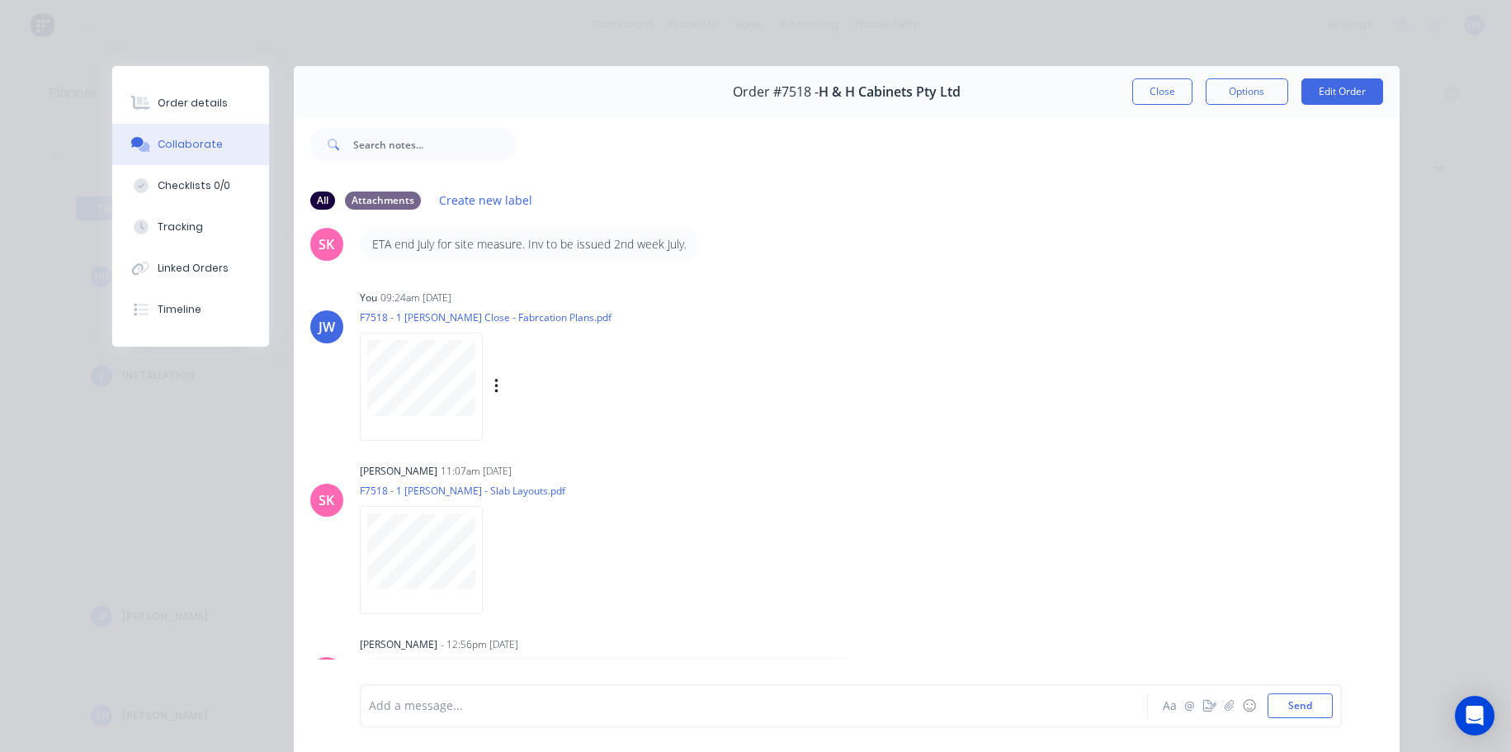
scroll to position [83, 0]
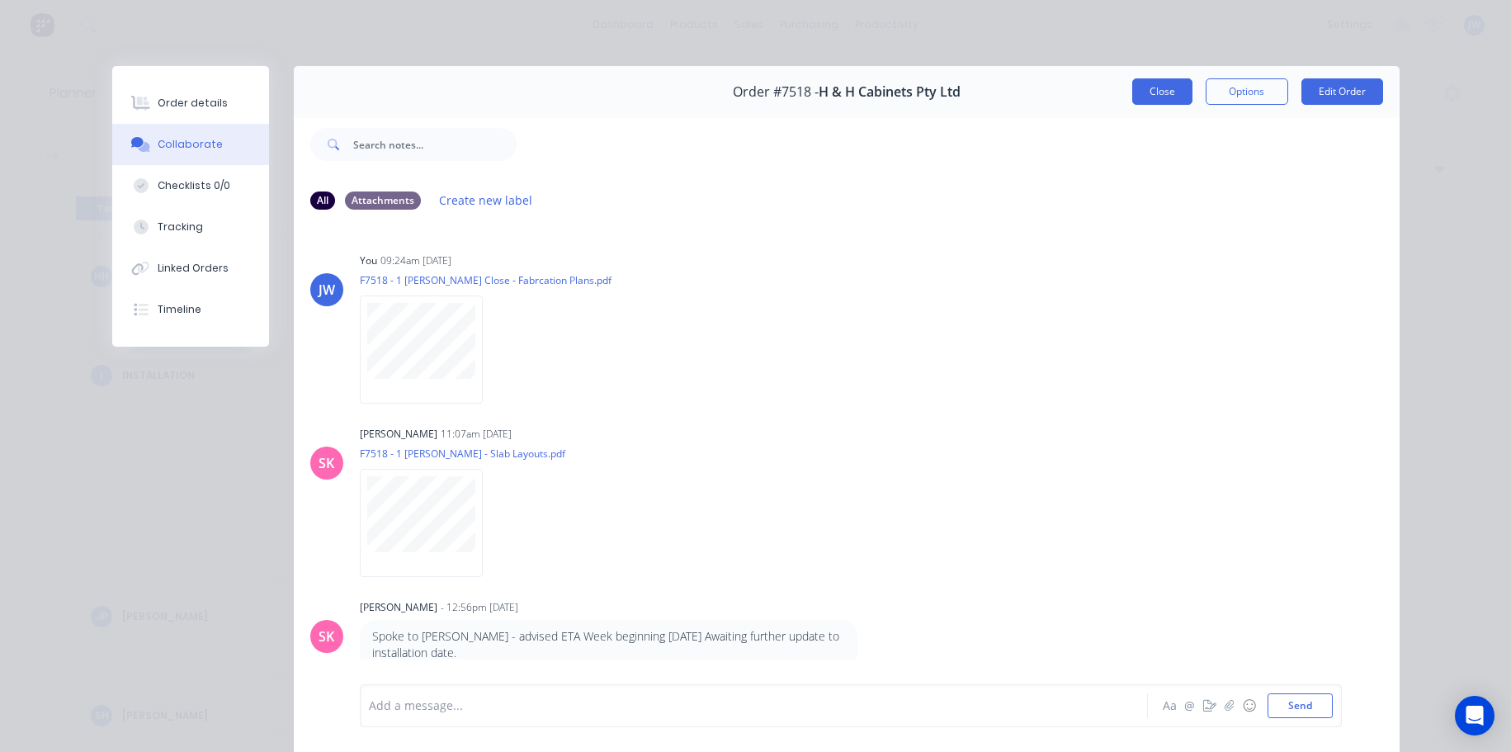
click at [1145, 93] on button "Close" at bounding box center [1163, 91] width 60 height 26
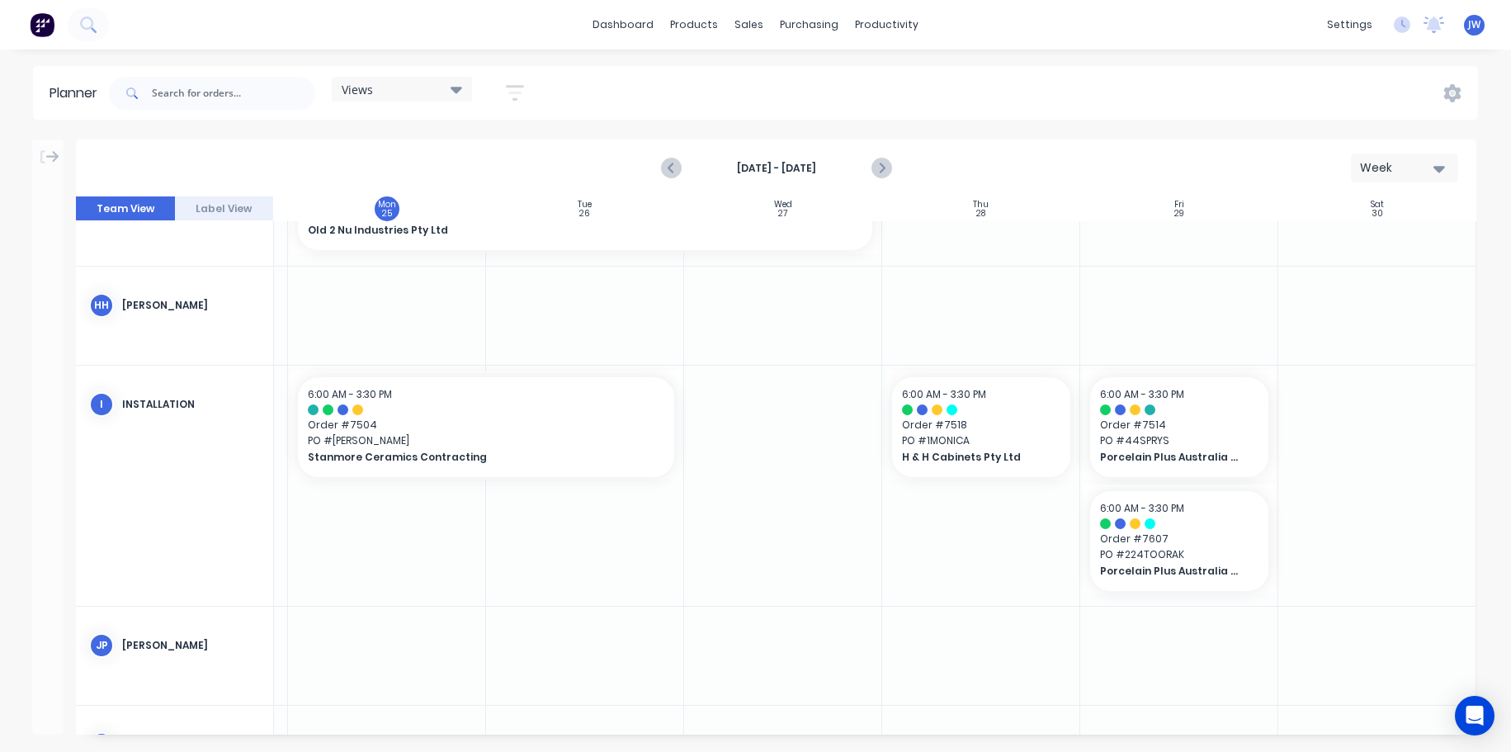
scroll to position [1742, 189]
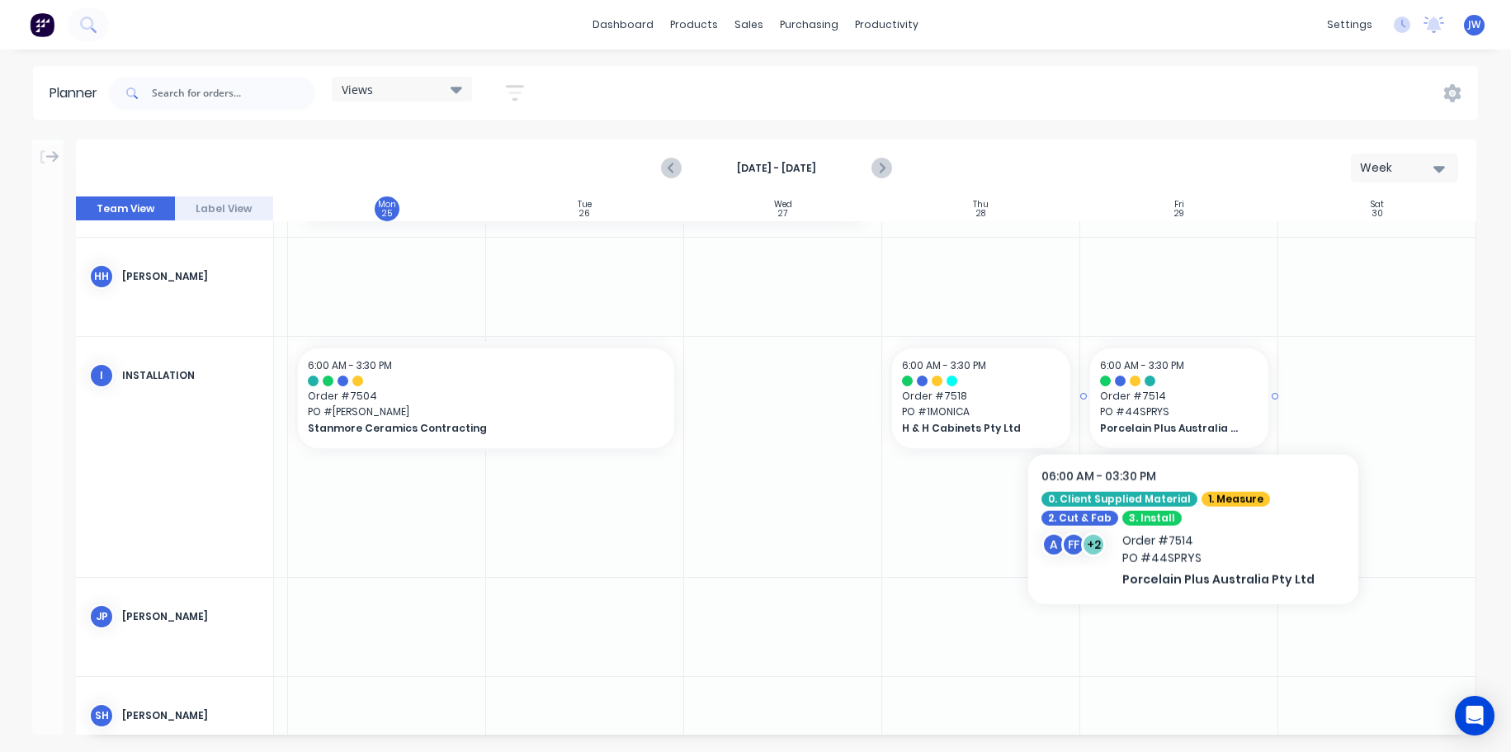
click at [1194, 396] on span "Order # 7514" at bounding box center [1179, 396] width 158 height 15
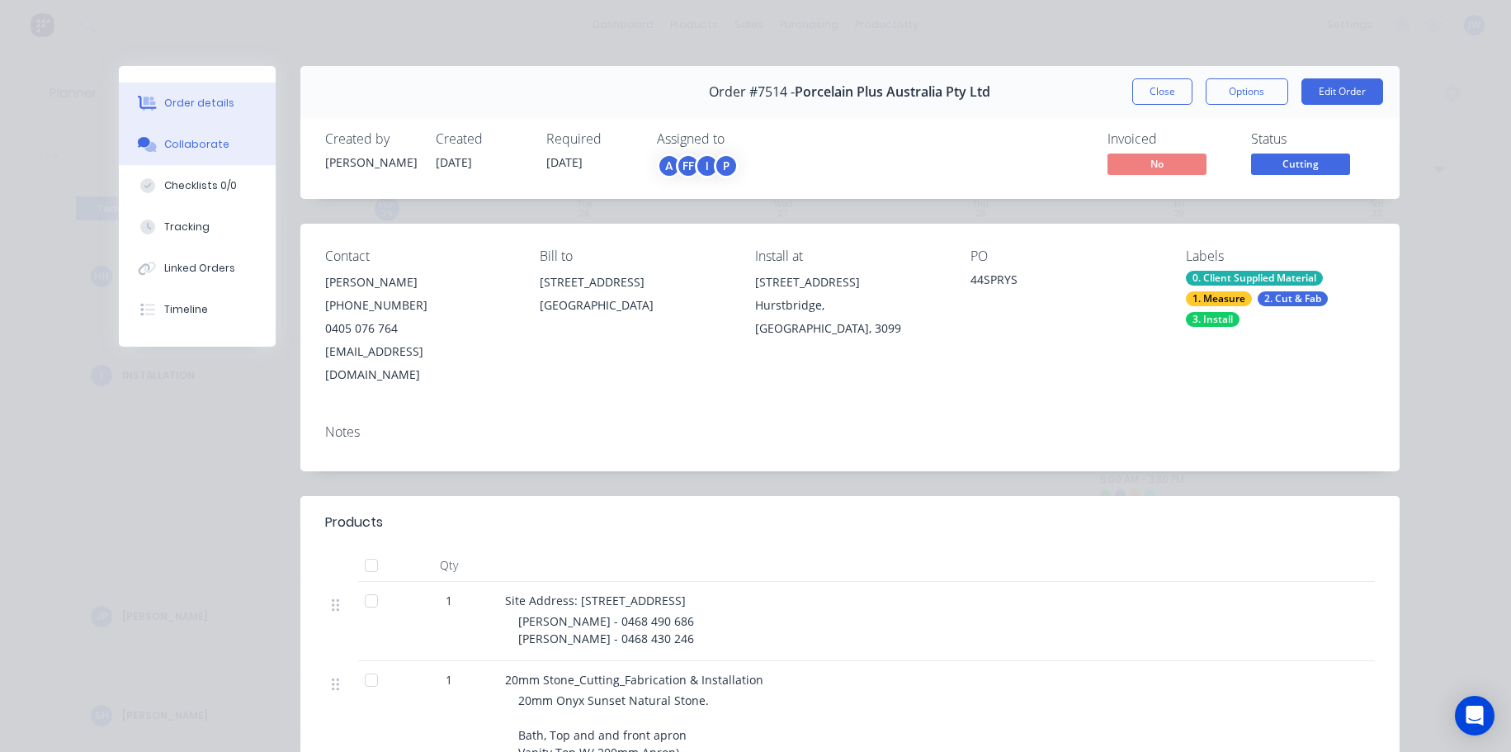
click at [192, 152] on button "Collaborate" at bounding box center [197, 144] width 157 height 41
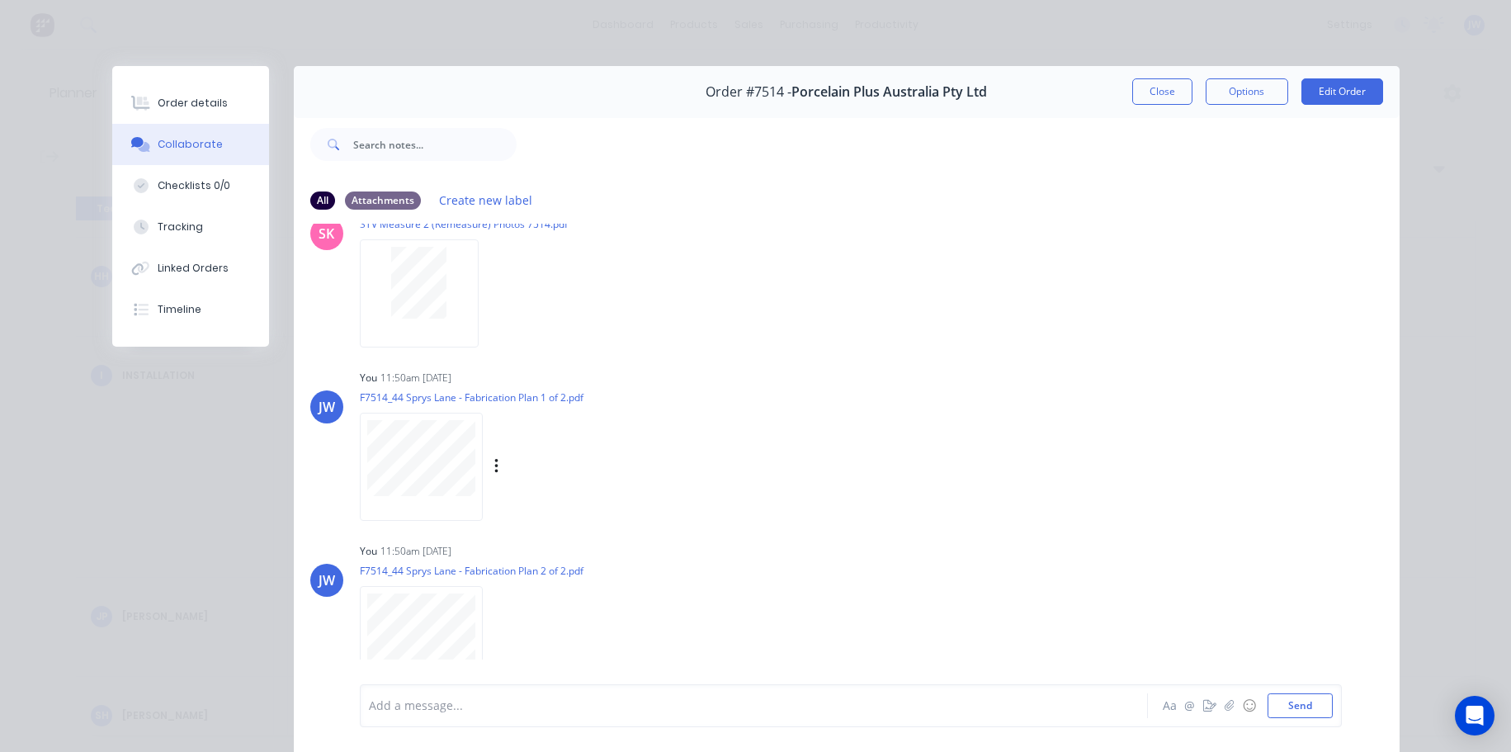
scroll to position [495, 0]
click at [1147, 93] on button "Close" at bounding box center [1163, 91] width 60 height 26
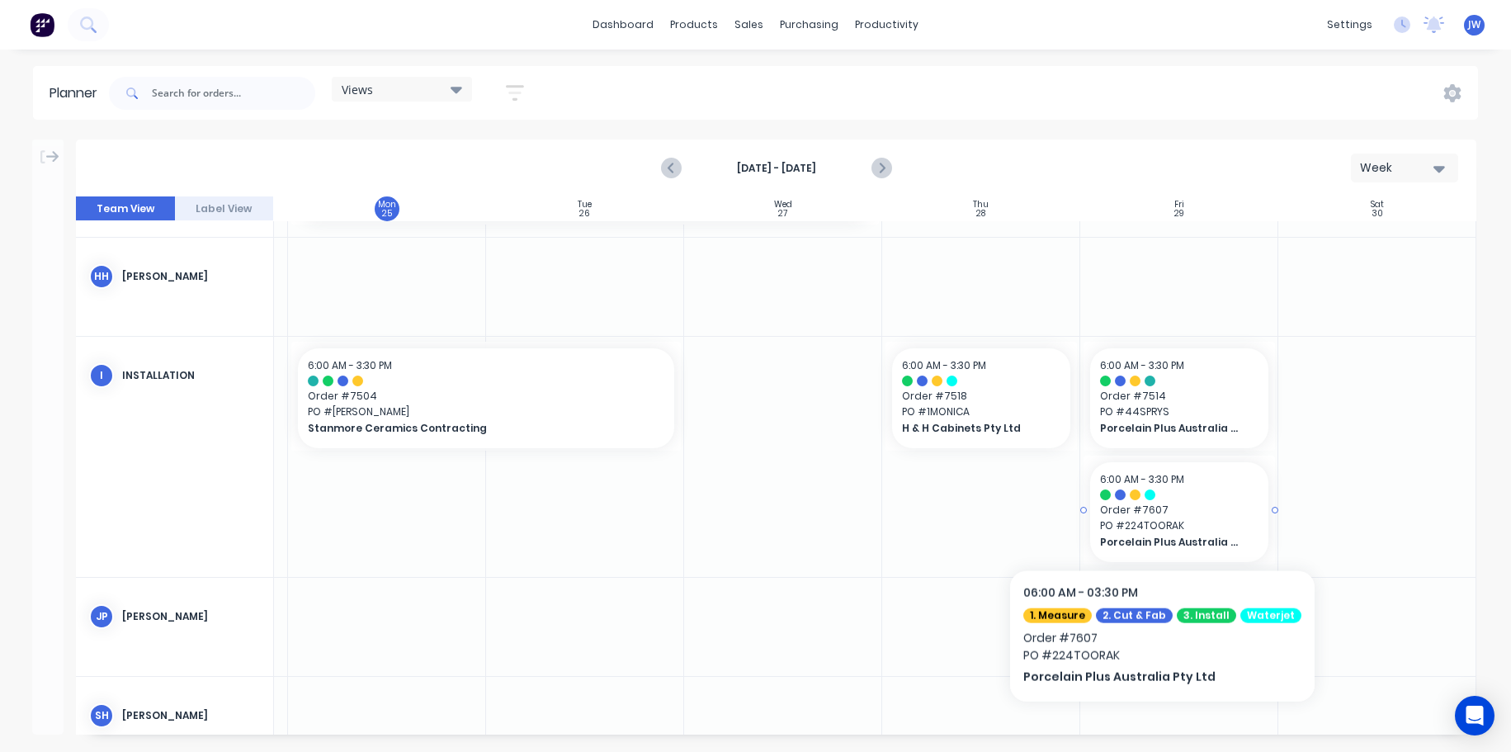
click at [1153, 511] on span "Order # 7607" at bounding box center [1179, 510] width 158 height 15
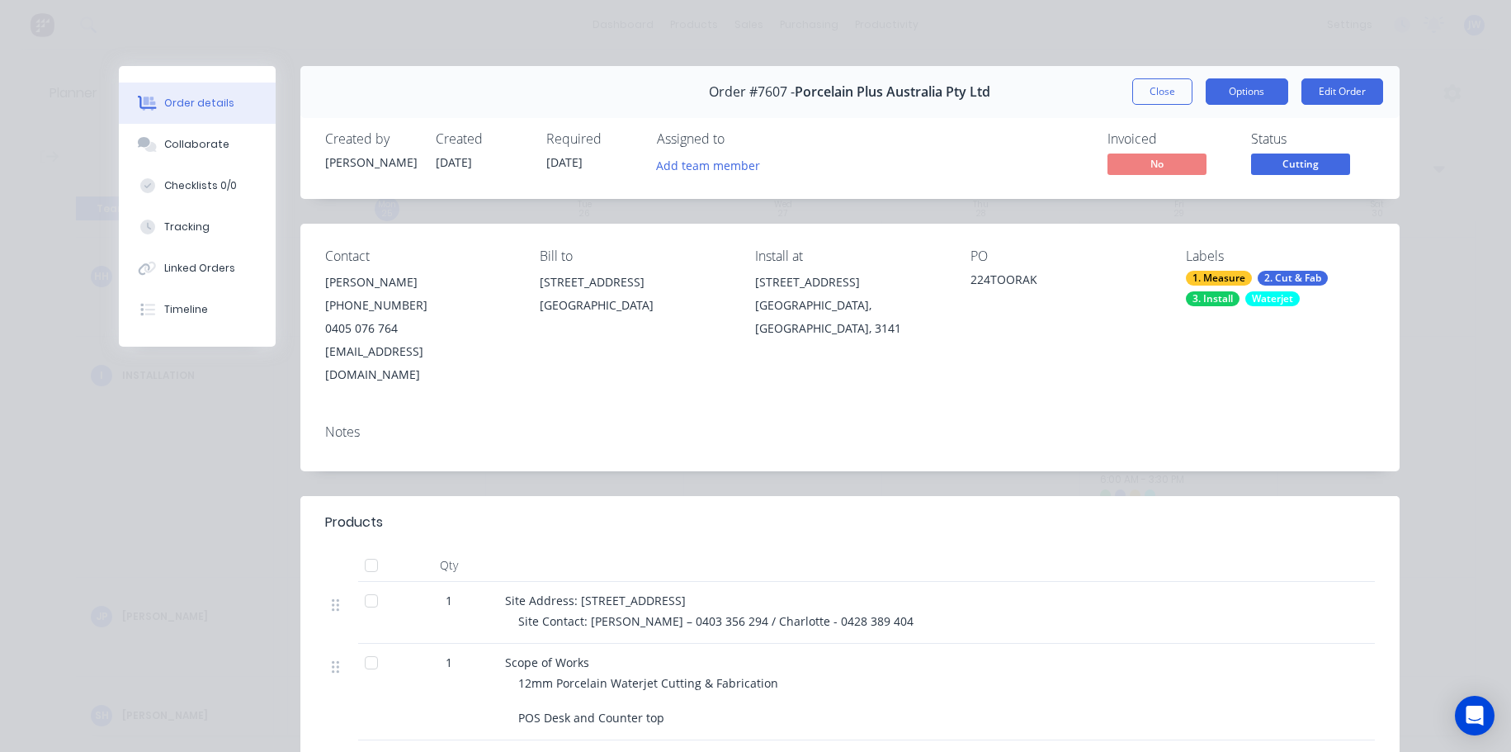
click at [1240, 95] on button "Options" at bounding box center [1247, 91] width 83 height 26
click at [1027, 105] on div "Order #7607 - Porcelain Plus Australia Pty Ltd Close Options PRINT Work Order D…" at bounding box center [850, 92] width 1100 height 52
click at [189, 153] on button "Collaborate" at bounding box center [197, 144] width 157 height 41
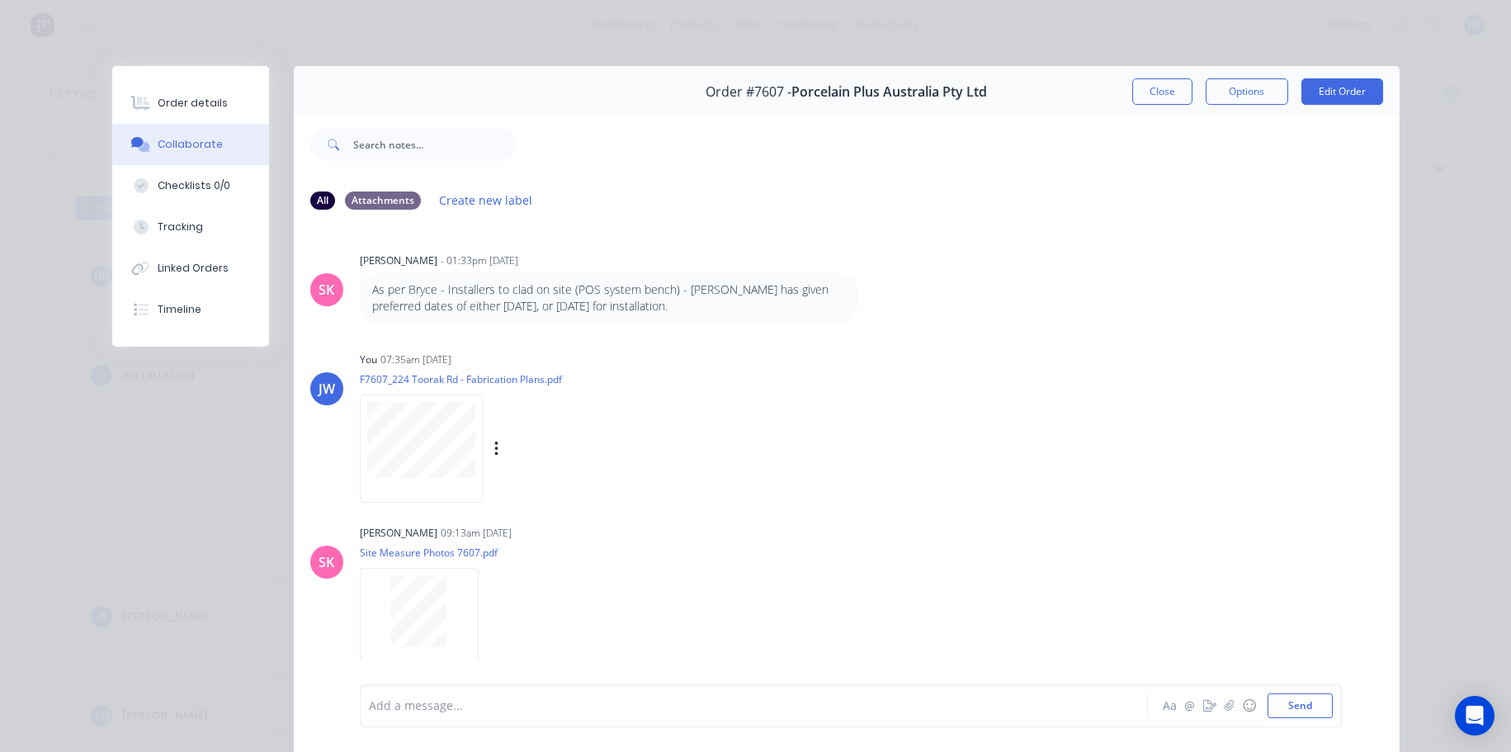
scroll to position [75, 0]
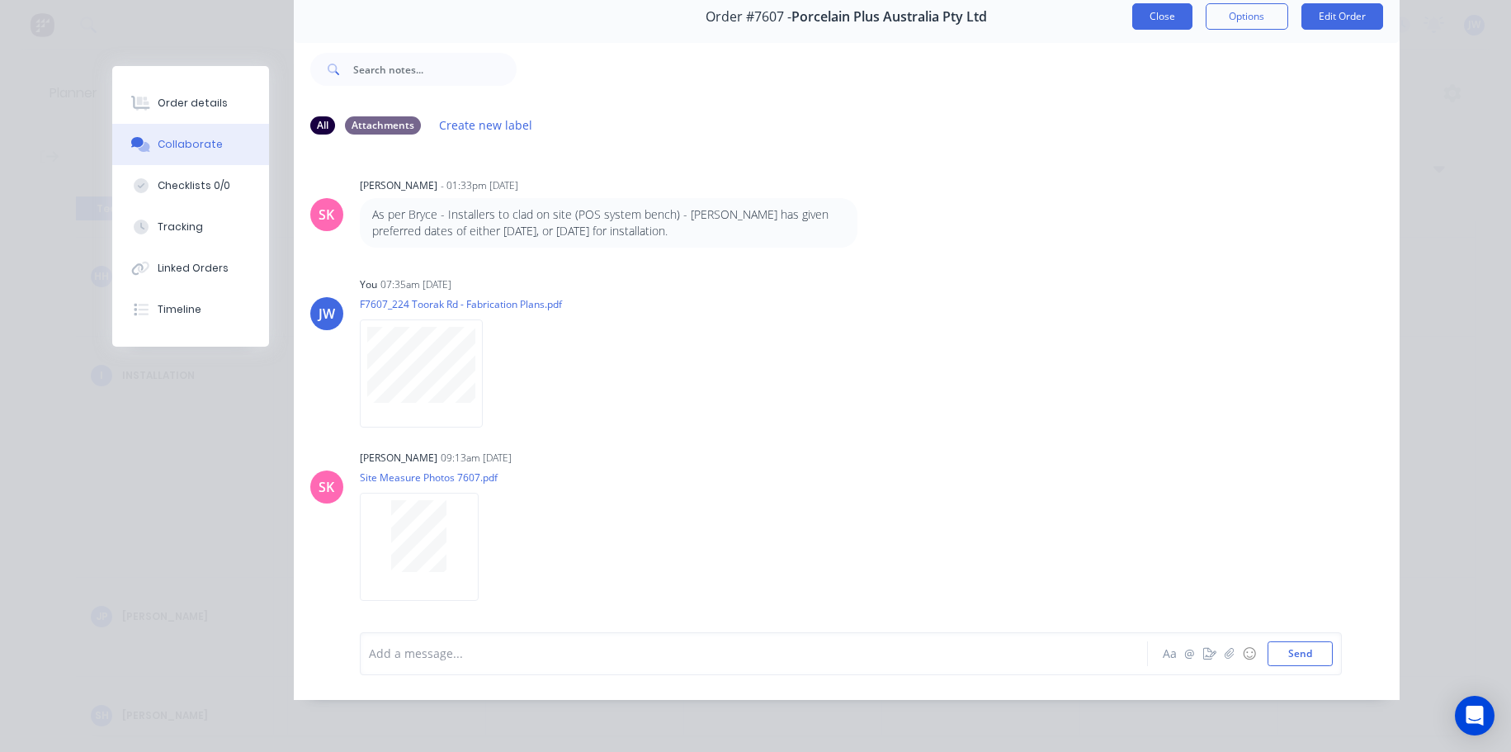
click at [1144, 17] on button "Close" at bounding box center [1163, 16] width 60 height 26
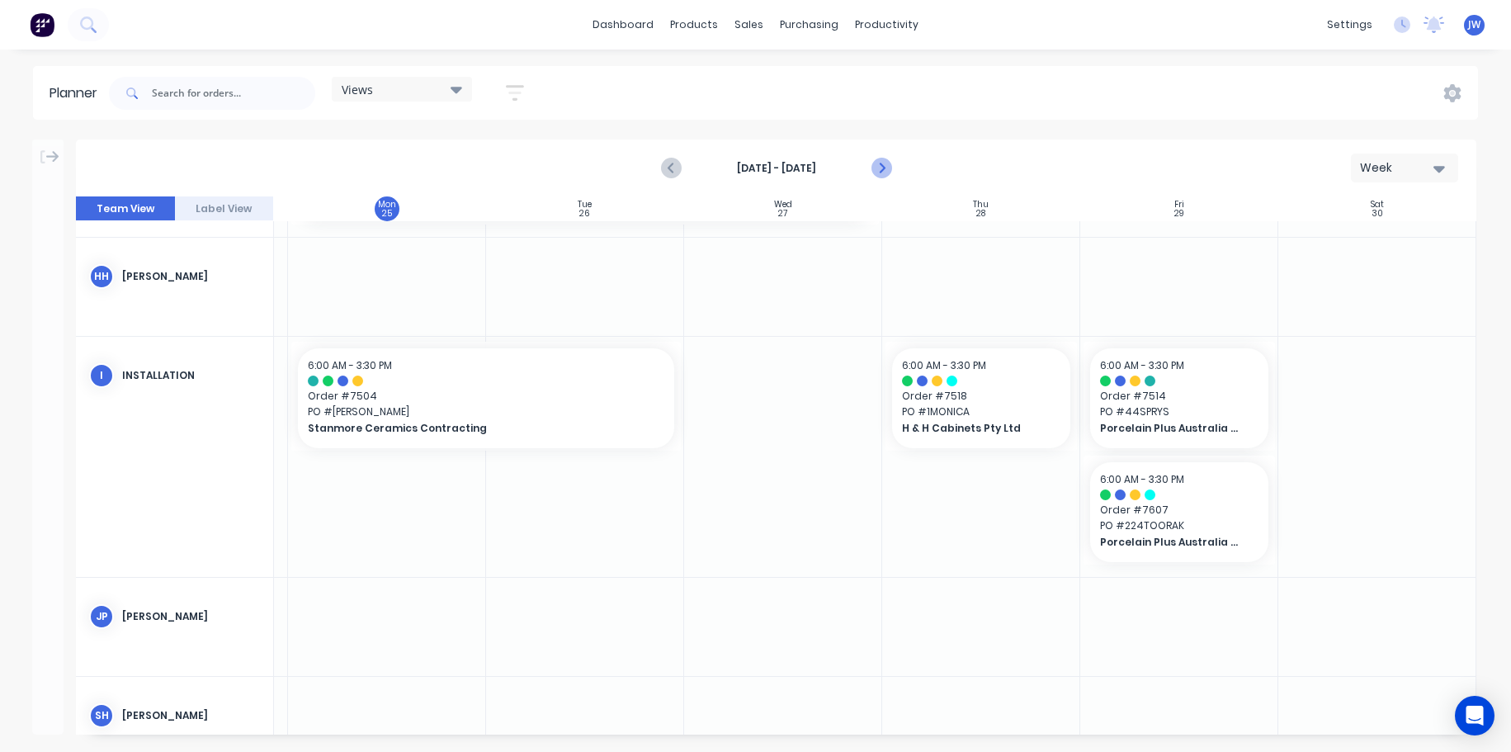
click at [881, 164] on icon "Next page" at bounding box center [880, 168] width 7 height 13
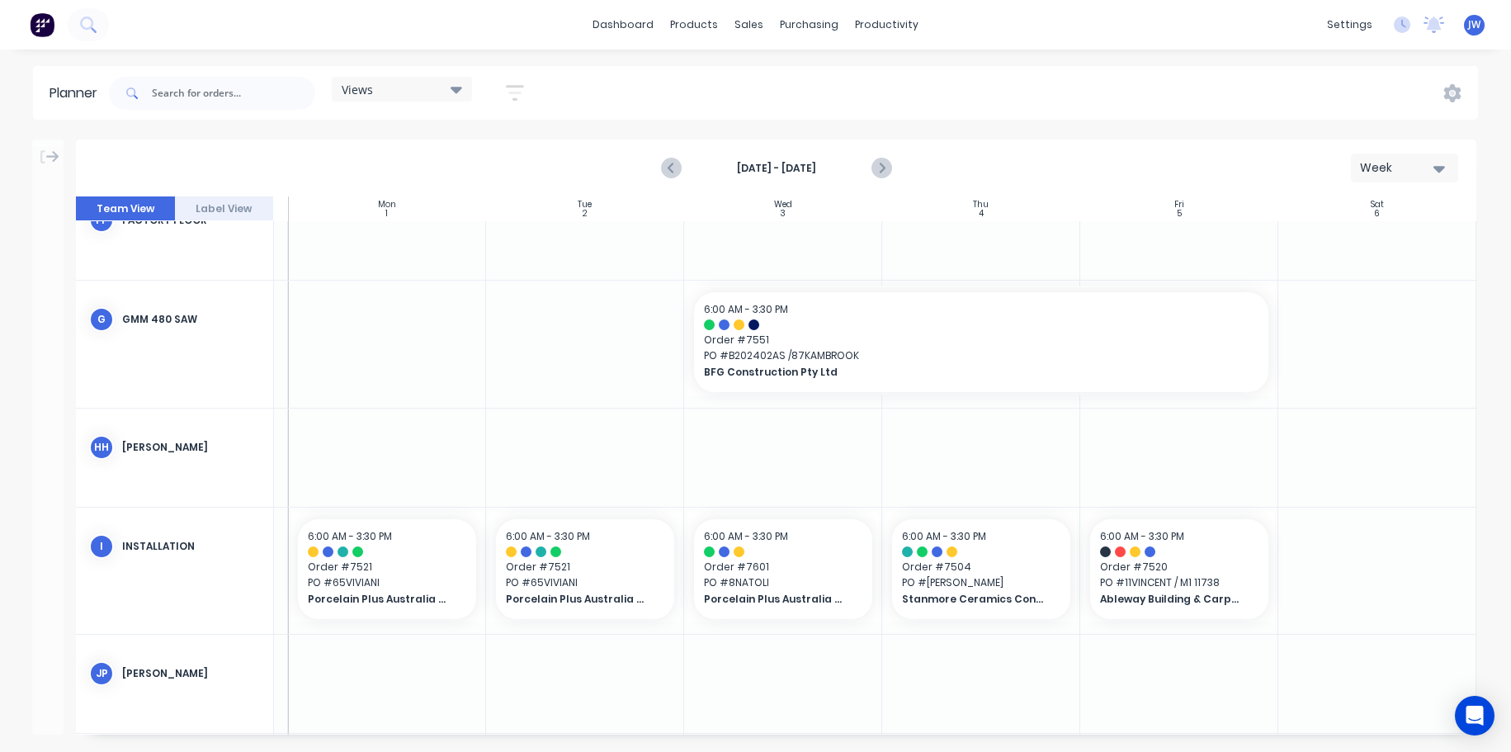
scroll to position [1687, 189]
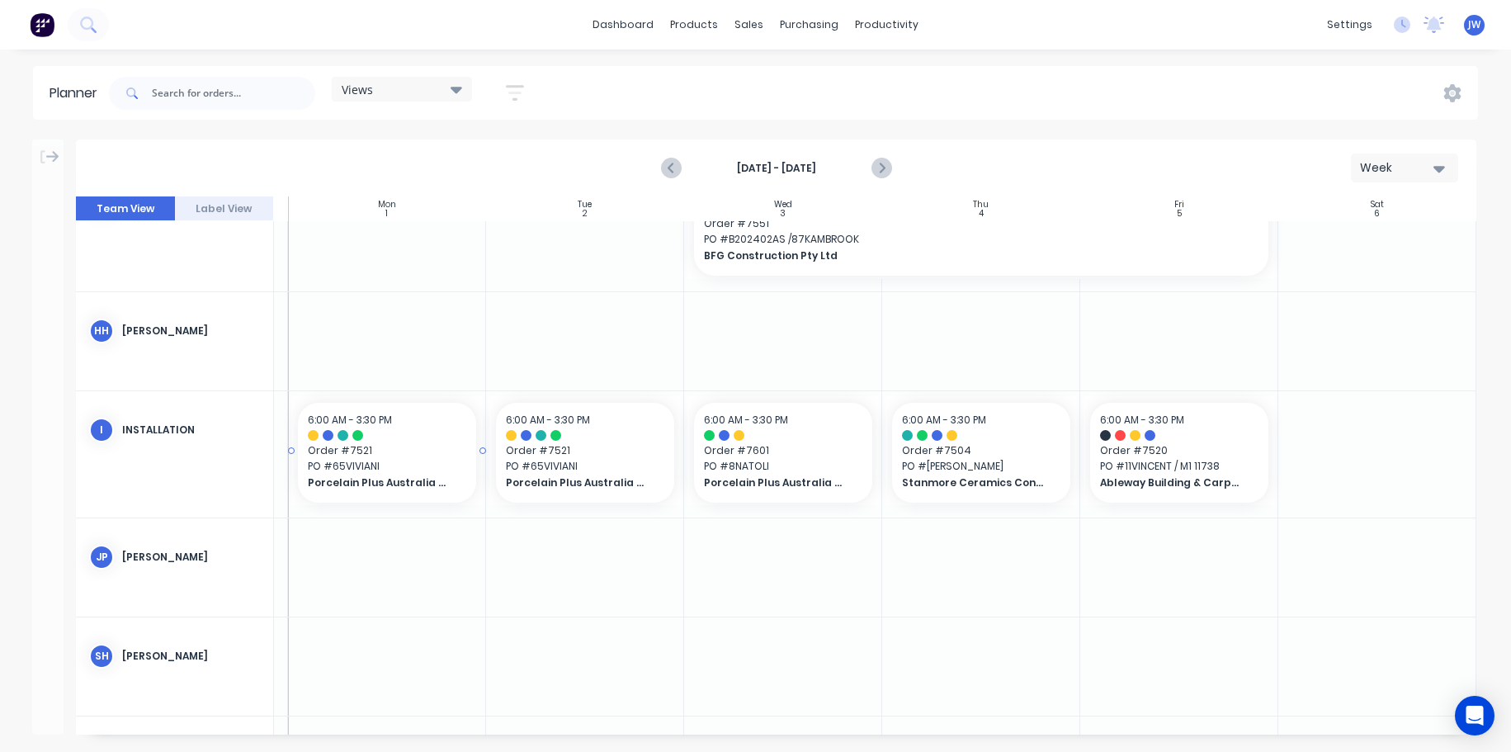
click at [409, 468] on span "PO # 65VIVIANI" at bounding box center [387, 466] width 158 height 15
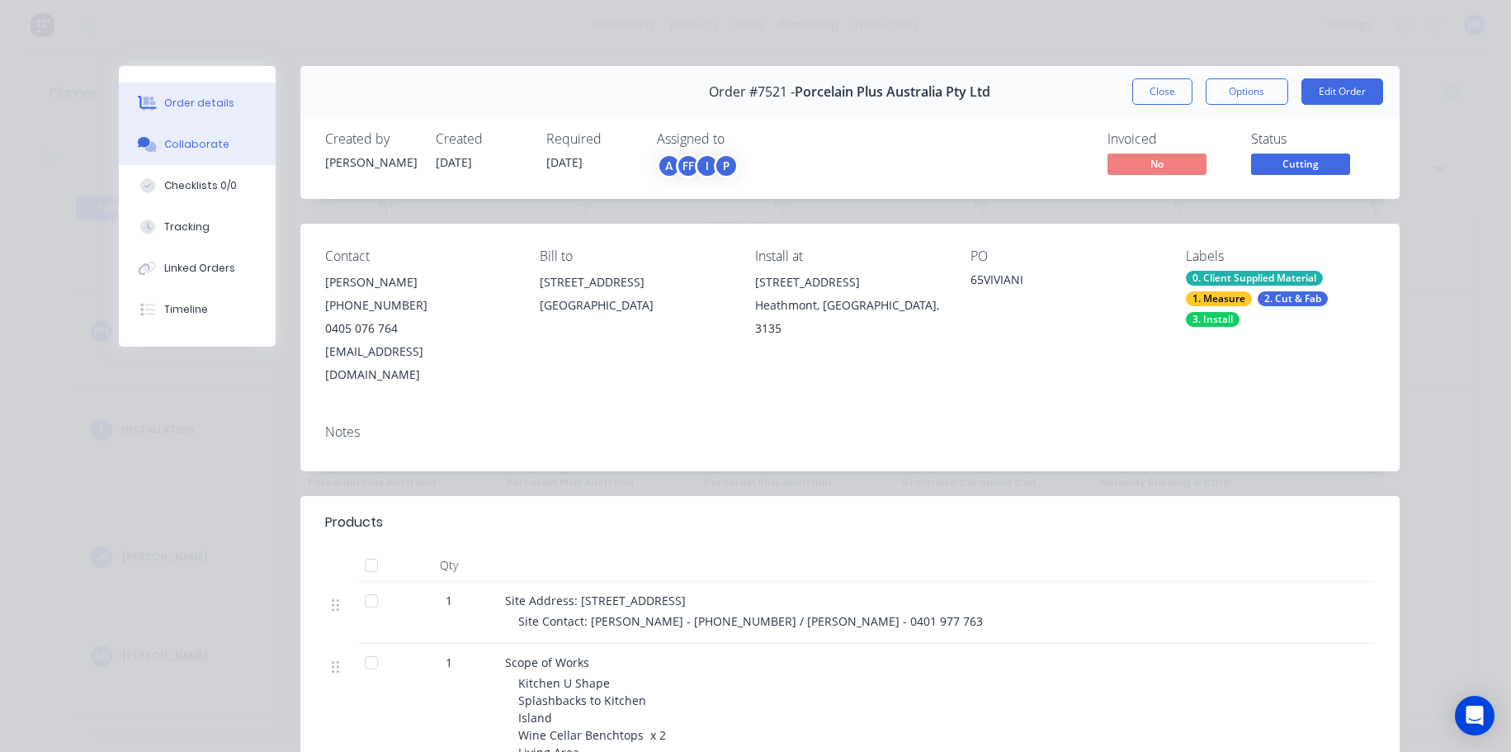
click at [213, 151] on div "Collaborate" at bounding box center [196, 144] width 65 height 15
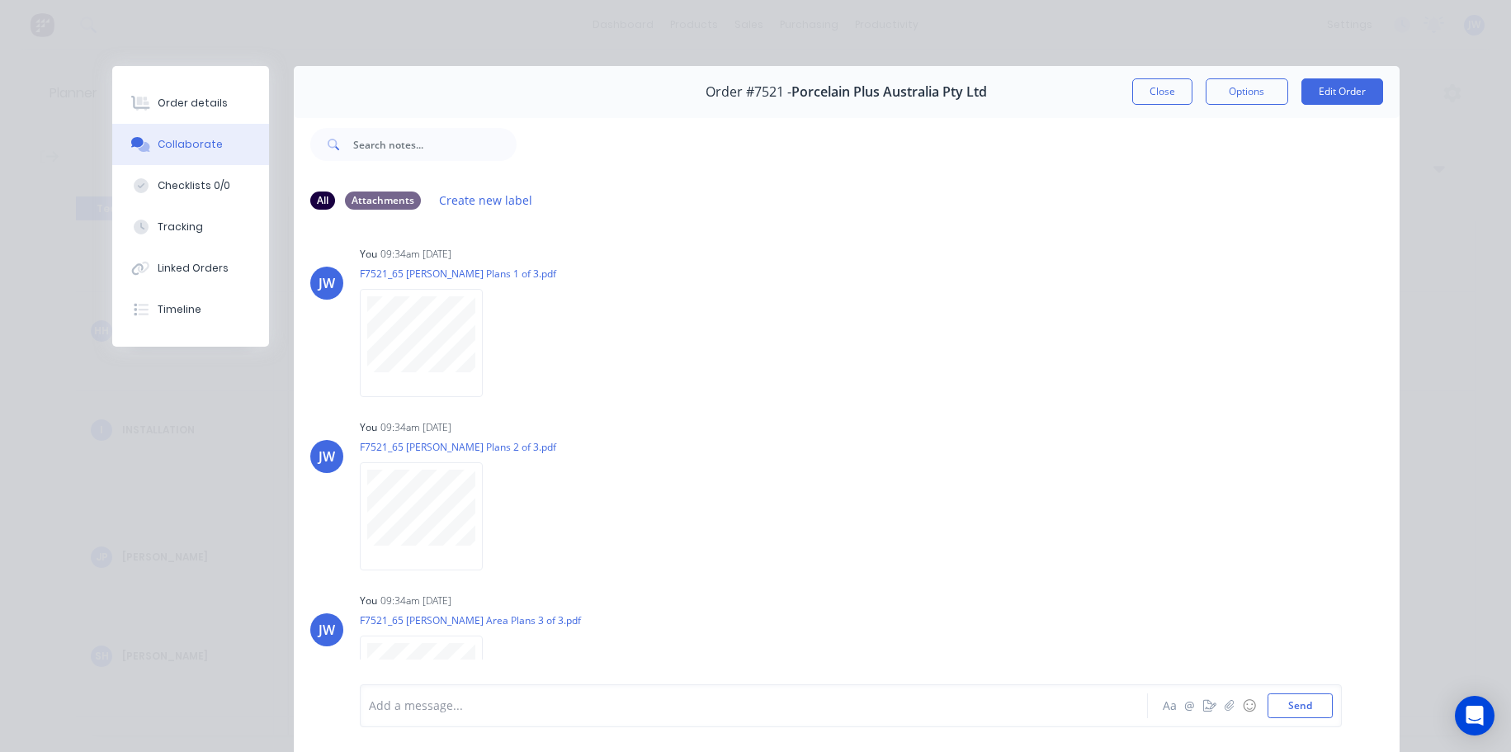
scroll to position [495, 0]
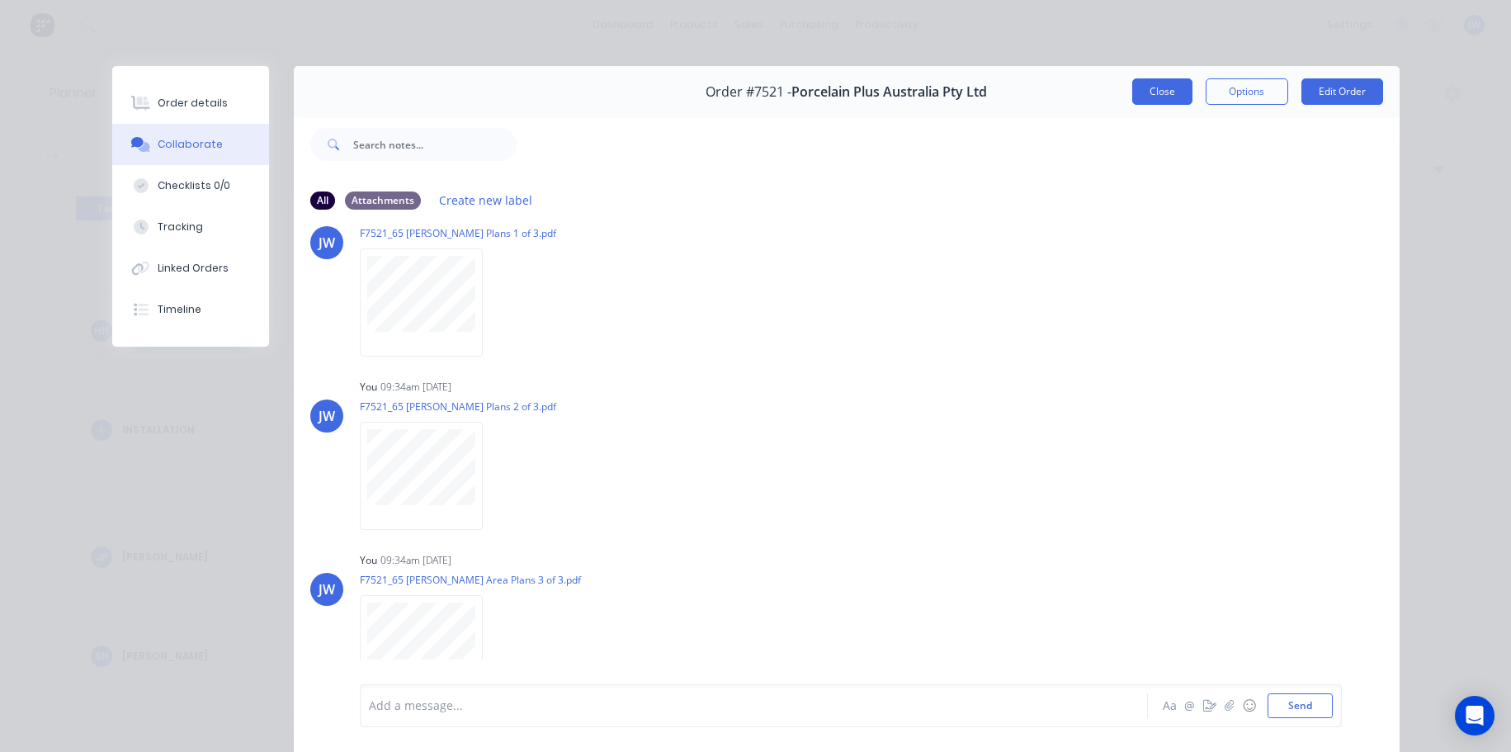
click at [1151, 92] on button "Close" at bounding box center [1163, 91] width 60 height 26
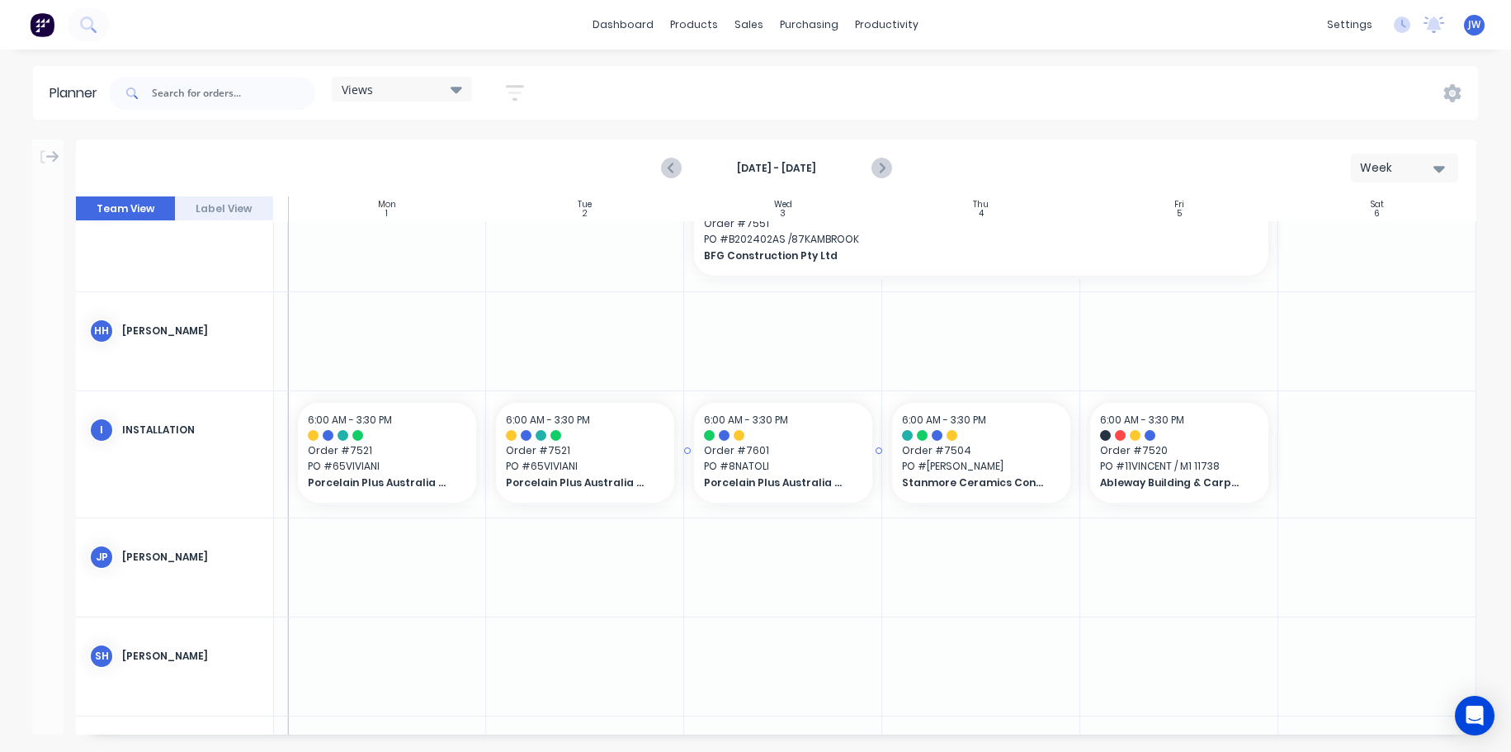
click at [754, 445] on span "Order # 7601" at bounding box center [783, 450] width 158 height 15
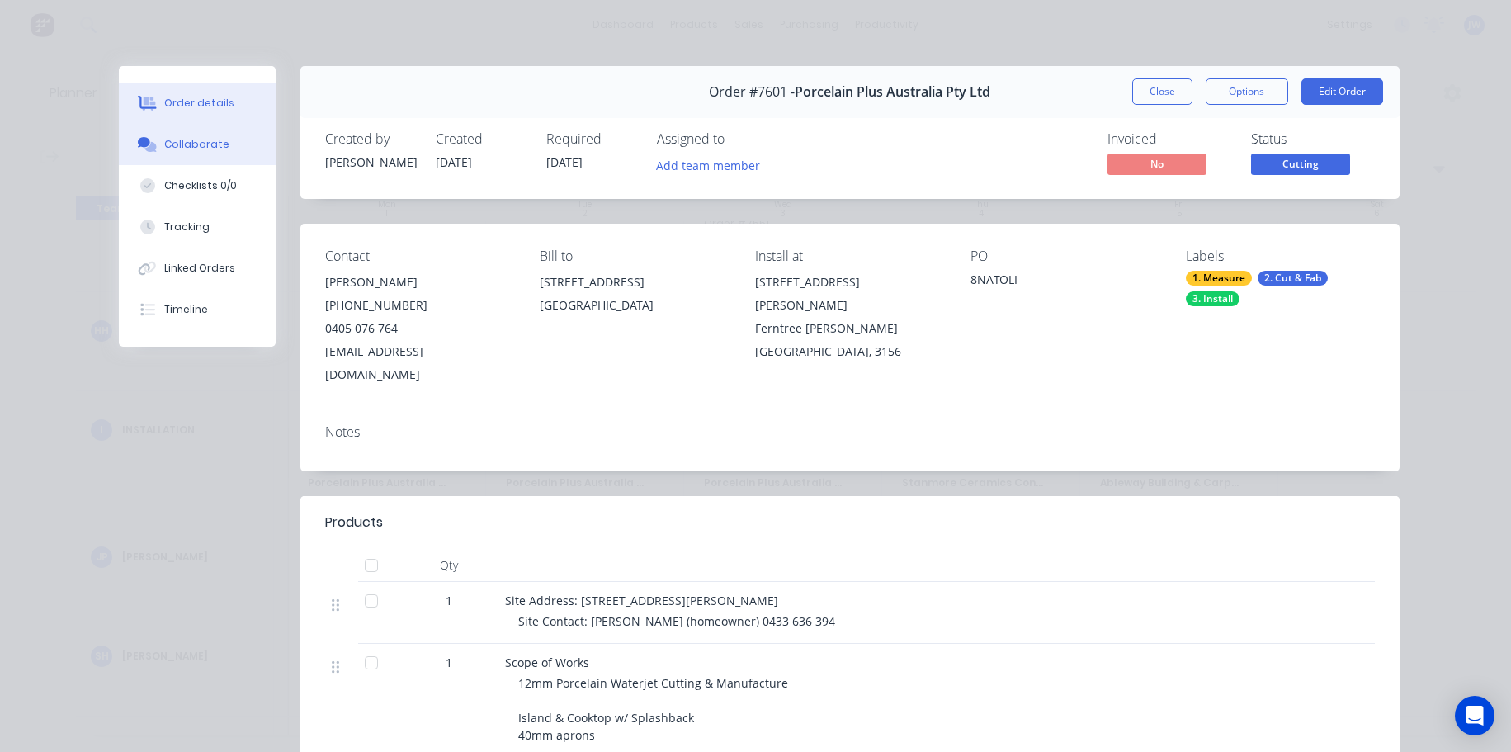
click at [189, 138] on div "Collaborate" at bounding box center [196, 144] width 65 height 15
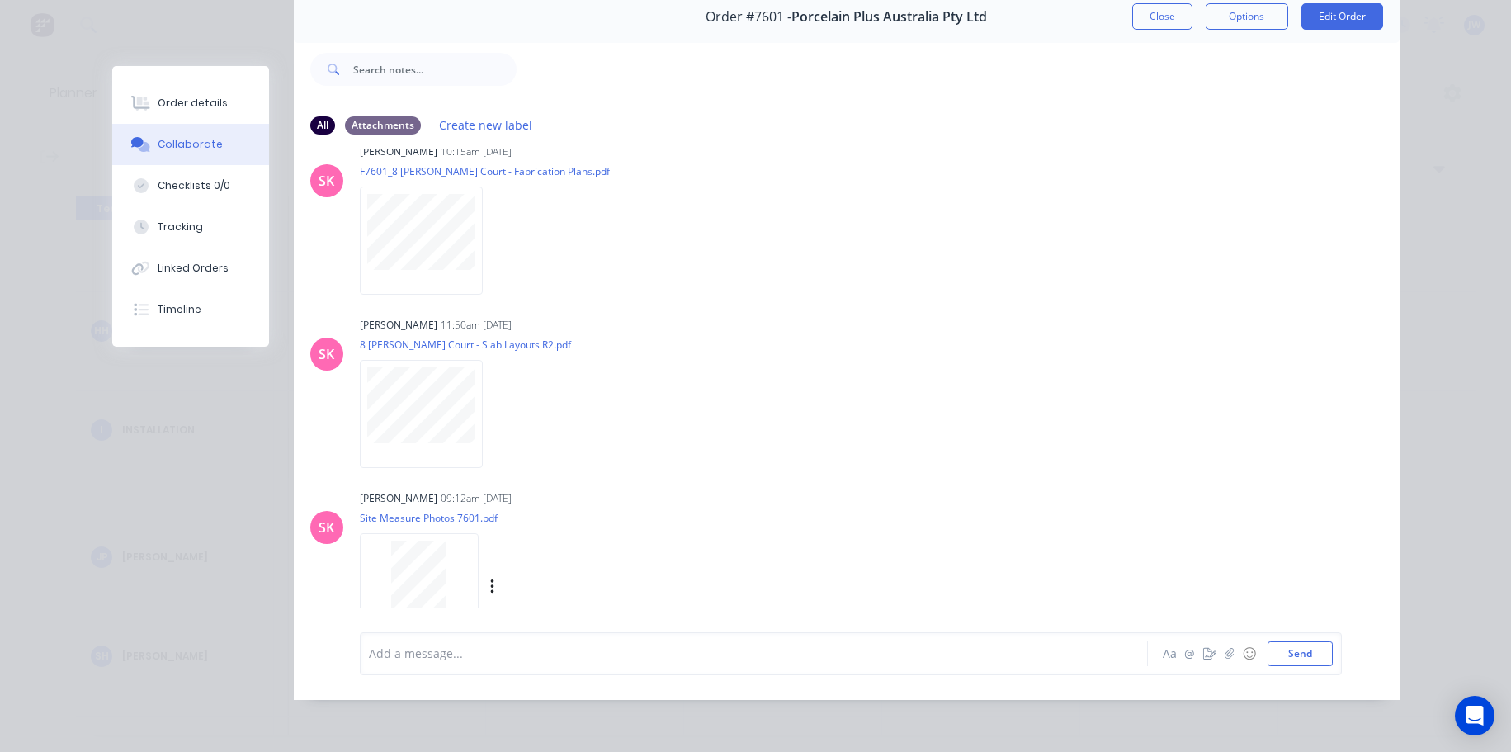
scroll to position [0, 0]
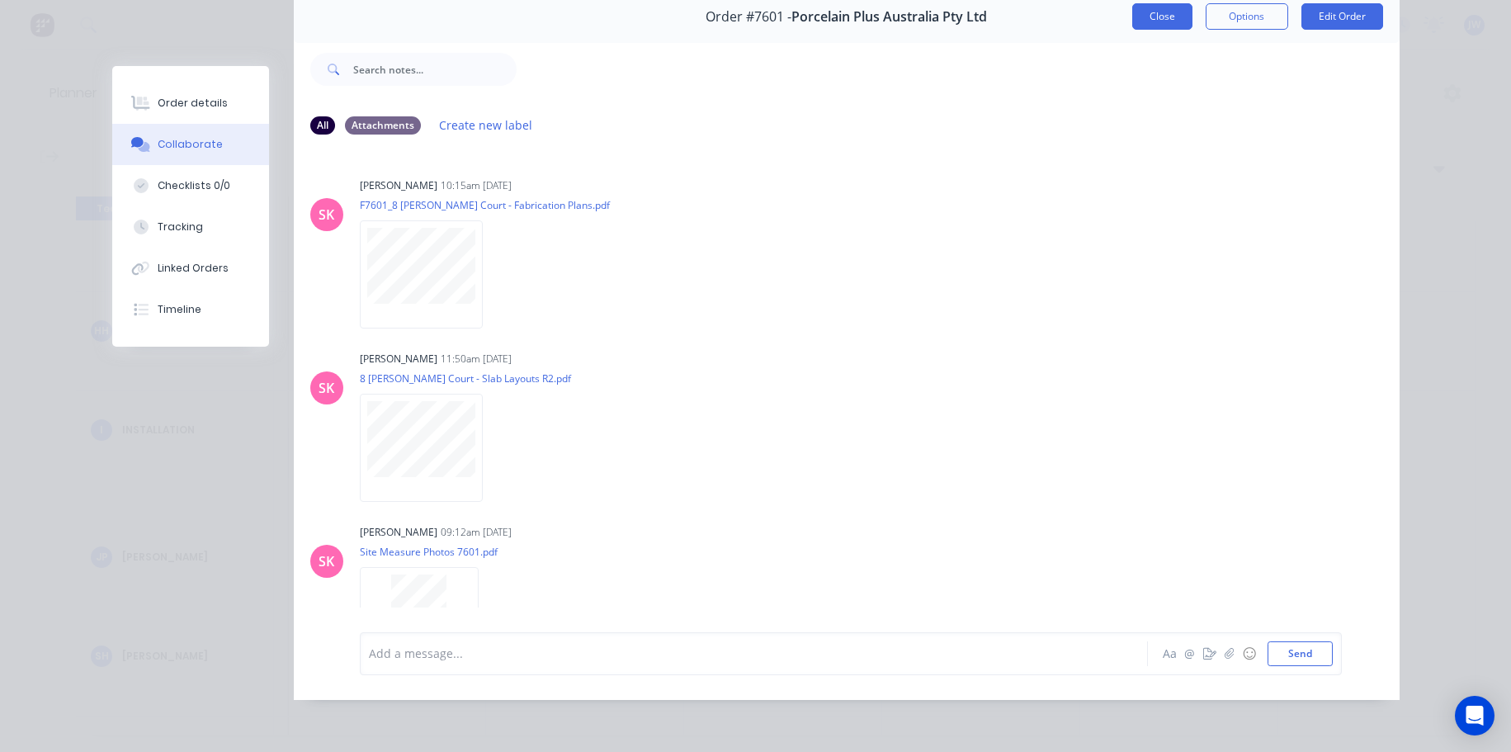
click at [1161, 17] on button "Close" at bounding box center [1163, 16] width 60 height 26
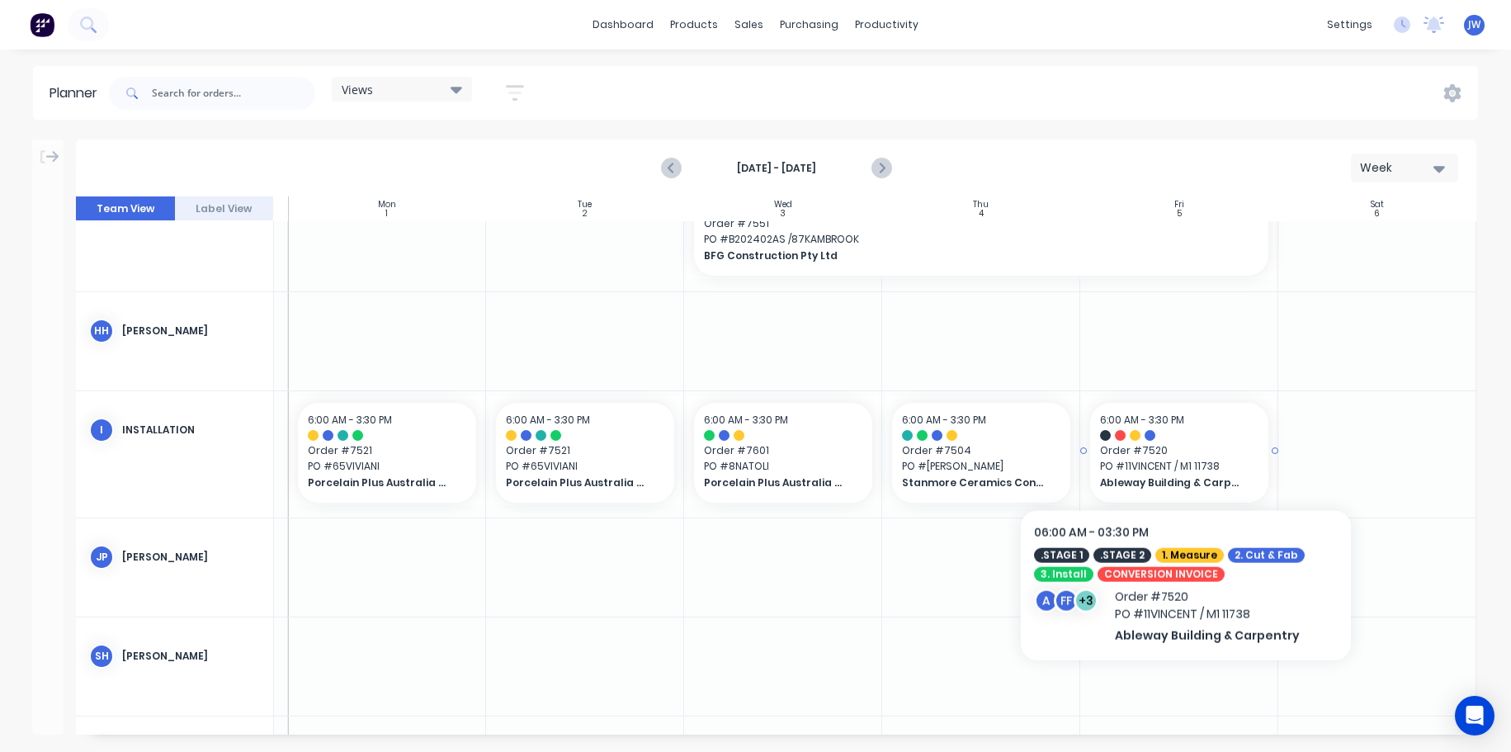
click at [1186, 452] on span "Order # 7520" at bounding box center [1179, 450] width 158 height 15
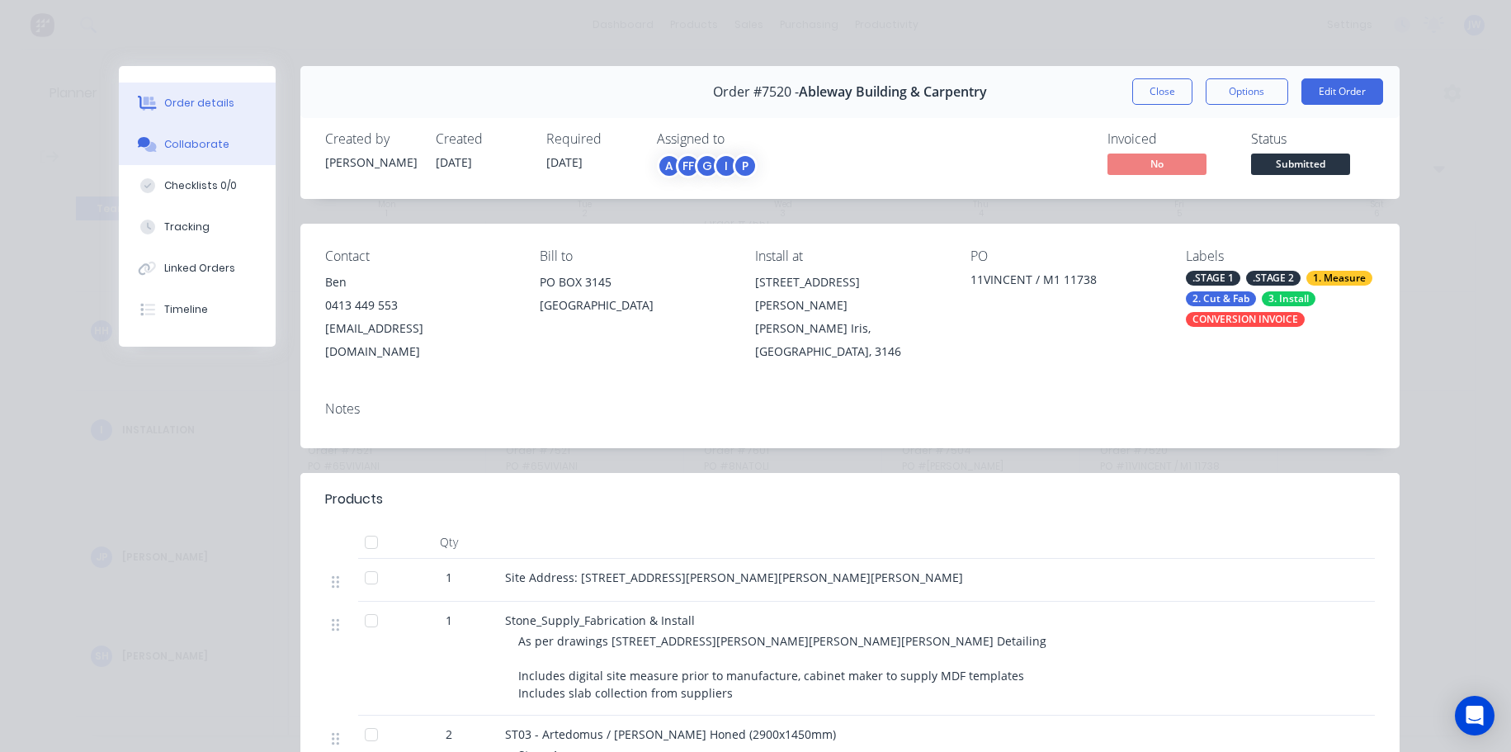
click at [225, 150] on button "Collaborate" at bounding box center [197, 144] width 157 height 41
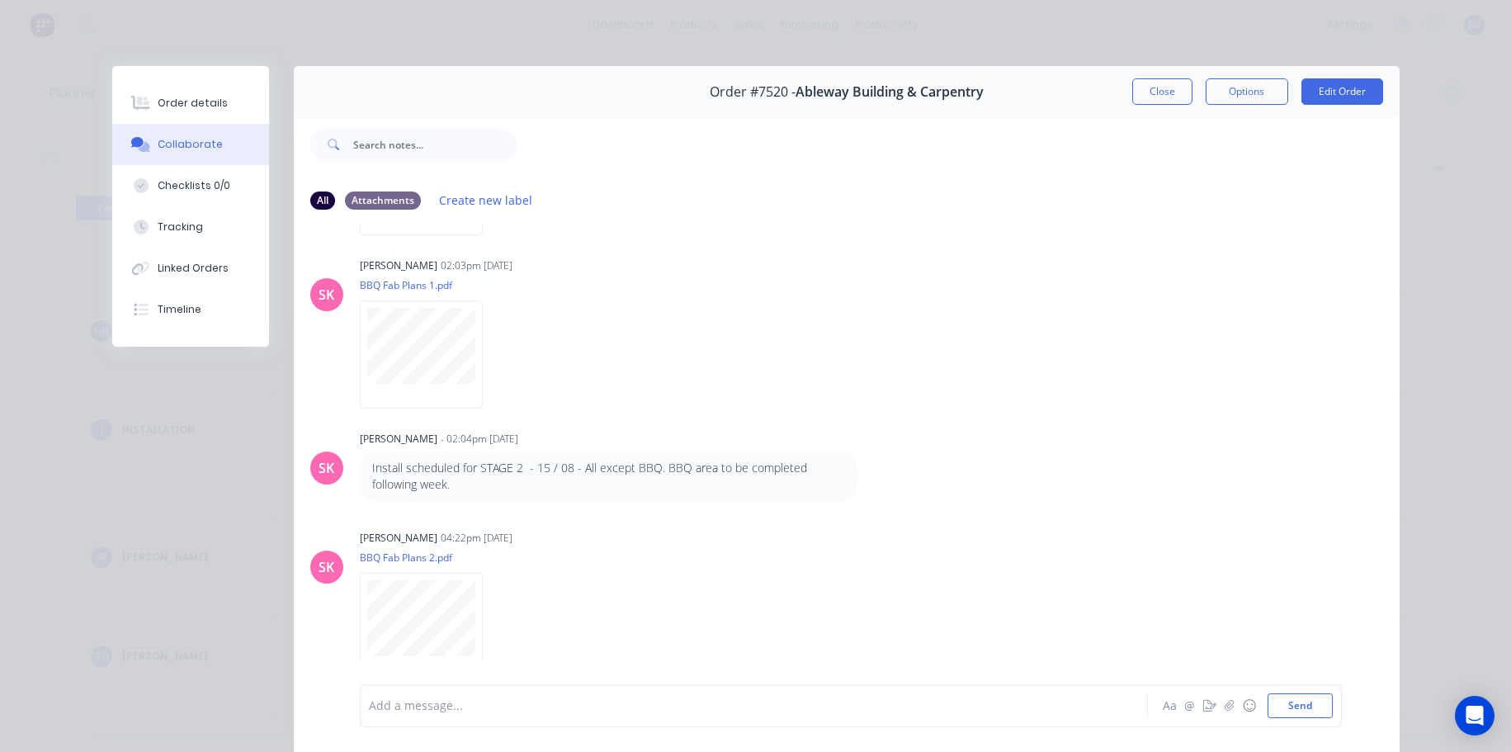
scroll to position [2070, 0]
click at [1159, 102] on button "Close" at bounding box center [1163, 91] width 60 height 26
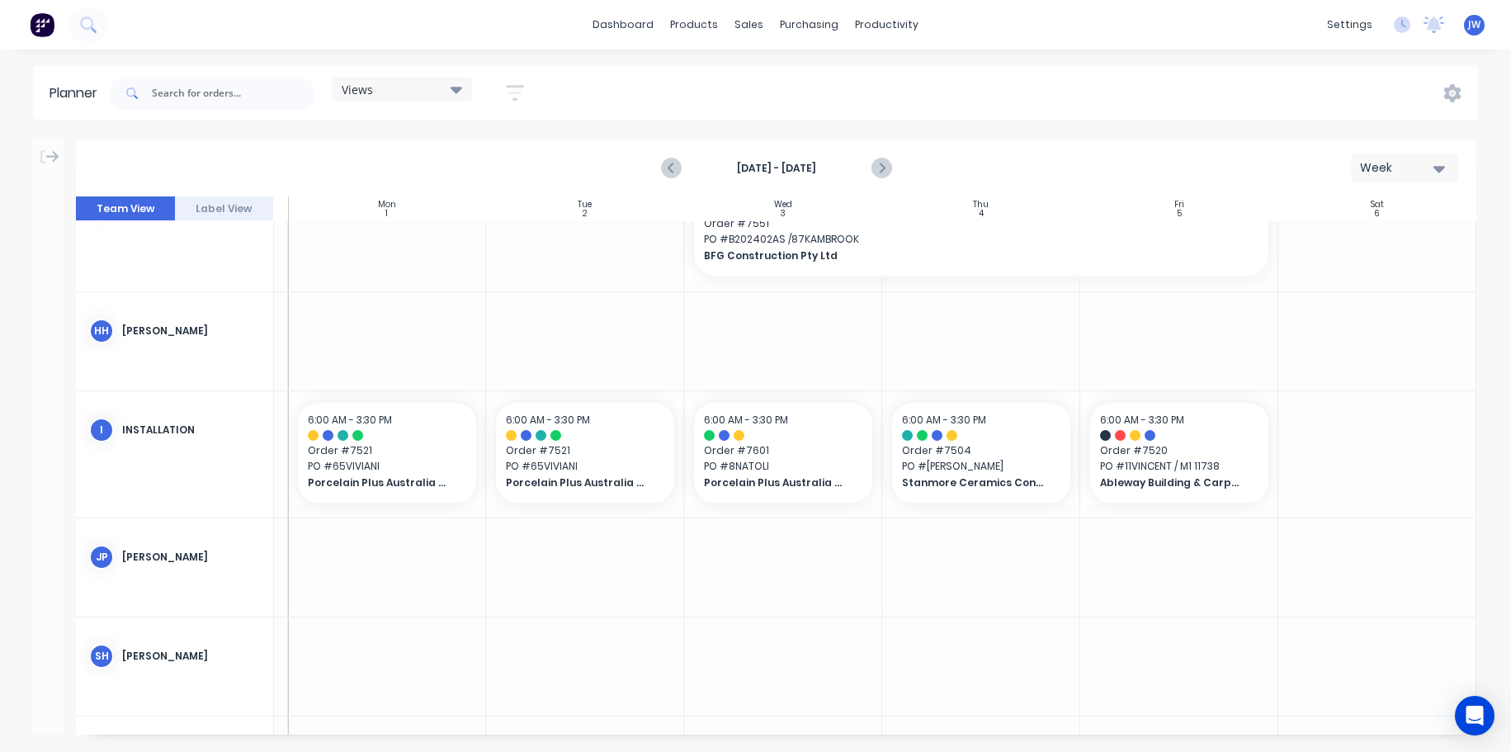
scroll to position [1687, 191]
click at [870, 168] on button "Next page" at bounding box center [880, 168] width 33 height 33
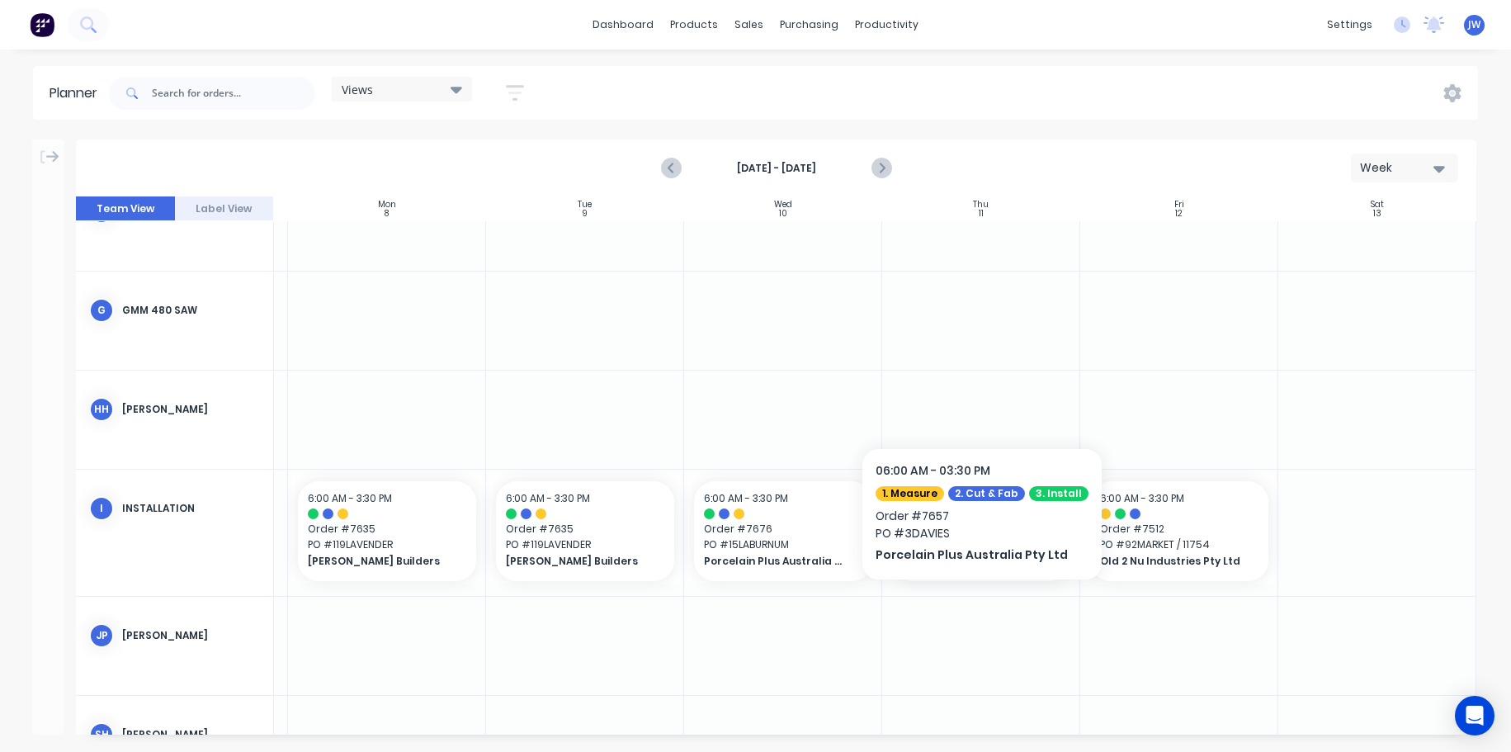
scroll to position [1434, 191]
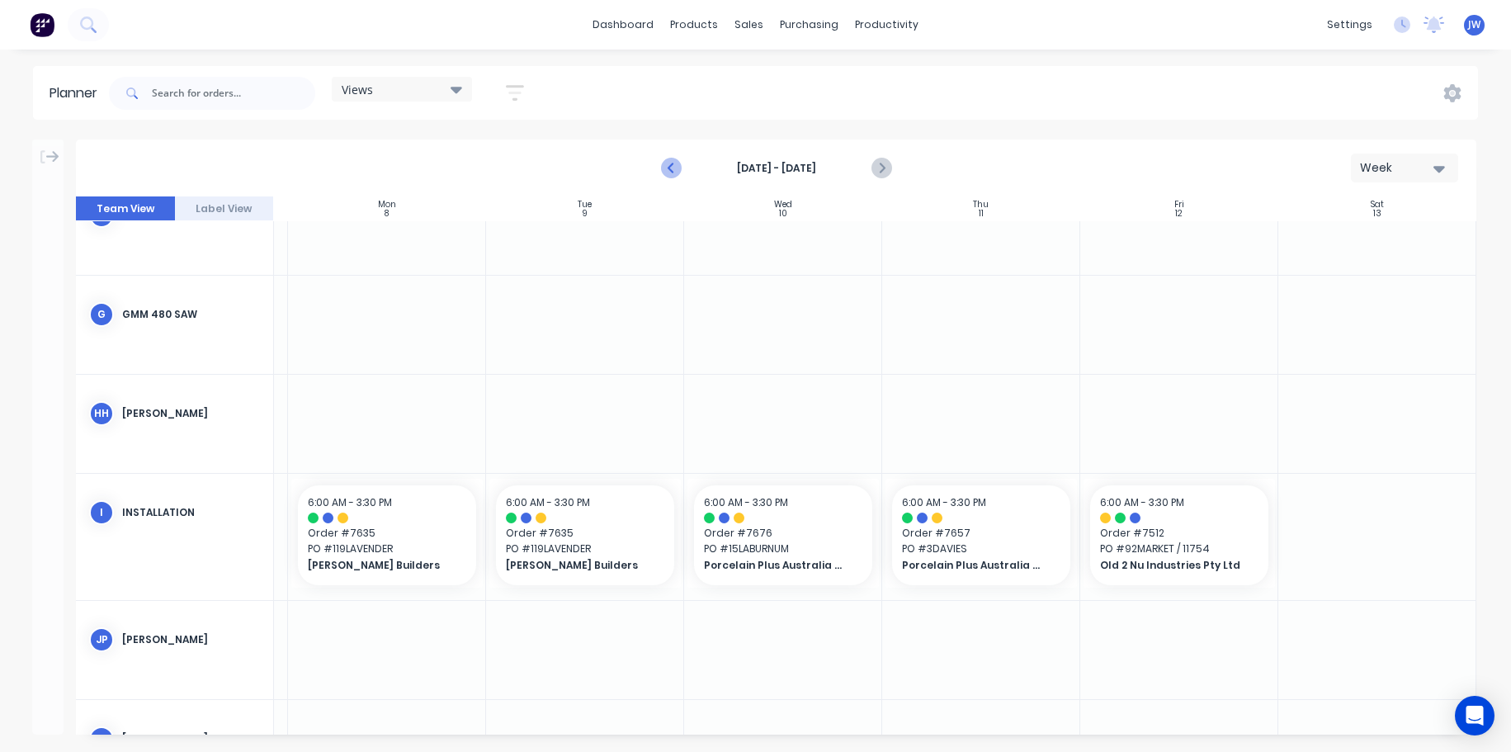
click at [671, 170] on icon "Previous page" at bounding box center [672, 168] width 7 height 13
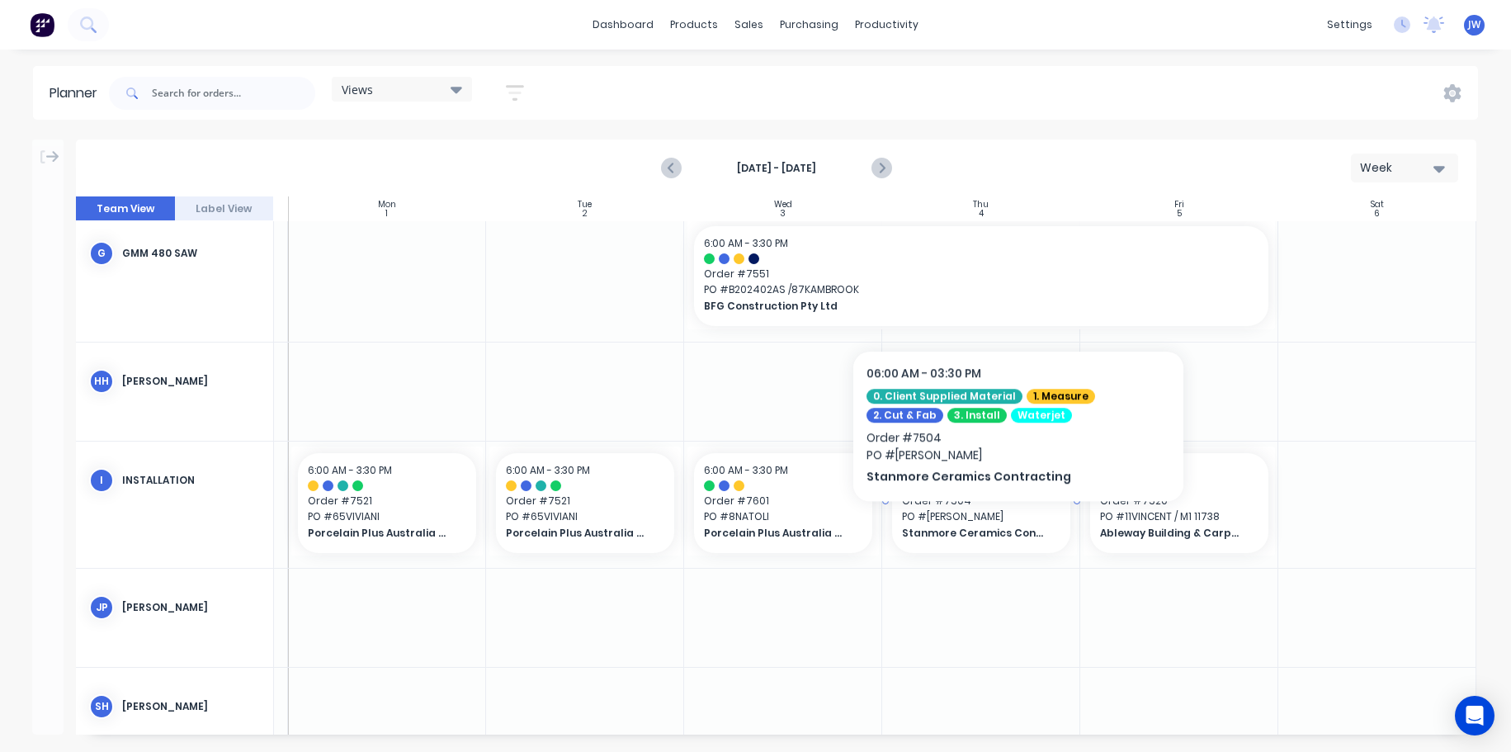
scroll to position [1658, 191]
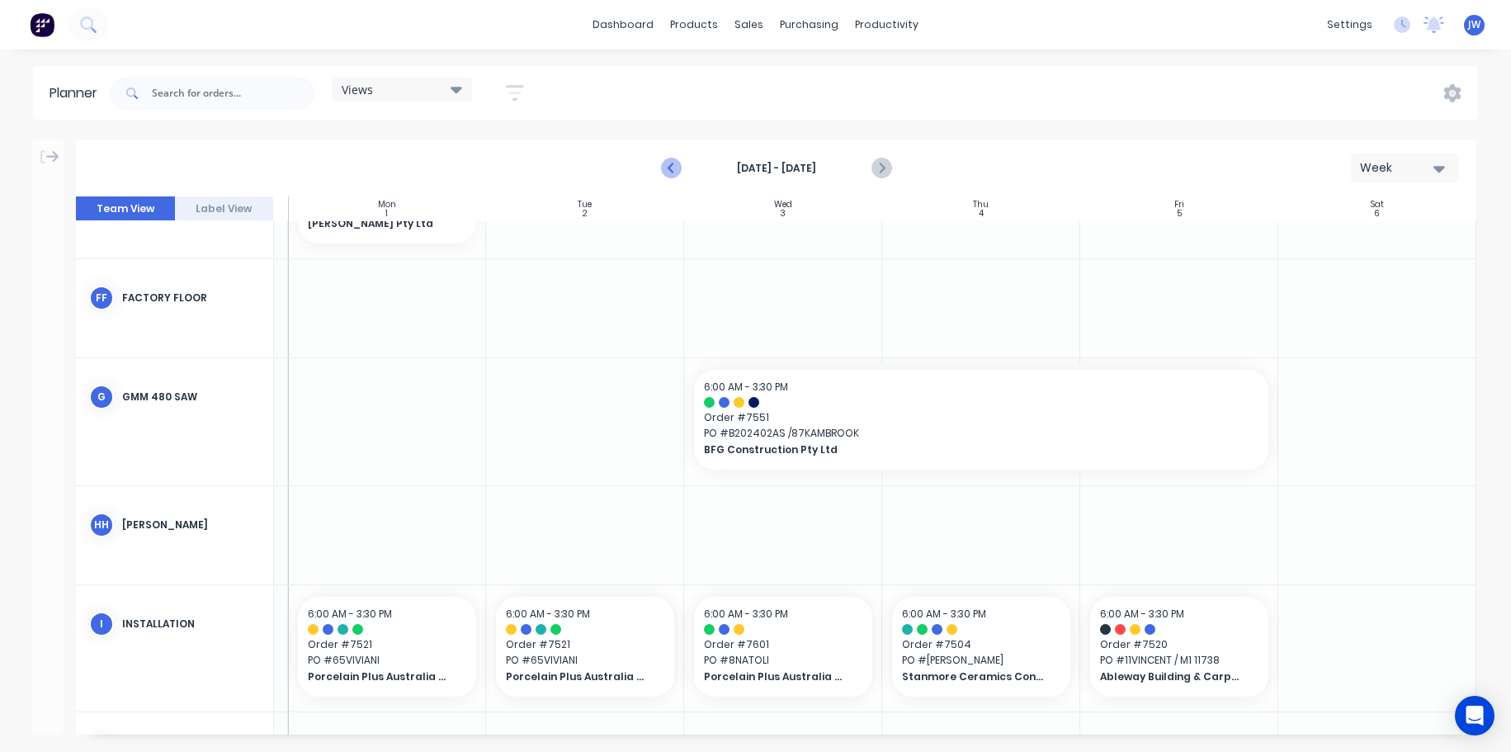
click at [674, 173] on icon "Previous page" at bounding box center [672, 168] width 7 height 13
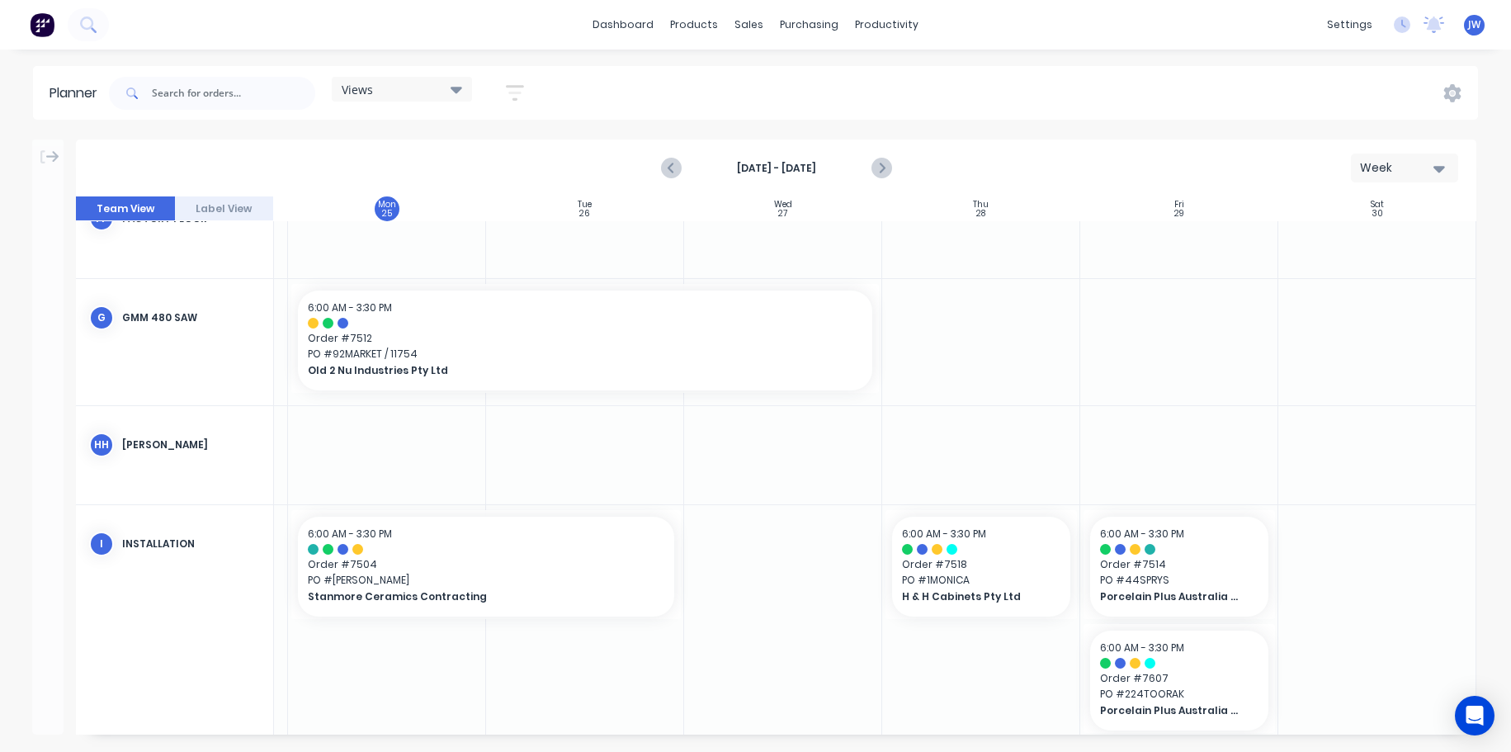
scroll to position [1522, 191]
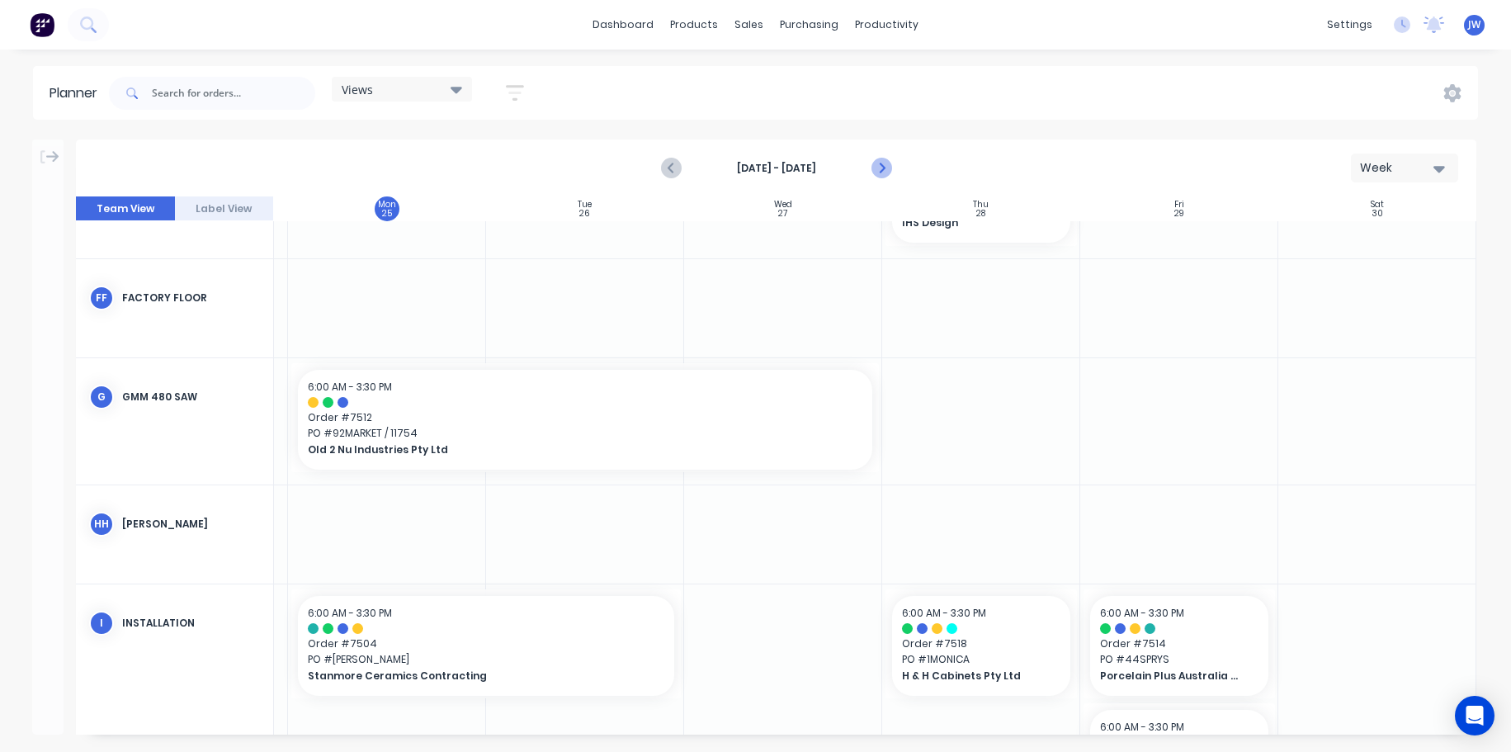
click at [877, 168] on icon "Next page" at bounding box center [881, 168] width 20 height 20
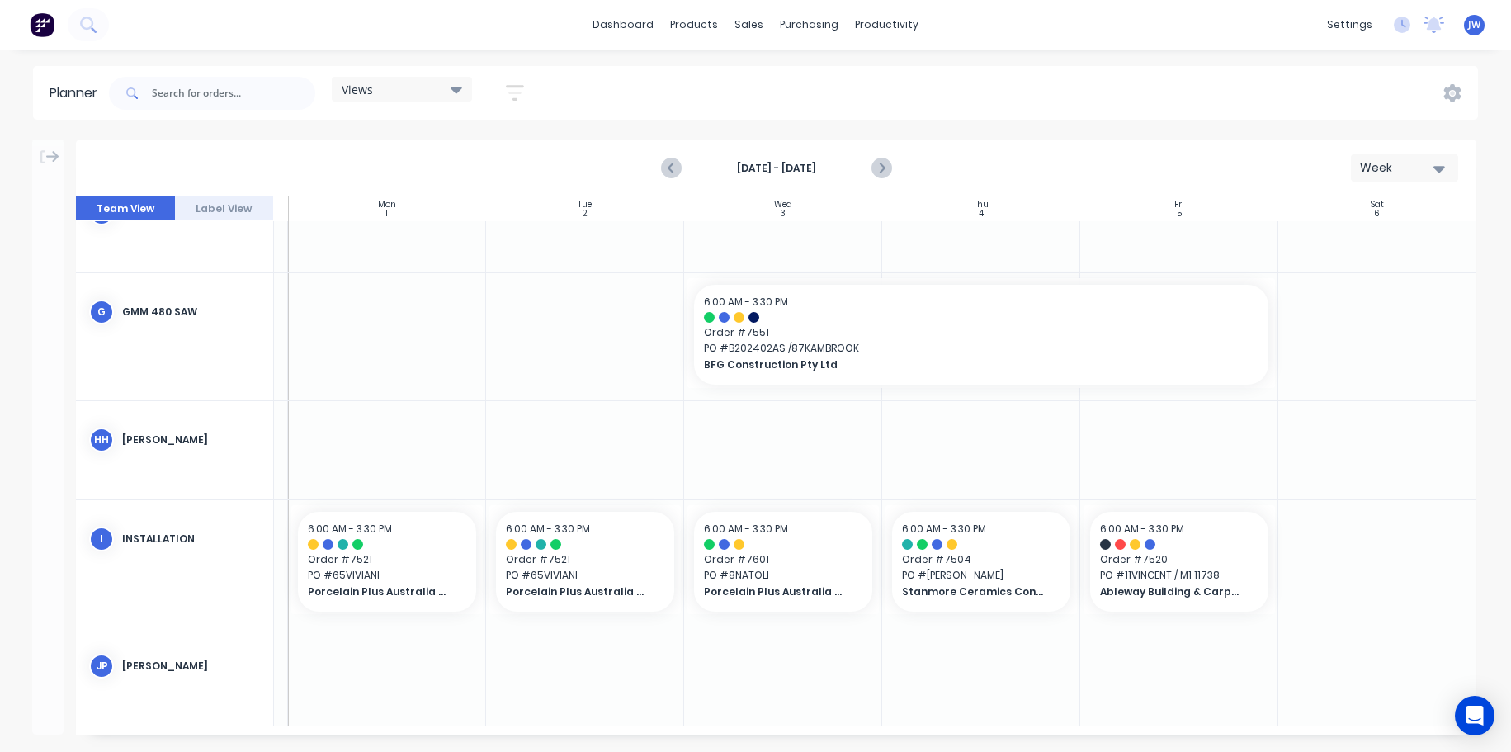
scroll to position [1615, 191]
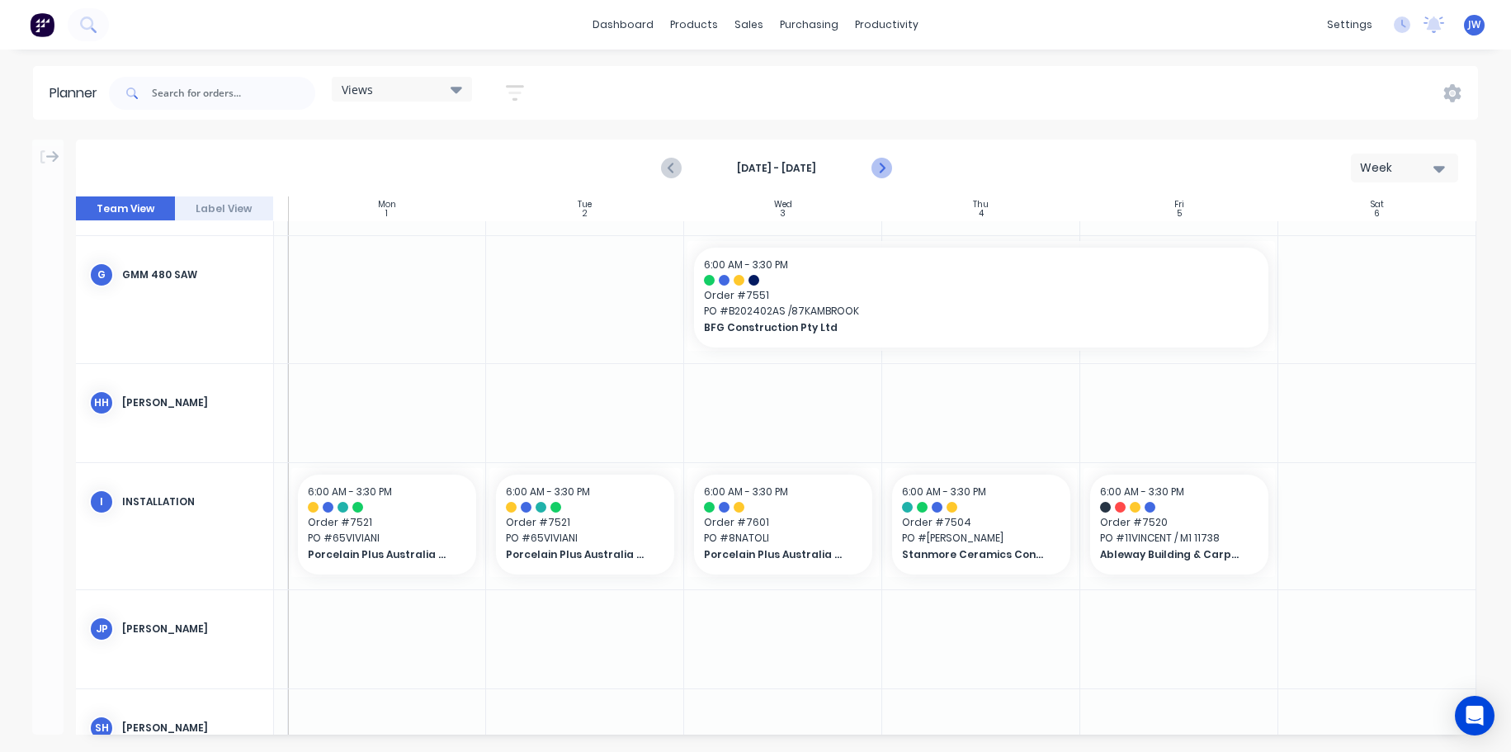
click at [889, 174] on icon "Next page" at bounding box center [881, 168] width 20 height 20
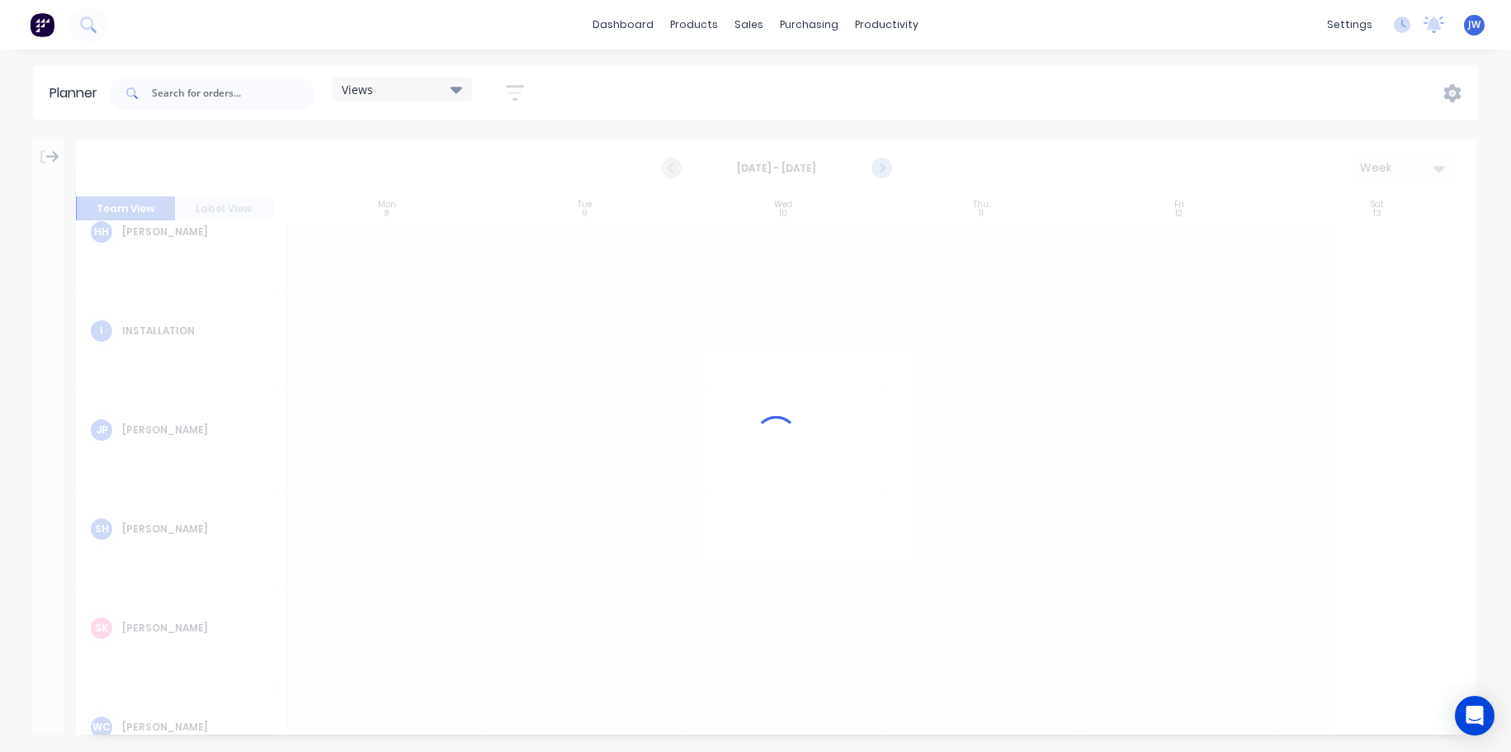
scroll to position [1474, 191]
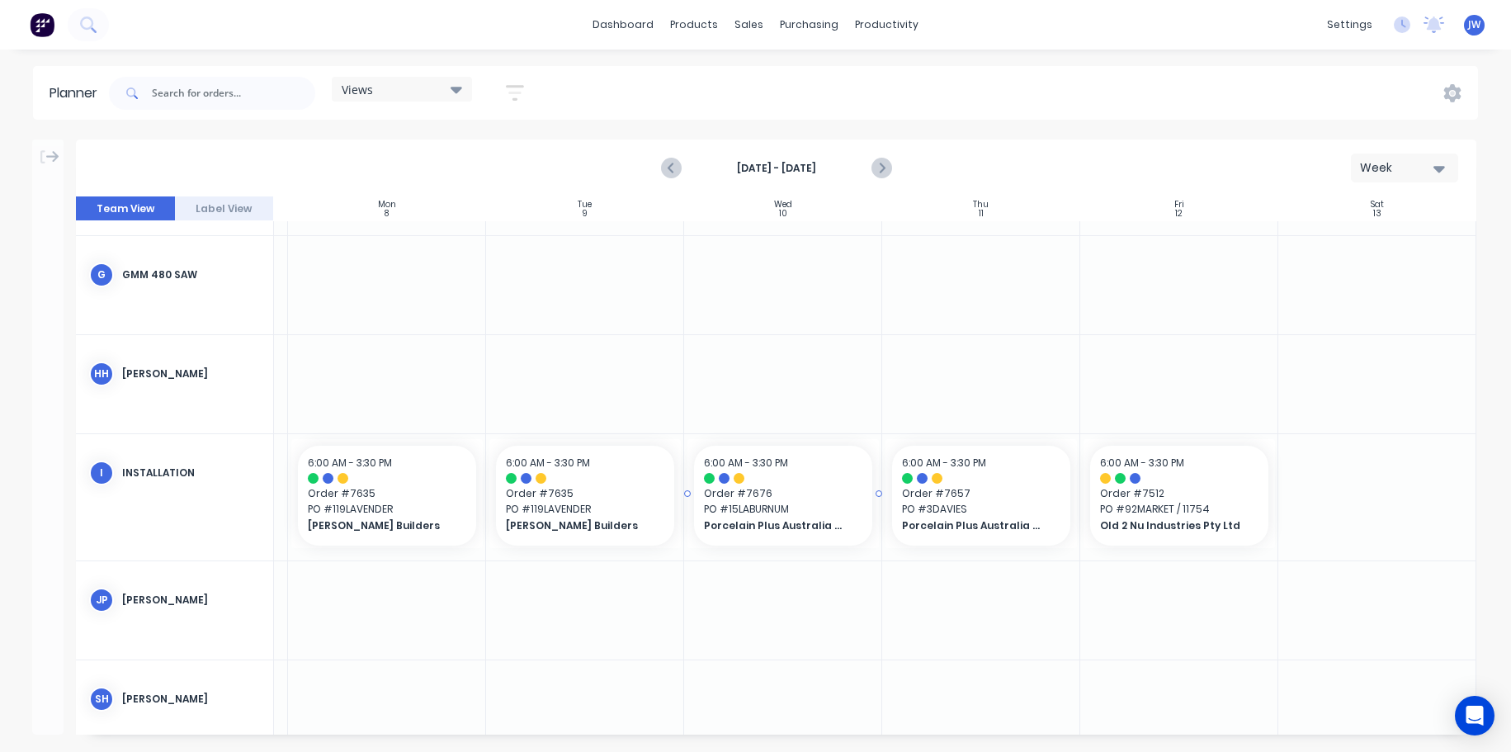
click at [773, 497] on span "Order # 7676" at bounding box center [783, 493] width 158 height 15
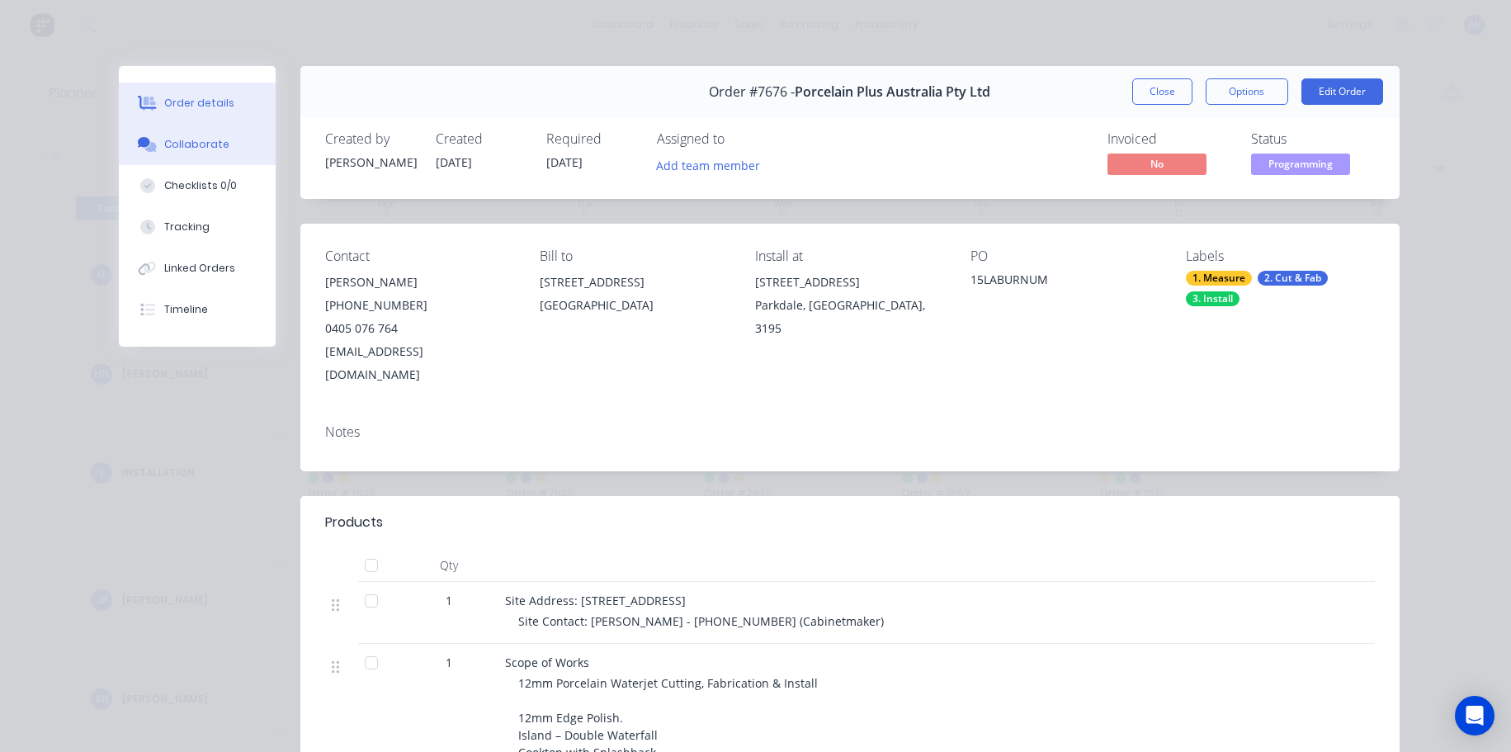
click at [184, 144] on div "Collaborate" at bounding box center [196, 144] width 65 height 15
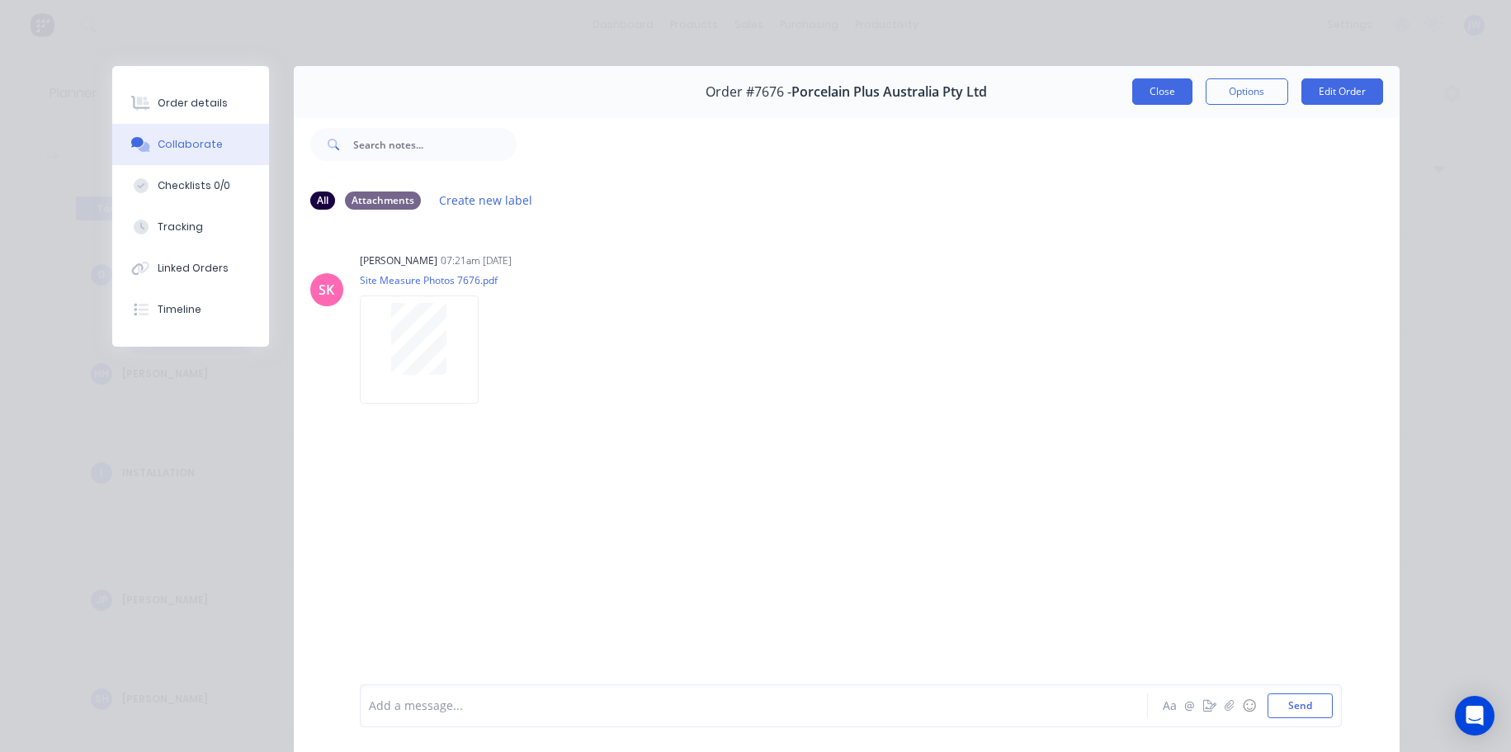
click at [1178, 95] on button "Close" at bounding box center [1163, 91] width 60 height 26
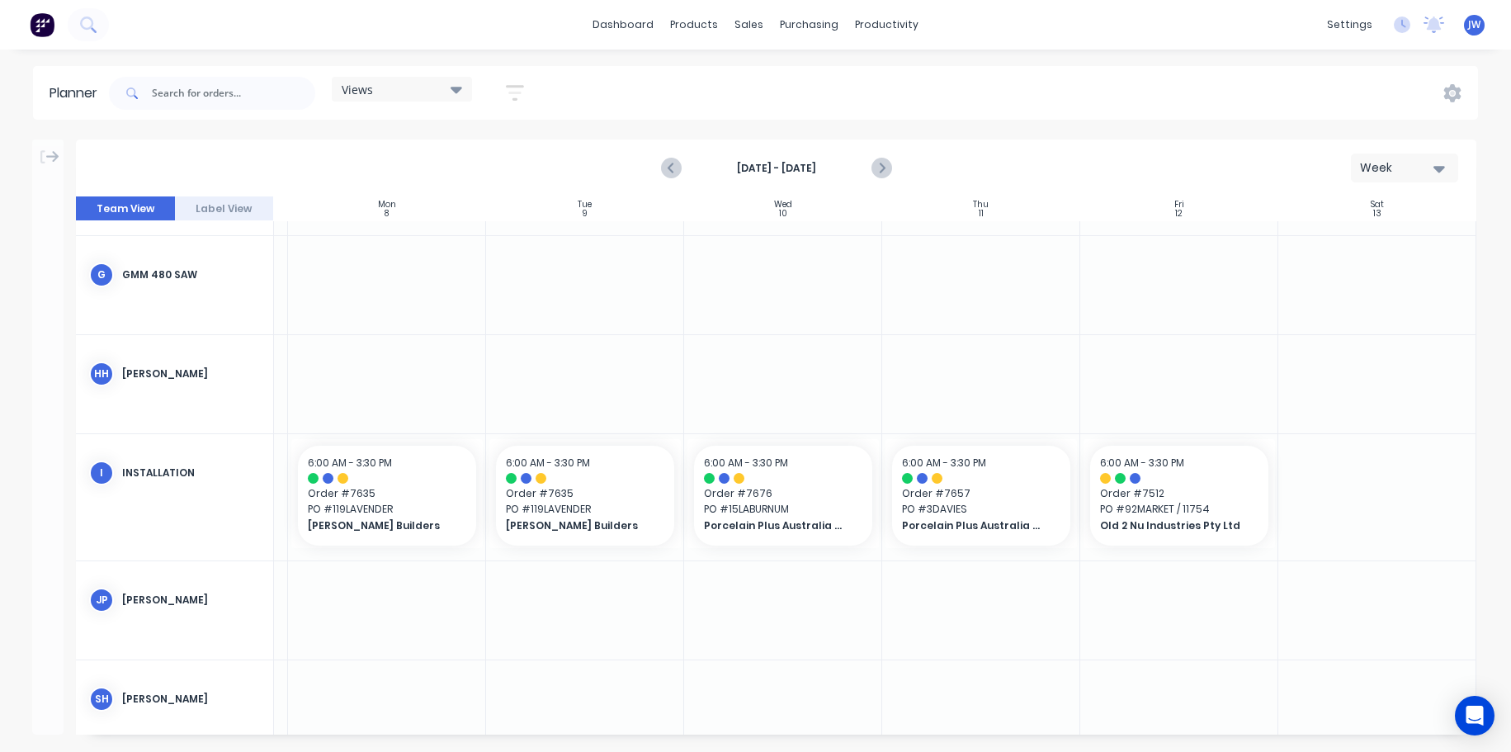
click at [1166, 55] on div "dashboard products sales purchasing productivity dashboard products Product Cat…" at bounding box center [755, 376] width 1511 height 752
click at [679, 164] on icon "Previous page" at bounding box center [672, 168] width 20 height 20
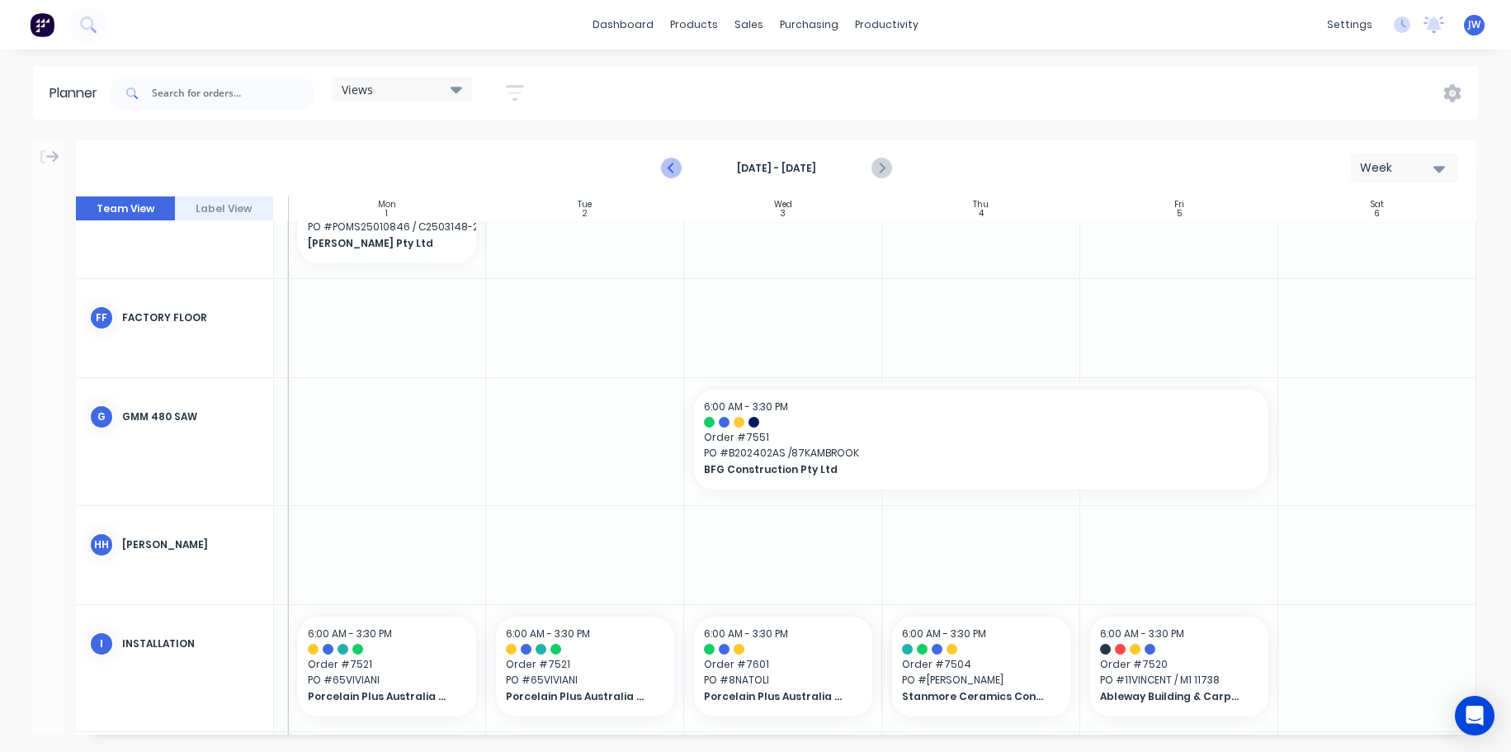
scroll to position [1615, 191]
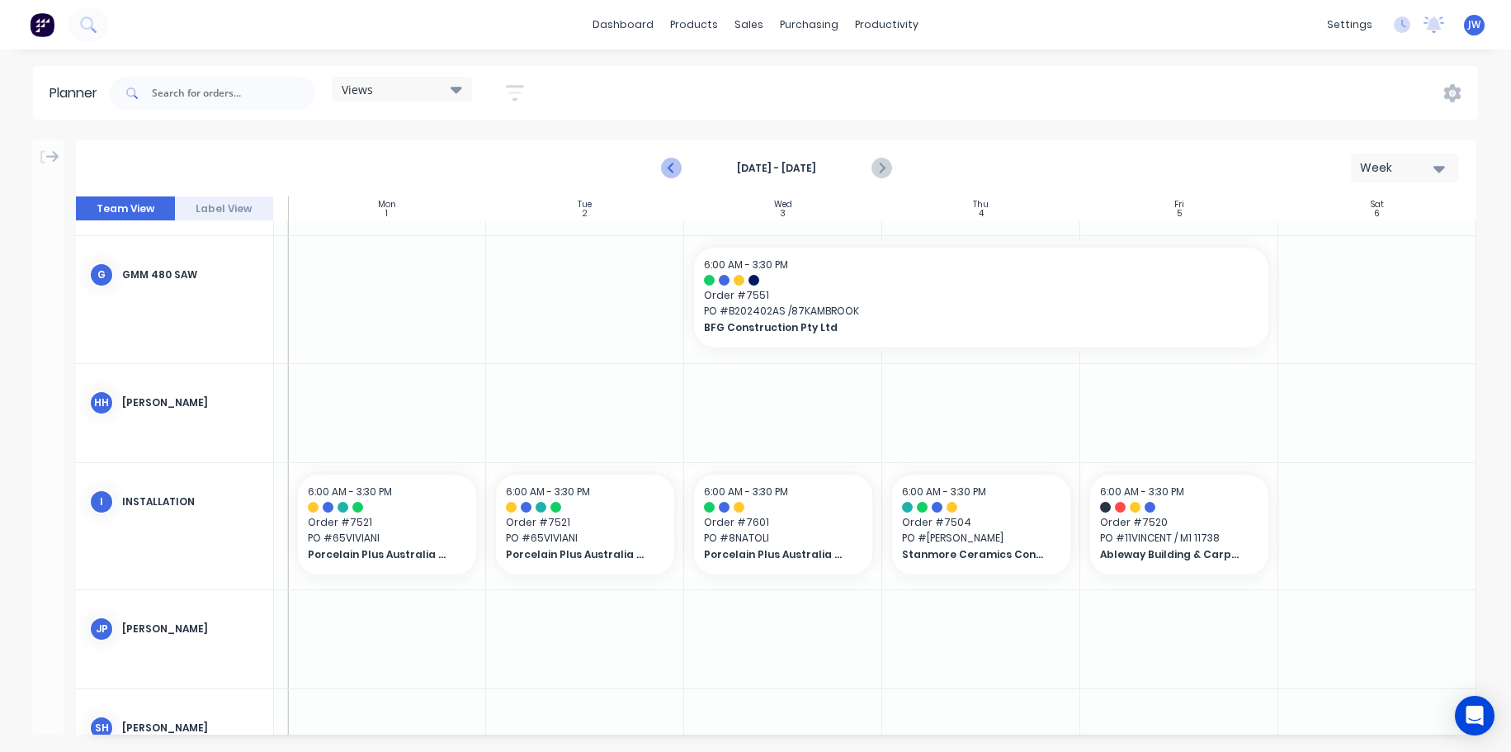
click at [679, 164] on icon "Previous page" at bounding box center [672, 168] width 20 height 20
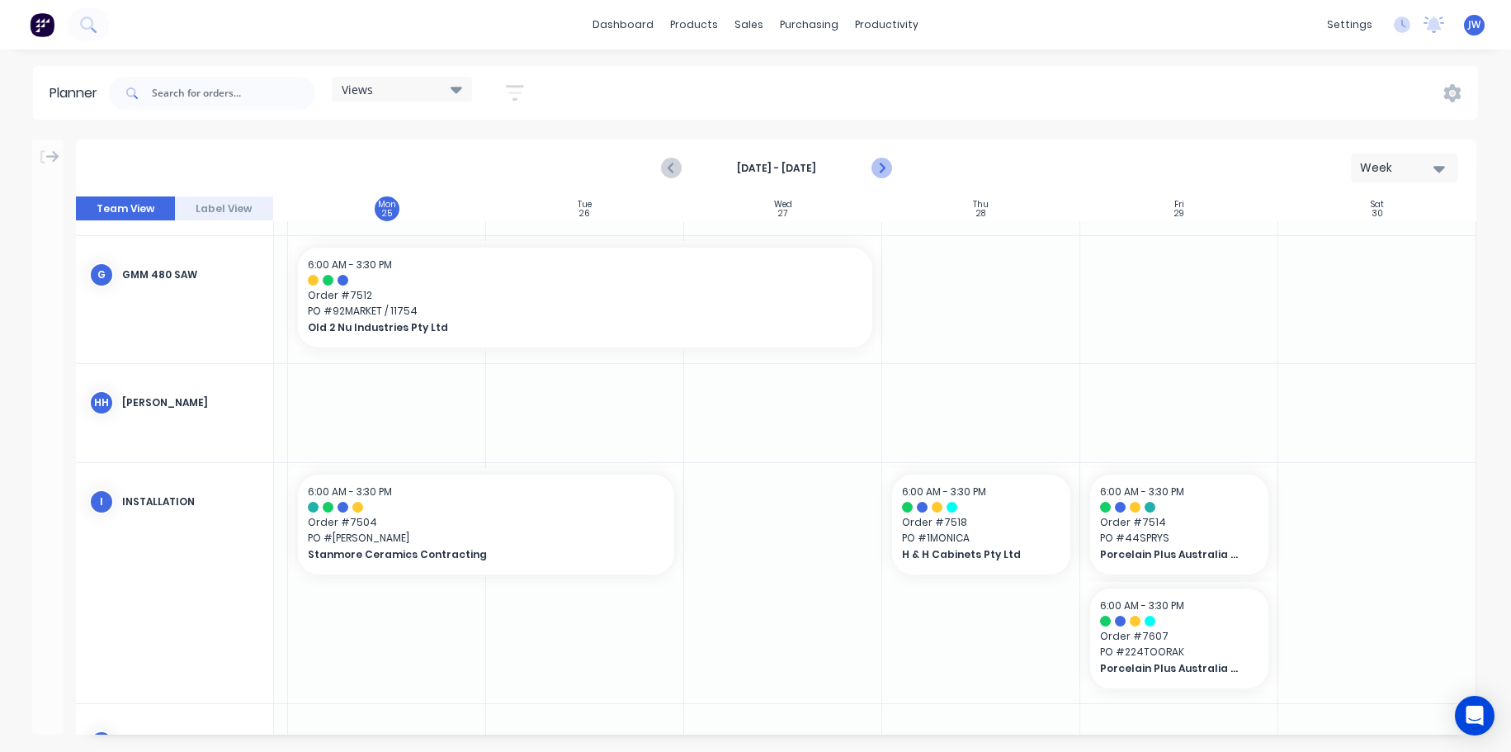
click at [883, 168] on icon "Next page" at bounding box center [880, 168] width 7 height 13
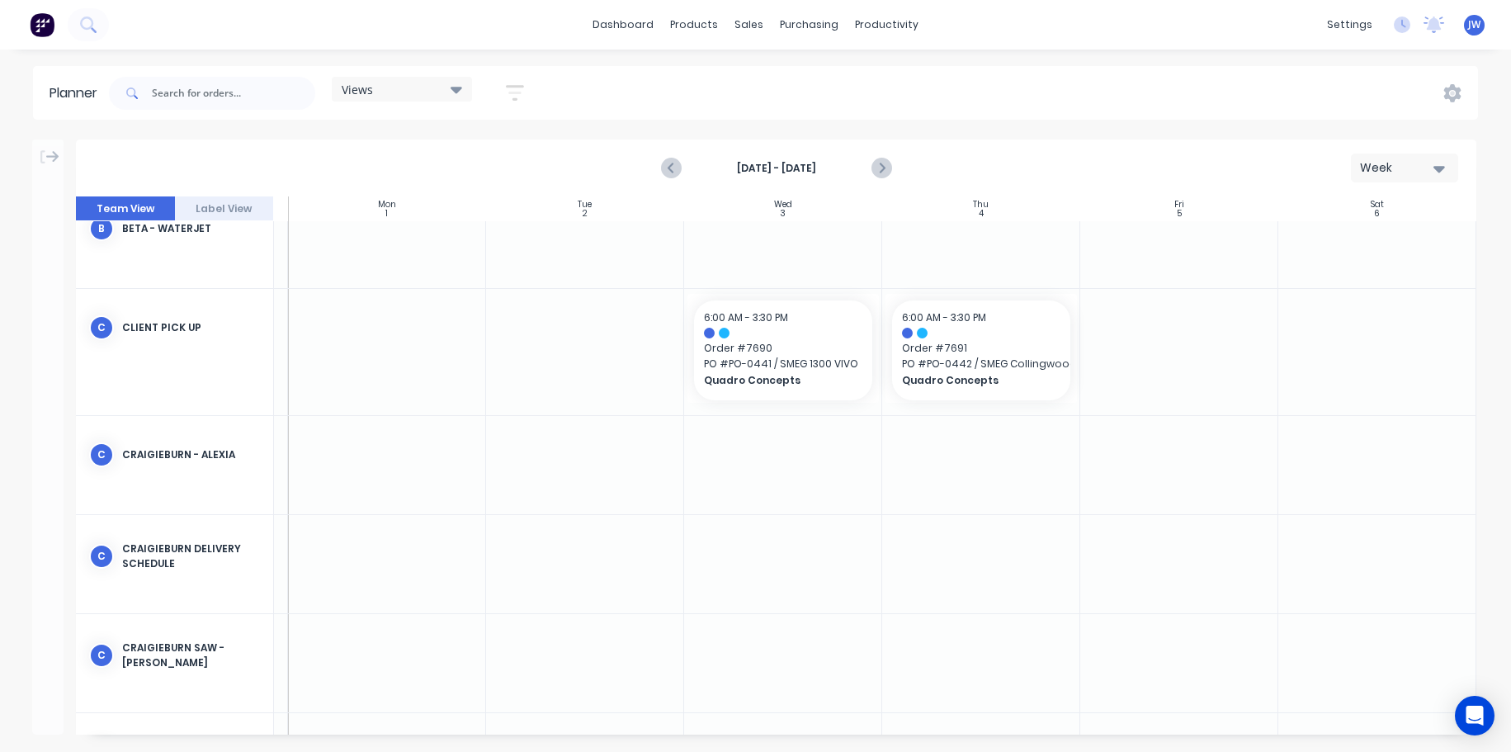
scroll to position [254, 191]
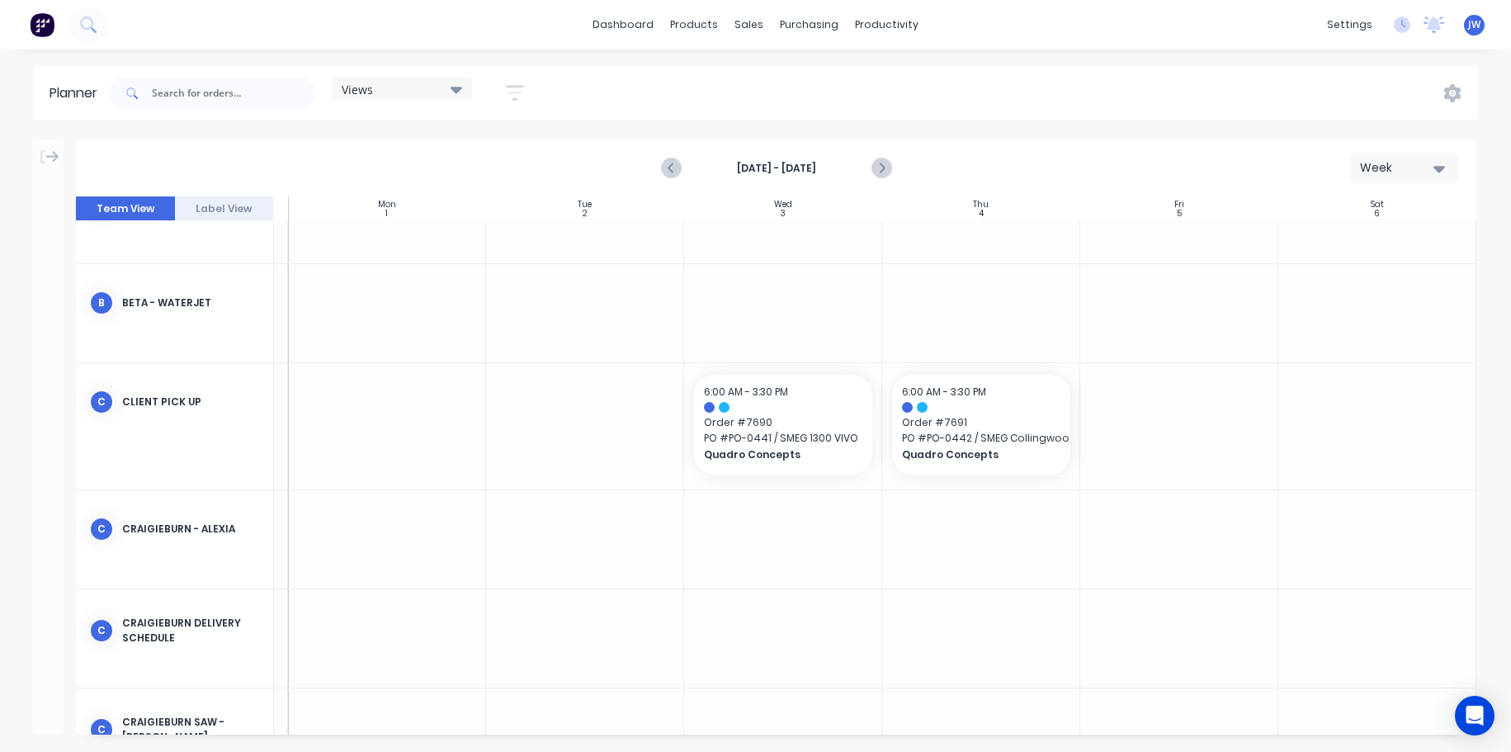
click at [449, 85] on div "Views" at bounding box center [402, 89] width 121 height 15
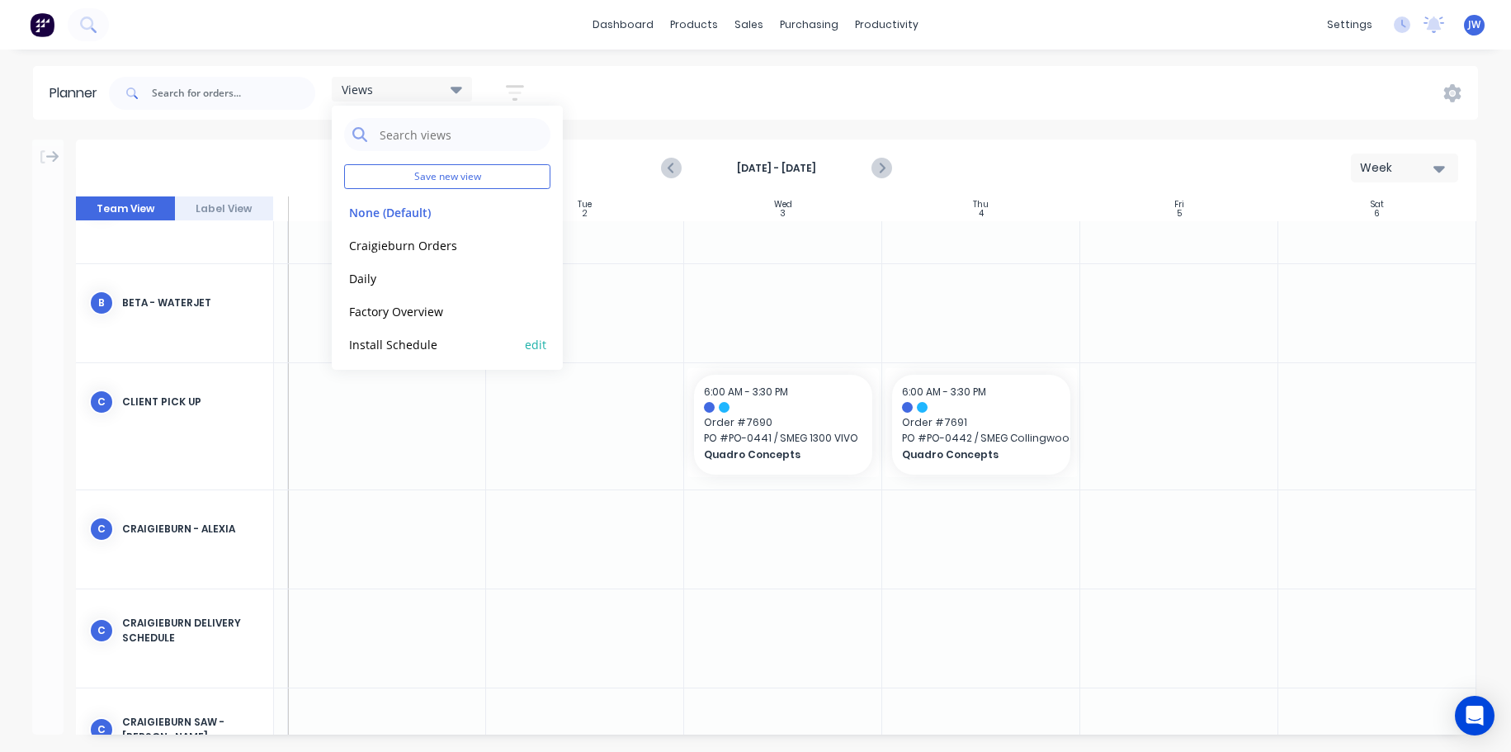
click at [414, 340] on button "Install Schedule" at bounding box center [432, 343] width 176 height 19
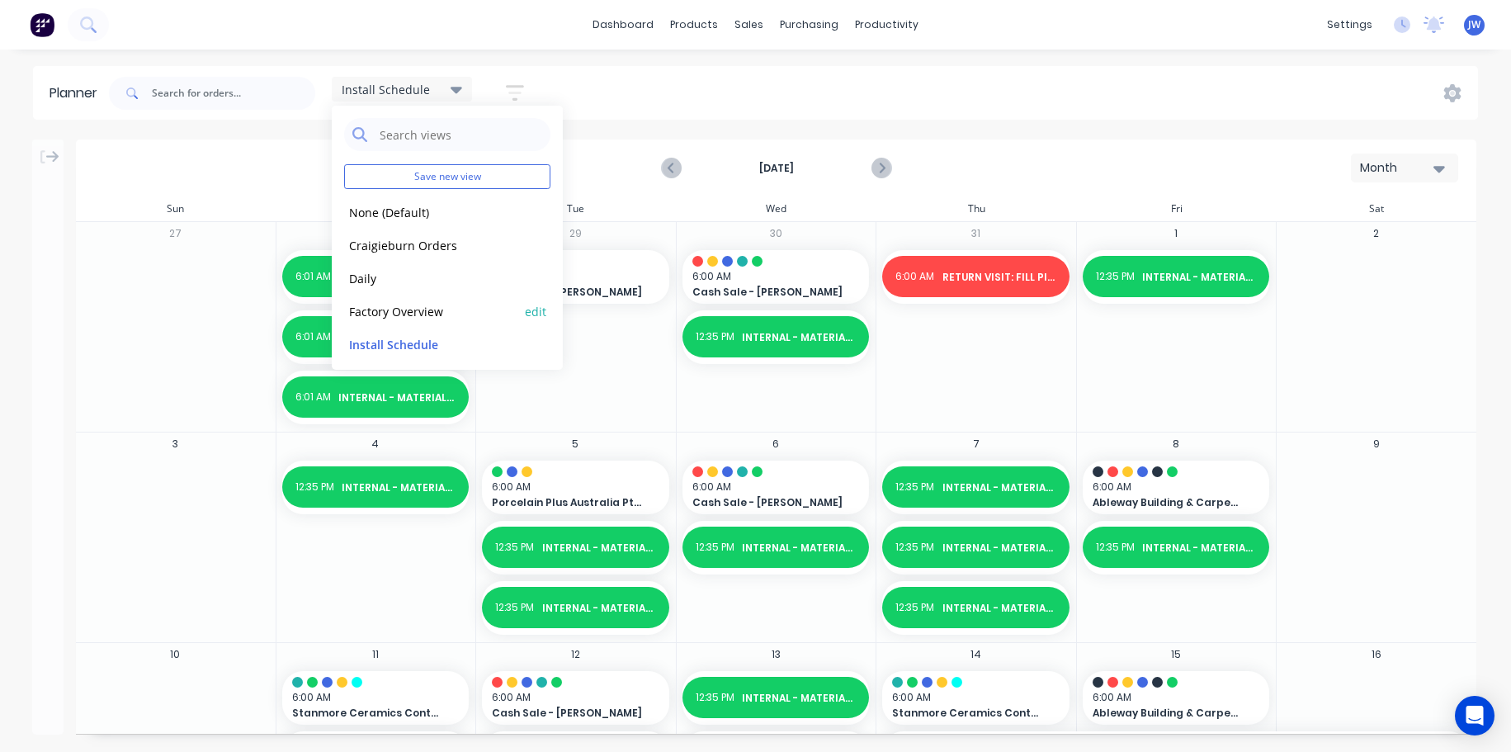
click at [416, 309] on button "Factory Overview" at bounding box center [432, 310] width 176 height 19
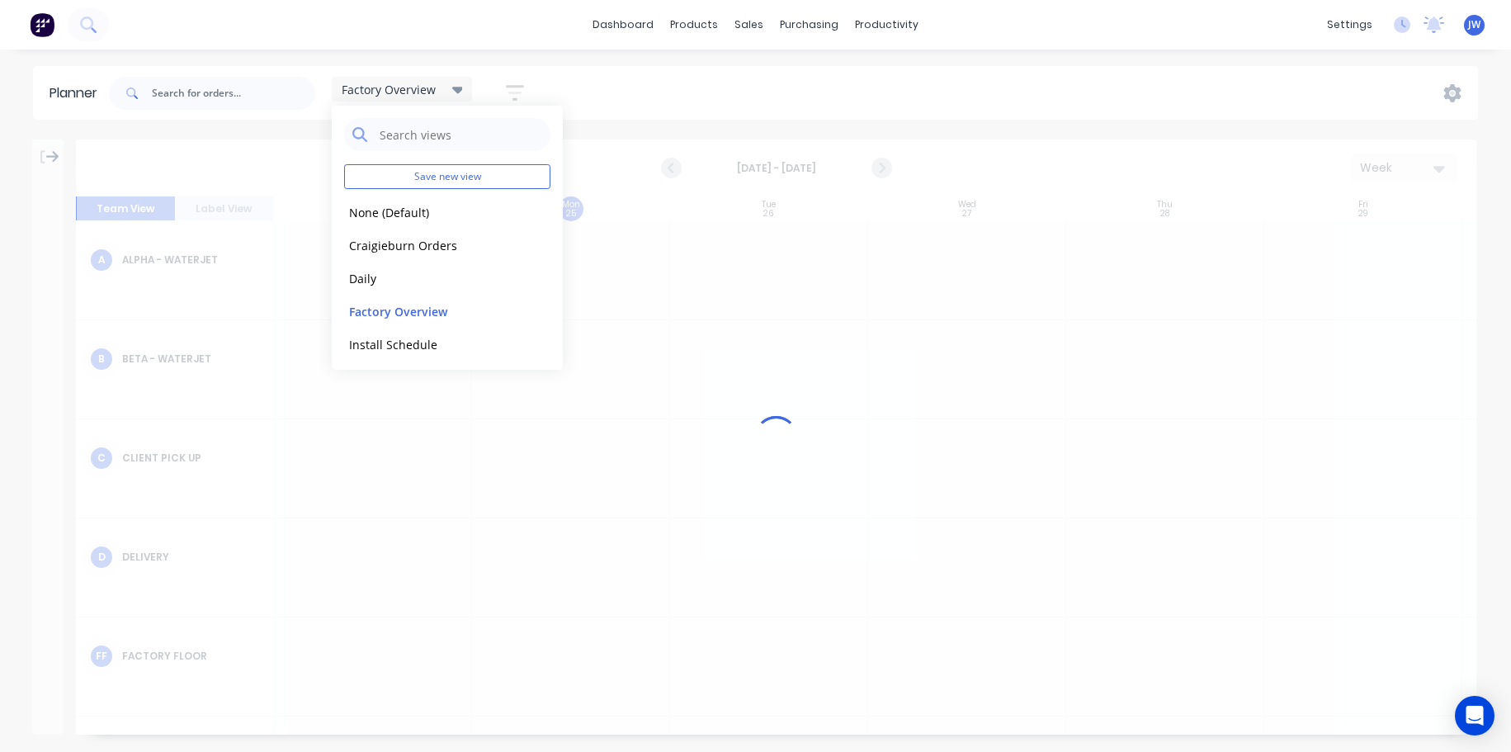
scroll to position [0, 1]
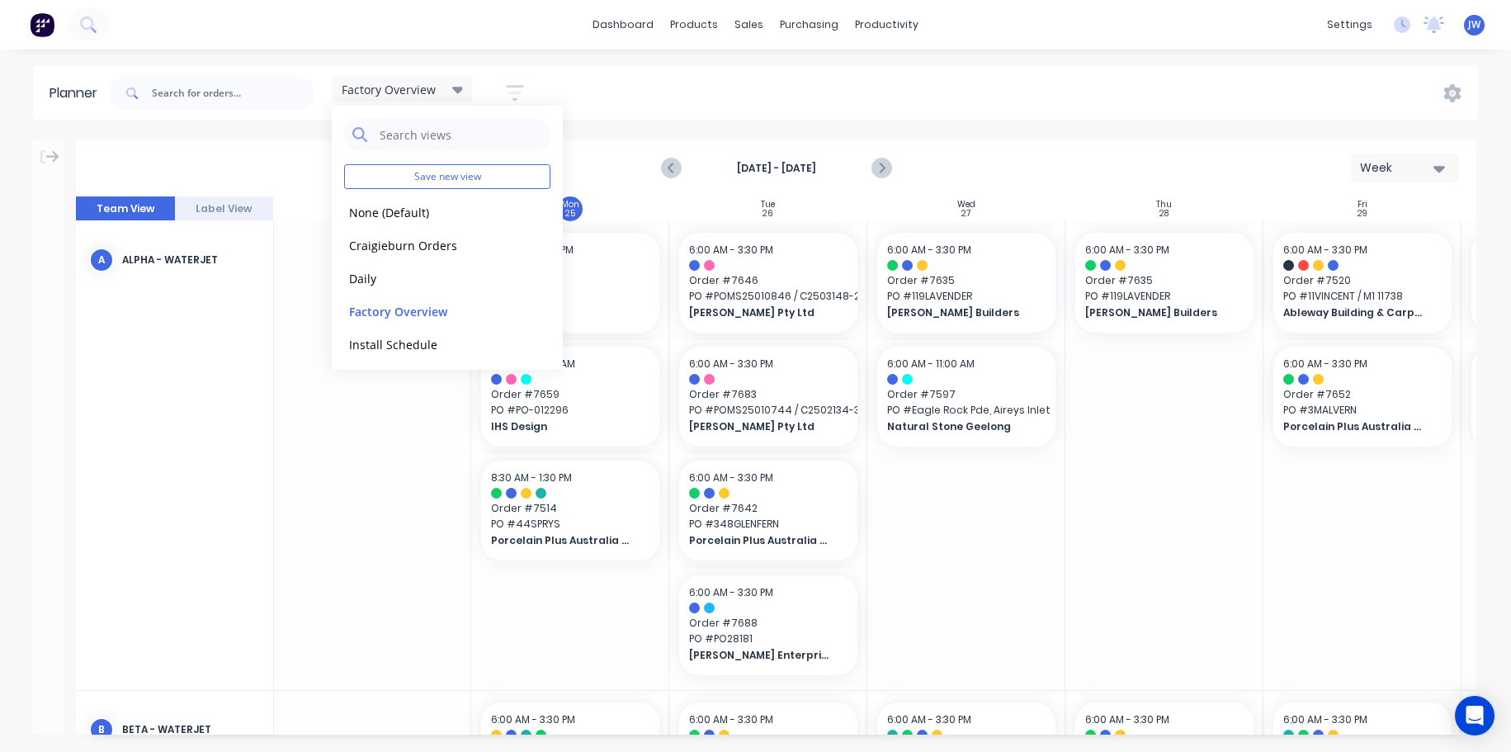
click at [1156, 118] on header "Planner Factory Overview Save new view None (Default) edit Craigieburn Orders e…" at bounding box center [755, 93] width 1445 height 54
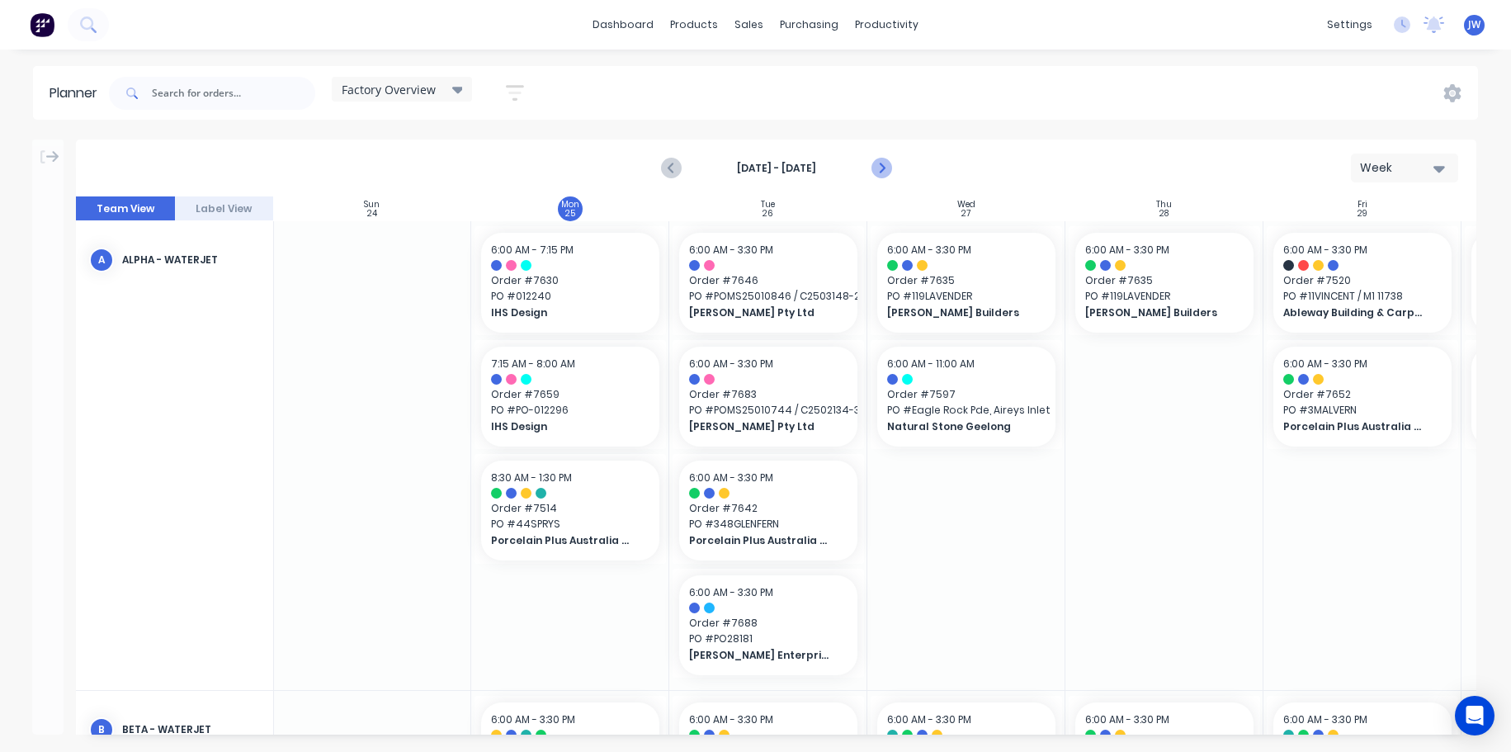
click at [887, 168] on icon "Next page" at bounding box center [881, 168] width 20 height 20
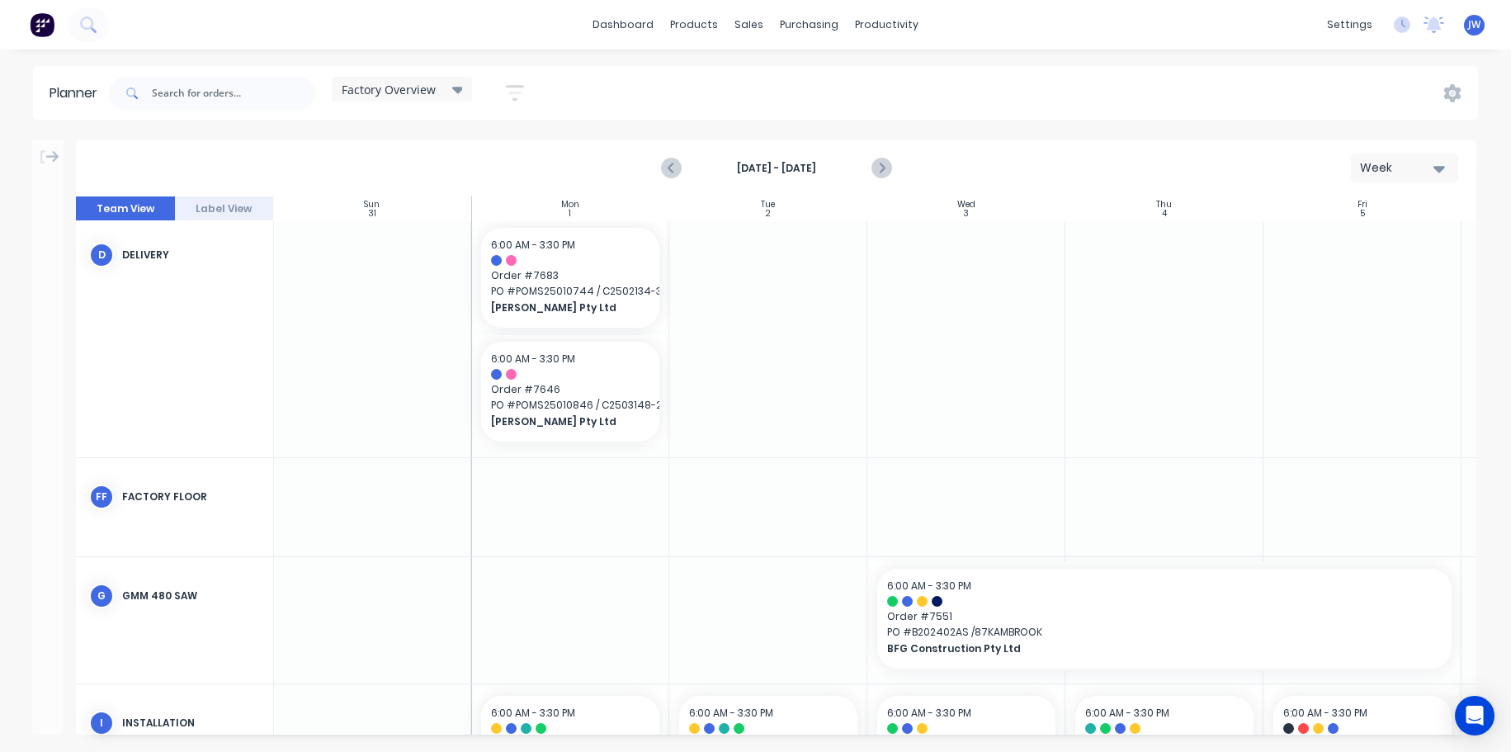
scroll to position [426, 1]
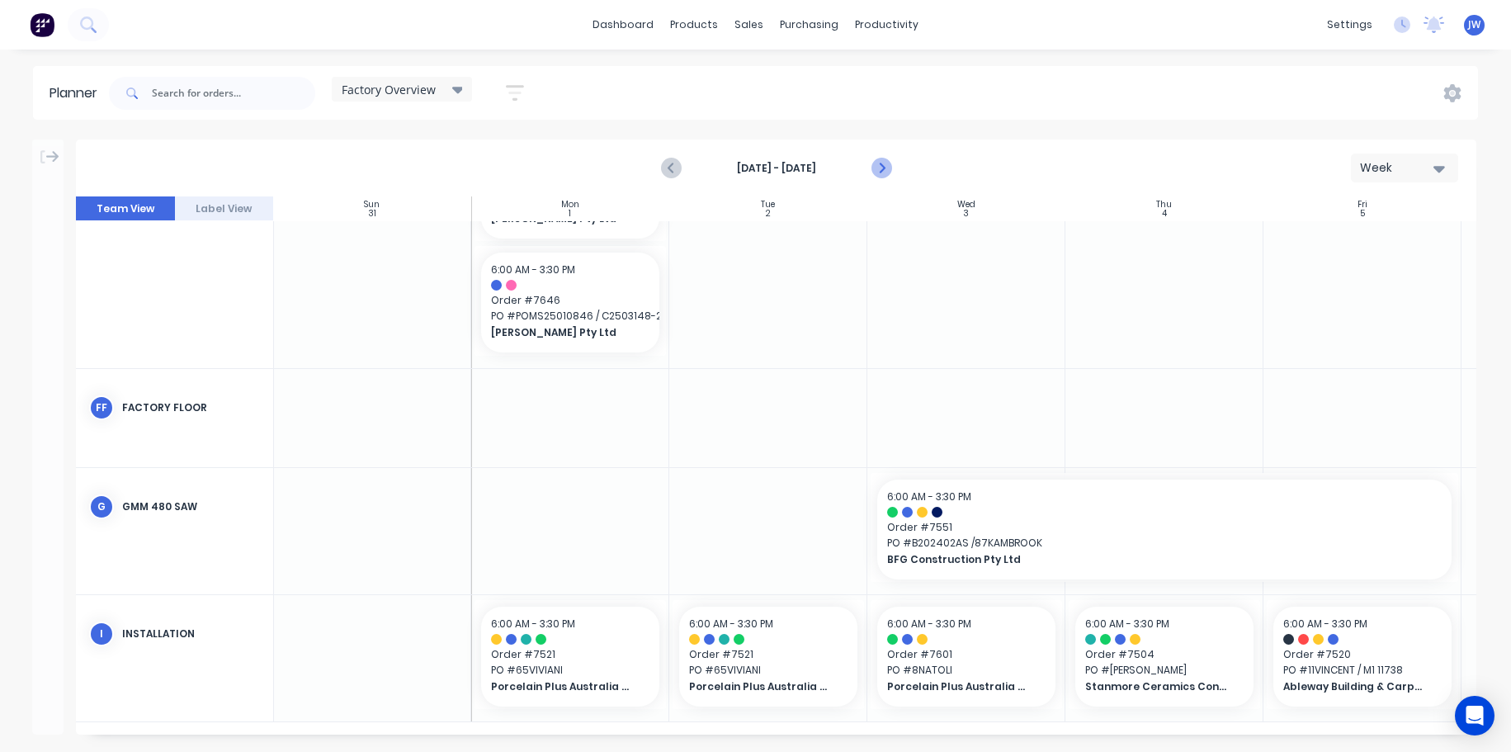
click at [886, 168] on icon "Next page" at bounding box center [881, 168] width 20 height 20
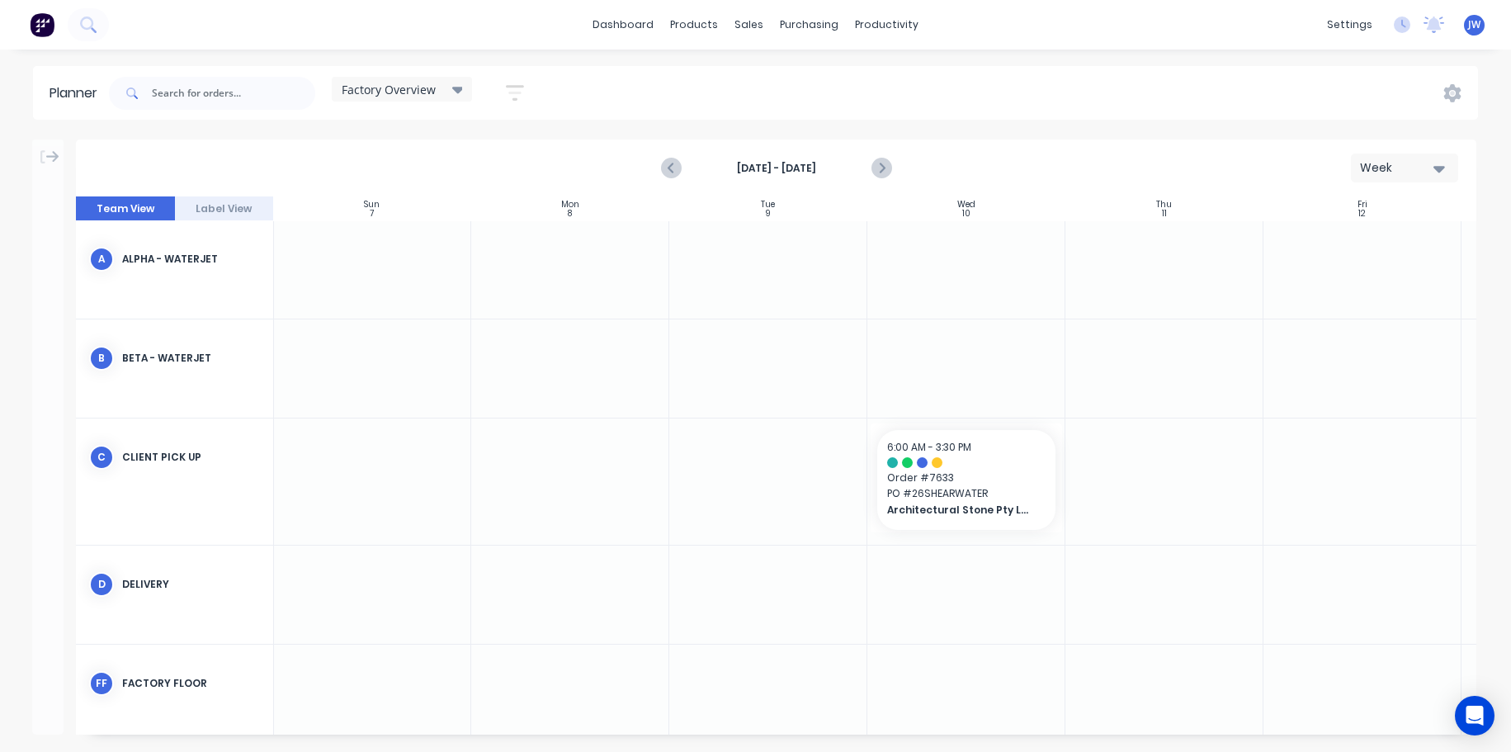
scroll to position [0, 1]
click at [671, 169] on icon "Previous page" at bounding box center [672, 168] width 7 height 13
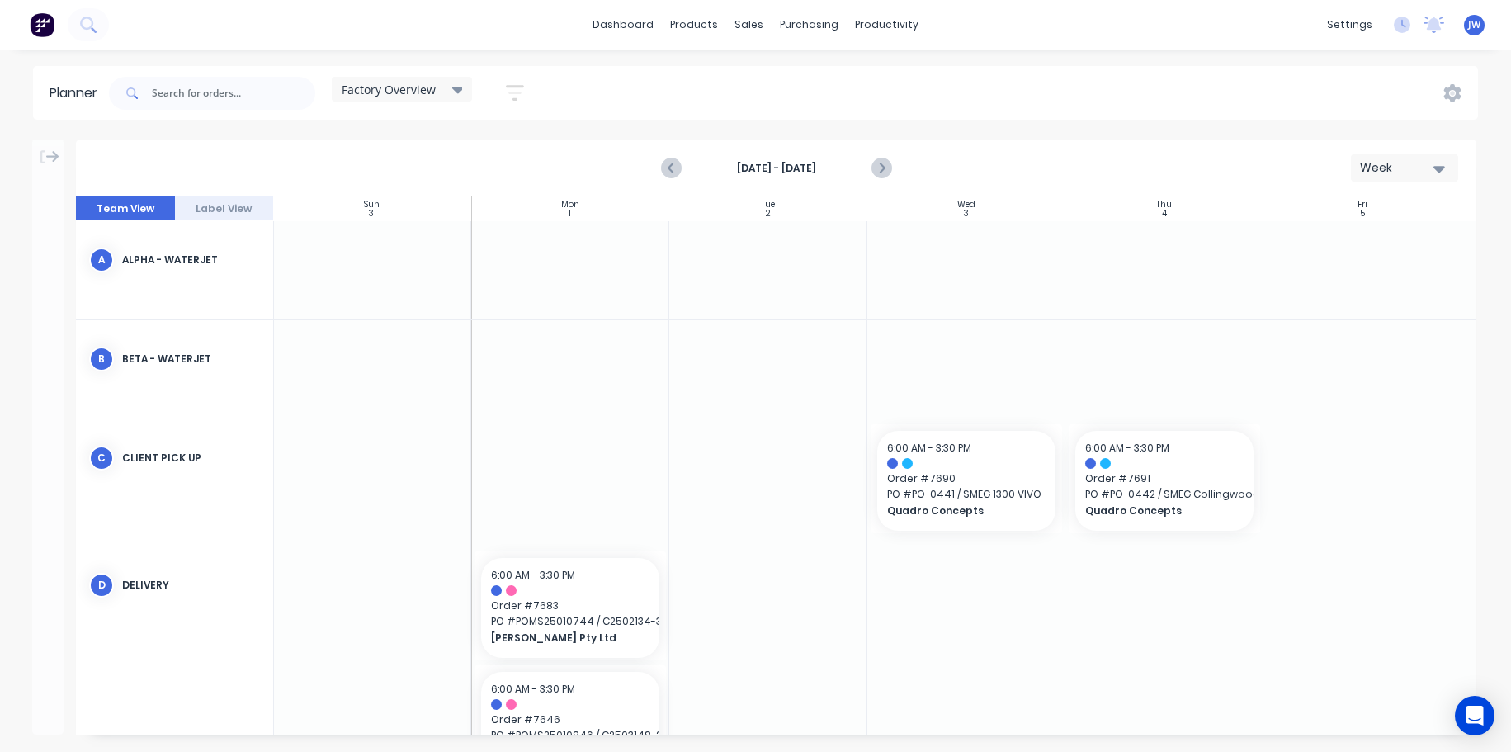
scroll to position [0, 0]
click at [677, 163] on icon "Previous page" at bounding box center [672, 168] width 20 height 20
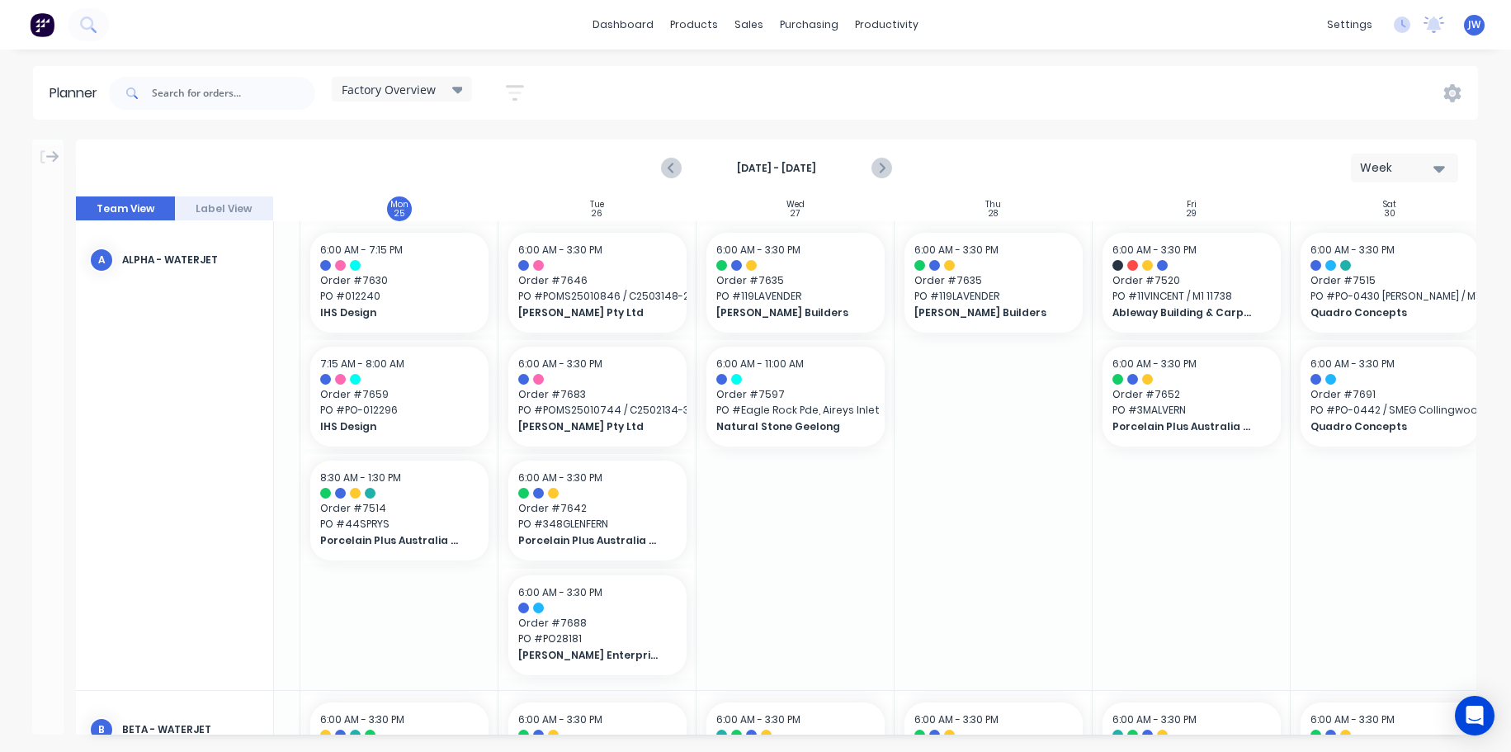
scroll to position [0, 191]
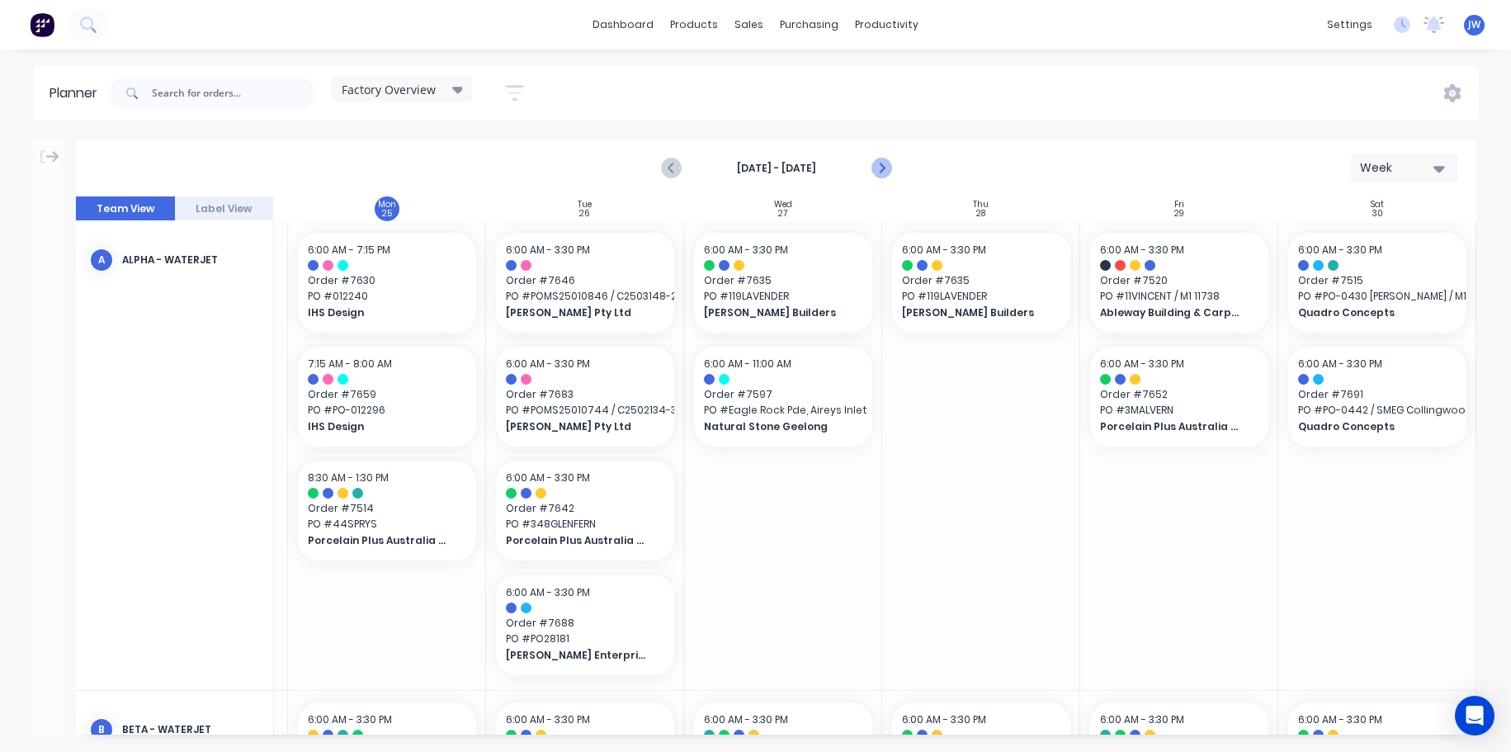
click at [887, 170] on icon "Next page" at bounding box center [881, 168] width 20 height 20
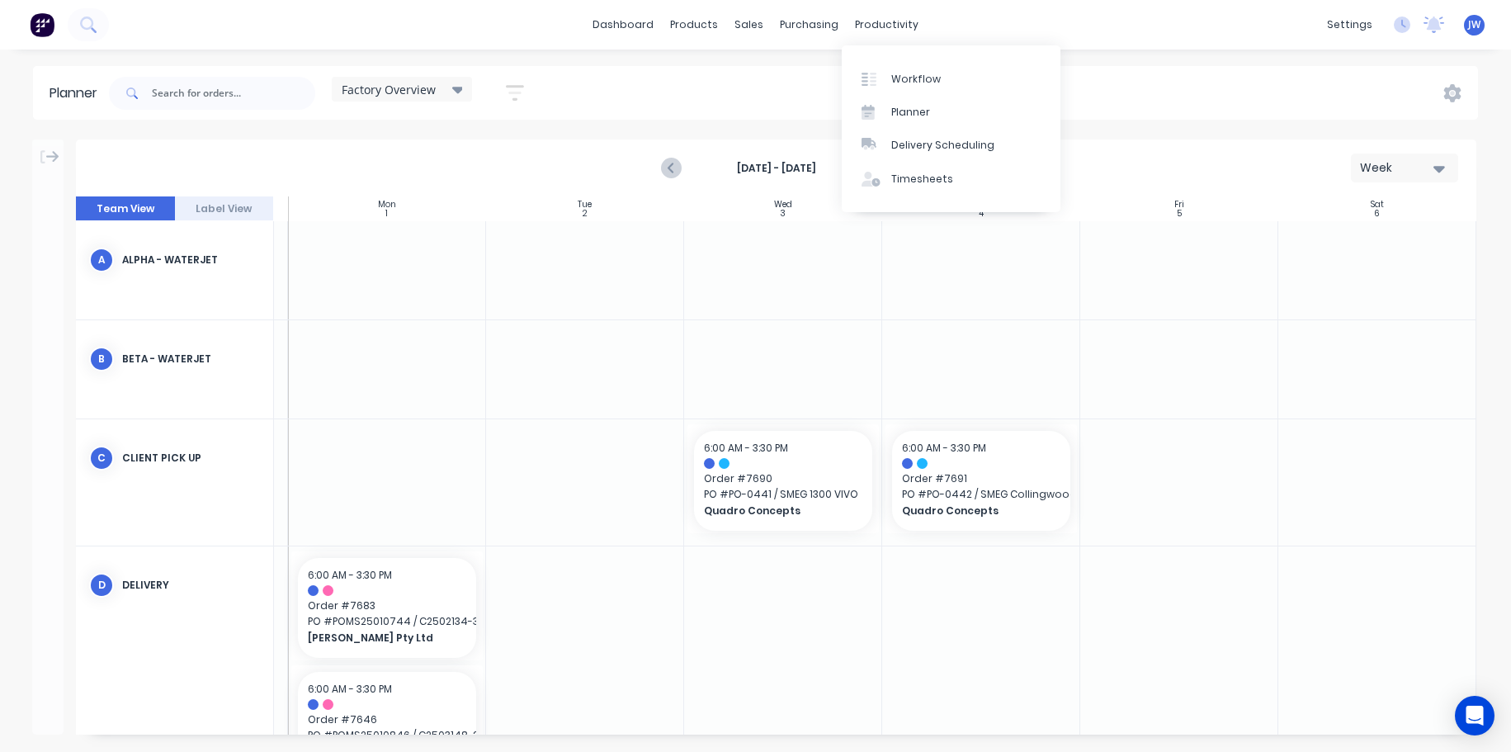
click at [1114, 110] on div "Factory Overview Save new view None (Default) edit Craigieburn Orders edit Dail…" at bounding box center [792, 94] width 1373 height 50
click at [669, 165] on icon "Previous page" at bounding box center [672, 168] width 20 height 20
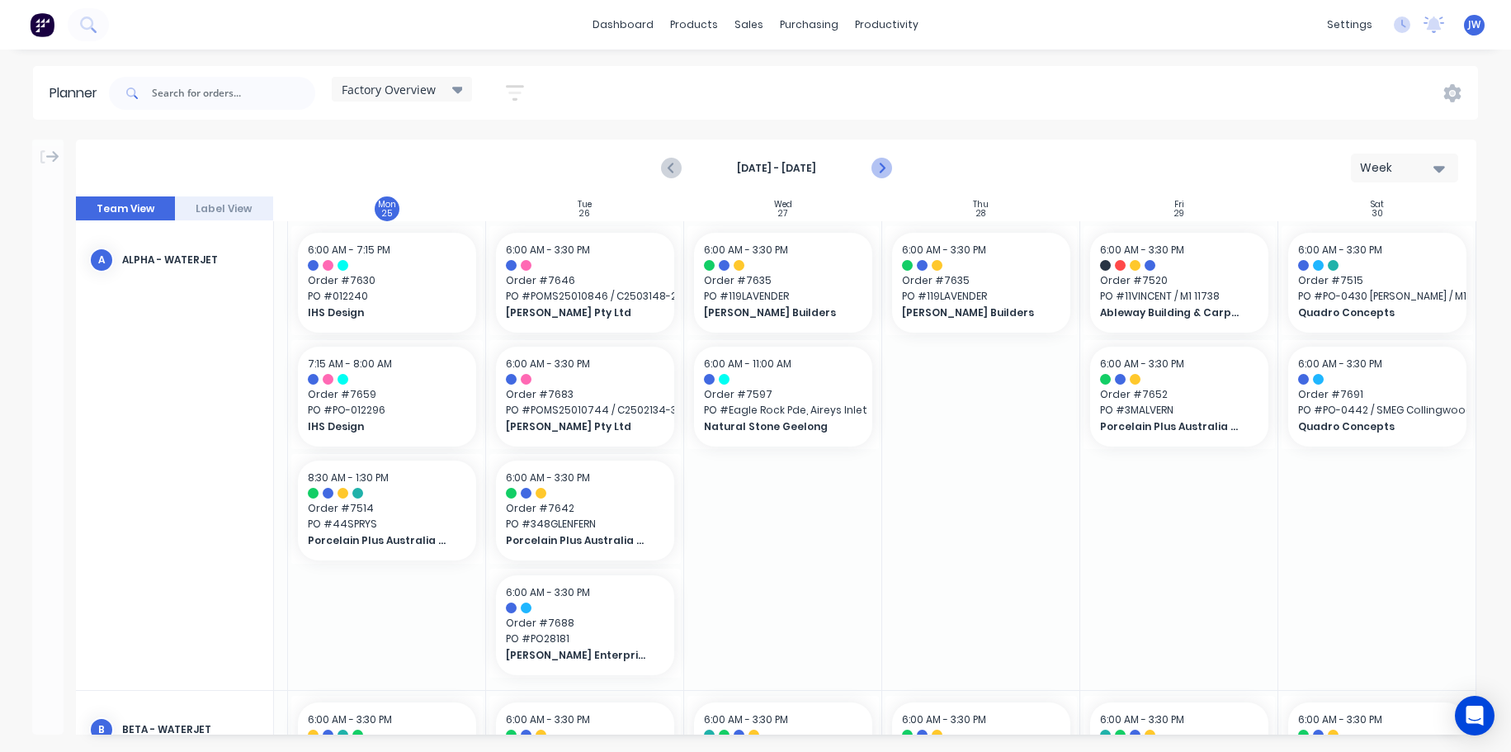
click at [882, 169] on icon "Next page" at bounding box center [880, 168] width 7 height 13
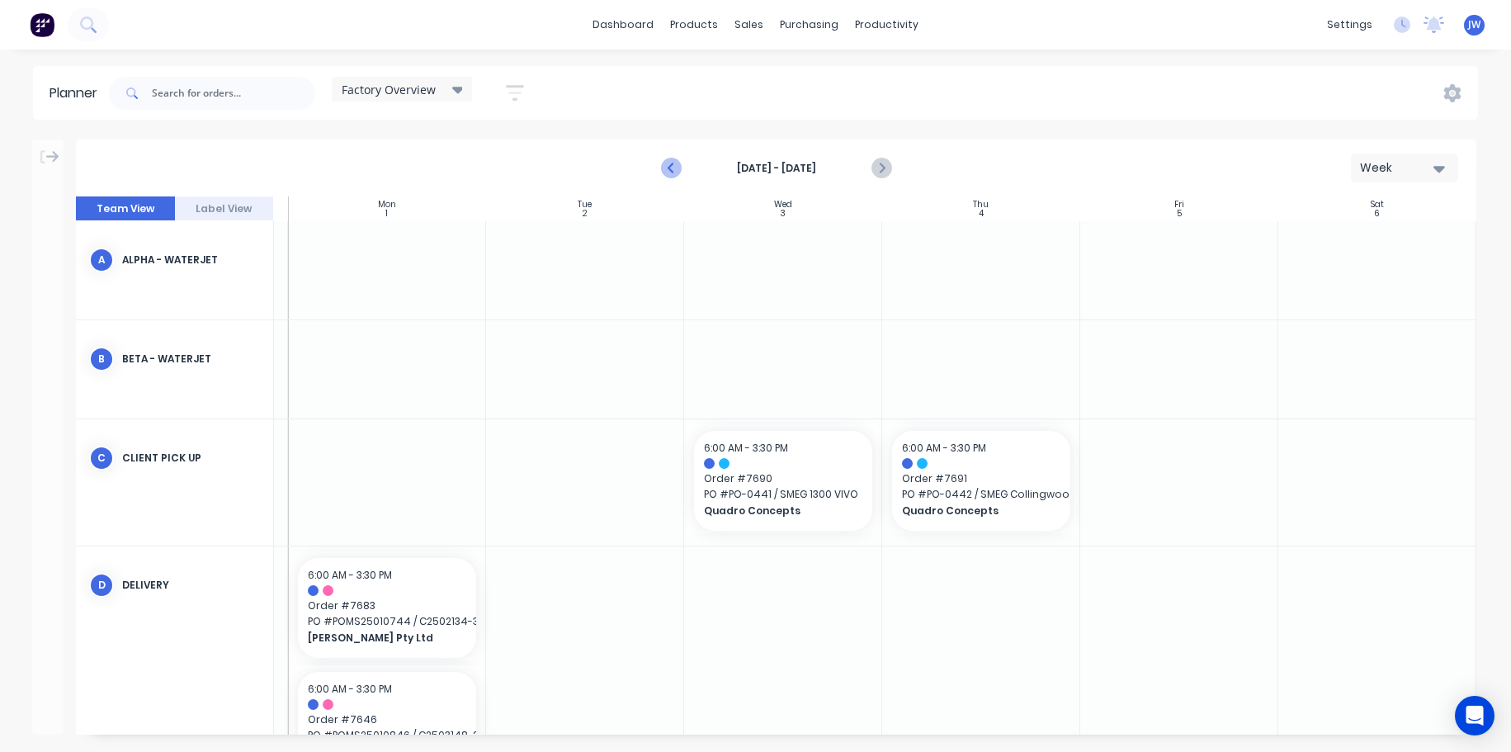
click at [678, 163] on icon "Previous page" at bounding box center [672, 168] width 20 height 20
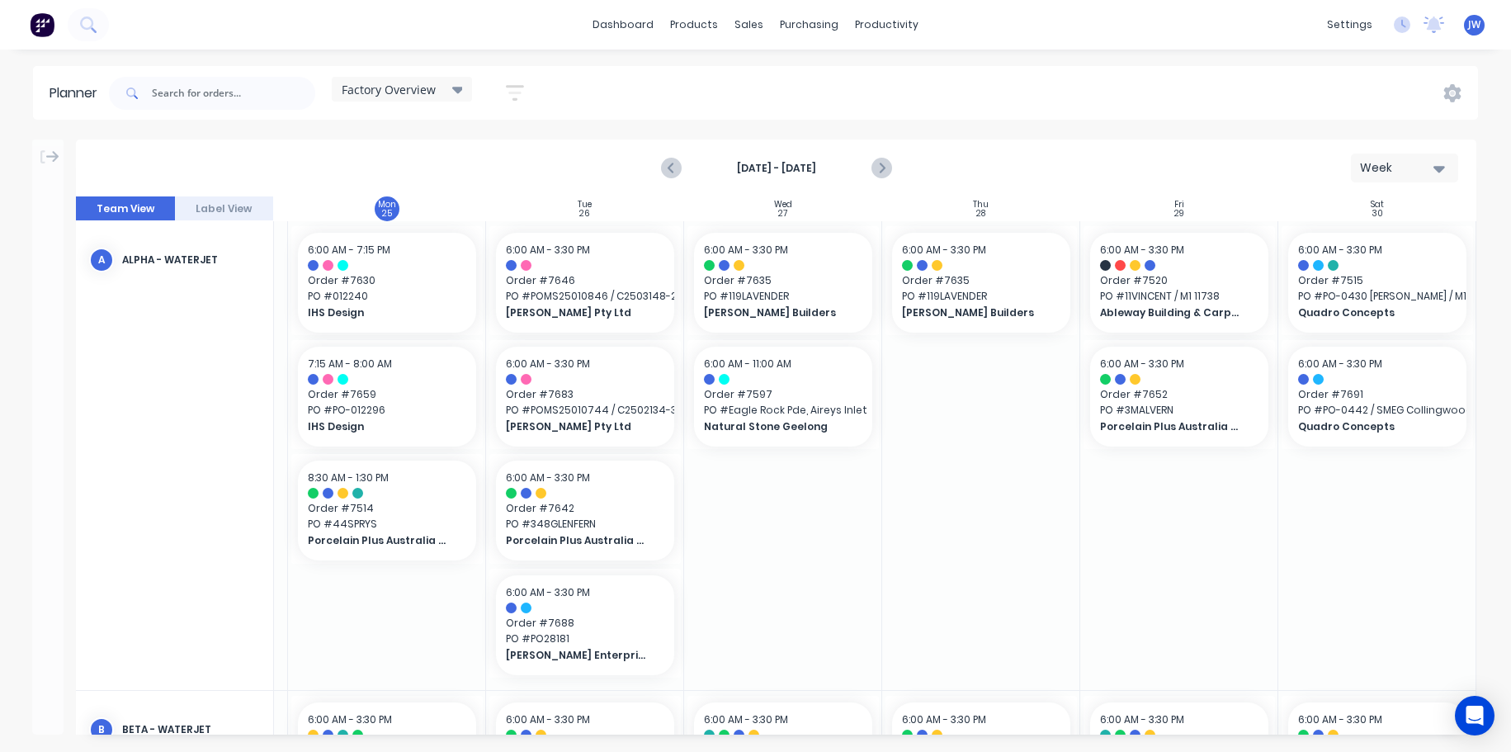
drag, startPoint x: 1088, startPoint y: 736, endPoint x: 1123, endPoint y: 732, distance: 34.8
click at [1123, 732] on div "Aug 24th - Aug 30th Week Team View Label View Sun 24 Sunday, August 24, 2025 Mo…" at bounding box center [755, 446] width 1511 height 612
click at [888, 166] on icon "Next page" at bounding box center [881, 168] width 20 height 20
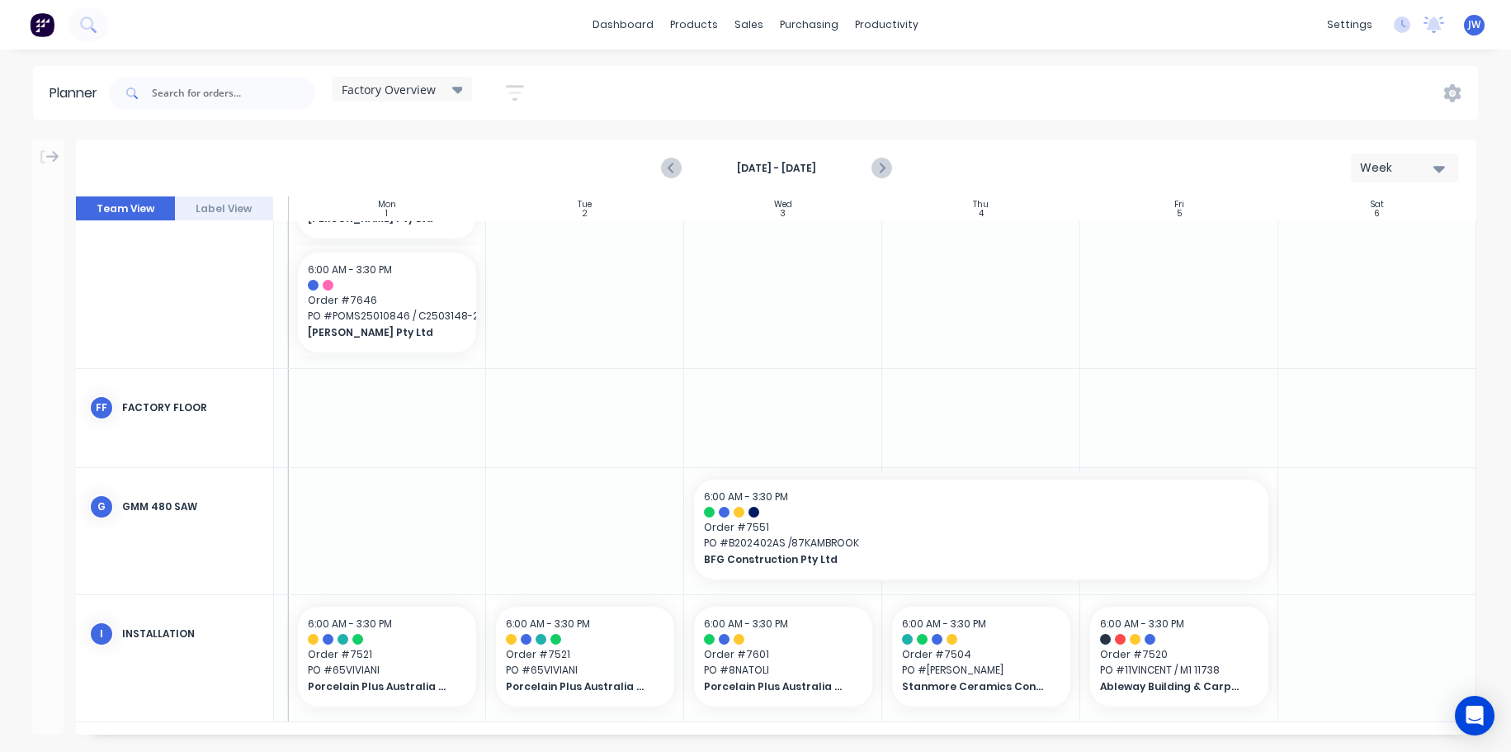
scroll to position [426, 191]
click at [888, 163] on icon "Next page" at bounding box center [881, 168] width 20 height 20
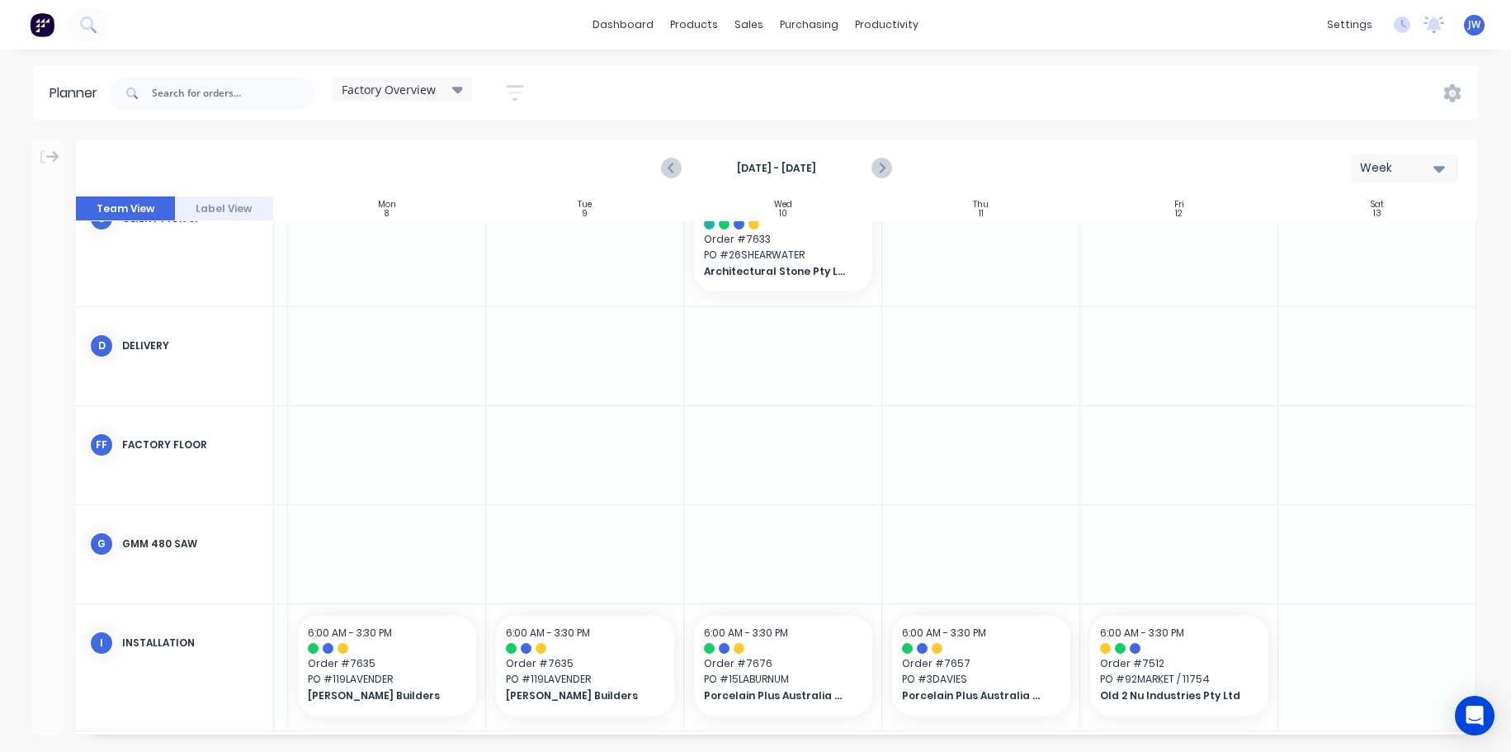
scroll to position [255, 191]
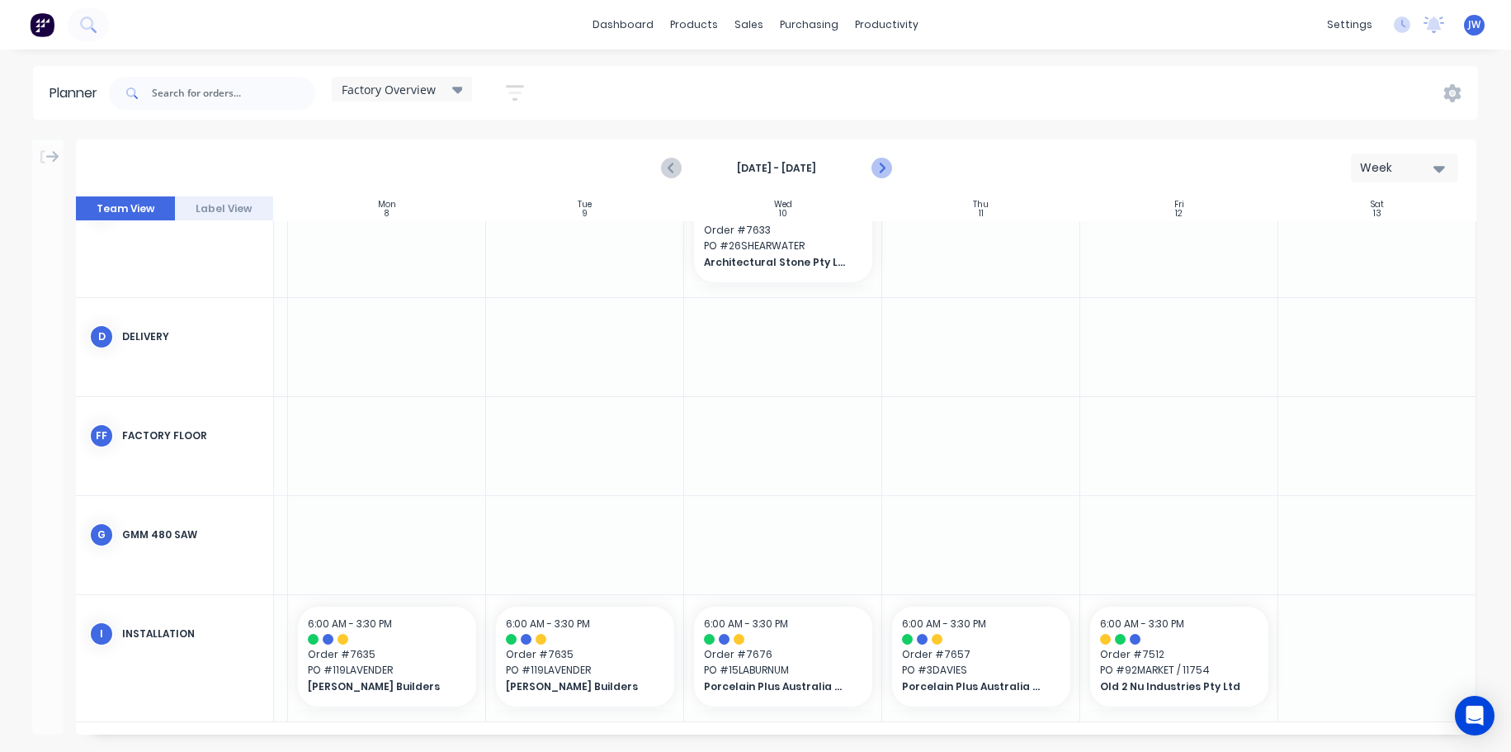
click at [883, 164] on icon "Next page" at bounding box center [881, 168] width 20 height 20
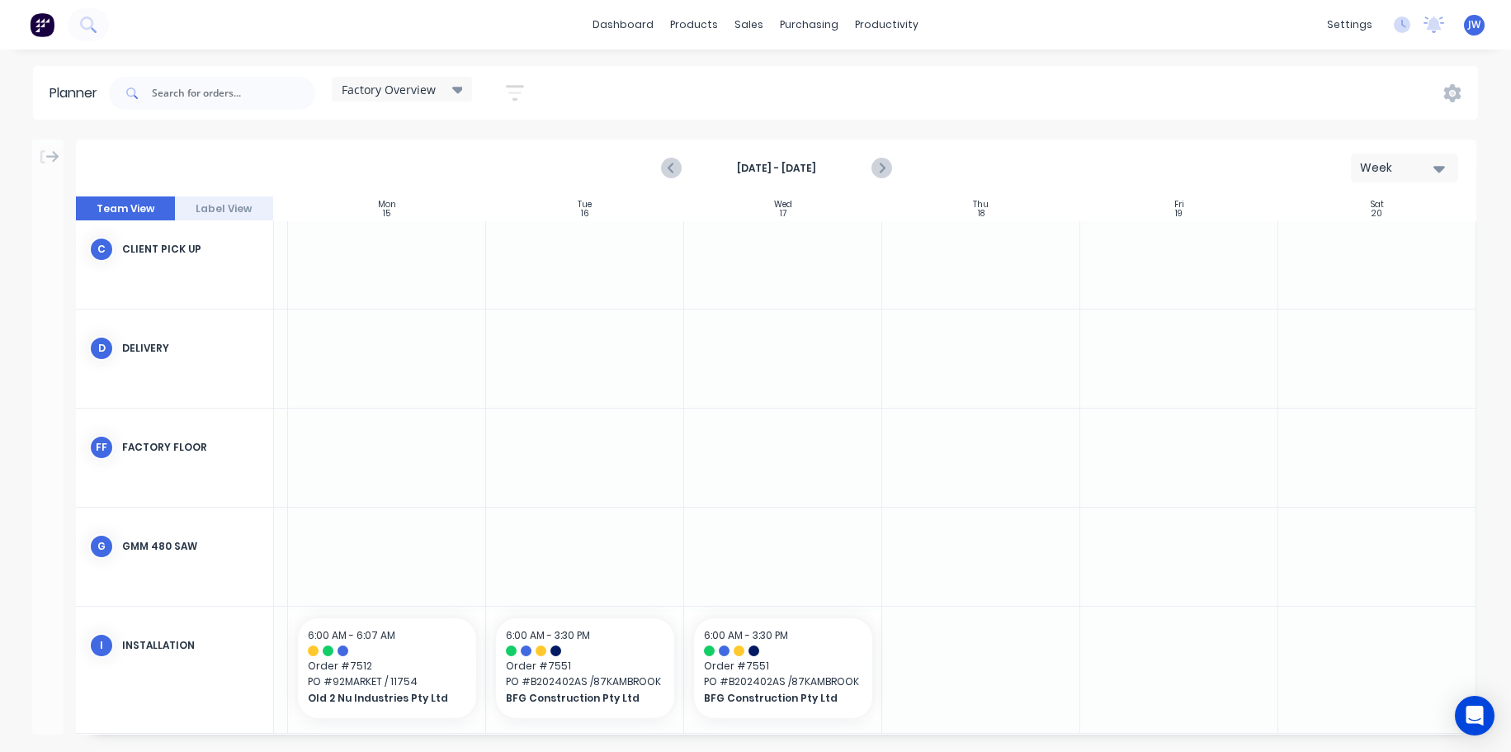
scroll to position [227, 191]
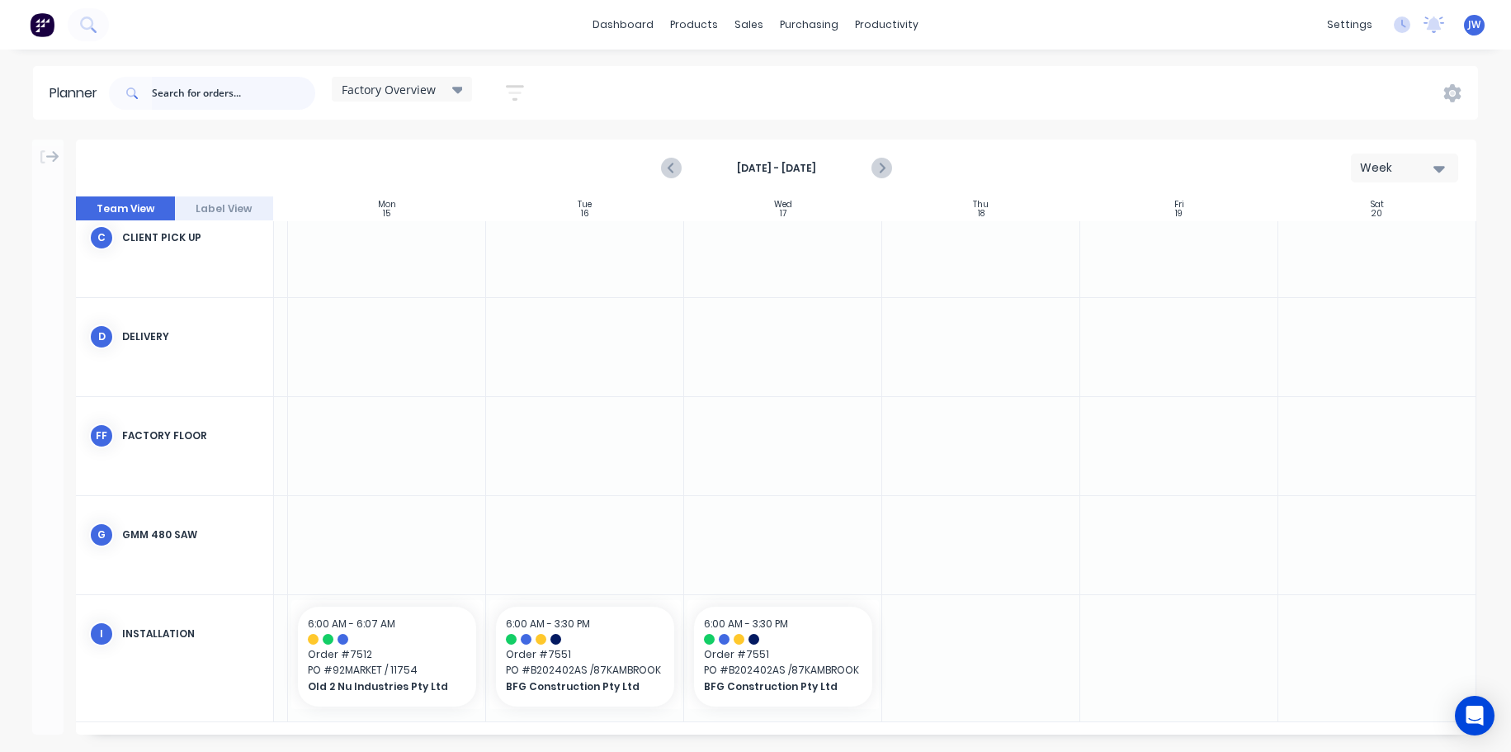
click at [202, 88] on input "text" at bounding box center [233, 93] width 163 height 33
click at [674, 172] on icon "Previous page" at bounding box center [672, 168] width 7 height 13
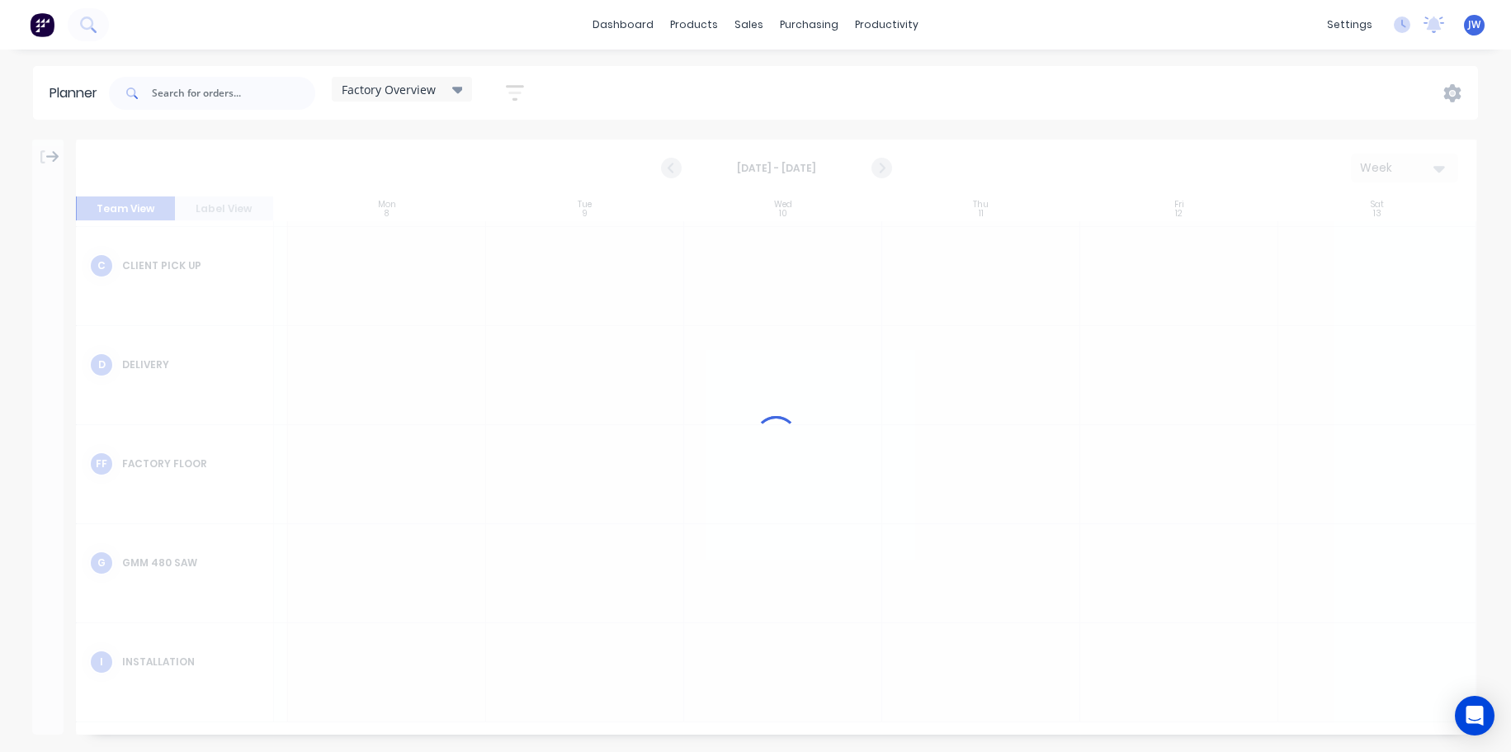
scroll to position [187, 191]
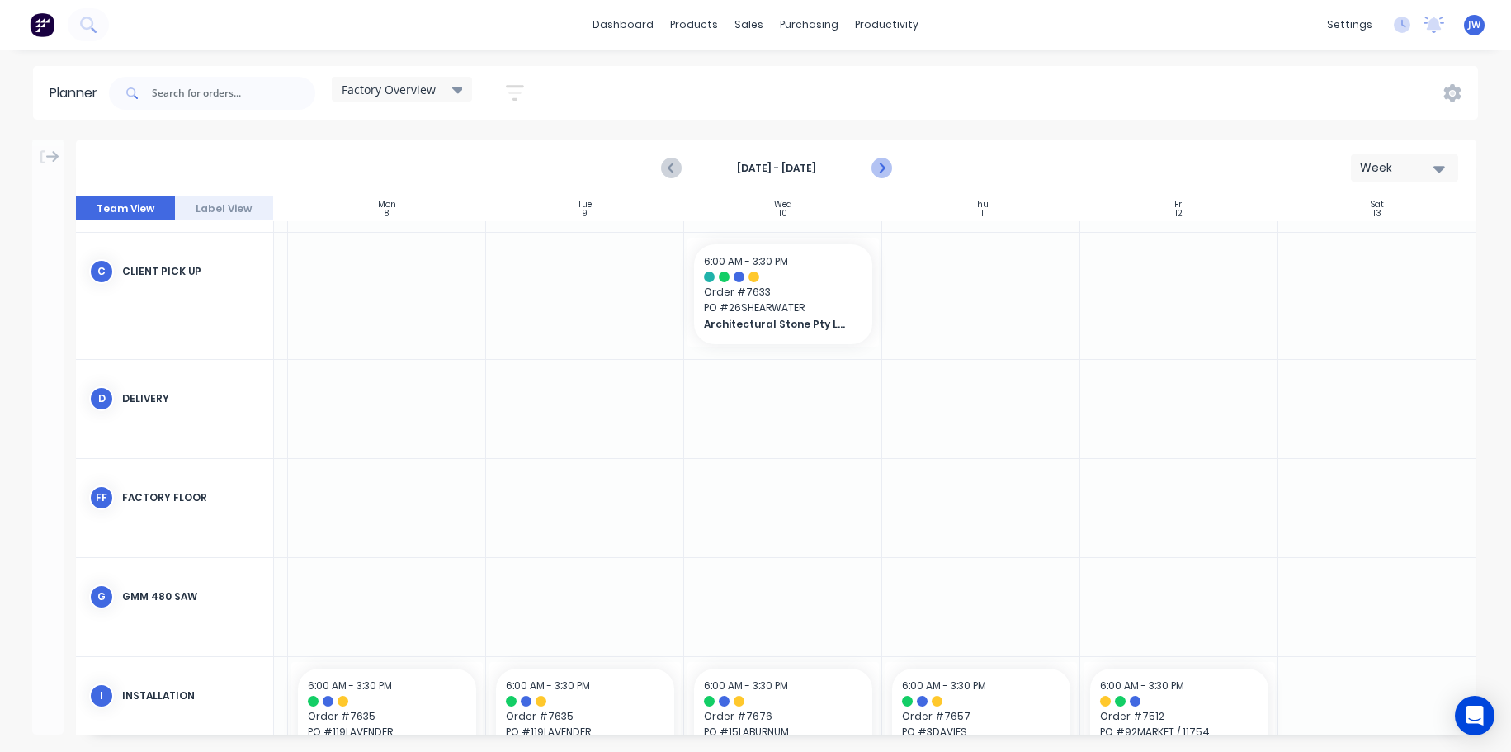
click at [882, 167] on icon "Next page" at bounding box center [880, 168] width 7 height 13
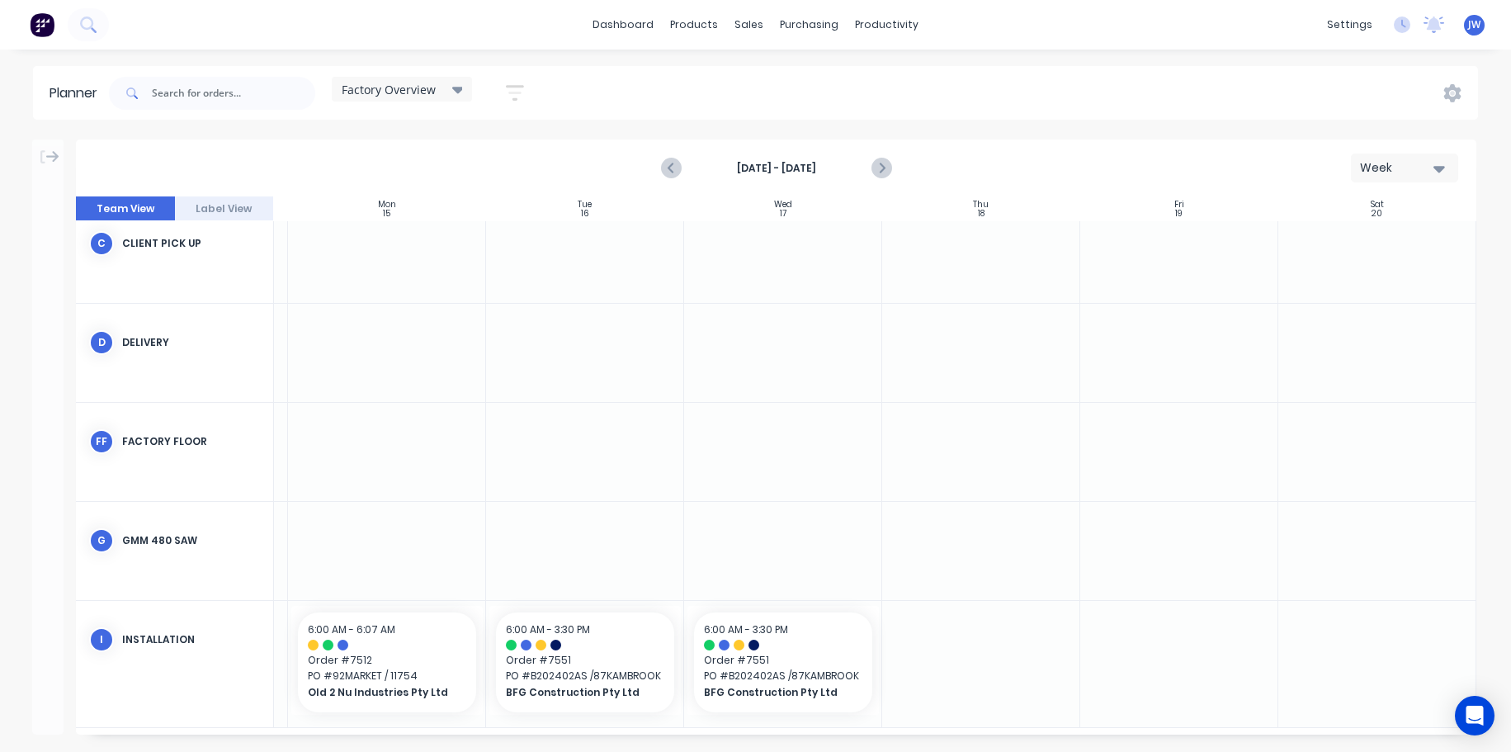
scroll to position [227, 191]
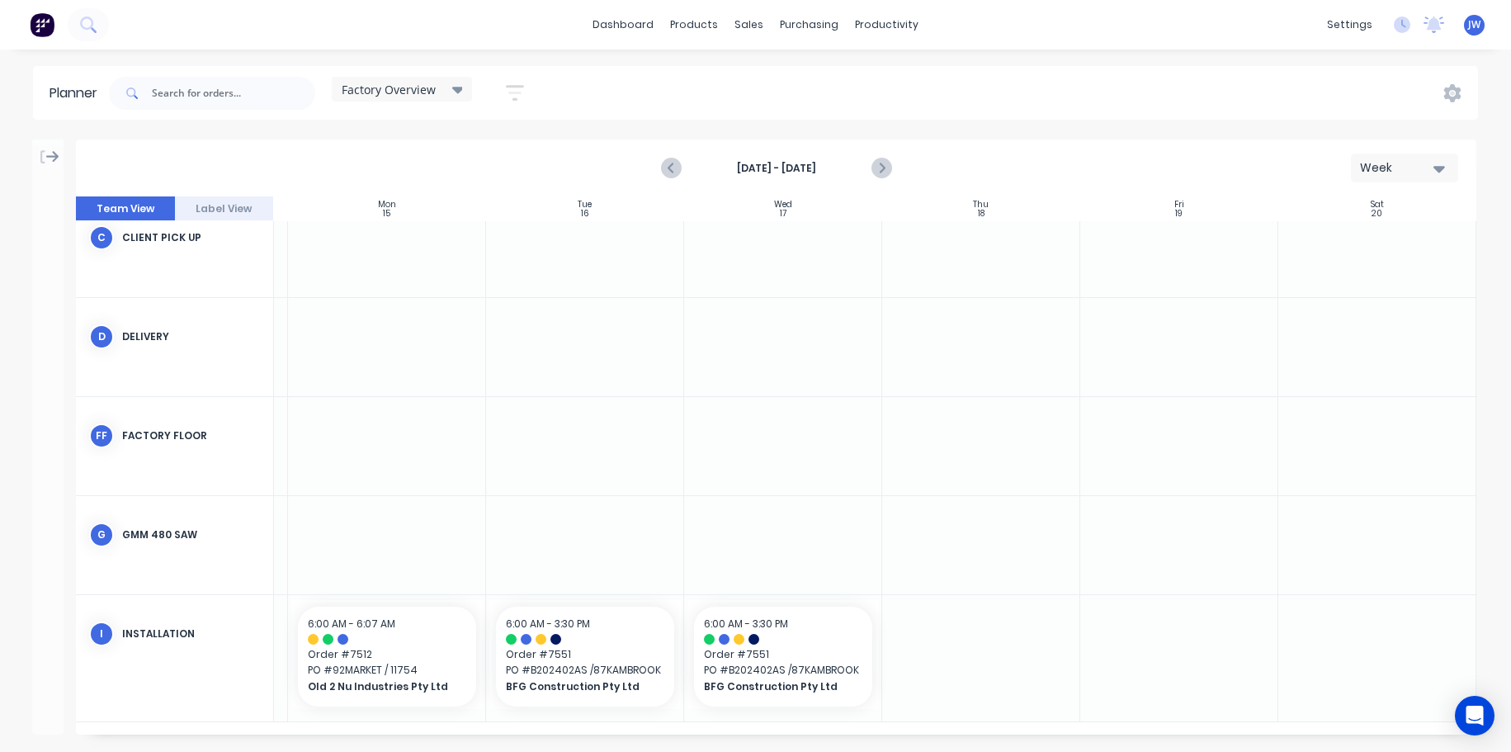
click at [52, 156] on icon at bounding box center [52, 157] width 13 height 12
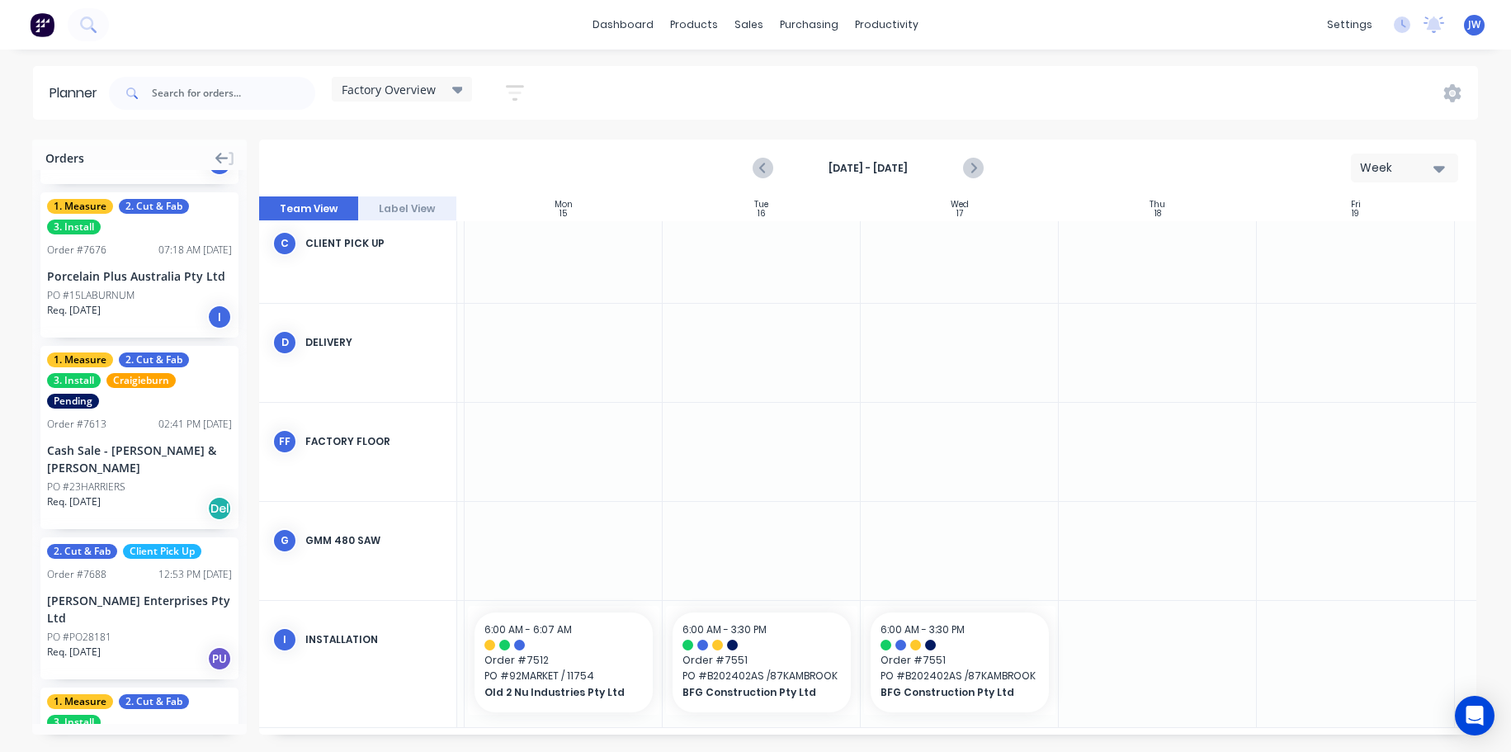
scroll to position [1227, 0]
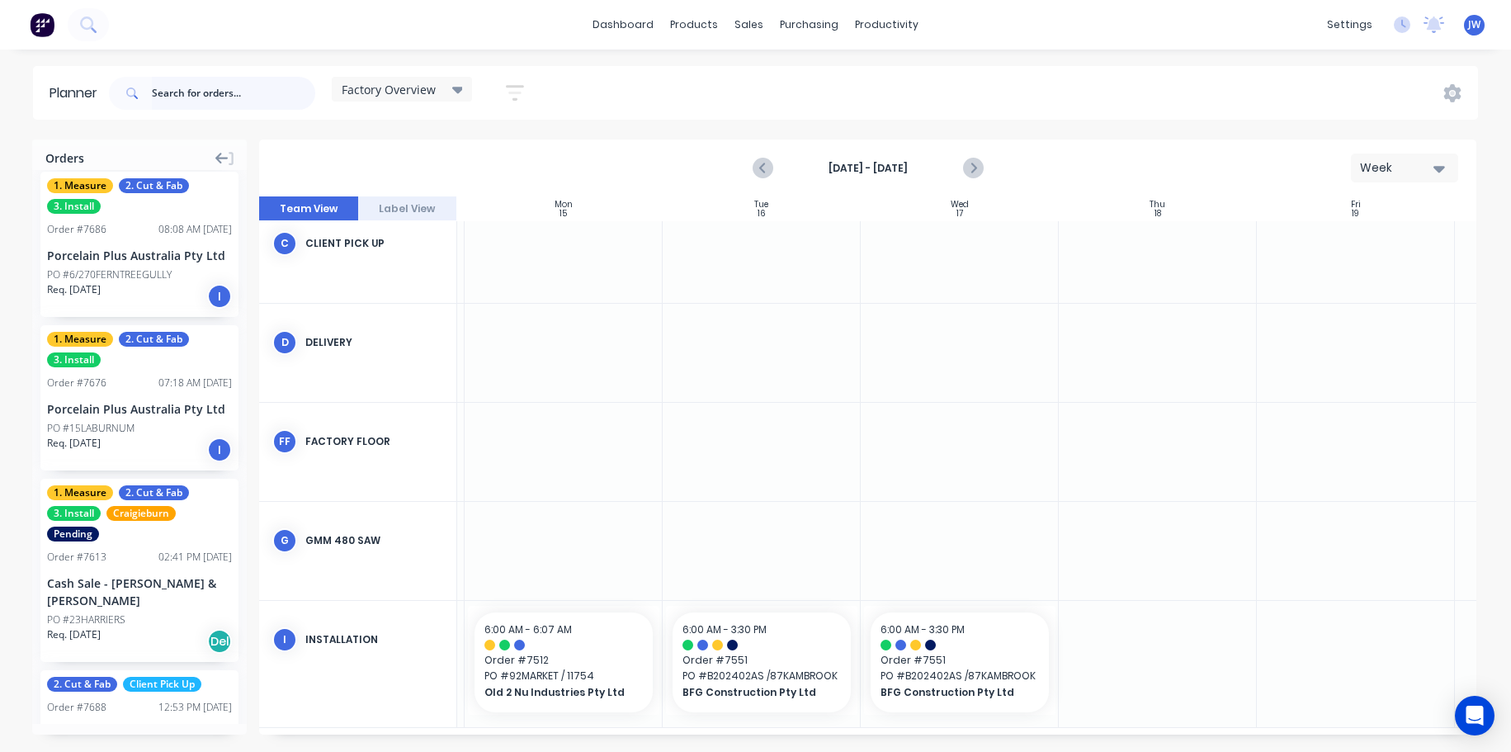
click at [212, 89] on input "text" at bounding box center [233, 93] width 163 height 33
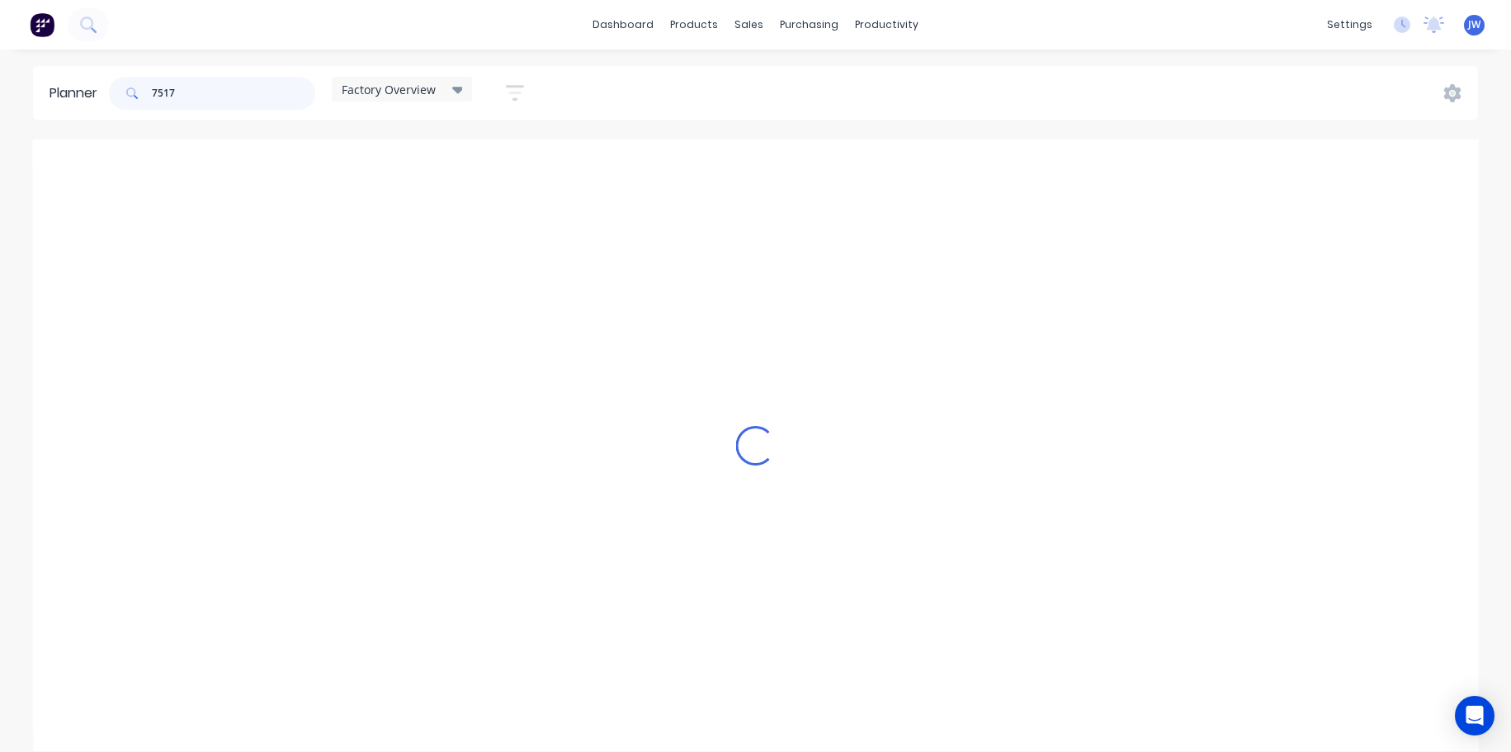
scroll to position [187, 191]
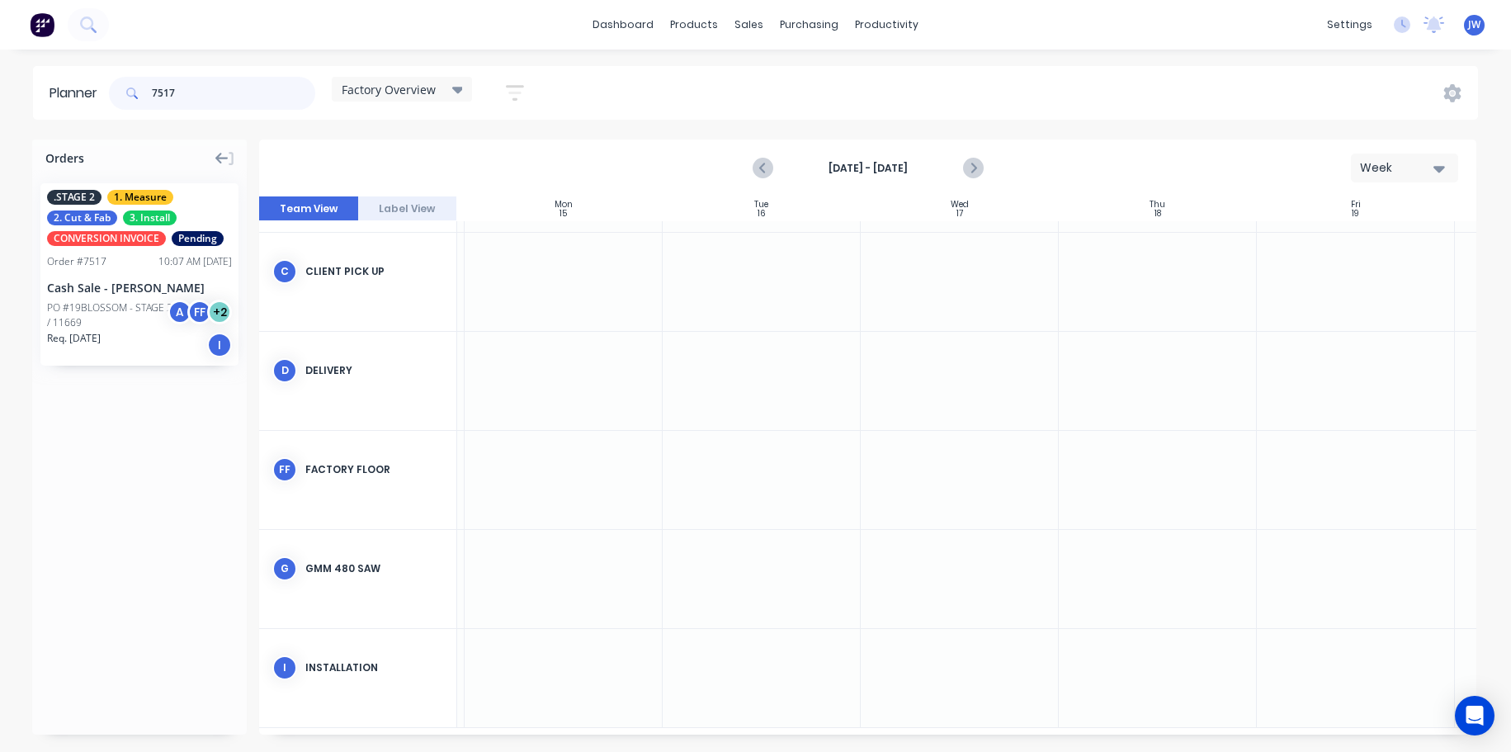
type input "7517"
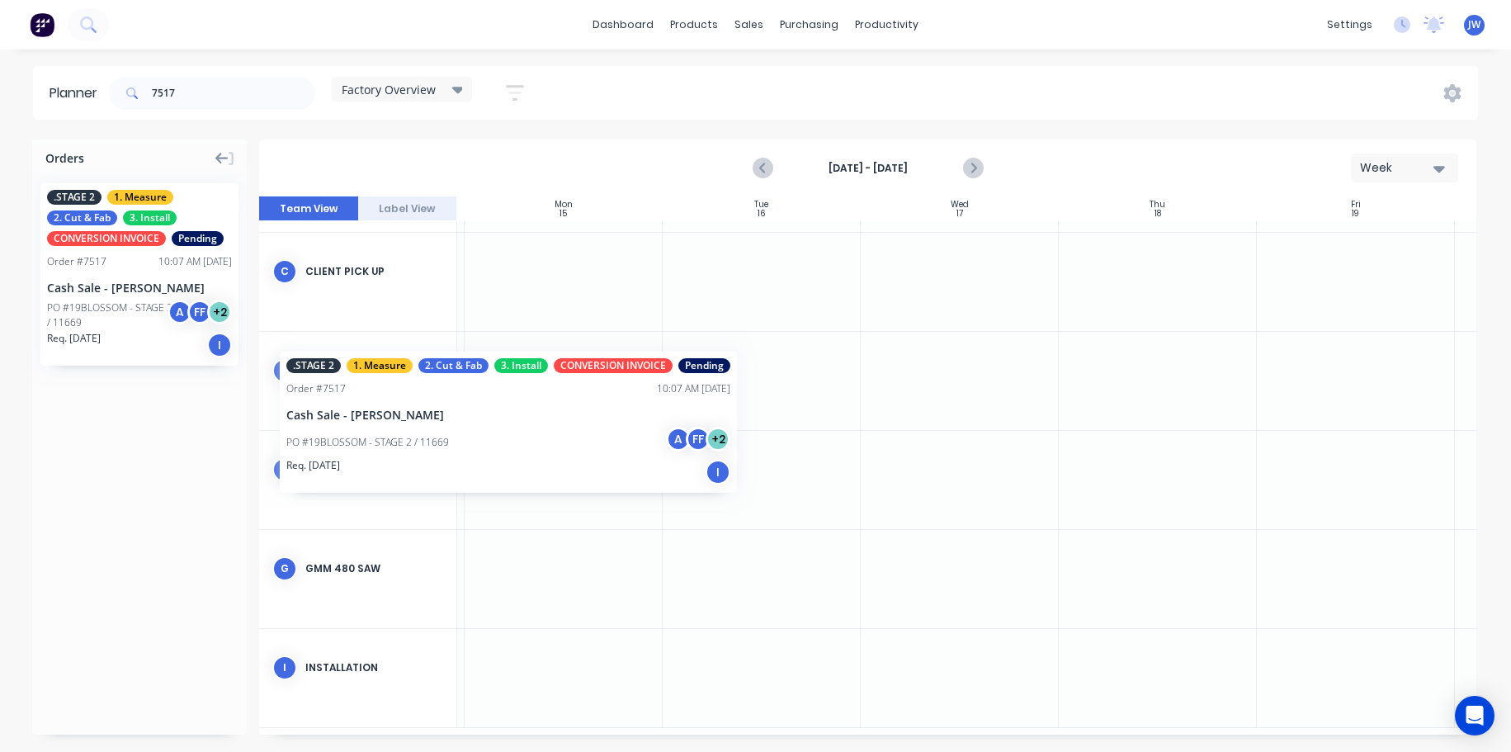
scroll to position [187, 187]
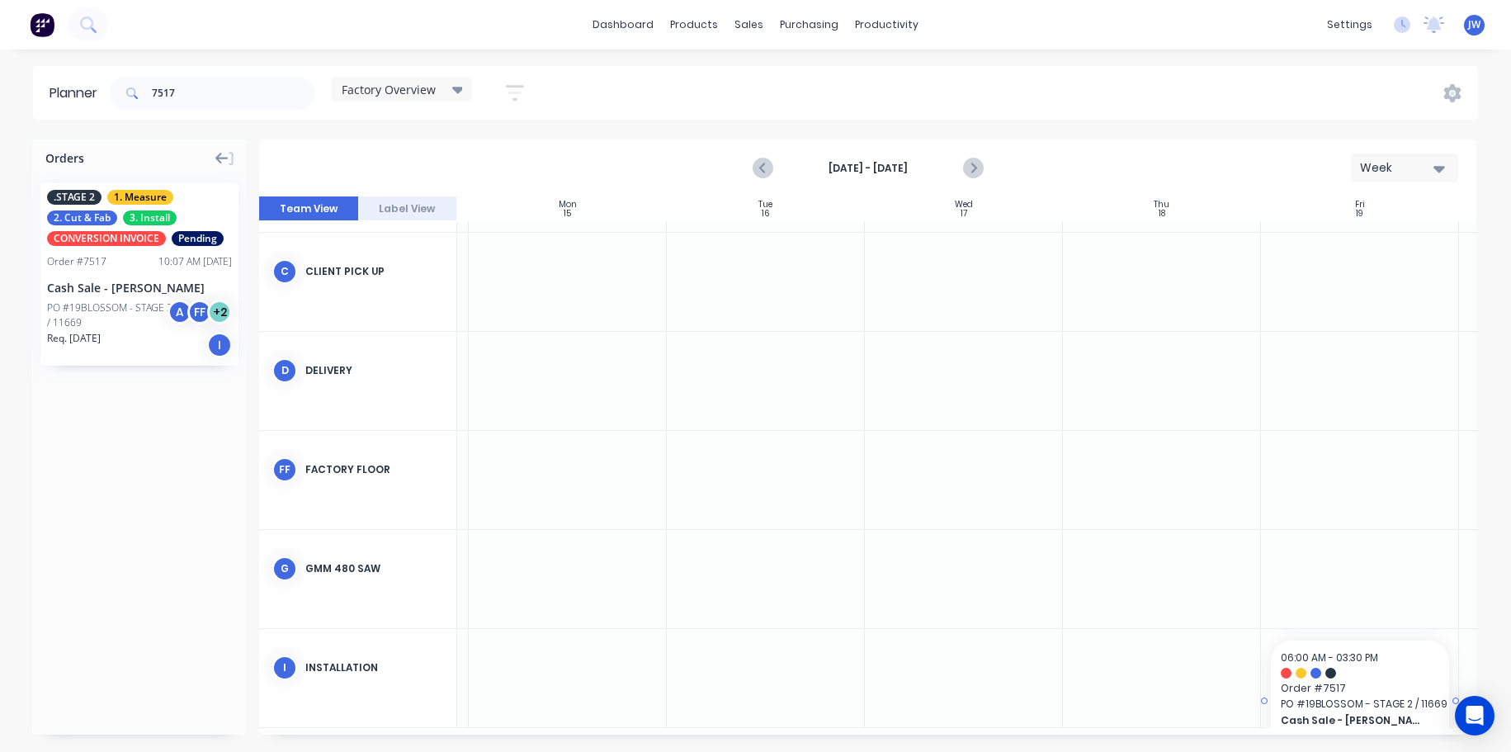
drag, startPoint x: 93, startPoint y: 318, endPoint x: 1320, endPoint y: 649, distance: 1270.6
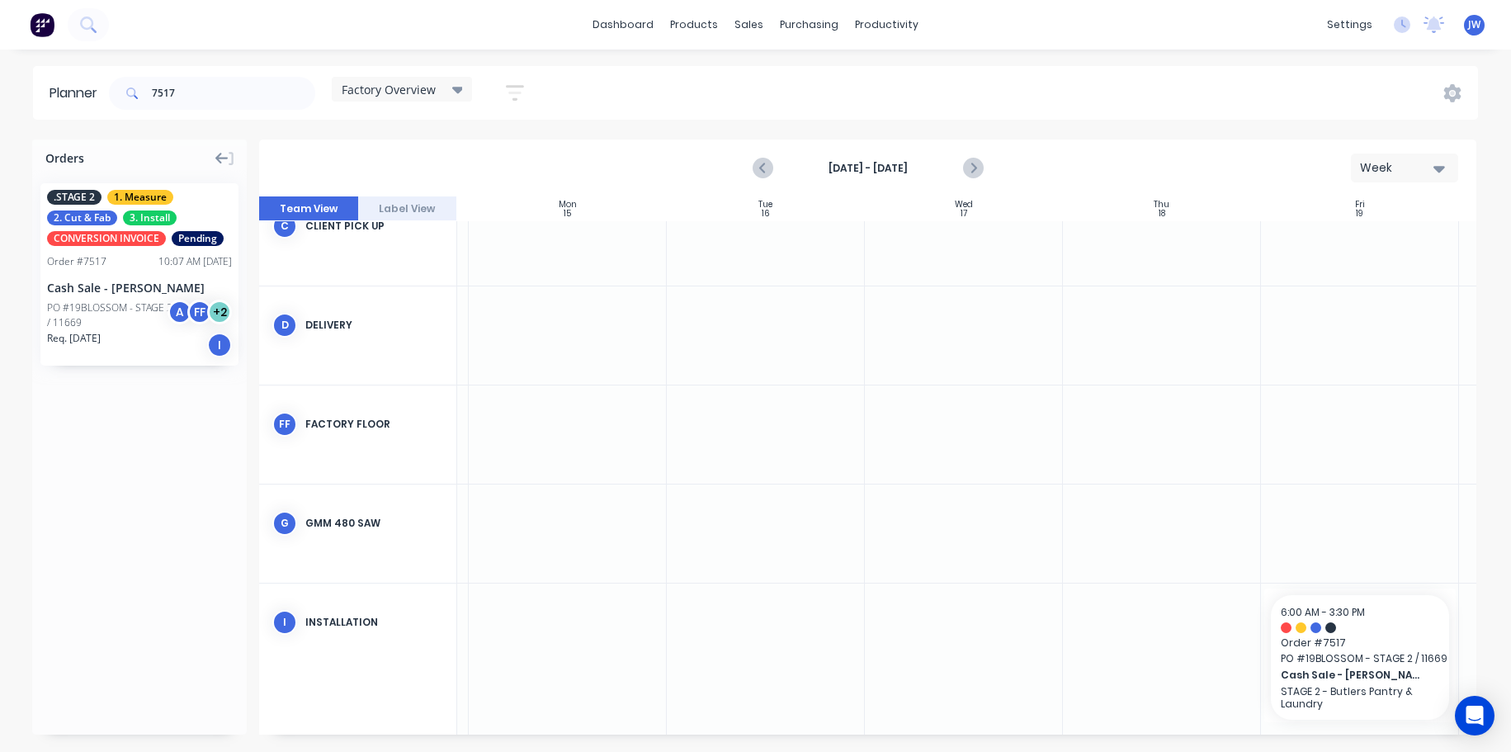
scroll to position [252, 187]
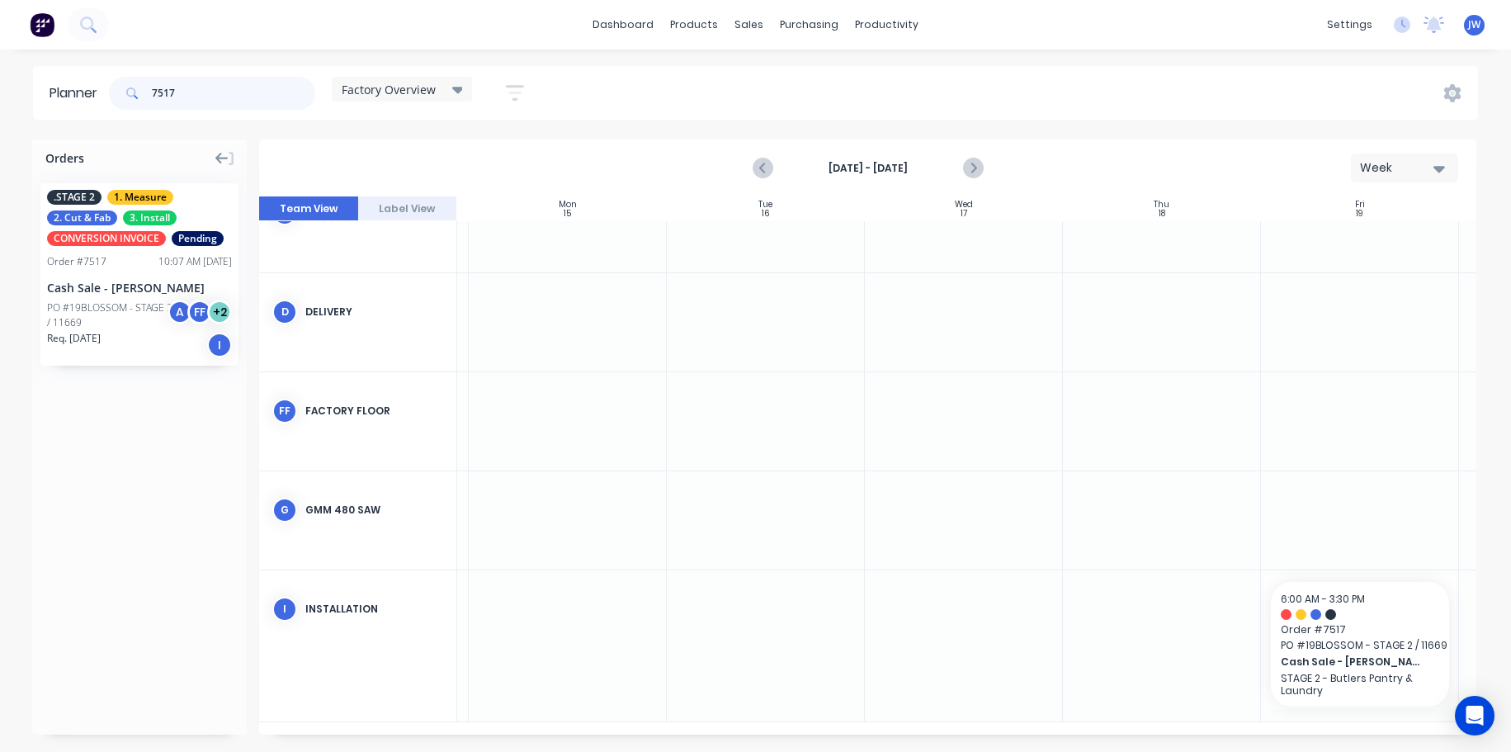
drag, startPoint x: 192, startPoint y: 87, endPoint x: 139, endPoint y: 99, distance: 55.1
click at [139, 99] on div "7517" at bounding box center [212, 93] width 206 height 33
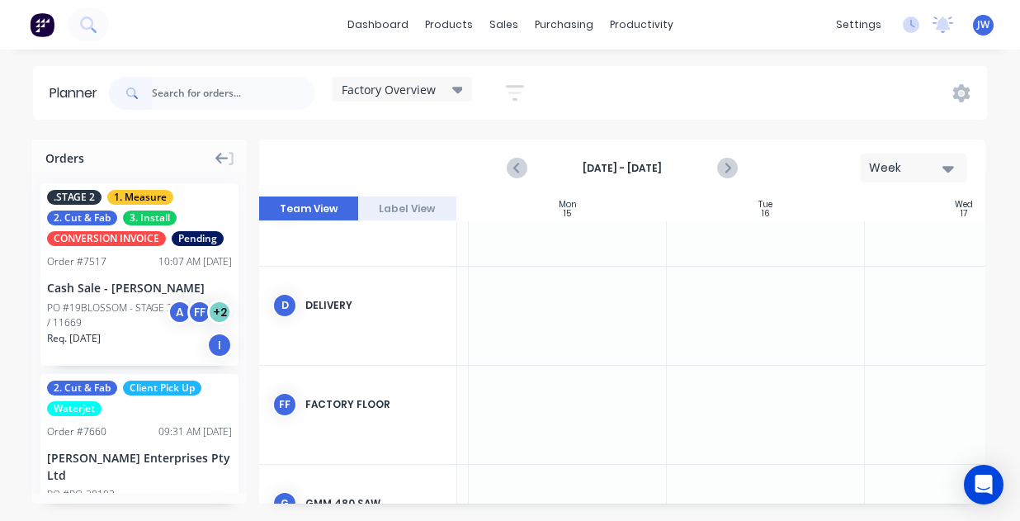
click at [225, 160] on icon at bounding box center [221, 158] width 13 height 15
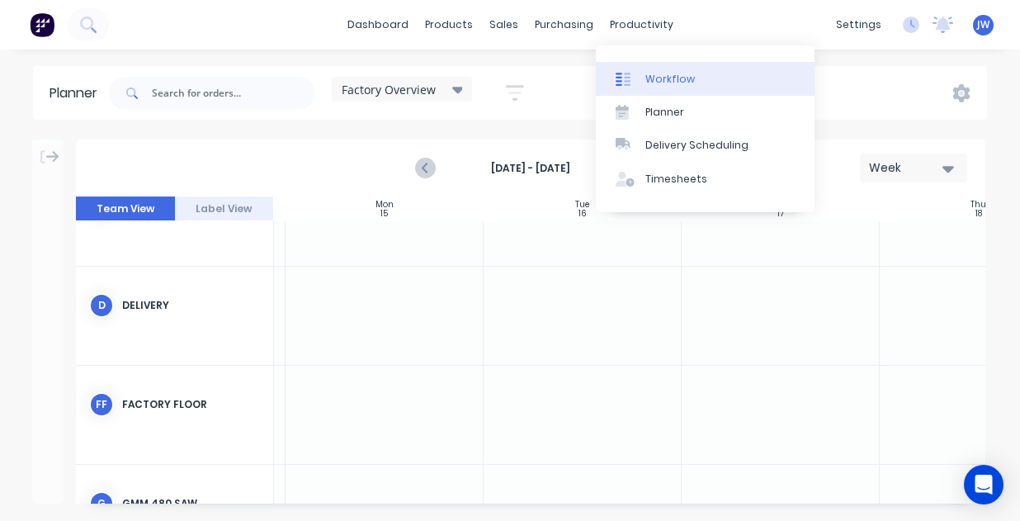
click at [648, 75] on div "Workflow" at bounding box center [671, 79] width 50 height 15
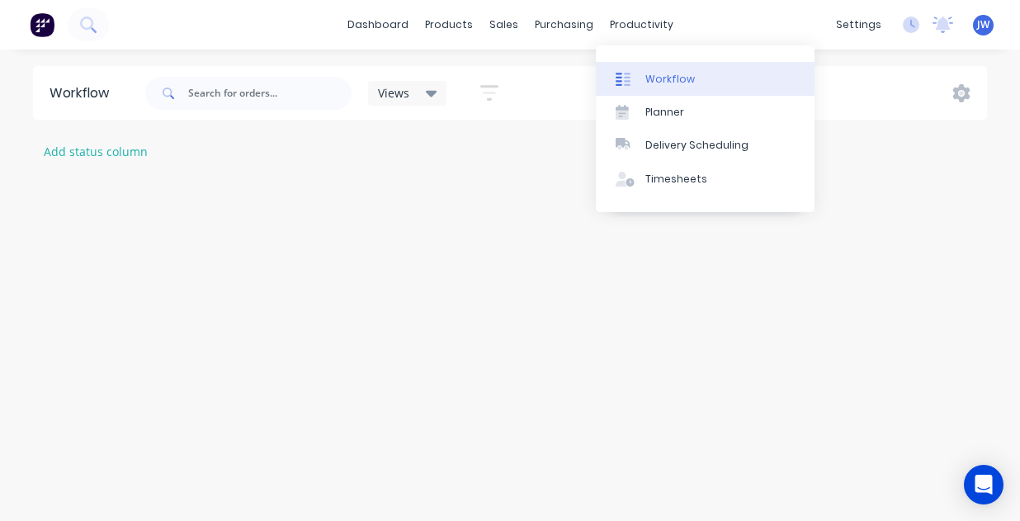
click at [650, 76] on div "Workflow" at bounding box center [671, 79] width 50 height 15
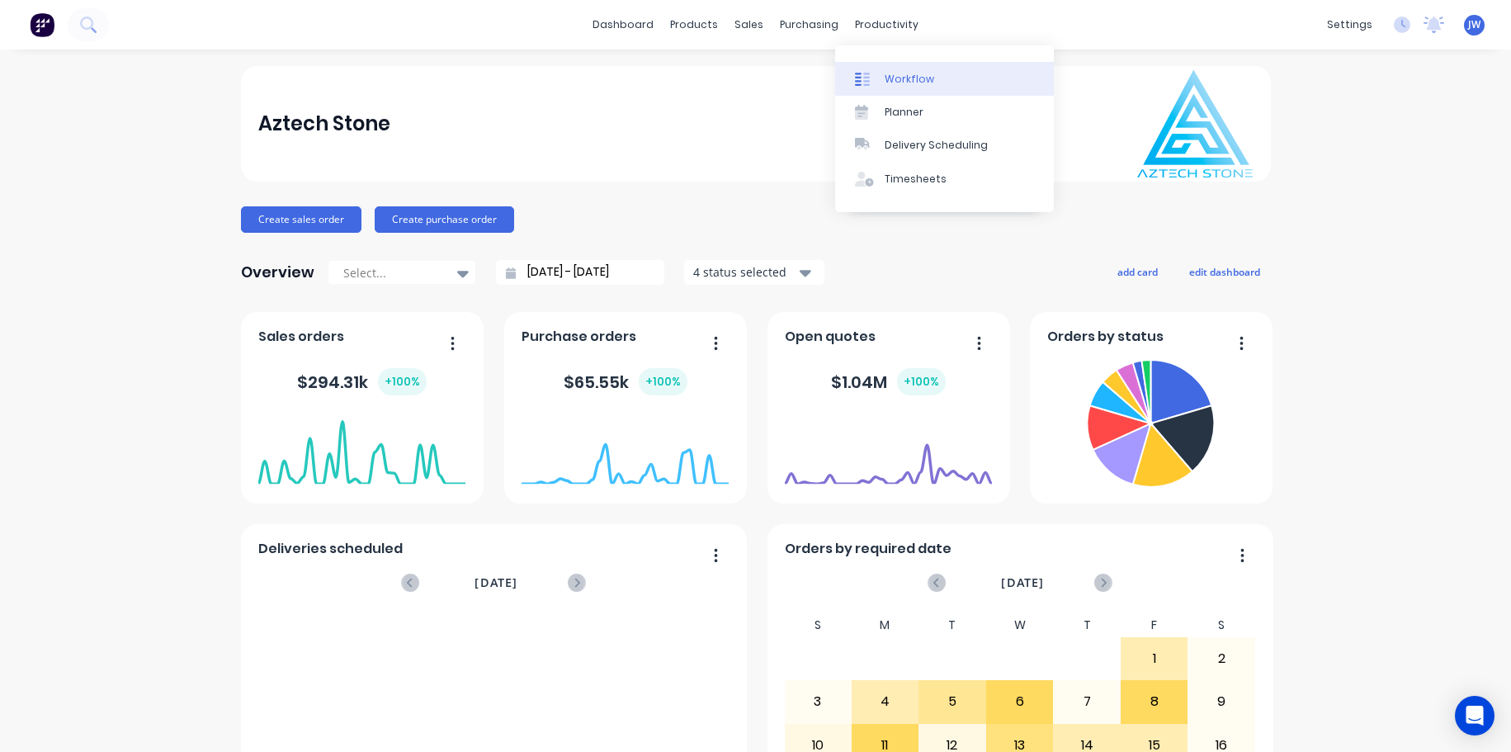
click at [906, 83] on div "Workflow" at bounding box center [910, 79] width 50 height 15
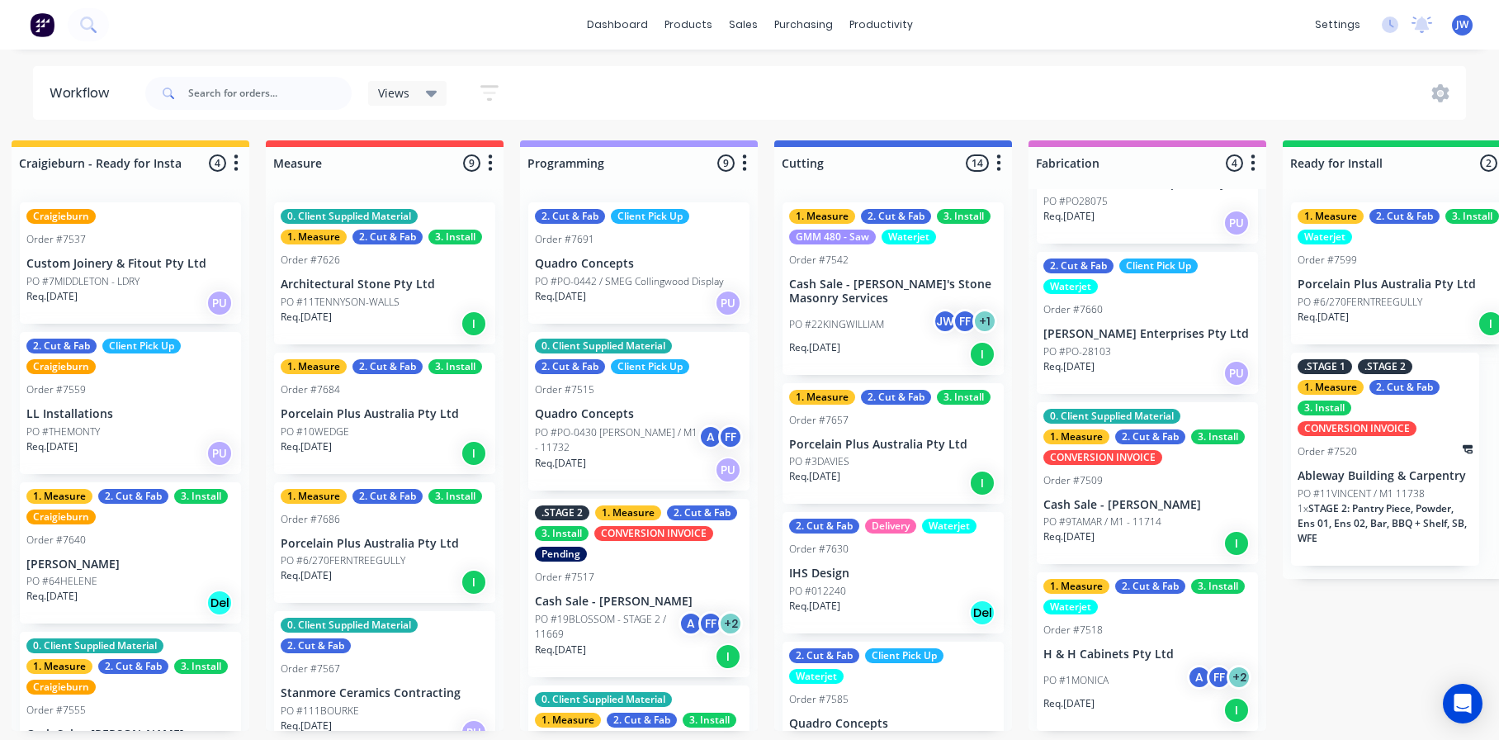
scroll to position [81, 0]
click at [1130, 350] on div "PO #PO-28103" at bounding box center [1147, 350] width 208 height 15
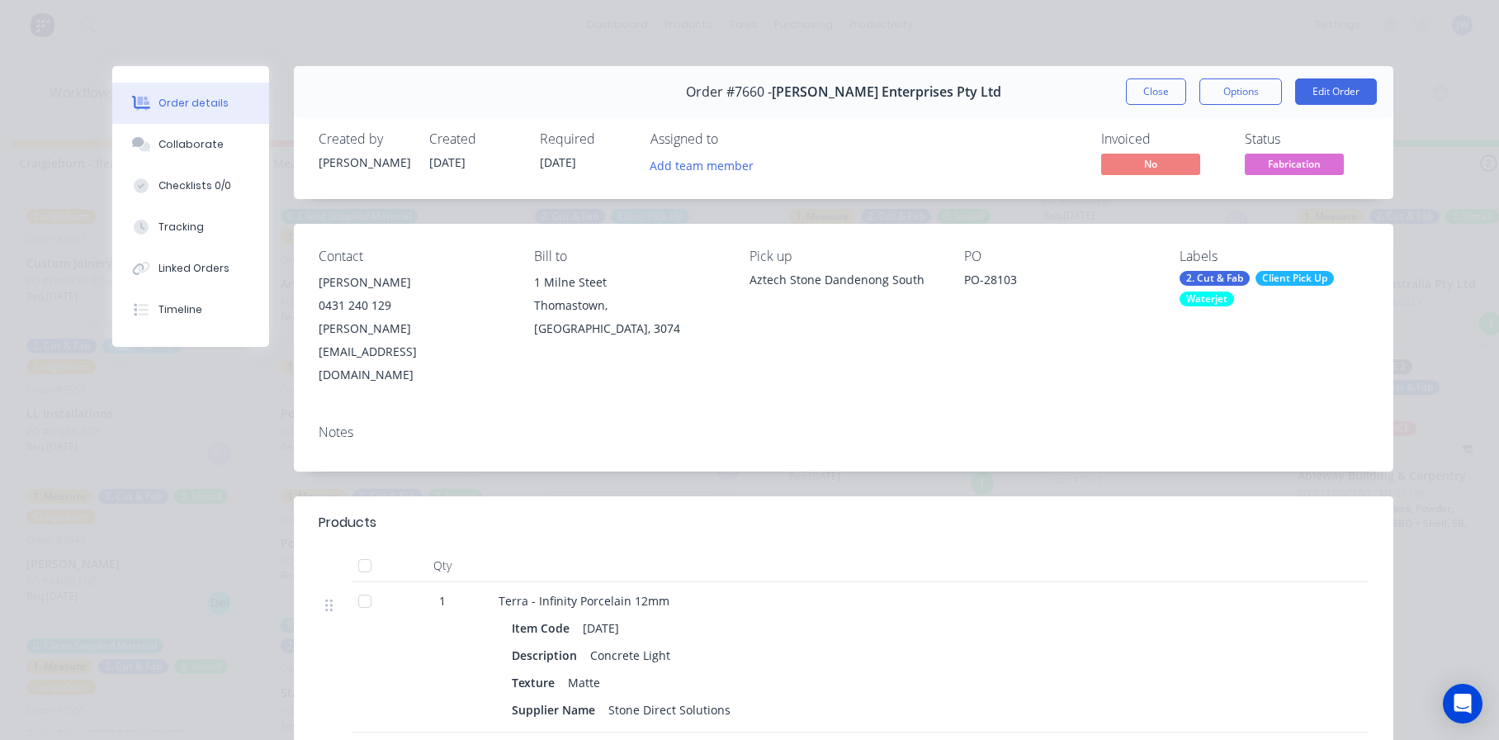
click at [570, 163] on span "[DATE]" at bounding box center [558, 162] width 36 height 16
click at [544, 157] on span "[DATE]" at bounding box center [558, 162] width 36 height 16
click at [531, 163] on div "Created by [PERSON_NAME] Created [DATE] Required [DATE] Assigned to Add team me…" at bounding box center [567, 155] width 497 height 48
drag, startPoint x: 551, startPoint y: 166, endPoint x: 532, endPoint y: 165, distance: 18.2
click at [532, 165] on div "Created by [PERSON_NAME] Created [DATE] Required [DATE] Assigned to Add team me…" at bounding box center [567, 155] width 497 height 48
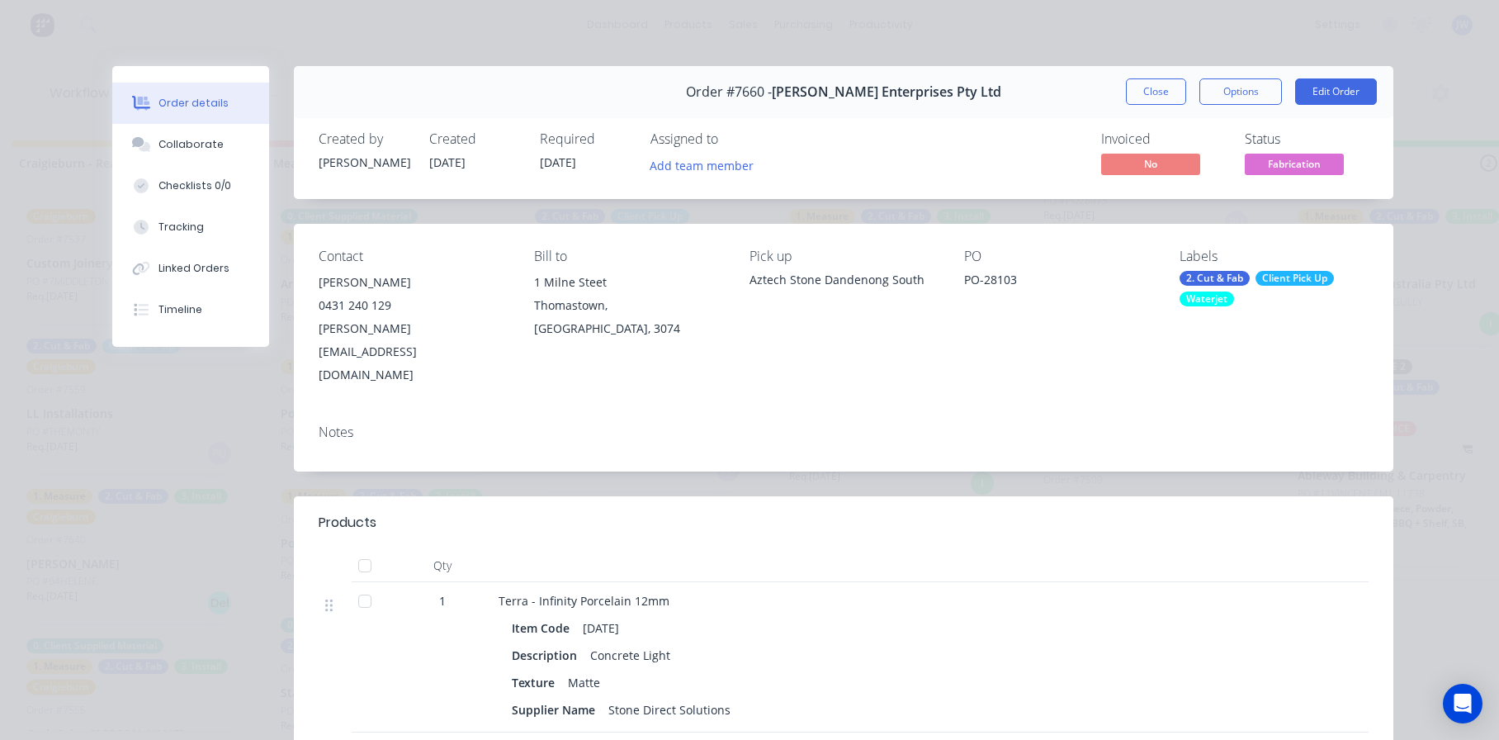
click at [608, 189] on div "Created by [PERSON_NAME] Created [DATE] Required [DATE] Assigned to Add team me…" at bounding box center [844, 155] width 1100 height 88
click at [568, 163] on span "[DATE]" at bounding box center [558, 162] width 36 height 16
click at [1146, 98] on button "Close" at bounding box center [1156, 91] width 60 height 26
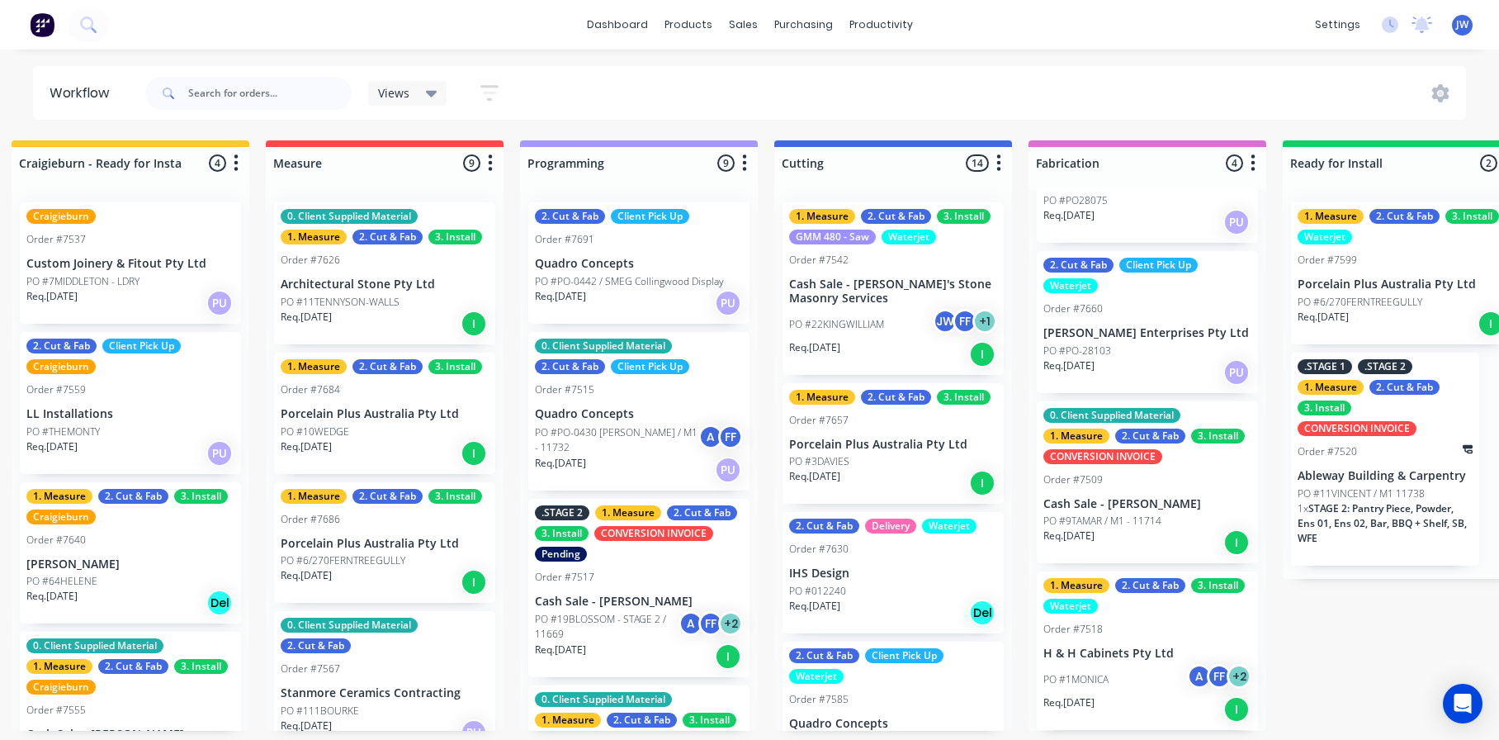
scroll to position [0, 0]
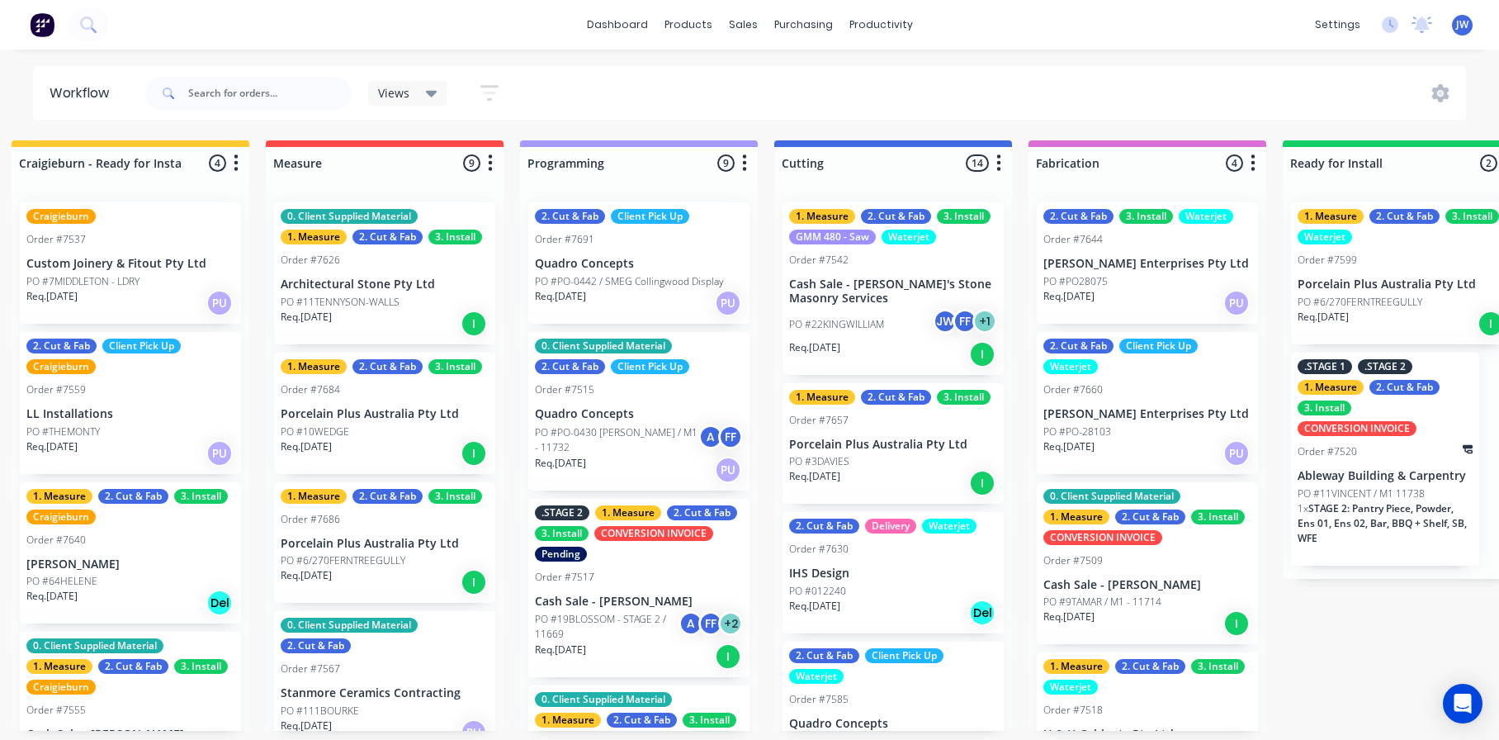
click at [1103, 422] on div "2. Cut & Fab Client Pick Up Waterjet Order #7660 [PERSON_NAME] Enterprises Pty …" at bounding box center [1147, 403] width 221 height 142
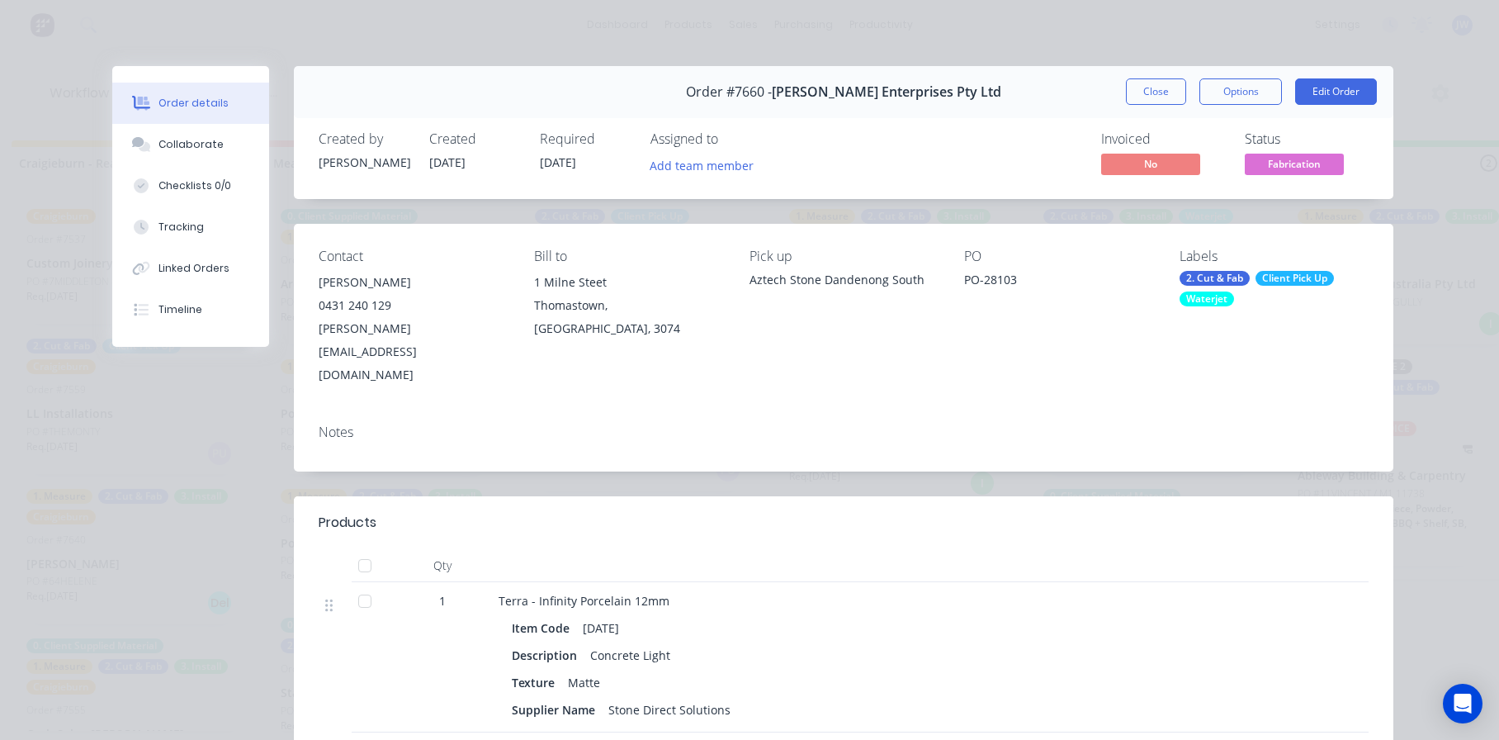
click at [565, 161] on span "[DATE]" at bounding box center [558, 162] width 36 height 16
click at [844, 161] on div "Invoiced No Status Fabrication" at bounding box center [1092, 155] width 553 height 48
click at [1158, 92] on button "Close" at bounding box center [1156, 91] width 60 height 26
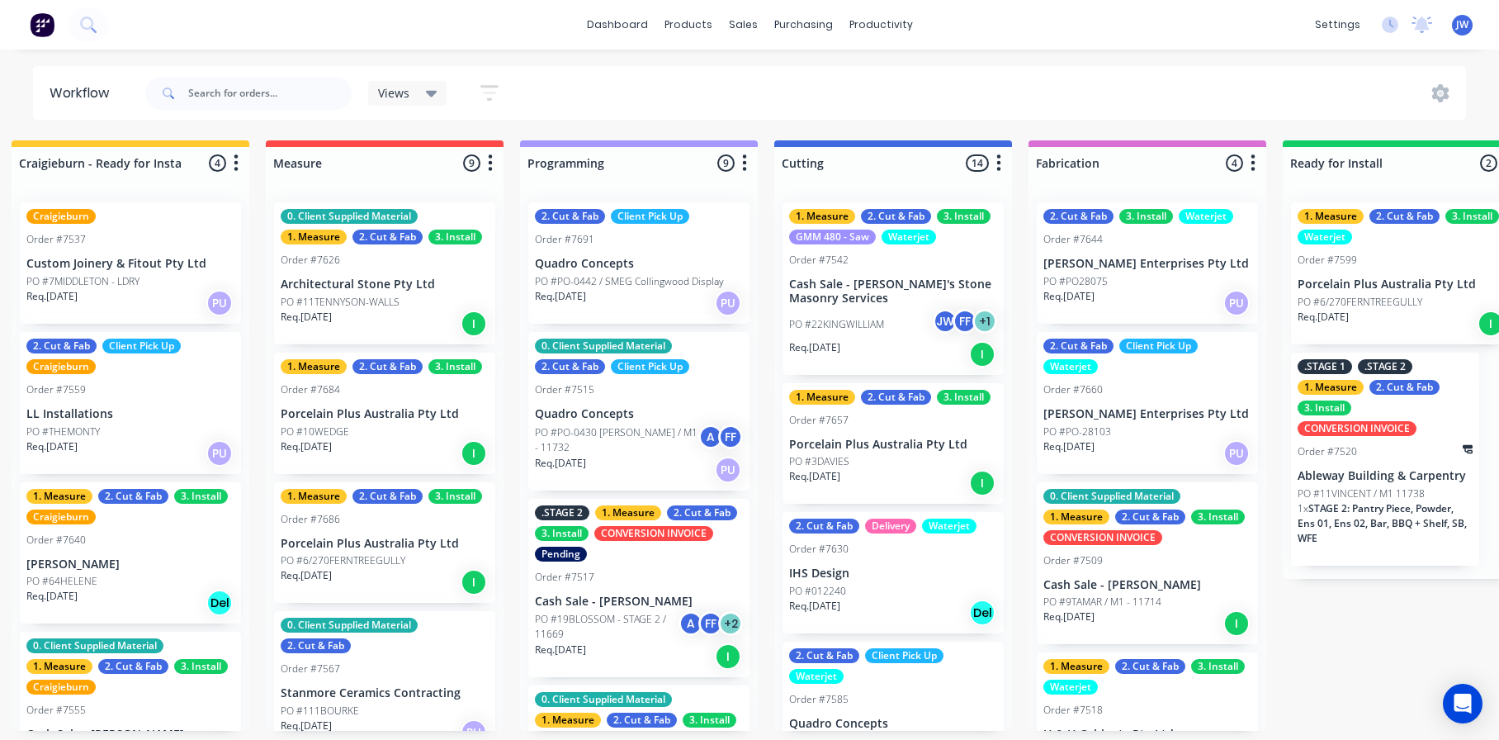
click at [1115, 439] on div "Req. 14/08/25 PU" at bounding box center [1147, 453] width 208 height 28
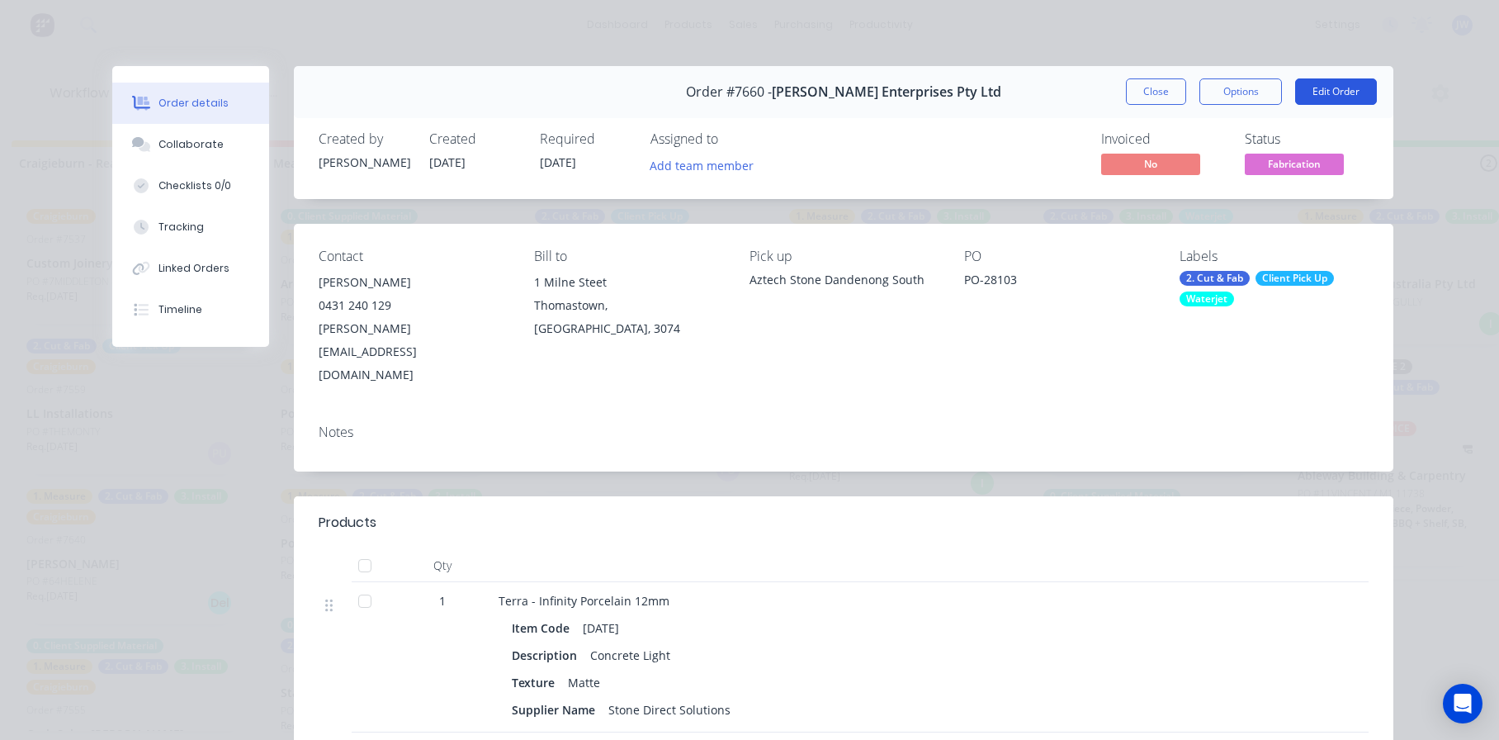
click at [1327, 97] on button "Edit Order" at bounding box center [1336, 91] width 82 height 26
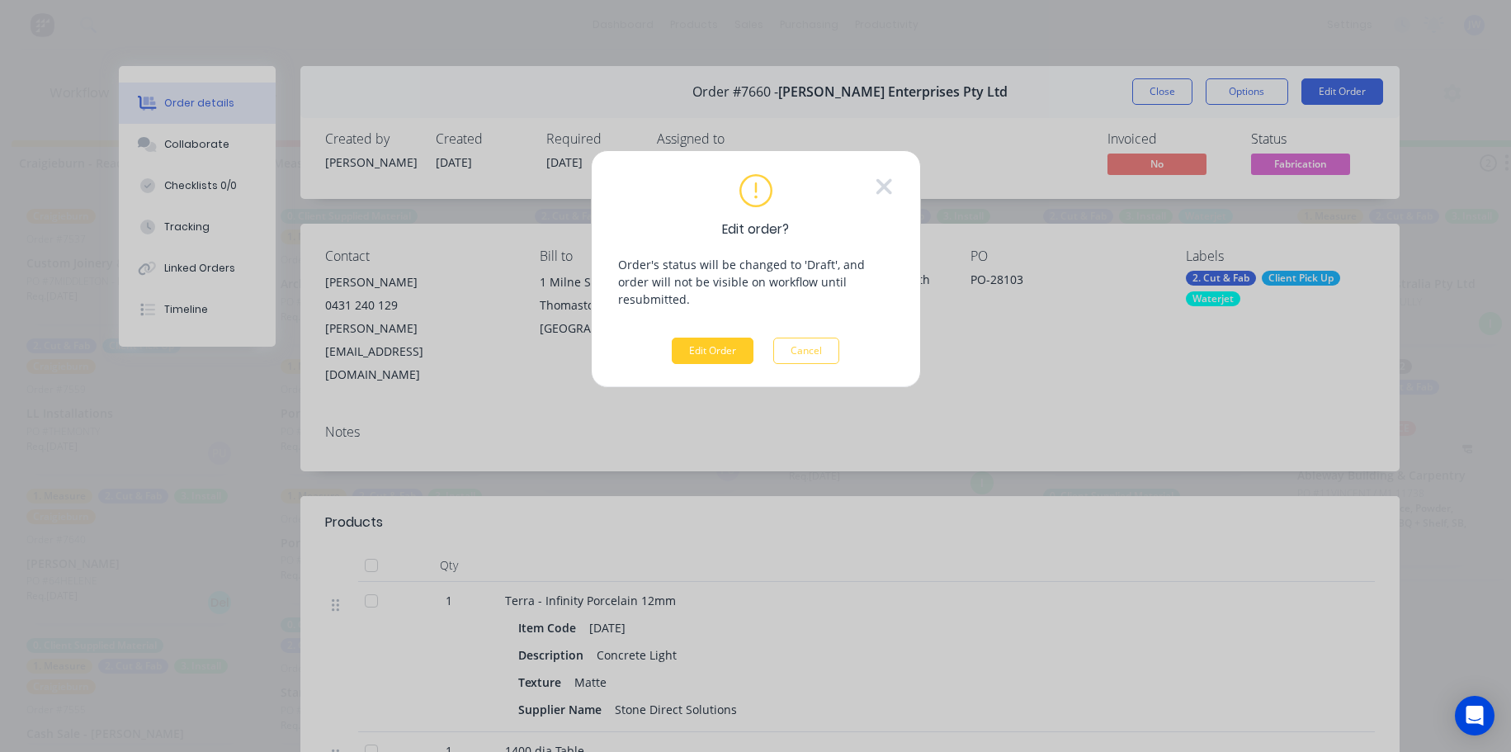
click at [721, 338] on button "Edit Order" at bounding box center [713, 351] width 82 height 26
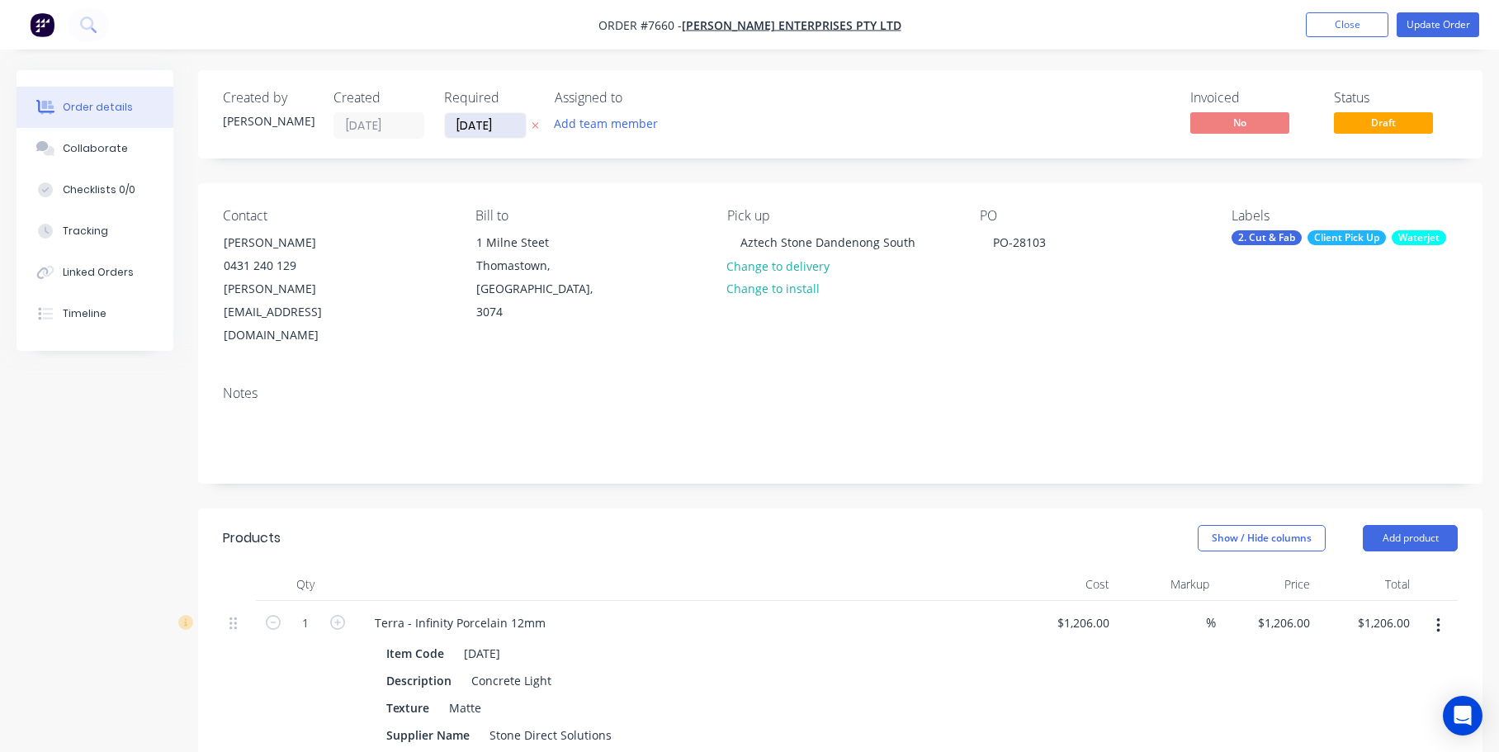
click at [465, 120] on input "[DATE]" at bounding box center [485, 125] width 81 height 25
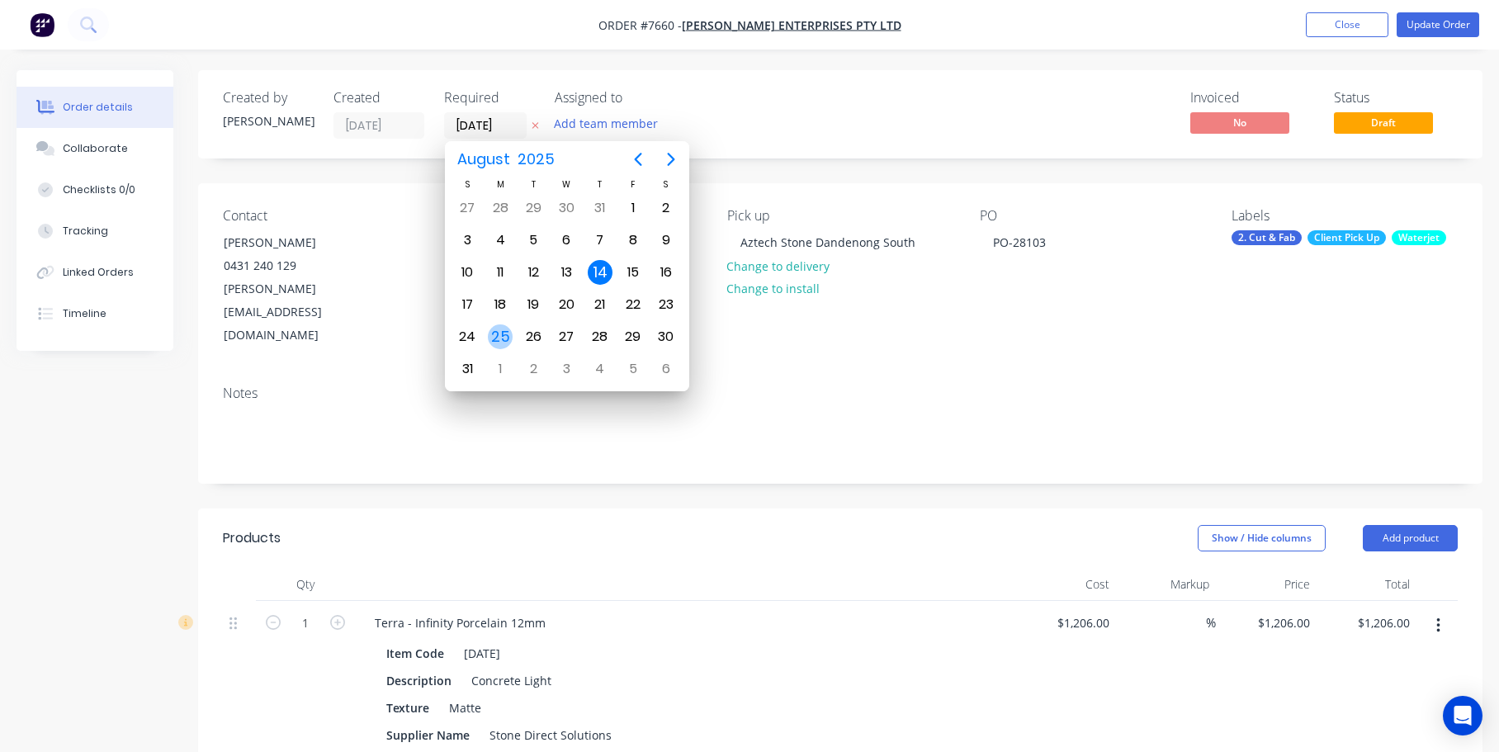
click at [502, 333] on div "25" at bounding box center [500, 336] width 25 height 25
type input "[DATE]"
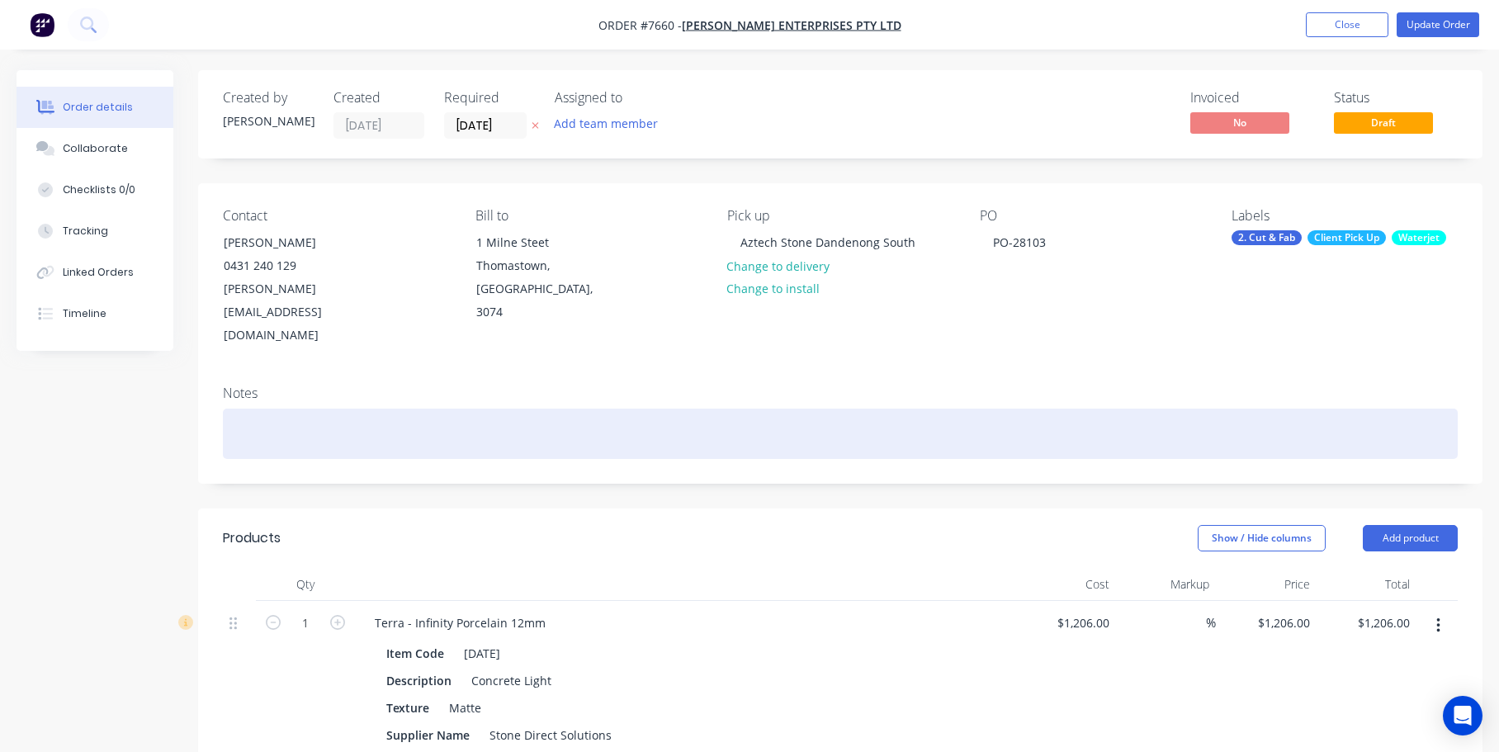
click at [974, 409] on div at bounding box center [840, 434] width 1235 height 50
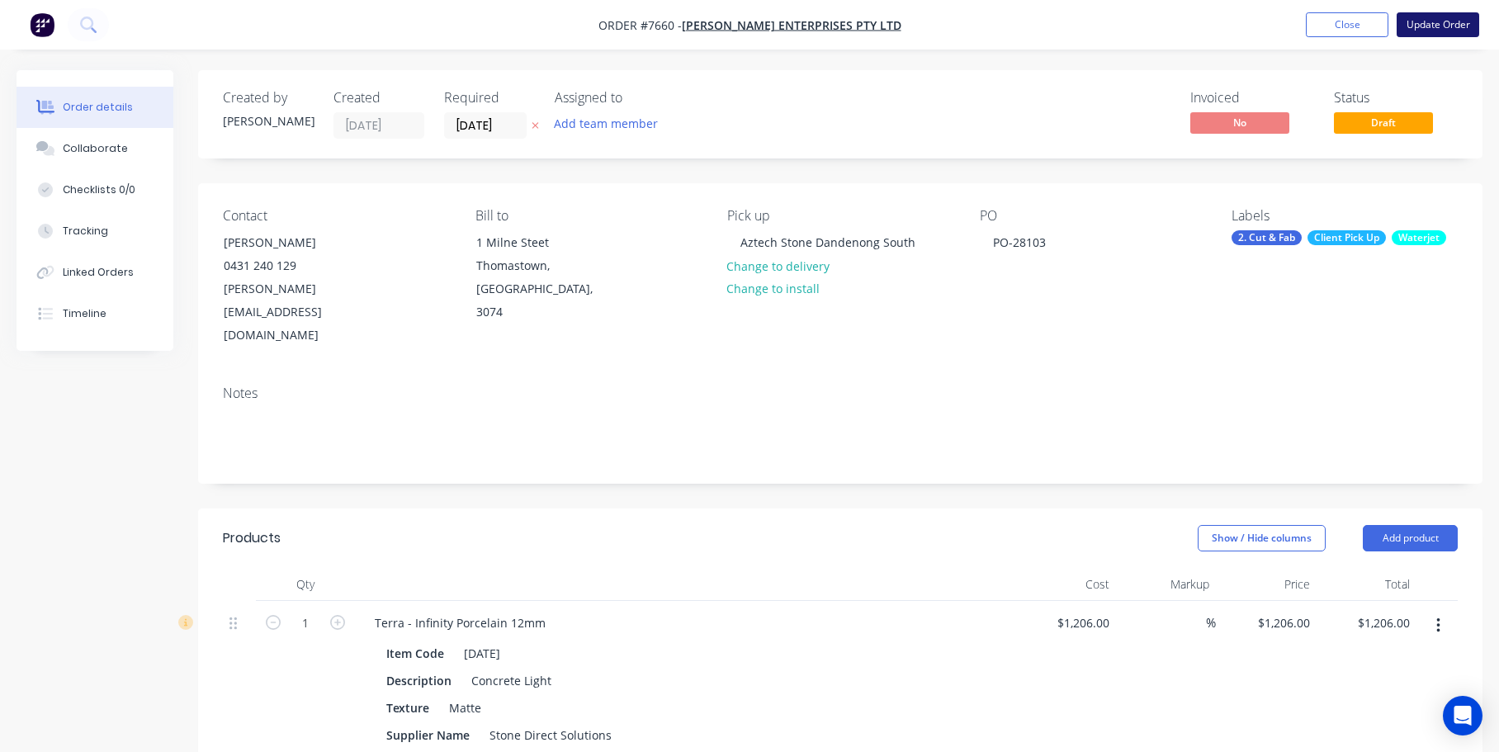
click at [1451, 20] on button "Update Order" at bounding box center [1438, 24] width 83 height 25
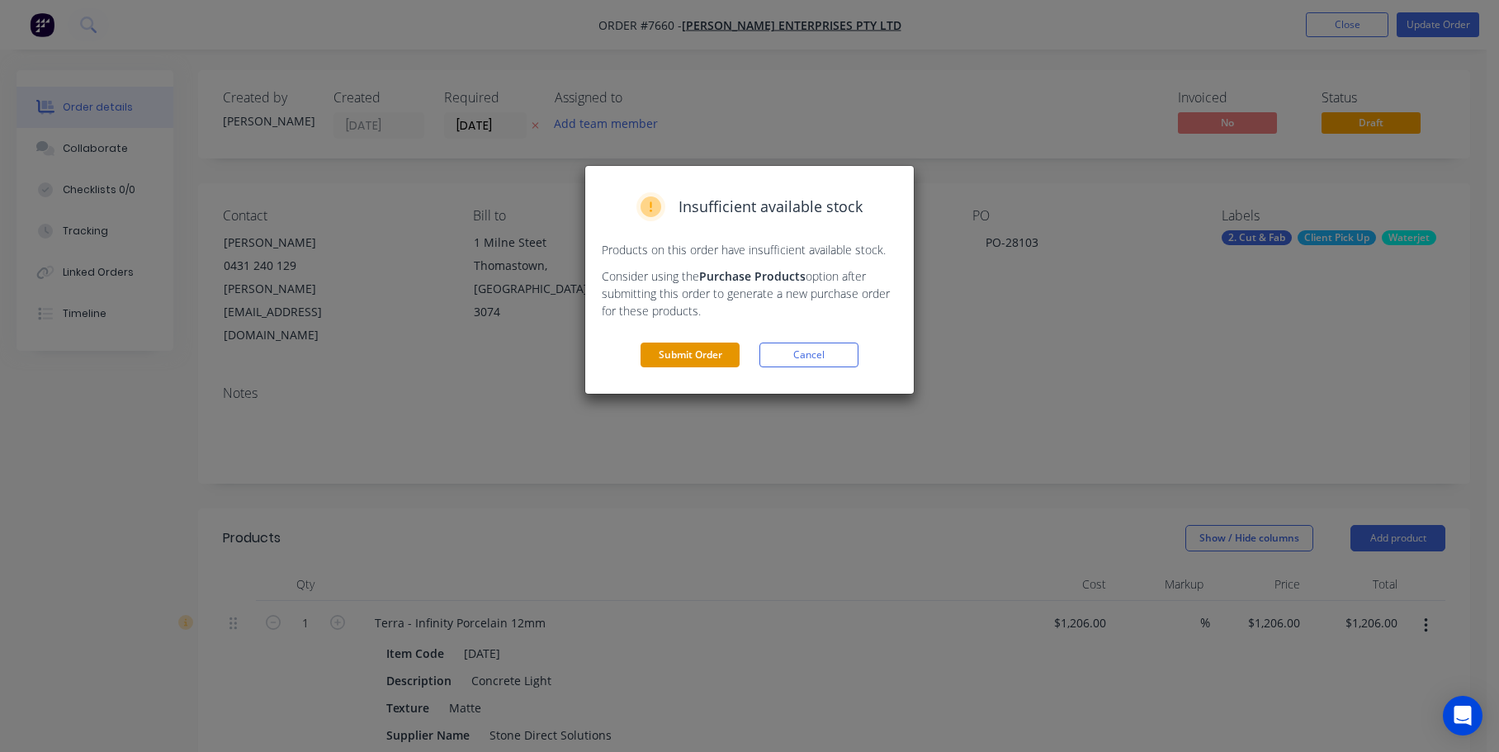
click at [715, 349] on button "Submit Order" at bounding box center [690, 355] width 99 height 25
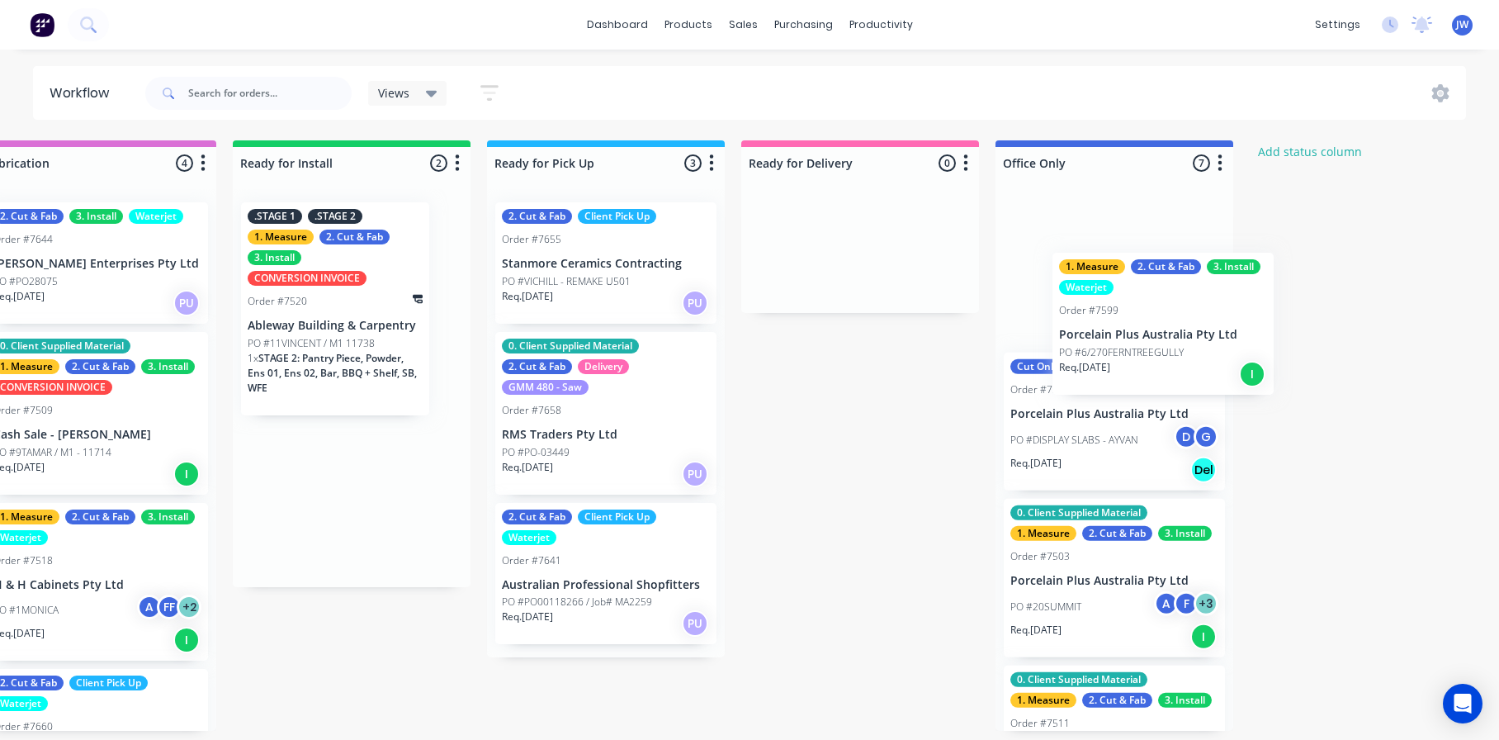
scroll to position [0, 1586]
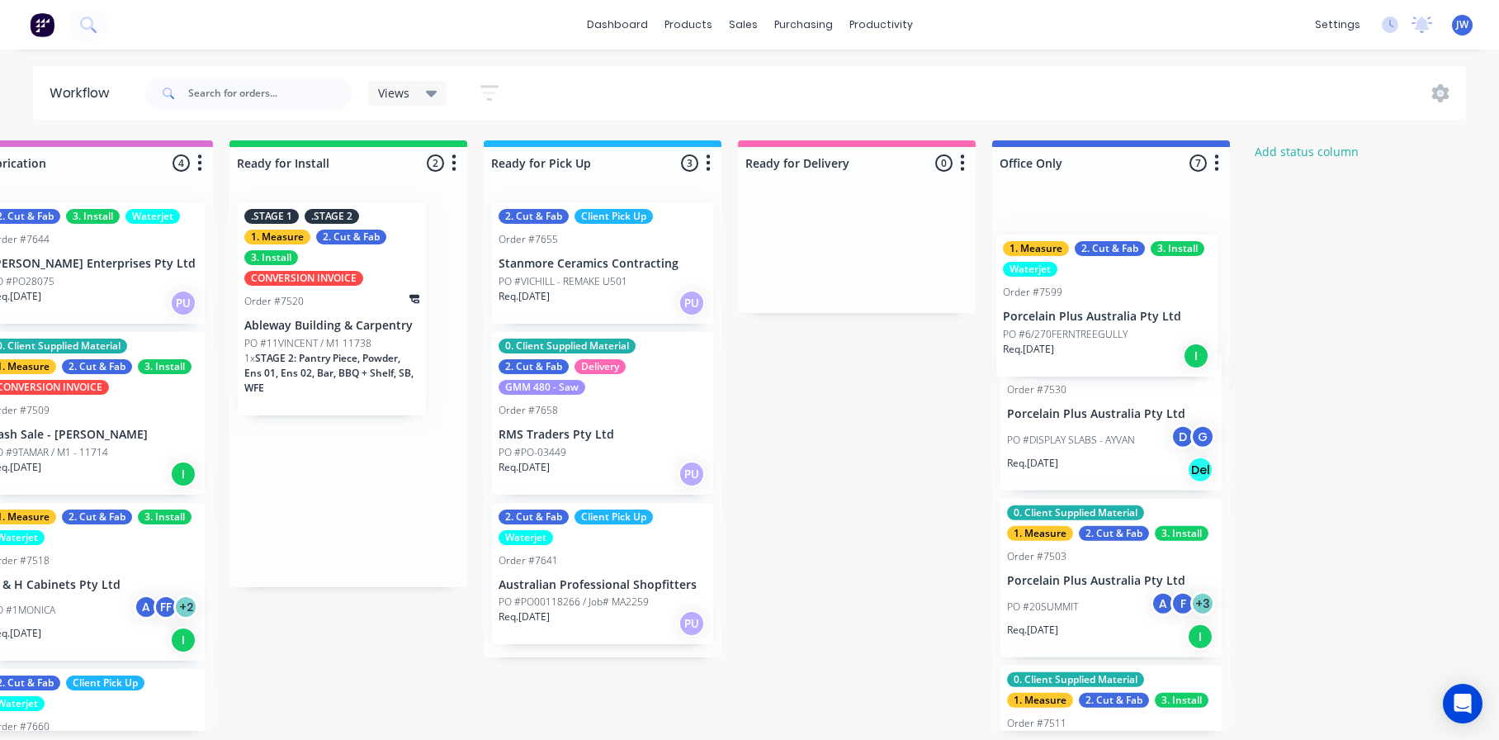
drag, startPoint x: 934, startPoint y: 283, endPoint x: 1055, endPoint y: 320, distance: 126.9
click at [1055, 320] on div "Submitted 18 Status colour #273444 hex #273444 Save Cancel Summaries Total orde…" at bounding box center [18, 435] width 3232 height 590
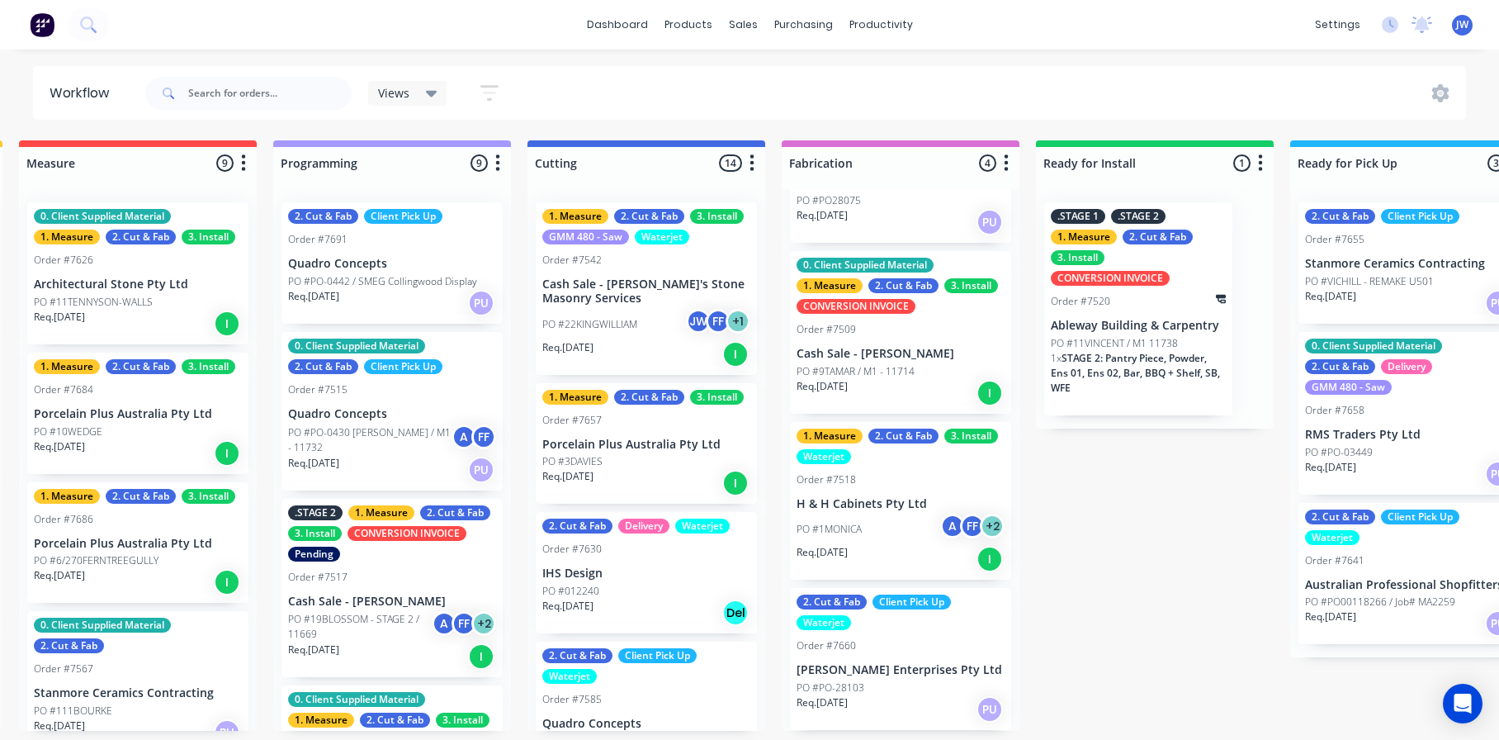
scroll to position [3, 779]
click at [1163, 592] on div "Submitted 18 Status colour #273444 hex #273444 Save Cancel Summaries Total orde…" at bounding box center [824, 435] width 3232 height 590
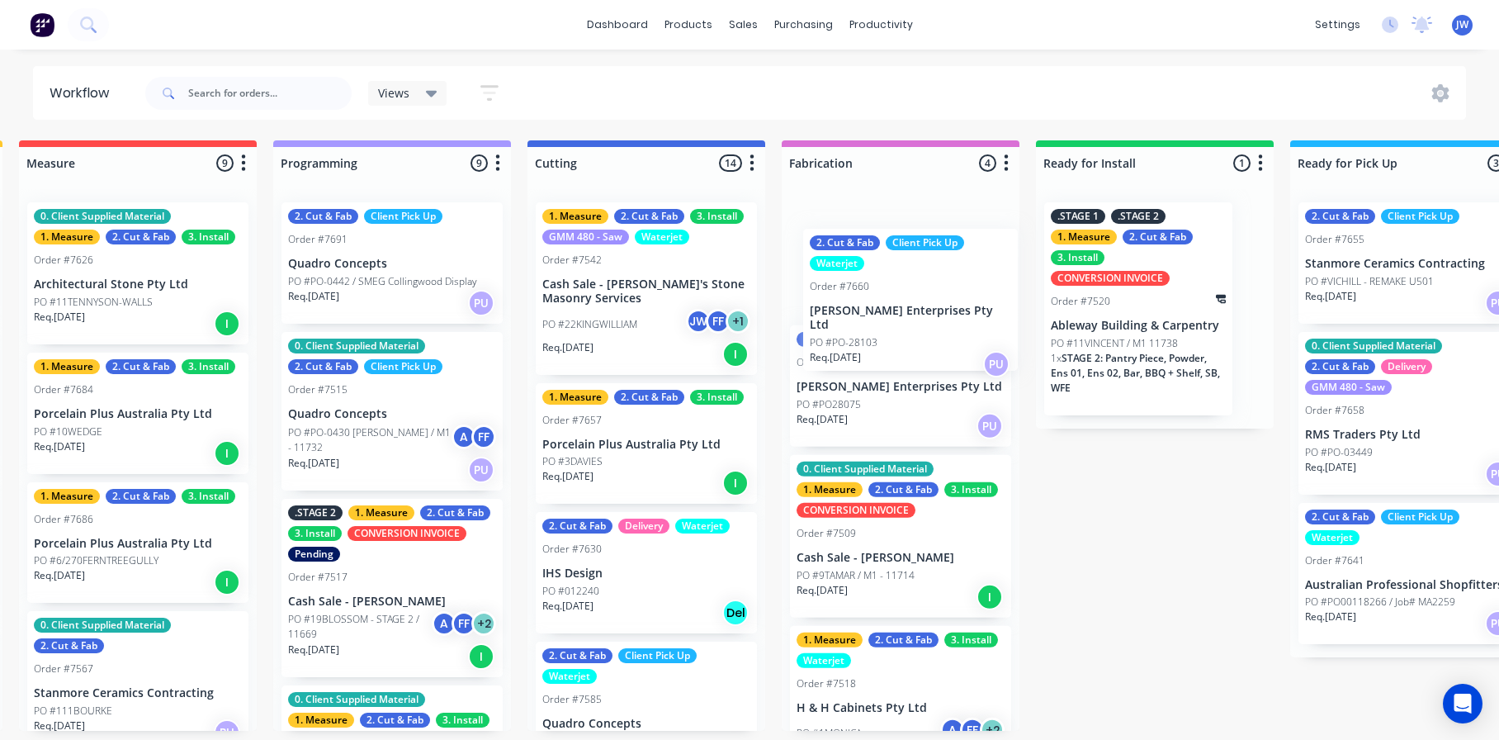
scroll to position [0, 0]
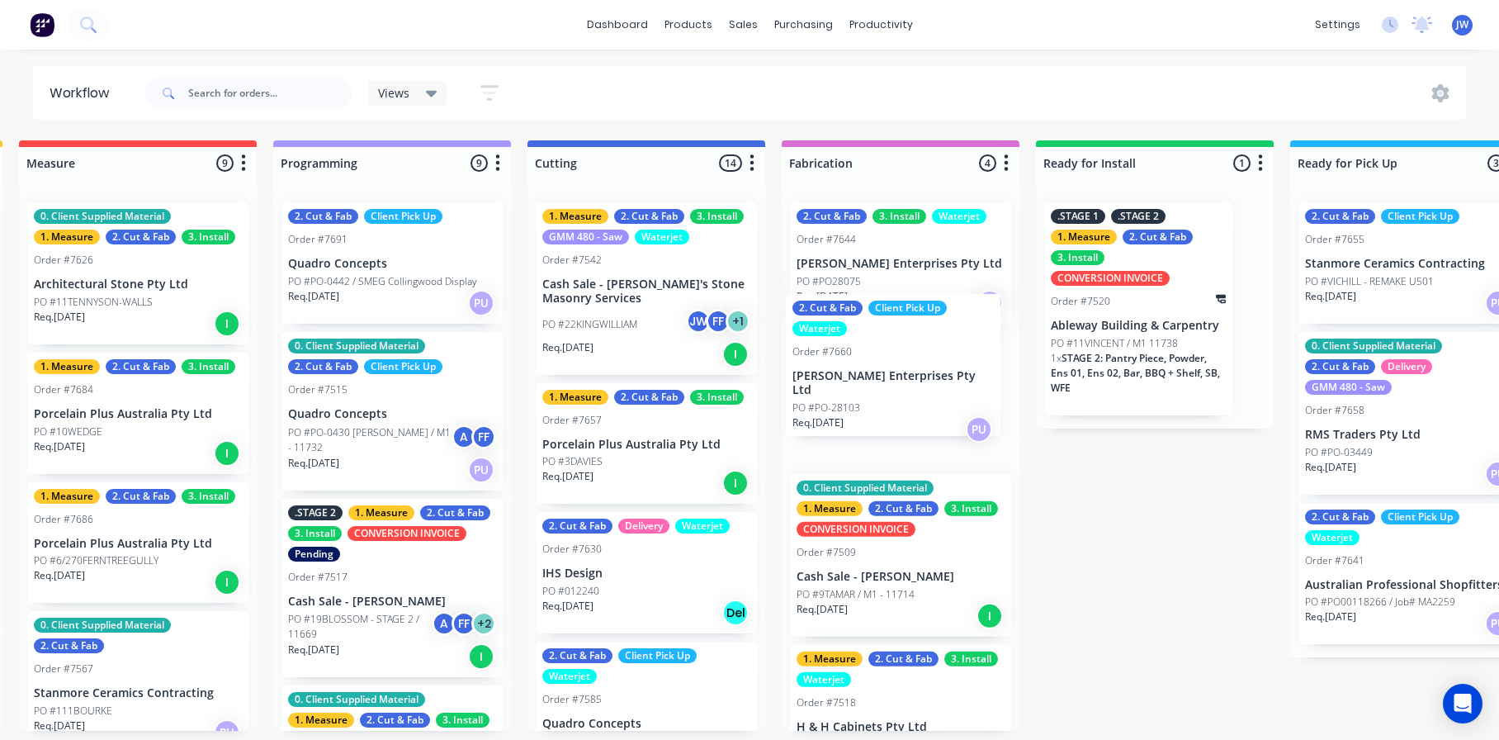
drag, startPoint x: 905, startPoint y: 659, endPoint x: 900, endPoint y: 335, distance: 323.6
click at [900, 335] on div "2. Cut & Fab 3. Install Waterjet Order #7644 Tait Enterprises Pty Ltd PO #PO280…" at bounding box center [901, 460] width 238 height 542
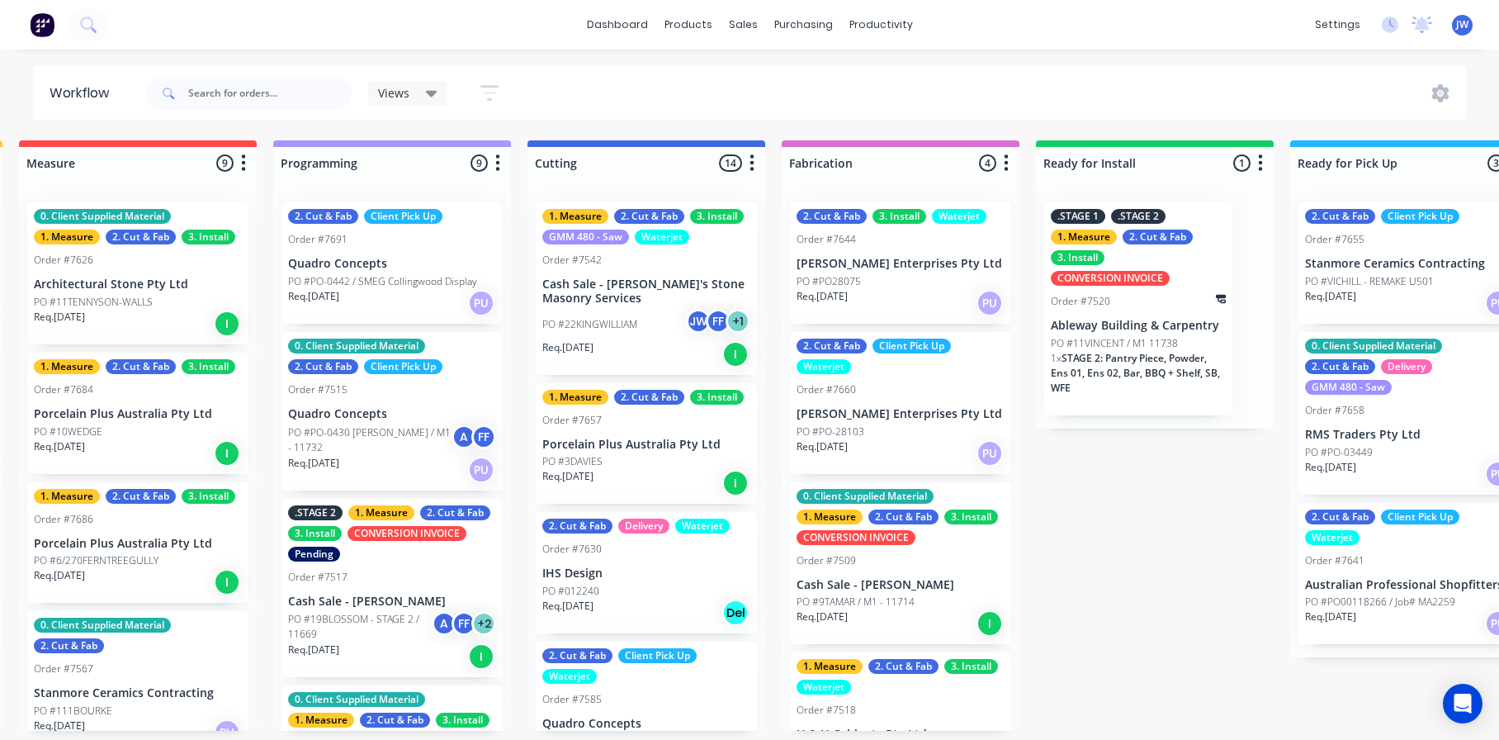
click at [1146, 570] on div "Submitted 18 Status colour #273444 hex #273444 Save Cancel Summaries Total orde…" at bounding box center [824, 435] width 3232 height 590
click at [1436, 93] on icon at bounding box center [1440, 93] width 17 height 18
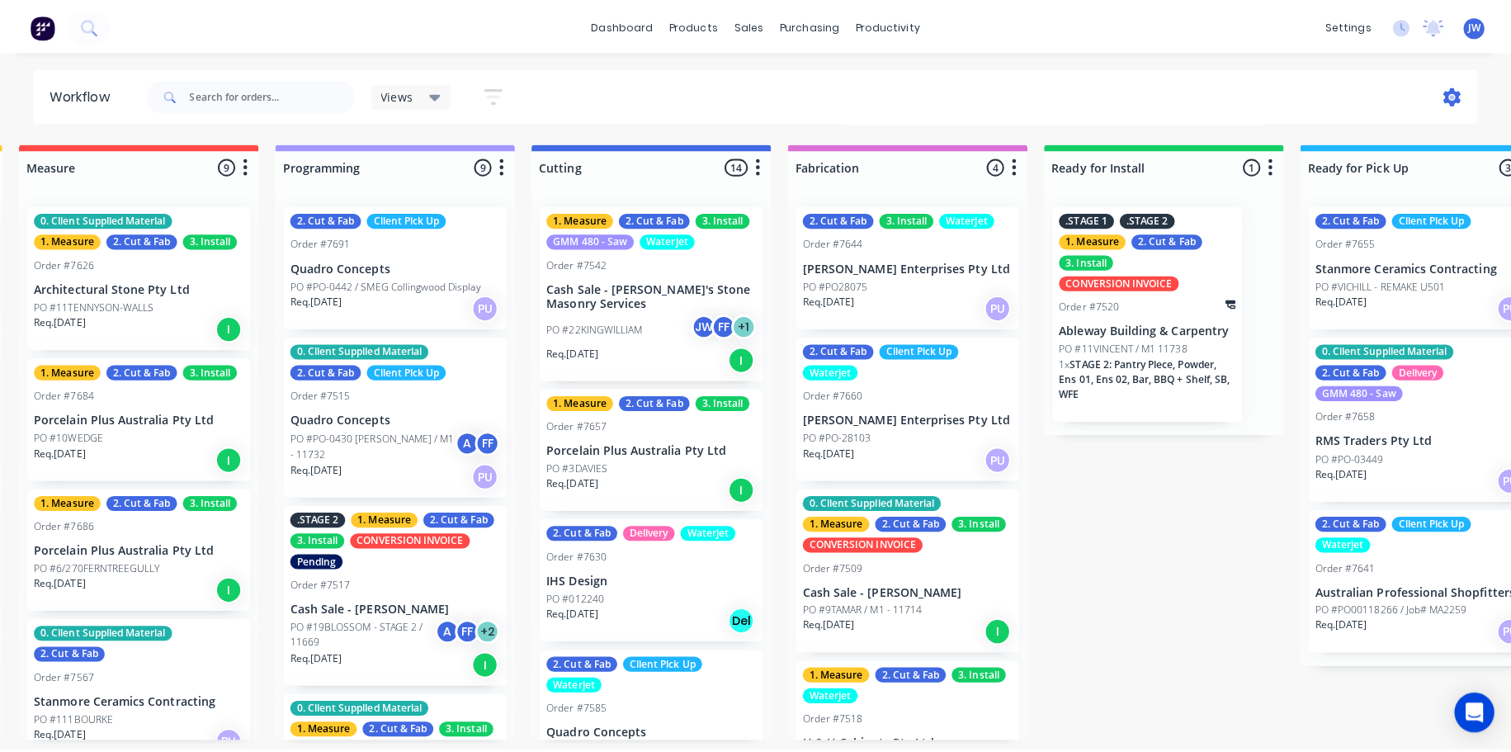
scroll to position [0, 779]
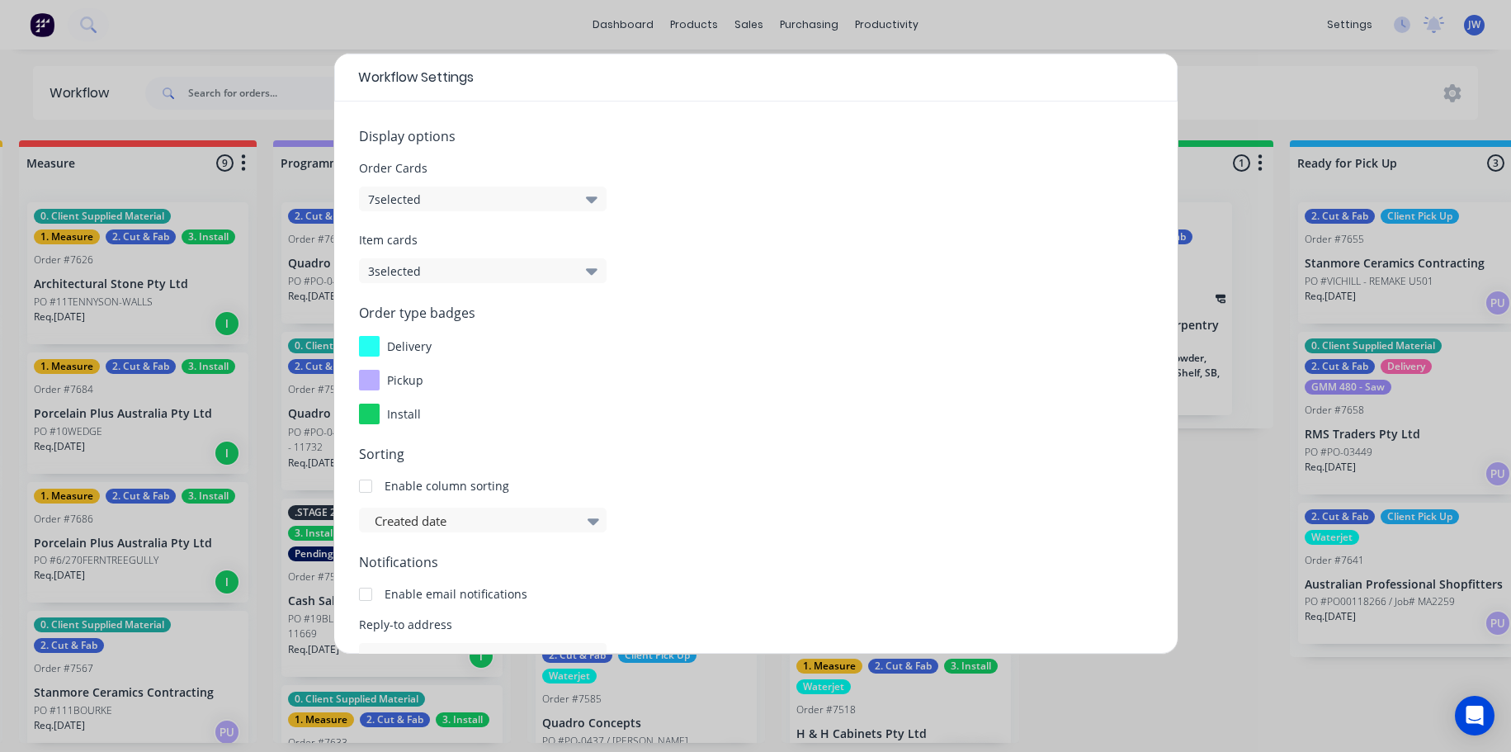
click at [370, 488] on div at bounding box center [365, 486] width 33 height 33
click at [572, 532] on div "Created date" at bounding box center [474, 521] width 213 height 25
click at [591, 518] on icon at bounding box center [594, 521] width 12 height 18
click at [598, 522] on icon at bounding box center [594, 521] width 12 height 18
click at [679, 448] on span "Sorting" at bounding box center [756, 454] width 794 height 20
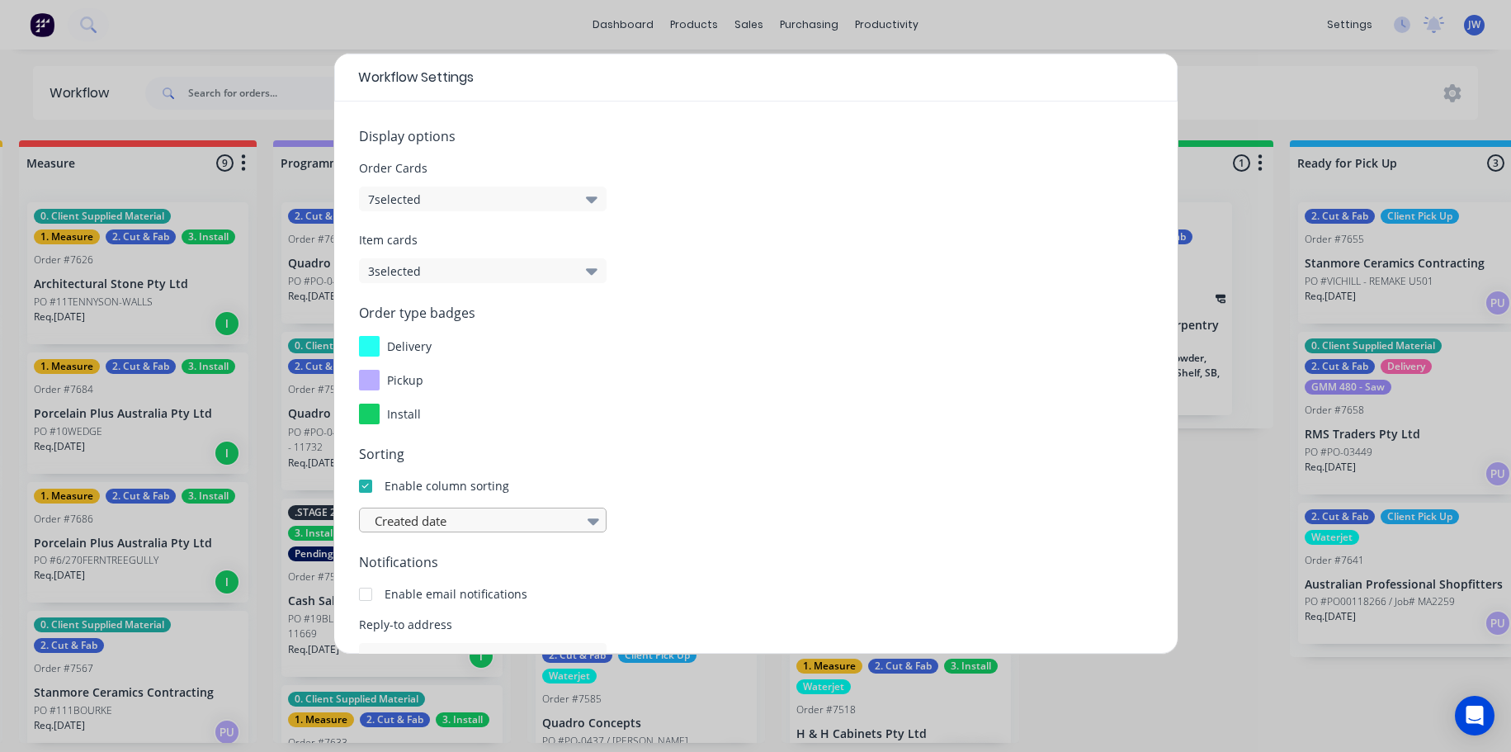
click at [583, 519] on div at bounding box center [593, 521] width 25 height 28
click at [480, 527] on div at bounding box center [474, 521] width 203 height 21
click at [452, 527] on div at bounding box center [474, 521] width 203 height 21
click at [586, 528] on div at bounding box center [593, 521] width 25 height 28
click at [601, 525] on div at bounding box center [593, 521] width 25 height 28
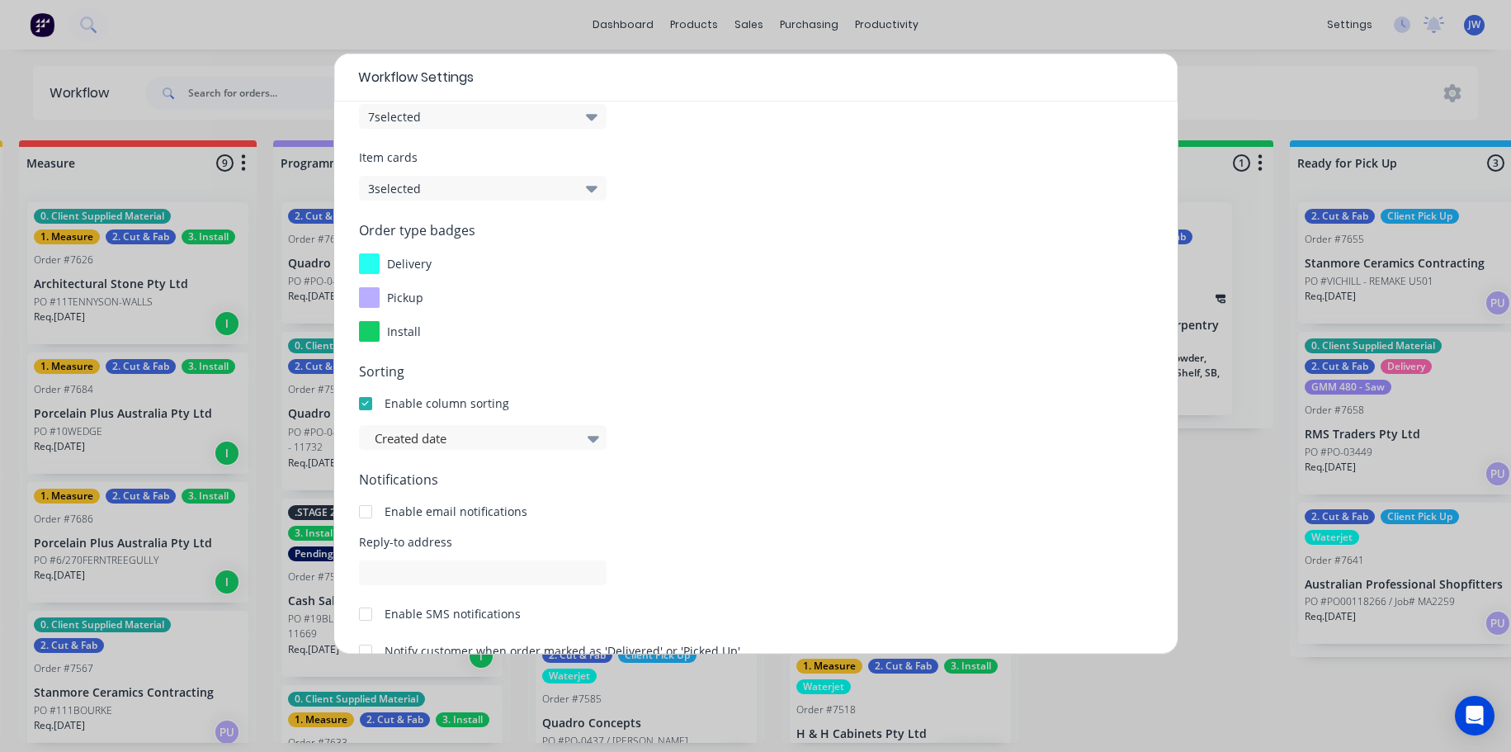
scroll to position [165, 0]
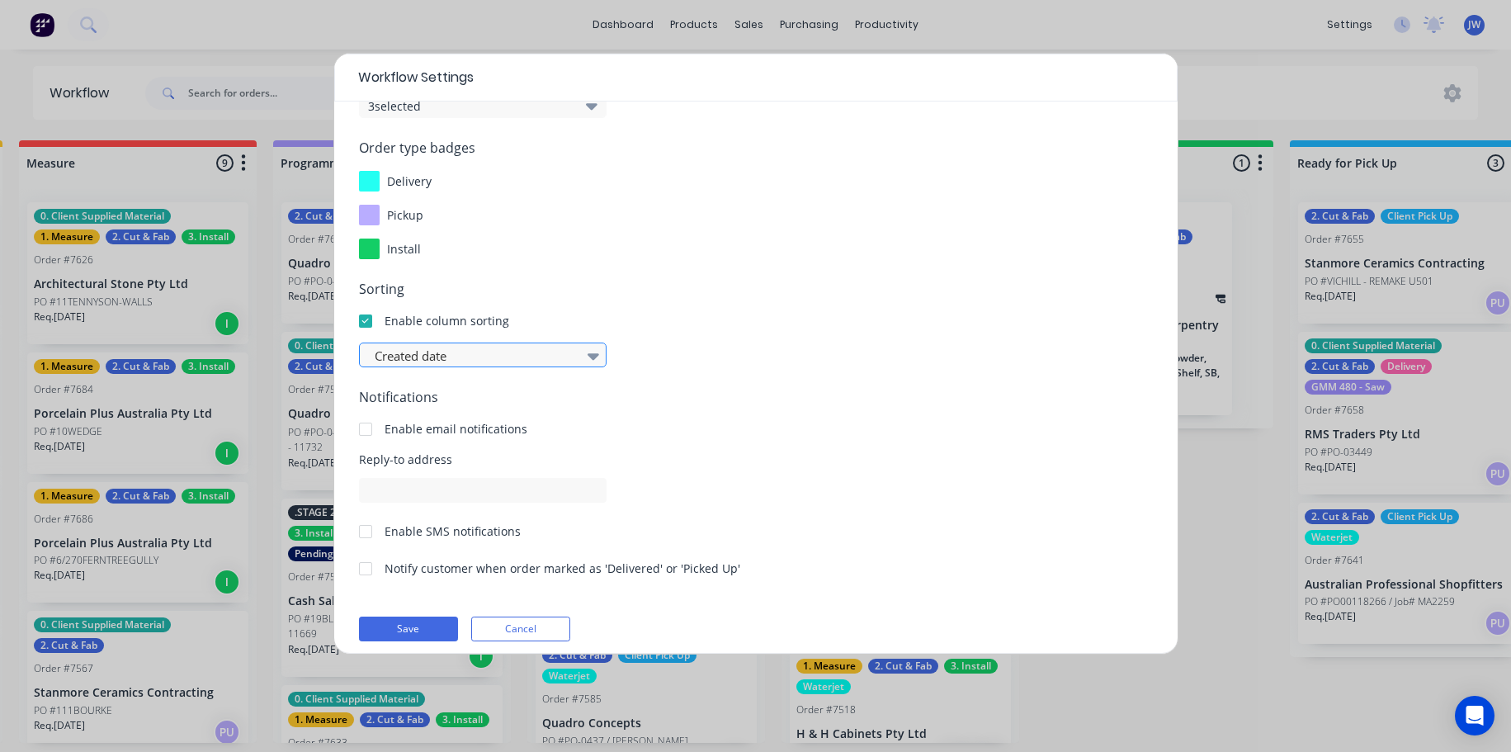
click at [556, 360] on div at bounding box center [474, 356] width 203 height 21
click at [368, 327] on div at bounding box center [365, 321] width 33 height 33
click at [486, 352] on div at bounding box center [474, 356] width 203 height 21
click at [602, 362] on div at bounding box center [593, 356] width 25 height 28
click at [579, 349] on div "Created date" at bounding box center [474, 355] width 213 height 25
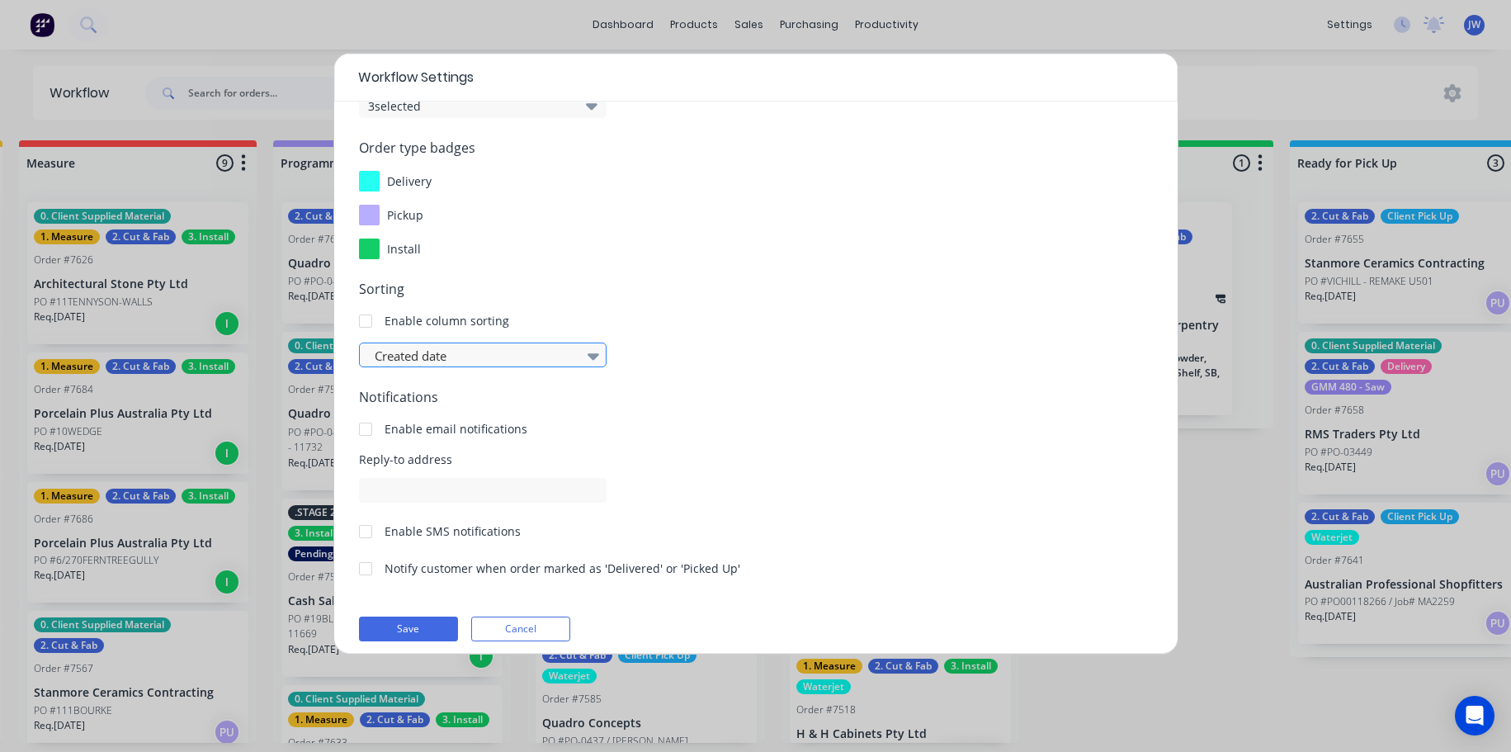
click at [579, 349] on div "Created date" at bounding box center [474, 355] width 213 height 25
click at [371, 324] on div at bounding box center [365, 321] width 33 height 33
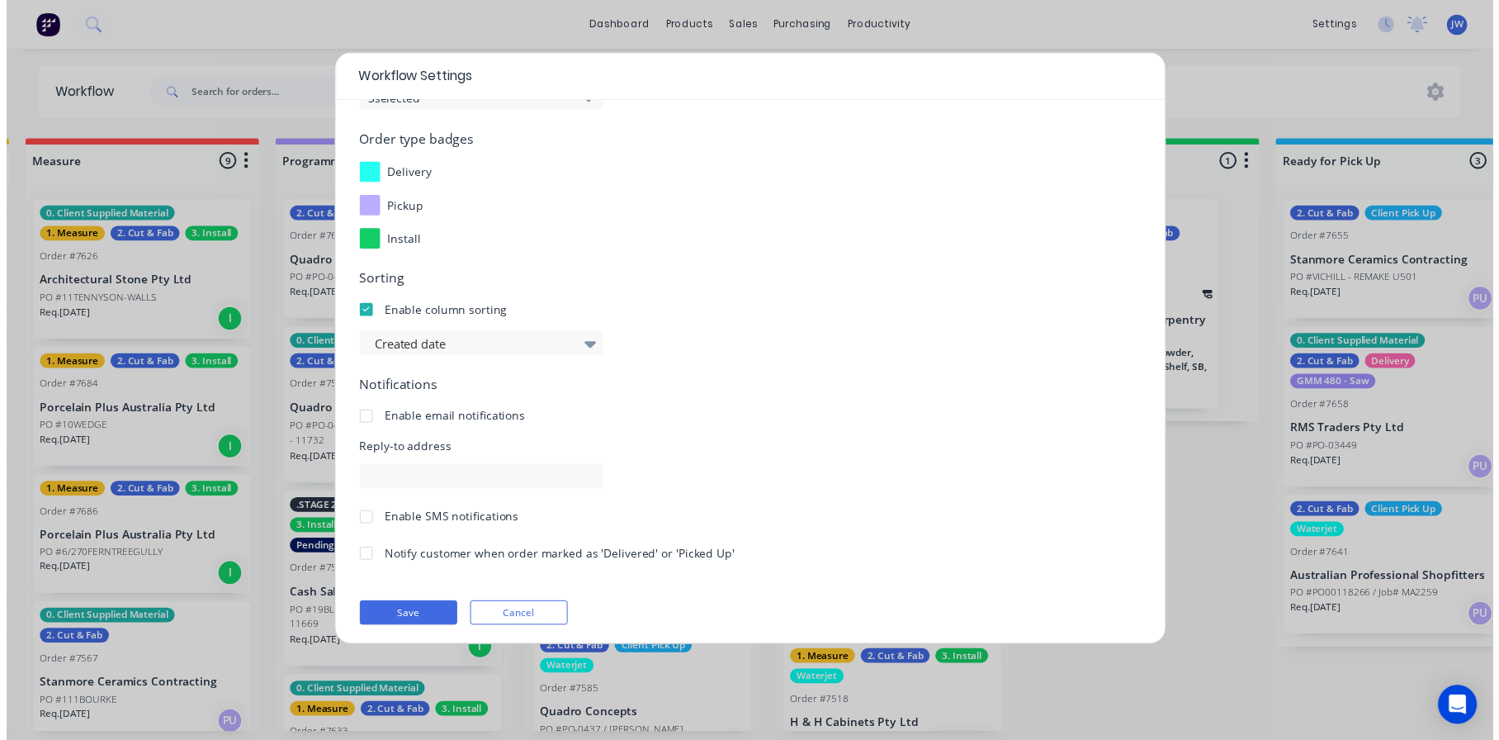
scroll to position [177, 0]
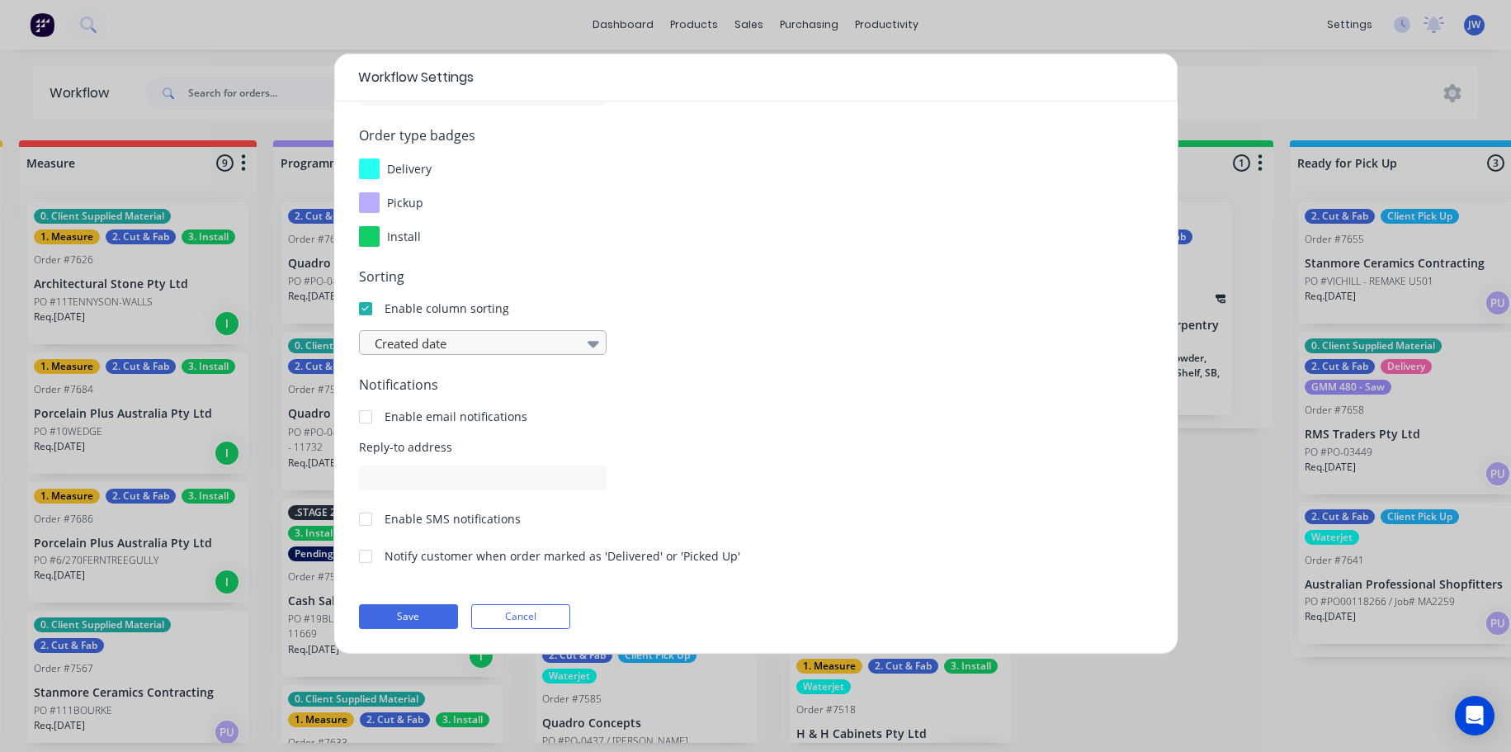
click at [583, 342] on div at bounding box center [593, 343] width 25 height 28
click at [581, 348] on div at bounding box center [593, 343] width 25 height 28
click at [423, 618] on button "Save" at bounding box center [408, 616] width 99 height 25
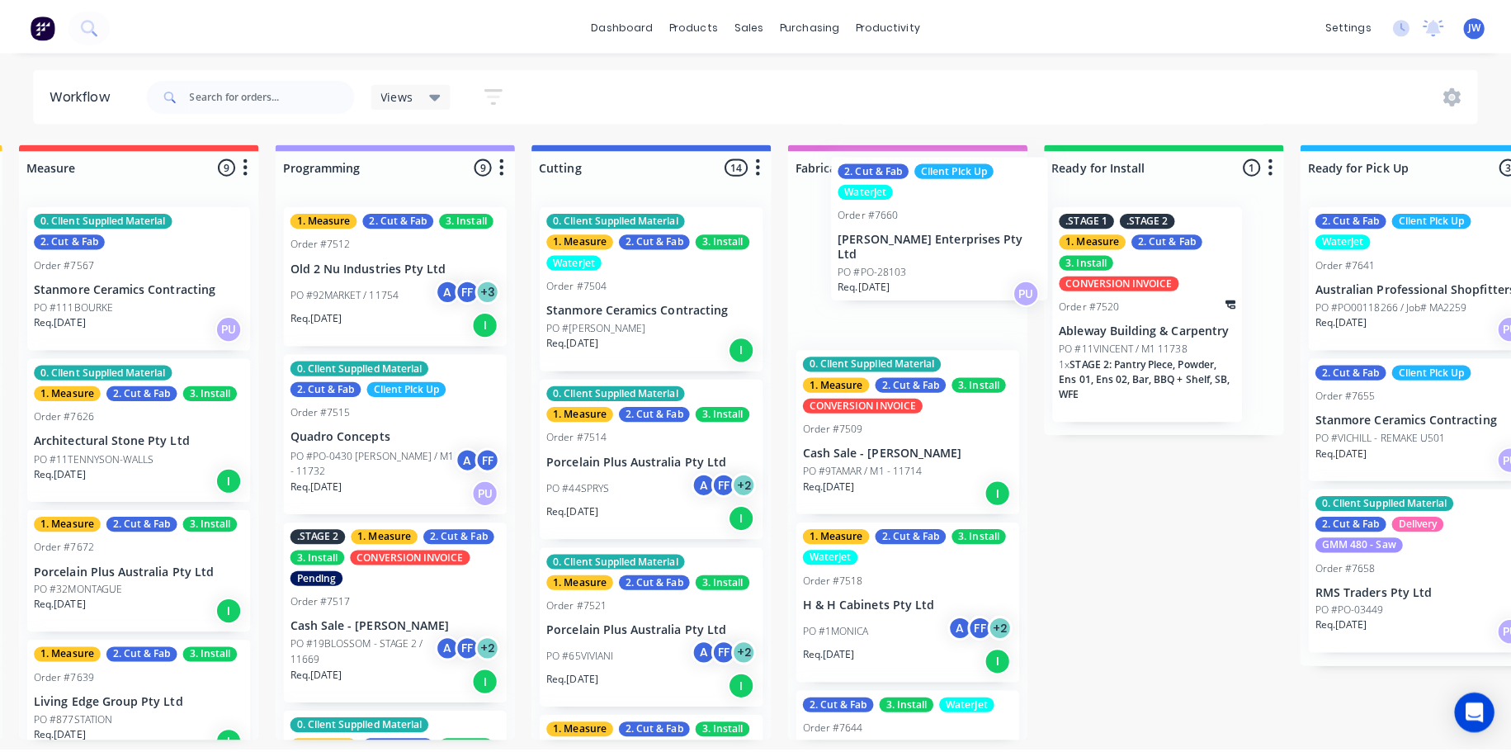
scroll to position [0, 779]
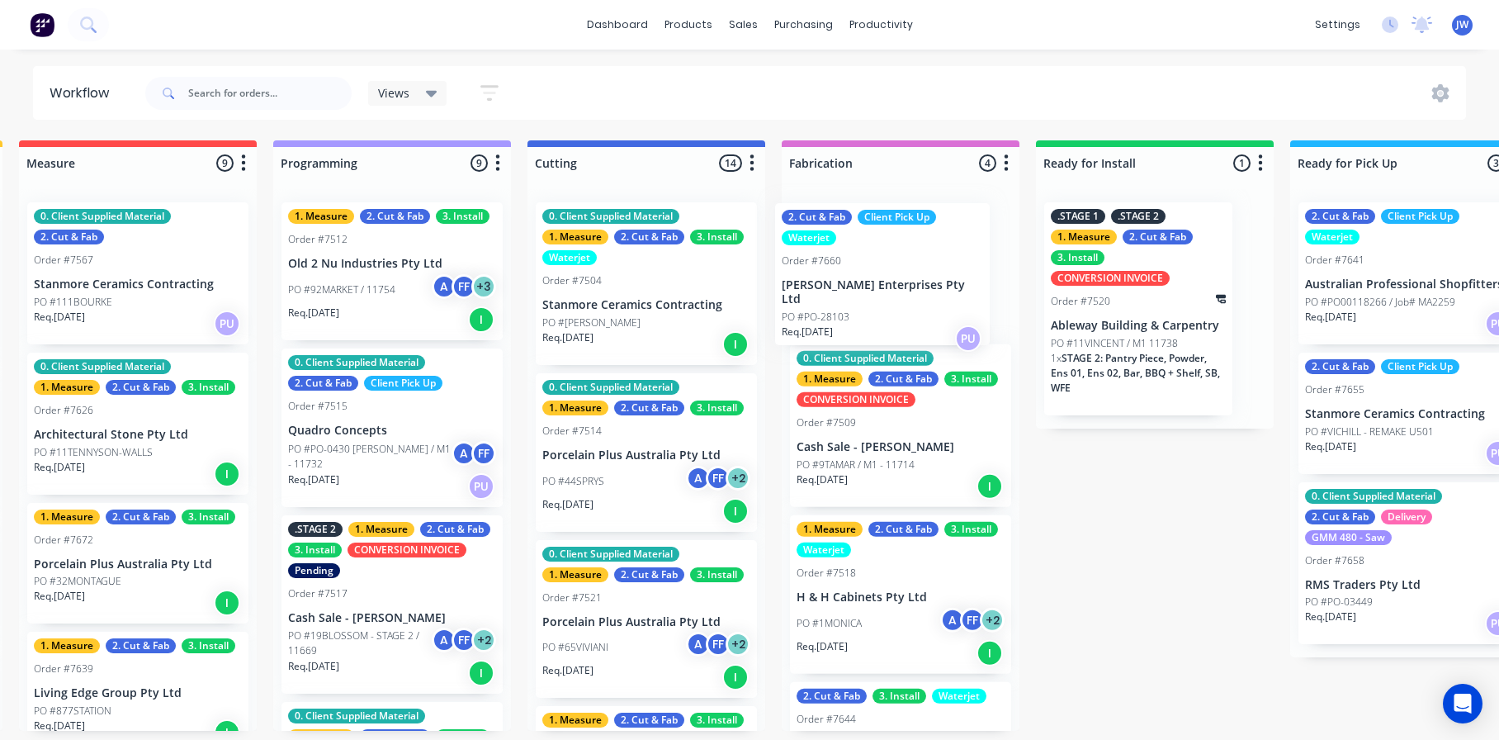
drag, startPoint x: 889, startPoint y: 669, endPoint x: 874, endPoint y: 275, distance: 394.9
click at [874, 275] on div "0. Client Supplied Material 1. Measure 2. Cut & Fab 3. Install CONVERSION INVOI…" at bounding box center [901, 460] width 238 height 542
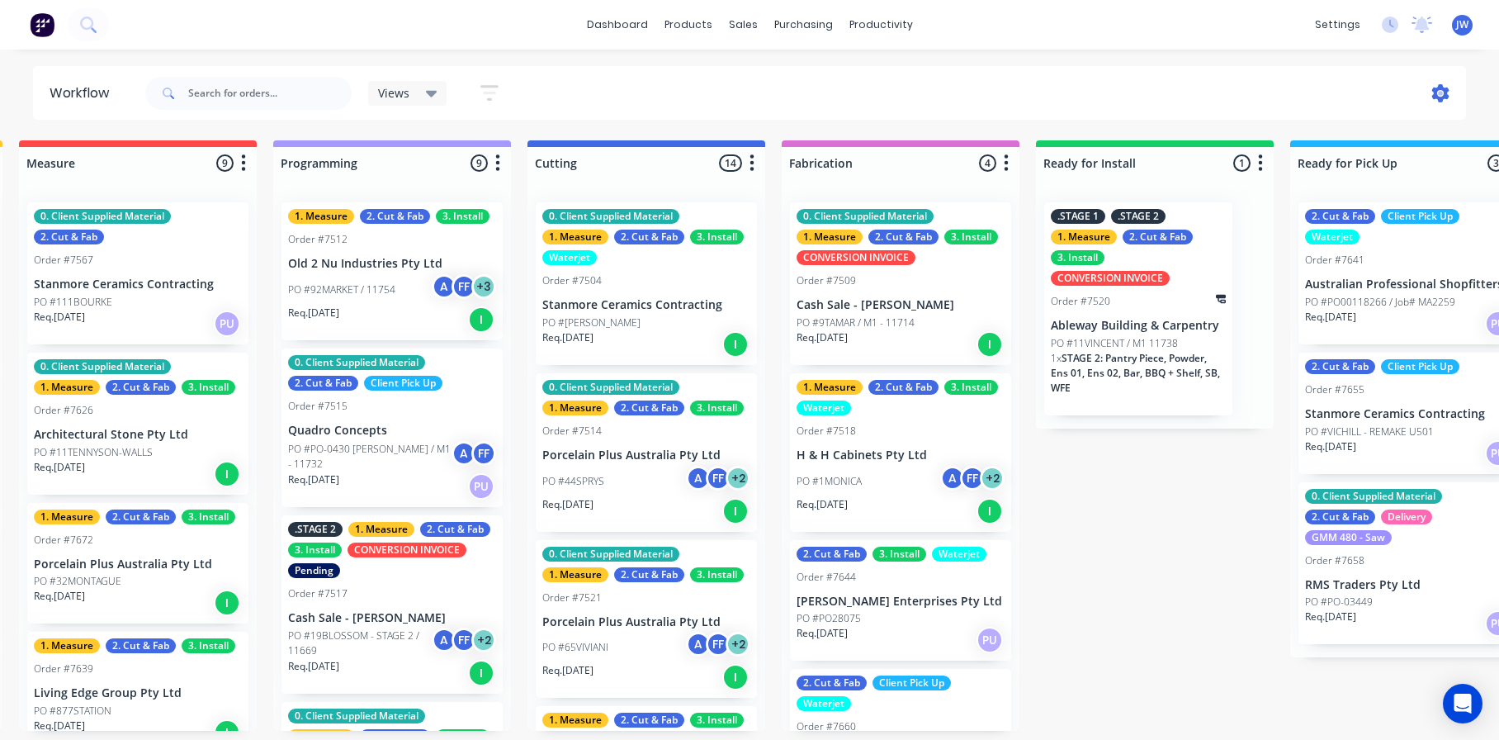
click at [1441, 84] on icon at bounding box center [1440, 93] width 18 height 18
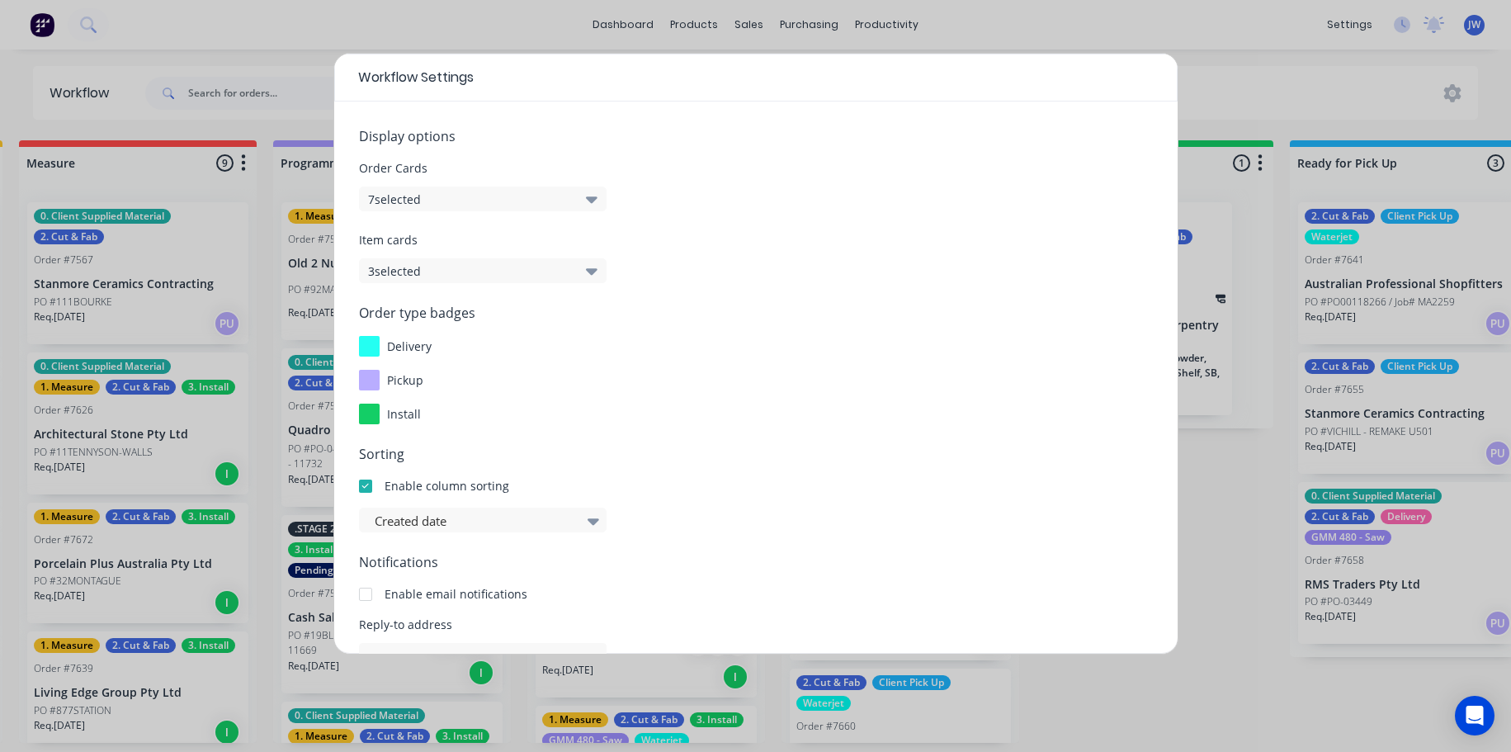
click at [362, 489] on div at bounding box center [365, 486] width 33 height 33
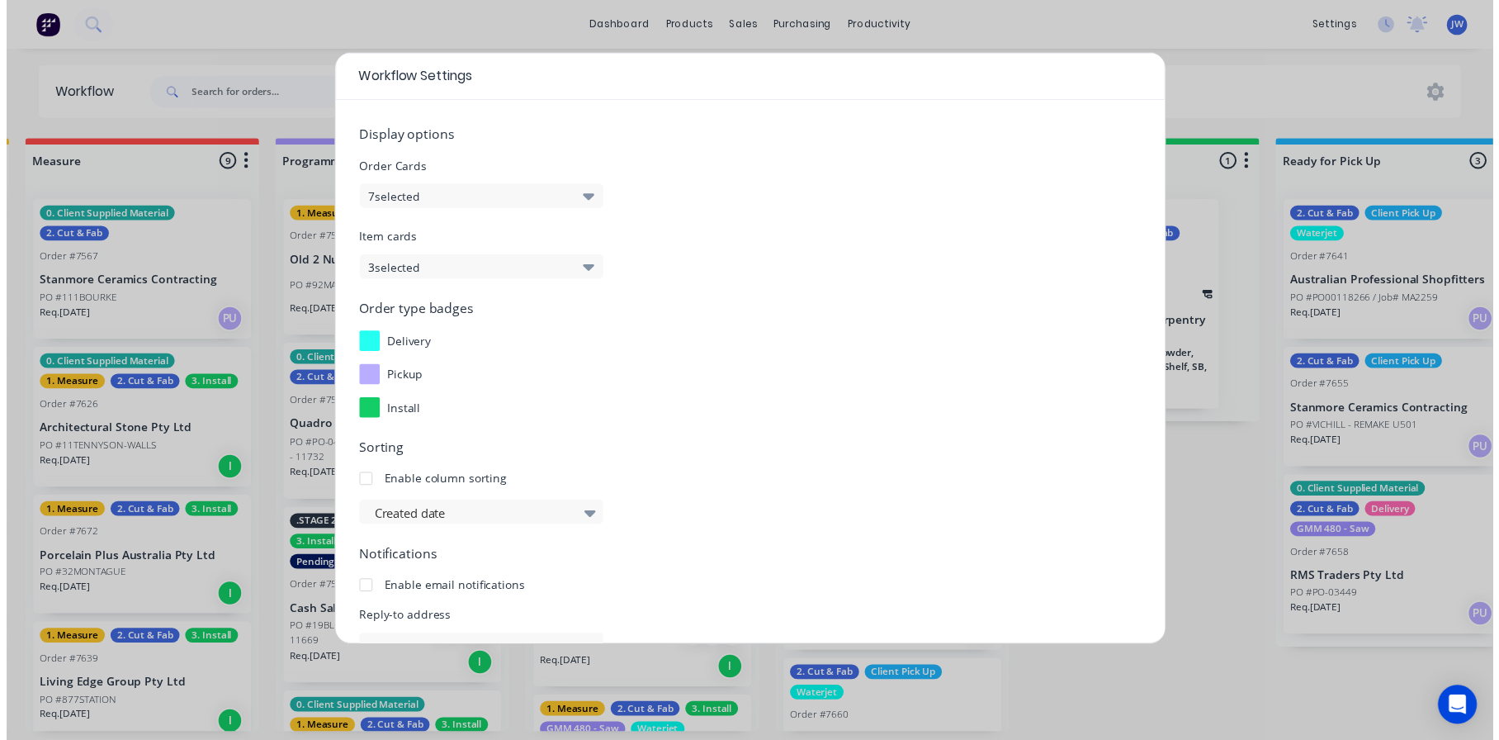
scroll to position [177, 0]
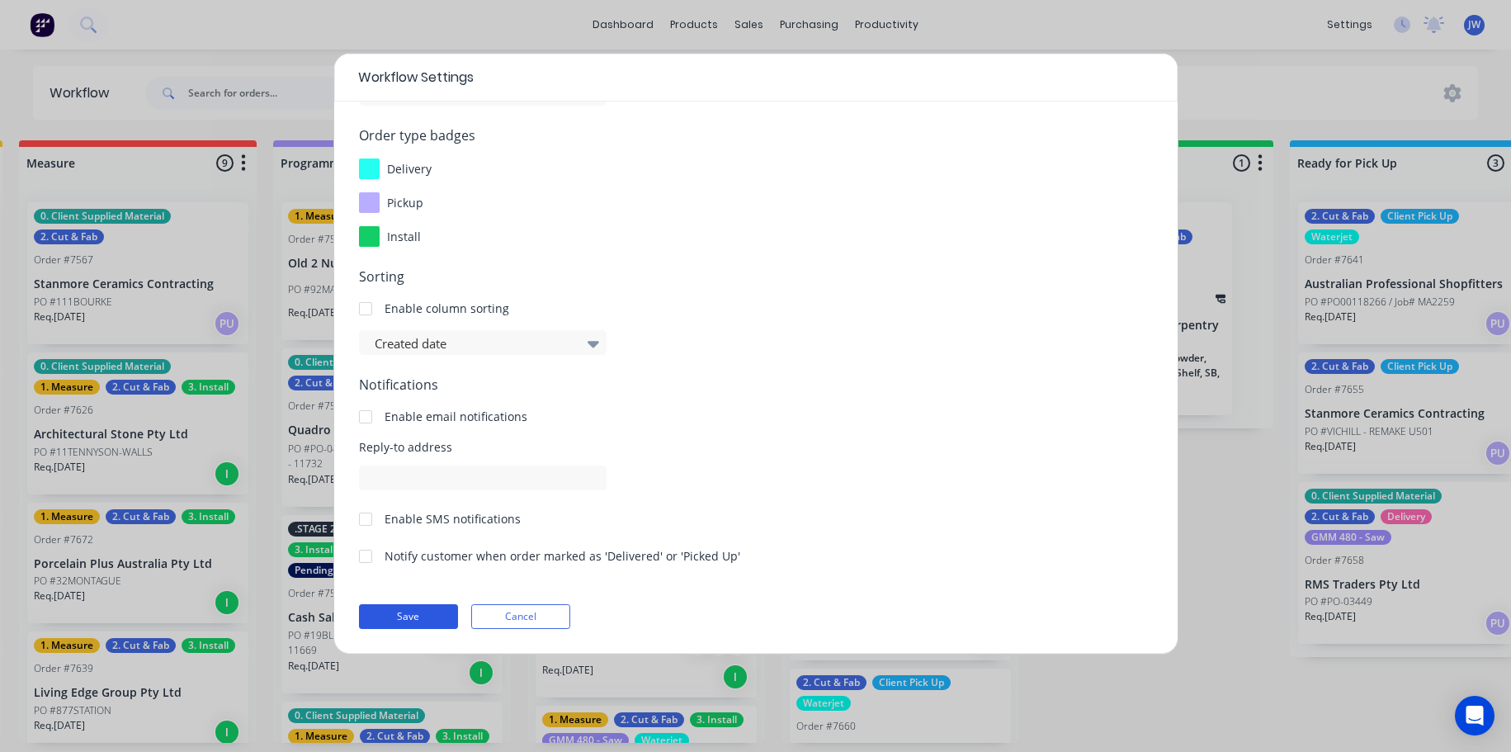
click at [415, 608] on button "Save" at bounding box center [408, 616] width 99 height 25
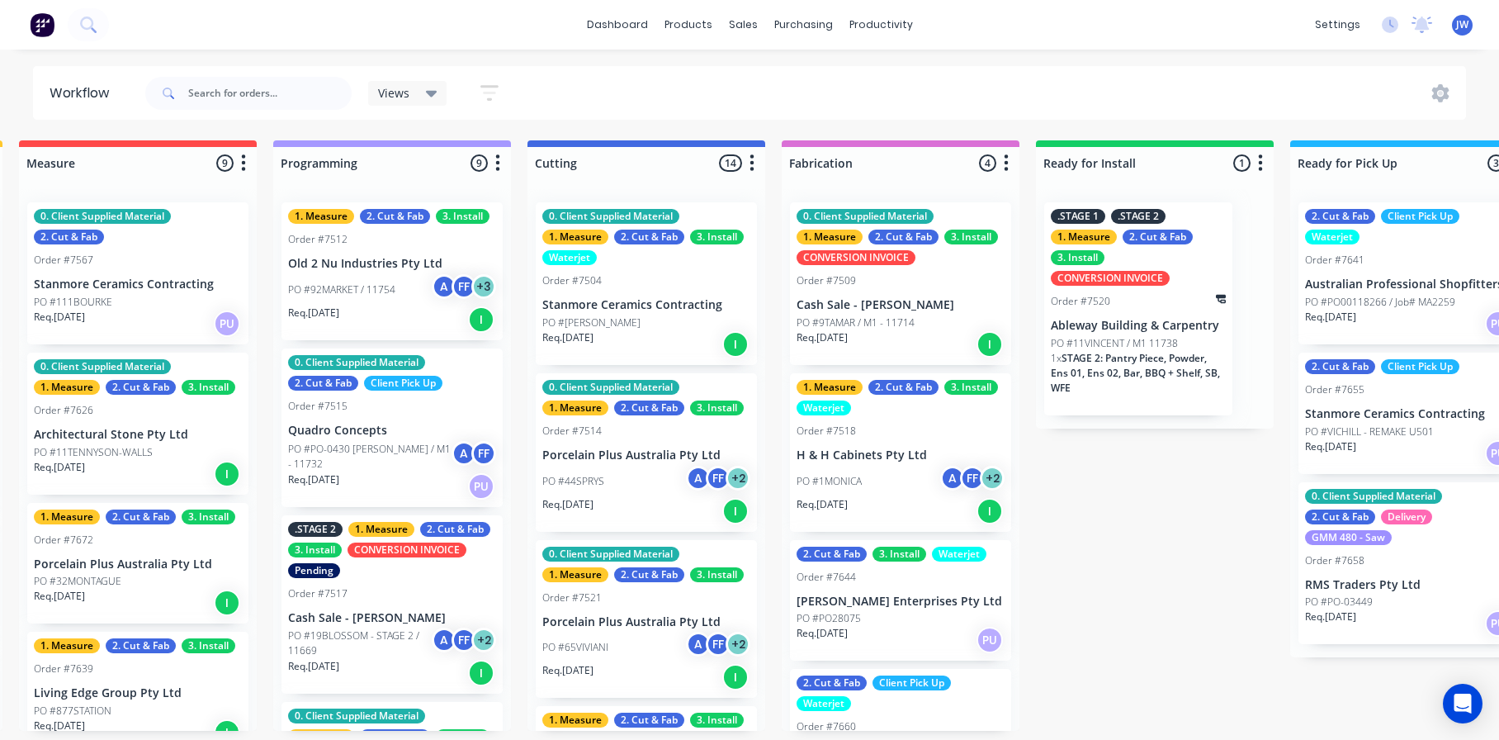
click at [376, 102] on div "Views" at bounding box center [407, 93] width 79 height 25
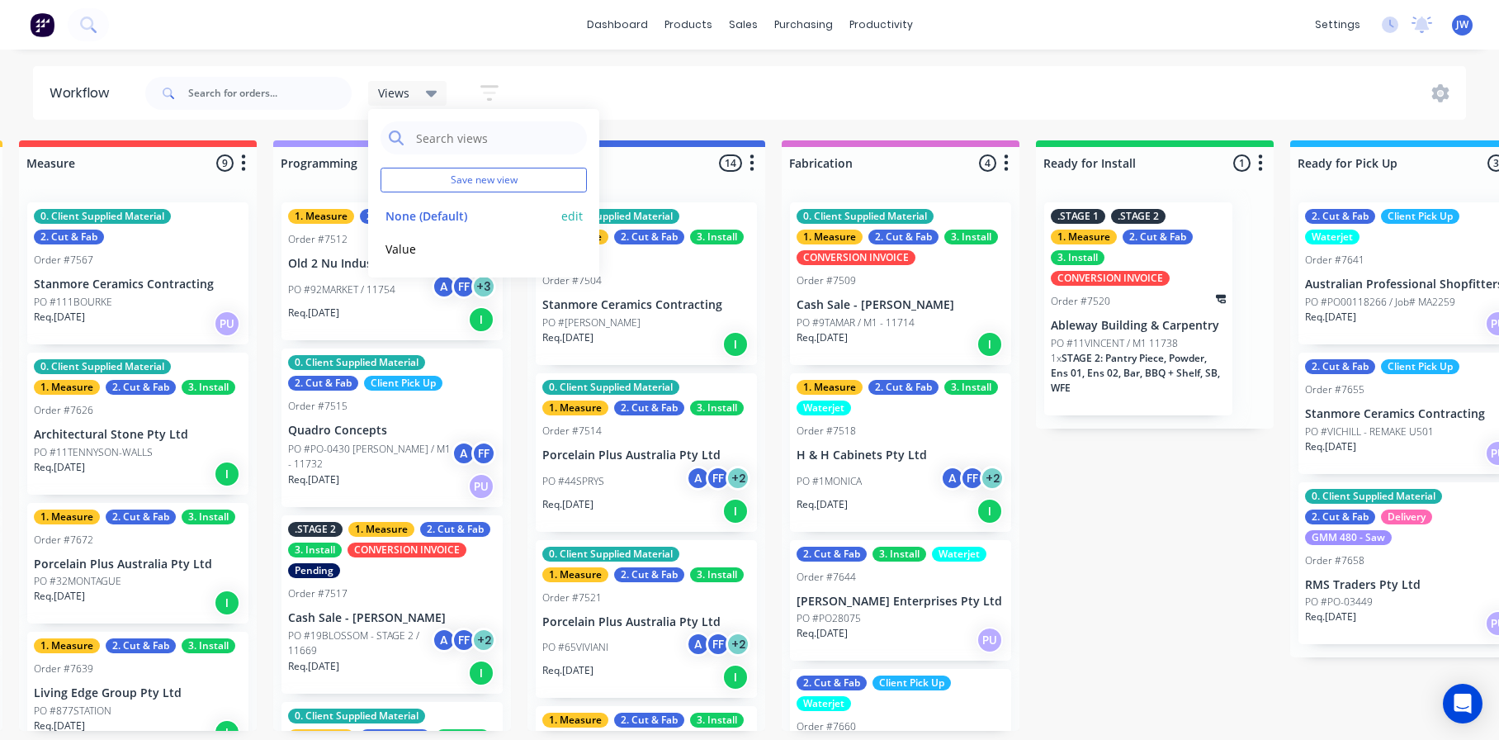
click at [576, 218] on button "edit" at bounding box center [571, 215] width 21 height 17
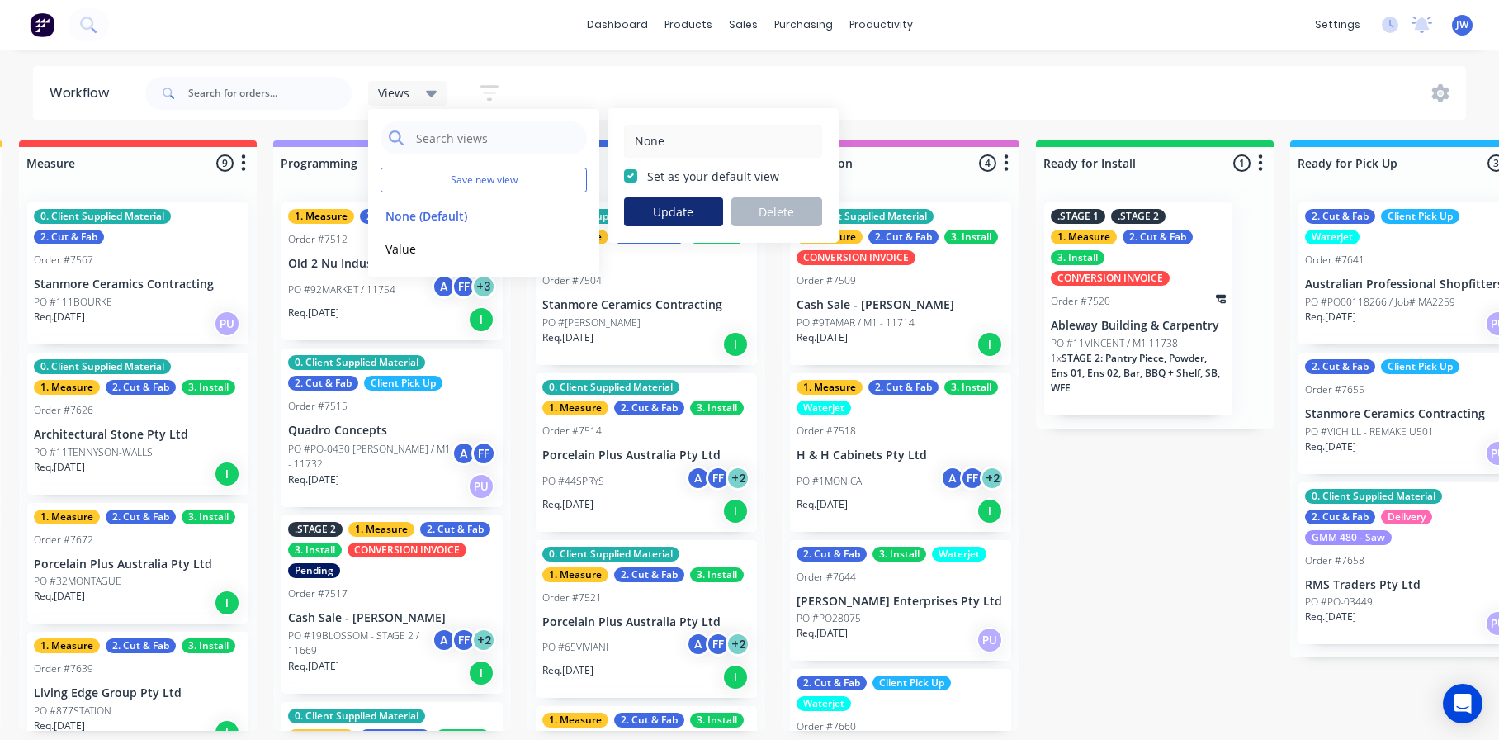
click at [697, 204] on button "Update" at bounding box center [673, 211] width 99 height 29
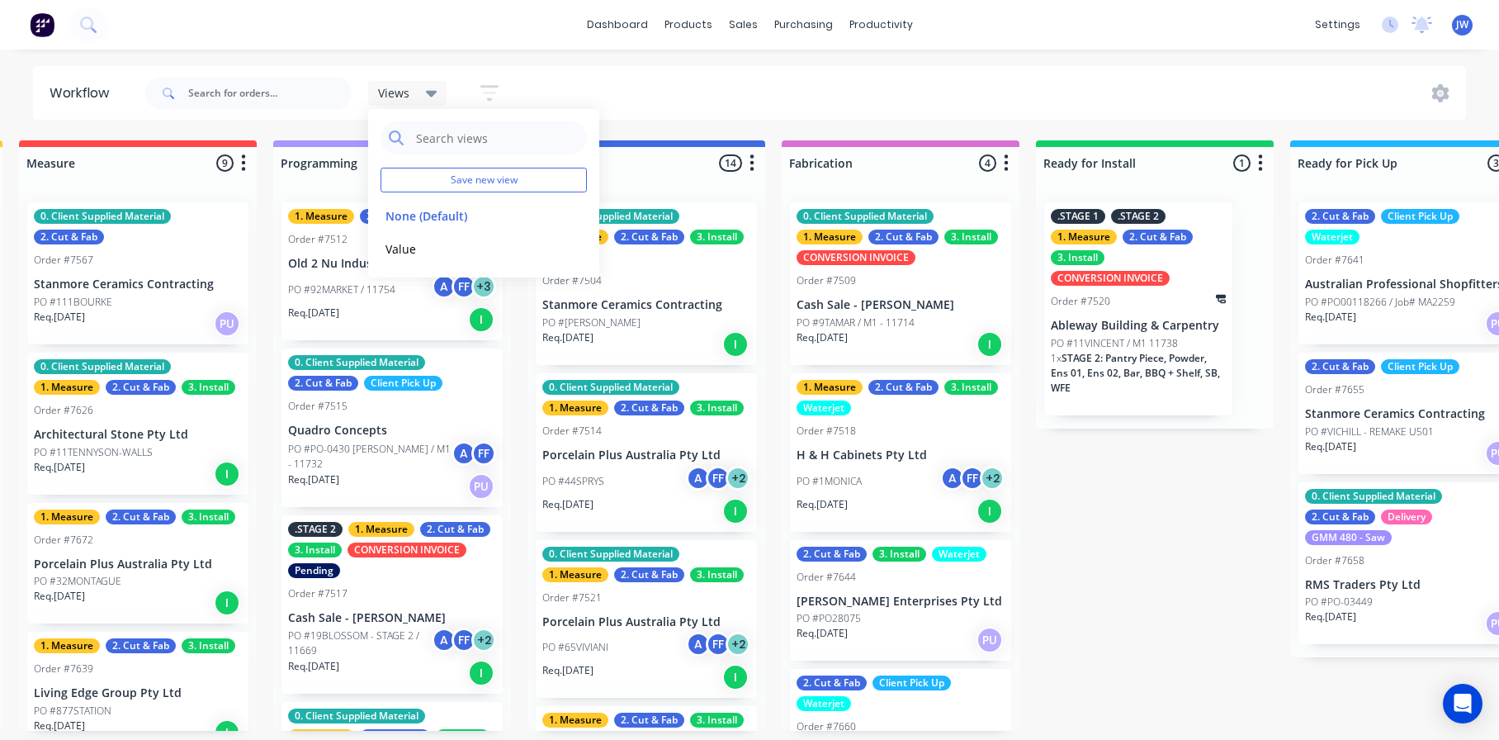
click at [752, 111] on div "Views Save new view None (Default) edit Value edit Show/Hide statuses Show line…" at bounding box center [804, 94] width 1325 height 50
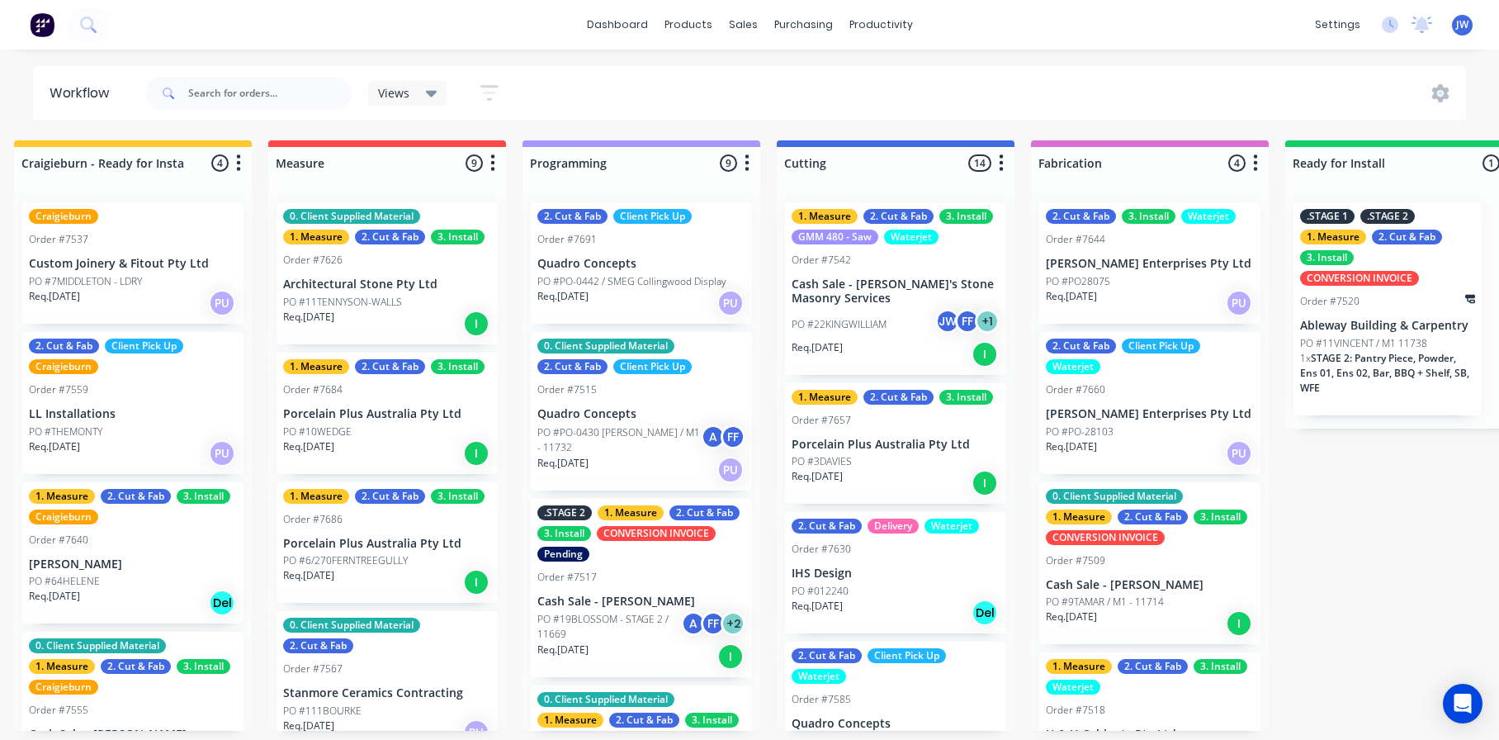
scroll to position [0, 630]
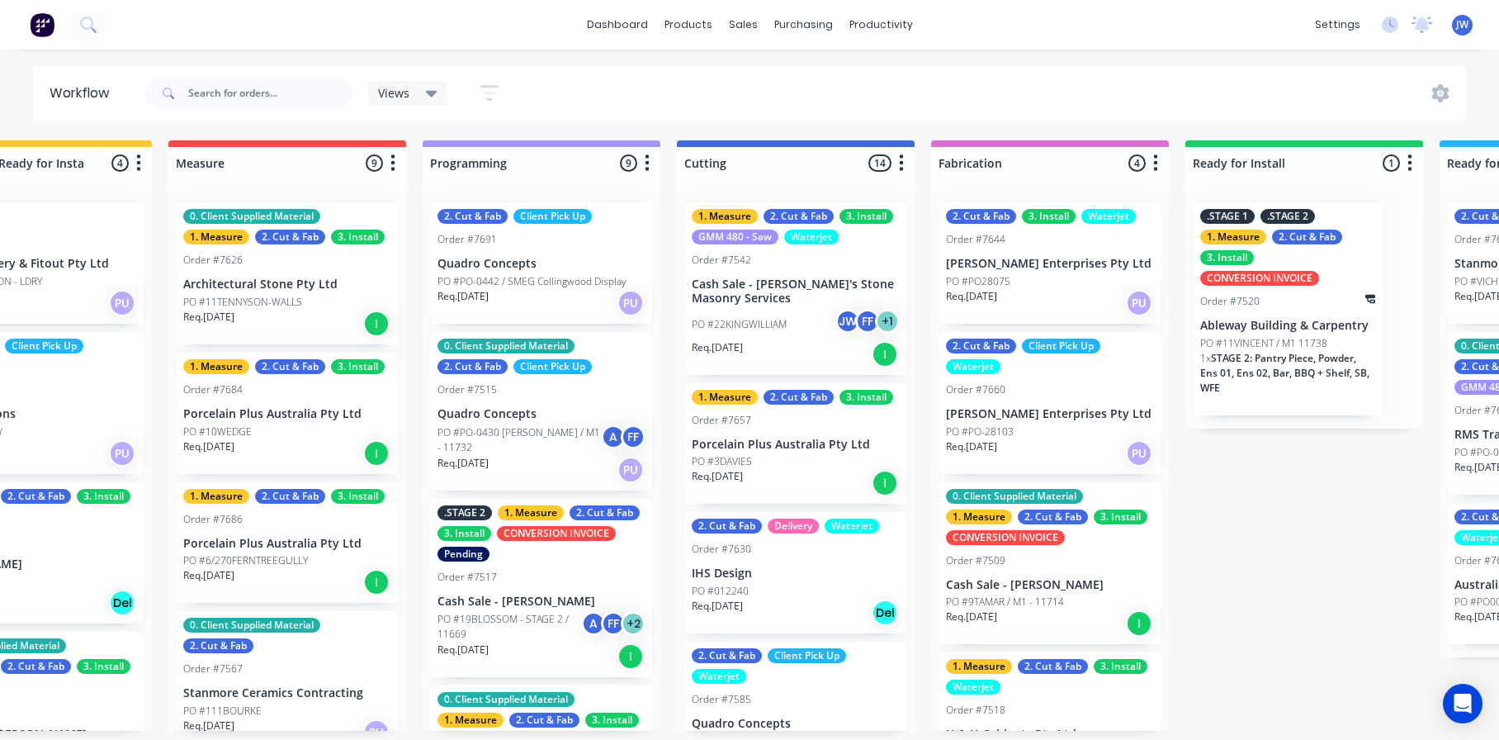
click at [420, 86] on div "Views" at bounding box center [407, 93] width 59 height 15
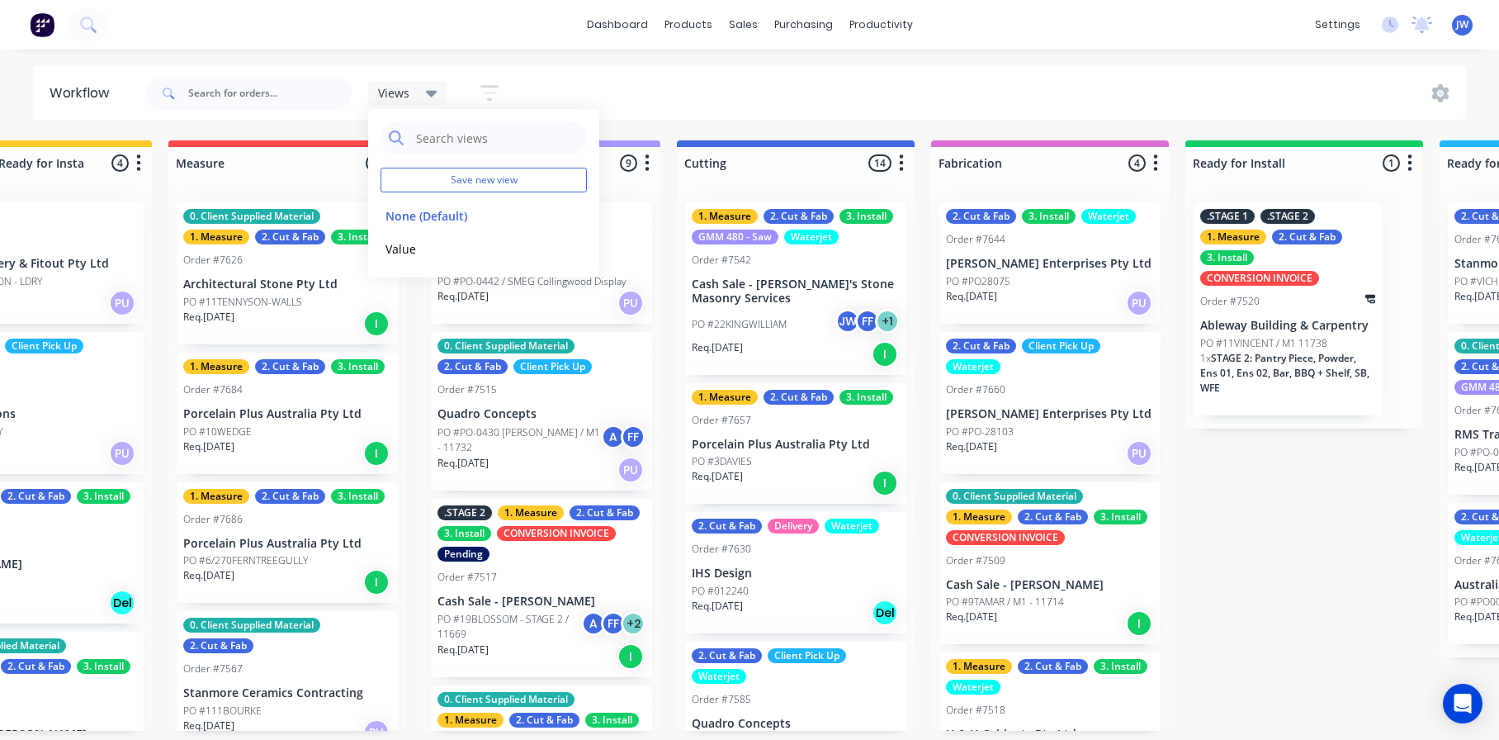
click at [811, 65] on div "dashboard products sales purchasing productivity dashboard products Product Cat…" at bounding box center [119, 320] width 1499 height 641
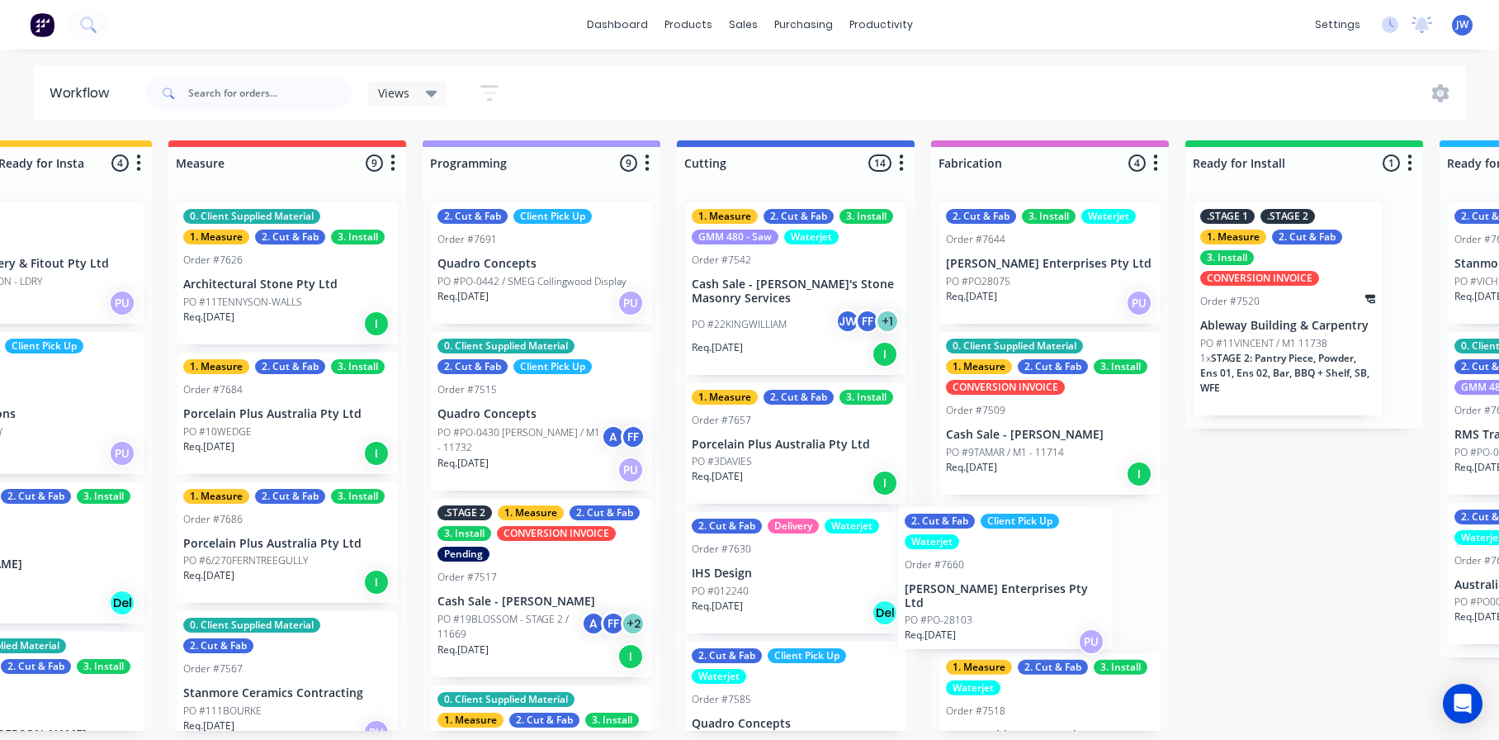
scroll to position [3, 630]
drag, startPoint x: 1094, startPoint y: 400, endPoint x: 1051, endPoint y: 589, distance: 194.7
click at [1051, 589] on div "2. Cut & Fab 3. Install Waterjet Order #7644 [PERSON_NAME] Enterprises Pty Ltd …" at bounding box center [1050, 460] width 238 height 542
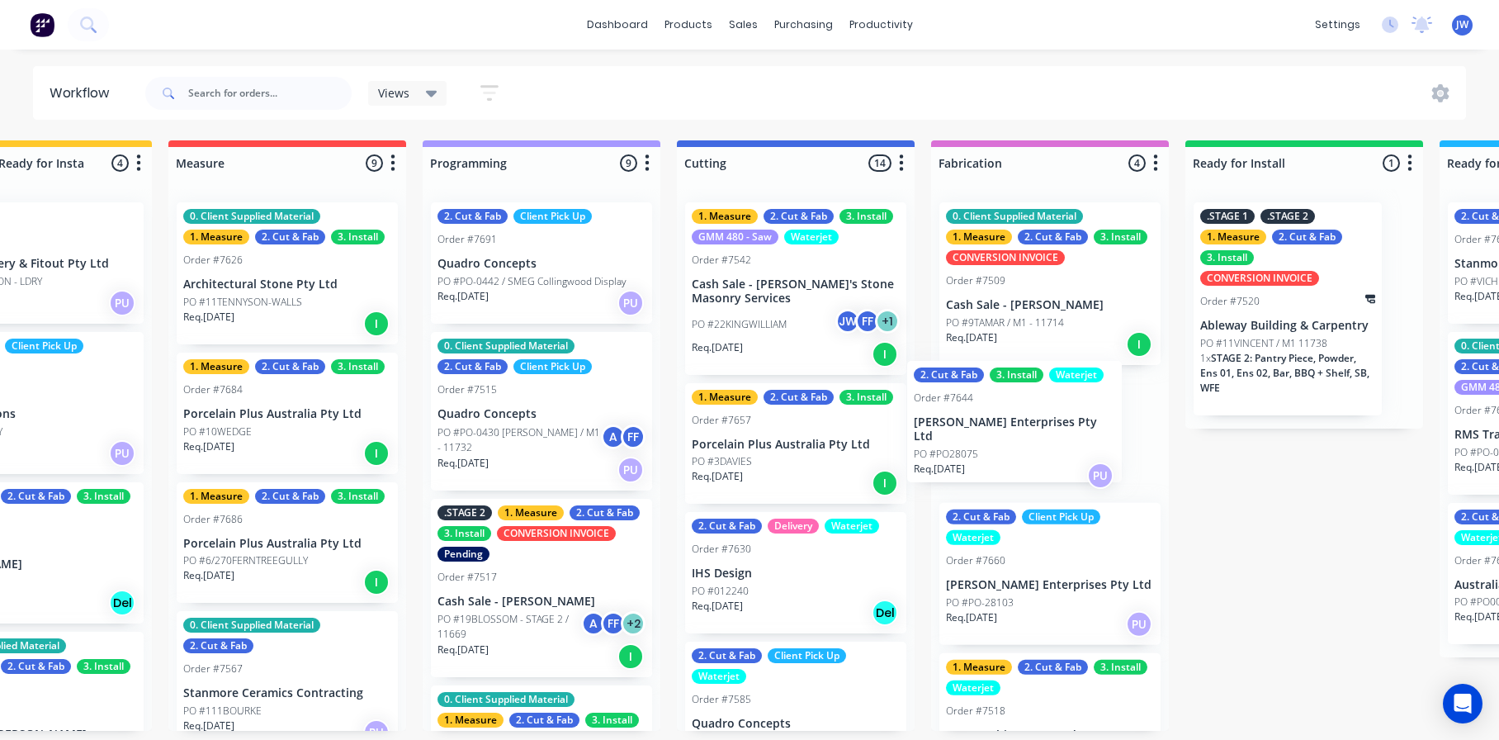
drag, startPoint x: 1083, startPoint y: 239, endPoint x: 1049, endPoint y: 418, distance: 181.5
click at [1049, 418] on div "2. Cut & Fab 3. Install Waterjet Order #7644 [PERSON_NAME] Enterprises Pty Ltd …" at bounding box center [1050, 460] width 238 height 542
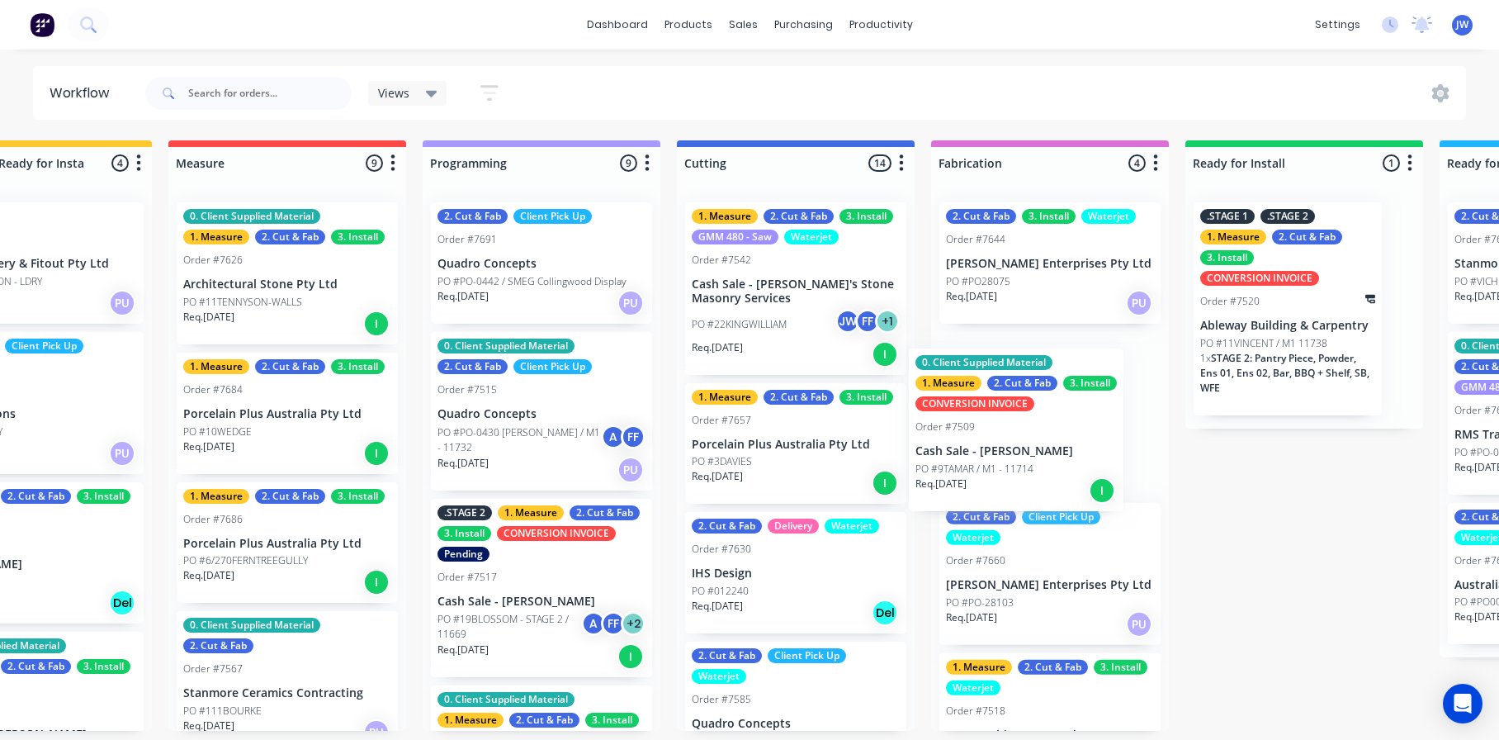
drag, startPoint x: 1072, startPoint y: 269, endPoint x: 1035, endPoint y: 462, distance: 196.7
click at [1035, 462] on div "0. Client Supplied Material 1. Measure 2. Cut & Fab 3. Install CONVERSION INVOI…" at bounding box center [1050, 460] width 238 height 542
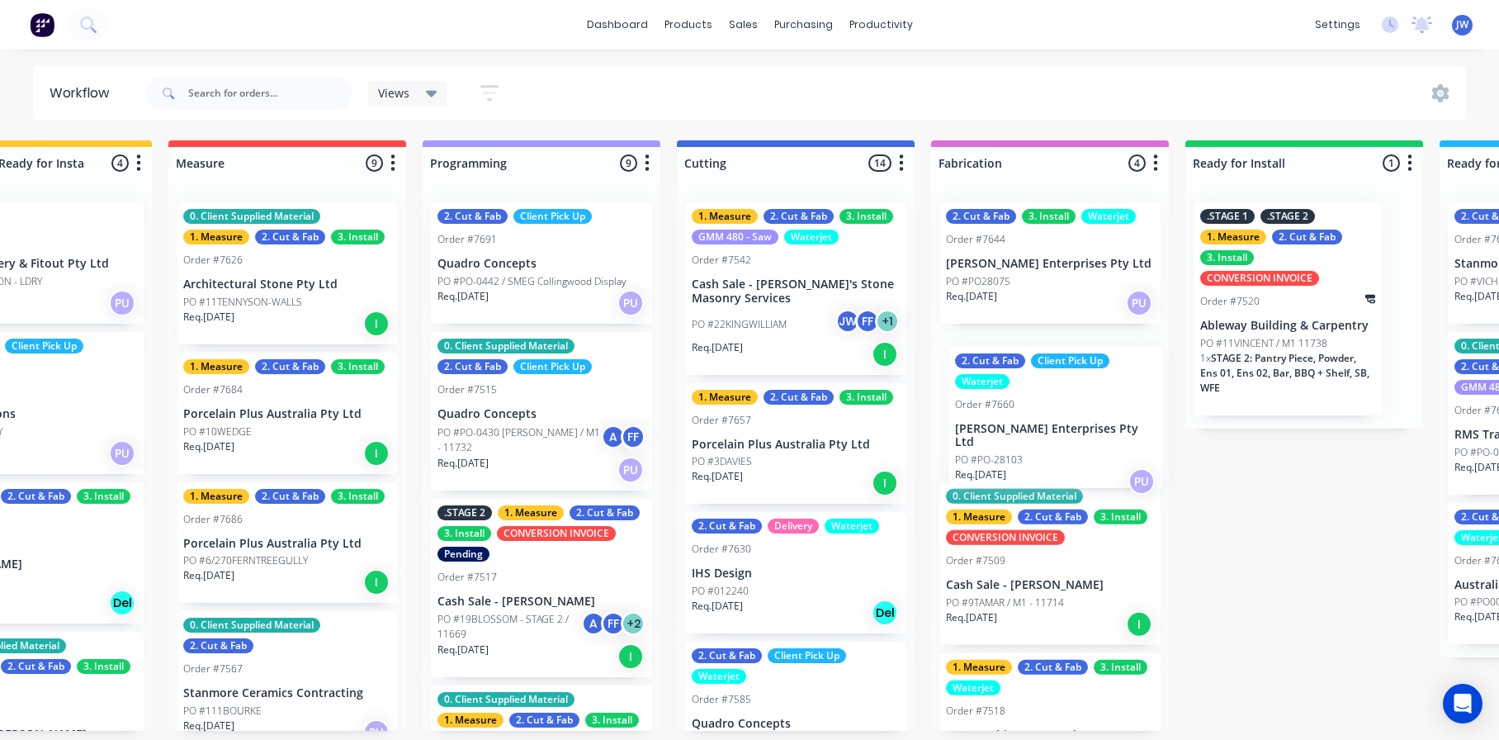
drag, startPoint x: 1037, startPoint y: 545, endPoint x: 1063, endPoint y: 329, distance: 217.9
click at [1063, 329] on div "2. Cut & Fab 3. Install Waterjet Order #7644 [PERSON_NAME] Enterprises Pty Ltd …" at bounding box center [1050, 460] width 238 height 542
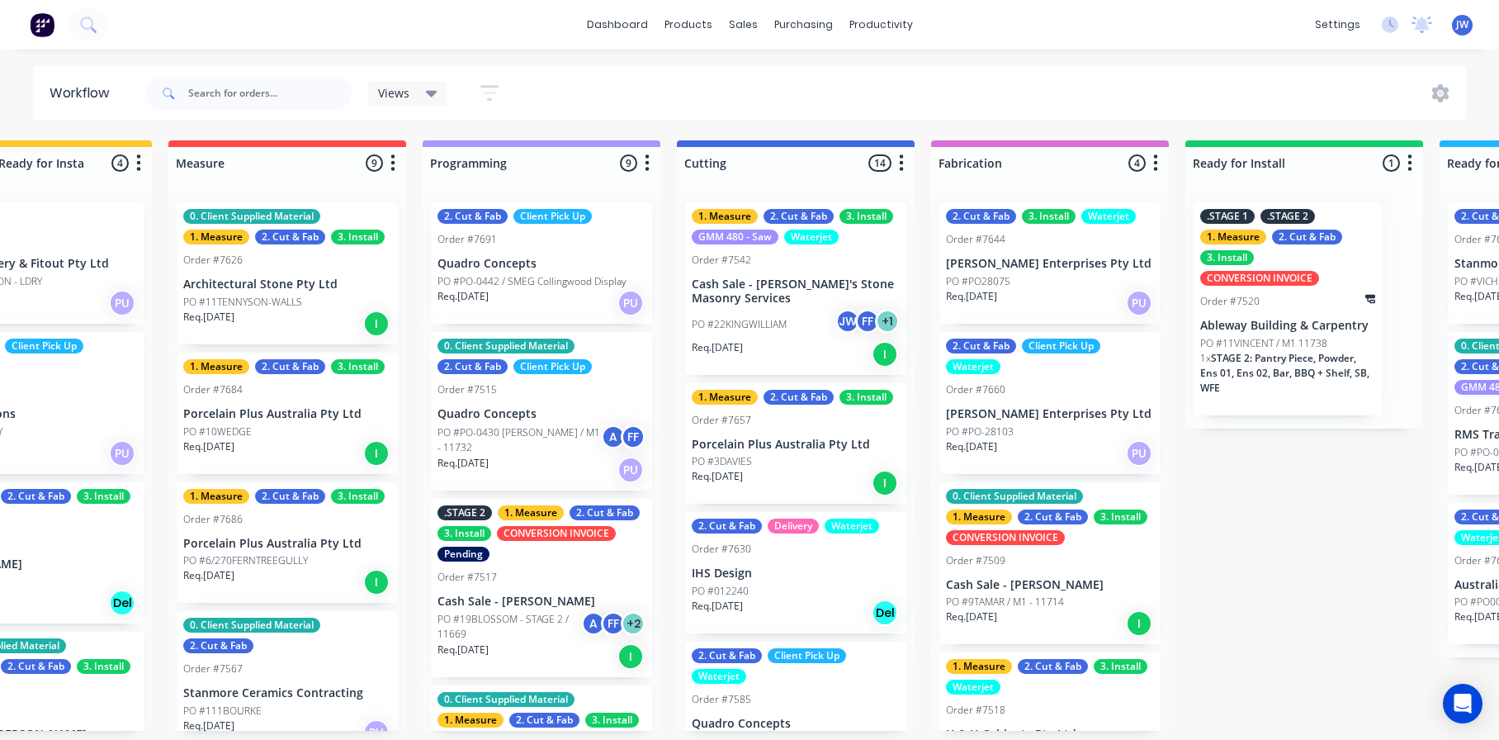
click at [1005, 274] on p "PO #PO28075" at bounding box center [978, 281] width 64 height 15
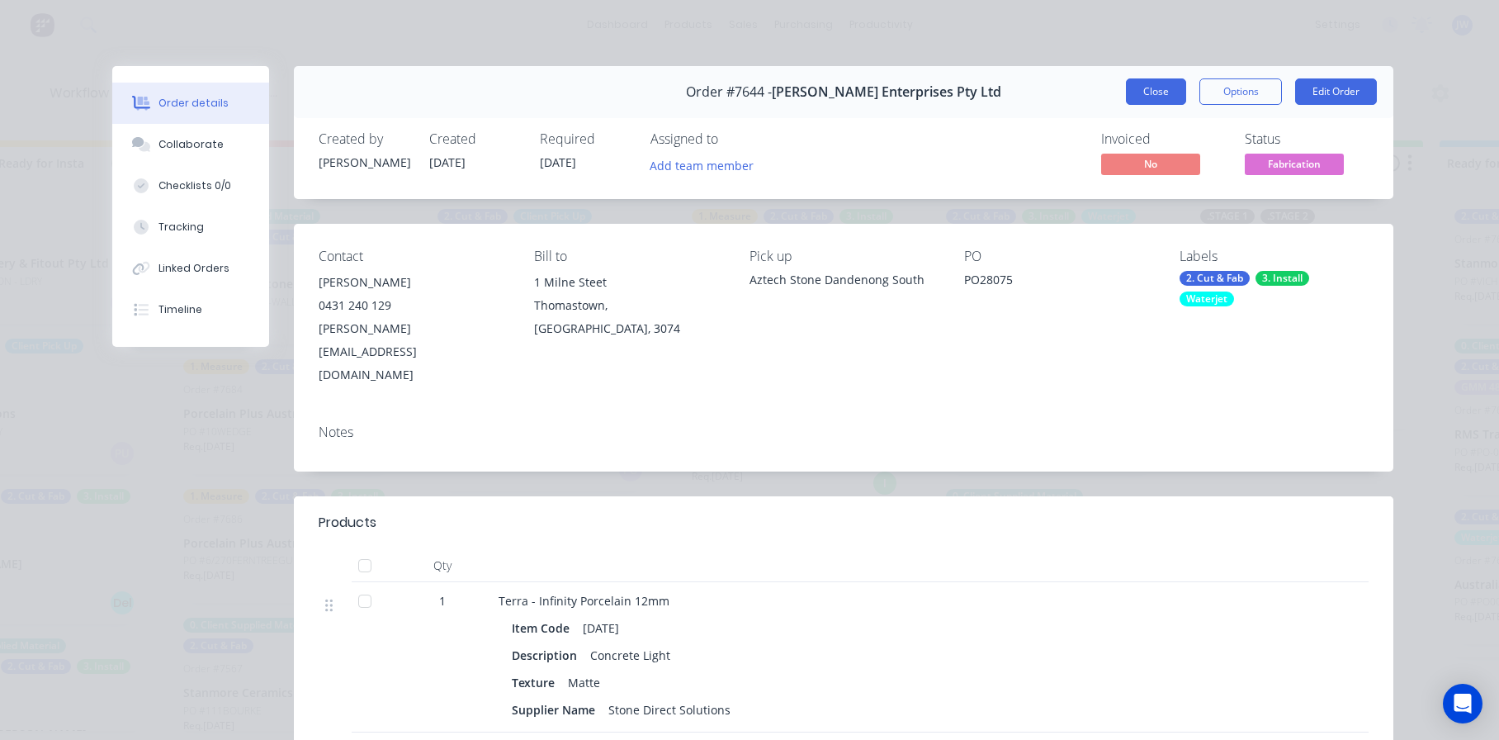
click at [1126, 91] on button "Close" at bounding box center [1156, 91] width 60 height 26
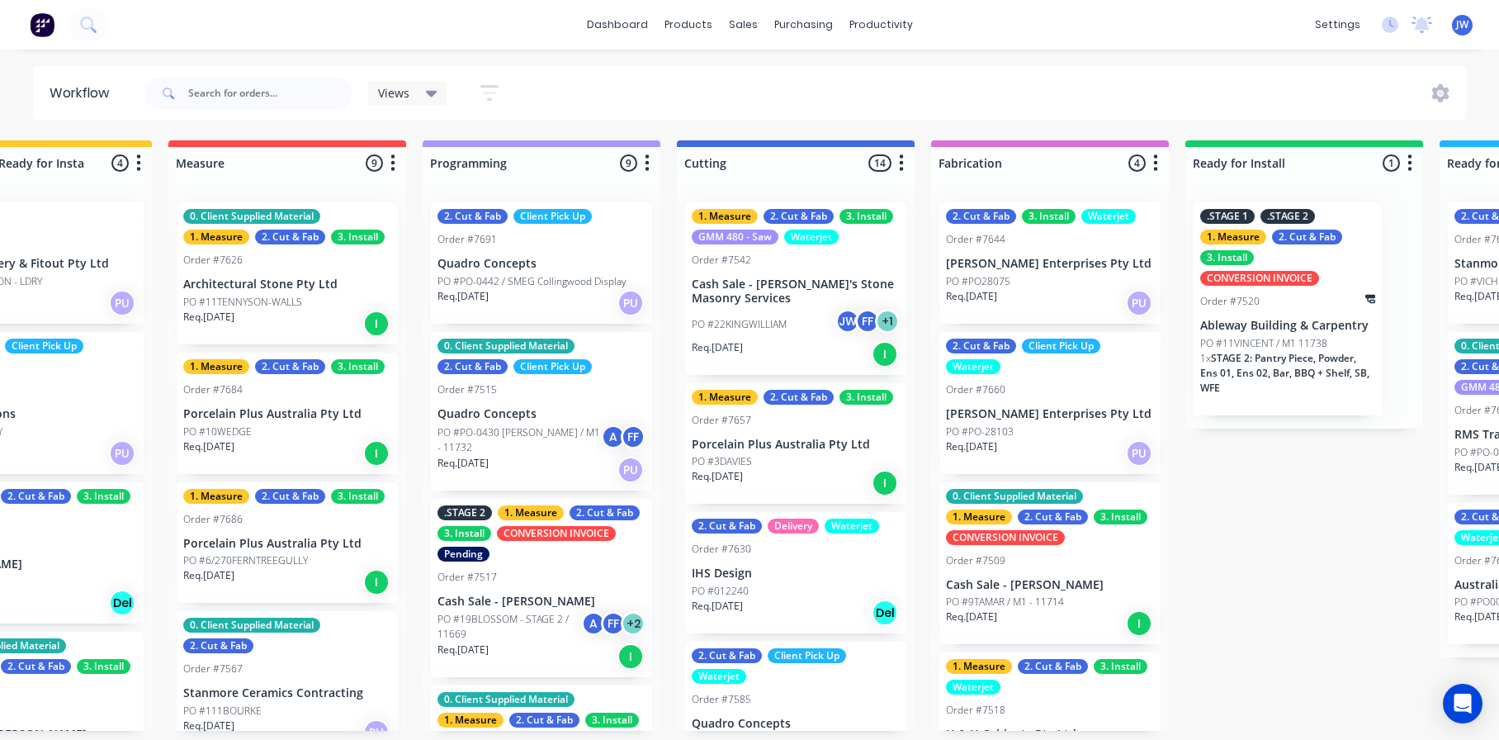
click at [1458, 88] on div at bounding box center [1444, 93] width 43 height 18
click at [1455, 88] on div at bounding box center [1444, 93] width 43 height 18
click at [1444, 93] on icon at bounding box center [1440, 93] width 18 height 18
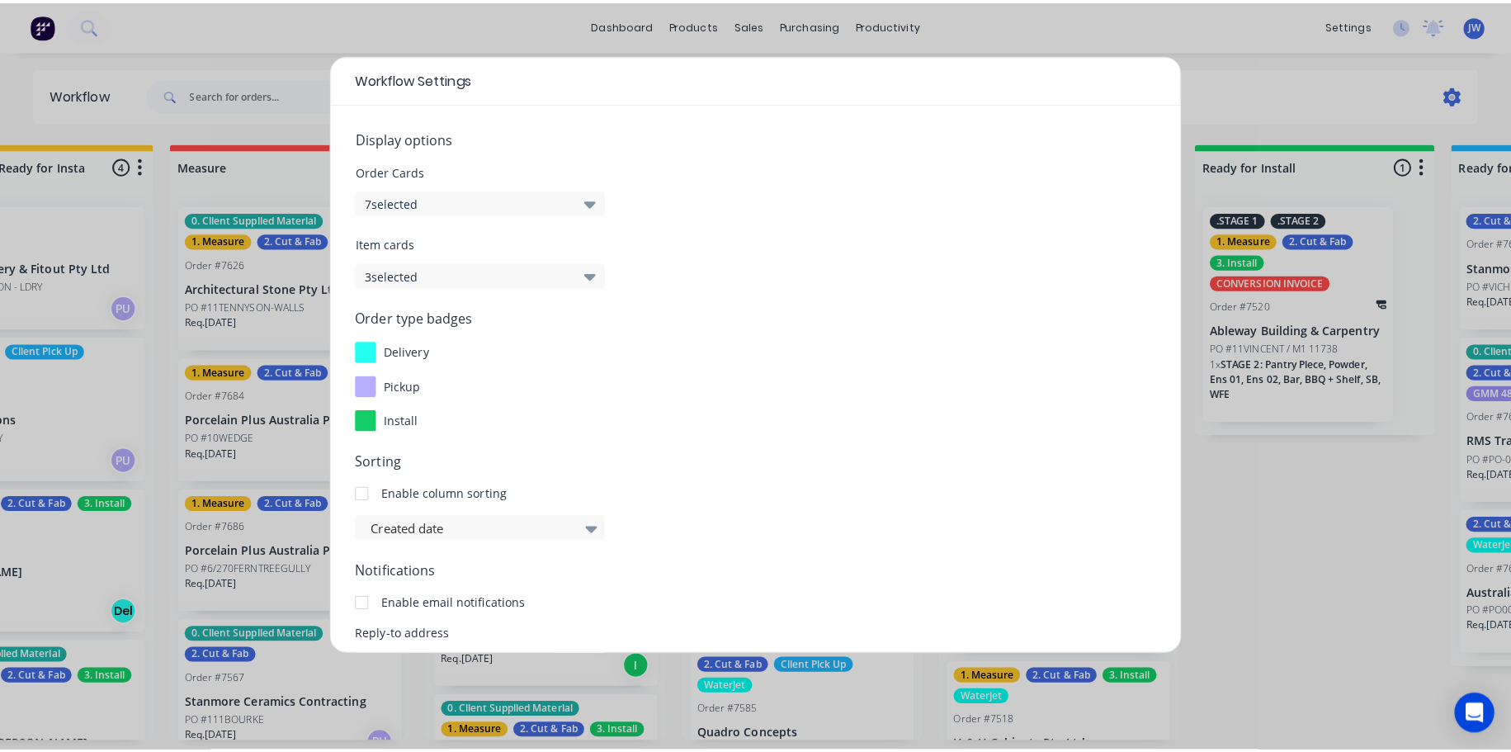
scroll to position [0, 630]
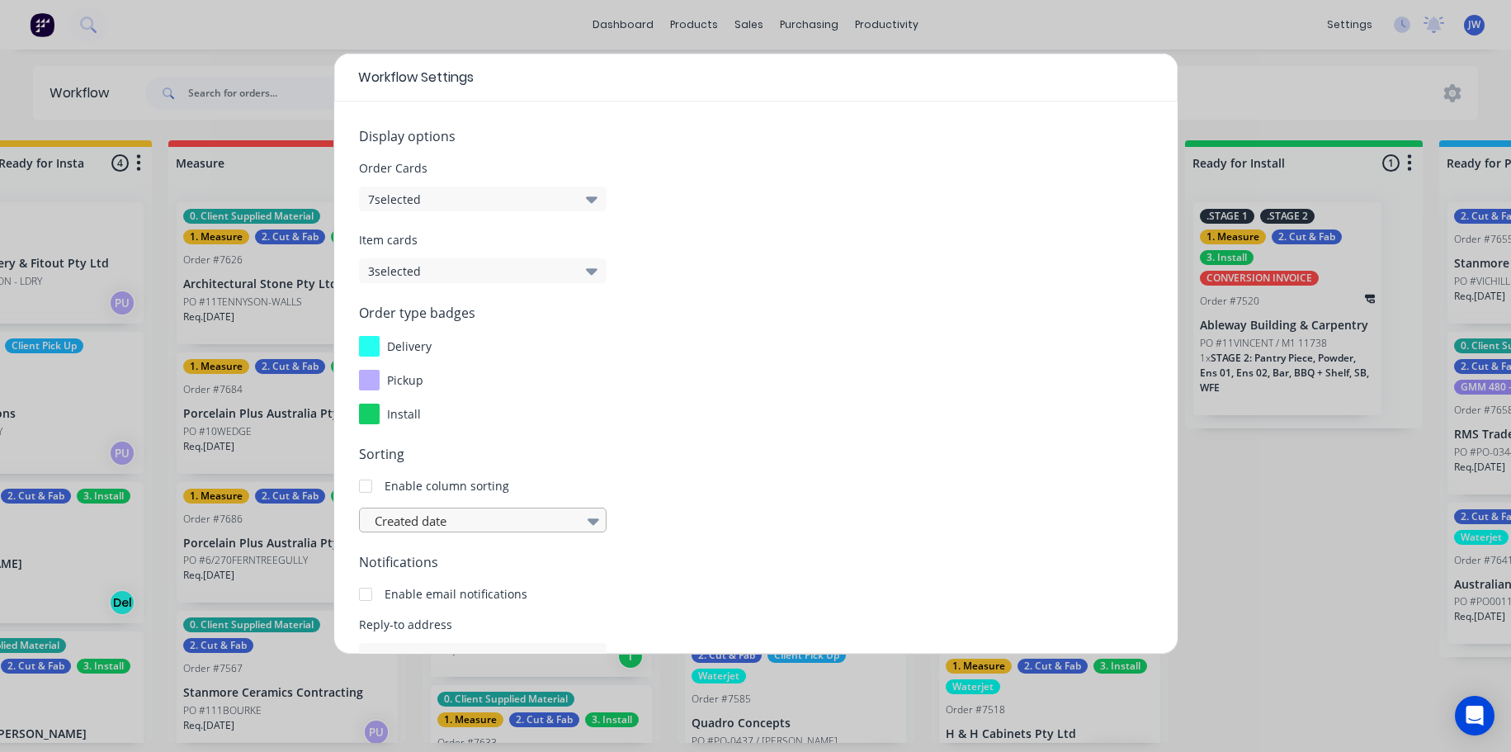
click at [553, 524] on div at bounding box center [474, 521] width 203 height 21
click at [367, 493] on div at bounding box center [365, 486] width 33 height 33
click at [499, 528] on div at bounding box center [474, 521] width 203 height 21
click at [603, 518] on div at bounding box center [593, 521] width 25 height 28
click at [594, 518] on icon at bounding box center [594, 521] width 12 height 18
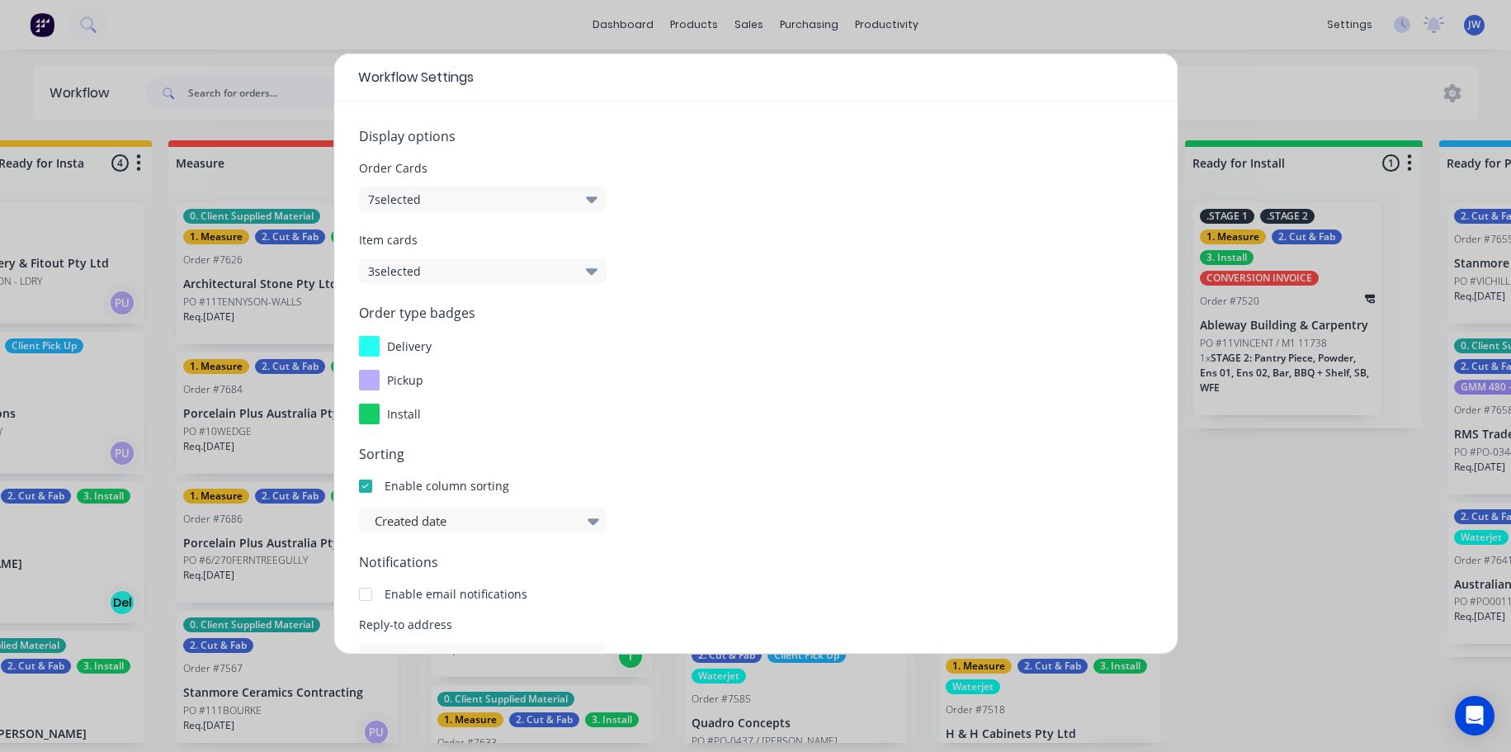
click at [581, 579] on div "Notifications Enable email notifications" at bounding box center [756, 577] width 794 height 50
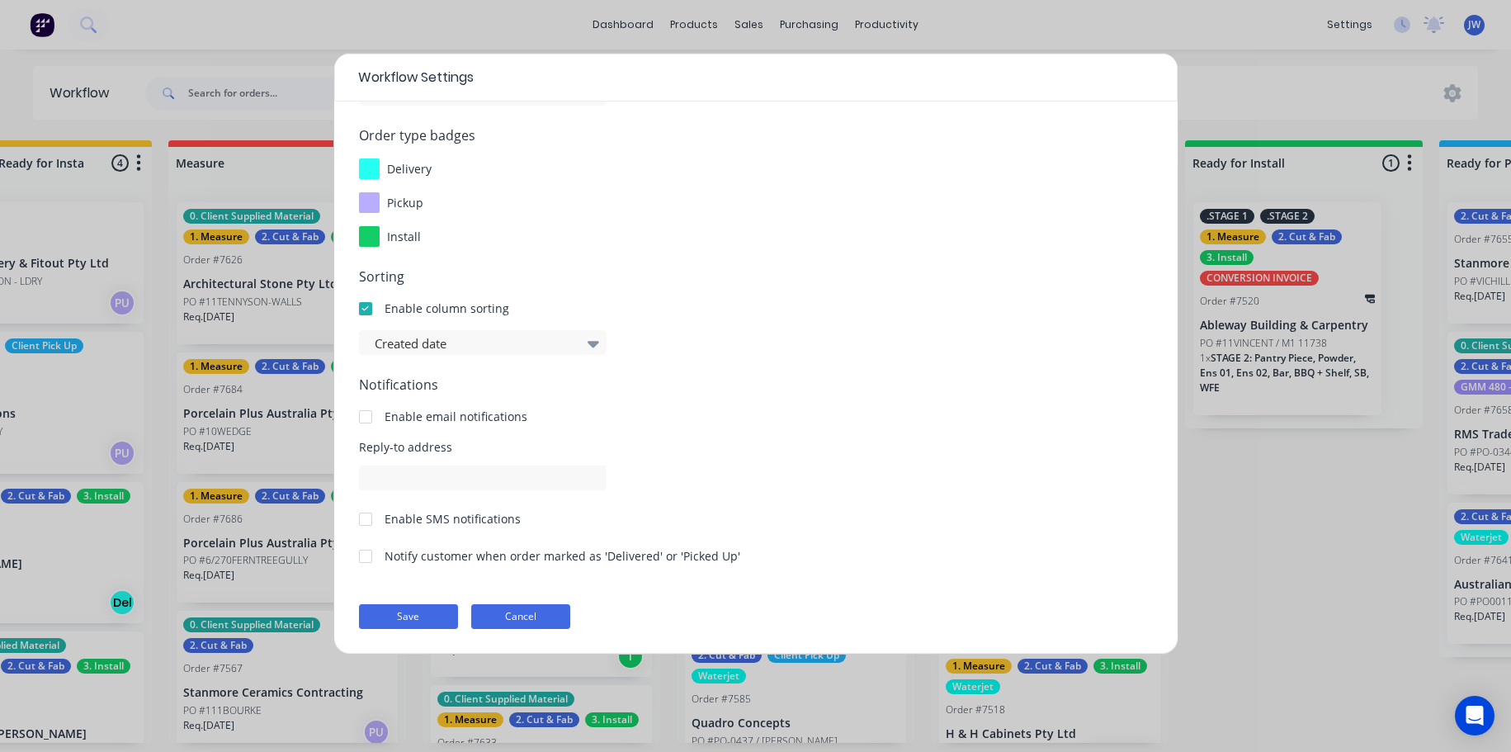
click at [523, 616] on button "Cancel" at bounding box center [520, 616] width 99 height 25
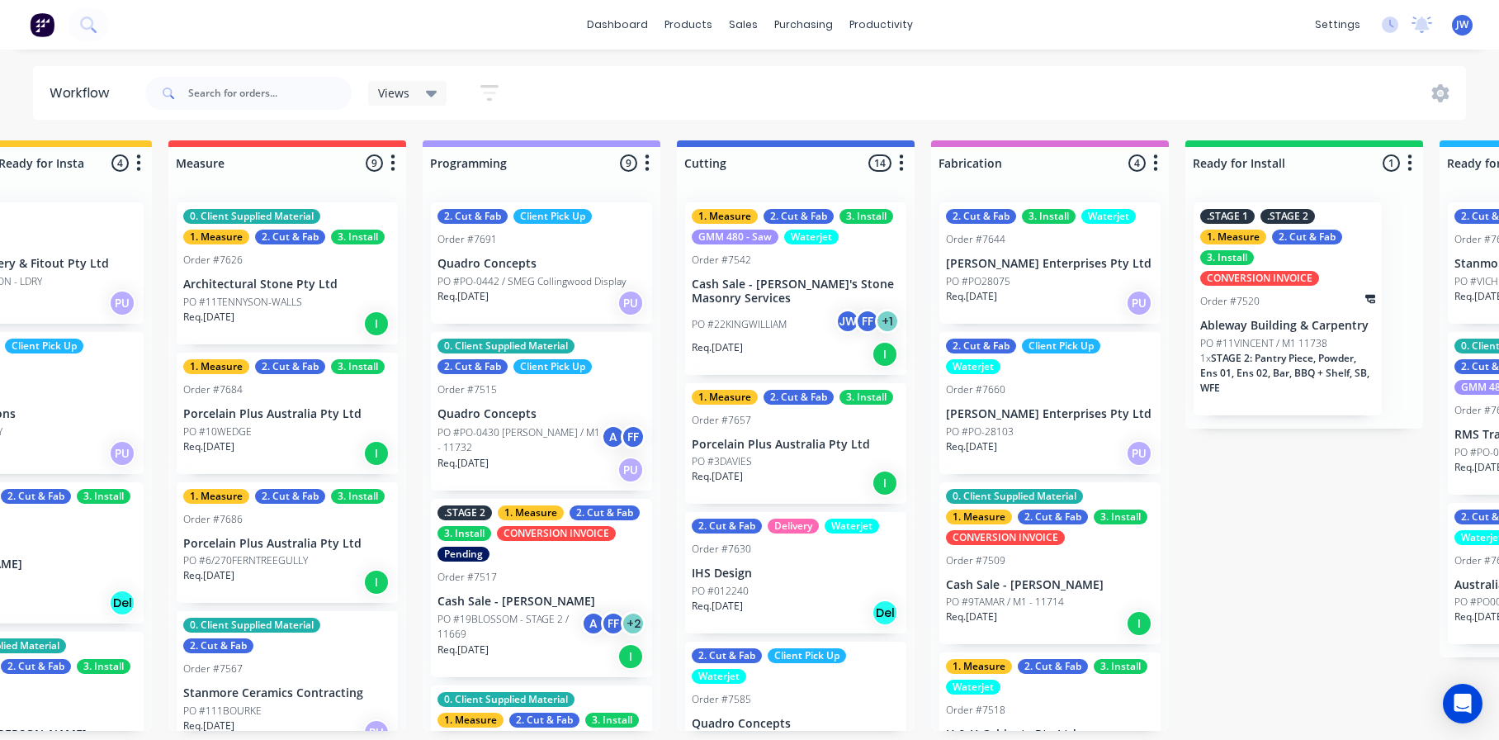
click at [1452, 113] on div "Views Save new view None (Default) edit Value edit Show/Hide statuses Show line…" at bounding box center [804, 94] width 1325 height 50
click at [1449, 99] on icon at bounding box center [1440, 93] width 18 height 18
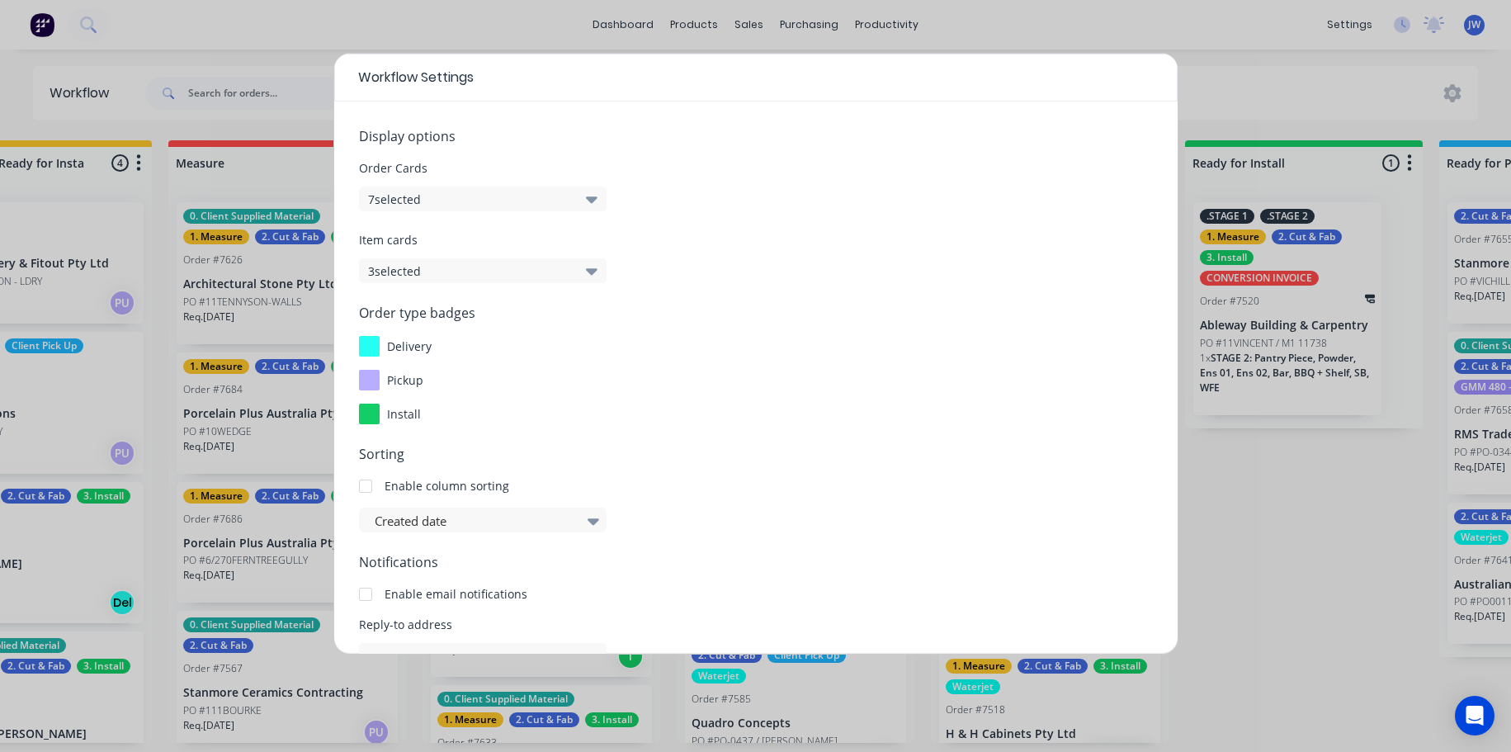
click at [367, 480] on div at bounding box center [365, 486] width 33 height 33
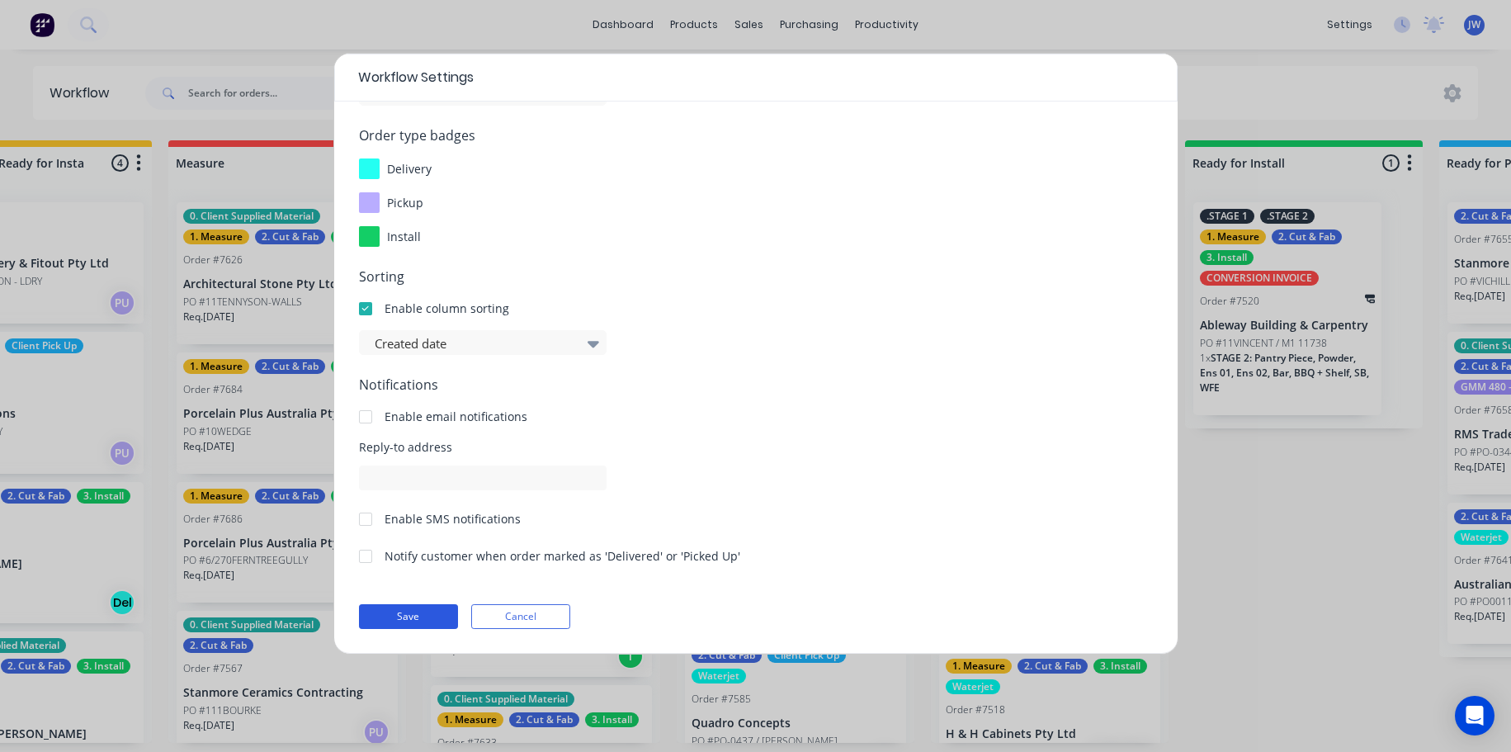
click at [387, 605] on button "Save" at bounding box center [408, 616] width 99 height 25
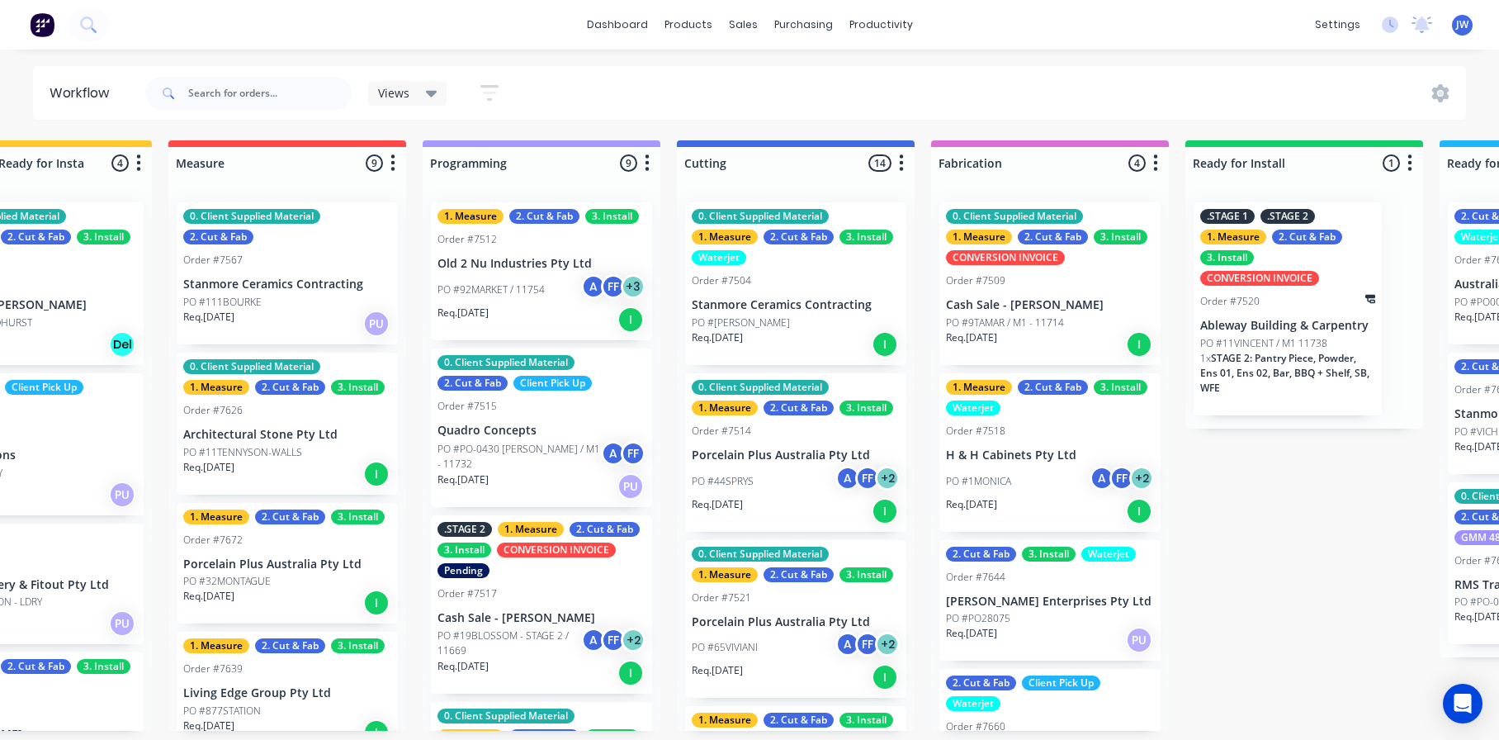
click at [1436, 69] on div "Views Save new view None (Default) edit Value edit Show/Hide statuses Show line…" at bounding box center [804, 94] width 1325 height 50
click at [1436, 104] on div "Views Save new view None (Default) edit Value edit Show/Hide statuses Show line…" at bounding box center [804, 94] width 1325 height 50
click at [1436, 94] on icon at bounding box center [1440, 93] width 17 height 18
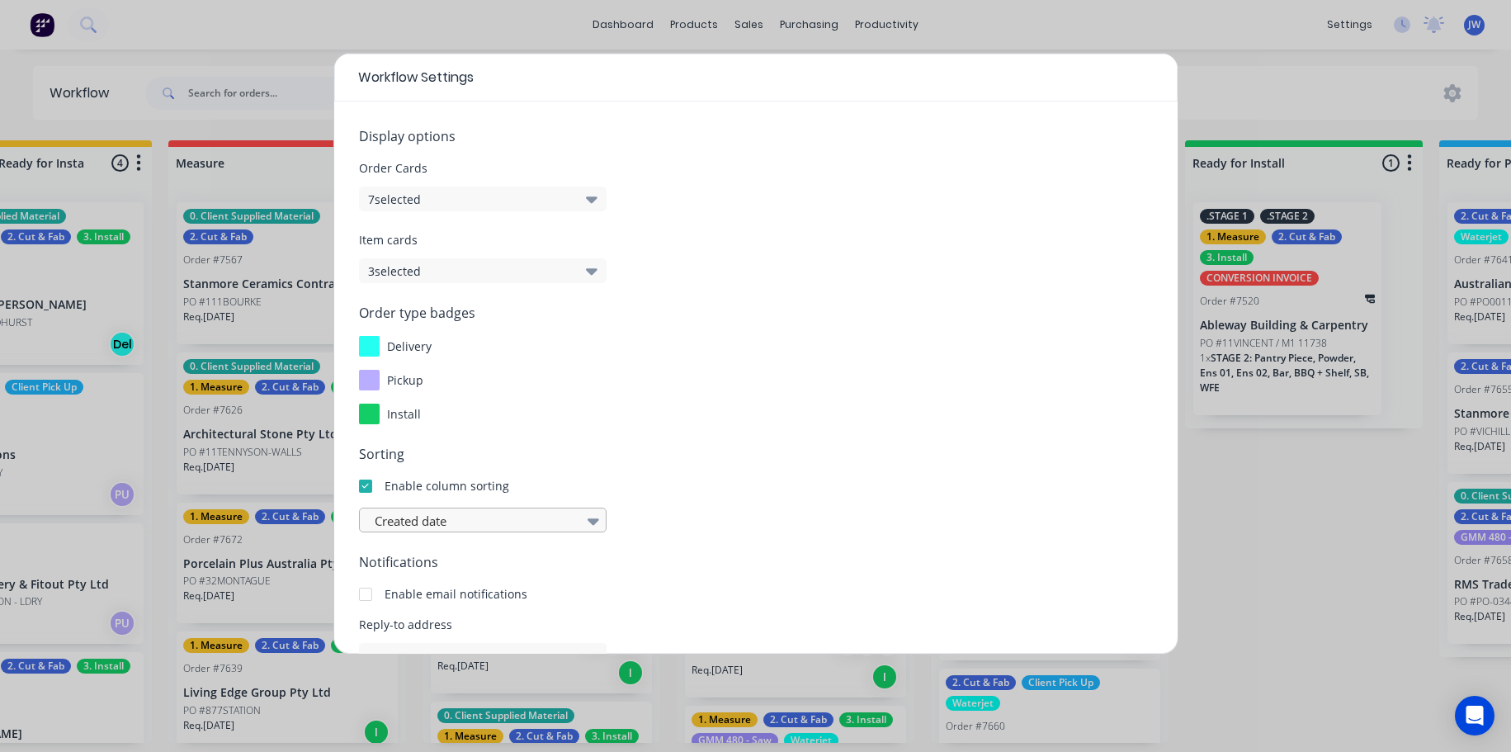
click at [440, 515] on div at bounding box center [474, 521] width 203 height 21
click at [598, 527] on icon at bounding box center [594, 521] width 12 height 18
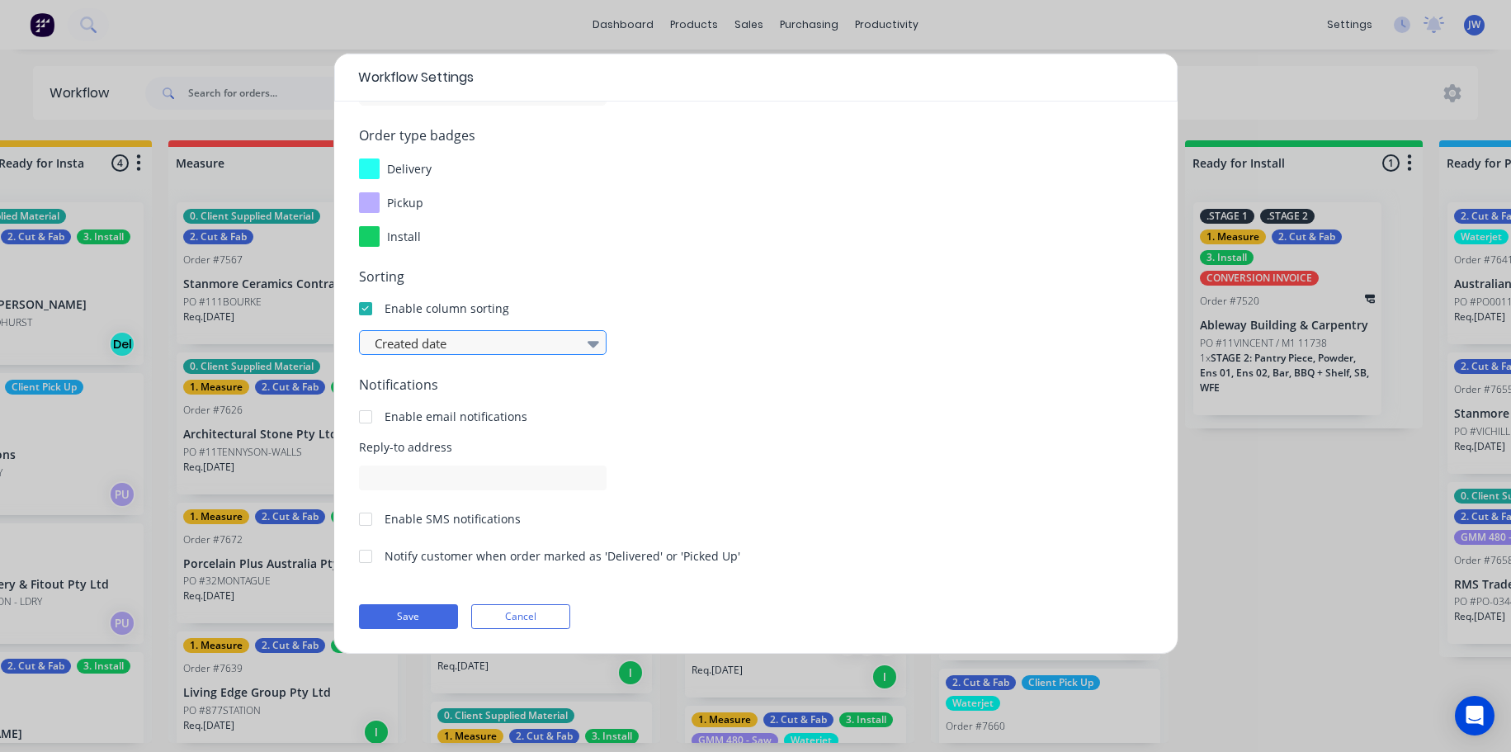
click at [595, 338] on icon at bounding box center [594, 343] width 12 height 18
click at [594, 338] on icon at bounding box center [594, 343] width 12 height 18
type input "required date"
click at [440, 622] on button "Save" at bounding box center [408, 616] width 99 height 25
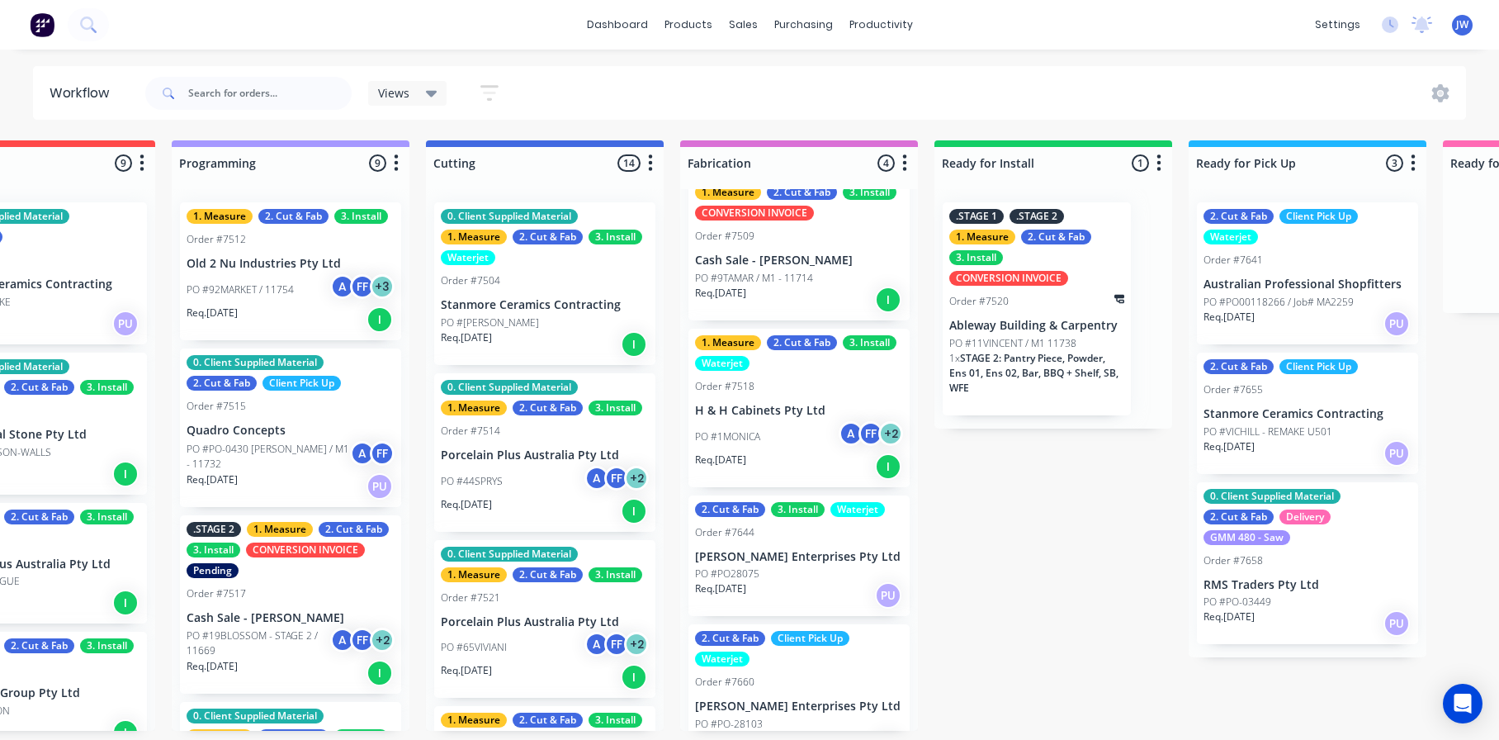
scroll to position [81, 0]
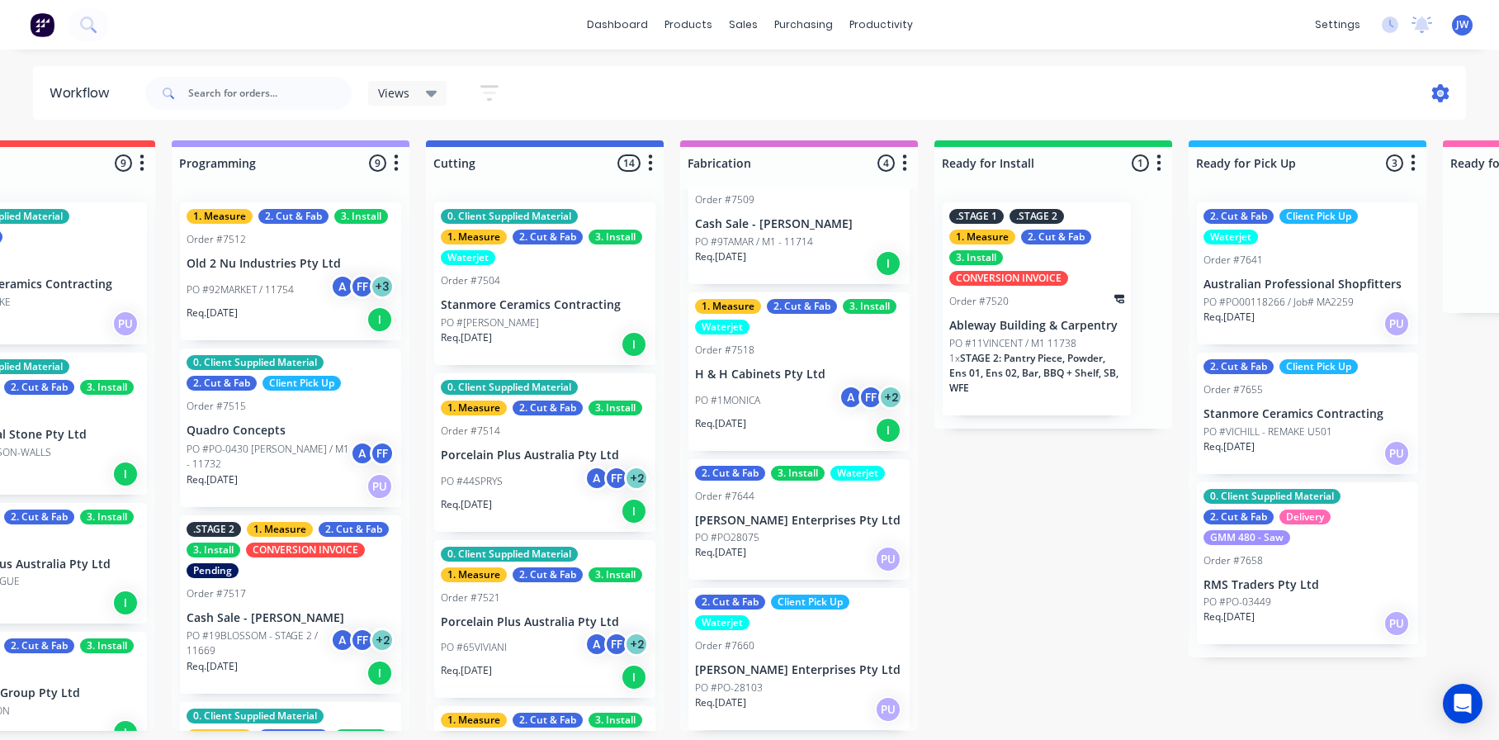
click at [1434, 90] on icon at bounding box center [1440, 93] width 17 height 18
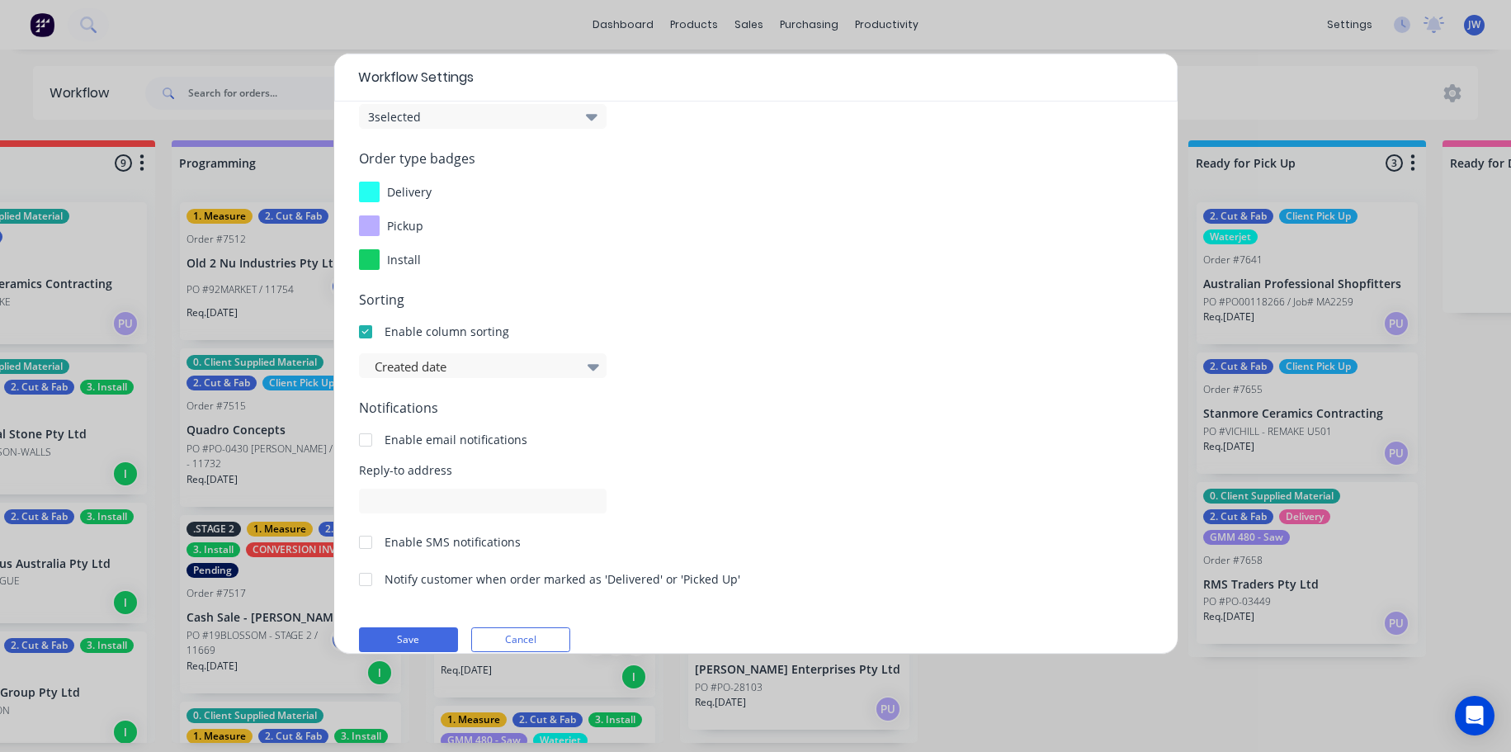
scroll to position [177, 0]
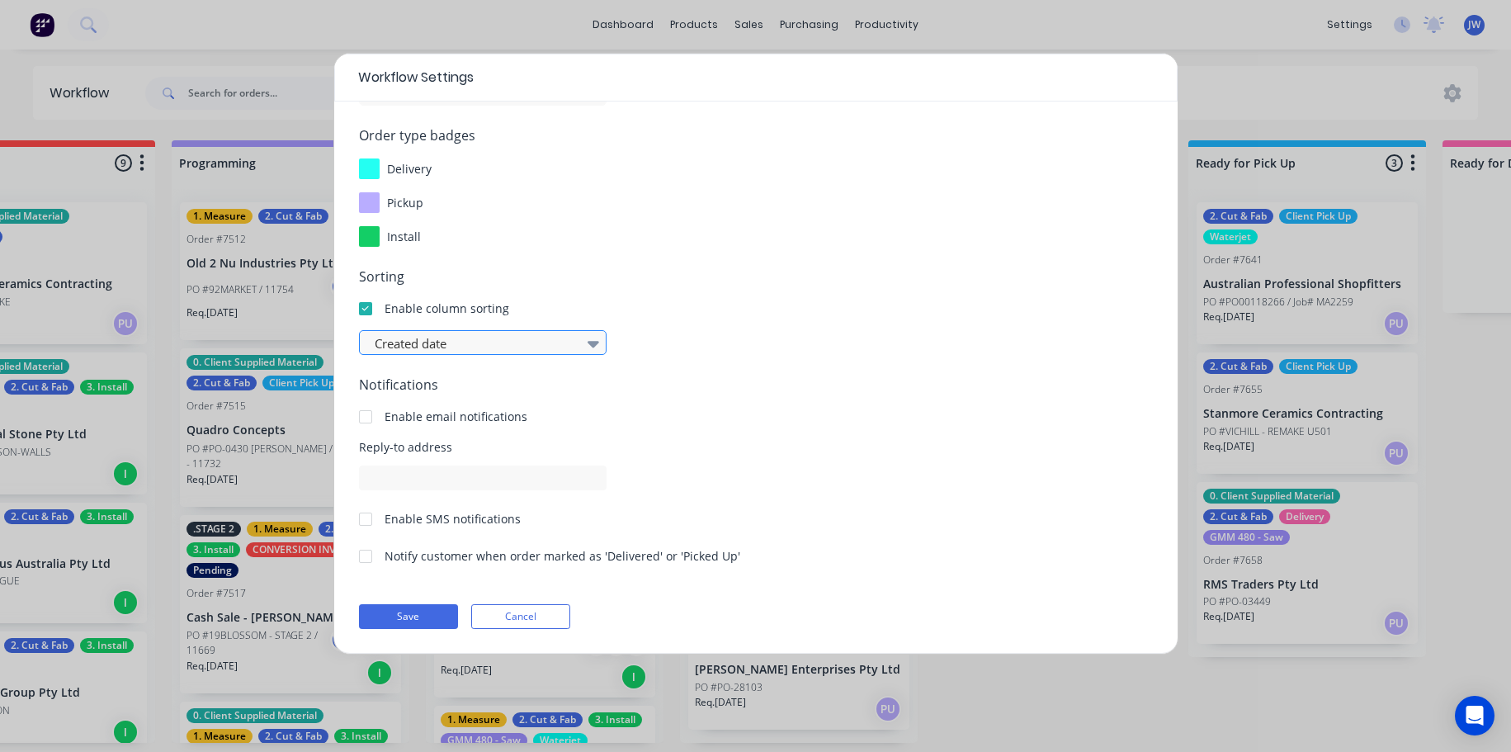
click at [590, 341] on icon at bounding box center [594, 343] width 12 height 18
click at [377, 345] on div at bounding box center [474, 343] width 203 height 21
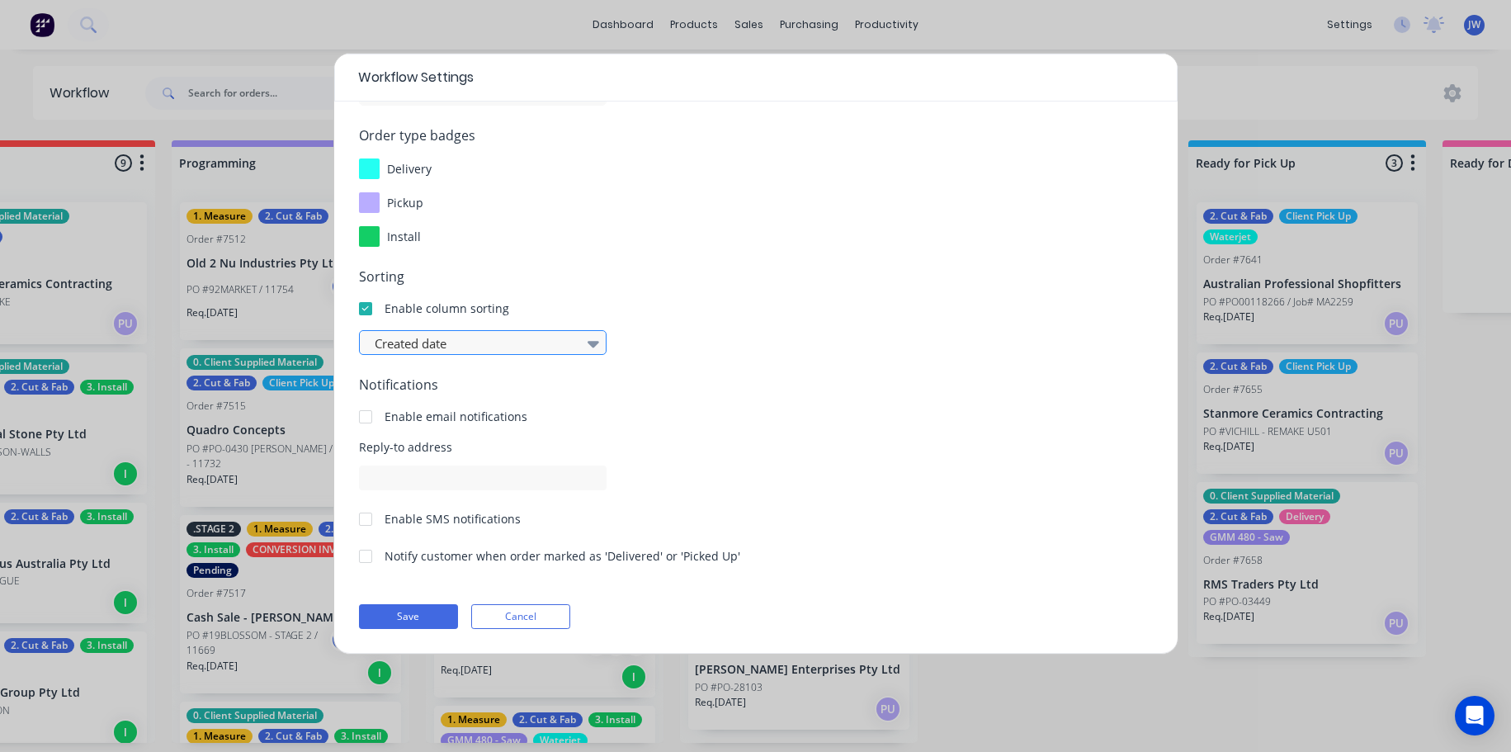
click at [377, 345] on div at bounding box center [474, 343] width 203 height 21
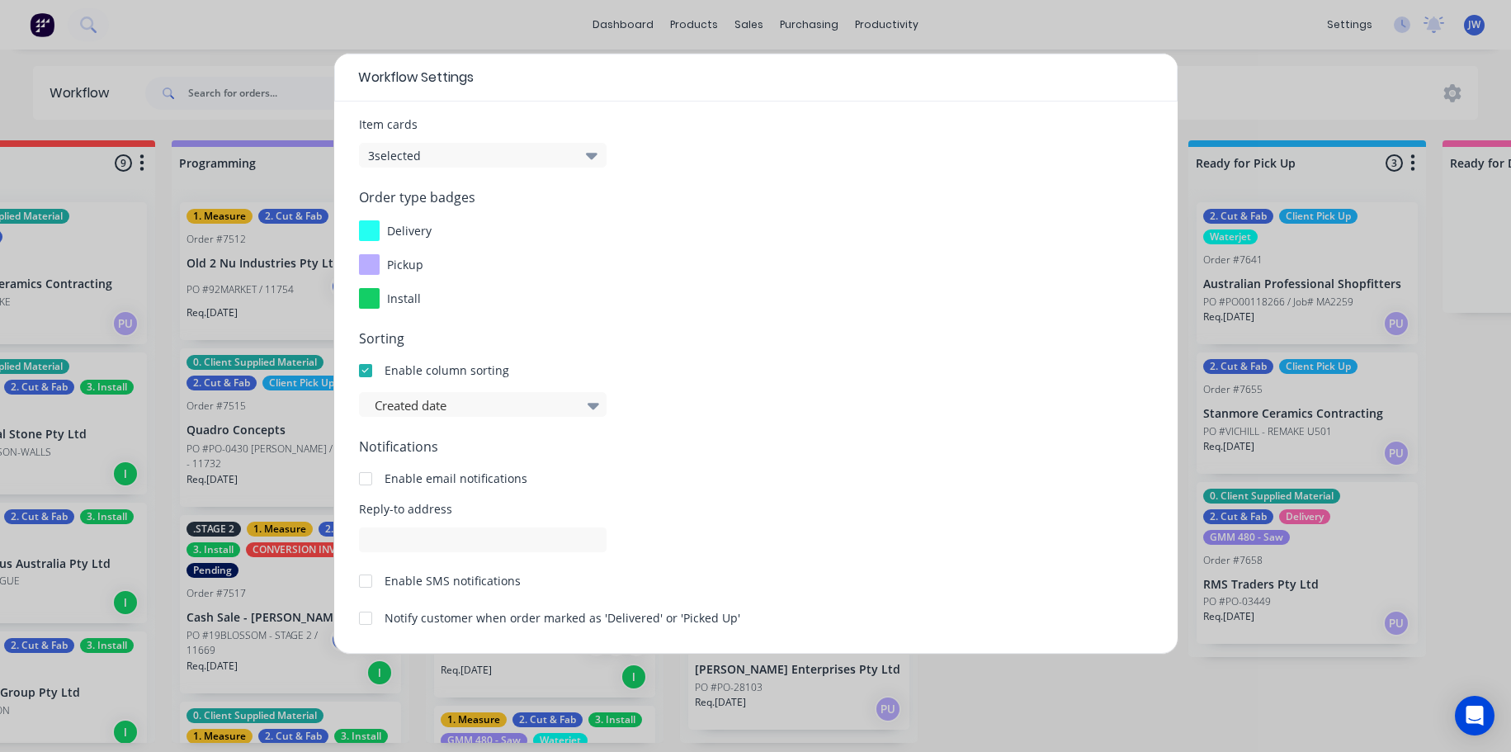
scroll to position [0, 0]
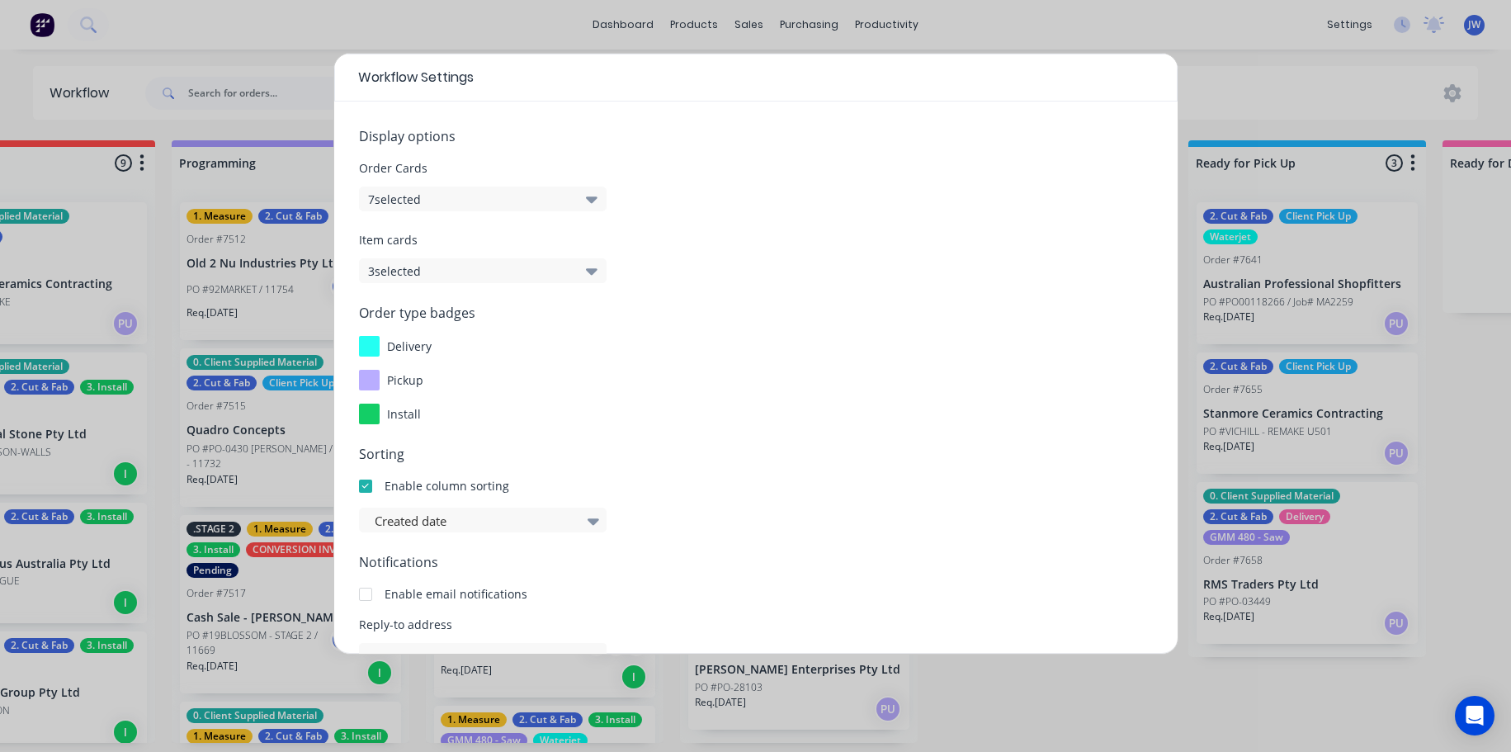
click at [433, 263] on button "3 selected" at bounding box center [483, 270] width 248 height 25
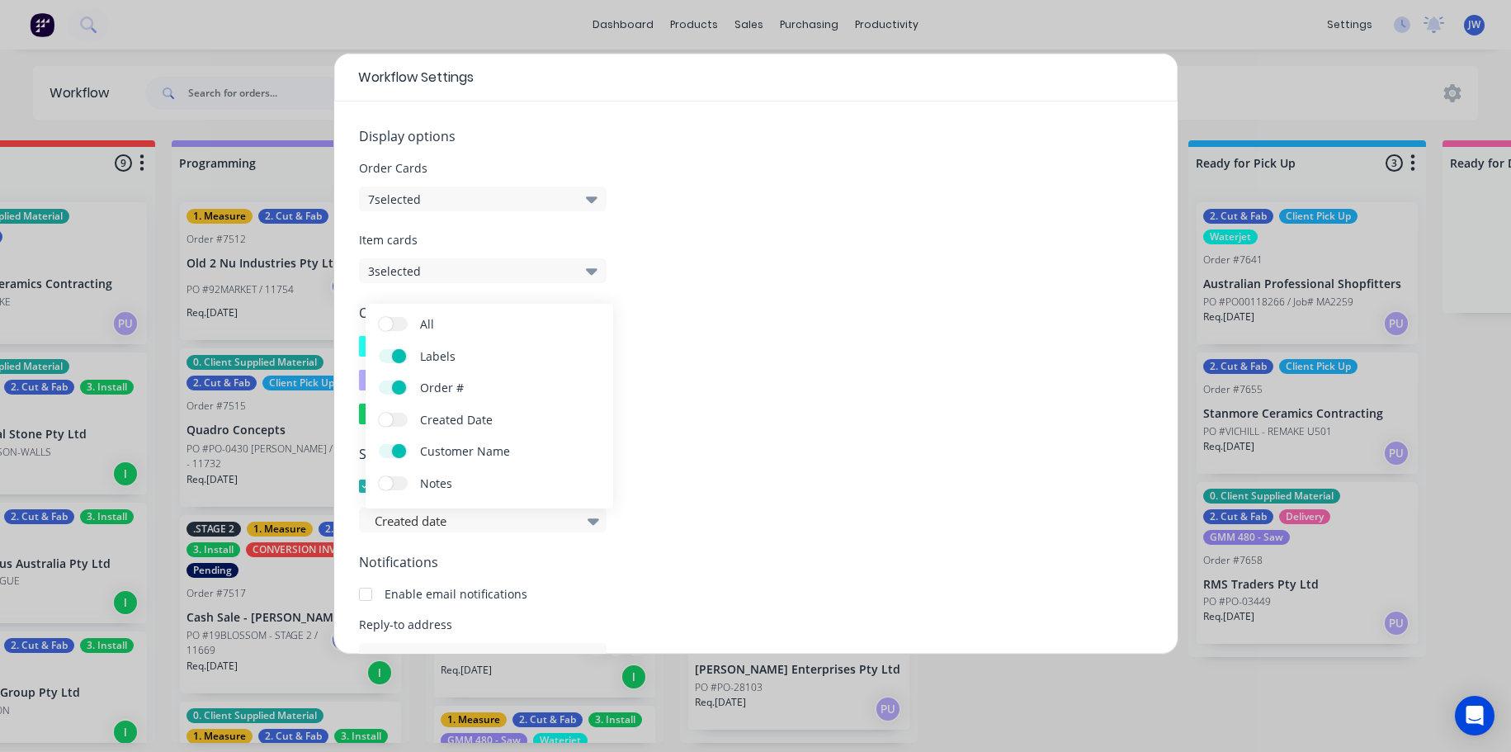
click at [536, 207] on button "7 selected" at bounding box center [483, 199] width 248 height 25
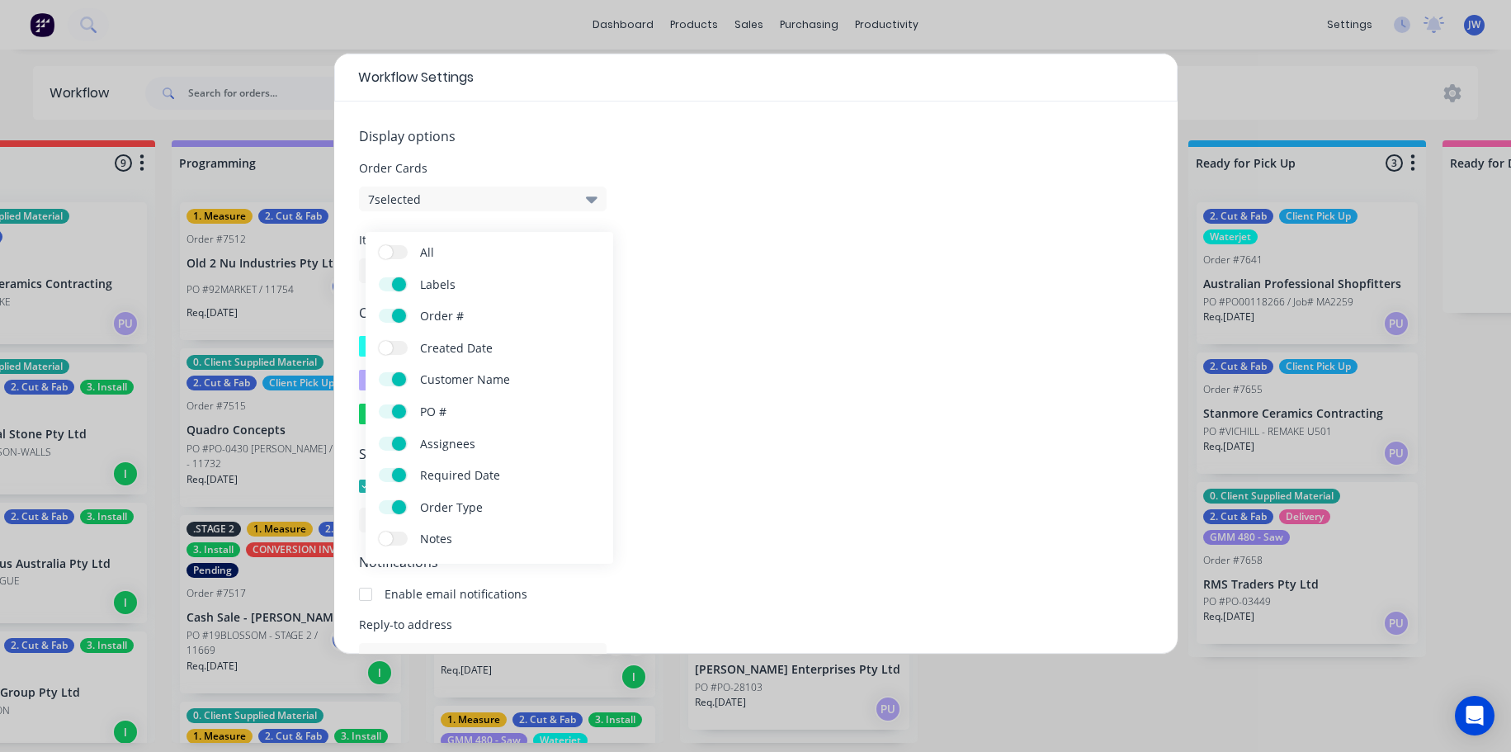
click at [1006, 300] on form "Display options Order Cards 7 selected Item cards 3 selected Order type badges …" at bounding box center [756, 466] width 794 height 680
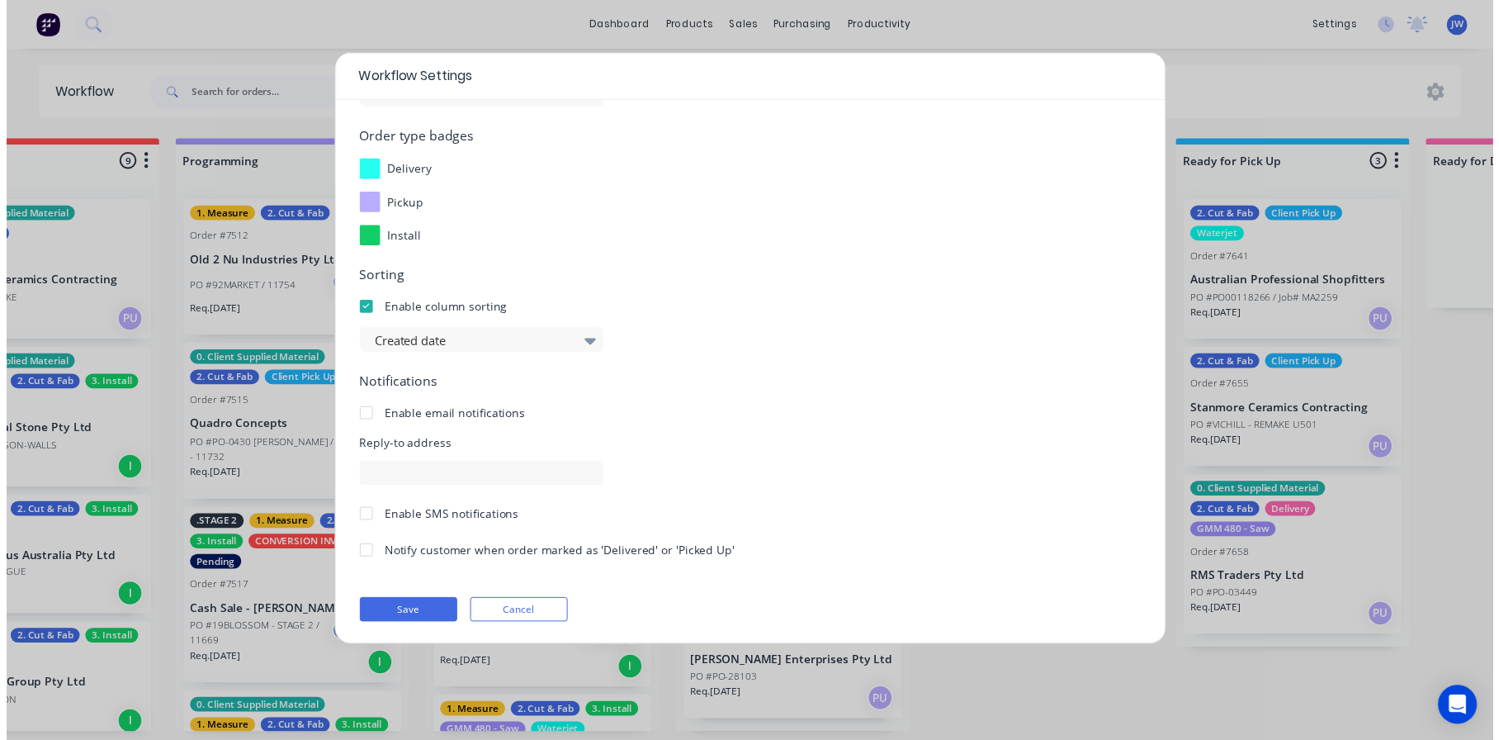
scroll to position [177, 0]
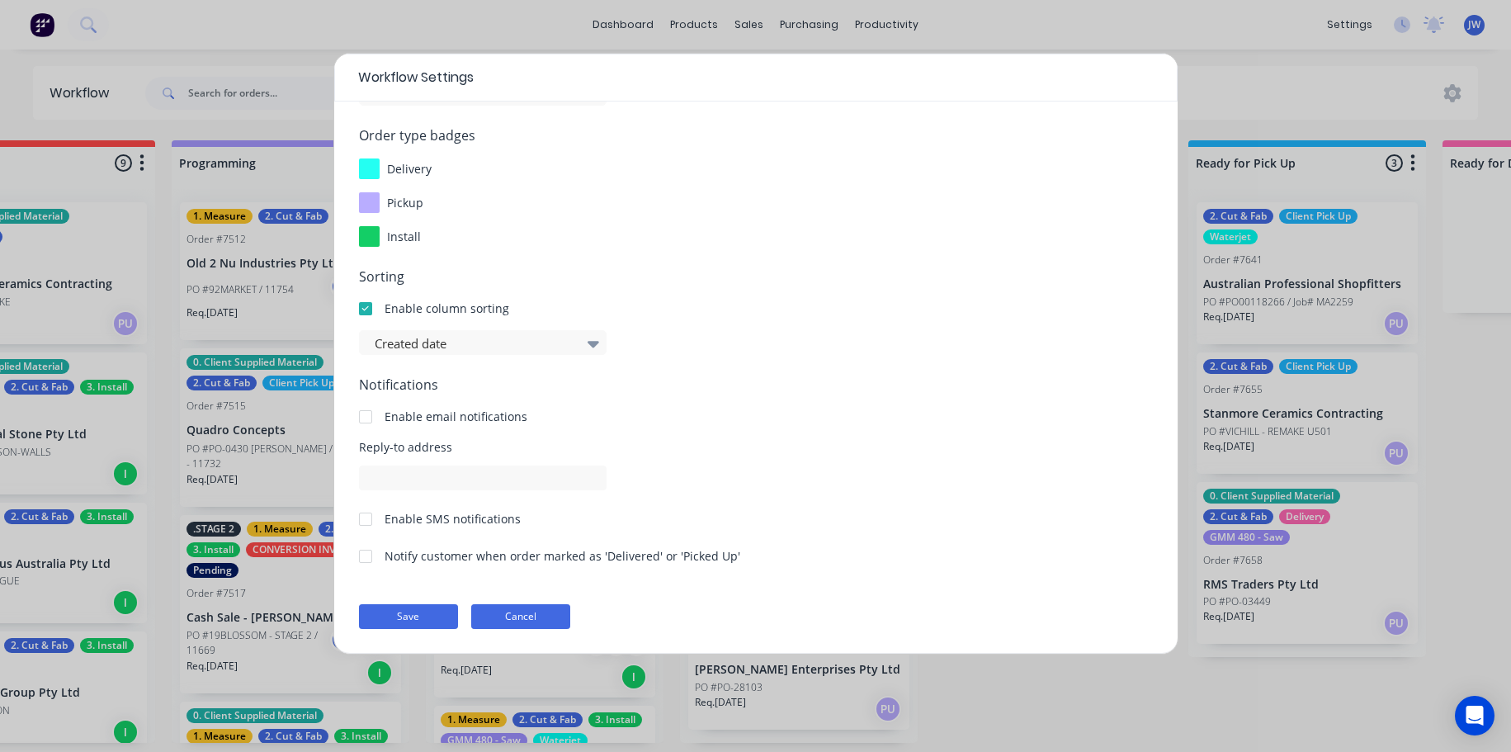
click at [546, 608] on button "Cancel" at bounding box center [520, 616] width 99 height 25
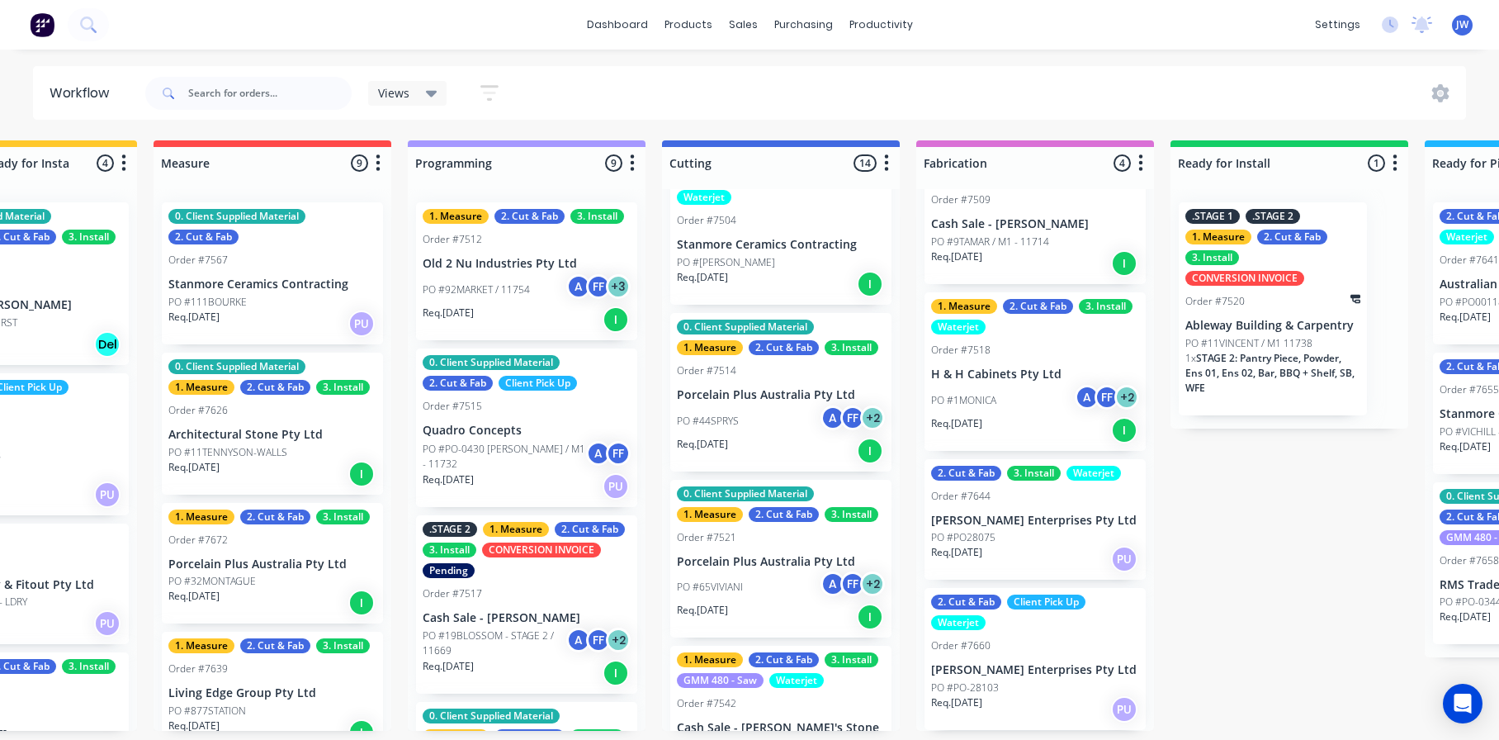
scroll to position [0, 0]
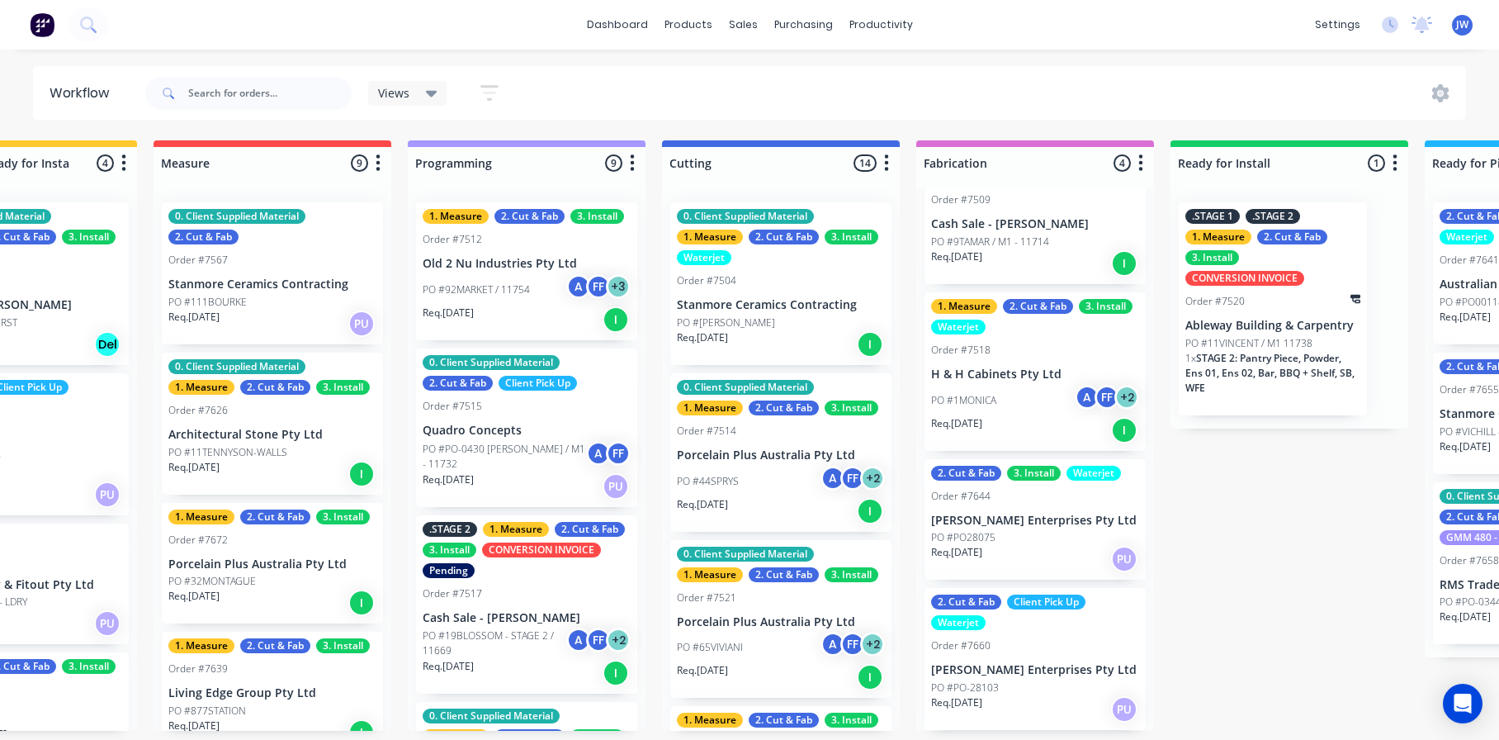
click at [1262, 576] on div "Submitted 18 Status colour #273444 hex #273444 Save Cancel Summaries Total orde…" at bounding box center [959, 435] width 3232 height 590
click at [1435, 89] on icon at bounding box center [1440, 93] width 17 height 18
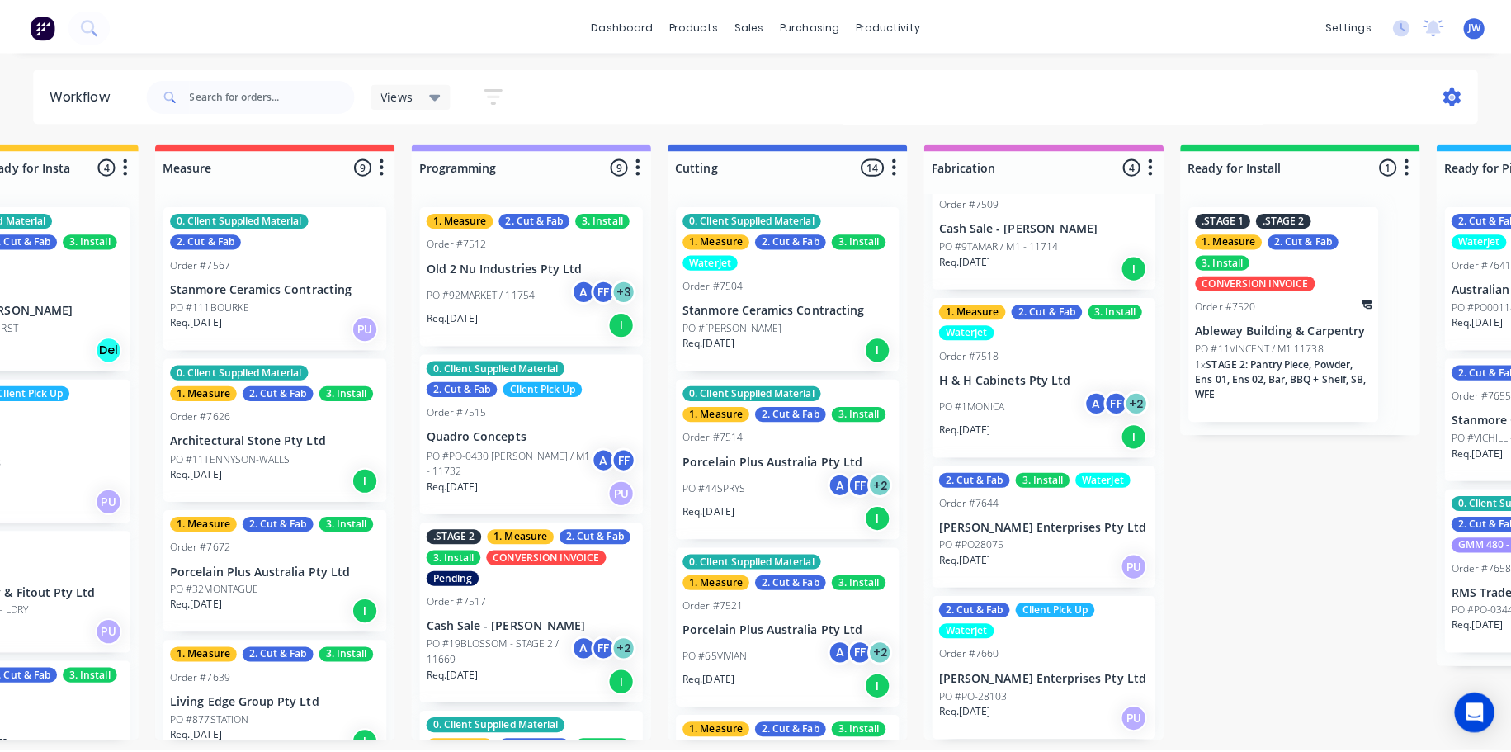
scroll to position [0, 645]
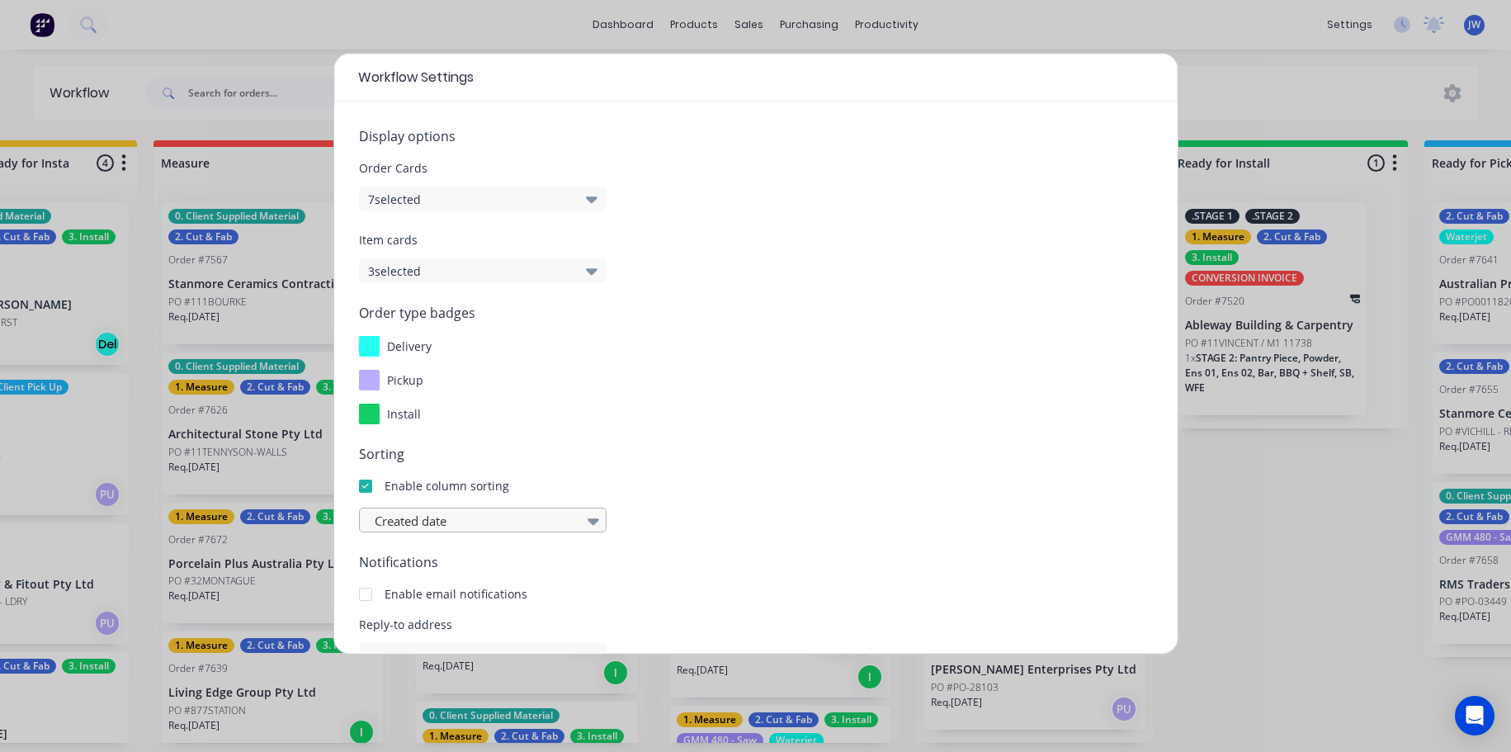
click at [488, 523] on div at bounding box center [474, 521] width 203 height 21
click at [581, 523] on div at bounding box center [593, 521] width 25 height 28
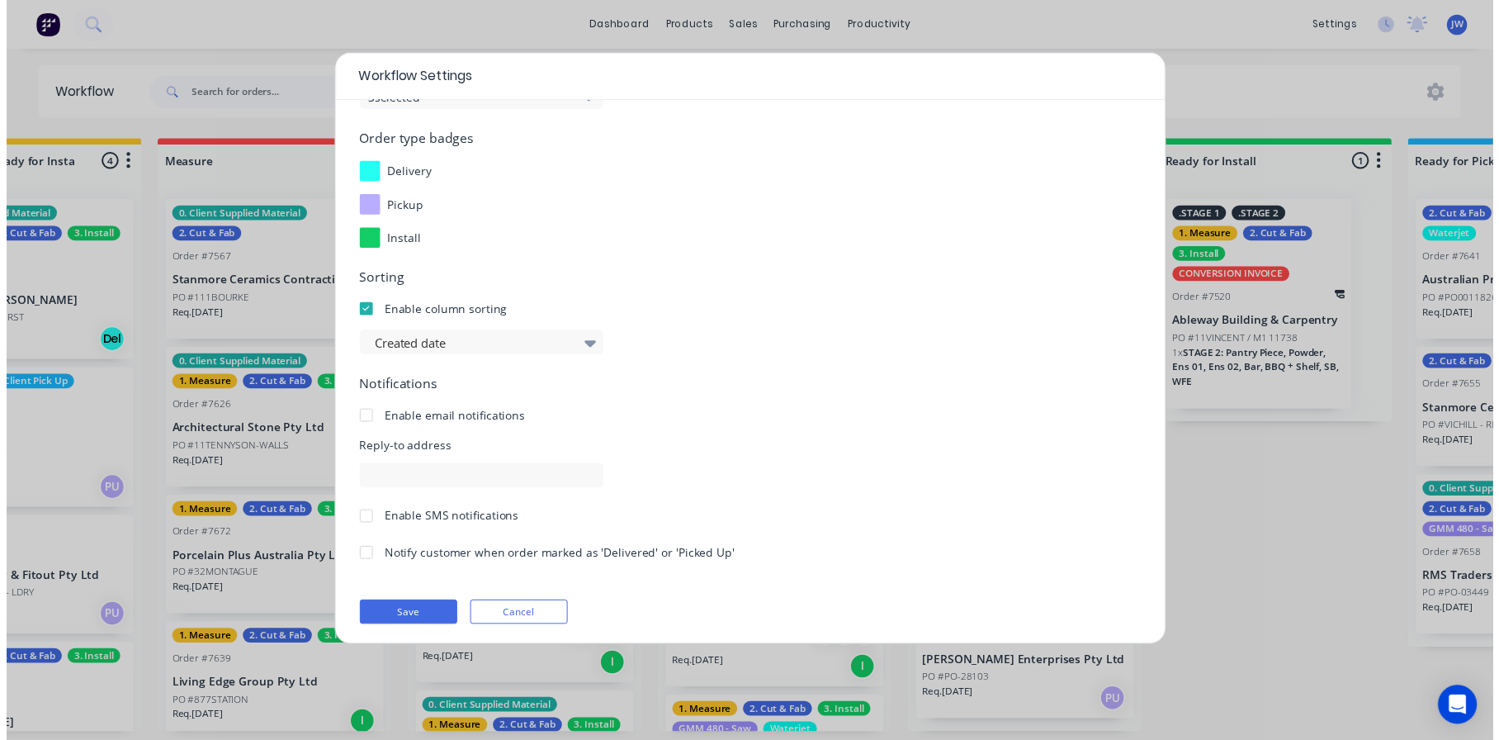
scroll to position [177, 0]
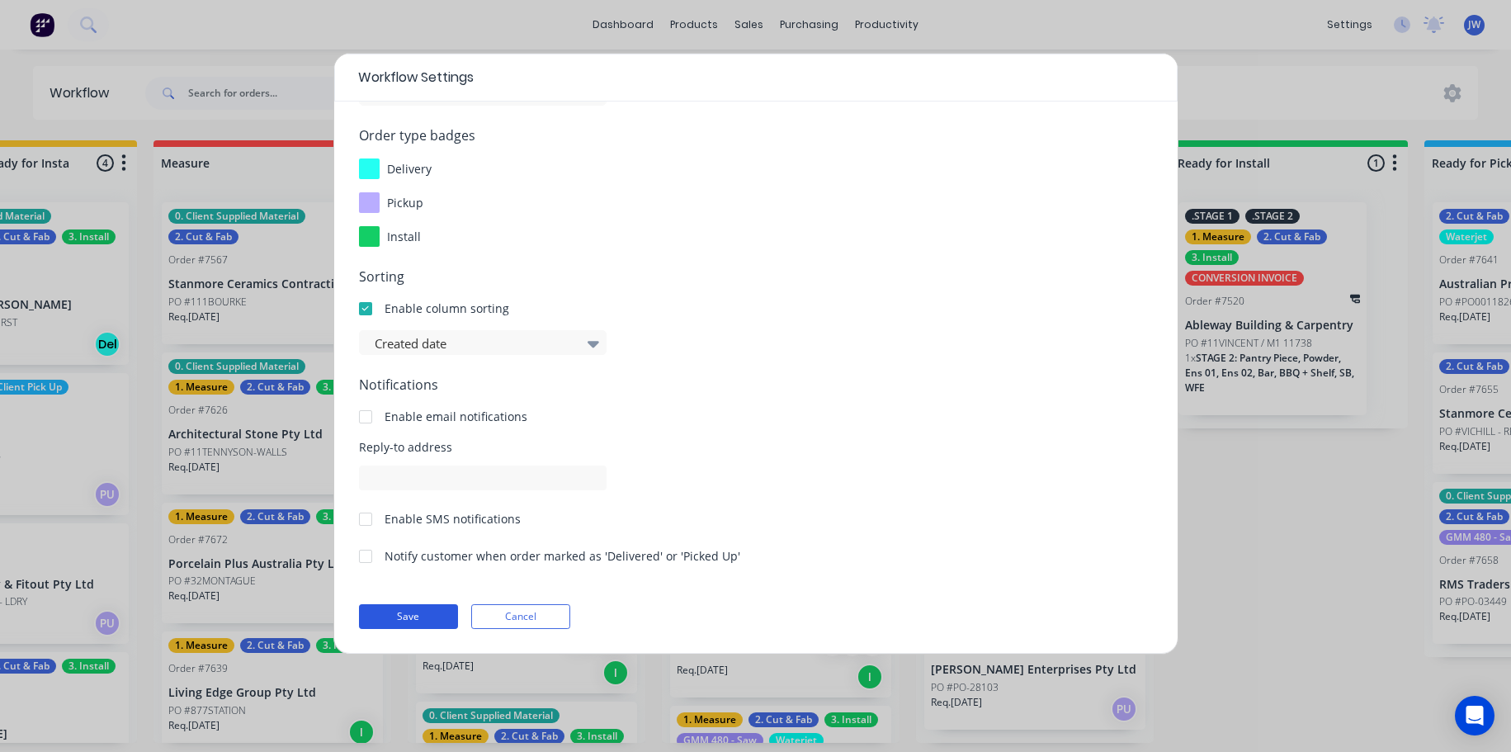
click at [414, 604] on button "Save" at bounding box center [408, 616] width 99 height 25
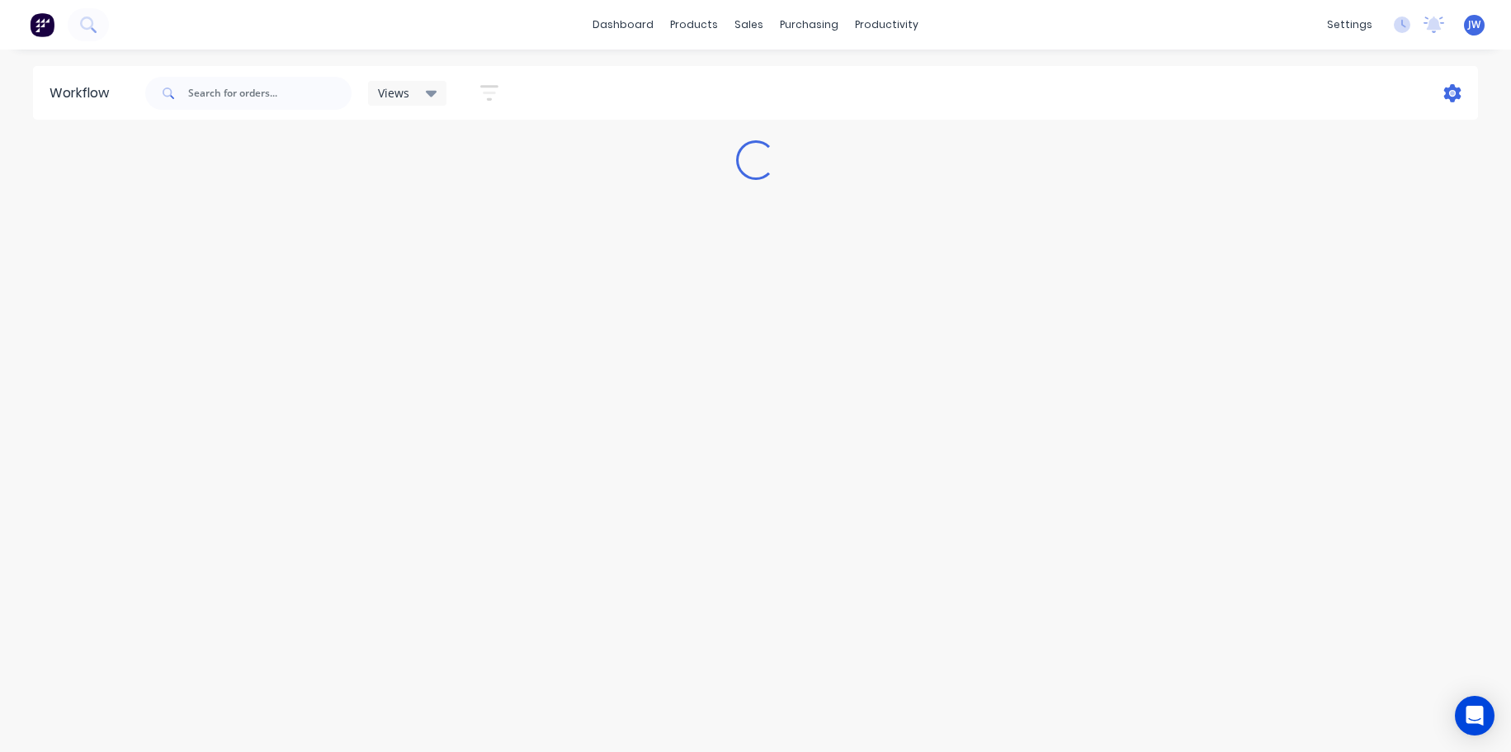
click at [1460, 97] on icon at bounding box center [1453, 93] width 17 height 18
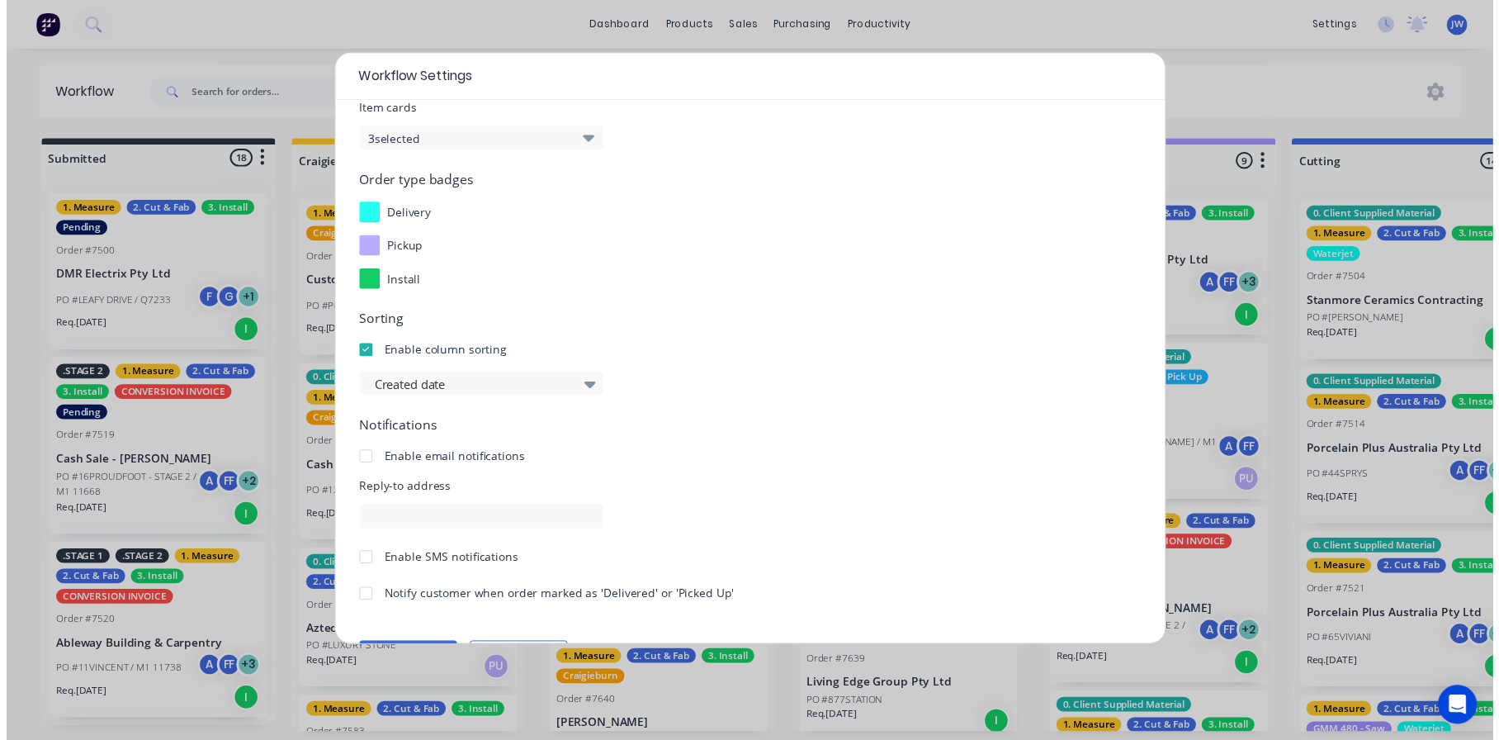
scroll to position [177, 0]
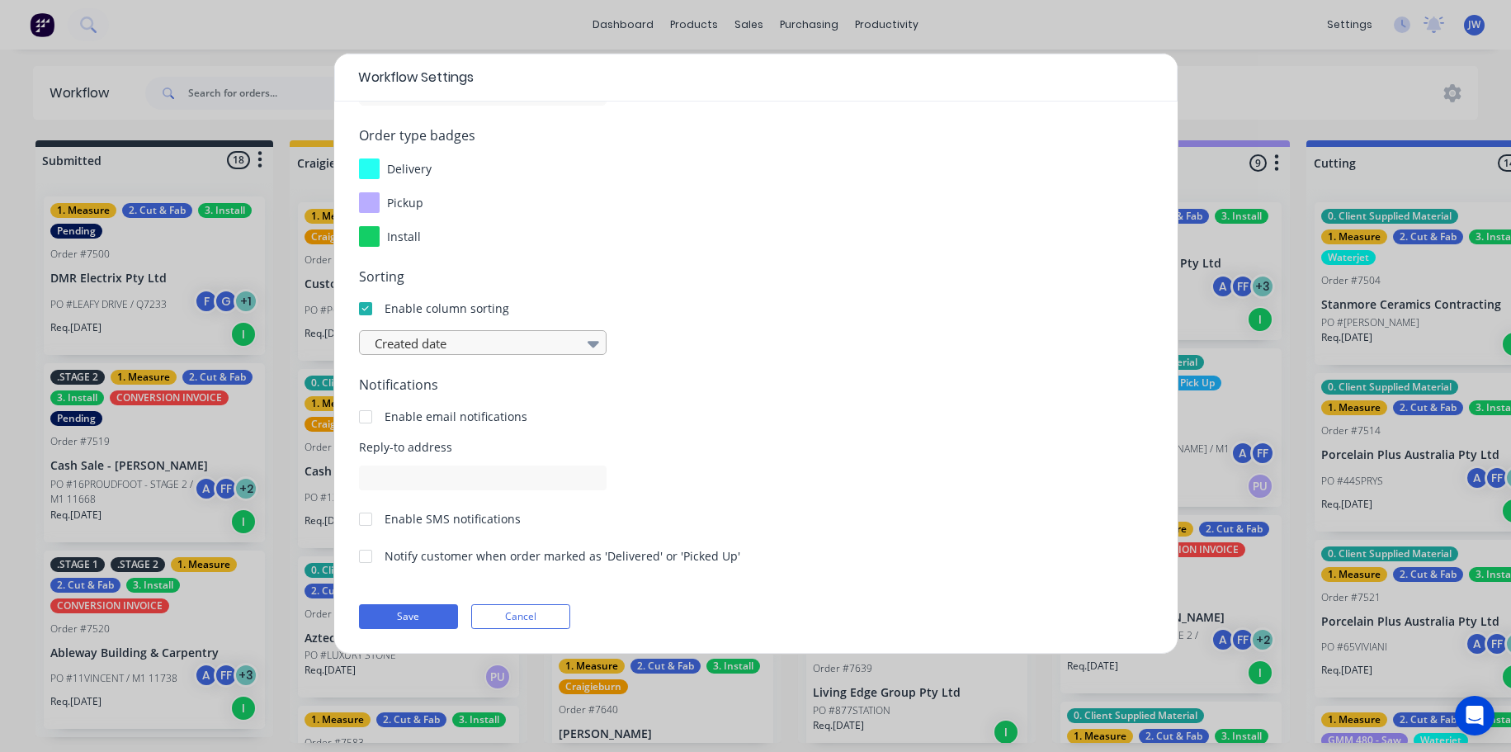
click at [579, 337] on div "Created date" at bounding box center [474, 343] width 213 height 25
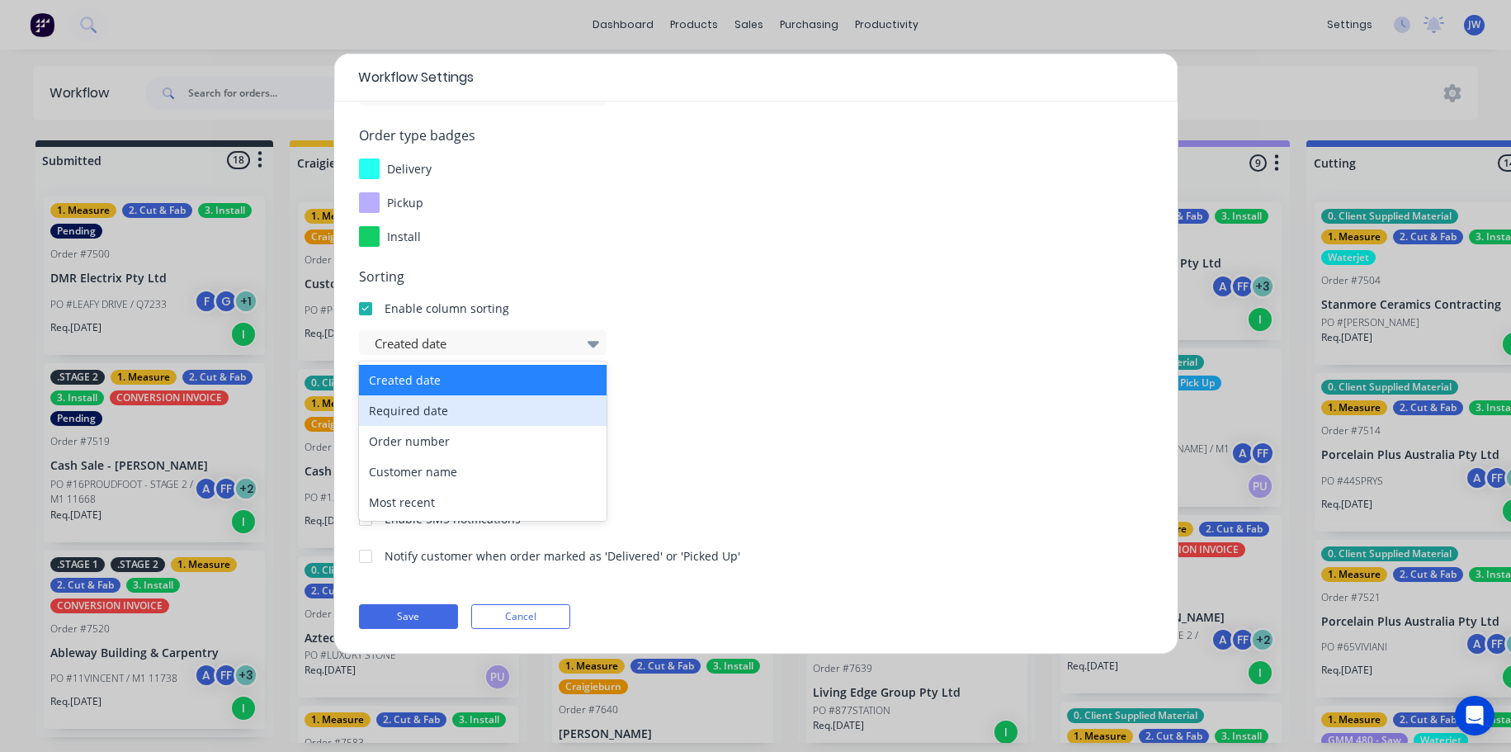
click at [574, 412] on div "Required date" at bounding box center [483, 410] width 248 height 31
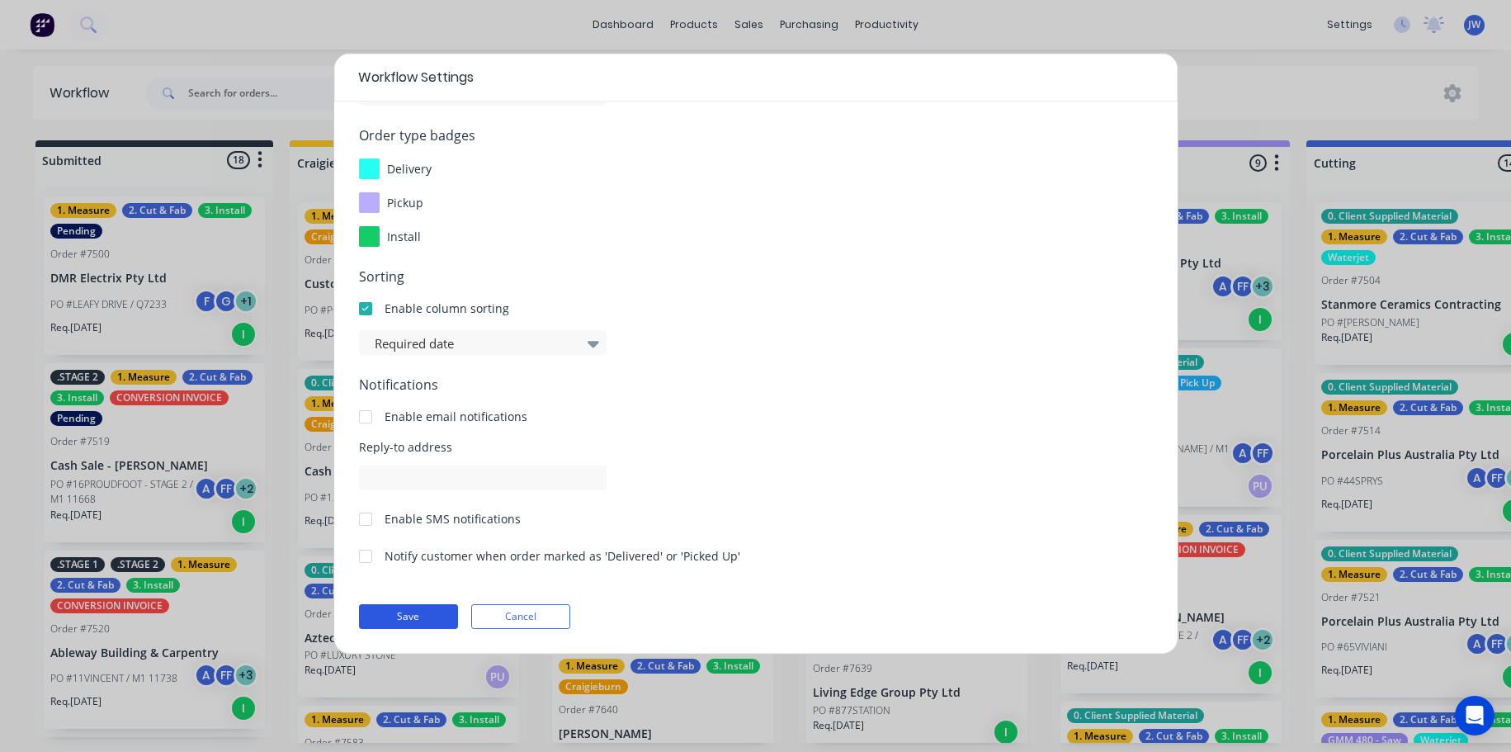
click at [397, 611] on button "Save" at bounding box center [408, 616] width 99 height 25
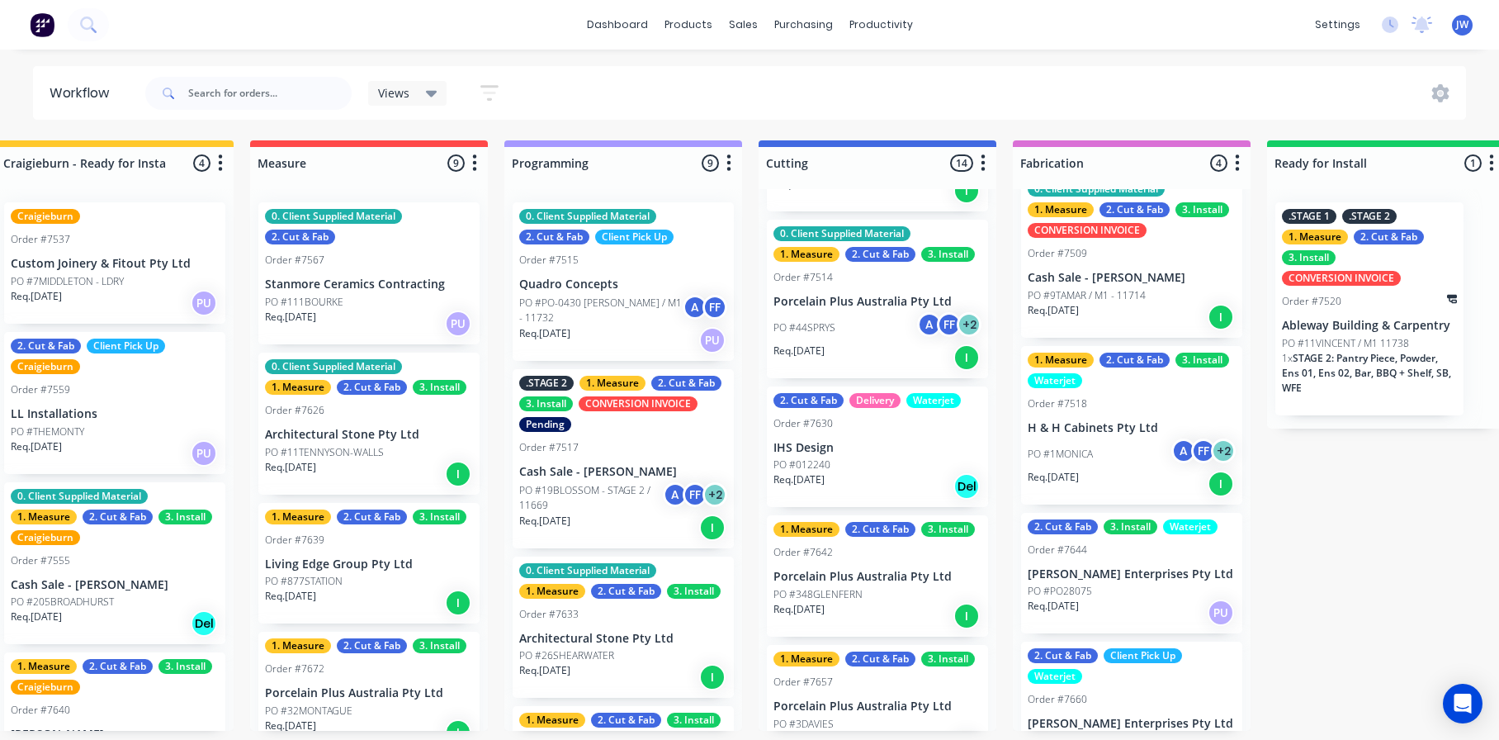
scroll to position [0, 0]
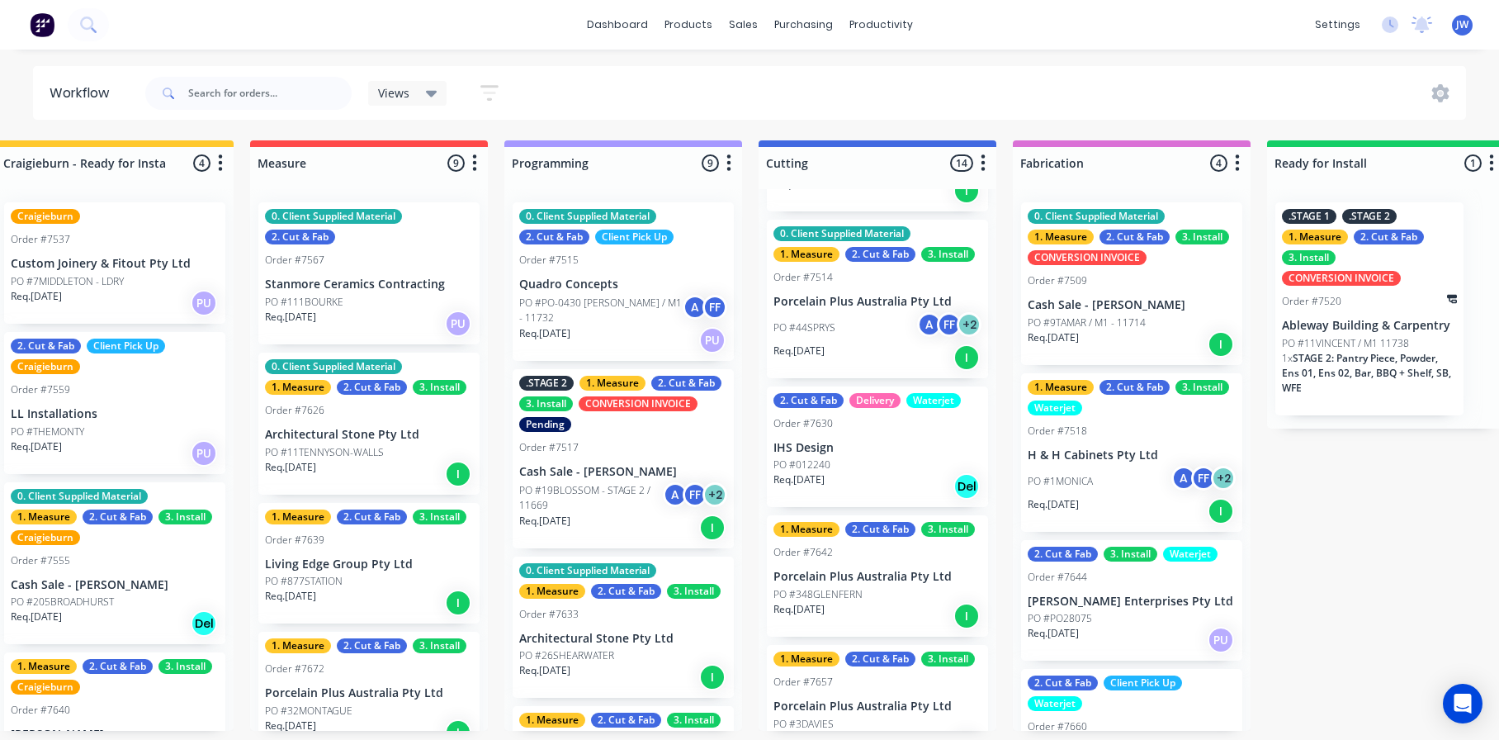
click at [1137, 462] on div "1. Measure 2. Cut & Fab 3. Install Waterjet Order #7518 H & H Cabinets Pty Ltd …" at bounding box center [1131, 452] width 221 height 158
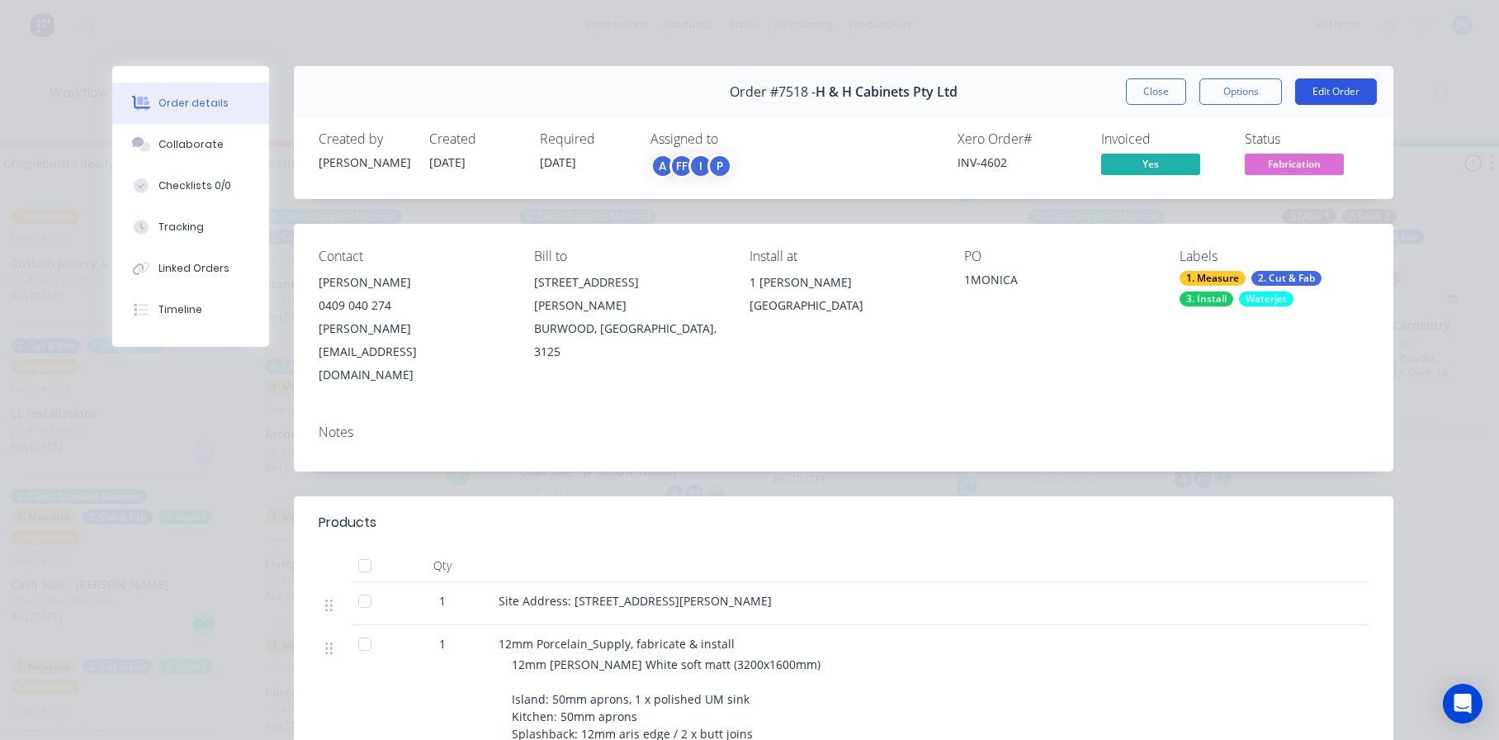
click at [1349, 92] on button "Edit Order" at bounding box center [1336, 91] width 82 height 26
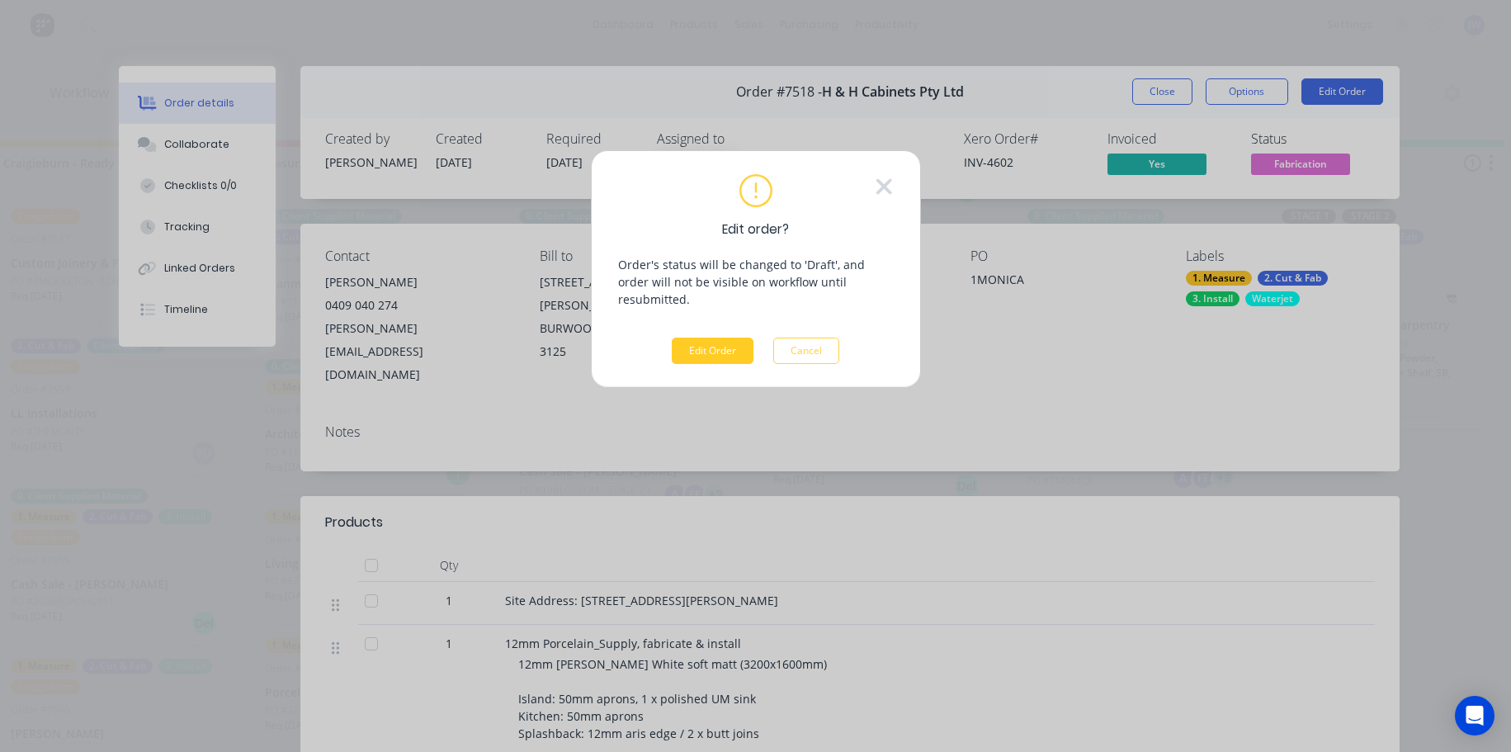
click at [732, 338] on button "Edit Order" at bounding box center [713, 351] width 82 height 26
click at [730, 338] on button "Edit Order" at bounding box center [713, 351] width 82 height 26
click at [702, 341] on button "Edit Order" at bounding box center [713, 351] width 82 height 26
click at [1159, 396] on div "Edit order? Order's status will be changed to 'Draft', and order will not be vi…" at bounding box center [755, 376] width 1511 height 752
click at [706, 341] on button "Edit Order" at bounding box center [713, 351] width 82 height 26
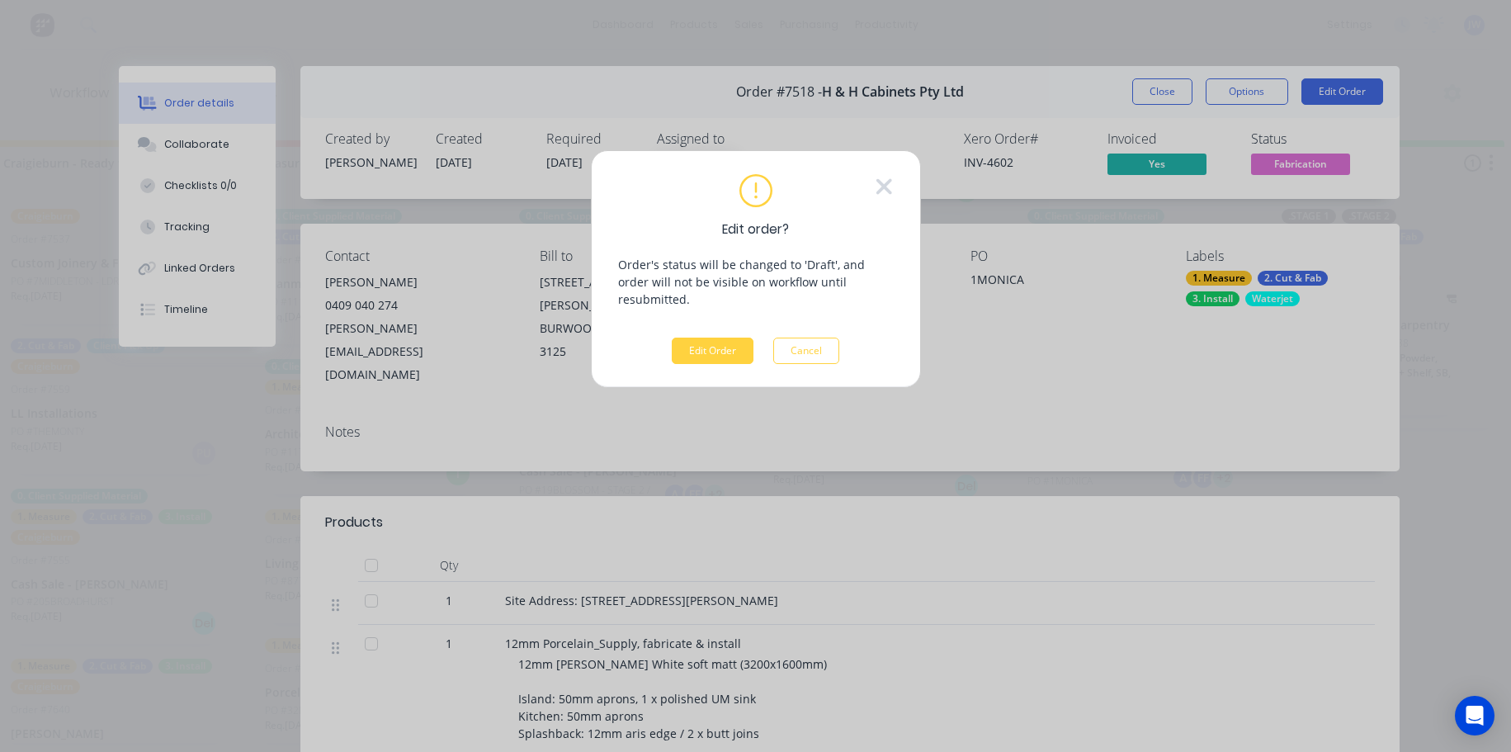
click at [982, 414] on div "Edit order? Order's status will be changed to 'Draft', and order will not be vi…" at bounding box center [755, 376] width 1511 height 752
click at [833, 338] on button "Cancel" at bounding box center [806, 351] width 66 height 26
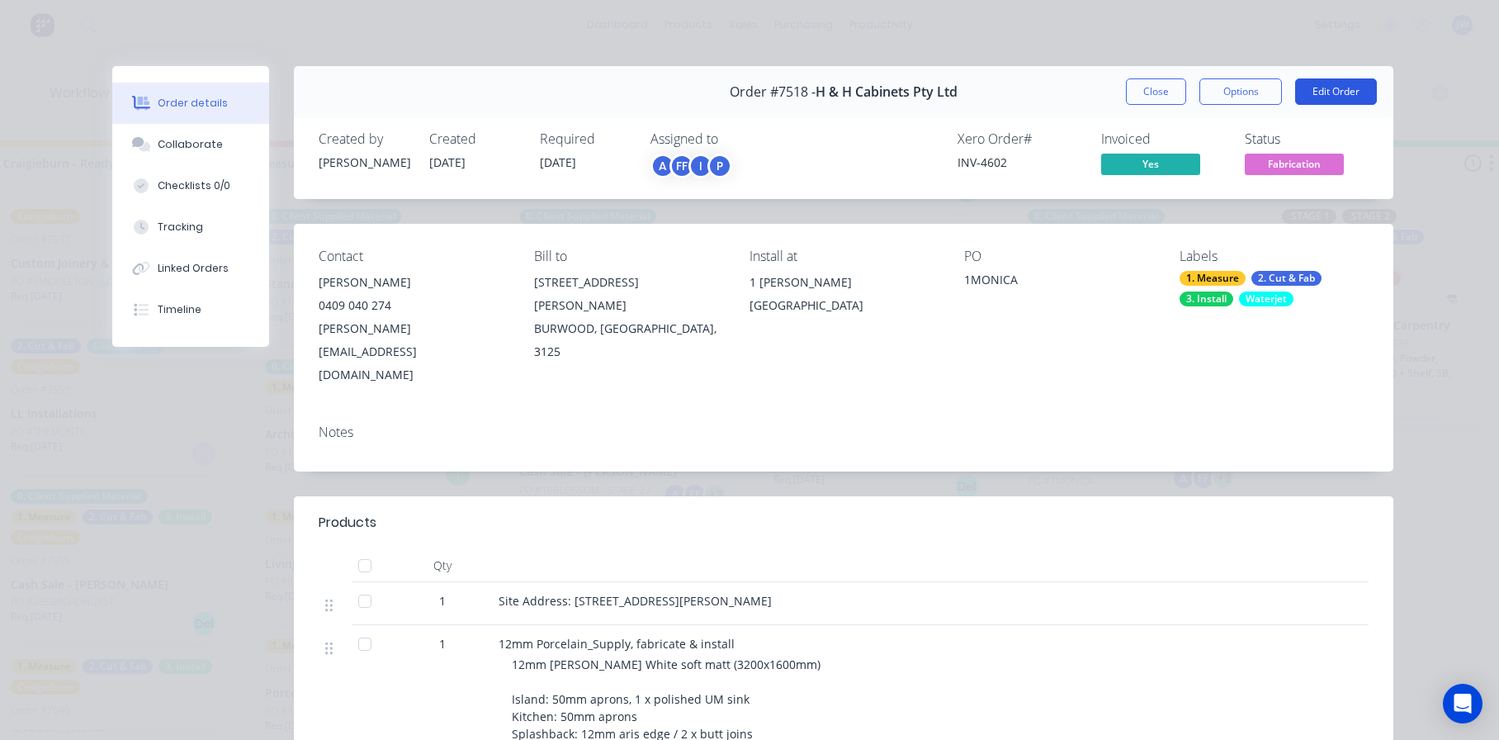
click at [1323, 89] on button "Edit Order" at bounding box center [1336, 91] width 82 height 26
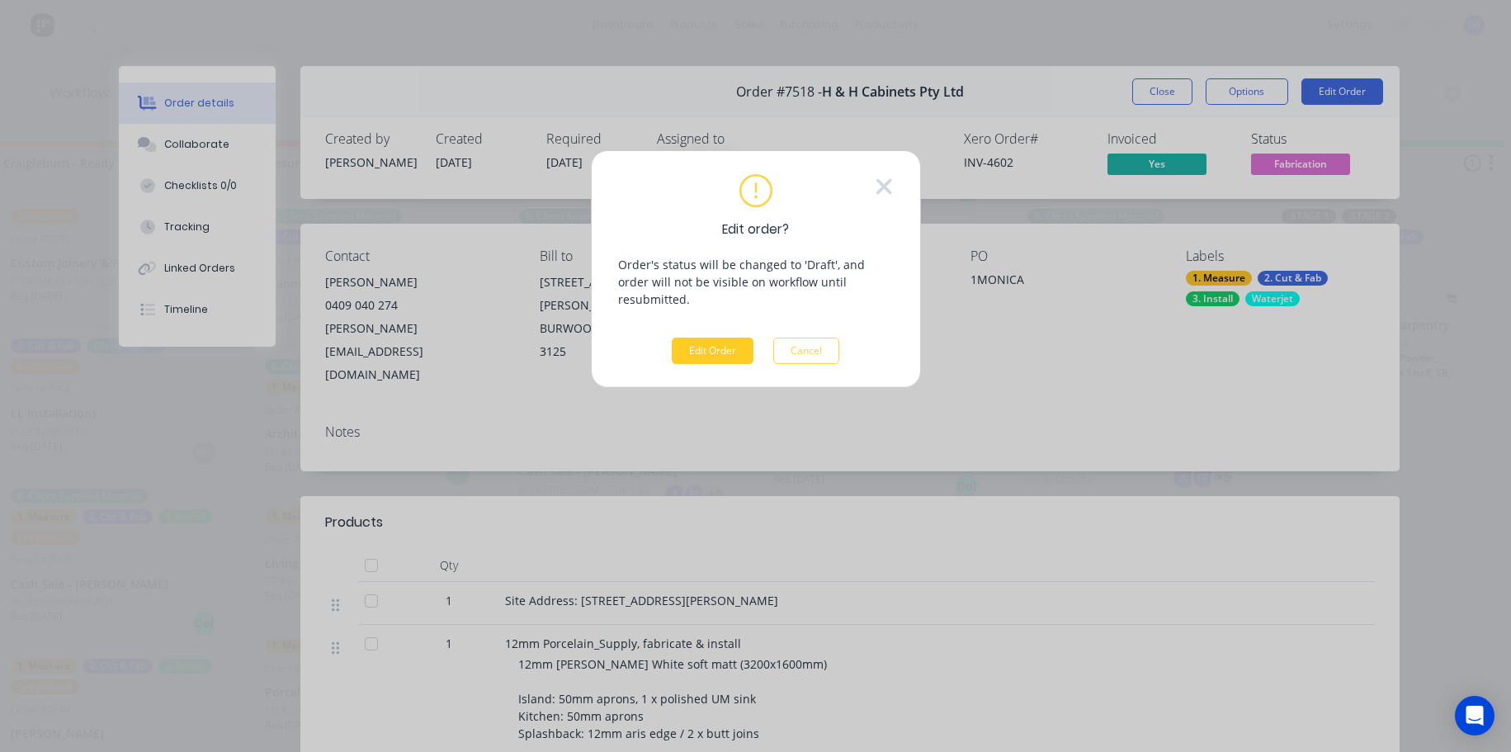
click at [717, 338] on button "Edit Order" at bounding box center [713, 351] width 82 height 26
click at [828, 340] on button "Cancel" at bounding box center [806, 351] width 66 height 26
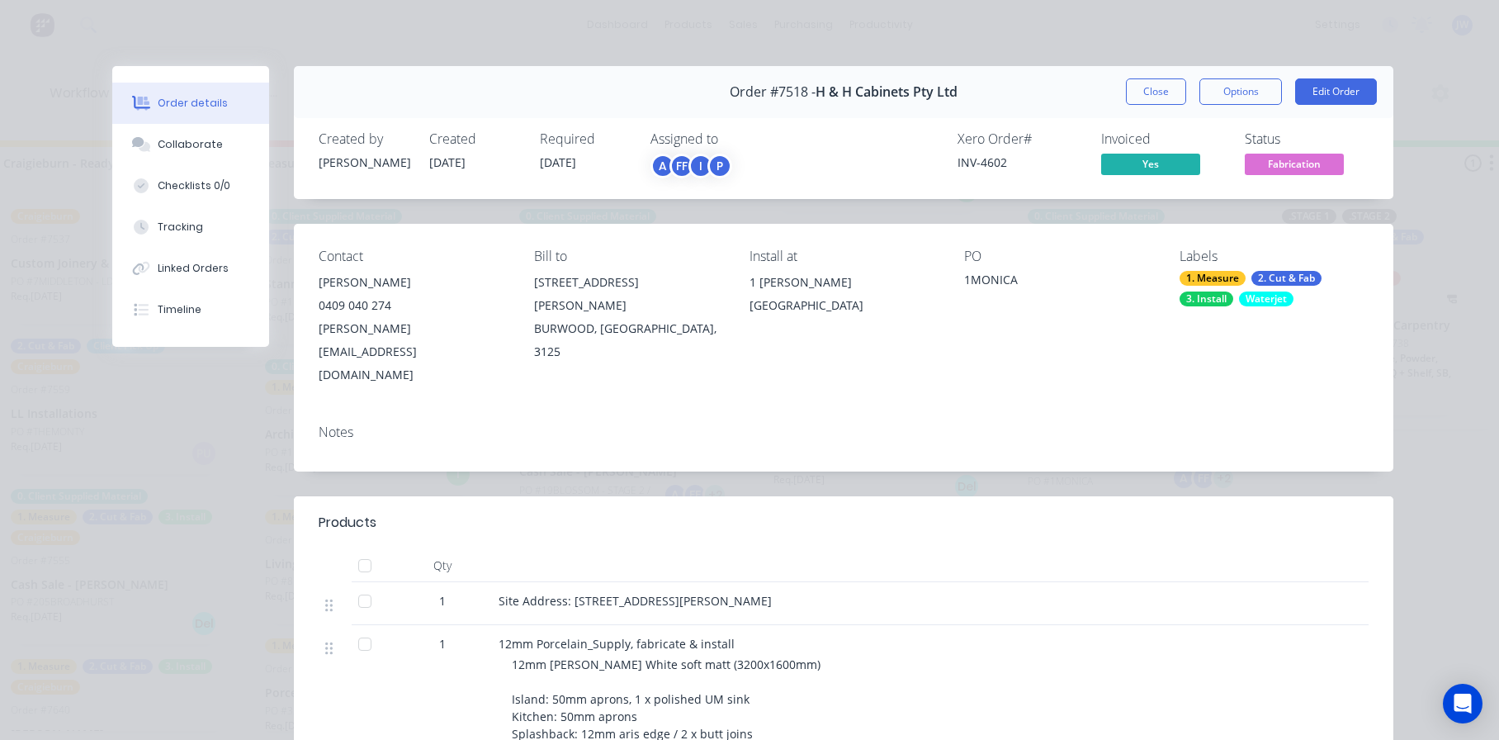
click at [1215, 438] on div "Order #7518 - H & H Cabinets Pty Ltd Close Options Edit Order Created by Stacey…" at bounding box center [752, 637] width 1281 height 1142
click at [1336, 96] on button "Edit Order" at bounding box center [1336, 91] width 82 height 26
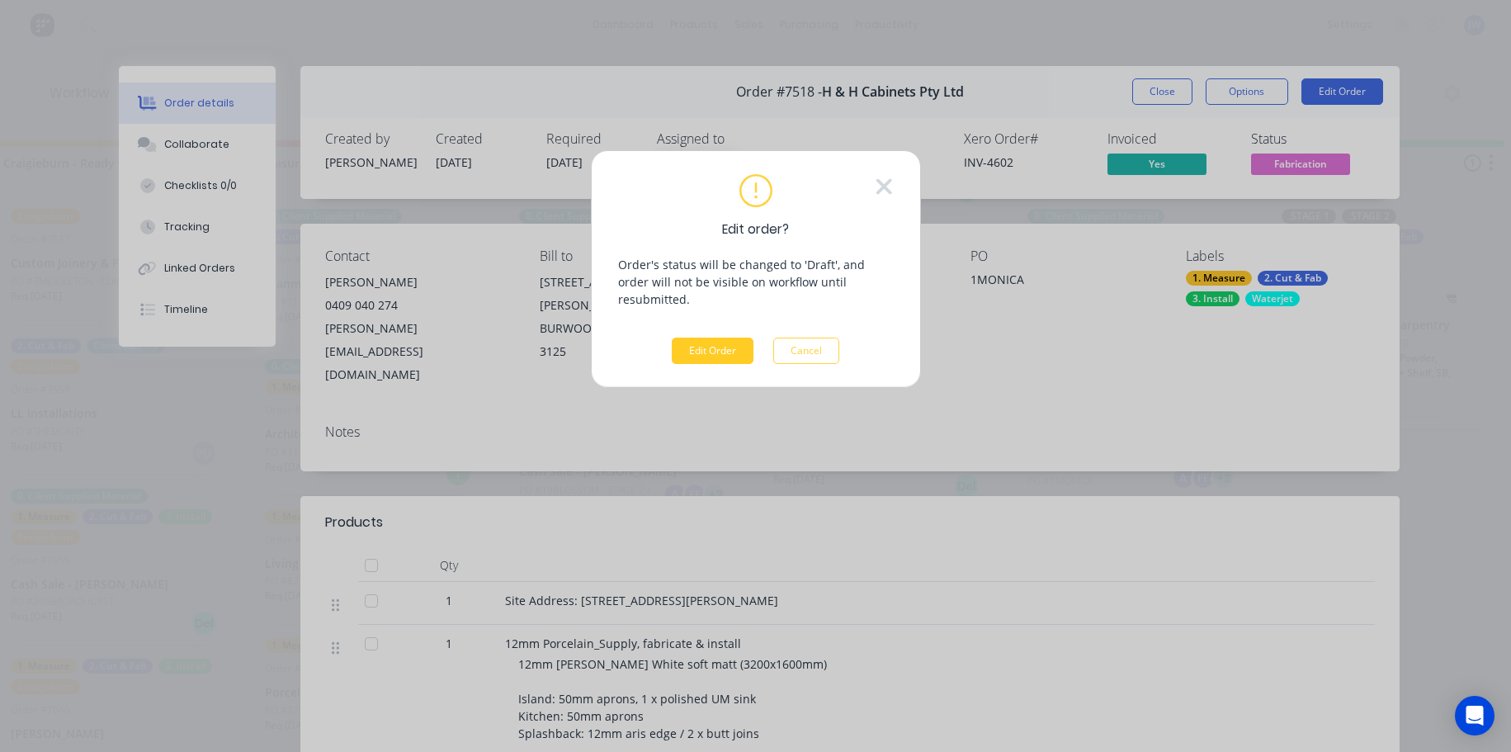
click at [722, 338] on button "Edit Order" at bounding box center [713, 351] width 82 height 26
click at [711, 338] on button "Edit Order" at bounding box center [713, 351] width 82 height 26
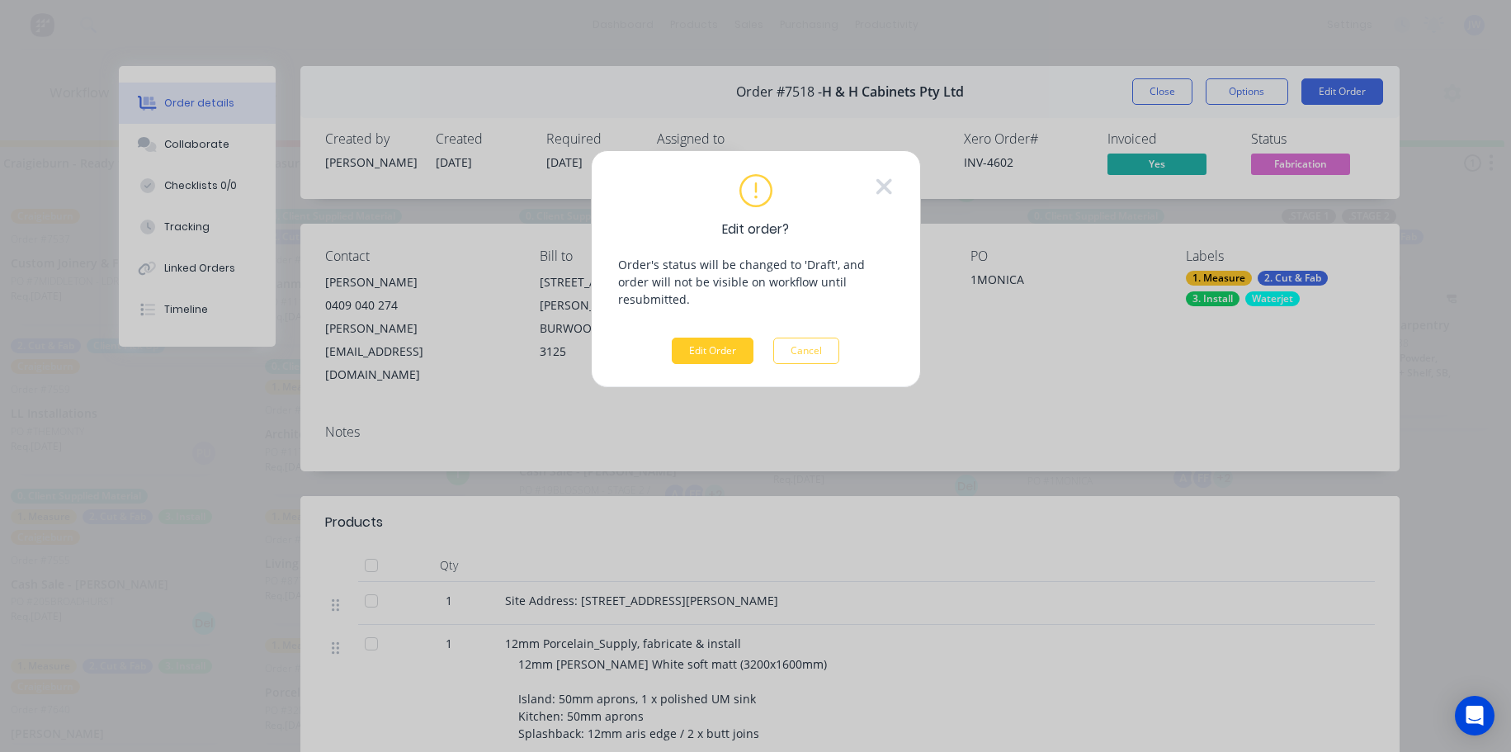
click at [711, 338] on button "Edit Order" at bounding box center [713, 351] width 82 height 26
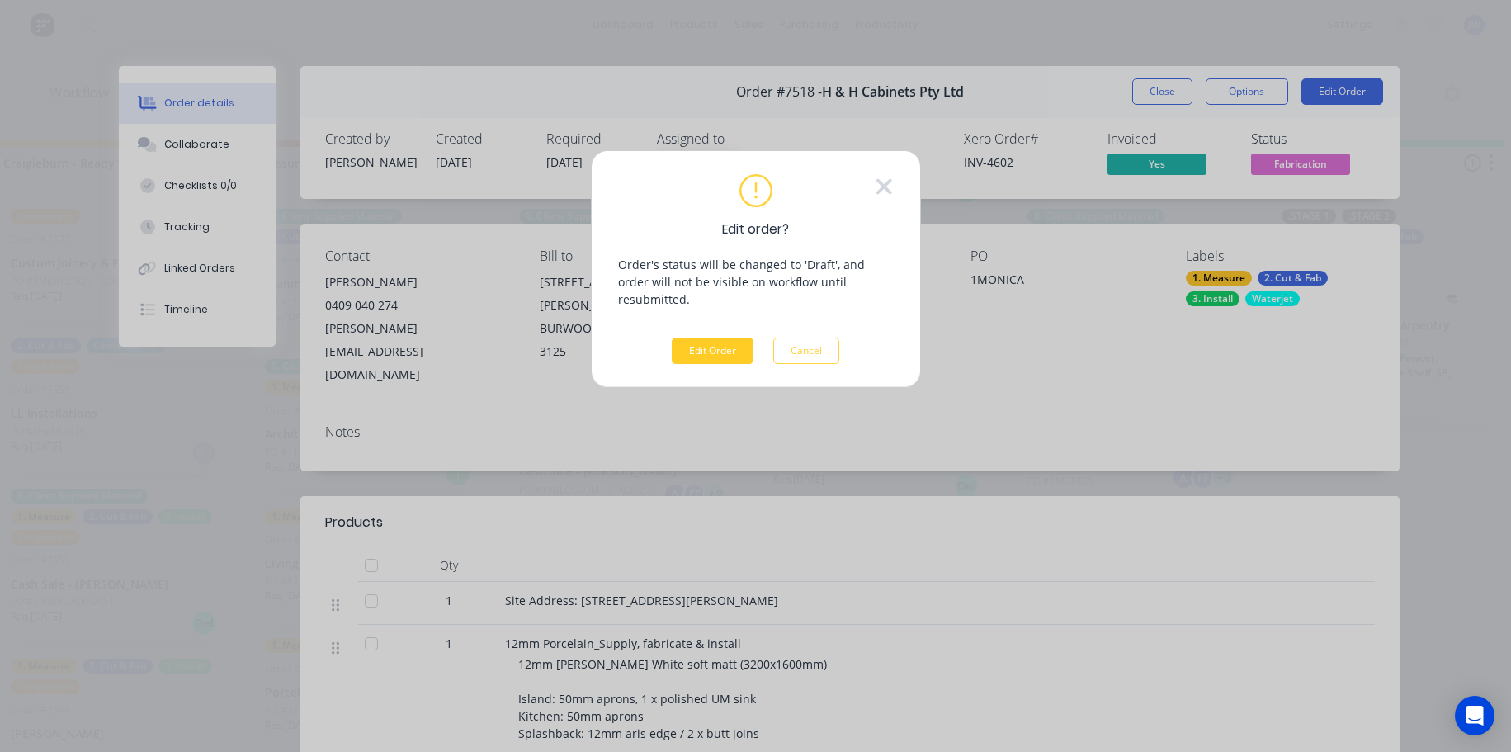
click at [729, 338] on button "Edit Order" at bounding box center [713, 351] width 82 height 26
click at [686, 338] on button "Edit Order" at bounding box center [713, 351] width 82 height 26
click at [716, 339] on button "Edit Order" at bounding box center [713, 351] width 82 height 26
click at [717, 341] on button "Edit Order" at bounding box center [713, 351] width 82 height 26
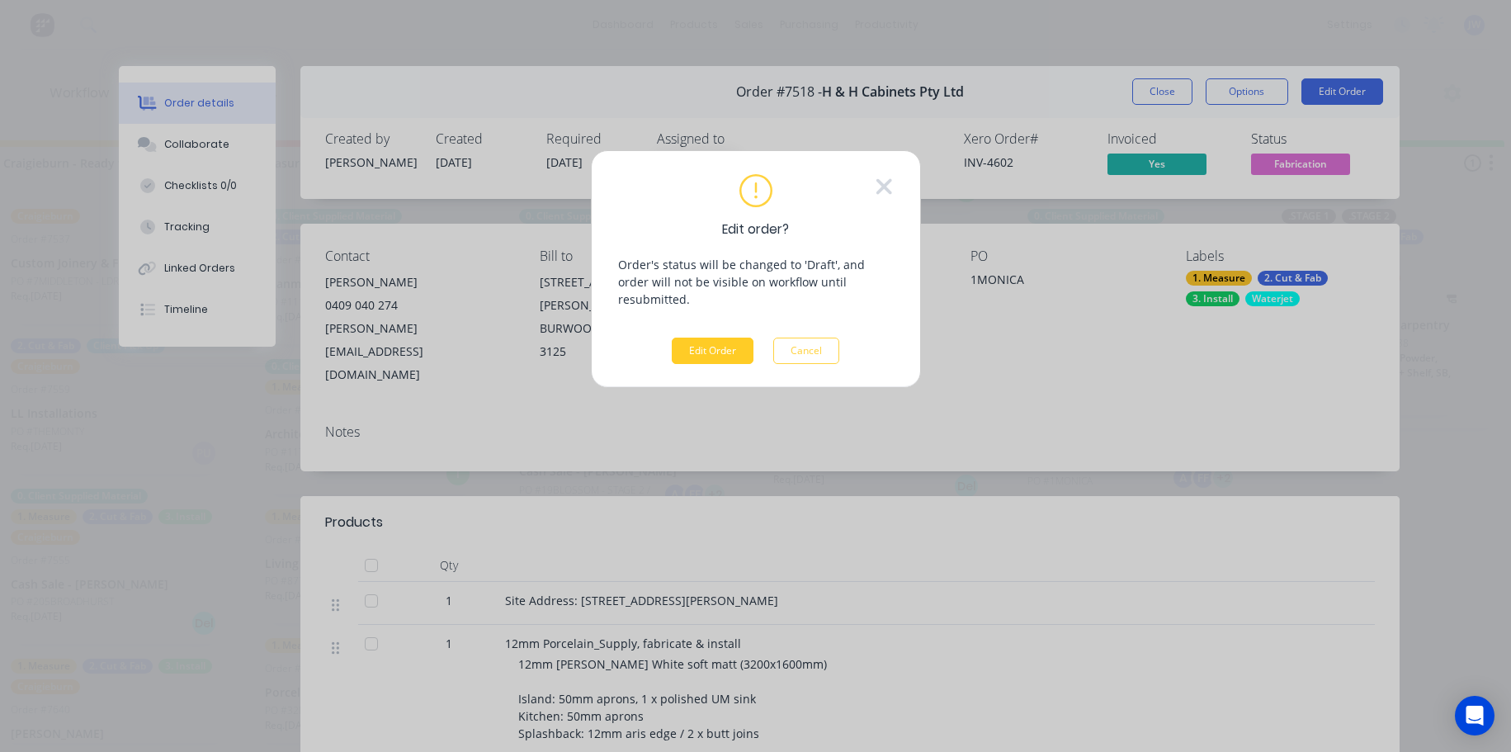
click at [717, 341] on button "Edit Order" at bounding box center [713, 351] width 82 height 26
click at [828, 342] on button "Cancel" at bounding box center [806, 351] width 66 height 26
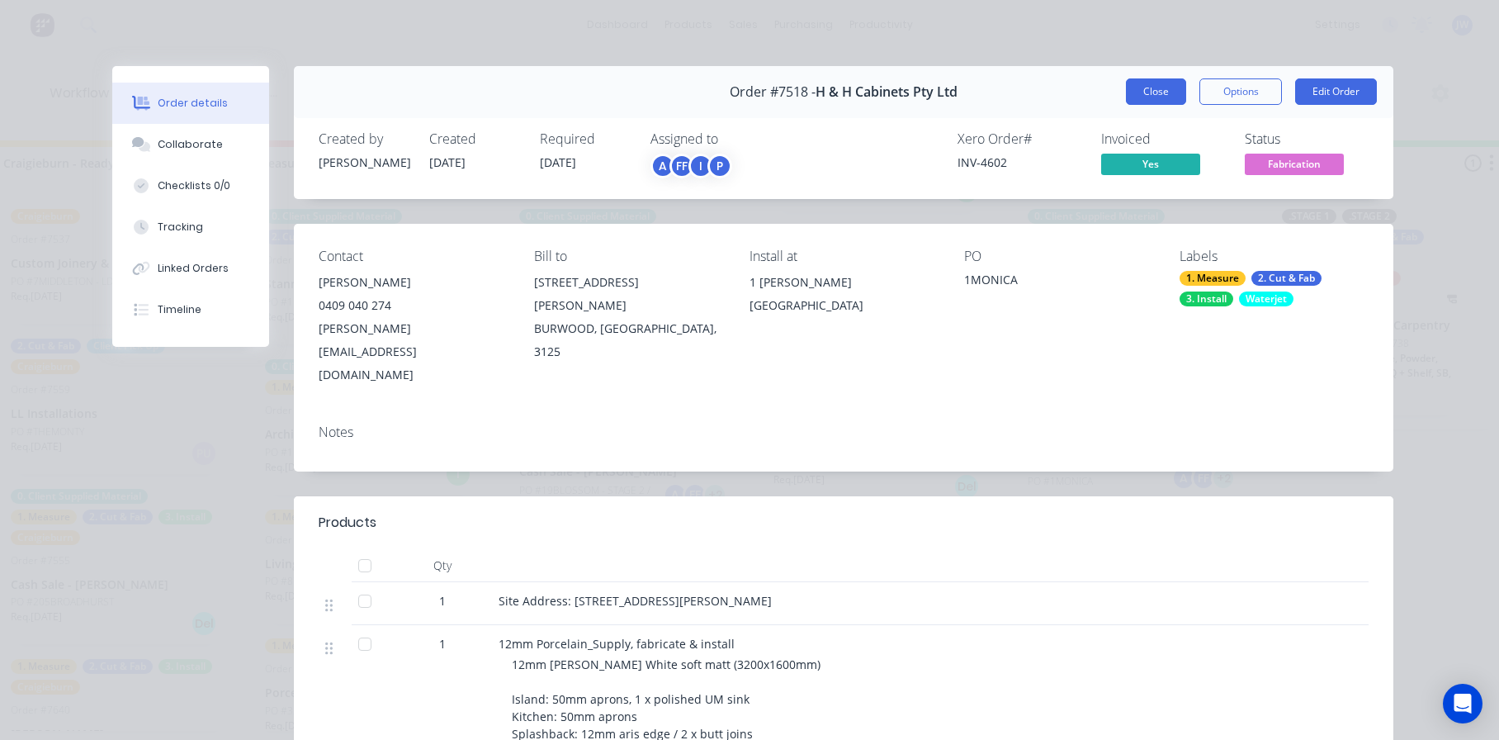
click at [1162, 100] on button "Close" at bounding box center [1156, 91] width 60 height 26
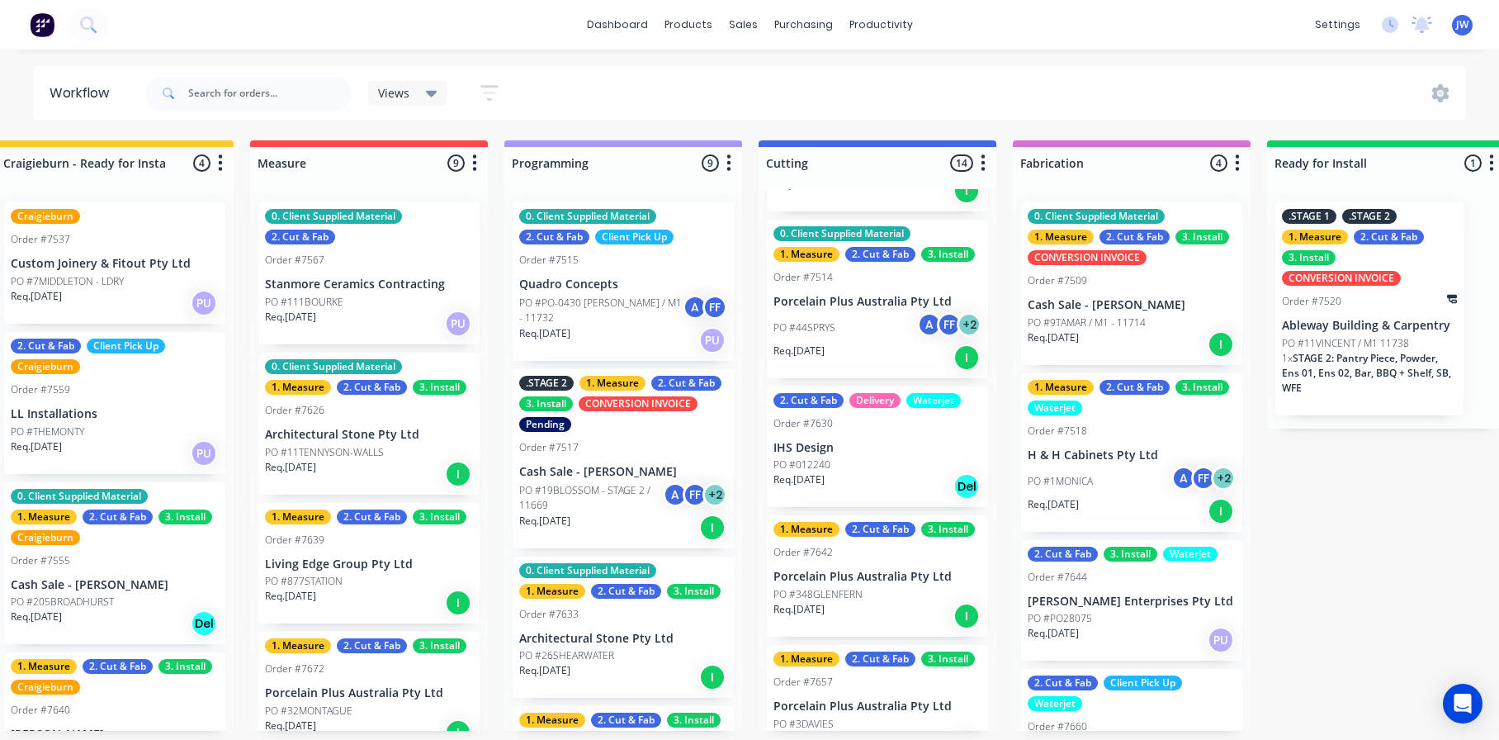
click at [1121, 480] on div "PO #1MONICA A FF + 2" at bounding box center [1132, 481] width 208 height 31
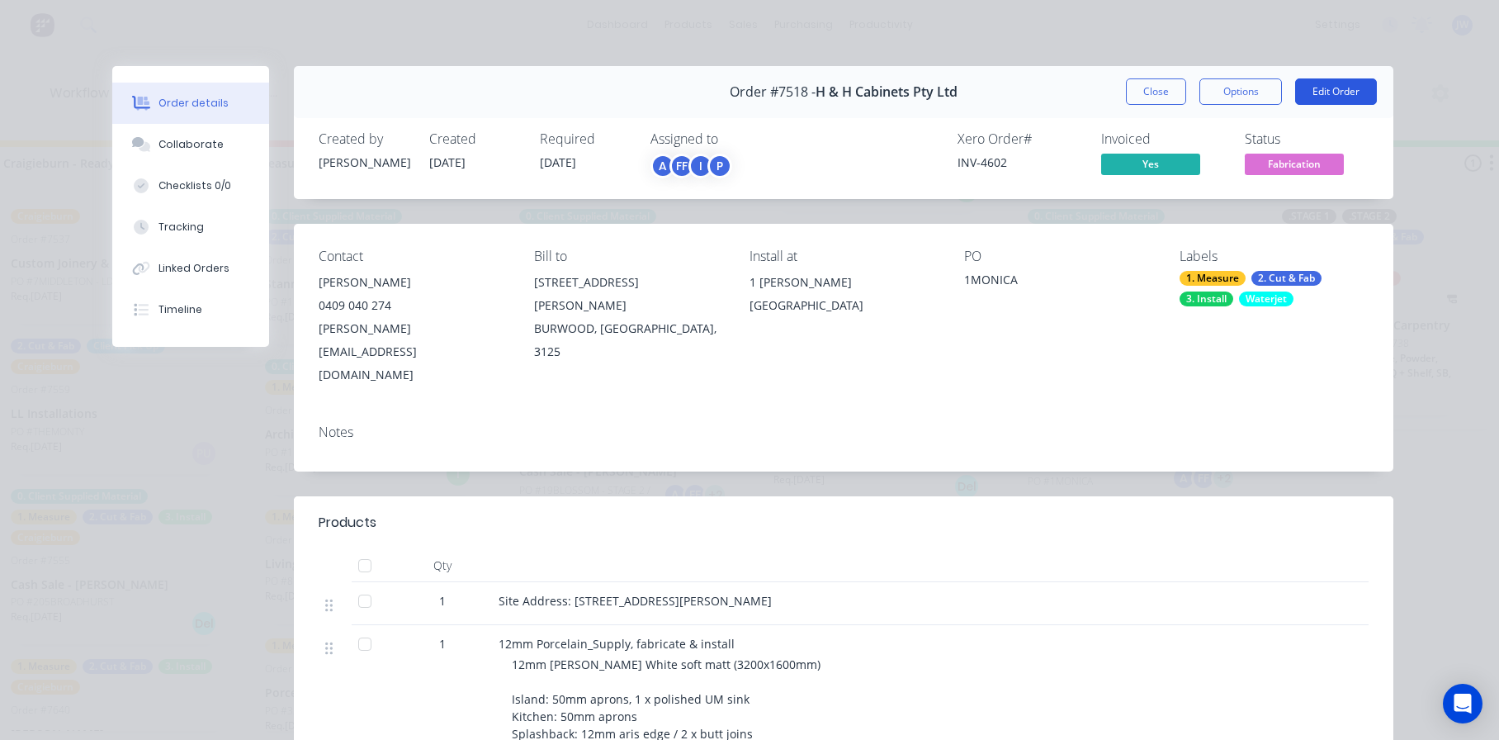
click at [1332, 90] on button "Edit Order" at bounding box center [1336, 91] width 82 height 26
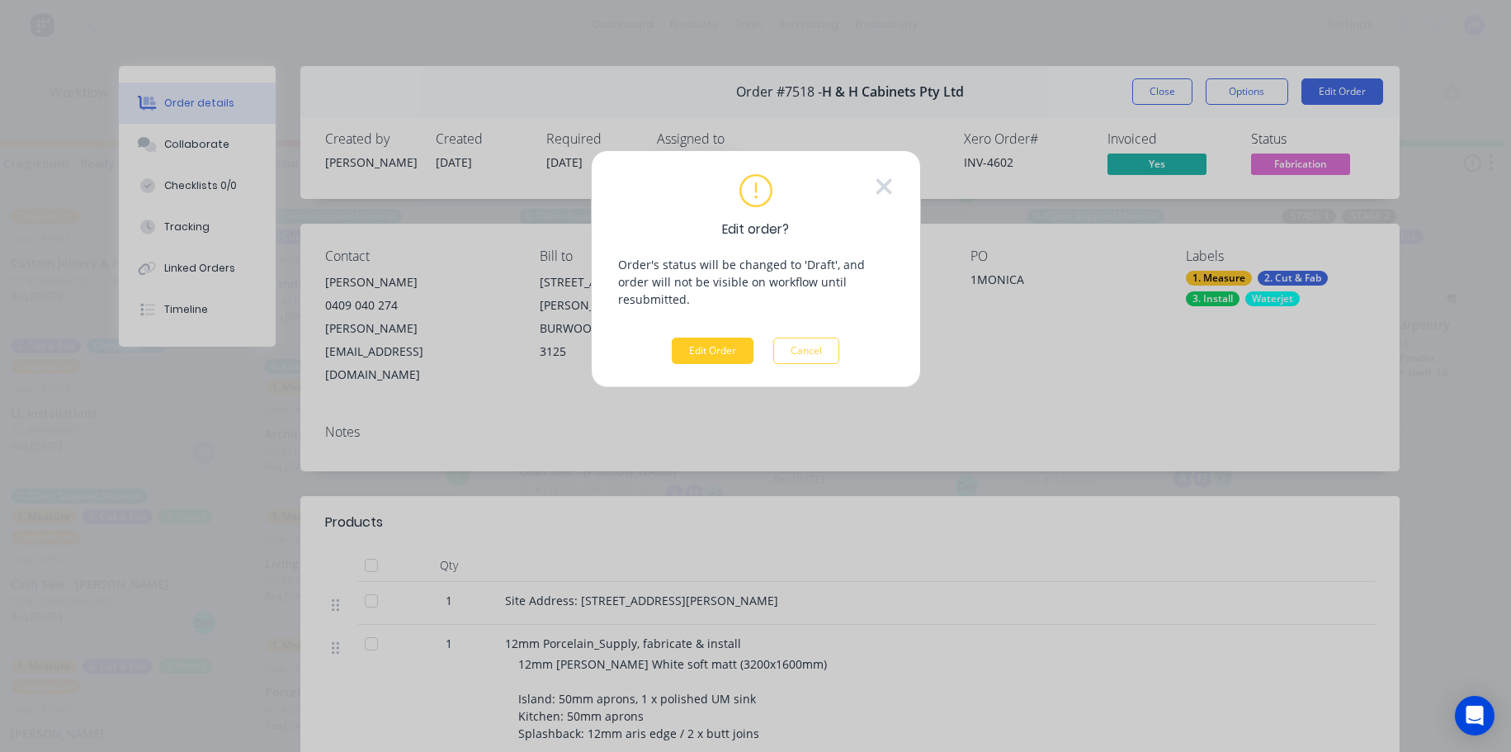
click at [709, 338] on button "Edit Order" at bounding box center [713, 351] width 82 height 26
click at [729, 338] on button "Edit Order" at bounding box center [713, 351] width 82 height 26
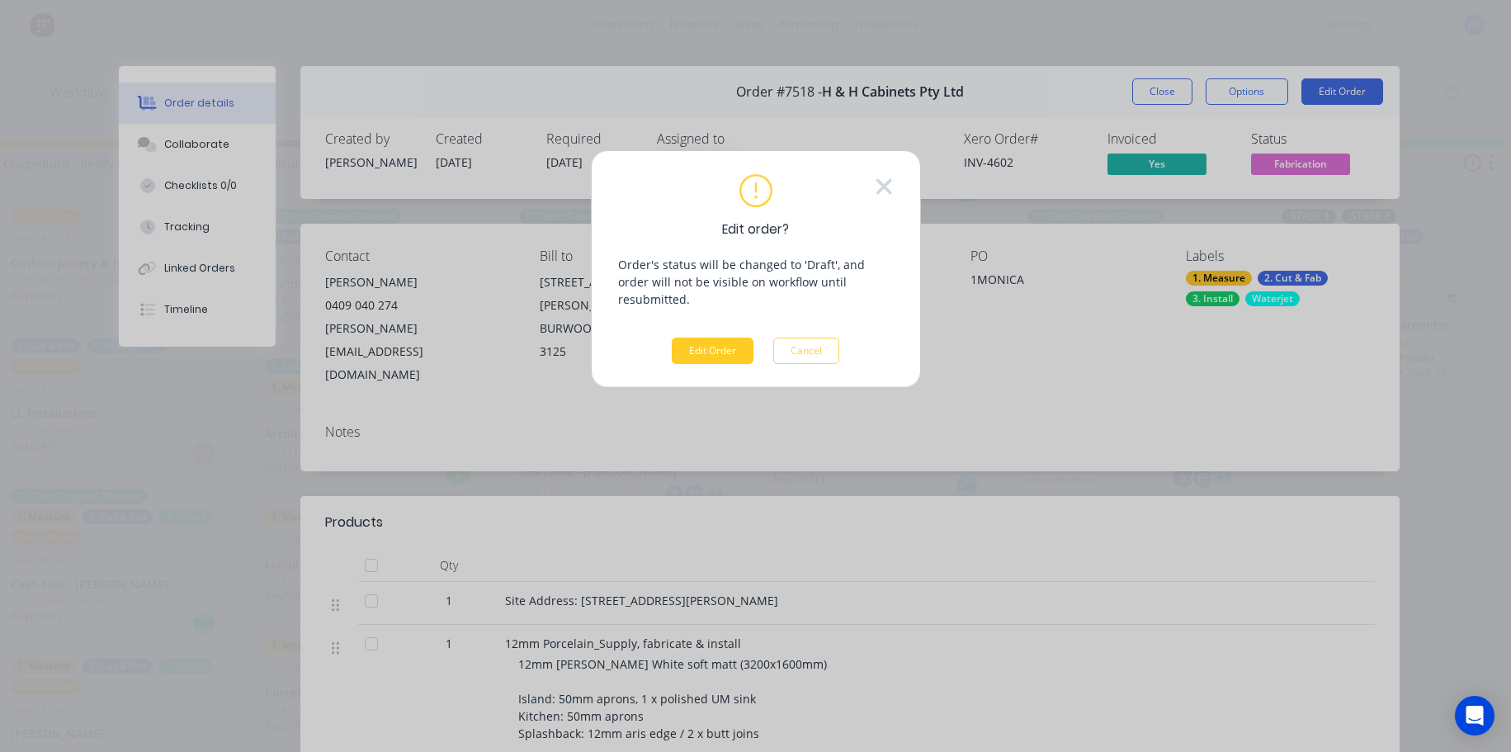
click at [729, 338] on button "Edit Order" at bounding box center [713, 351] width 82 height 26
click at [807, 338] on button "Cancel" at bounding box center [806, 351] width 66 height 26
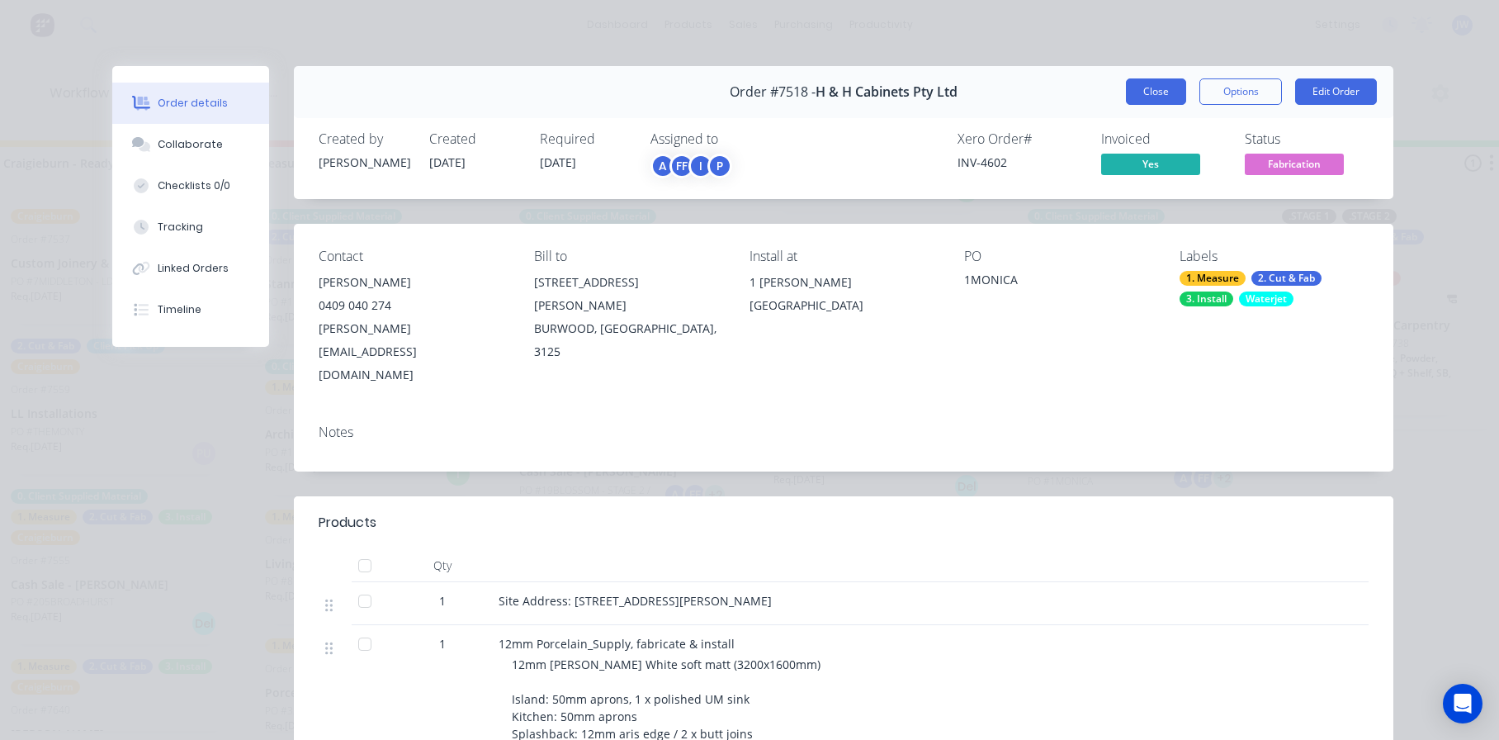
click at [1158, 98] on button "Close" at bounding box center [1156, 91] width 60 height 26
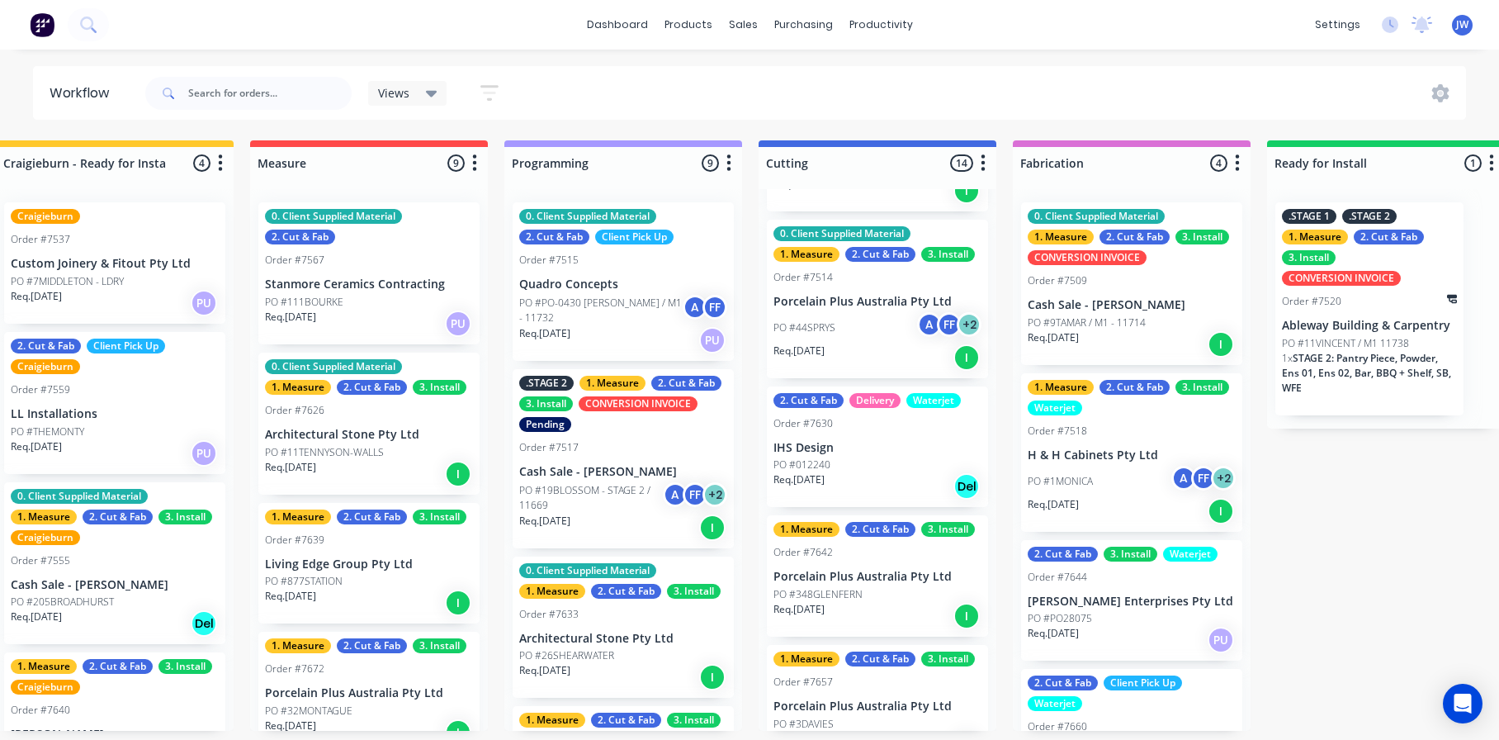
click at [1125, 452] on p "H & H Cabinets Pty Ltd" at bounding box center [1132, 455] width 208 height 14
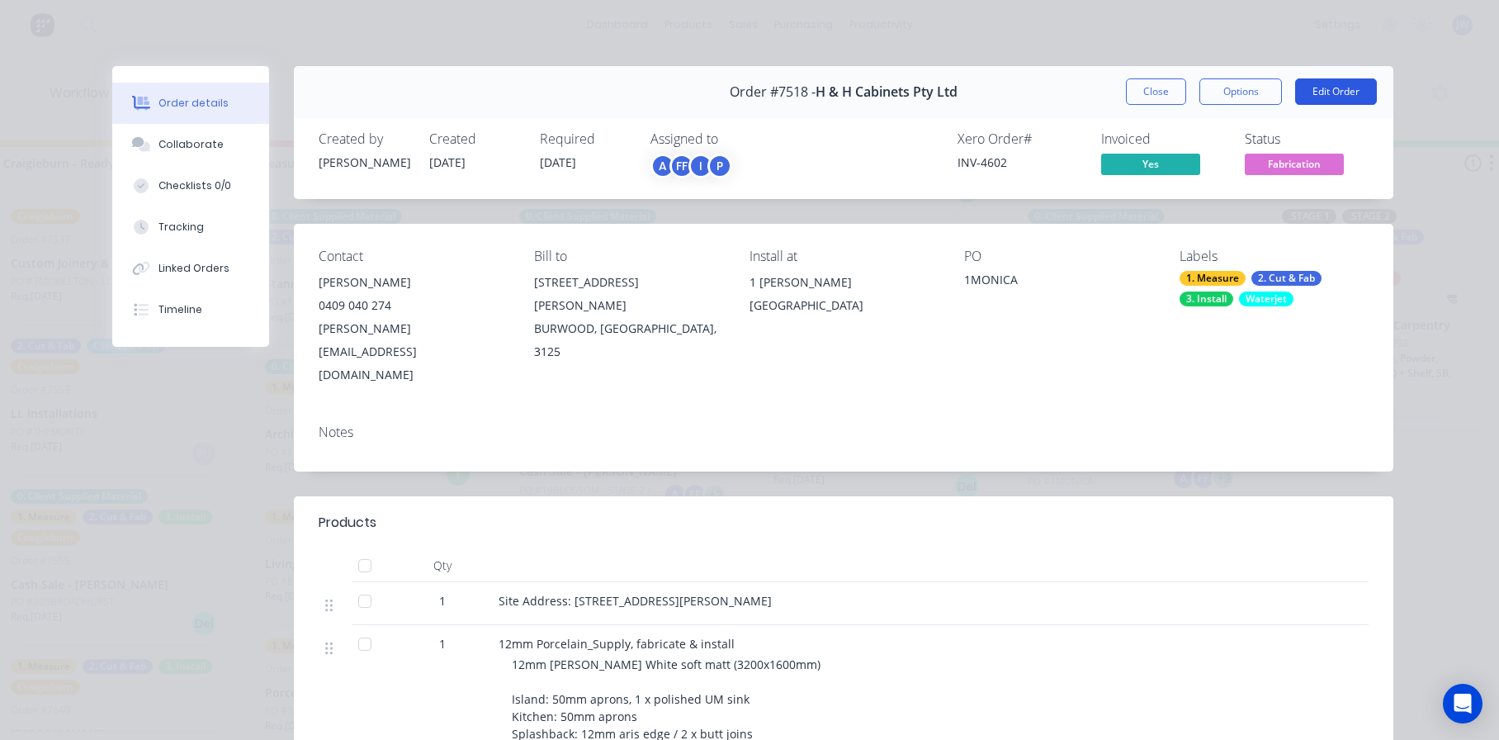
click at [1341, 96] on button "Edit Order" at bounding box center [1336, 91] width 82 height 26
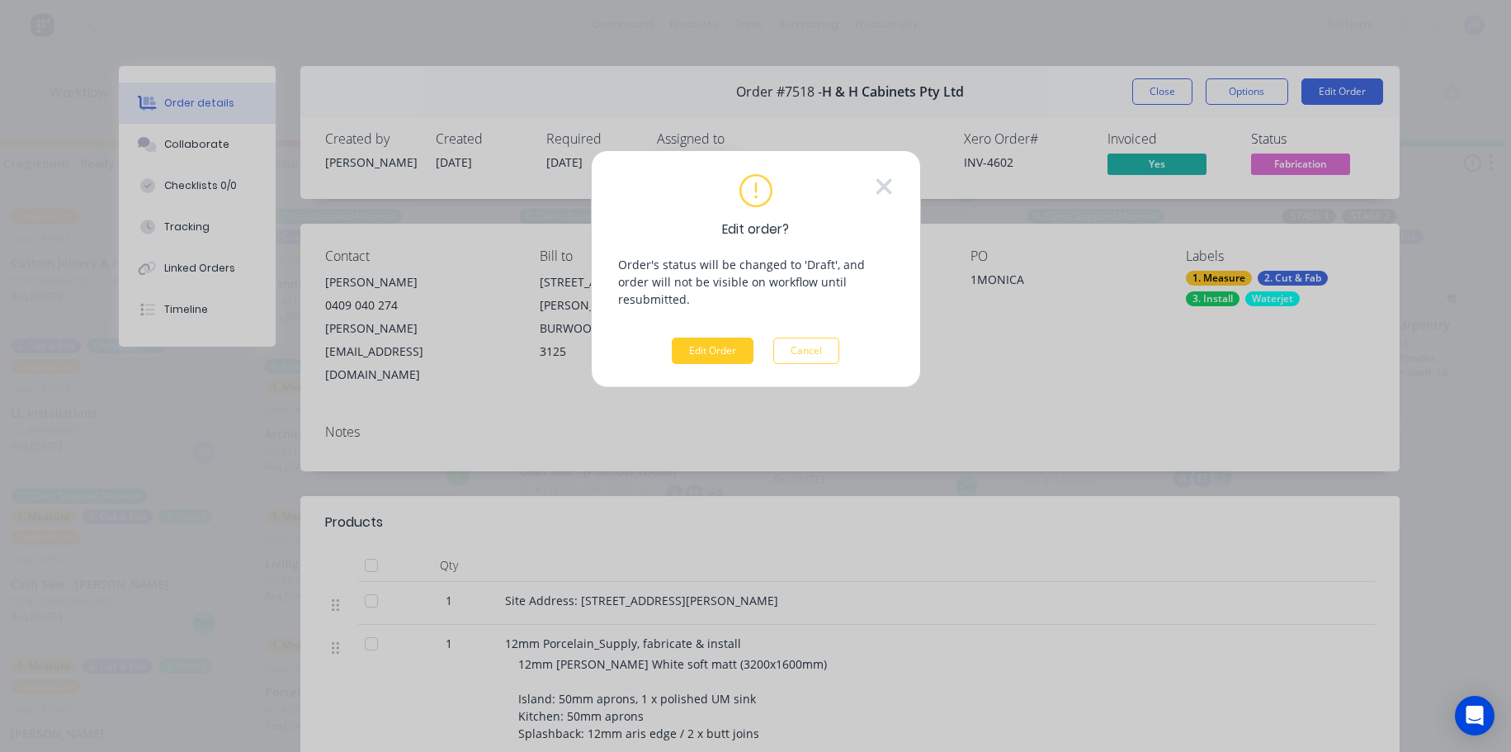
click at [701, 338] on button "Edit Order" at bounding box center [713, 351] width 82 height 26
click at [807, 338] on button "Cancel" at bounding box center [806, 351] width 66 height 26
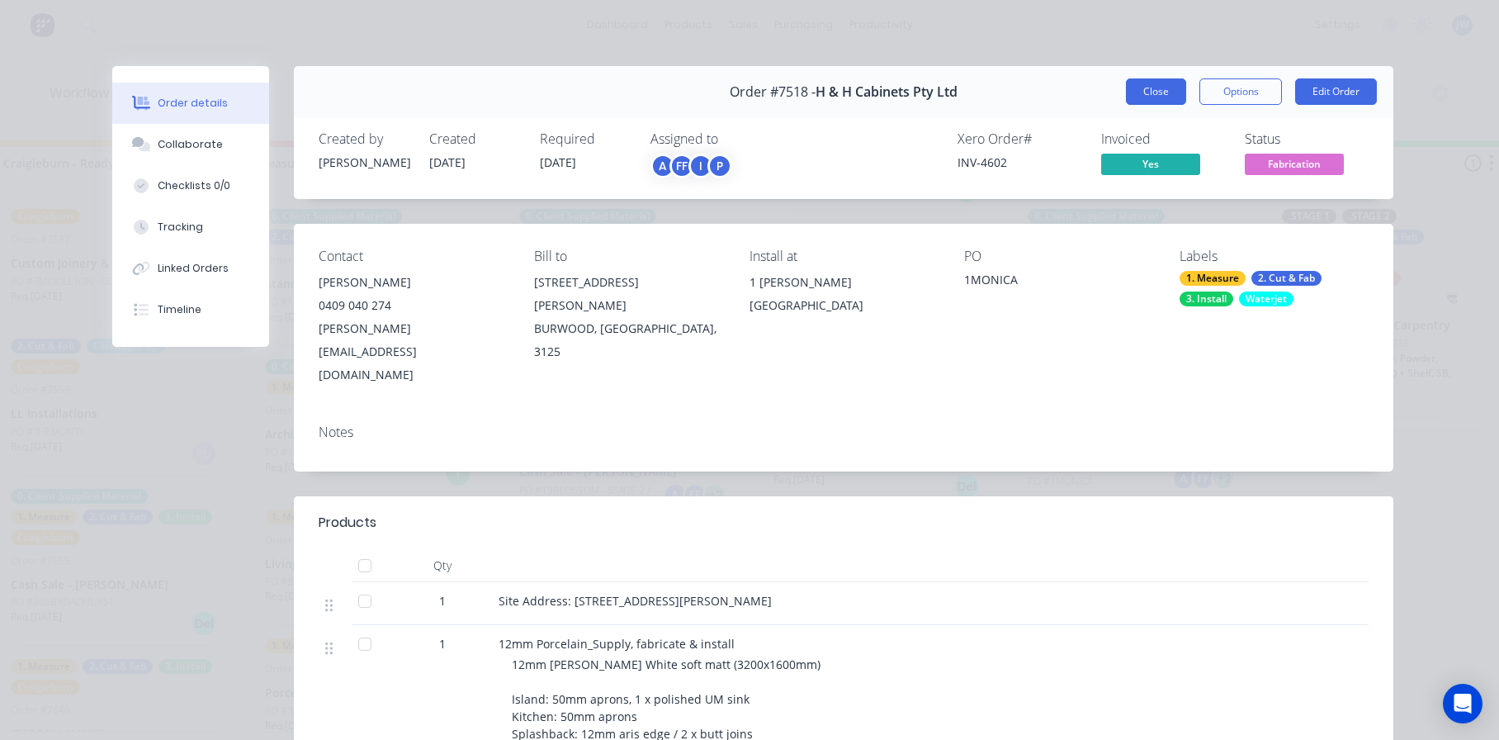
click at [1141, 90] on button "Close" at bounding box center [1156, 91] width 60 height 26
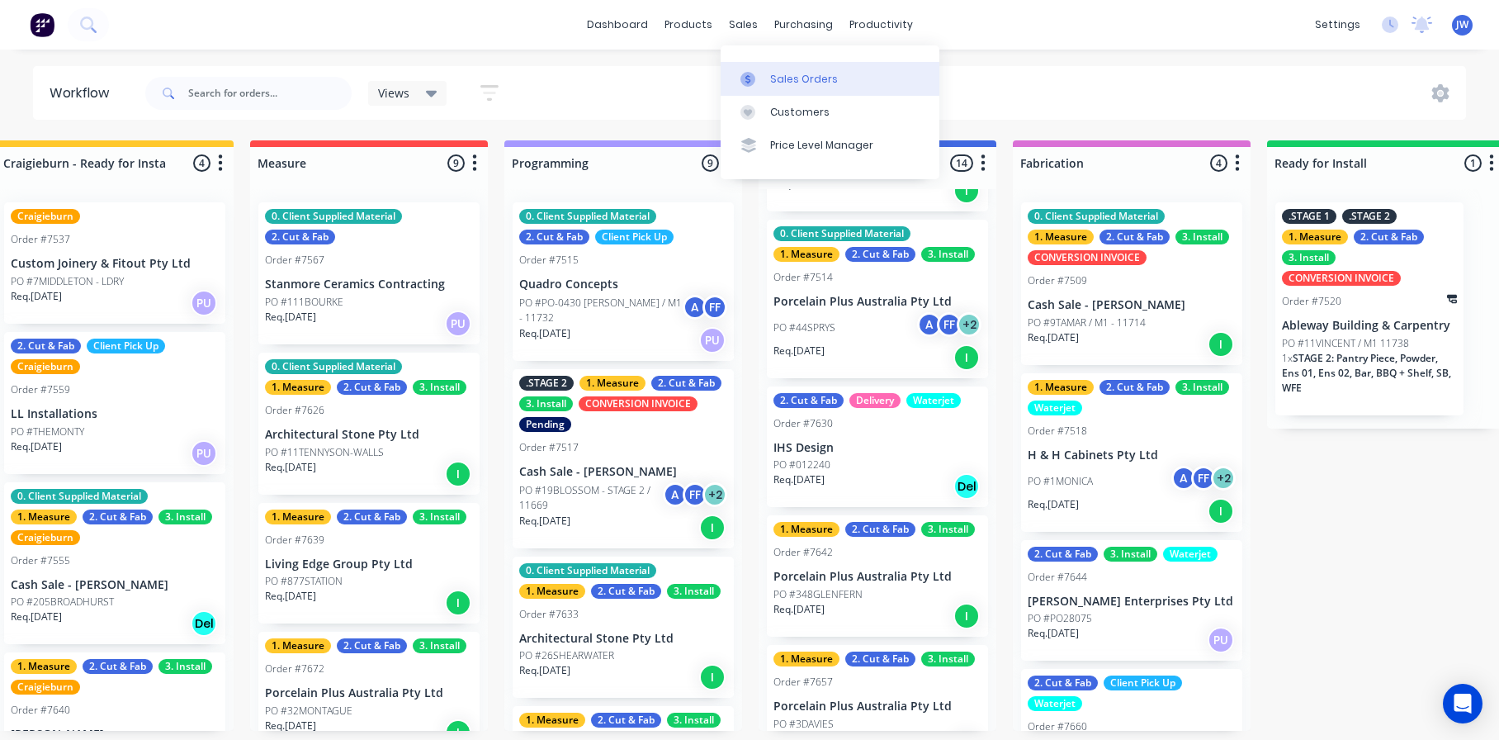
click at [772, 72] on div "Sales Orders" at bounding box center [804, 79] width 68 height 15
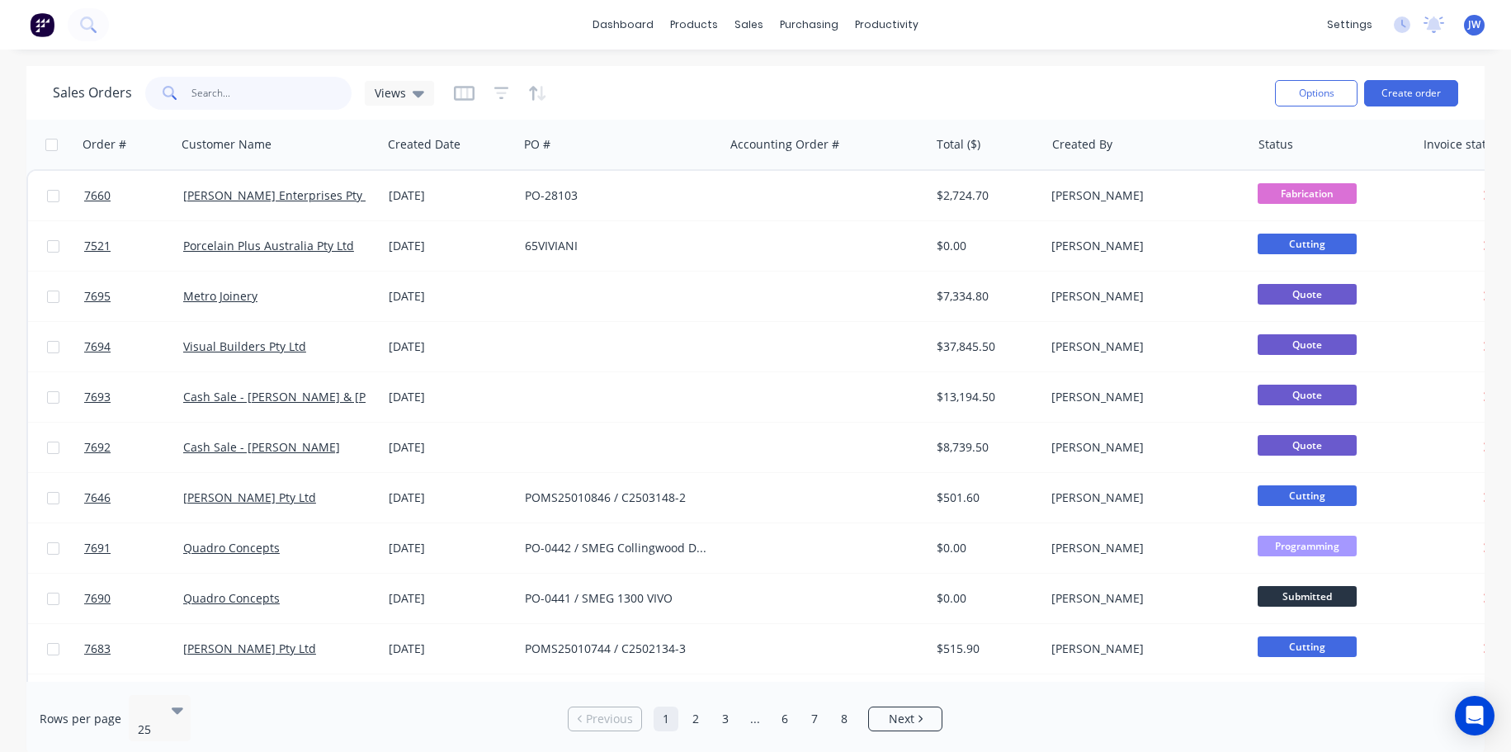
click at [272, 98] on input "text" at bounding box center [272, 93] width 161 height 33
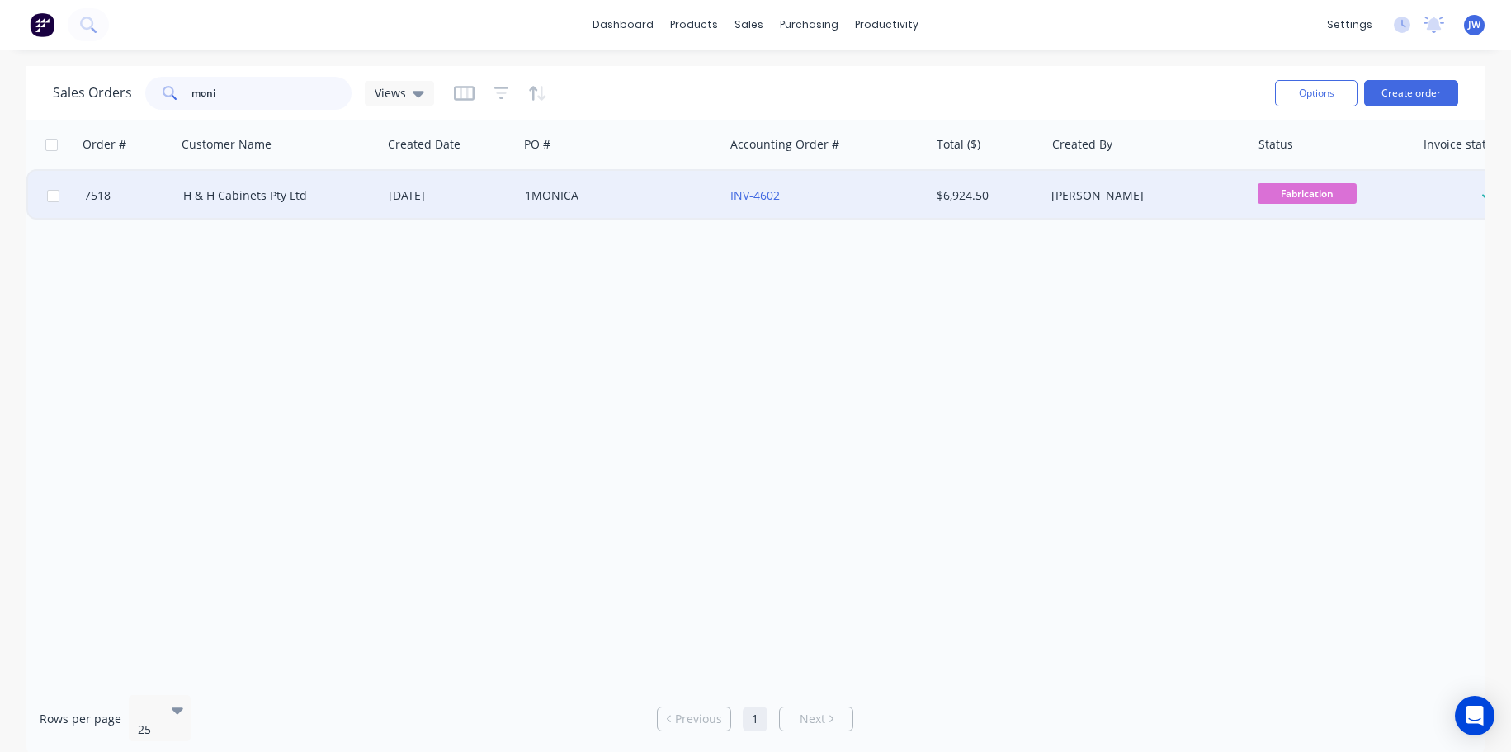
type input "moni"
click at [609, 210] on div "1MONICA" at bounding box center [621, 196] width 206 height 50
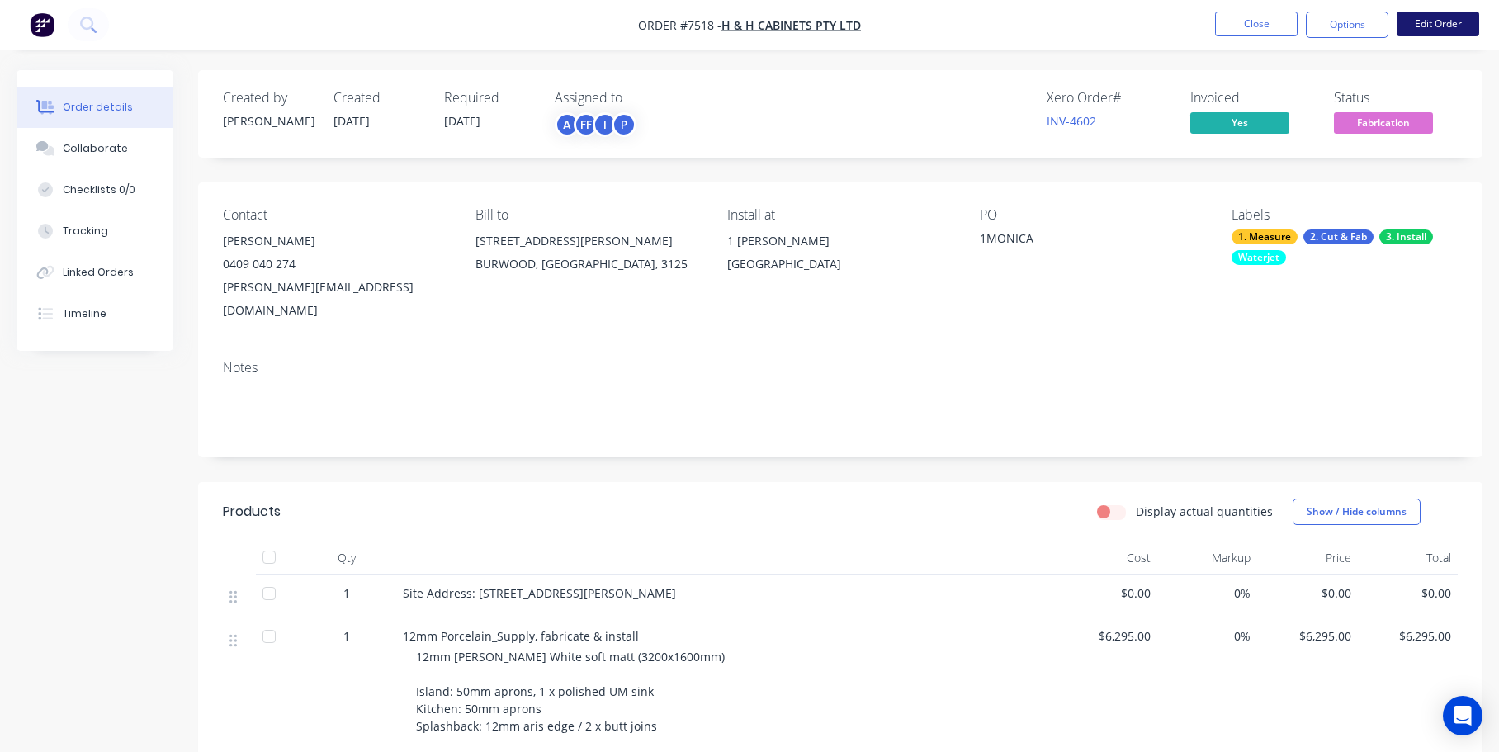
click at [1451, 17] on button "Edit Order" at bounding box center [1438, 24] width 83 height 25
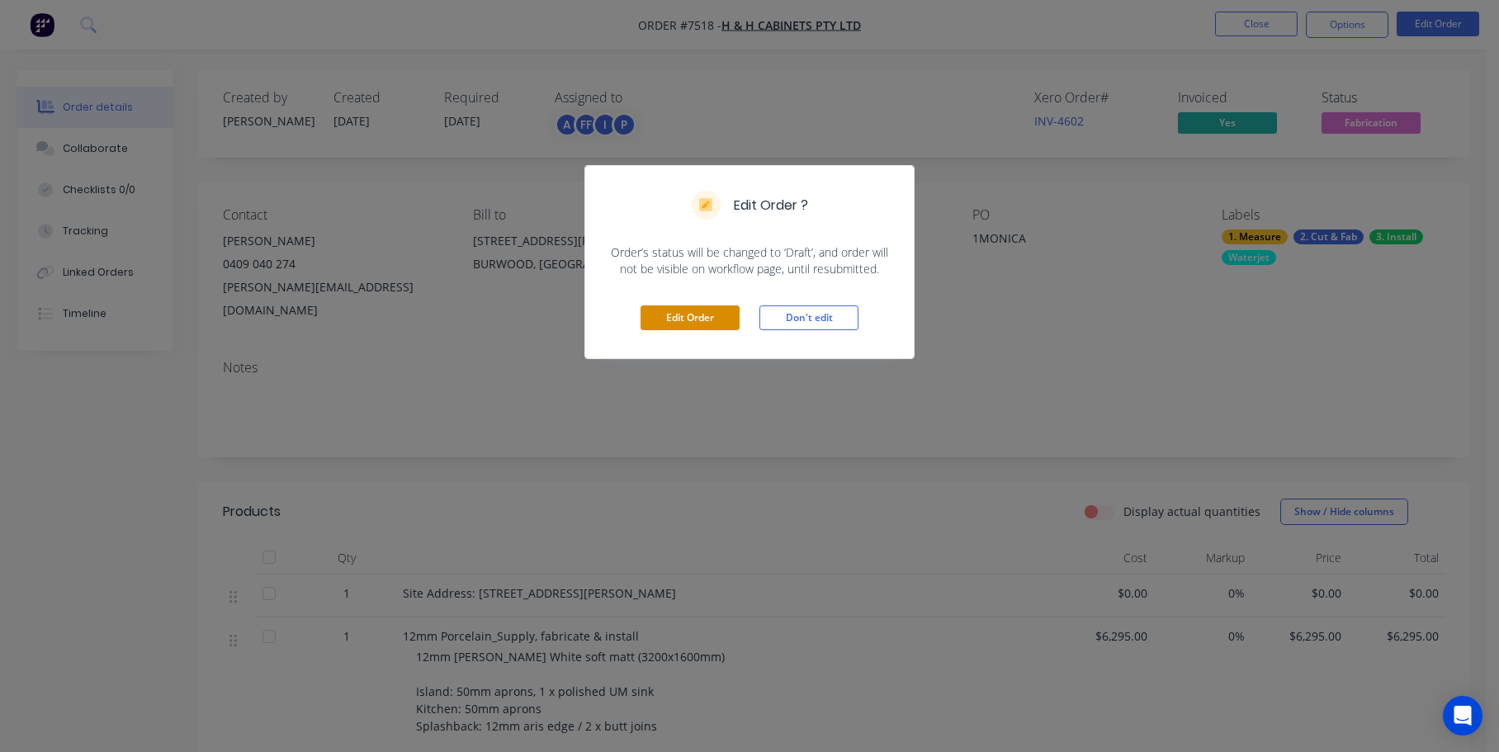
click at [715, 315] on button "Edit Order" at bounding box center [690, 317] width 99 height 25
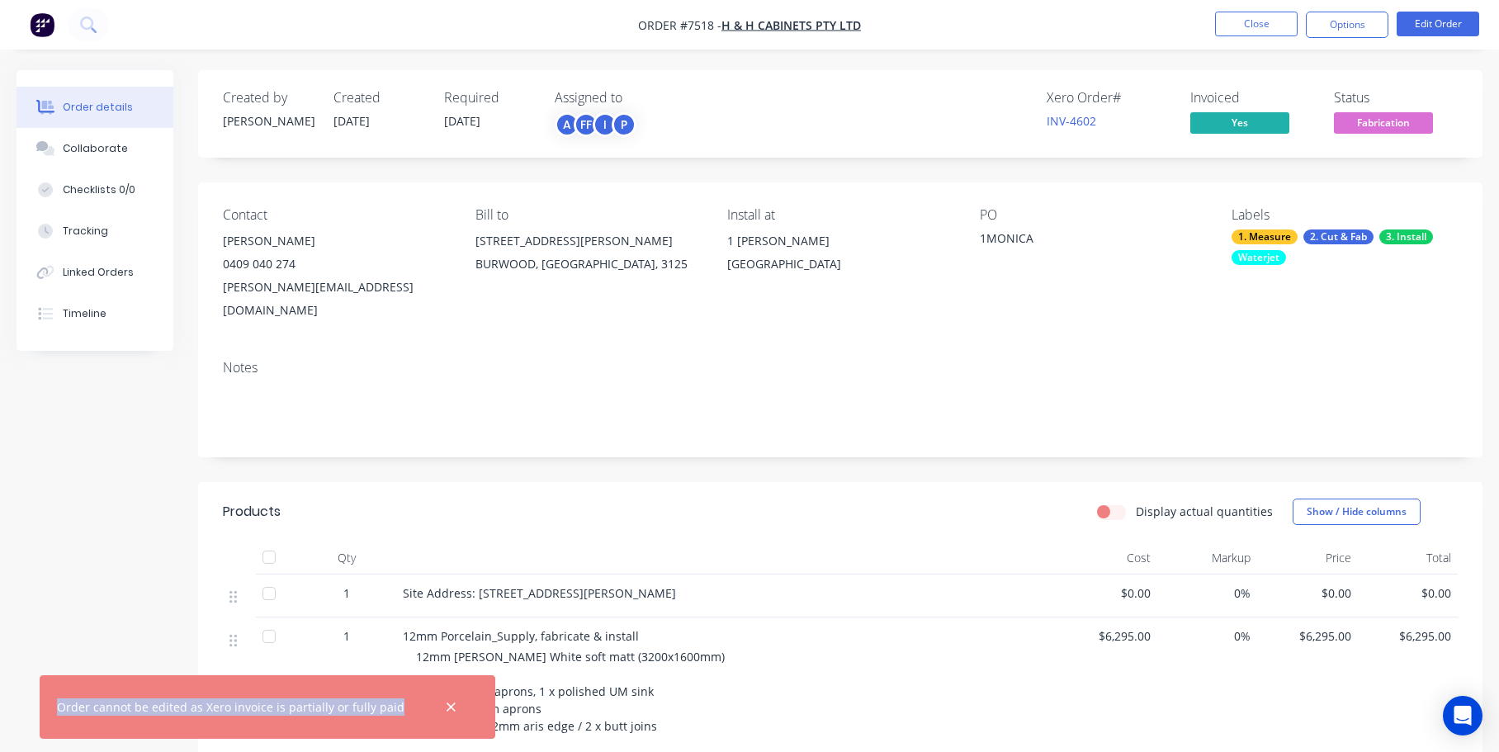
drag, startPoint x: 390, startPoint y: 708, endPoint x: 45, endPoint y: 707, distance: 344.2
click at [45, 707] on div "Order cannot be edited as Xero invoice is partially or fully paid" at bounding box center [268, 707] width 456 height 64
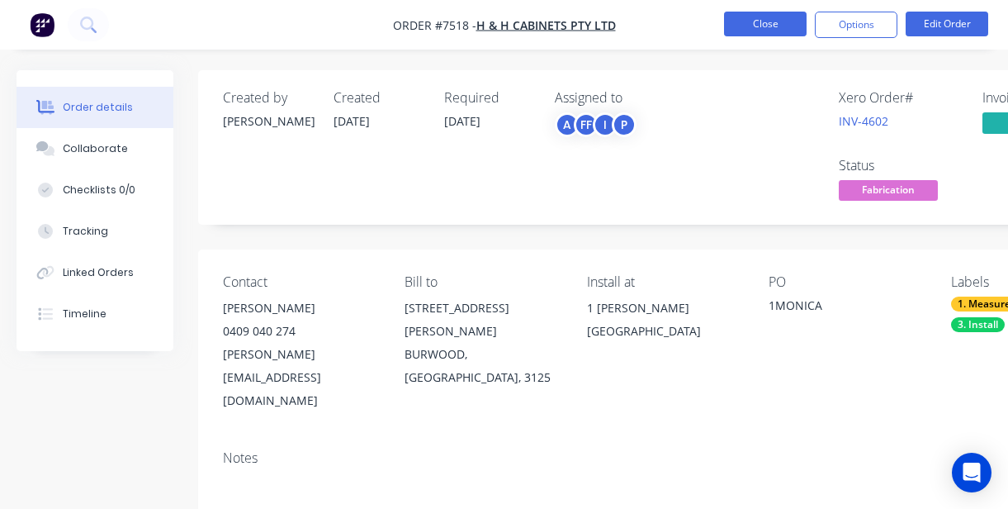
click at [752, 25] on button "Close" at bounding box center [765, 24] width 83 height 25
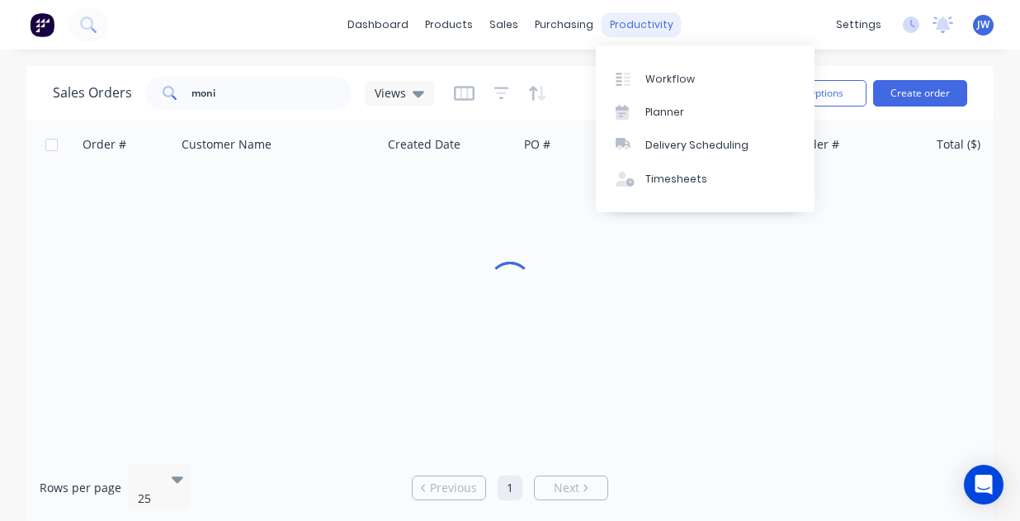
click at [631, 27] on div "productivity" at bounding box center [642, 24] width 80 height 25
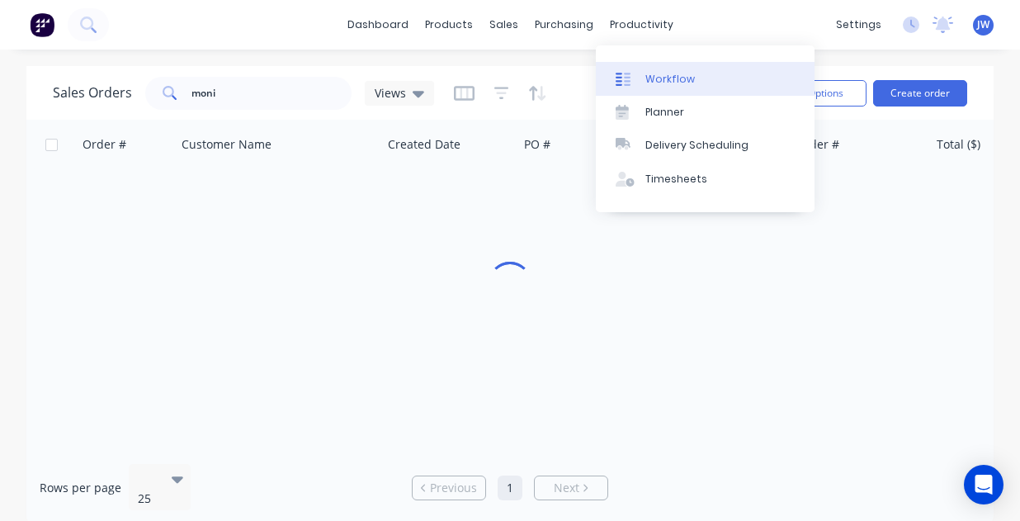
click at [655, 78] on div "Workflow" at bounding box center [671, 79] width 50 height 15
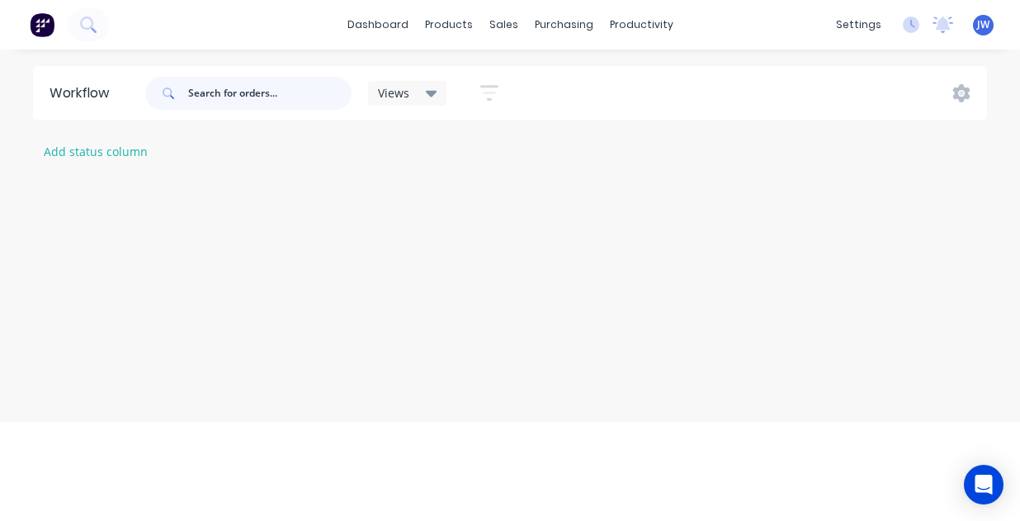
click at [249, 97] on input "text" at bounding box center [269, 93] width 163 height 33
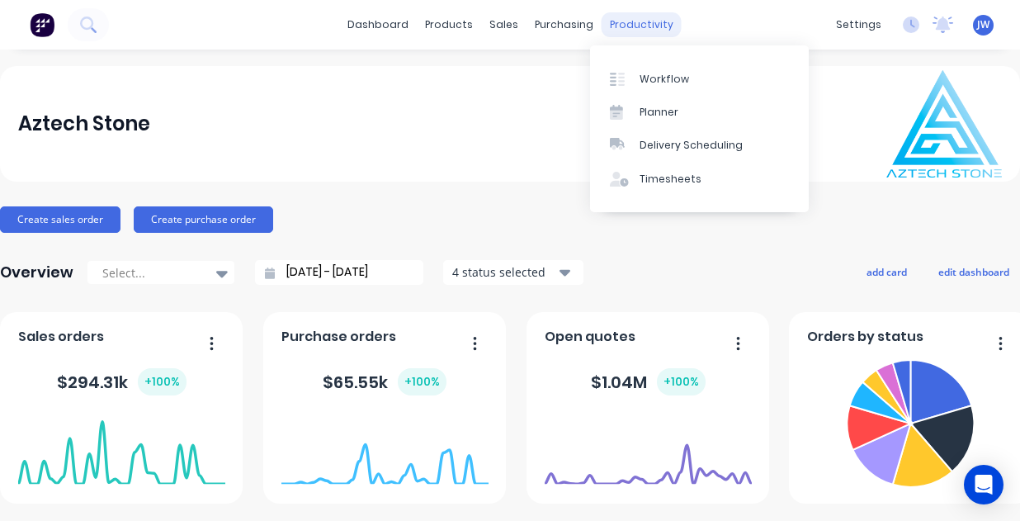
click at [624, 28] on div "productivity" at bounding box center [642, 24] width 80 height 25
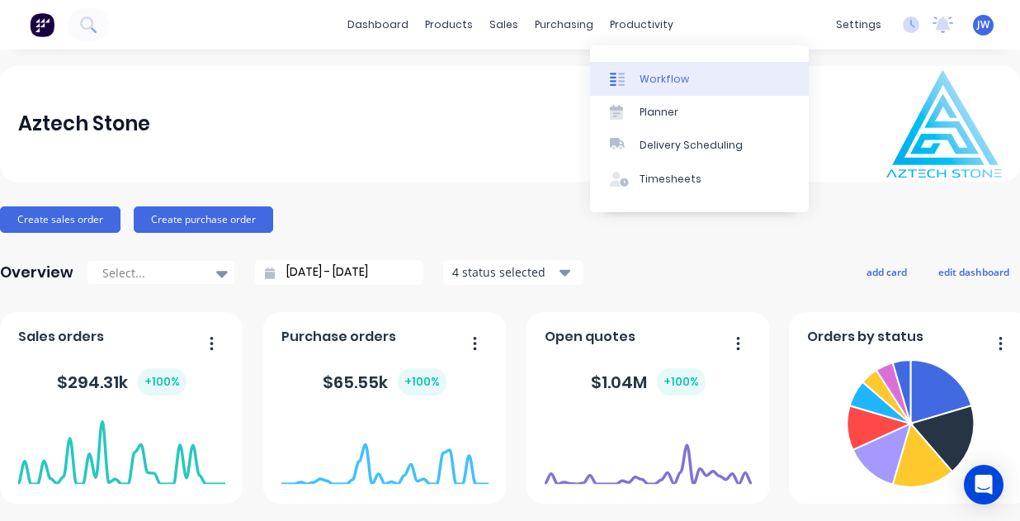
click at [646, 78] on div "Workflow" at bounding box center [665, 79] width 50 height 15
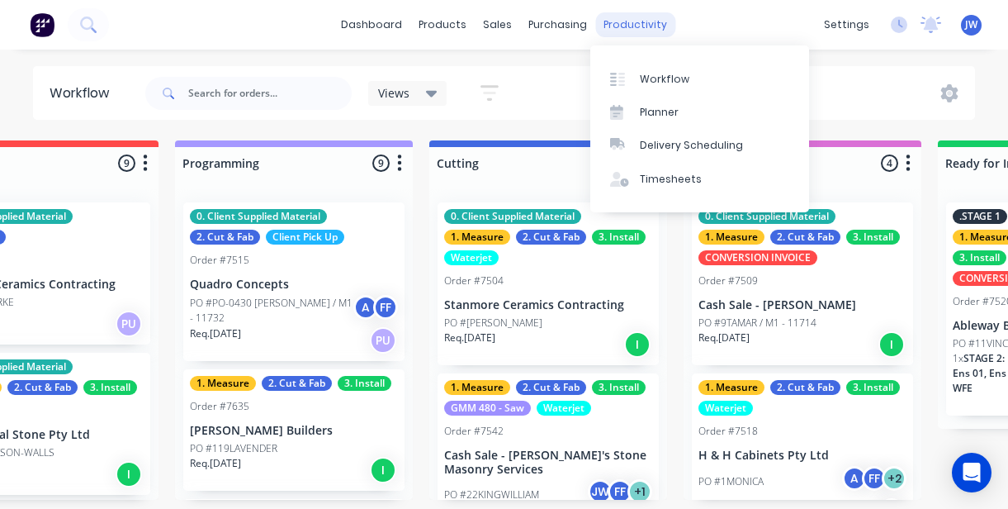
click at [616, 26] on div "productivity" at bounding box center [635, 24] width 80 height 25
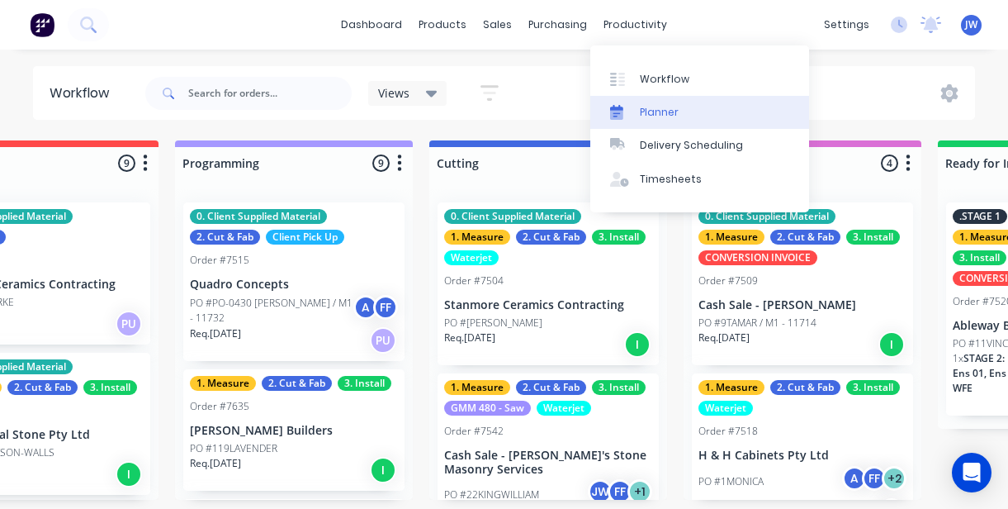
click at [649, 109] on div "Planner" at bounding box center [659, 112] width 39 height 15
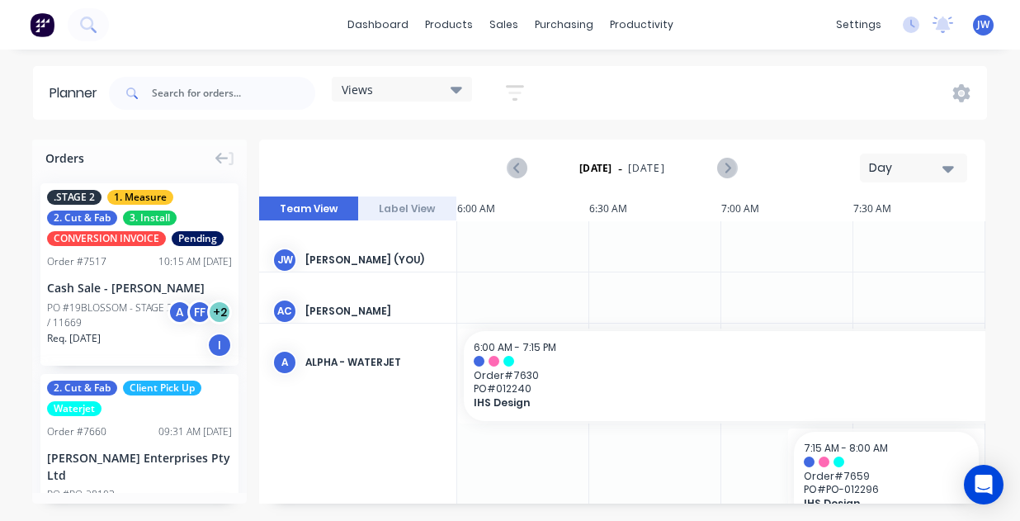
scroll to position [0, 1057]
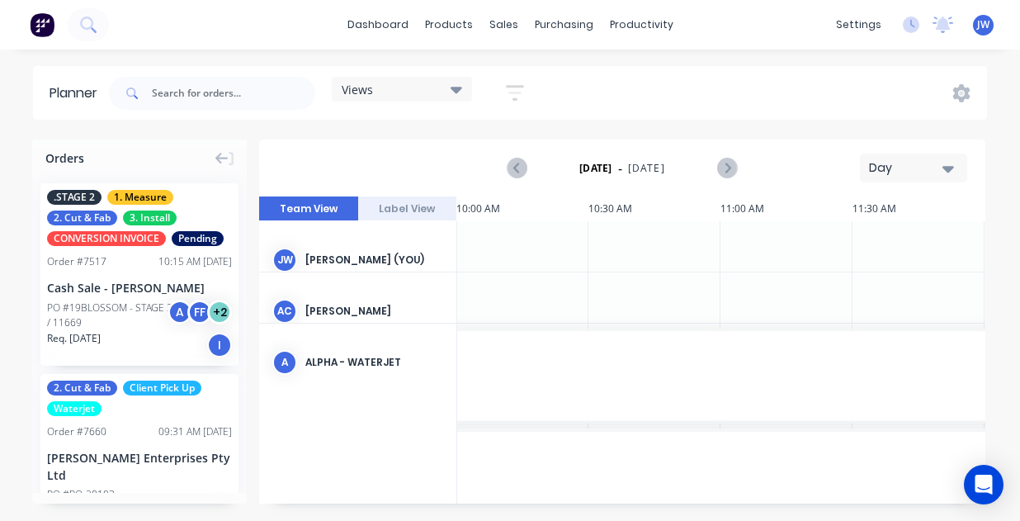
click at [664, 135] on div "Planner Views Save new view None (Default) edit Craigieburn Orders edit Daily e…" at bounding box center [510, 293] width 1020 height 454
click at [454, 88] on icon at bounding box center [457, 90] width 12 height 7
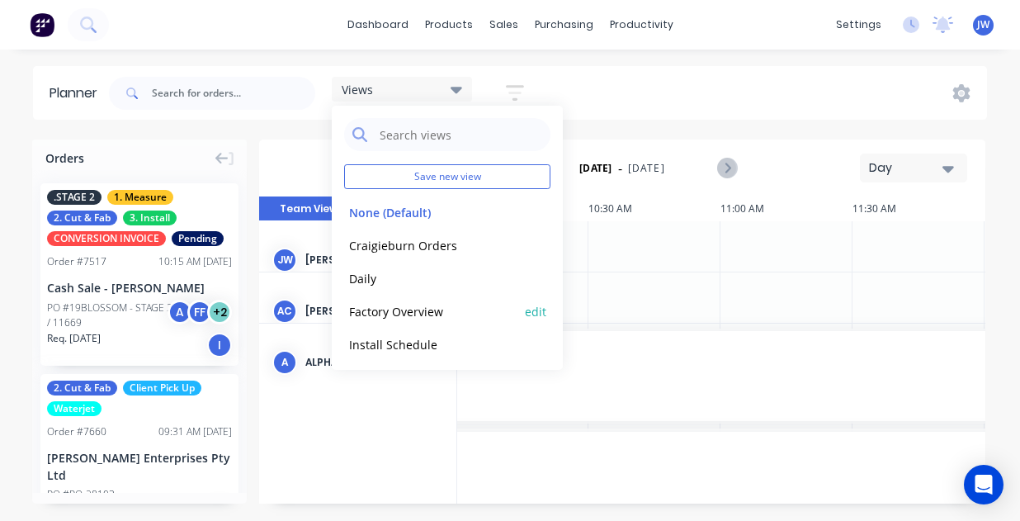
click at [402, 305] on button "Factory Overview" at bounding box center [432, 310] width 176 height 19
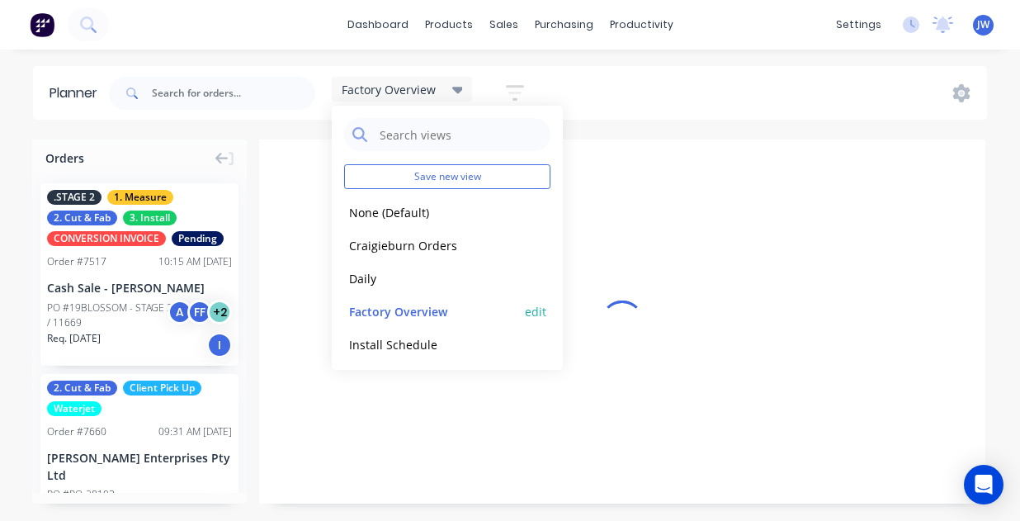
scroll to position [0, 1]
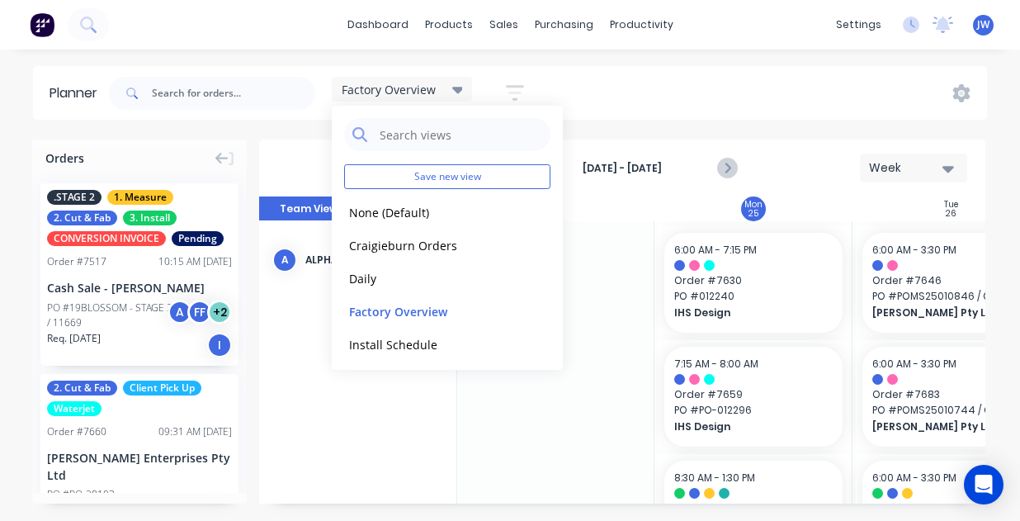
click at [650, 149] on div "Aug 24th - Aug 30th Week" at bounding box center [622, 168] width 723 height 54
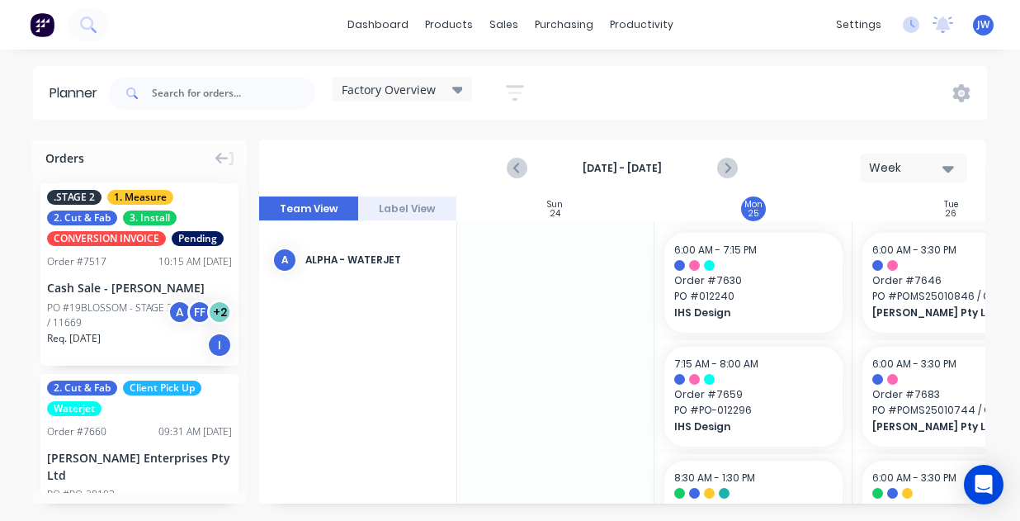
click at [211, 149] on div "Orders" at bounding box center [139, 155] width 215 height 31
click at [218, 159] on icon at bounding box center [221, 159] width 13 height 12
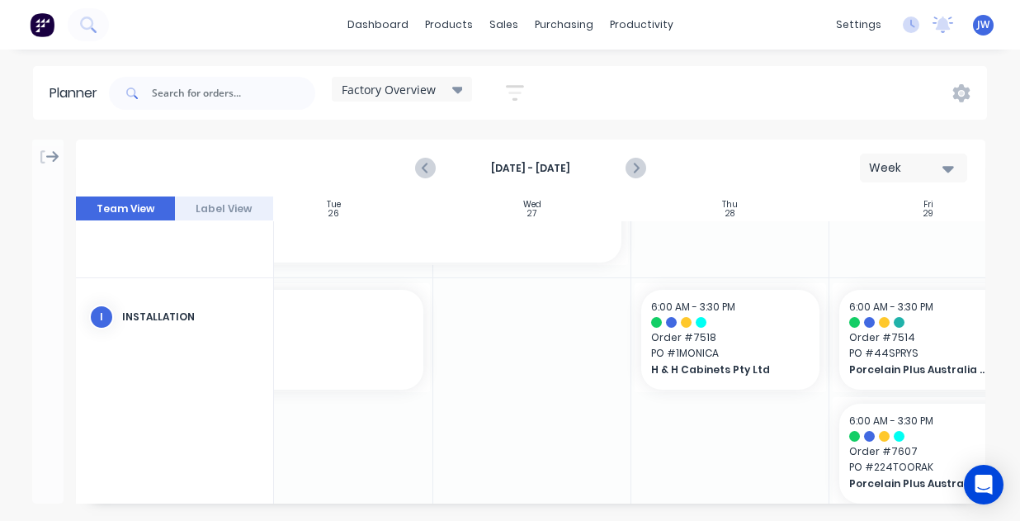
scroll to position [1363, 438]
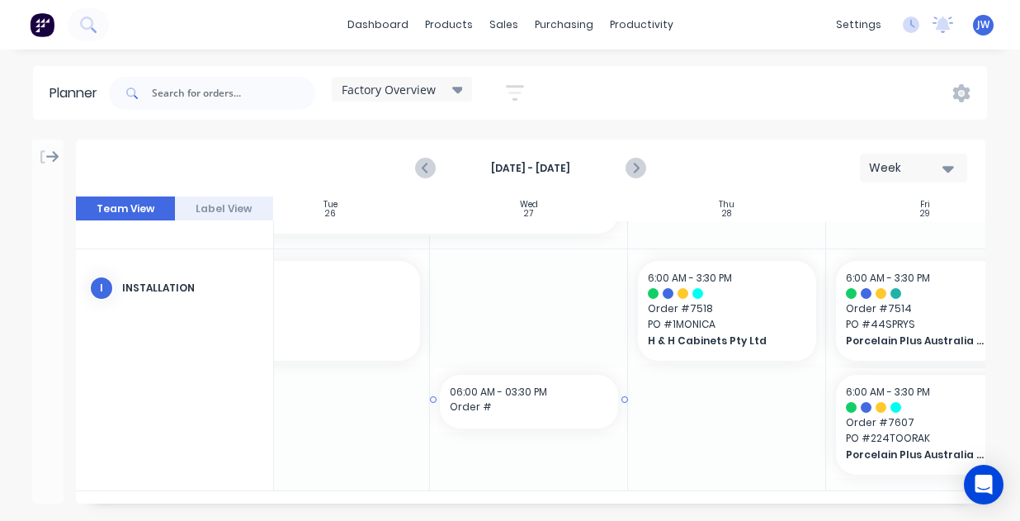
drag, startPoint x: 566, startPoint y: 495, endPoint x: 614, endPoint y: 504, distance: 48.7
click at [614, 504] on div "Aug 24th - Aug 30th Week Team View Label View Sun 24 Sunday, August 24, 2025 Mo…" at bounding box center [510, 330] width 1020 height 381
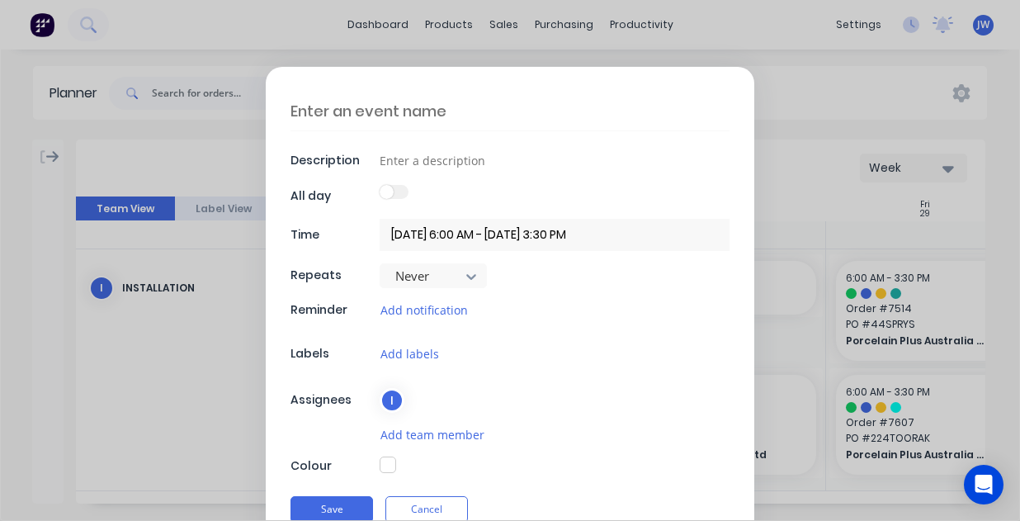
scroll to position [1385, 438]
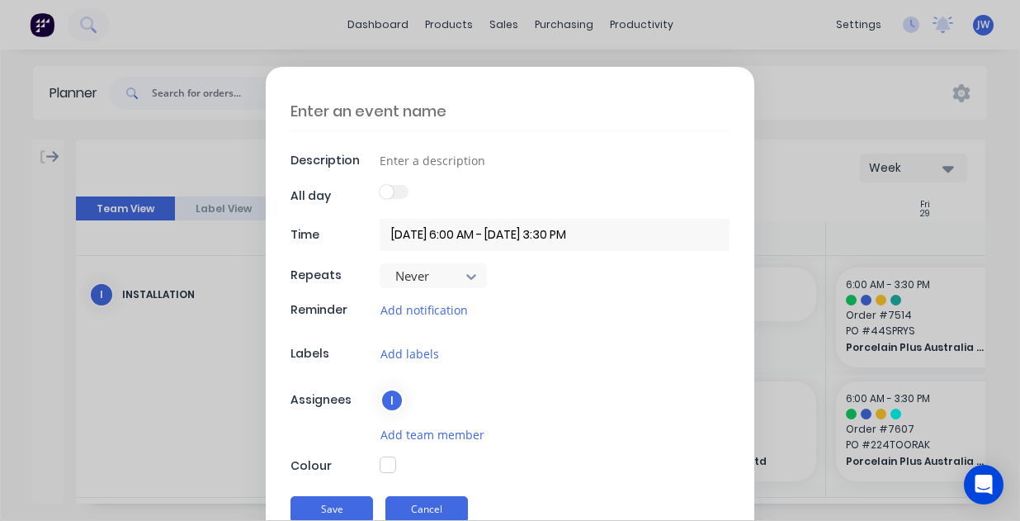
click at [409, 513] on button "Cancel" at bounding box center [427, 509] width 83 height 26
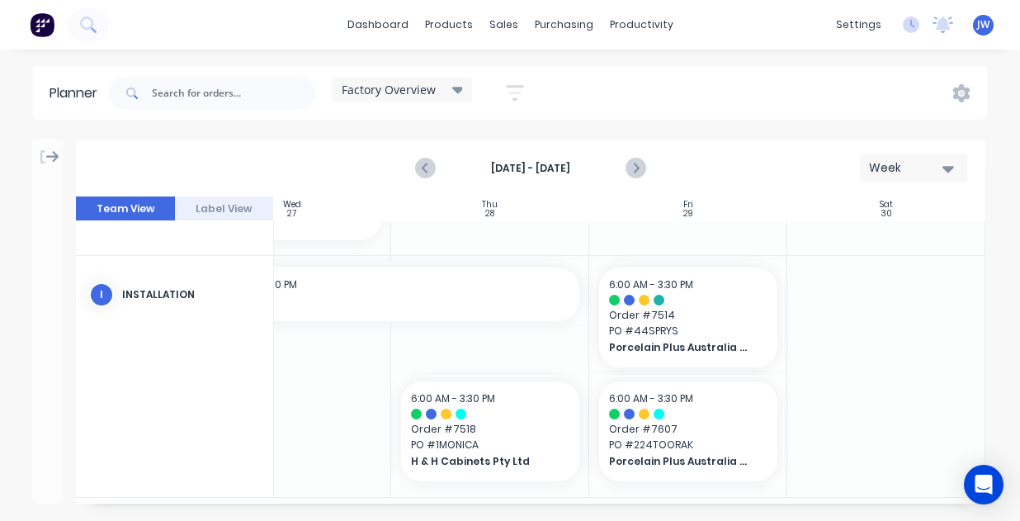
scroll to position [1385, 682]
click at [634, 163] on icon "Next page" at bounding box center [635, 168] width 7 height 13
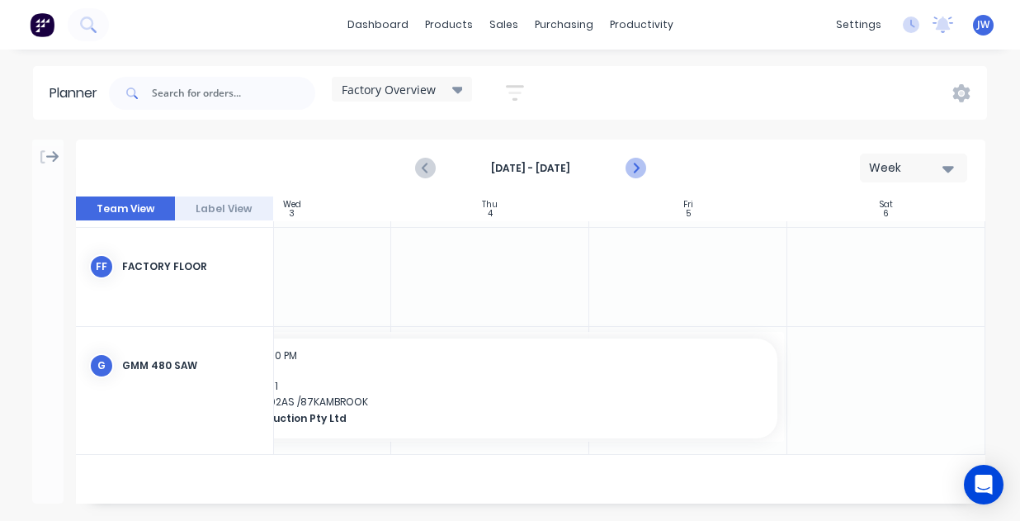
scroll to position [800, 682]
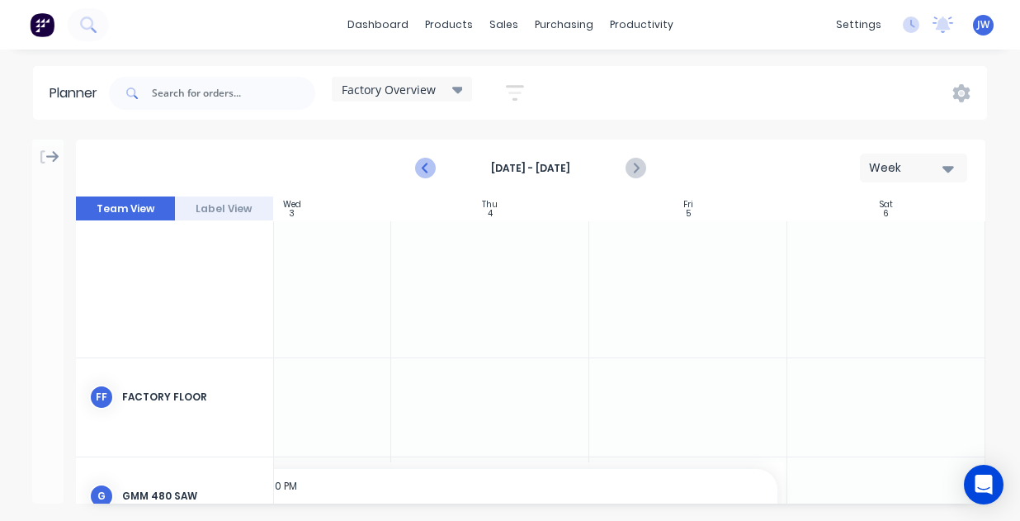
click at [433, 168] on icon "Previous page" at bounding box center [426, 168] width 20 height 20
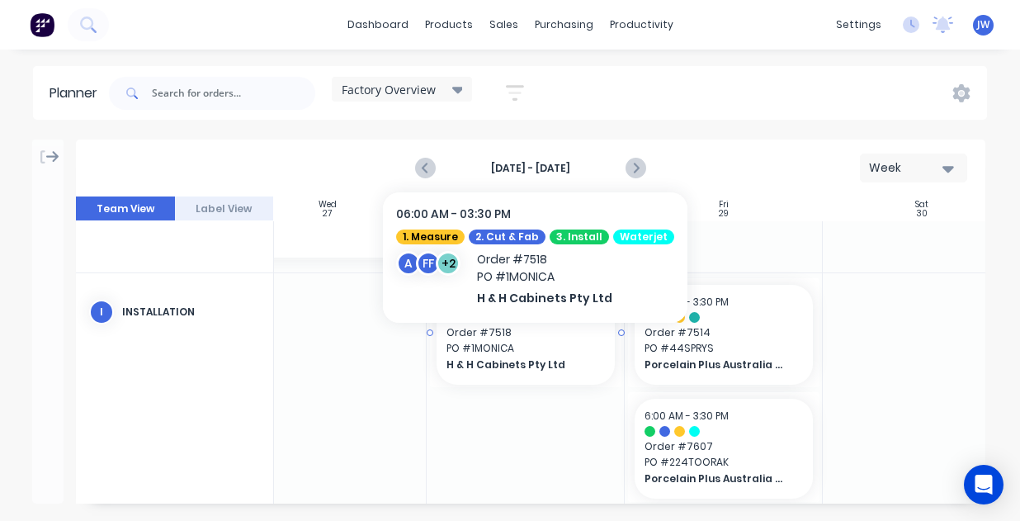
scroll to position [1398, 640]
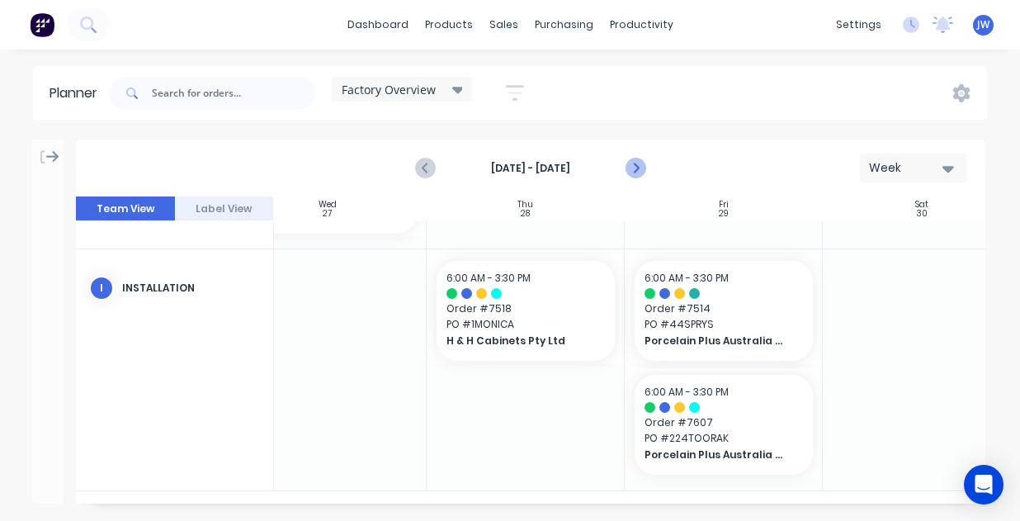
click at [638, 160] on icon "Next page" at bounding box center [635, 168] width 20 height 20
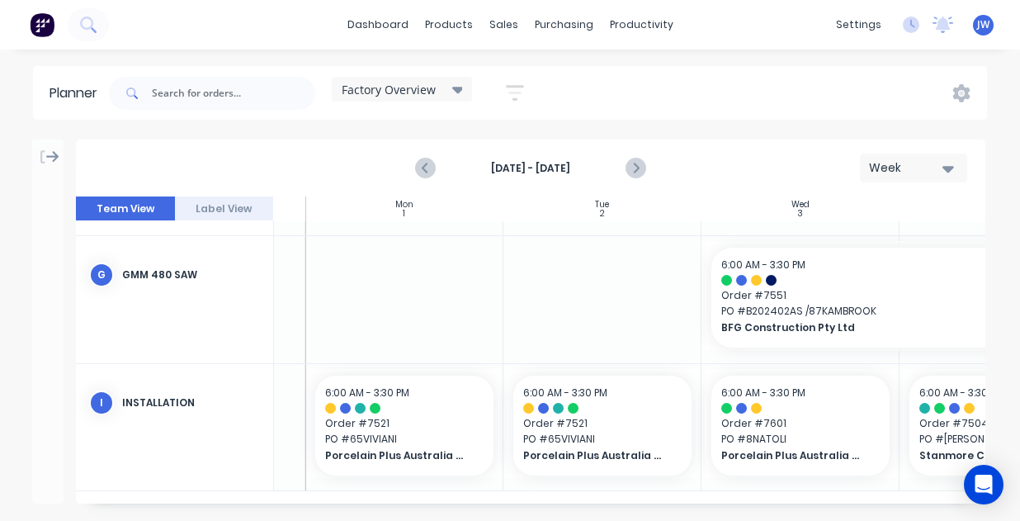
scroll to position [1028, 162]
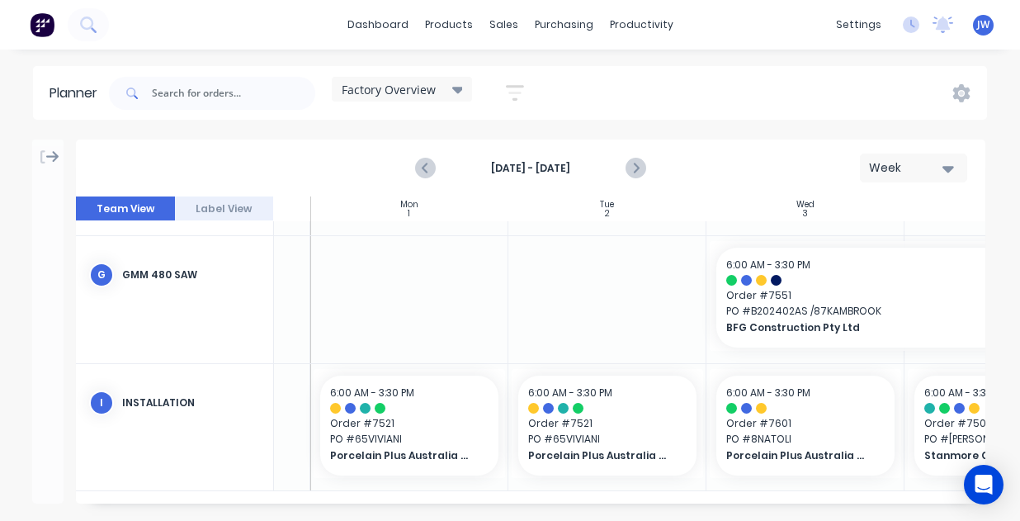
click at [775, 64] on div "dashboard products sales purchasing productivity dashboard products Product Cat…" at bounding box center [510, 260] width 1020 height 521
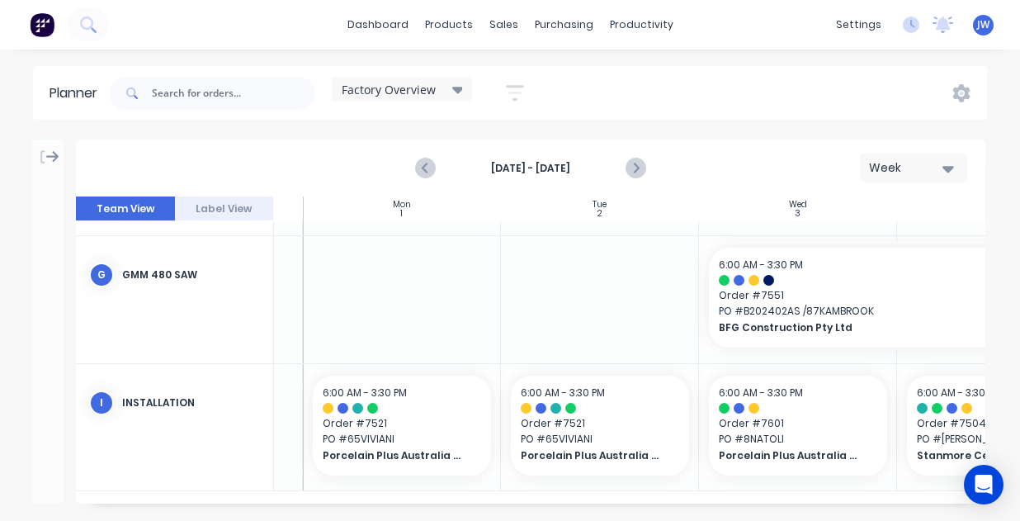
scroll to position [1028, 172]
drag, startPoint x: 591, startPoint y: 493, endPoint x: 537, endPoint y: 494, distance: 53.7
click at [537, 494] on div "Sun 31 Sunday, August 31, 2025 Mon 1 Monday, September 1, 2025 Tue 2 Tuesday, S…" at bounding box center [531, 349] width 910 height 307
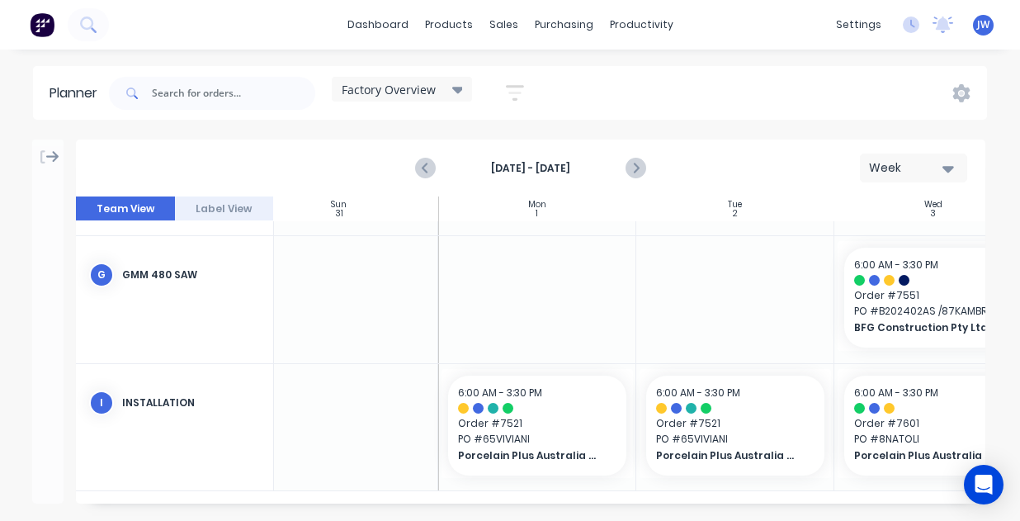
scroll to position [1028, 0]
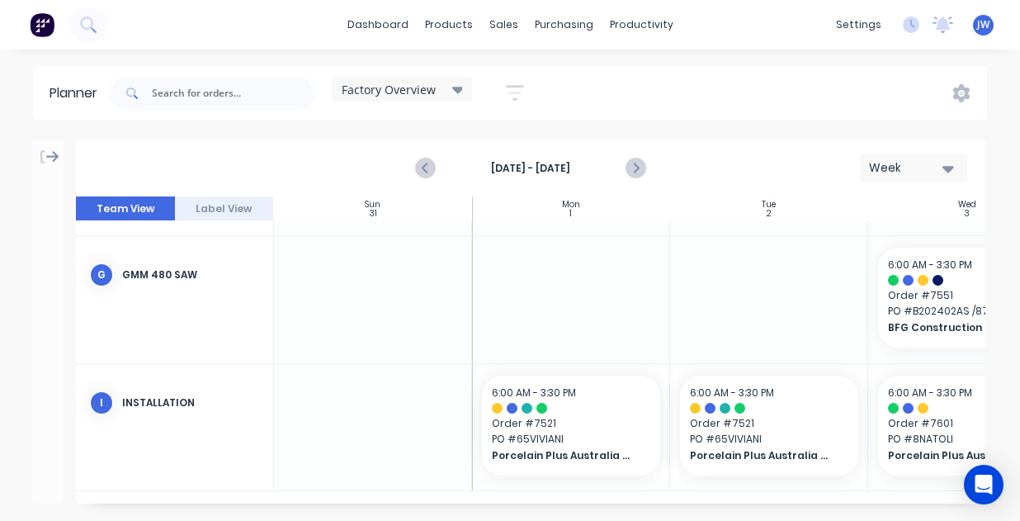
drag, startPoint x: 414, startPoint y: 494, endPoint x: 454, endPoint y: 494, distance: 39.6
click at [454, 494] on div "Sun 31 Sunday, August 31, 2025 Mon 1 Monday, September 1, 2025 Tue 2 Tuesday, S…" at bounding box center [531, 349] width 910 height 307
drag, startPoint x: 457, startPoint y: 496, endPoint x: 490, endPoint y: 497, distance: 33.0
click at [490, 497] on div "Sun 31 Sunday, August 31, 2025 Mon 1 Monday, September 1, 2025 Tue 2 Tuesday, S…" at bounding box center [531, 349] width 910 height 307
drag, startPoint x: 487, startPoint y: 495, endPoint x: 605, endPoint y: 527, distance: 122.4
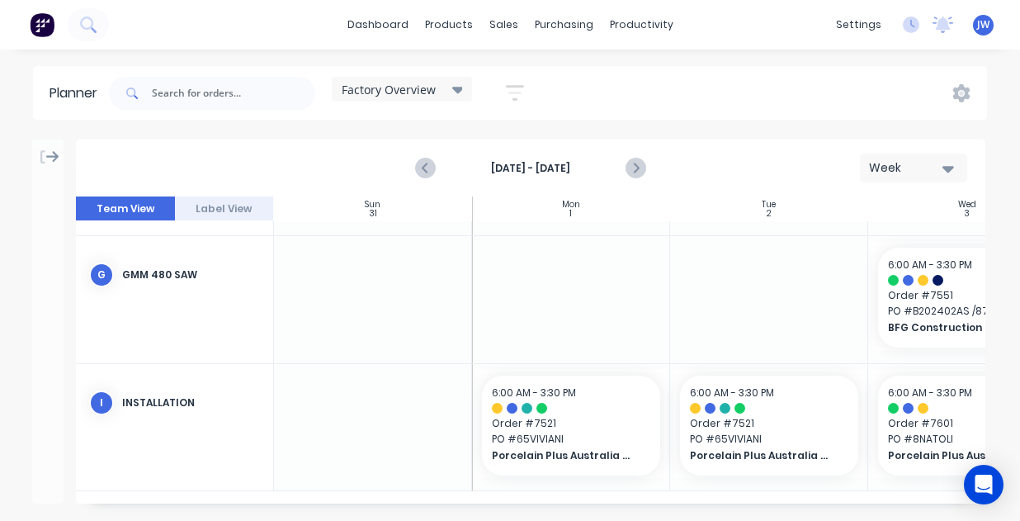
click at [605, 520] on html "dashboard products sales purchasing productivity dashboard products Product Cat…" at bounding box center [510, 260] width 1020 height 521
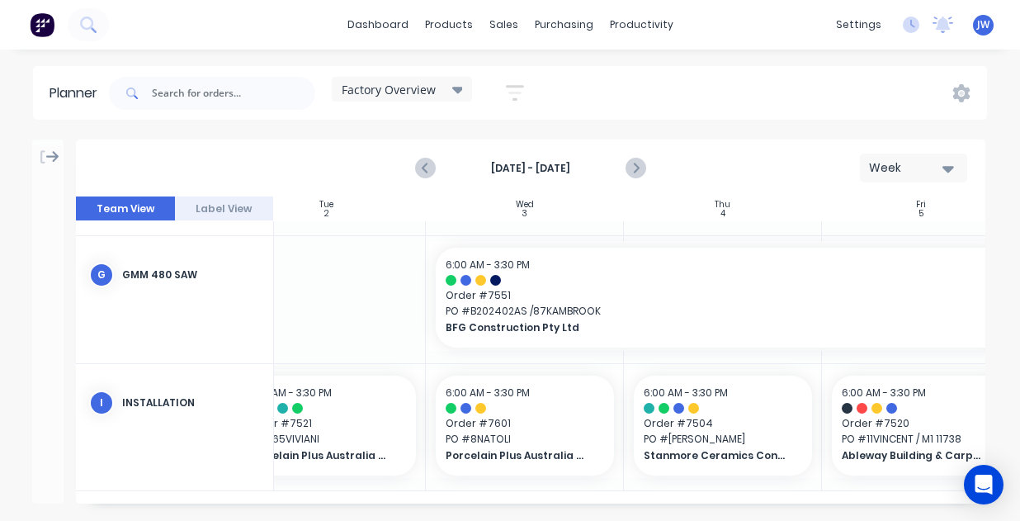
scroll to position [1028, 452]
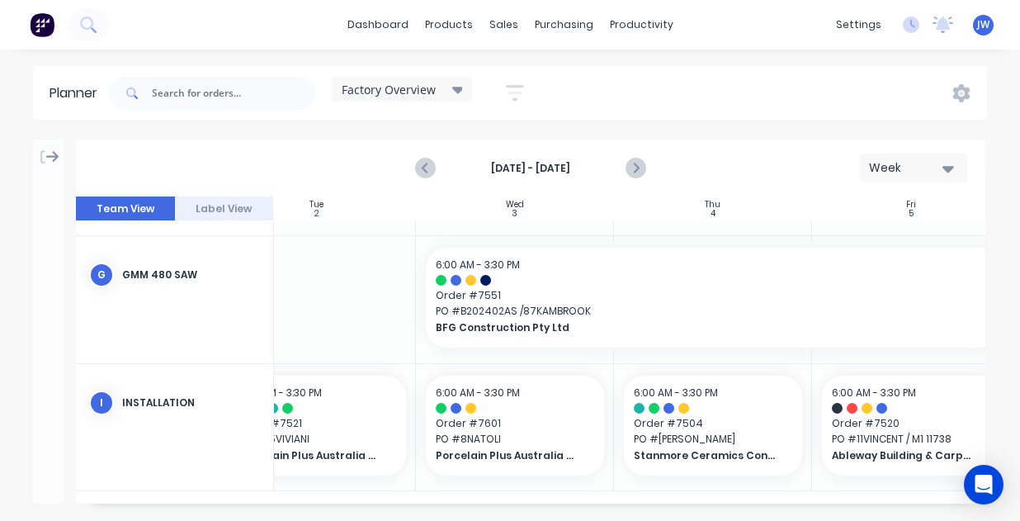
click at [809, 471] on div at bounding box center [713, 427] width 198 height 126
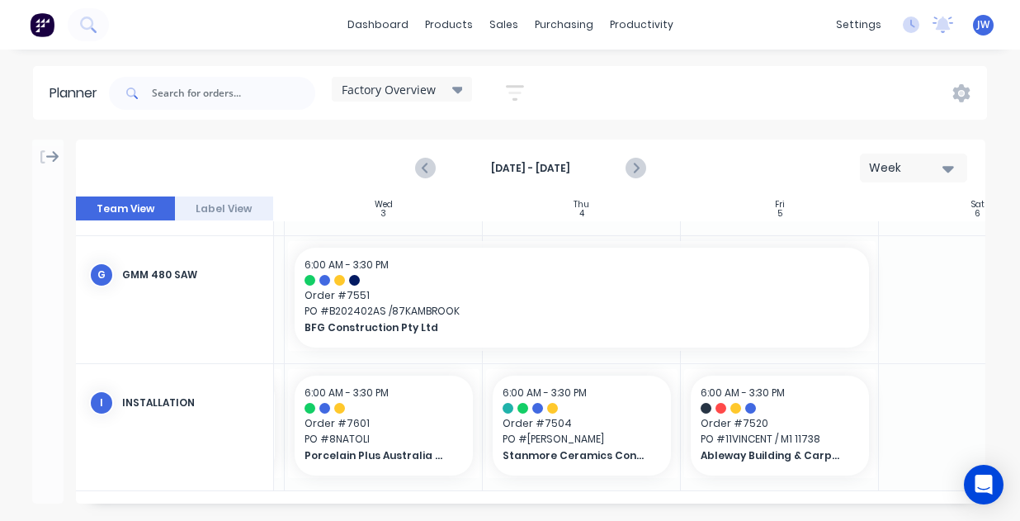
scroll to position [1028, 565]
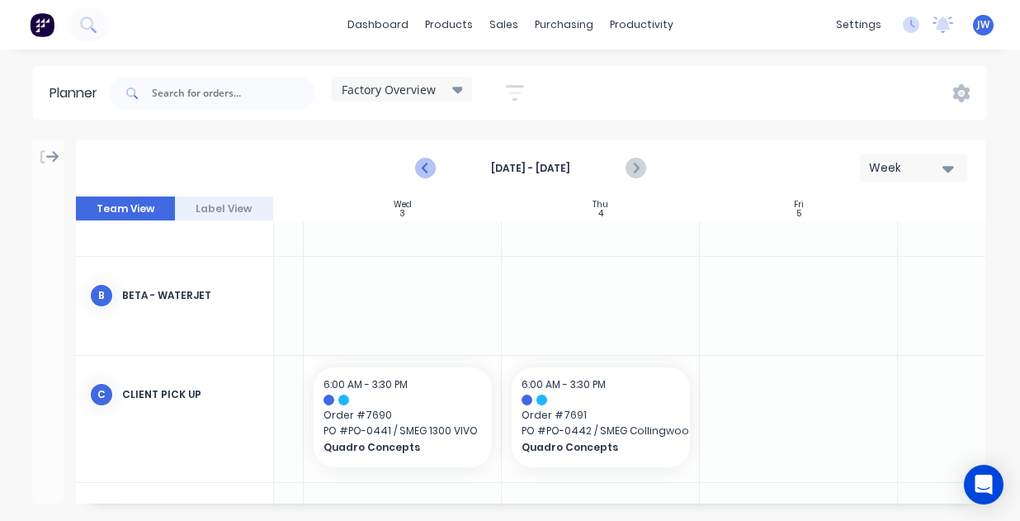
click at [417, 165] on icon "Previous page" at bounding box center [426, 168] width 20 height 20
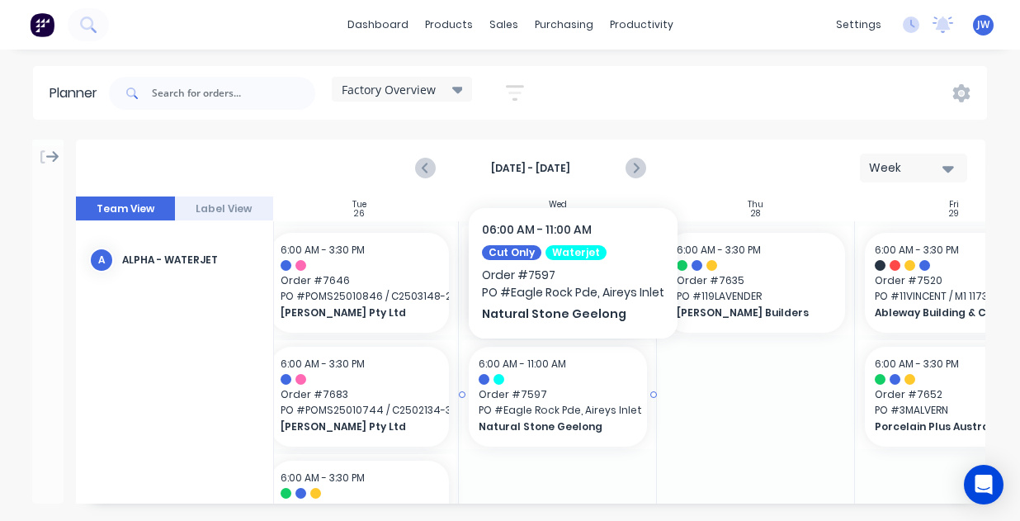
scroll to position [0, 408]
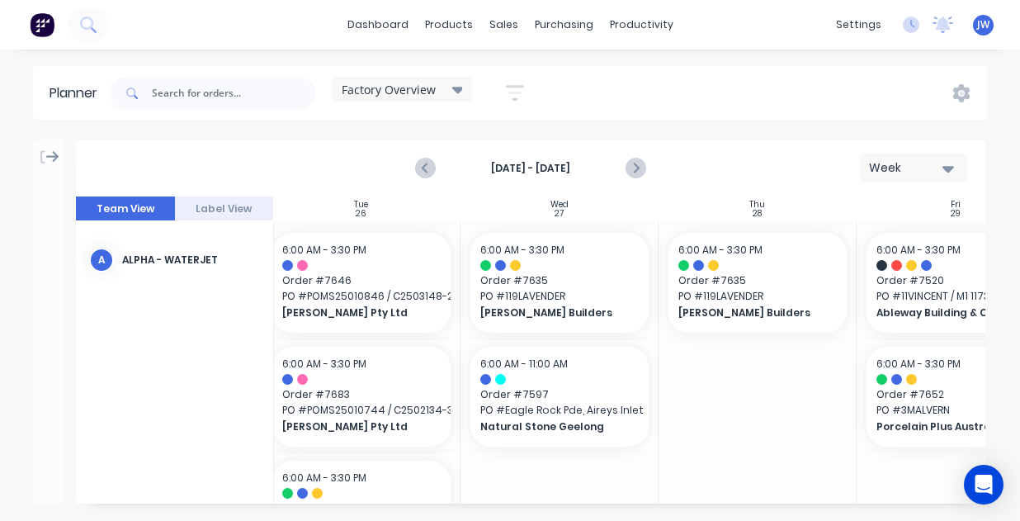
click at [702, 438] on div at bounding box center [758, 455] width 198 height 469
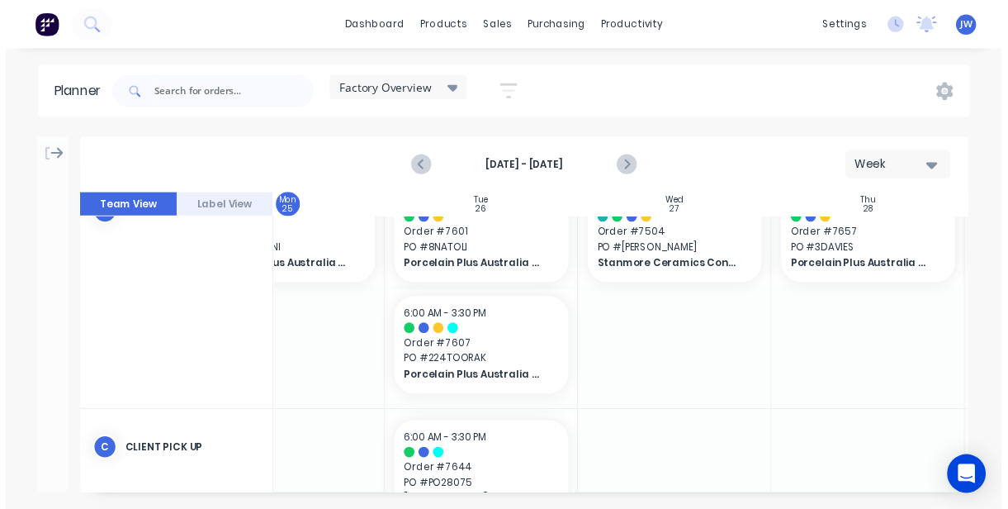
scroll to position [513, 282]
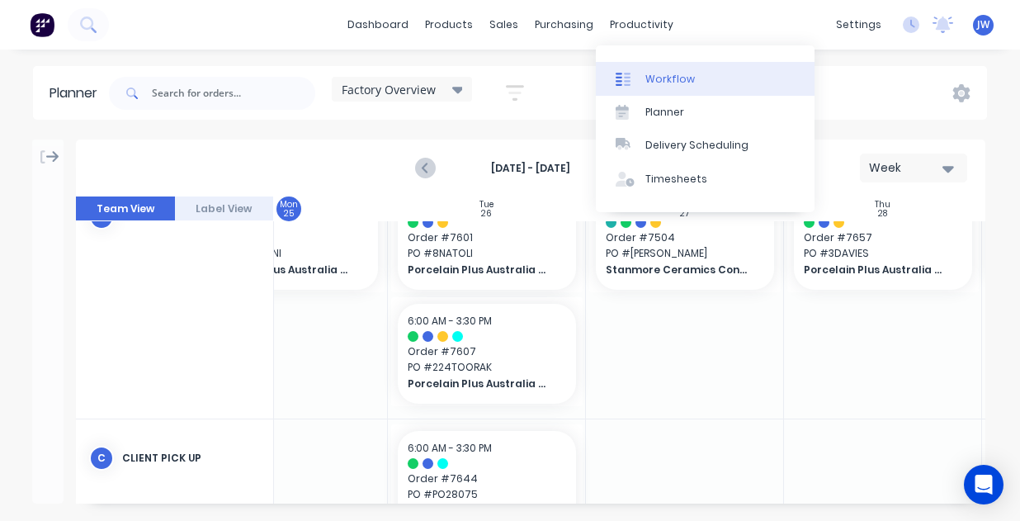
click at [648, 75] on div "Workflow" at bounding box center [671, 79] width 50 height 15
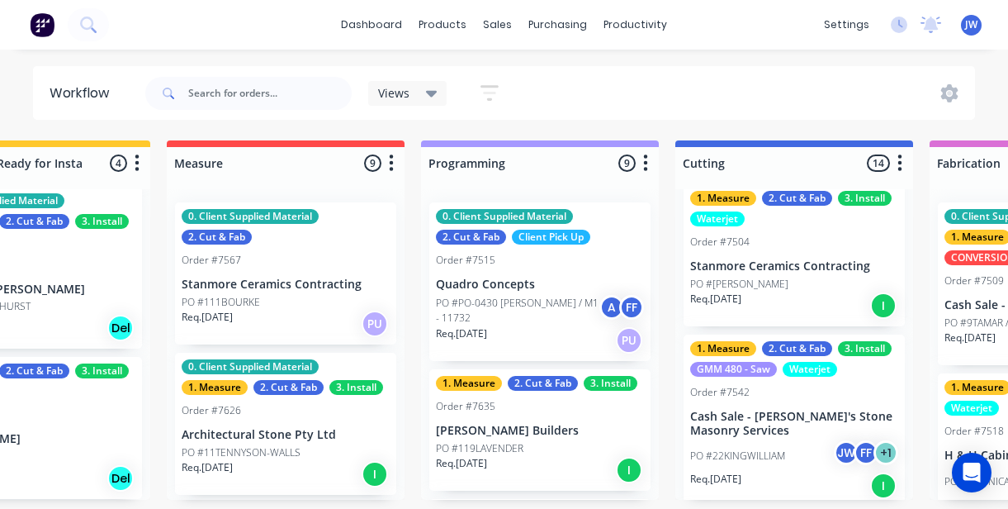
scroll to position [3, 632]
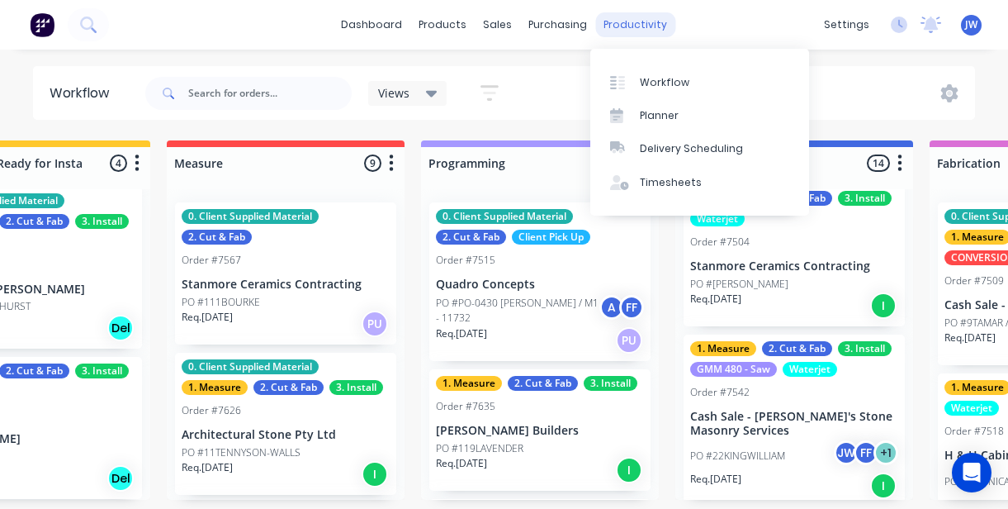
click at [622, 29] on div "productivity" at bounding box center [635, 24] width 80 height 25
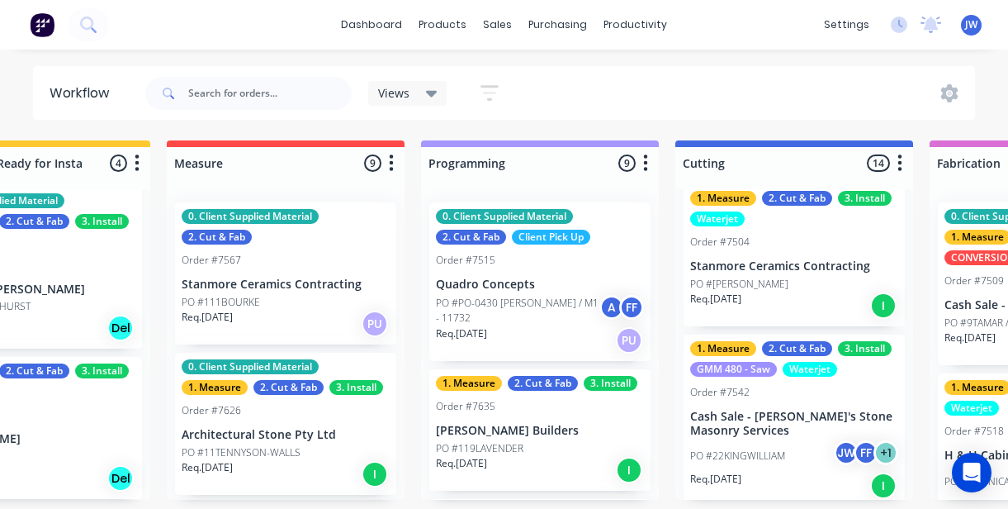
click at [851, 111] on div "Views Save new view None (Default) edit Value edit Show/Hide statuses Show line…" at bounding box center [559, 94] width 834 height 50
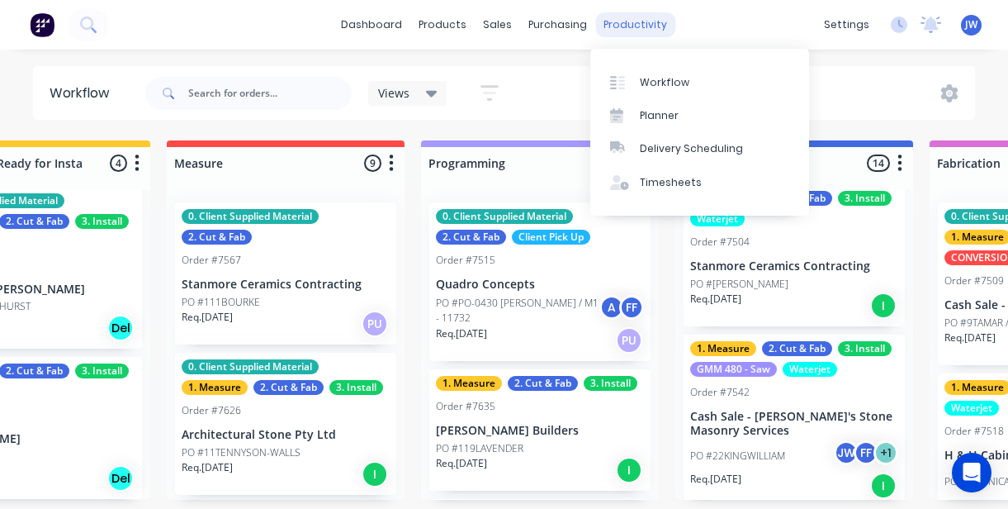
click at [639, 26] on div "productivity" at bounding box center [635, 24] width 80 height 25
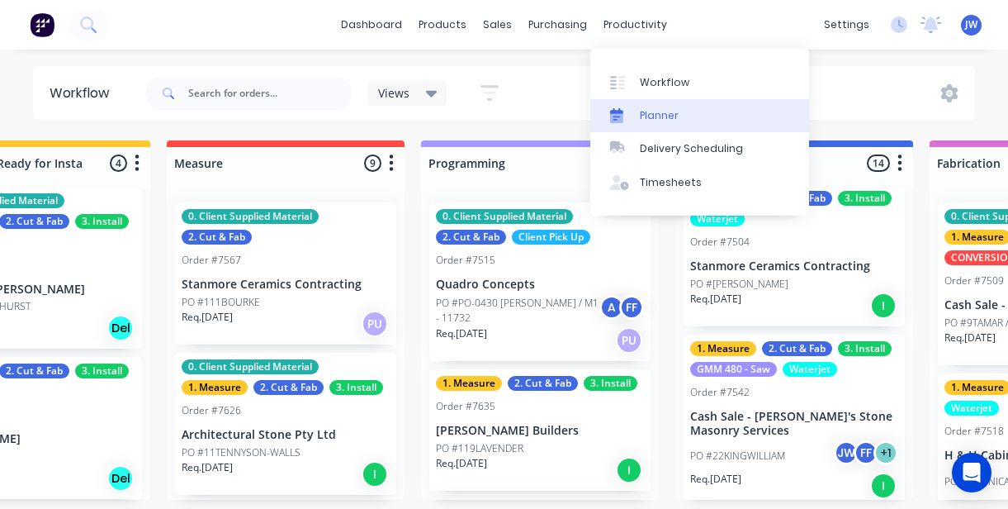
click at [658, 108] on div "Planner" at bounding box center [659, 115] width 39 height 15
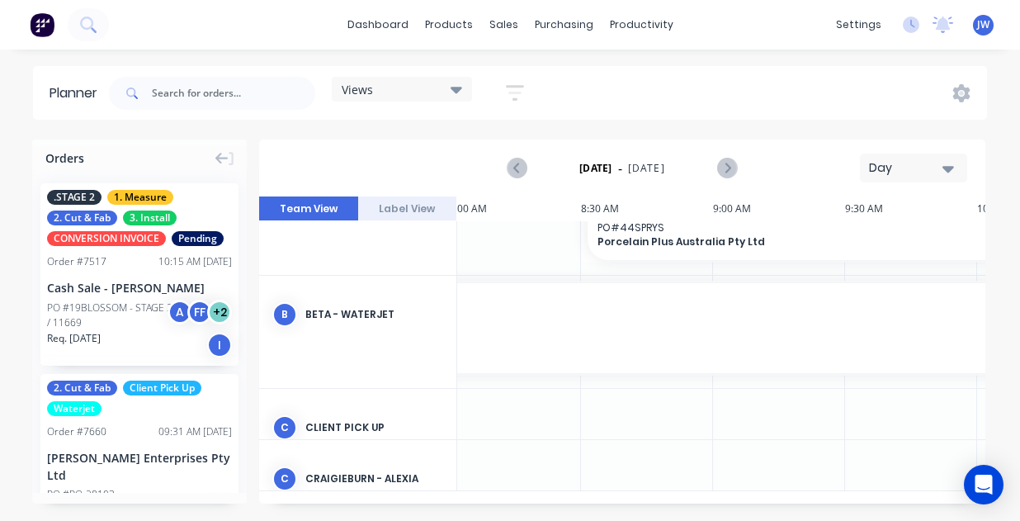
scroll to position [268, 536]
click at [230, 157] on icon at bounding box center [231, 158] width 6 height 15
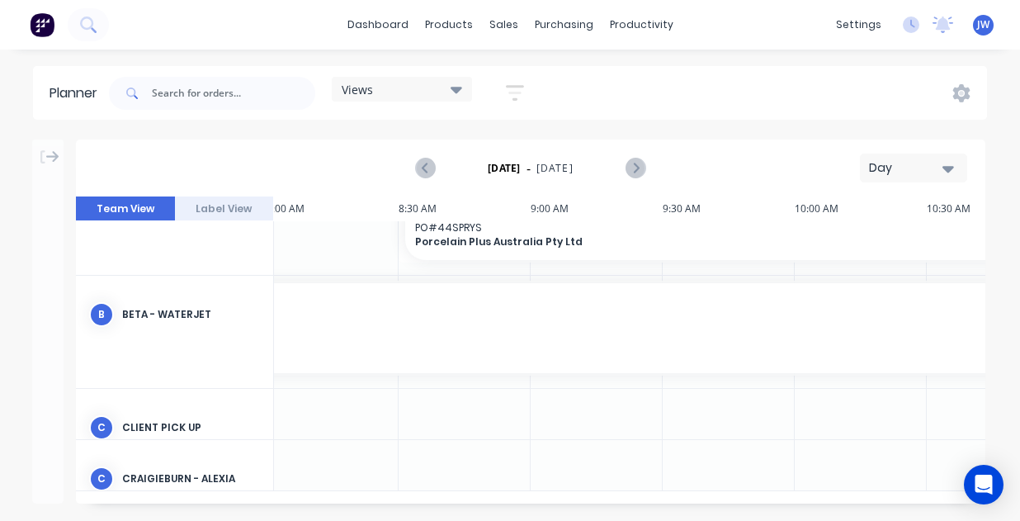
click at [461, 89] on icon at bounding box center [457, 90] width 12 height 7
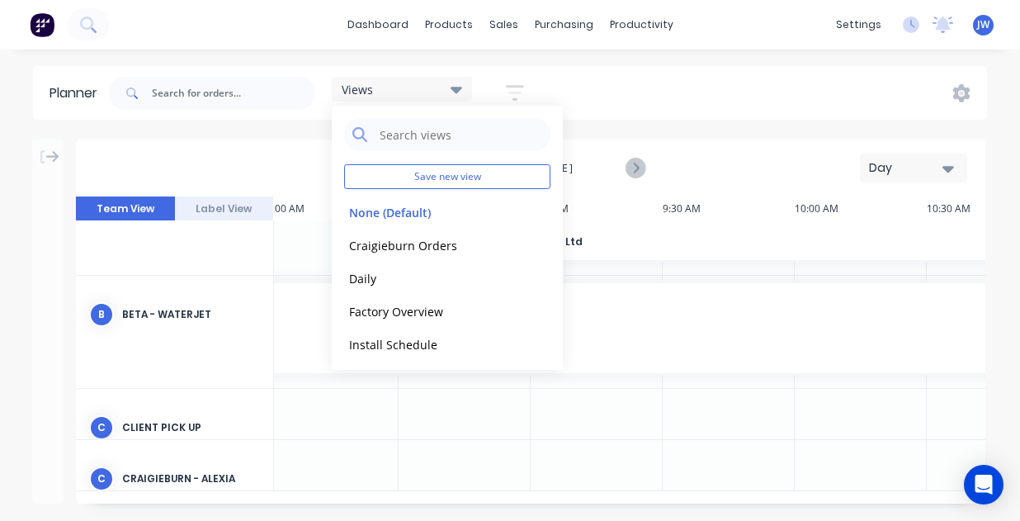
scroll to position [36, 0]
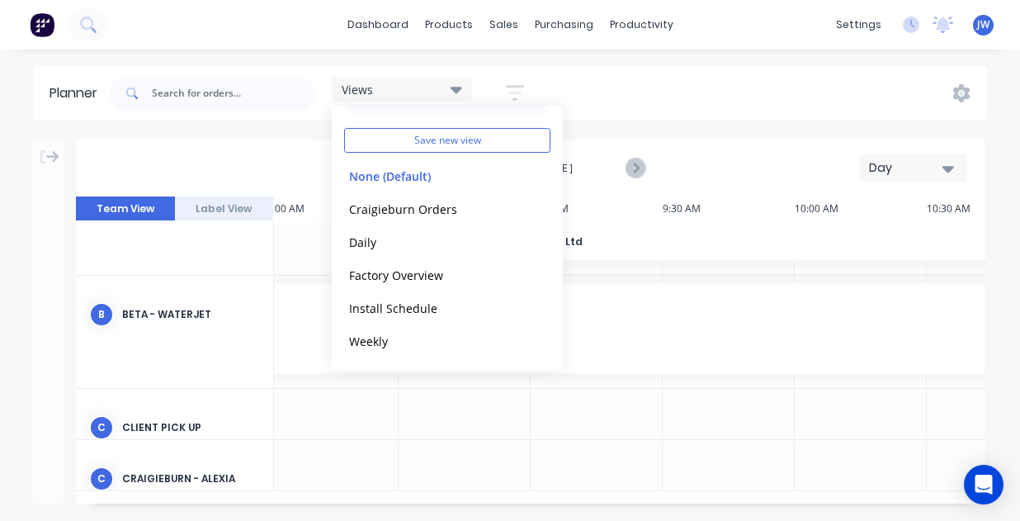
click at [737, 130] on div "Planner Views Save new view None (Default) edit Craigieburn Orders edit Daily e…" at bounding box center [510, 293] width 1020 height 454
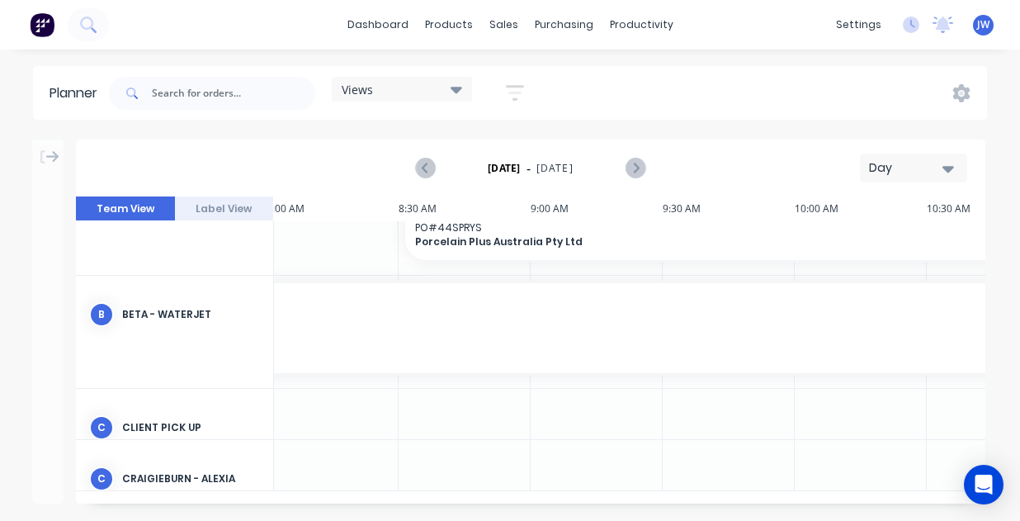
click at [644, 130] on div "Planner Views Save new view None (Default) edit Craigieburn Orders edit Daily e…" at bounding box center [510, 293] width 1020 height 454
click at [707, 128] on div "Planner Views Save new view None (Default) edit Craigieburn Orders edit Daily e…" at bounding box center [510, 293] width 1020 height 454
click at [522, 87] on icon "button" at bounding box center [515, 93] width 18 height 16
click at [702, 111] on div "Views Save new view None (Default) edit Craigieburn Orders edit Daily edit Fact…" at bounding box center [547, 94] width 882 height 50
click at [959, 96] on icon at bounding box center [961, 93] width 17 height 18
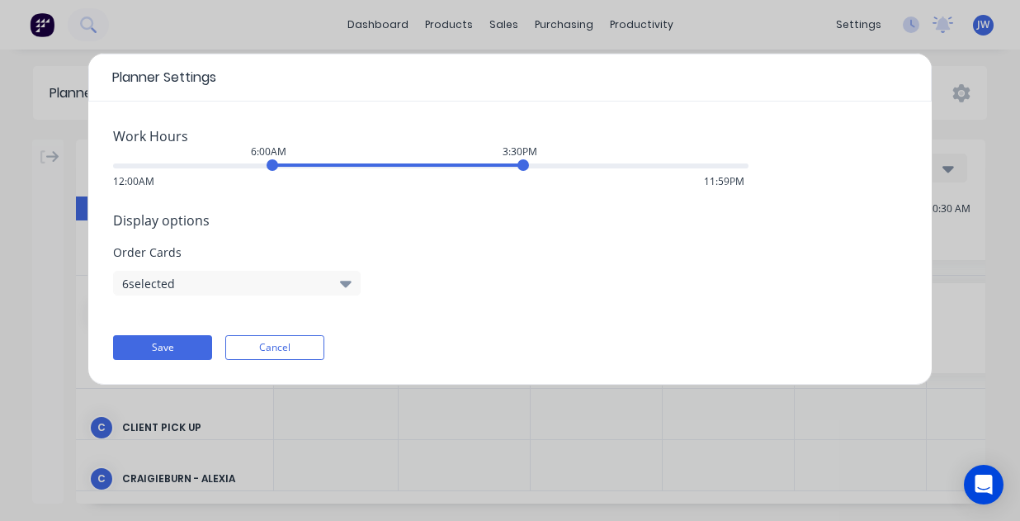
click at [745, 37] on div "Planner Settings Work Hours 6:00AM 3:30PM 12:00AM 11:59PM Display options Order…" at bounding box center [510, 260] width 1020 height 521
click at [297, 338] on button "Cancel" at bounding box center [274, 347] width 99 height 25
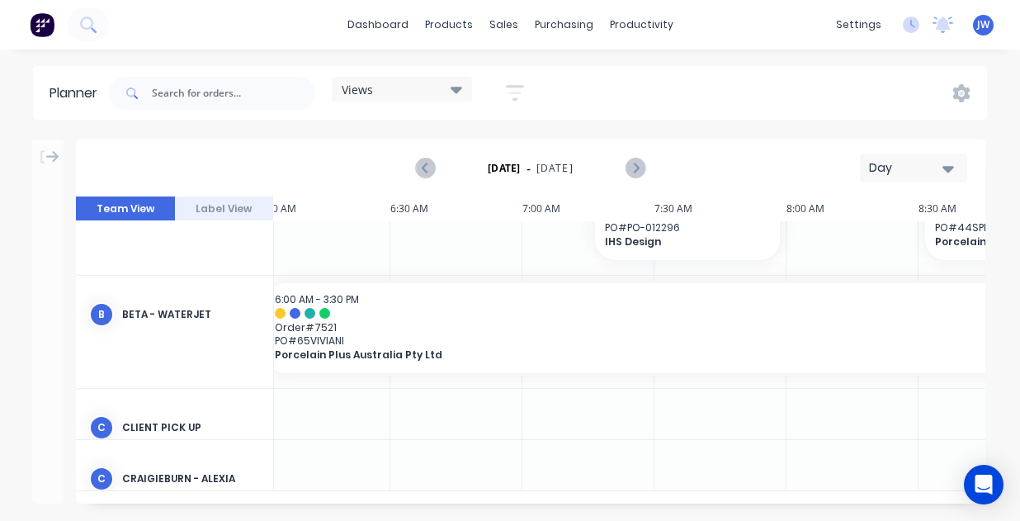
scroll to position [268, 0]
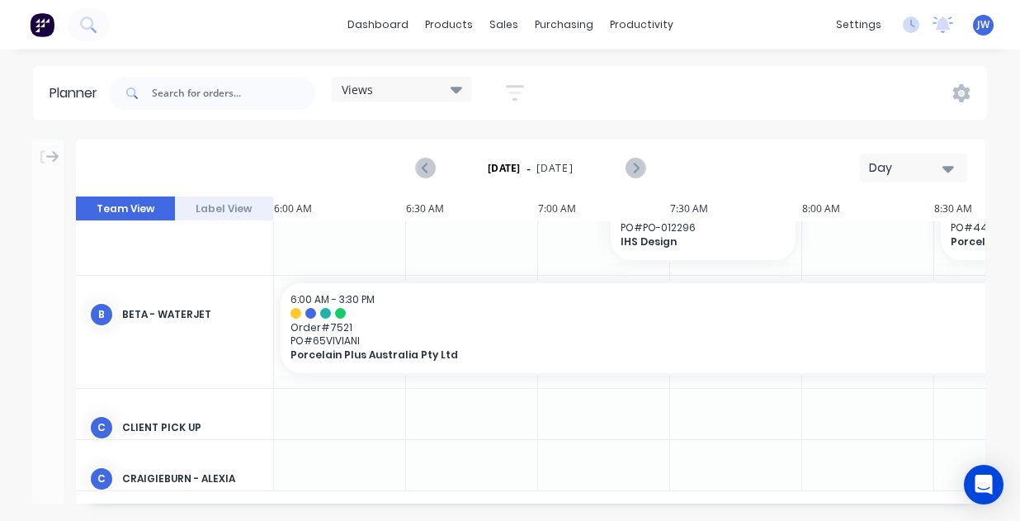
click at [948, 172] on icon "button" at bounding box center [949, 169] width 12 height 7
click at [890, 251] on div "Week" at bounding box center [883, 245] width 163 height 33
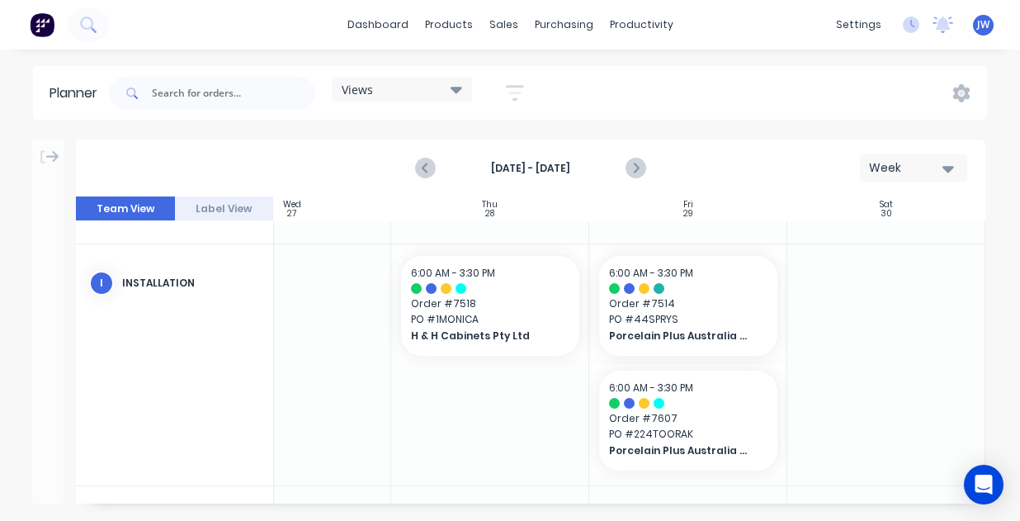
scroll to position [2117, 682]
click at [600, 123] on div "Planner Views Save new view None (Default) edit Craigieburn Orders edit Daily e…" at bounding box center [510, 293] width 1020 height 454
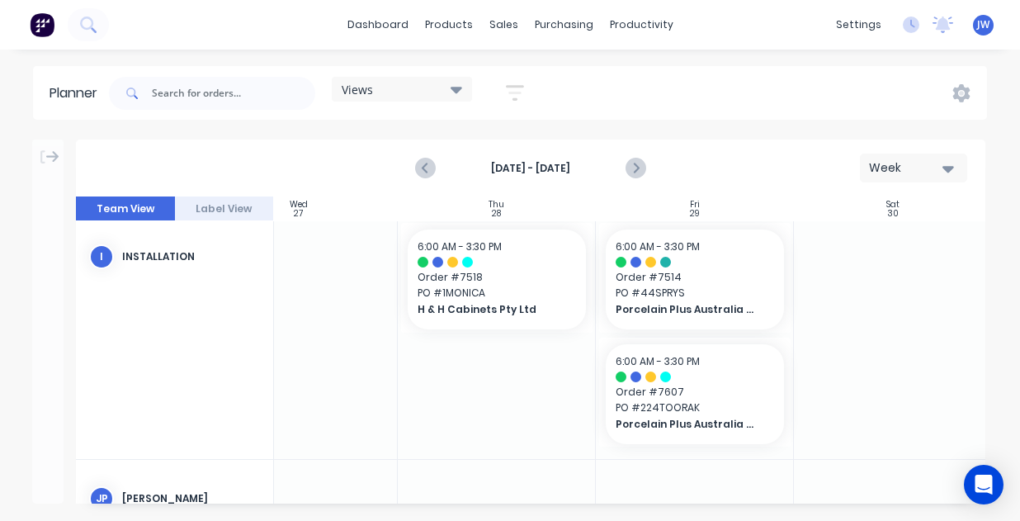
scroll to position [2145, 669]
click at [637, 166] on icon "Next page" at bounding box center [635, 168] width 20 height 20
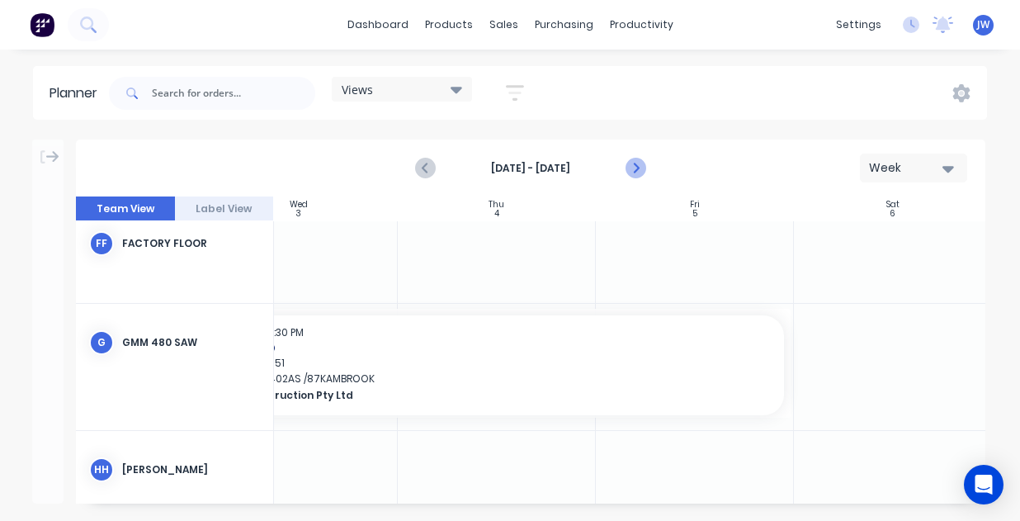
scroll to position [2003, 669]
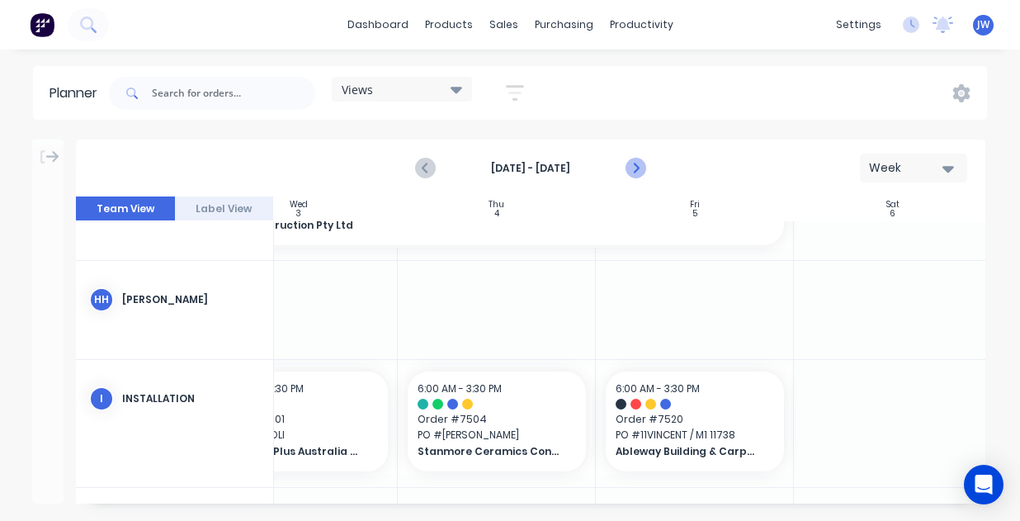
click at [637, 166] on icon "Next page" at bounding box center [635, 168] width 20 height 20
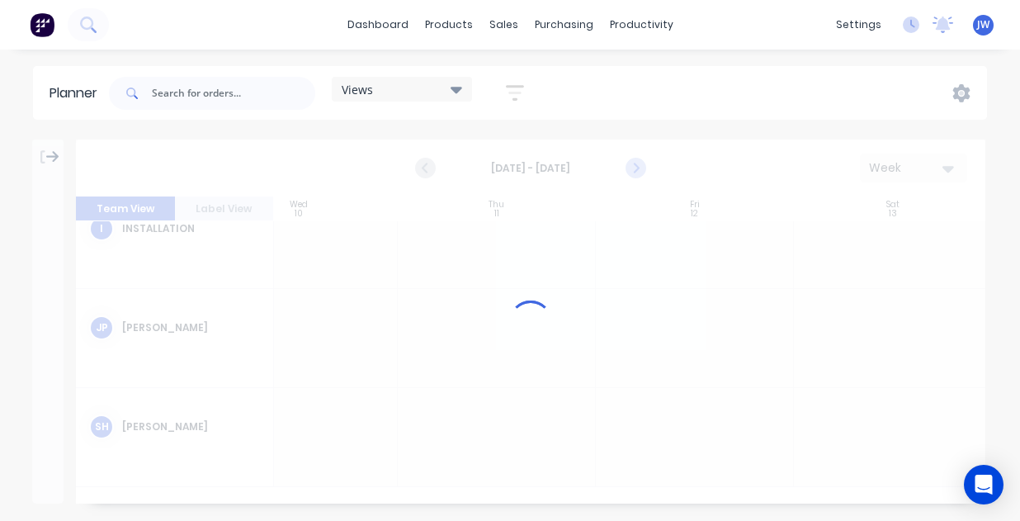
scroll to position [1833, 669]
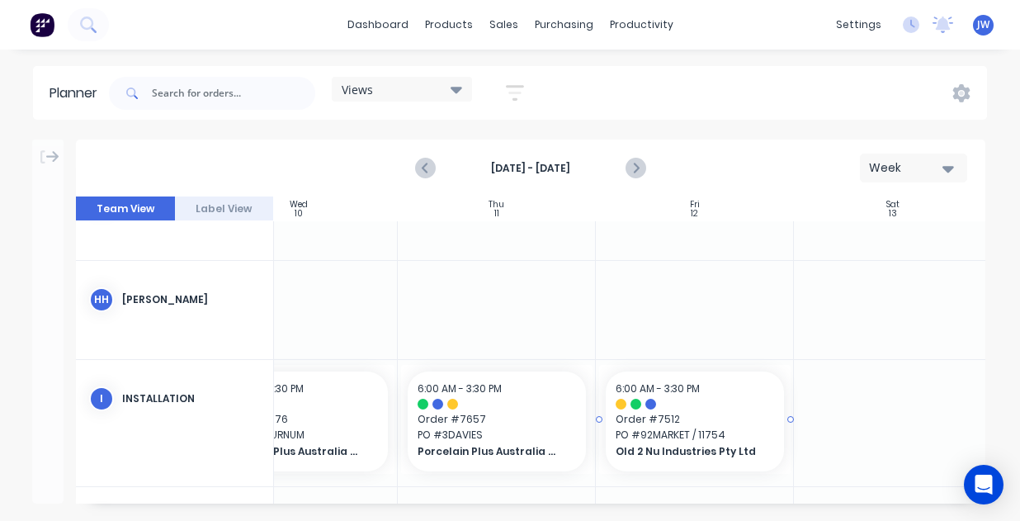
drag, startPoint x: 652, startPoint y: 371, endPoint x: 511, endPoint y: 215, distance: 209.8
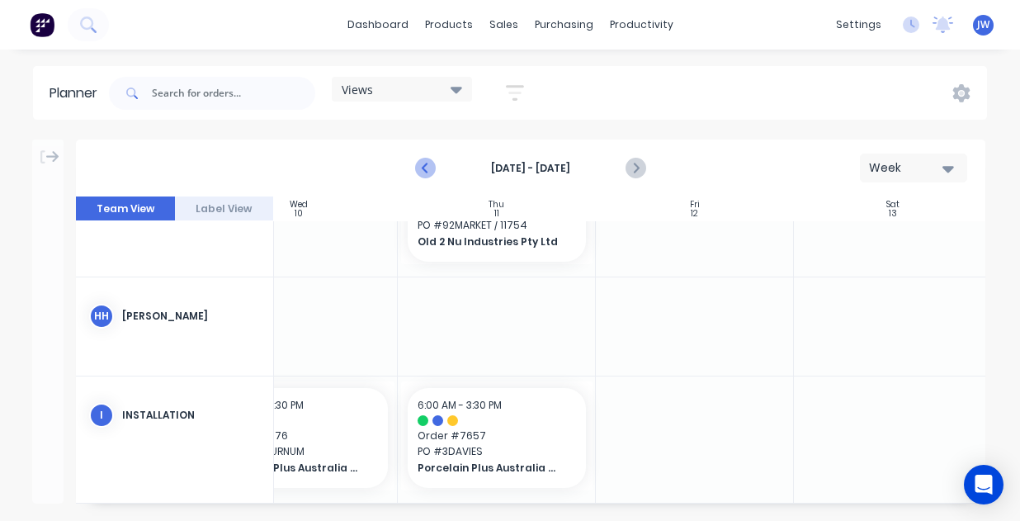
click at [427, 168] on icon "Previous page" at bounding box center [426, 168] width 20 height 20
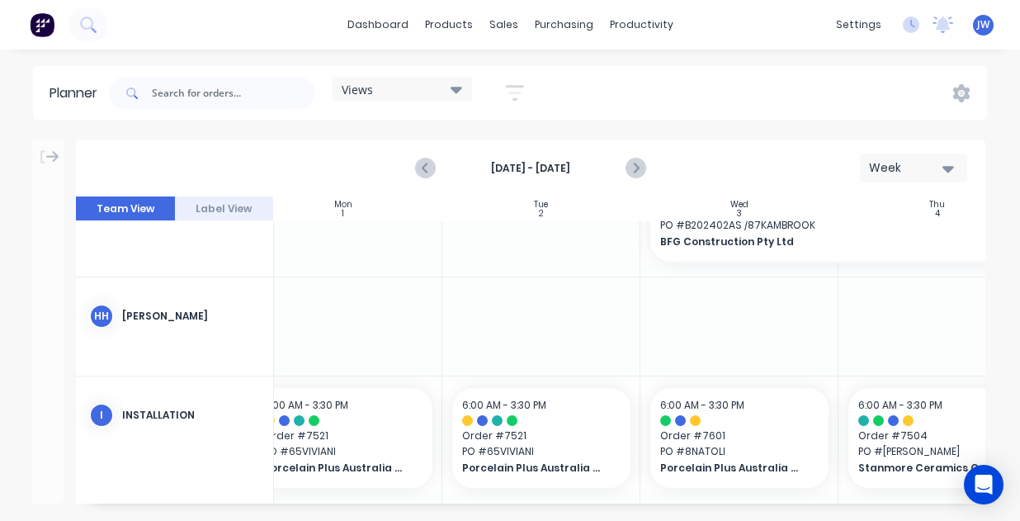
scroll to position [1986, 198]
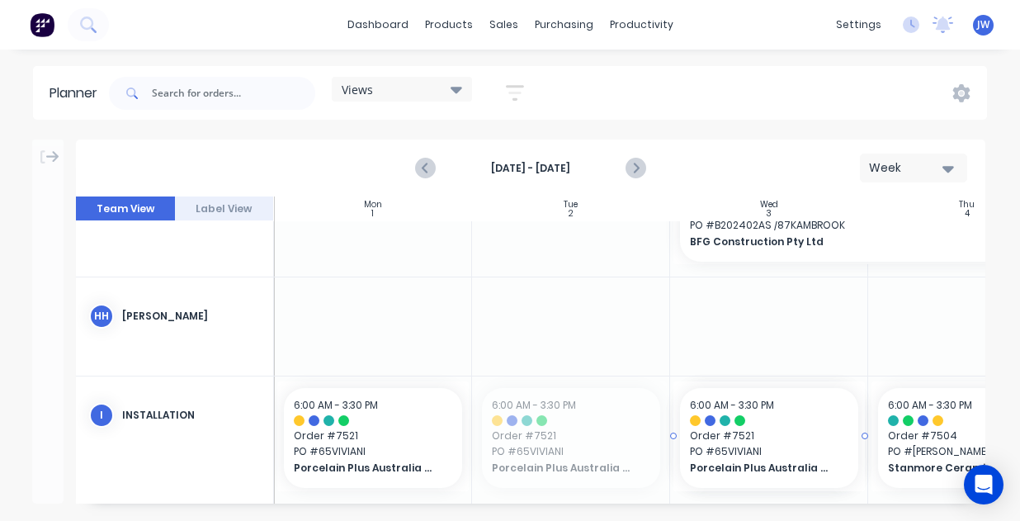
drag, startPoint x: 554, startPoint y: 413, endPoint x: 739, endPoint y: 409, distance: 184.9
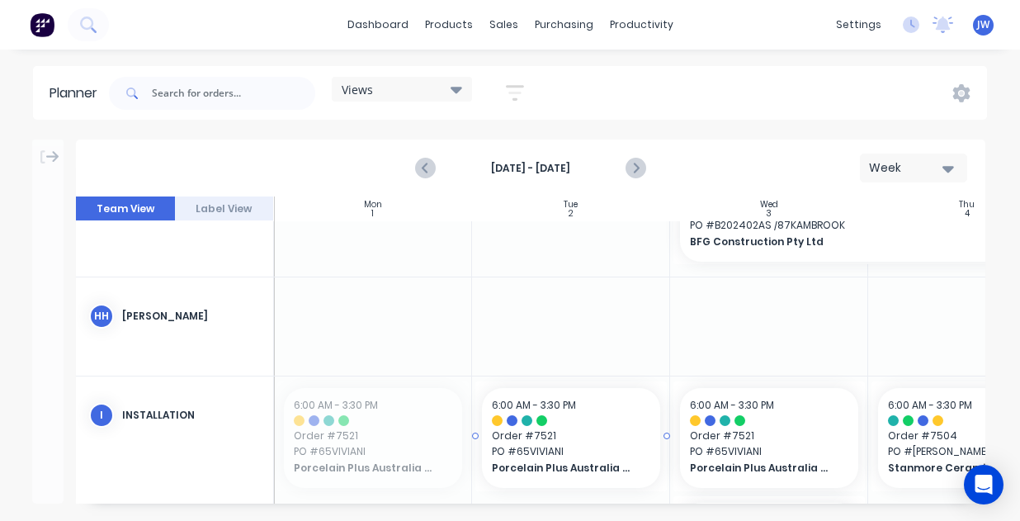
drag, startPoint x: 412, startPoint y: 424, endPoint x: 569, endPoint y: 408, distance: 157.7
click at [539, 496] on div at bounding box center [571, 496] width 198 height 240
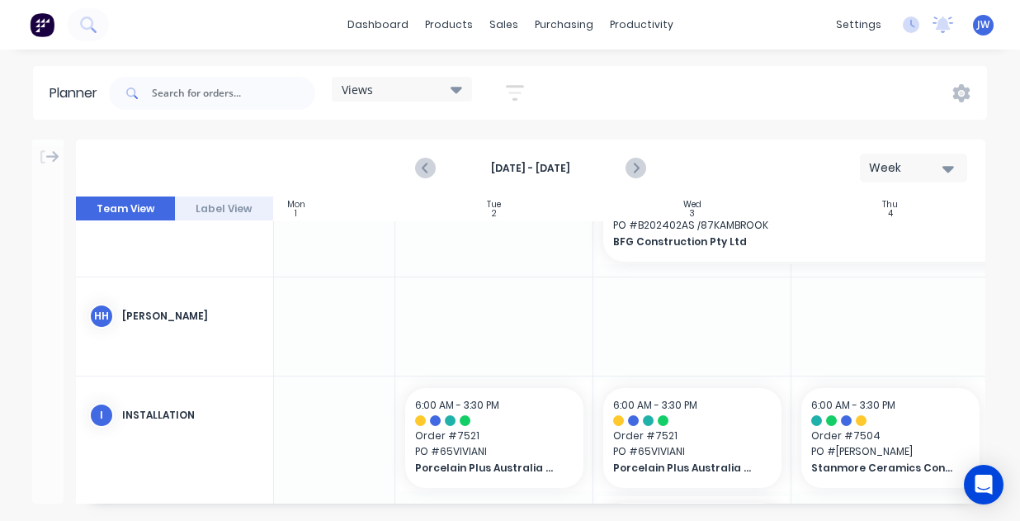
scroll to position [1986, 279]
drag, startPoint x: 727, startPoint y: 508, endPoint x: 758, endPoint y: 508, distance: 30.5
click at [758, 508] on div "Aug 31st - Sep 6th Week Team View Label View Sun 31 Sunday, August 31, 2025 Mon…" at bounding box center [510, 330] width 1020 height 381
click at [423, 165] on icon "Previous page" at bounding box center [426, 168] width 20 height 20
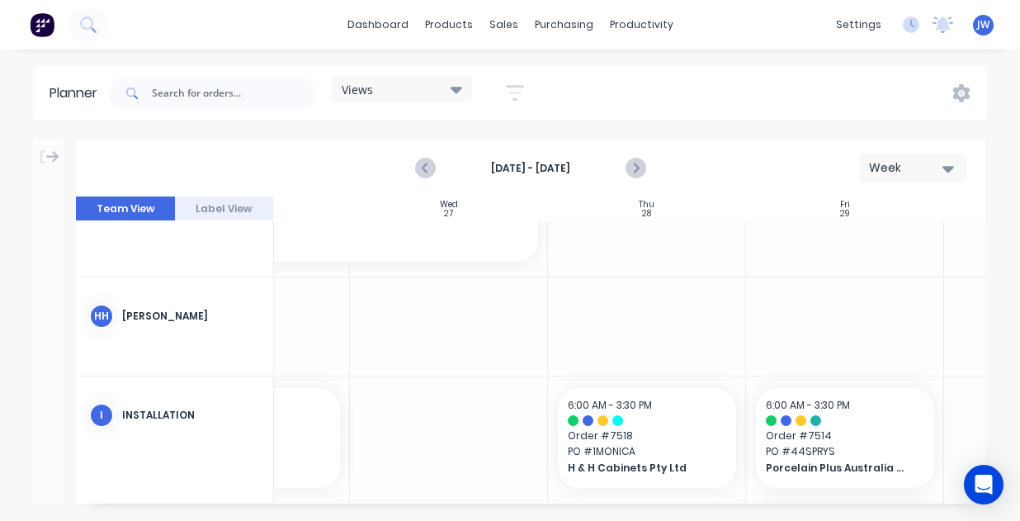
scroll to position [1986, 554]
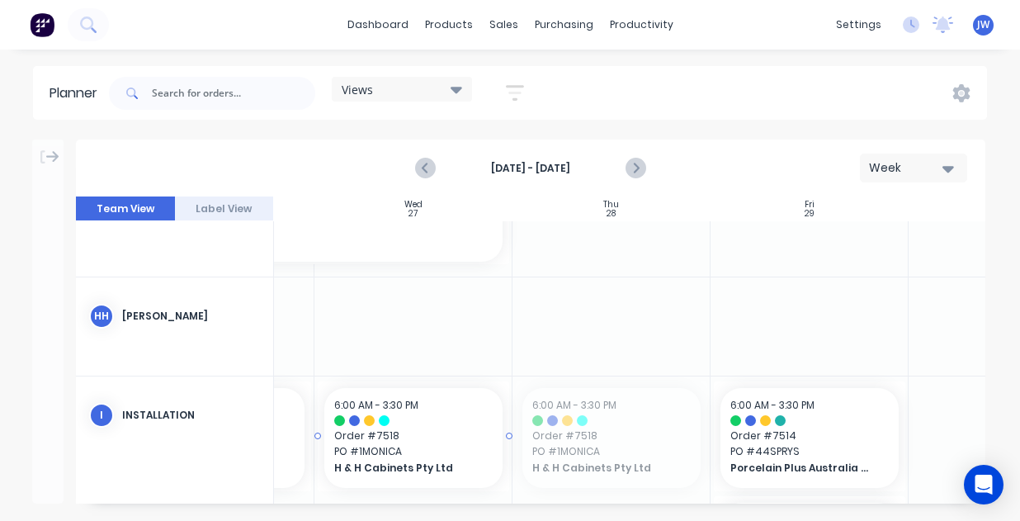
drag, startPoint x: 616, startPoint y: 449, endPoint x: 409, endPoint y: 436, distance: 207.6
click at [616, 433] on div at bounding box center [612, 496] width 198 height 240
click at [629, 178] on button "Next page" at bounding box center [634, 168] width 33 height 33
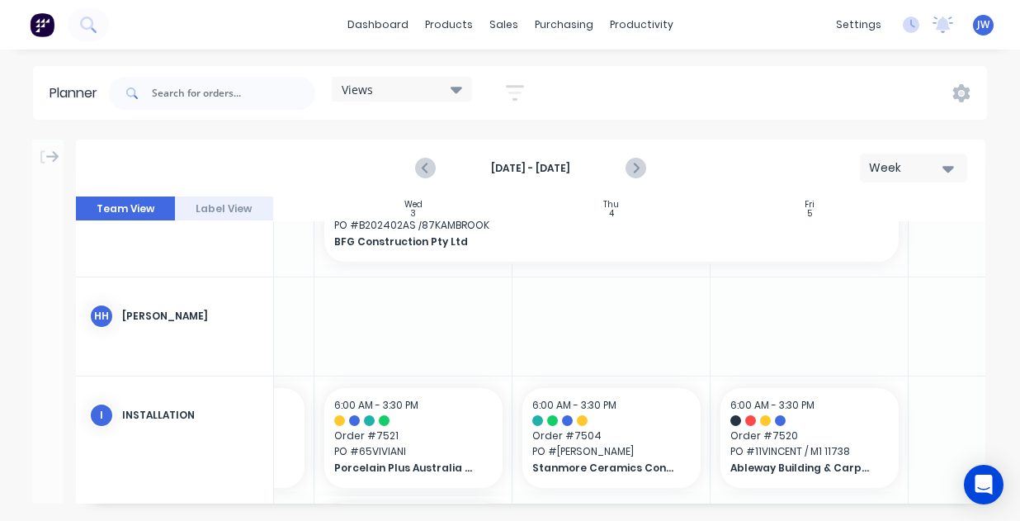
scroll to position [2107, 554]
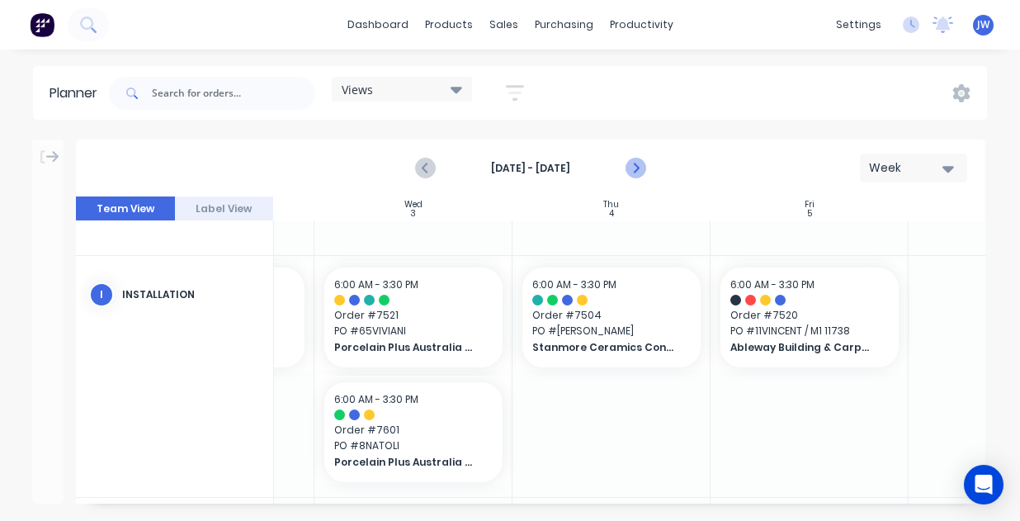
click at [637, 165] on icon "Next page" at bounding box center [635, 168] width 20 height 20
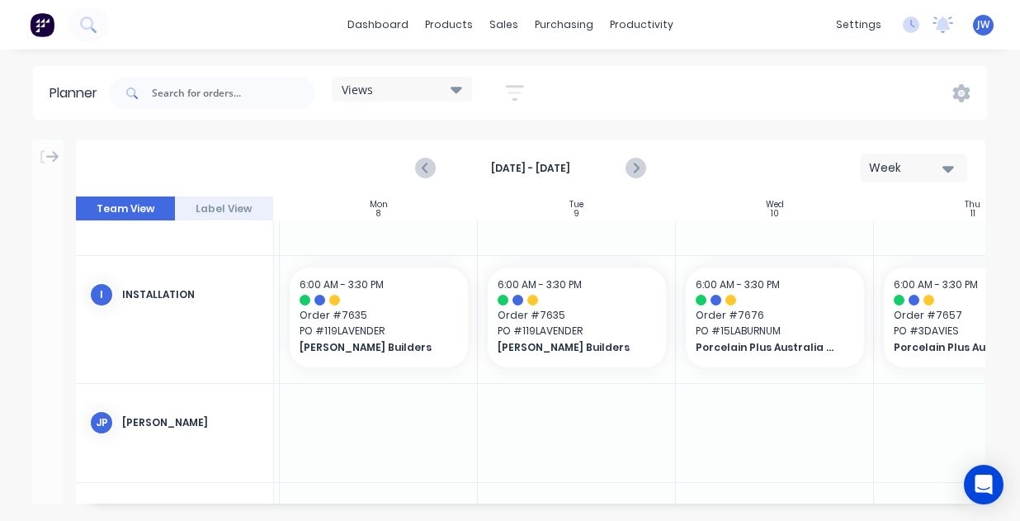
scroll to position [2107, 179]
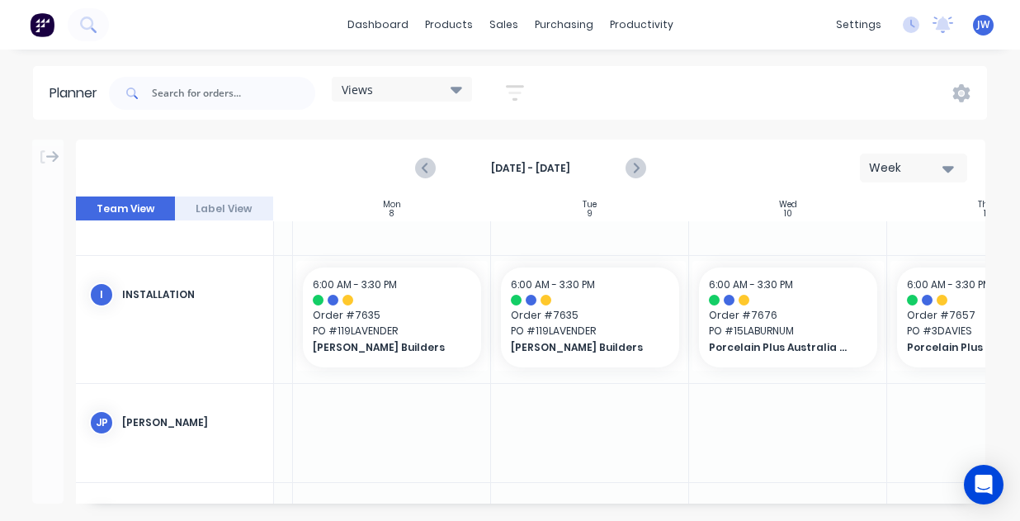
click at [633, 127] on div "Planner Views Save new view None (Default) edit Craigieburn Orders edit Daily e…" at bounding box center [510, 293] width 1020 height 454
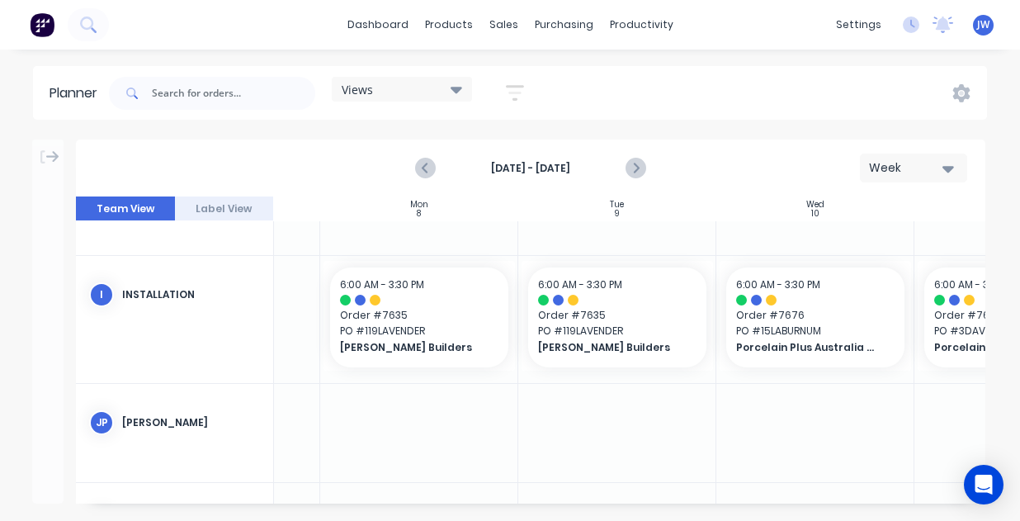
scroll to position [2107, 0]
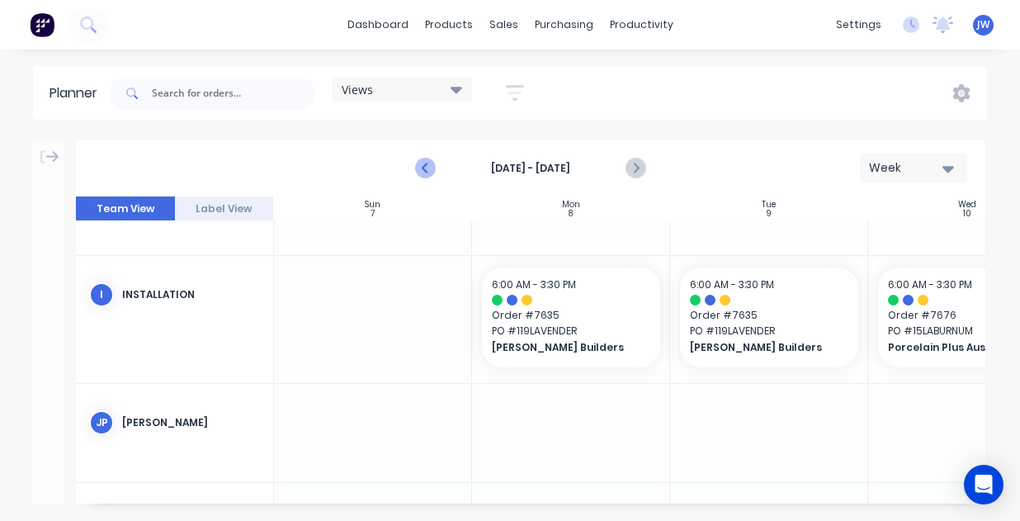
click at [431, 171] on icon "Previous page" at bounding box center [426, 168] width 20 height 20
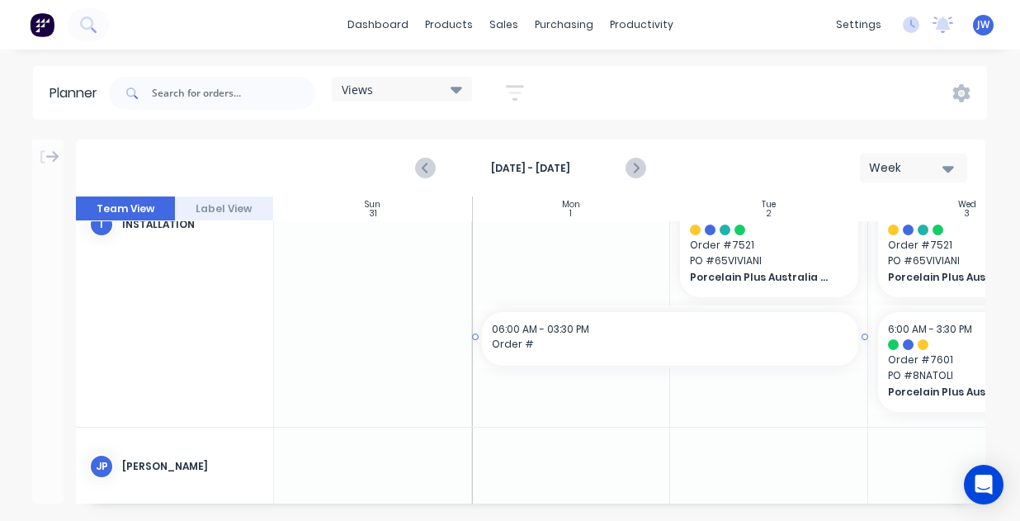
drag, startPoint x: 553, startPoint y: 494, endPoint x: 759, endPoint y: 502, distance: 205.7
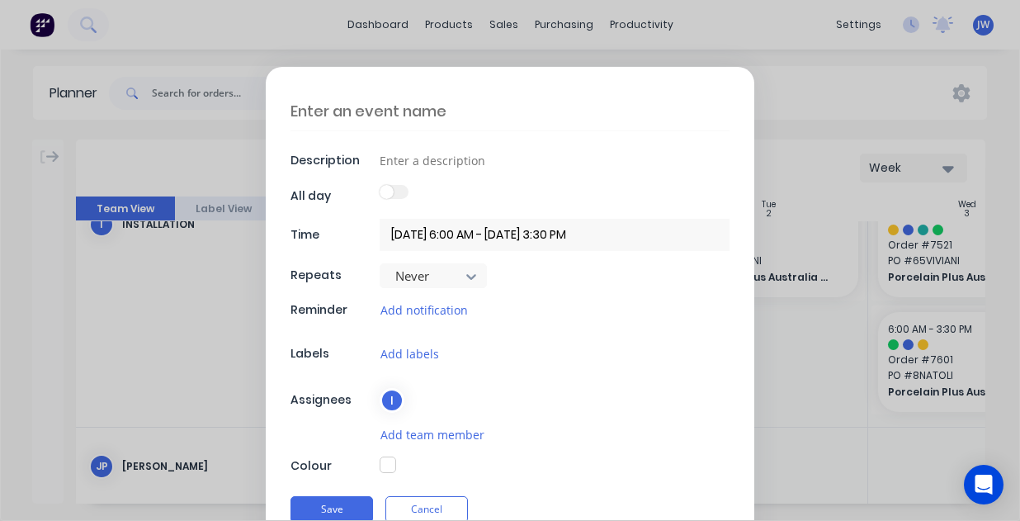
type textarea "x"
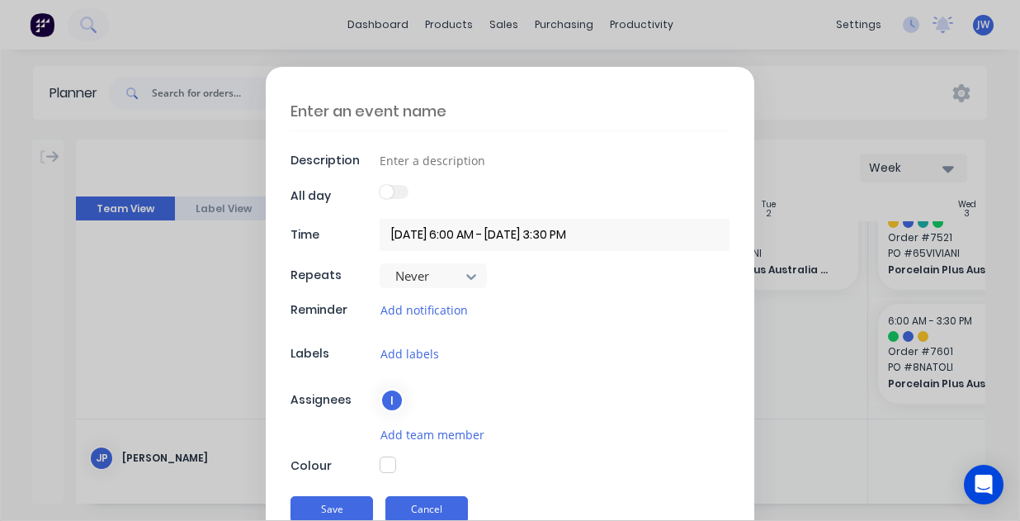
click at [427, 503] on button "Cancel" at bounding box center [427, 509] width 83 height 26
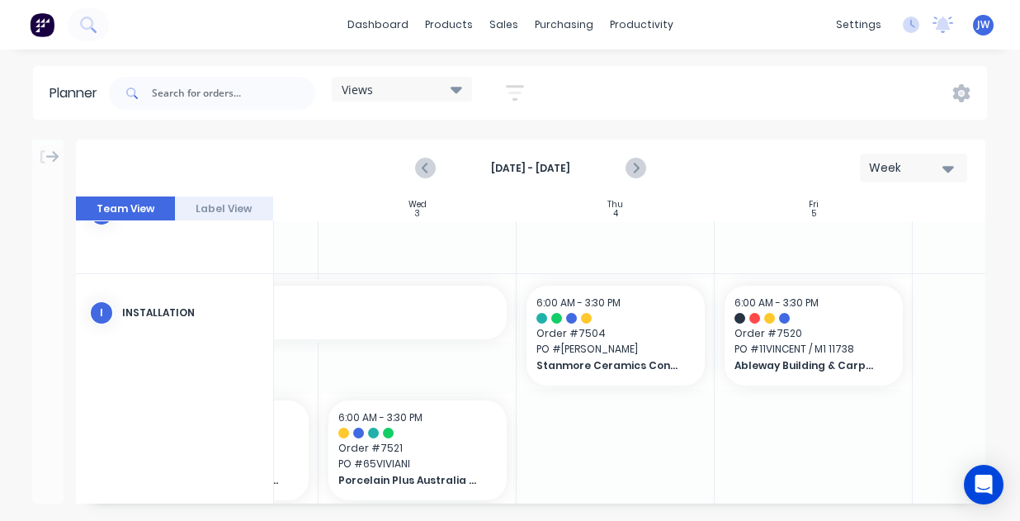
scroll to position [2088, 548]
click at [829, 461] on div at bounding box center [816, 451] width 198 height 355
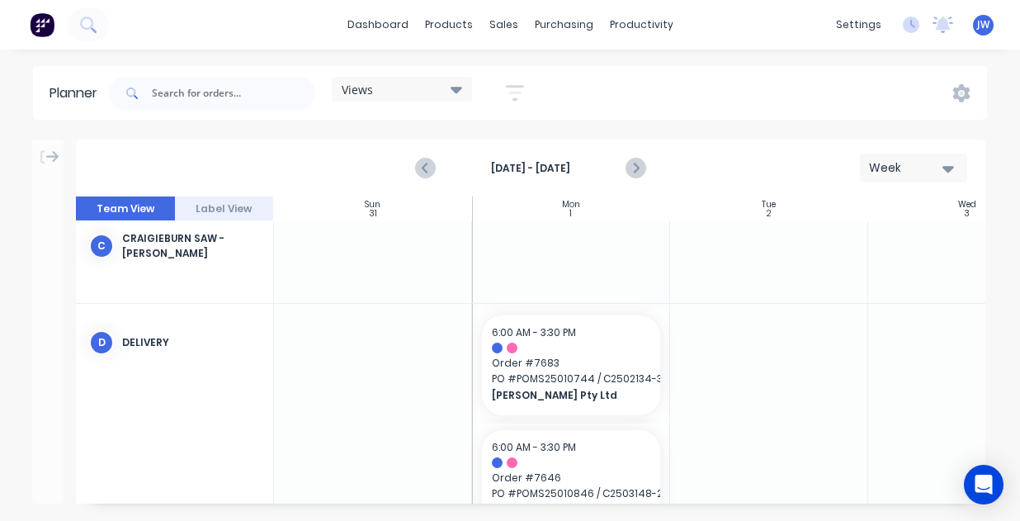
scroll to position [989, 0]
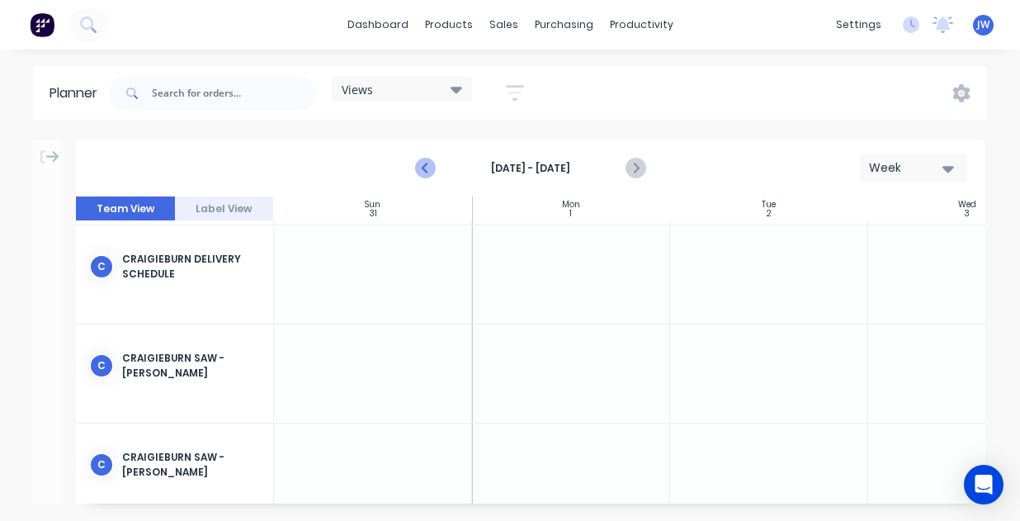
click at [422, 163] on icon "Previous page" at bounding box center [426, 168] width 20 height 20
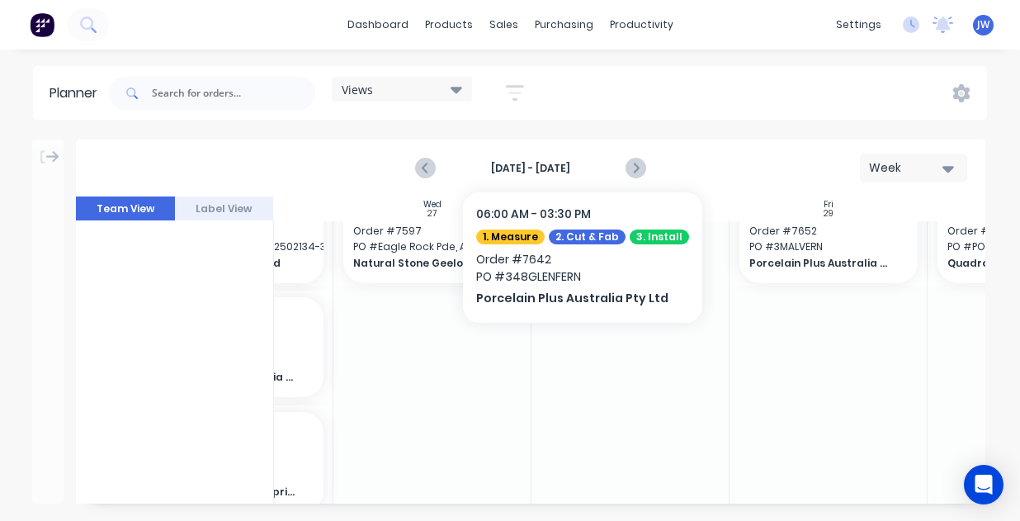
scroll to position [362, 536]
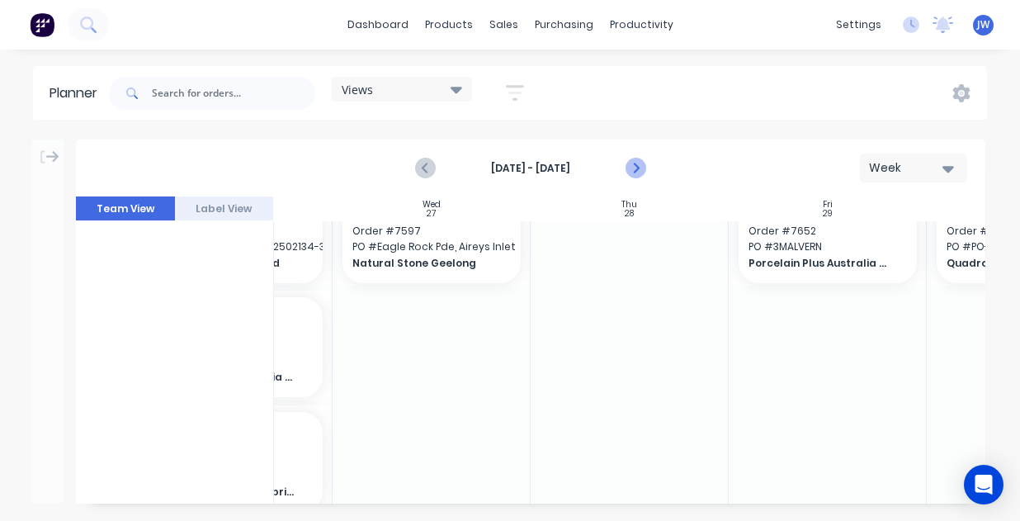
click at [639, 170] on icon "Next page" at bounding box center [635, 168] width 20 height 20
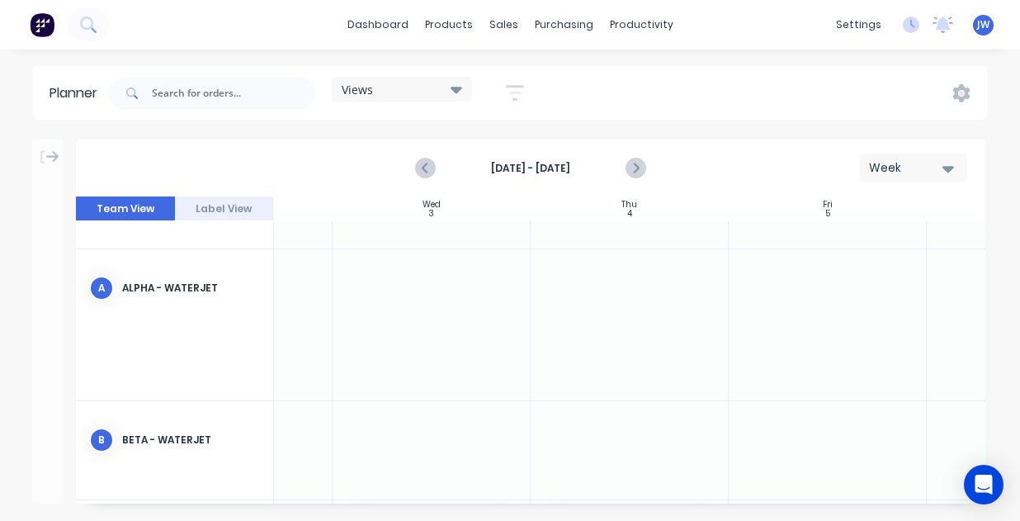
scroll to position [171, 536]
click at [449, 88] on div "Views" at bounding box center [402, 89] width 121 height 15
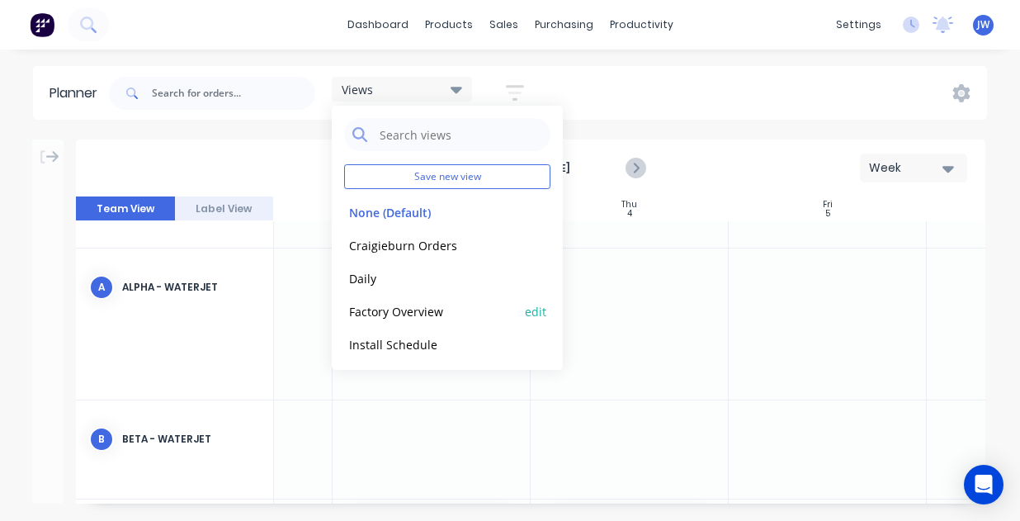
click at [412, 306] on button "Factory Overview" at bounding box center [432, 310] width 176 height 19
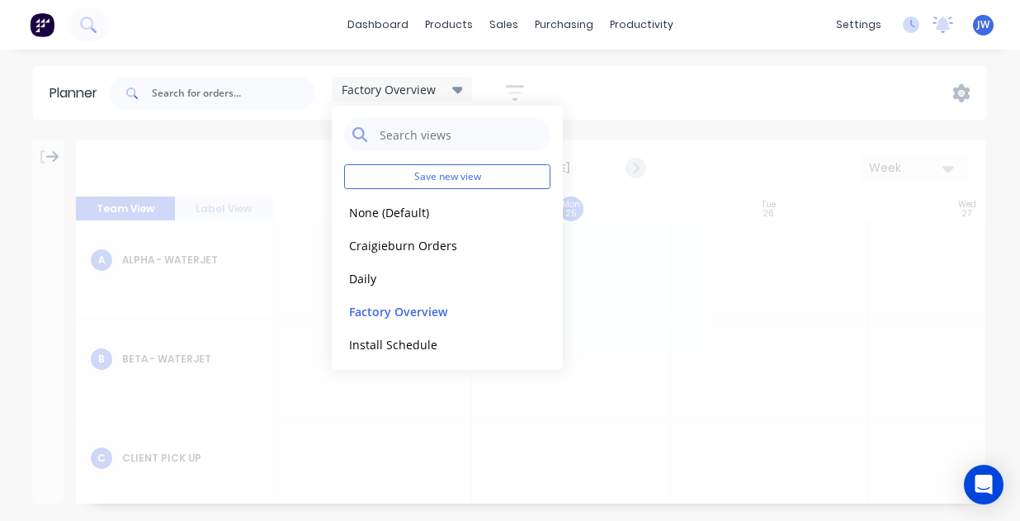
scroll to position [0, 1]
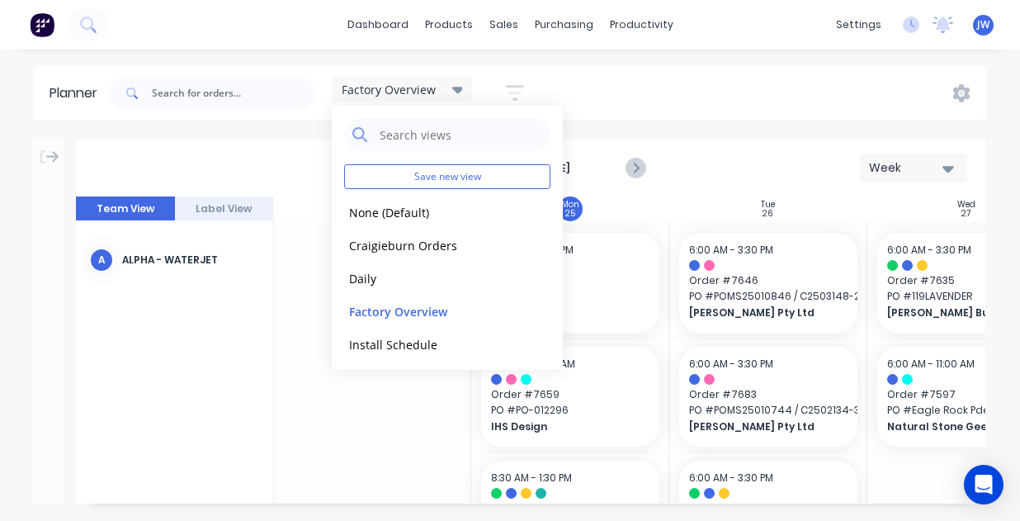
click at [761, 140] on div "Aug 24th - Aug 30th Week" at bounding box center [531, 168] width 910 height 57
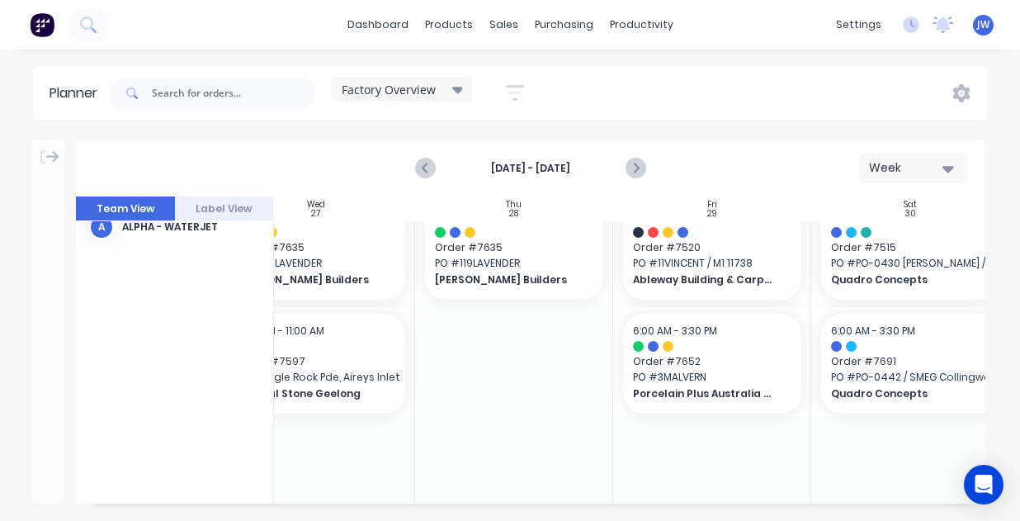
scroll to position [0, 651]
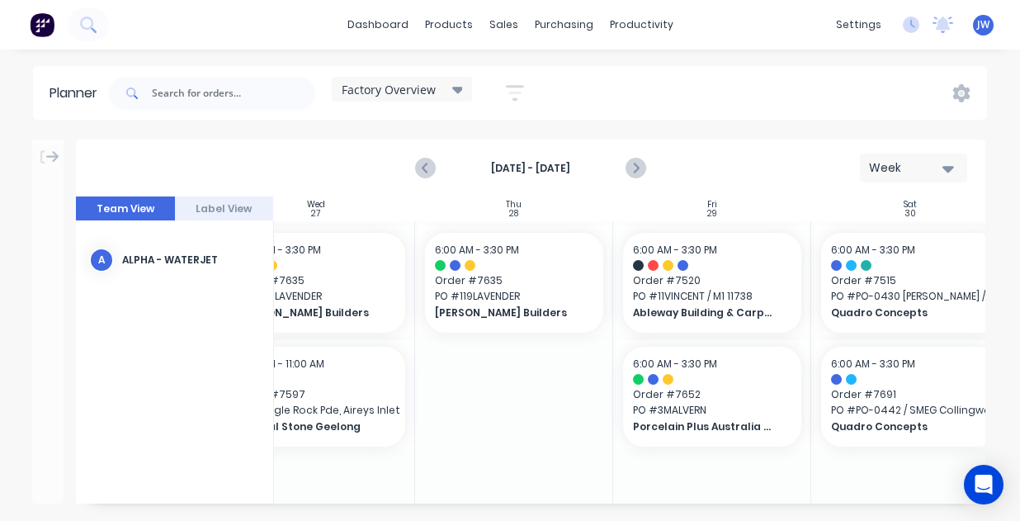
click at [699, 121] on div "Planner Factory Overview Save new view None (Default) edit Craigieburn Orders e…" at bounding box center [510, 293] width 1020 height 454
click at [631, 174] on icon "Next page" at bounding box center [635, 168] width 20 height 20
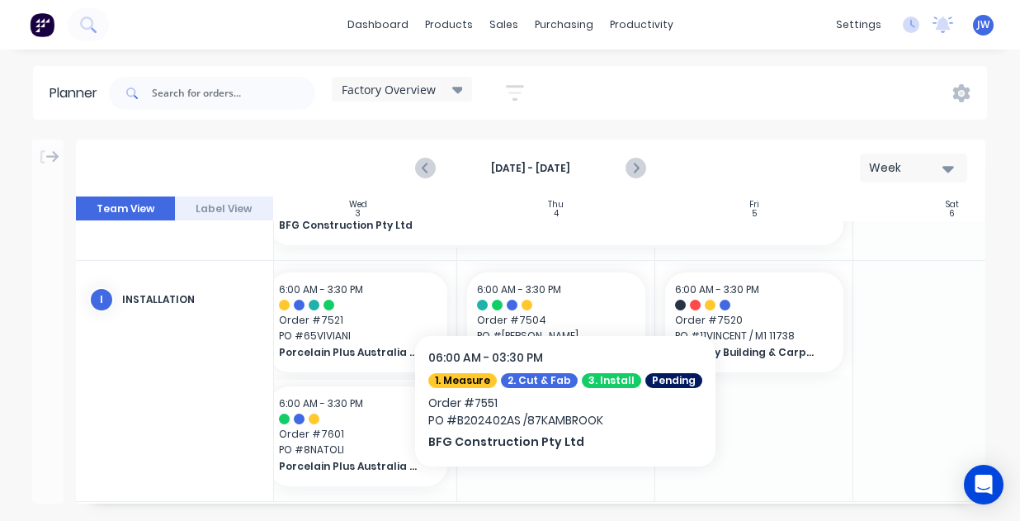
scroll to position [811, 609]
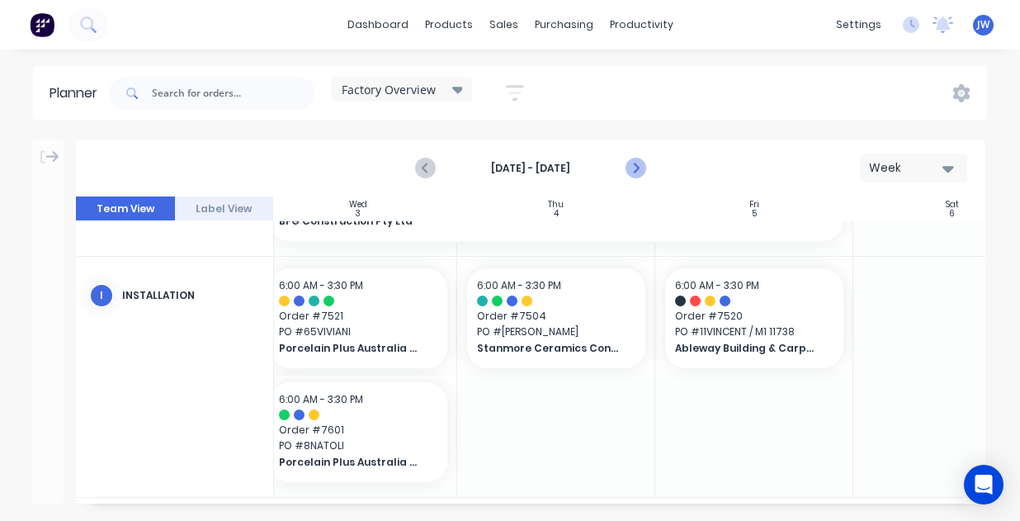
click at [631, 171] on icon "Next page" at bounding box center [635, 168] width 20 height 20
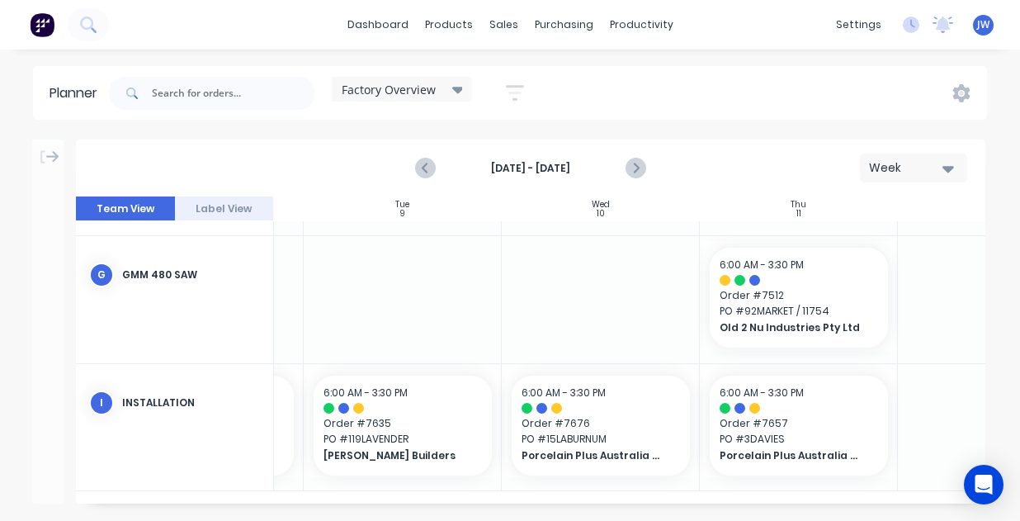
scroll to position [568, 404]
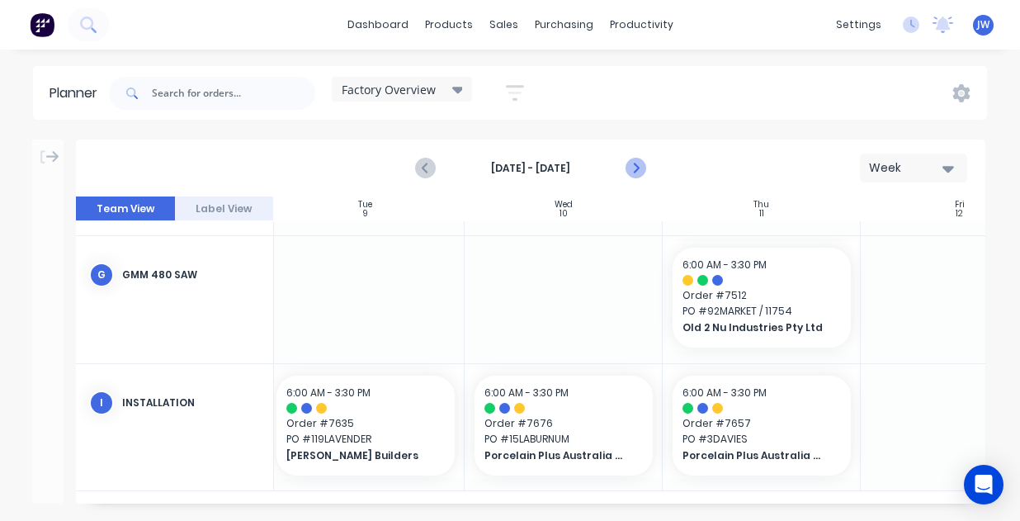
click at [637, 168] on icon "Next page" at bounding box center [635, 168] width 7 height 13
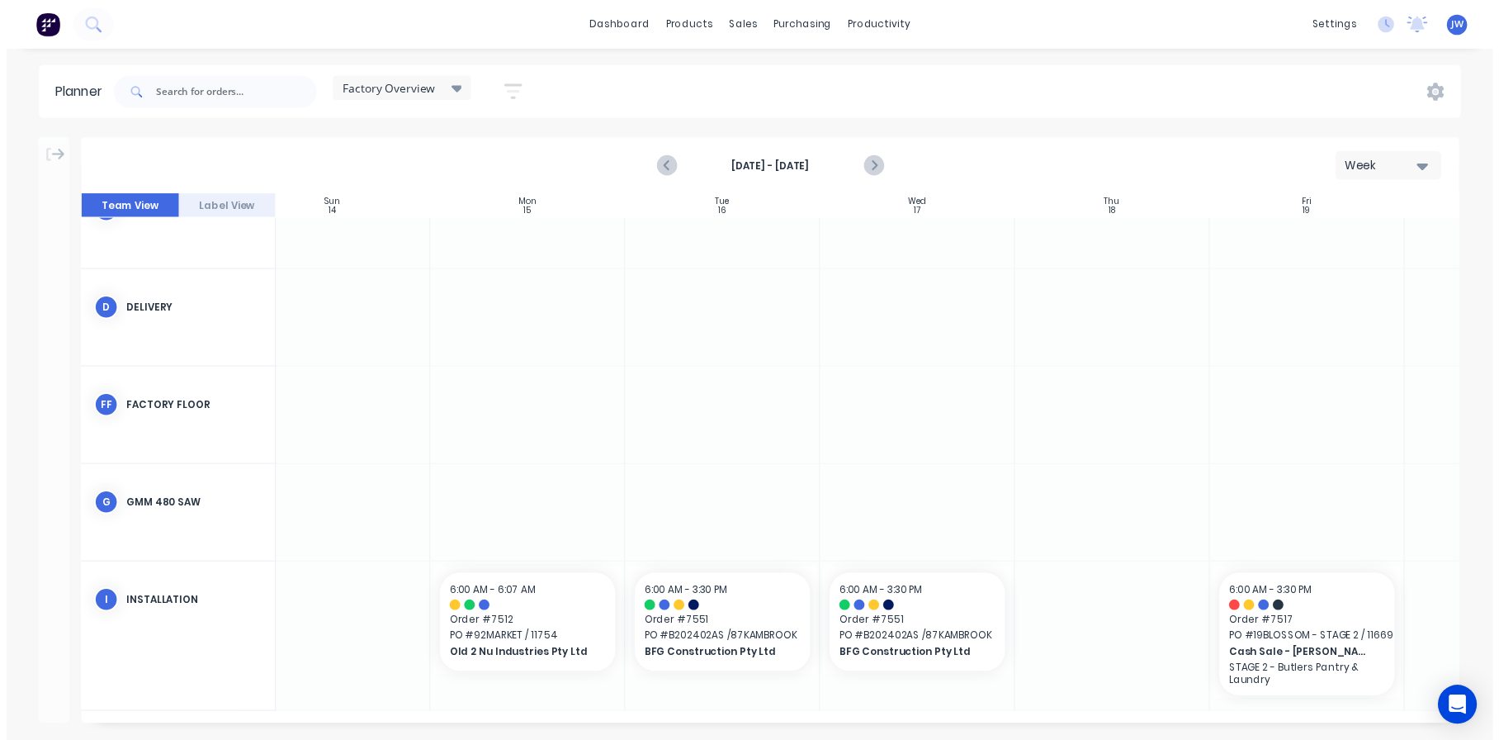
scroll to position [292, 41]
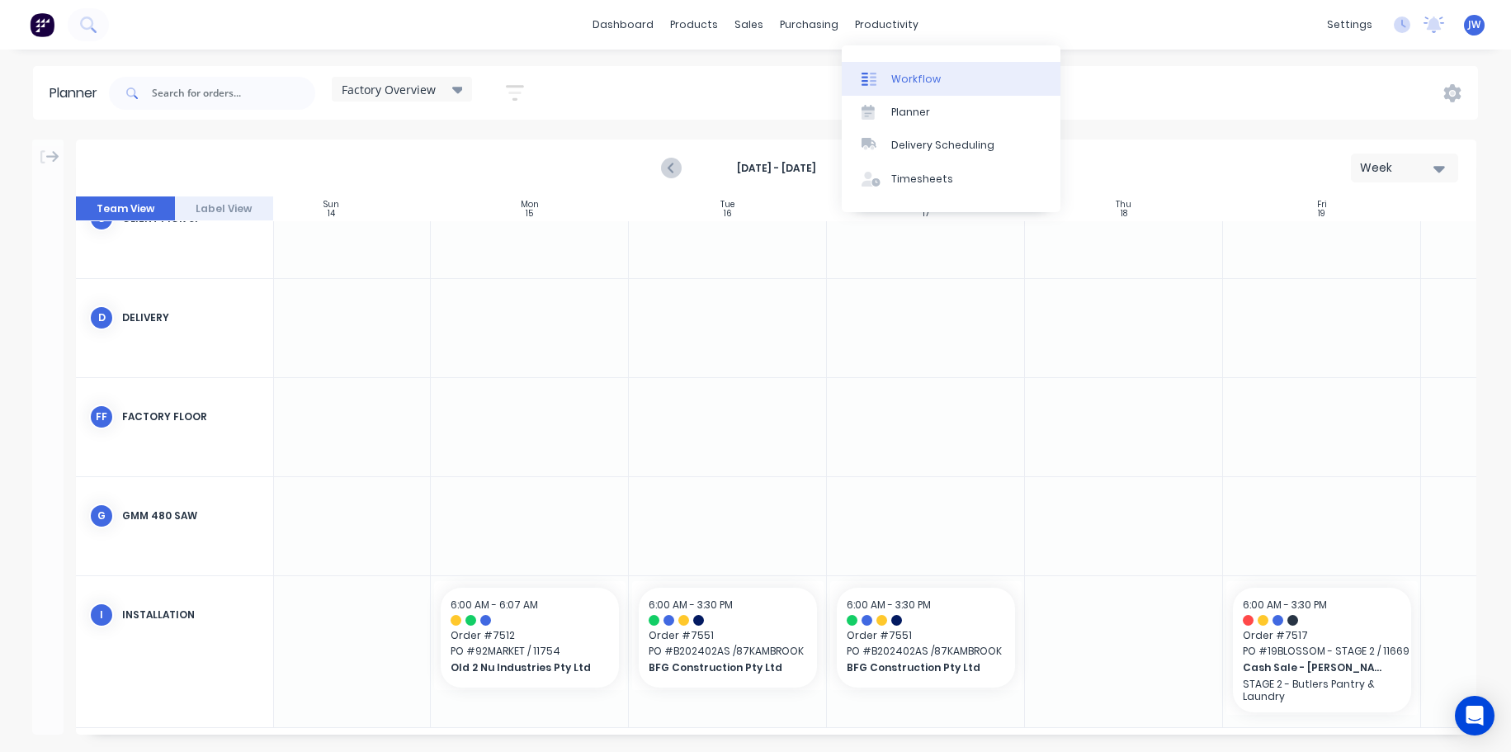
click at [928, 83] on div "Workflow" at bounding box center [917, 79] width 50 height 15
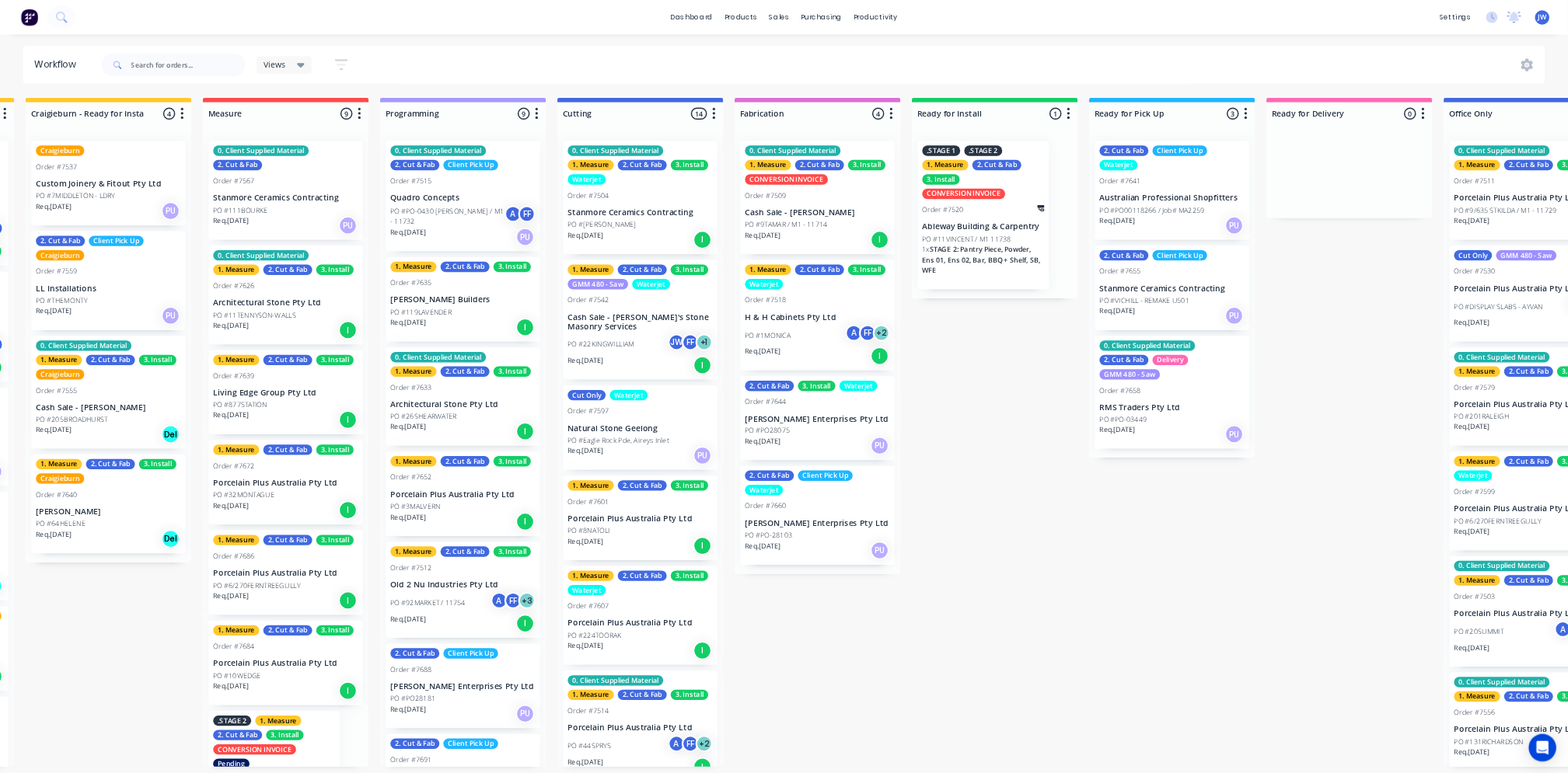
scroll to position [0, 477]
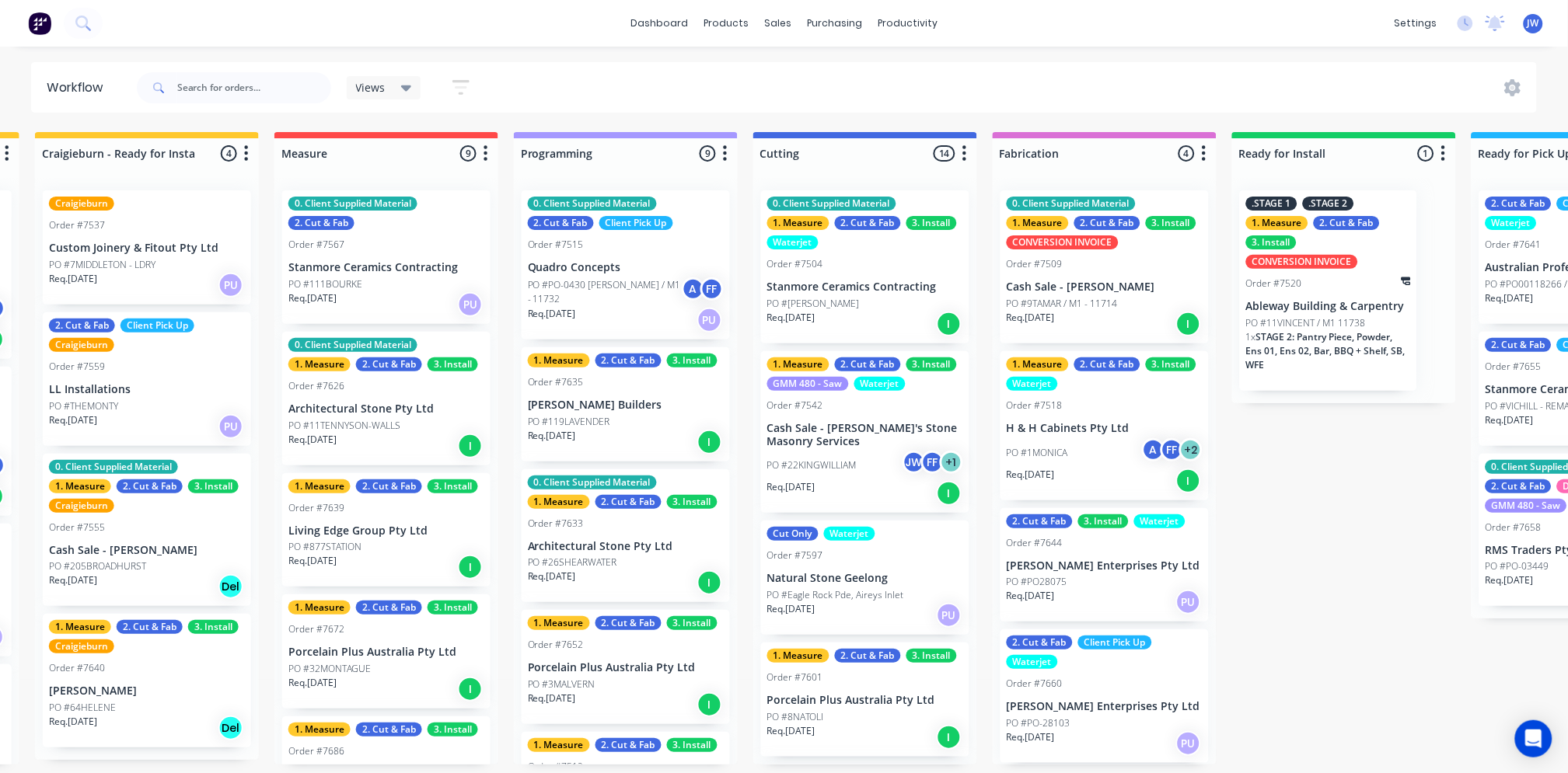
click at [960, 87] on div "Views Save new view None (Default) edit Value edit Show/Hide statuses Show line…" at bounding box center [835, 89] width 1404 height 47
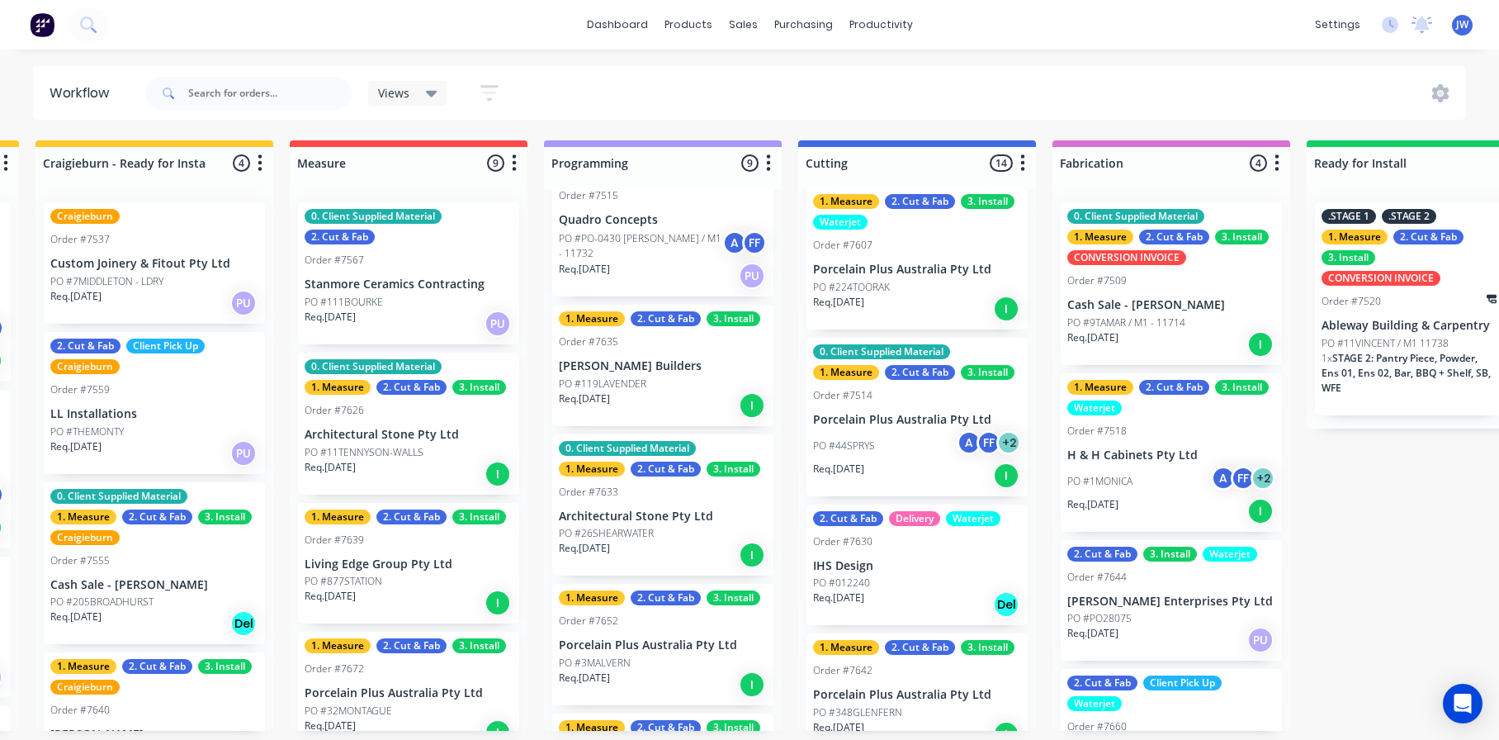
scroll to position [632, 0]
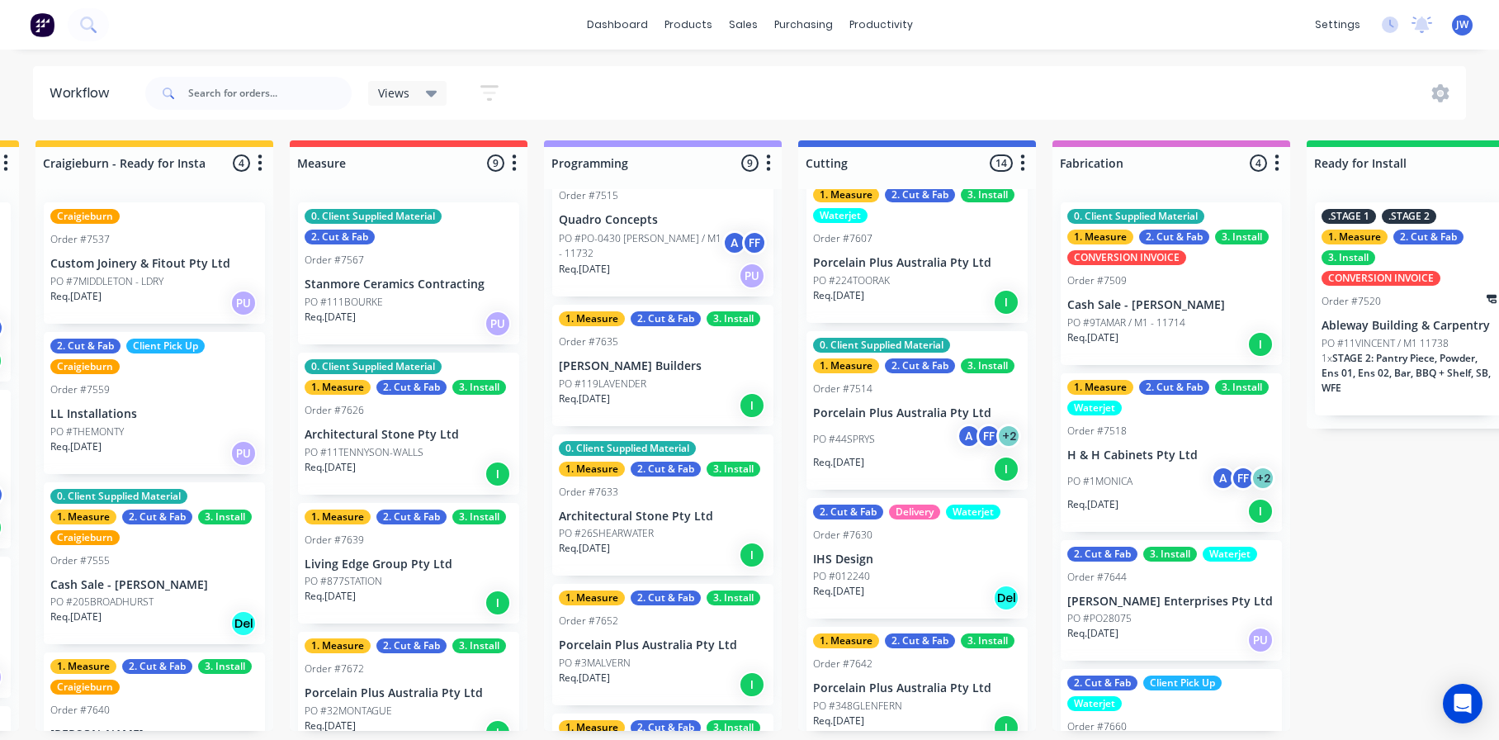
click at [864, 456] on p "Req. 01/08/25" at bounding box center [838, 462] width 51 height 15
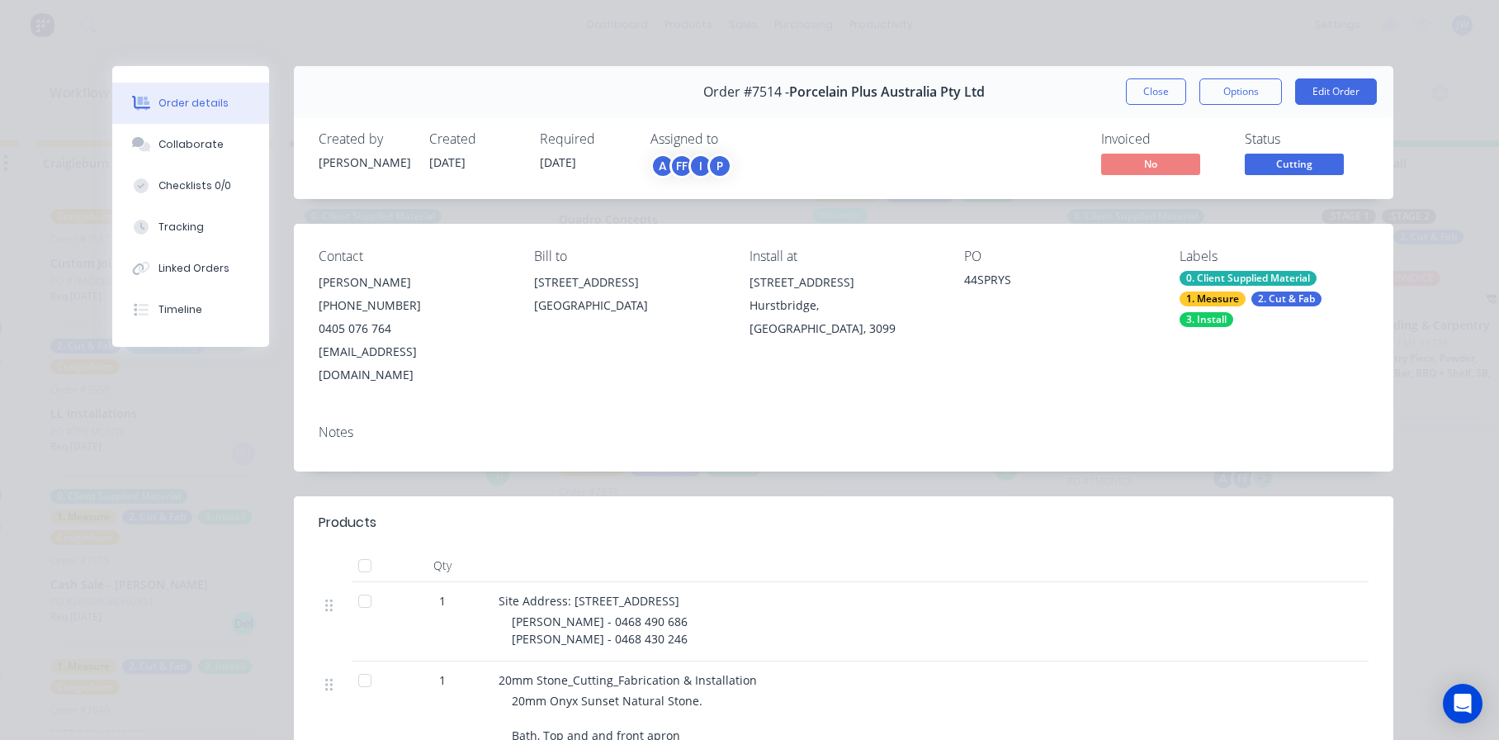
click at [1019, 54] on div "Order details Collaborate Checklists 0/0 Tracking Linked Orders Timeline Order …" at bounding box center [749, 370] width 1499 height 740
click at [1019, 43] on div "Order details Collaborate Checklists 0/0 Tracking Linked Orders Timeline Order …" at bounding box center [749, 370] width 1499 height 740
click at [1019, 137] on div "Invoiced No Status Cutting" at bounding box center [1092, 155] width 553 height 48
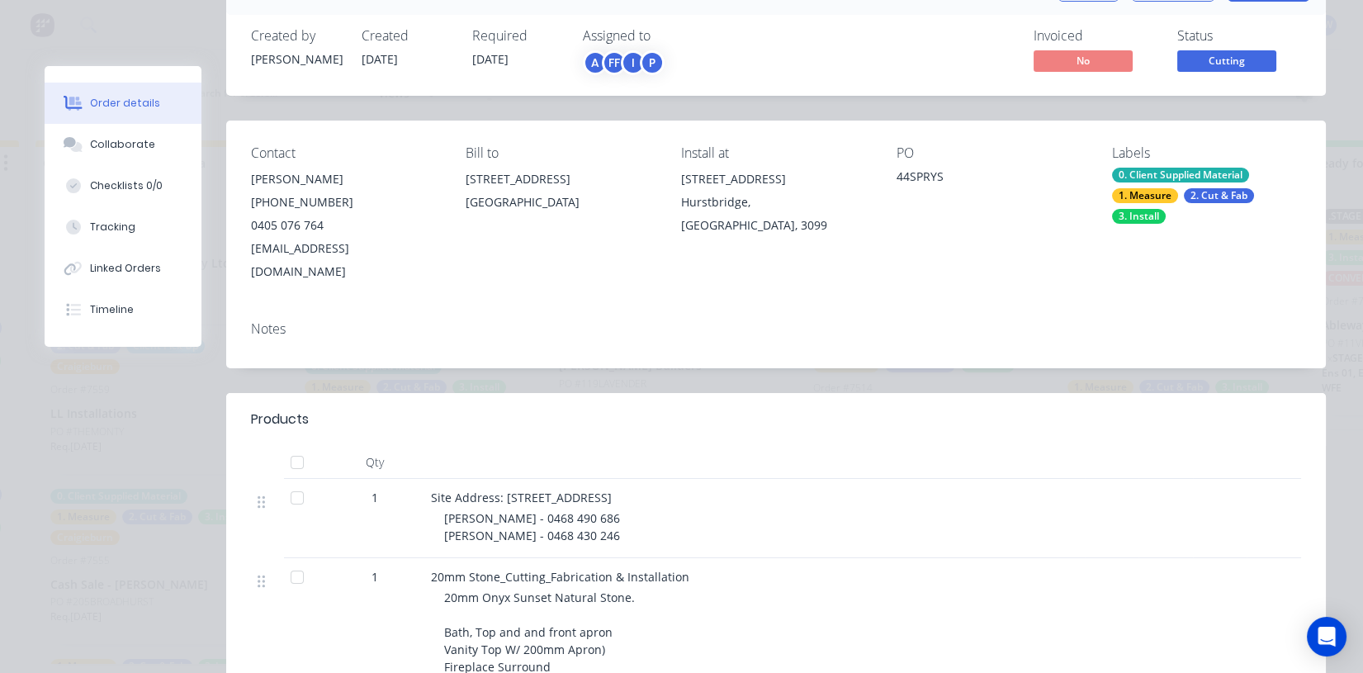
scroll to position [0, 0]
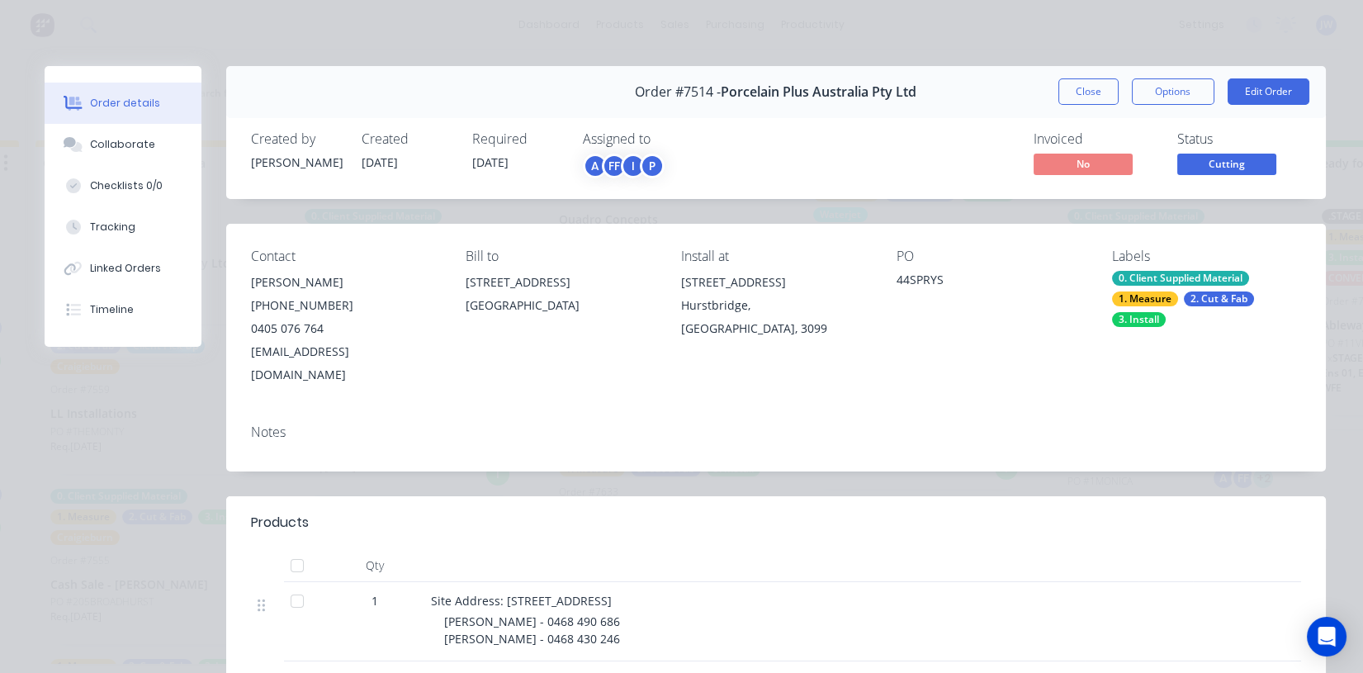
click at [1019, 35] on div "Order details Collaborate Checklists 0/0 Tracking Linked Orders Timeline Order …" at bounding box center [681, 336] width 1363 height 673
click at [1019, 24] on div "Order details Collaborate Checklists 0/0 Tracking Linked Orders Timeline Order …" at bounding box center [681, 336] width 1363 height 673
click at [1019, 89] on button "Close" at bounding box center [1088, 91] width 60 height 26
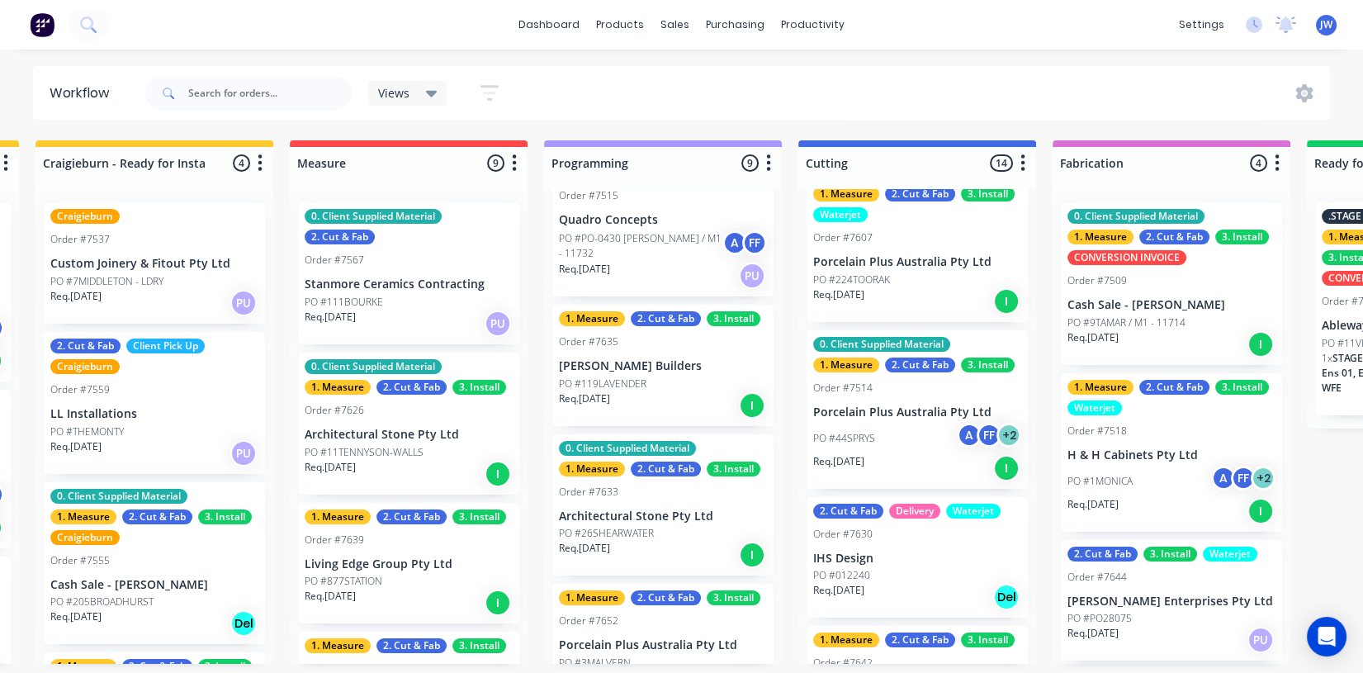
click at [854, 58] on html "dashboard products sales purchasing productivity dashboard products Product Cat…" at bounding box center [172, 287] width 1363 height 574
click at [854, 57] on html "dashboard products sales purchasing productivity dashboard products Product Cat…" at bounding box center [172, 287] width 1363 height 574
click at [854, 59] on html "dashboard products sales purchasing productivity dashboard products Product Cat…" at bounding box center [172, 287] width 1363 height 574
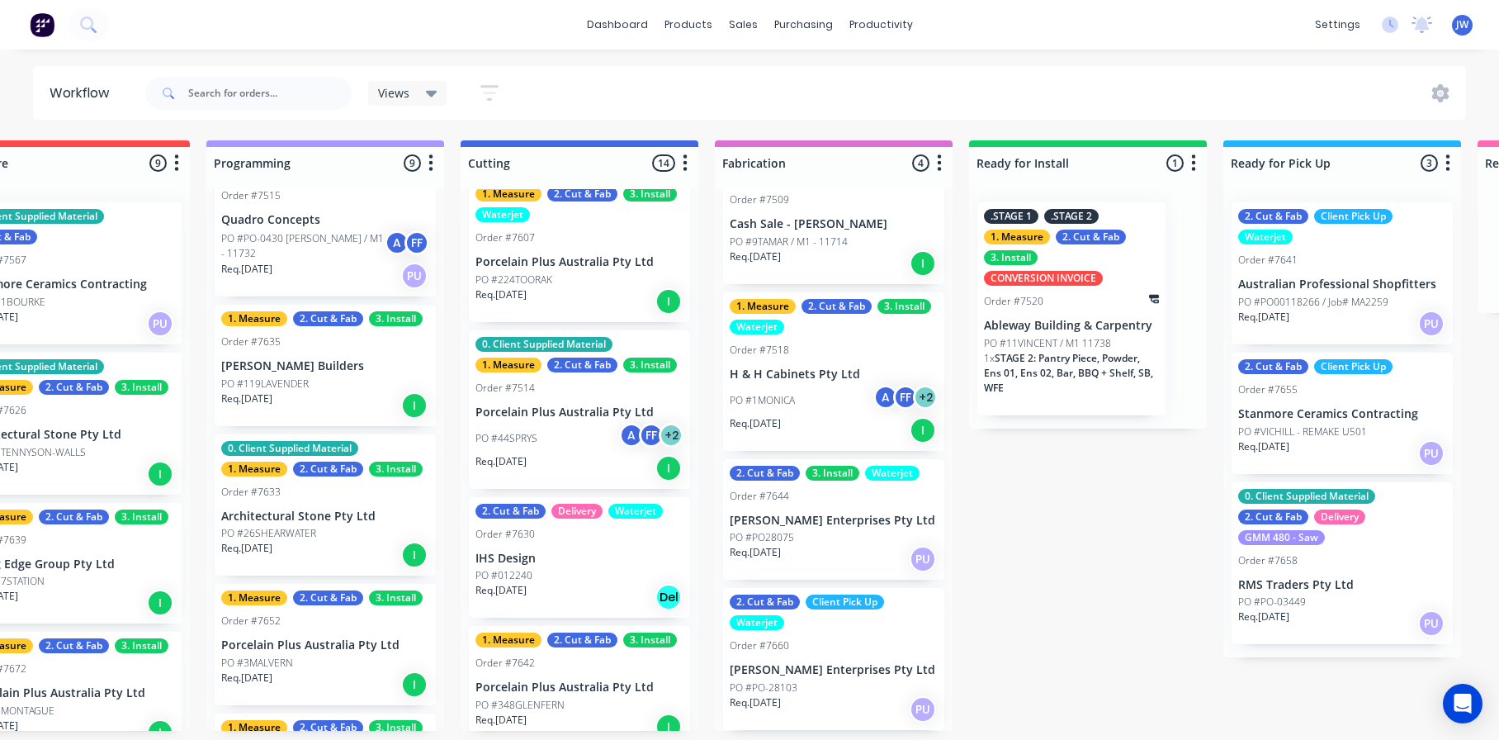
scroll to position [0, 0]
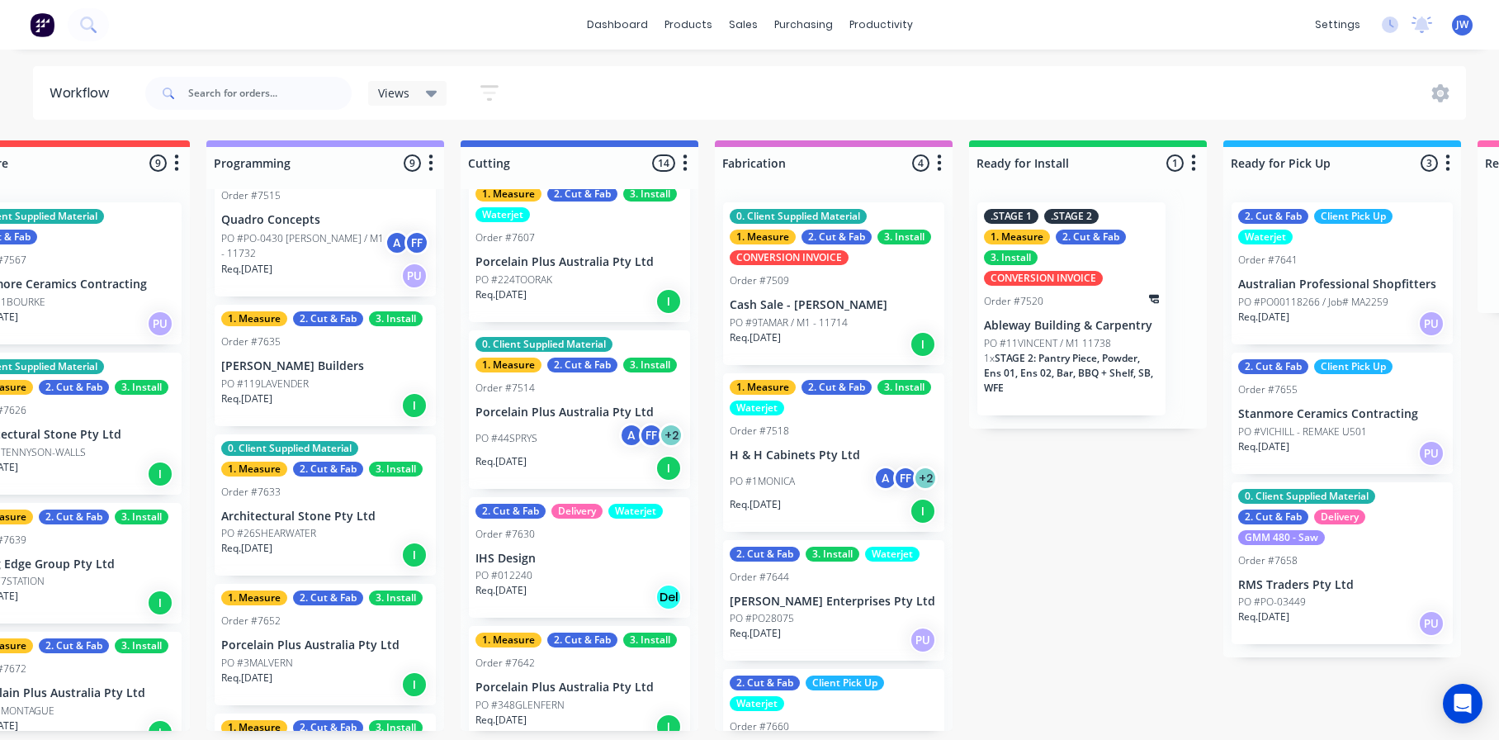
click at [1006, 520] on div "Submitted 19 Status colour #273444 hex #273444 Save Cancel Summaries Total orde…" at bounding box center [757, 435] width 3232 height 590
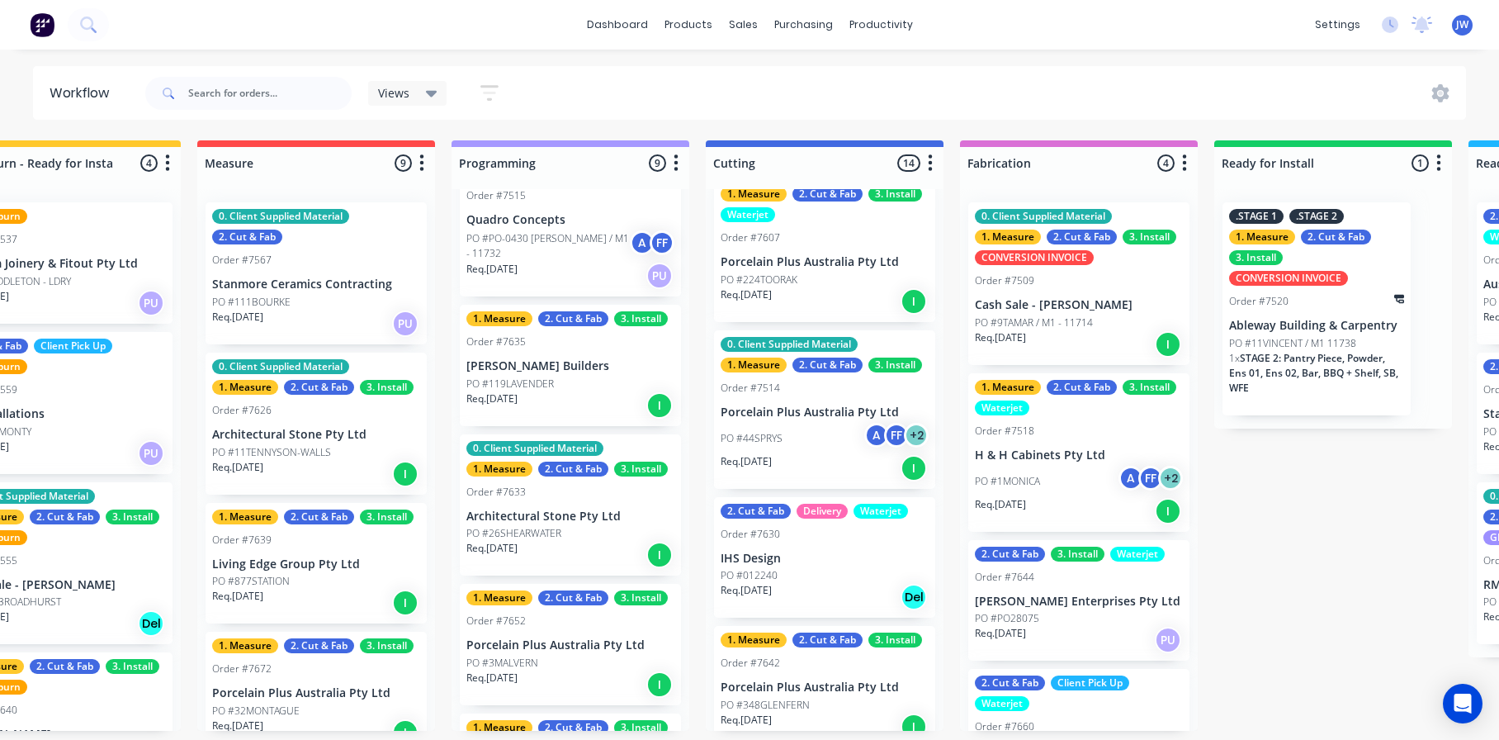
scroll to position [0, 607]
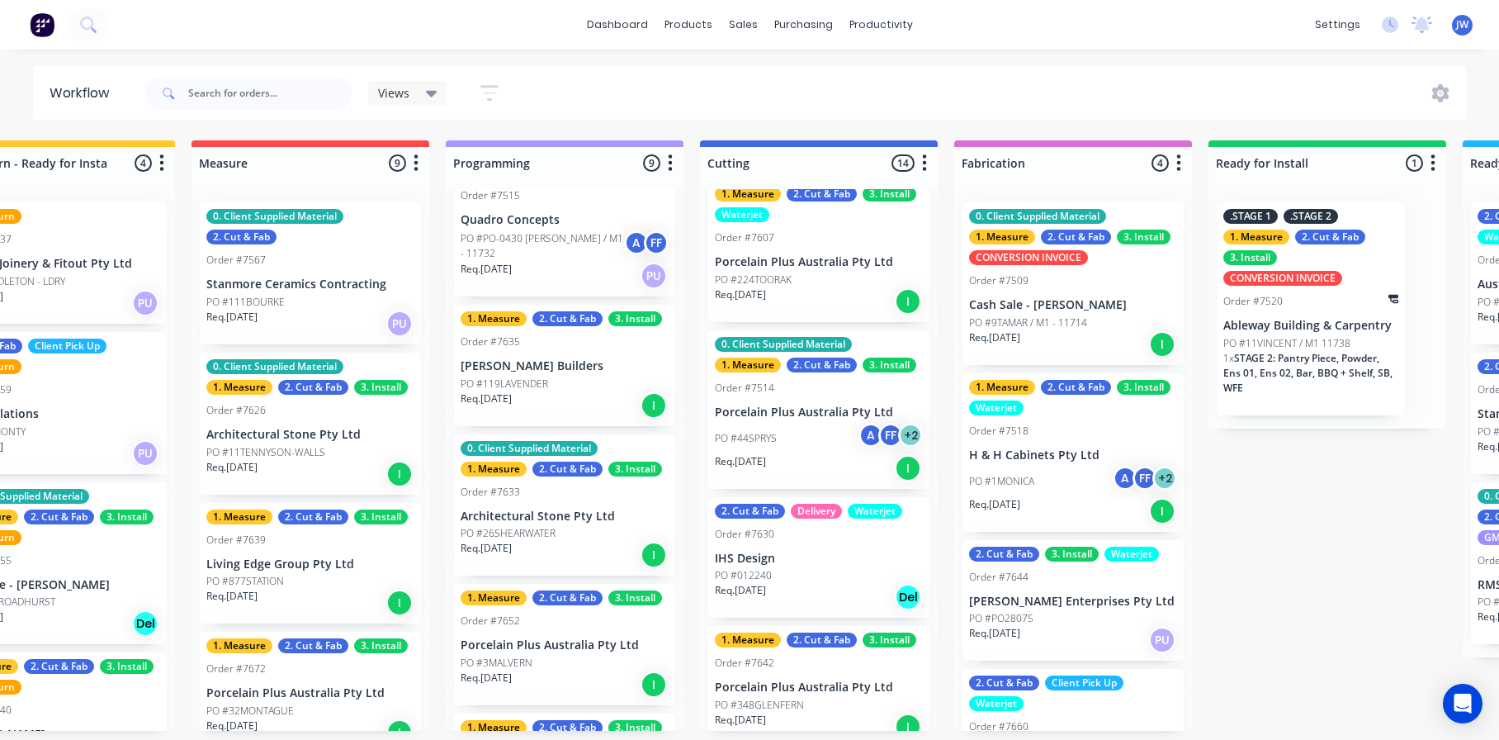
click at [1019, 520] on div "Submitted 19 Status colour #273444 hex #273444 Save Cancel Summaries Total orde…" at bounding box center [997, 435] width 3232 height 590
click at [892, 58] on html "dashboard products sales purchasing productivity dashboard products Product Cat…" at bounding box center [142, 320] width 1499 height 641
click at [1019, 509] on div "Submitted 19 Status colour #273444 hex #273444 Save Cancel Summaries Total orde…" at bounding box center [997, 435] width 3232 height 590
click at [892, 53] on html "dashboard products sales purchasing productivity dashboard products Product Cat…" at bounding box center [142, 320] width 1499 height 641
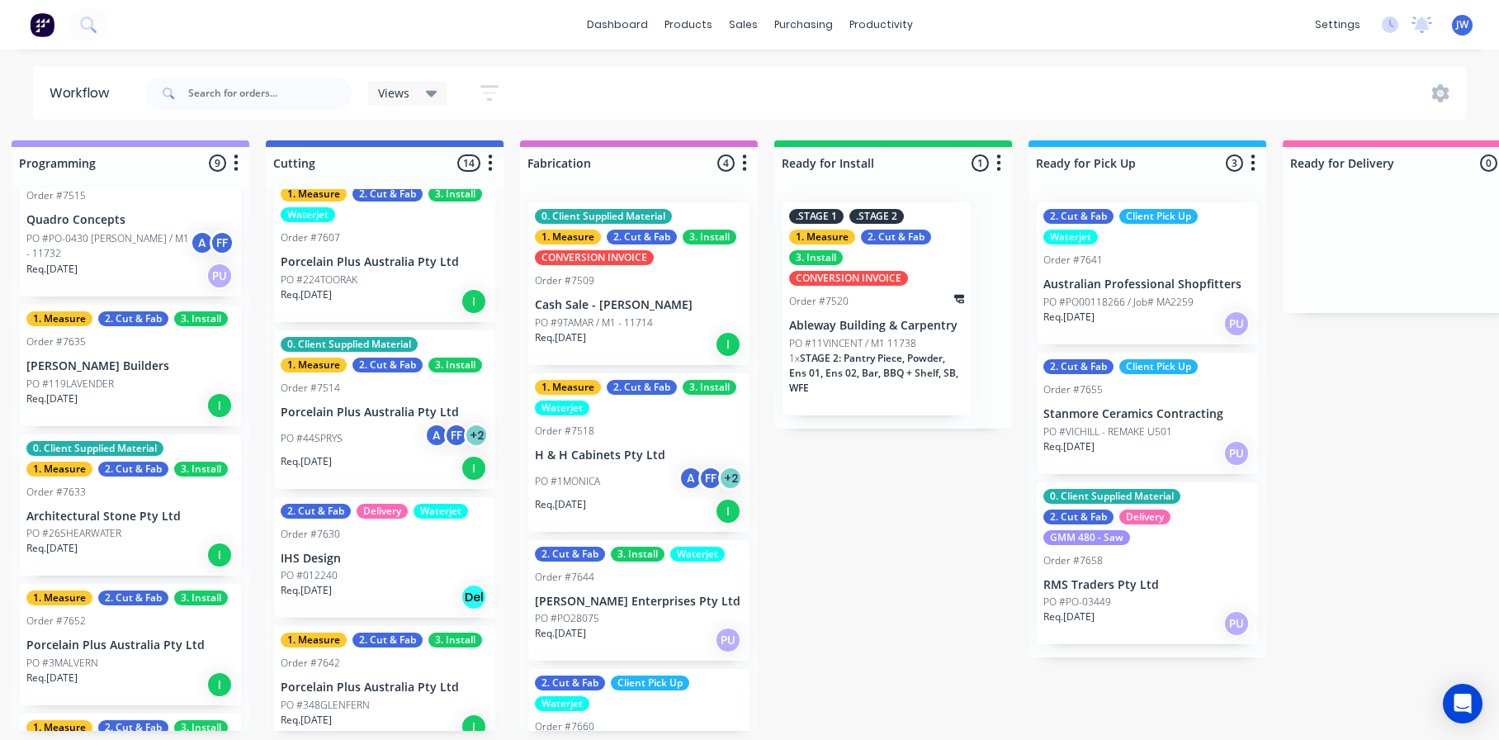
scroll to position [0, 1017]
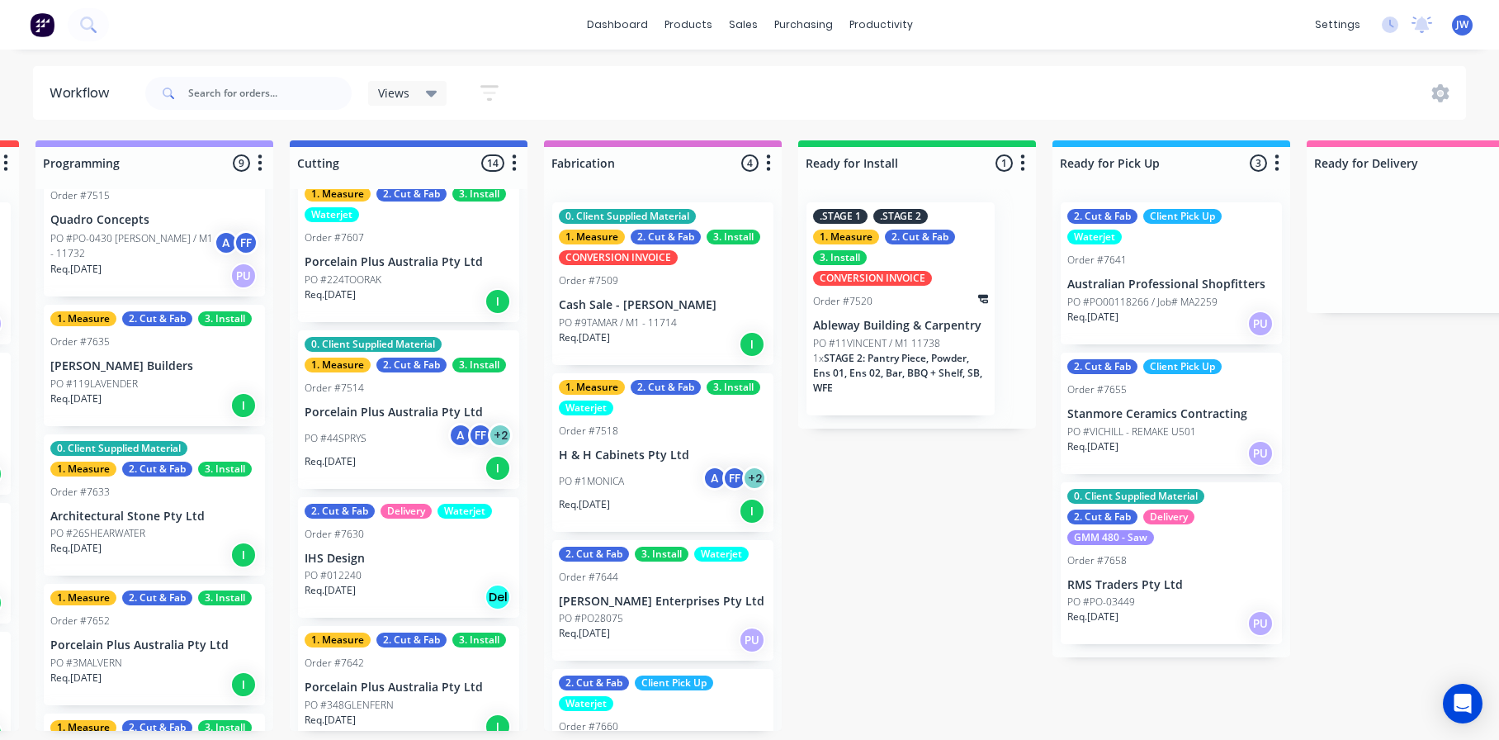
click at [893, 520] on div "Submitted 19 Status colour #273444 hex #273444 Save Cancel Summaries Total orde…" at bounding box center [587, 435] width 3232 height 590
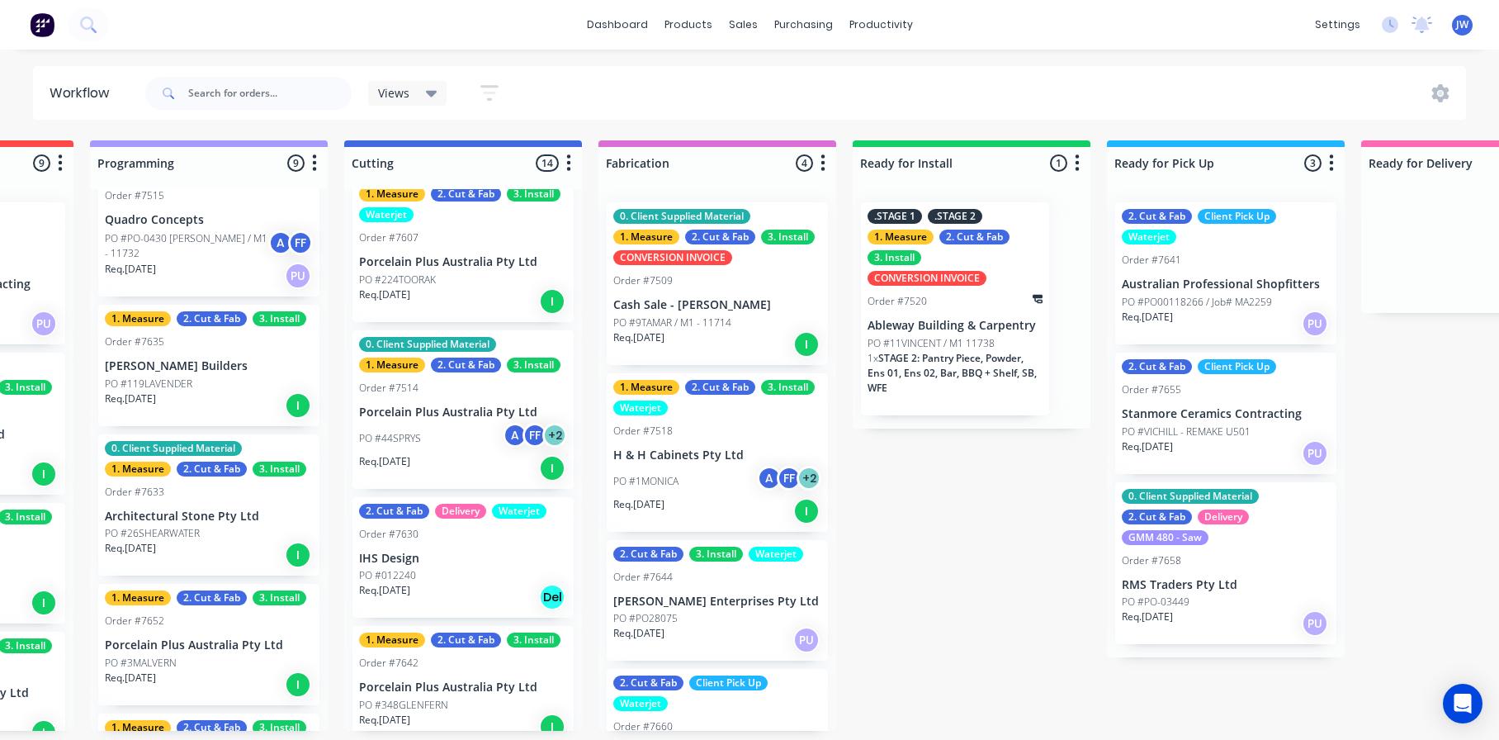
scroll to position [0, 972]
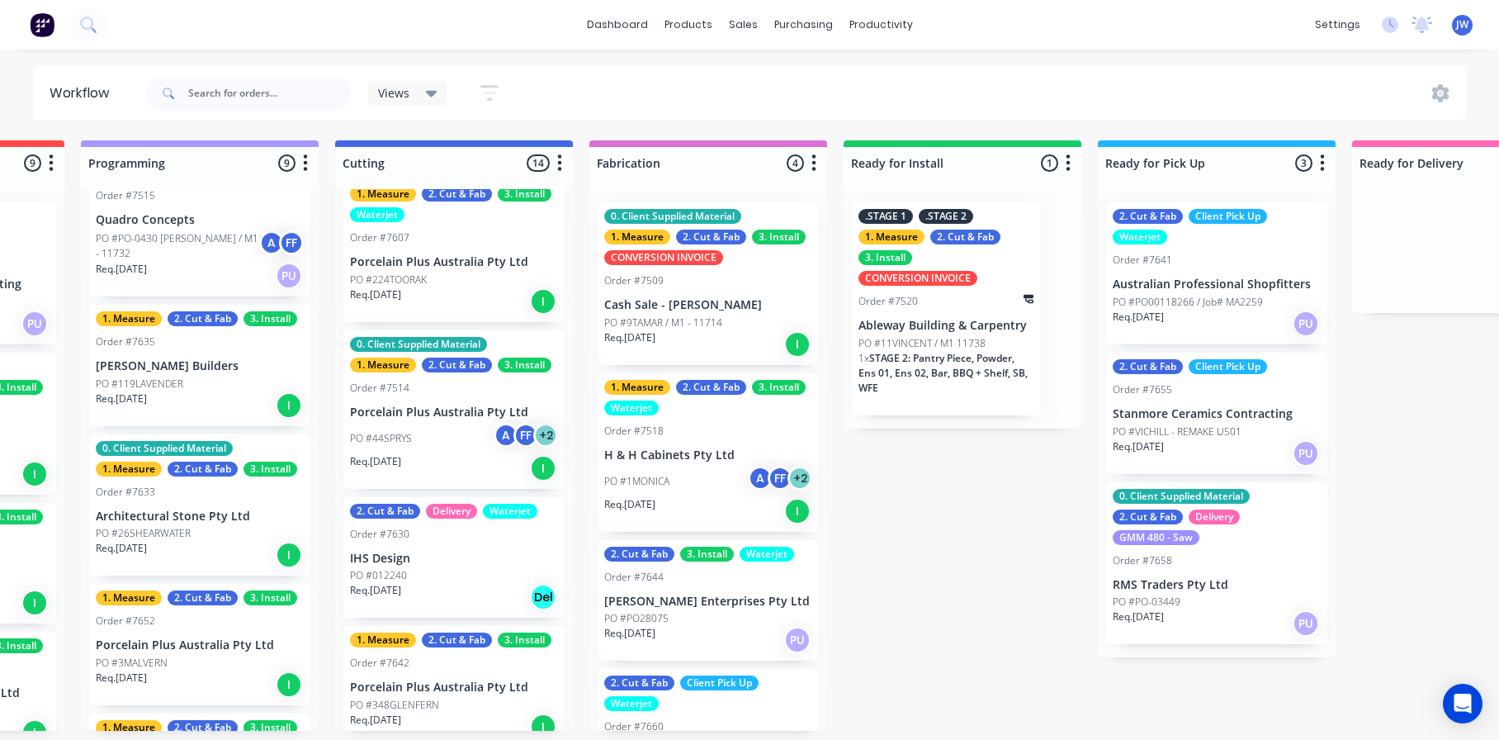
click at [964, 520] on div "Submitted 19 Status colour #273444 hex #273444 Save Cancel Summaries Total orde…" at bounding box center [632, 435] width 3232 height 590
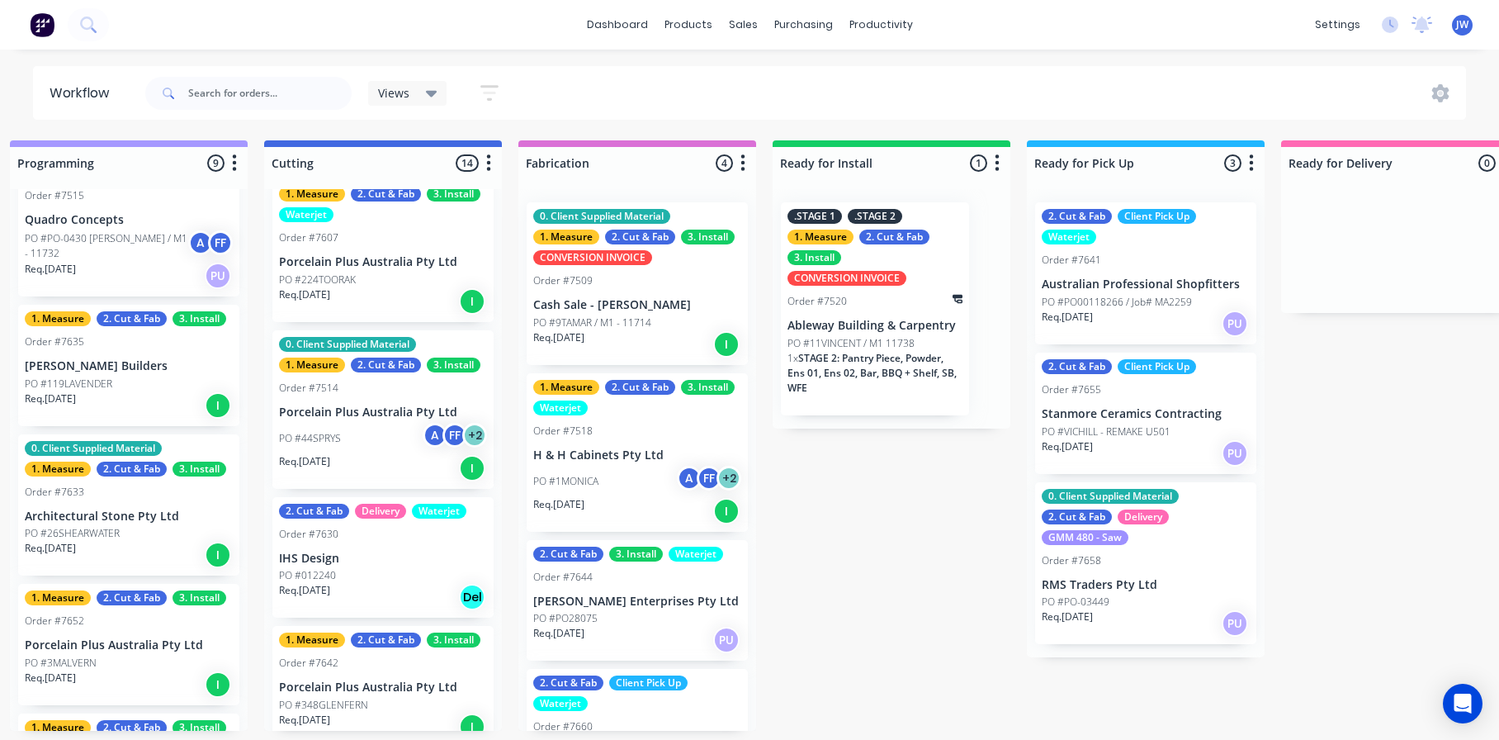
scroll to position [0, 1044]
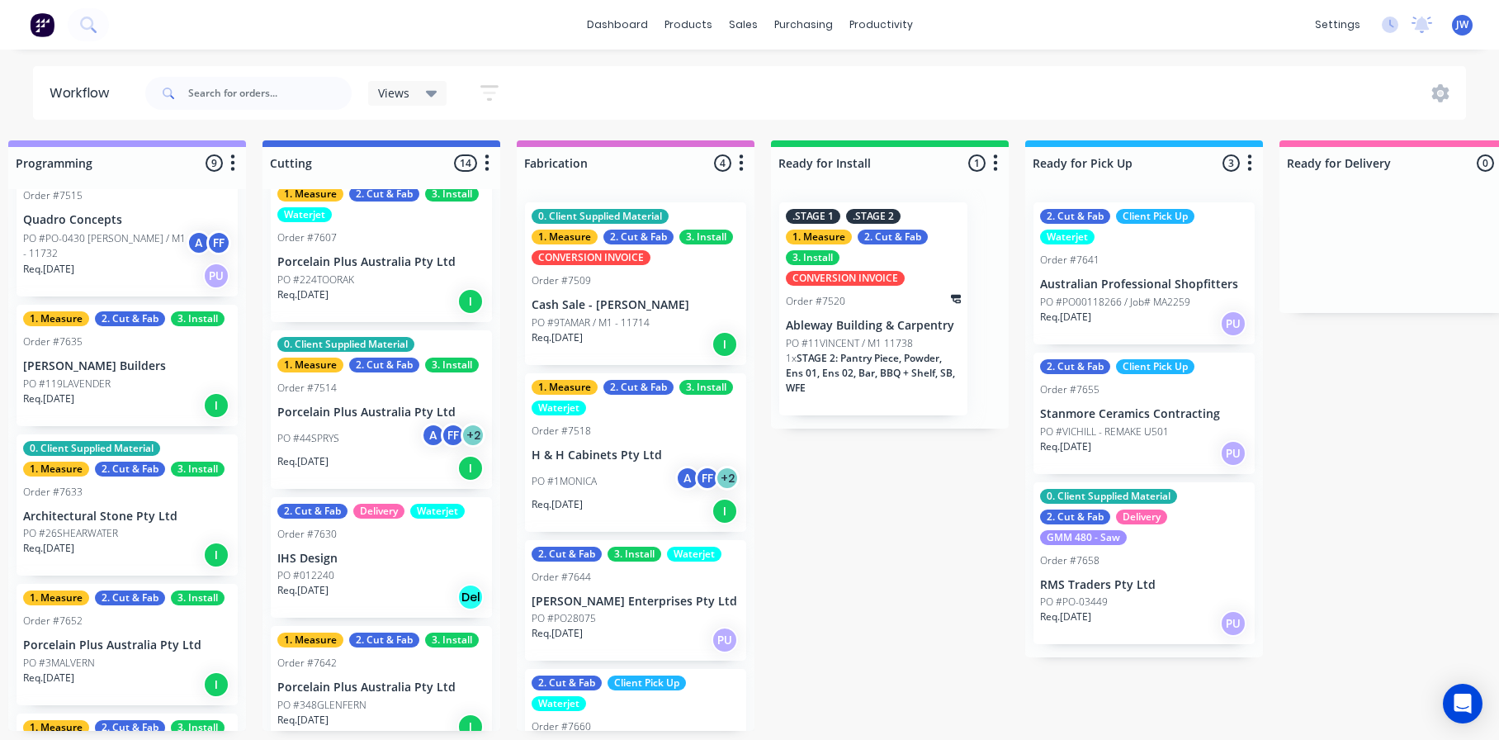
click at [948, 520] on div "Submitted 19 Status colour #273444 hex #273444 Save Cancel Summaries Total orde…" at bounding box center [559, 435] width 3232 height 590
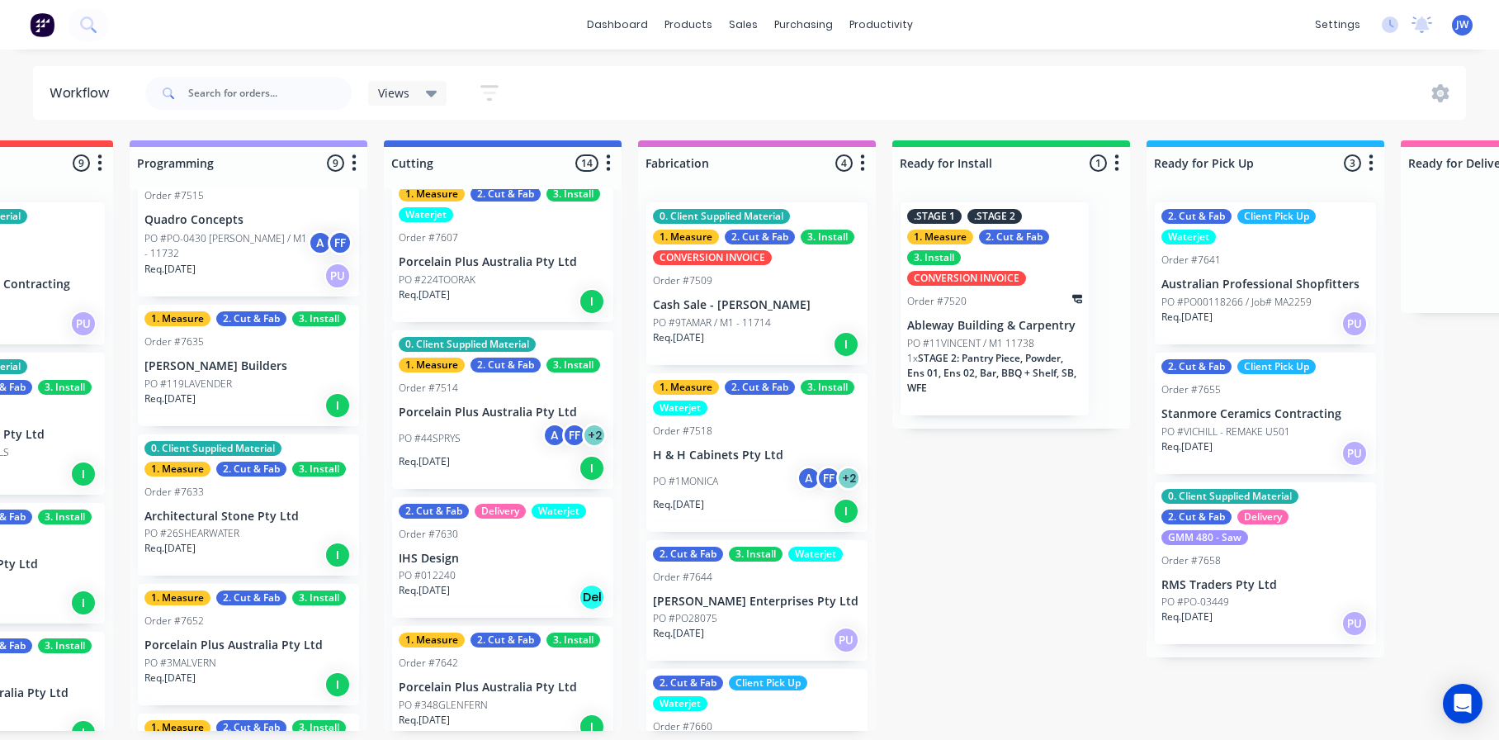
scroll to position [0, 953]
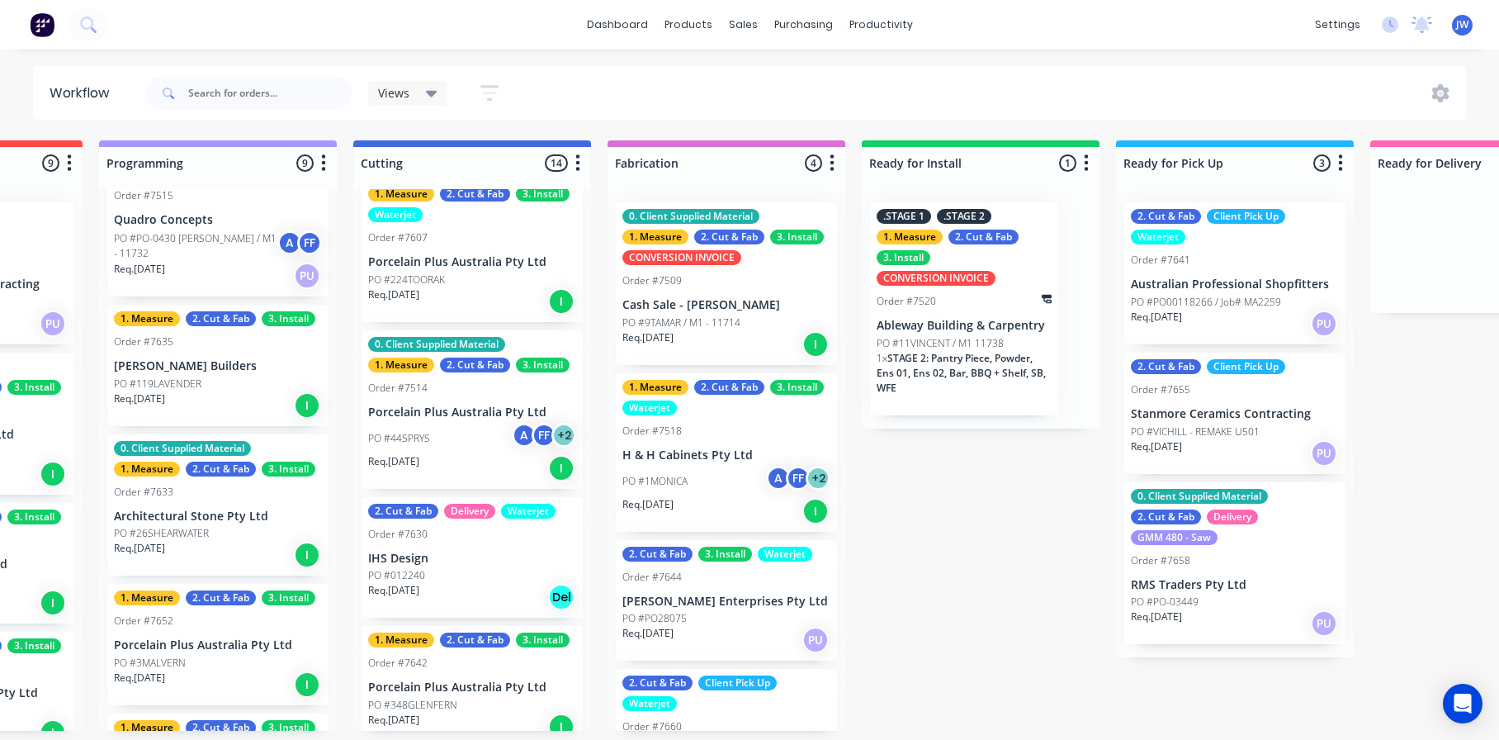
click at [1005, 520] on div "Submitted 19 Status colour #273444 hex #273444 Save Cancel Summaries Total orde…" at bounding box center [650, 435] width 3232 height 590
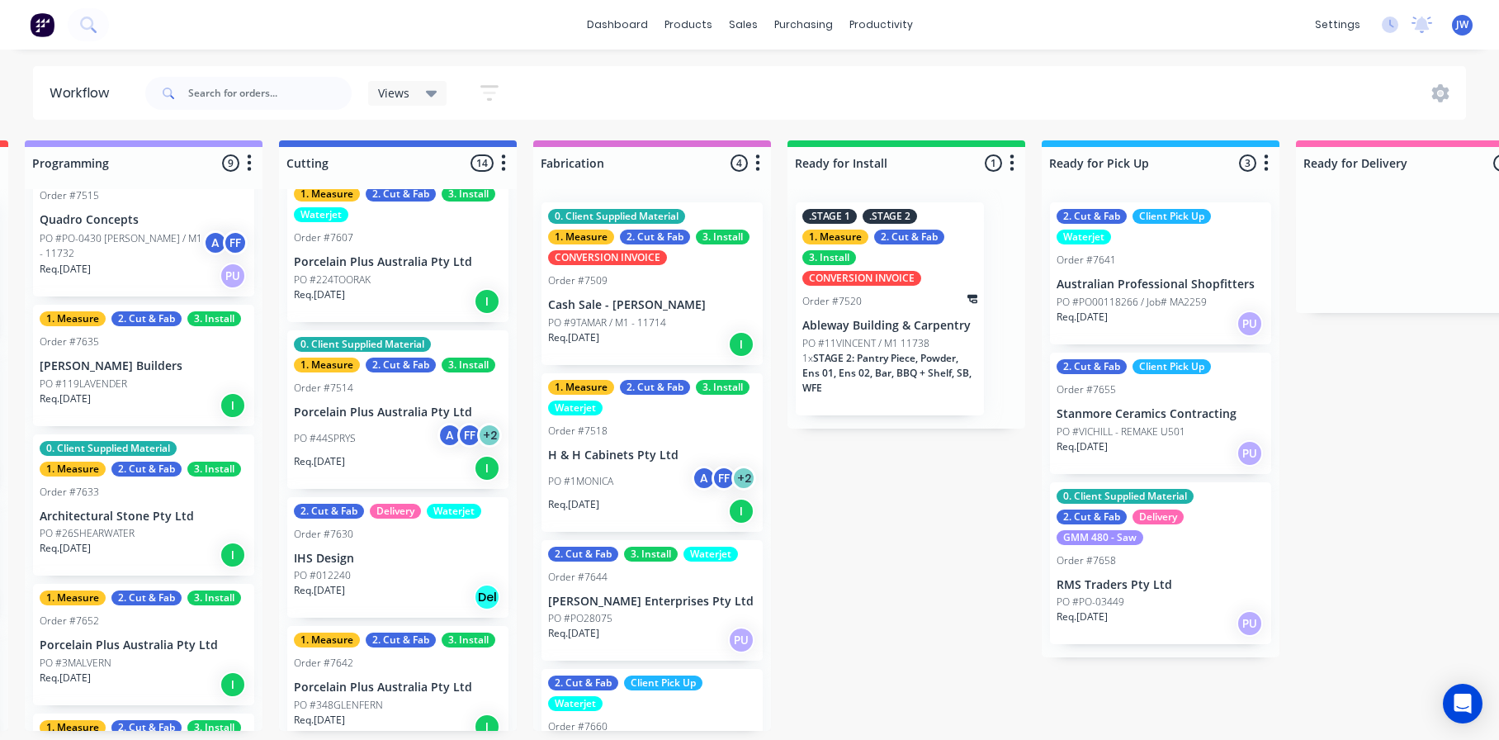
scroll to position [0, 1044]
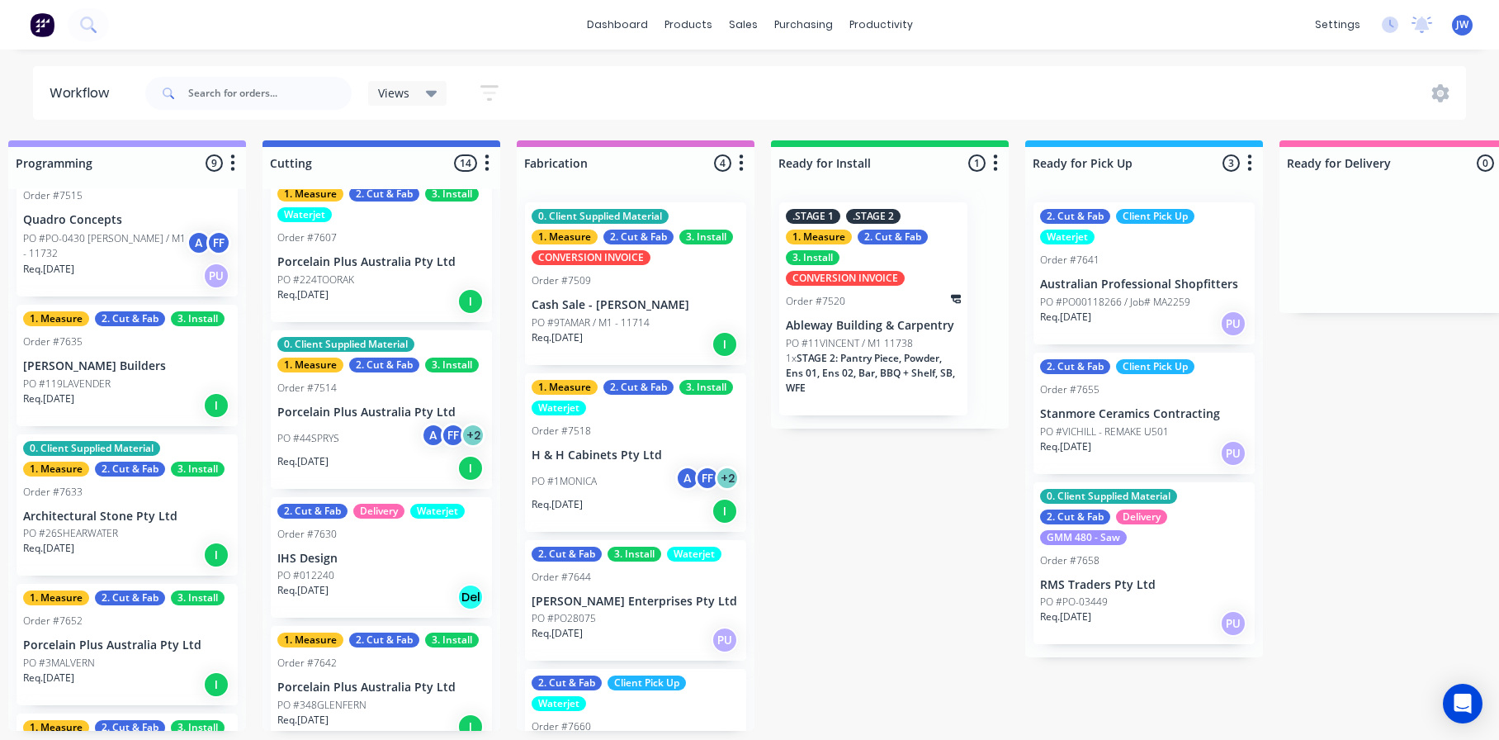
click at [939, 520] on div "Submitted 19 Status colour #273444 hex #273444 Save Cancel Summaries Total orde…" at bounding box center [559, 435] width 3232 height 590
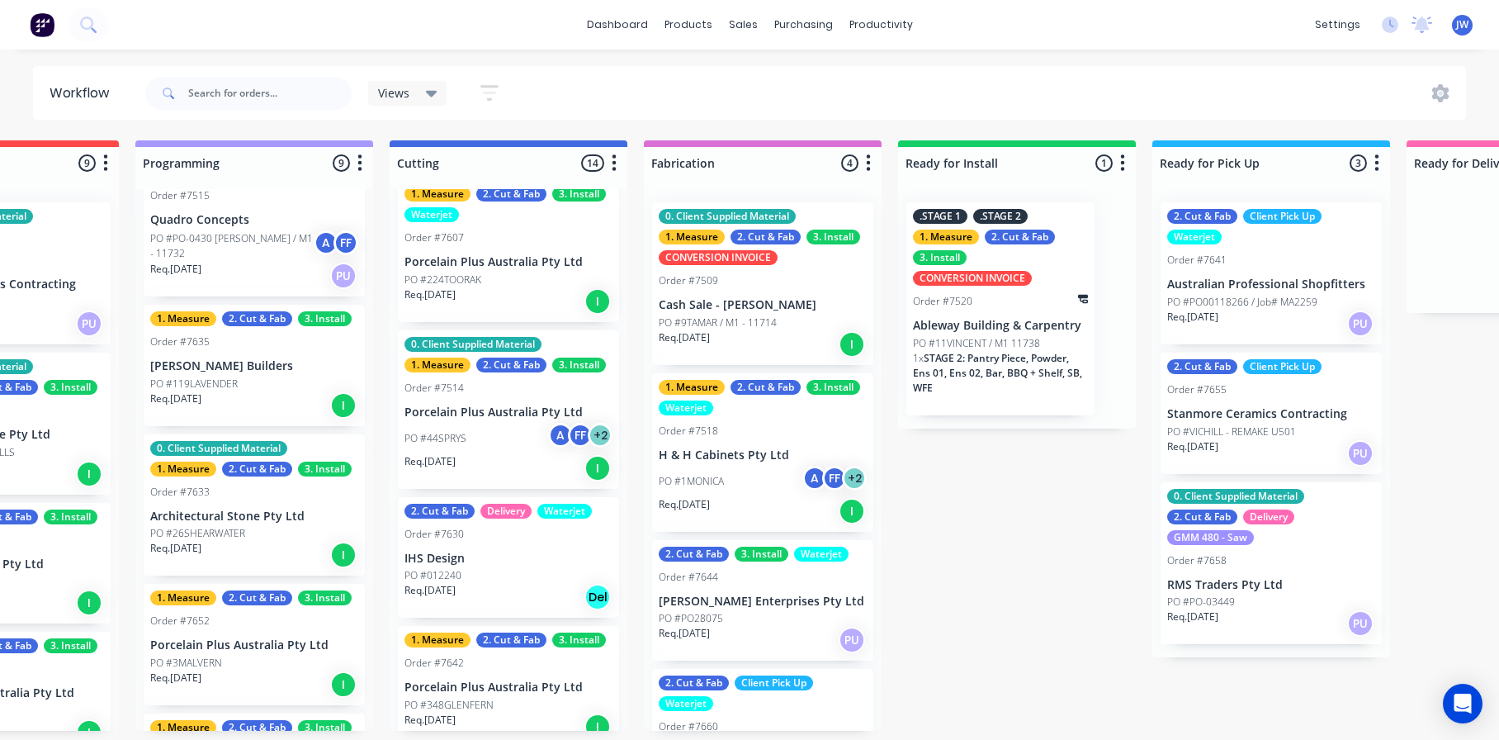
scroll to position [0, 973]
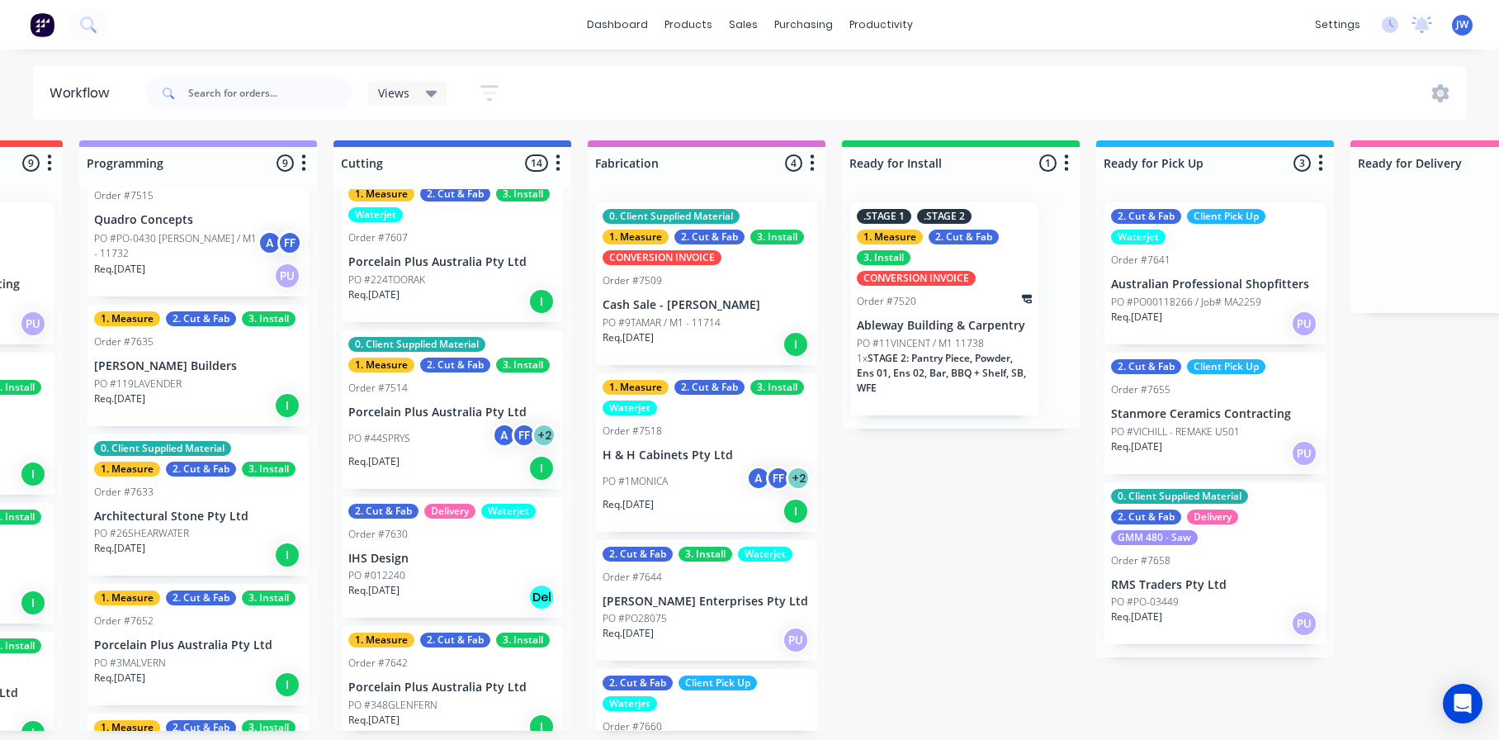
click at [986, 520] on div "Submitted 19 Status colour #273444 hex #273444 Save Cancel Summaries Total orde…" at bounding box center [630, 435] width 3232 height 590
click at [1000, 457] on div "Submitted 19 Status colour #273444 hex #273444 Save Cancel Summaries Total orde…" at bounding box center [630, 435] width 3232 height 590
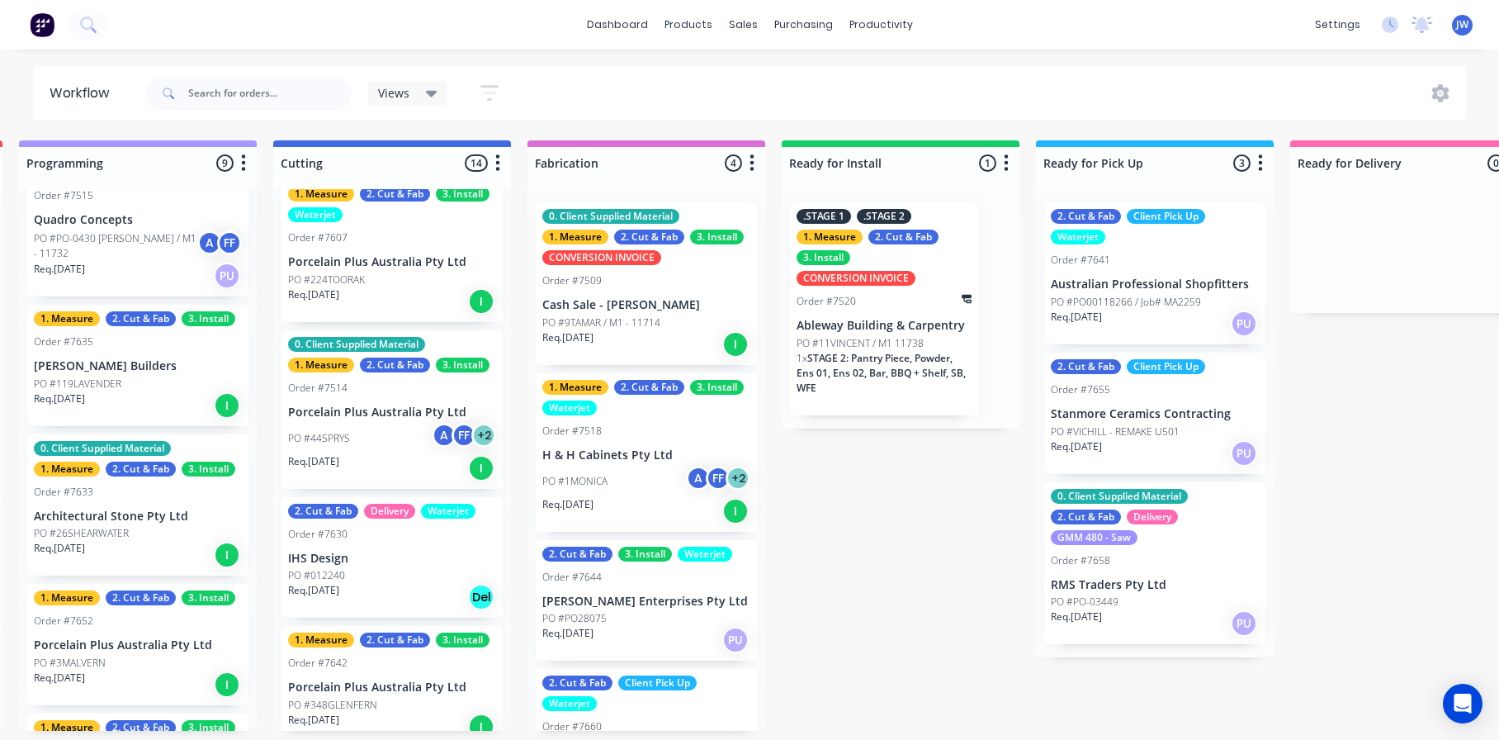
scroll to position [0, 1062]
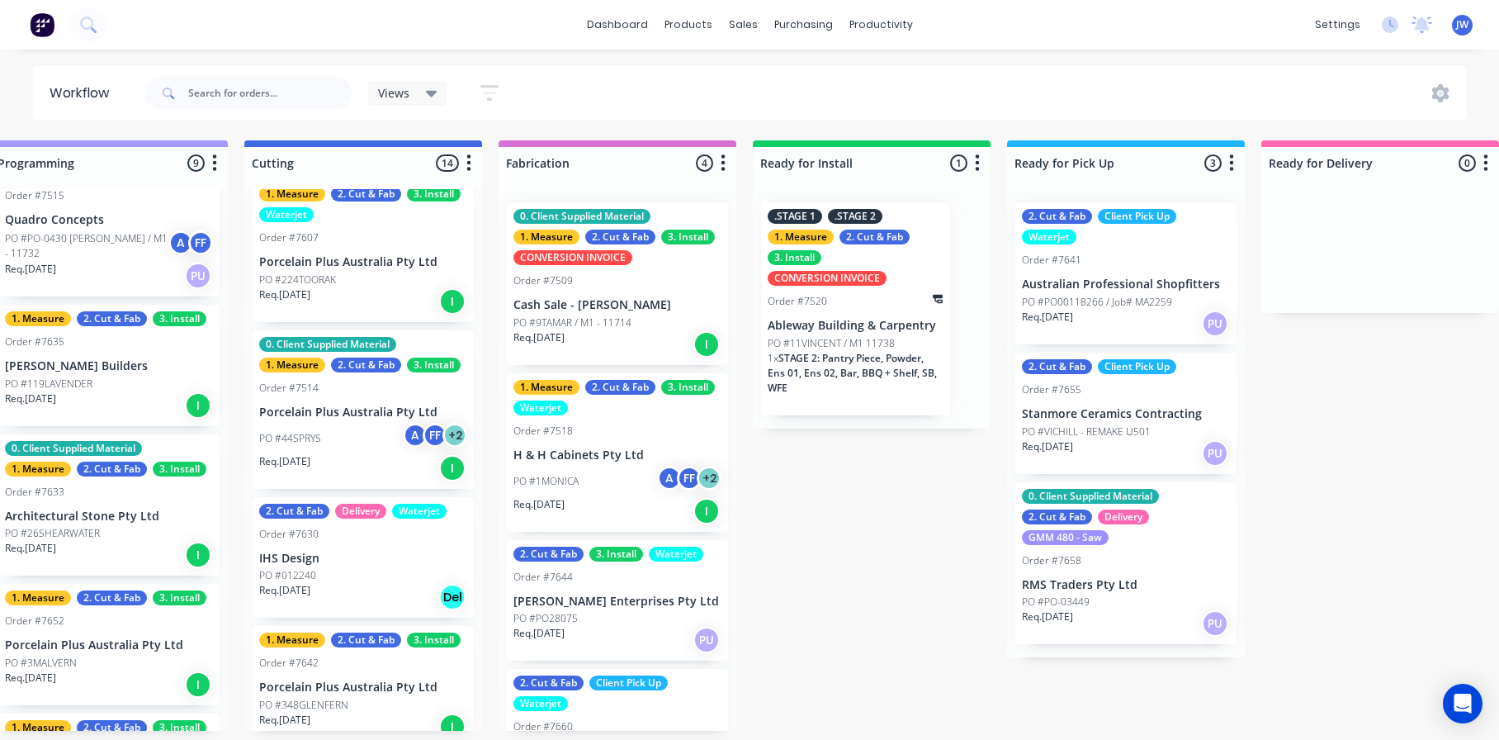
click at [910, 520] on div "Submitted 19 Status colour #273444 hex #273444 Save Cancel Summaries Total orde…" at bounding box center [541, 435] width 3232 height 590
click at [1019, 520] on div "Submitted 19 Status colour #273444 hex #273444 Save Cancel Summaries Total orde…" at bounding box center [541, 435] width 3232 height 590
click at [949, 520] on div "Submitted 19 Status colour #273444 hex #273444 Save Cancel Summaries Total orde…" at bounding box center [541, 435] width 3232 height 590
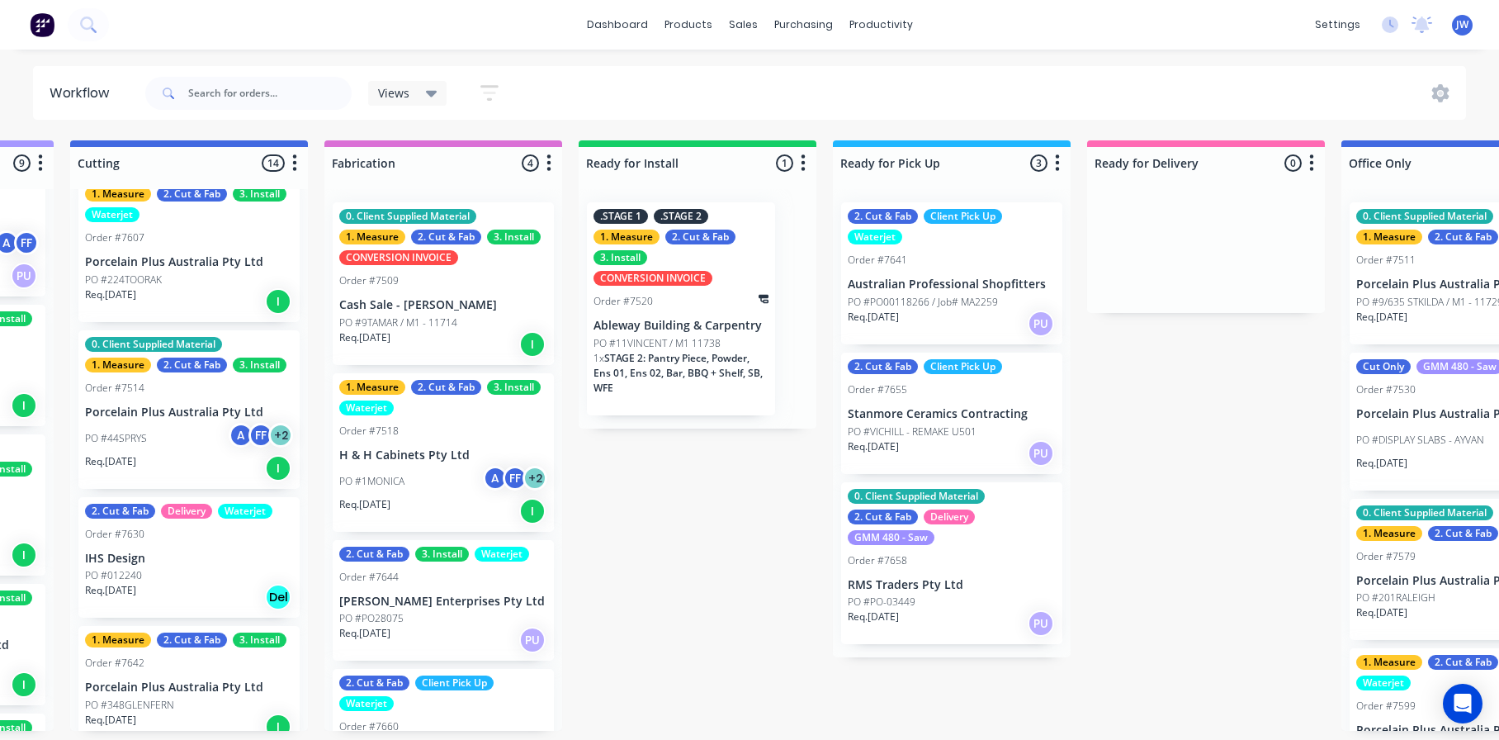
scroll to position [0, 1277]
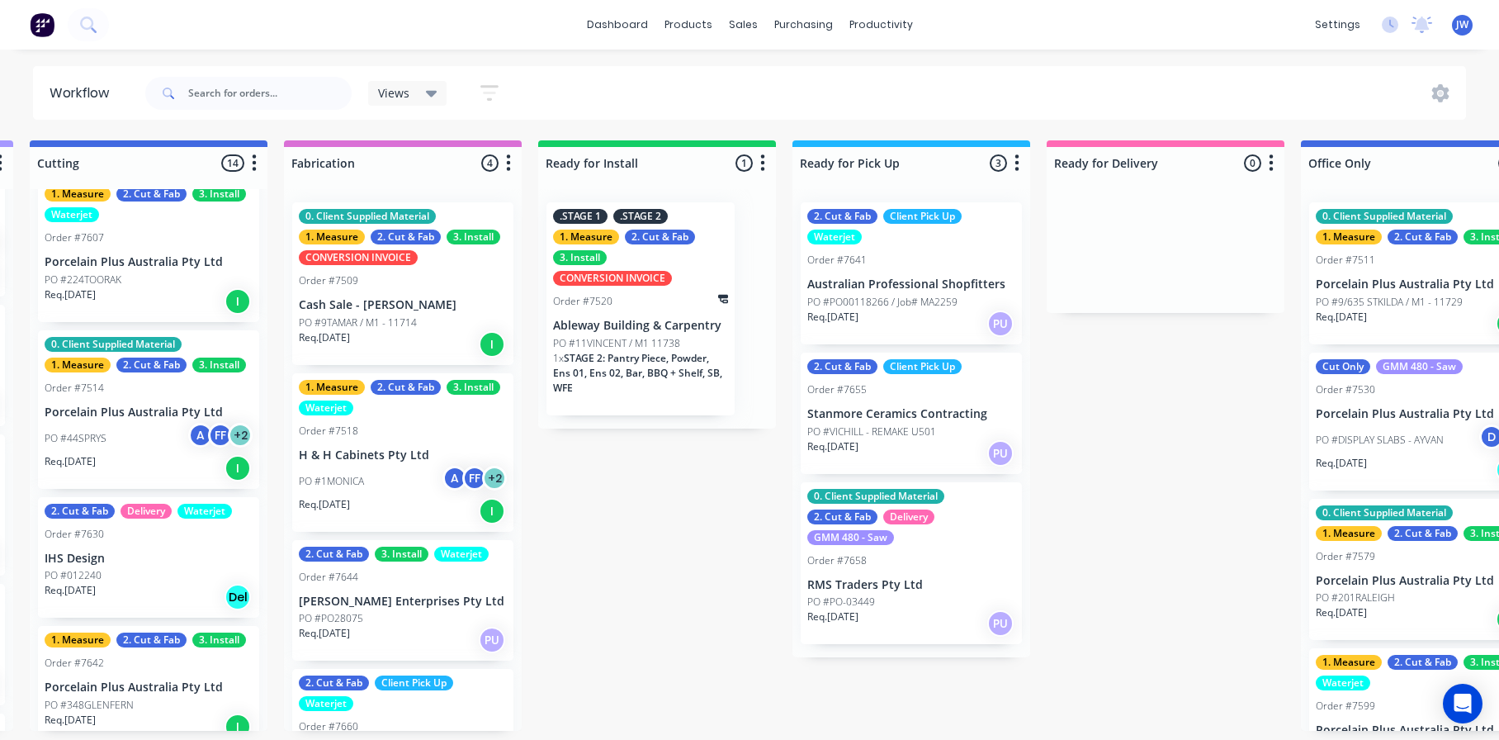
click at [612, 520] on div "Submitted 19 Status colour #273444 hex #273444 Save Cancel Summaries Total orde…" at bounding box center [327, 435] width 3232 height 590
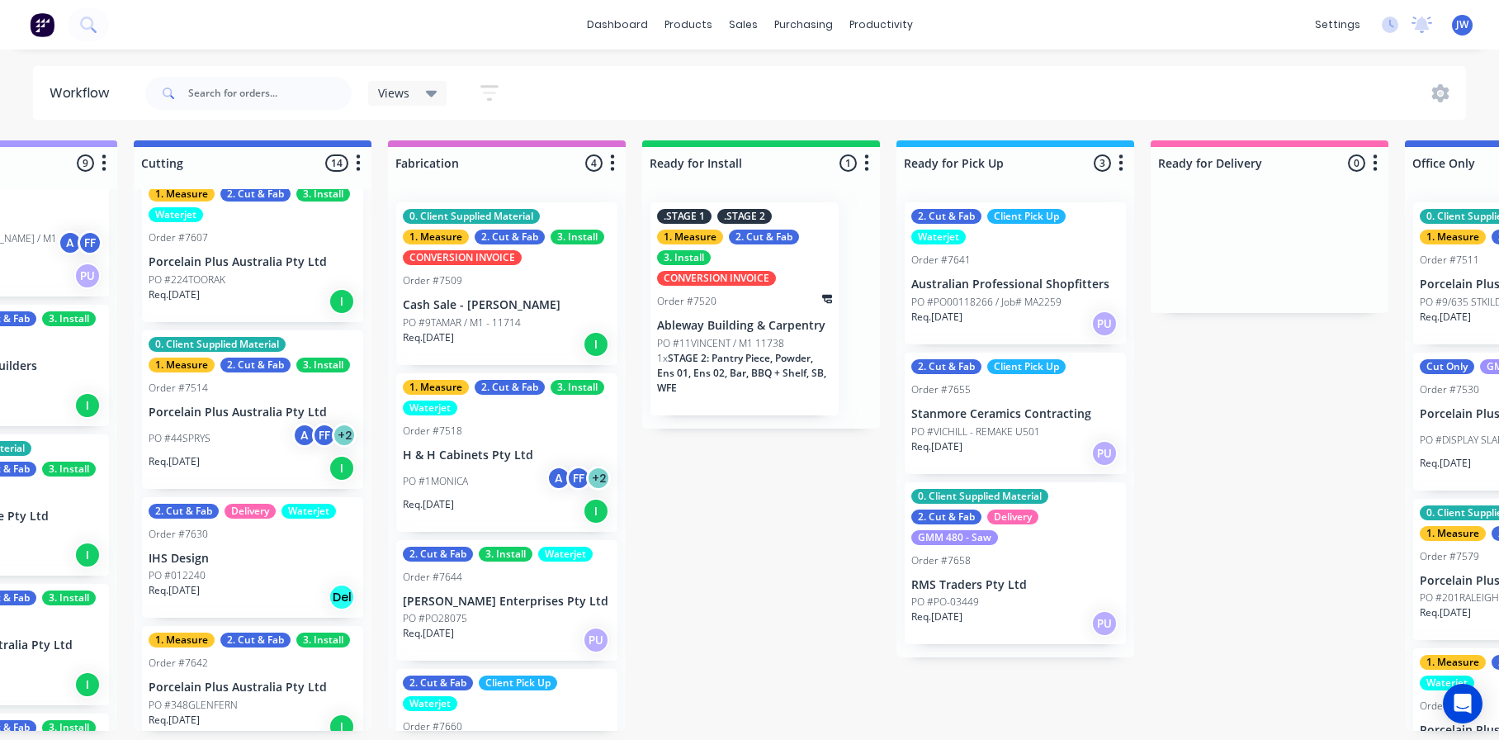
scroll to position [0, 1137]
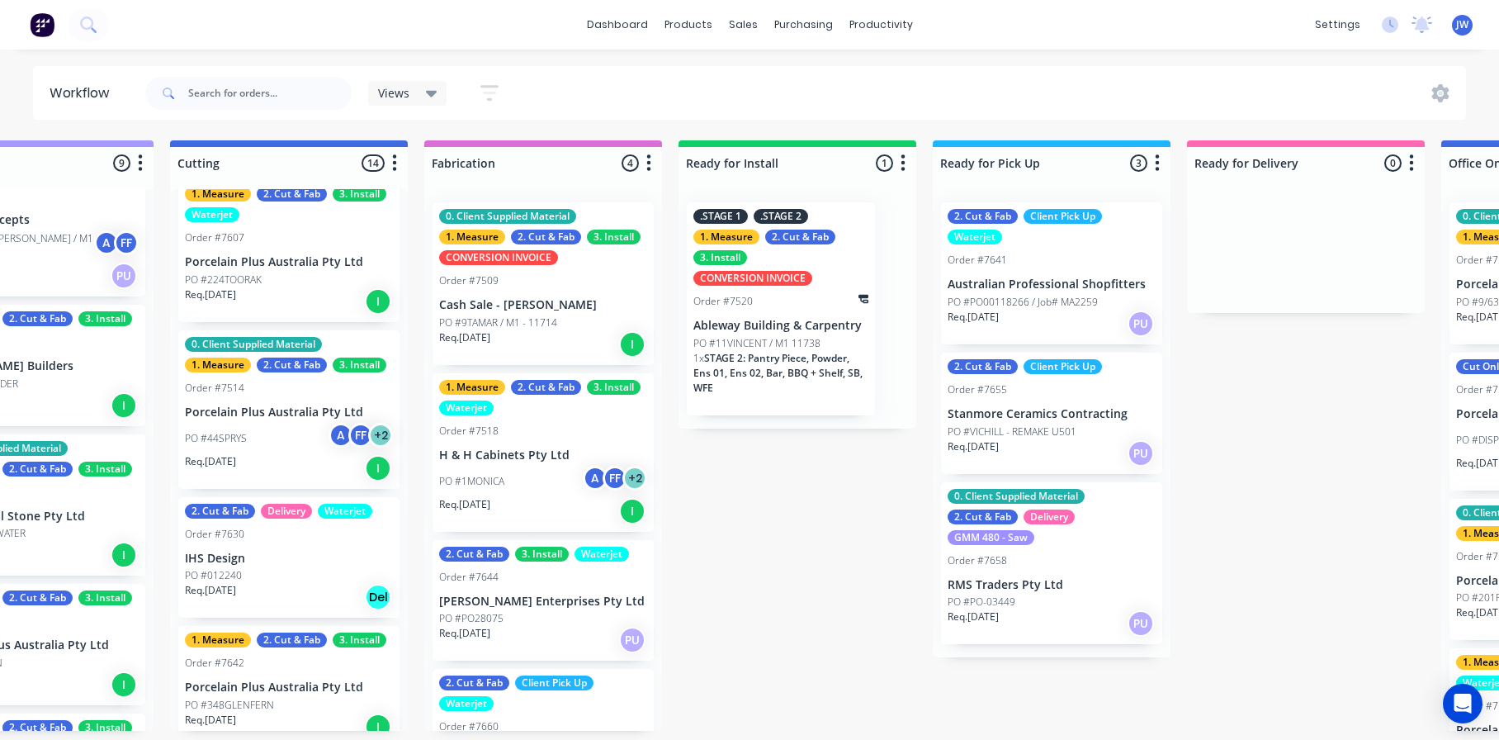
click at [855, 520] on div "Submitted 19 Status colour #273444 hex #273444 Save Cancel Summaries Total orde…" at bounding box center [467, 435] width 3232 height 590
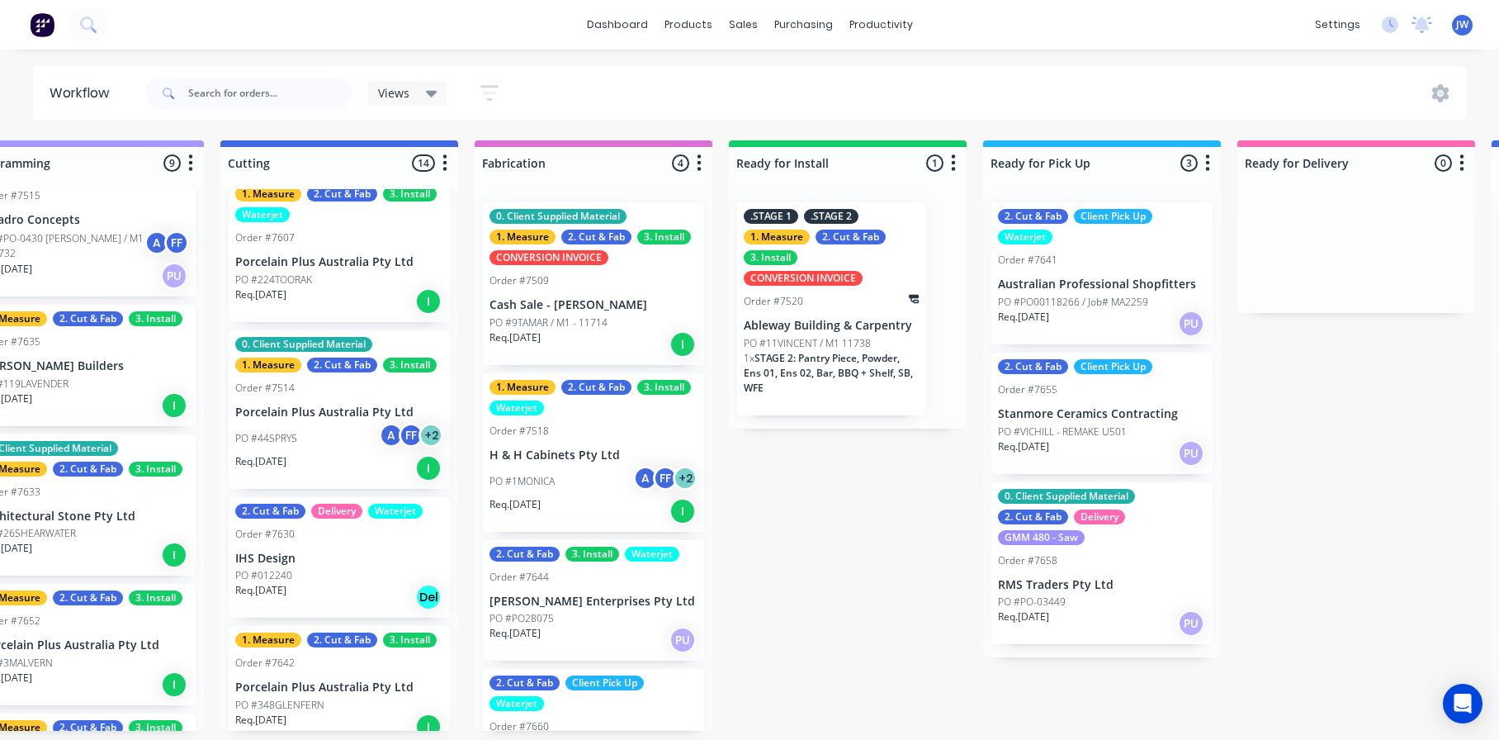
scroll to position [0, 935]
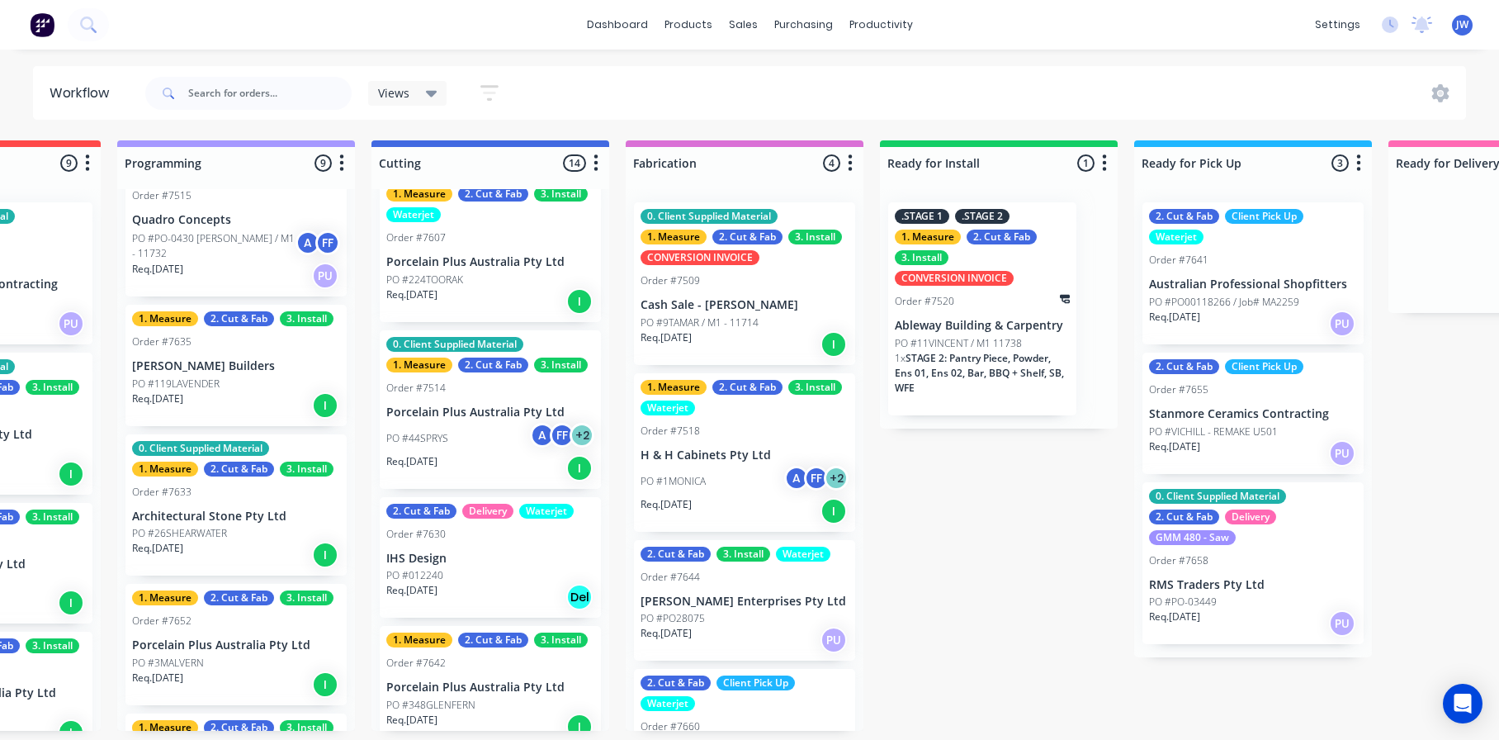
click at [958, 520] on div "Submitted 19 Status colour #273444 hex #273444 Save Cancel Summaries Total orde…" at bounding box center [668, 435] width 3232 height 590
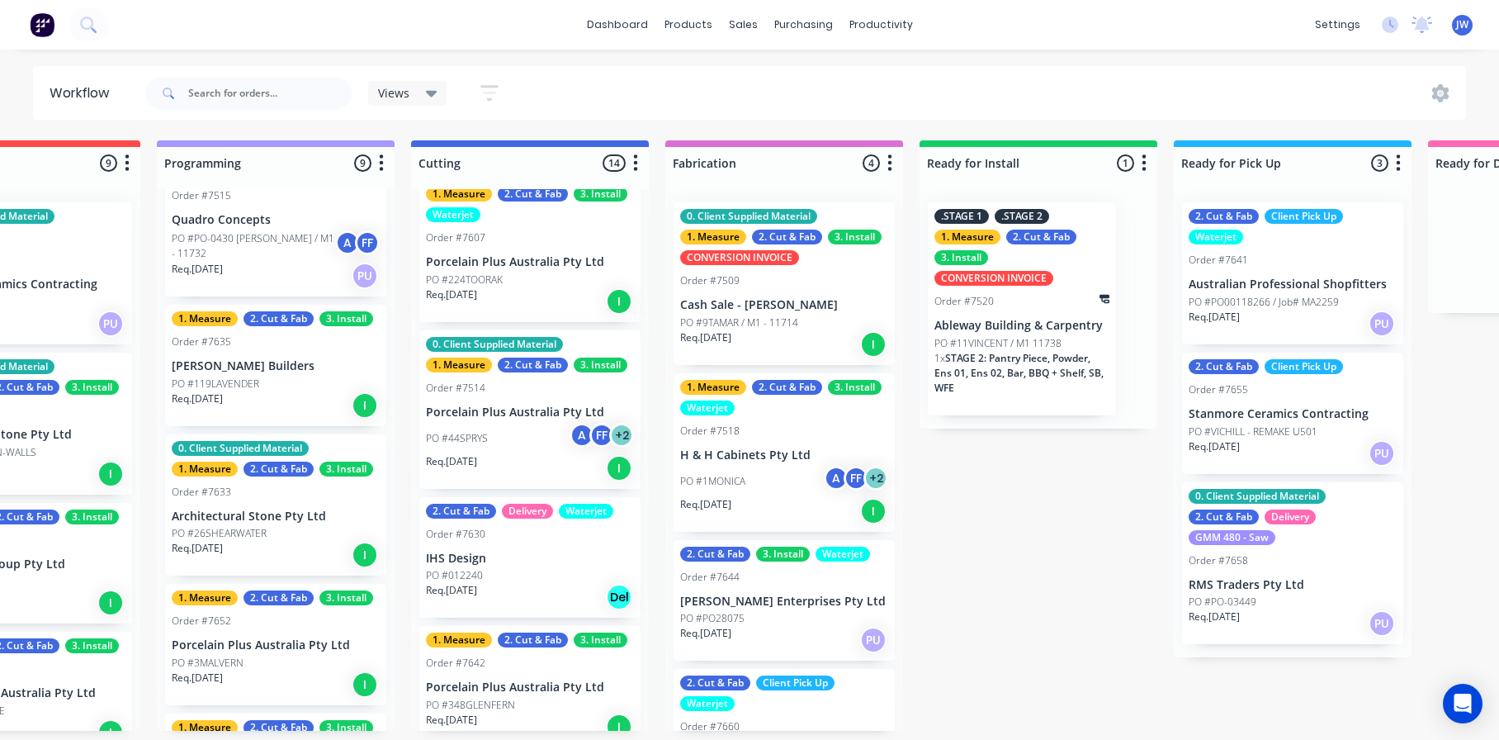
scroll to position [0, 944]
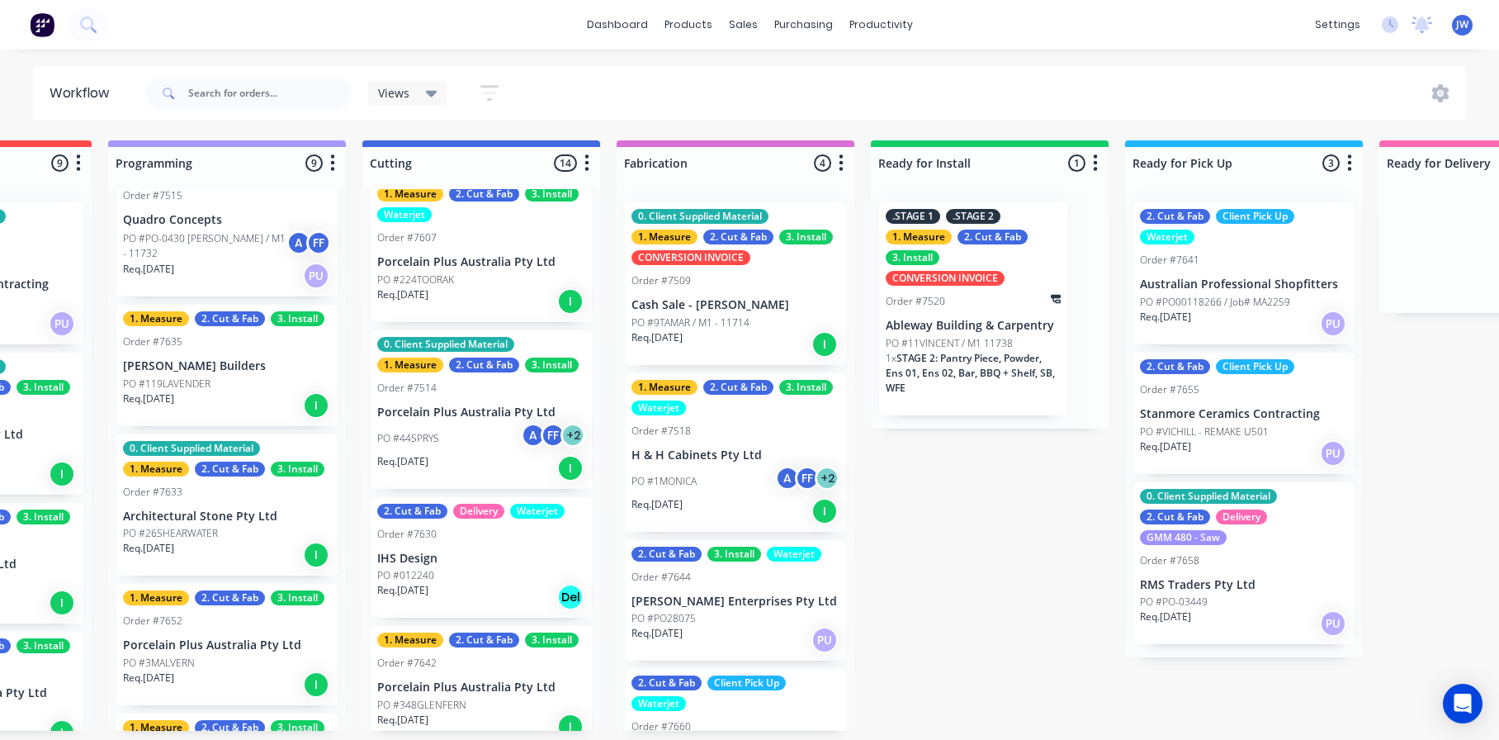
click at [1019, 520] on div "Submitted 19 Status colour #273444 hex #273444 Save Cancel Summaries Total orde…" at bounding box center [659, 435] width 3232 height 590
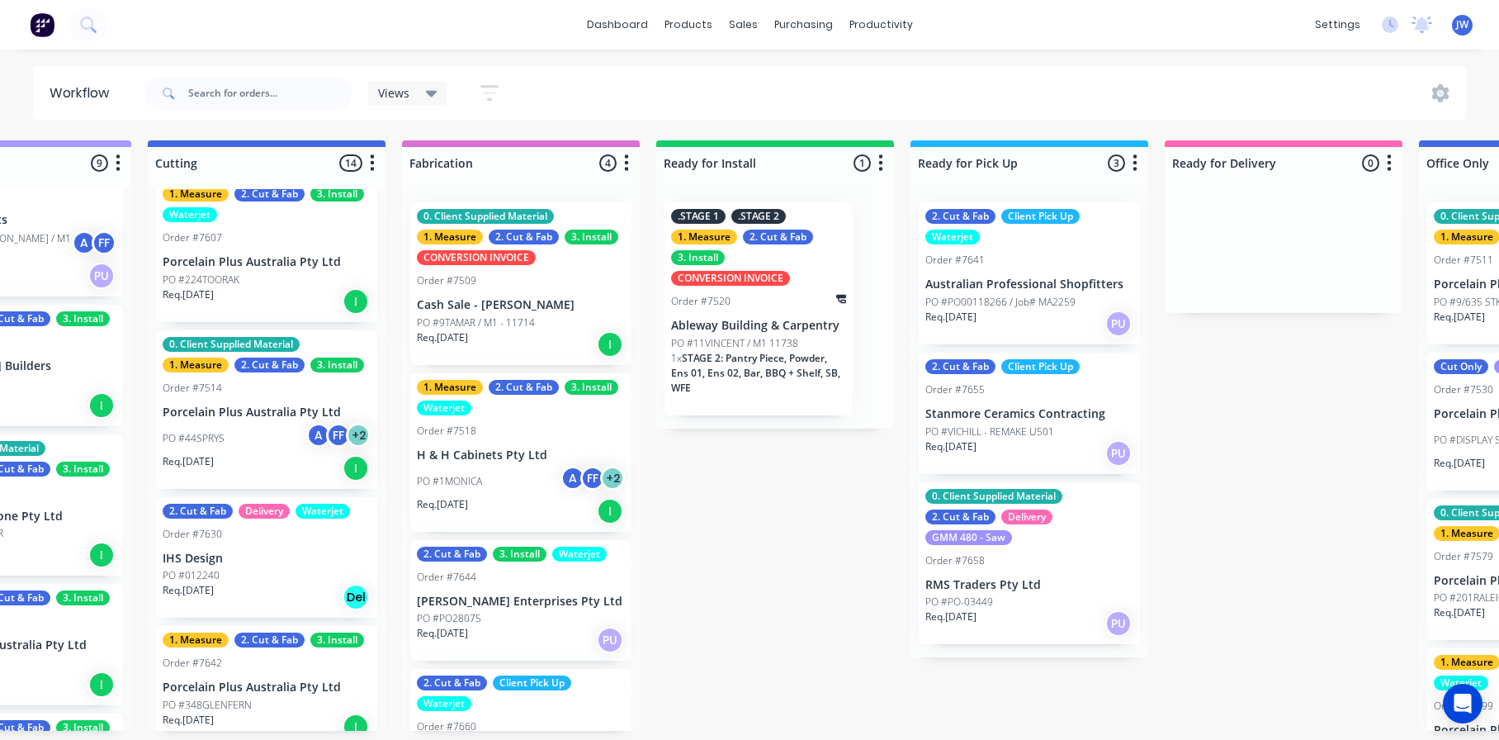
scroll to position [0, 1153]
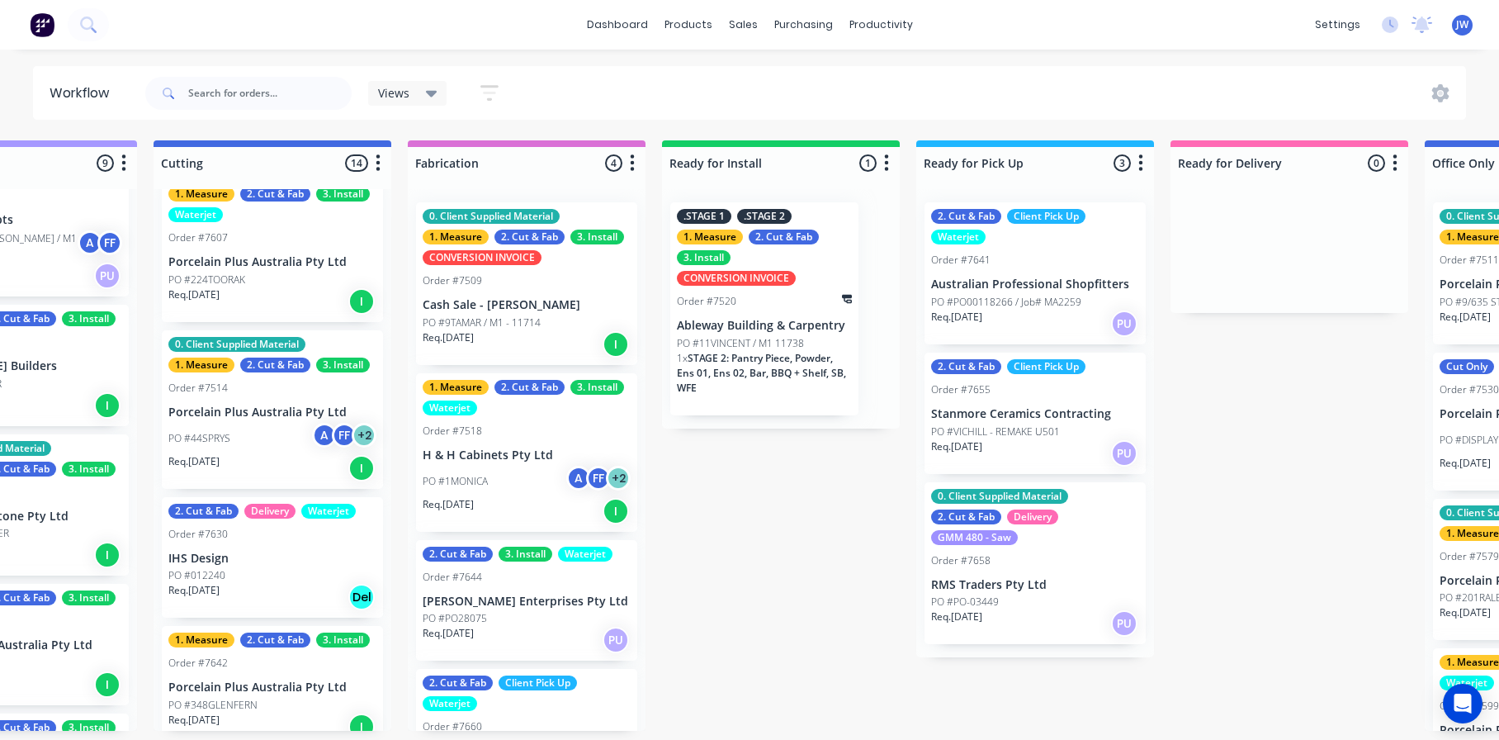
click at [734, 520] on div "Submitted 19 Status colour #273444 hex #273444 Save Cancel Summaries Total orde…" at bounding box center [450, 435] width 3232 height 590
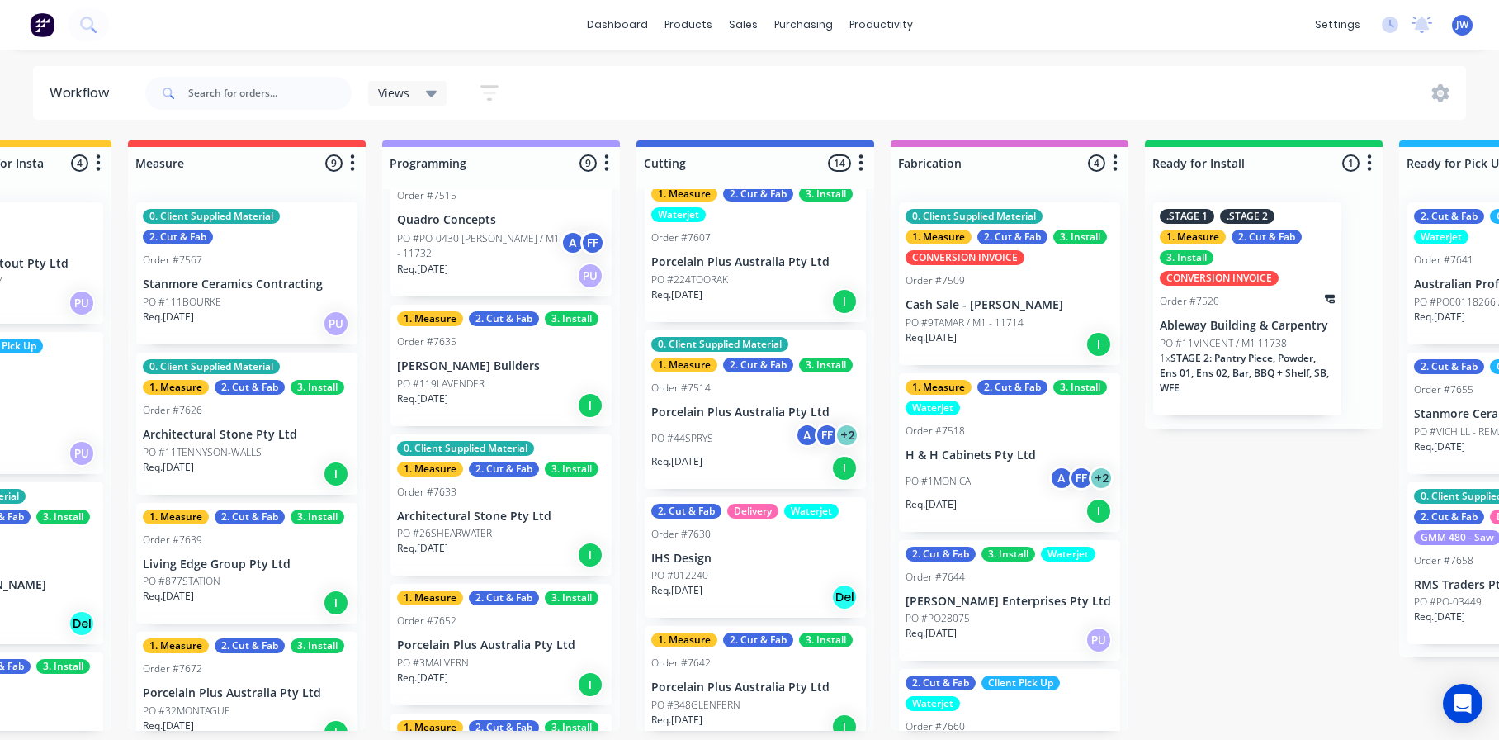
scroll to position [0, 684]
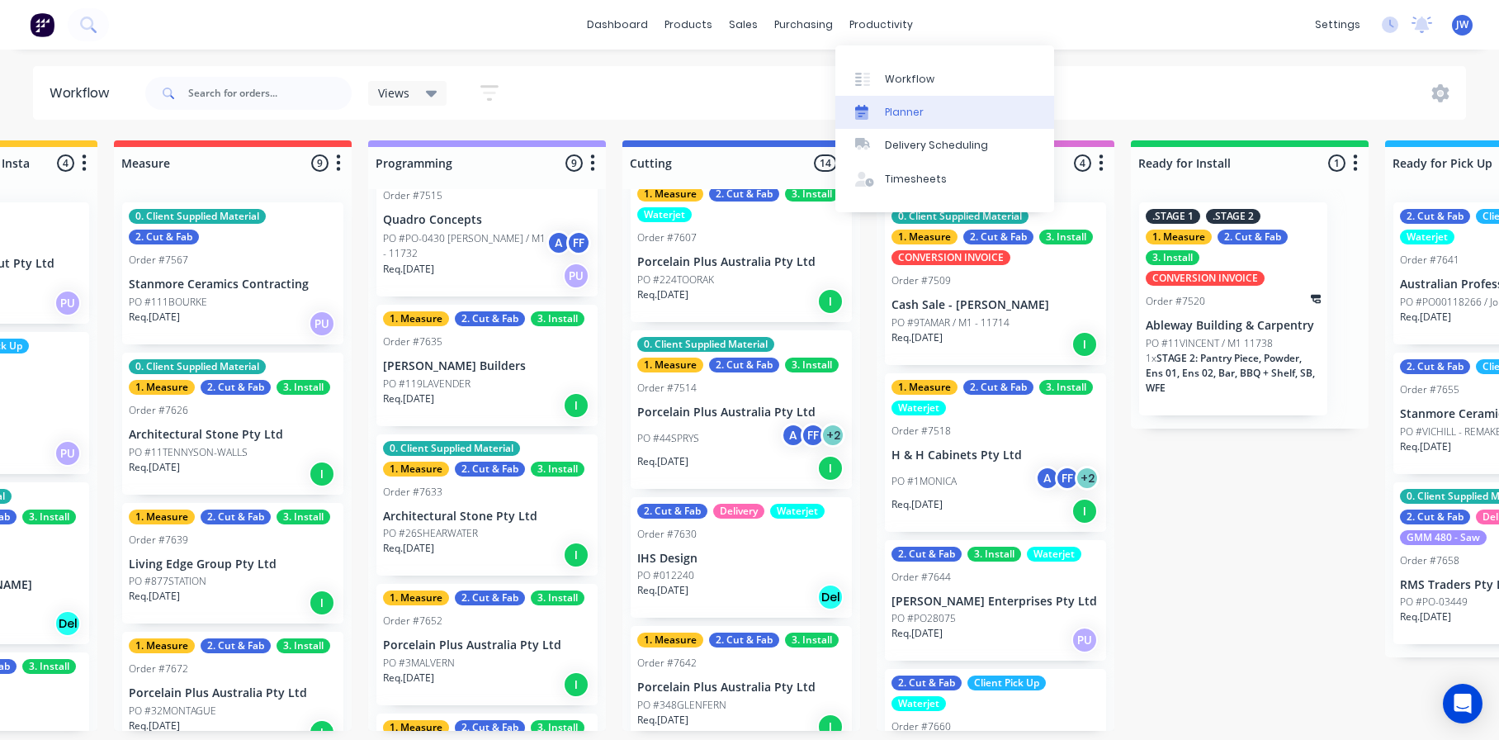
click at [896, 110] on div "Planner" at bounding box center [904, 112] width 39 height 15
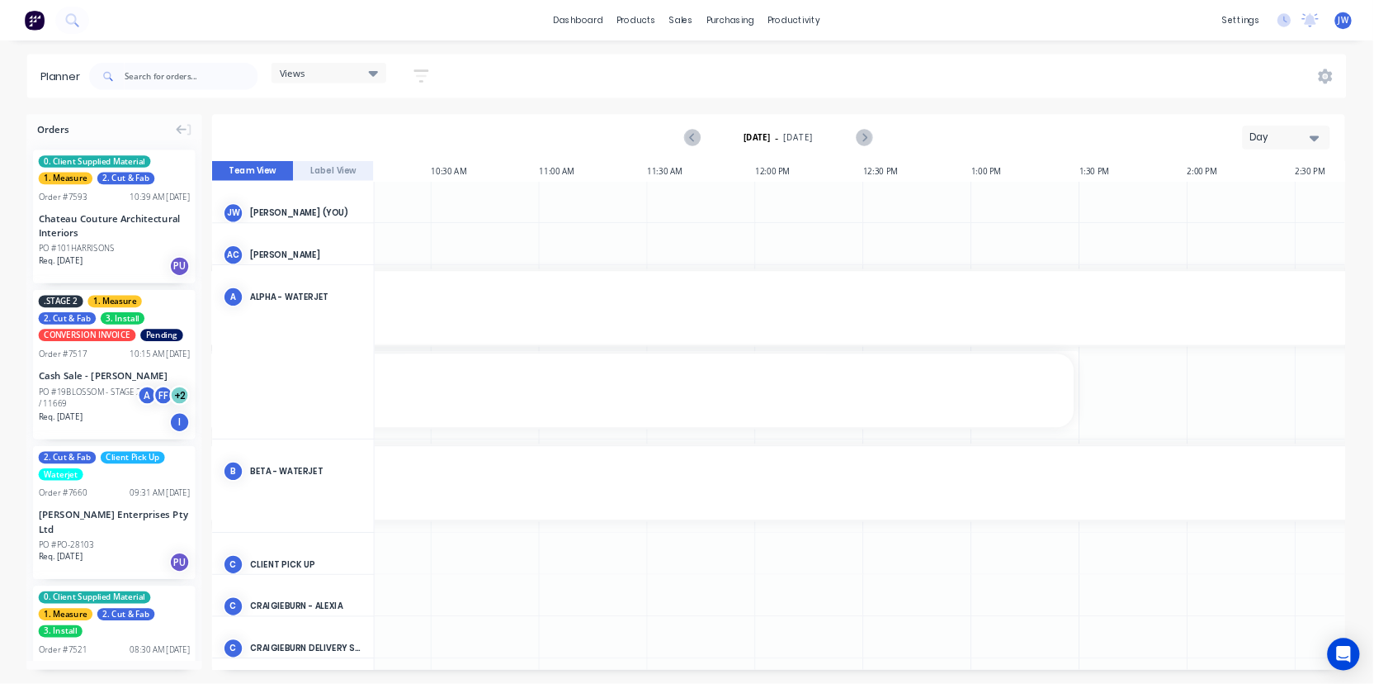
scroll to position [0, 1119]
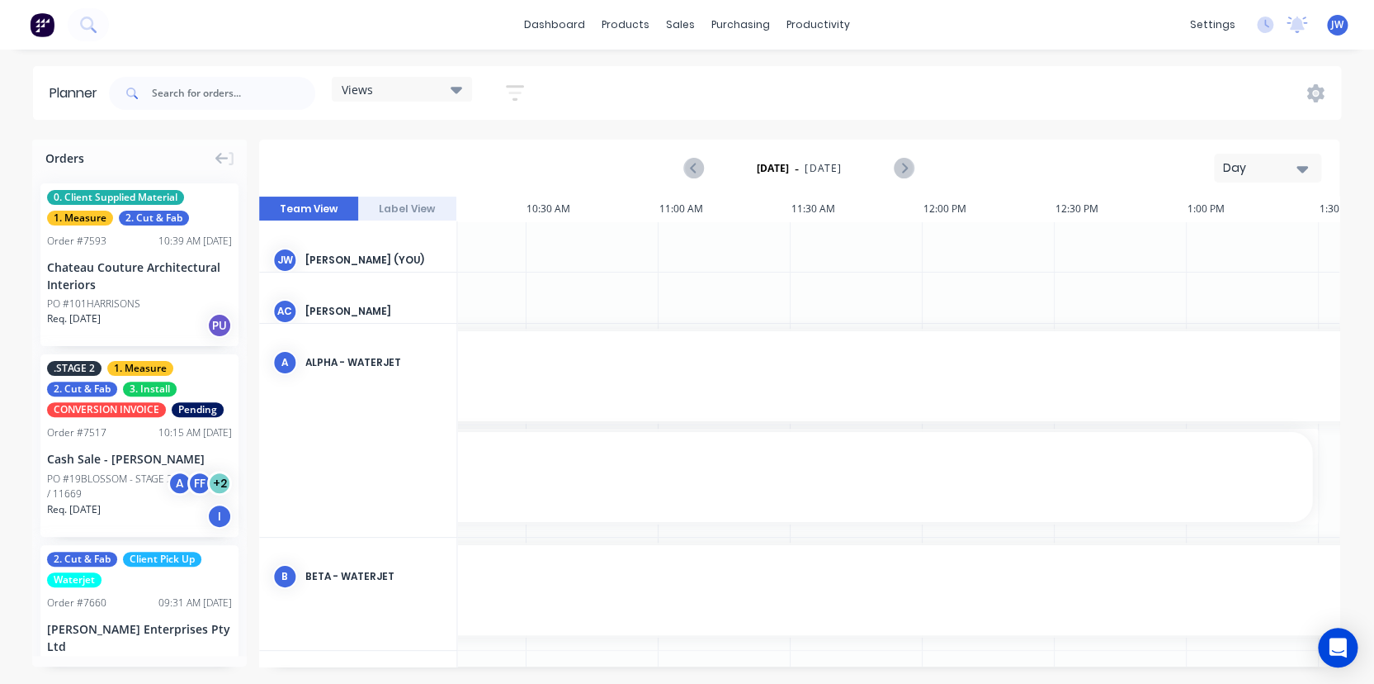
click at [1019, 130] on div "Planner Views Save new view None (Default) edit Craigieburn Orders edit Daily e…" at bounding box center [687, 374] width 1374 height 617
click at [1019, 172] on div "Day" at bounding box center [1261, 167] width 76 height 17
click at [1019, 238] on div "Week" at bounding box center [1238, 245] width 163 height 33
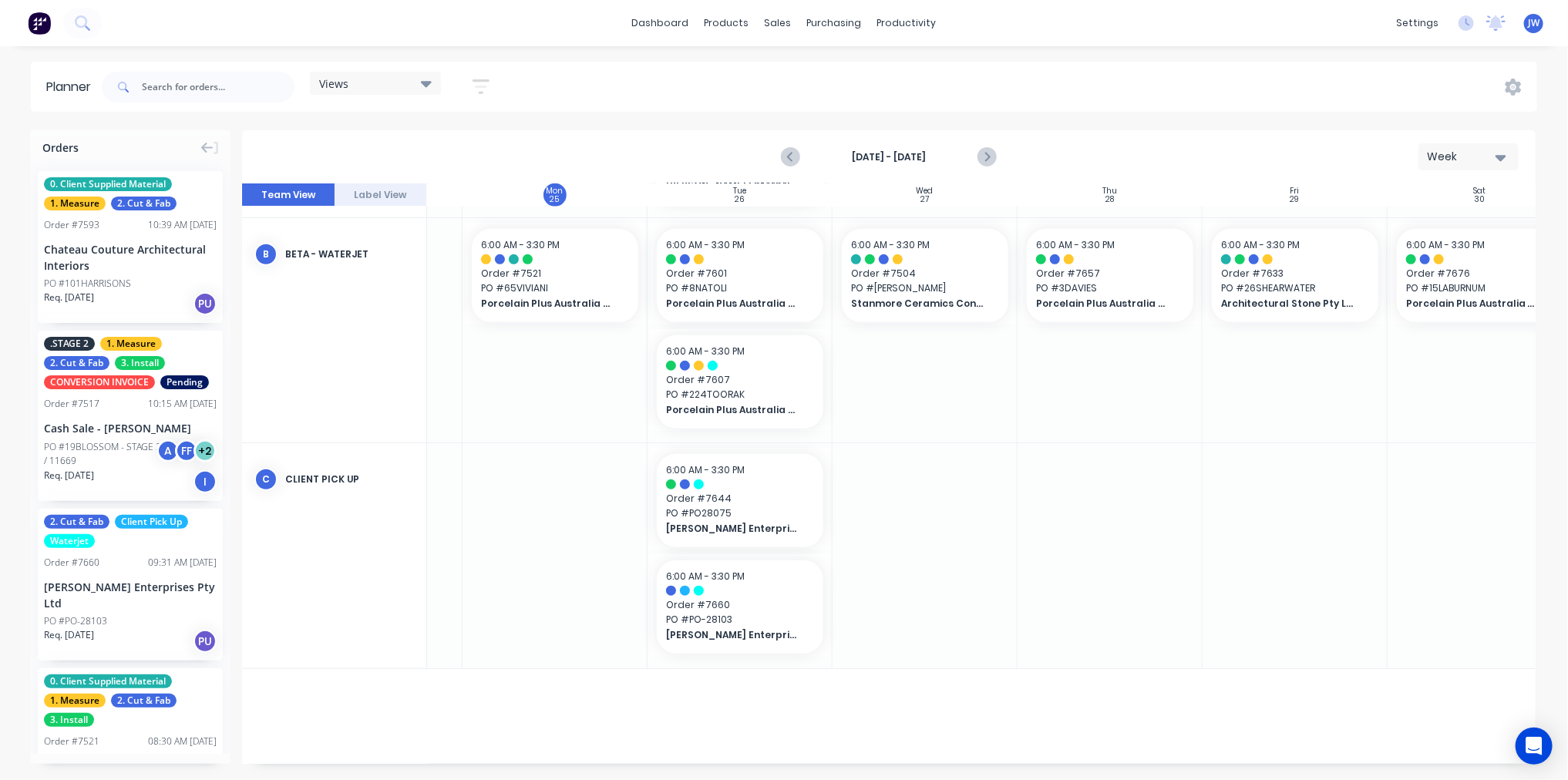
scroll to position [612, 149]
